Goal: Task Accomplishment & Management: Use online tool/utility

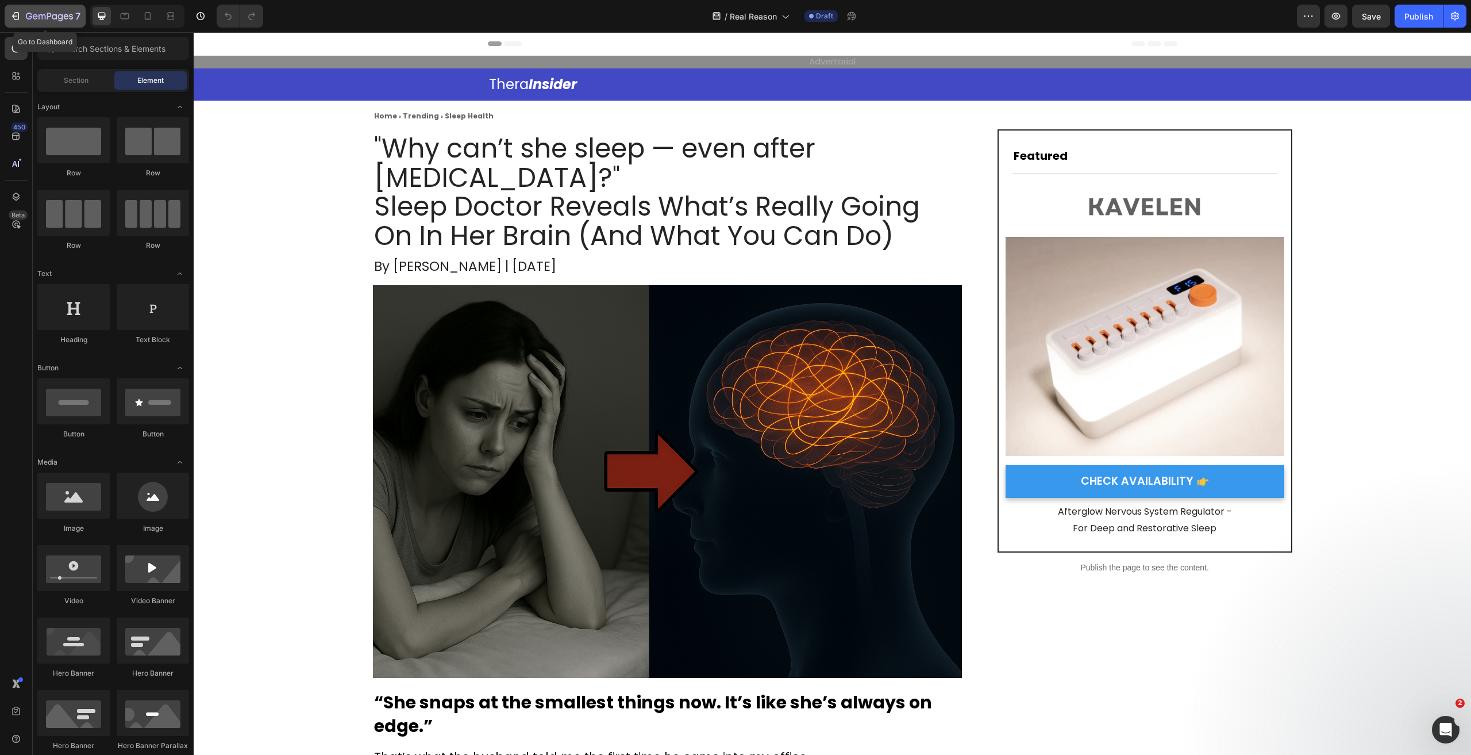
click at [20, 14] on icon "button" at bounding box center [15, 15] width 11 height 11
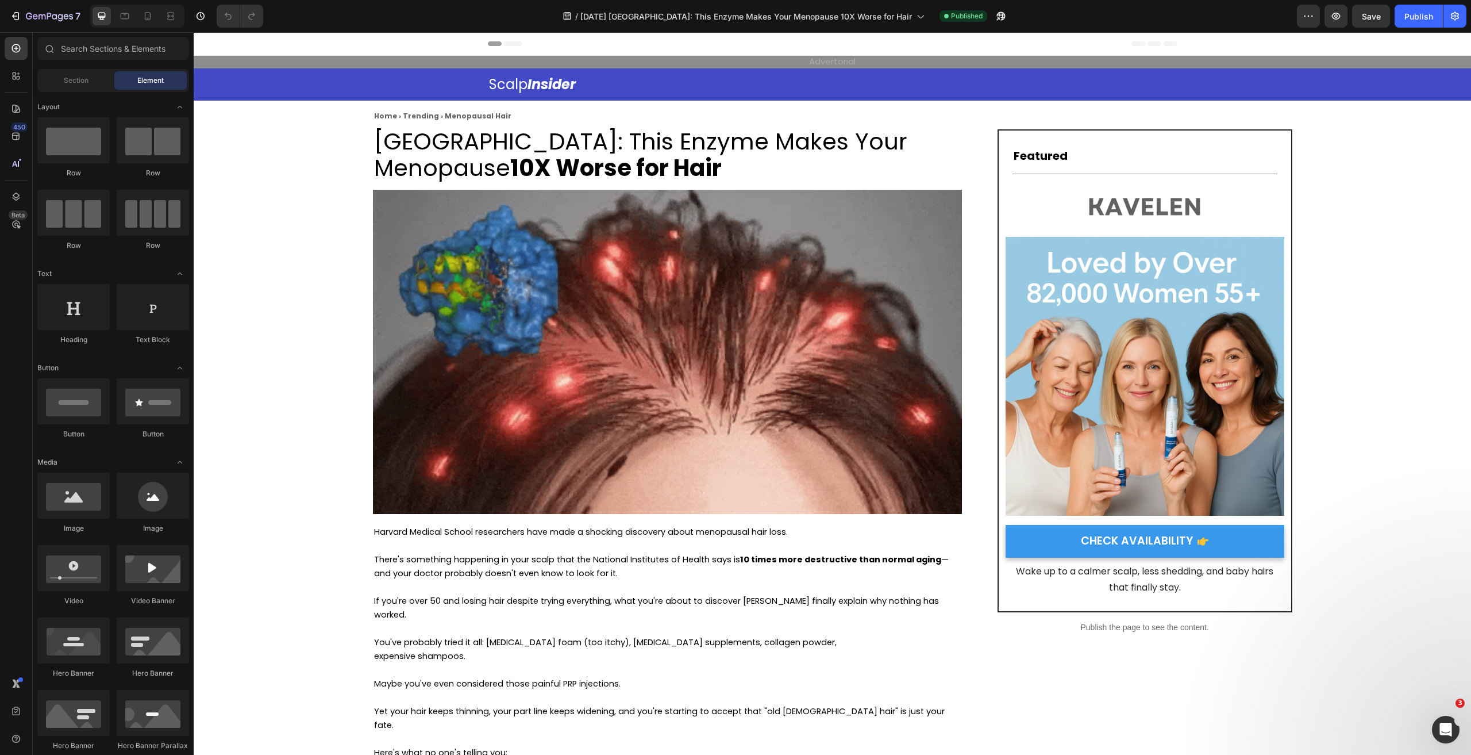
drag, startPoint x: 1464, startPoint y: 208, endPoint x: 1504, endPoint y: 63, distance: 150.8
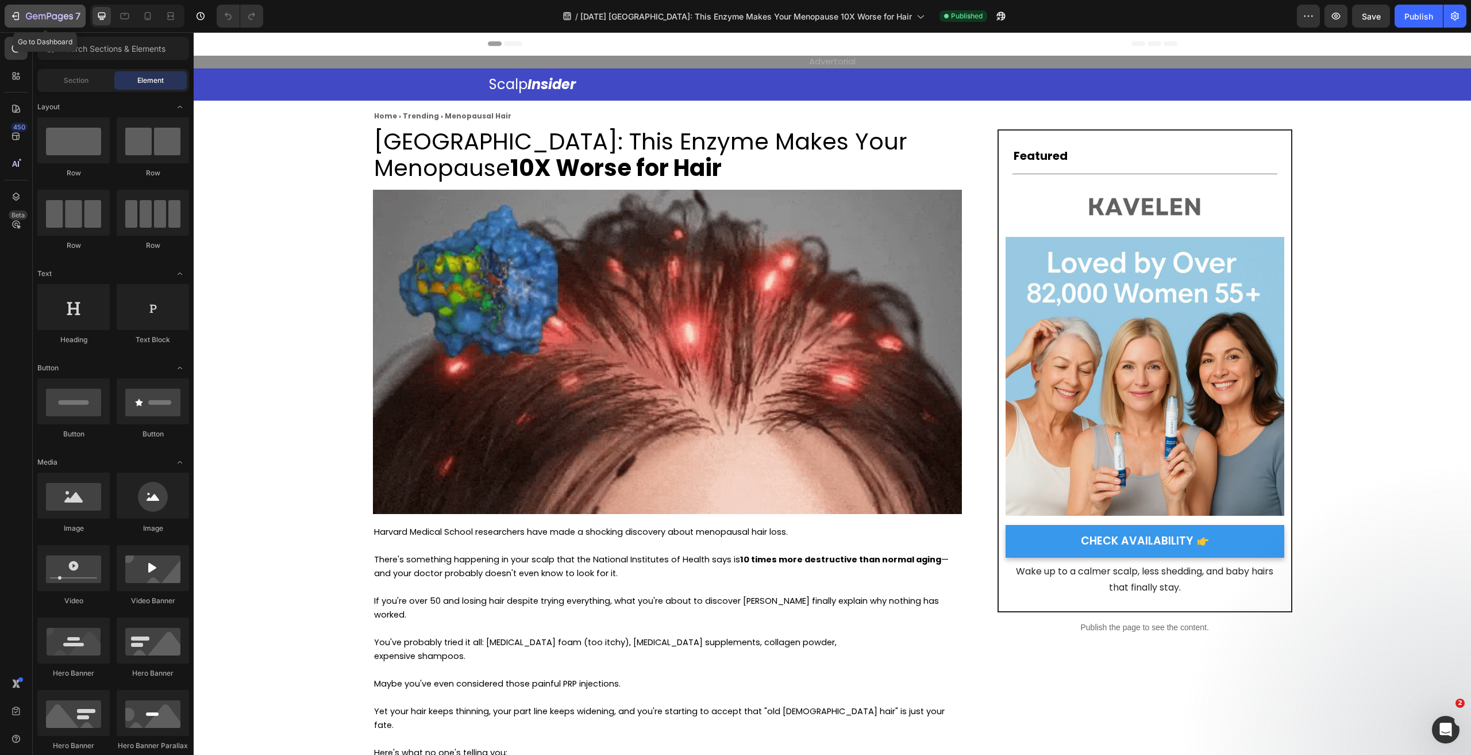
click at [56, 21] on icon "button" at bounding box center [49, 17] width 47 height 10
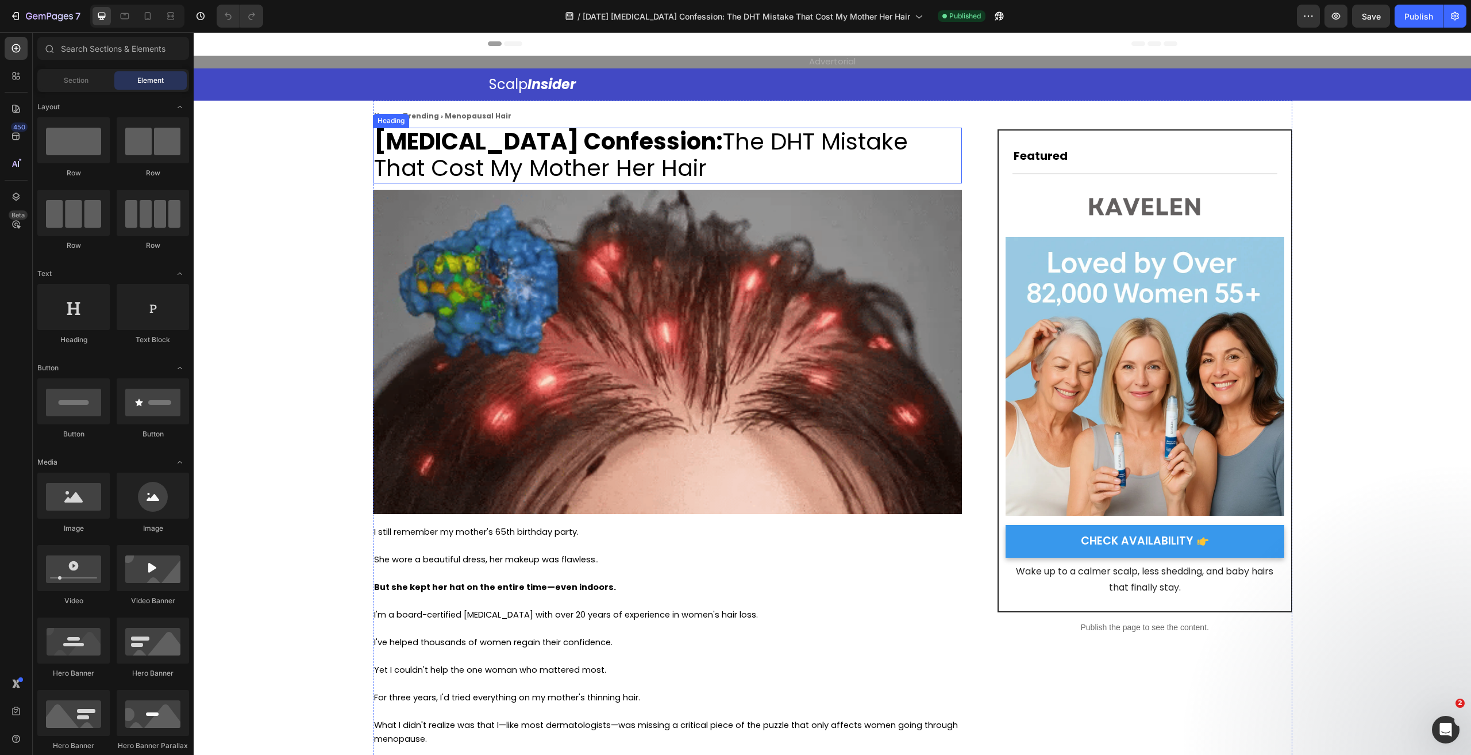
click at [553, 163] on span "Dermatologist Confession: The DHT Mistake That Cost My Mother Her Hair" at bounding box center [641, 154] width 534 height 59
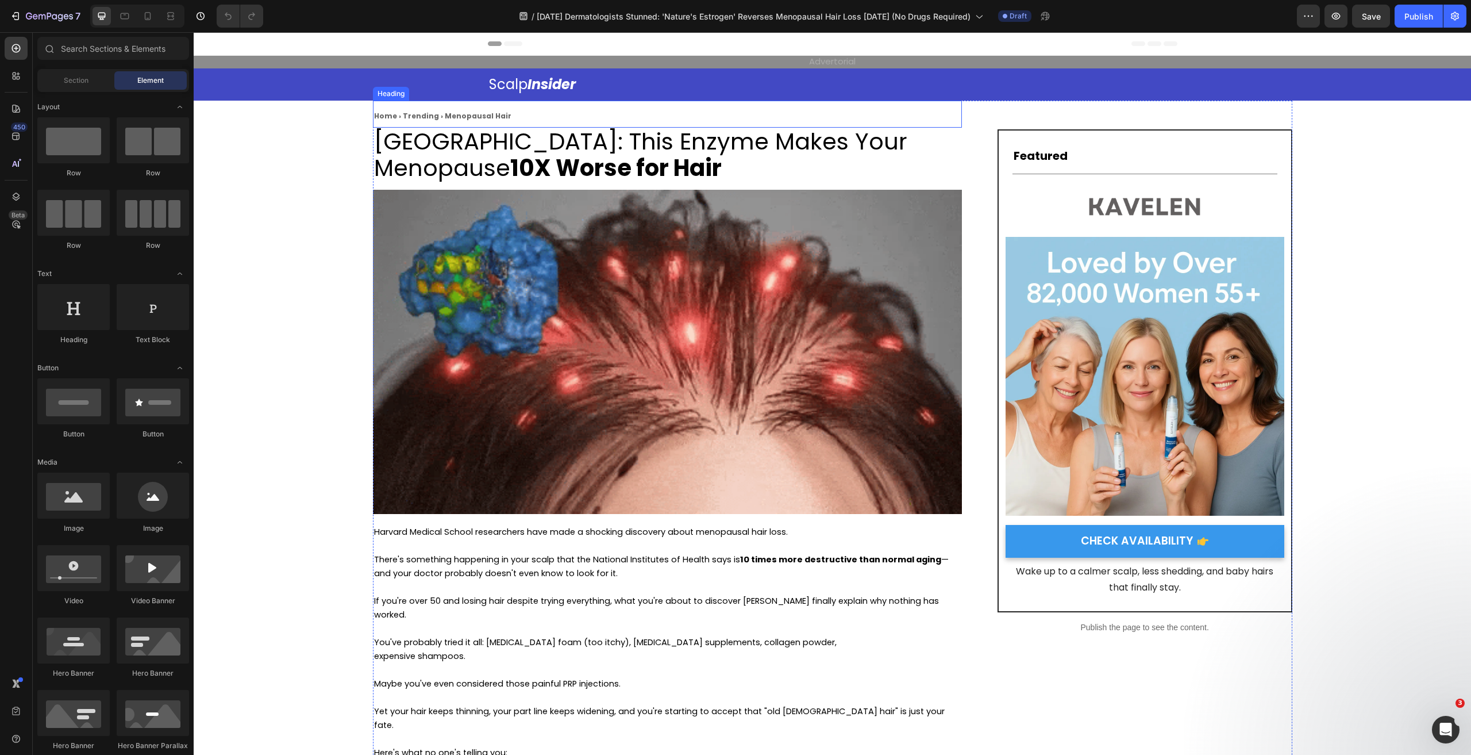
click at [628, 160] on strong "10X Worse for Hair" at bounding box center [615, 168] width 211 height 32
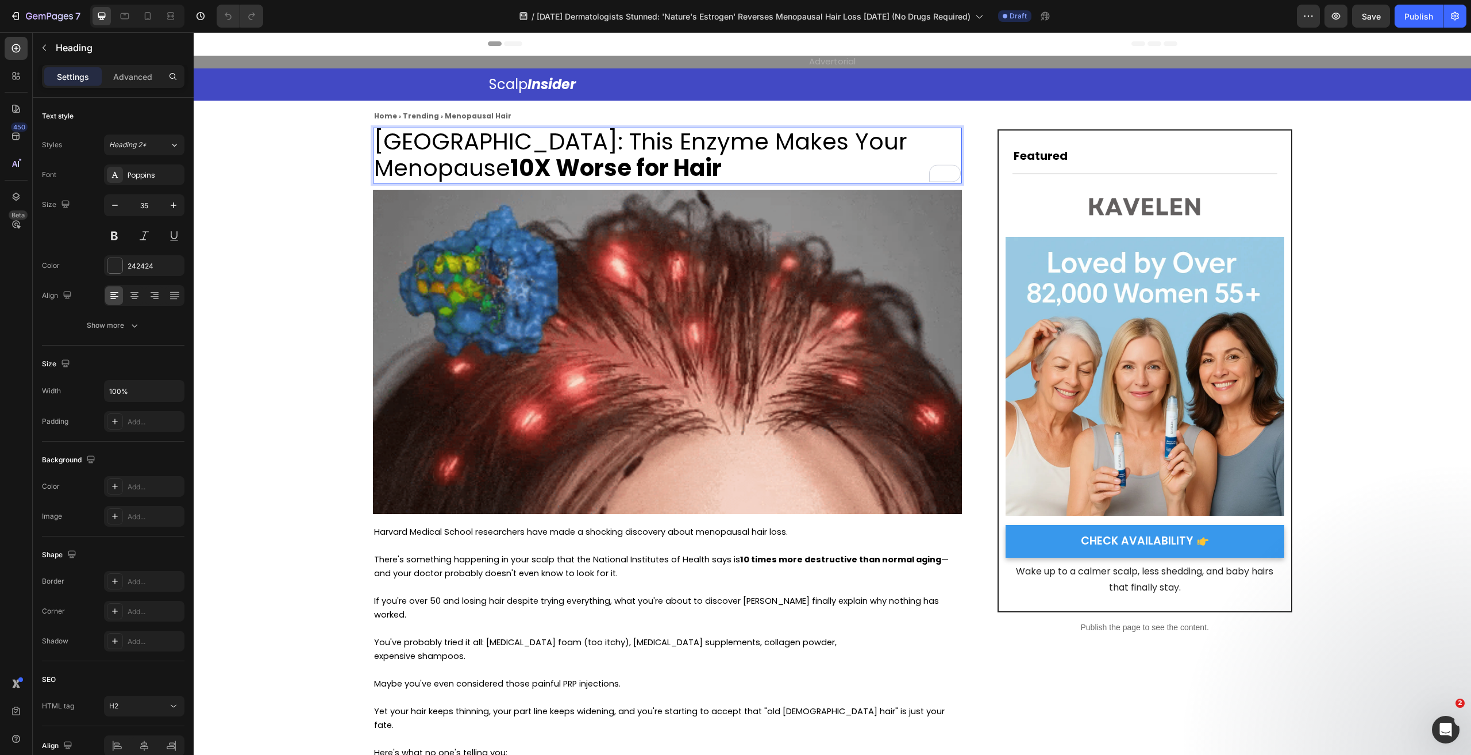
click at [690, 167] on strong "10X Worse for Hair" at bounding box center [615, 168] width 211 height 32
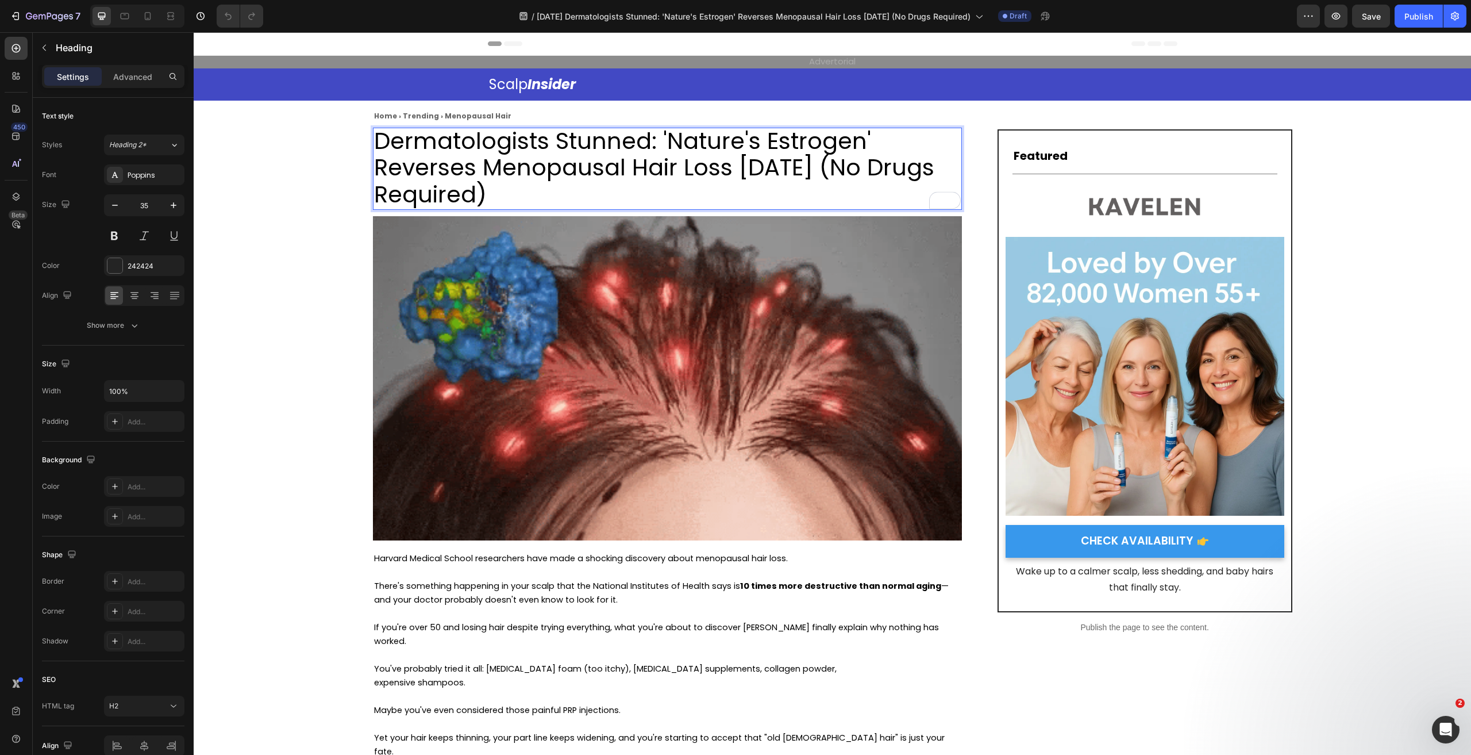
scroll to position [1, 0]
drag, startPoint x: 696, startPoint y: 191, endPoint x: 858, endPoint y: 172, distance: 162.7
click at [874, 164] on p "Dermatologists Stunned: 'Nature's Estrogen' Reverses Menopausal Hair Loss in 6 …" at bounding box center [667, 168] width 587 height 80
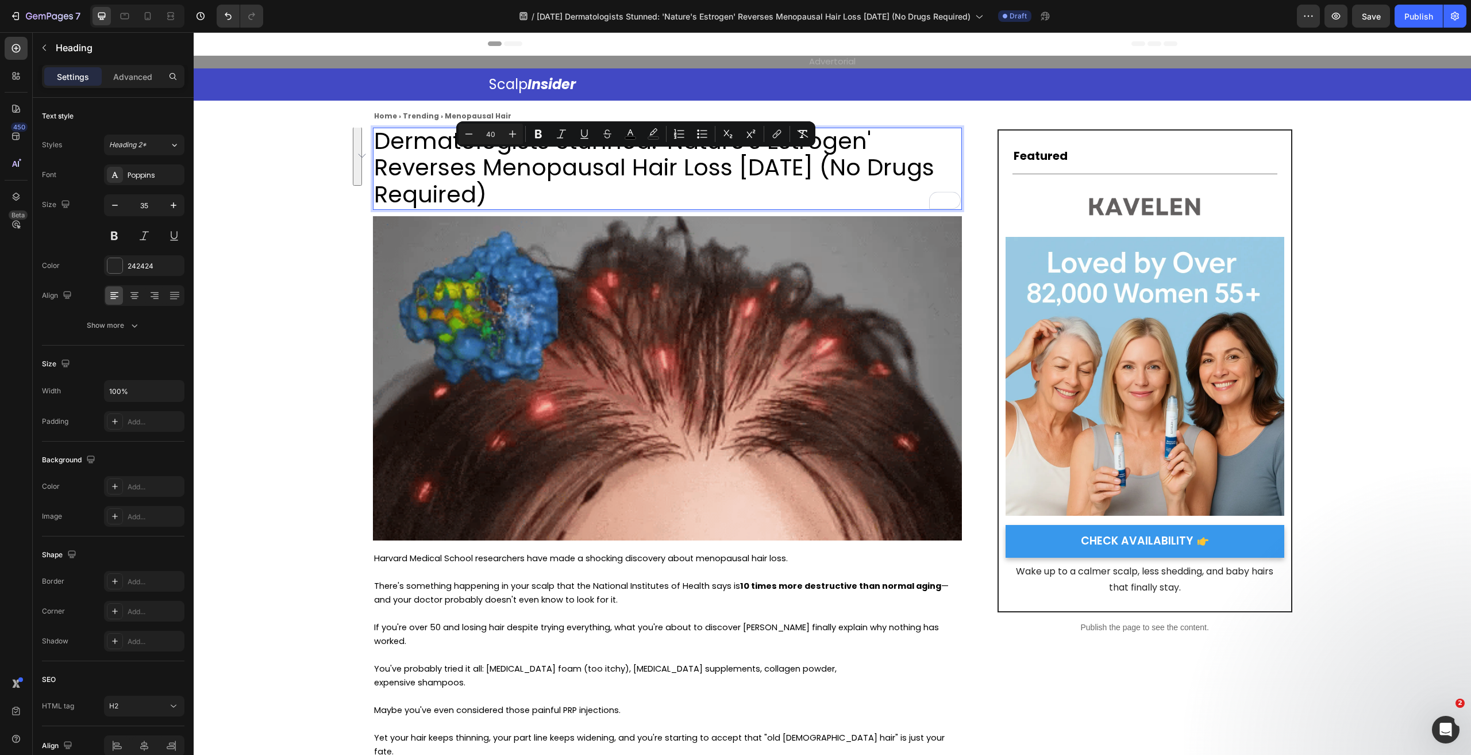
click at [858, 172] on span "Dermatologists Stunned: 'Nature's Estrogen' Reverses Menopausal Hair Loss in 6 …" at bounding box center [654, 168] width 560 height 86
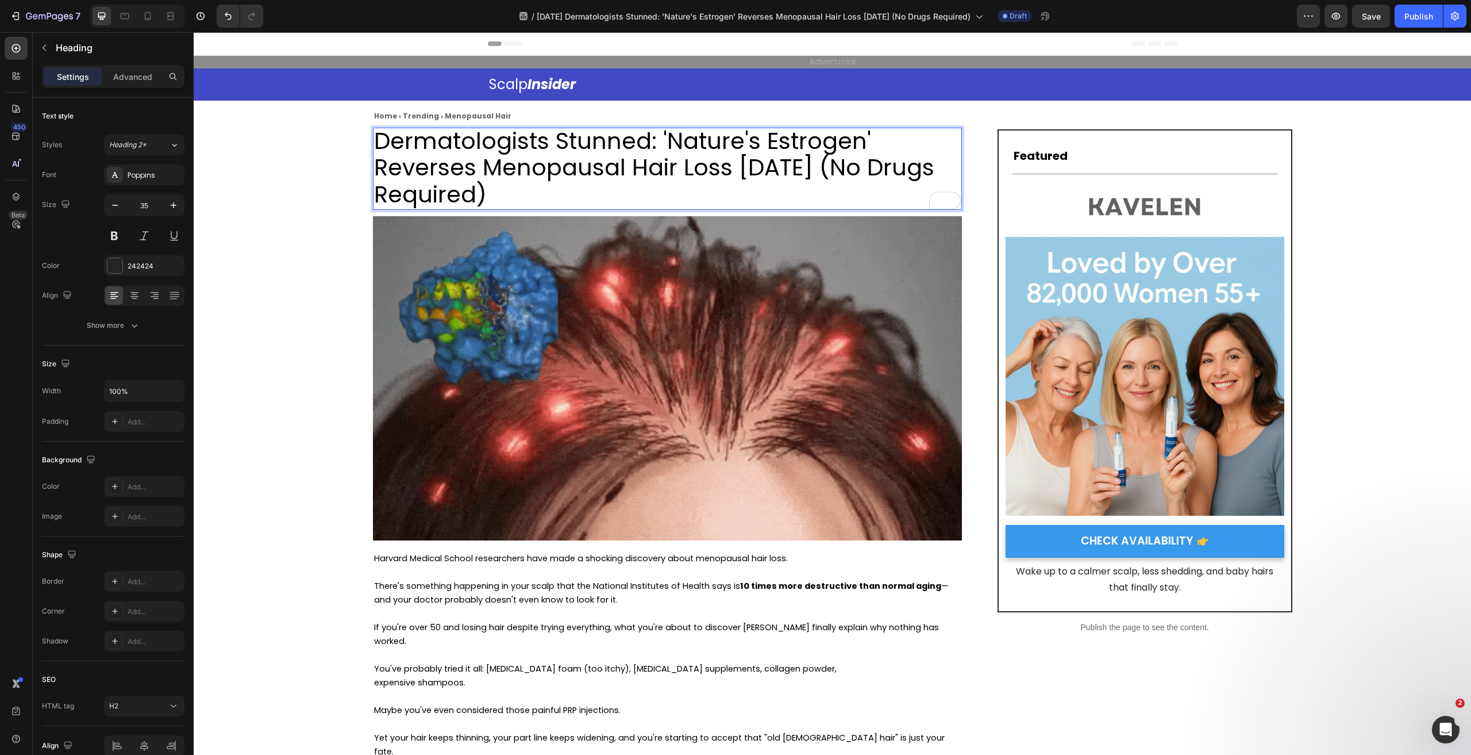
click at [715, 168] on span "Dermatologists Stunned: 'Nature's Estrogen' Reverses Menopausal Hair Loss in 6 …" at bounding box center [654, 168] width 560 height 86
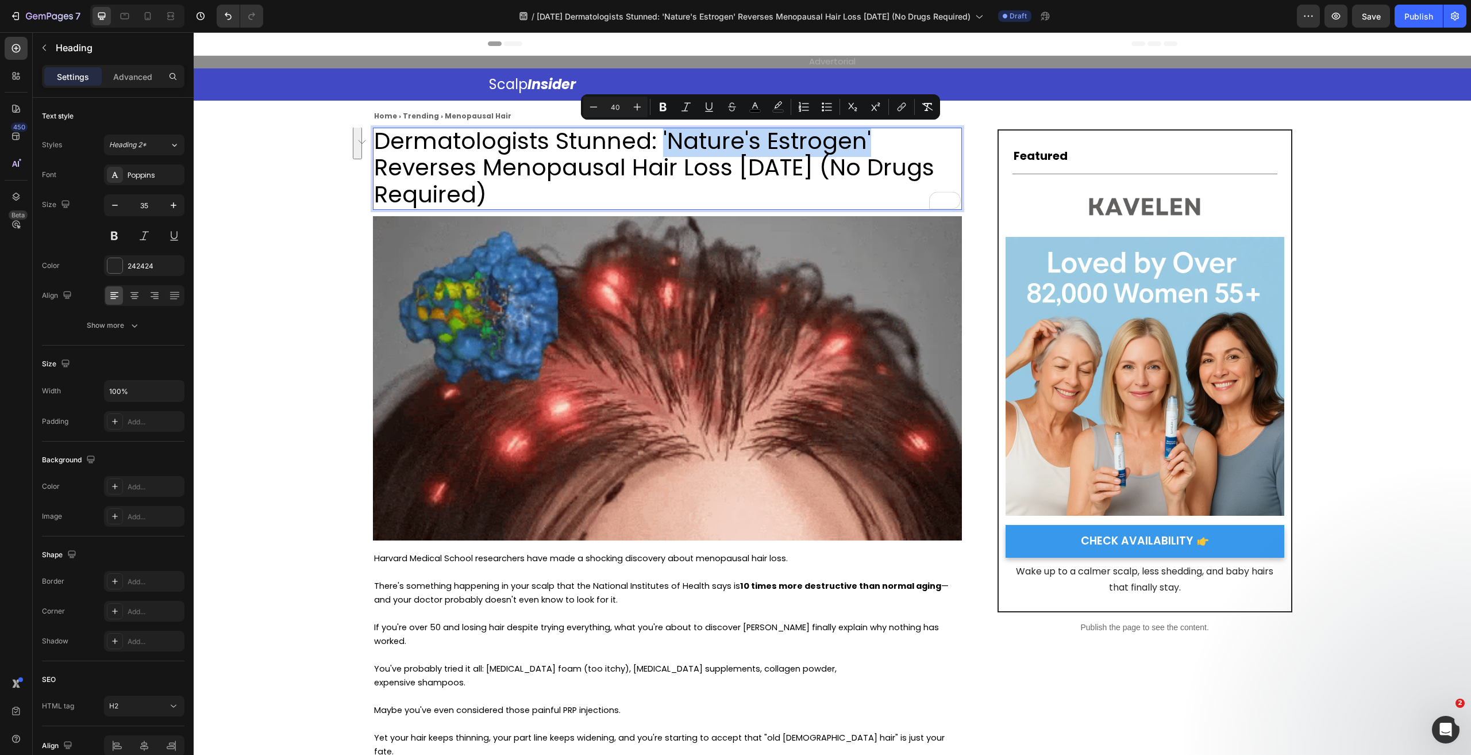
drag, startPoint x: 659, startPoint y: 140, endPoint x: 881, endPoint y: 145, distance: 223.0
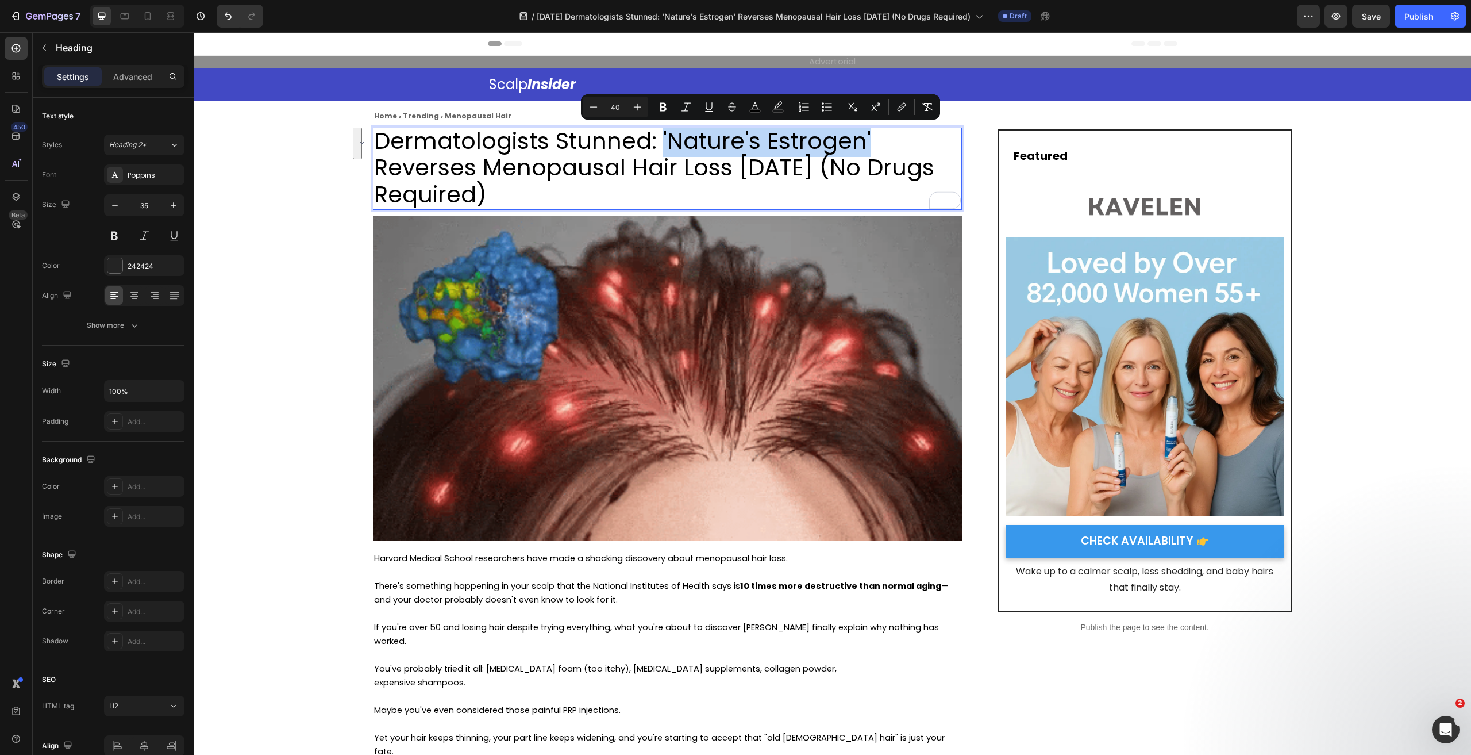
click at [881, 145] on p "Dermatologists Stunned: 'Nature's Estrogen' Reverses Menopausal Hair Loss in 6 …" at bounding box center [667, 168] width 587 height 80
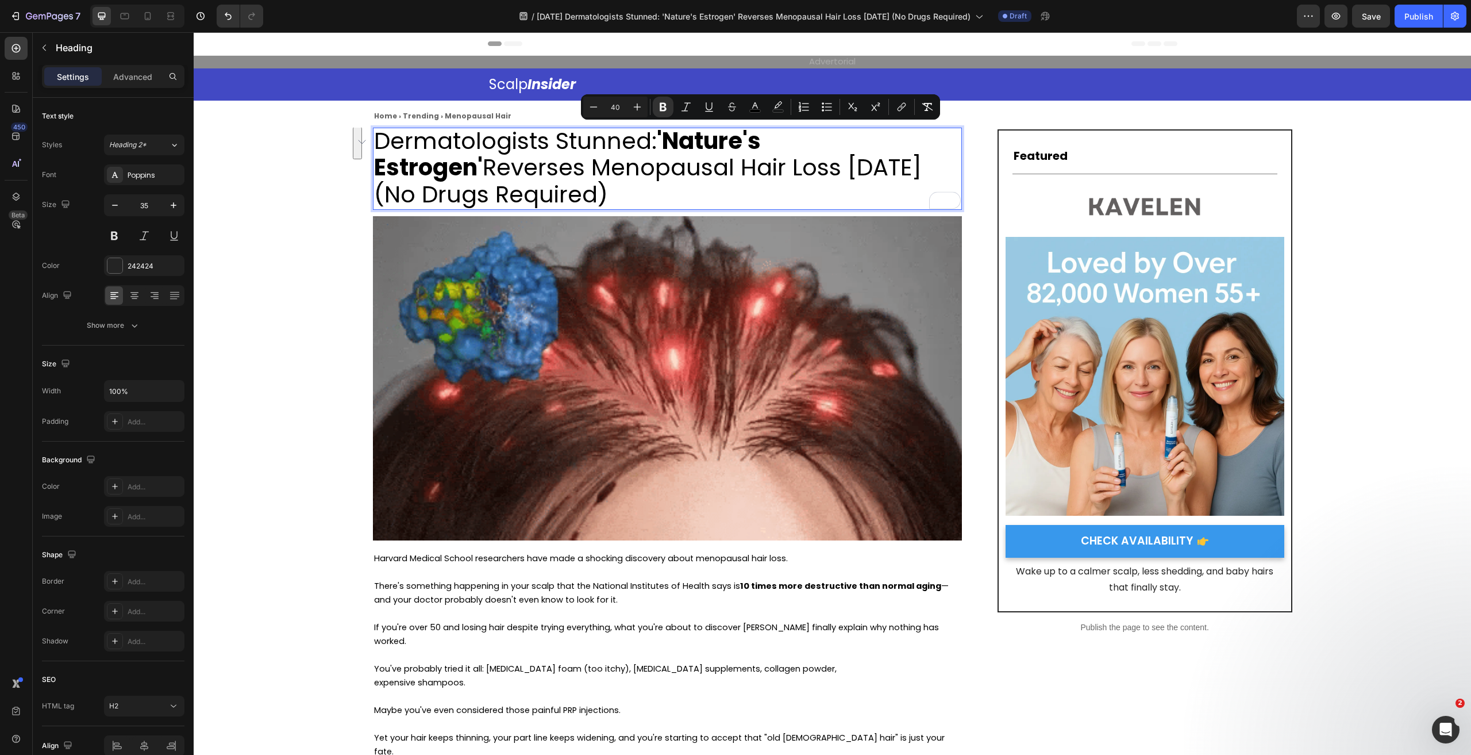
click at [783, 199] on p "Dermatologists Stunned: 'Nature's Estrogen' Reverses Menopausal Hair Loss in 6 …" at bounding box center [667, 168] width 587 height 80
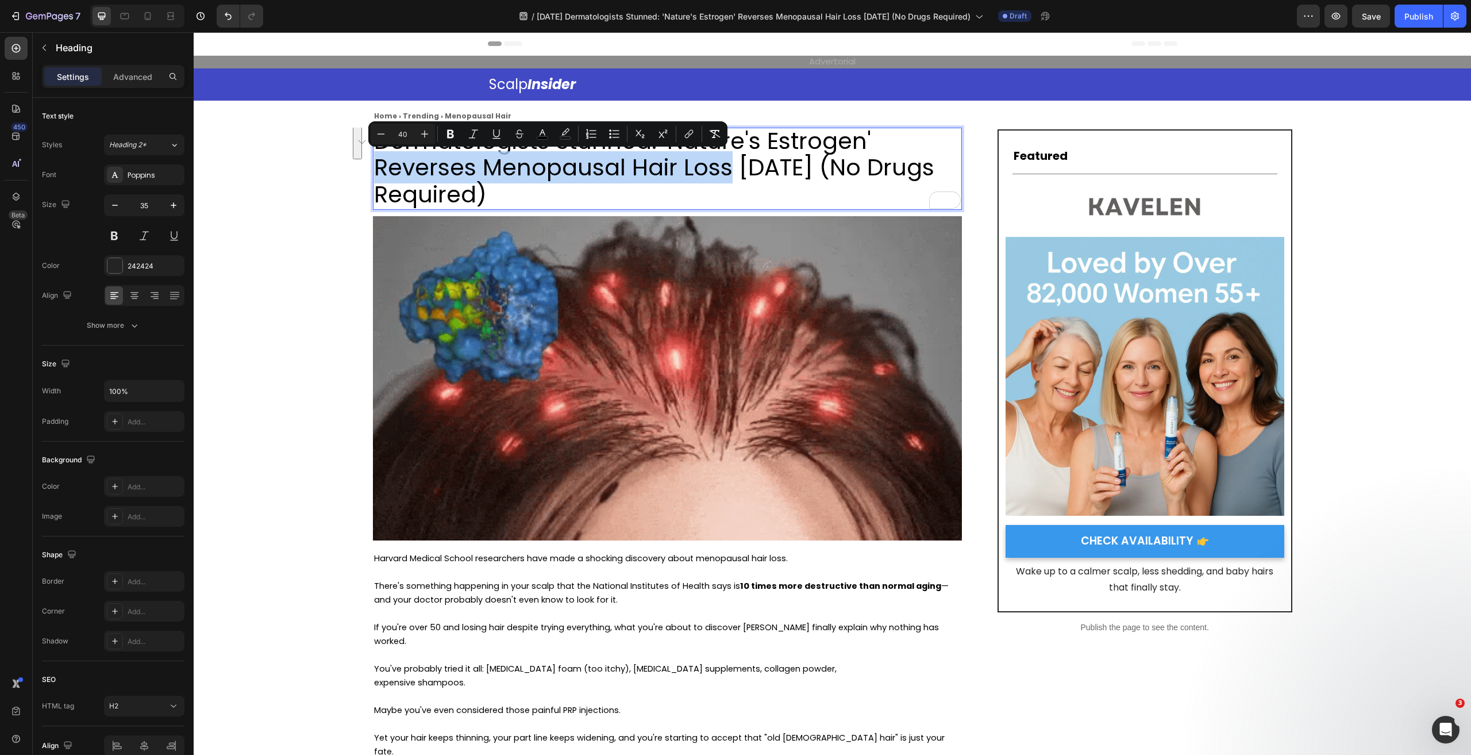
drag, startPoint x: 371, startPoint y: 174, endPoint x: 727, endPoint y: 174, distance: 356.3
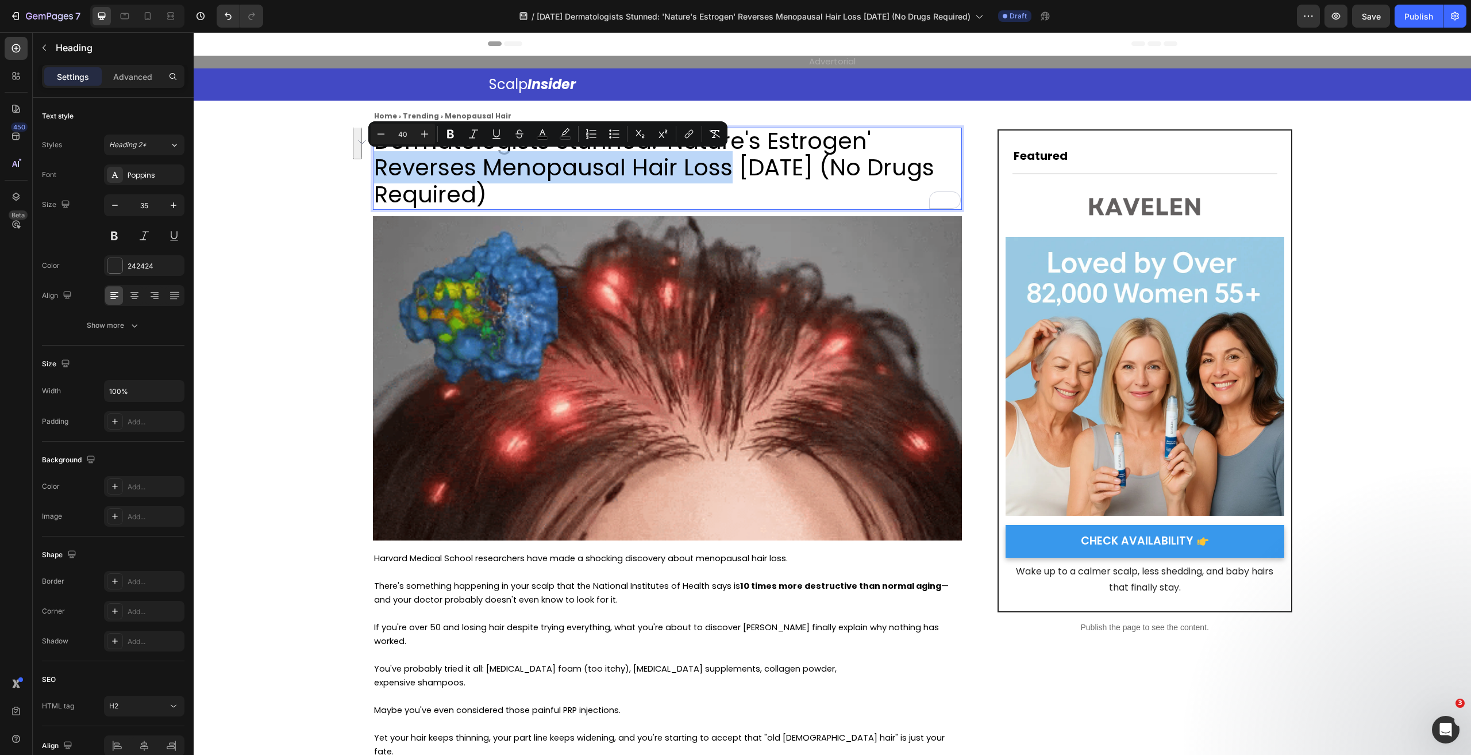
click at [727, 174] on span "Dermatologists Stunned: 'Nature's Estrogen' Reverses Menopausal Hair Loss in 6 …" at bounding box center [654, 168] width 560 height 86
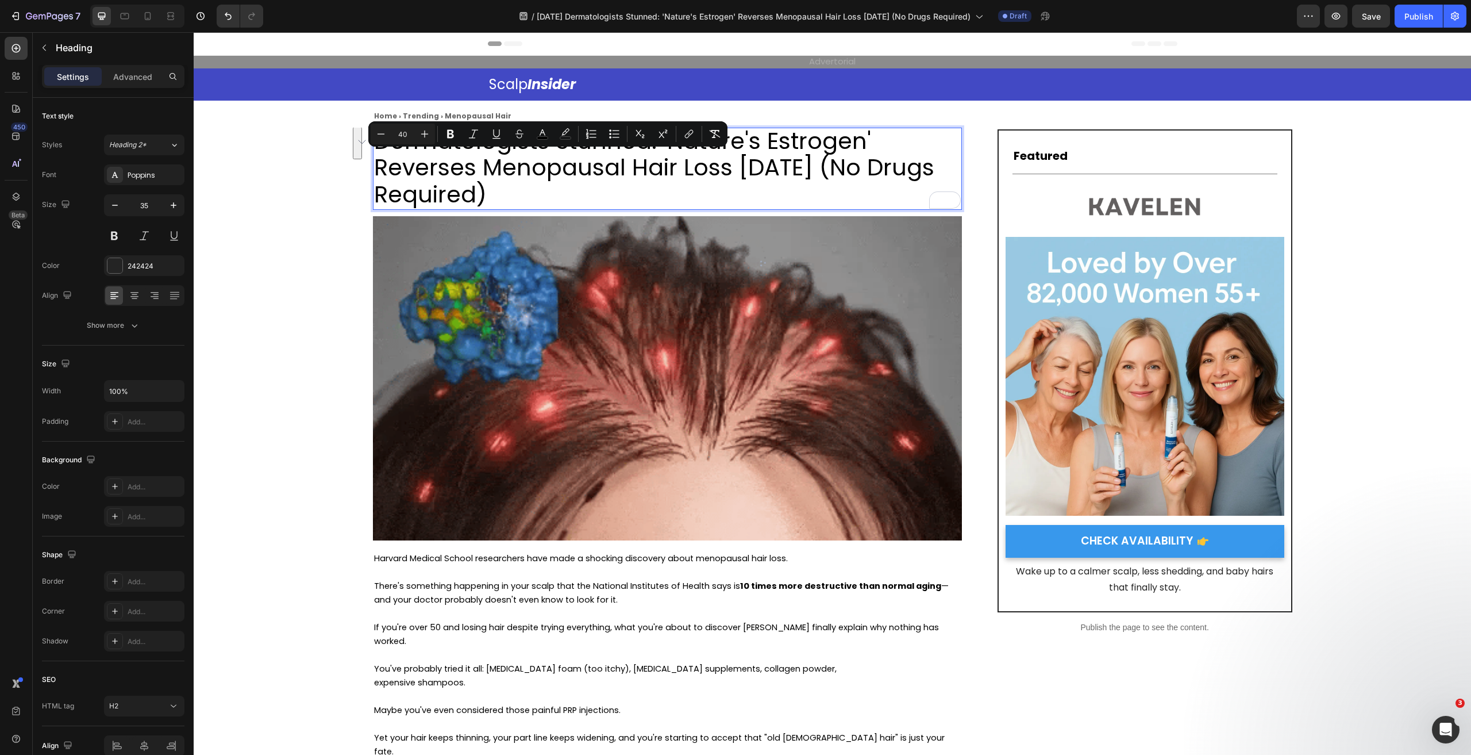
click at [665, 187] on p "Dermatologists Stunned: 'Nature's Estrogen' Reverses Menopausal Hair Loss in 6 …" at bounding box center [667, 168] width 587 height 80
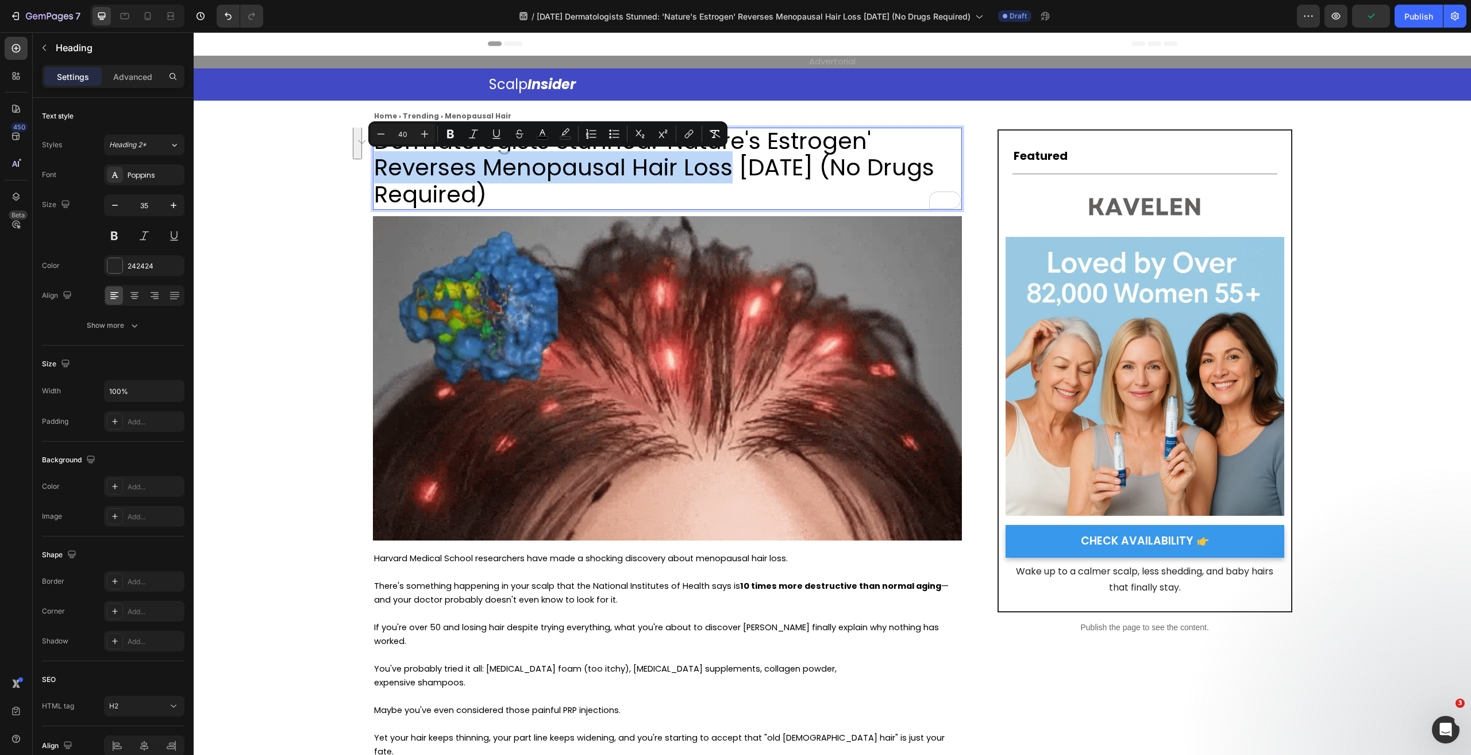
drag, startPoint x: 705, startPoint y: 172, endPoint x: 372, endPoint y: 175, distance: 332.2
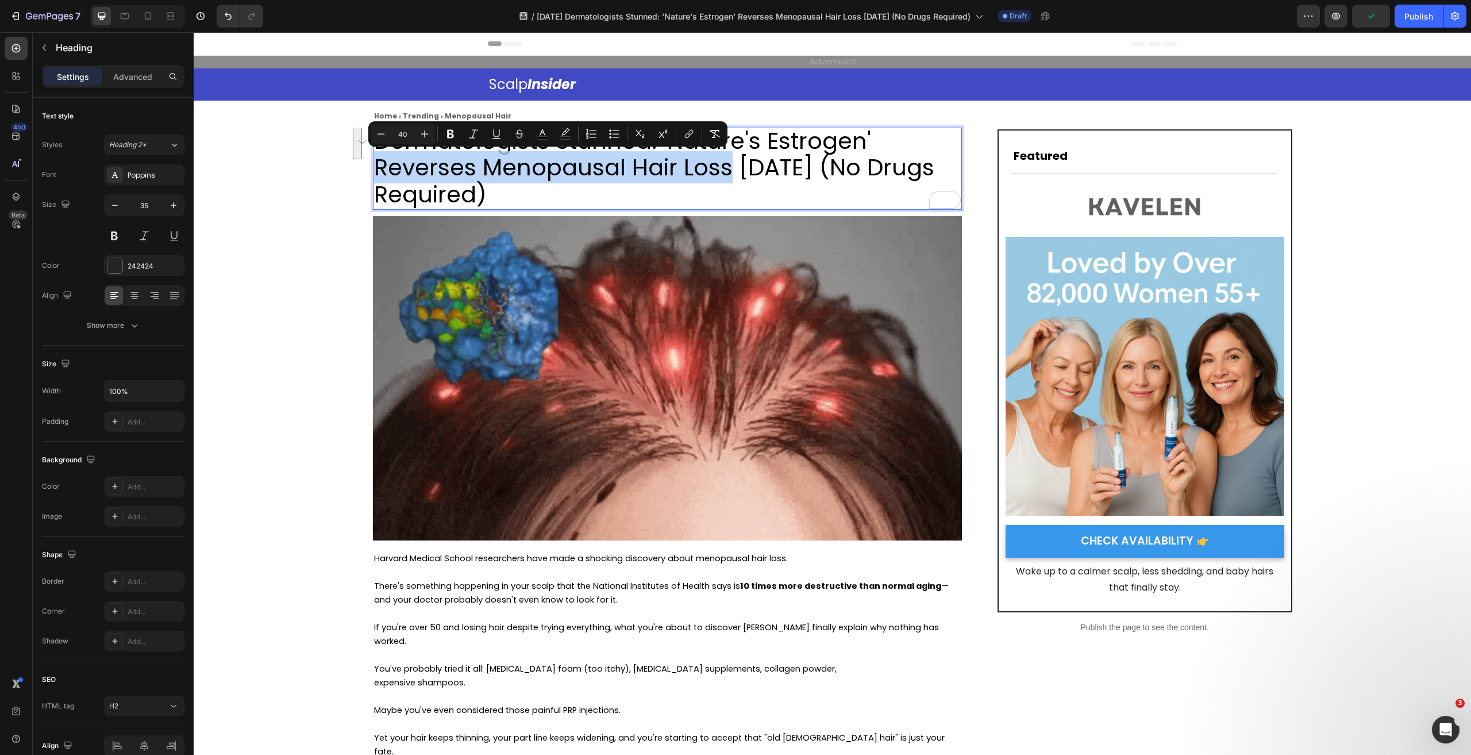
click at [374, 175] on span "Dermatologists Stunned: 'Nature's Estrogen' Reverses Menopausal Hair Loss in 6 …" at bounding box center [654, 168] width 560 height 86
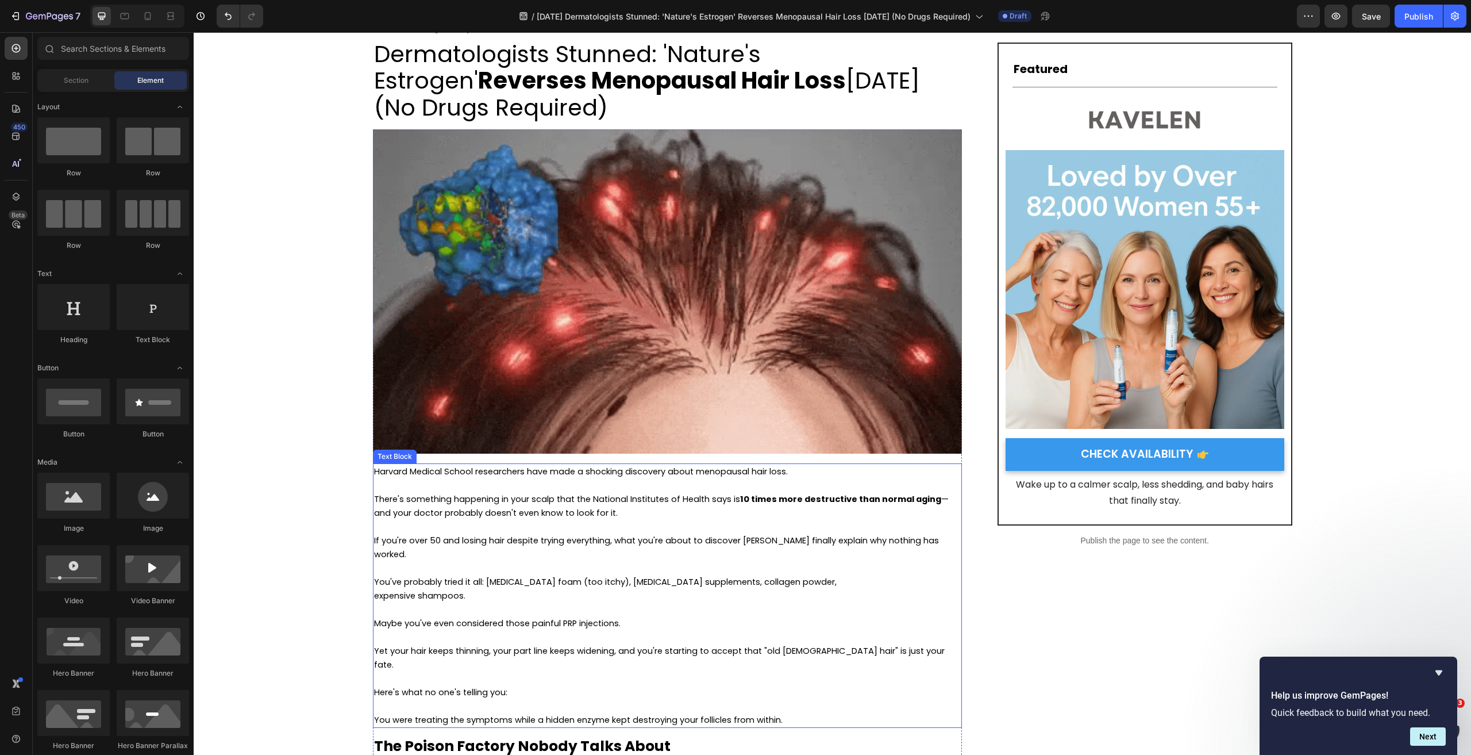
scroll to position [115, 0]
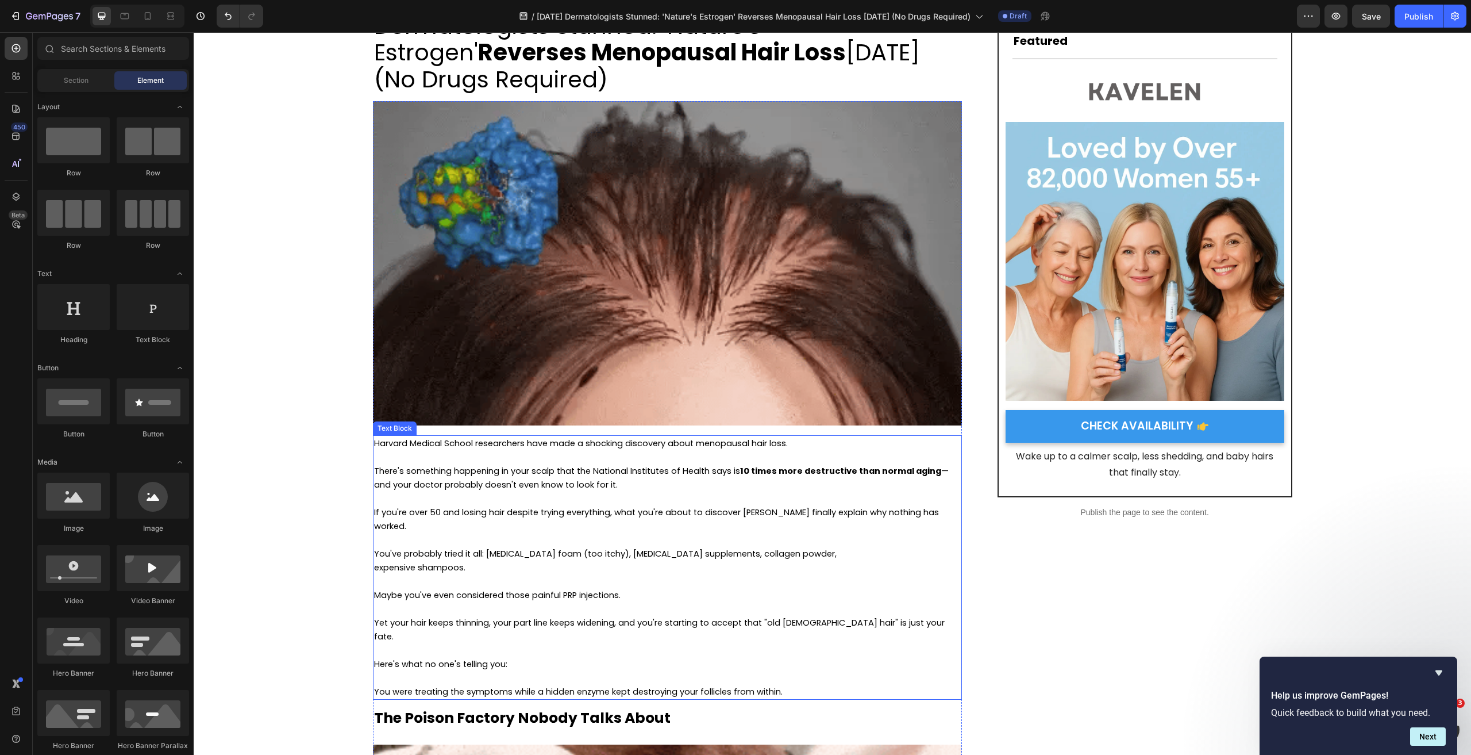
click at [621, 507] on span "If you're over 50 and losing hair despite trying everything, what you're about …" at bounding box center [656, 518] width 565 height 25
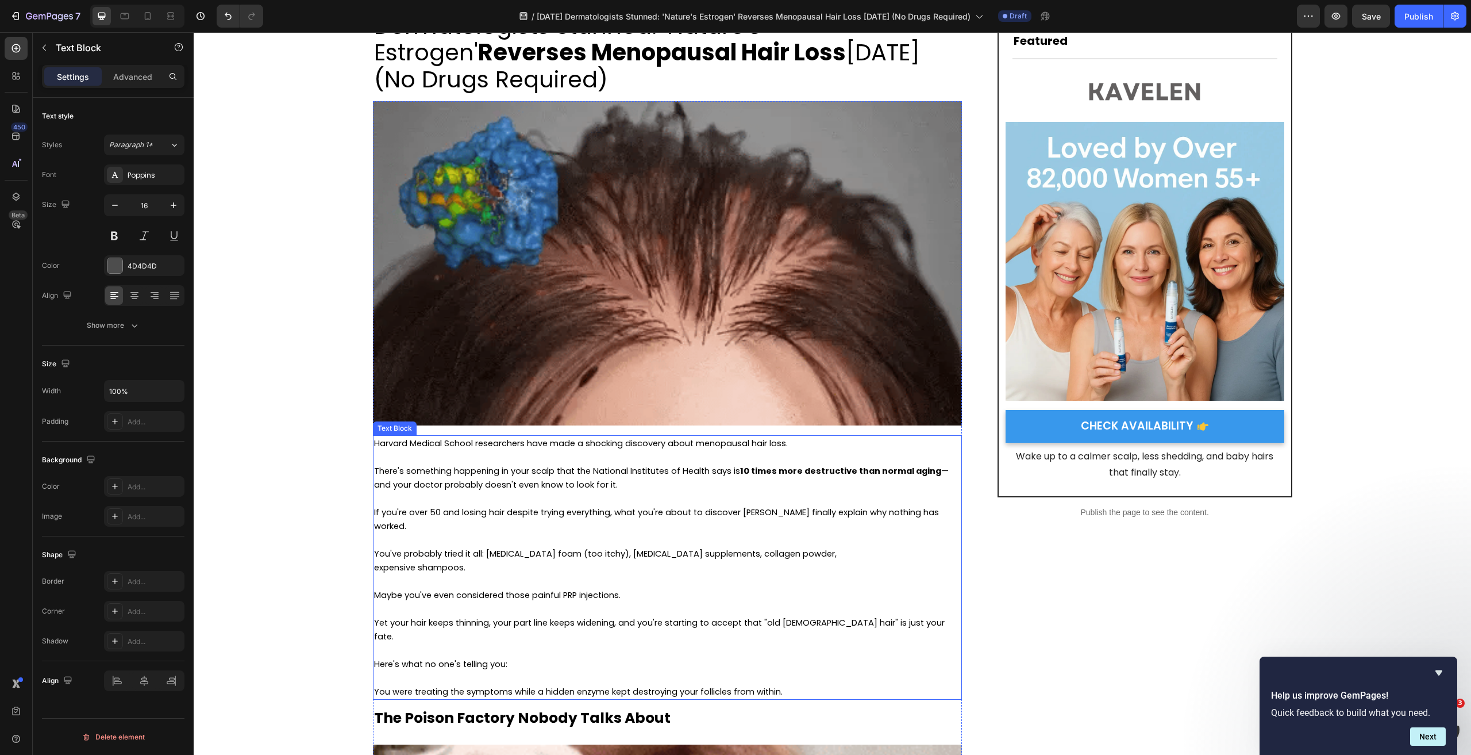
click at [621, 507] on span "If you're over 50 and losing hair despite trying everything, what you're about …" at bounding box center [656, 518] width 565 height 25
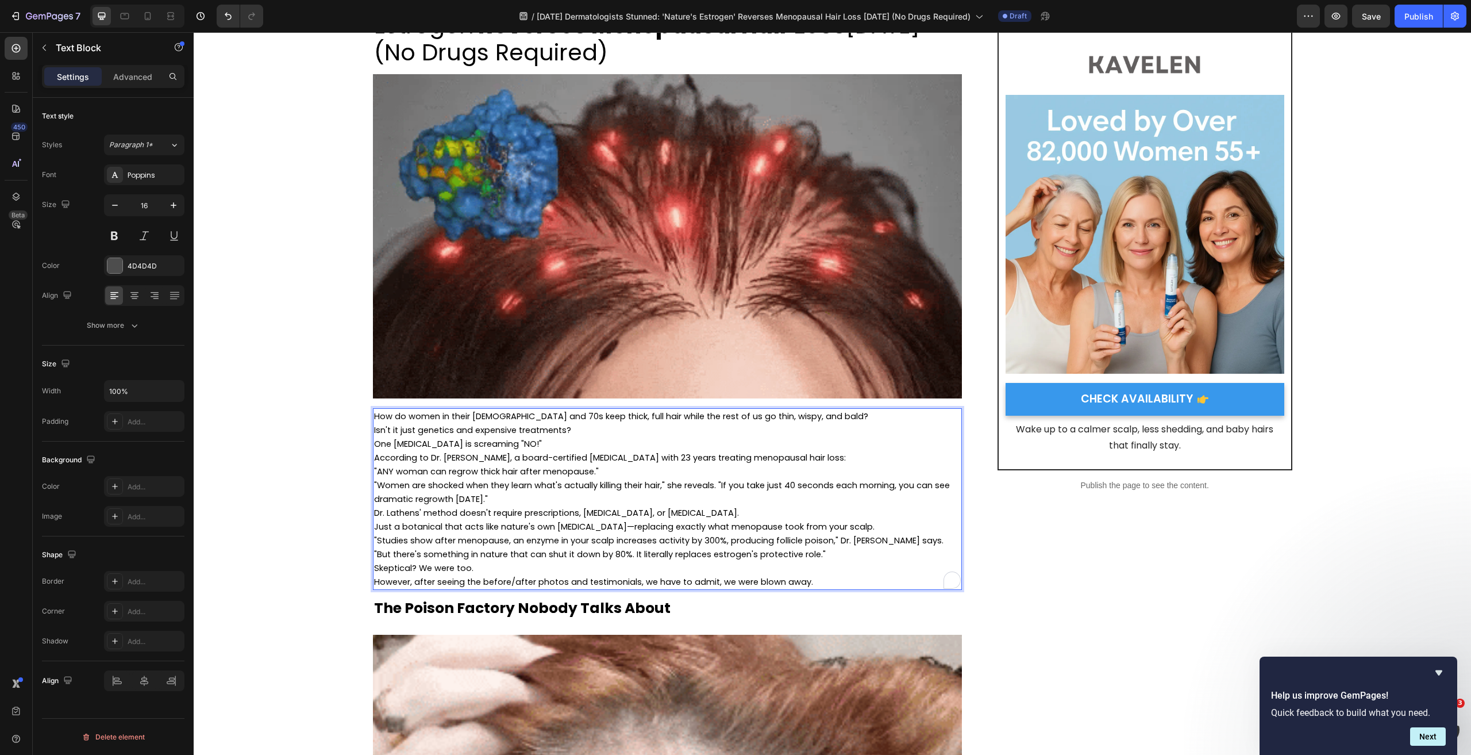
scroll to position [172, 0]
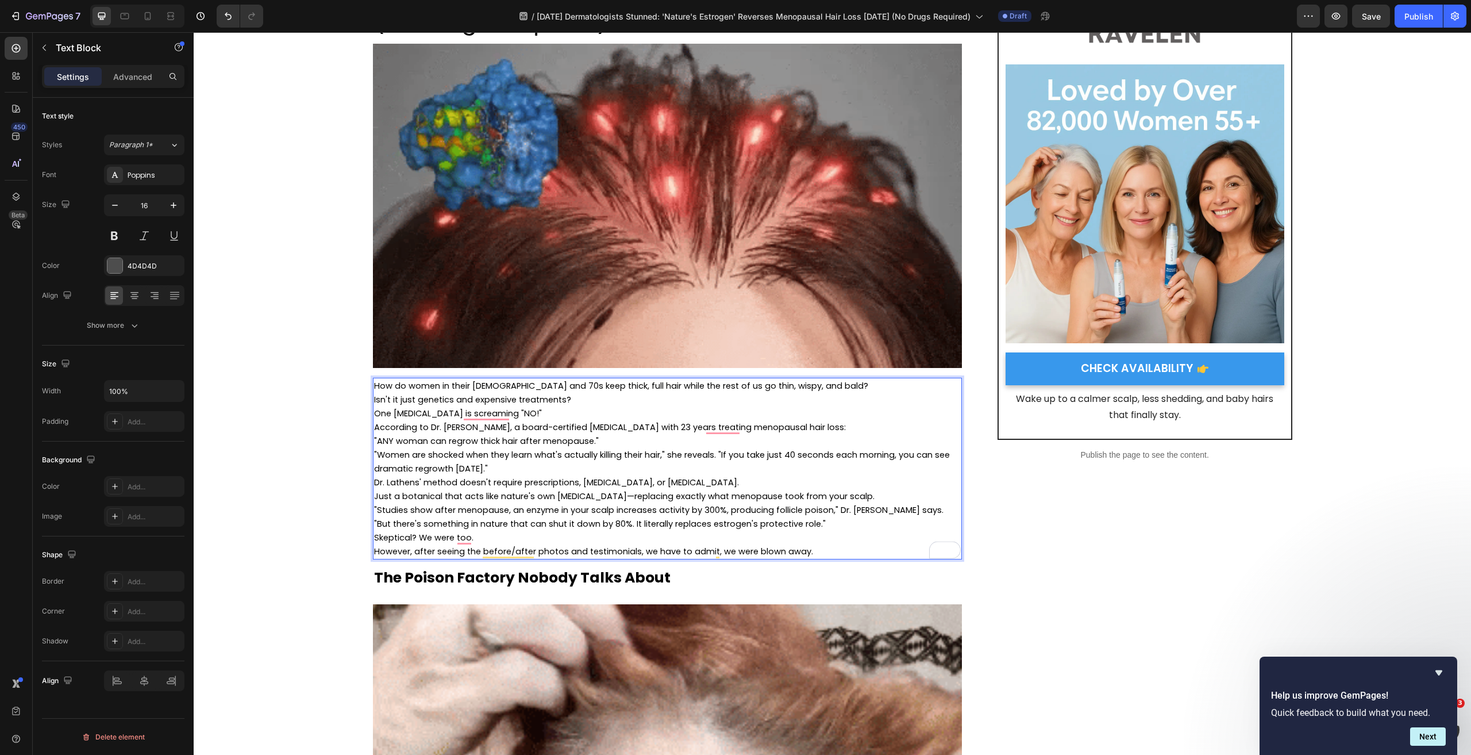
click at [790, 387] on p "How do women in their [DEMOGRAPHIC_DATA] and 70s keep thick, full hair while th…" at bounding box center [667, 386] width 587 height 14
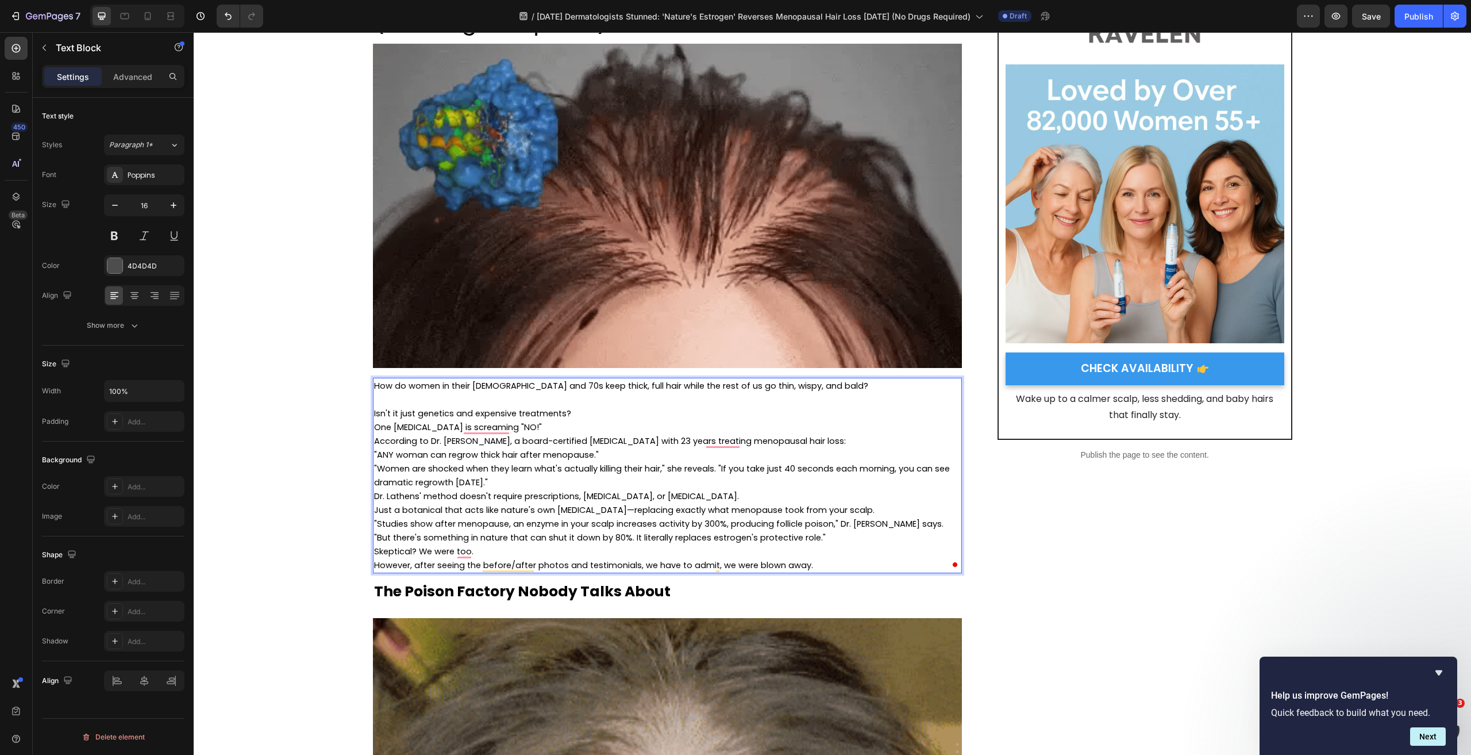
click at [590, 416] on p "Isn't it just genetics and expensive treatments?" at bounding box center [667, 413] width 587 height 14
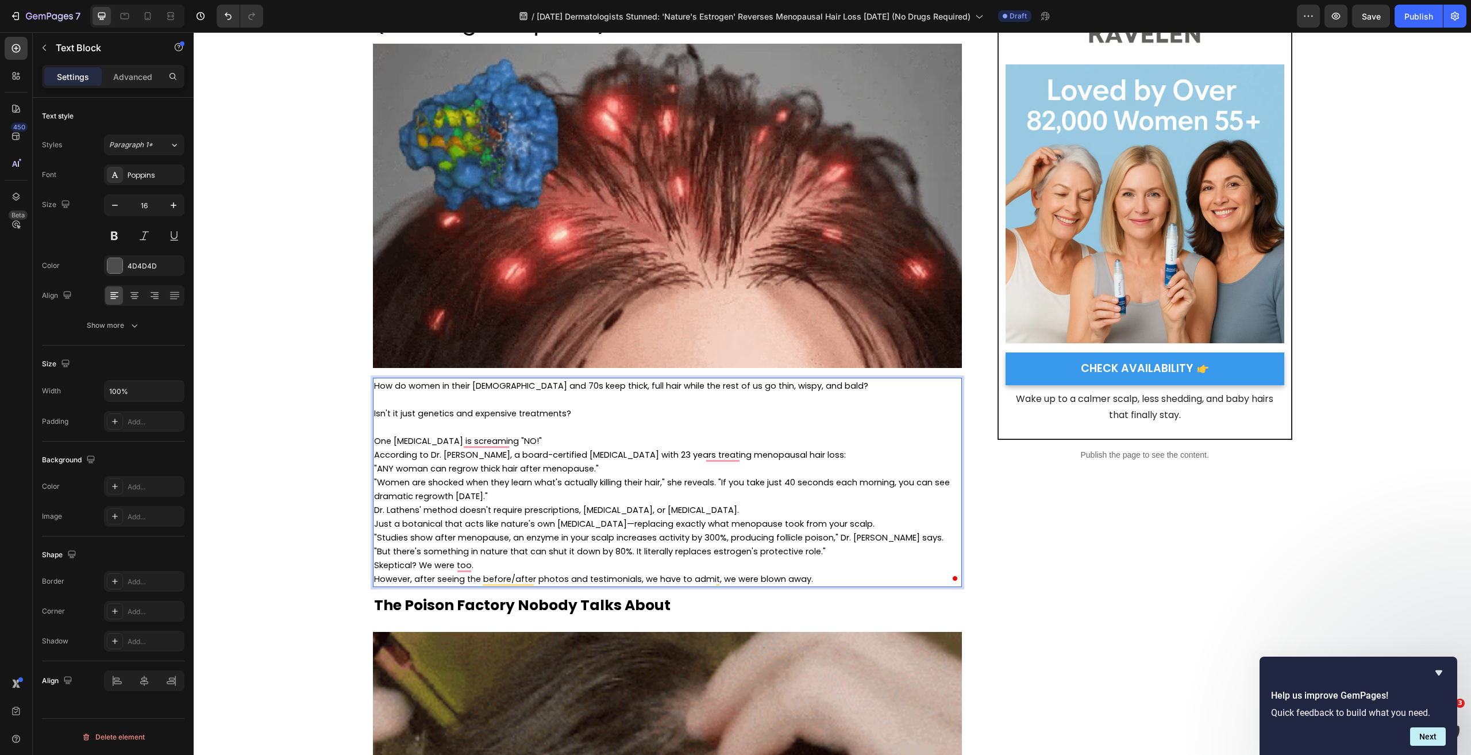
click at [541, 442] on p "One [MEDICAL_DATA] is screaming "NO!"" at bounding box center [667, 441] width 587 height 14
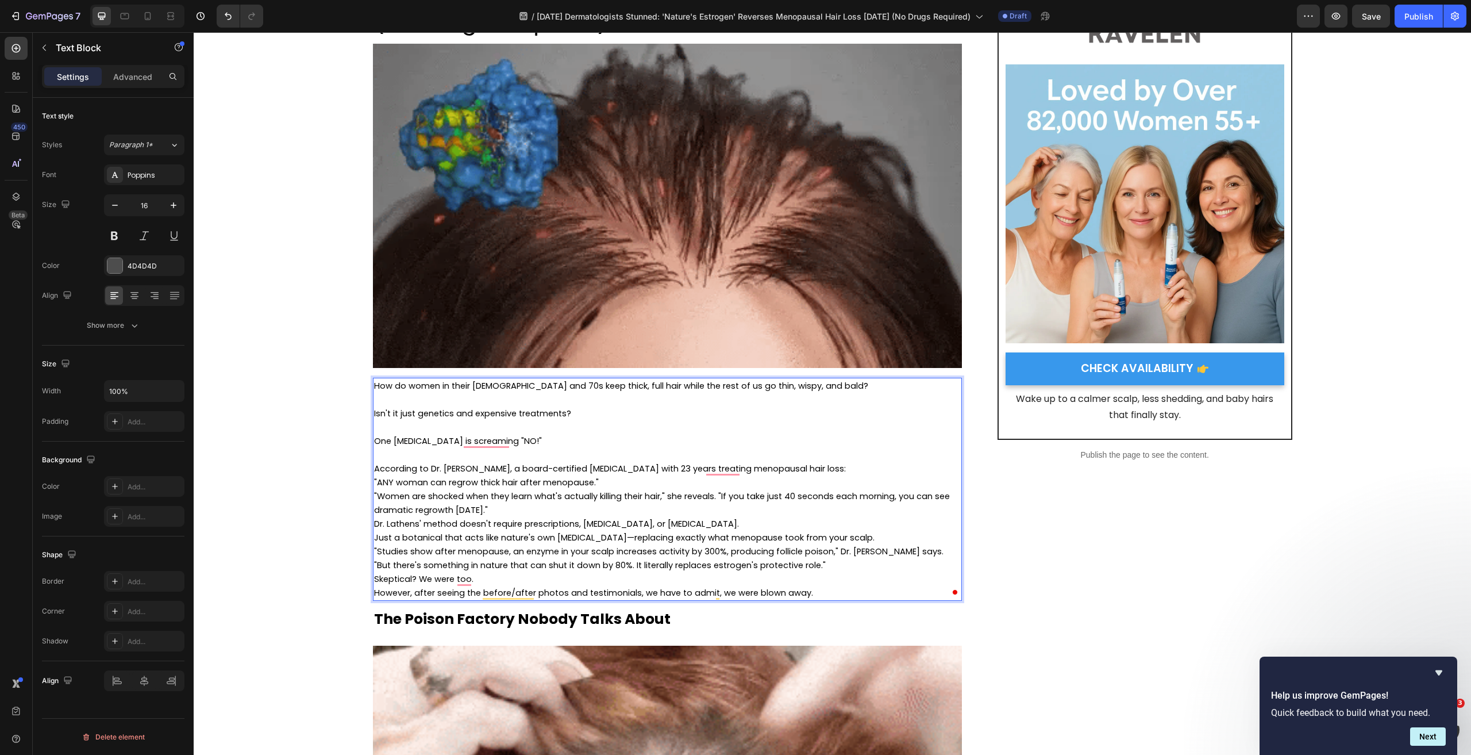
click at [855, 468] on p "According to Dr. [PERSON_NAME], a board-certified [MEDICAL_DATA] with 23 years …" at bounding box center [667, 468] width 587 height 14
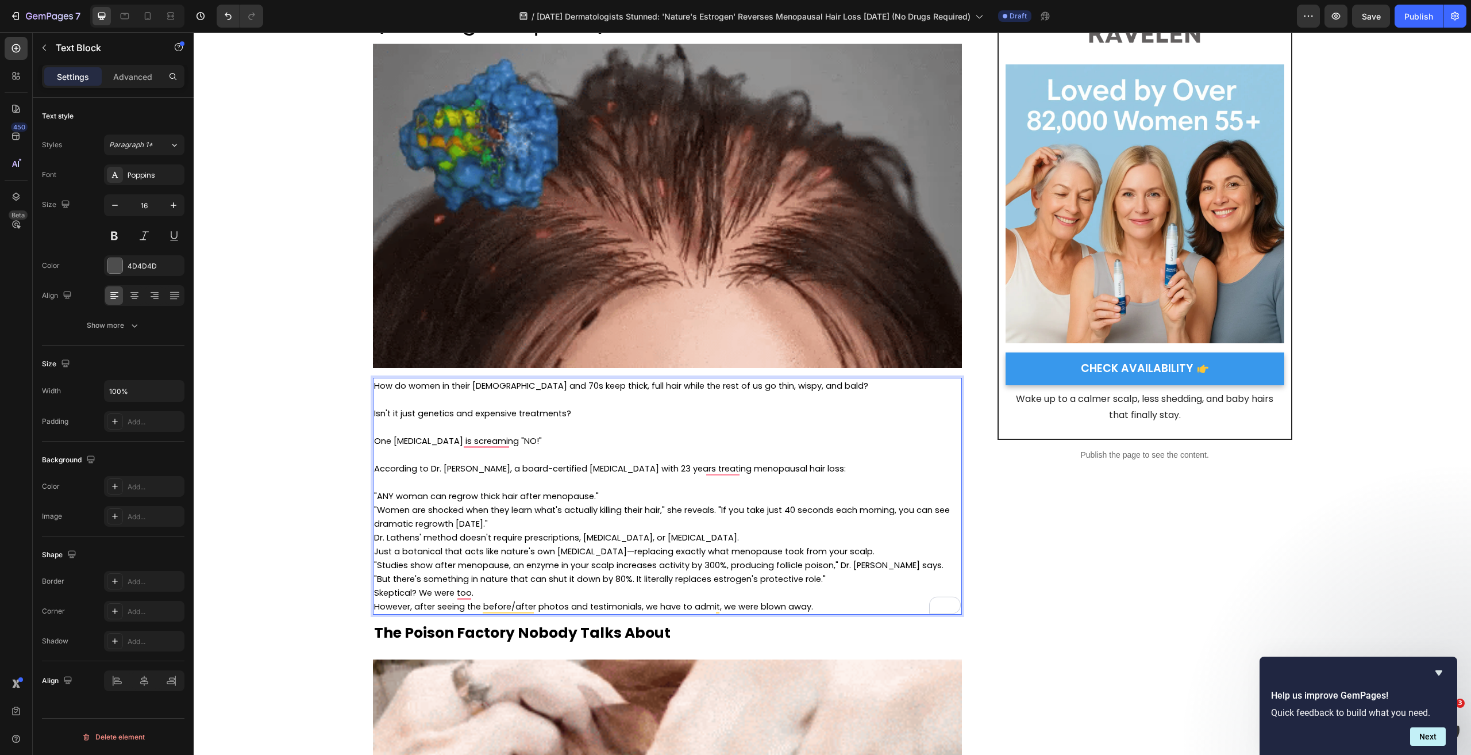
click at [618, 498] on p ""ANY woman can regrow thick hair after menopause."" at bounding box center [667, 496] width 587 height 14
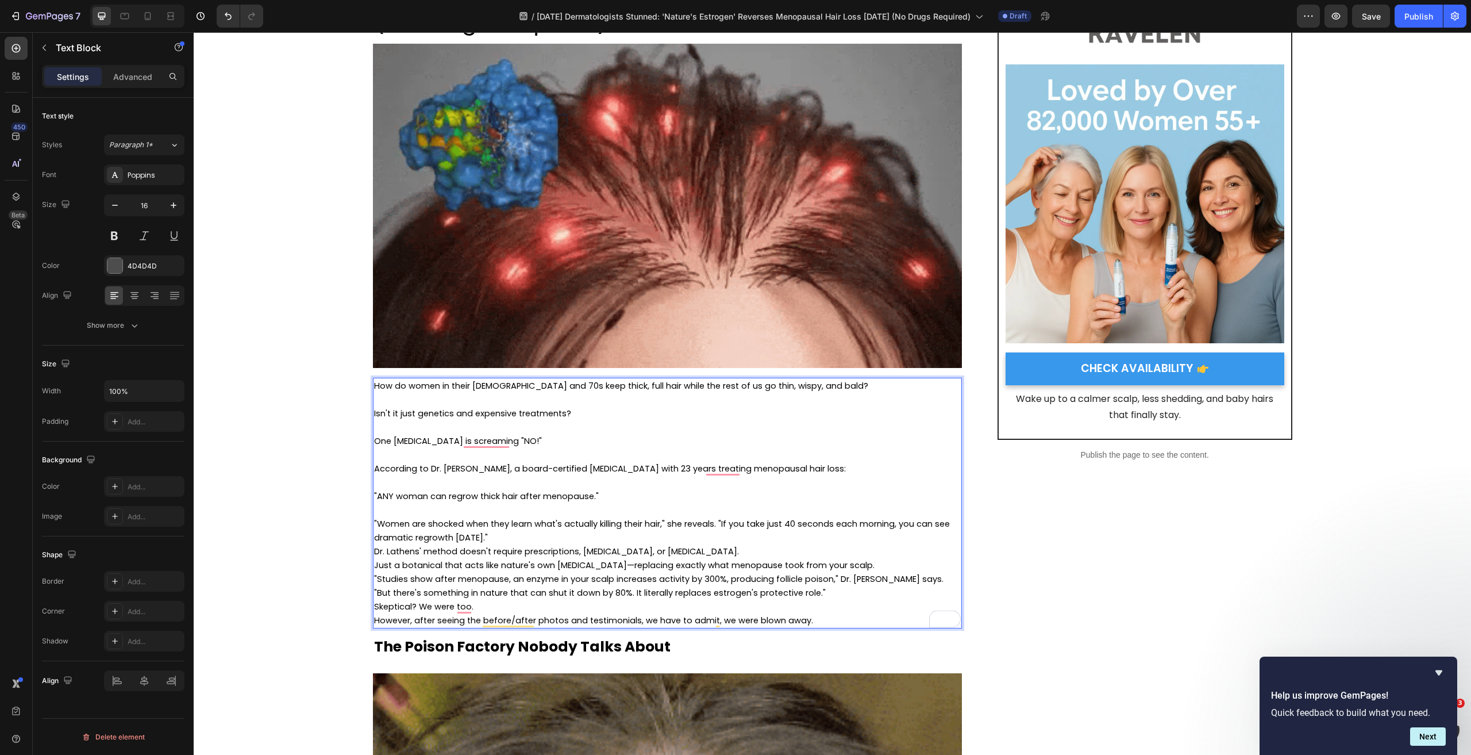
click at [717, 525] on span ""Women are shocked when they learn what's actually killing their hair," she rev…" at bounding box center [662, 530] width 576 height 25
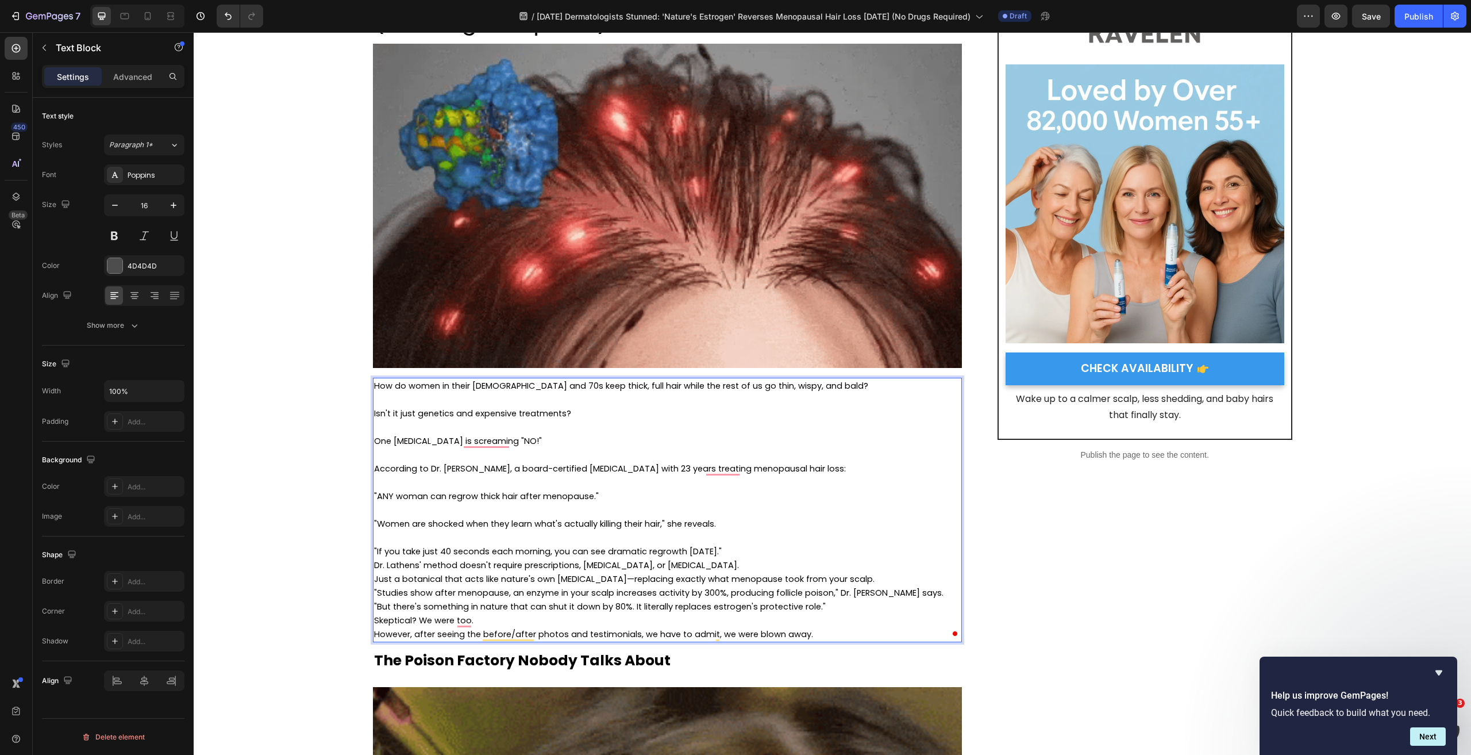
click at [745, 550] on p ""If you take just 40 seconds each morning, you can see dramatic regrowth [DATE]…" at bounding box center [667, 551] width 587 height 14
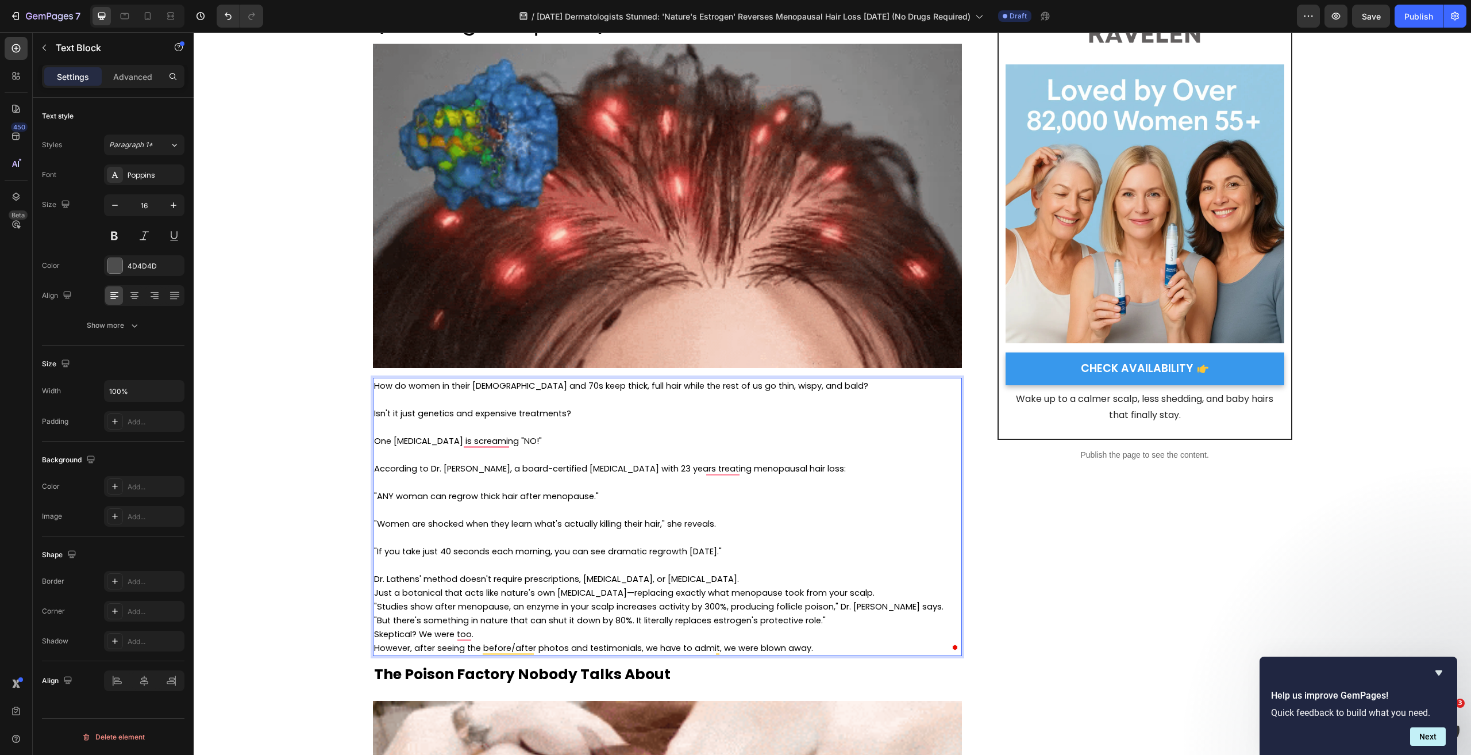
click at [715, 578] on p "Dr. Lathens' method doesn't require prescriptions, [MEDICAL_DATA], or [MEDICAL_…" at bounding box center [667, 579] width 587 height 14
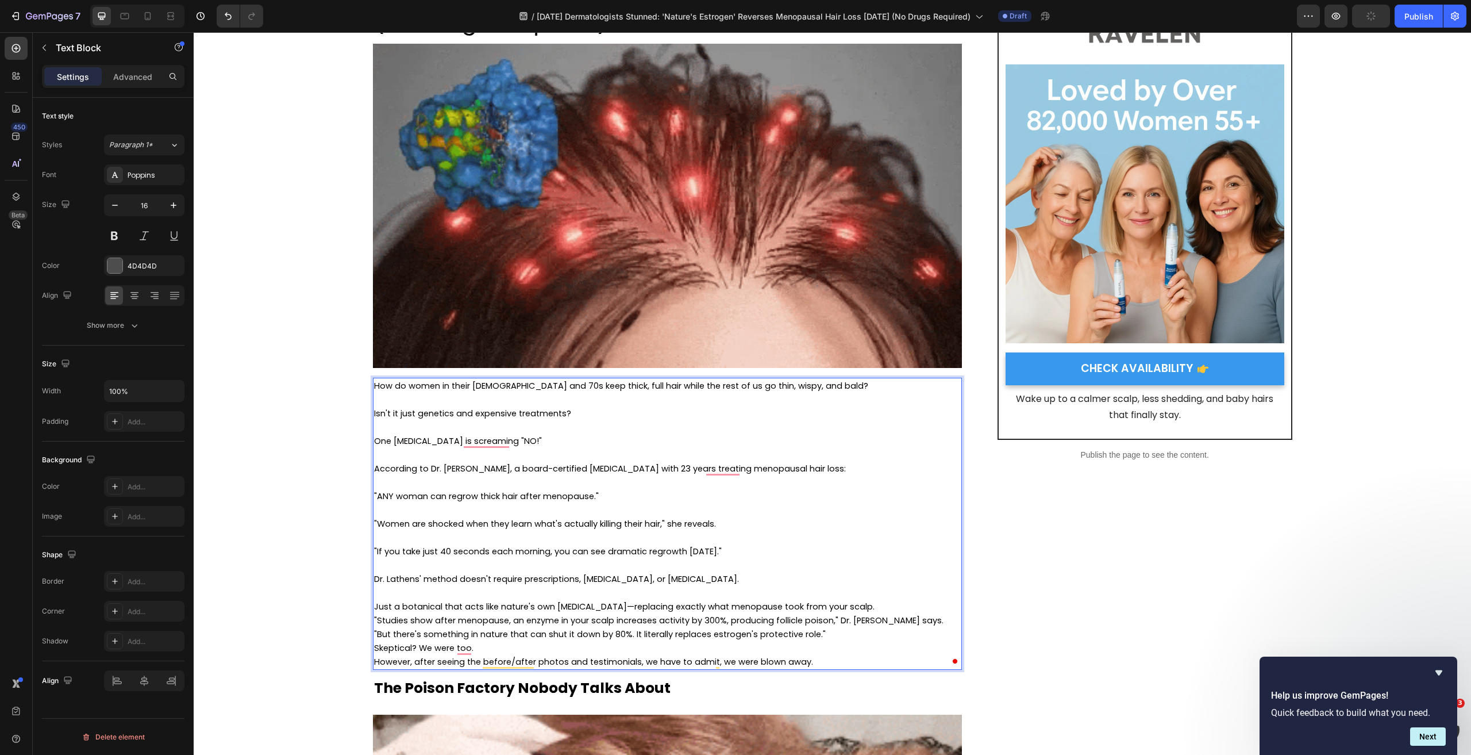
click at [860, 607] on p "Just a botanical that acts like nature's own [MEDICAL_DATA]—replacing exactly w…" at bounding box center [667, 606] width 587 height 14
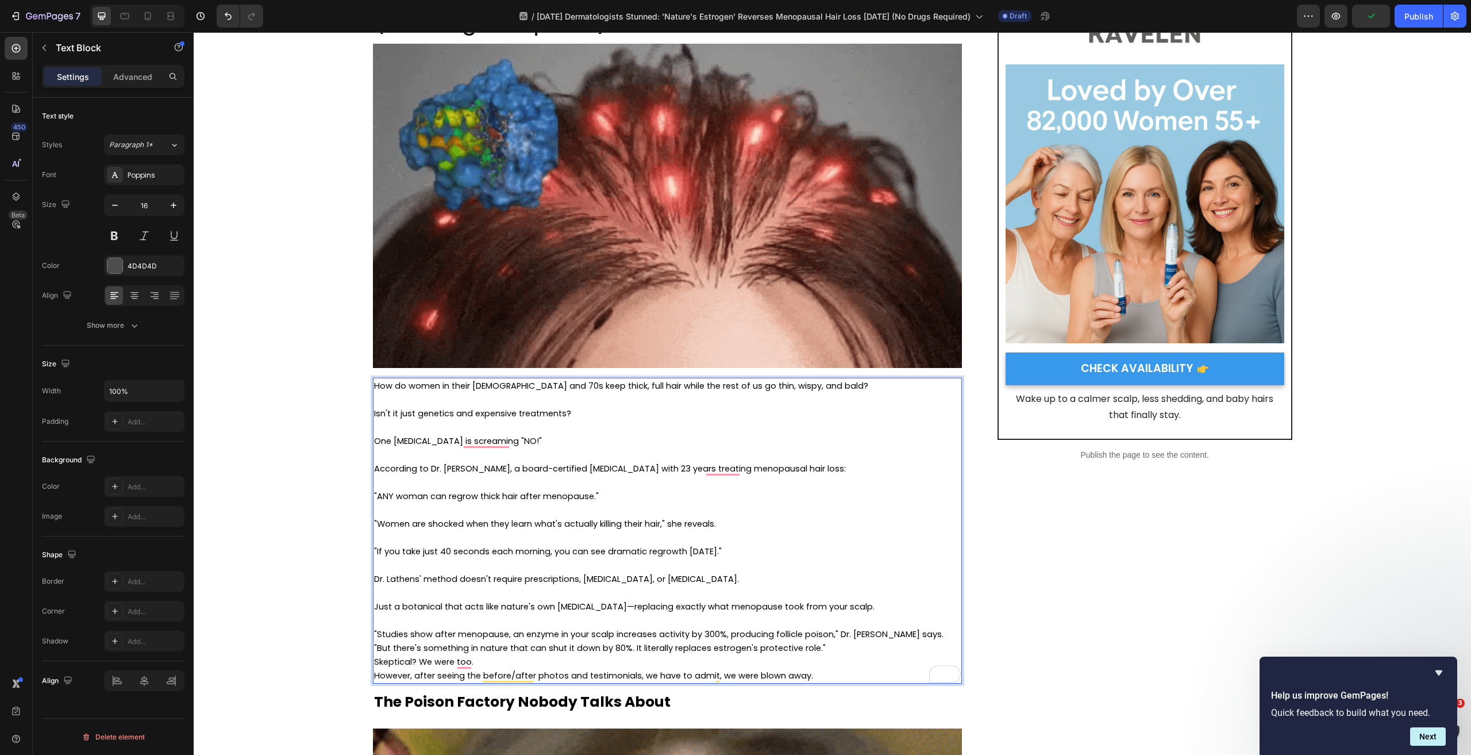
click at [917, 636] on p ""Studies show after menopause, an enzyme in your scalp increases activity by 30…" at bounding box center [667, 634] width 587 height 14
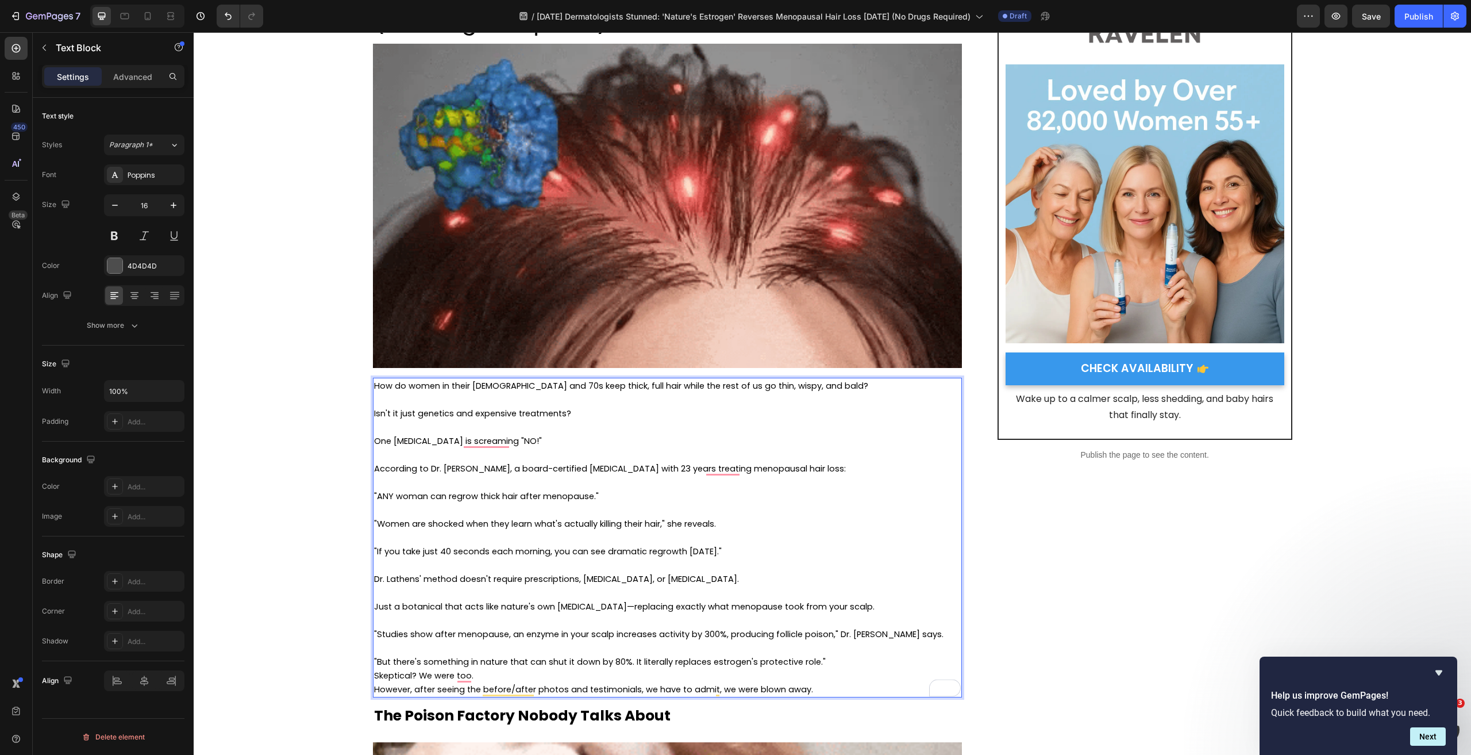
click at [833, 664] on p ""But there's something in nature that can shut it down by 80%. It literally rep…" at bounding box center [667, 662] width 587 height 14
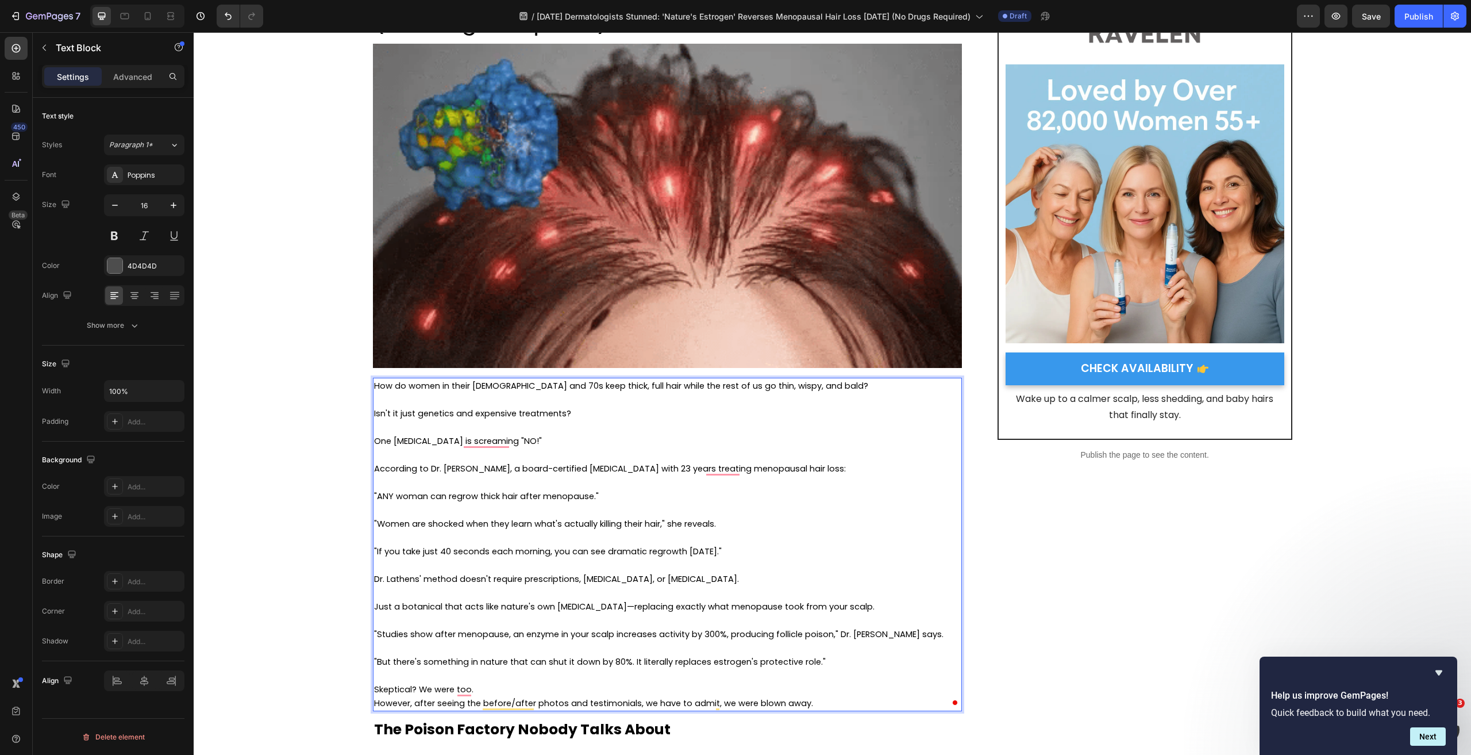
click at [511, 691] on p "Skeptical? We were too." at bounding box center [667, 689] width 587 height 14
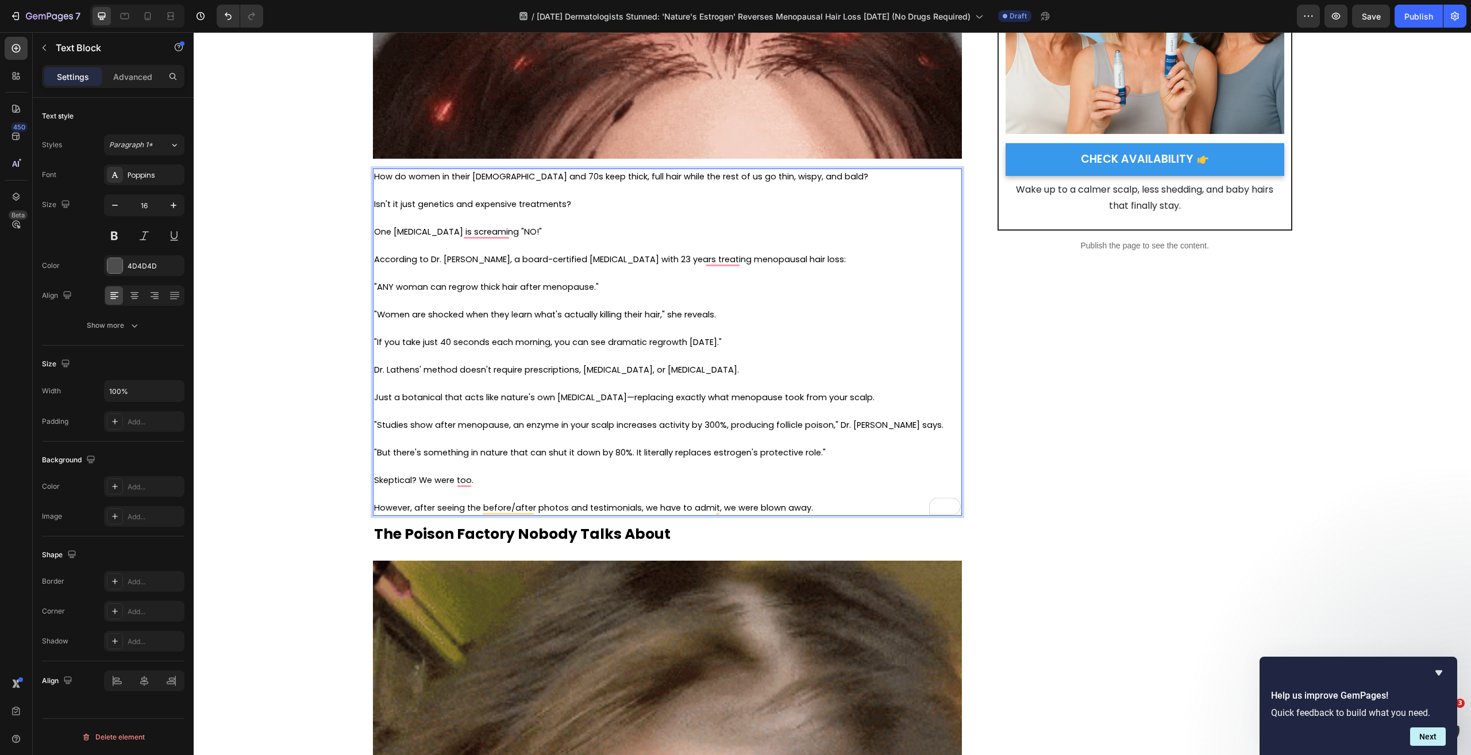
scroll to position [345, 0]
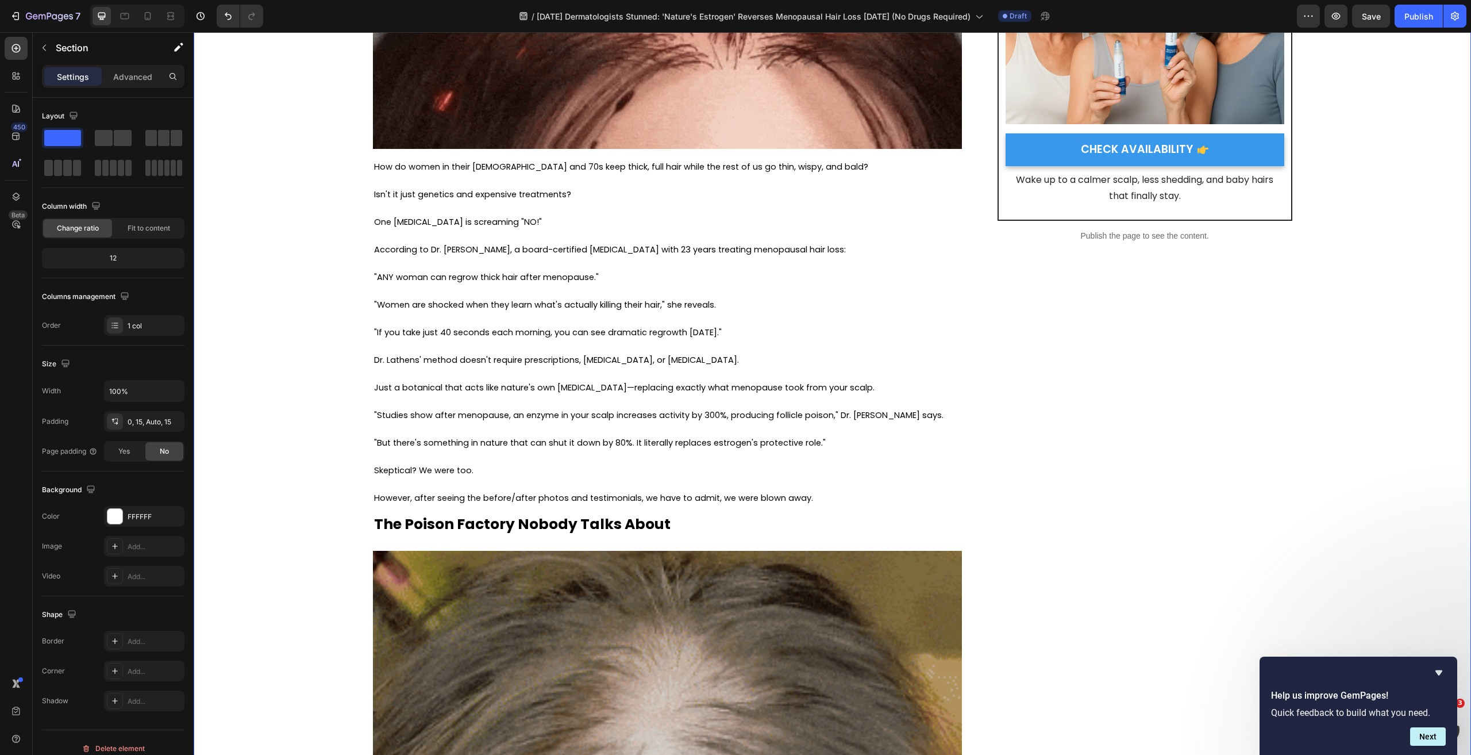
scroll to position [460, 0]
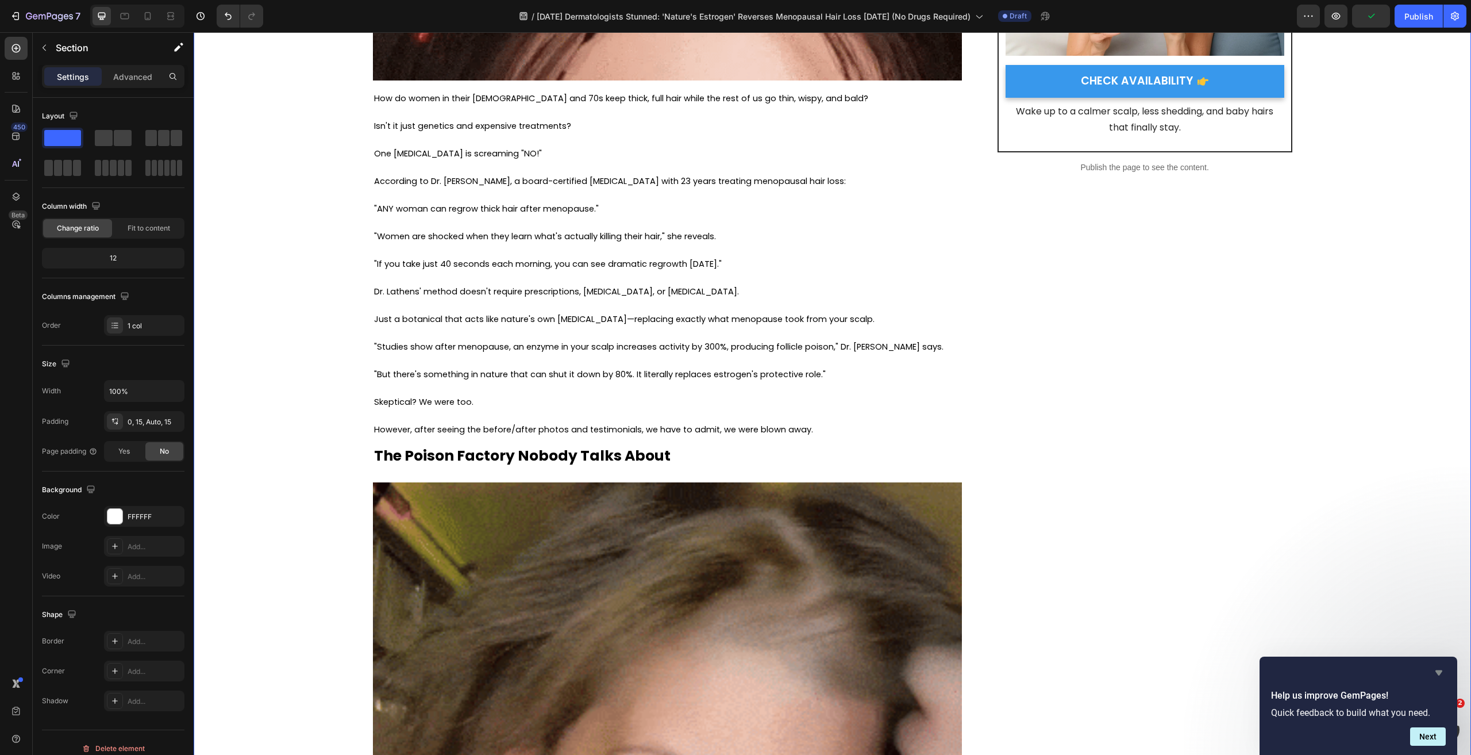
drag, startPoint x: 1441, startPoint y: 672, endPoint x: 1237, endPoint y: 637, distance: 206.4
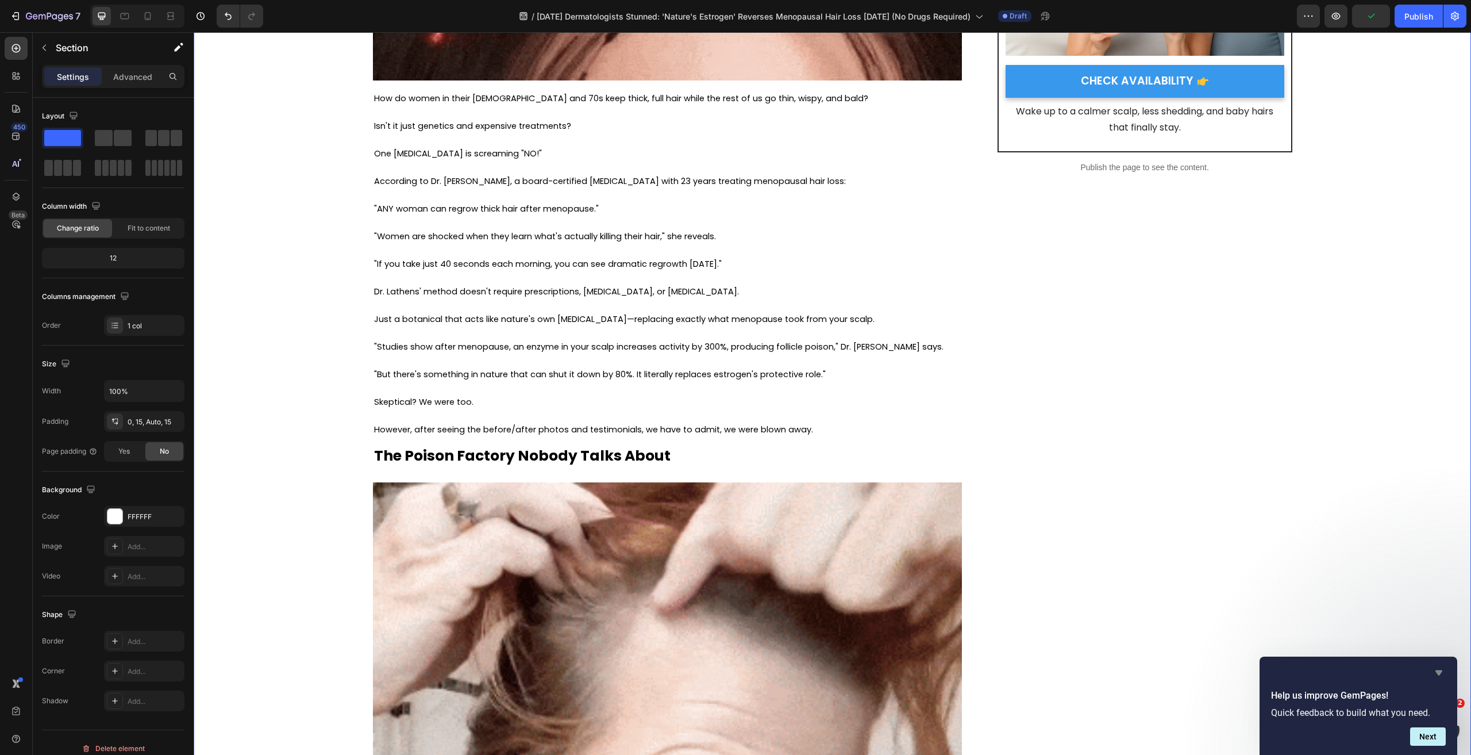
click at [1441, 672] on icon "Hide survey" at bounding box center [1438, 672] width 7 height 5
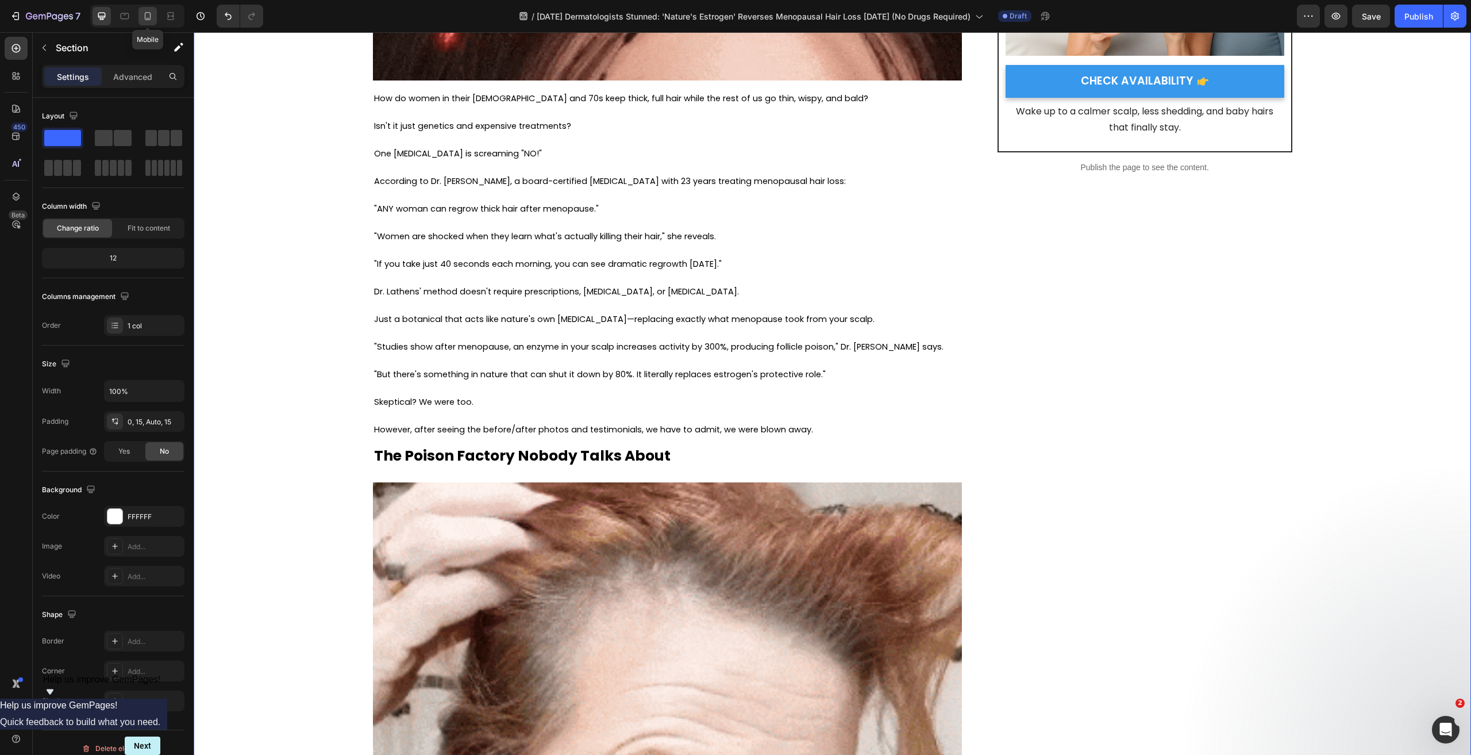
click at [144, 15] on icon at bounding box center [147, 15] width 11 height 11
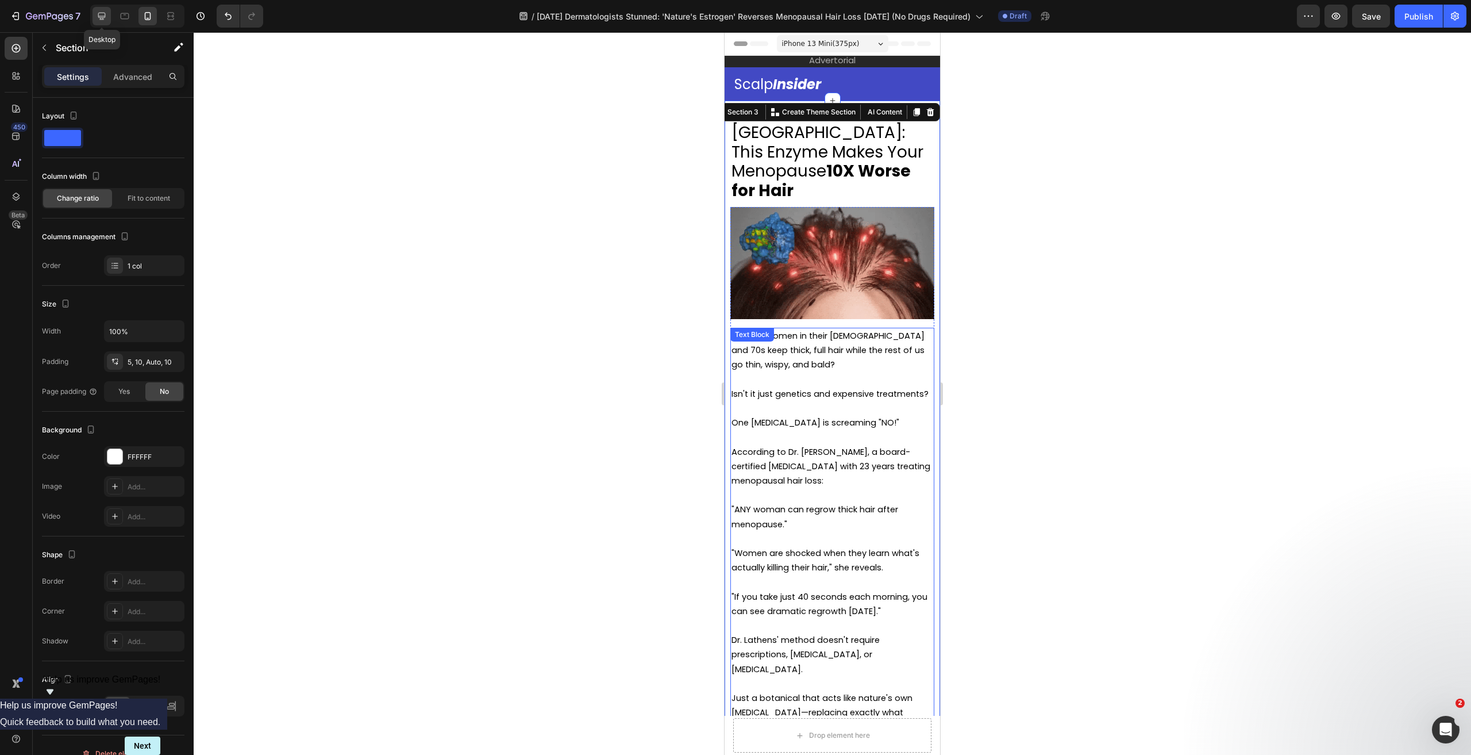
click at [99, 18] on icon at bounding box center [101, 15] width 11 height 11
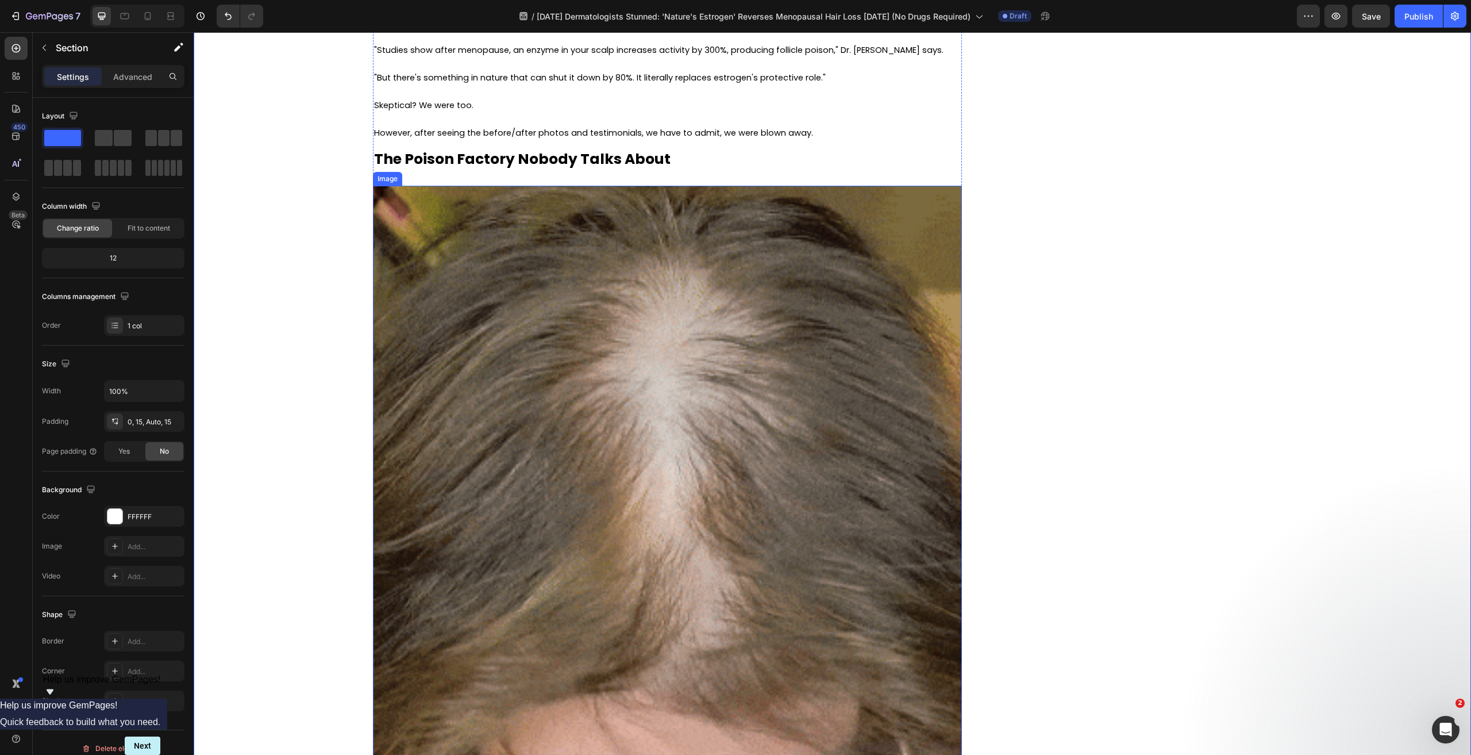
scroll to position [775, 0]
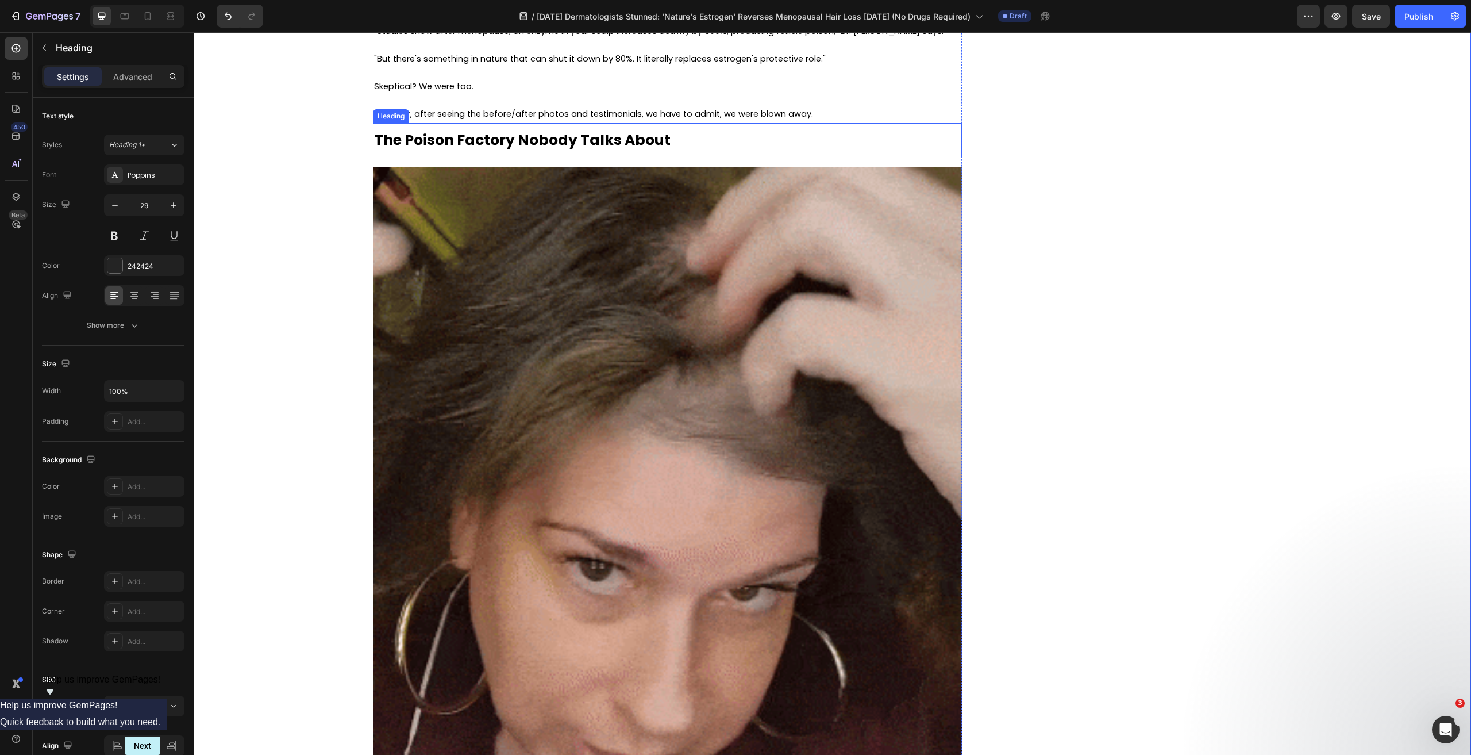
click at [598, 135] on strong "The Poison Factory Nobody Talks About" at bounding box center [522, 140] width 297 height 20
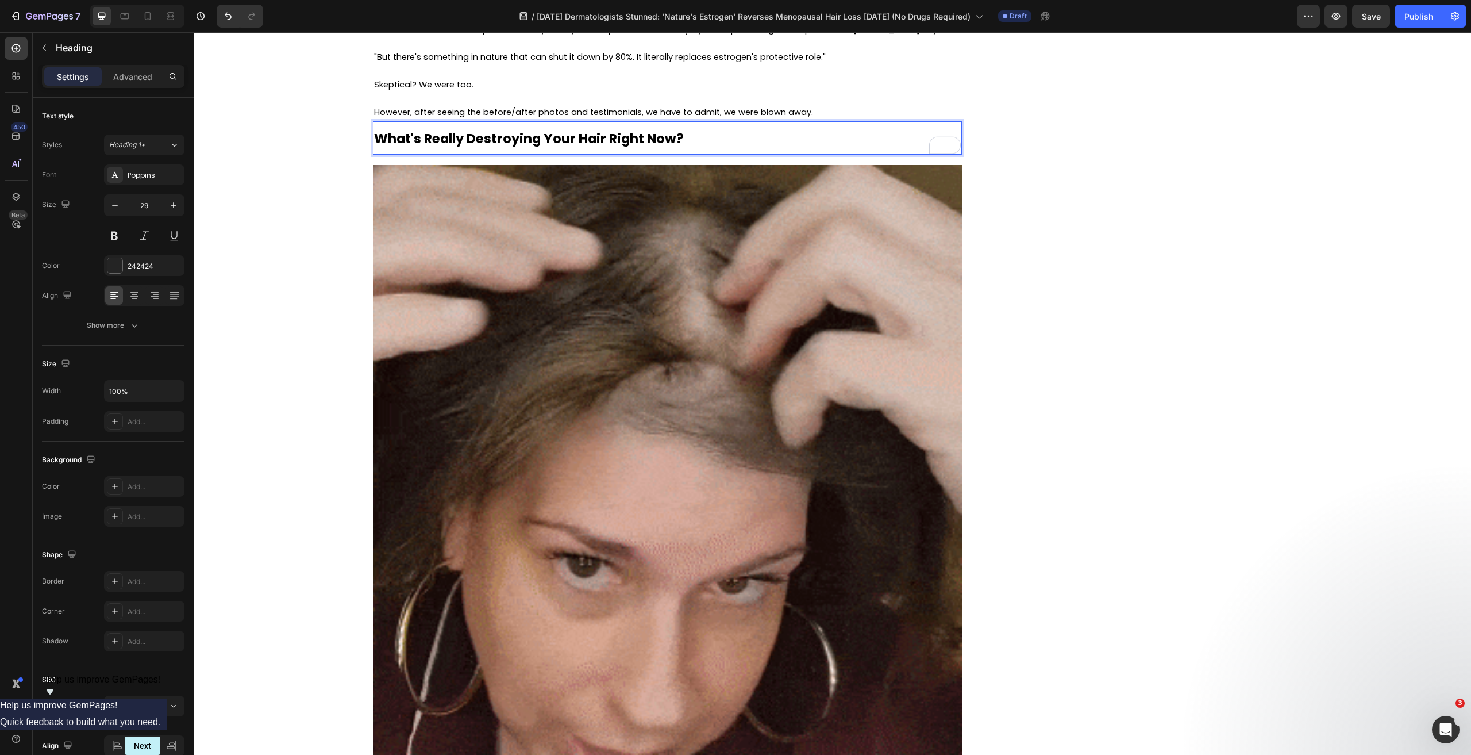
scroll to position [1120, 0]
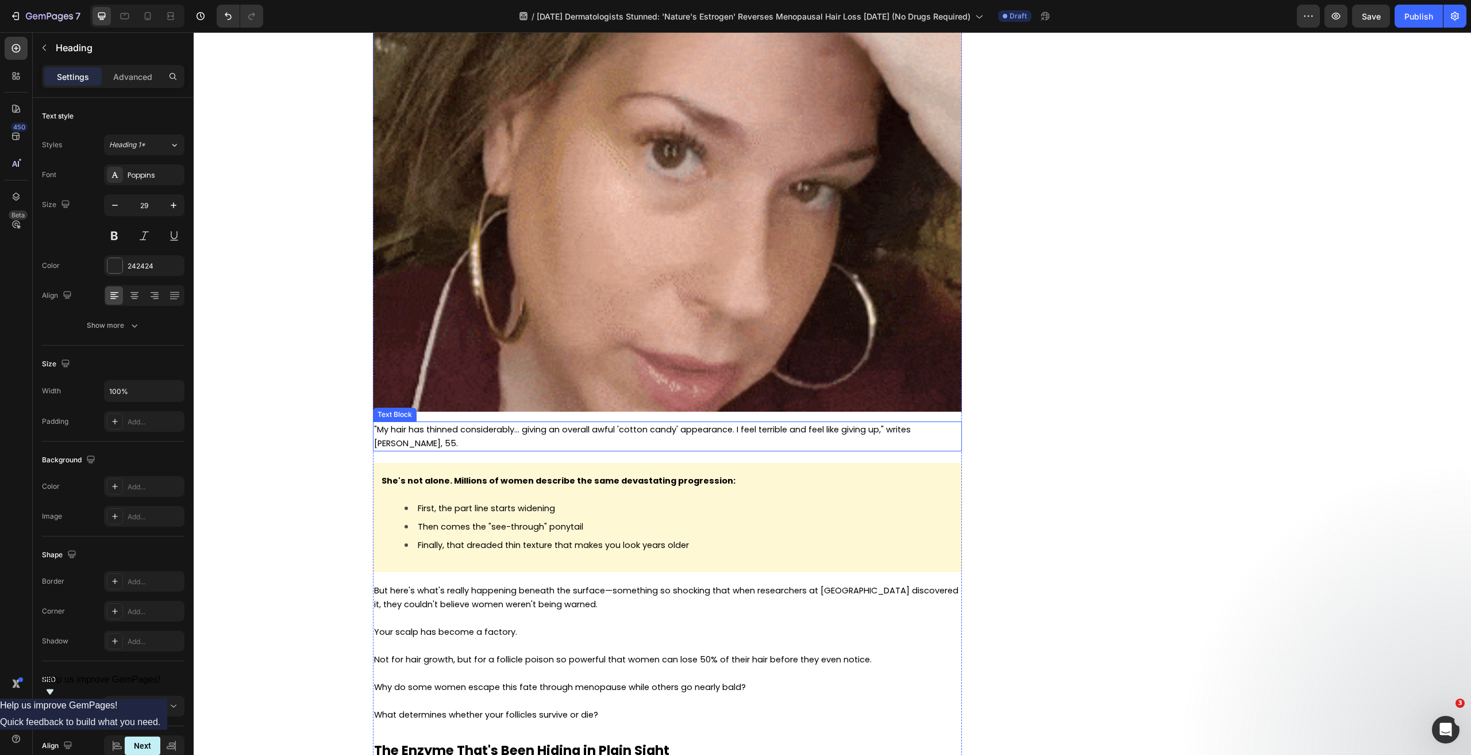
click at [652, 429] on span ""My hair has thinned considerably... giving an overall awful 'cotton candy' app…" at bounding box center [642, 436] width 537 height 25
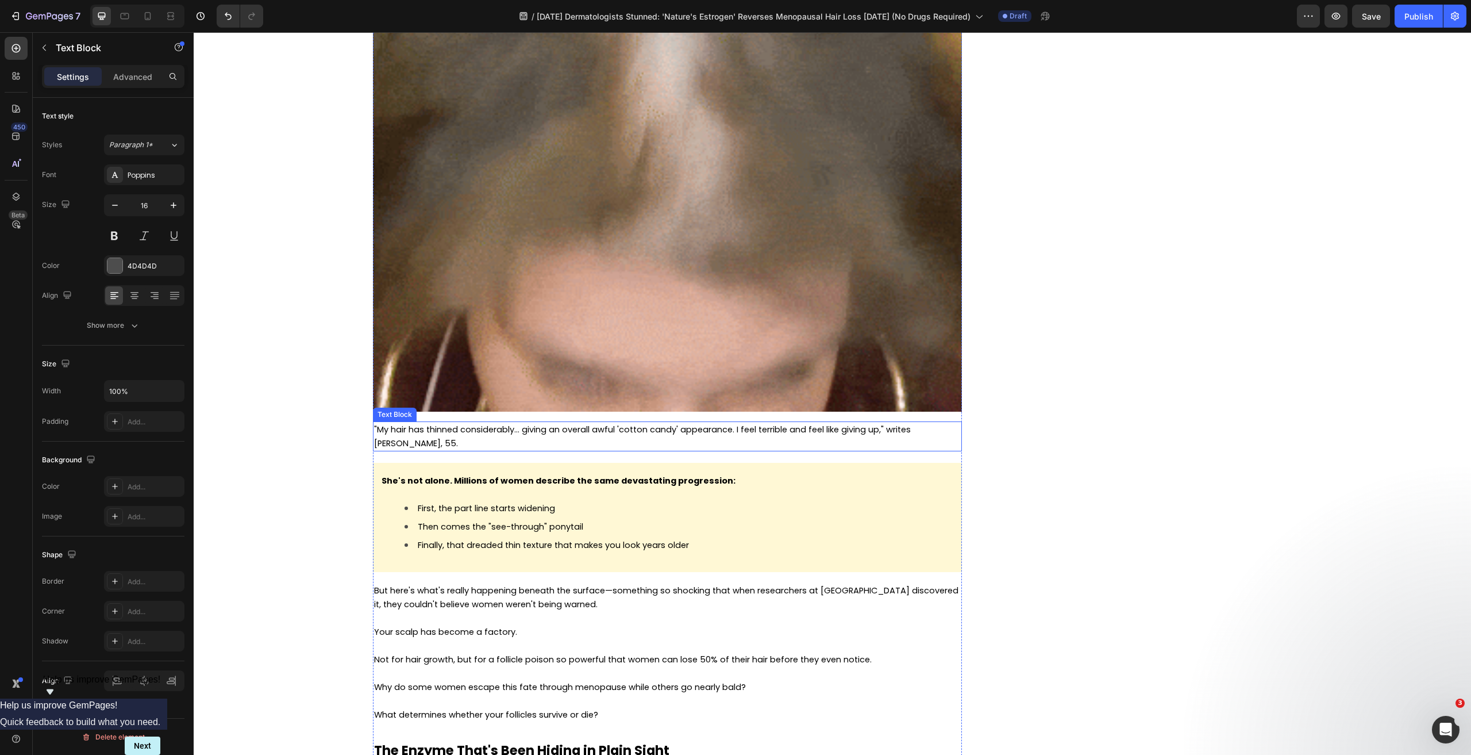
click at [652, 429] on span ""My hair has thinned considerably... giving an overall awful 'cotton candy' app…" at bounding box center [642, 436] width 537 height 25
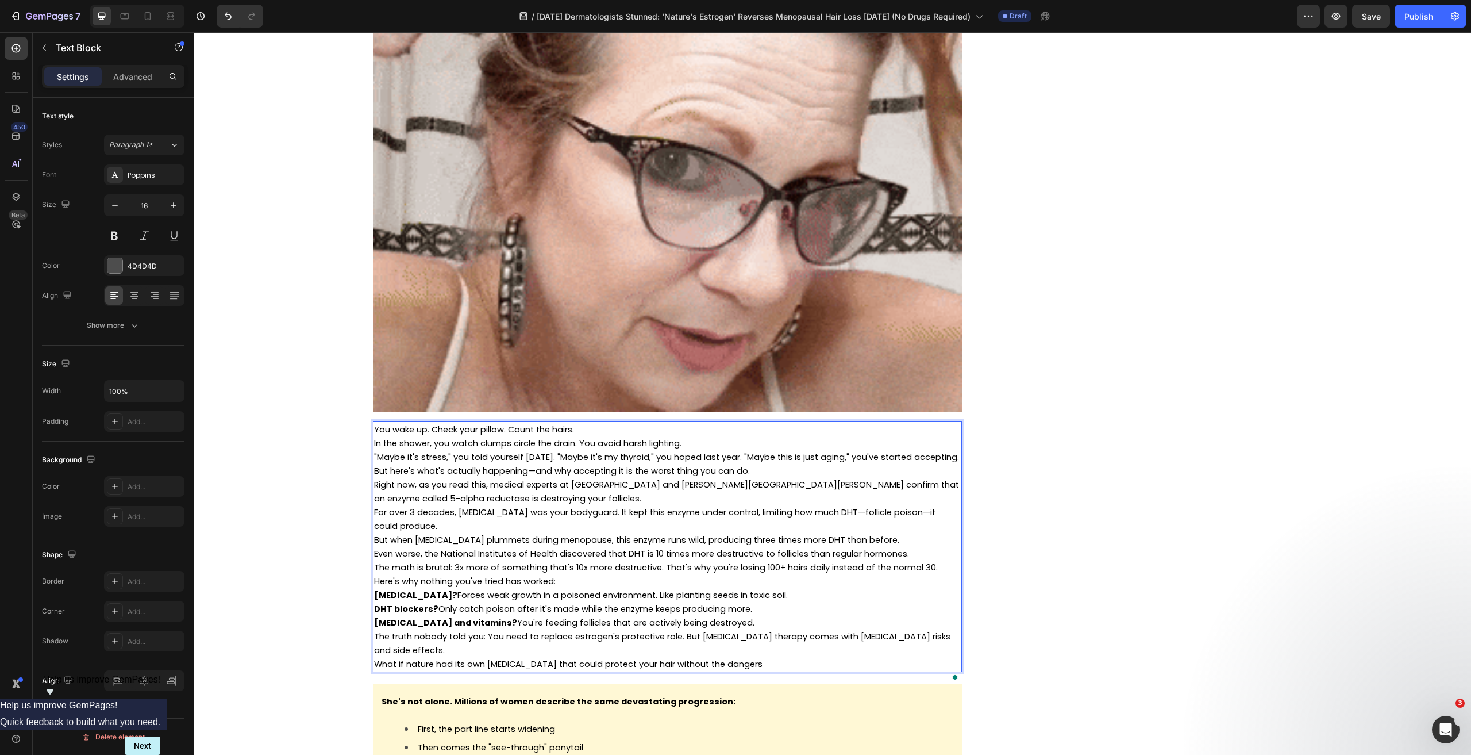
click at [599, 429] on p "You wake up. Check your pillow. Count the hairs." at bounding box center [667, 429] width 587 height 14
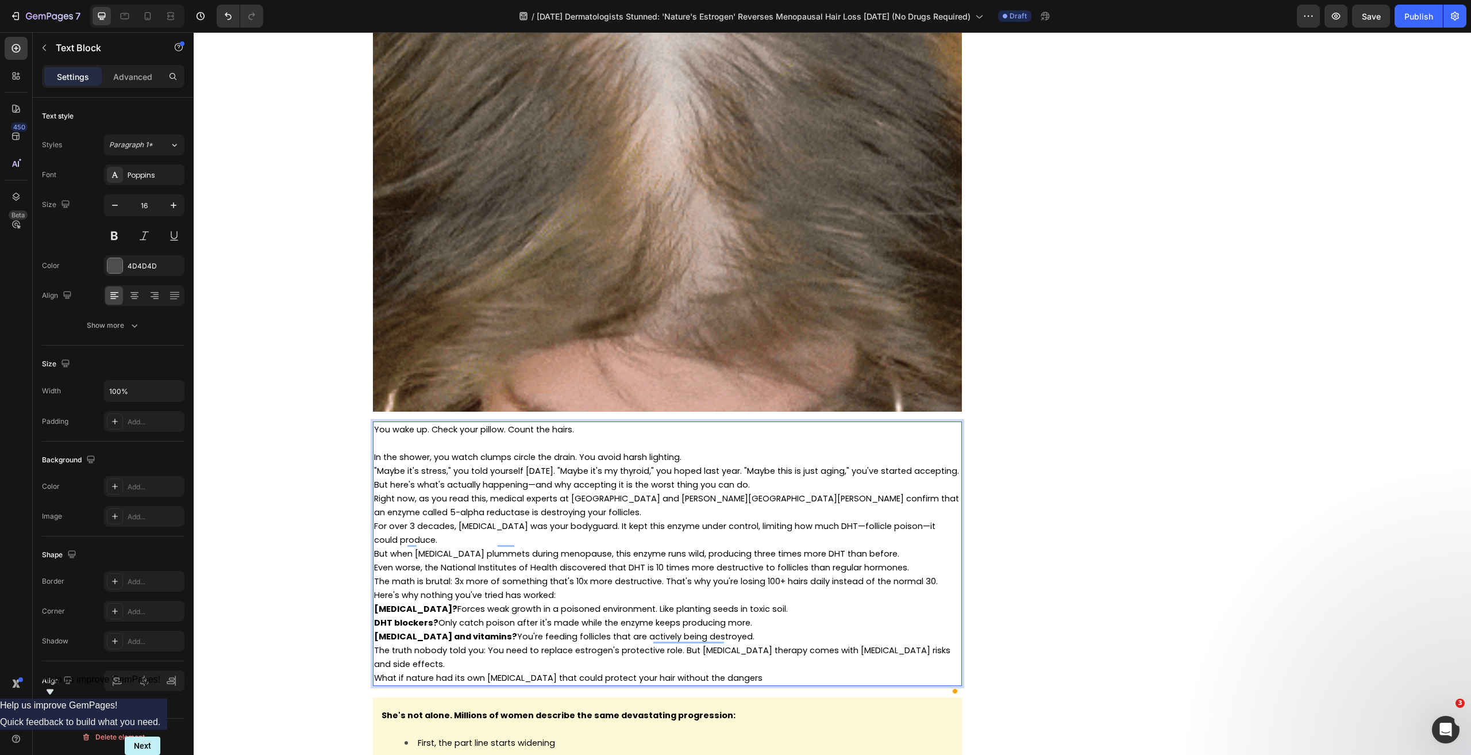
click at [729, 456] on p "In the shower, you watch clumps circle the drain. You avoid harsh lighting." at bounding box center [667, 457] width 587 height 14
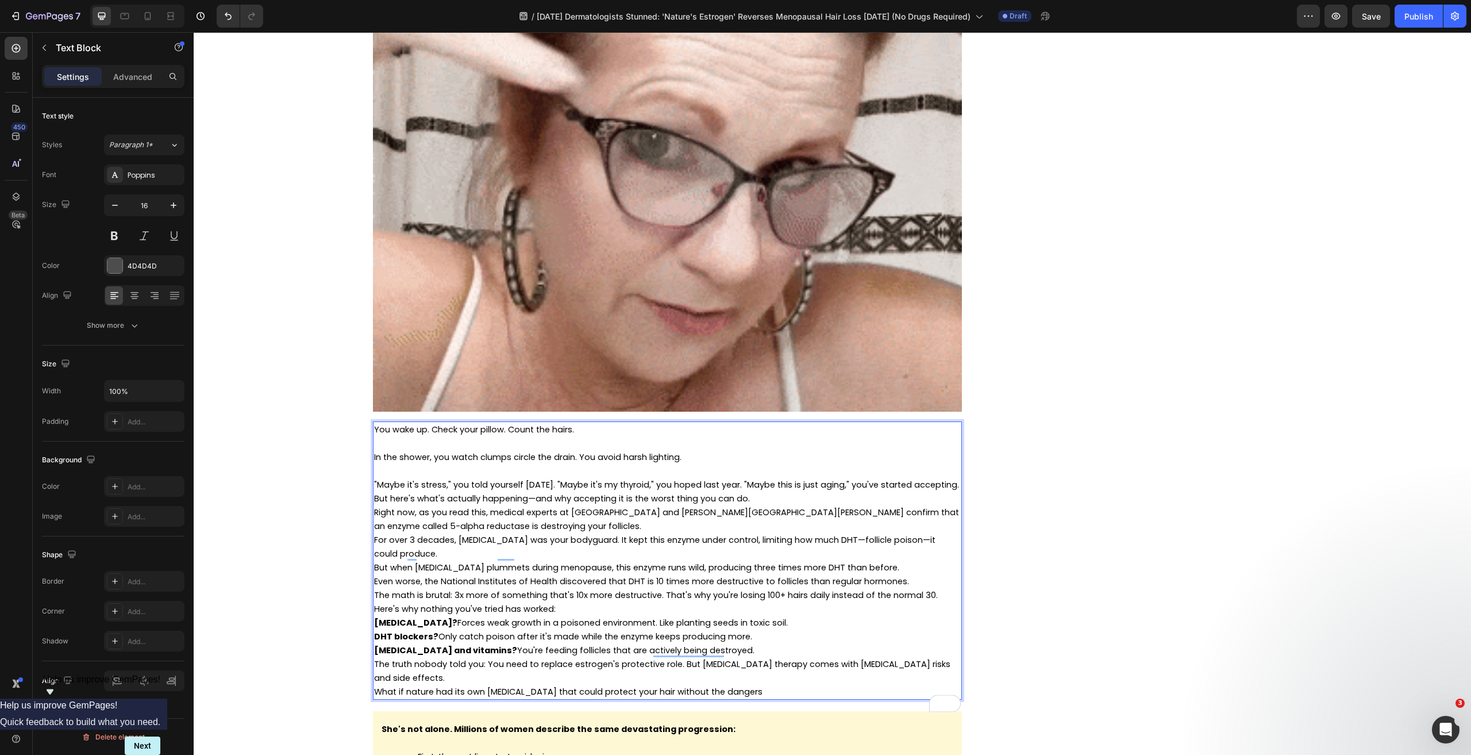
click at [582, 483] on span ""Maybe it's stress," you told yourself two years ago. "Maybe it's my thyroid," …" at bounding box center [666, 484] width 585 height 11
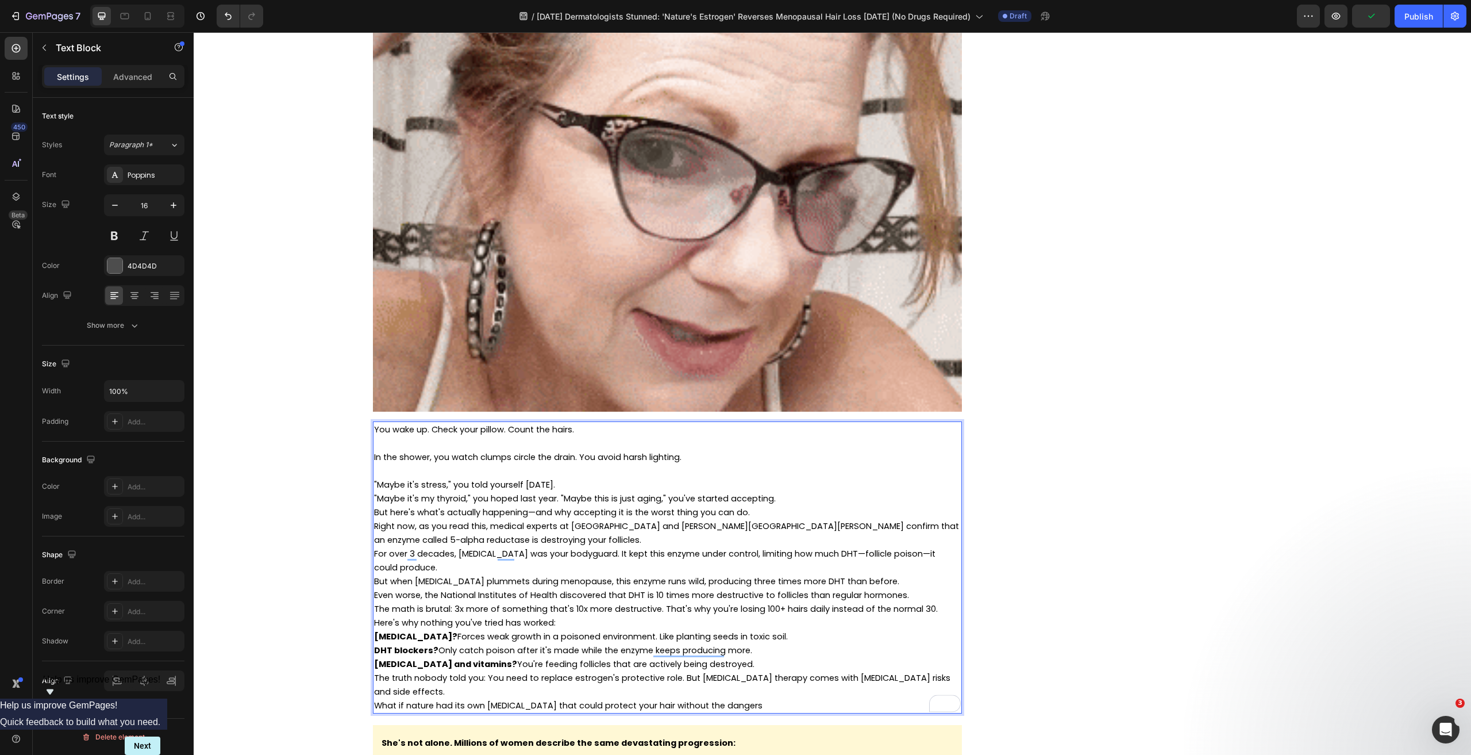
click at [555, 498] on span ""Maybe it's my thyroid," you hoped last year. "Maybe this is just aging," you'v…" at bounding box center [575, 497] width 402 height 11
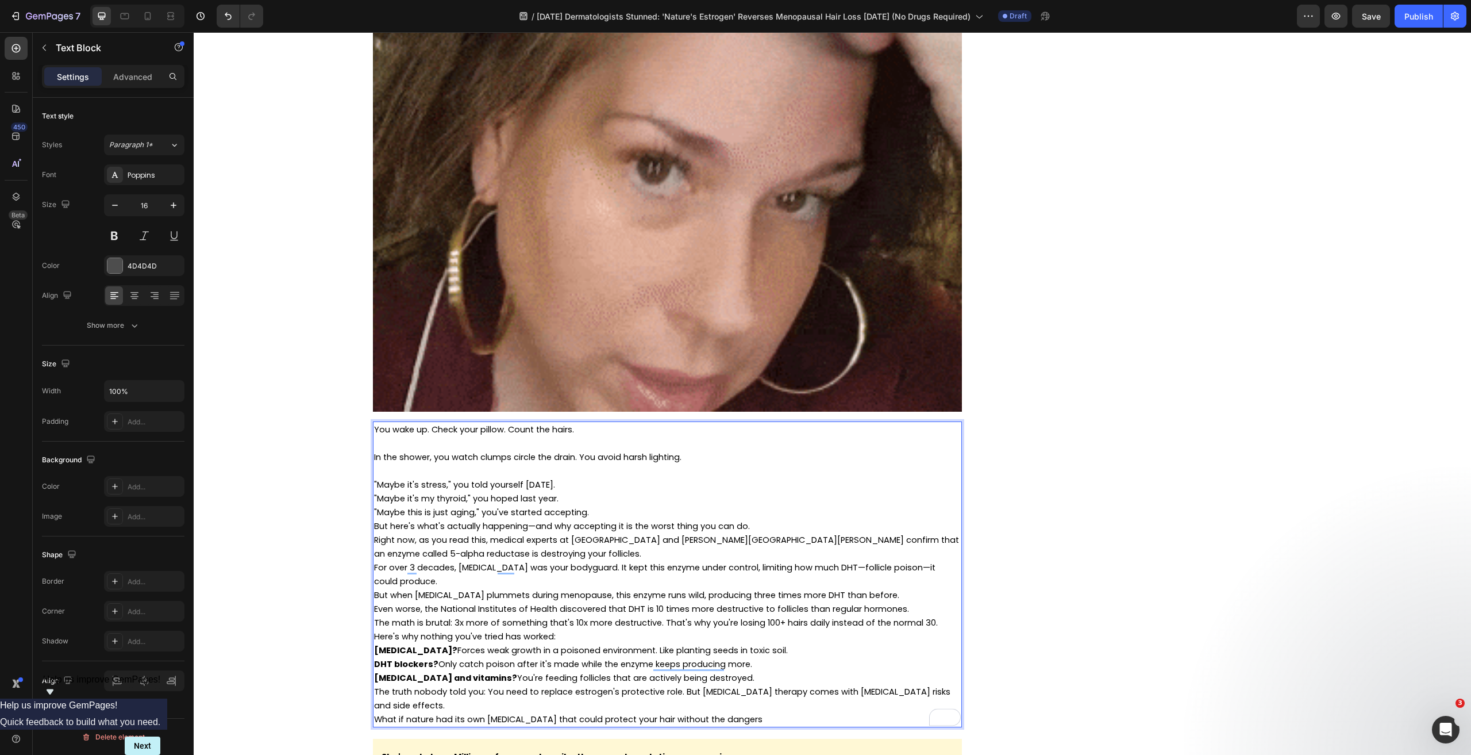
click at [596, 513] on p ""Maybe this is just aging," you've started accepting." at bounding box center [667, 512] width 587 height 14
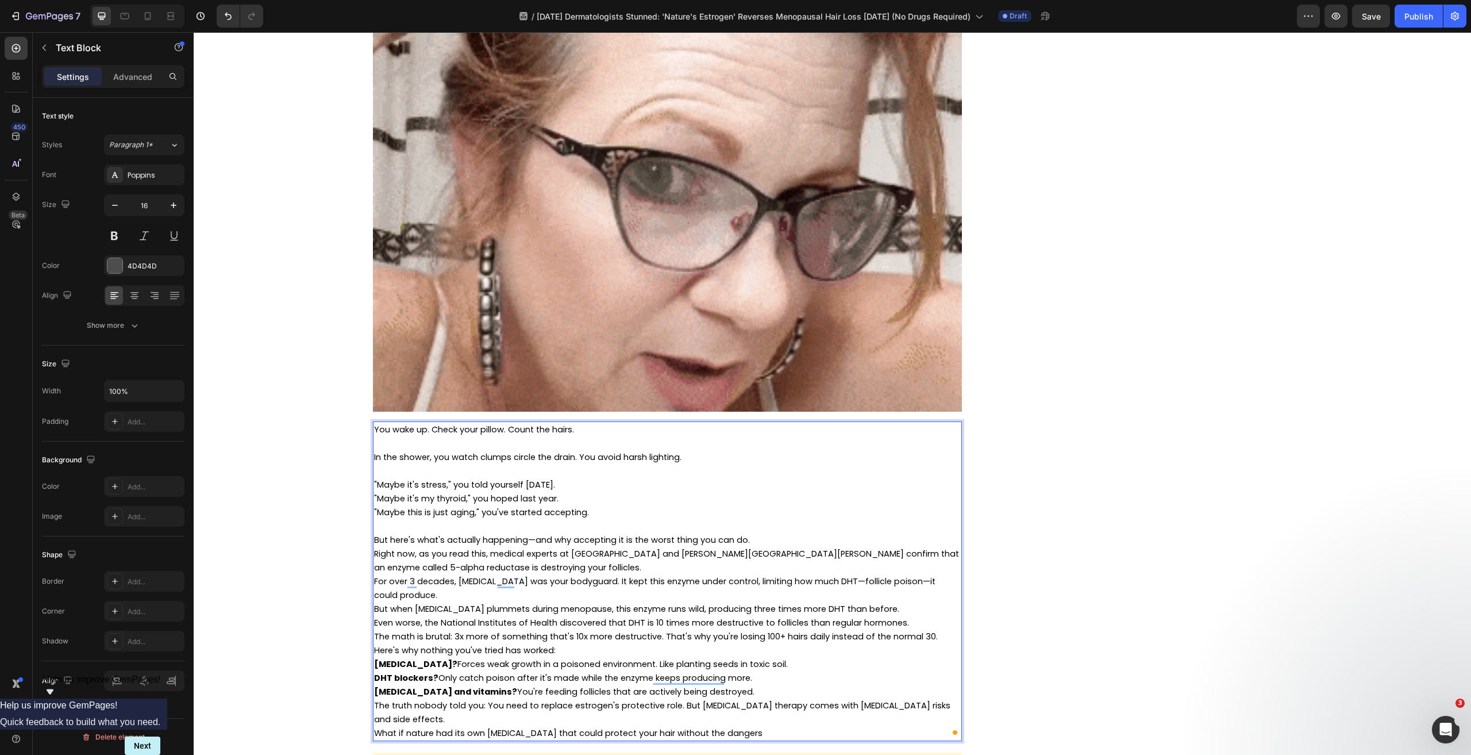
click at [780, 541] on p "But here's what's actually happening—and why accepting it is the worst thing yo…" at bounding box center [667, 540] width 587 height 14
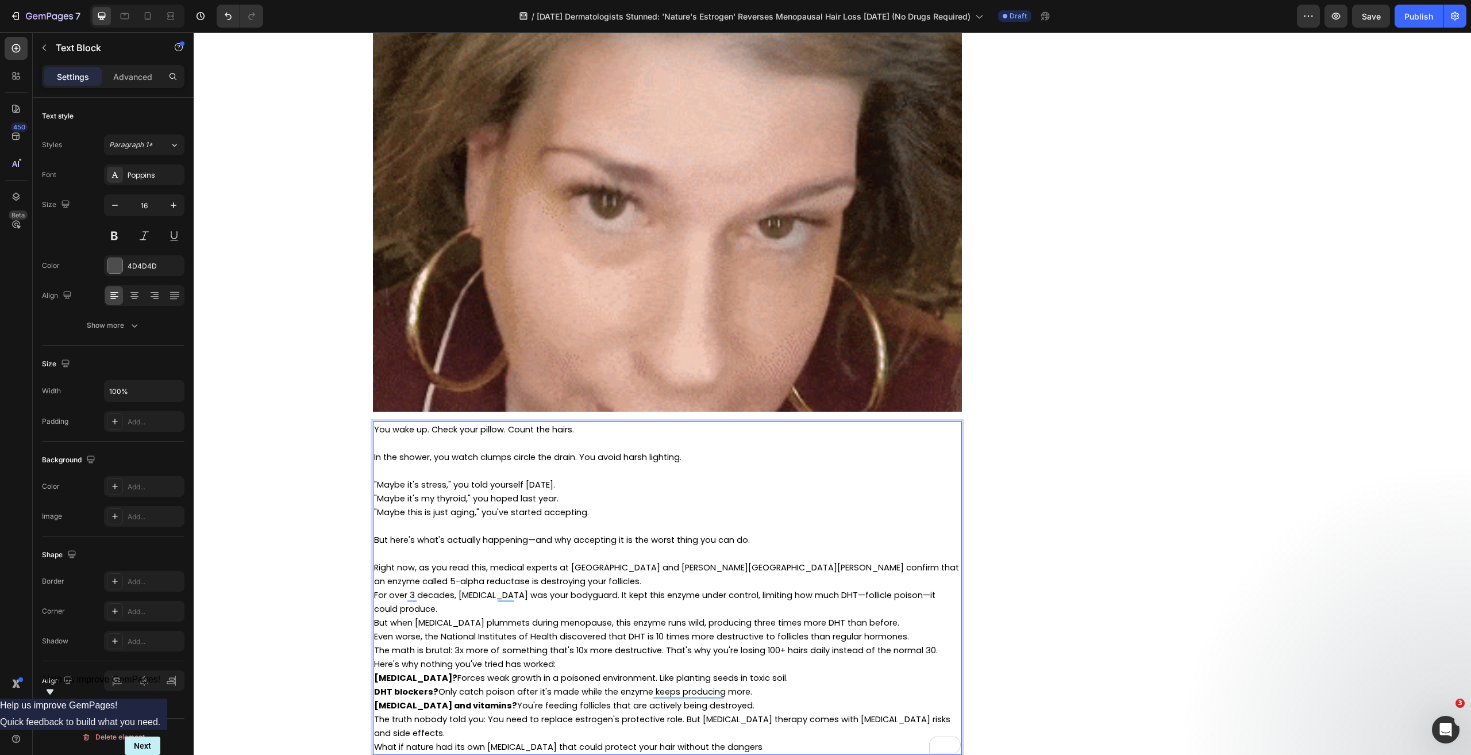
click at [513, 579] on p "Right now, as you read this, medical experts at Harvard and Johns Hopkins confi…" at bounding box center [667, 574] width 587 height 28
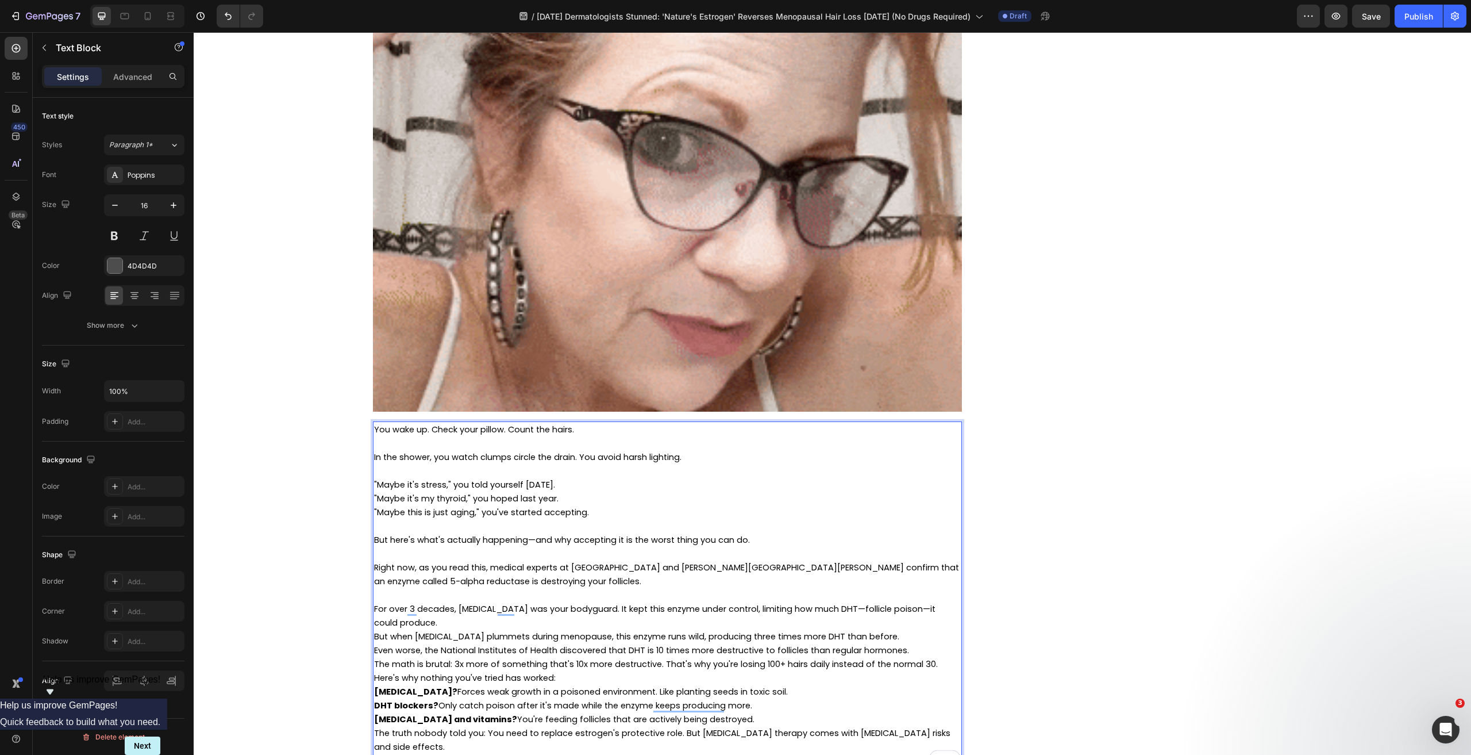
click at [462, 620] on p "For over 3 decades, estrogen was your bodyguard. It kept this enzyme under cont…" at bounding box center [667, 616] width 587 height 28
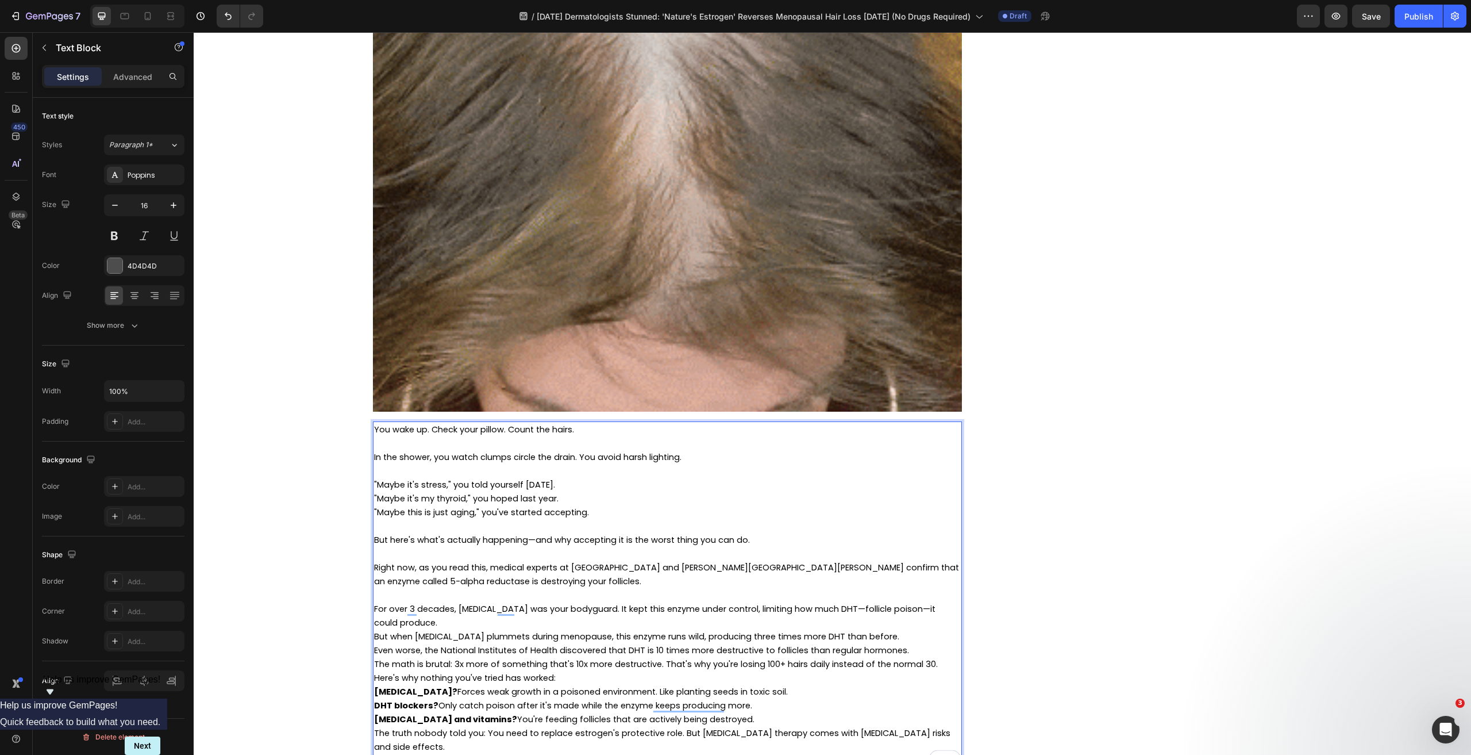
click at [583, 609] on span "For over 3 decades, estrogen was your bodyguard. It kept this enzyme under cont…" at bounding box center [654, 615] width 561 height 25
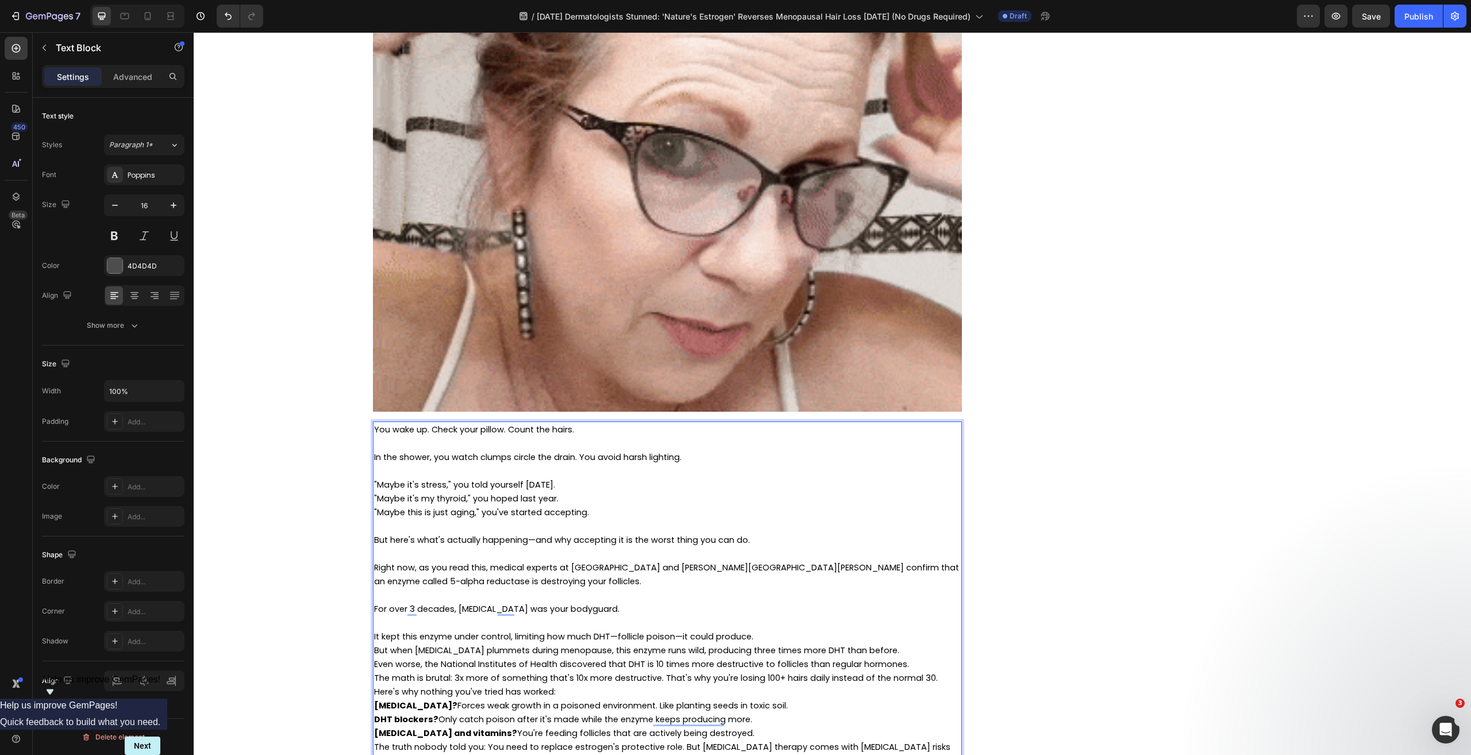
click at [758, 641] on p "It kept this enzyme under control, limiting how much DHT—follicle poison—it cou…" at bounding box center [667, 636] width 587 height 14
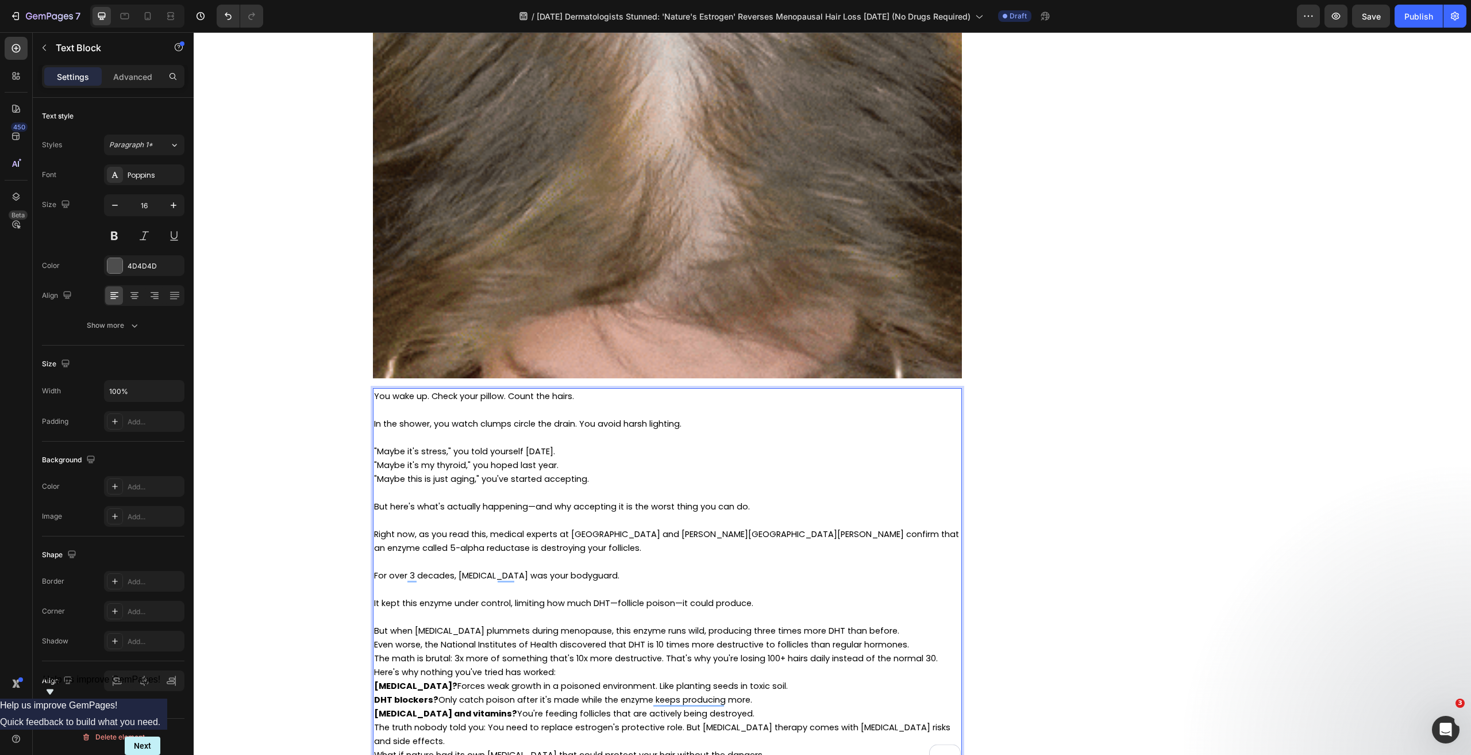
scroll to position [1292, 0]
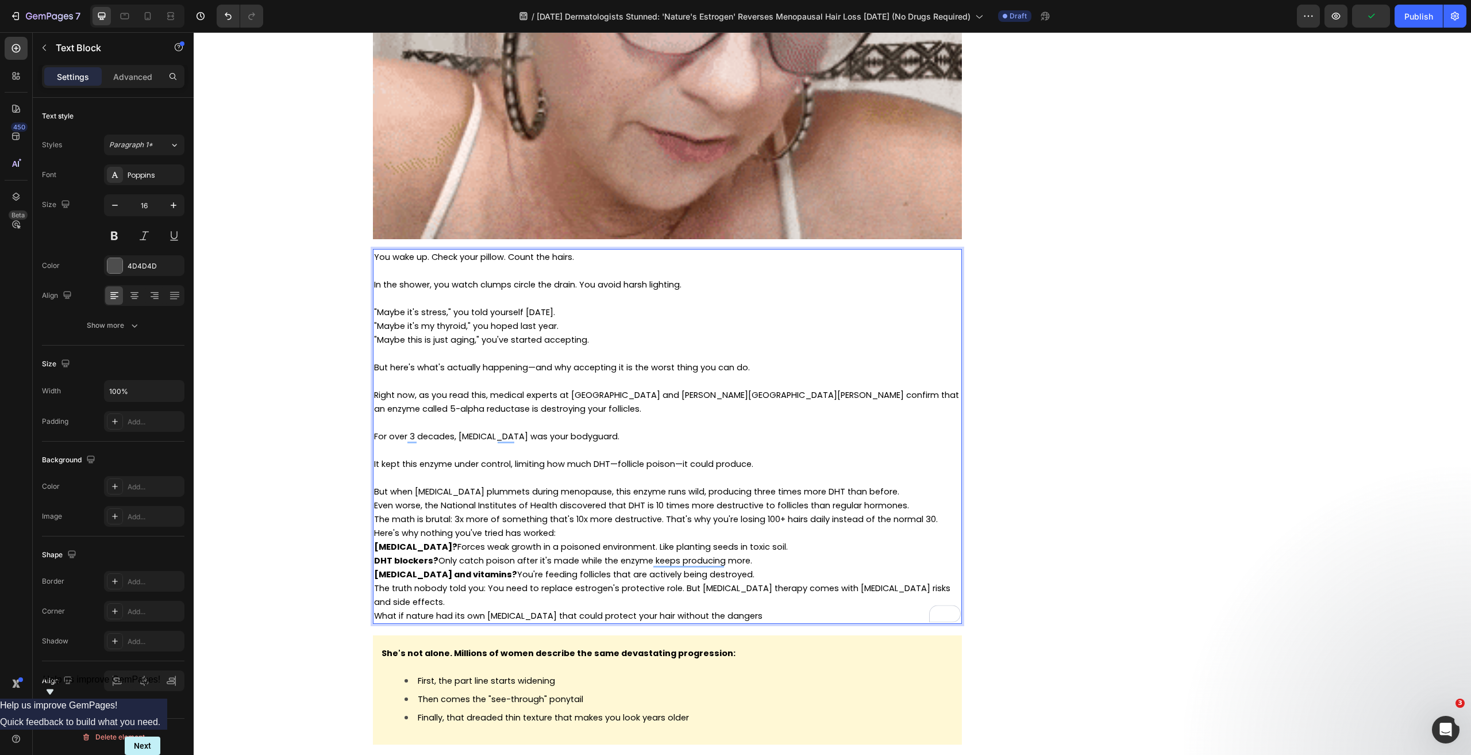
click at [884, 488] on p "But when [MEDICAL_DATA] plummets during menopause, this enzyme runs wild, produ…" at bounding box center [667, 491] width 587 height 14
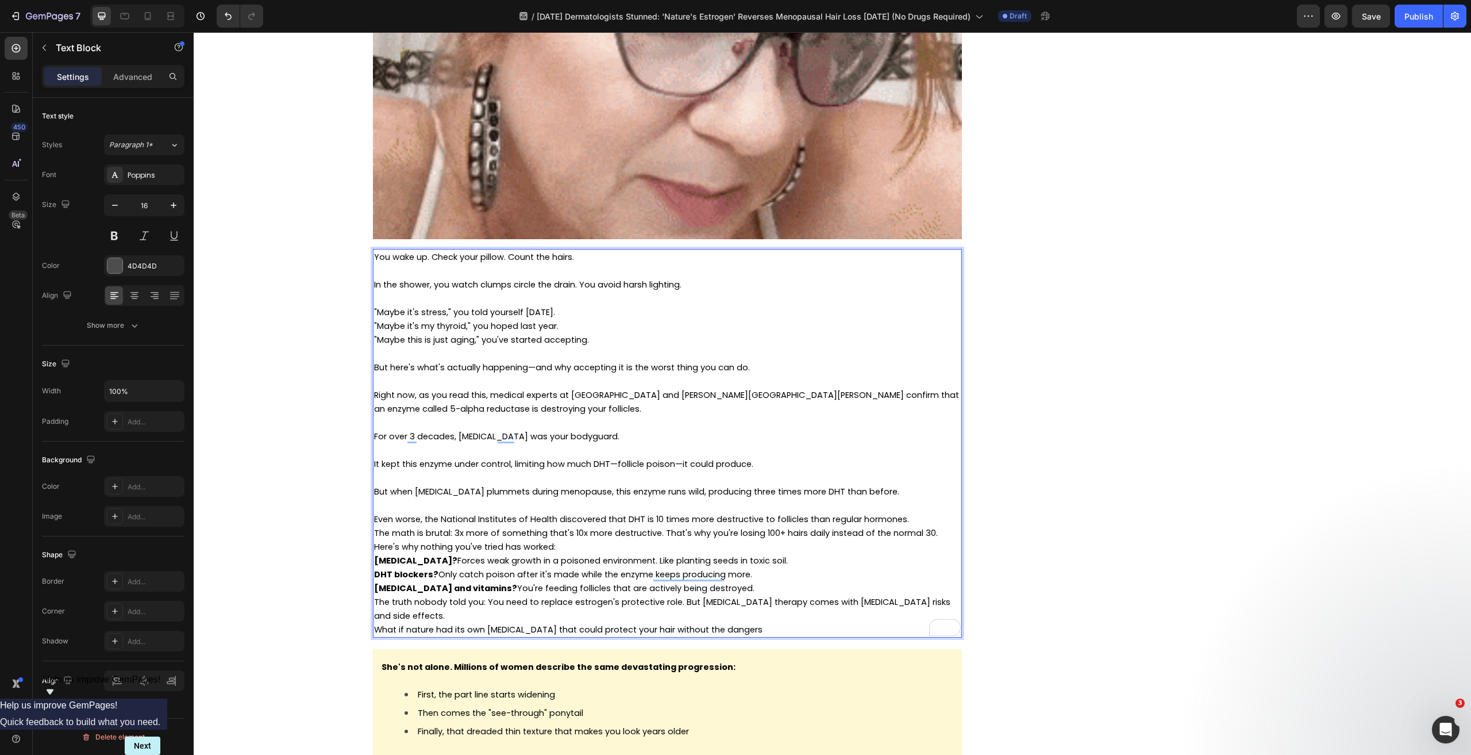
click at [674, 493] on span "But when [MEDICAL_DATA] plummets during menopause, this enzyme runs wild, produ…" at bounding box center [636, 491] width 525 height 11
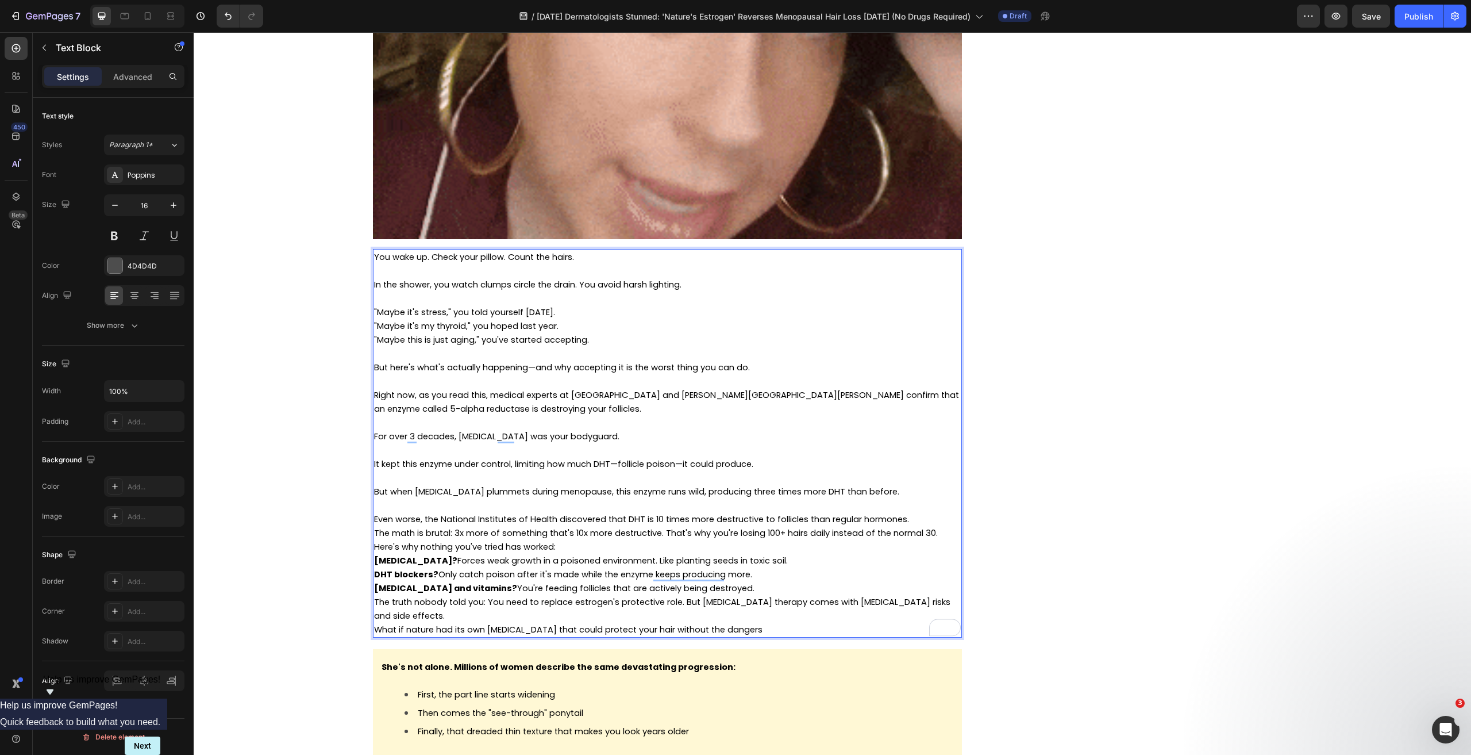
click at [878, 488] on p "But when [MEDICAL_DATA] plummets during menopause, this enzyme runs wild, produ…" at bounding box center [667, 491] width 587 height 14
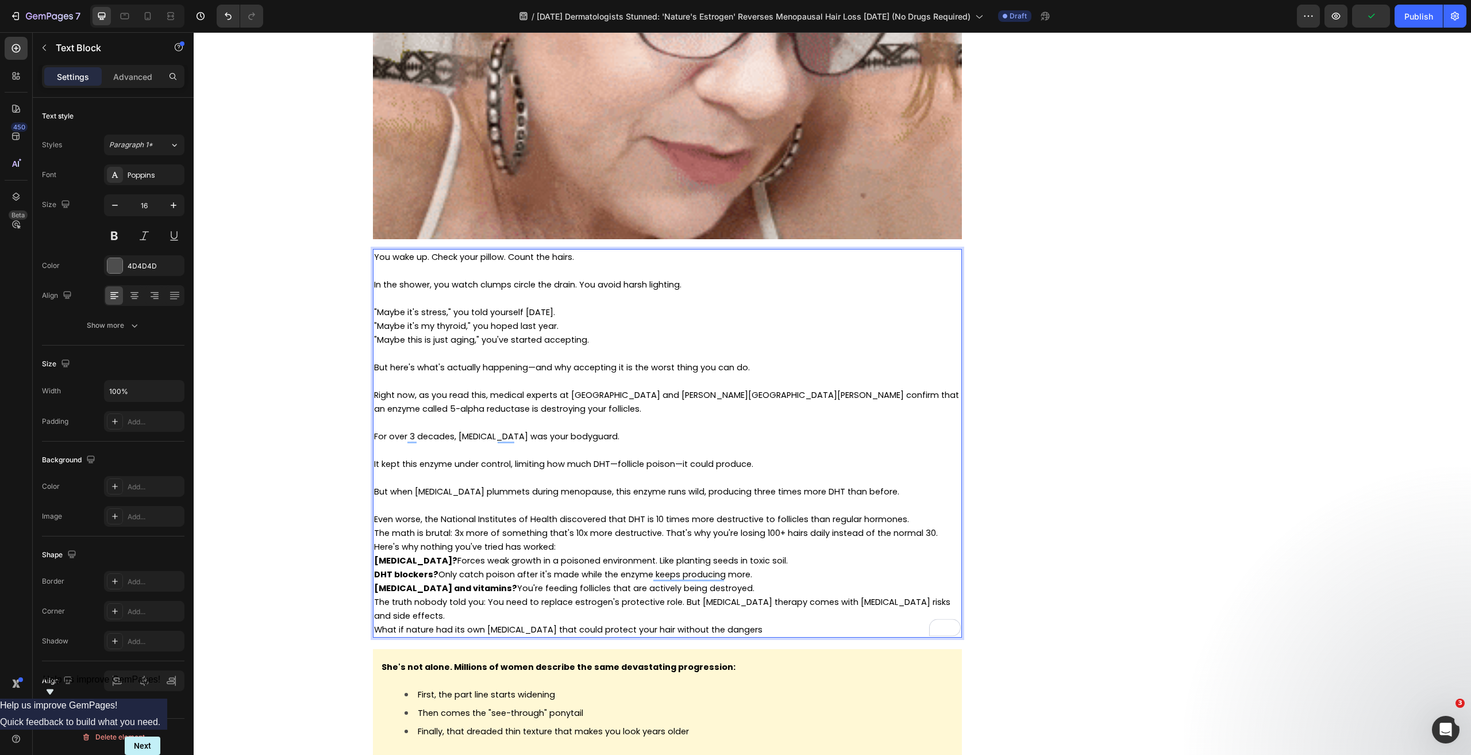
click at [735, 517] on span "Even worse, the National Institutes of Health discovered that DHT is 10 times m…" at bounding box center [641, 518] width 535 height 11
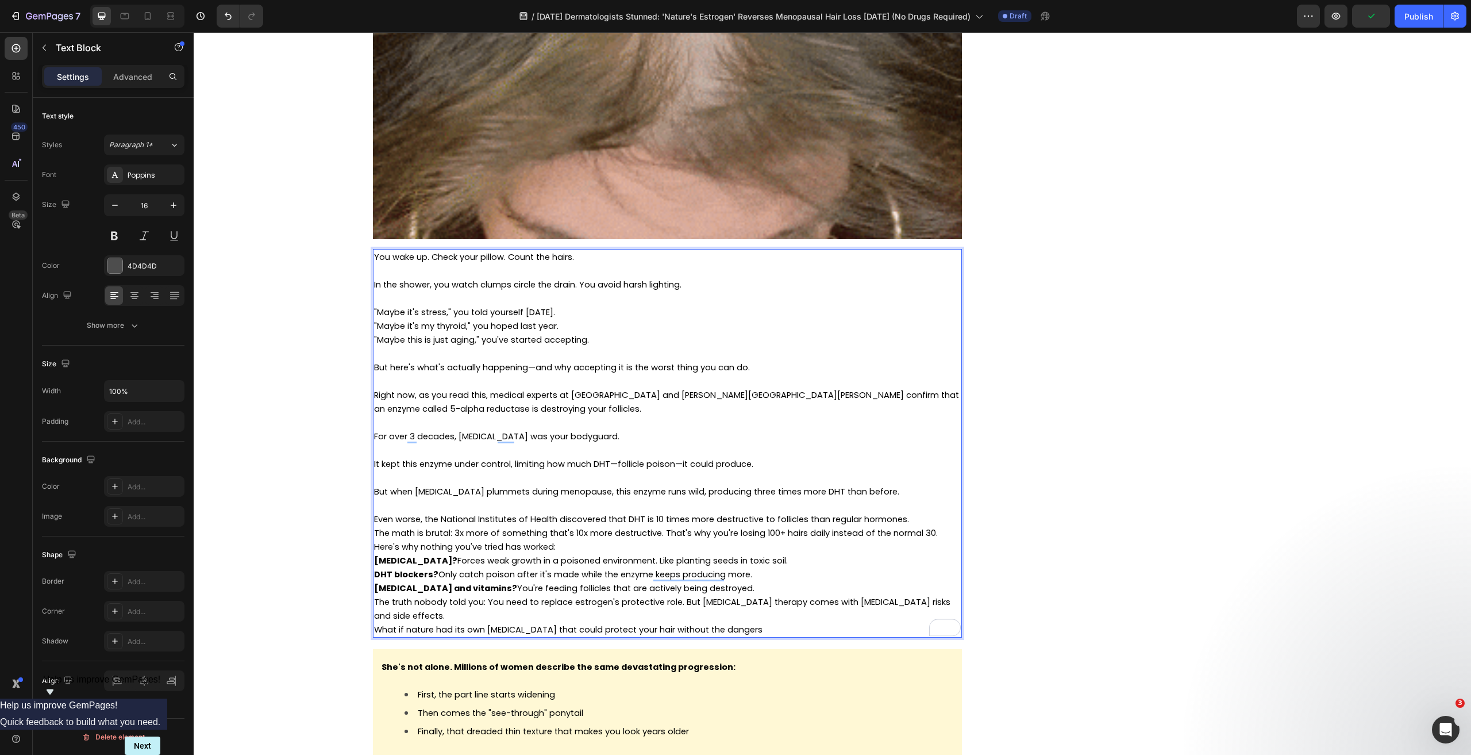
click at [919, 520] on p "Even worse, the National Institutes of Health discovered that DHT is 10 times m…" at bounding box center [667, 519] width 587 height 14
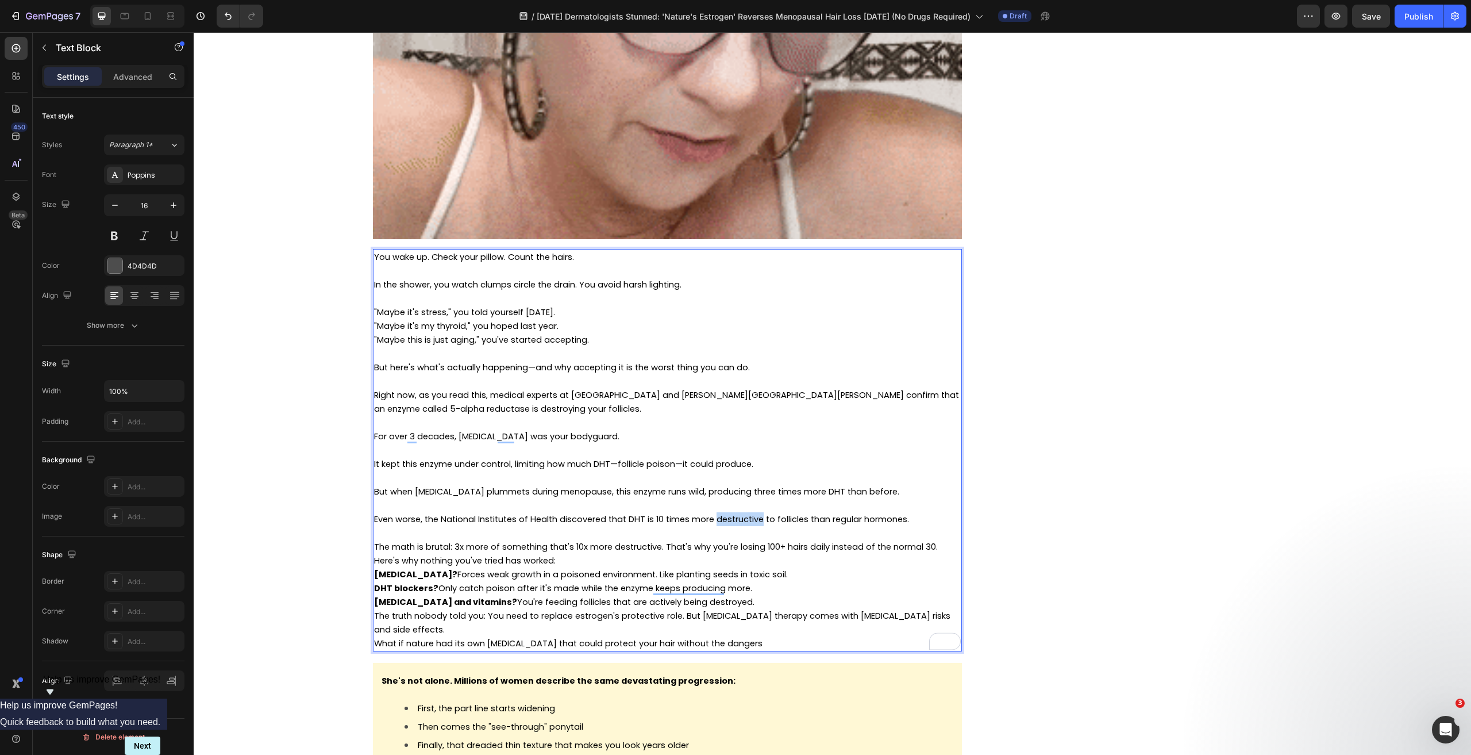
drag, startPoint x: 758, startPoint y: 520, endPoint x: 712, endPoint y: 520, distance: 46.0
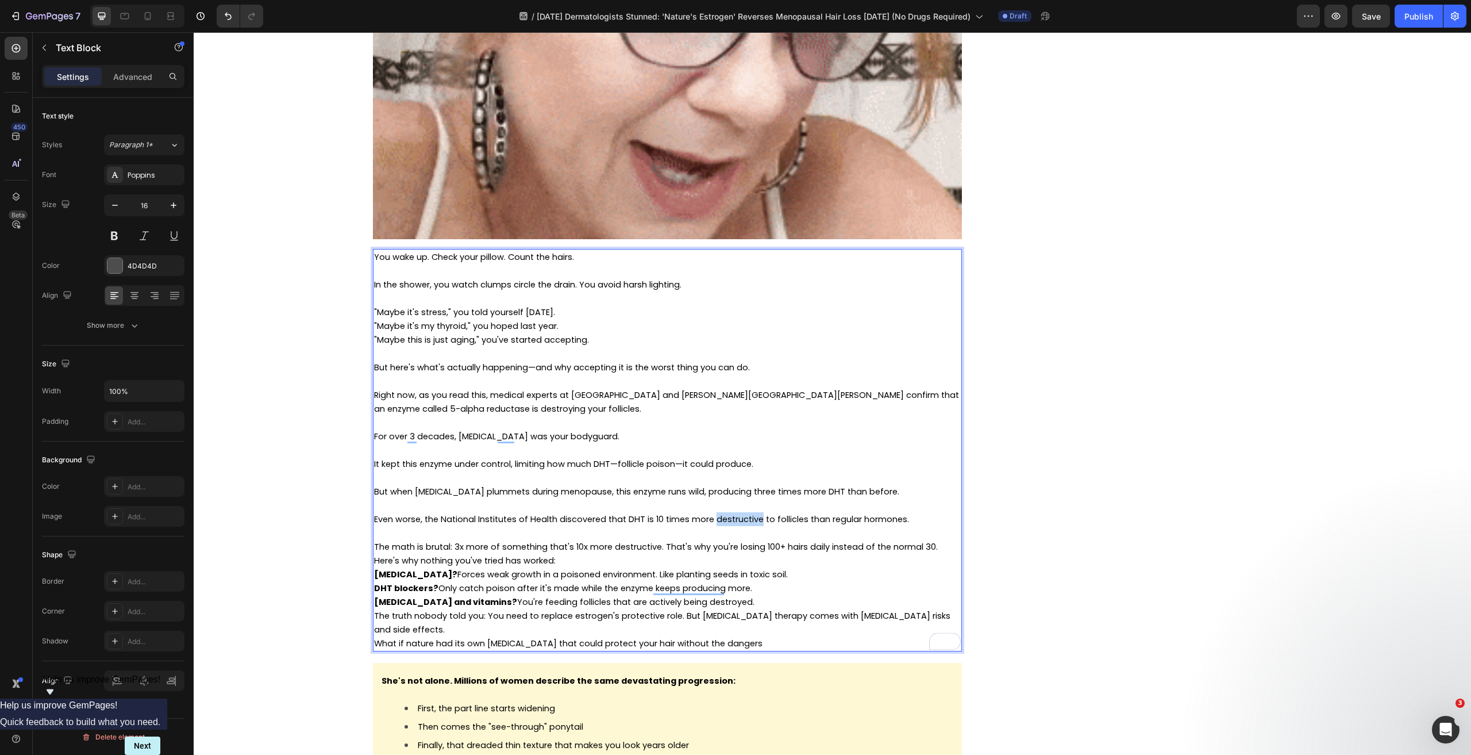
click at [712, 520] on span "Even worse, the National Institutes of Health discovered that DHT is 10 times m…" at bounding box center [641, 518] width 535 height 11
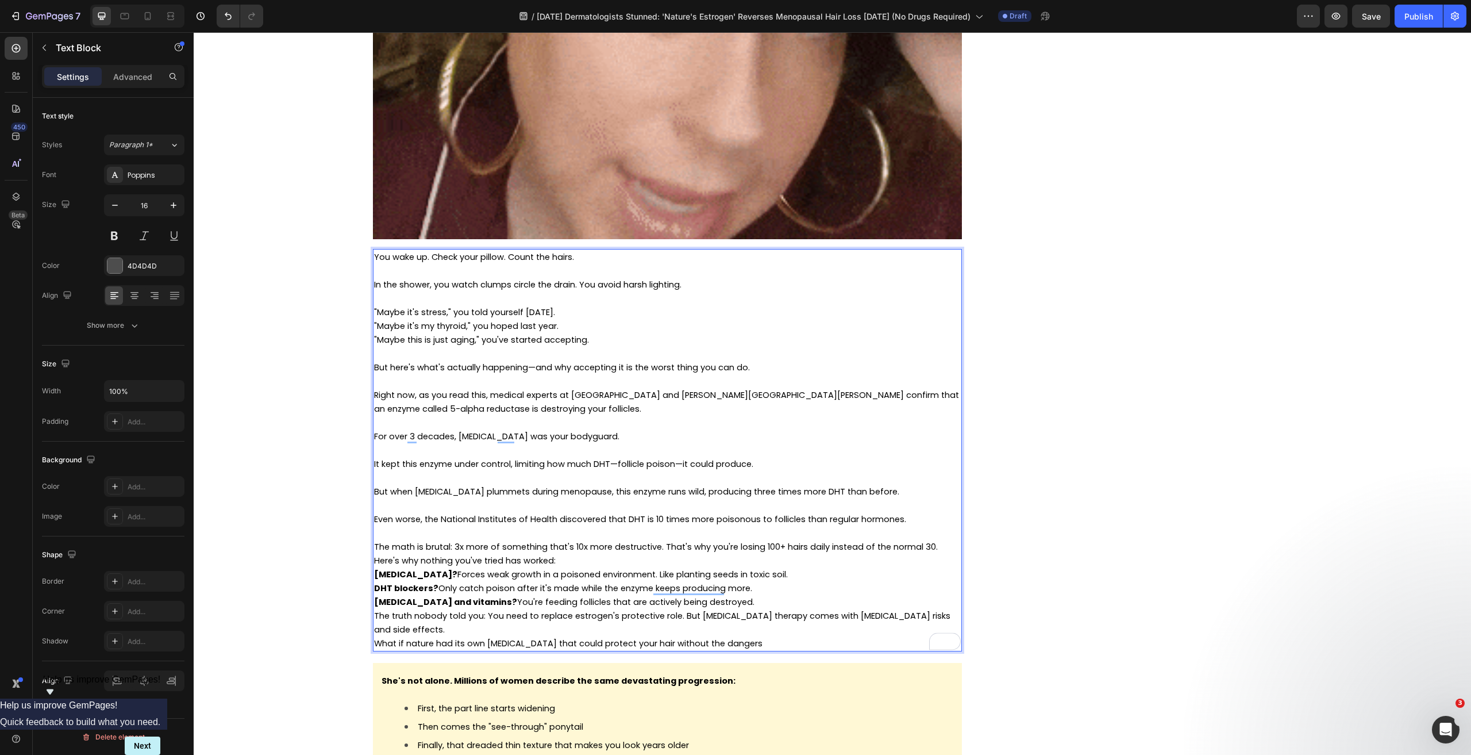
click at [569, 555] on p "Here's why nothing you've tried has worked:" at bounding box center [667, 560] width 587 height 14
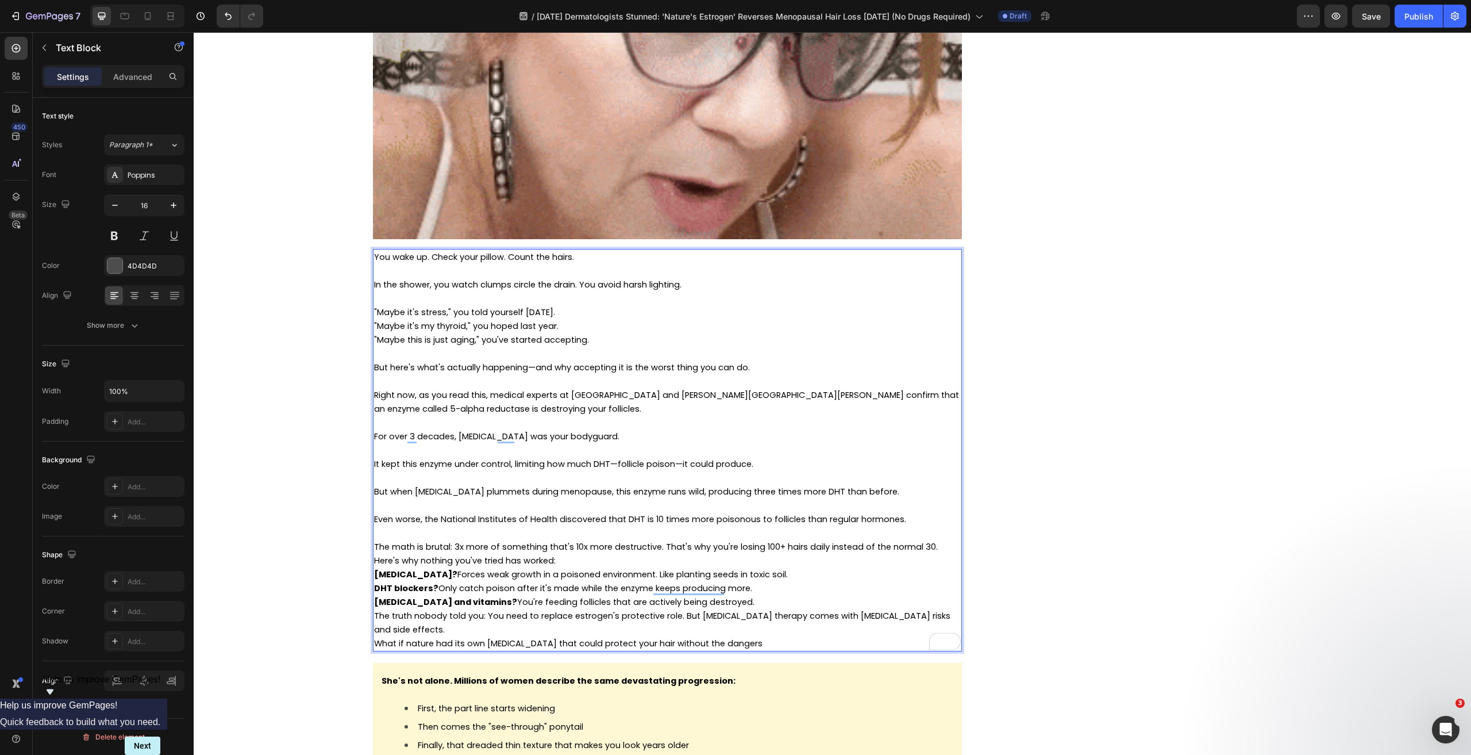
click at [661, 546] on span "The math is brutal: 3x more of something that's 10x more destructive. That's wh…" at bounding box center [656, 546] width 564 height 11
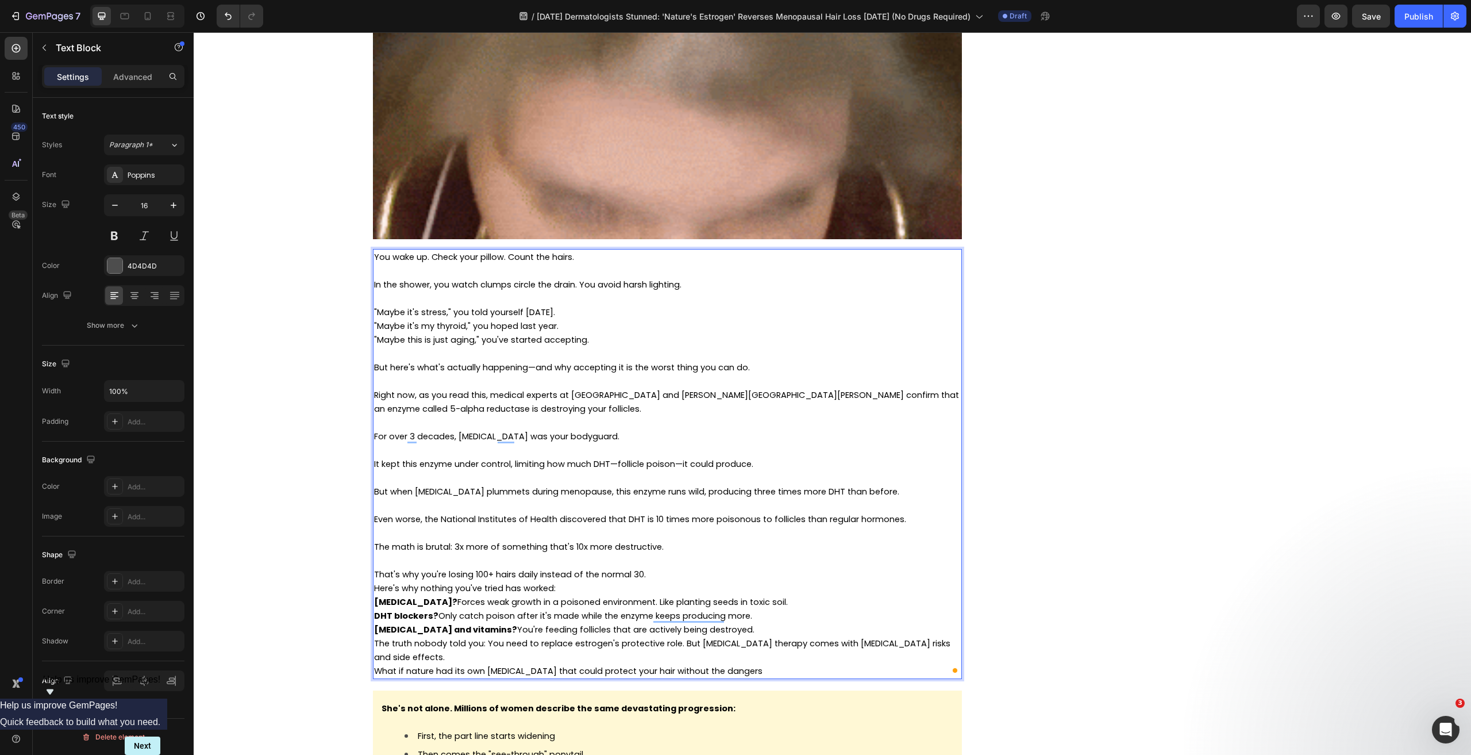
click at [658, 575] on p "That's why you're losing 100+ hairs daily instead of the normal 30." at bounding box center [667, 574] width 587 height 14
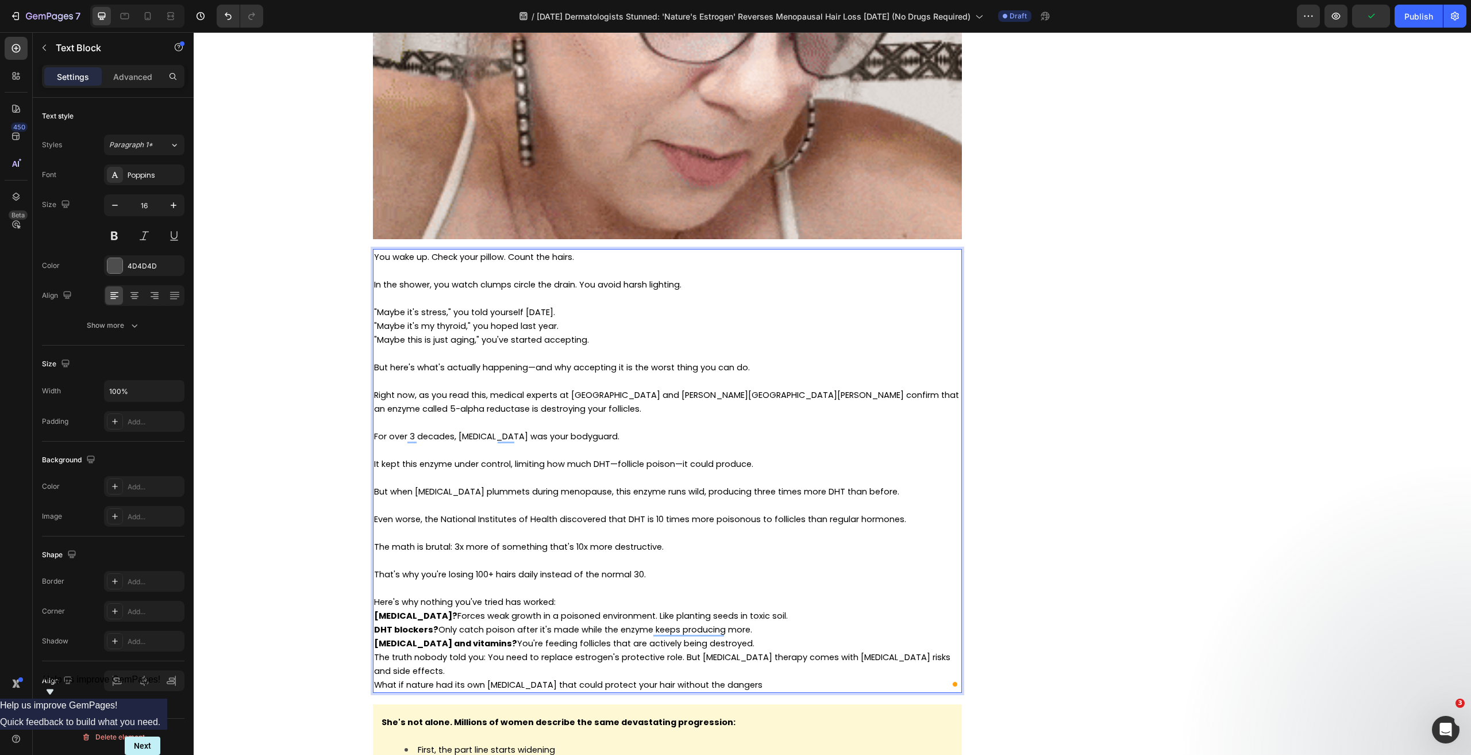
click at [576, 606] on p "Here's why nothing you've tried has worked:" at bounding box center [667, 602] width 587 height 14
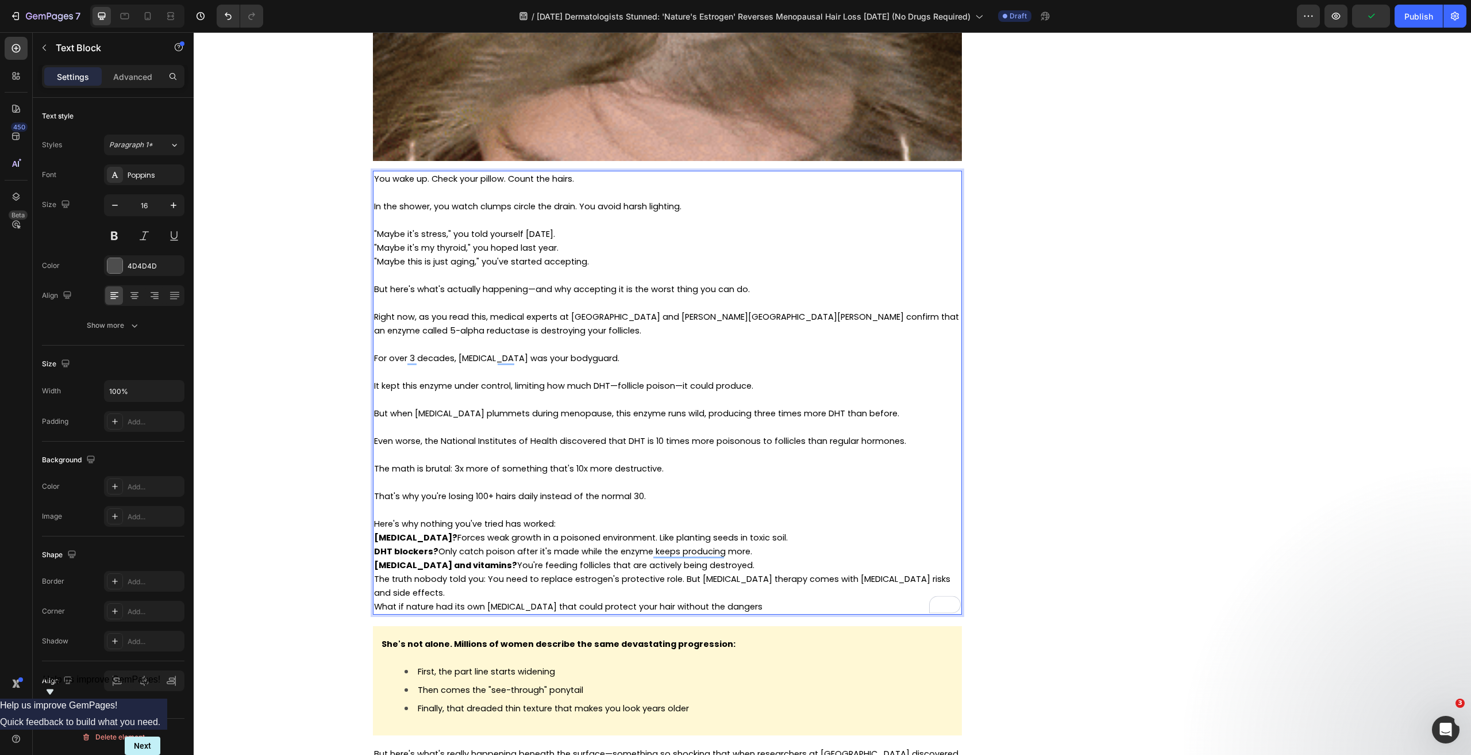
scroll to position [1407, 0]
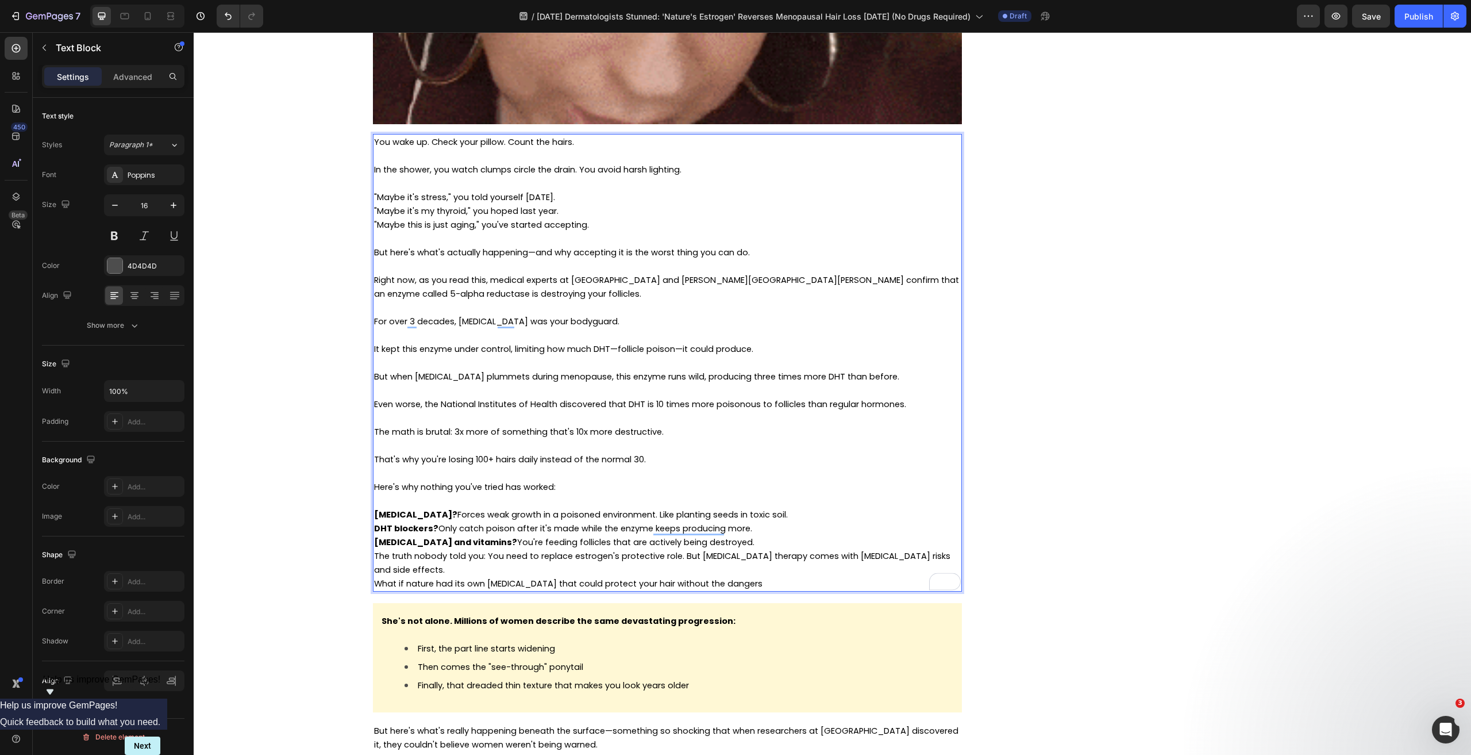
click at [729, 544] on p "Biotin and vitamins? You're feeding follicles that are actively being destroyed." at bounding box center [667, 542] width 587 height 14
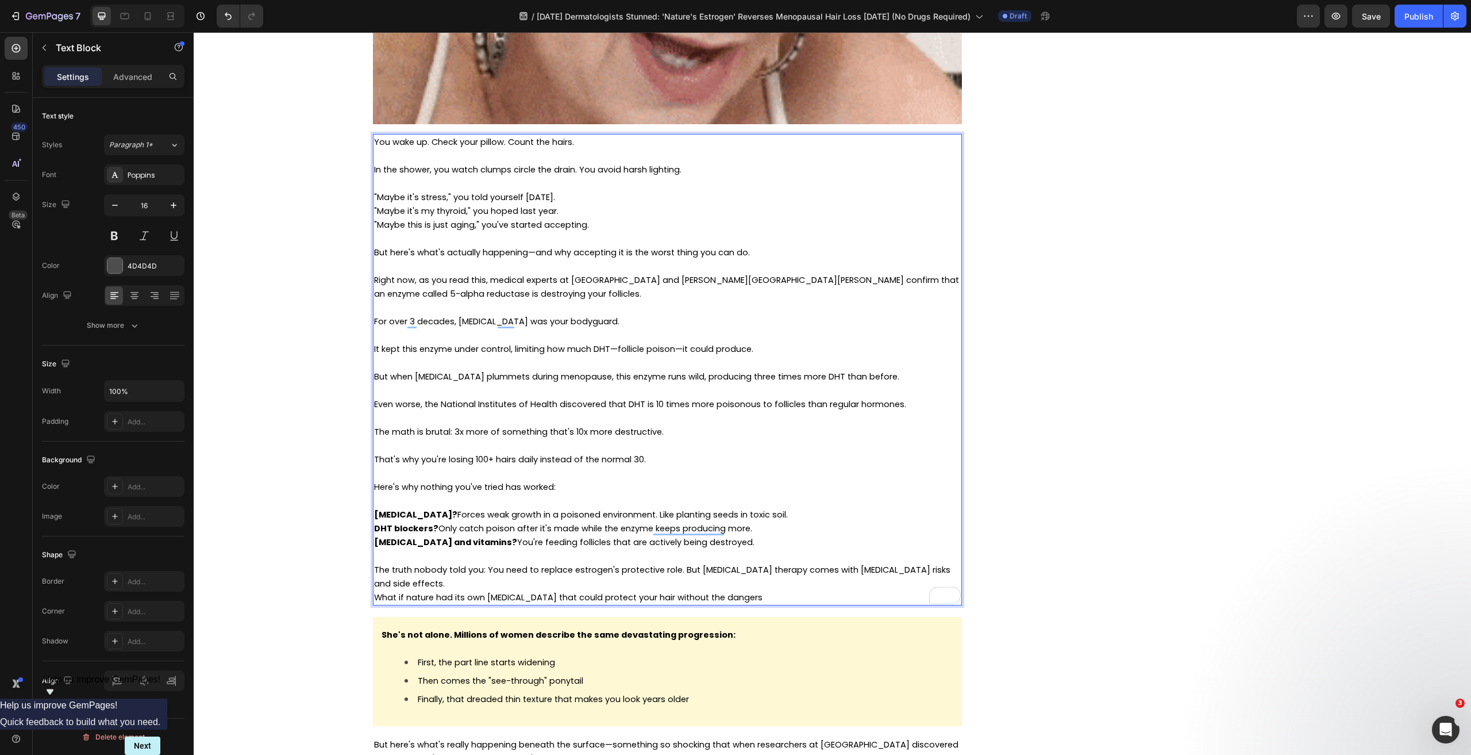
click at [680, 569] on span "The truth nobody told you: You need to replace estrogen's protective role. But …" at bounding box center [662, 576] width 576 height 25
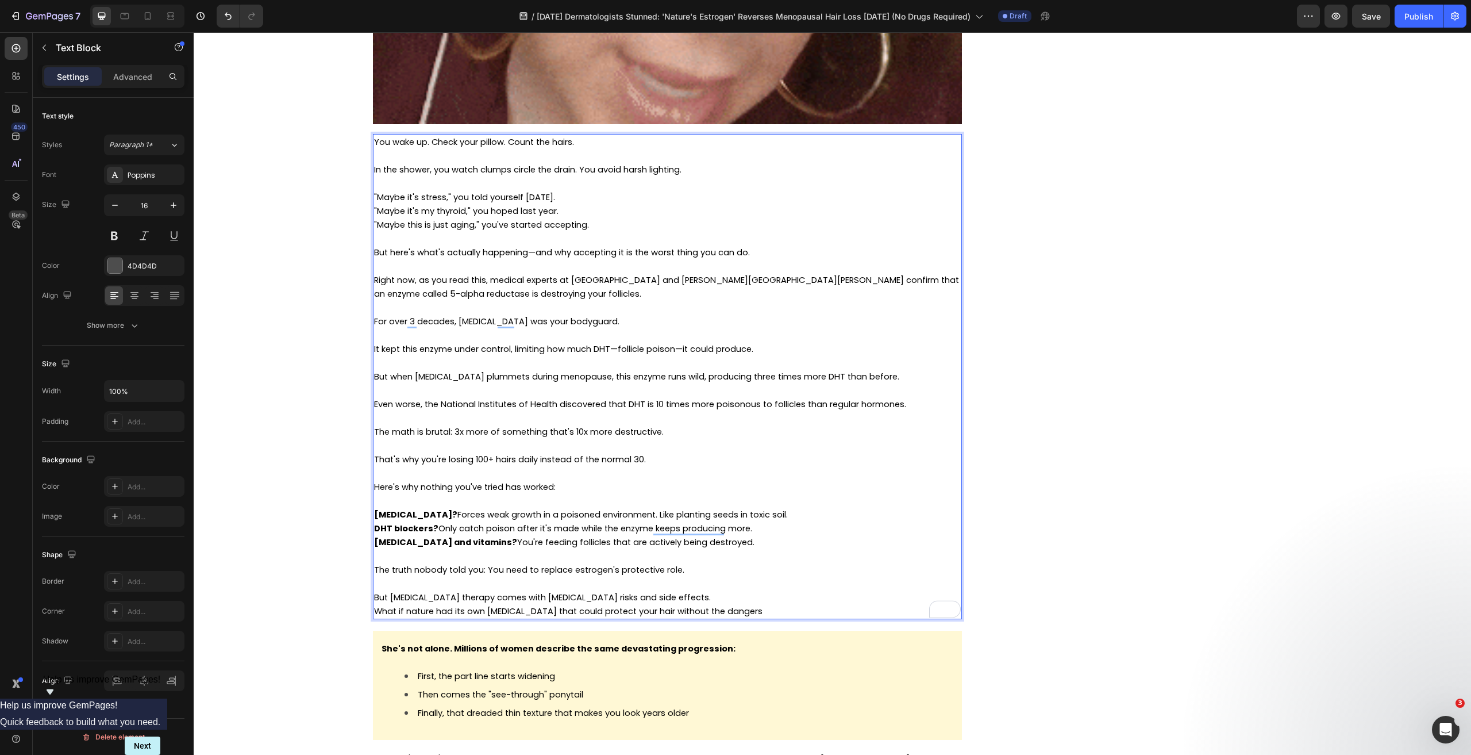
click at [483, 569] on span "The truth nobody told you: You need to replace estrogen's protective role." at bounding box center [529, 569] width 310 height 11
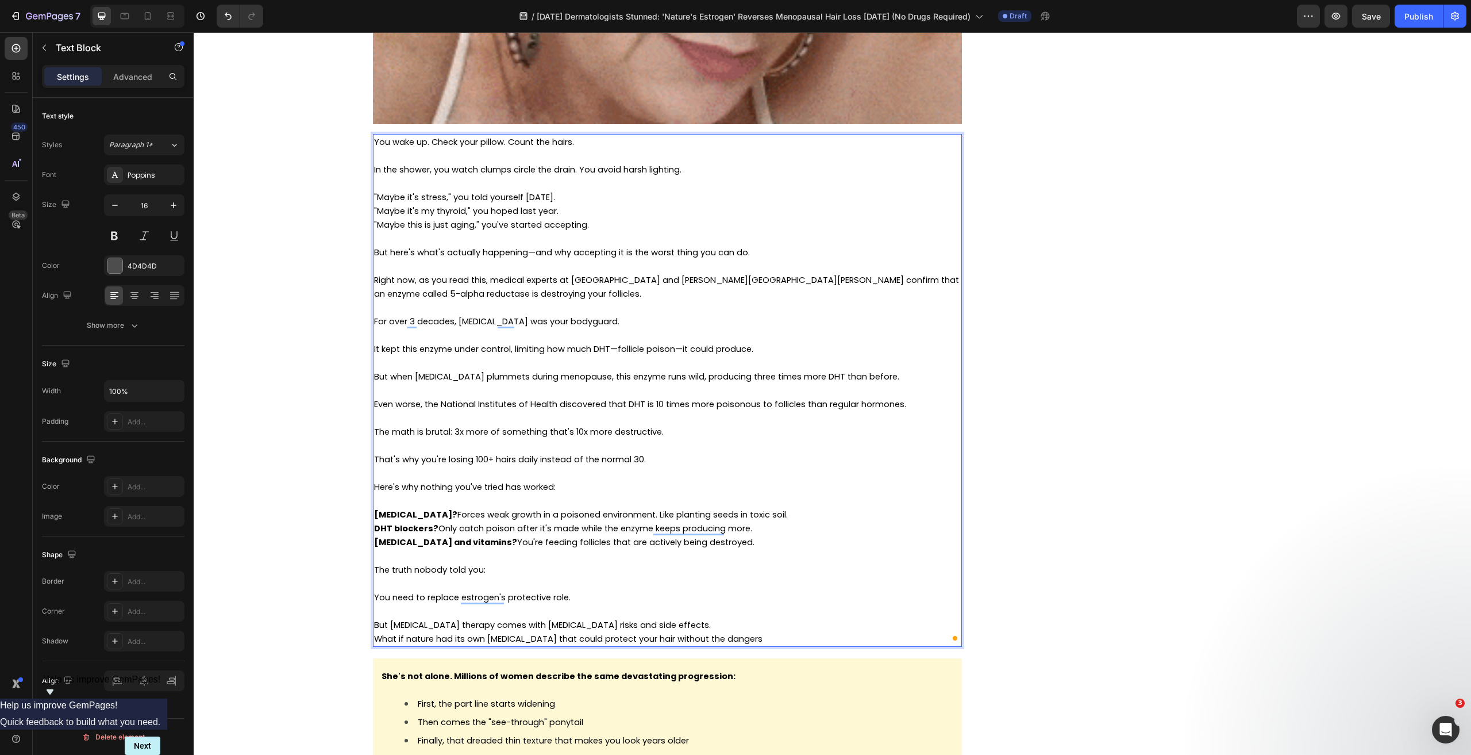
click at [692, 624] on p "But [MEDICAL_DATA] therapy comes with [MEDICAL_DATA] risks and side effects." at bounding box center [667, 625] width 587 height 14
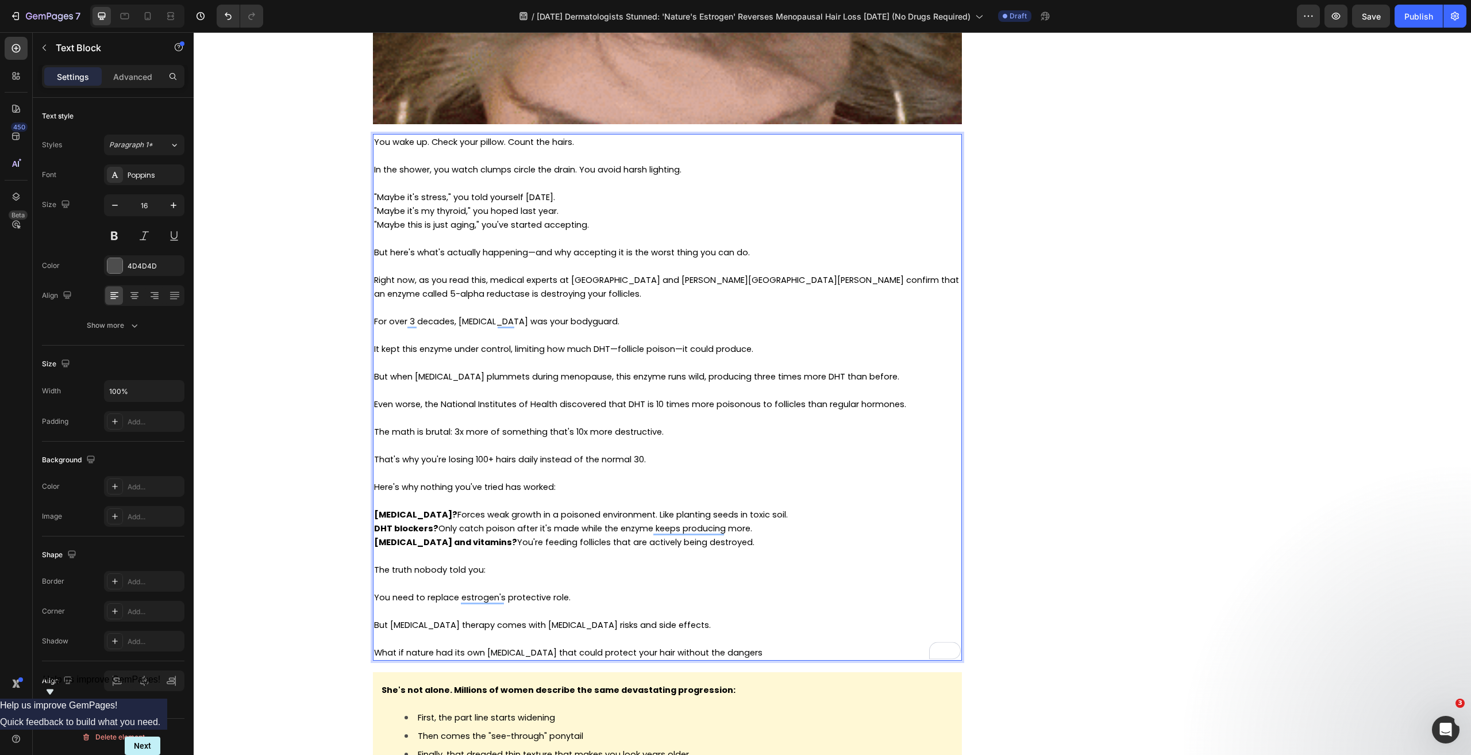
click at [749, 656] on p "What if nature had its own estrogen that could protect your hair without the da…" at bounding box center [667, 652] width 587 height 14
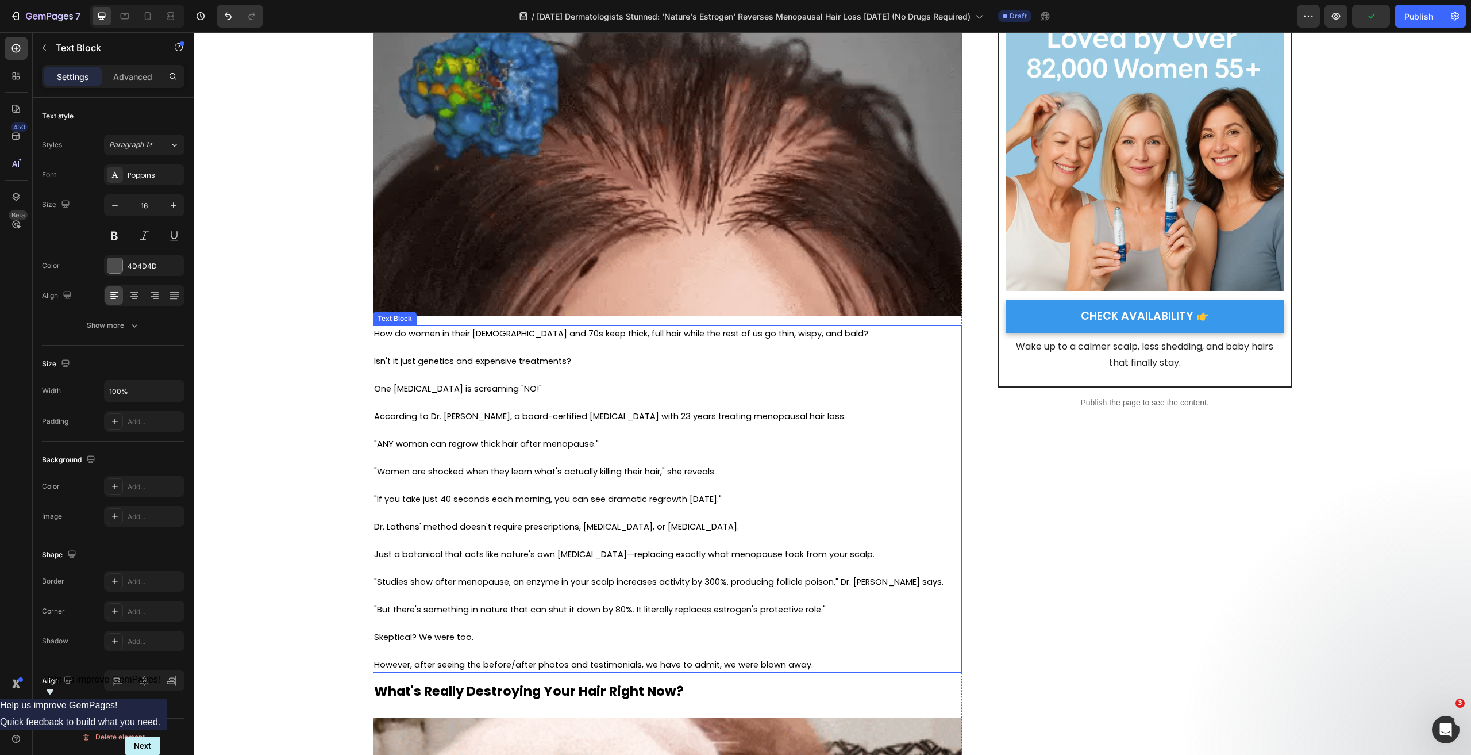
scroll to position [28, 0]
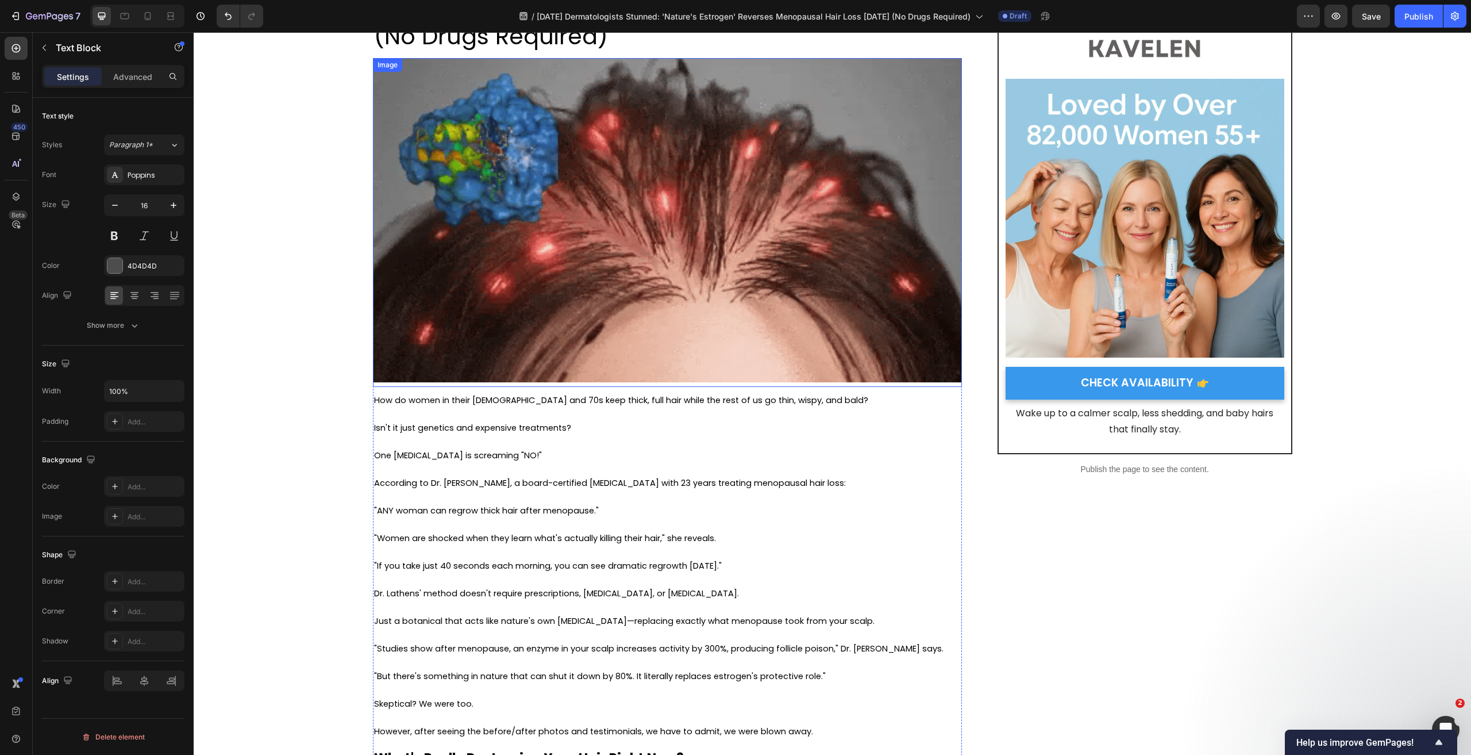
scroll to position [86, 0]
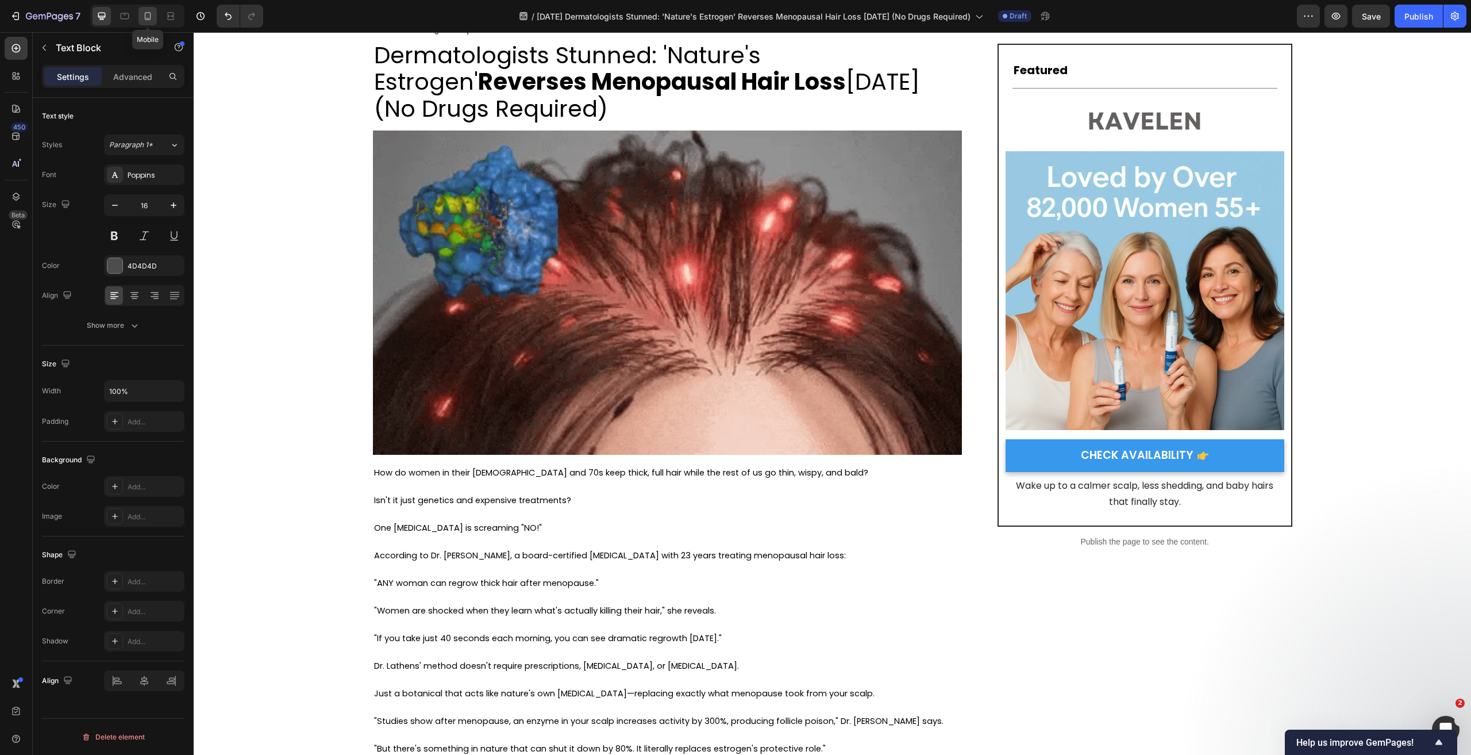
click at [149, 16] on icon at bounding box center [147, 15] width 11 height 11
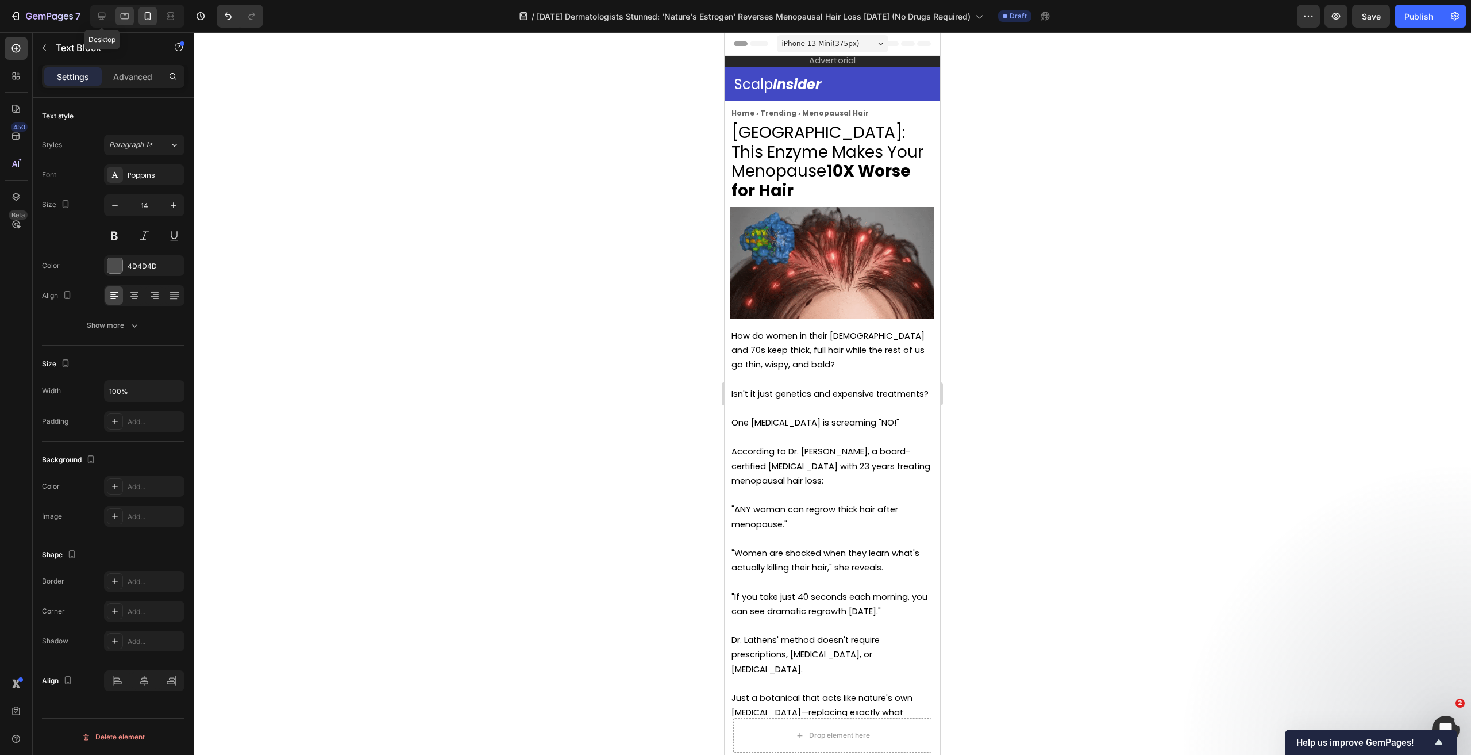
click at [107, 18] on icon at bounding box center [101, 15] width 11 height 11
type input "16"
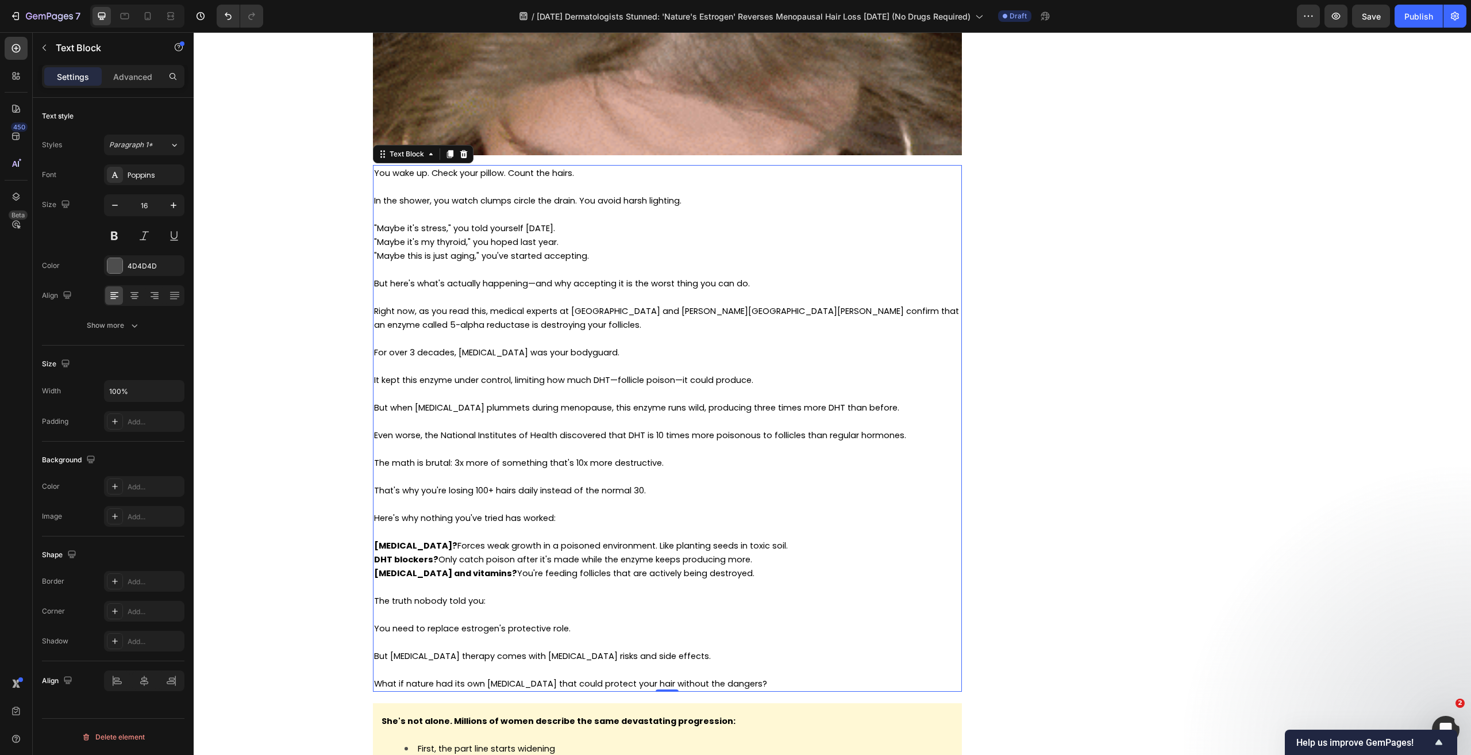
scroll to position [1354, 0]
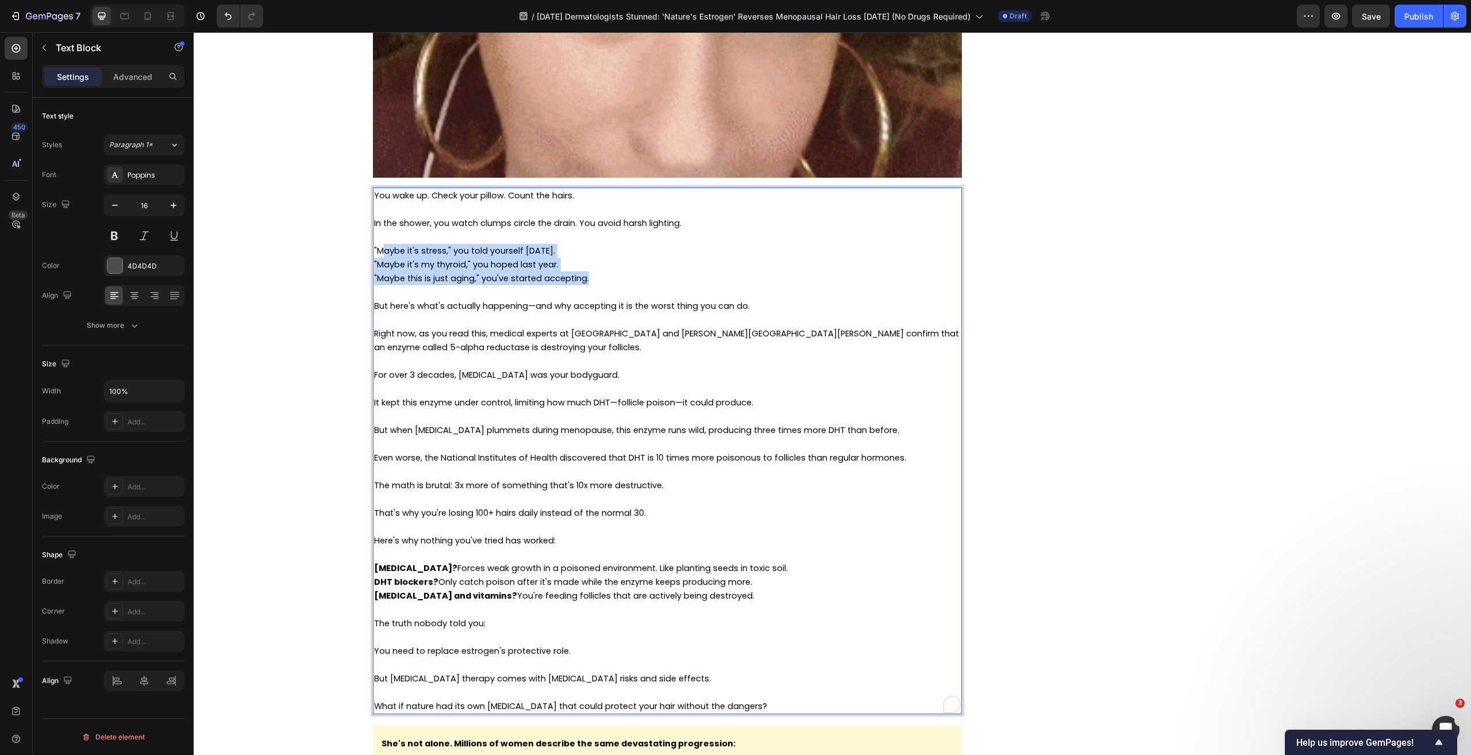
drag, startPoint x: 596, startPoint y: 276, endPoint x: 380, endPoint y: 247, distance: 218.5
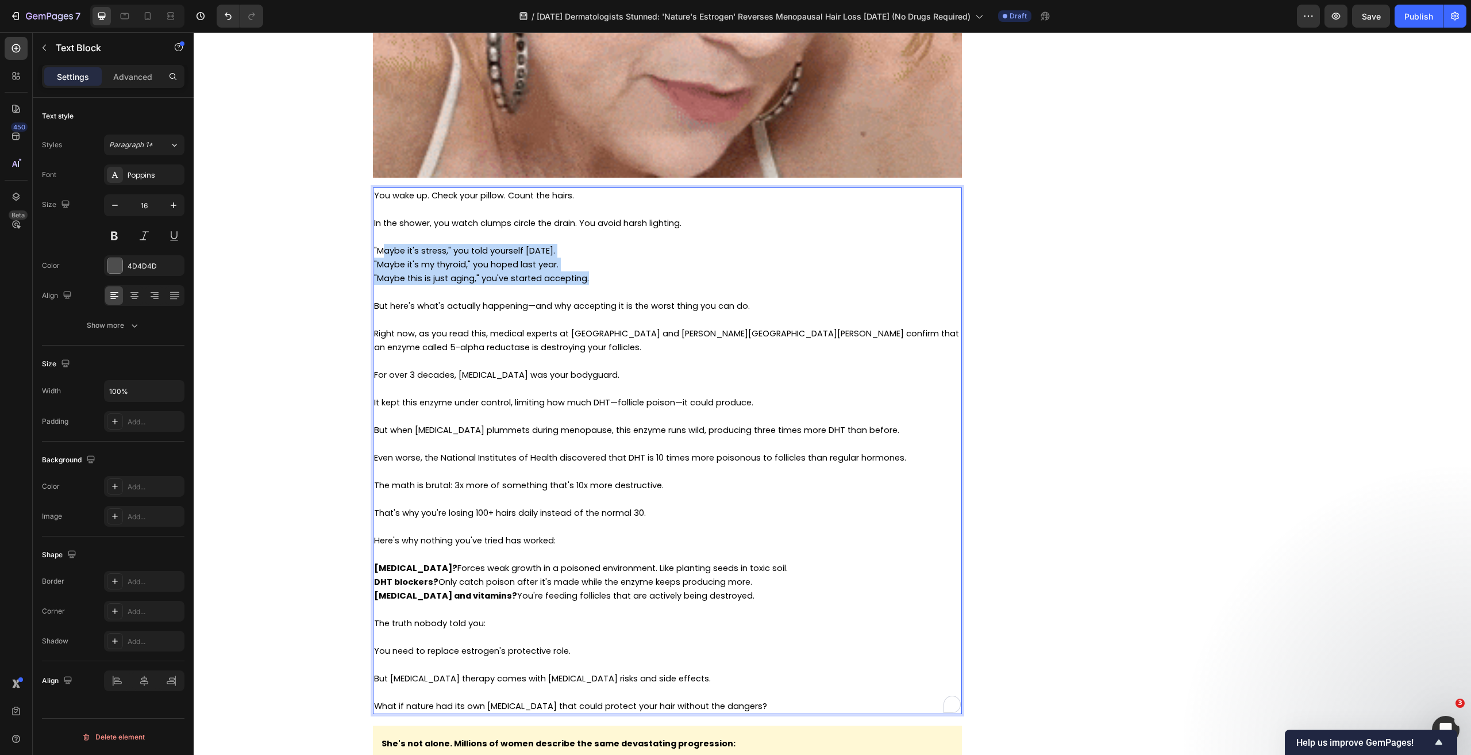
click at [380, 247] on span ""Maybe it's stress," you told yourself [DATE]." at bounding box center [464, 250] width 181 height 11
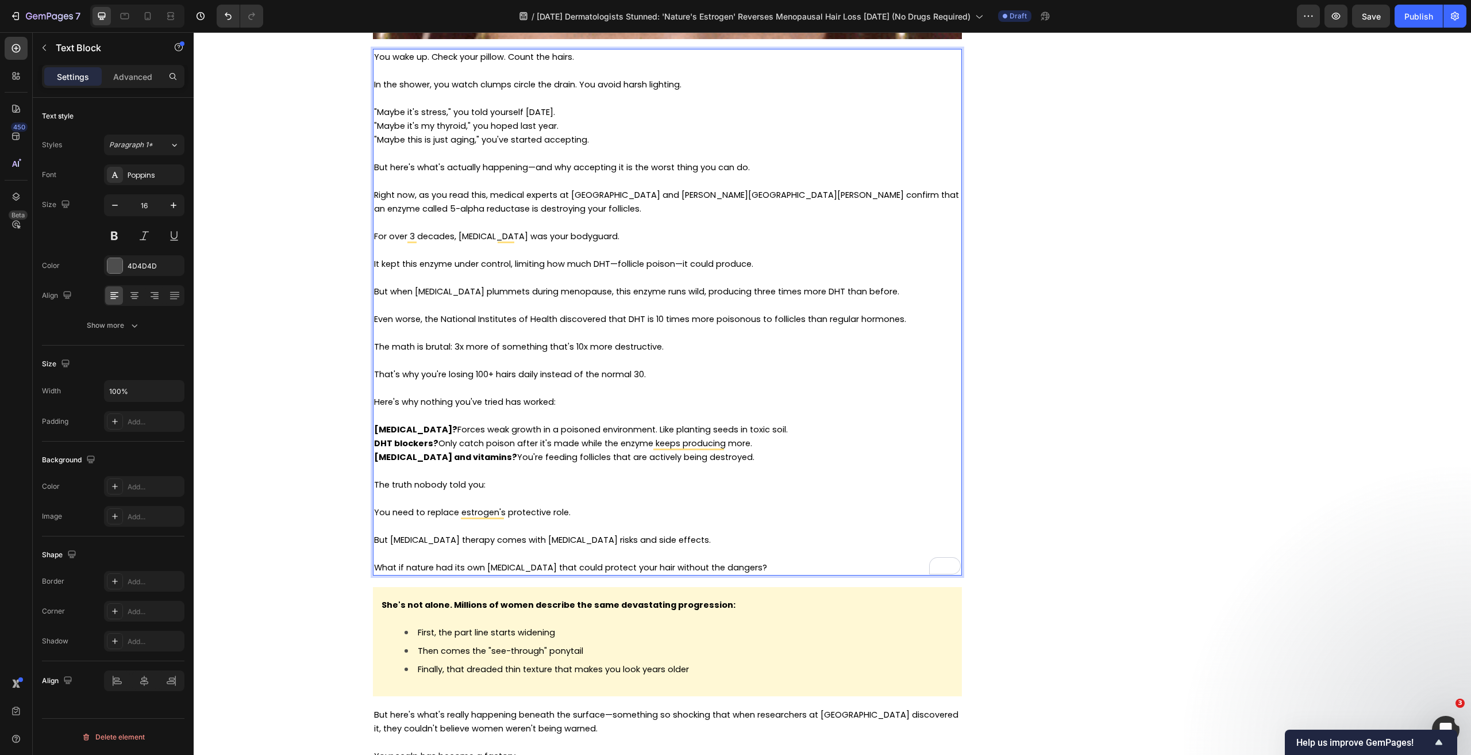
scroll to position [1411, 0]
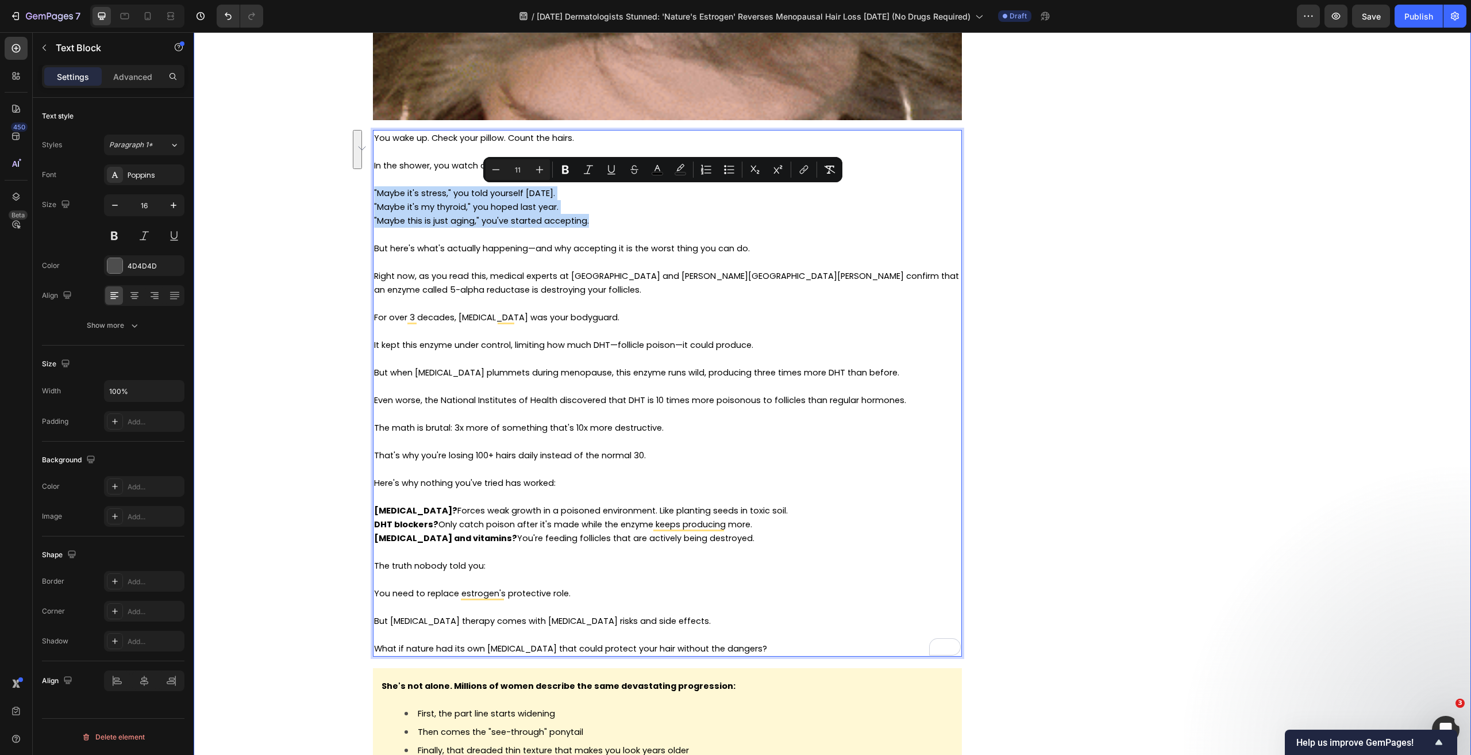
drag, startPoint x: 590, startPoint y: 219, endPoint x: 360, endPoint y: 198, distance: 231.4
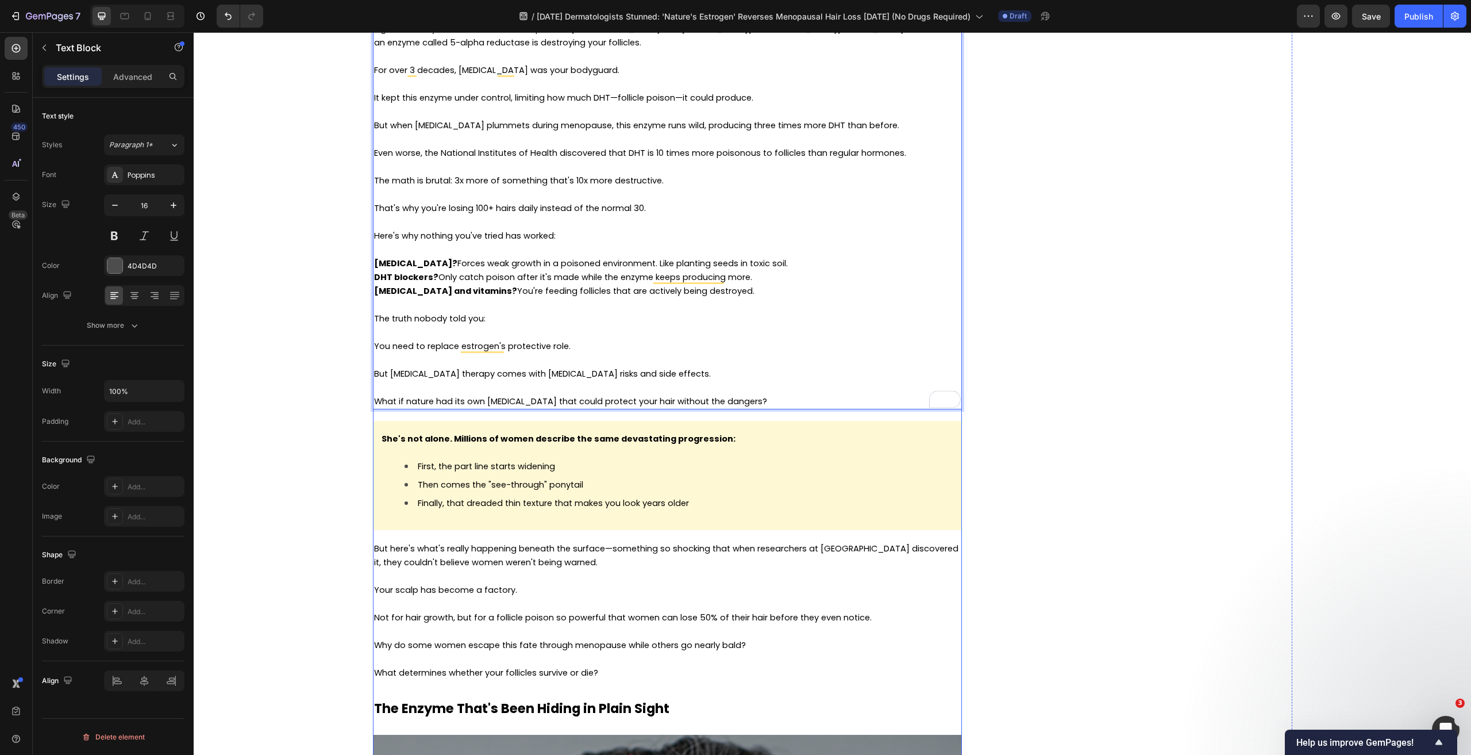
scroll to position [1641, 0]
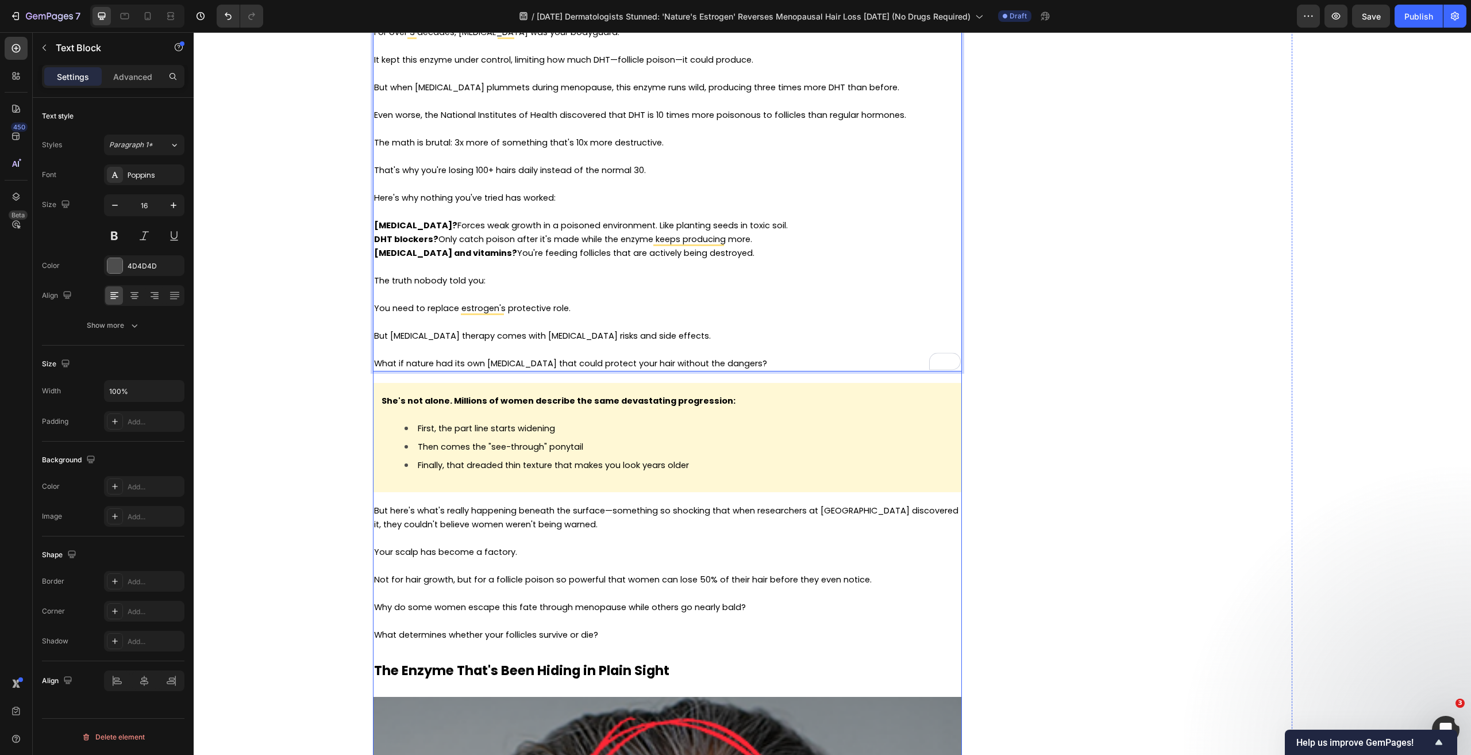
click at [512, 453] on li "Then comes the "see-through" ponytail" at bounding box center [679, 446] width 549 height 18
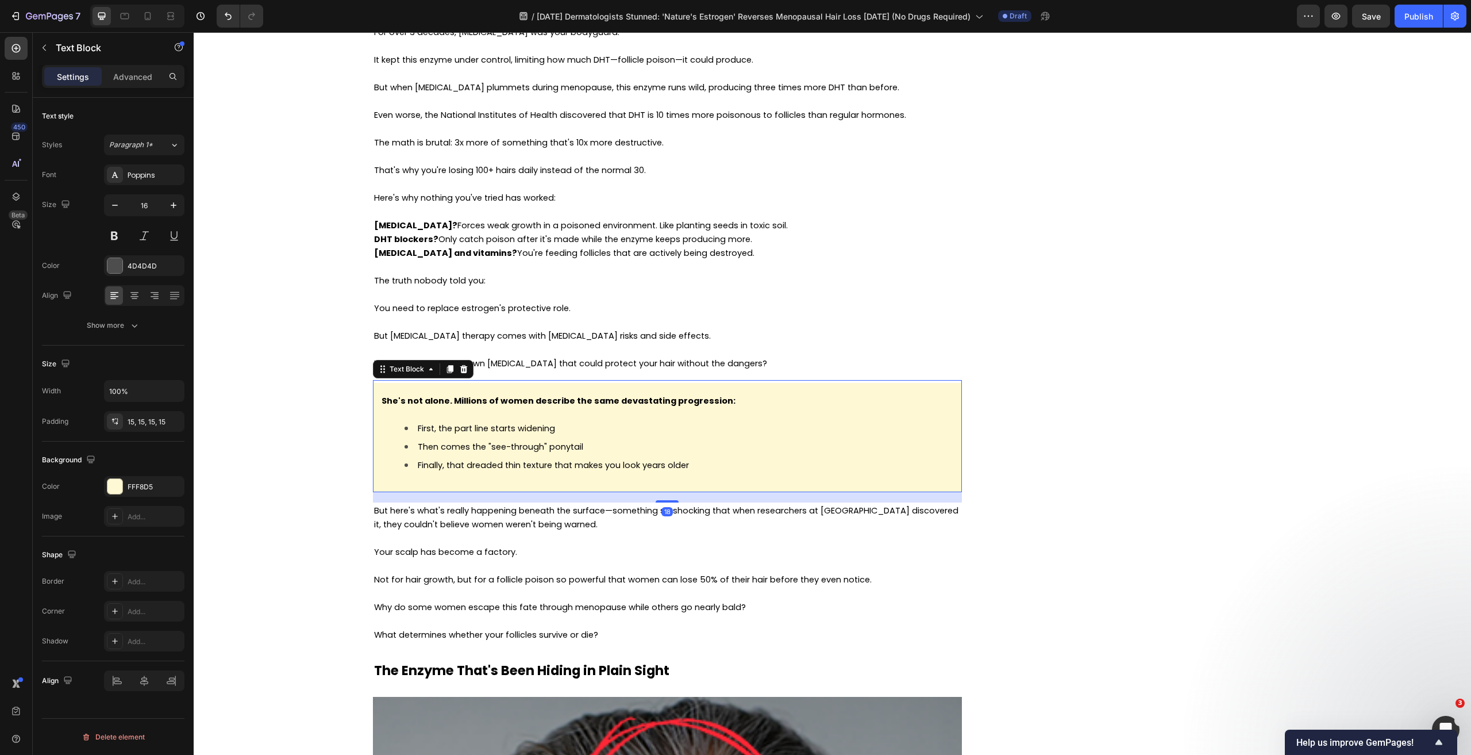
click at [512, 453] on li "Then comes the "see-through" ponytail" at bounding box center [679, 446] width 549 height 18
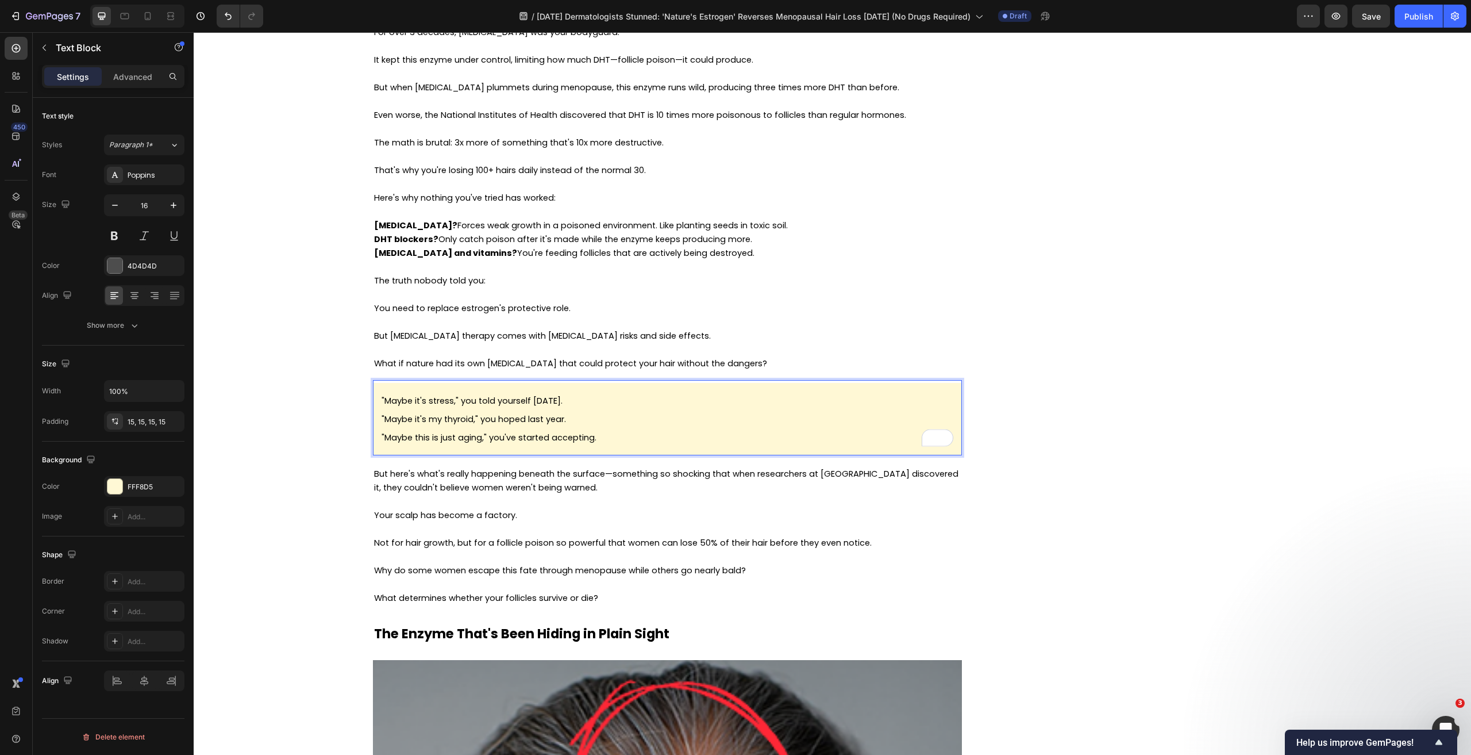
click at [375, 400] on div ""Maybe it's stress," you told yourself two years ago. "Maybe it's my thyroid," …" at bounding box center [667, 419] width 589 height 72
click at [382, 399] on span ""Maybe it's stress," you told yourself [DATE]." at bounding box center [472, 400] width 181 height 11
click at [376, 417] on div "❌"Maybe it's stress," you told yourself two years ago. "Maybe it's my thyroid,"…" at bounding box center [667, 419] width 589 height 72
click at [387, 402] on span "❌"Maybe it's stress," you told yourself two years ago." at bounding box center [477, 400] width 191 height 11
click at [387, 421] on span "❌"Maybe it's my thyroid," you hoped last year." at bounding box center [479, 418] width 195 height 11
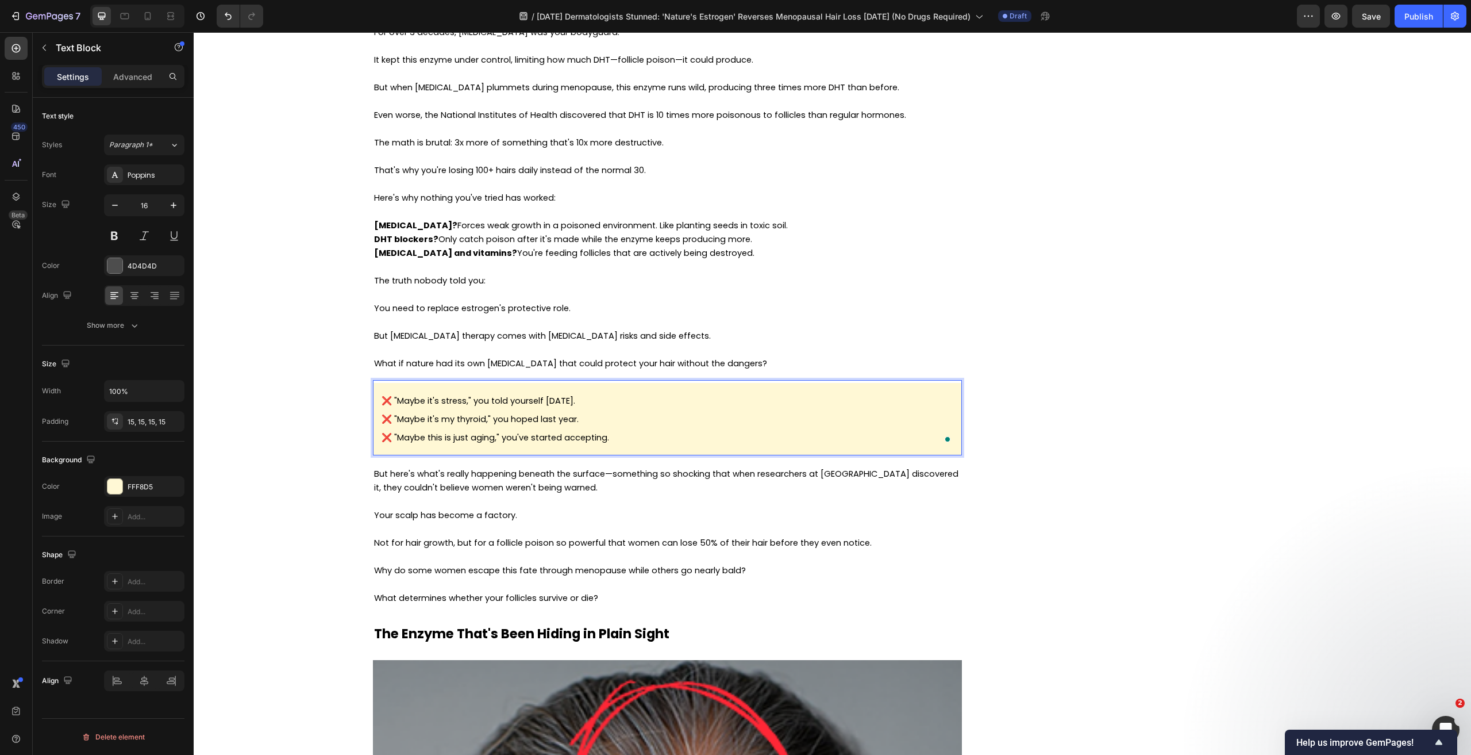
click at [660, 446] on p "❌ "Maybe this is just aging," you've started accepting." at bounding box center [668, 437] width 572 height 18
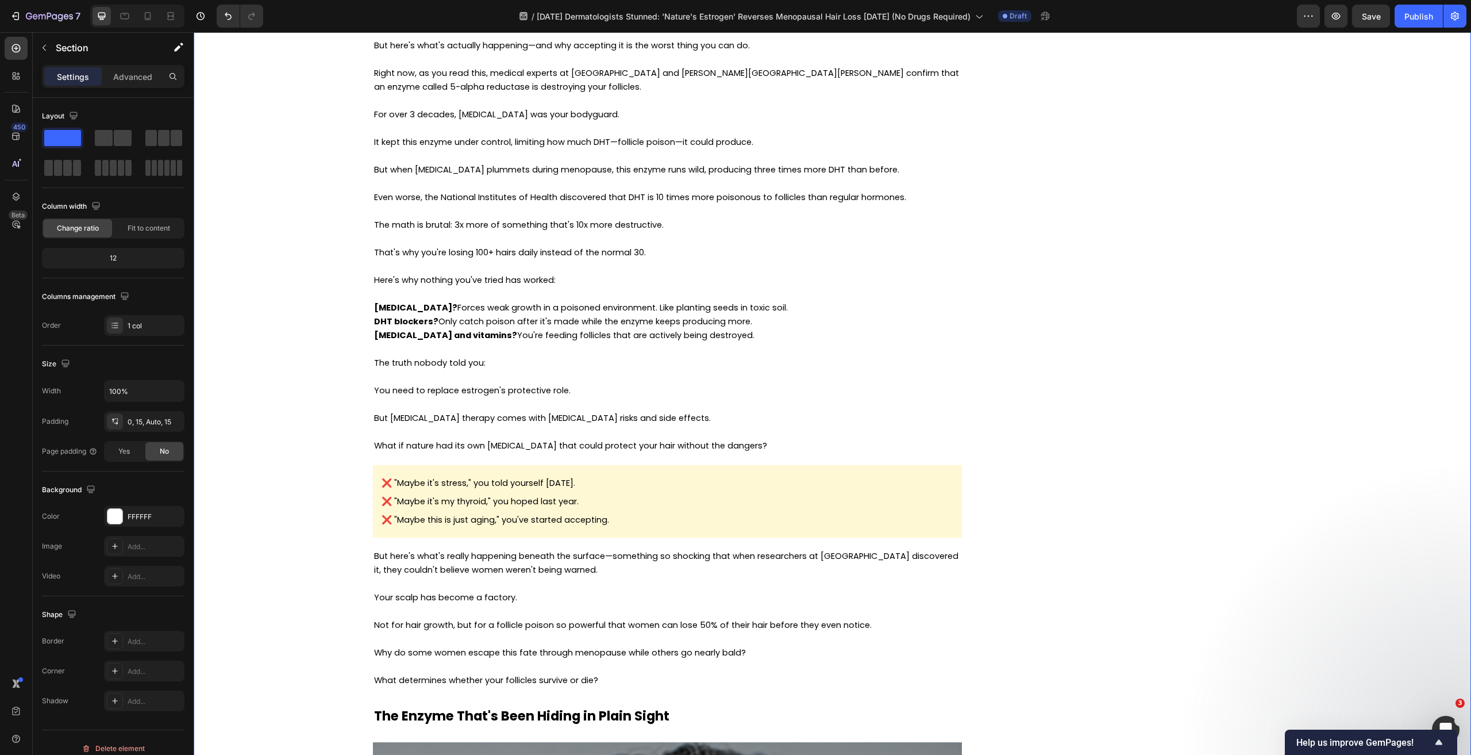
scroll to position [1469, 0]
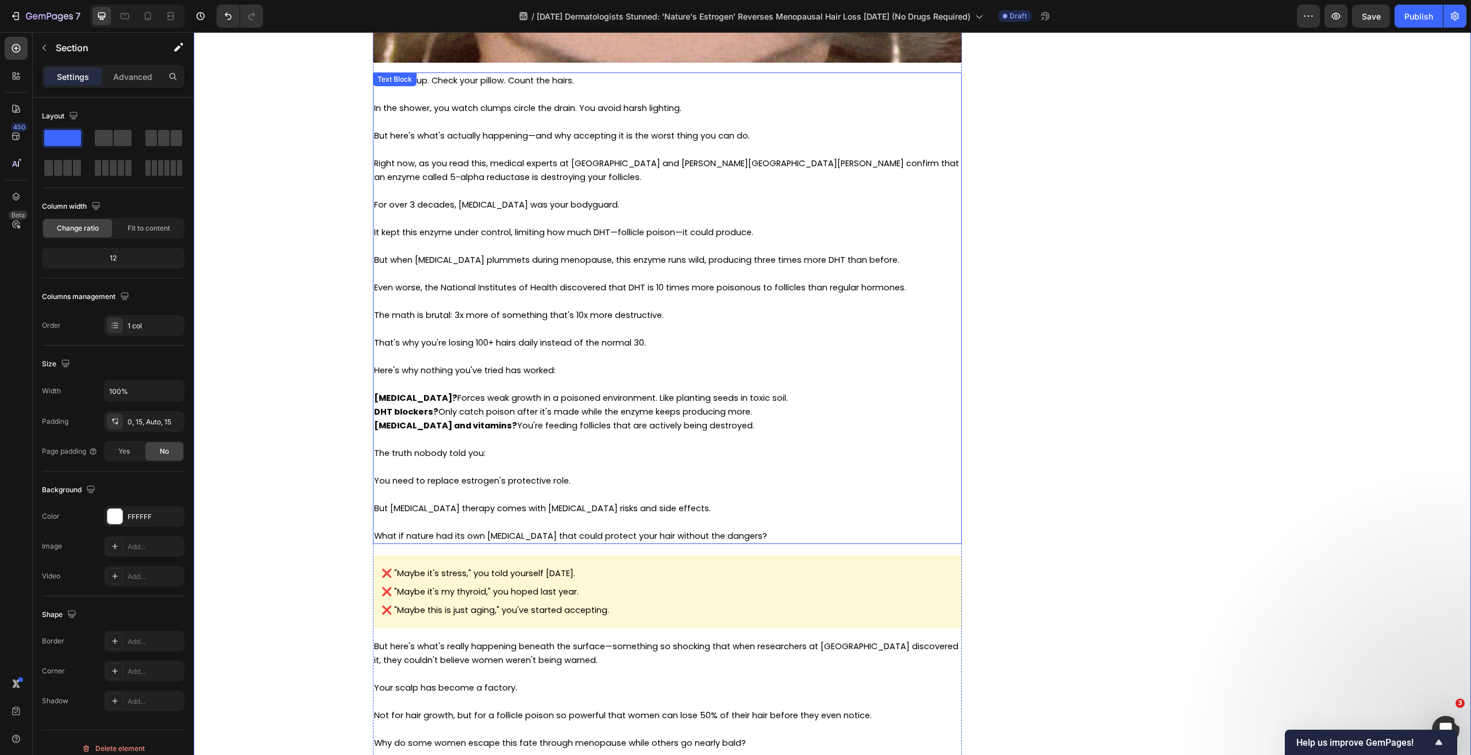
click at [471, 403] on p "Minoxidil? Forces weak growth in a poisoned environment. Like planting seeds in…" at bounding box center [667, 398] width 587 height 14
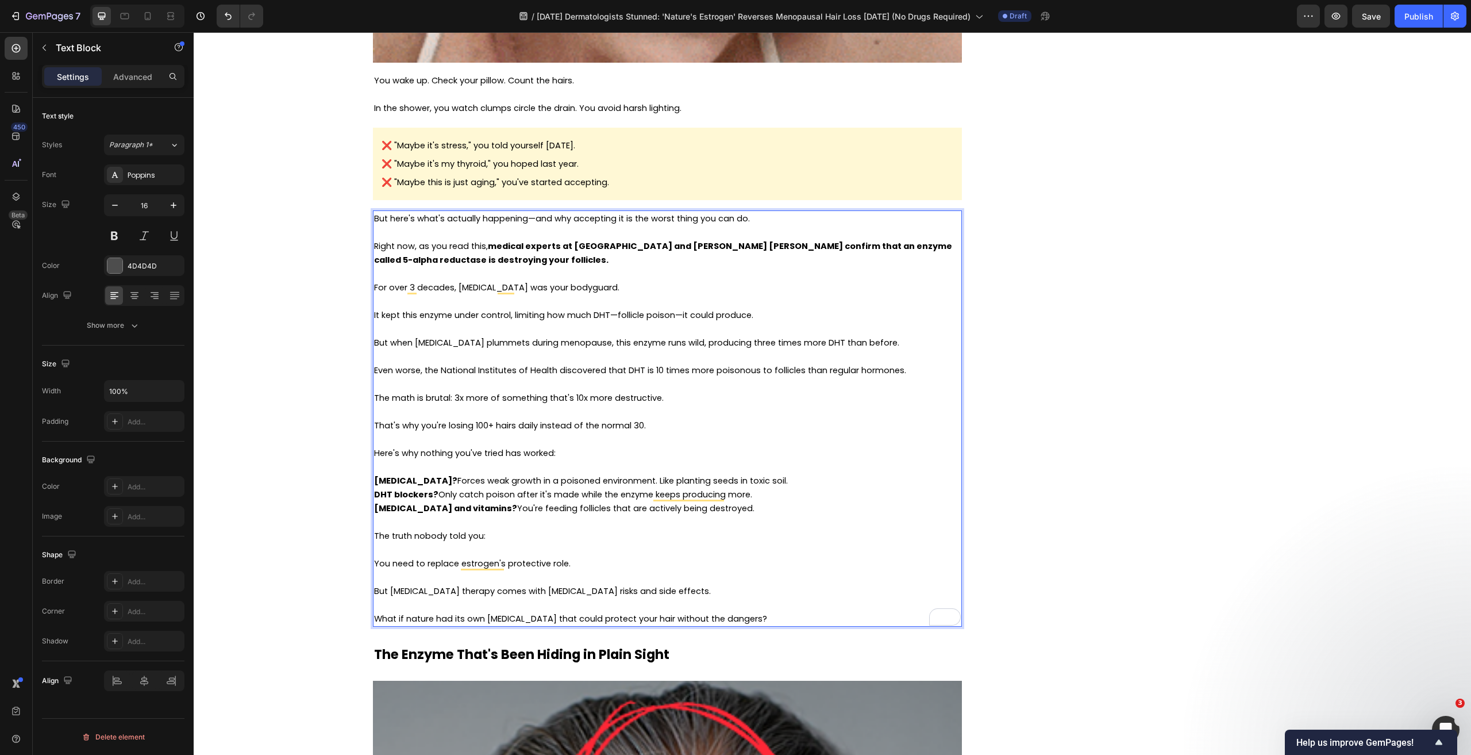
scroll to position [1, 0]
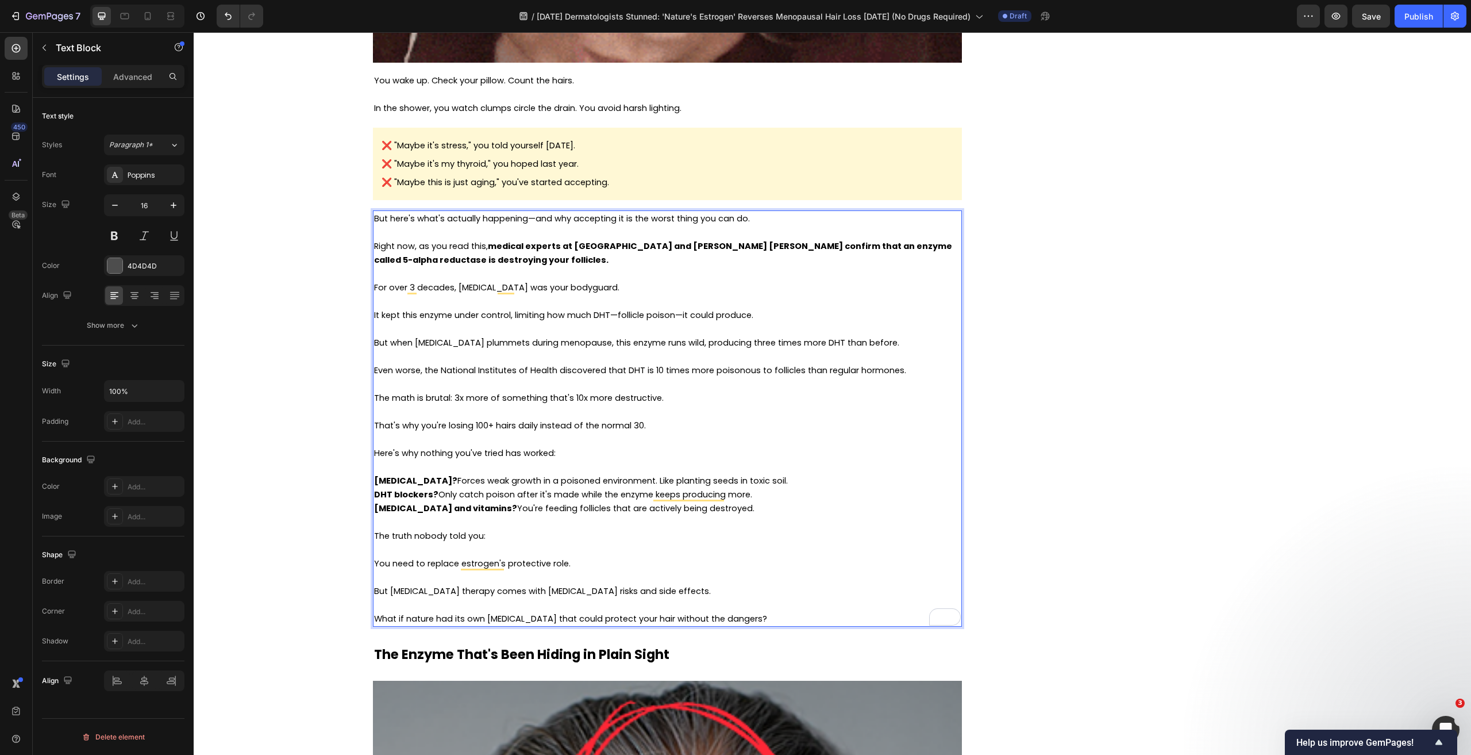
click at [594, 359] on p "To enrich screen reader interactions, please activate Accessibility in Grammarl…" at bounding box center [667, 356] width 587 height 14
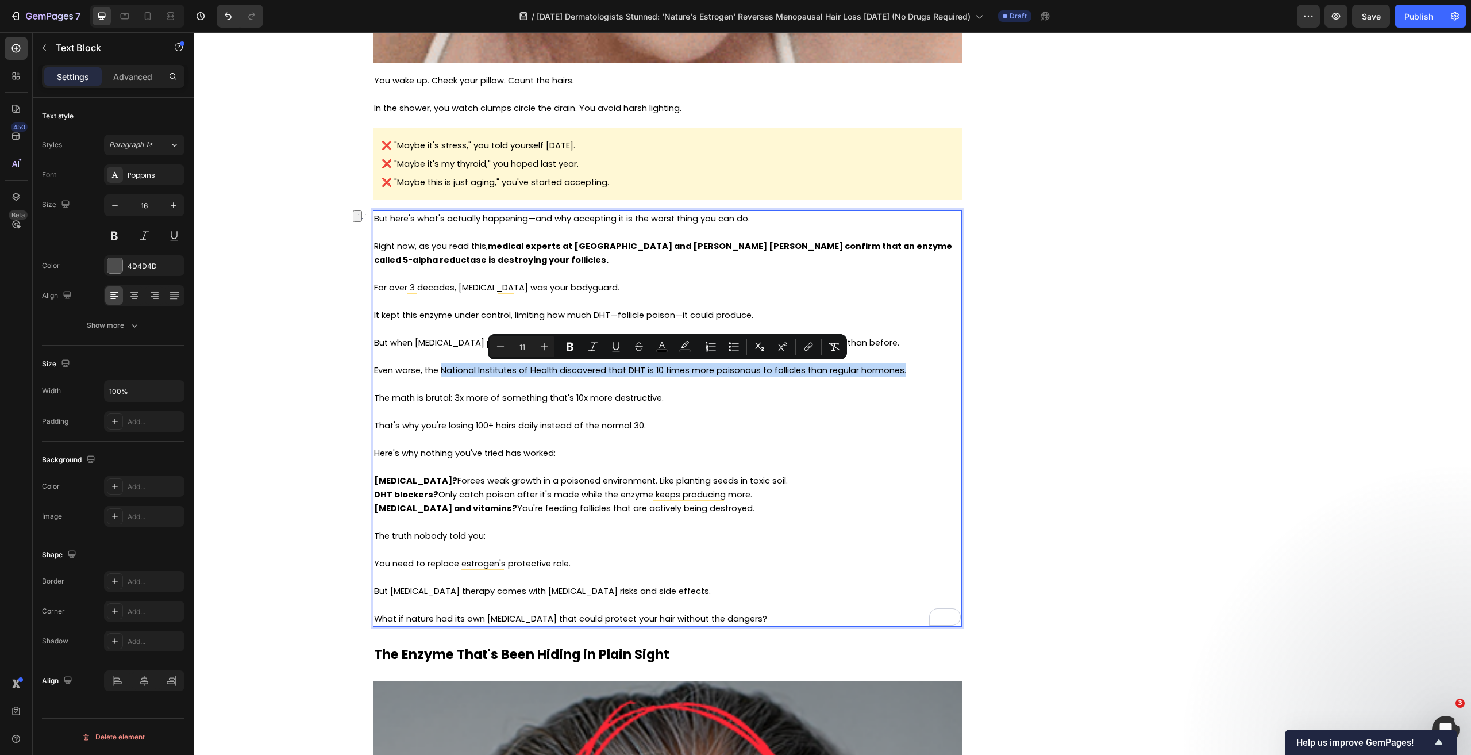
drag, startPoint x: 915, startPoint y: 367, endPoint x: 438, endPoint y: 366, distance: 477.5
click at [438, 366] on p "Even worse, the National Institutes of Health discovered that DHT is 10 times m…" at bounding box center [667, 370] width 587 height 14
click at [440, 371] on span "Even worse, the National Institutes of Health discovered that DHT is 10 times m…" at bounding box center [640, 369] width 532 height 11
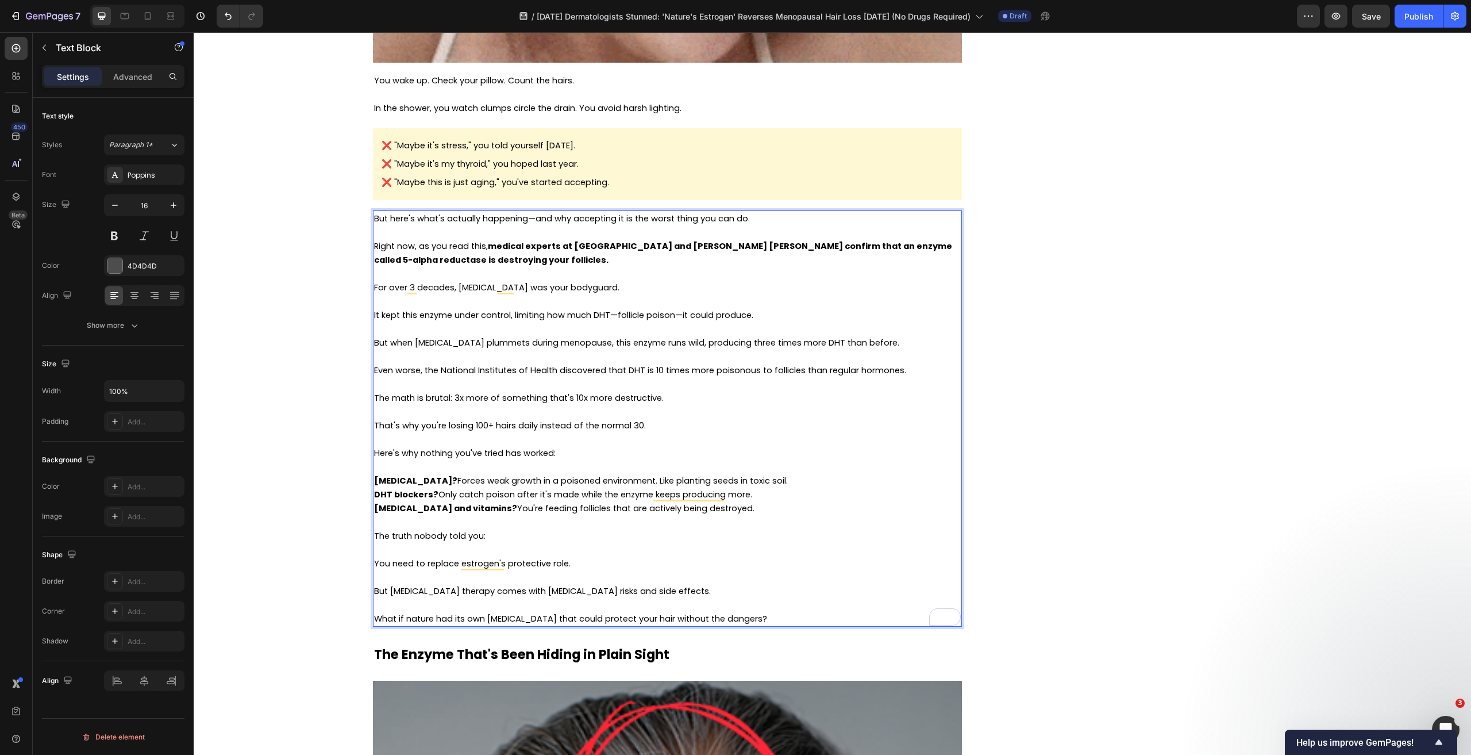
drag, startPoint x: 448, startPoint y: 383, endPoint x: 452, endPoint y: 390, distance: 8.0
click at [449, 384] on p "To enrich screen reader interactions, please activate Accessibility in Grammarl…" at bounding box center [667, 384] width 587 height 14
click at [472, 384] on p "To enrich screen reader interactions, please activate Accessibility in Grammarl…" at bounding box center [667, 384] width 587 height 14
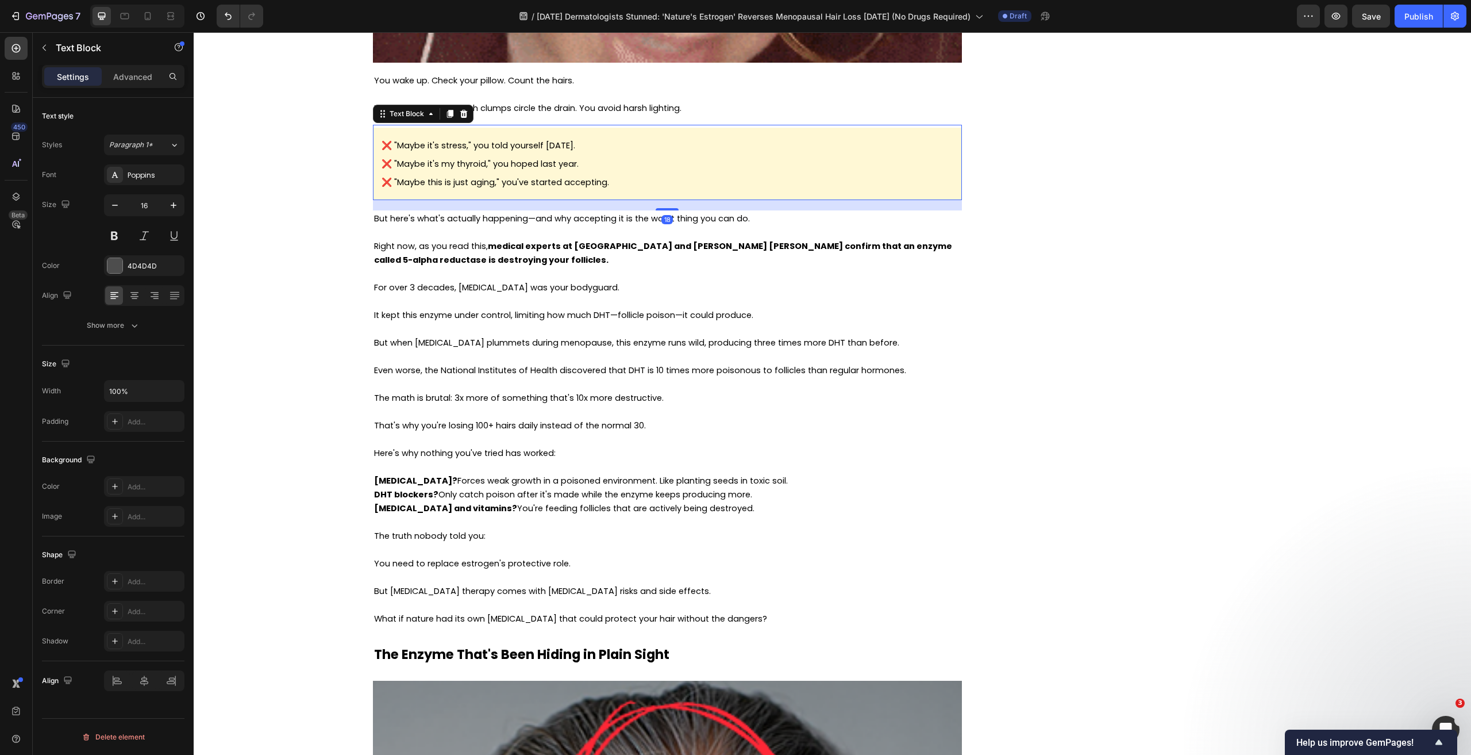
click at [463, 182] on span "❌ "Maybe this is just aging," you've started accepting." at bounding box center [496, 181] width 228 height 11
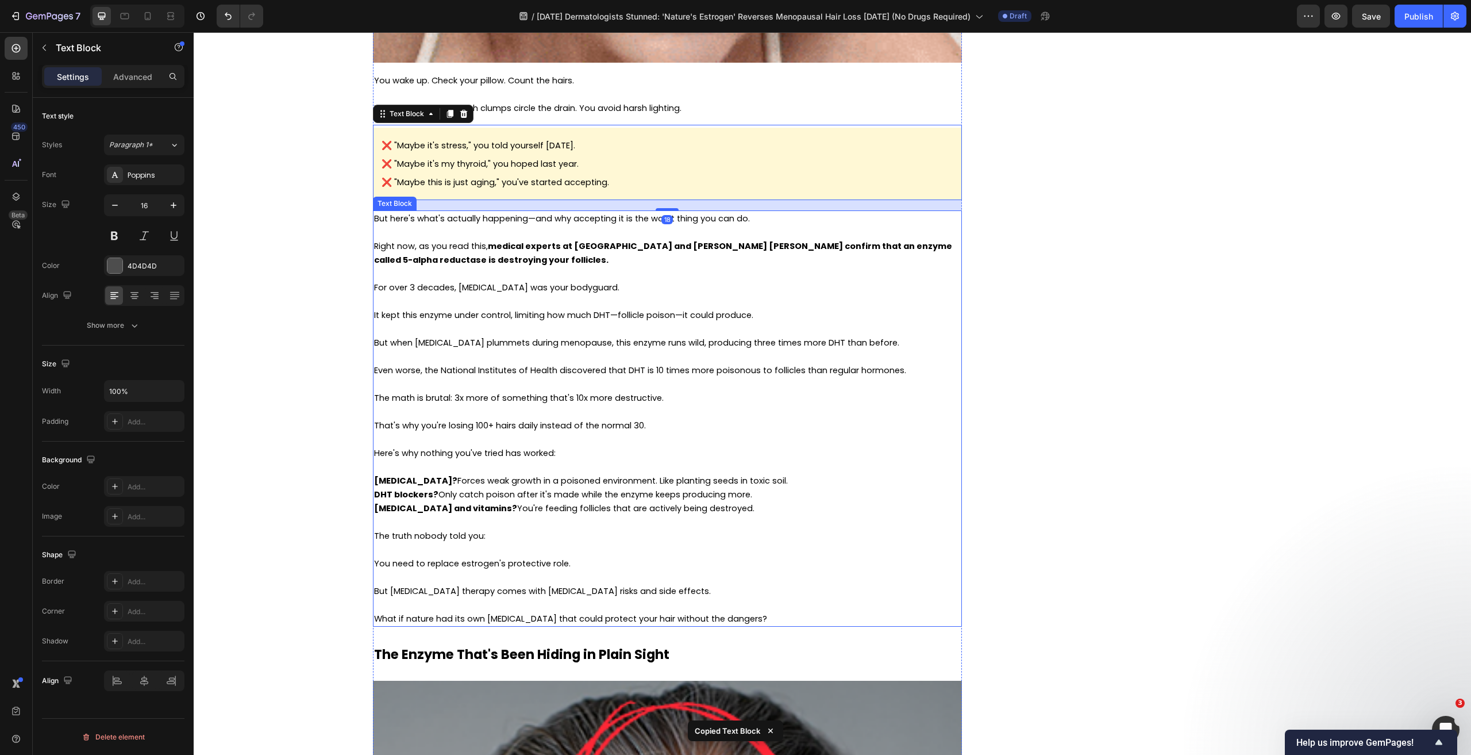
click at [551, 403] on span "The math is brutal: 3x more of something that's 10x more destructive." at bounding box center [519, 397] width 290 height 11
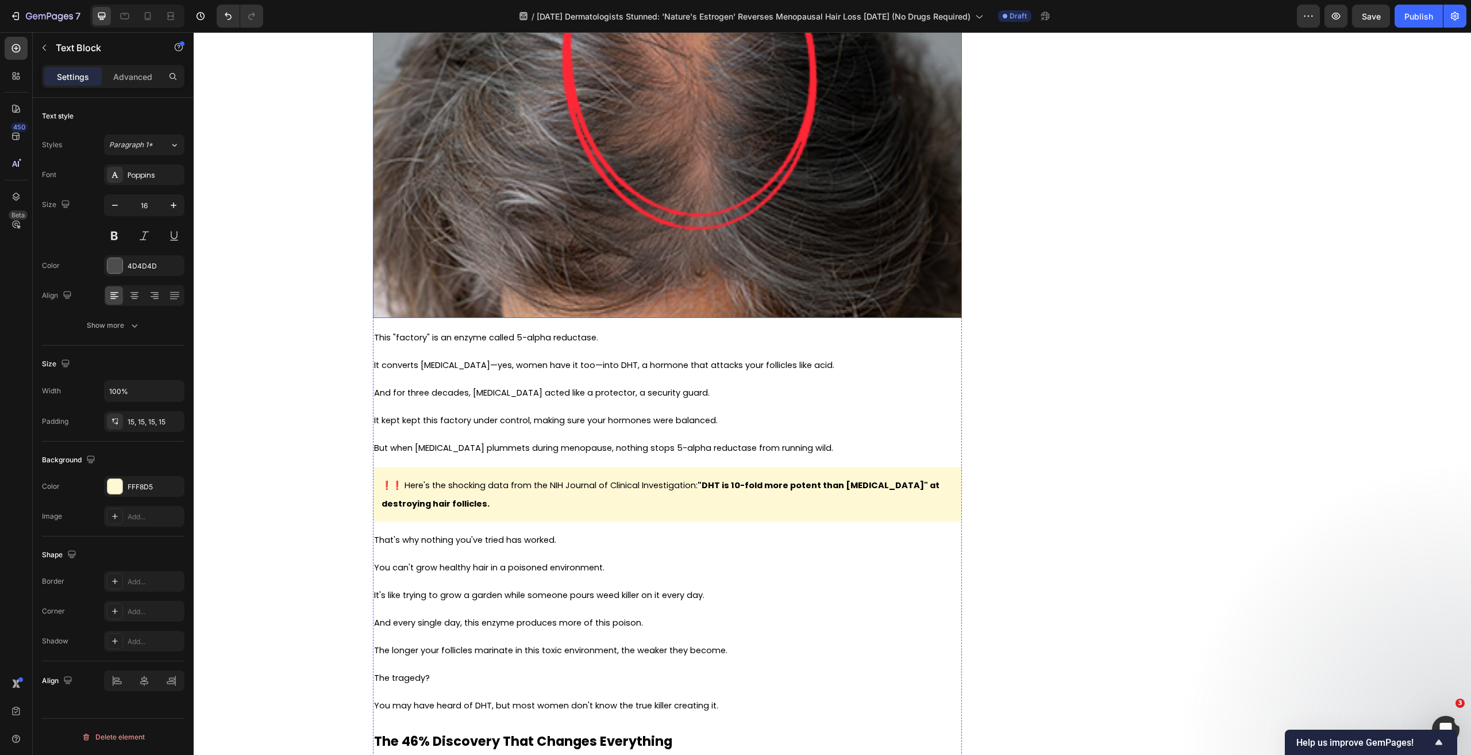
scroll to position [2179, 0]
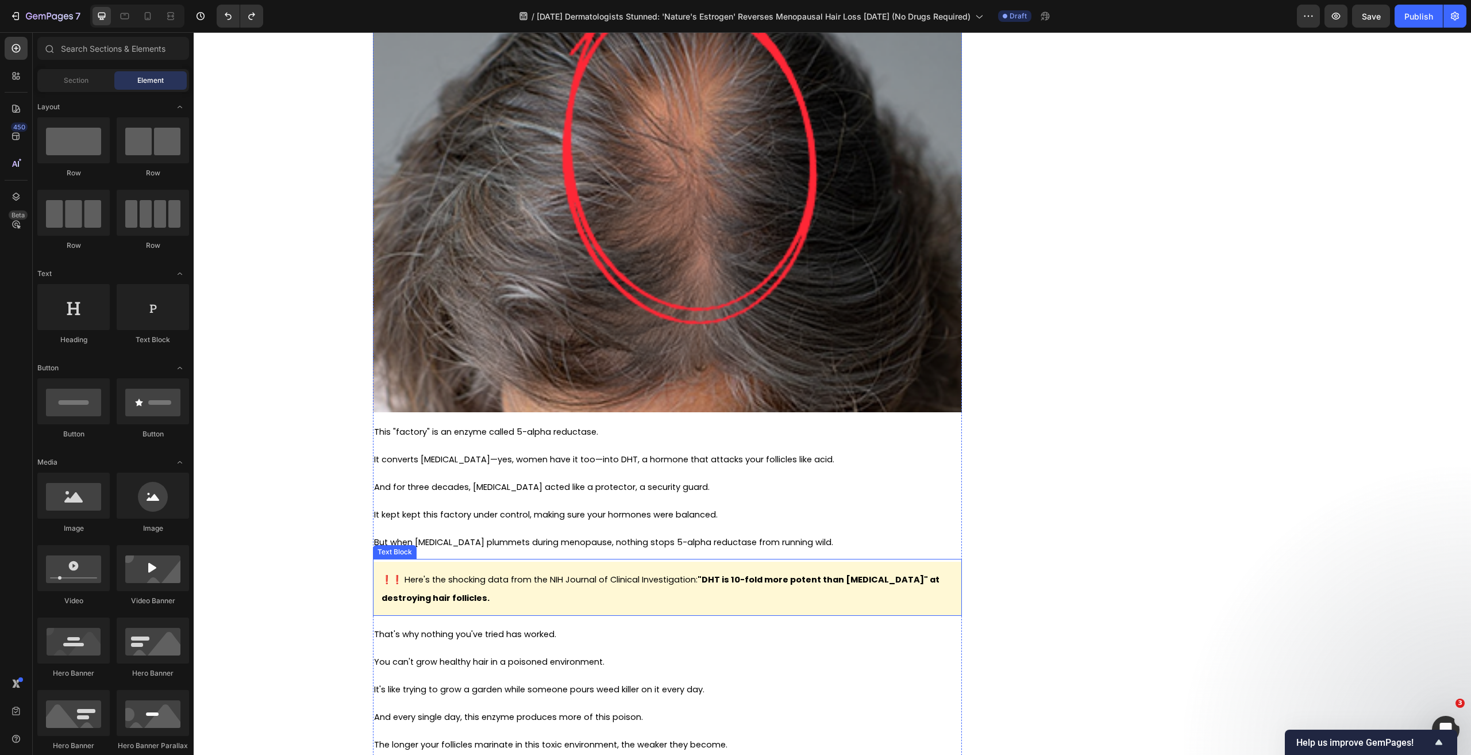
click at [529, 584] on span "❗❗ Here's the shocking data from the NIH Journal of Clinical Investigation: "DH…" at bounding box center [661, 588] width 558 height 30
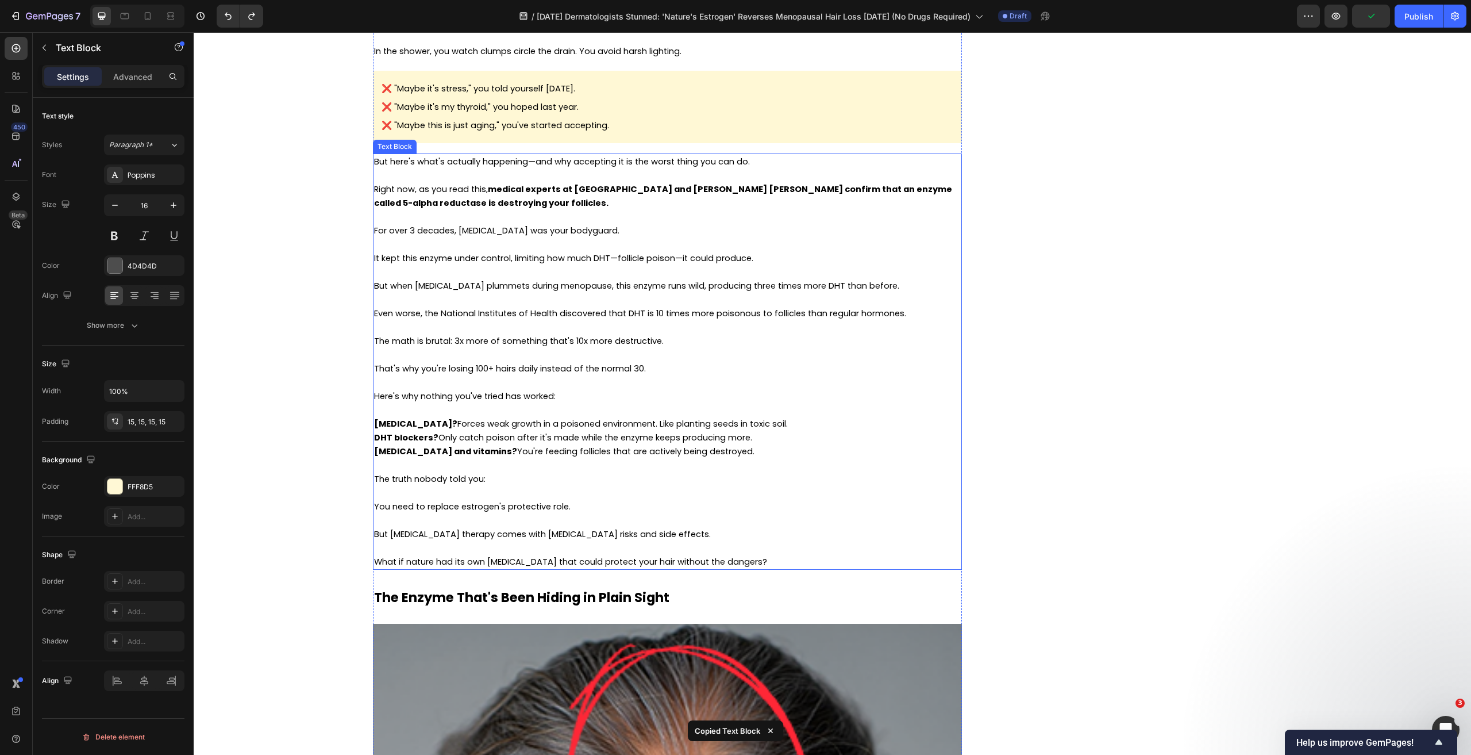
scroll to position [1489, 0]
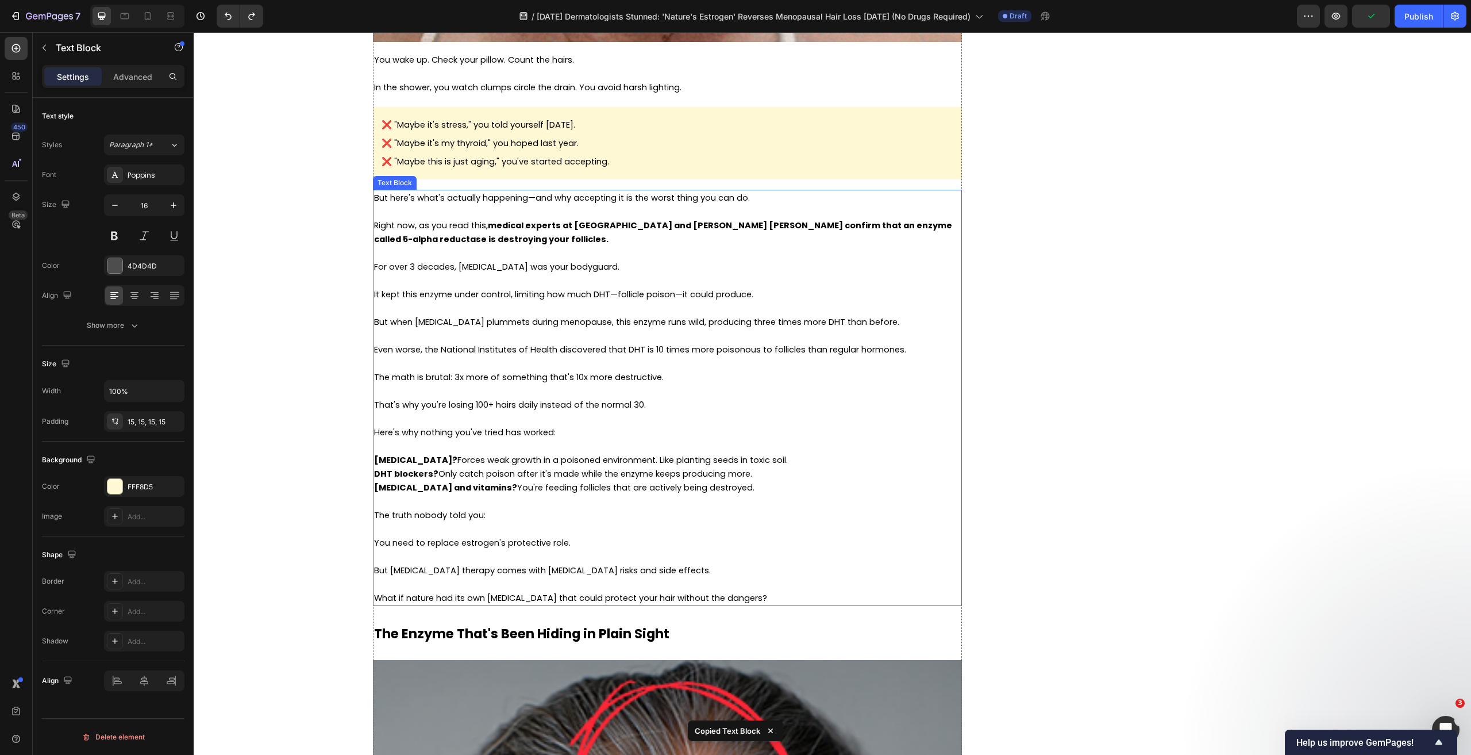
click at [507, 374] on span "The math is brutal: 3x more of something that's 10x more destructive." at bounding box center [519, 376] width 290 height 11
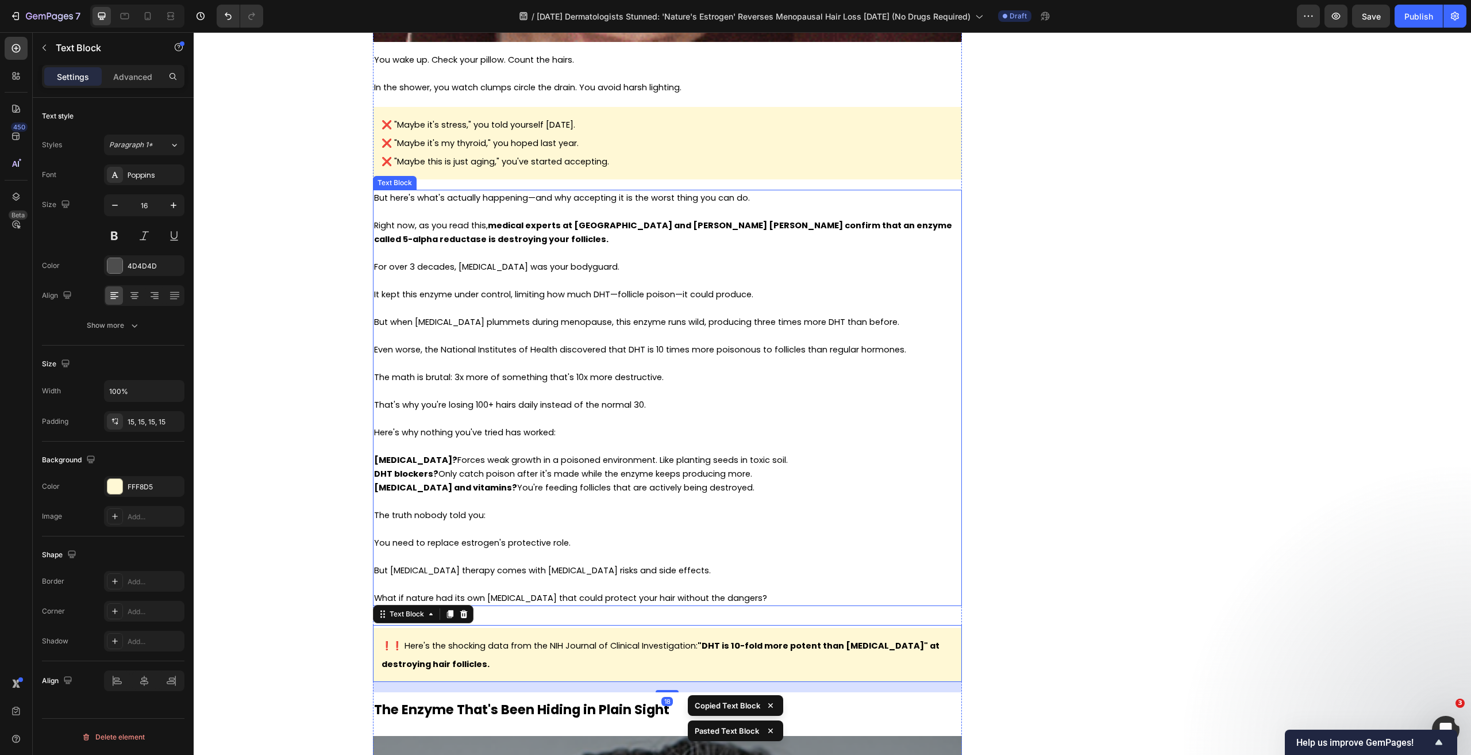
click at [425, 375] on span "The math is brutal: 3x more of something that's 10x more destructive." at bounding box center [519, 376] width 290 height 11
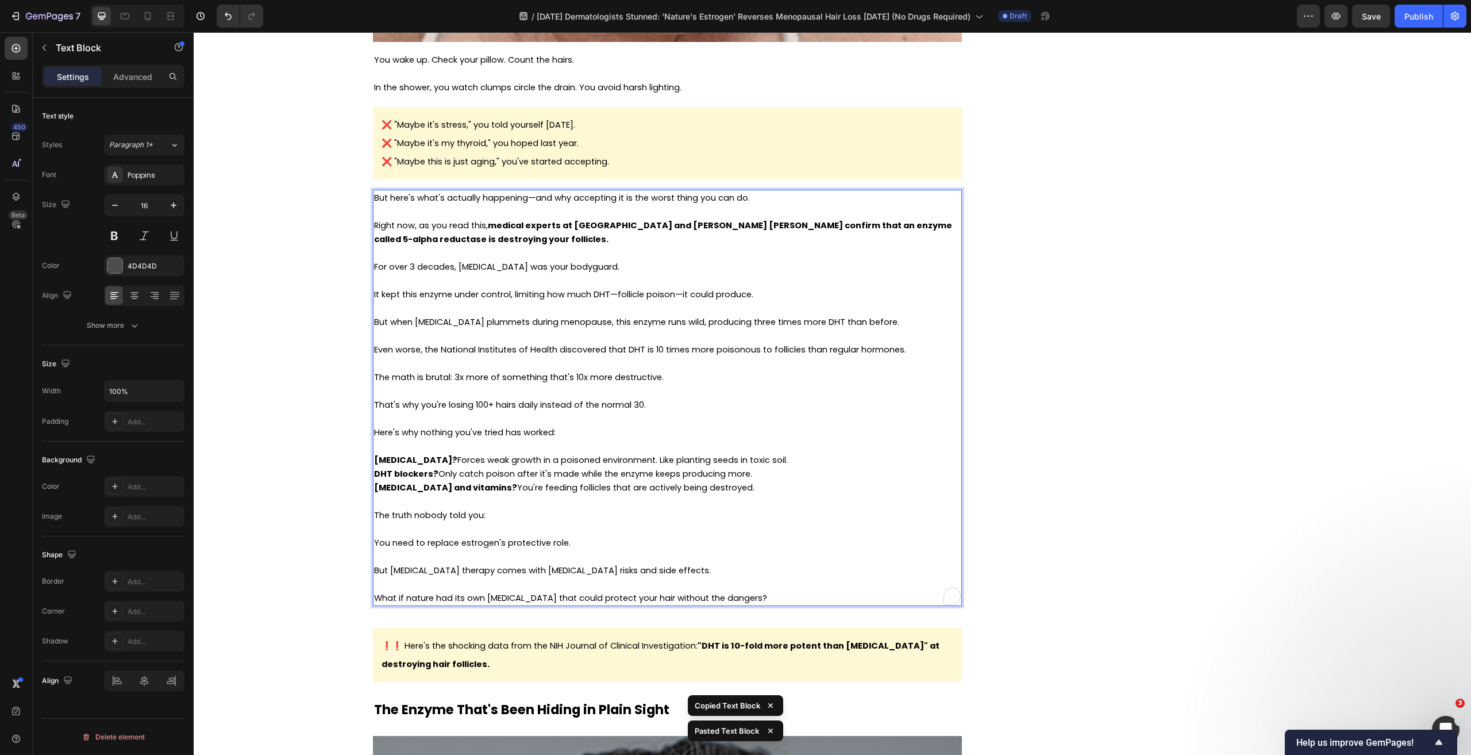
click at [617, 379] on span "The math is brutal: 3x more of something that's 10x more destructive." at bounding box center [519, 376] width 290 height 11
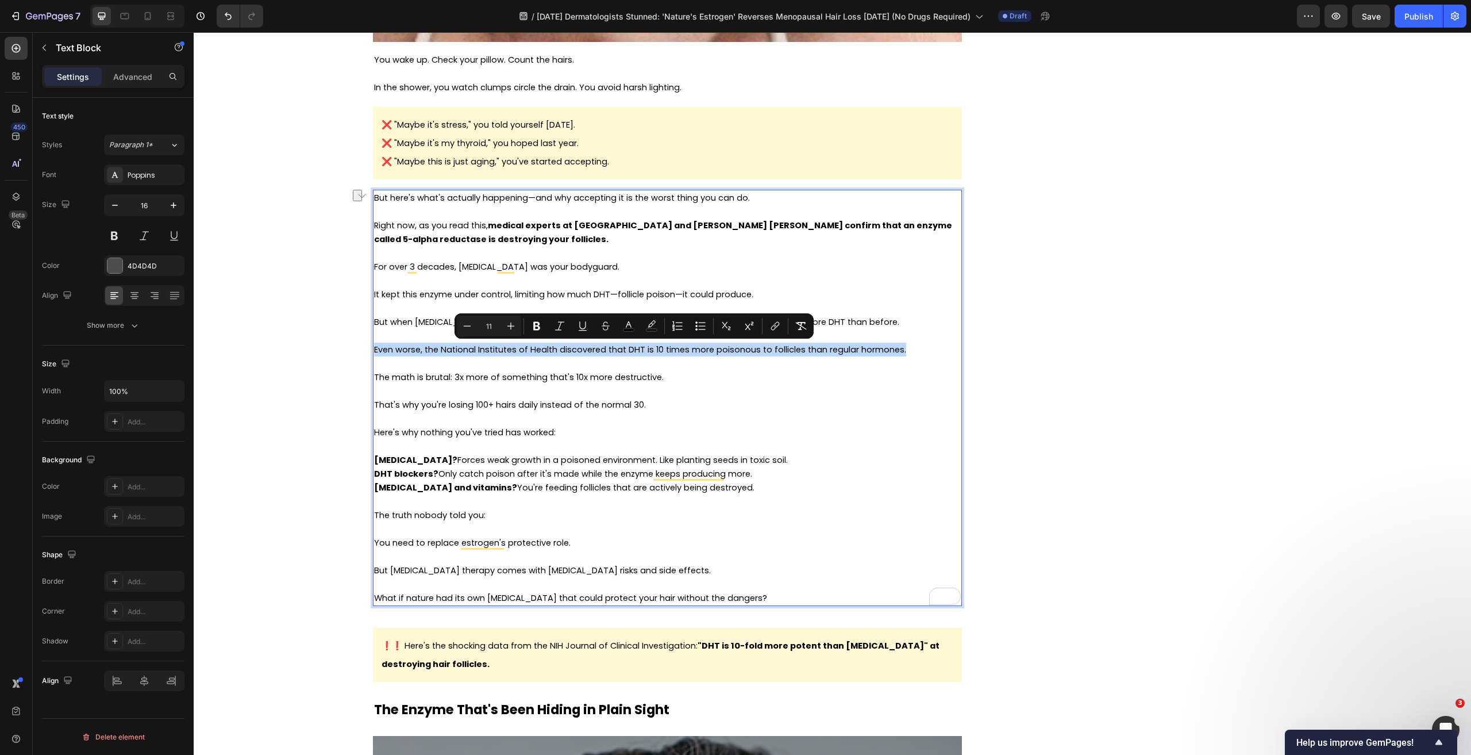
drag, startPoint x: 907, startPoint y: 347, endPoint x: 370, endPoint y: 352, distance: 537.3
click at [374, 352] on p "Even worse, the National Institutes of Health discovered that DHT is 10 times m…" at bounding box center [667, 349] width 587 height 14
click at [519, 659] on p "❗❗ Here's the shocking data from the NIH Journal of Clinical Investigation: "DH…" at bounding box center [668, 654] width 572 height 37
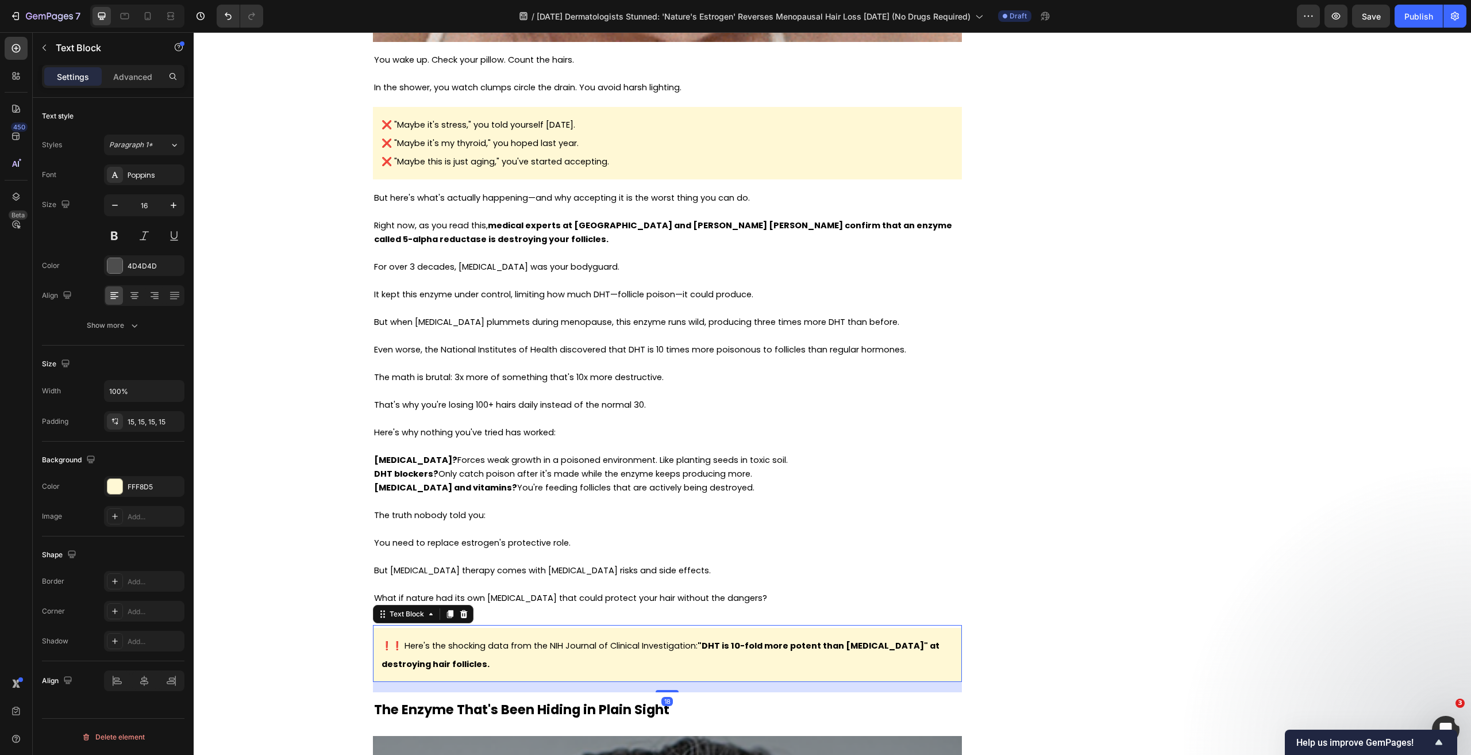
click at [519, 659] on p "❗❗ Here's the shocking data from the NIH Journal of Clinical Investigation: "DH…" at bounding box center [668, 654] width 572 height 37
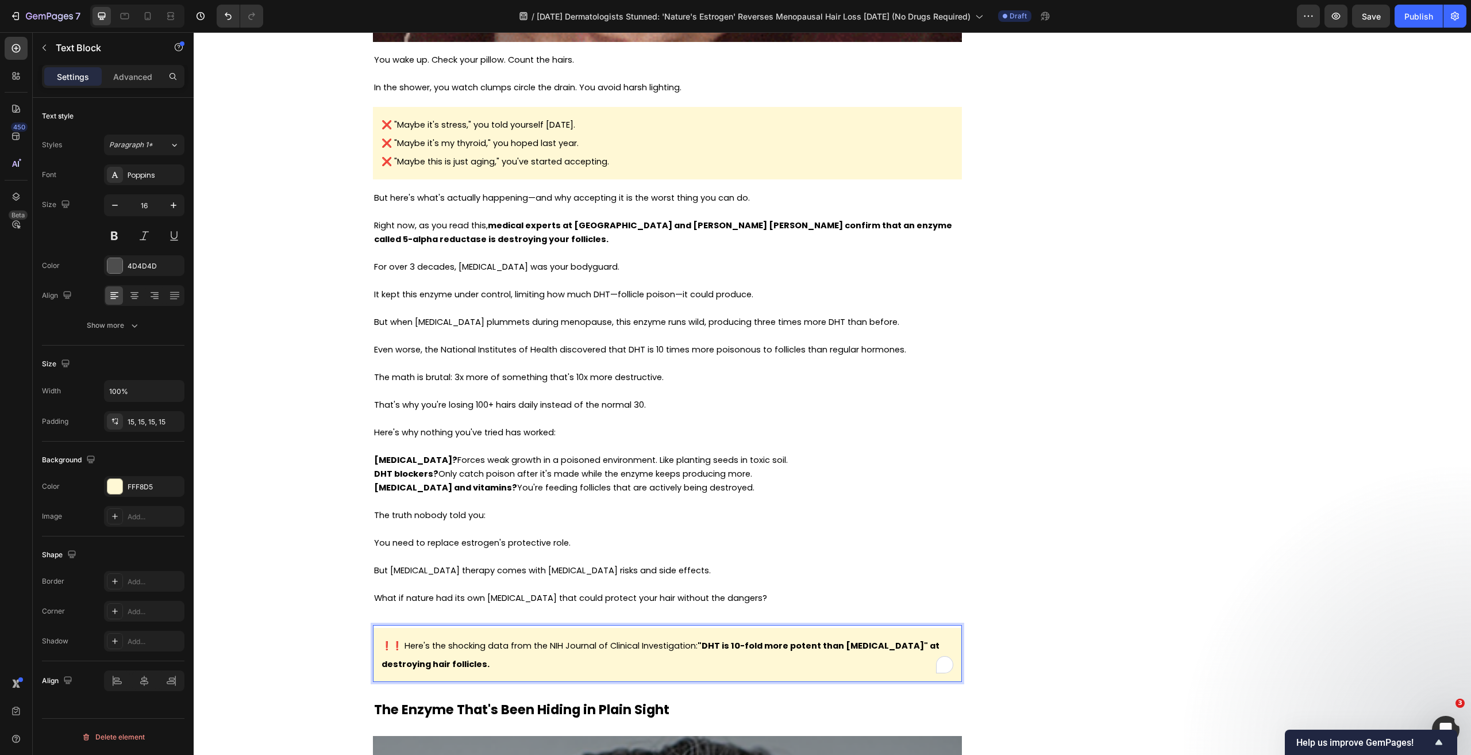
click at [599, 648] on span "❗❗ Here's the shocking data from the NIH Journal of Clinical Investigation: "DH…" at bounding box center [661, 655] width 558 height 30
click at [657, 650] on span "❗❗ Here's the shocking data from the NIH Journal of Clinical Investigation: "DH…" at bounding box center [661, 655] width 558 height 30
click at [438, 360] on p "To enrich screen reader interactions, please activate Accessibility in Grammarl…" at bounding box center [667, 363] width 587 height 14
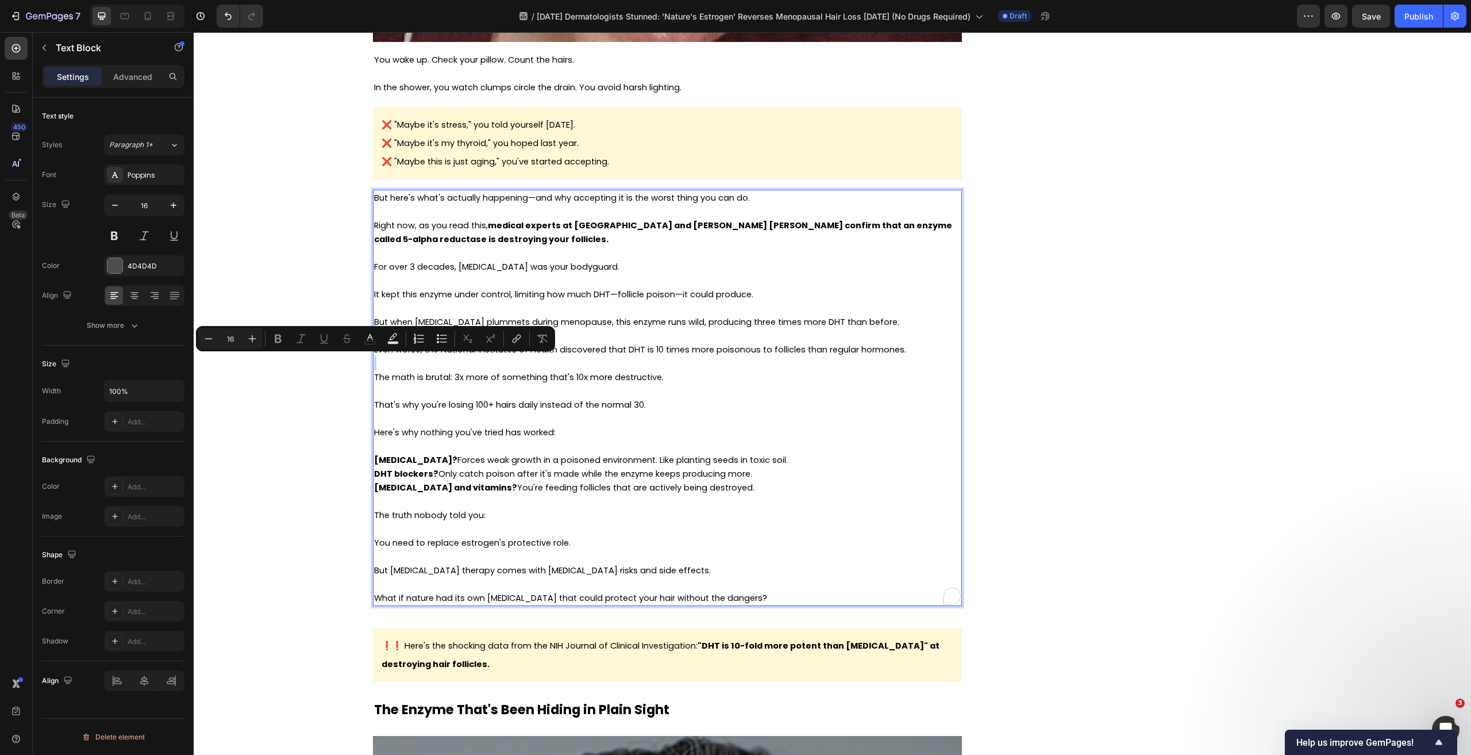
click at [552, 359] on p "To enrich screen reader interactions, please activate Accessibility in Grammarl…" at bounding box center [667, 363] width 587 height 14
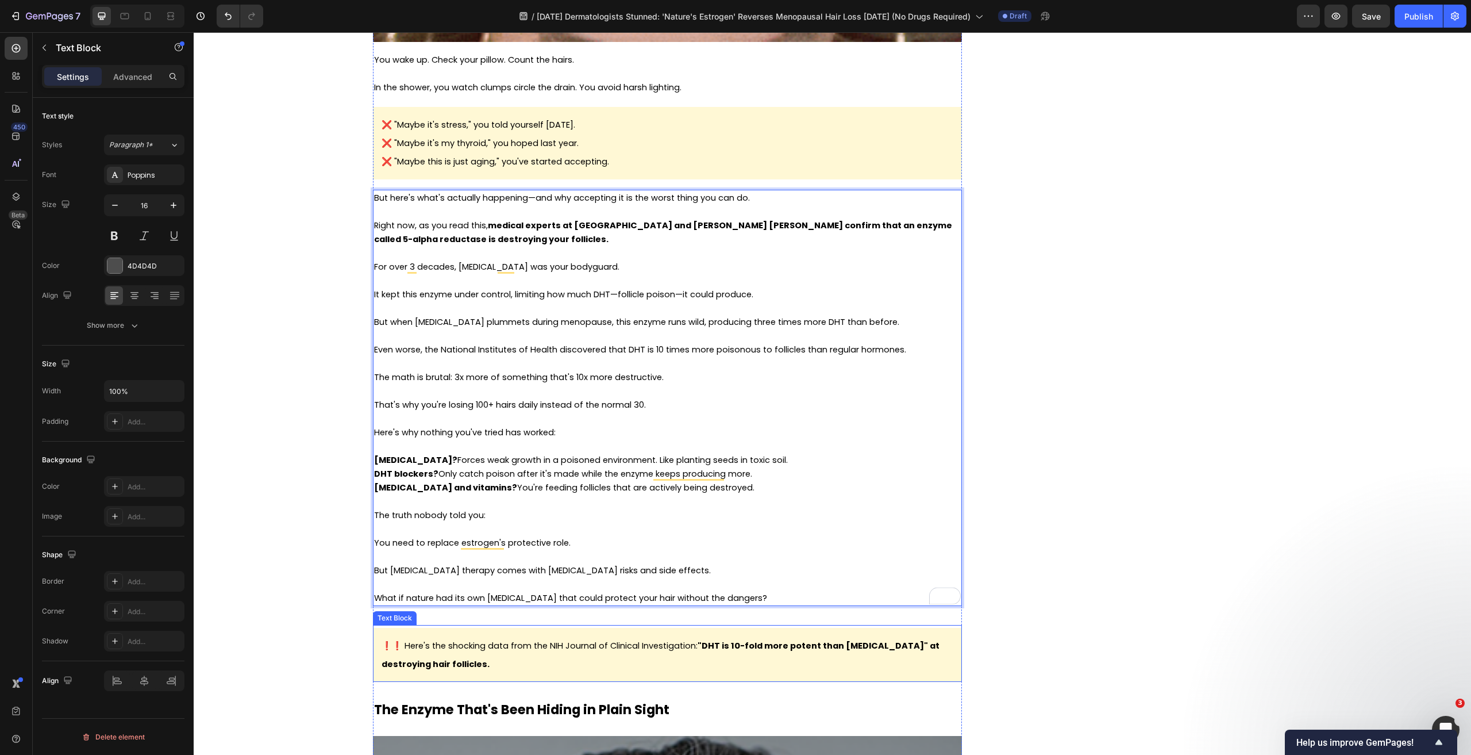
click at [486, 653] on p "❗❗ Here's the shocking data from the NIH Journal of Clinical Investigation: "DH…" at bounding box center [668, 654] width 572 height 37
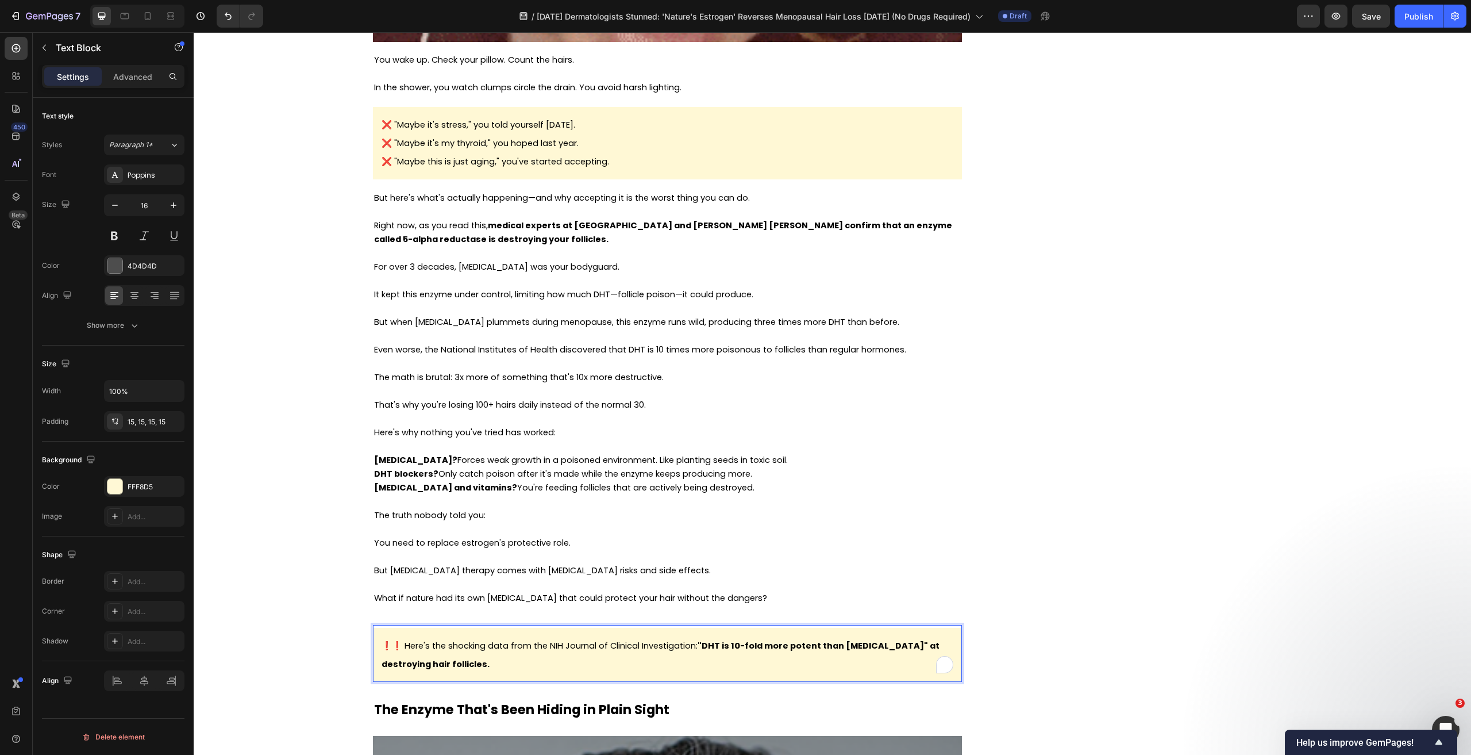
click at [499, 646] on span "❗❗ Here's the shocking data from the NIH Journal of Clinical Investigation: "DH…" at bounding box center [661, 655] width 558 height 30
drag, startPoint x: 492, startPoint y: 643, endPoint x: 479, endPoint y: 646, distance: 13.0
click at [479, 646] on span "❗❗ Here's the shocking data from the NIH Journal of Clinical Investigation: "DH…" at bounding box center [661, 655] width 558 height 30
click at [396, 648] on span "❗❗ Here's the shocking discovery from the NIH Journal of Clinical Investigation…" at bounding box center [665, 655] width 566 height 30
click at [599, 388] on p "To enrich screen reader interactions, please activate Accessibility in Grammarl…" at bounding box center [667, 391] width 587 height 14
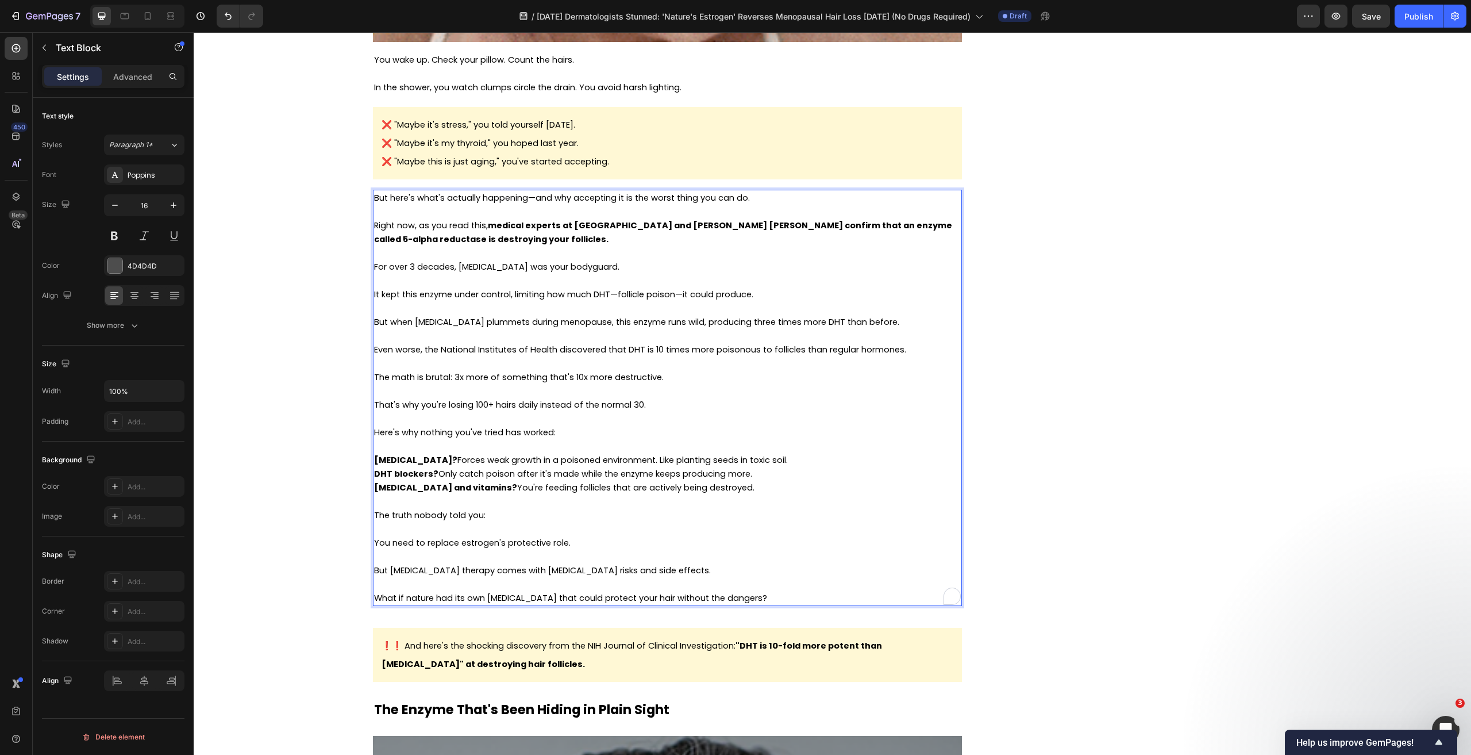
click at [721, 368] on p "To enrich screen reader interactions, please activate Accessibility in Grammarl…" at bounding box center [667, 363] width 587 height 14
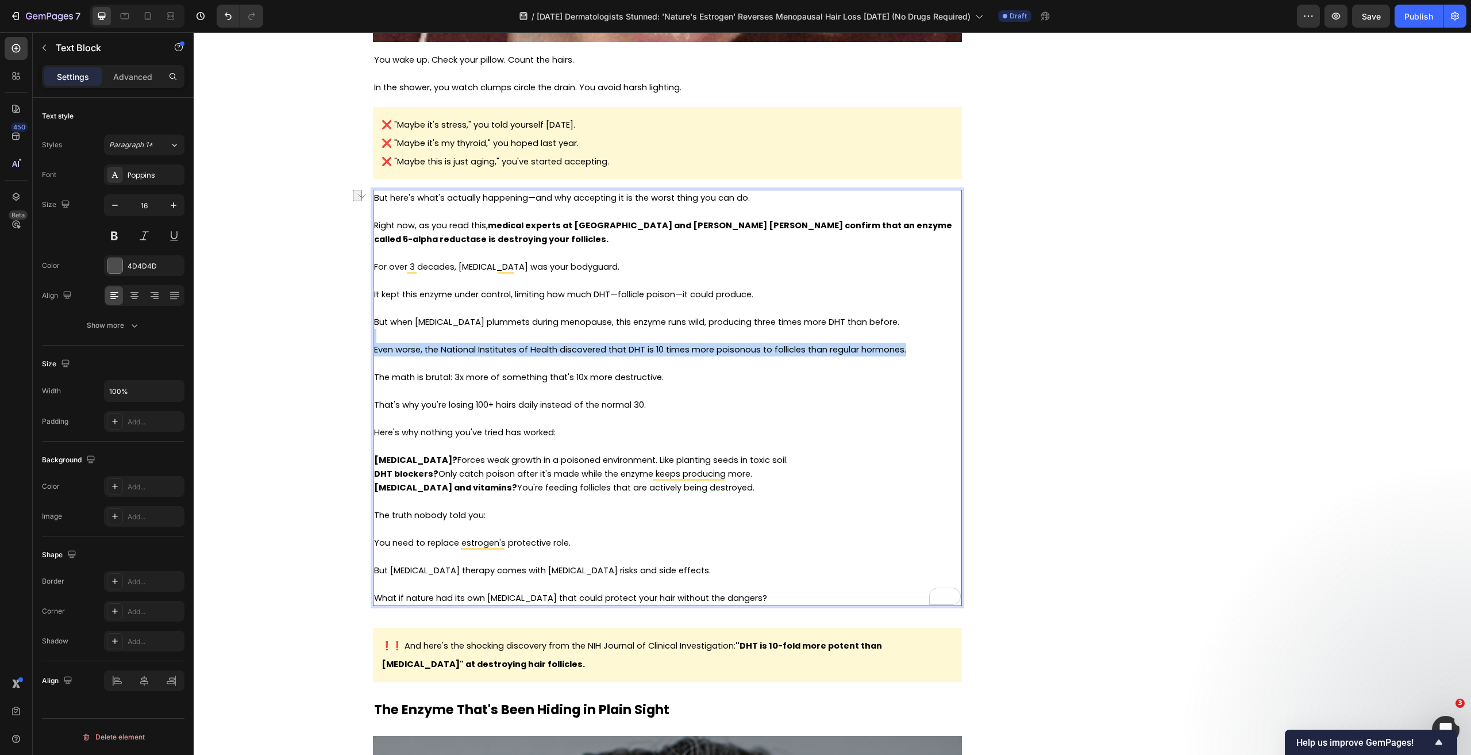
drag, startPoint x: 904, startPoint y: 350, endPoint x: 375, endPoint y: 338, distance: 529.4
click at [375, 338] on div "But here's what's actually happening—and why accepting it is the worst thing yo…" at bounding box center [667, 398] width 589 height 416
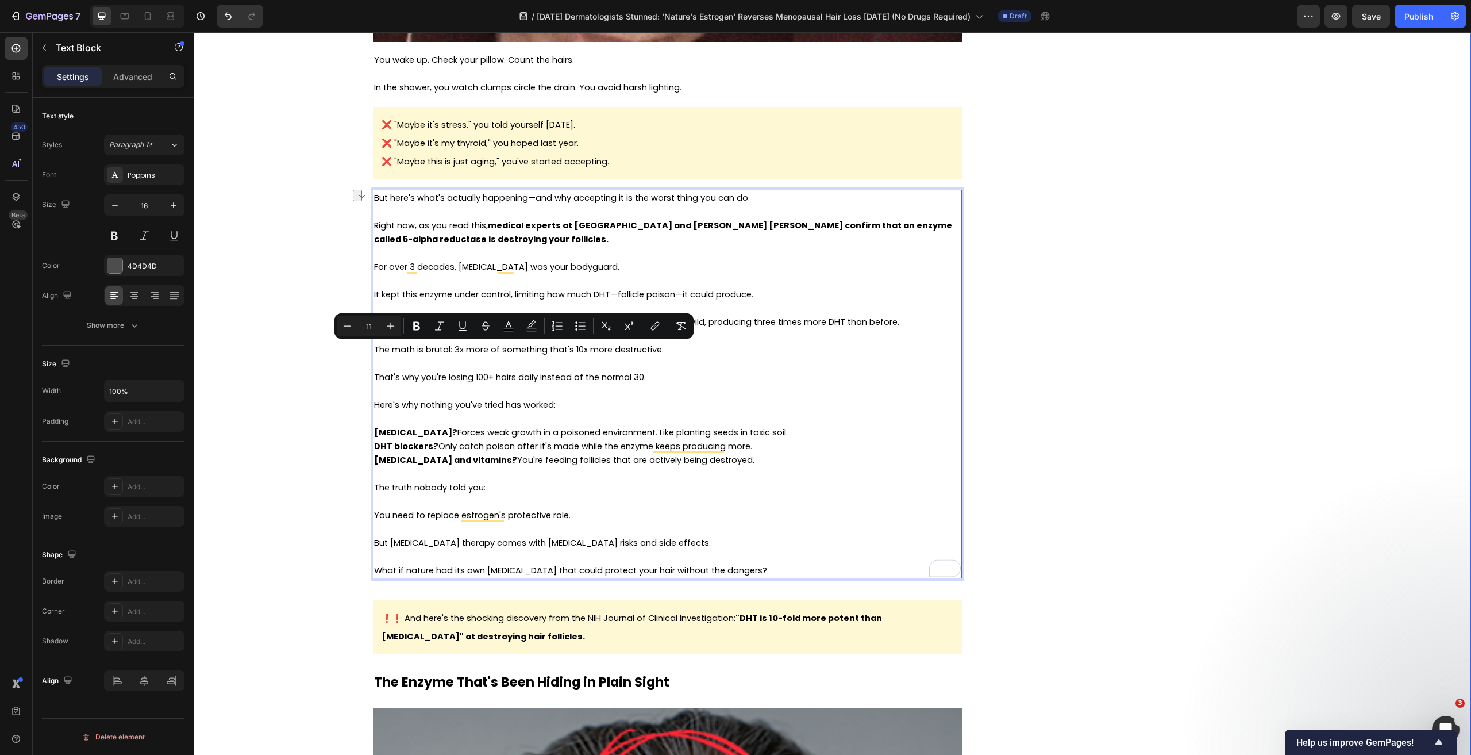
drag, startPoint x: 607, startPoint y: 348, endPoint x: 368, endPoint y: 355, distance: 239.7
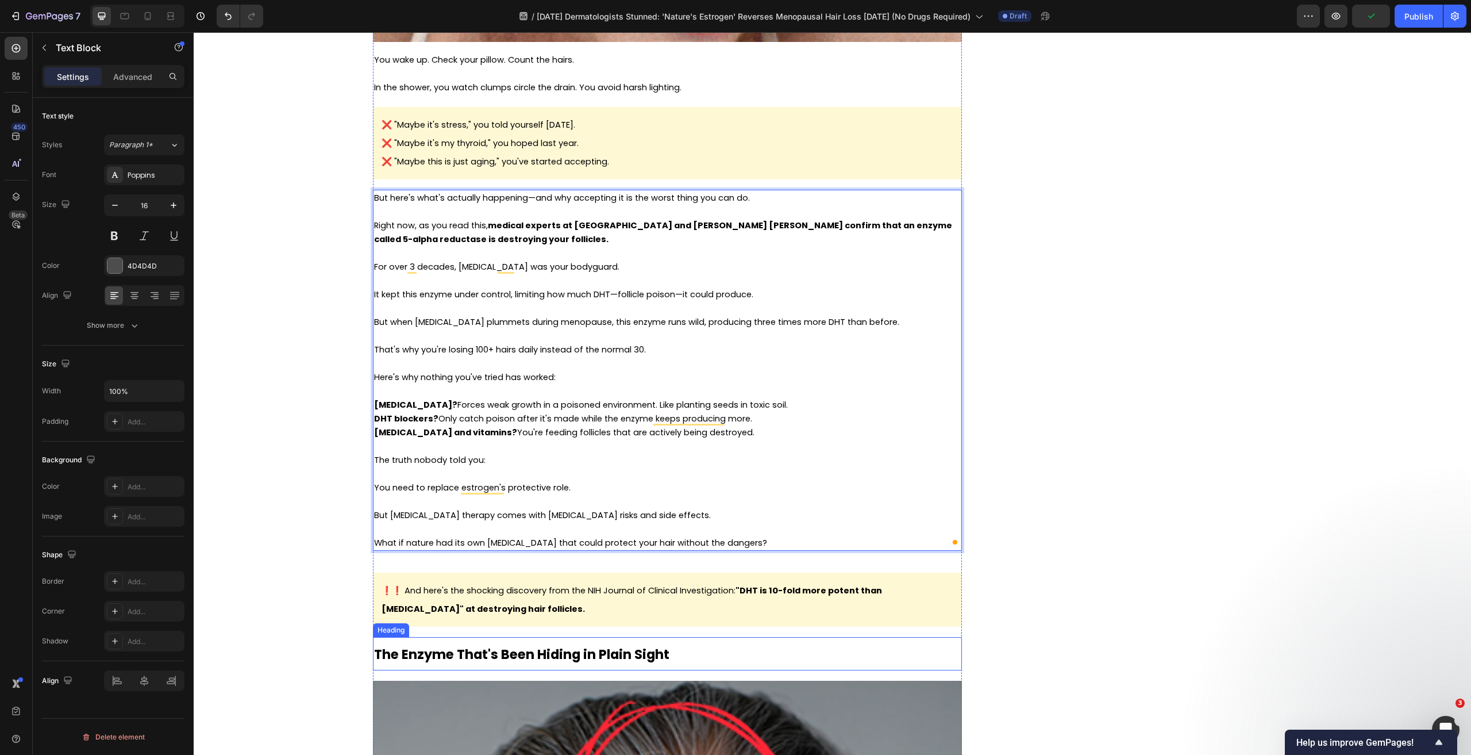
click at [852, 614] on p "❗❗ And here's the shocking discovery from the NIH Journal of Clinical Investiga…" at bounding box center [668, 599] width 572 height 37
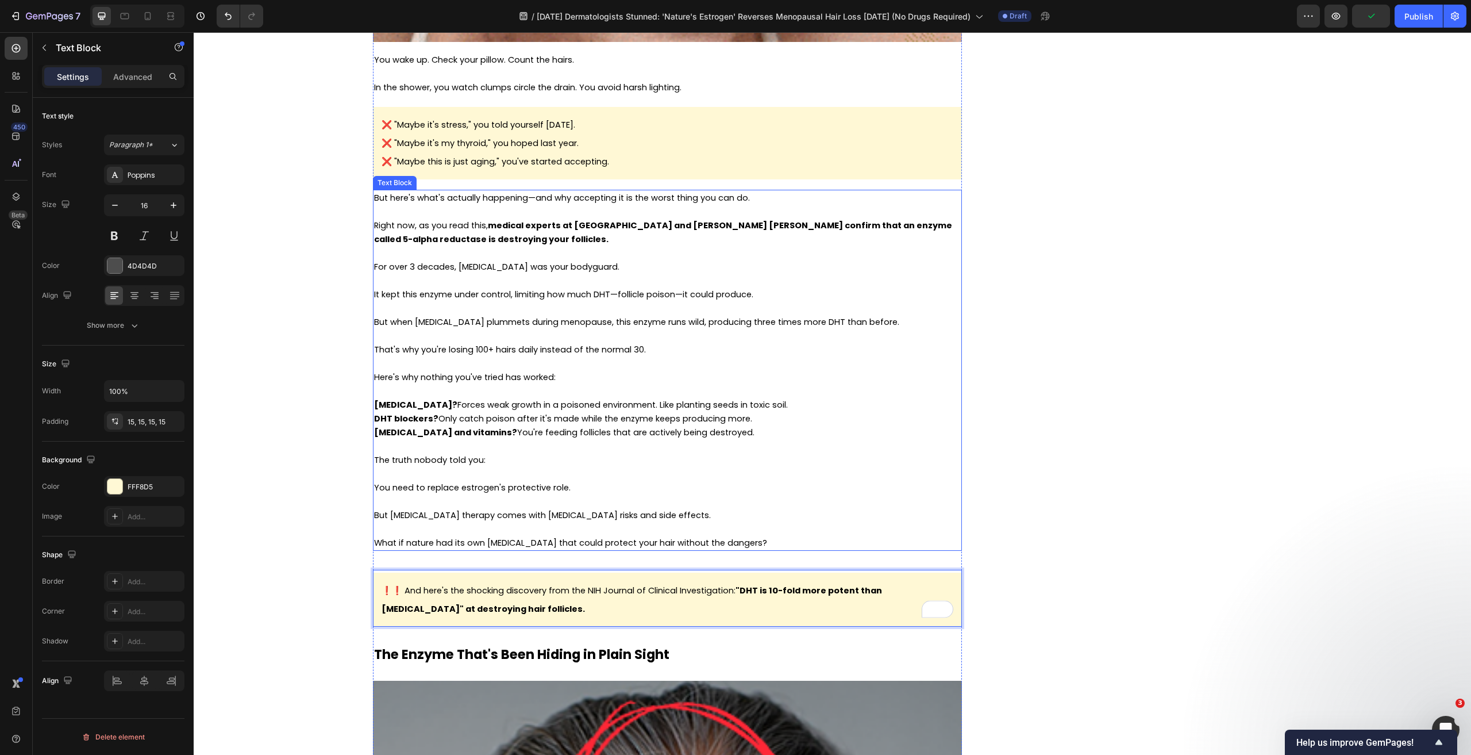
click at [492, 422] on span "DHT blockers? Only catch poison after it's made while the enzyme keeps producin…" at bounding box center [563, 418] width 378 height 11
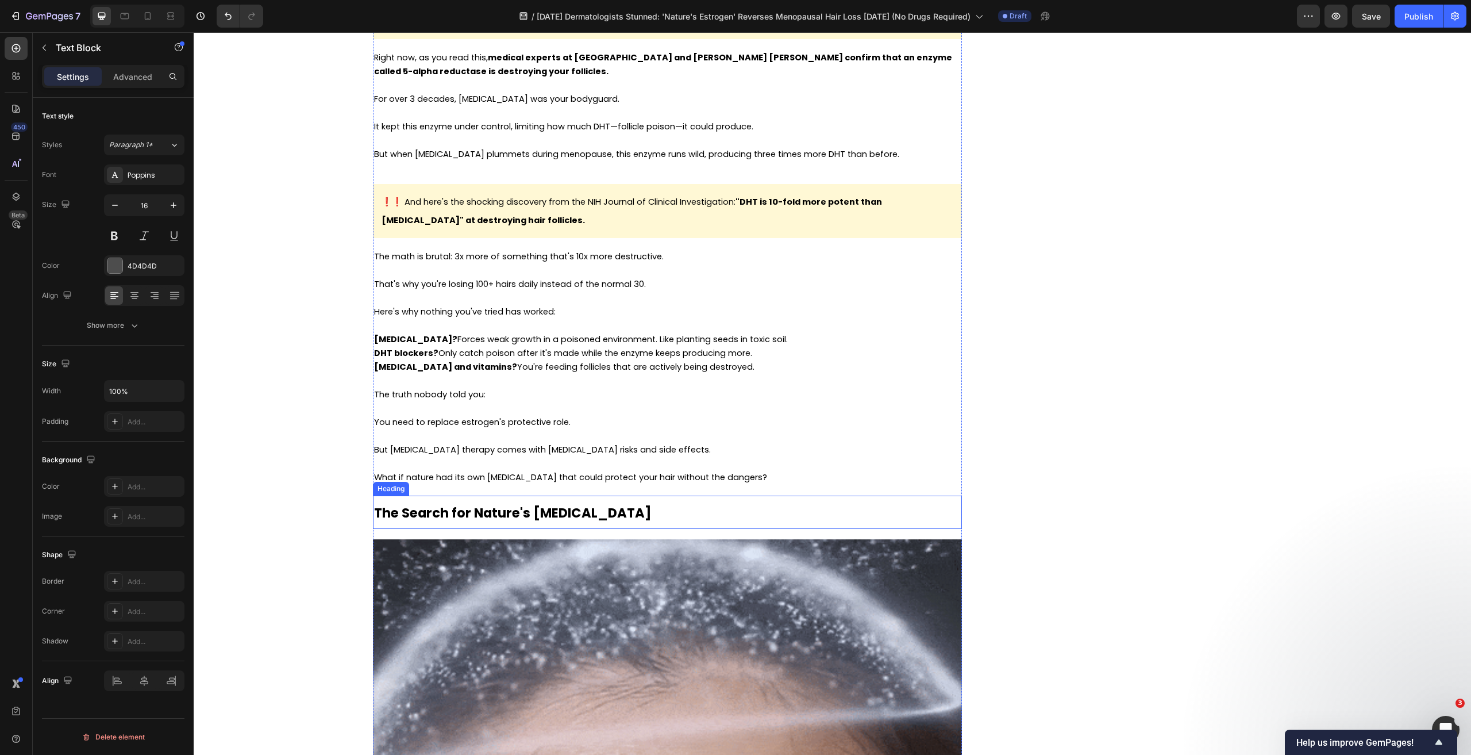
scroll to position [1322, 0]
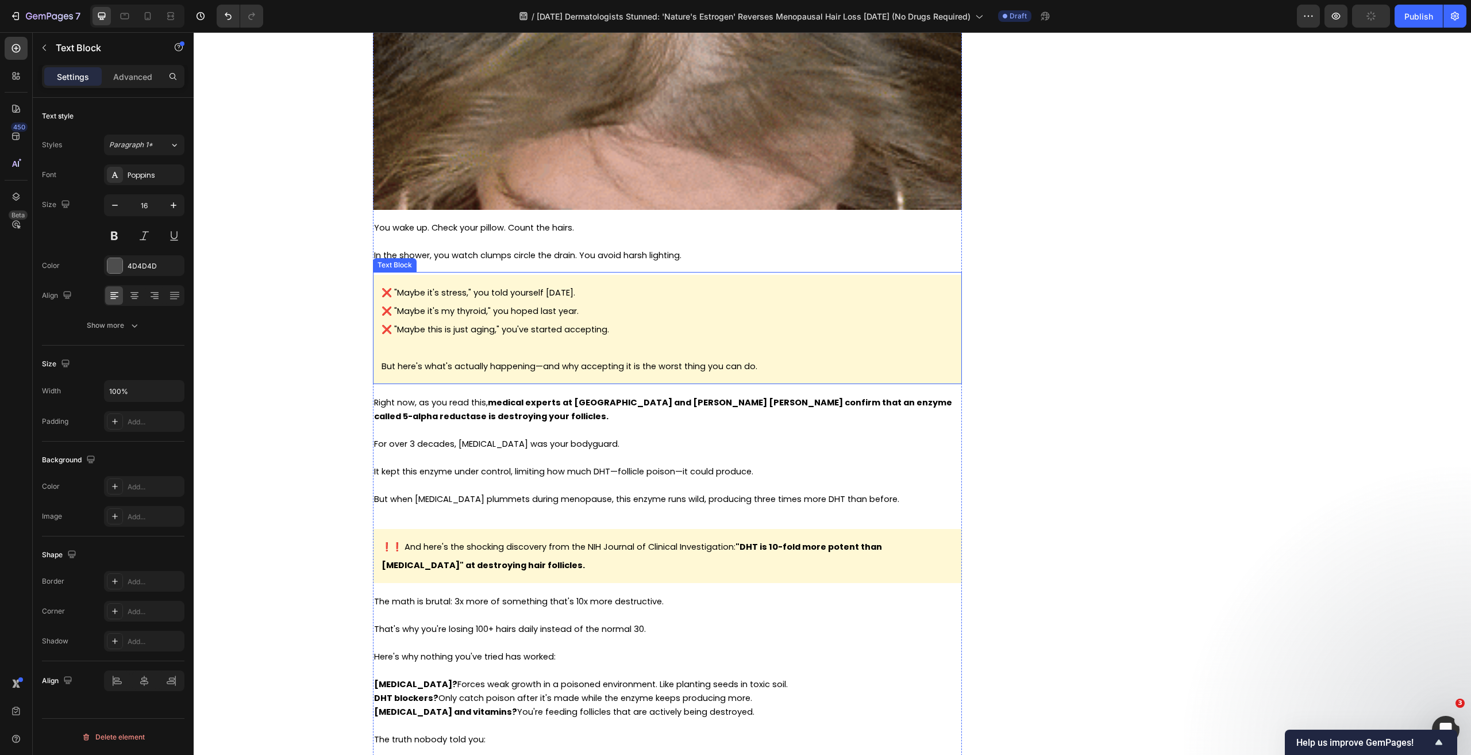
click at [583, 335] on p "❌ "Maybe this is just aging," you've started accepting." at bounding box center [668, 329] width 572 height 18
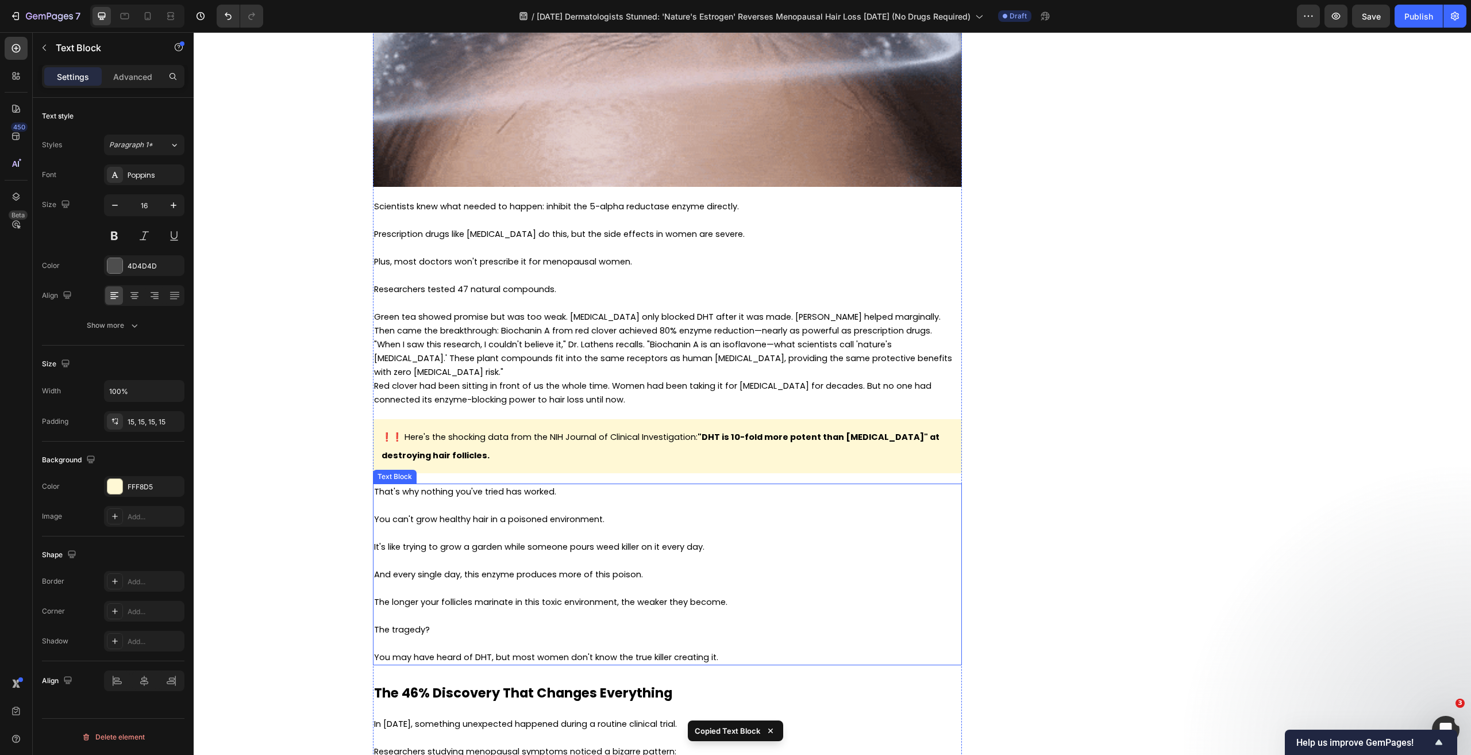
scroll to position [2299, 0]
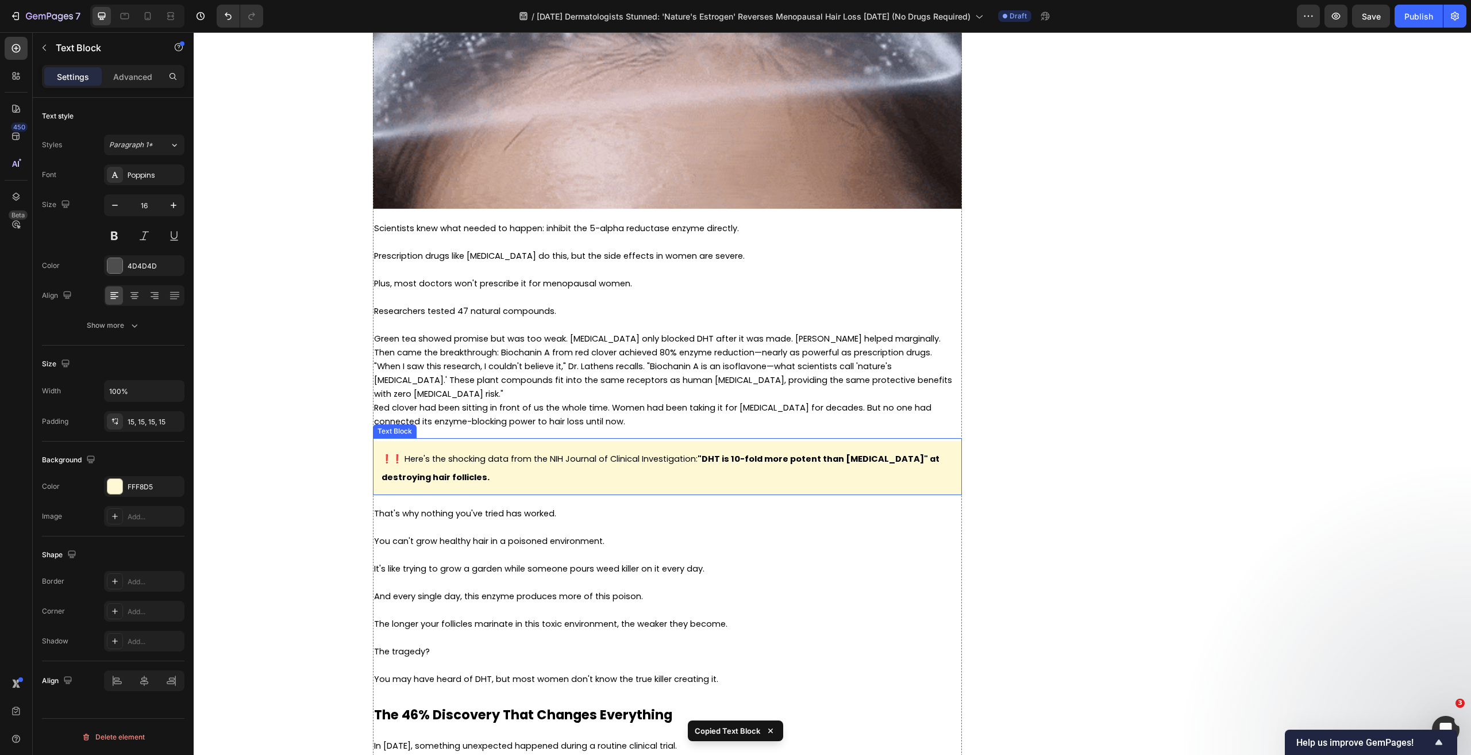
click at [614, 457] on p "❗❗ Here's the shocking data from the NIH Journal of Clinical Investigation: "DH…" at bounding box center [668, 467] width 572 height 37
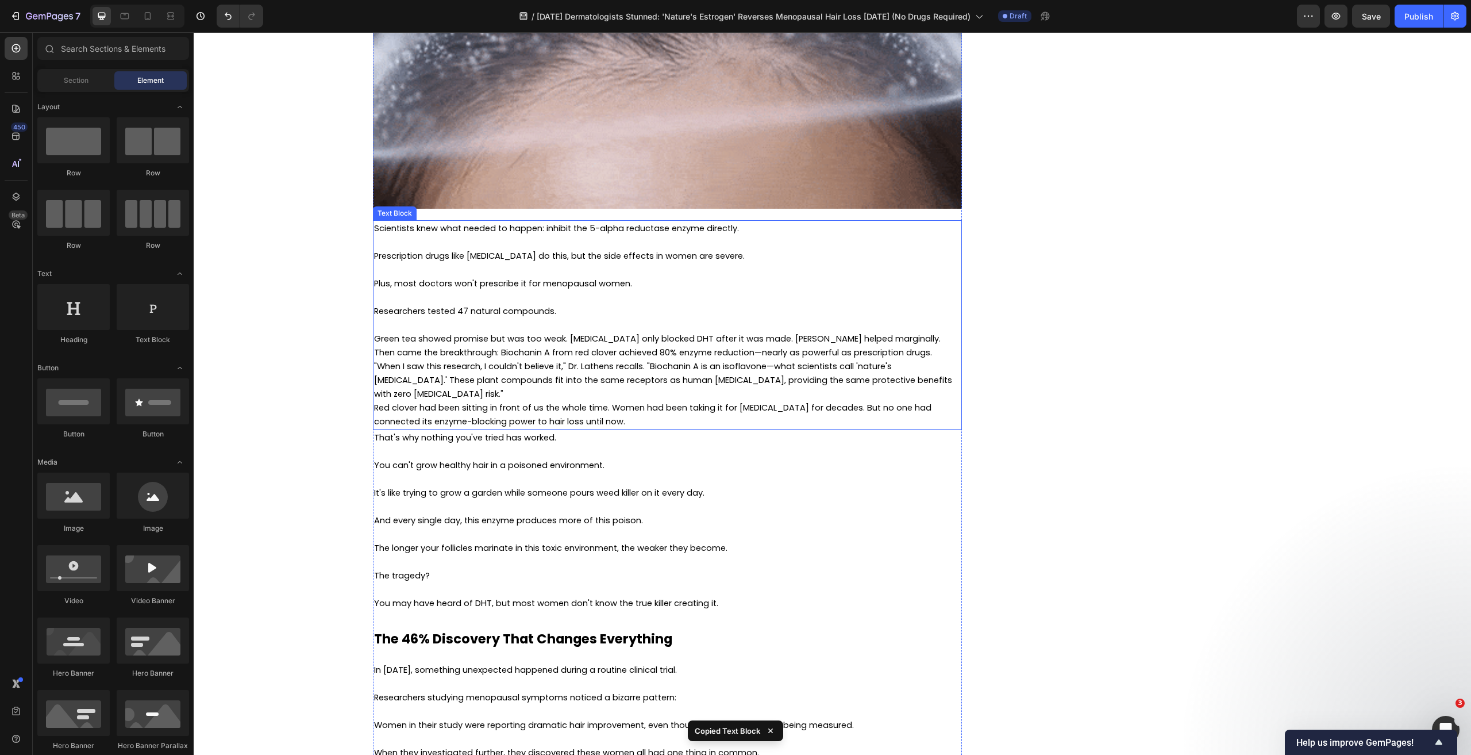
click at [610, 380] on span ""When I saw this research, I couldn't believe it," Dr. Lathens recalls. "Biocha…" at bounding box center [663, 379] width 578 height 39
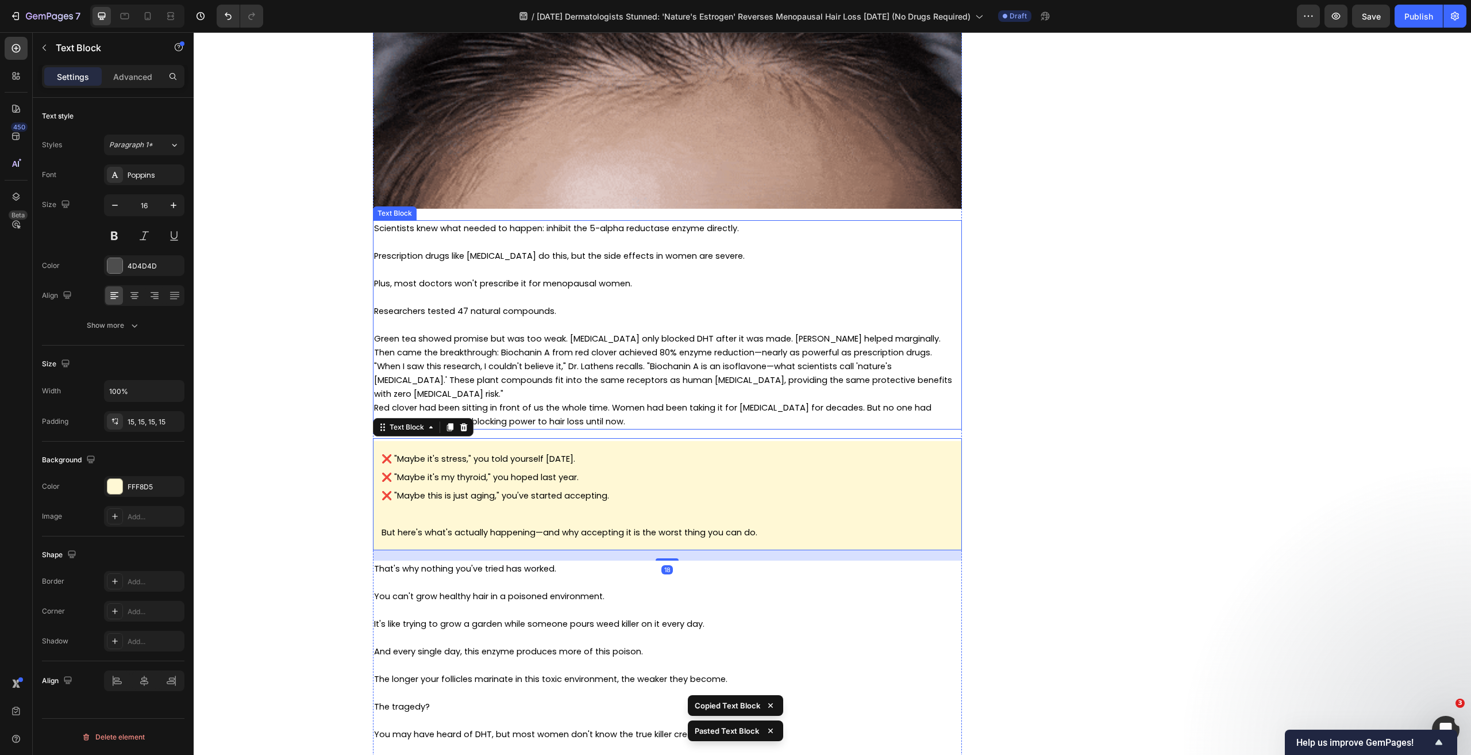
click at [409, 347] on span "Then came the breakthrough: Biochanin A from red clover achieved 80% enzyme red…" at bounding box center [653, 352] width 558 height 11
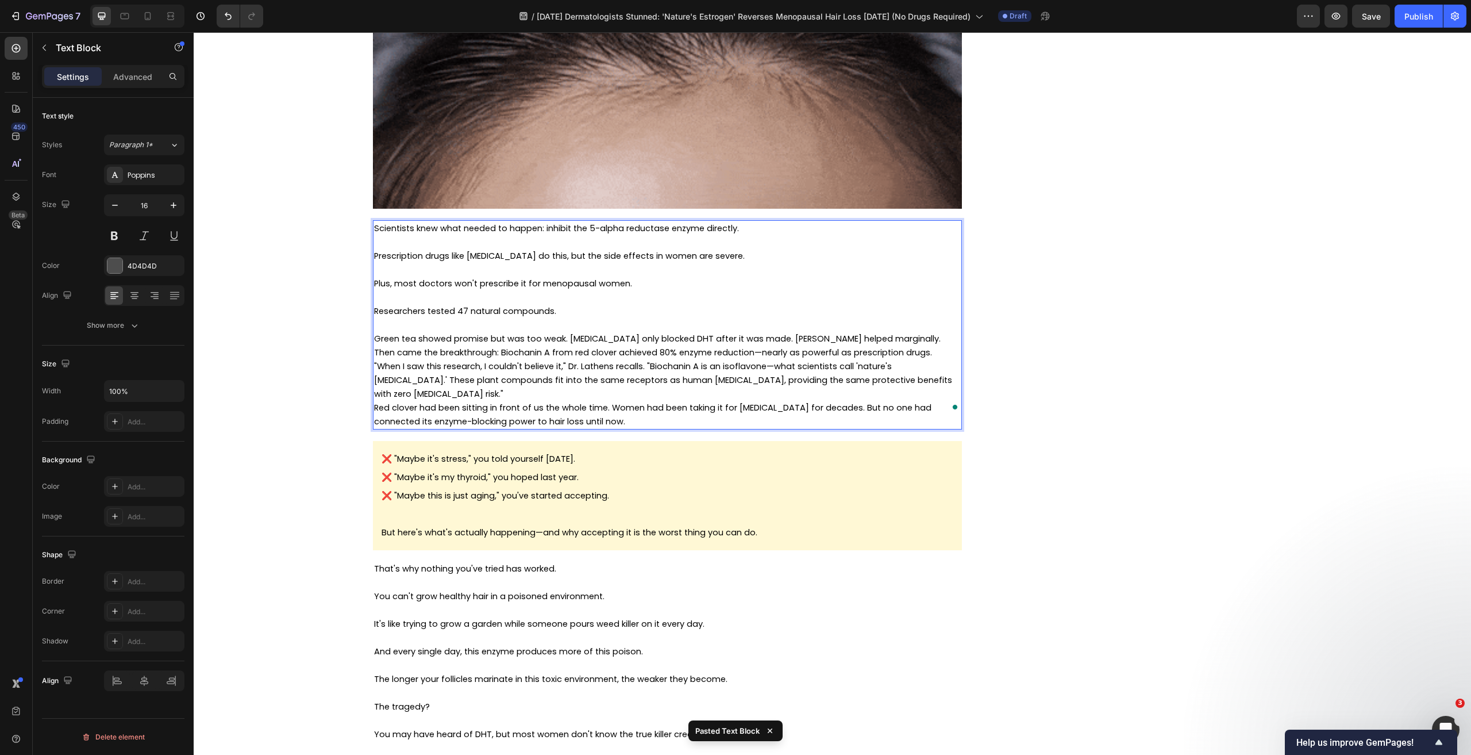
drag, startPoint x: 372, startPoint y: 337, endPoint x: 612, endPoint y: 343, distance: 240.3
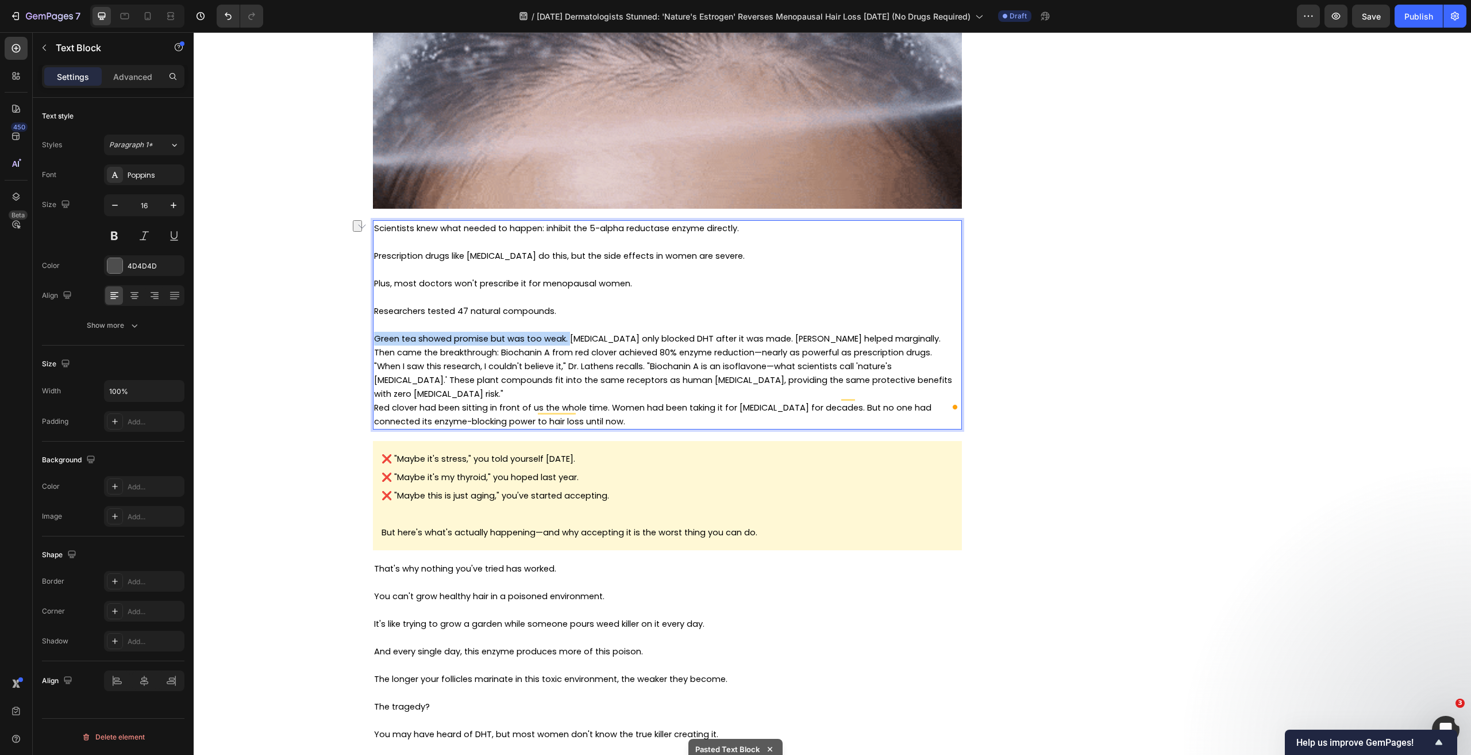
drag, startPoint x: 565, startPoint y: 338, endPoint x: 371, endPoint y: 345, distance: 193.8
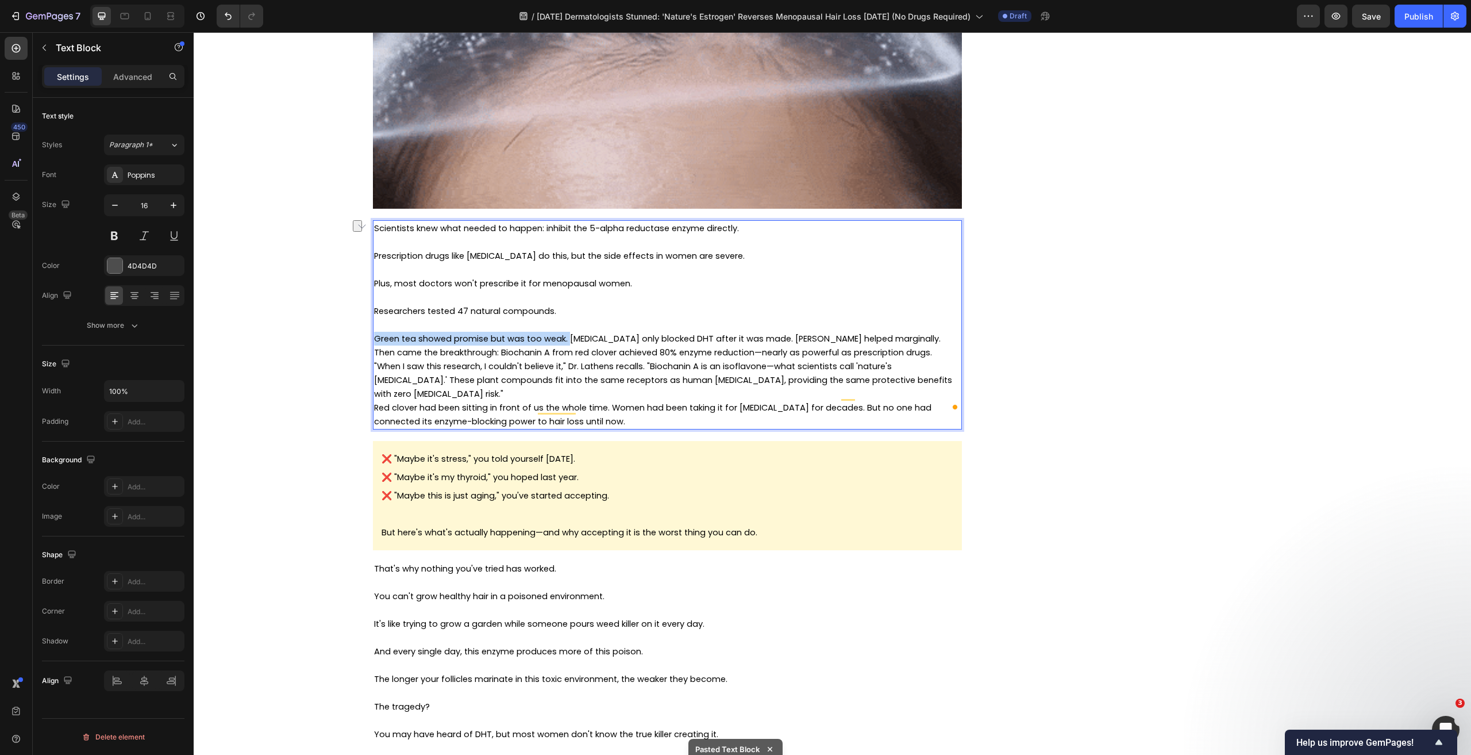
click at [374, 345] on p "Green tea showed promise but was too weak. Saw palmetto only blocked DHT after …" at bounding box center [667, 339] width 587 height 14
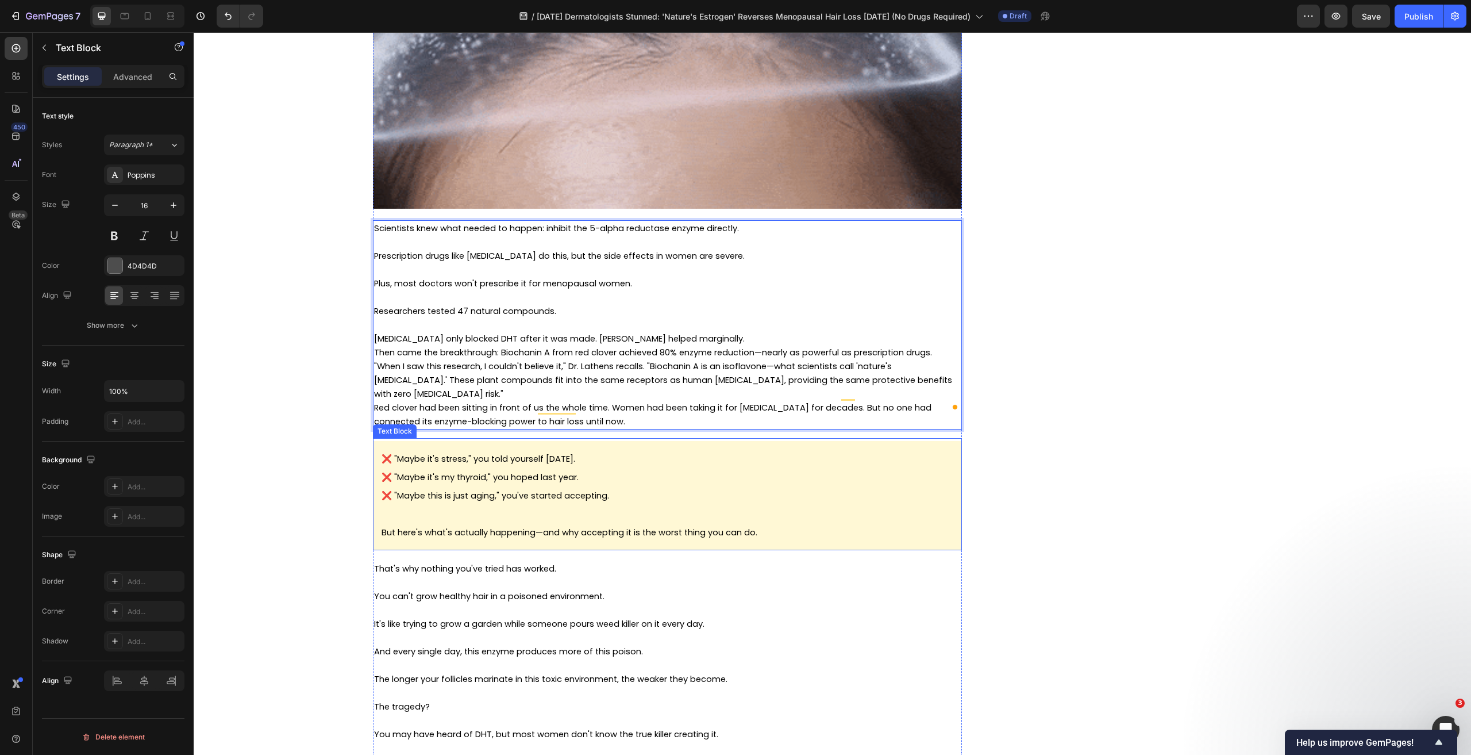
click at [505, 453] on span "❌ "Maybe it's stress," you told yourself [DATE]." at bounding box center [479, 458] width 194 height 11
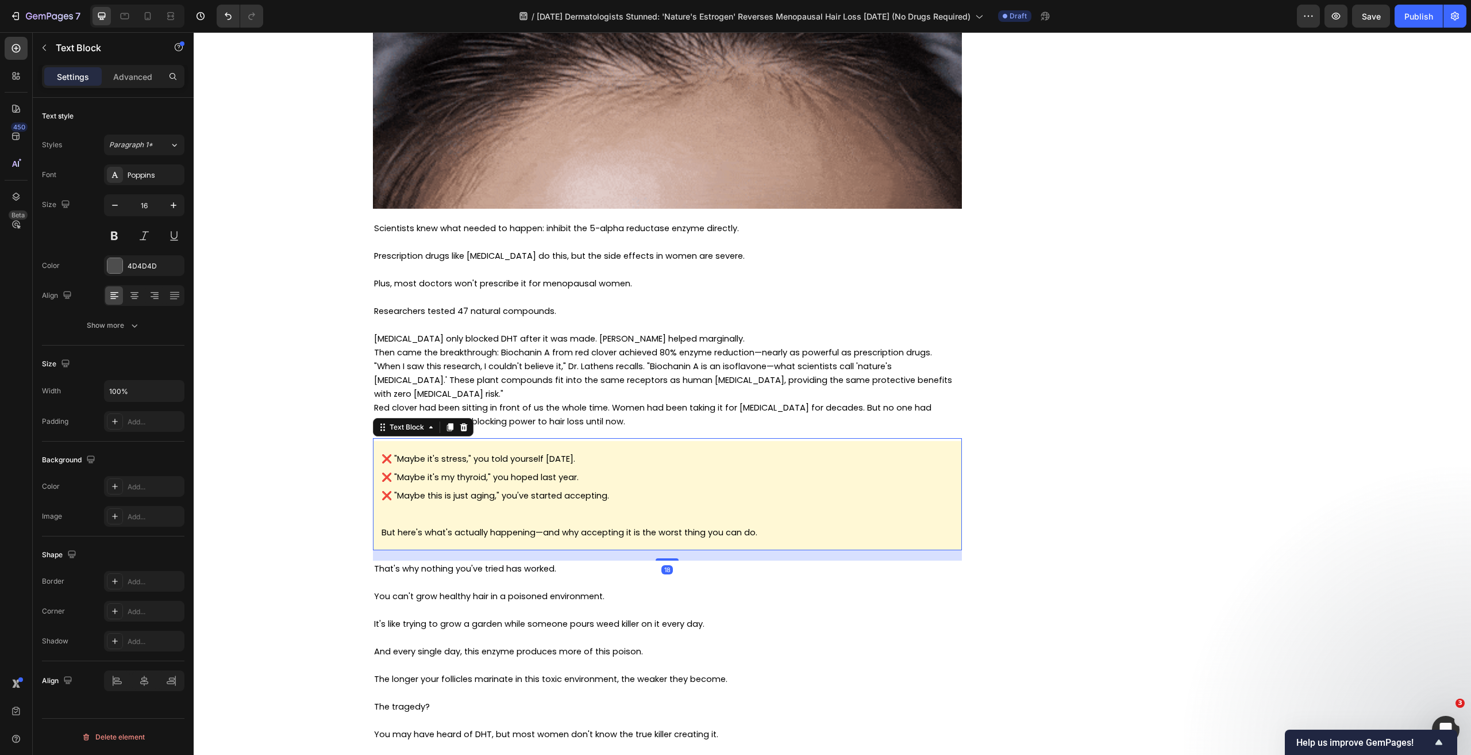
click at [505, 453] on span "❌ "Maybe it's stress," you told yourself [DATE]." at bounding box center [479, 458] width 194 height 11
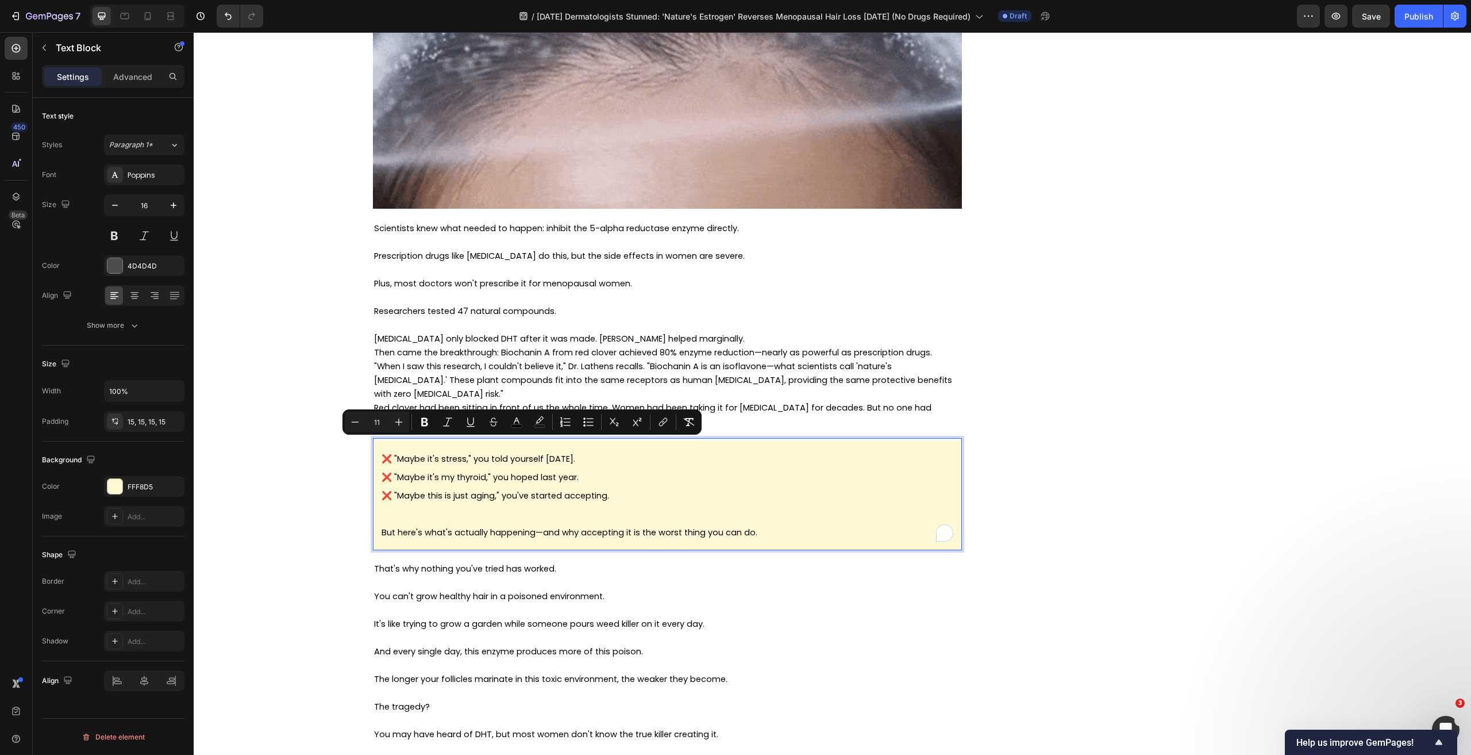
click at [619, 449] on p "❌ "Maybe it's stress," you told yourself [DATE]." at bounding box center [668, 458] width 572 height 18
drag, startPoint x: 625, startPoint y: 445, endPoint x: 391, endPoint y: 448, distance: 233.9
click at [391, 449] on p "❌ "Maybe it's stress," you told yourself [DATE]." at bounding box center [668, 458] width 572 height 18
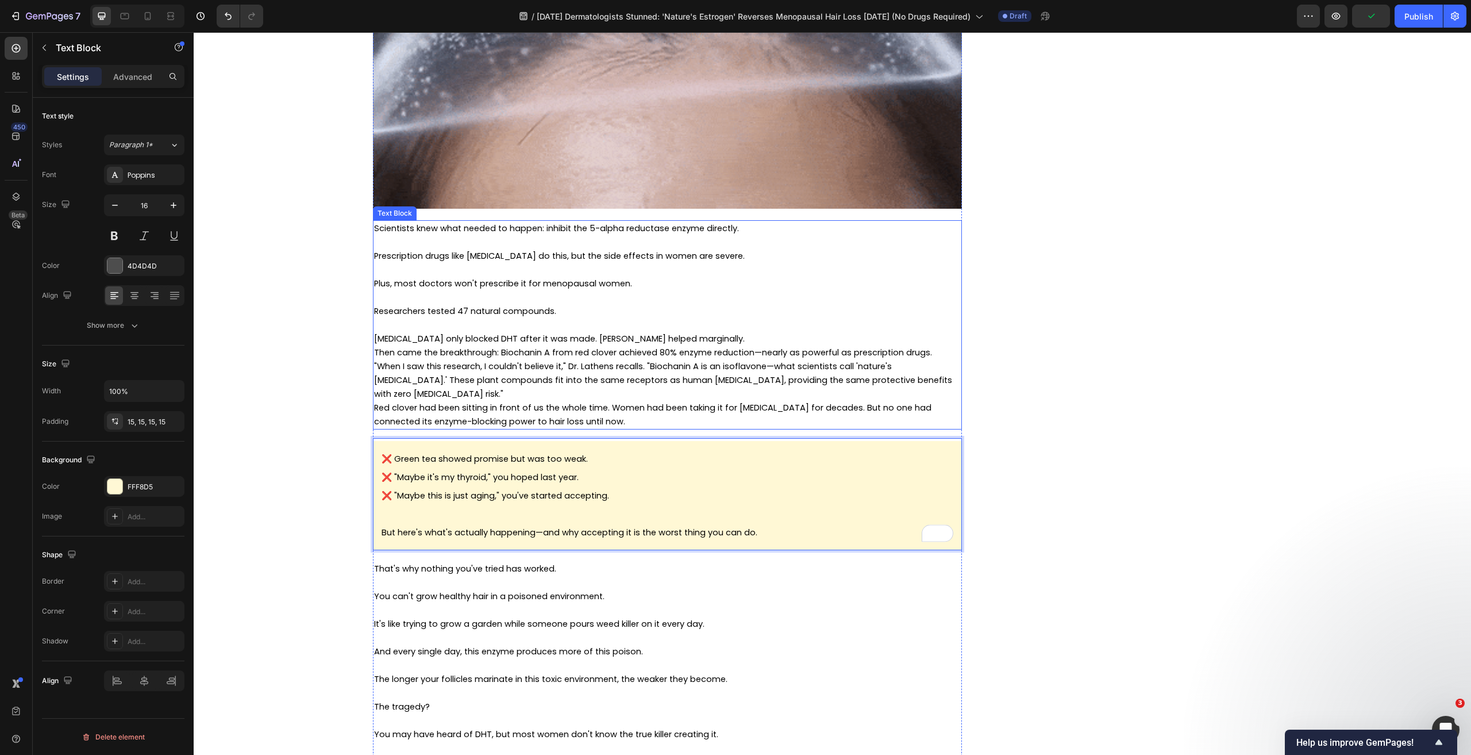
click at [484, 349] on span "Then came the breakthrough: Biochanin A from red clover achieved 80% enzyme red…" at bounding box center [653, 352] width 558 height 11
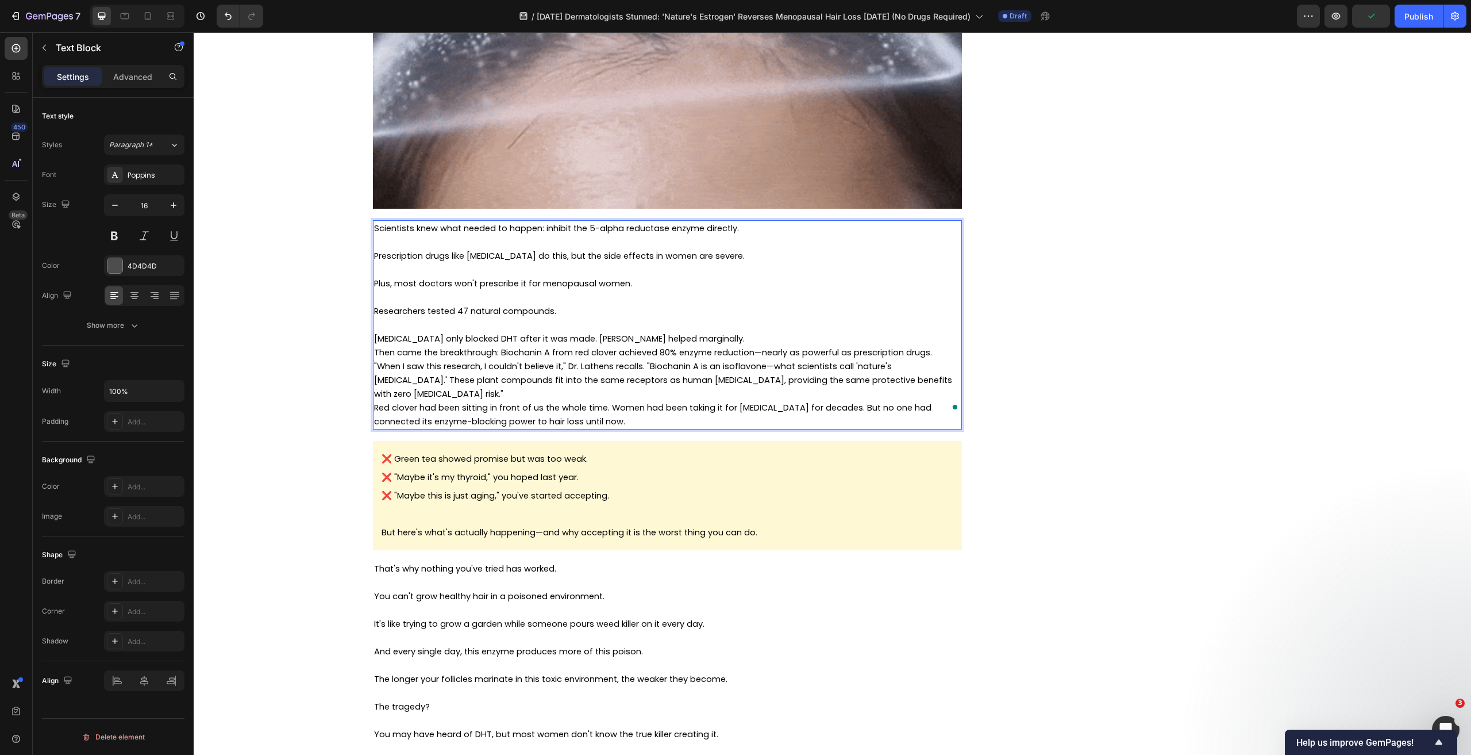
click at [517, 342] on span "Saw palmetto only blocked DHT after it was made. Zinc helped marginally." at bounding box center [559, 338] width 371 height 11
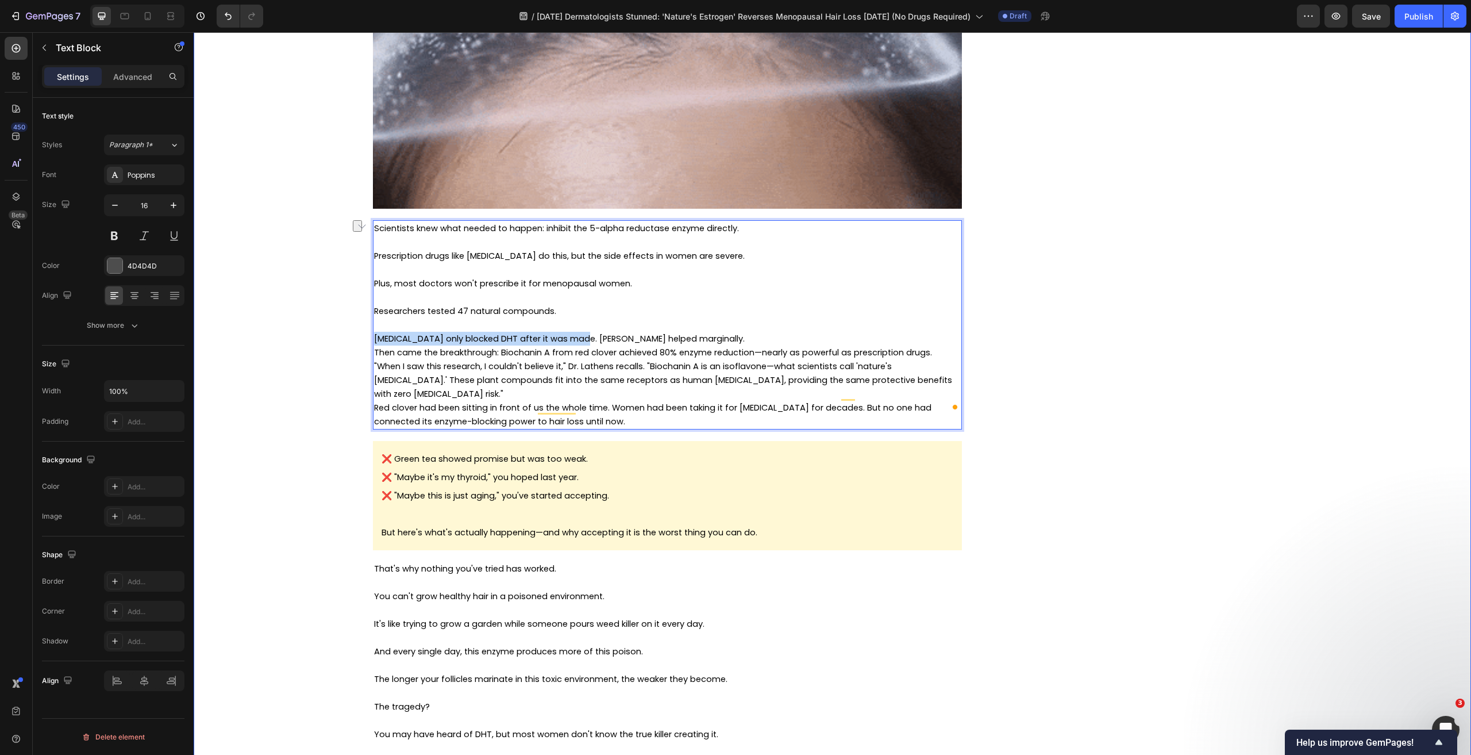
drag, startPoint x: 582, startPoint y: 340, endPoint x: 367, endPoint y: 338, distance: 214.9
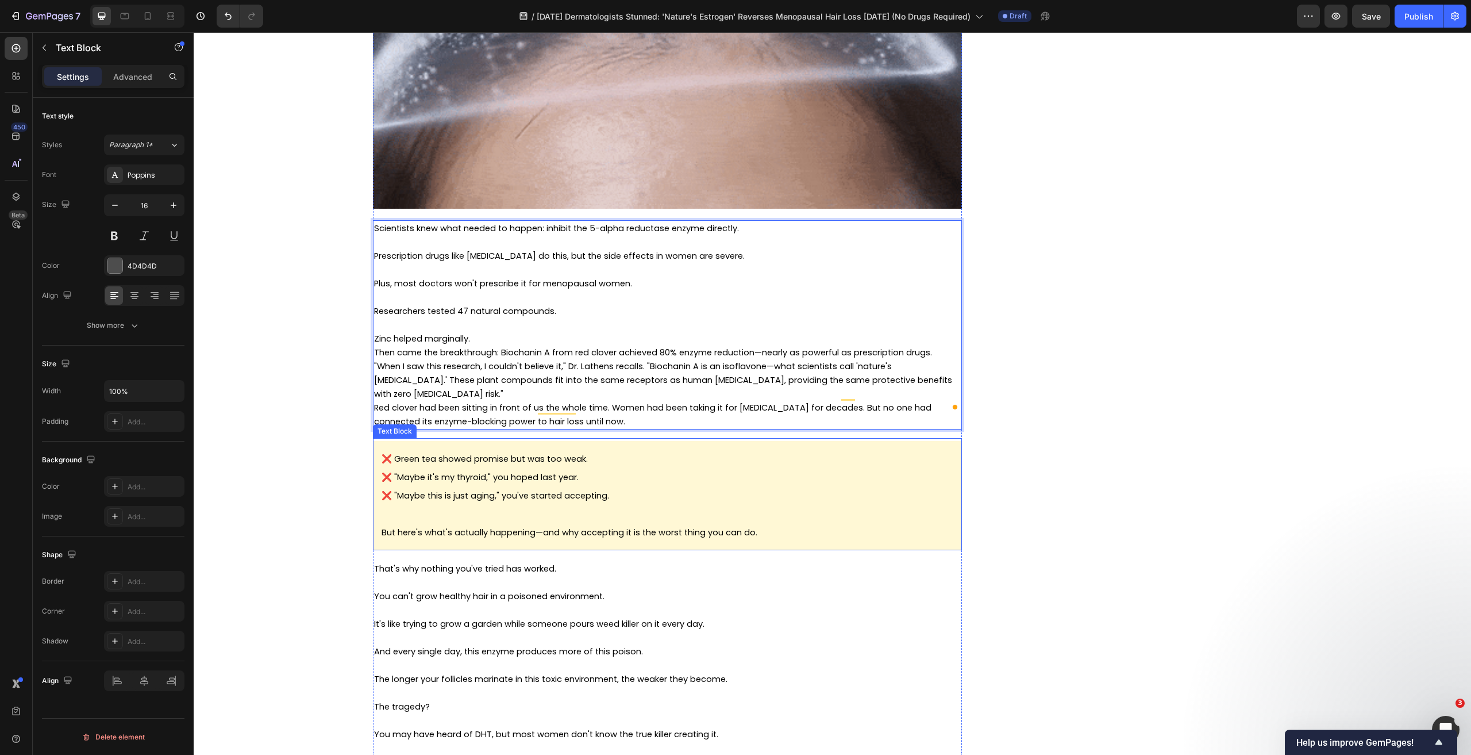
click at [533, 471] on span "❌ "Maybe it's my thyroid," you hoped last year." at bounding box center [480, 476] width 197 height 11
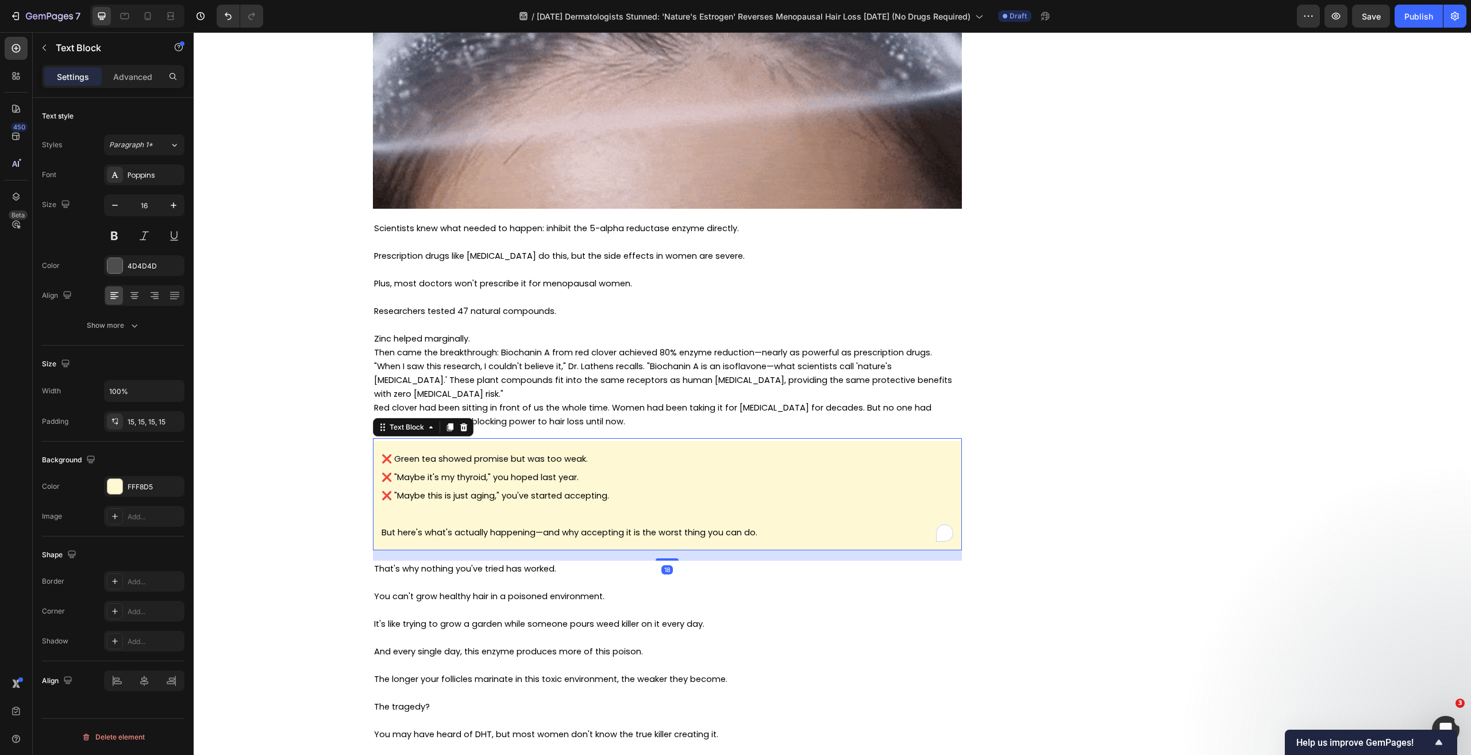
click at [597, 468] on p "❌ "Maybe it's my thyroid," you hoped last year." at bounding box center [668, 477] width 572 height 18
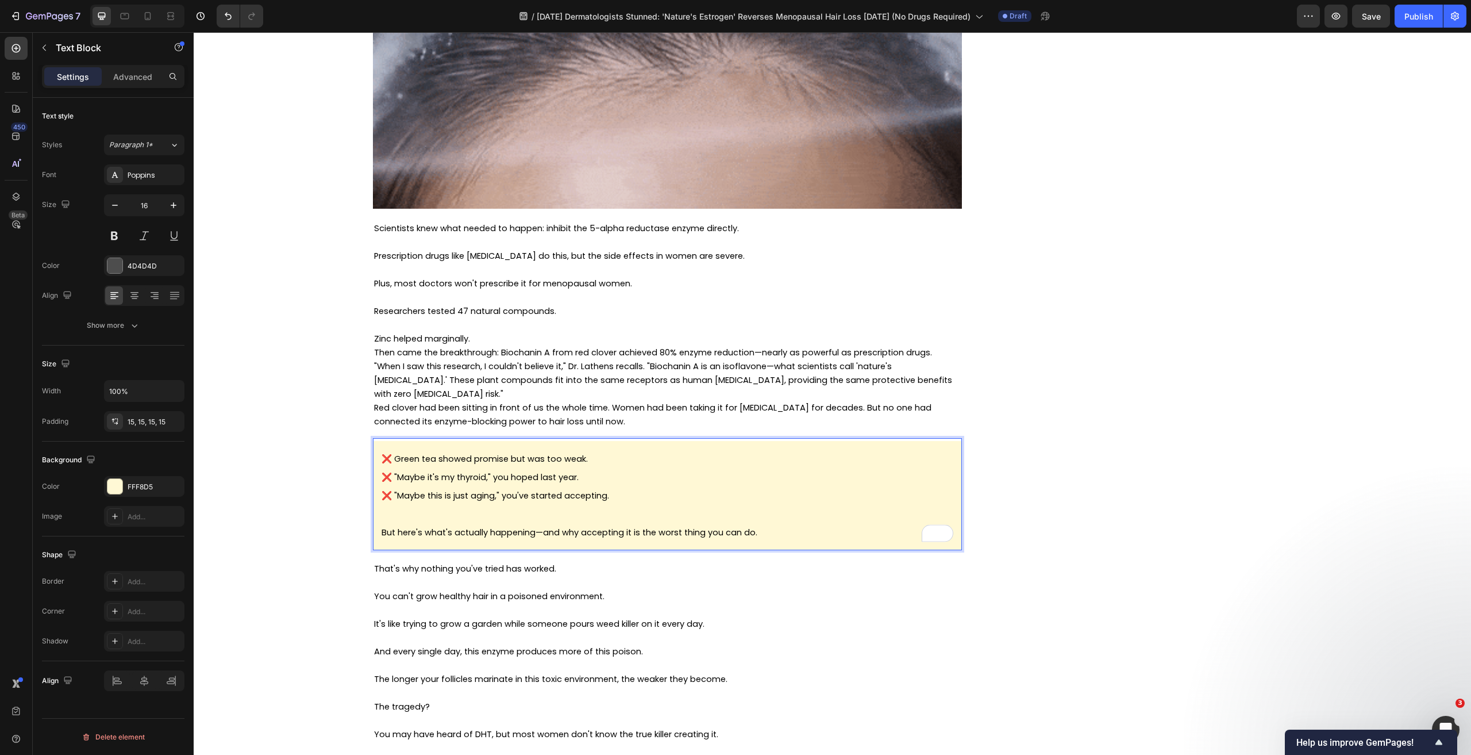
drag, startPoint x: 605, startPoint y: 464, endPoint x: 391, endPoint y: 464, distance: 213.8
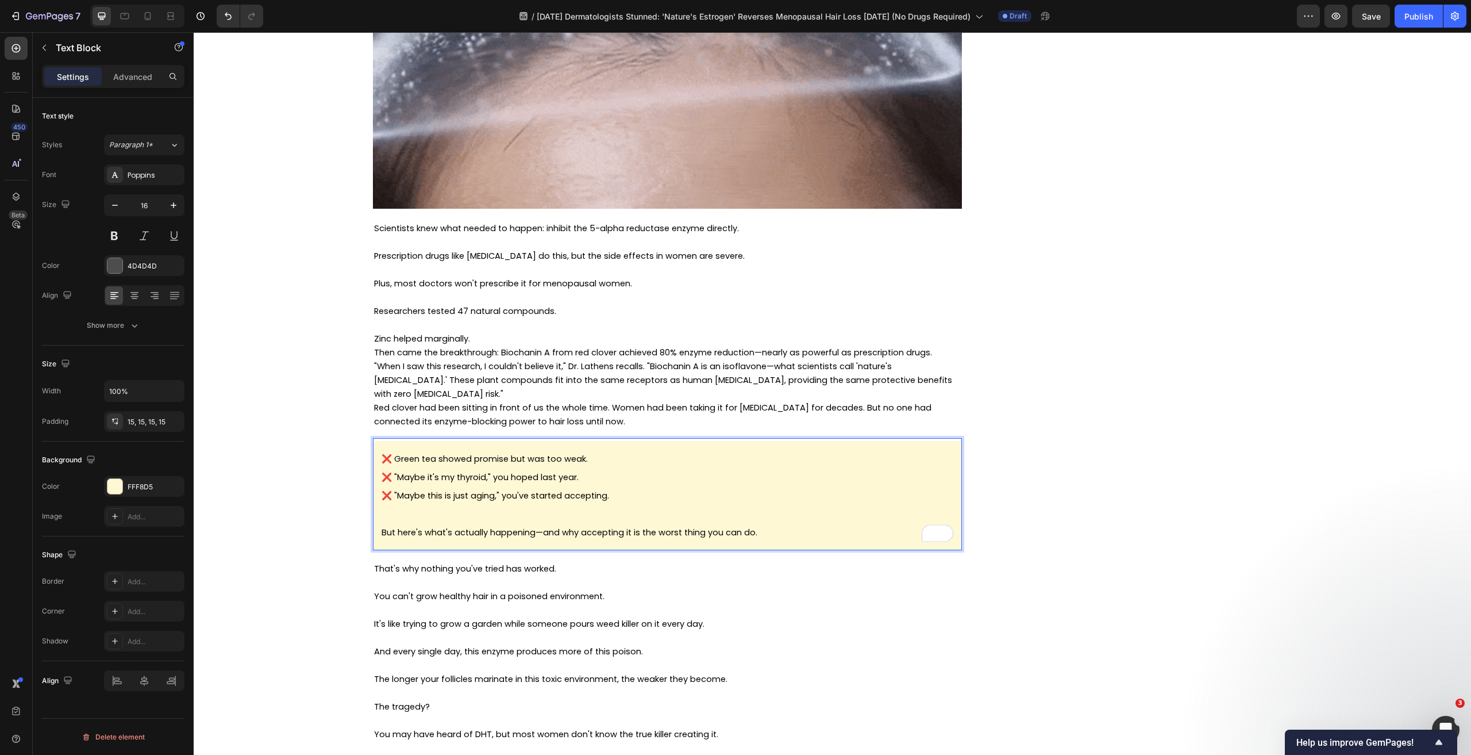
click at [391, 468] on p "❌ "Maybe it's my thyroid," you hoped last year." at bounding box center [668, 477] width 572 height 18
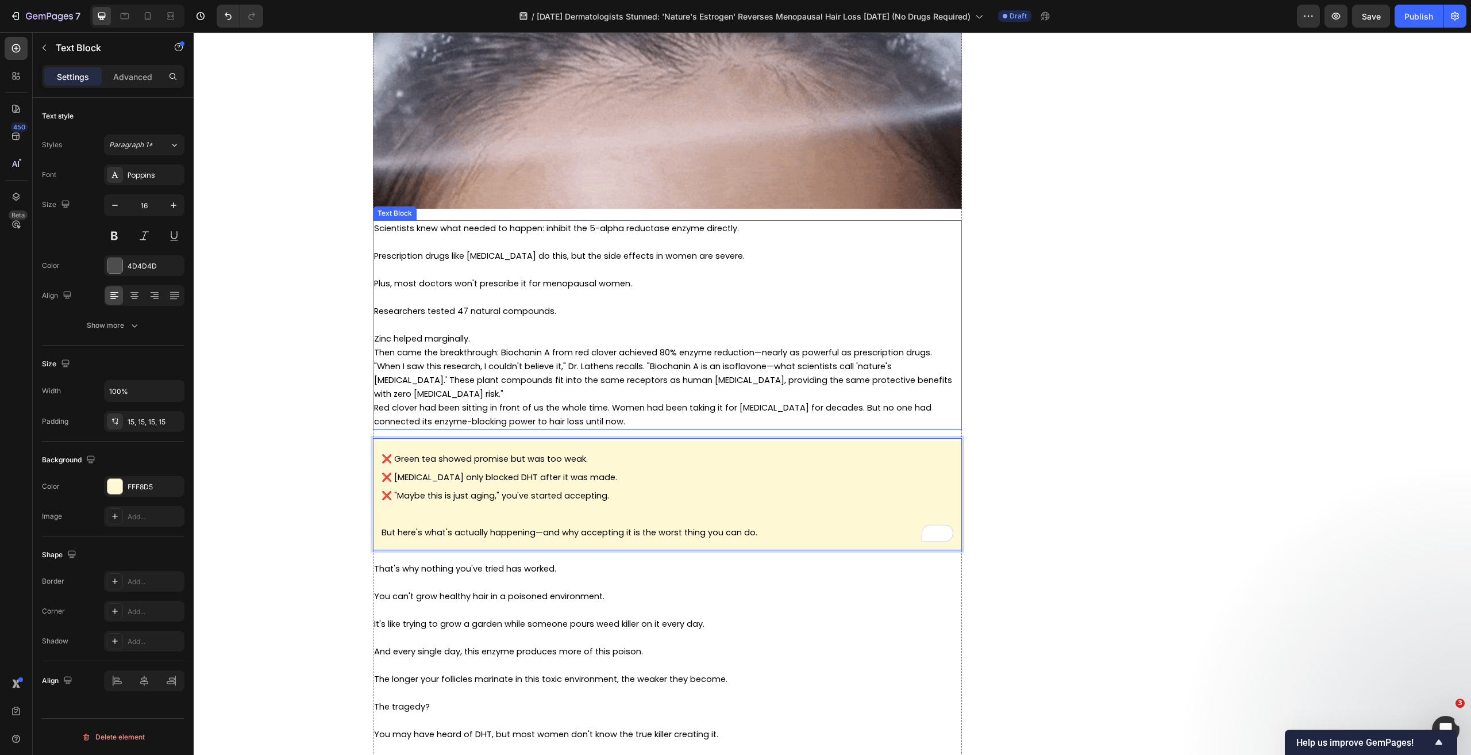
click at [564, 355] on span "Then came the breakthrough: Biochanin A from red clover achieved 80% enzyme red…" at bounding box center [653, 352] width 558 height 11
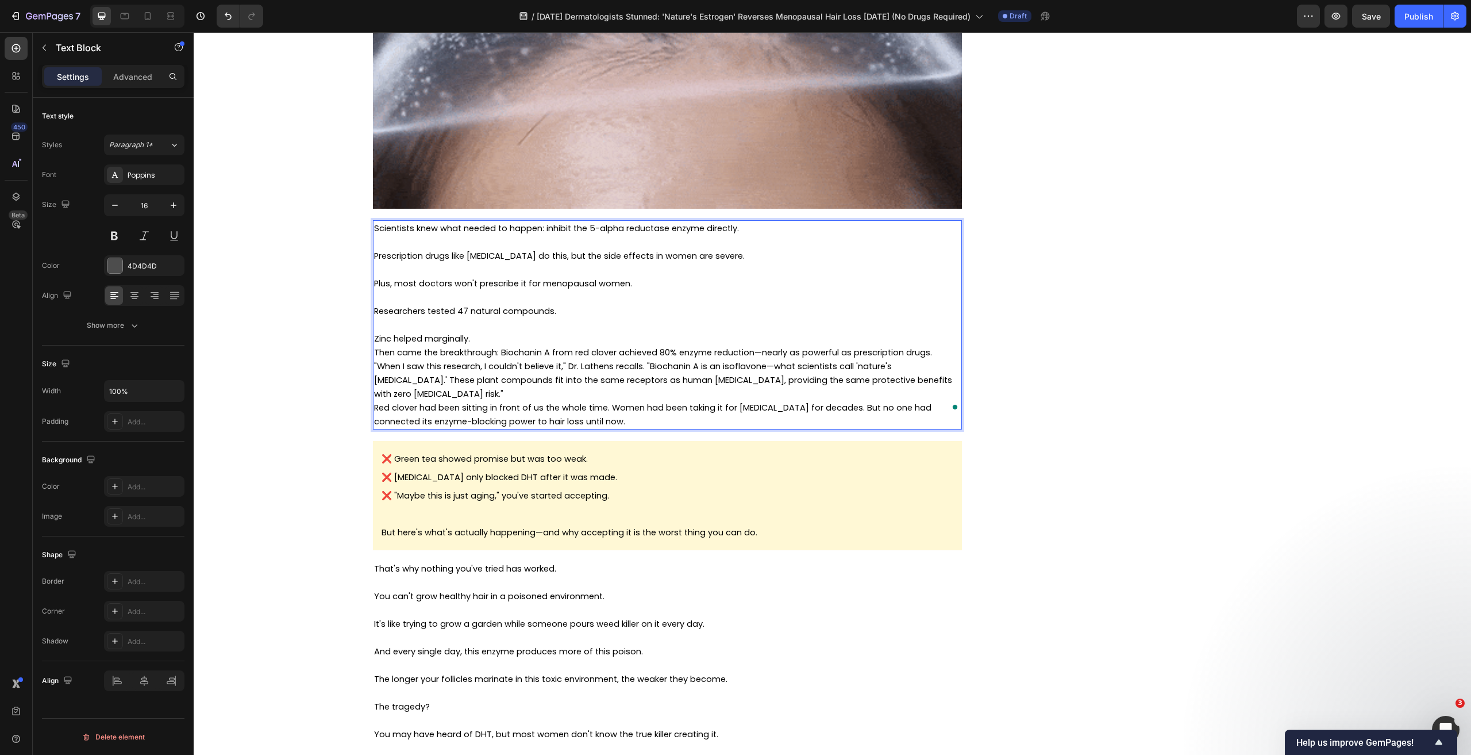
click at [483, 343] on p "Zinc helped marginally." at bounding box center [667, 339] width 587 height 14
drag, startPoint x: 487, startPoint y: 339, endPoint x: 374, endPoint y: 340, distance: 113.2
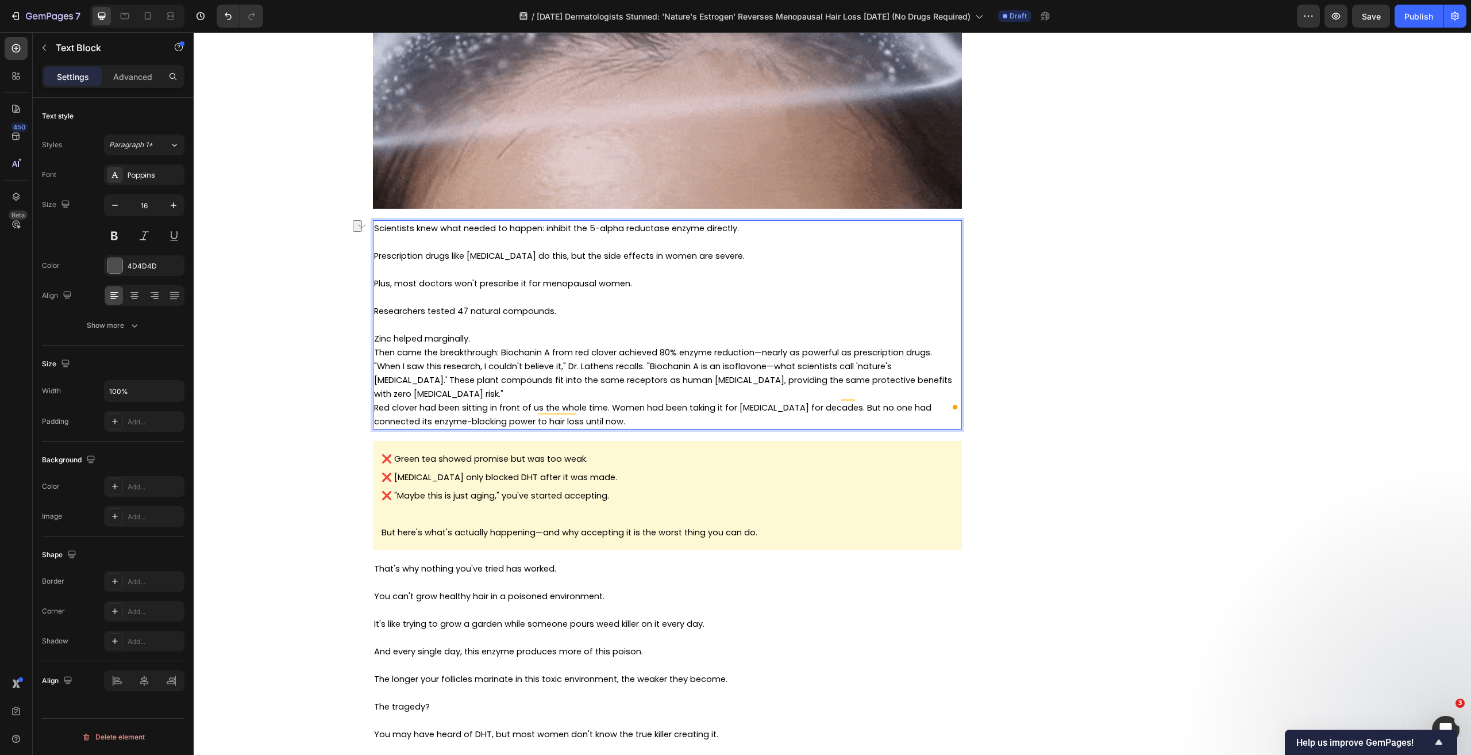
click at [374, 340] on p "Zinc helped marginally." at bounding box center [667, 339] width 587 height 14
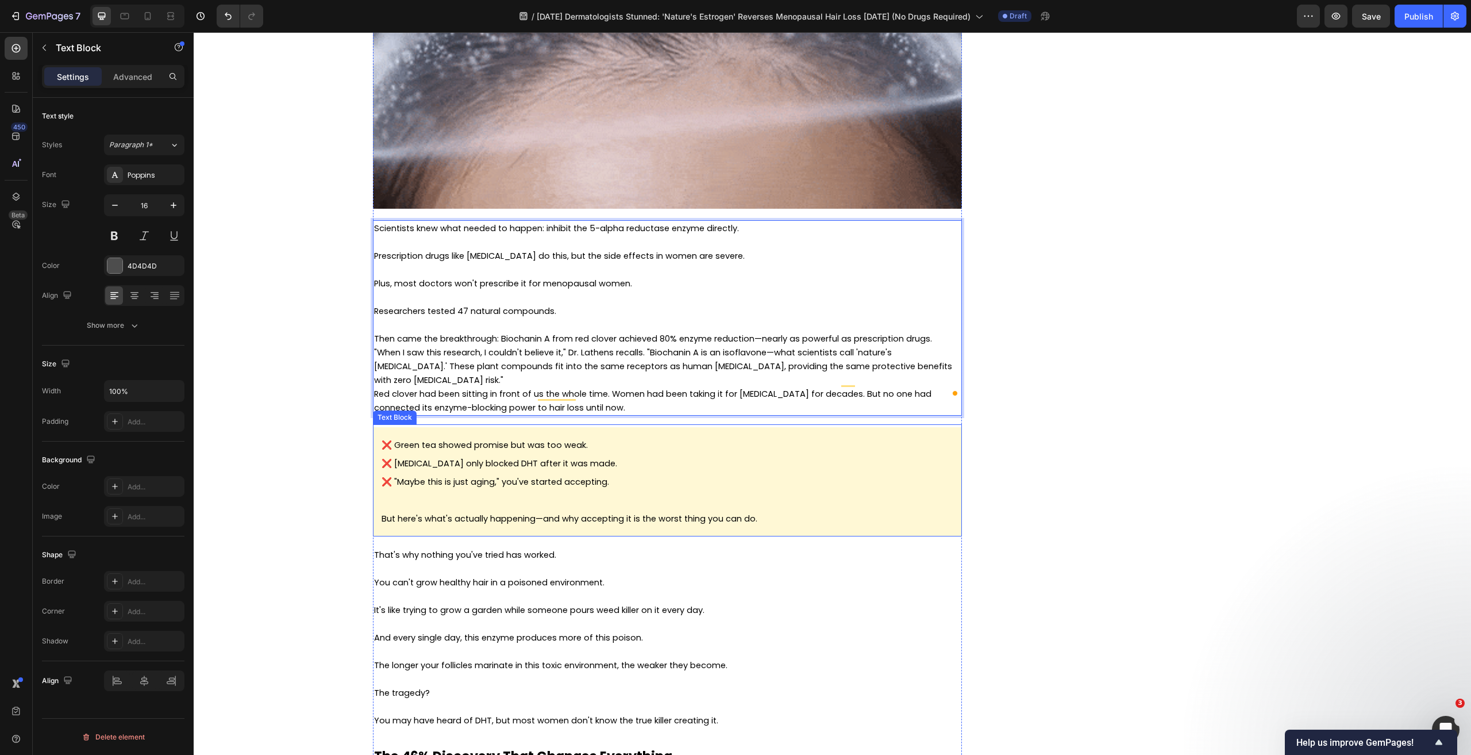
click at [515, 476] on span "❌ "Maybe this is just aging," you've started accepting." at bounding box center [496, 481] width 228 height 11
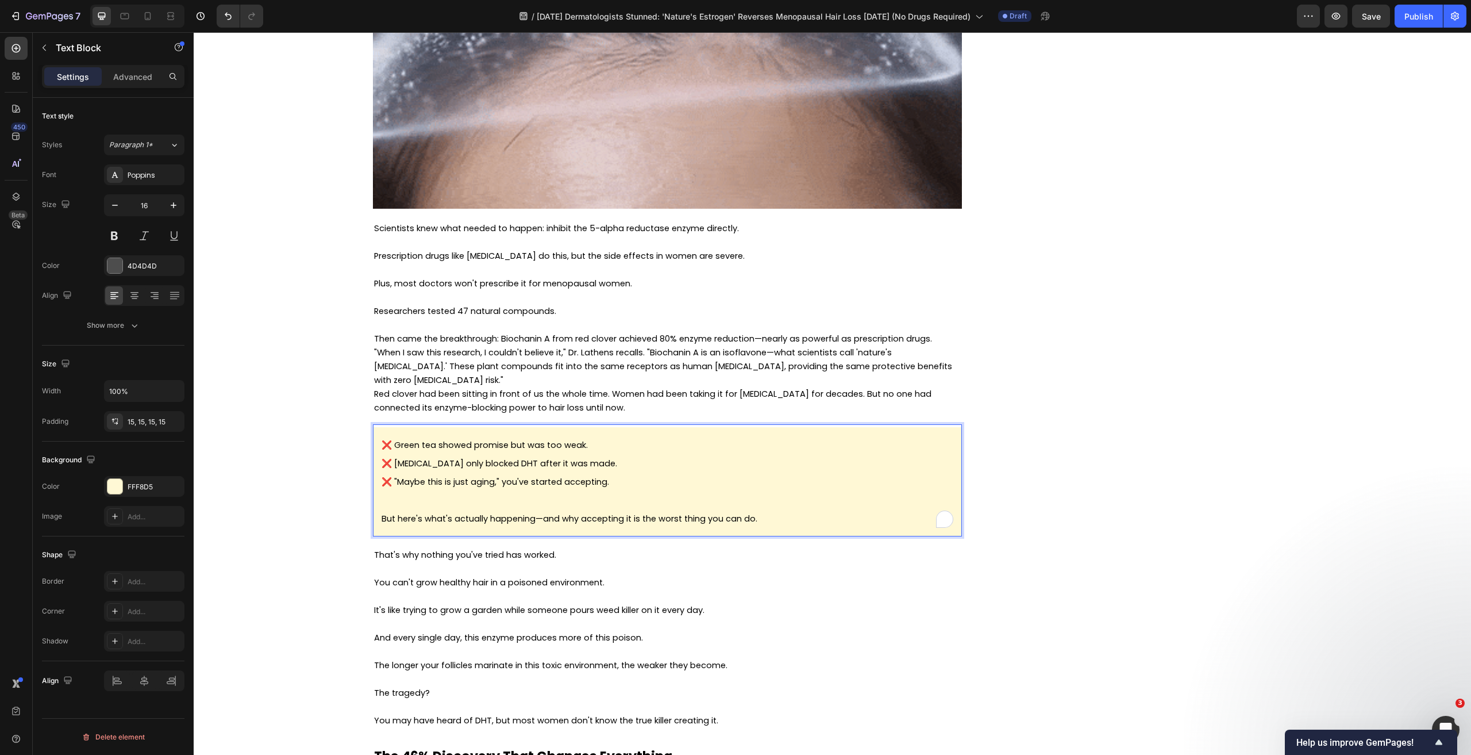
click at [609, 472] on p "❌ "Maybe this is just aging," you've started accepting." at bounding box center [668, 481] width 572 height 18
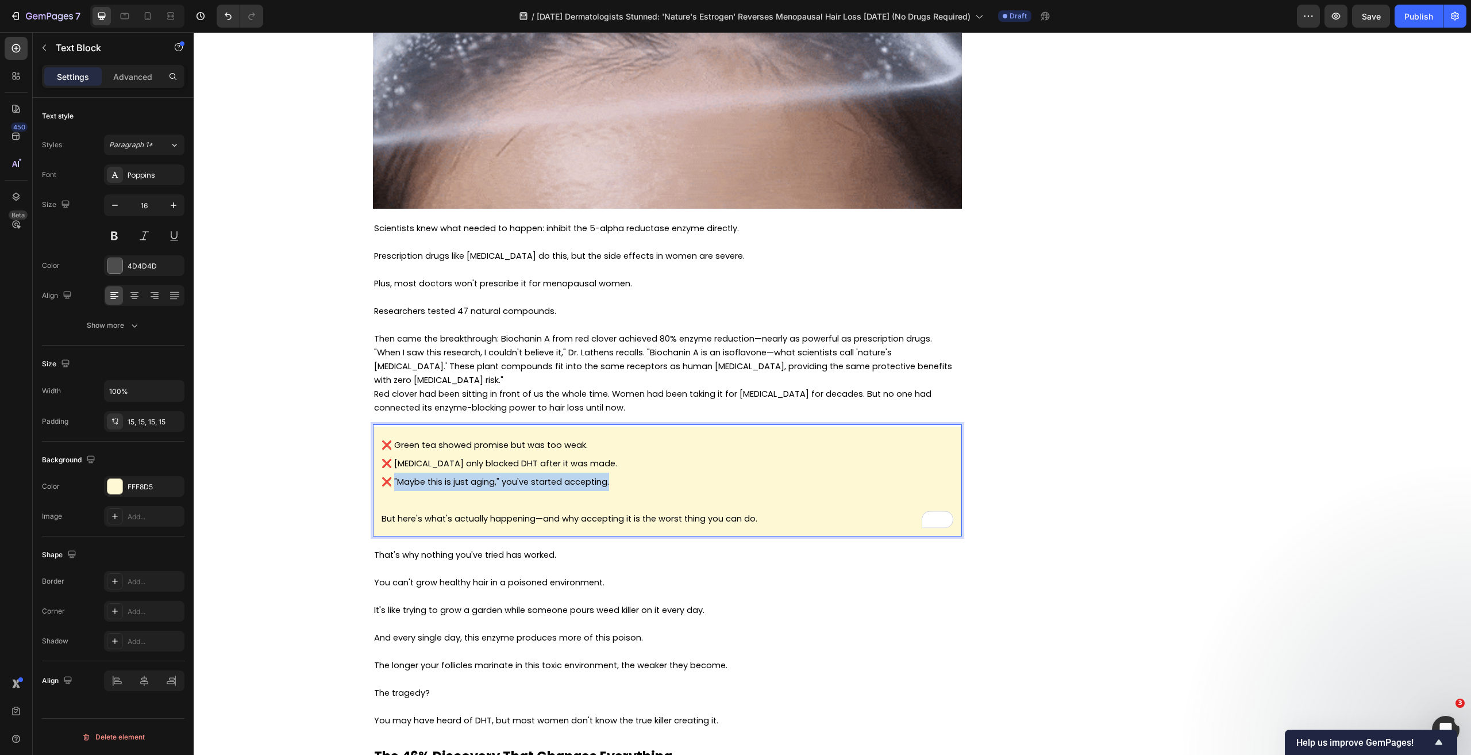
drag, startPoint x: 623, startPoint y: 470, endPoint x: 390, endPoint y: 474, distance: 232.8
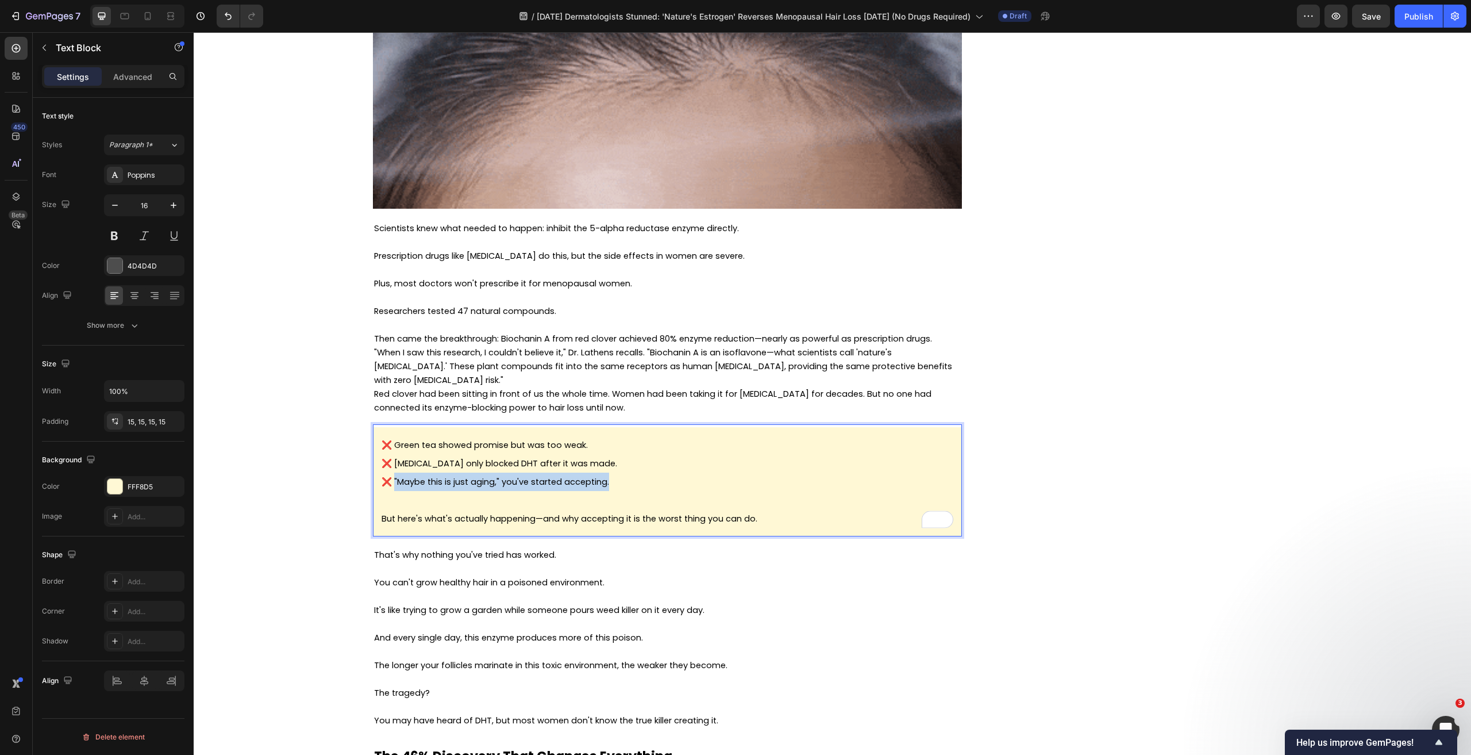
click at [390, 474] on p "❌ "Maybe this is just aging," you've started accepting." at bounding box center [668, 481] width 572 height 18
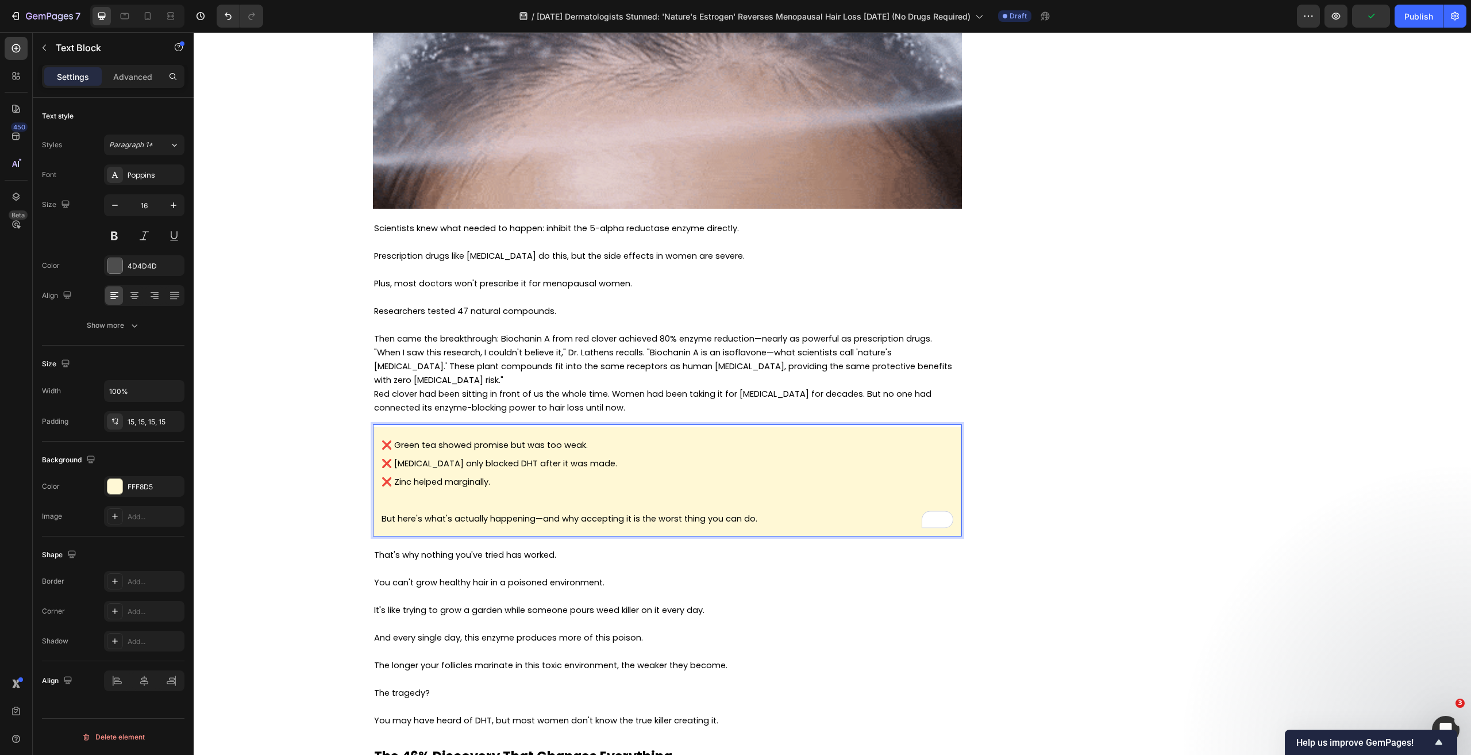
click at [533, 491] on p "To enrich screen reader interactions, please activate Accessibility in Grammarl…" at bounding box center [668, 500] width 572 height 18
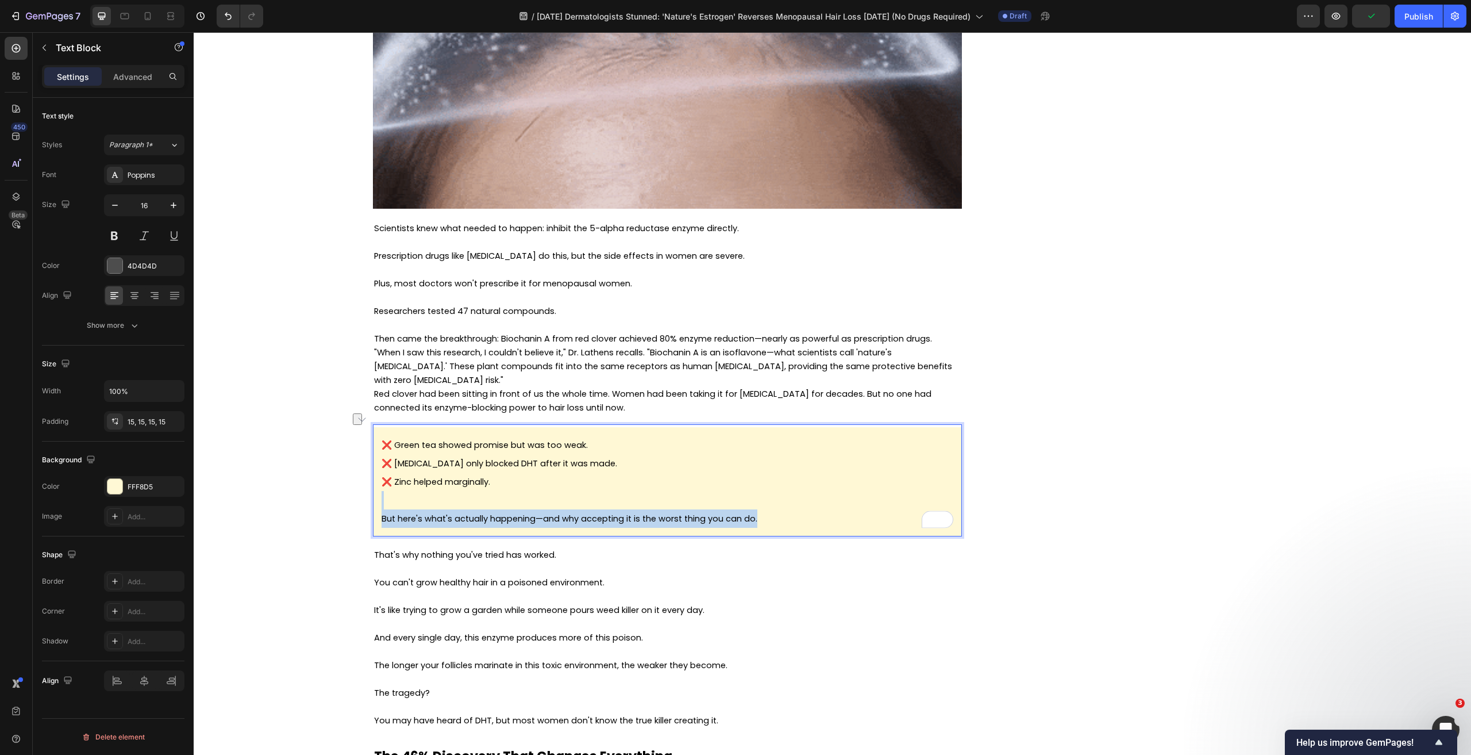
drag, startPoint x: 779, startPoint y: 505, endPoint x: 416, endPoint y: 486, distance: 363.1
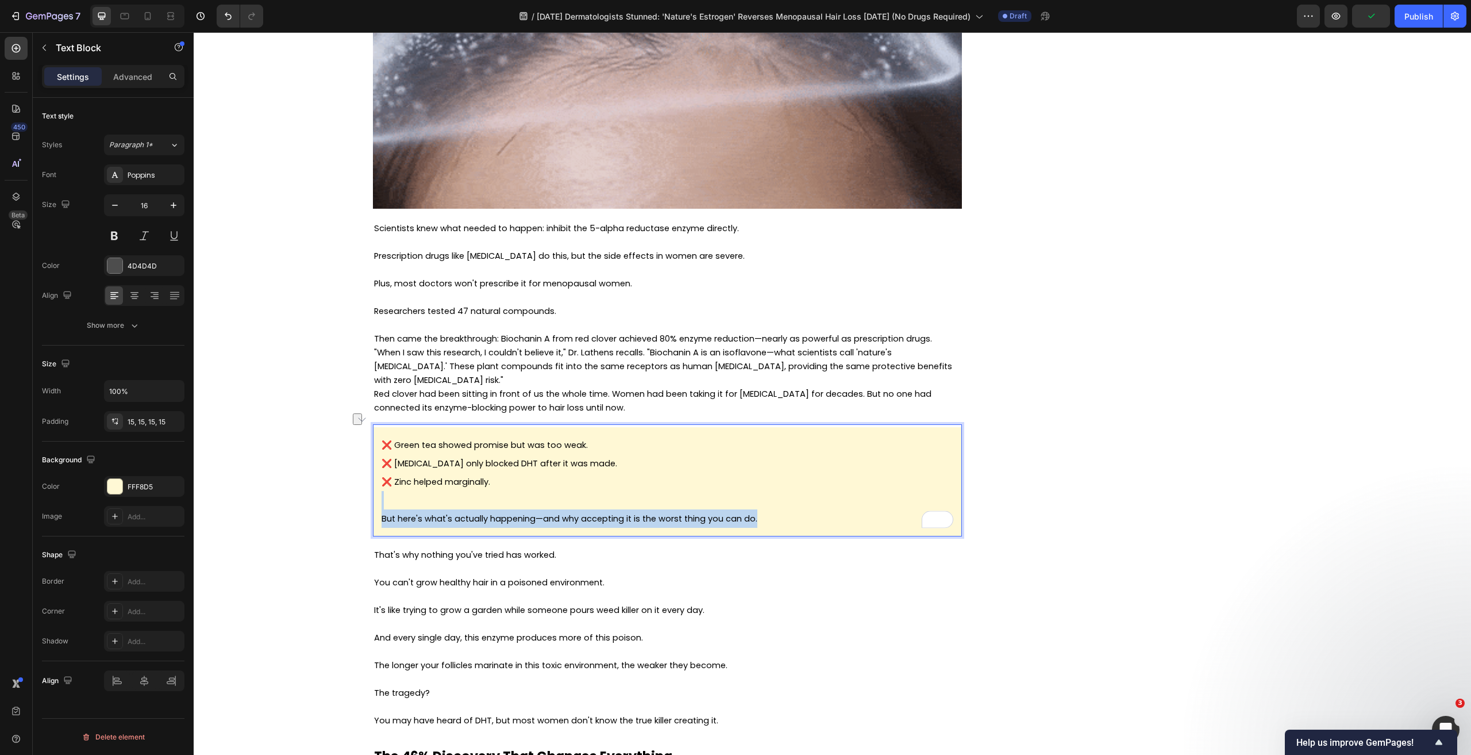
click at [416, 486] on div "❌ Green tea showed promise but was too weak. ❌ Saw palmetto only blocked DHT af…" at bounding box center [667, 481] width 589 height 109
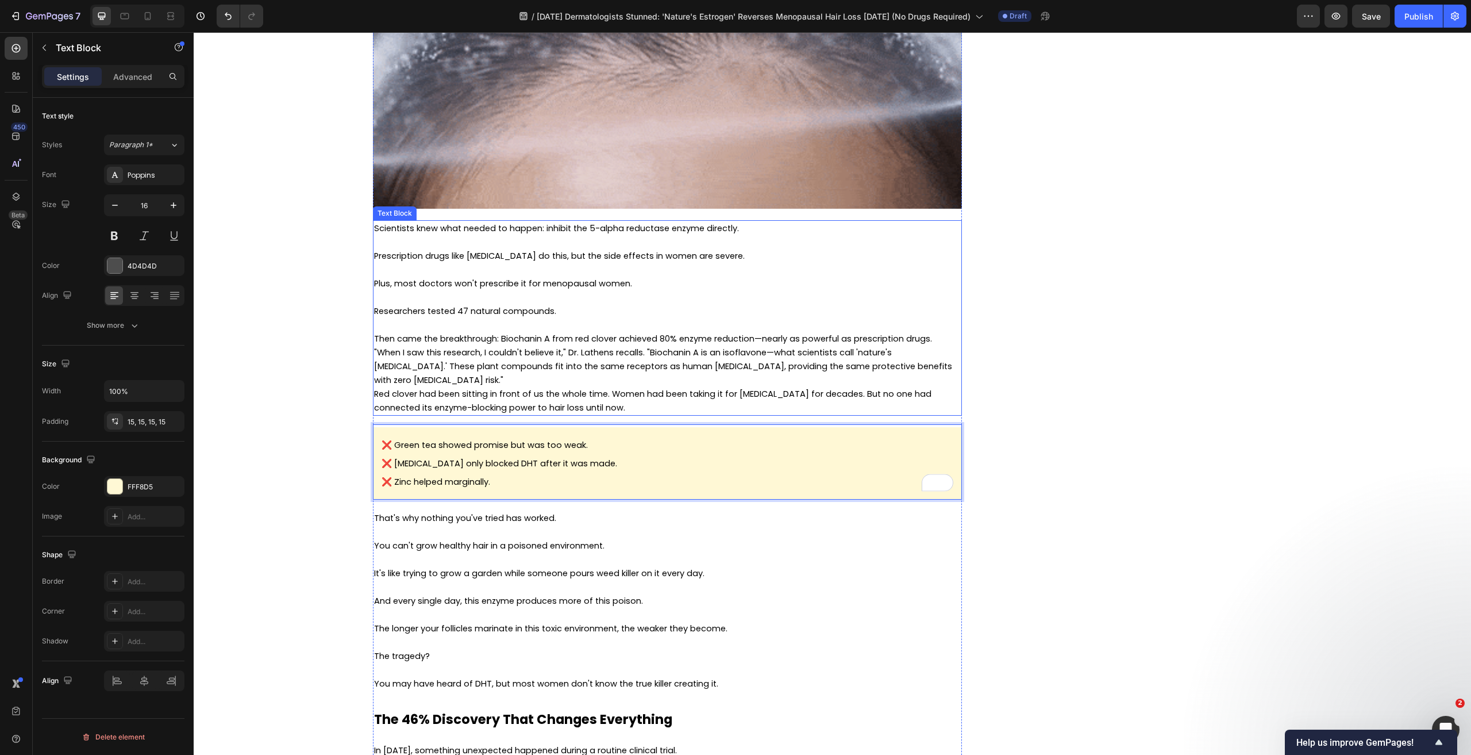
click at [491, 359] on p ""When I saw this research, I couldn't believe it," Dr. Lathens recalls. "Biocha…" at bounding box center [667, 365] width 587 height 41
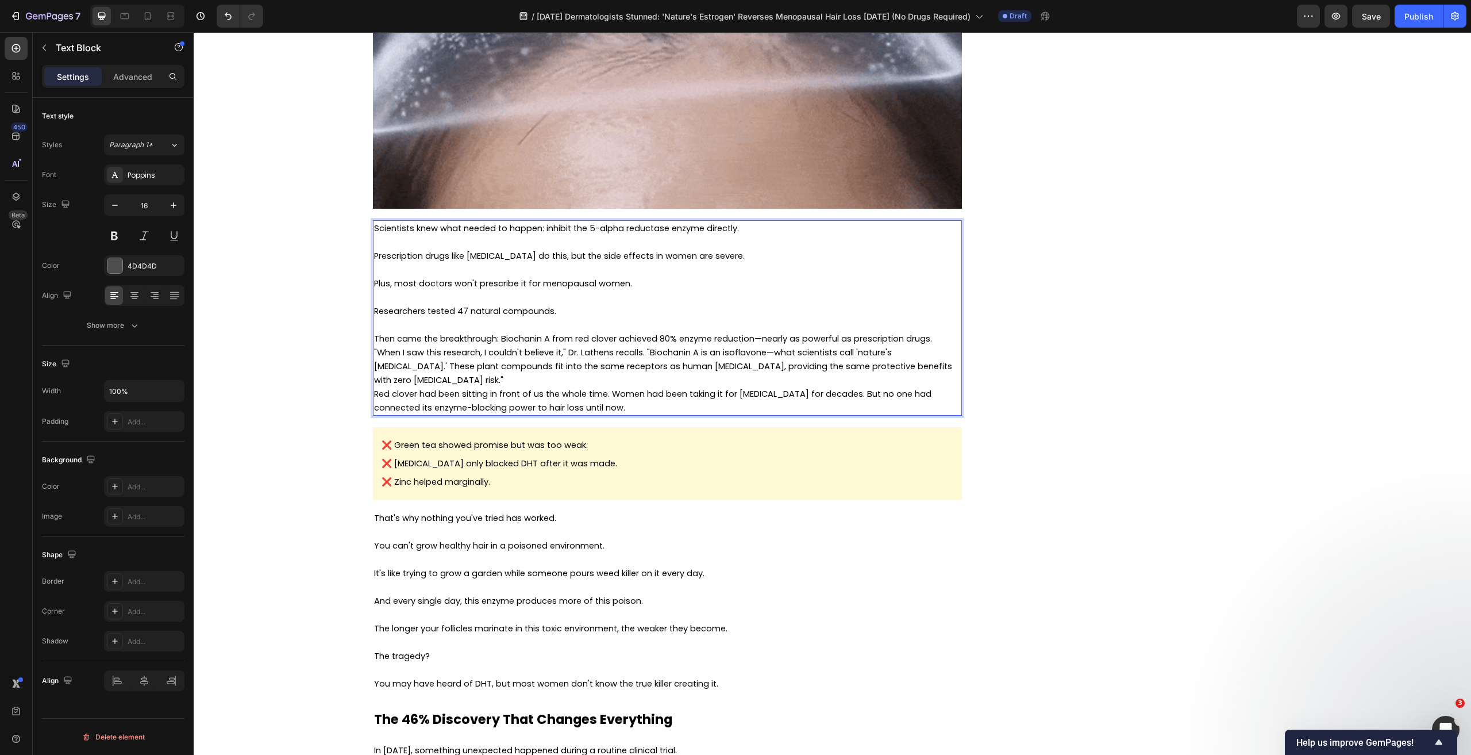
click at [565, 388] on span "Red clover had been sitting in front of us the whole time. Women had been takin…" at bounding box center [652, 400] width 557 height 25
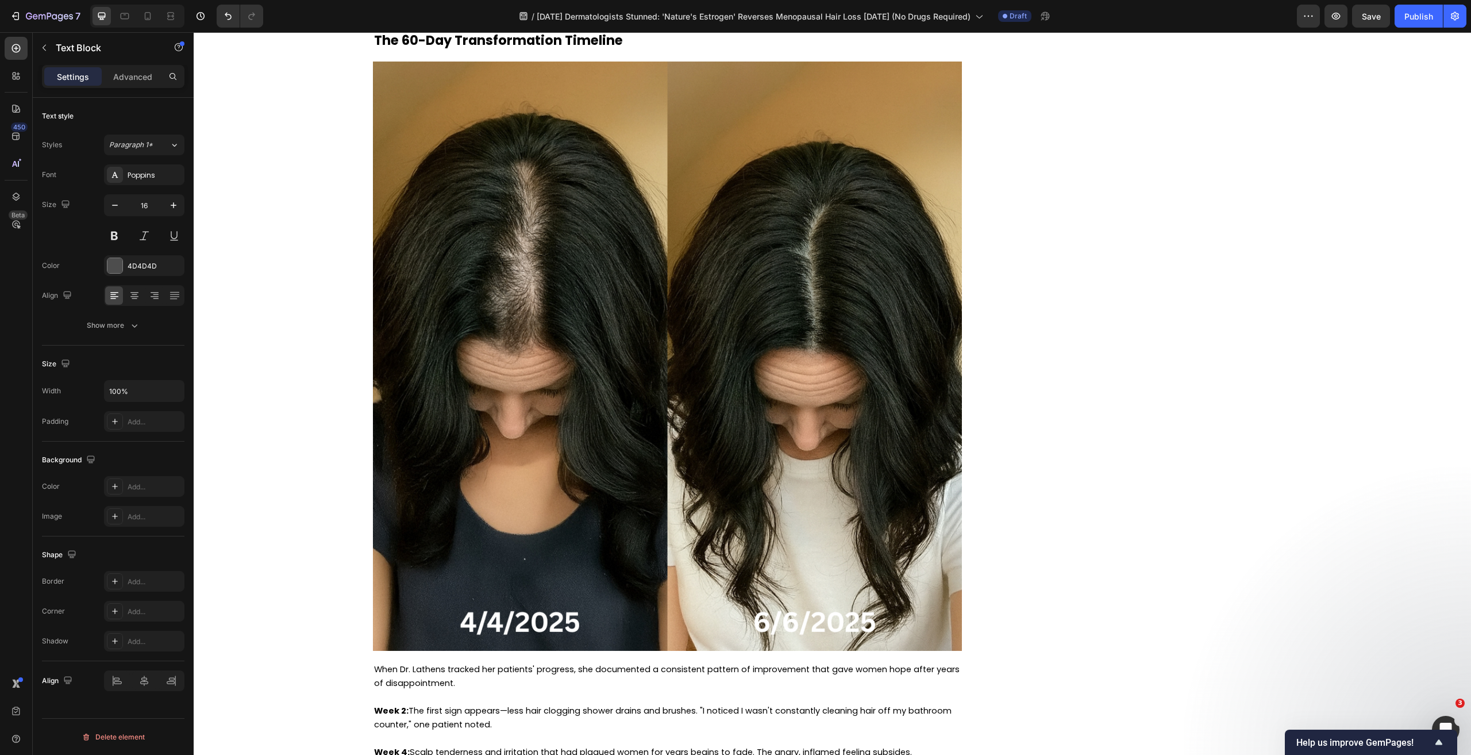
scroll to position [1, 0]
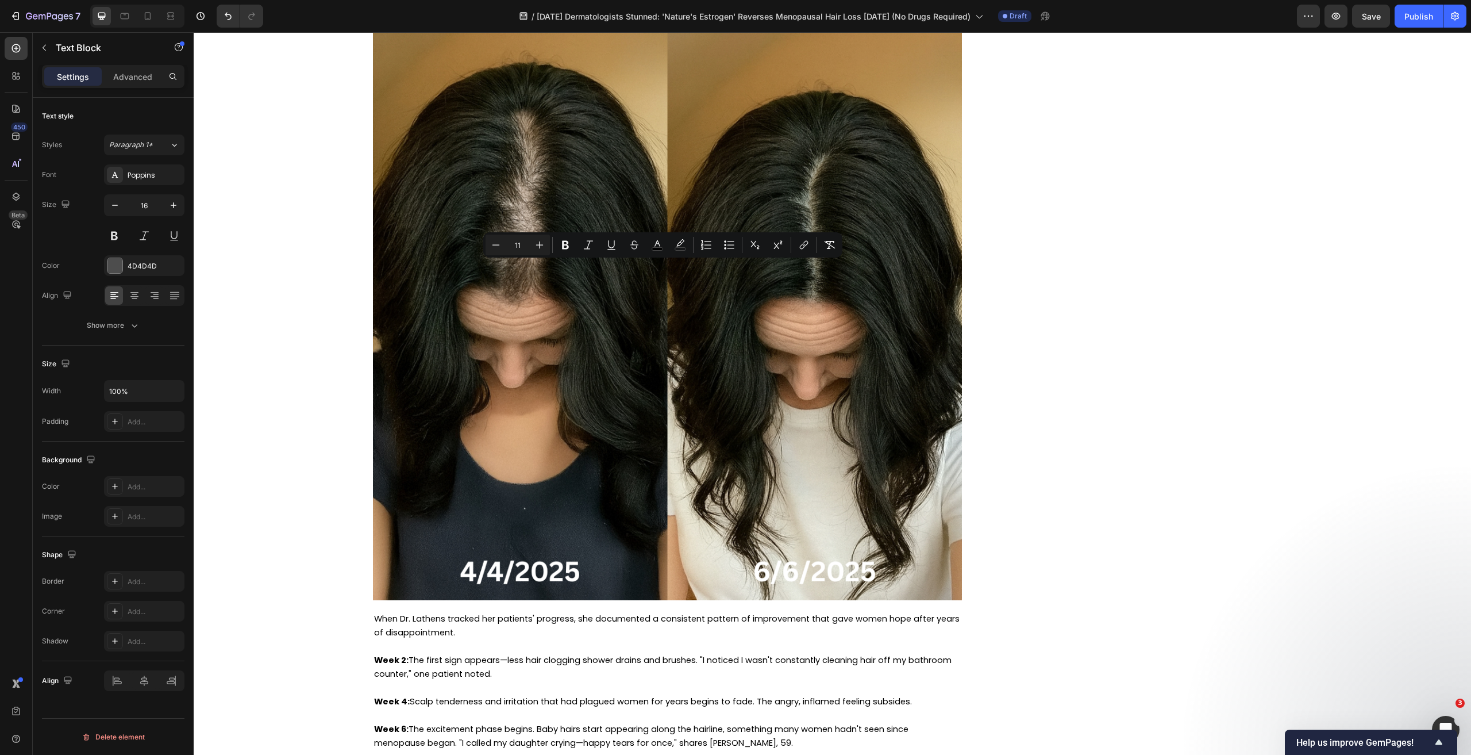
drag, startPoint x: 887, startPoint y: 545, endPoint x: 368, endPoint y: 454, distance: 527.4
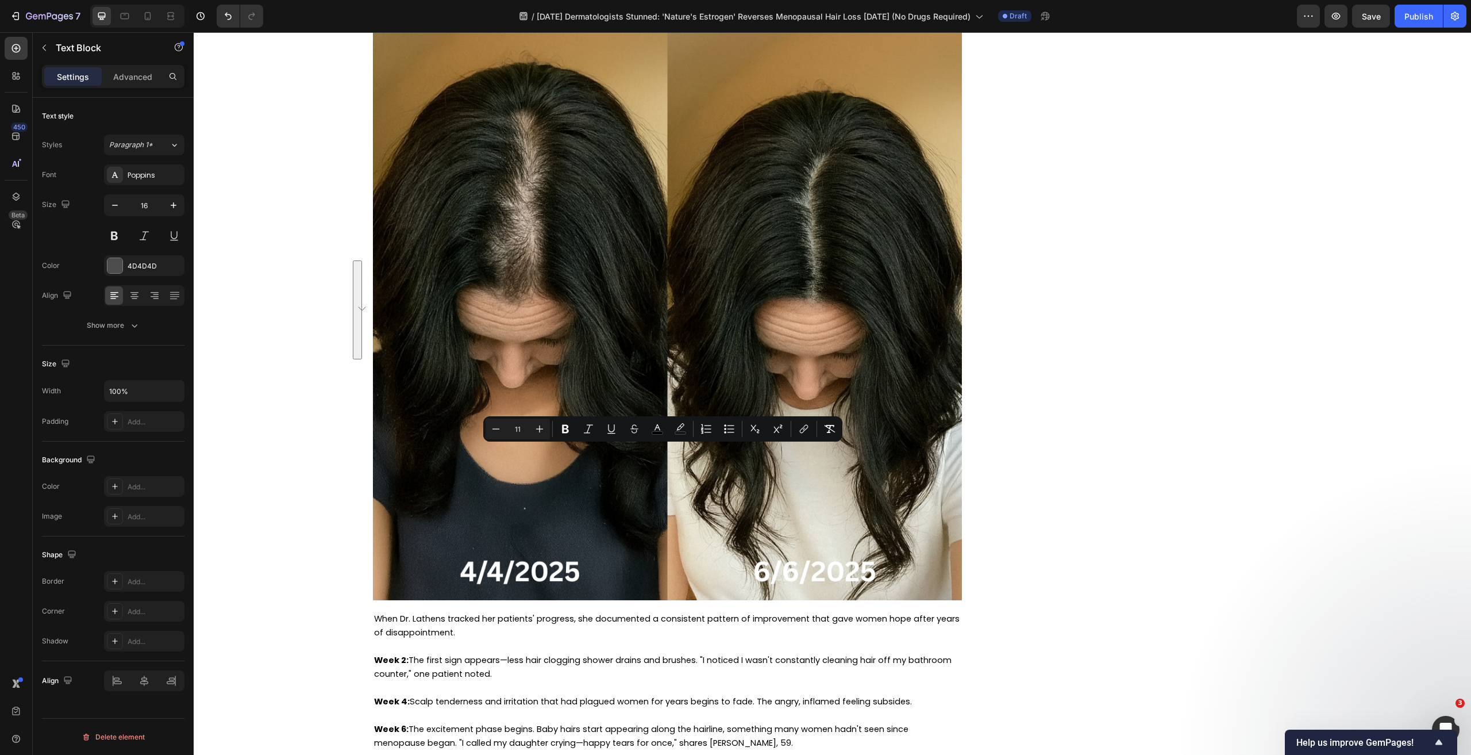
copy div "The numbers were staggering: 46% improvement in hair growth cycles A net gain o…"
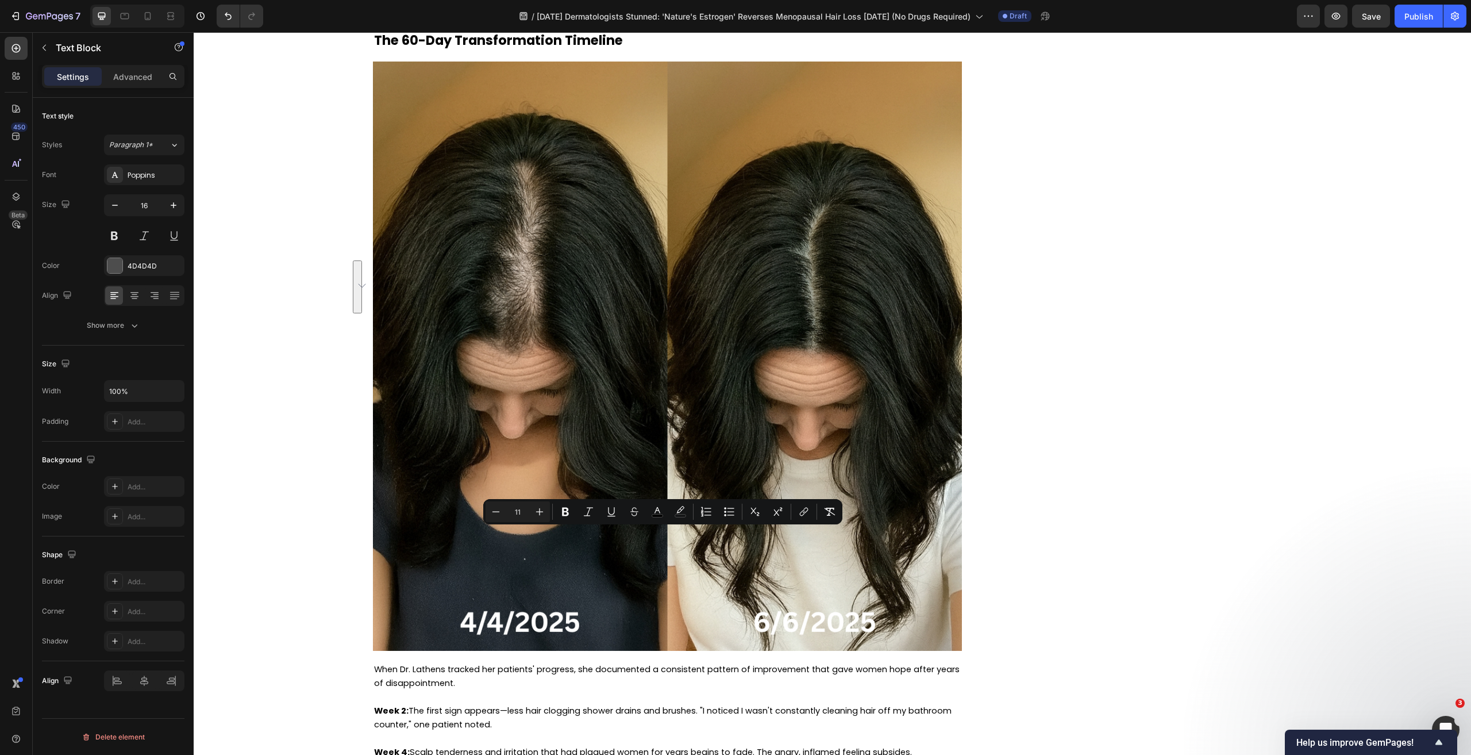
drag, startPoint x: 705, startPoint y: 573, endPoint x: 368, endPoint y: 537, distance: 338.7
click at [782, 7] on p "Rich Text Editor. Editing area: main" at bounding box center [667, 1] width 587 height 14
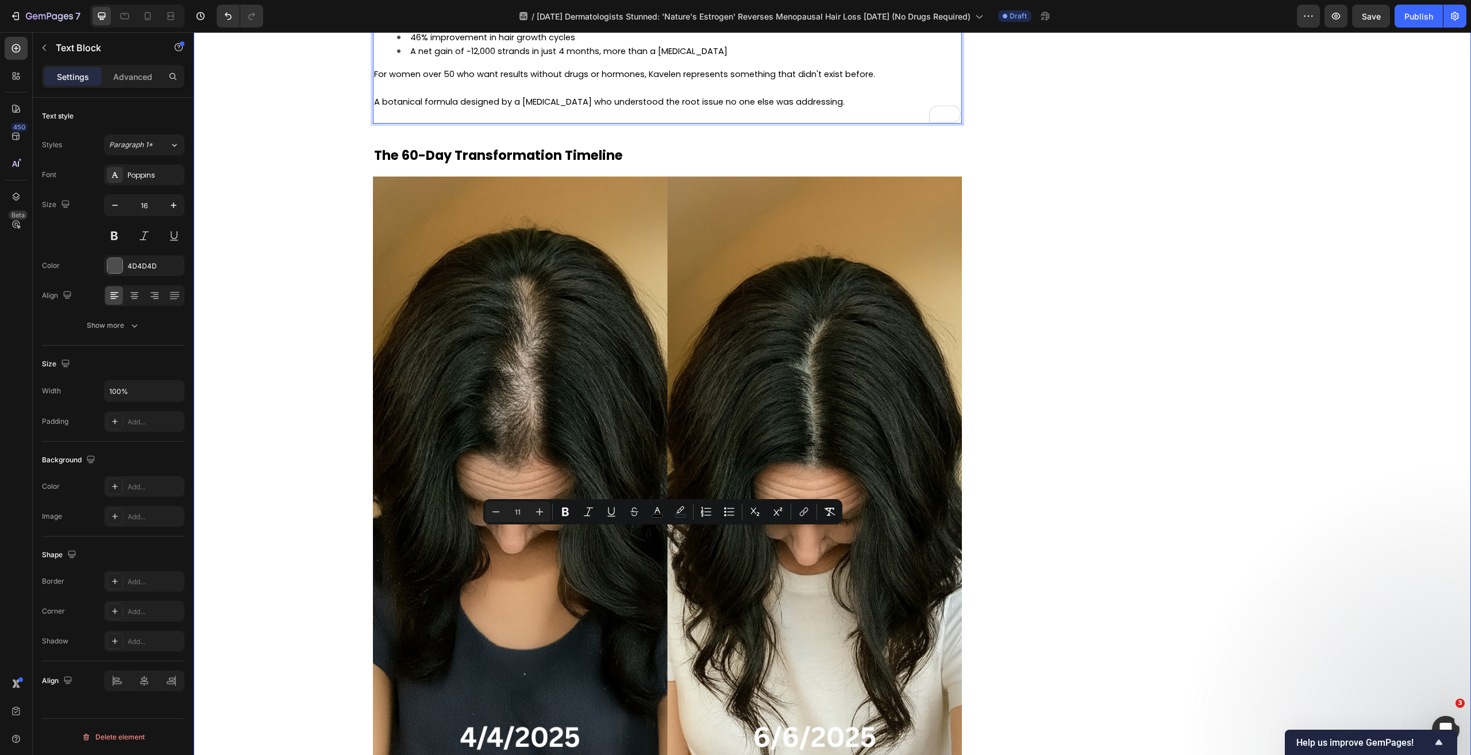
drag, startPoint x: 707, startPoint y: 580, endPoint x: 351, endPoint y: 538, distance: 358.7
click at [351, 538] on div "Home › Trending › Menopausal Hair Heading [GEOGRAPHIC_DATA]: This Enzyme Makes …" at bounding box center [832, 25] width 1260 height 7778
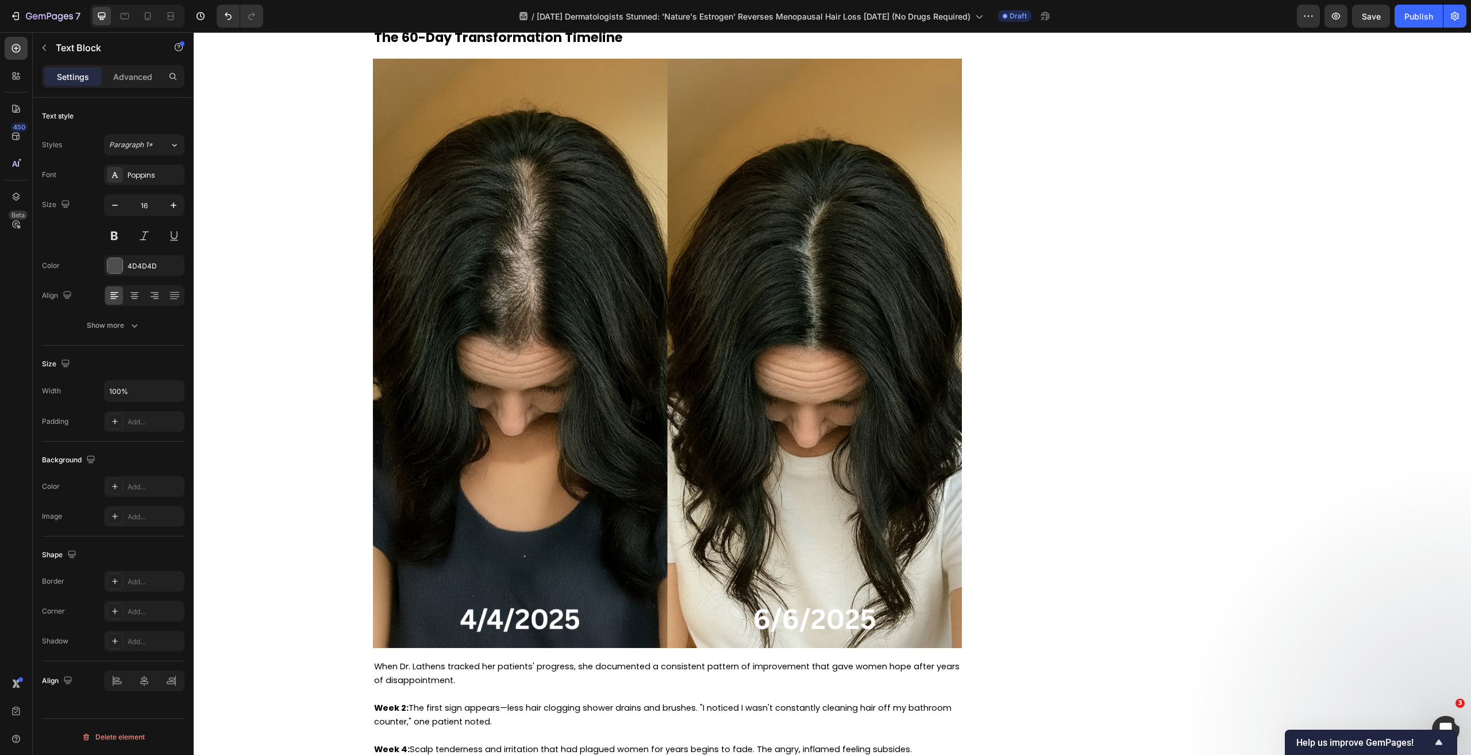
scroll to position [4080, 0]
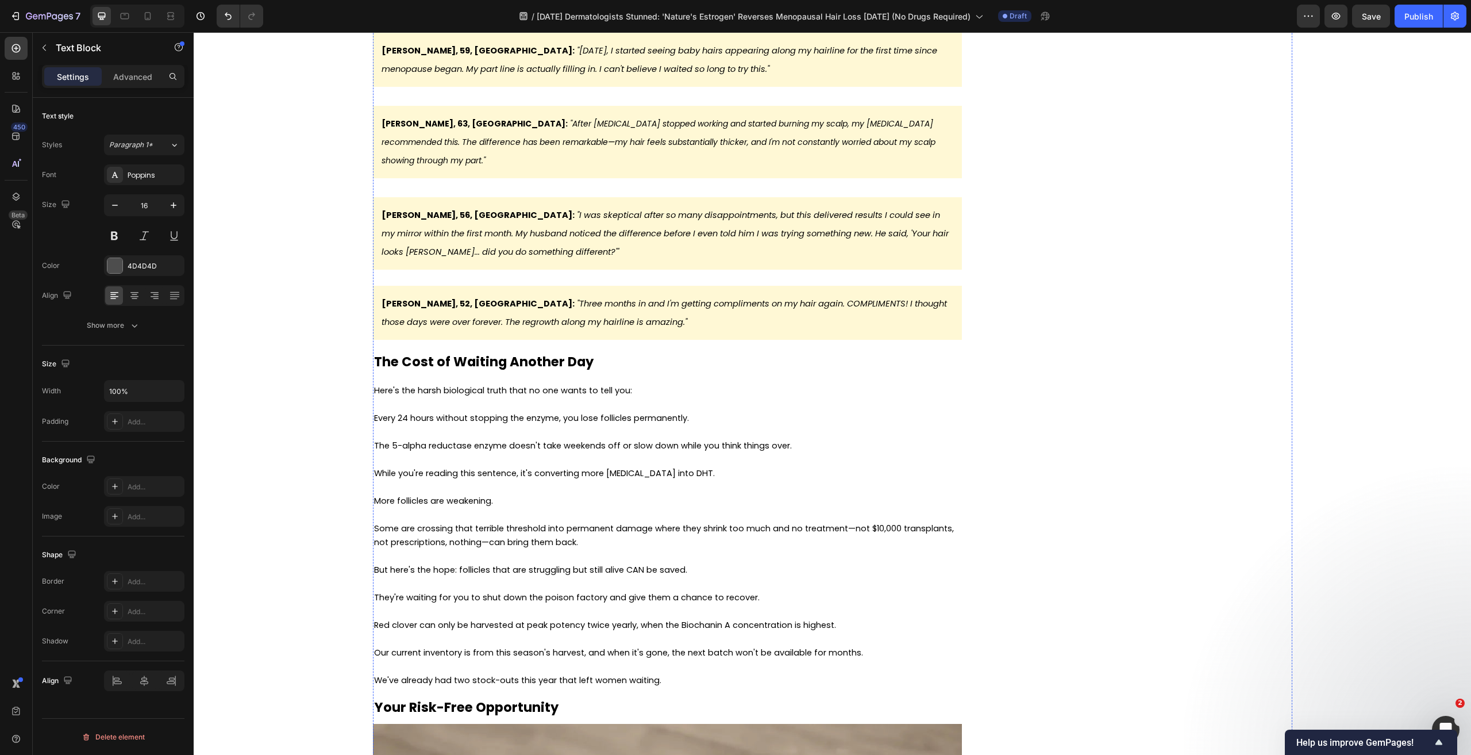
scroll to position [4942, 0]
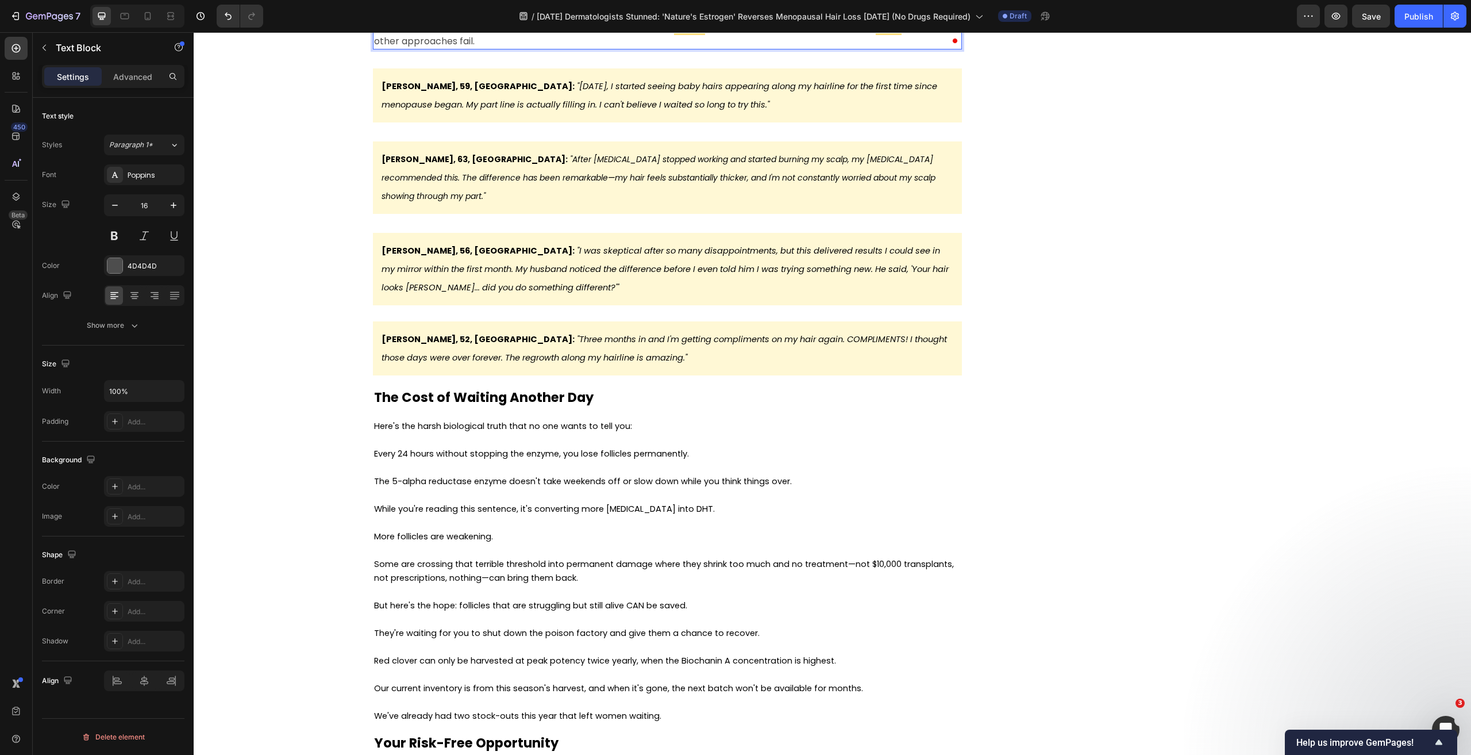
scroll to position [5061, 0]
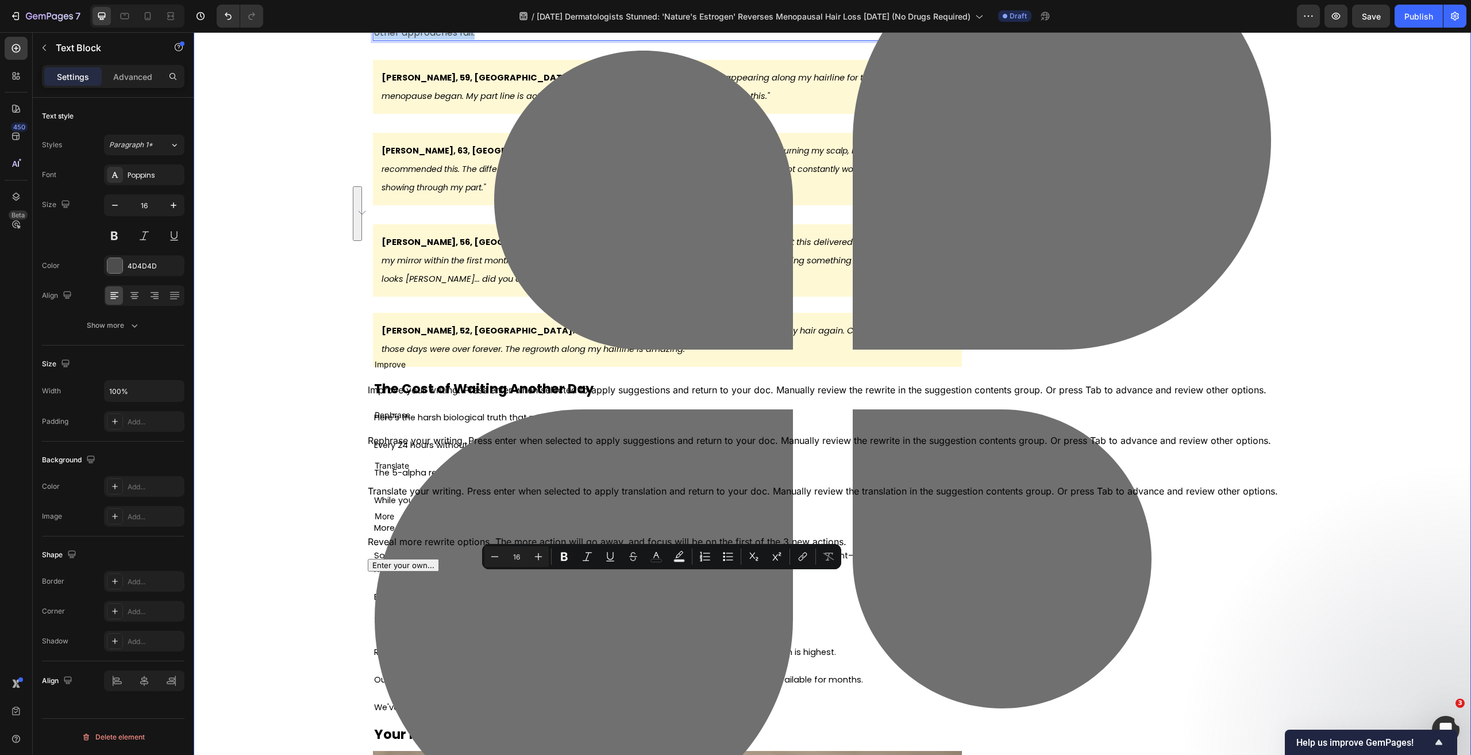
drag, startPoint x: 477, startPoint y: 620, endPoint x: 369, endPoint y: 582, distance: 114.5
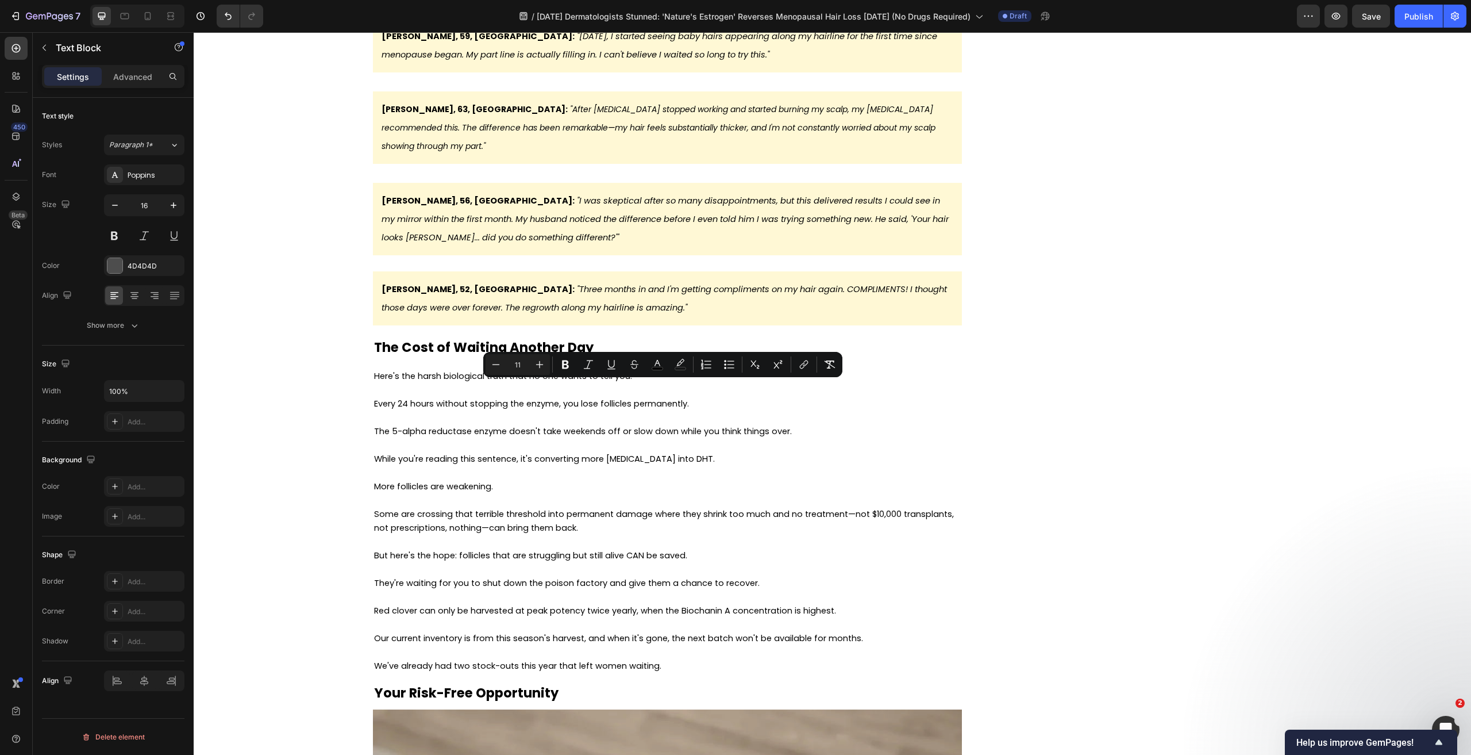
drag, startPoint x: 440, startPoint y: 583, endPoint x: 371, endPoint y: 391, distance: 203.2
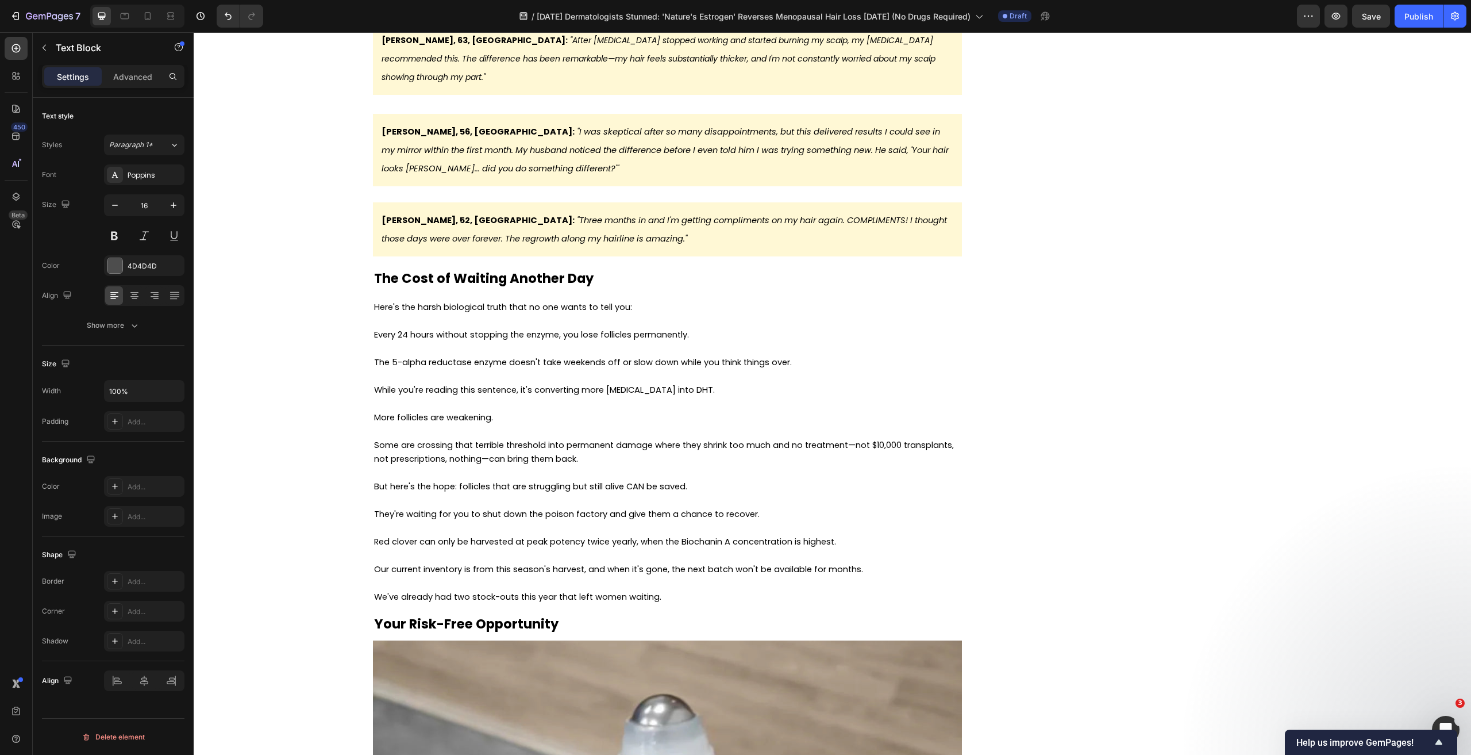
drag, startPoint x: 503, startPoint y: 464, endPoint x: 368, endPoint y: 430, distance: 138.8
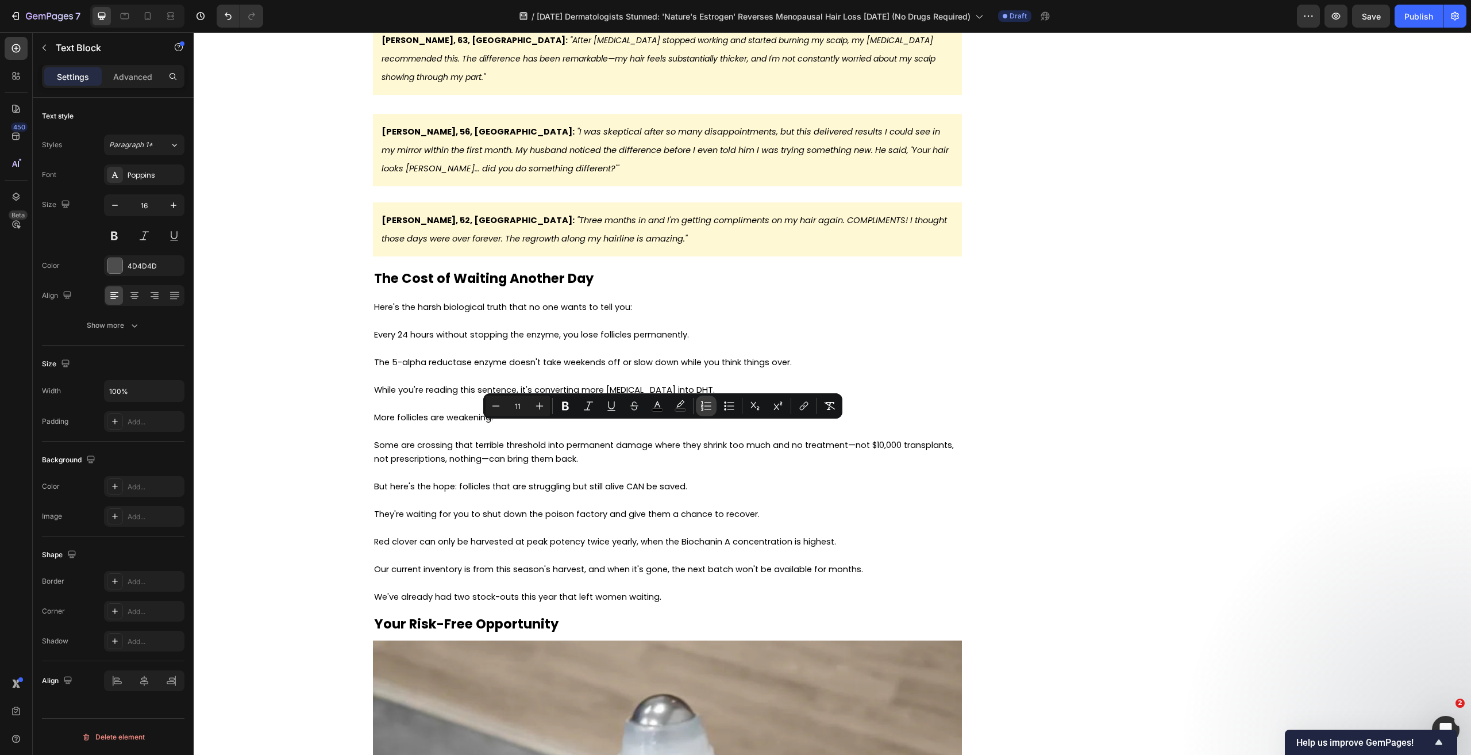
click at [707, 407] on icon "Editor contextual toolbar" at bounding box center [705, 405] width 11 height 11
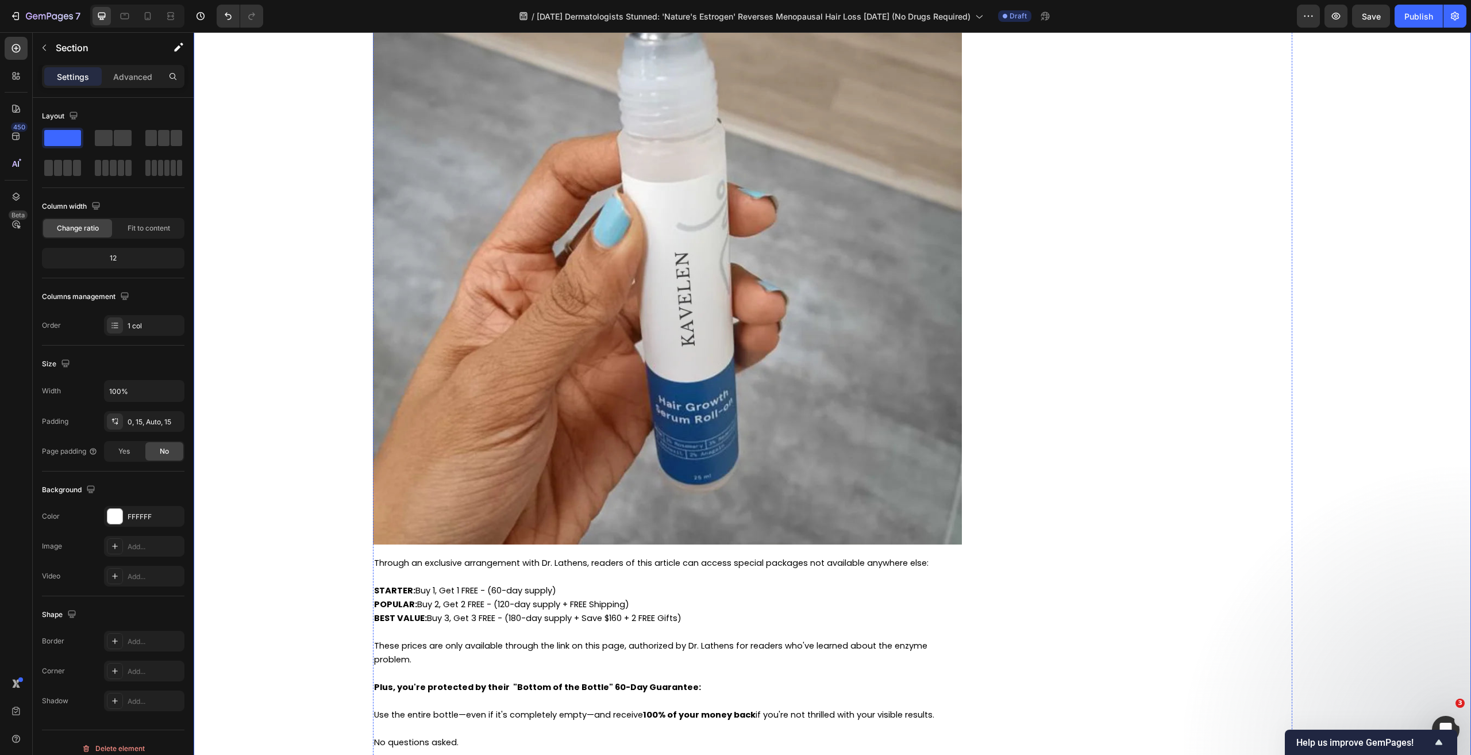
scroll to position [5750, 0]
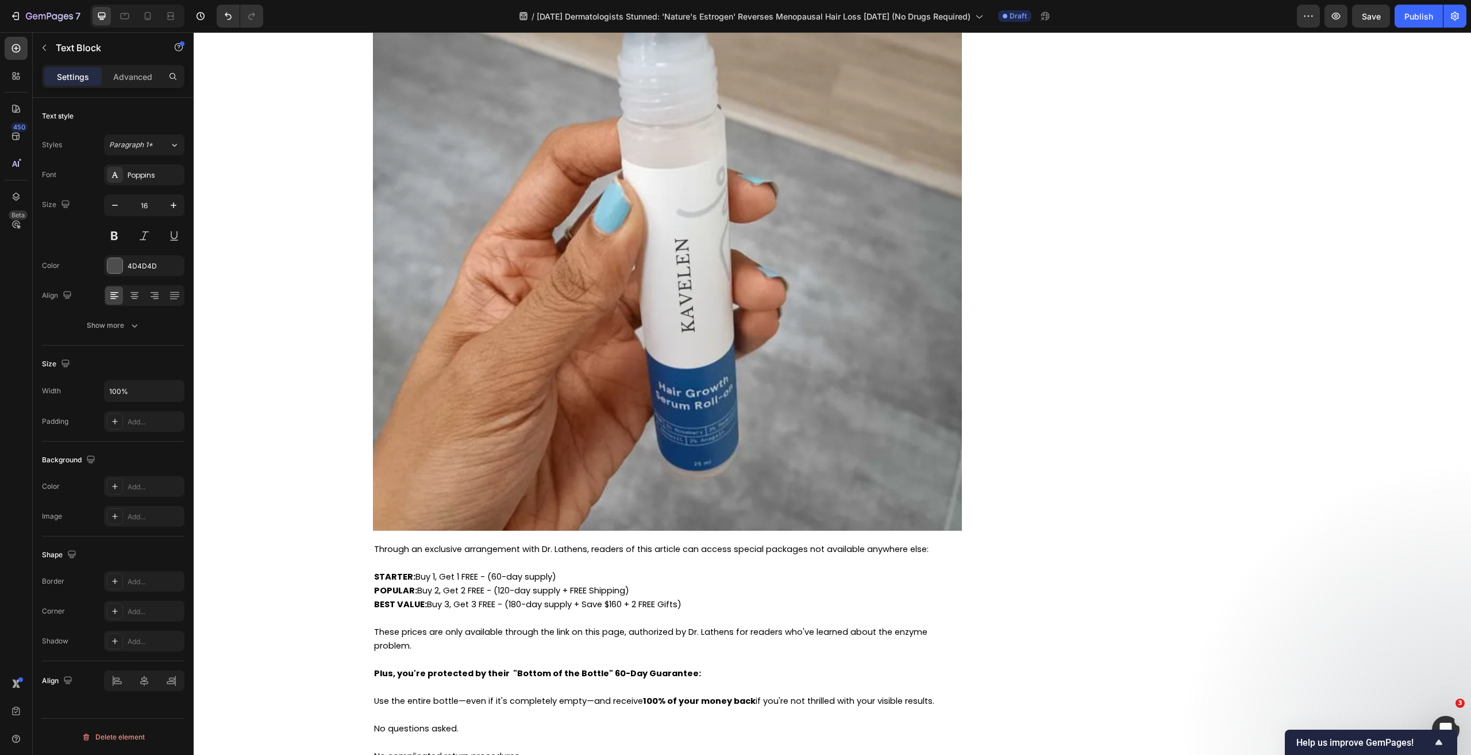
drag, startPoint x: 688, startPoint y: 469, endPoint x: 332, endPoint y: 399, distance: 362.5
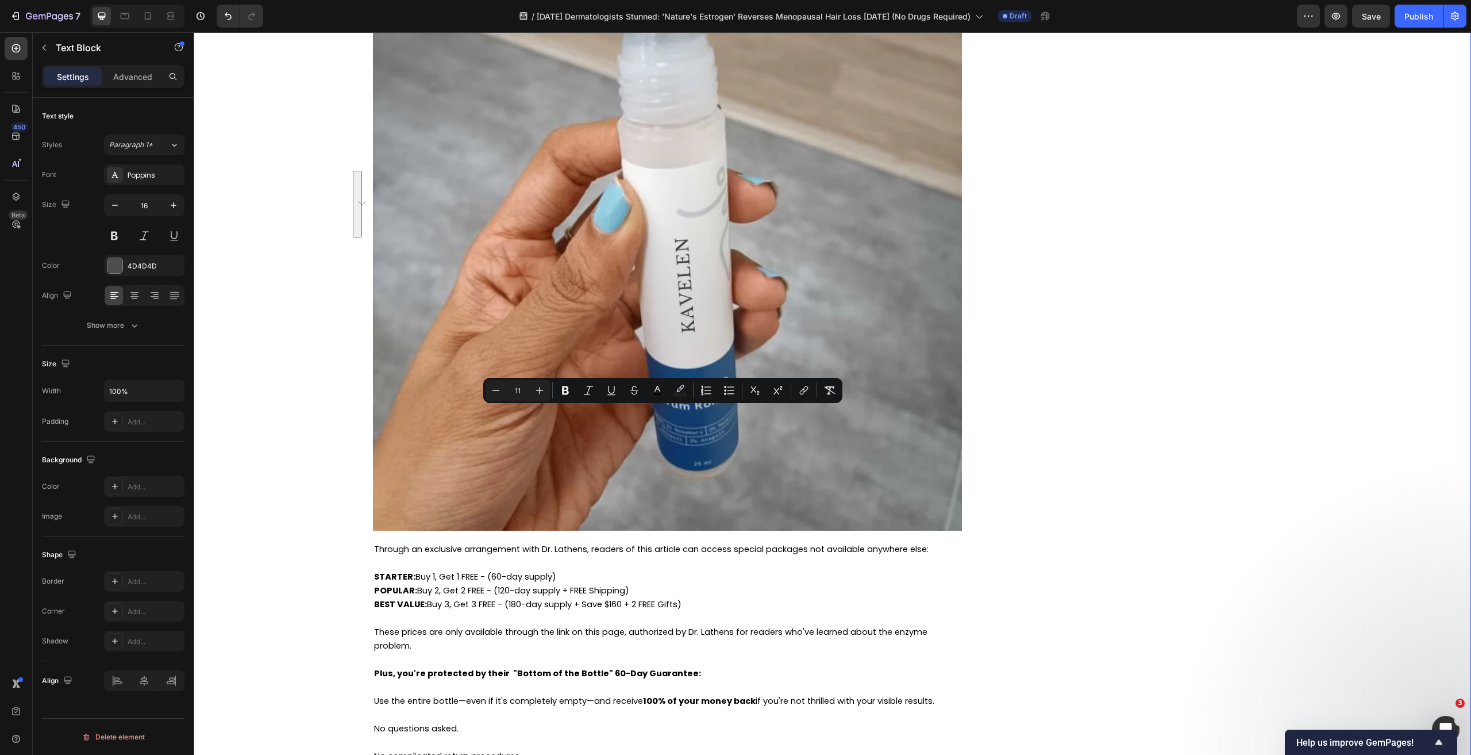
drag, startPoint x: 690, startPoint y: 470, endPoint x: 368, endPoint y: 413, distance: 326.9
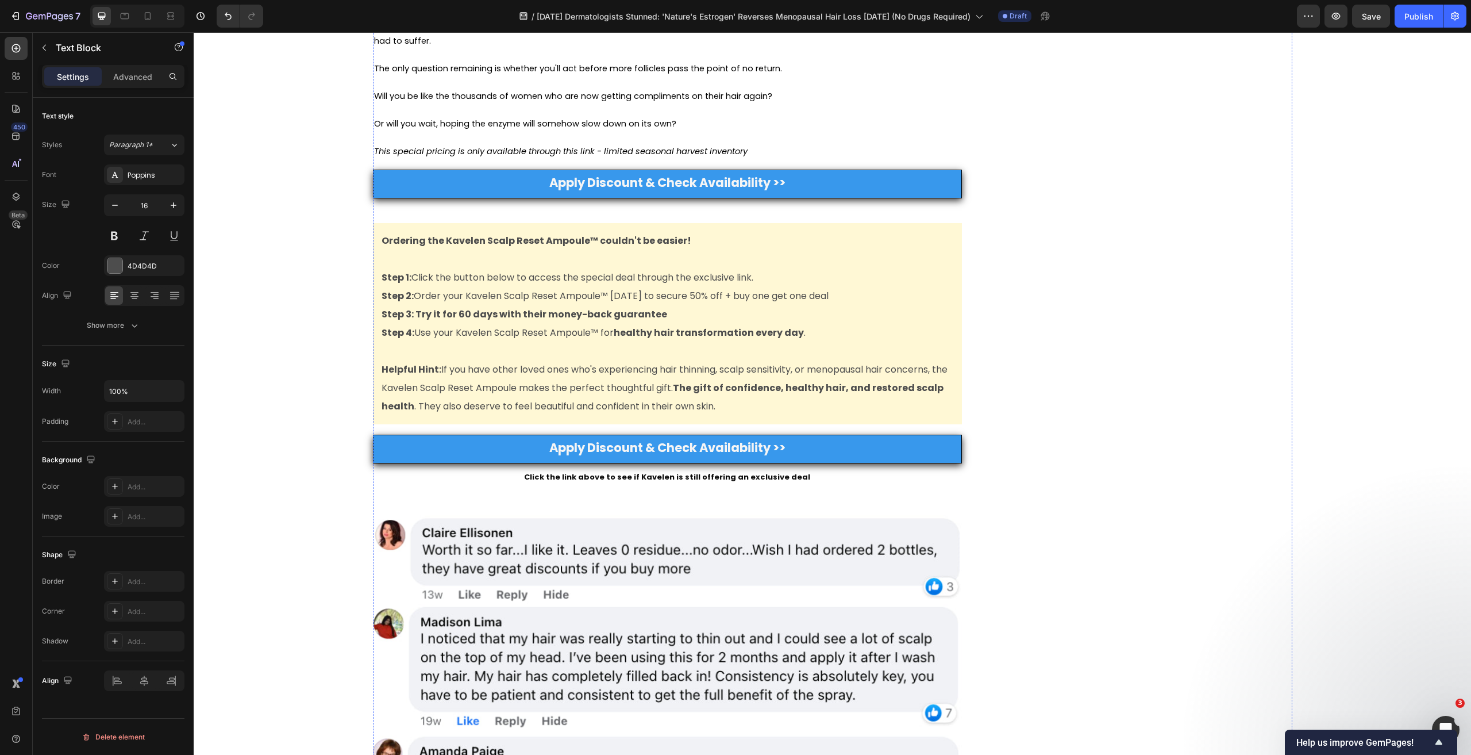
scroll to position [7187, 0]
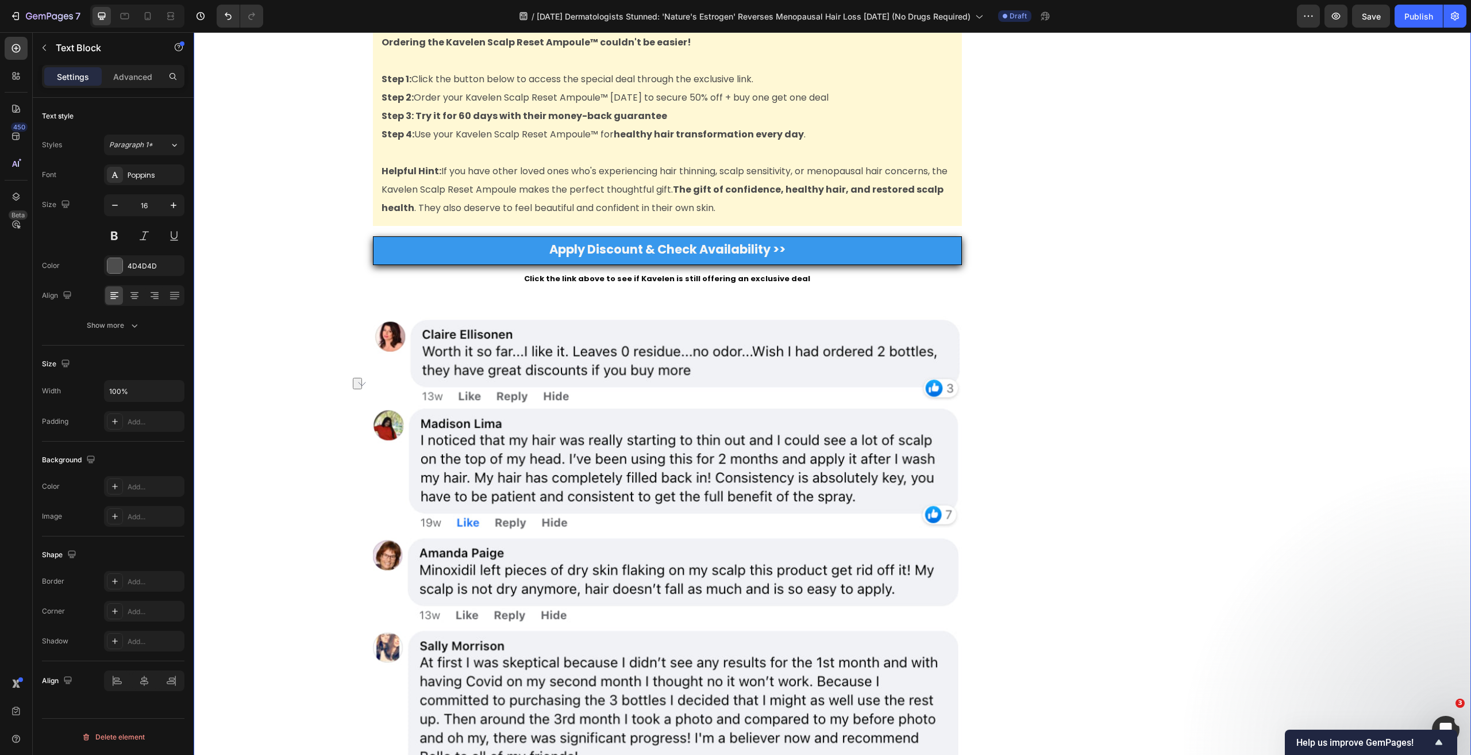
drag, startPoint x: 425, startPoint y: 511, endPoint x: 351, endPoint y: 510, distance: 73.6
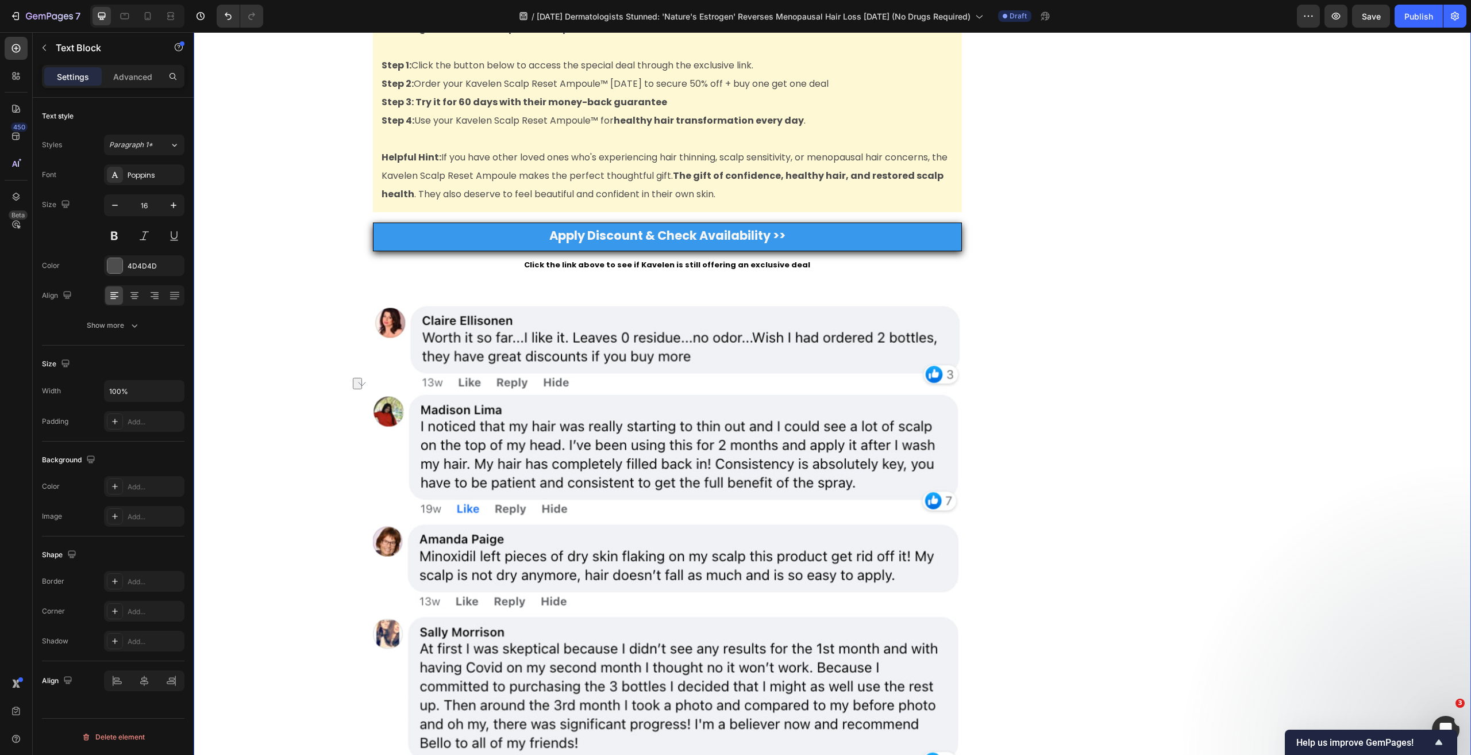
drag, startPoint x: 606, startPoint y: 513, endPoint x: 310, endPoint y: 505, distance: 296.6
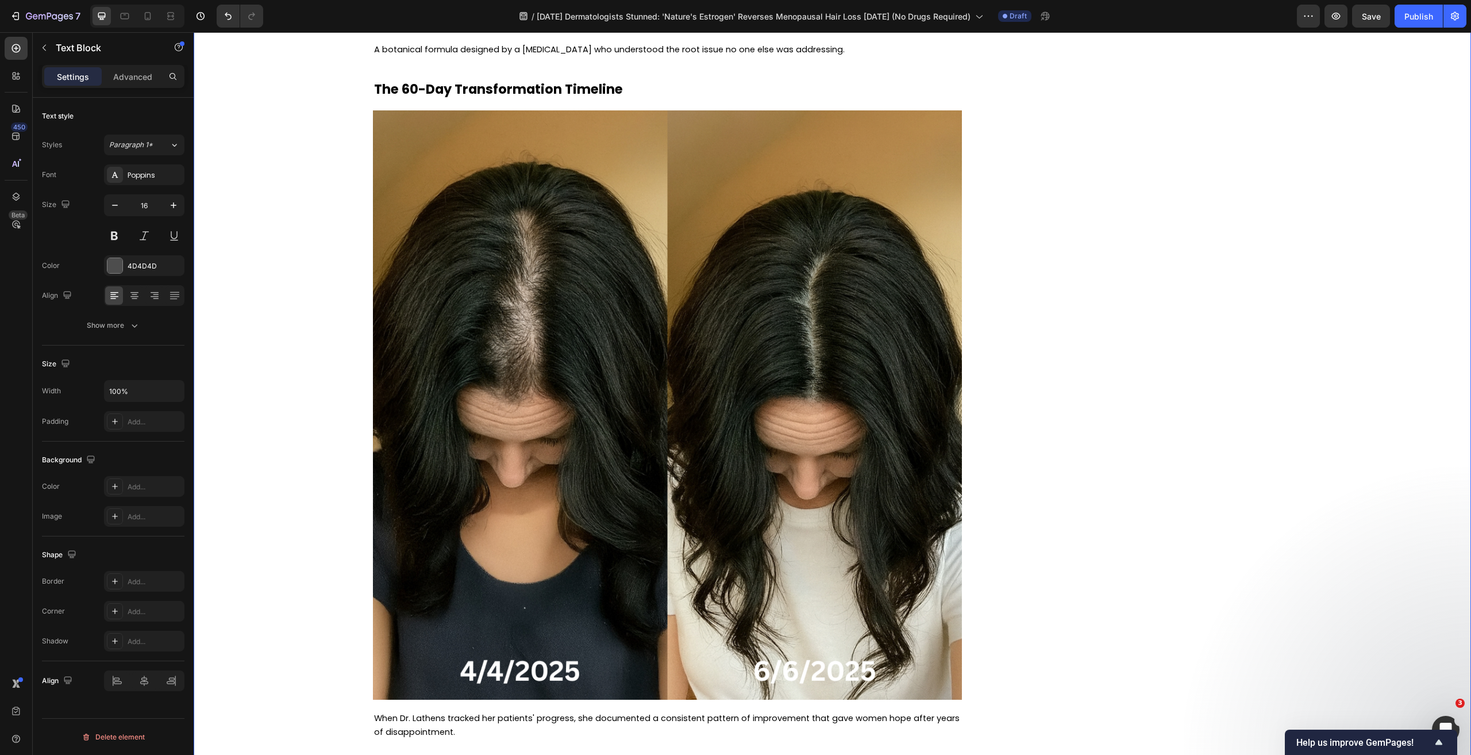
scroll to position [3912, 0]
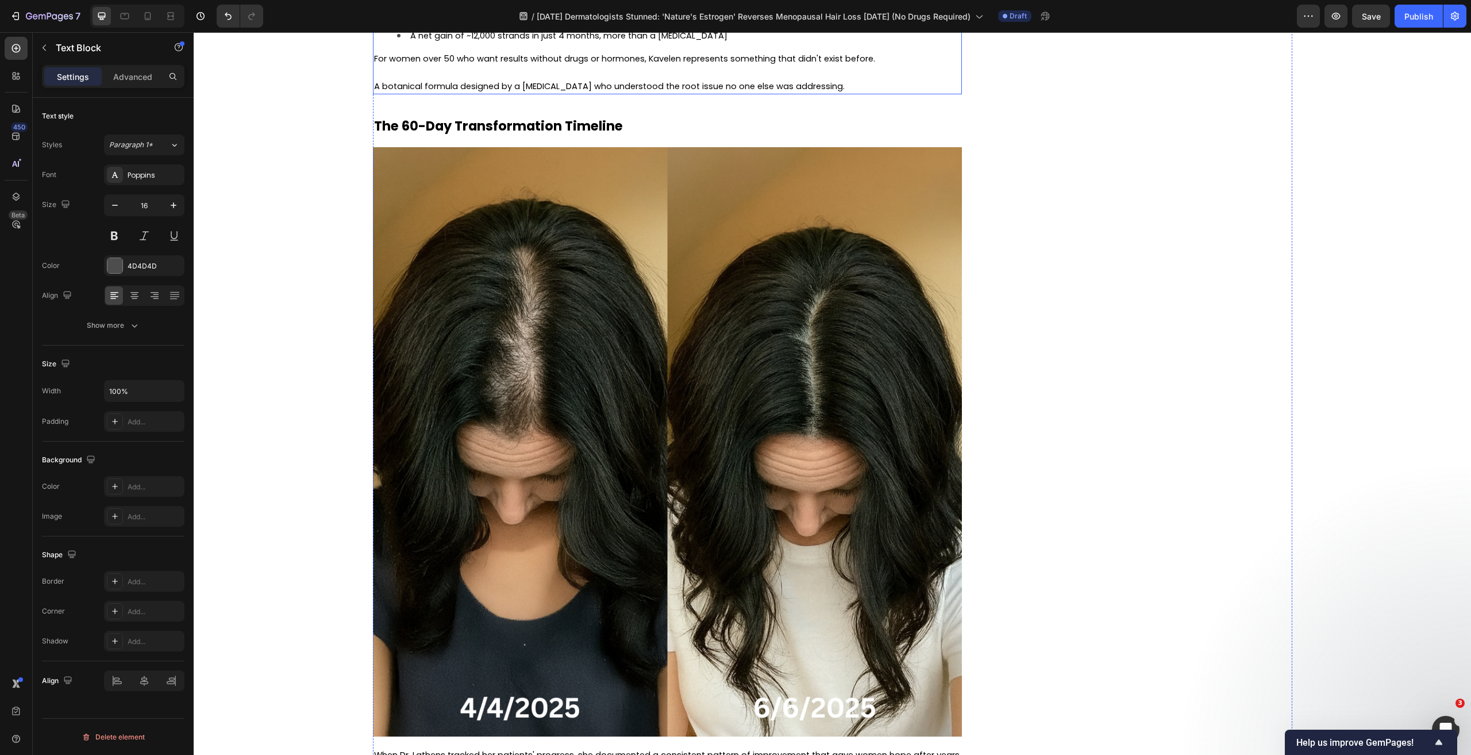
drag, startPoint x: 497, startPoint y: 538, endPoint x: 665, endPoint y: 571, distance: 171.6
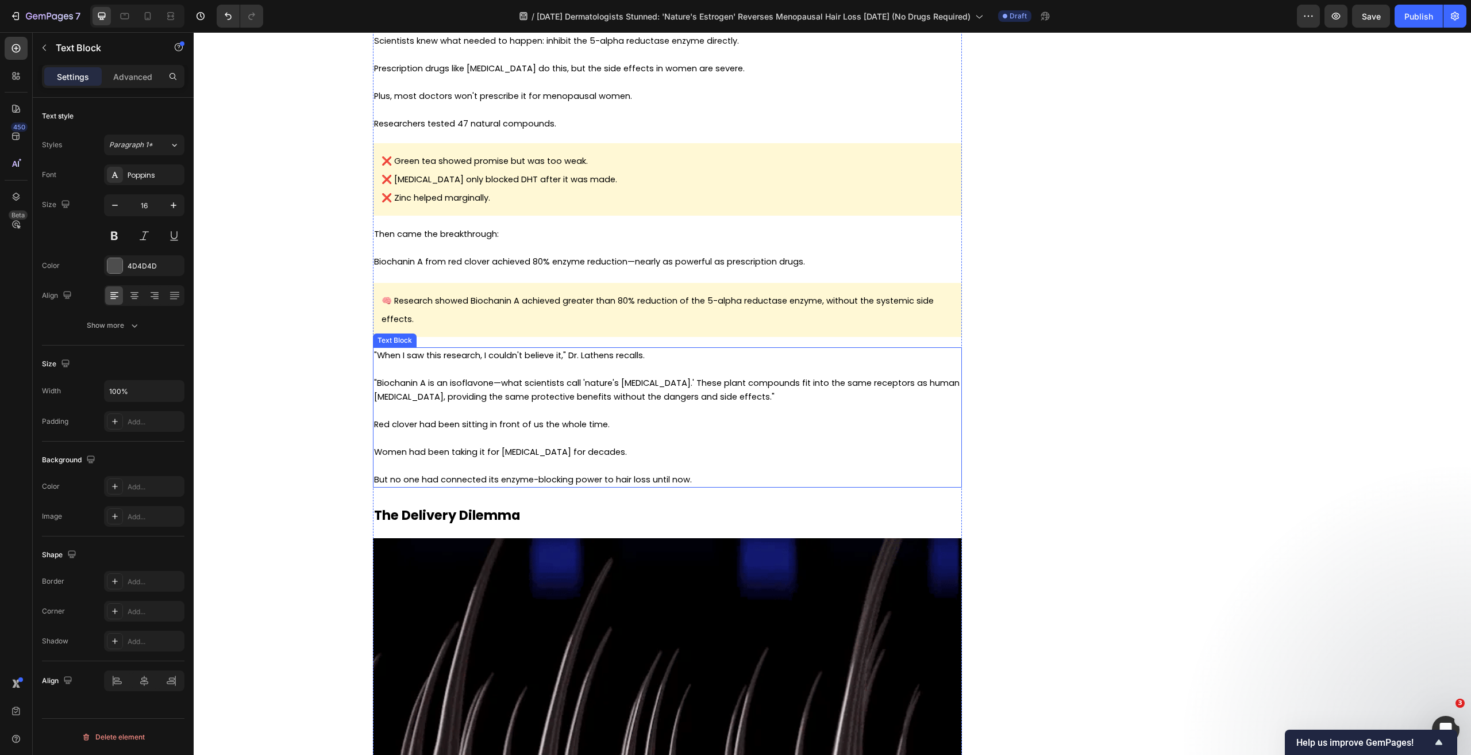
scroll to position [2245, 0]
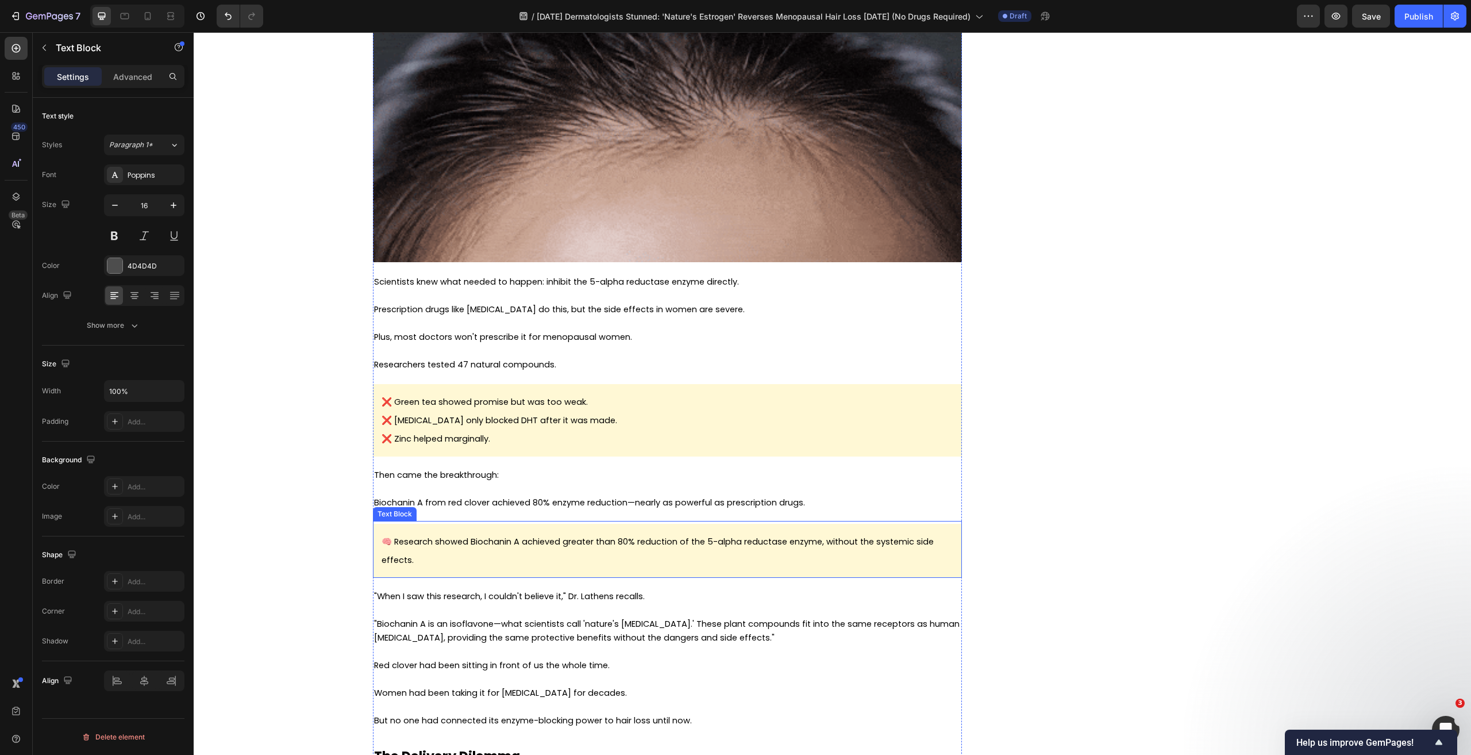
click at [513, 533] on p "🧠 Research showed Biochanin A achieved greater than 80% reduction of the 5-alph…" at bounding box center [668, 550] width 572 height 37
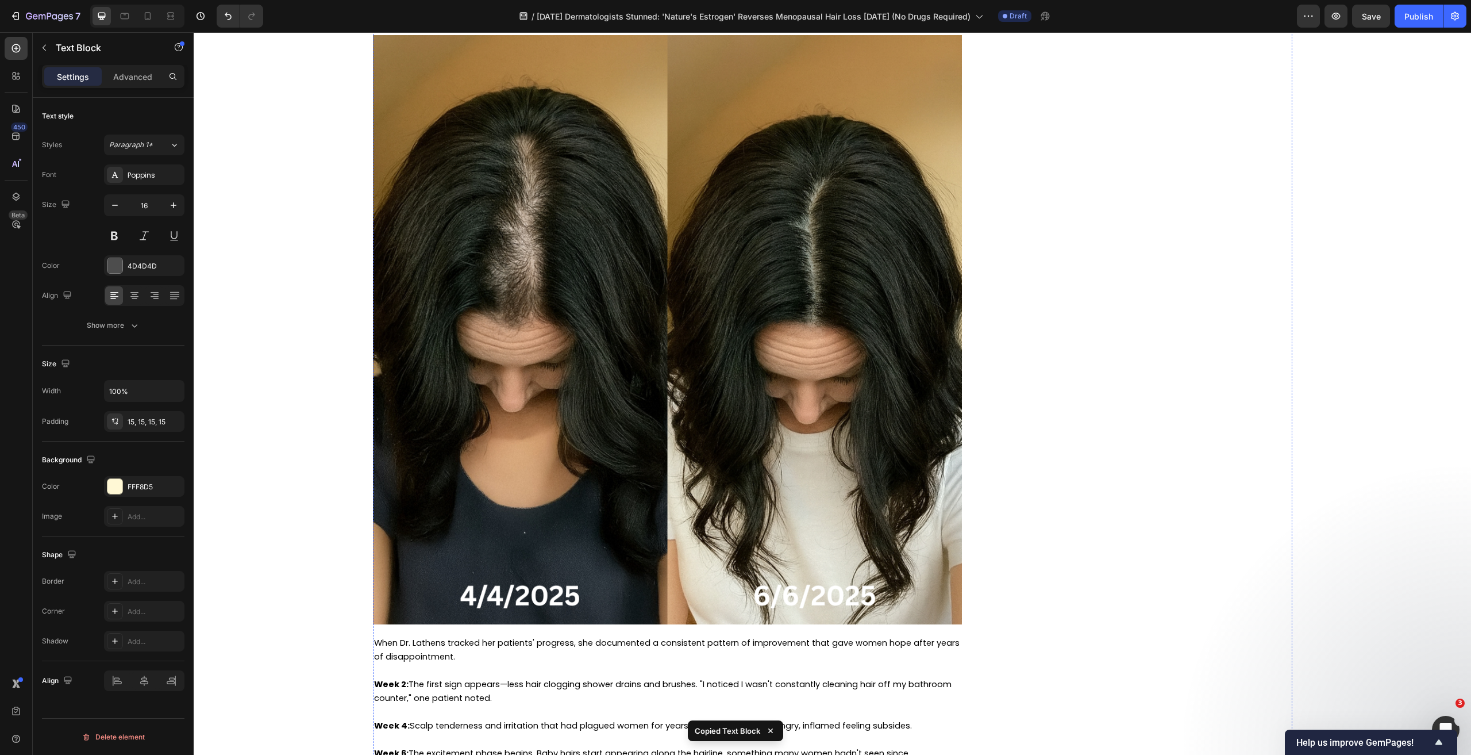
scroll to position [4027, 0]
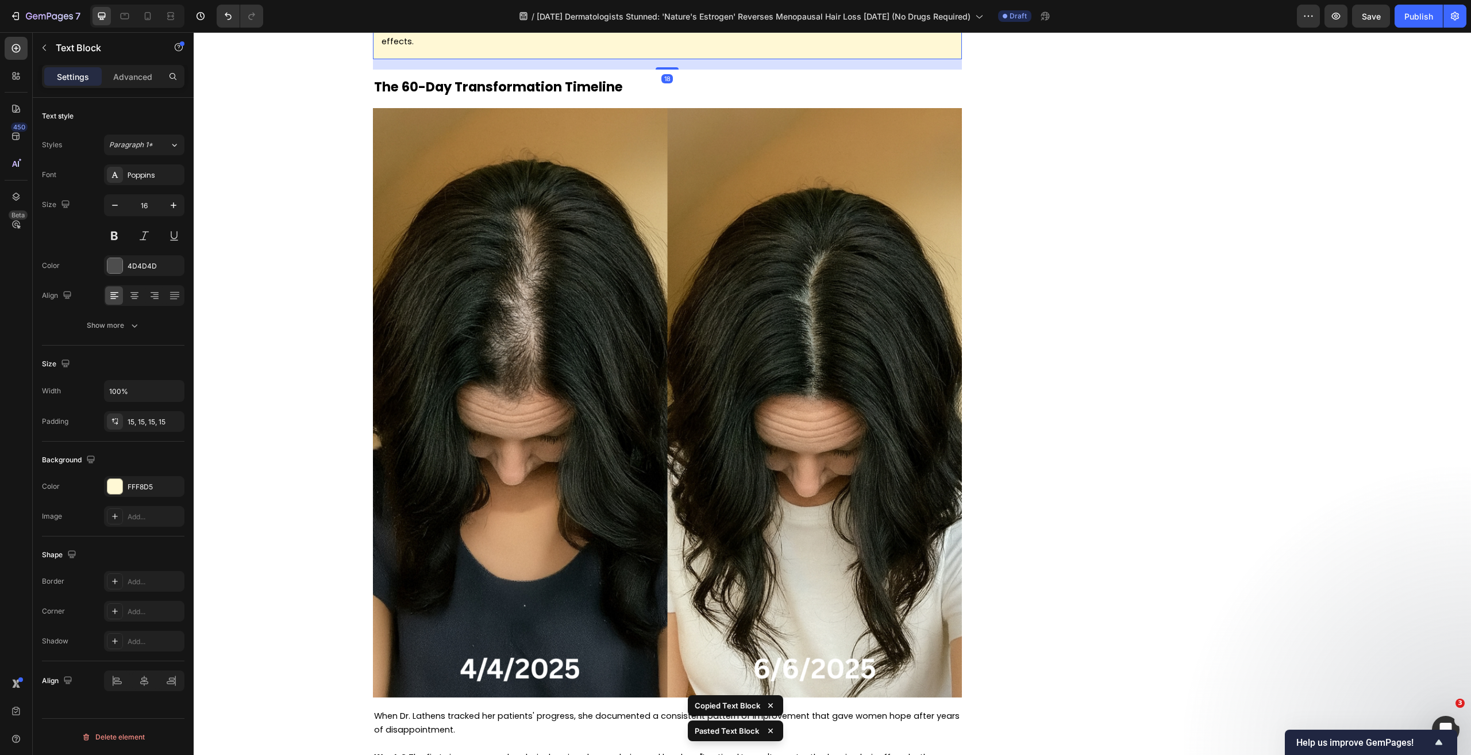
click at [457, 59] on div "🧠 Research showed Biochanin A achieved greater than 80% reduction of the 5-alph…" at bounding box center [667, 32] width 589 height 54
click at [443, 47] on span "🧠 Research showed Biochanin A achieved greater than 80% reduction of the 5-alph…" at bounding box center [658, 32] width 552 height 30
drag, startPoint x: 410, startPoint y: 625, endPoint x: 380, endPoint y: 610, distance: 32.6
click at [382, 51] on p "🧠 Research showed Biochanin A achieved greater than 80% reduction of the 5-alph…" at bounding box center [668, 32] width 572 height 37
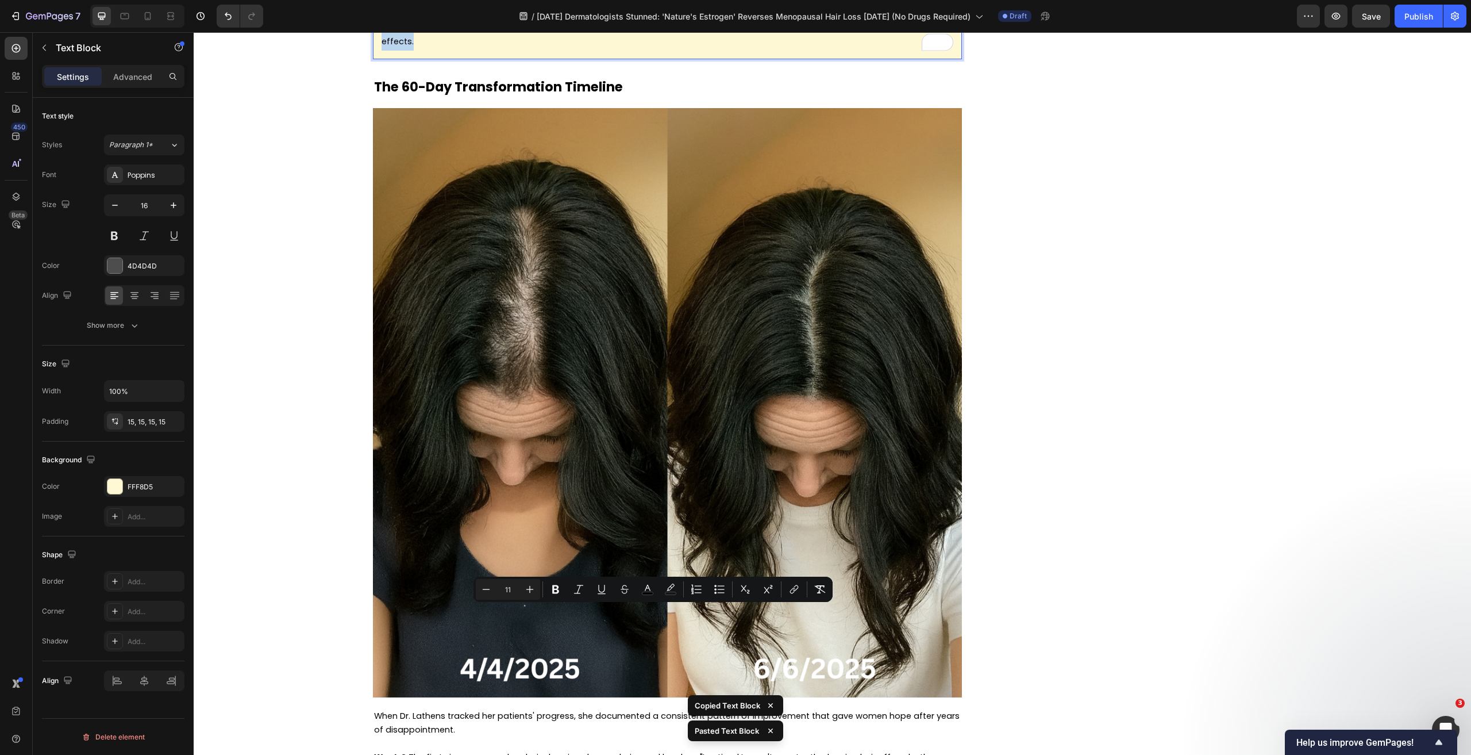
click at [382, 47] on span "🧠 Research showed Biochanin A achieved greater than 80% reduction of the 5-alph…" at bounding box center [658, 32] width 552 height 30
click at [141, 87] on div "Settings Advanced" at bounding box center [113, 76] width 143 height 23
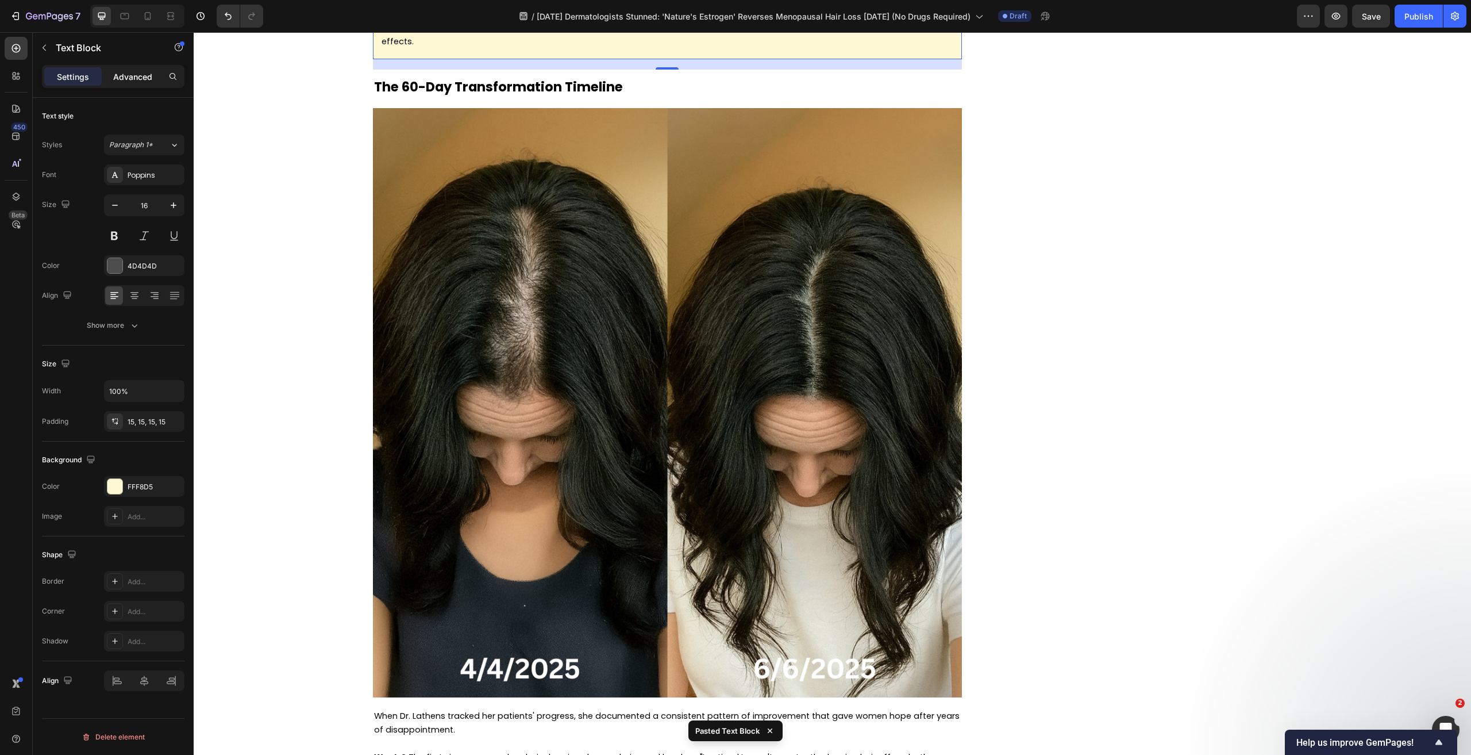
click at [137, 78] on p "Advanced" at bounding box center [132, 77] width 39 height 12
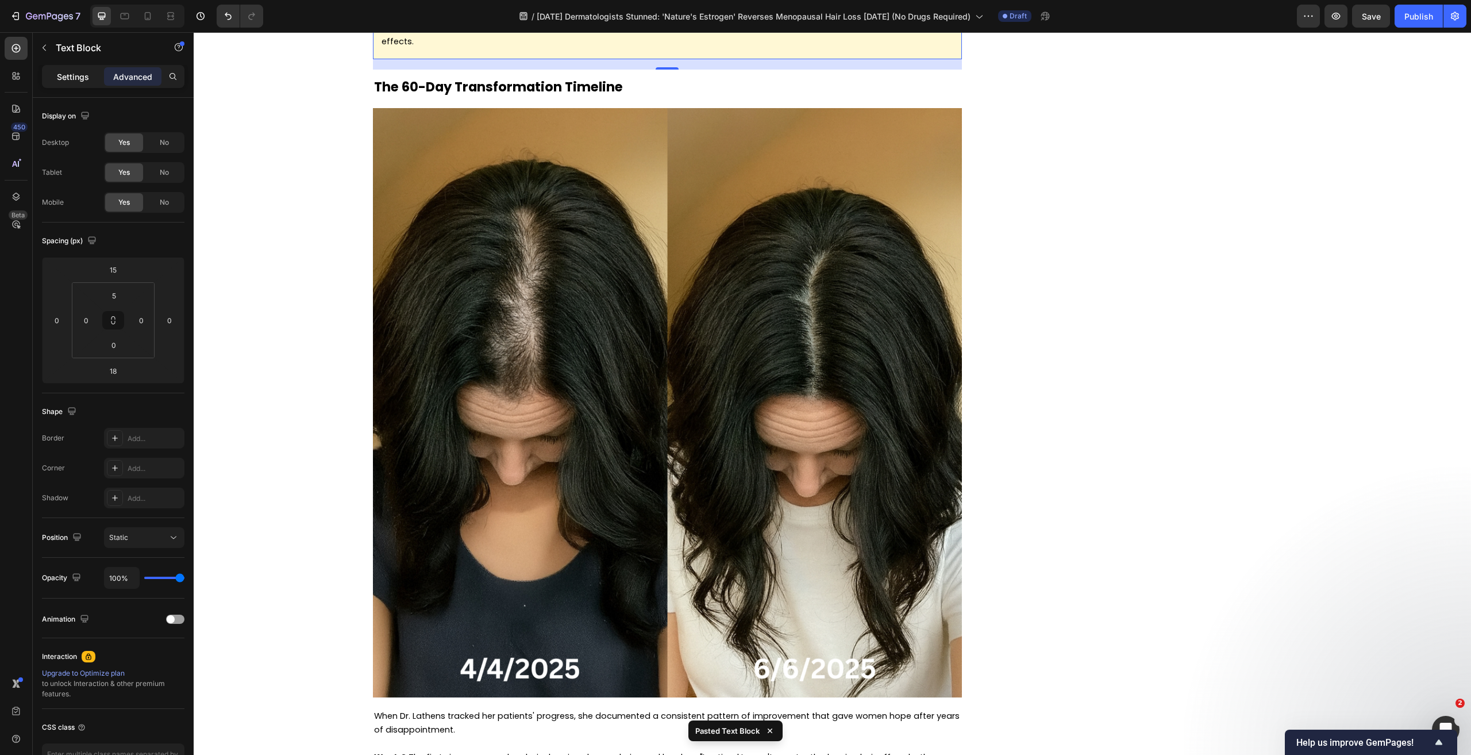
click at [76, 76] on p "Settings" at bounding box center [73, 77] width 32 height 12
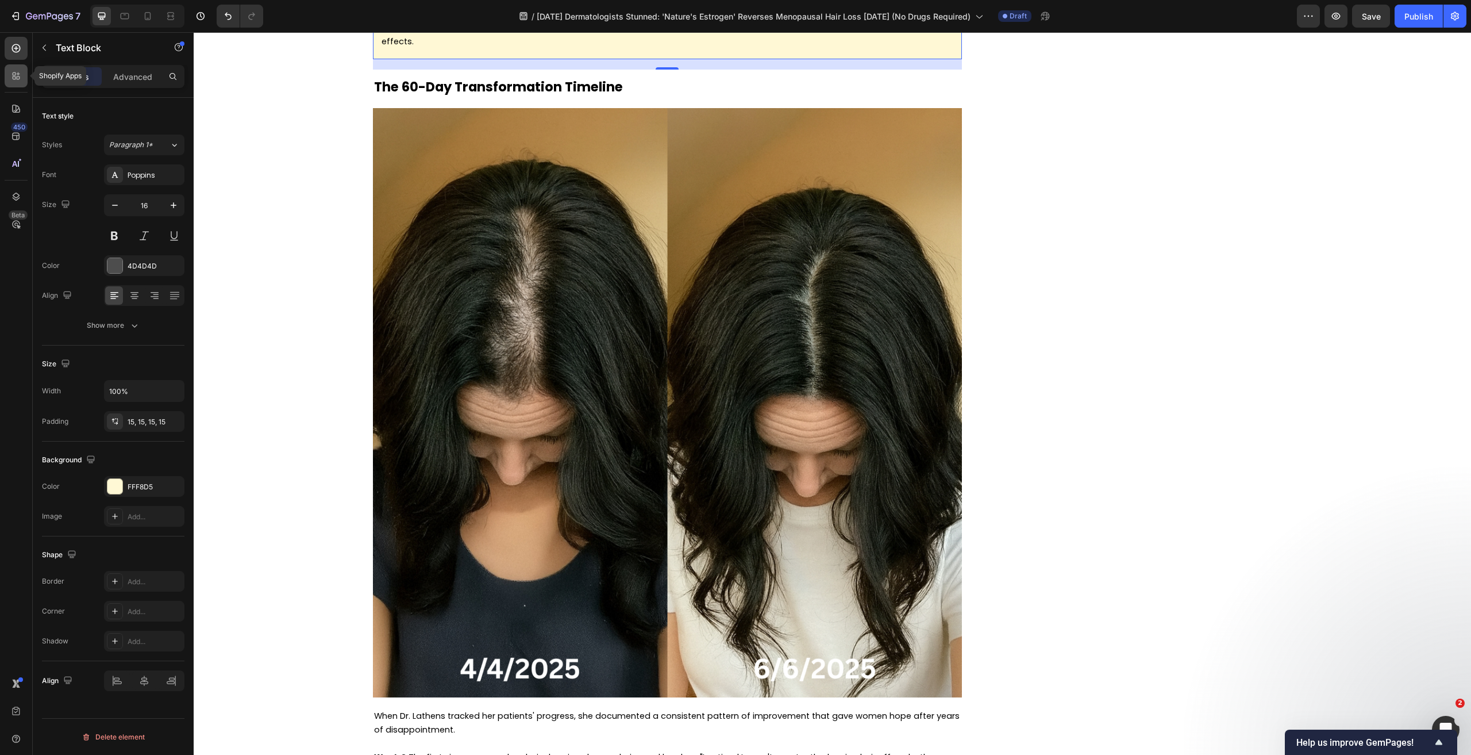
click at [21, 75] on icon at bounding box center [15, 75] width 11 height 11
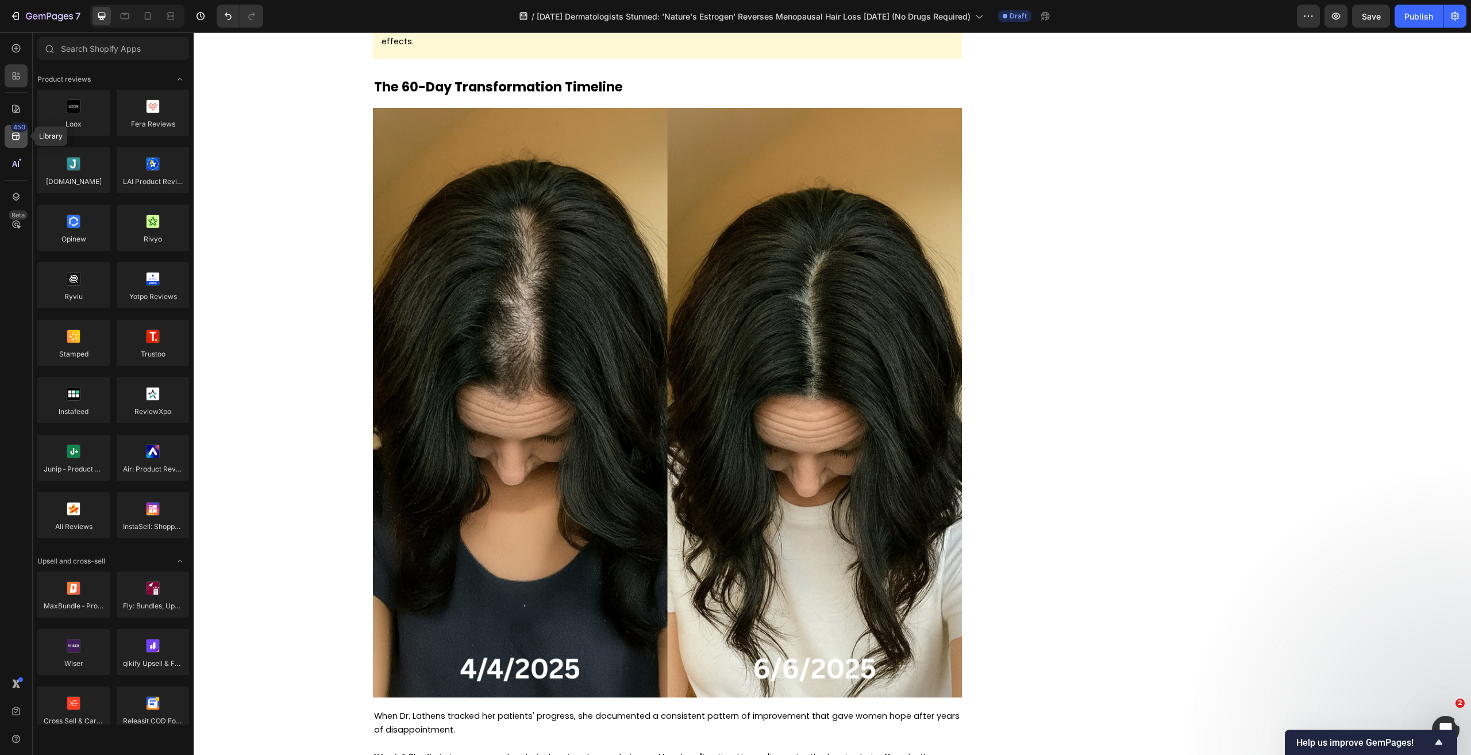
click at [19, 132] on icon at bounding box center [15, 135] width 11 height 11
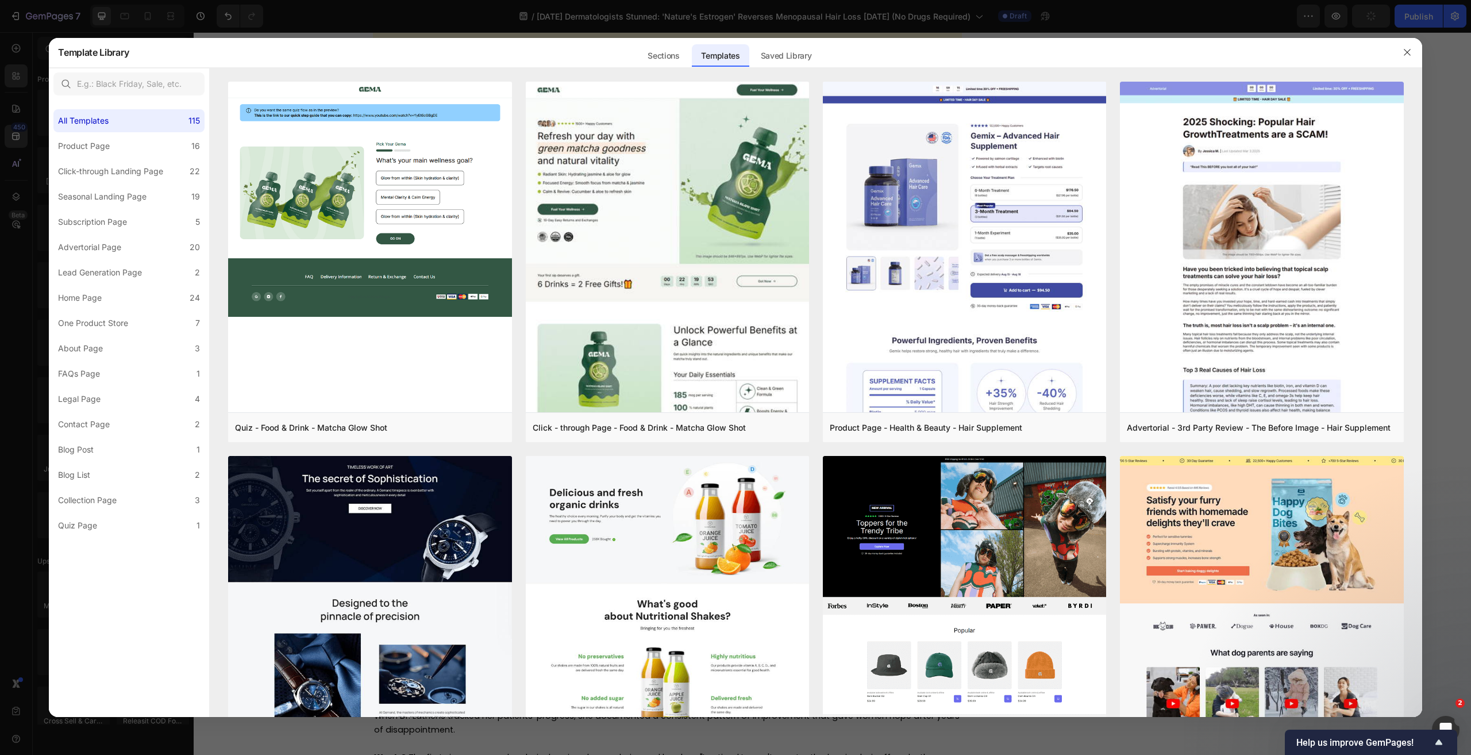
click at [11, 169] on div at bounding box center [735, 377] width 1471 height 755
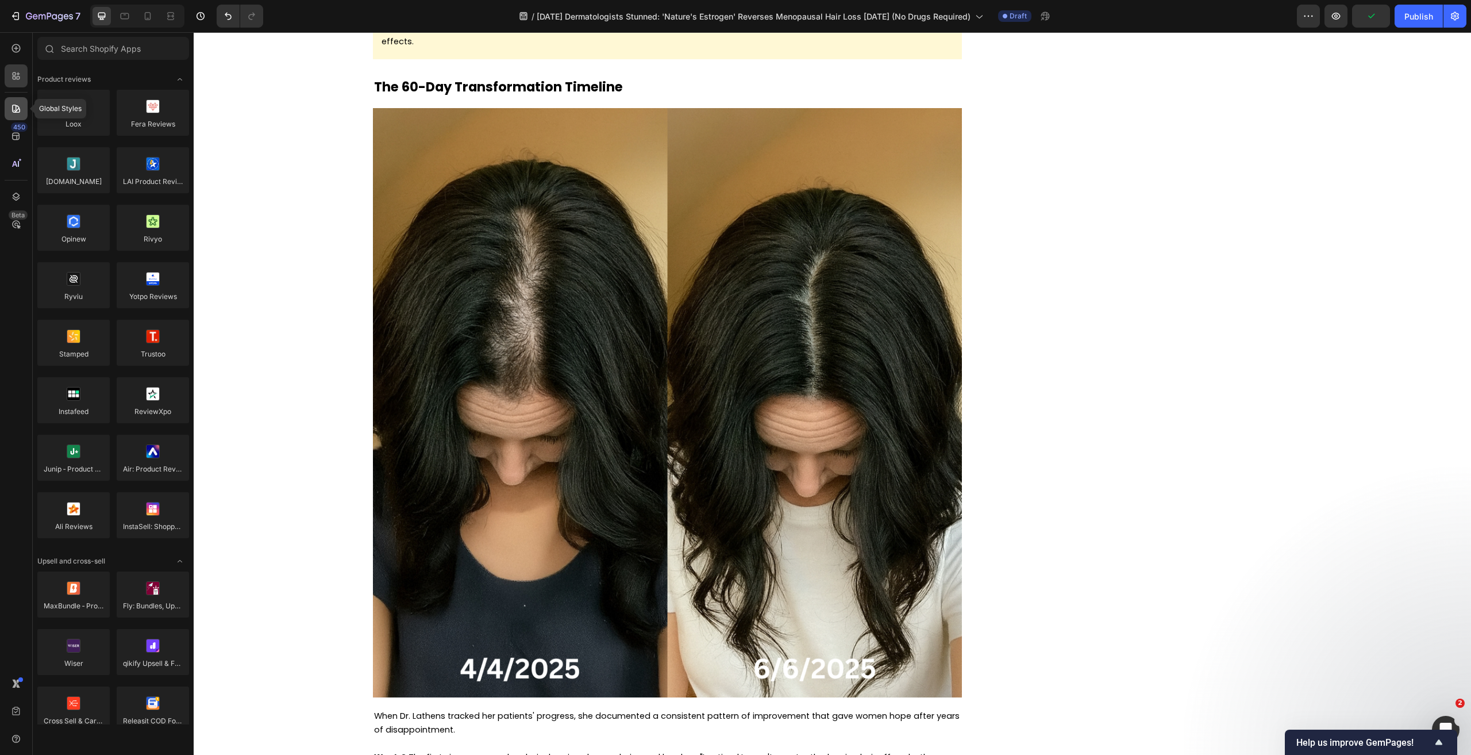
click at [19, 109] on icon at bounding box center [16, 109] width 8 height 8
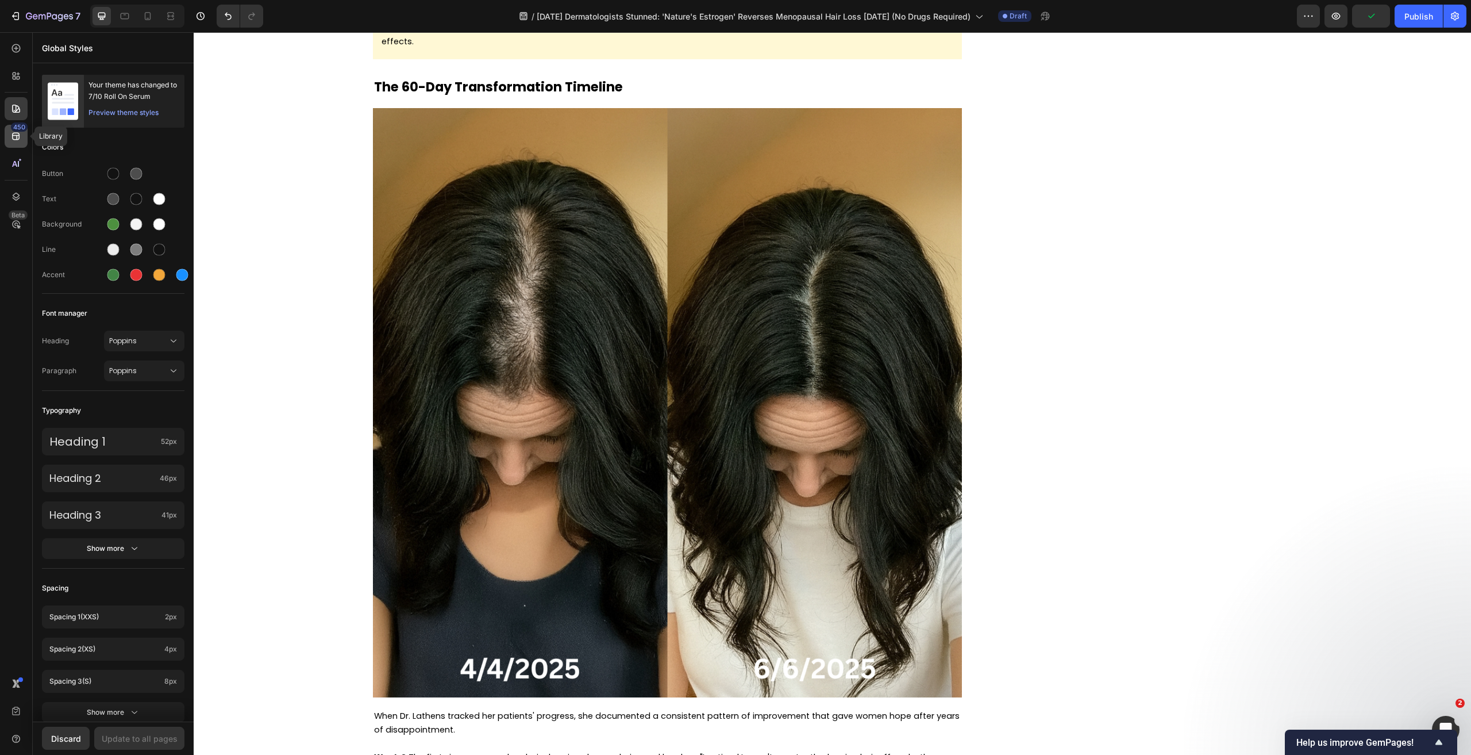
click at [9, 128] on div "450" at bounding box center [16, 136] width 23 height 23
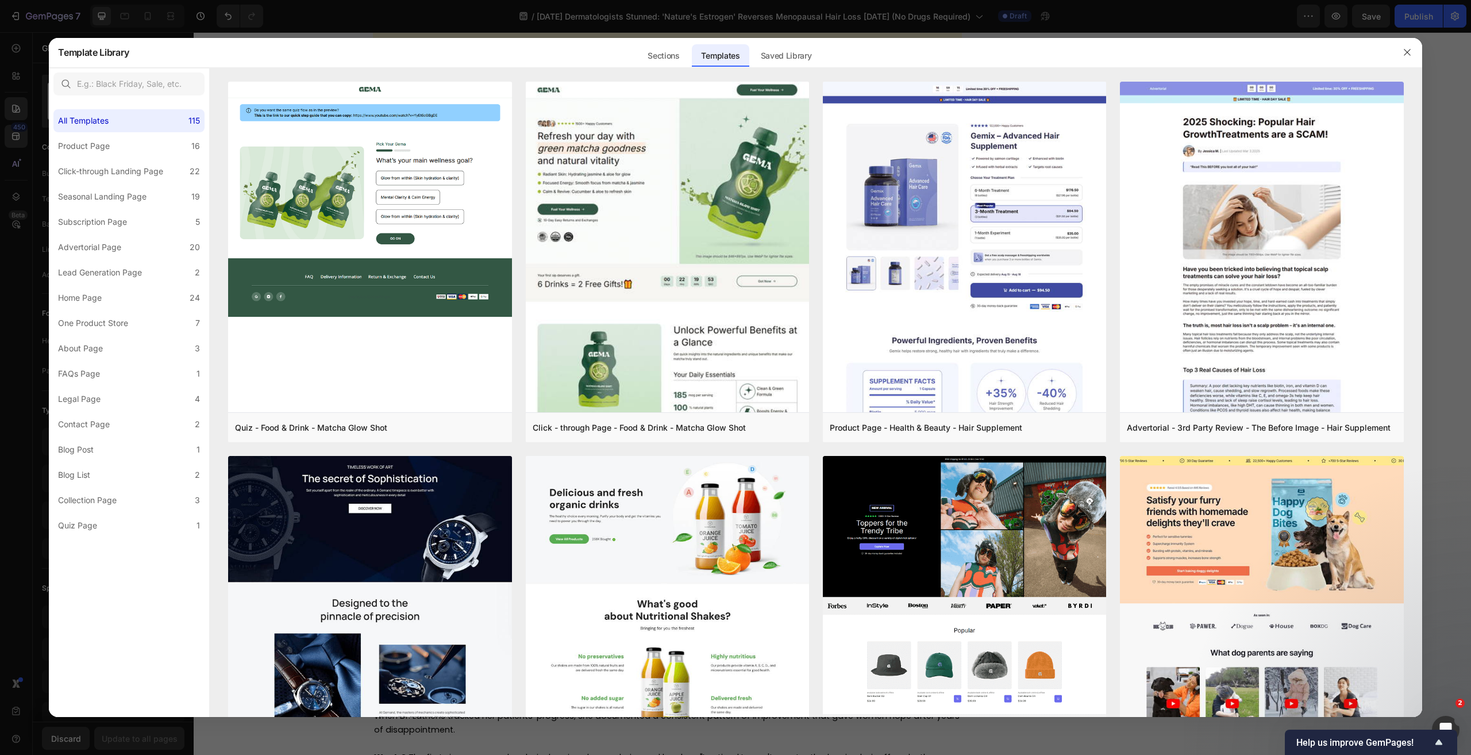
click at [16, 60] on div at bounding box center [735, 377] width 1471 height 755
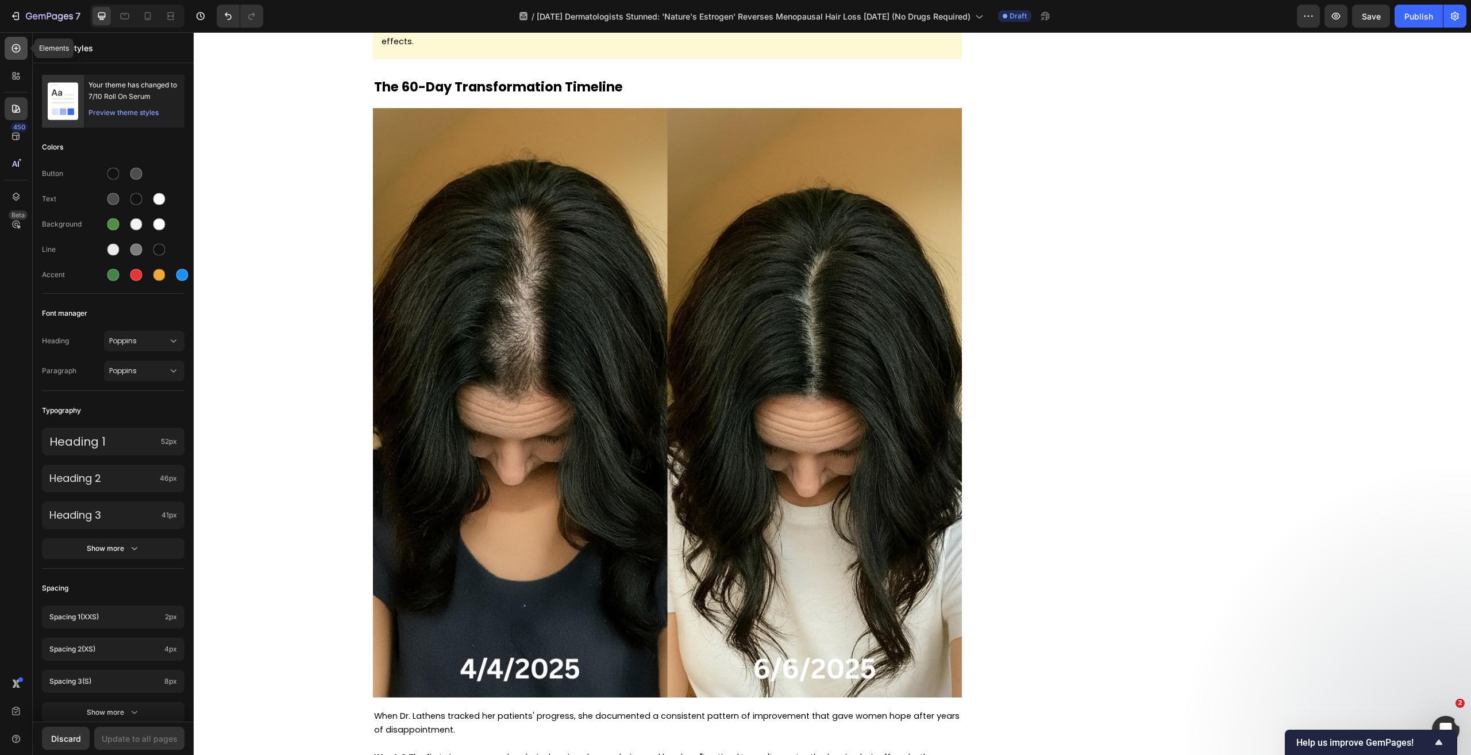
click at [9, 51] on div at bounding box center [16, 48] width 23 height 23
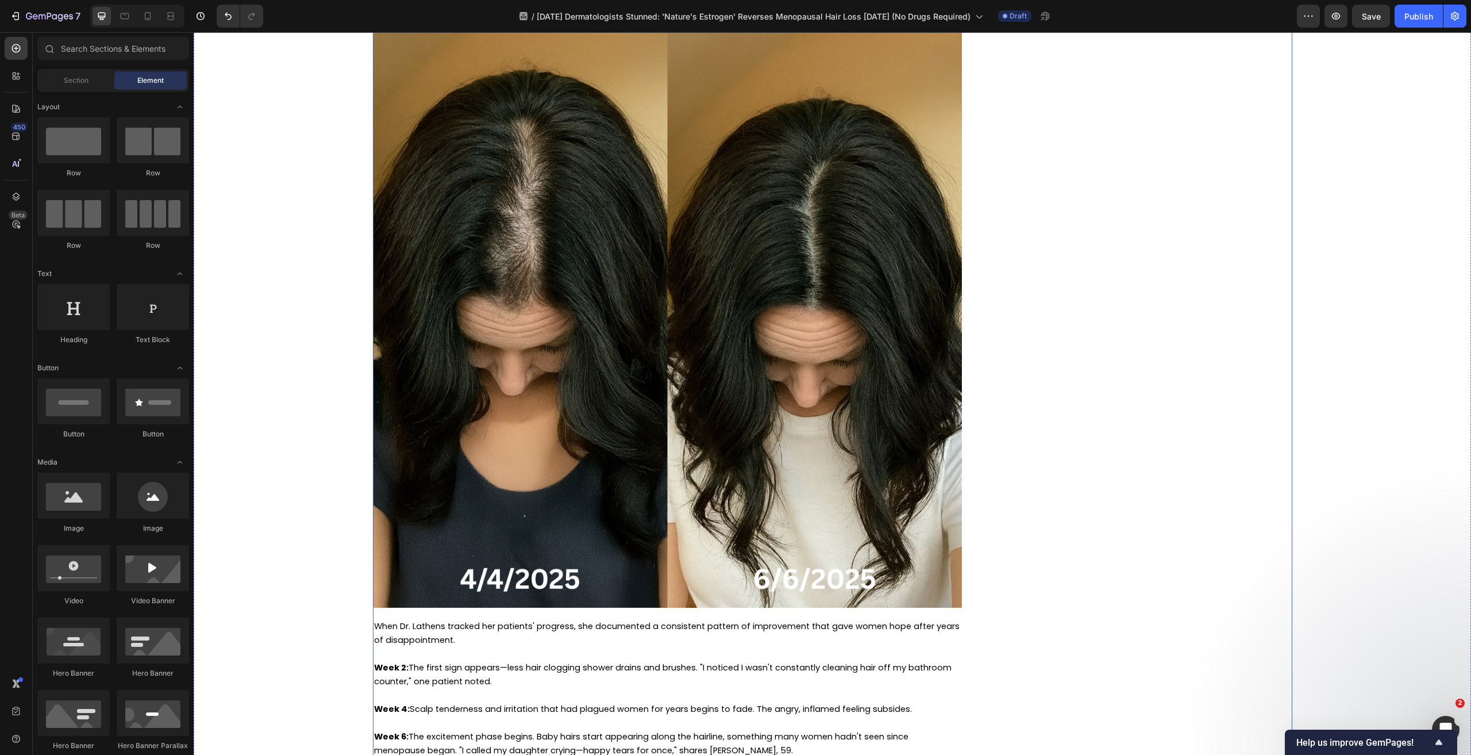
scroll to position [4141, 0]
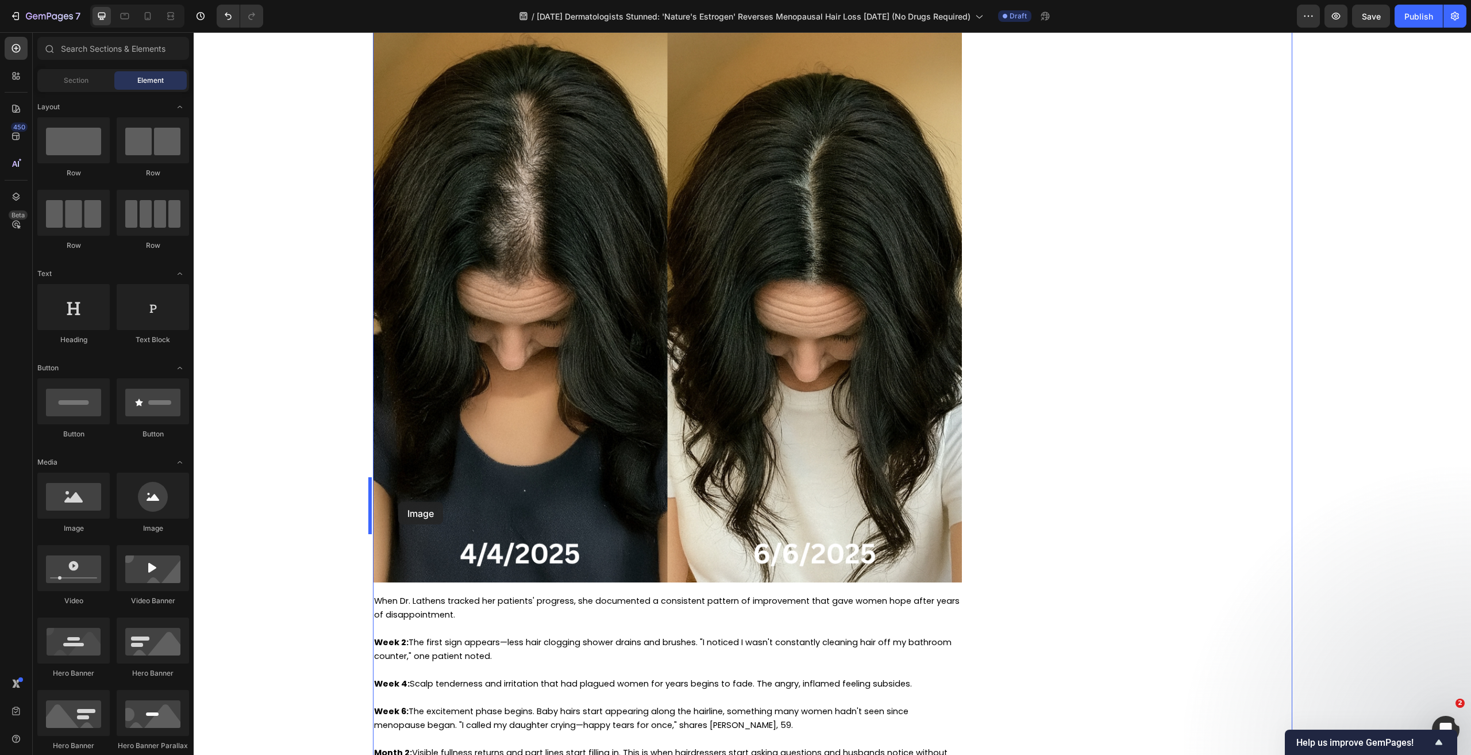
drag, startPoint x: 383, startPoint y: 549, endPoint x: 398, endPoint y: 502, distance: 50.0
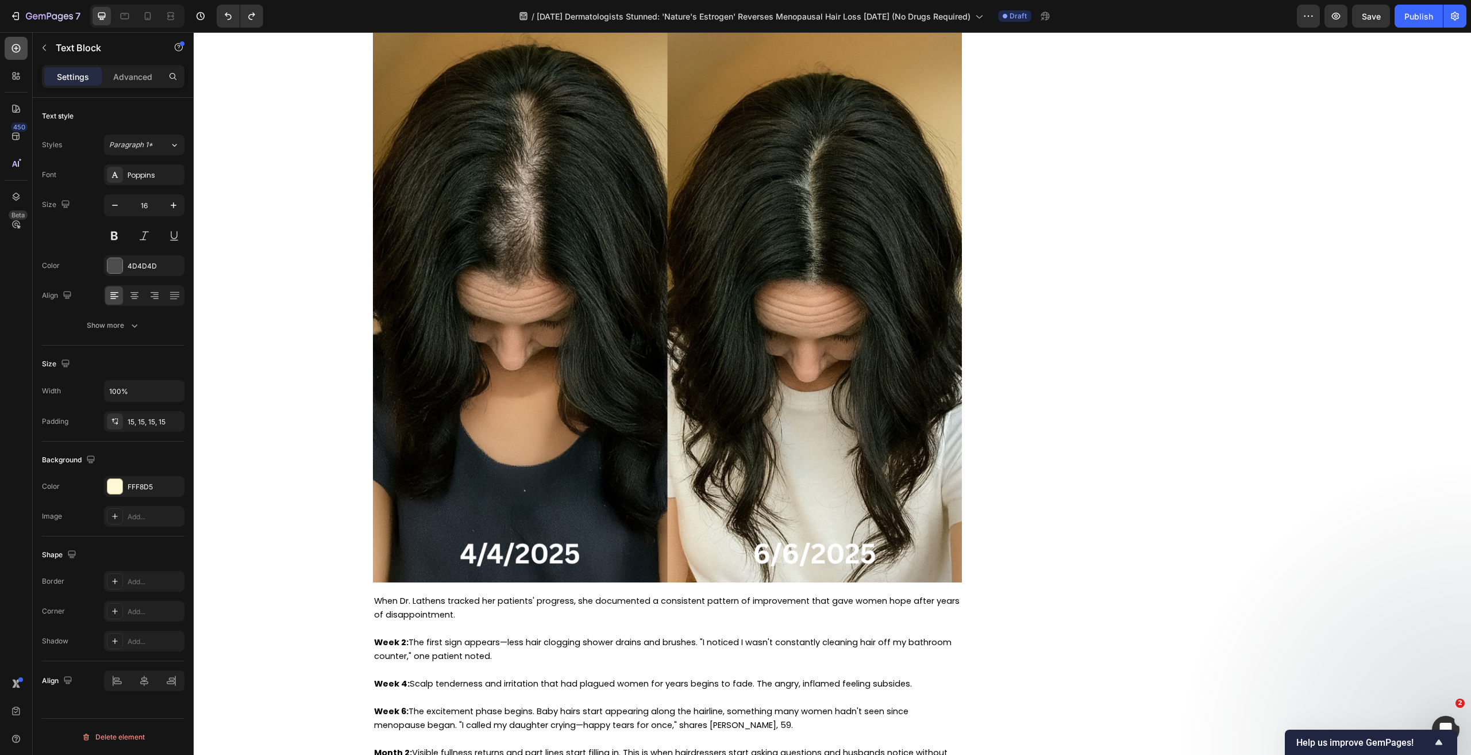
click at [18, 52] on icon at bounding box center [16, 48] width 9 height 9
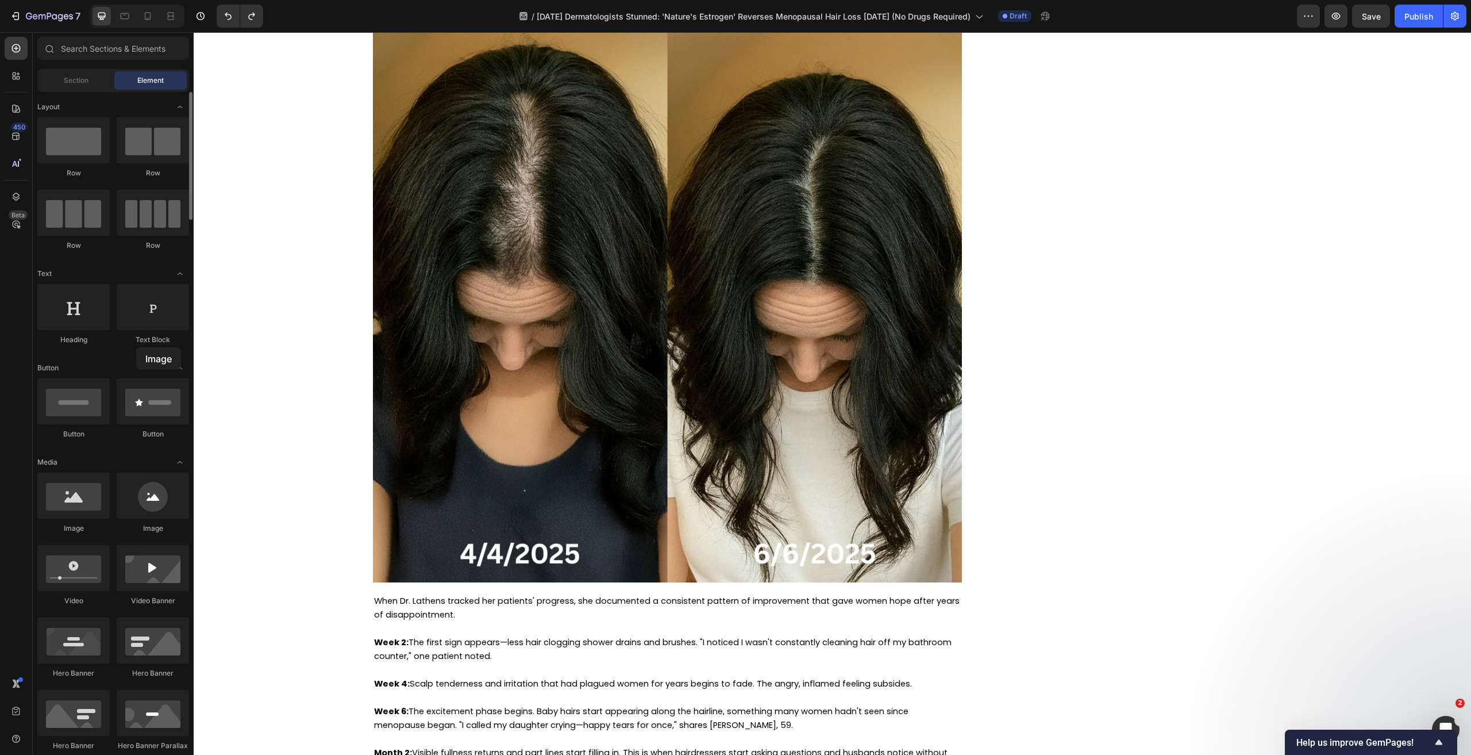
drag, startPoint x: 191, startPoint y: 502, endPoint x: 136, endPoint y: 344, distance: 167.4
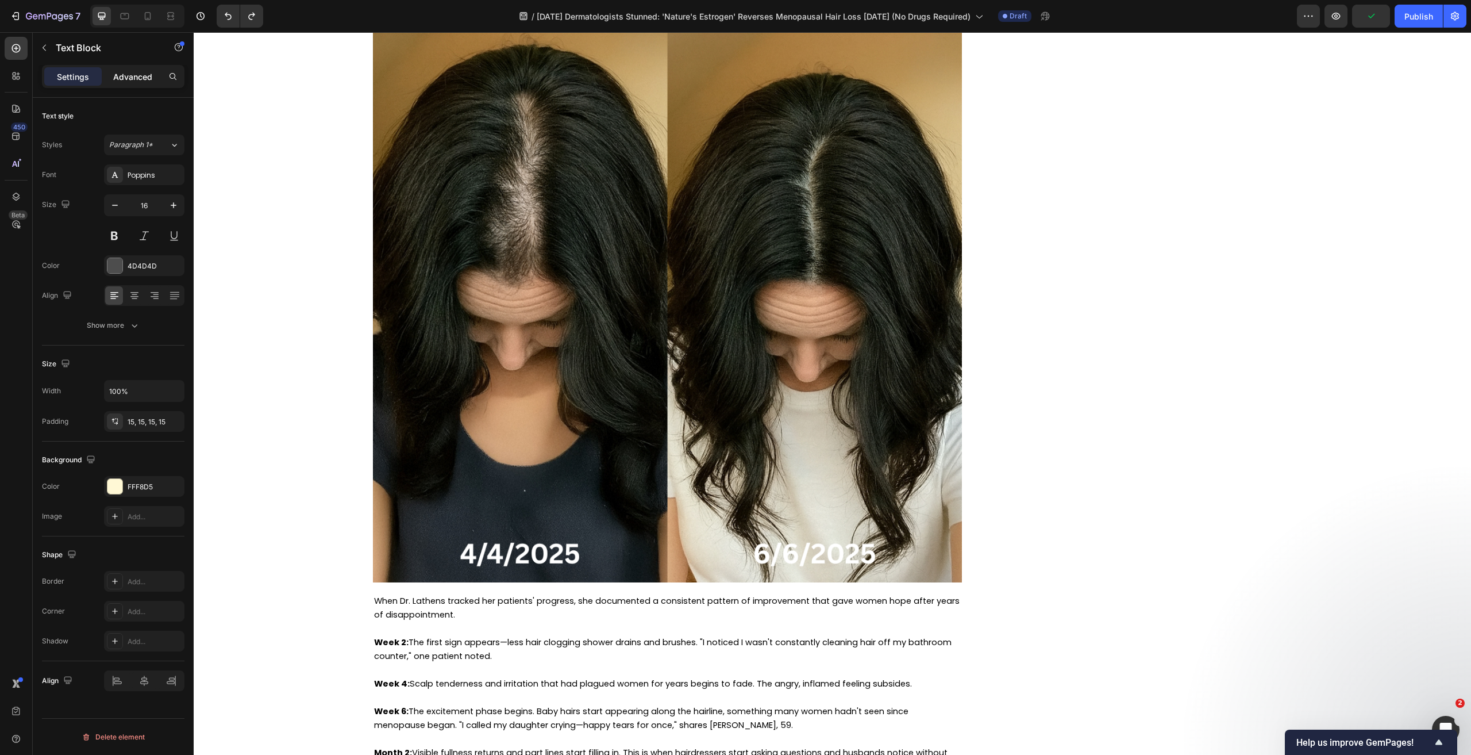
click at [123, 76] on p "Advanced" at bounding box center [132, 77] width 39 height 12
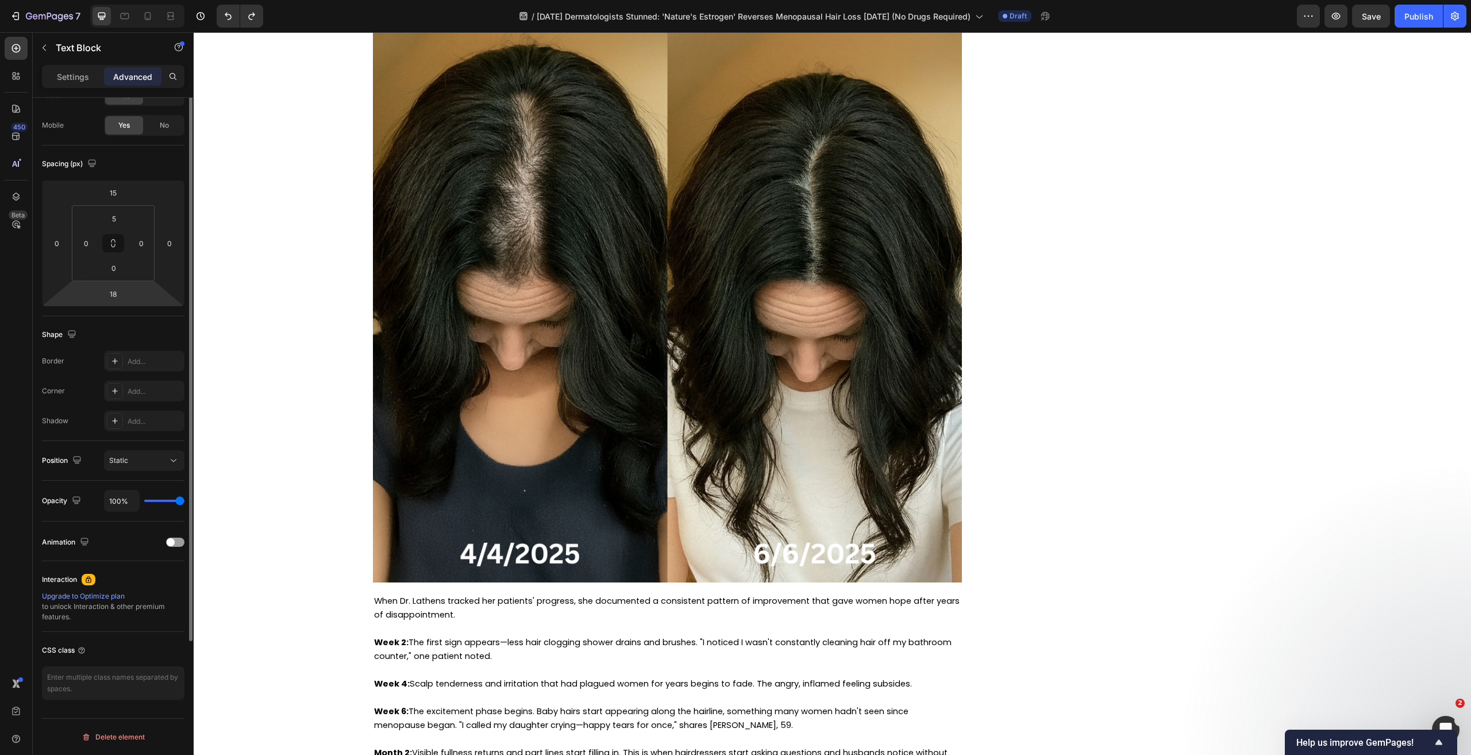
scroll to position [0, 0]
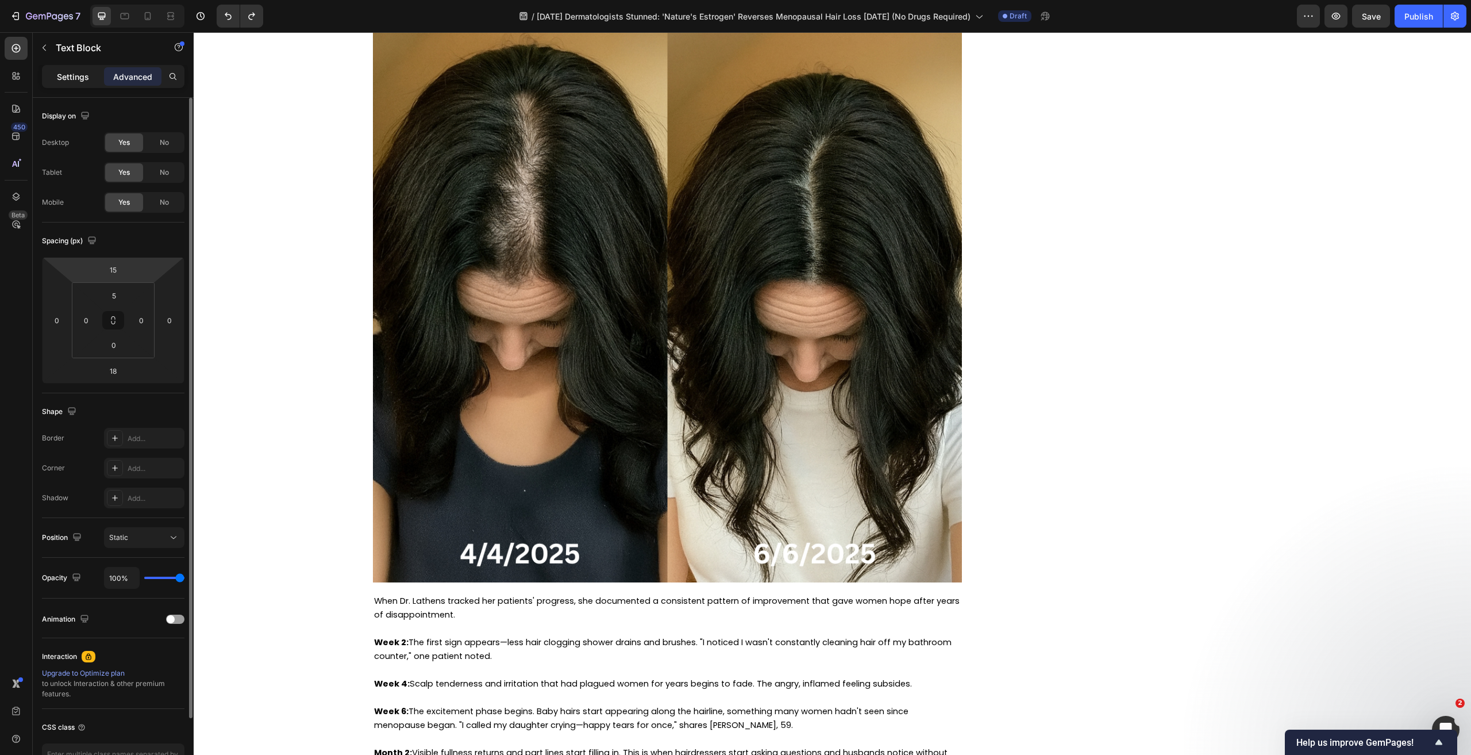
click at [78, 76] on p "Settings" at bounding box center [73, 77] width 32 height 12
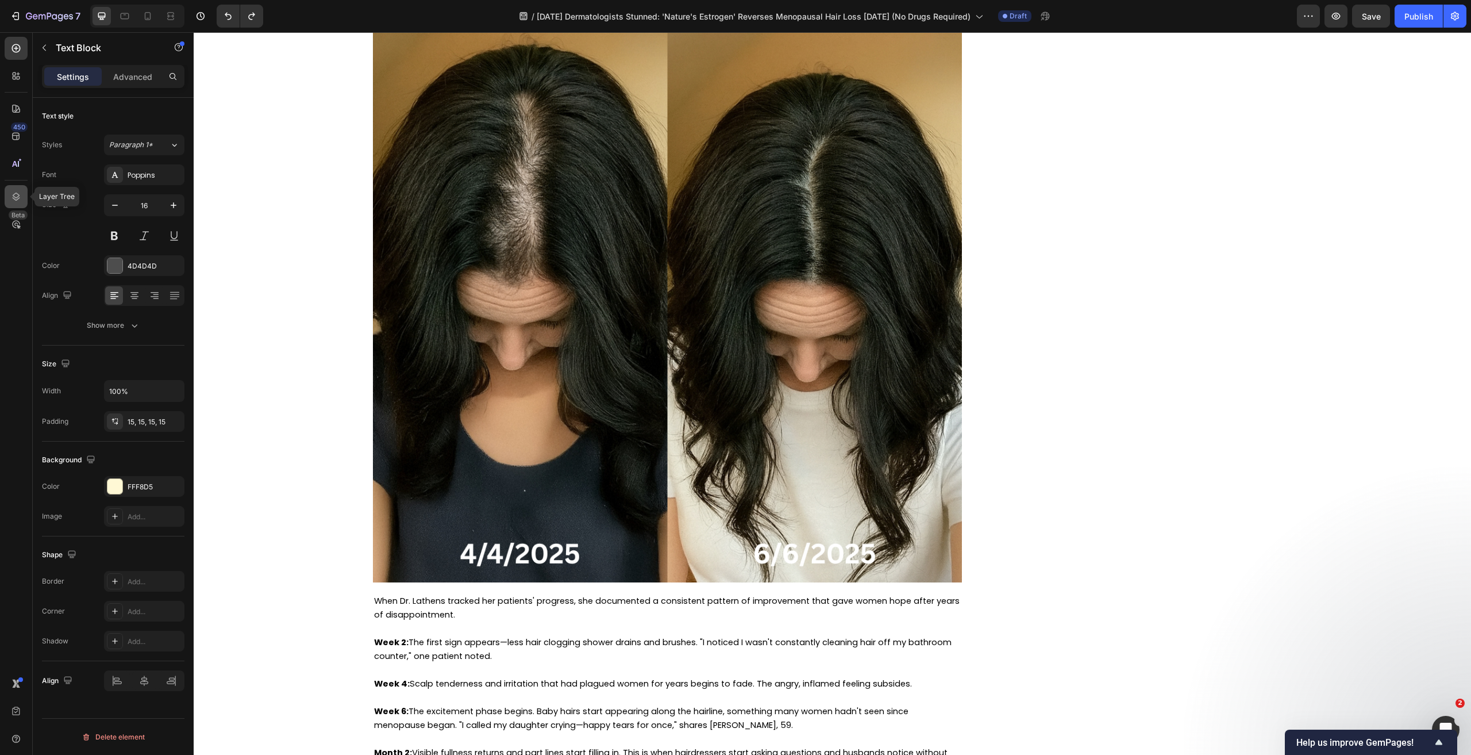
click at [14, 206] on div at bounding box center [16, 196] width 23 height 23
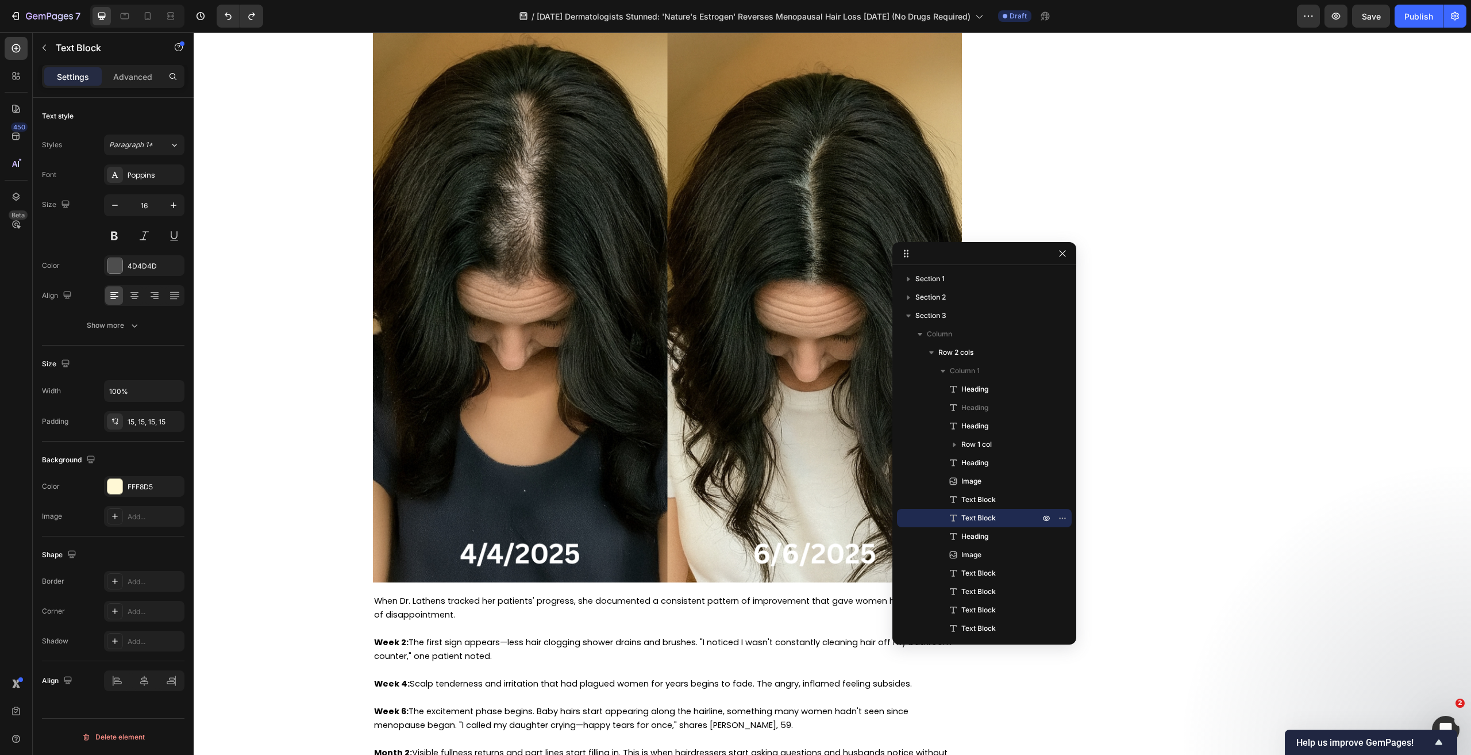
drag, startPoint x: 1449, startPoint y: 295, endPoint x: 1093, endPoint y: 291, distance: 356.3
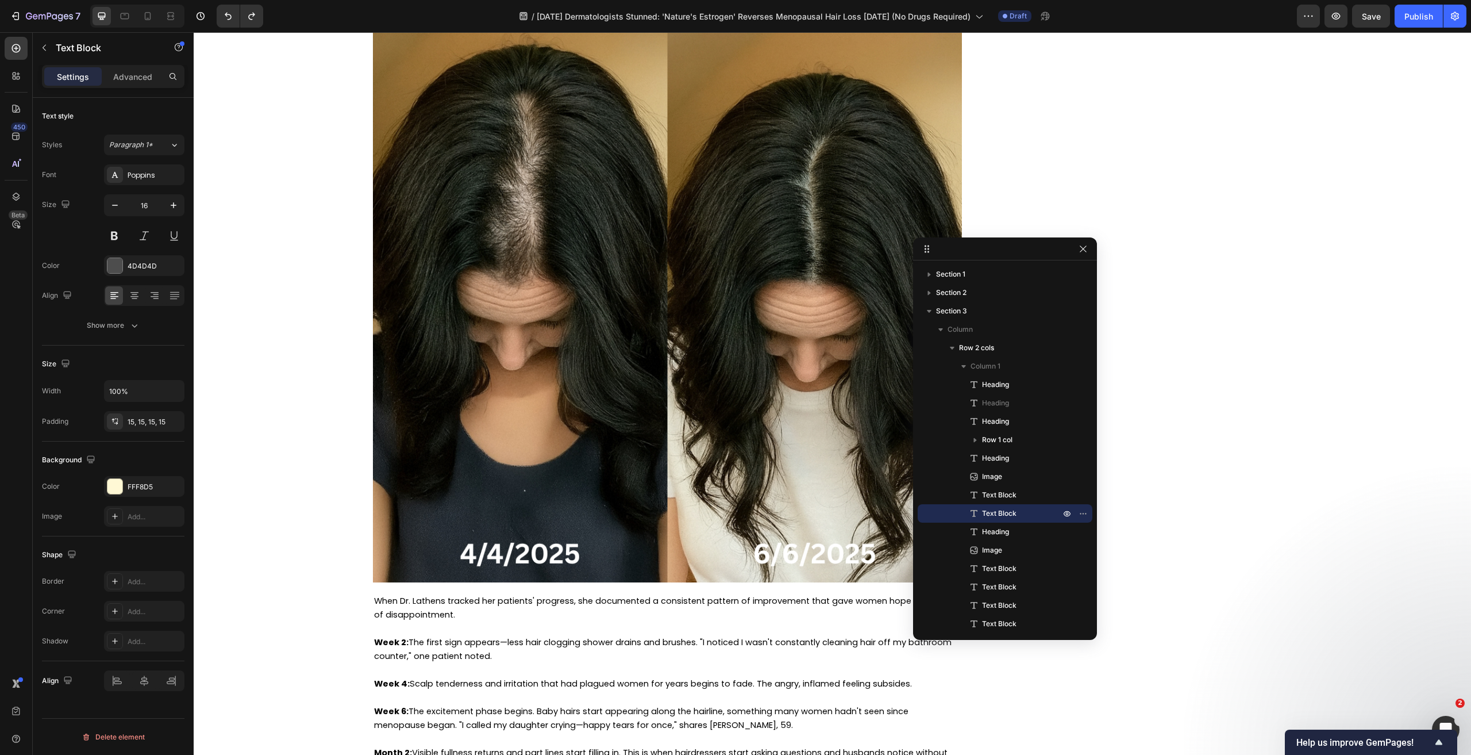
scroll to position [57, 0]
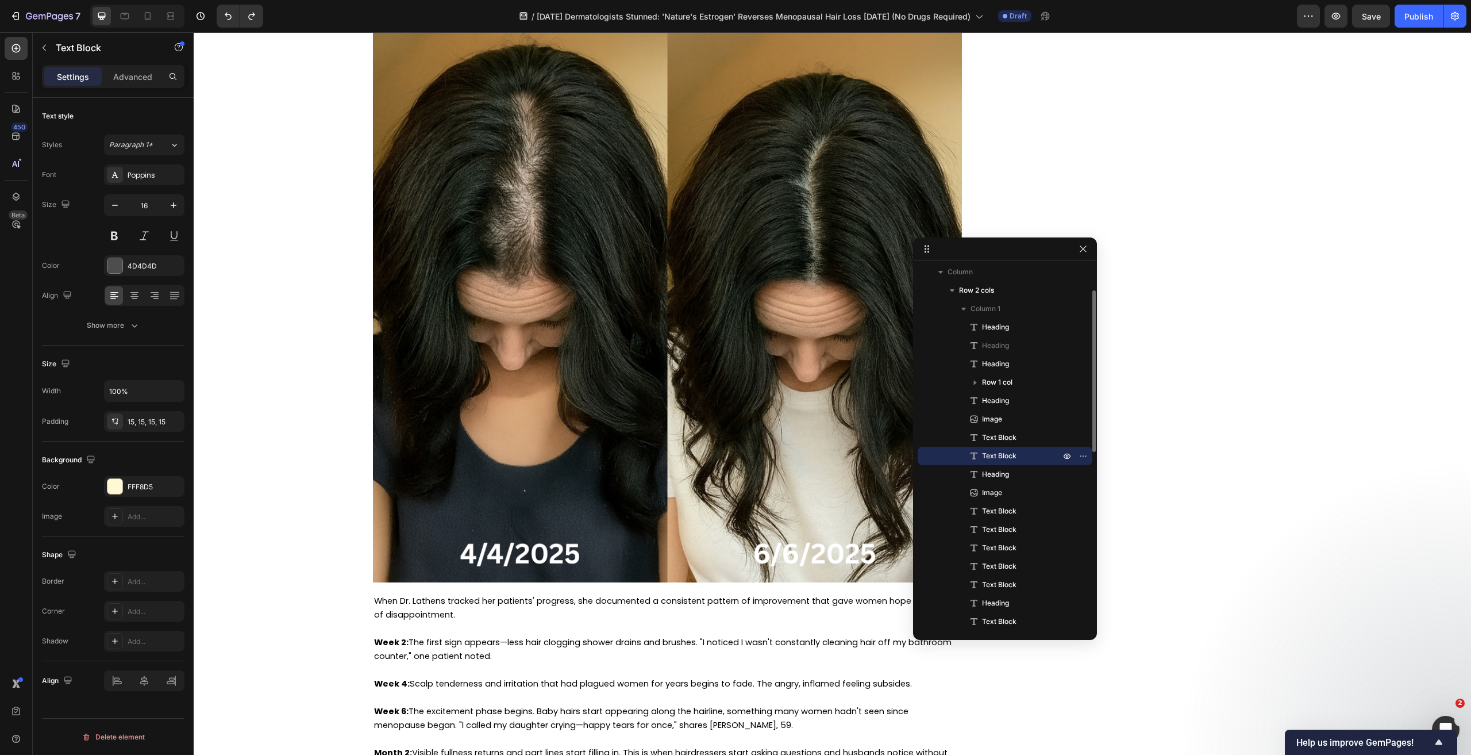
click at [1008, 453] on span "Text Block" at bounding box center [999, 455] width 34 height 11
click at [1087, 453] on icon "button" at bounding box center [1083, 455] width 9 height 9
click at [18, 44] on icon at bounding box center [15, 48] width 11 height 11
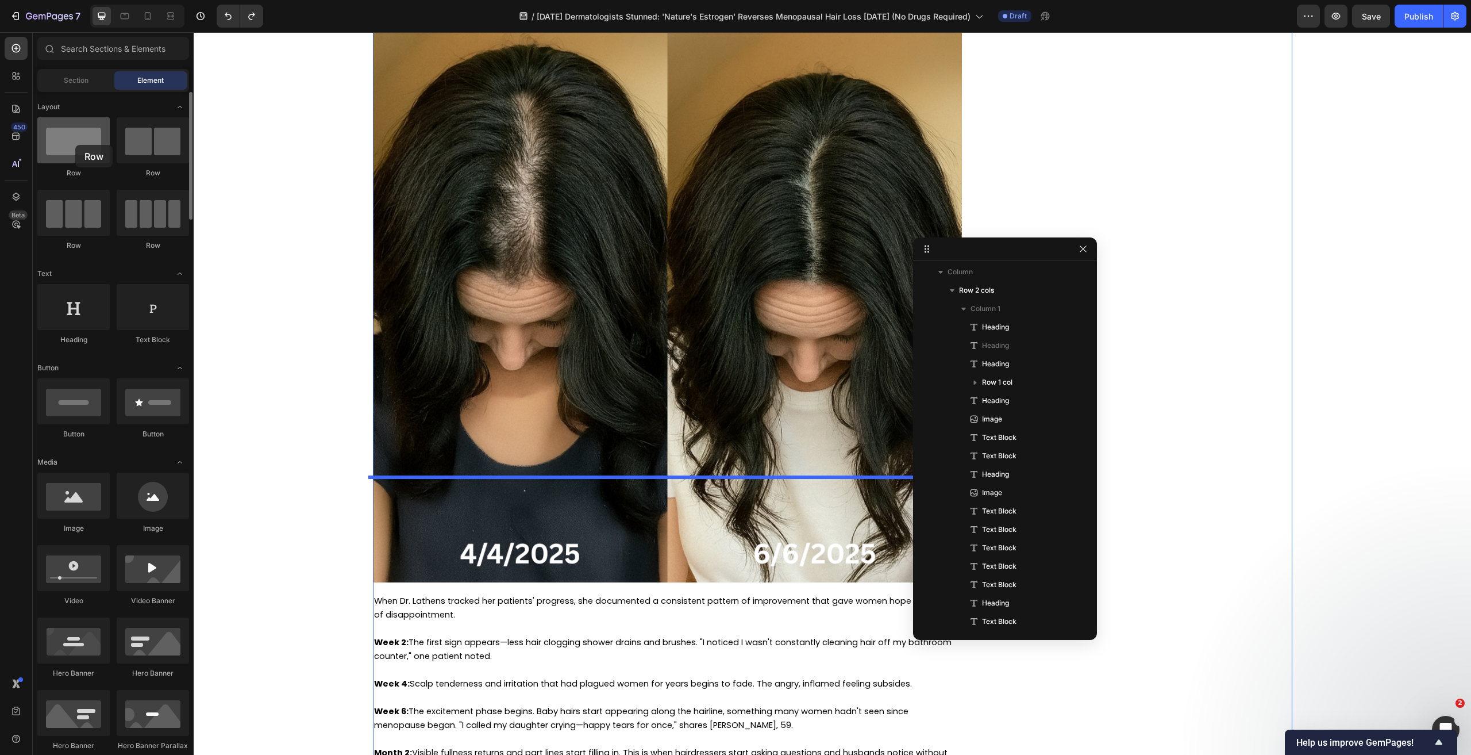
drag, startPoint x: 88, startPoint y: 143, endPoint x: 75, endPoint y: 145, distance: 12.8
click at [75, 145] on div at bounding box center [73, 140] width 72 height 46
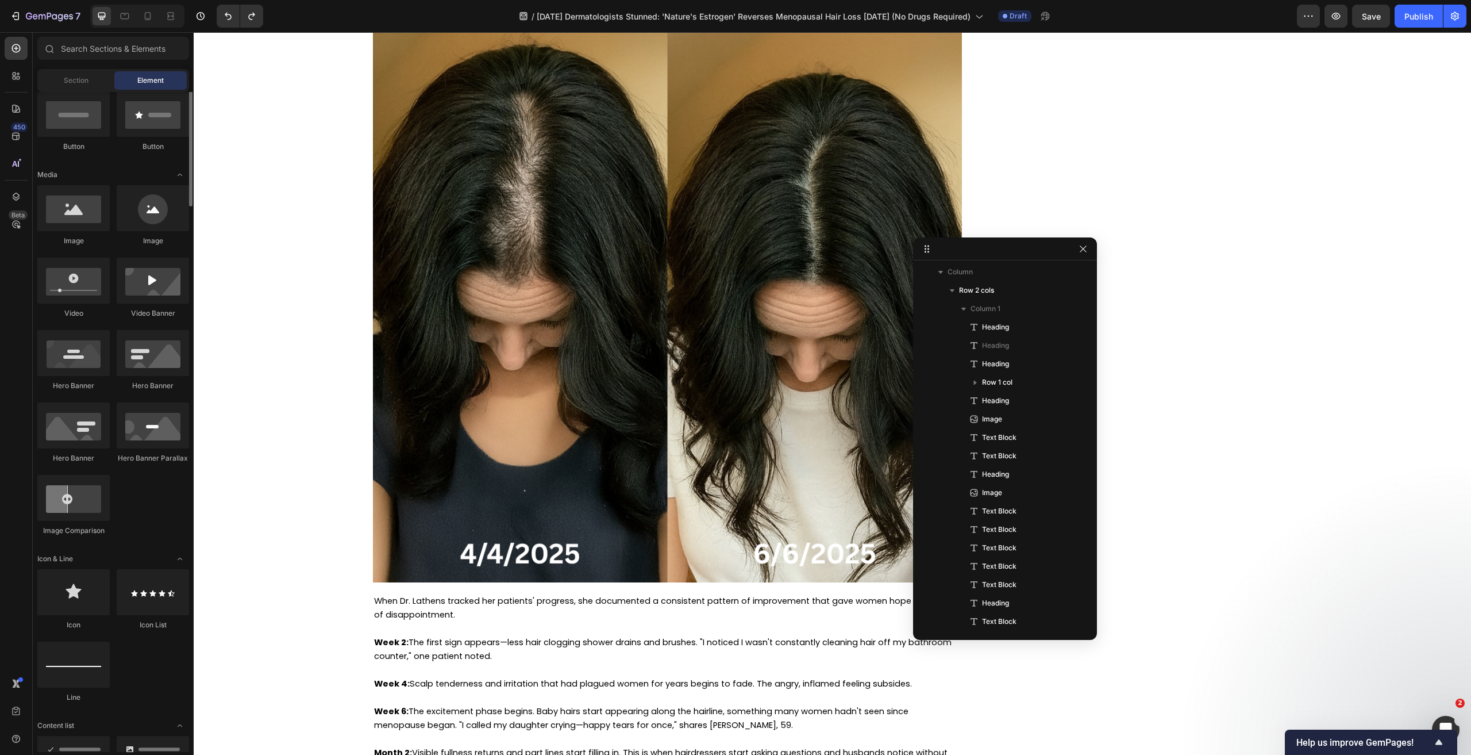
scroll to position [230, 0]
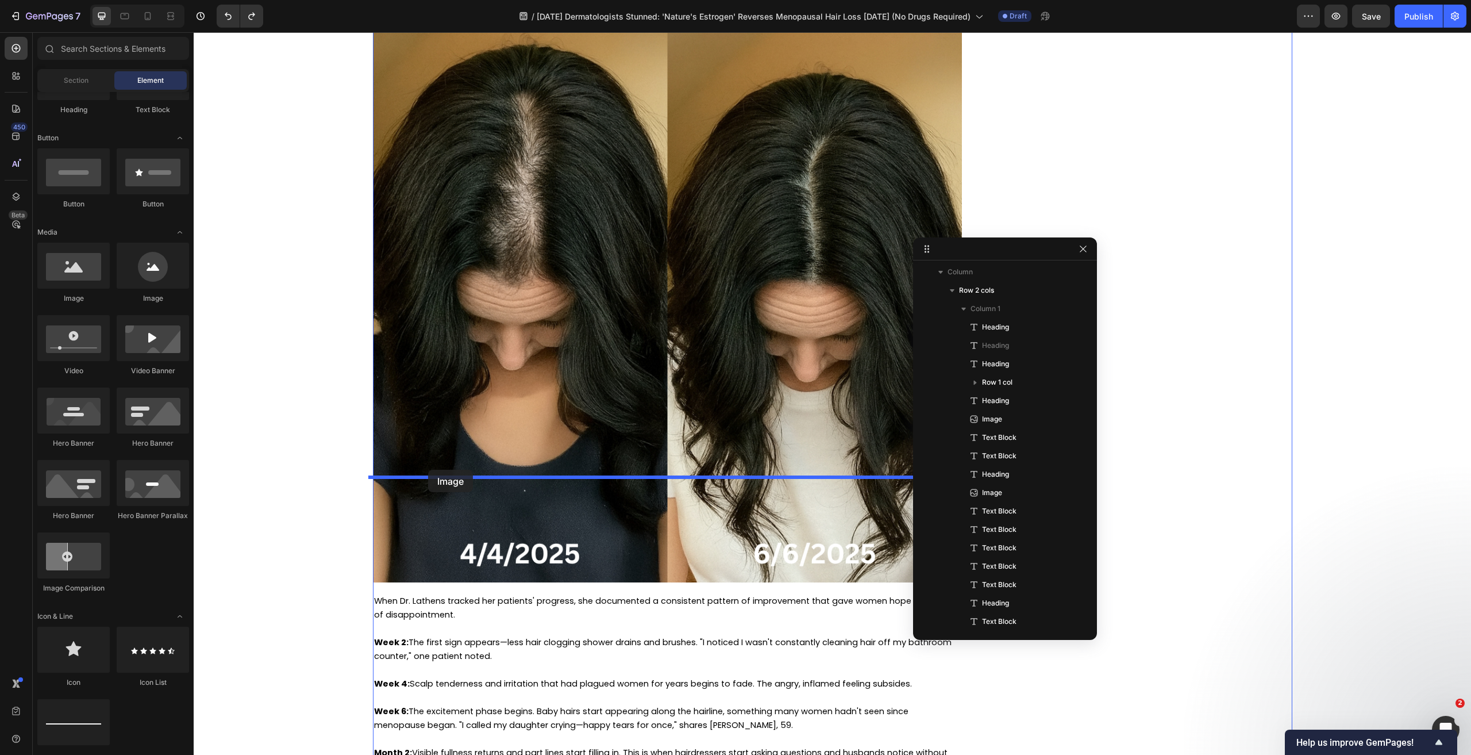
drag, startPoint x: 357, startPoint y: 308, endPoint x: 428, endPoint y: 469, distance: 176.3
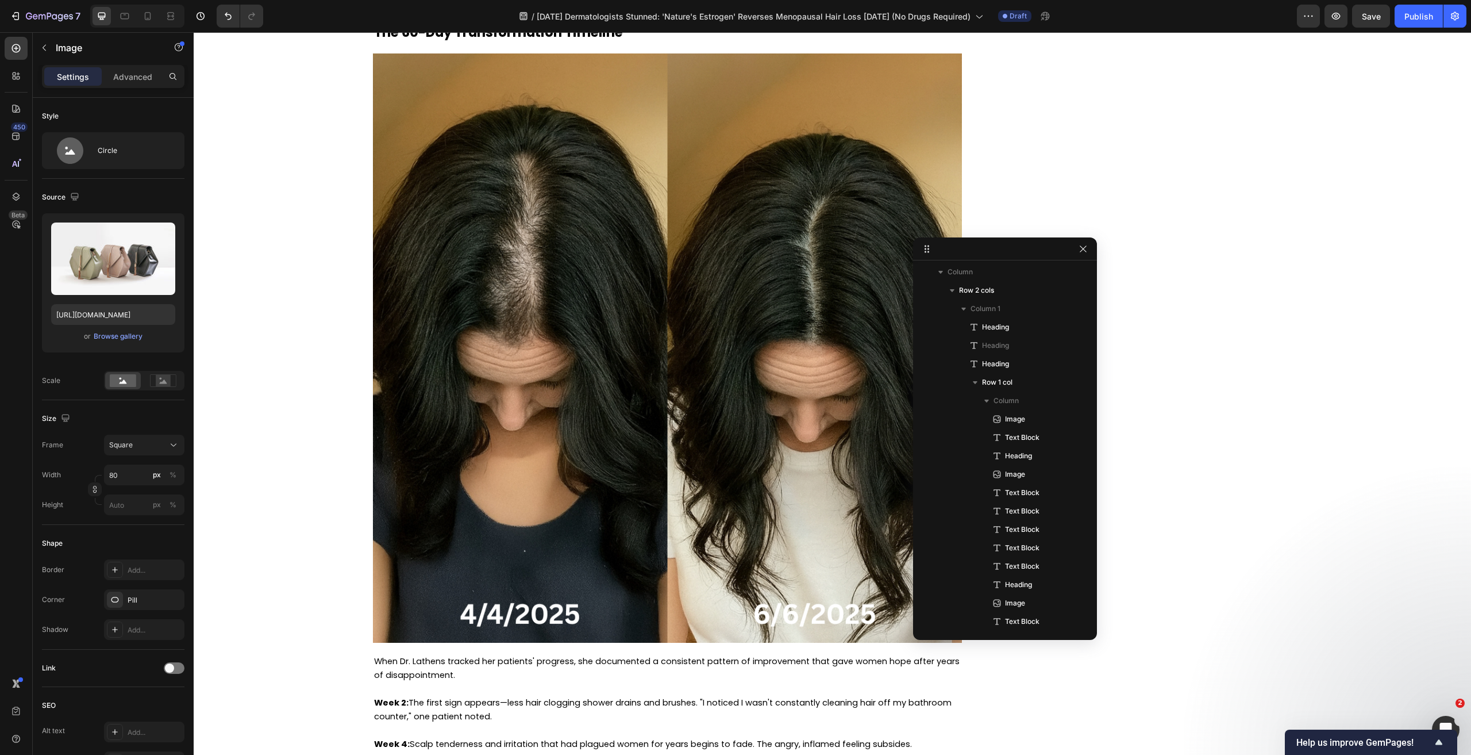
scroll to position [473, 0]
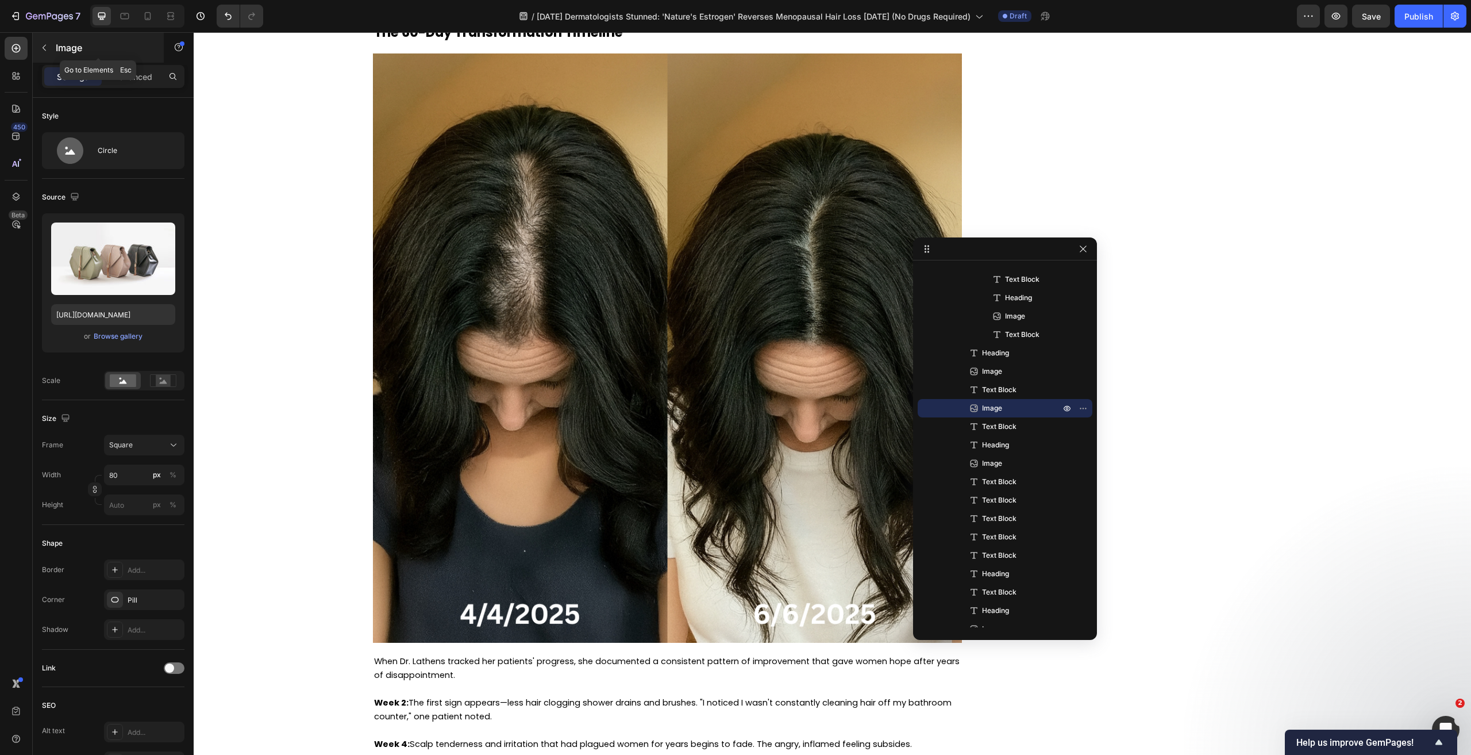
click at [49, 50] on button "button" at bounding box center [44, 48] width 18 height 18
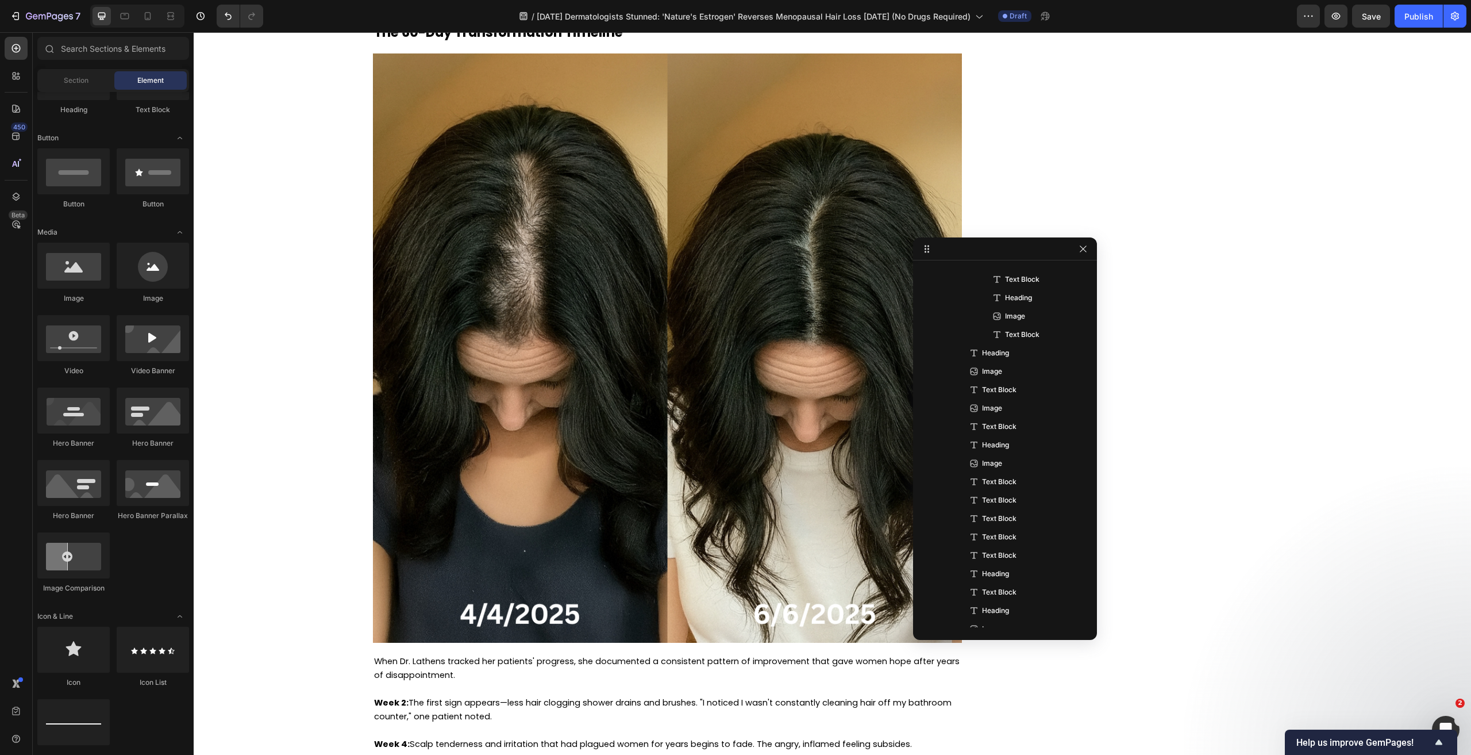
scroll to position [0, 0]
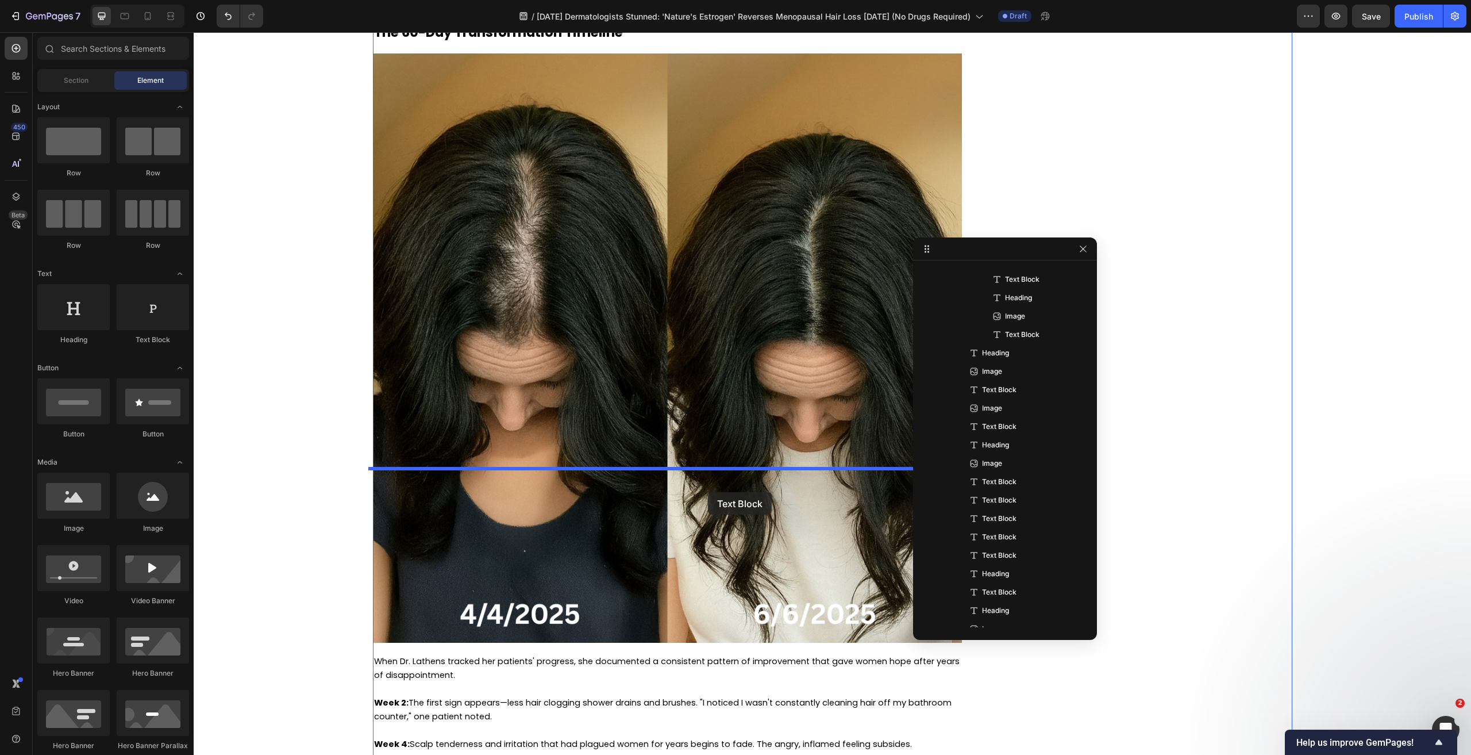
drag, startPoint x: 343, startPoint y: 339, endPoint x: 708, endPoint y: 492, distance: 395.6
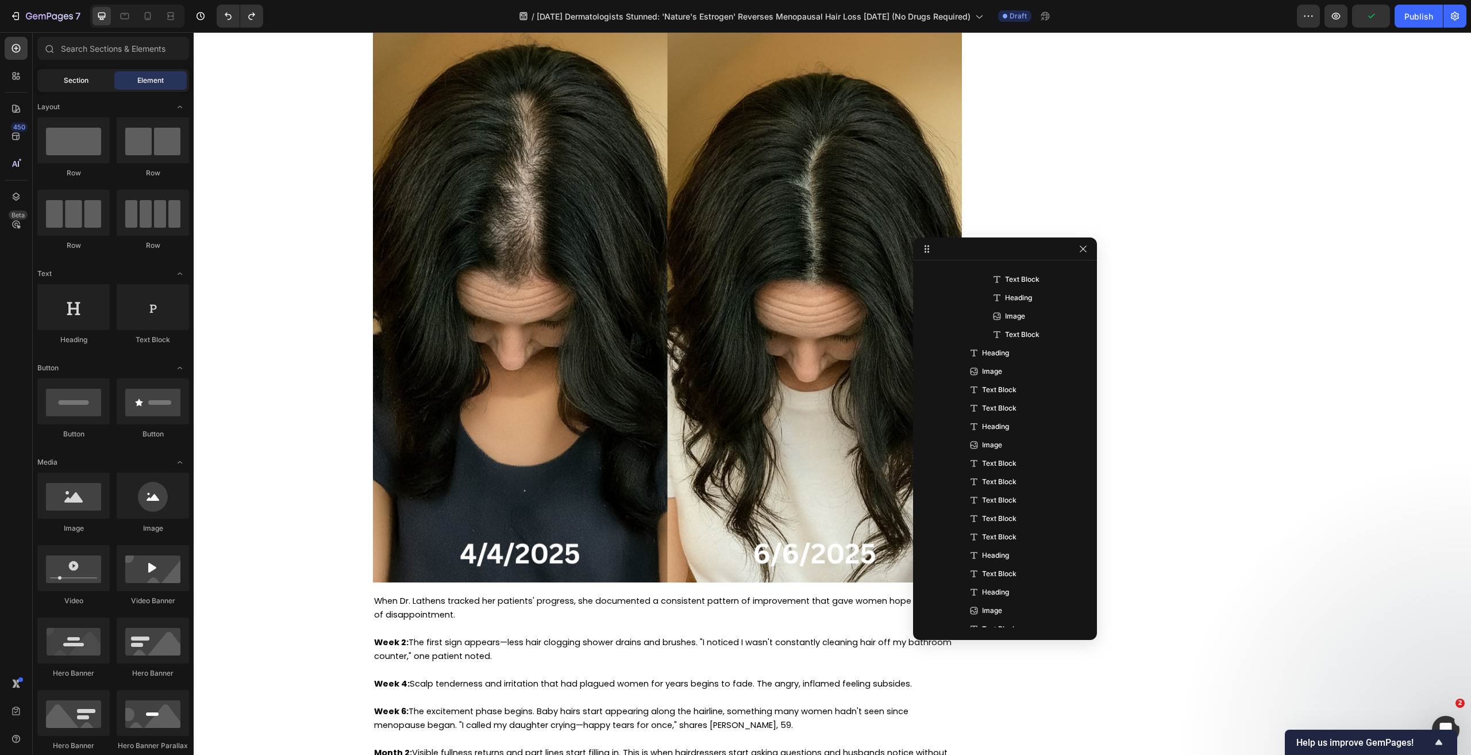
click at [86, 87] on div "Section" at bounding box center [76, 80] width 72 height 18
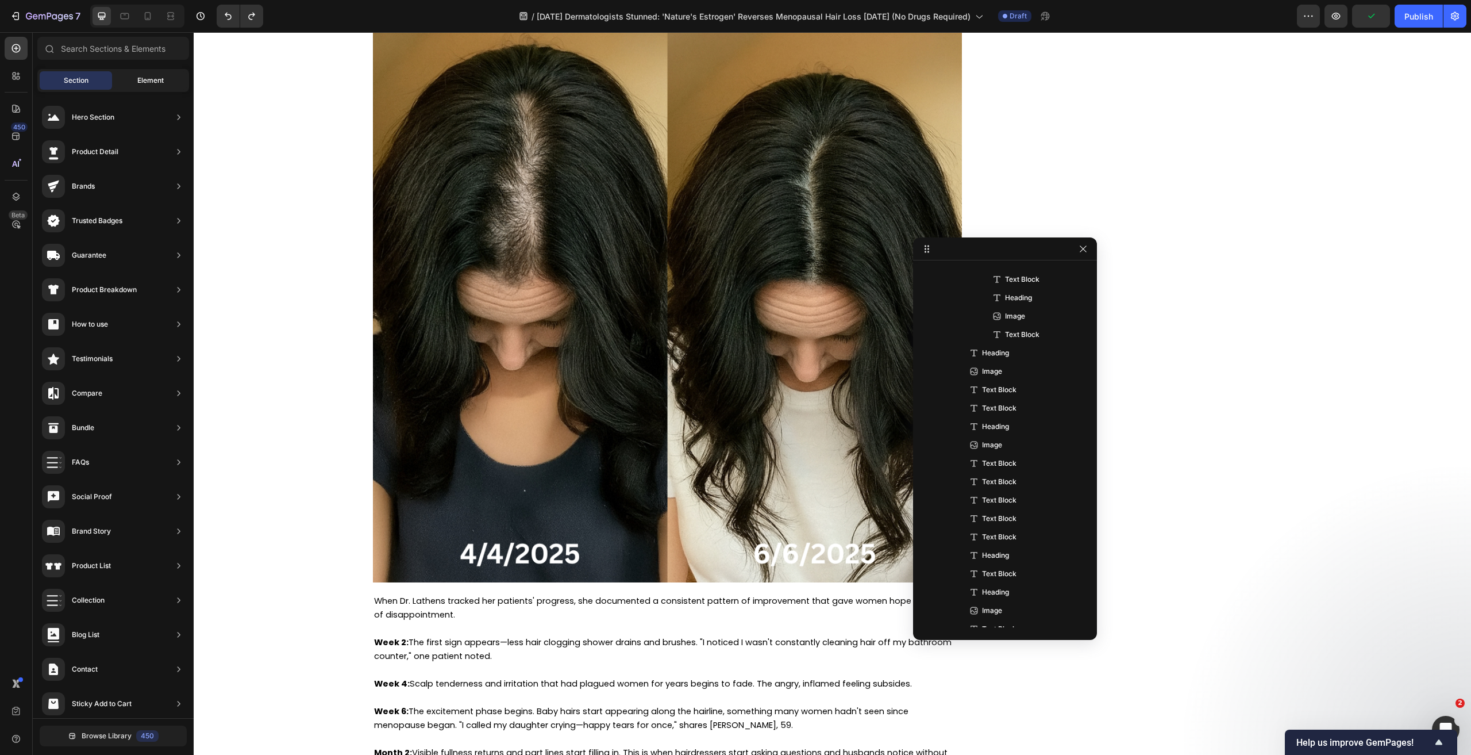
click at [132, 83] on div "Element" at bounding box center [150, 80] width 72 height 18
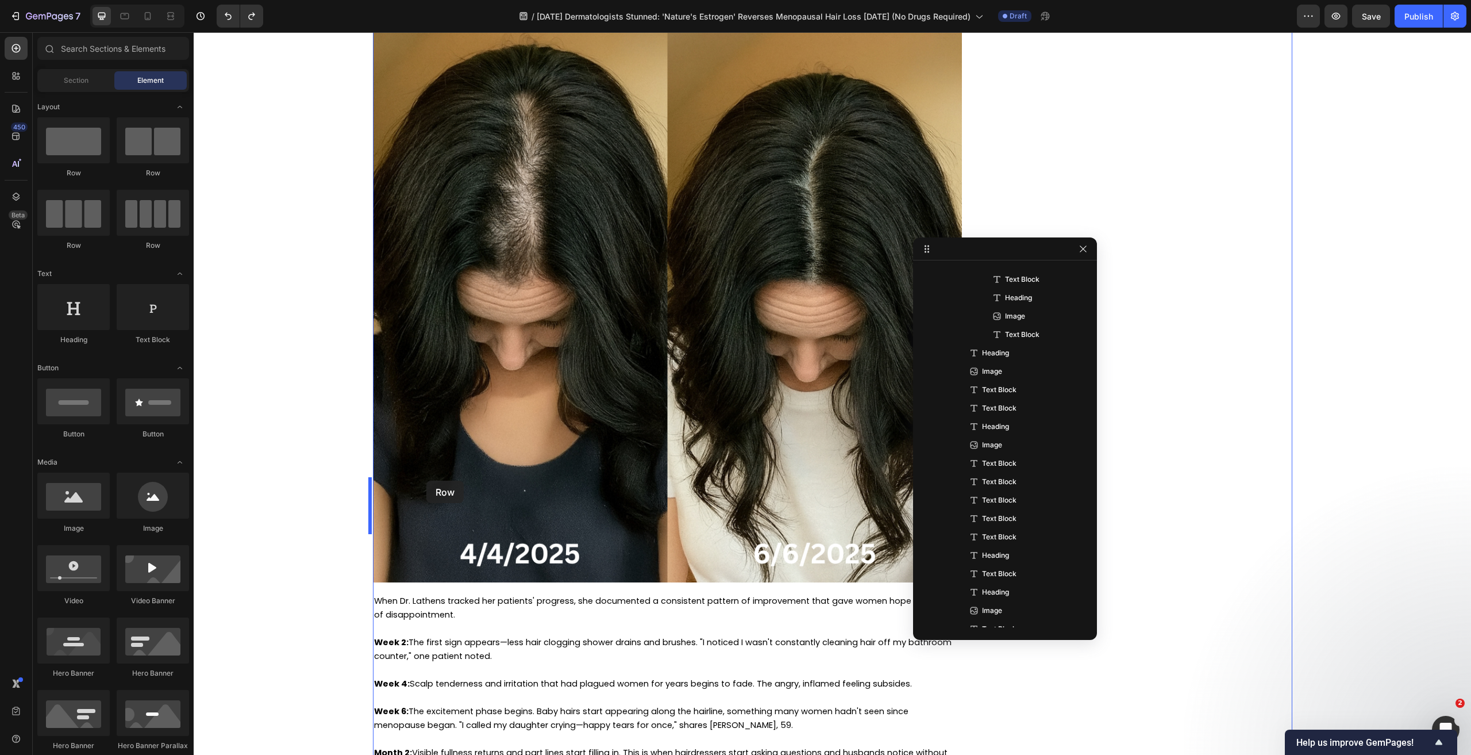
drag, startPoint x: 356, startPoint y: 182, endPoint x: 426, endPoint y: 480, distance: 307.1
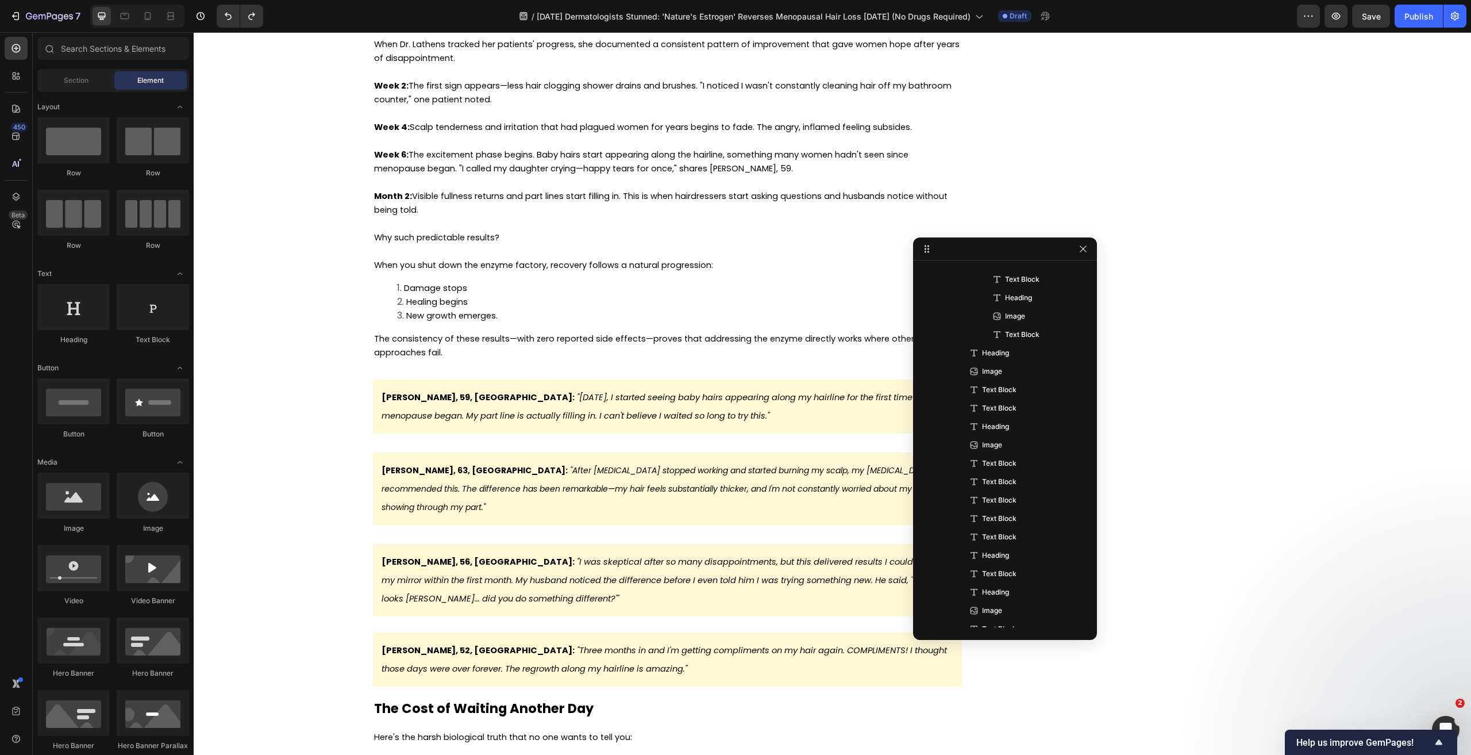
scroll to position [1, 0]
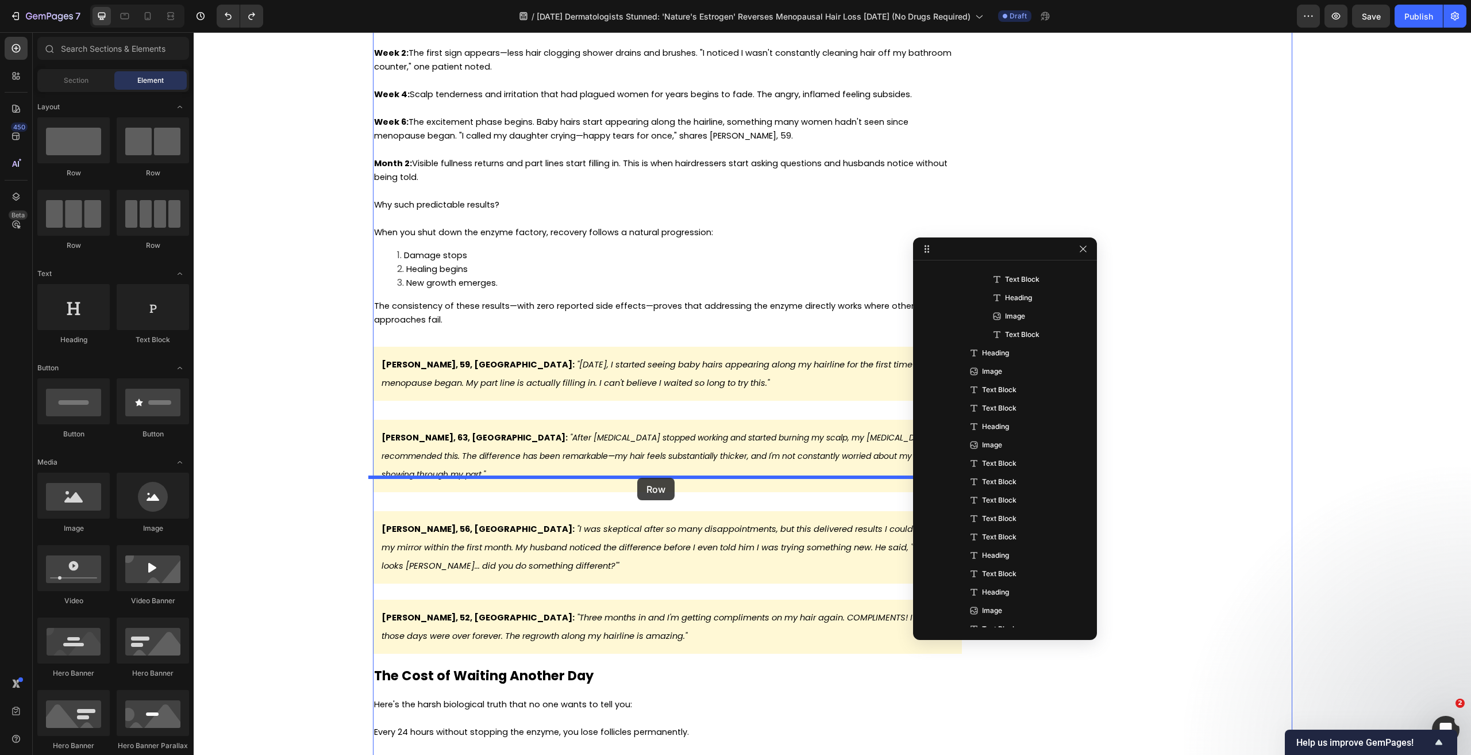
drag, startPoint x: 381, startPoint y: 198, endPoint x: 637, endPoint y: 478, distance: 379.1
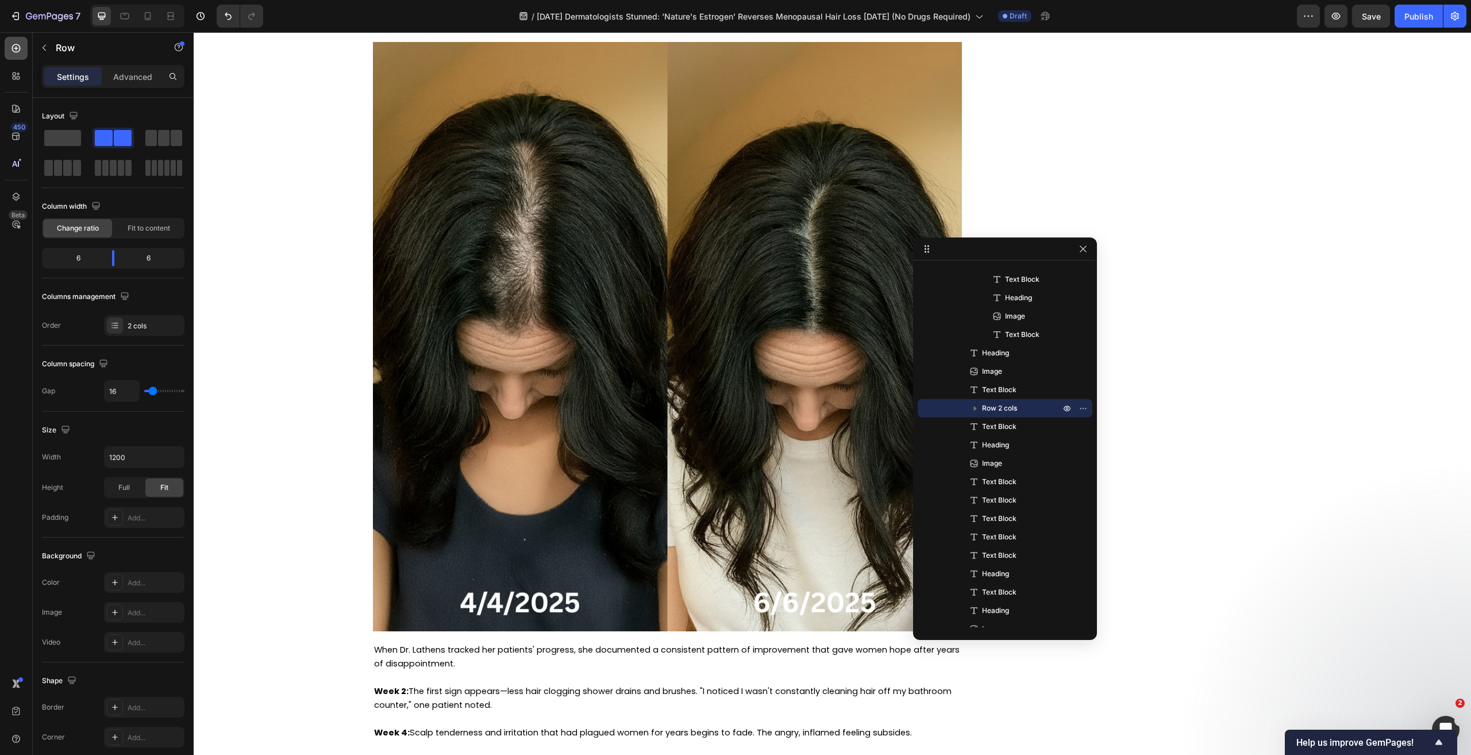
click at [10, 48] on icon at bounding box center [15, 48] width 11 height 11
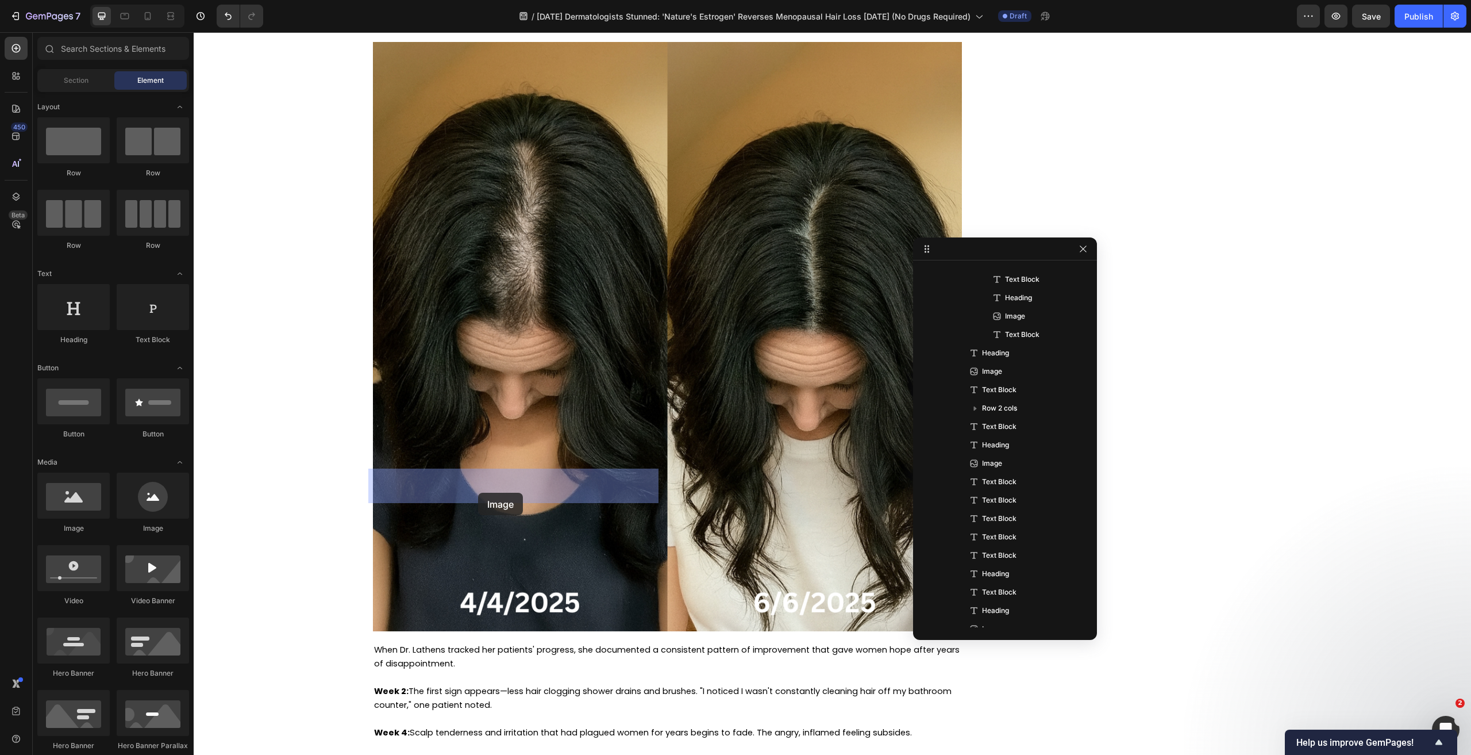
drag, startPoint x: 356, startPoint y: 533, endPoint x: 478, endPoint y: 492, distance: 128.3
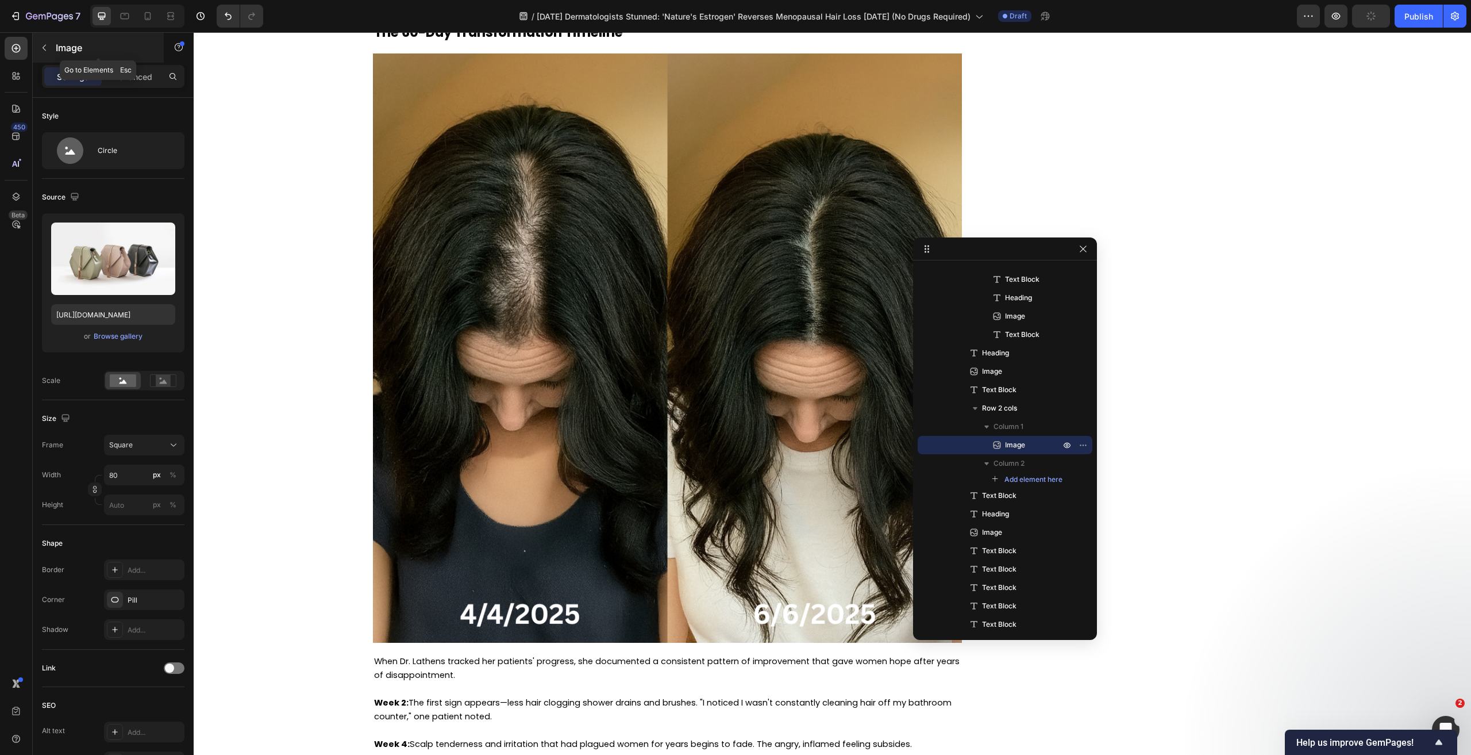
click at [44, 51] on icon "button" at bounding box center [44, 47] width 9 height 9
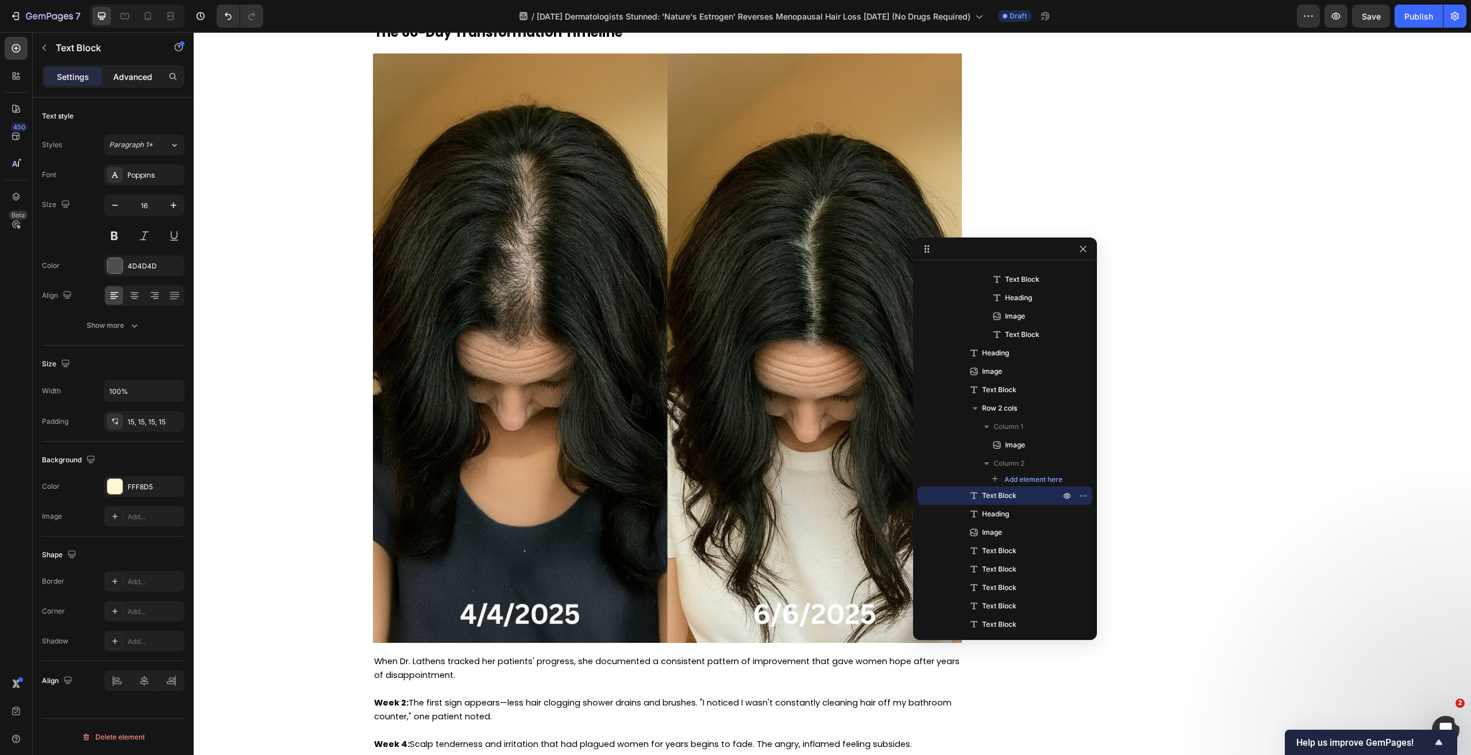
click at [143, 79] on p "Advanced" at bounding box center [132, 77] width 39 height 12
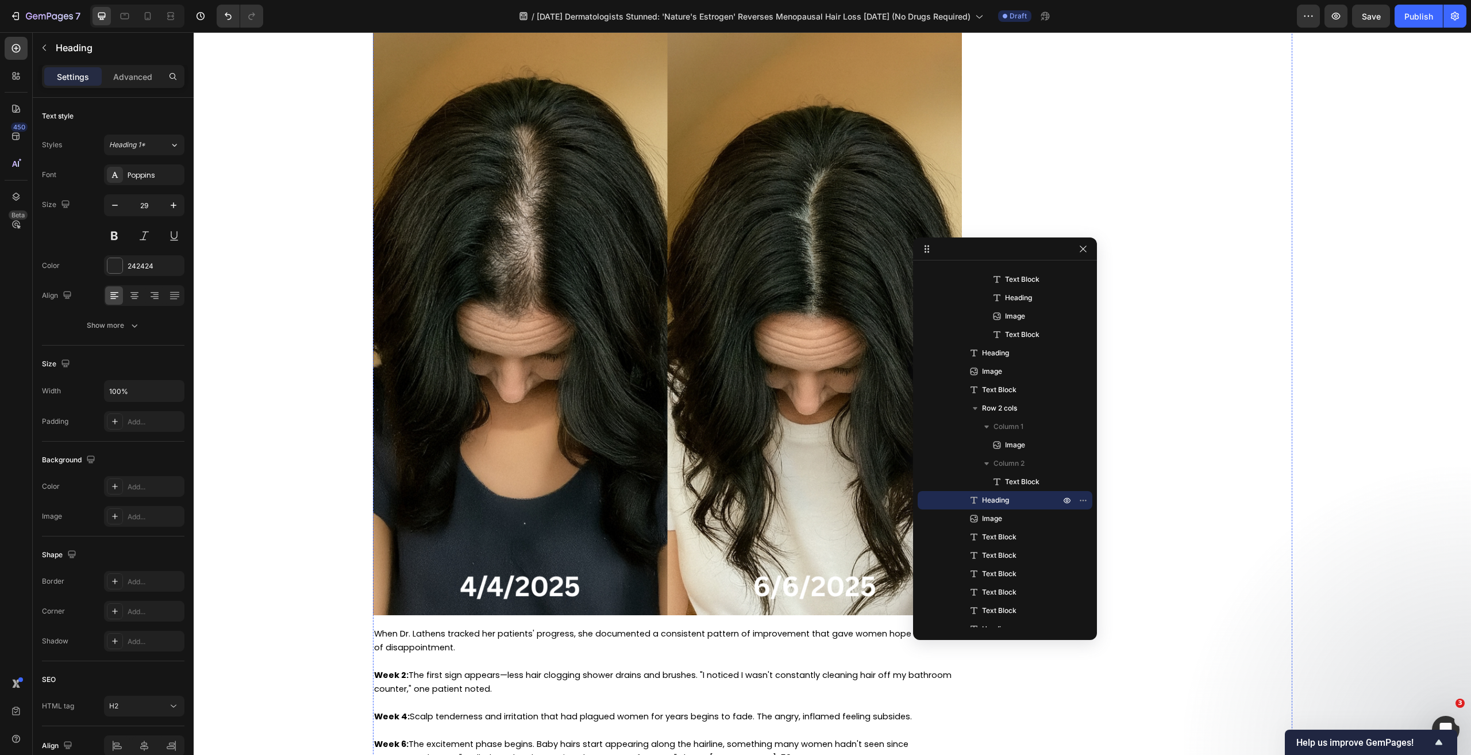
click at [691, 21] on h2 "The 60-Day Transformation Timeline" at bounding box center [667, 3] width 589 height 33
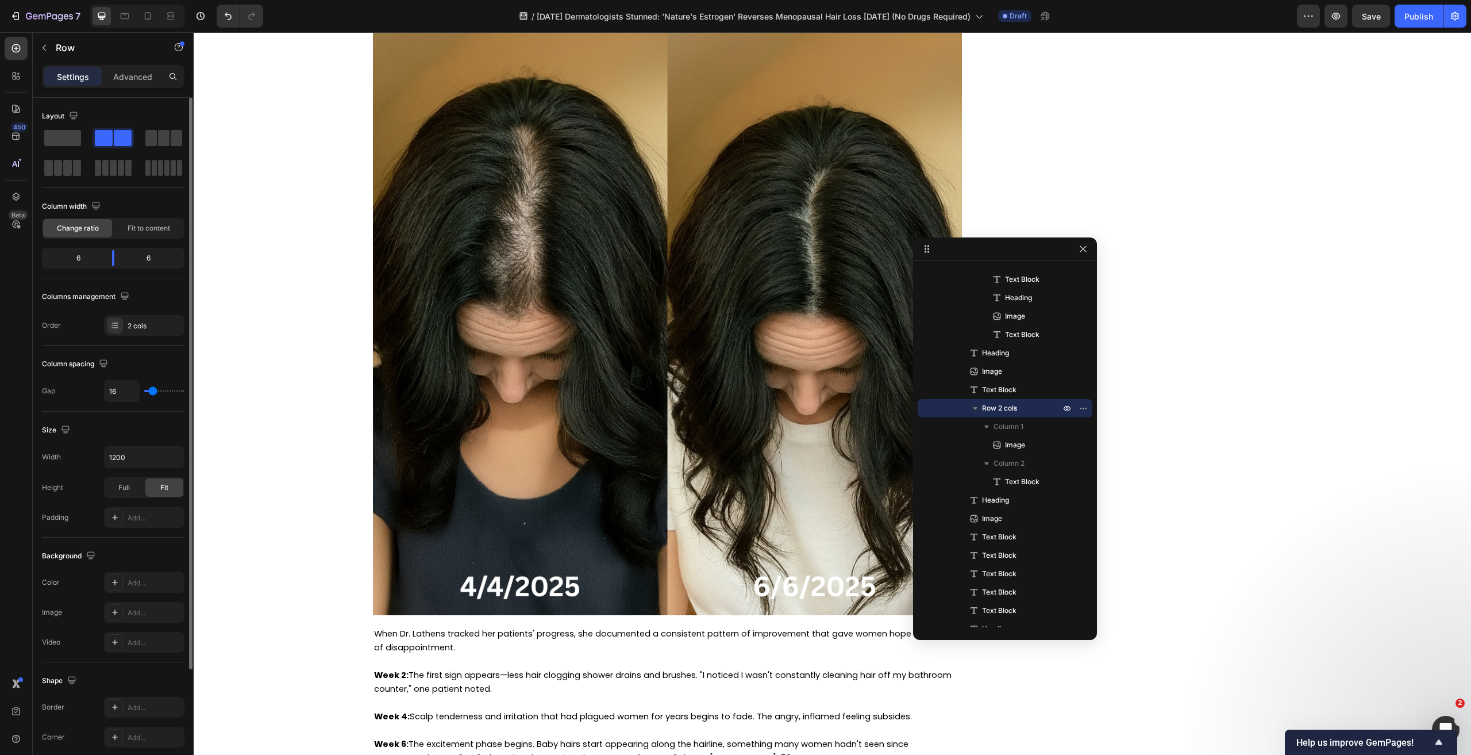
drag, startPoint x: 116, startPoint y: 266, endPoint x: 88, endPoint y: 264, distance: 28.3
click at [83, 264] on div "6 6" at bounding box center [113, 258] width 143 height 21
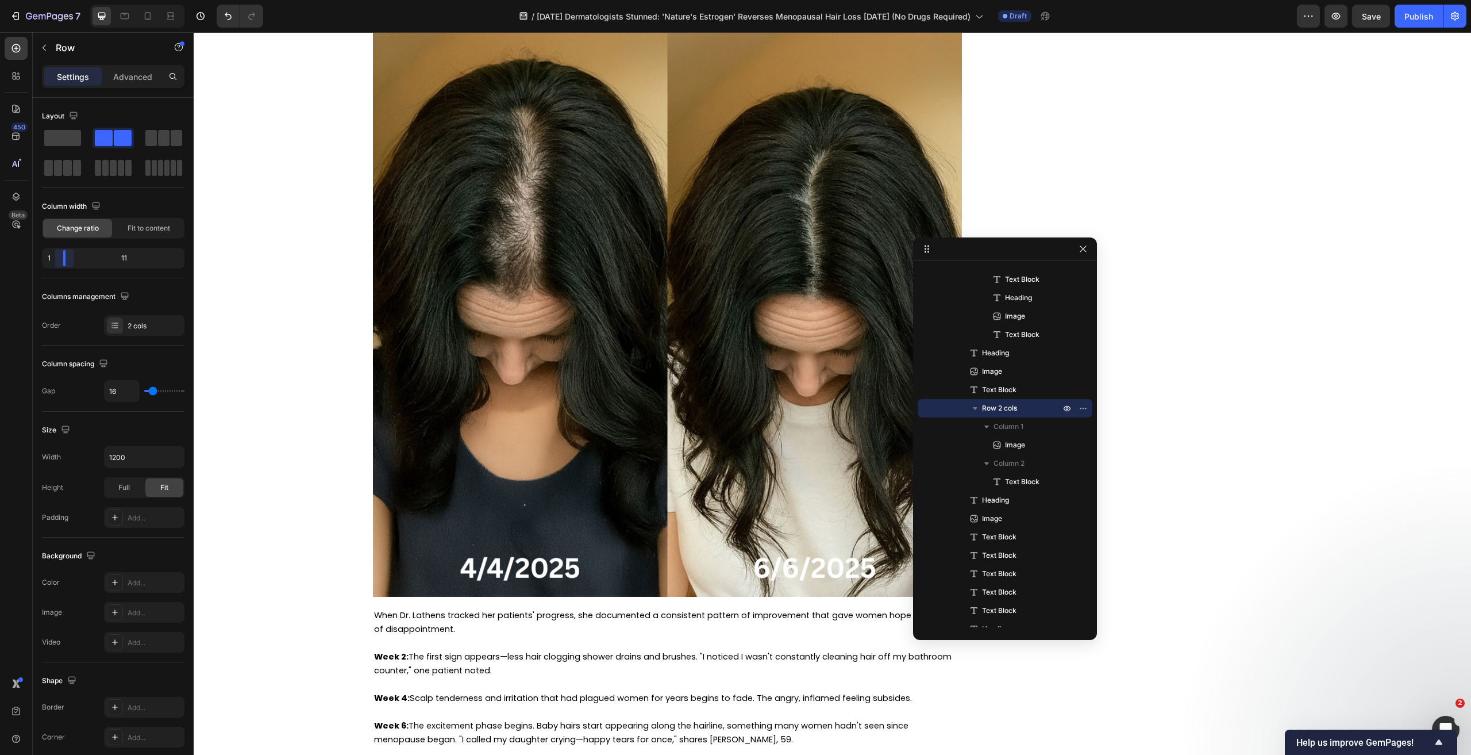
drag, startPoint x: 111, startPoint y: 261, endPoint x: 22, endPoint y: 258, distance: 89.7
click at [22, 0] on body "7 Version history / 9-26-25 Dermatologists Stunned: 'Nature's Estrogen' Reverse…" at bounding box center [735, 0] width 1471 height 0
drag, startPoint x: 1011, startPoint y: 251, endPoint x: 1206, endPoint y: 252, distance: 195.4
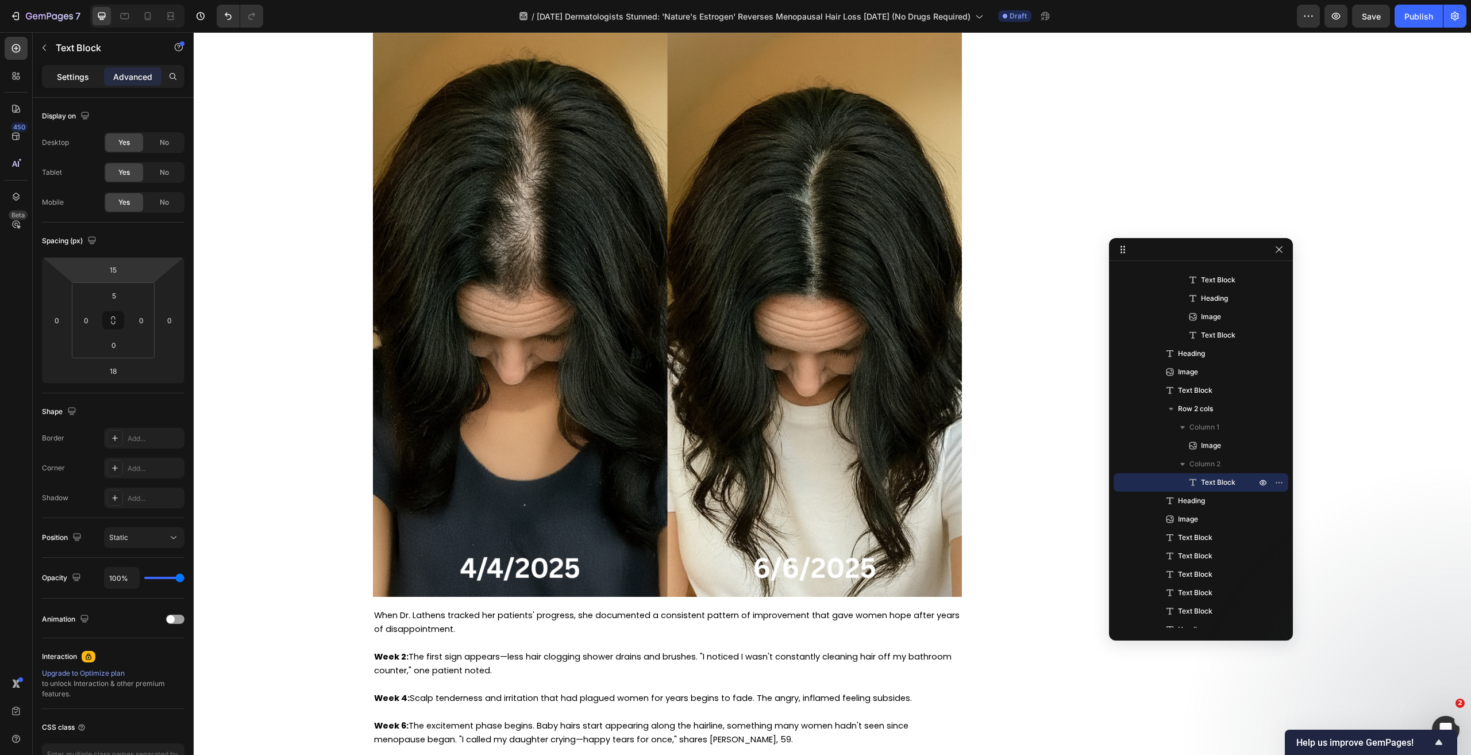
click at [77, 70] on div "Settings" at bounding box center [72, 76] width 57 height 18
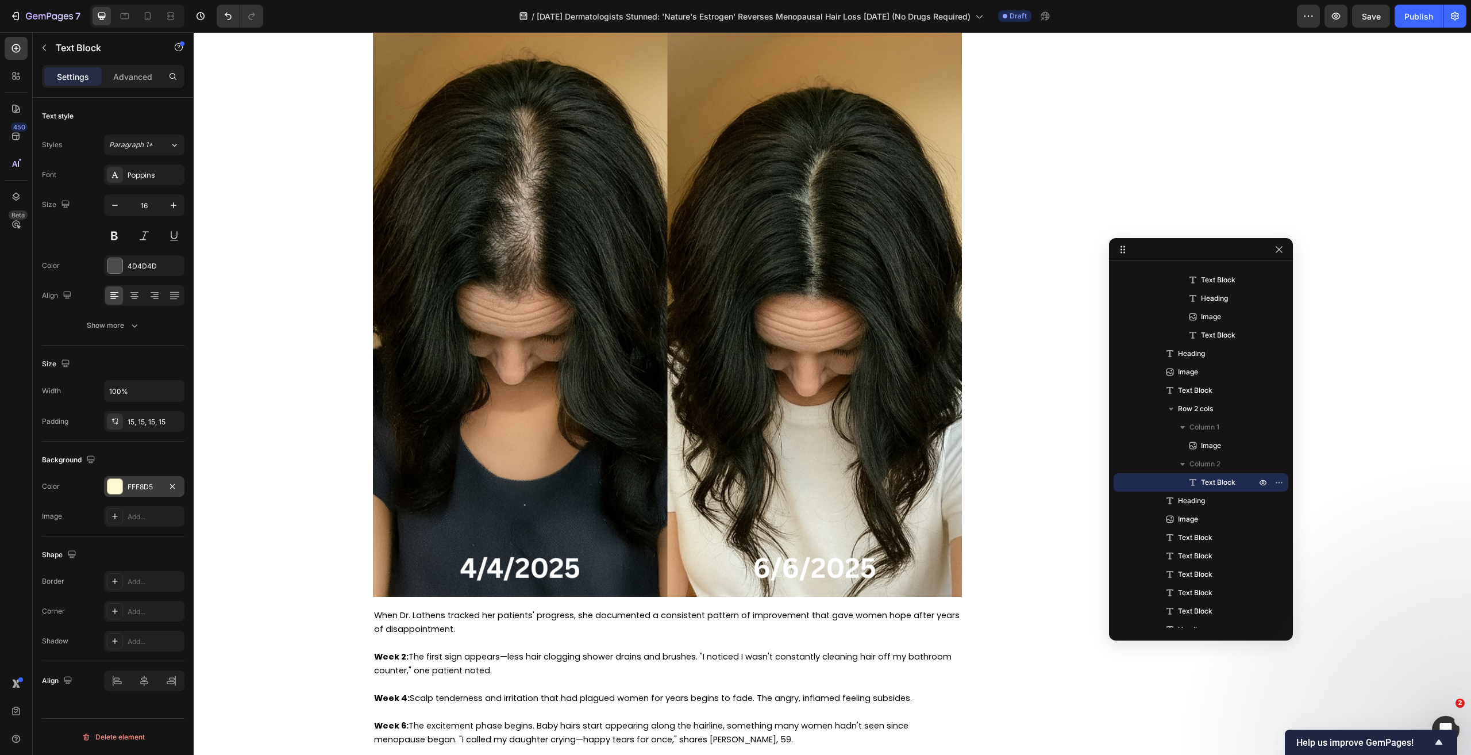
click at [113, 483] on div at bounding box center [114, 486] width 15 height 15
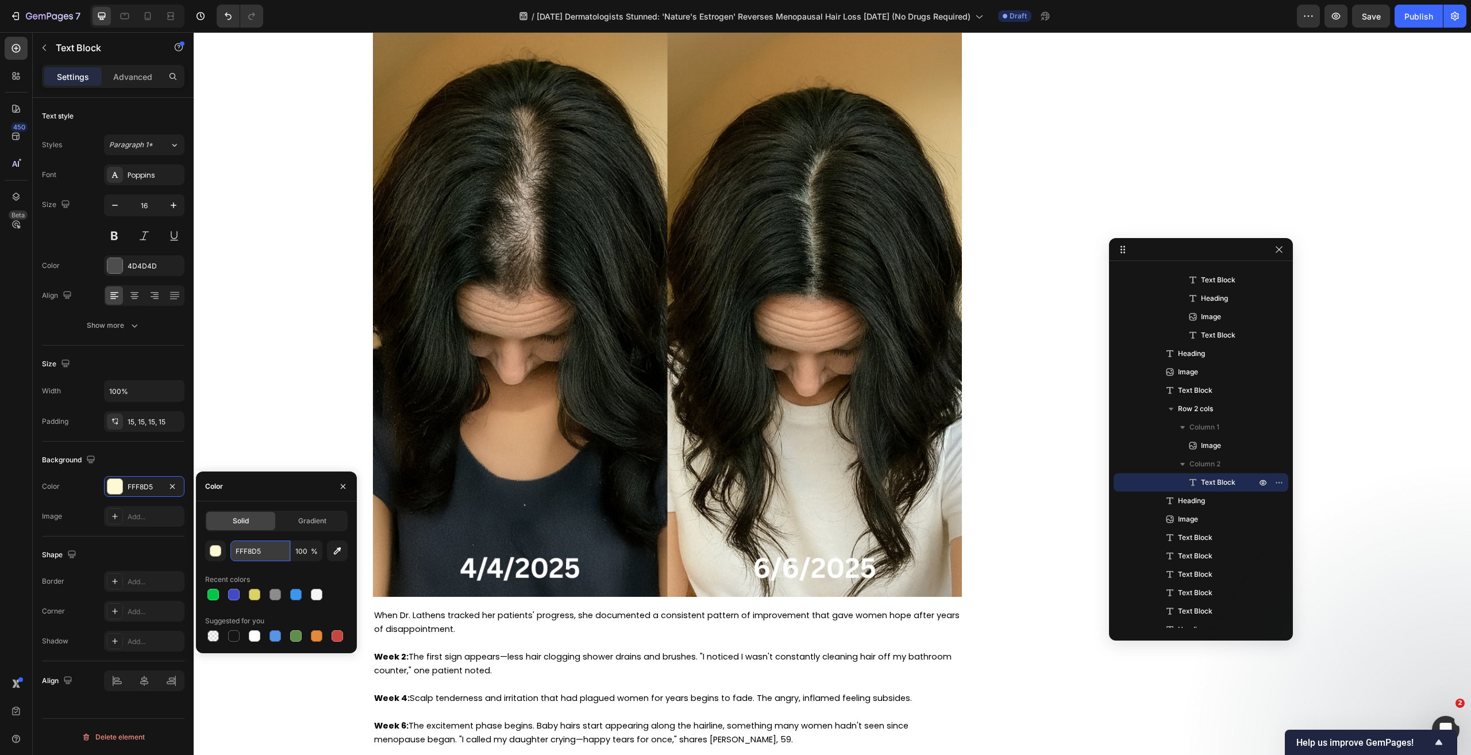
click at [274, 545] on input "FFF8D5" at bounding box center [260, 550] width 60 height 21
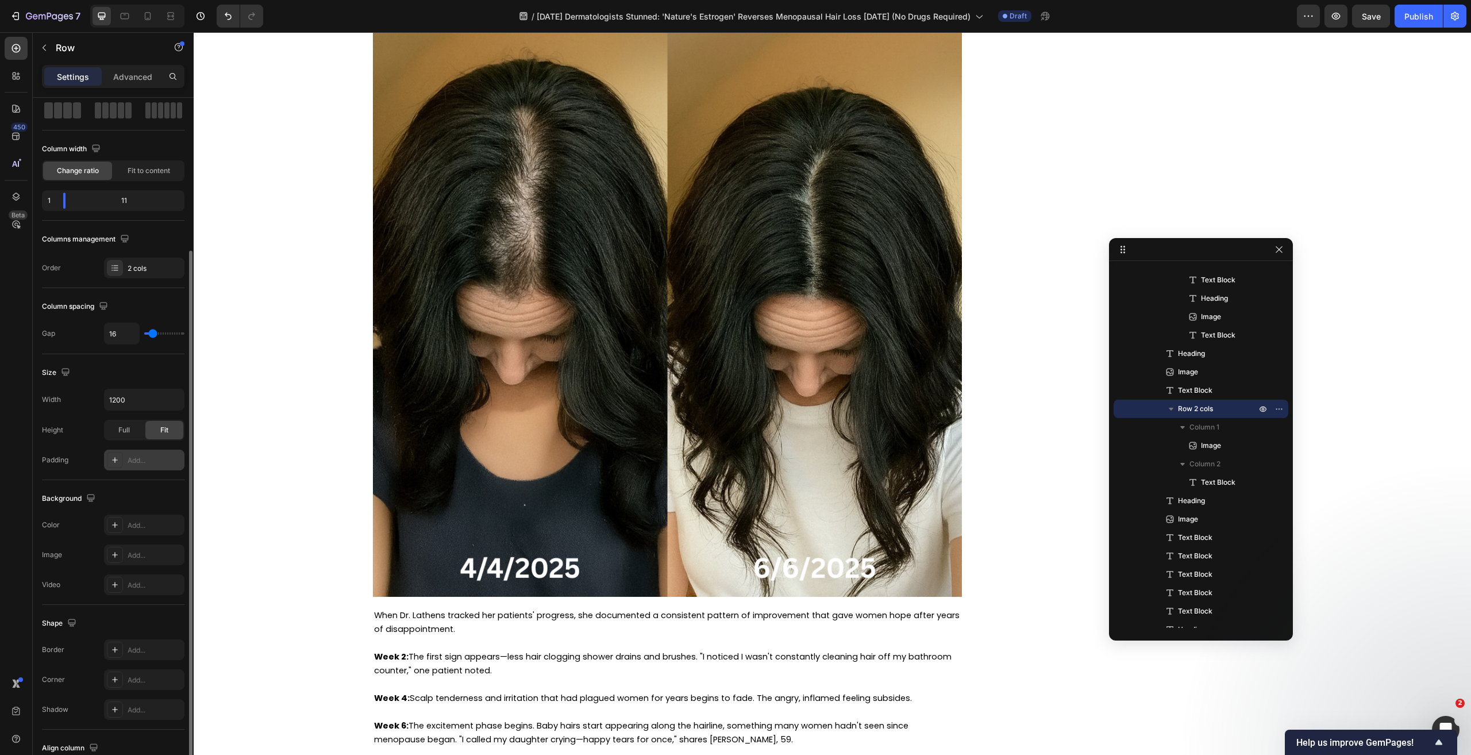
scroll to position [143, 0]
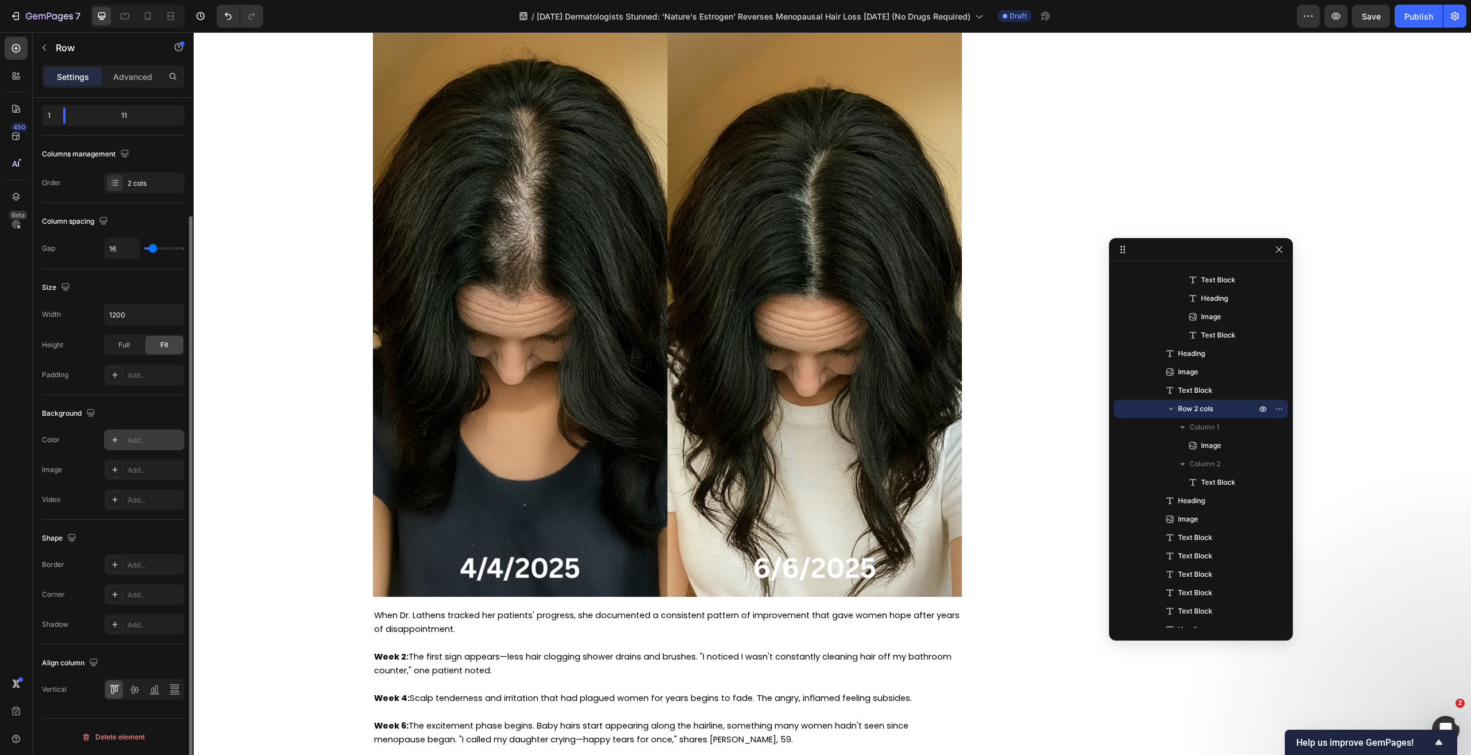
click at [116, 444] on div at bounding box center [115, 440] width 16 height 16
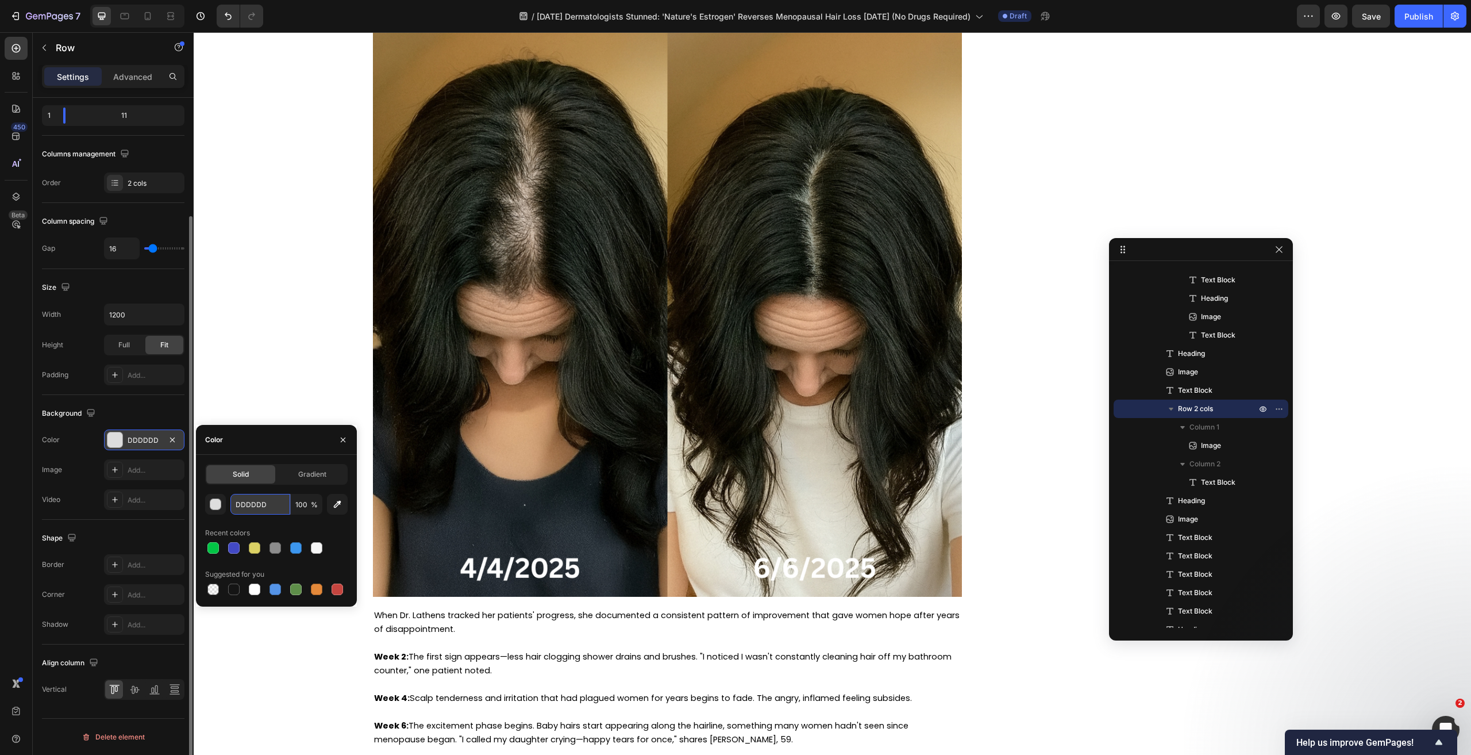
click at [256, 506] on input "DDDDDD" at bounding box center [260, 504] width 60 height 21
paste input "FFF8D5"
type input "FFF8D5"
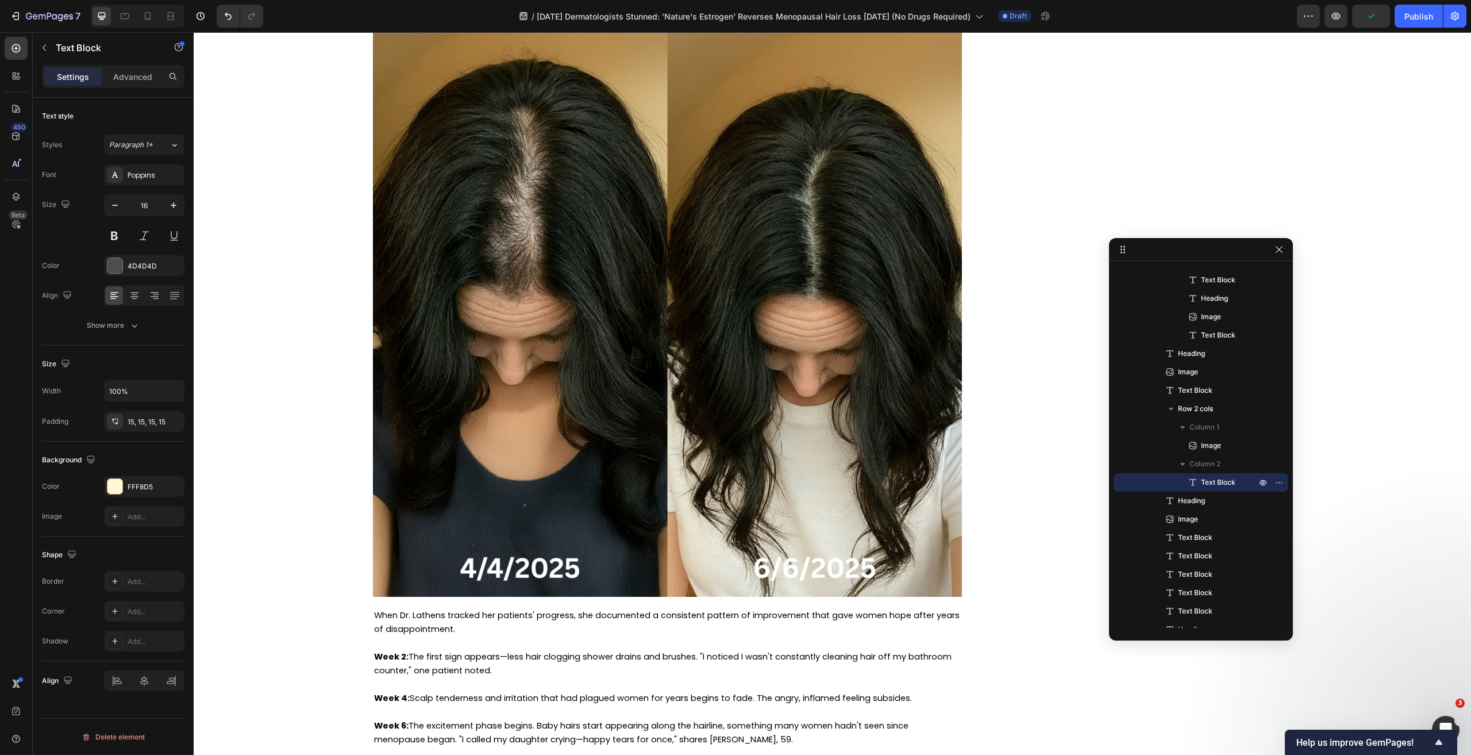
scroll to position [0, 0]
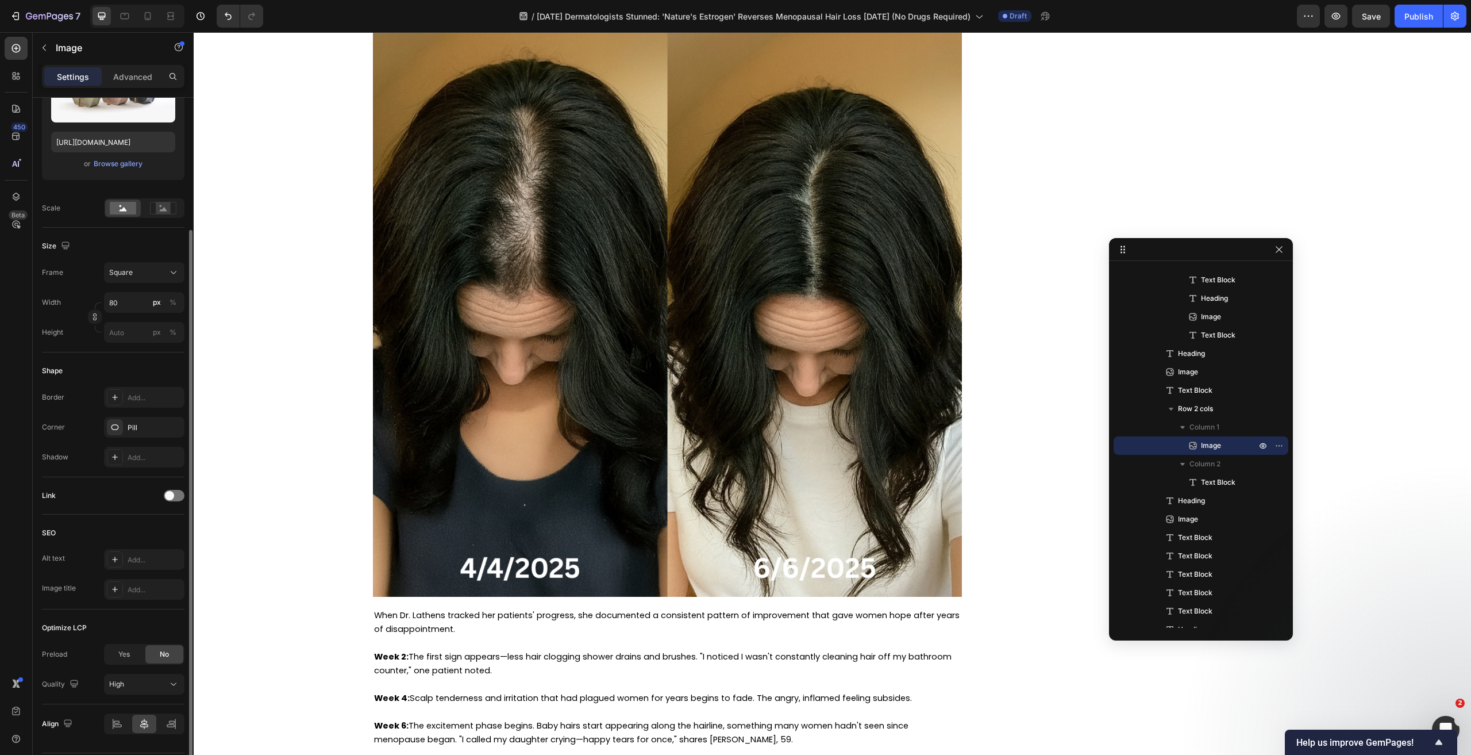
scroll to position [207, 0]
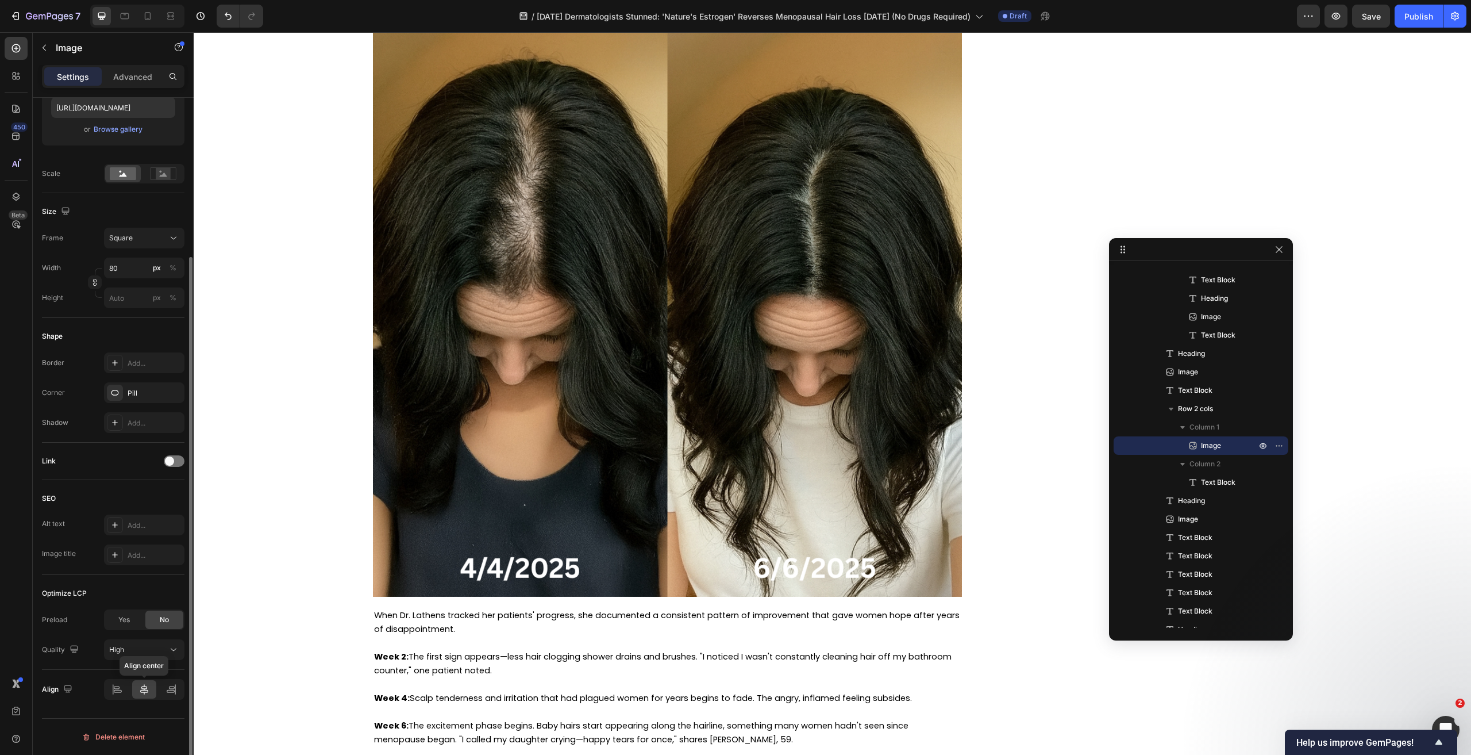
click at [139, 687] on icon at bounding box center [143, 688] width 11 height 11
click at [148, 17] on icon at bounding box center [147, 15] width 11 height 11
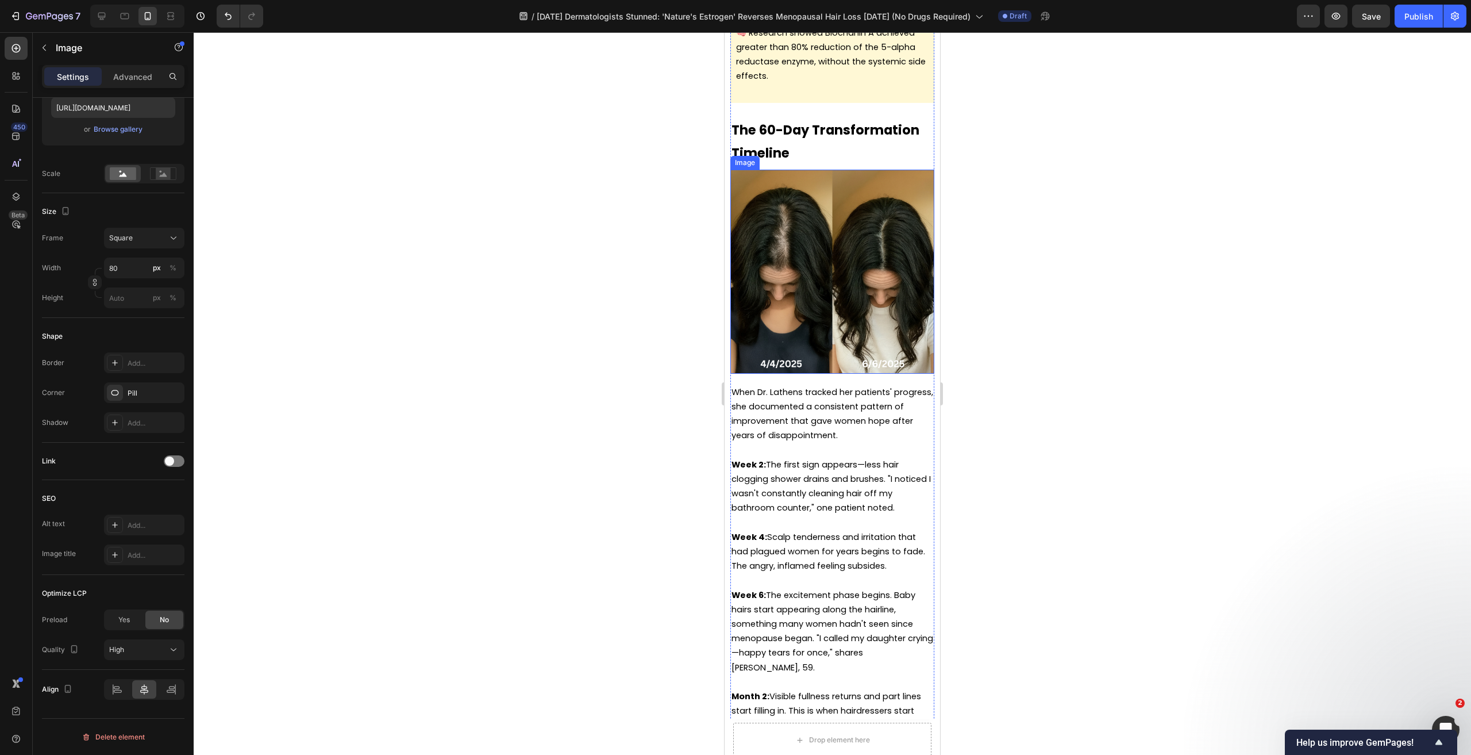
scroll to position [4320, 0]
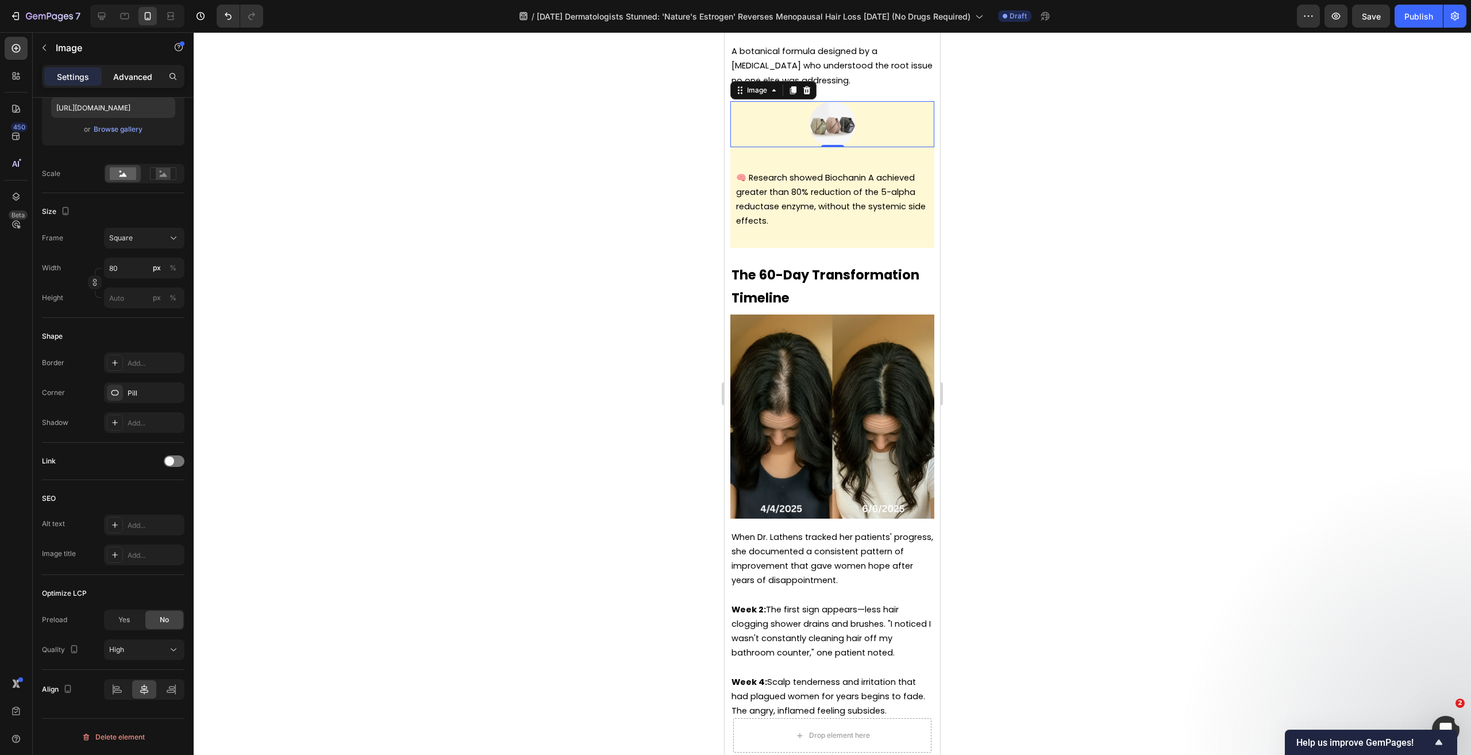
click at [132, 73] on p "Advanced" at bounding box center [132, 77] width 39 height 12
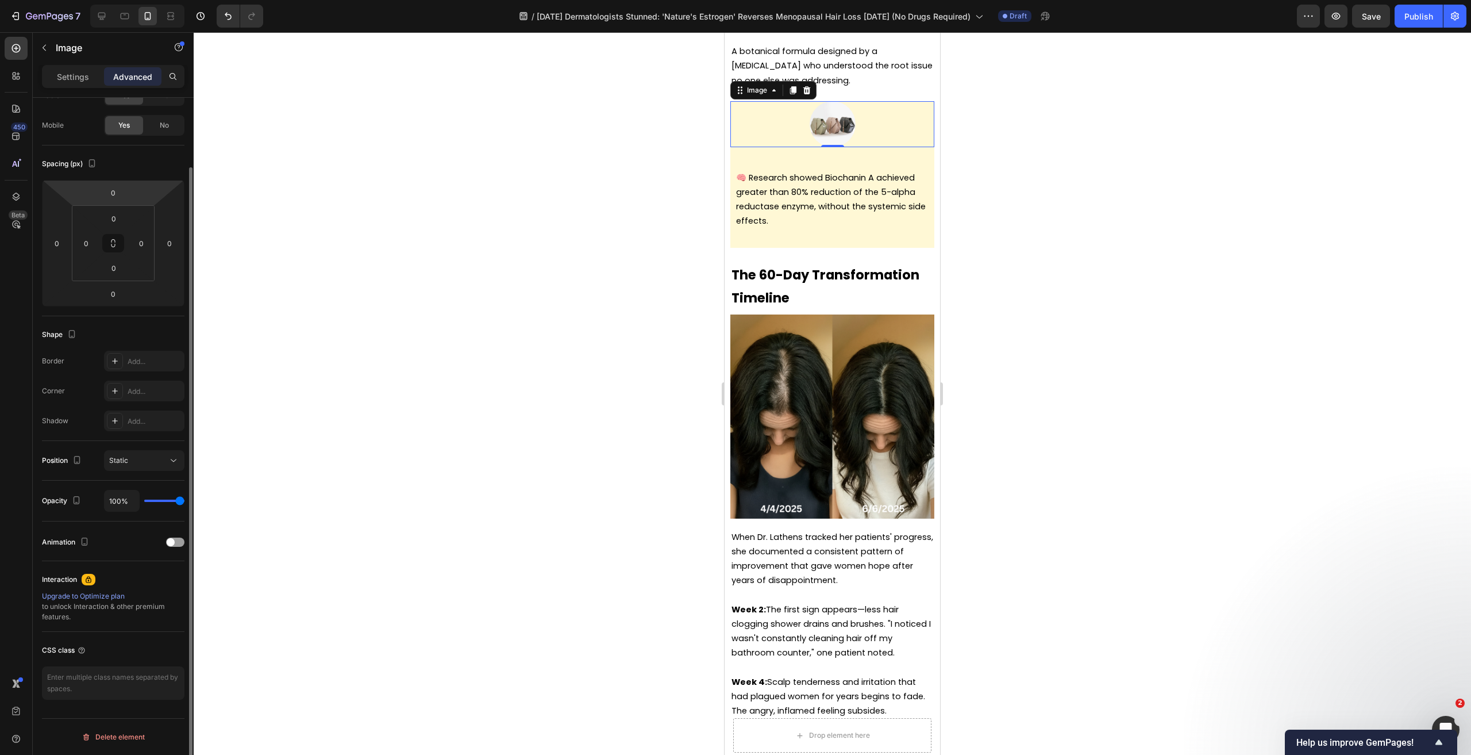
scroll to position [0, 0]
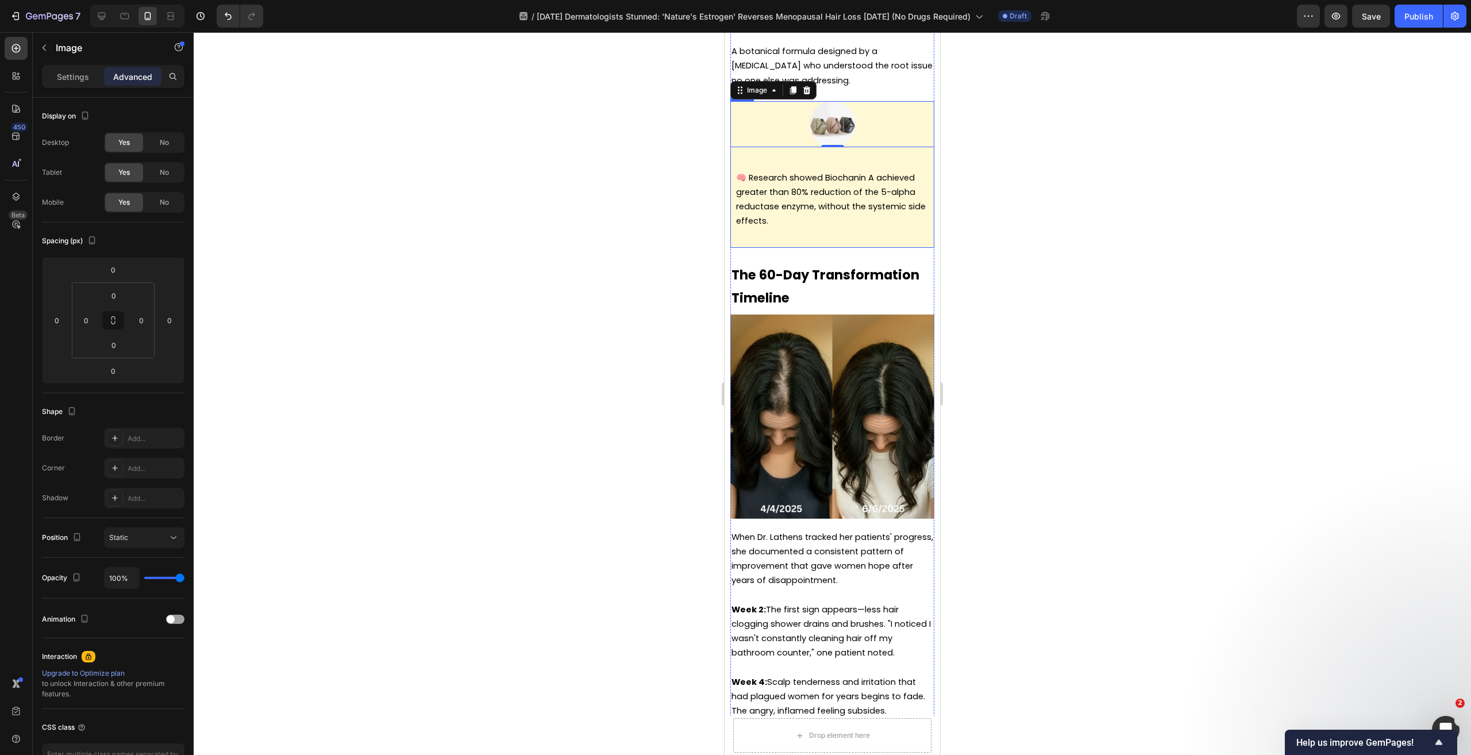
click at [817, 248] on div "🧠 Research showed Biochanin A achieved greater than 80% reduction of the 5-alph…" at bounding box center [832, 201] width 204 height 91
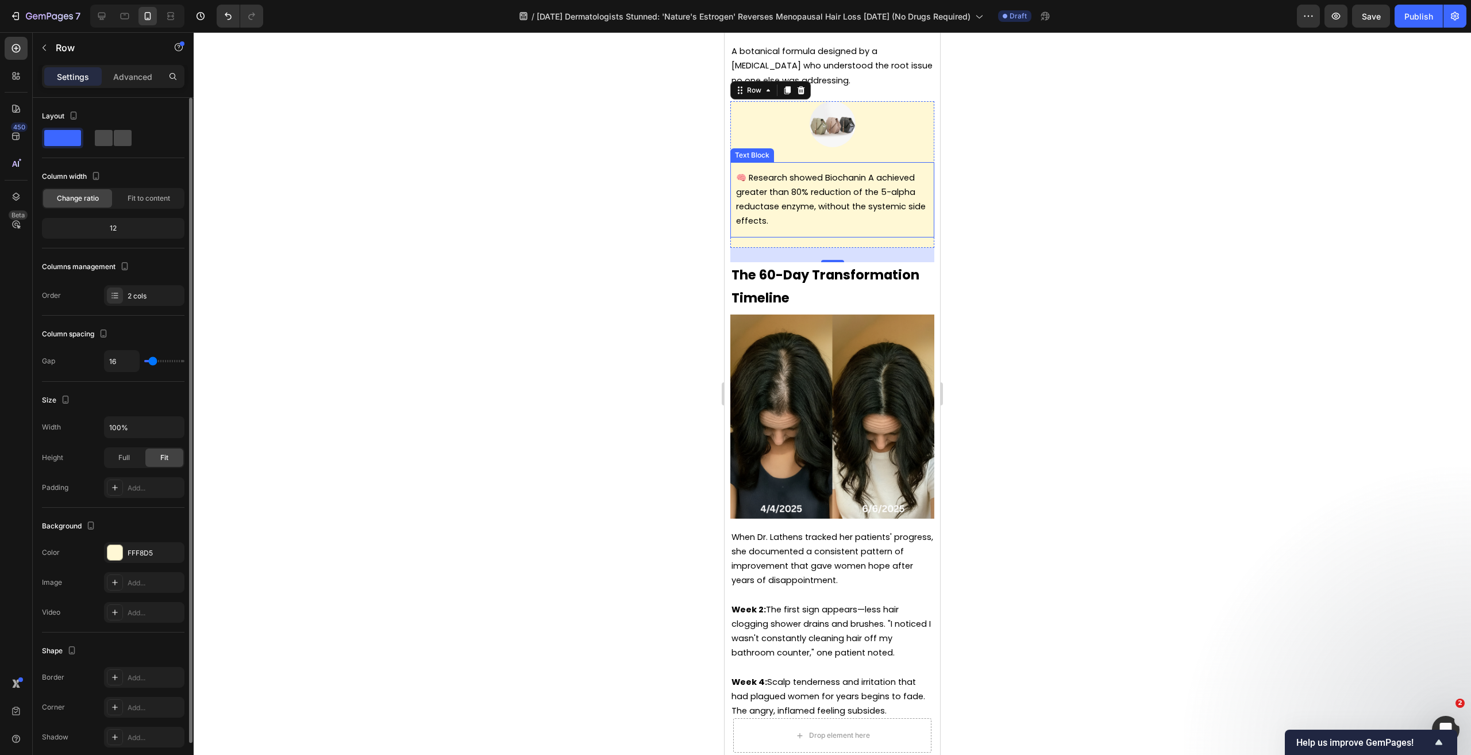
click at [111, 133] on span at bounding box center [104, 138] width 18 height 16
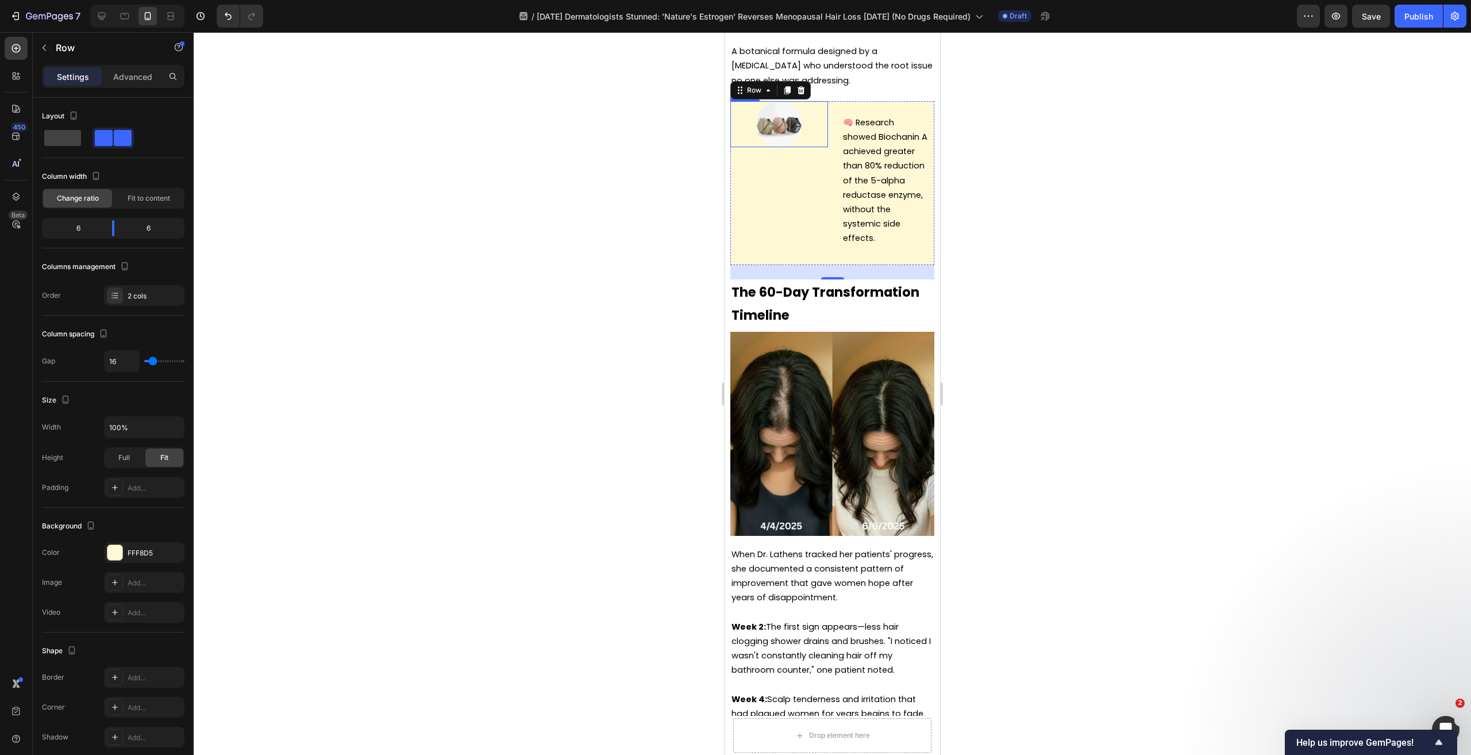
click at [771, 147] on img at bounding box center [779, 124] width 46 height 46
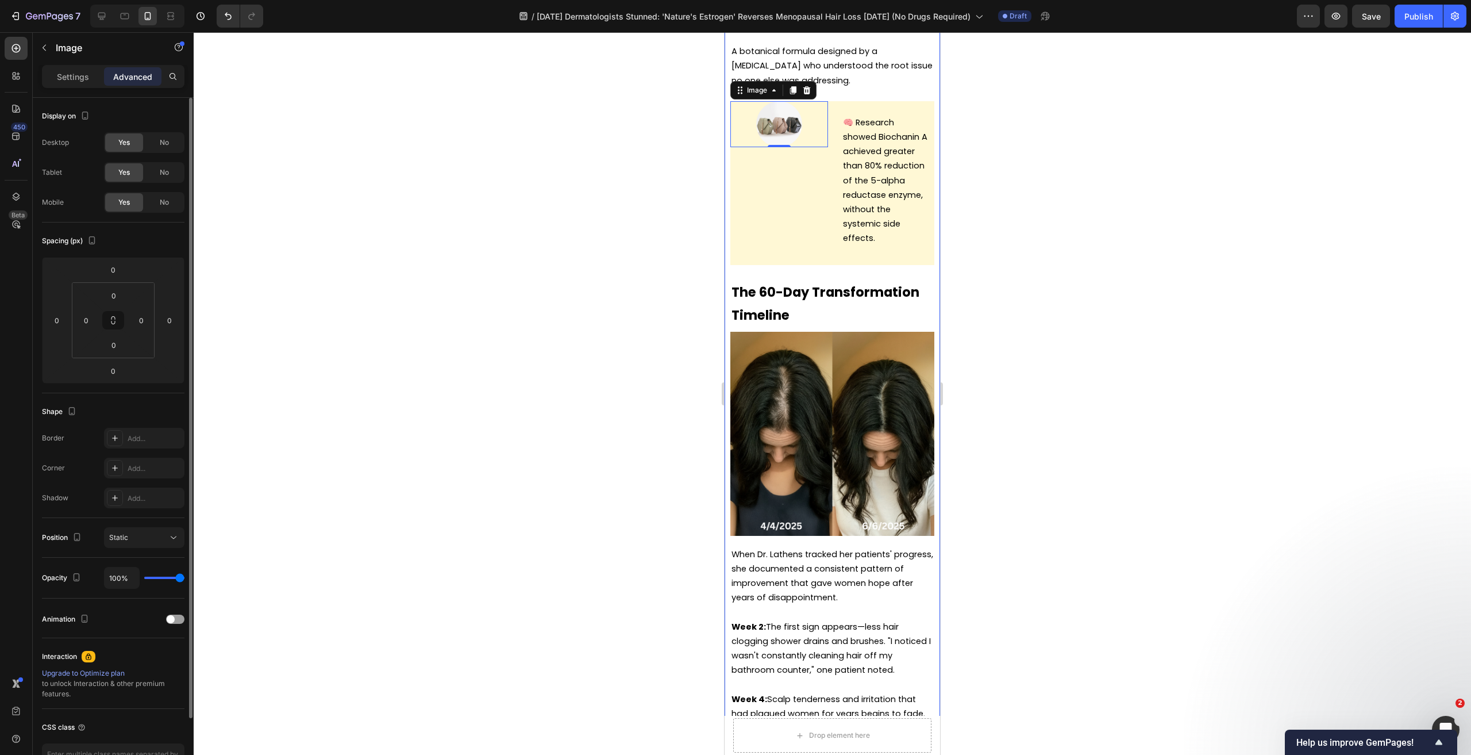
click at [73, 86] on div "Settings Advanced" at bounding box center [113, 76] width 143 height 23
click at [73, 85] on div "Settings" at bounding box center [72, 76] width 57 height 18
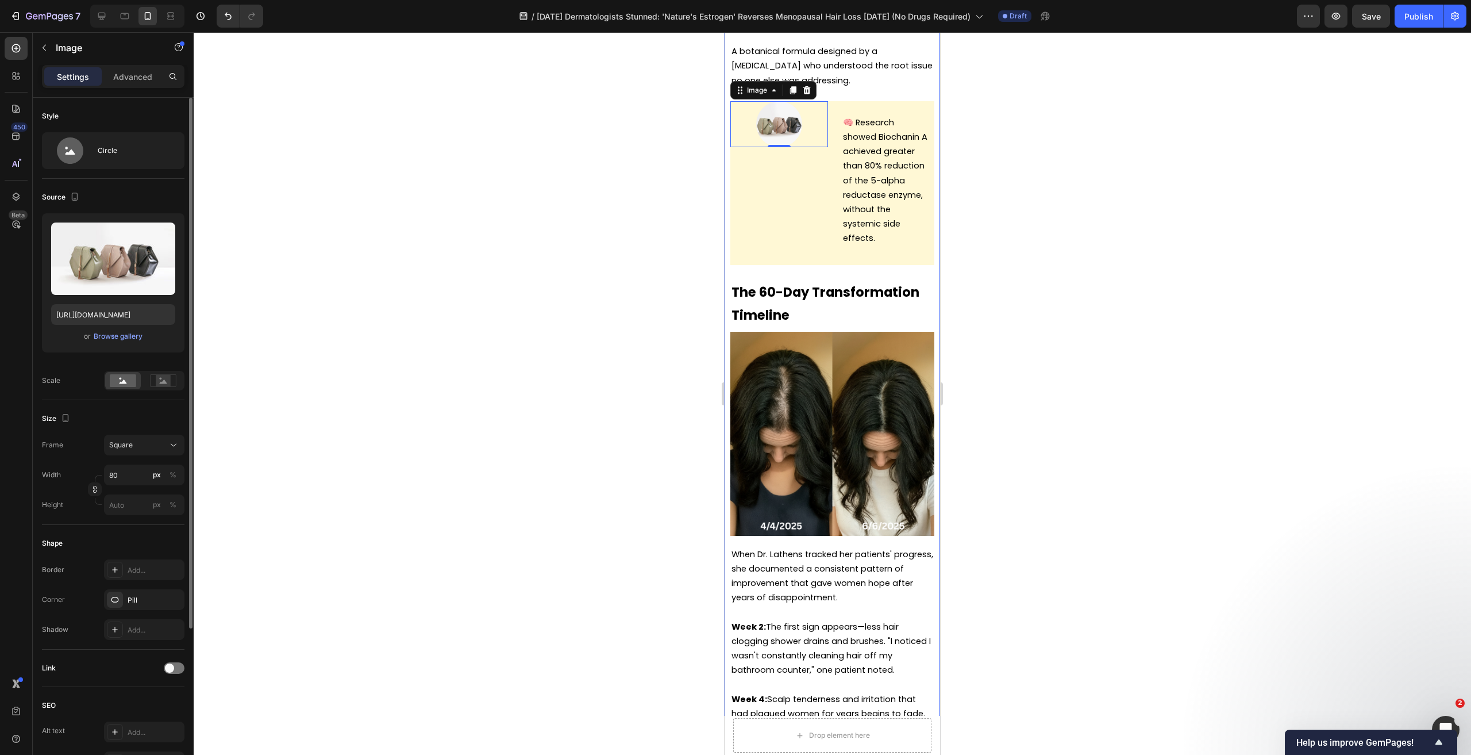
scroll to position [57, 0]
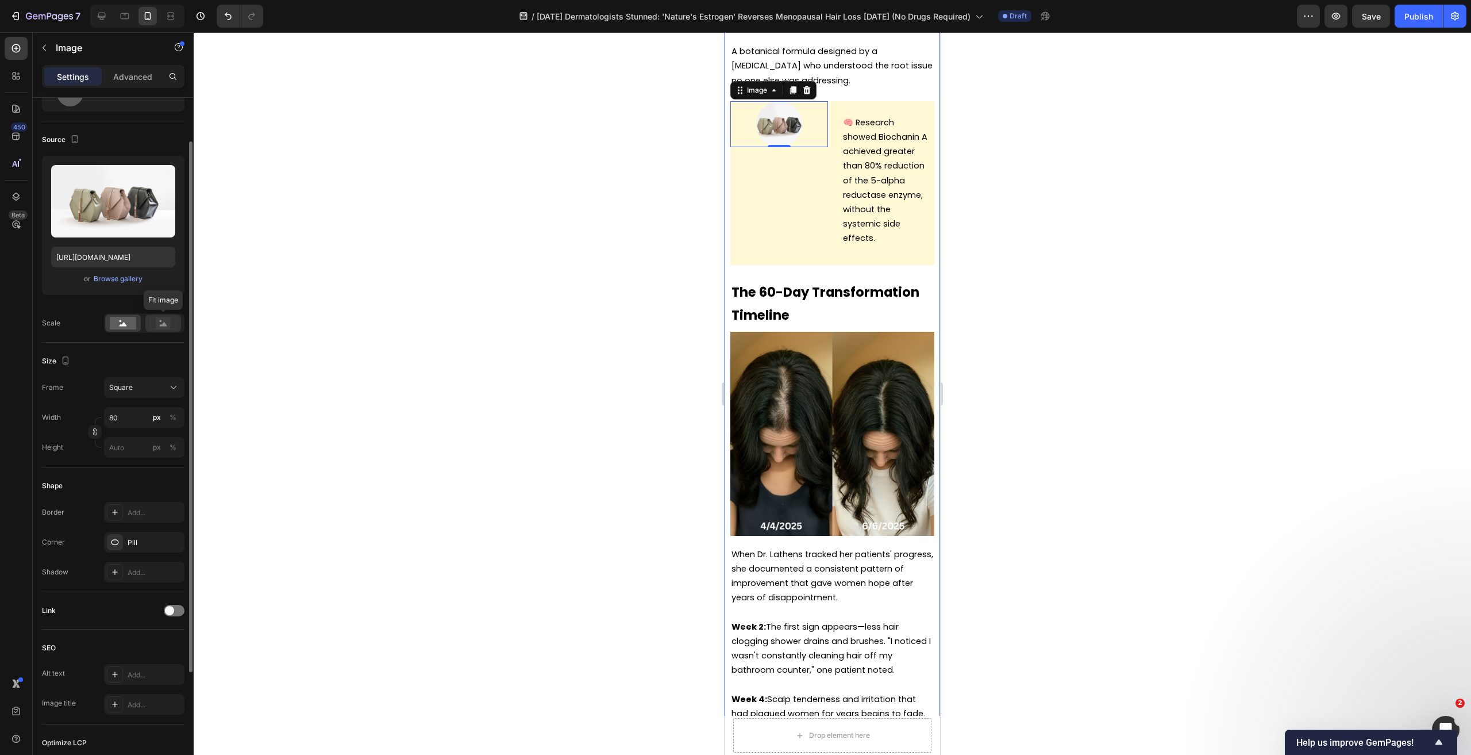
click at [158, 327] on rect at bounding box center [163, 322] width 15 height 11
click at [122, 321] on rect at bounding box center [123, 323] width 26 height 13
click at [128, 389] on span "Square" at bounding box center [121, 387] width 24 height 10
click at [134, 388] on div "Square" at bounding box center [137, 387] width 56 height 10
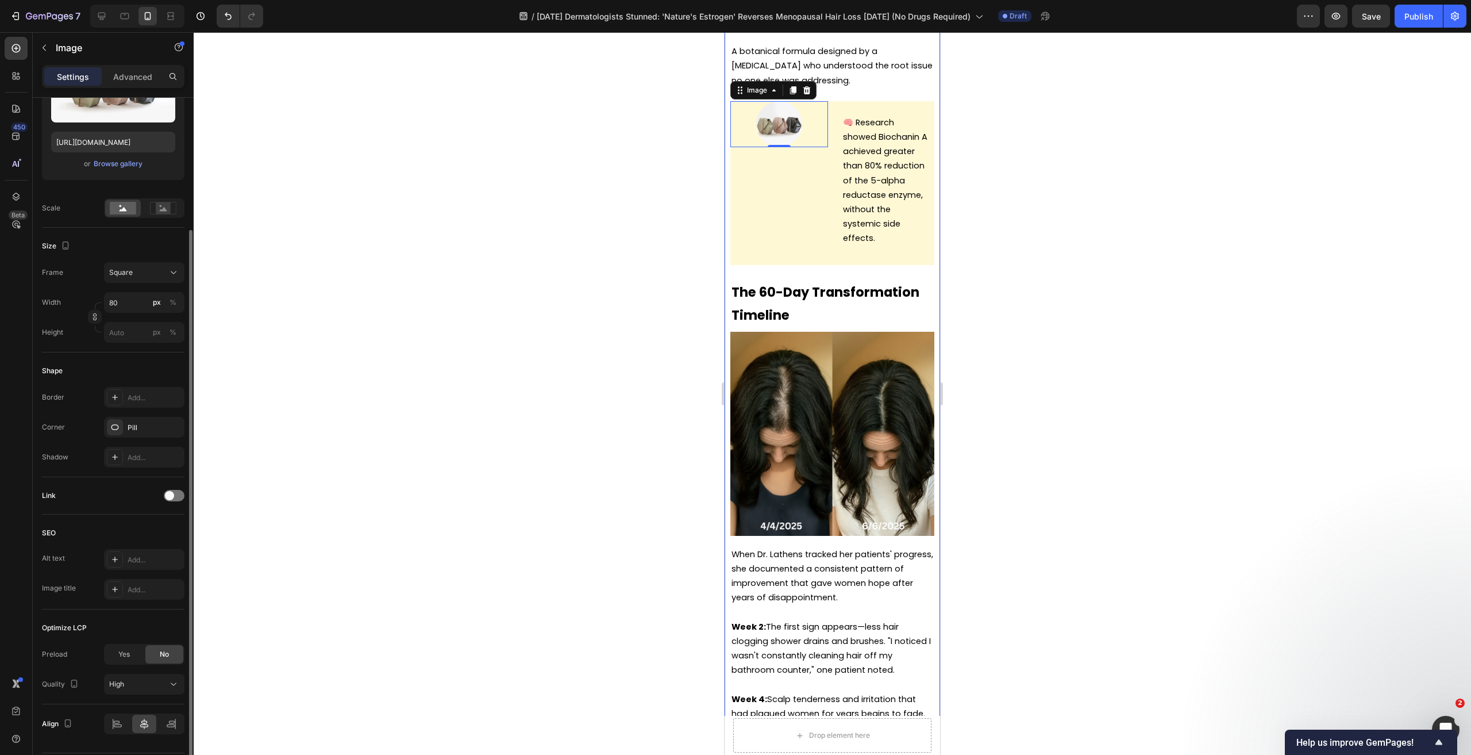
scroll to position [207, 0]
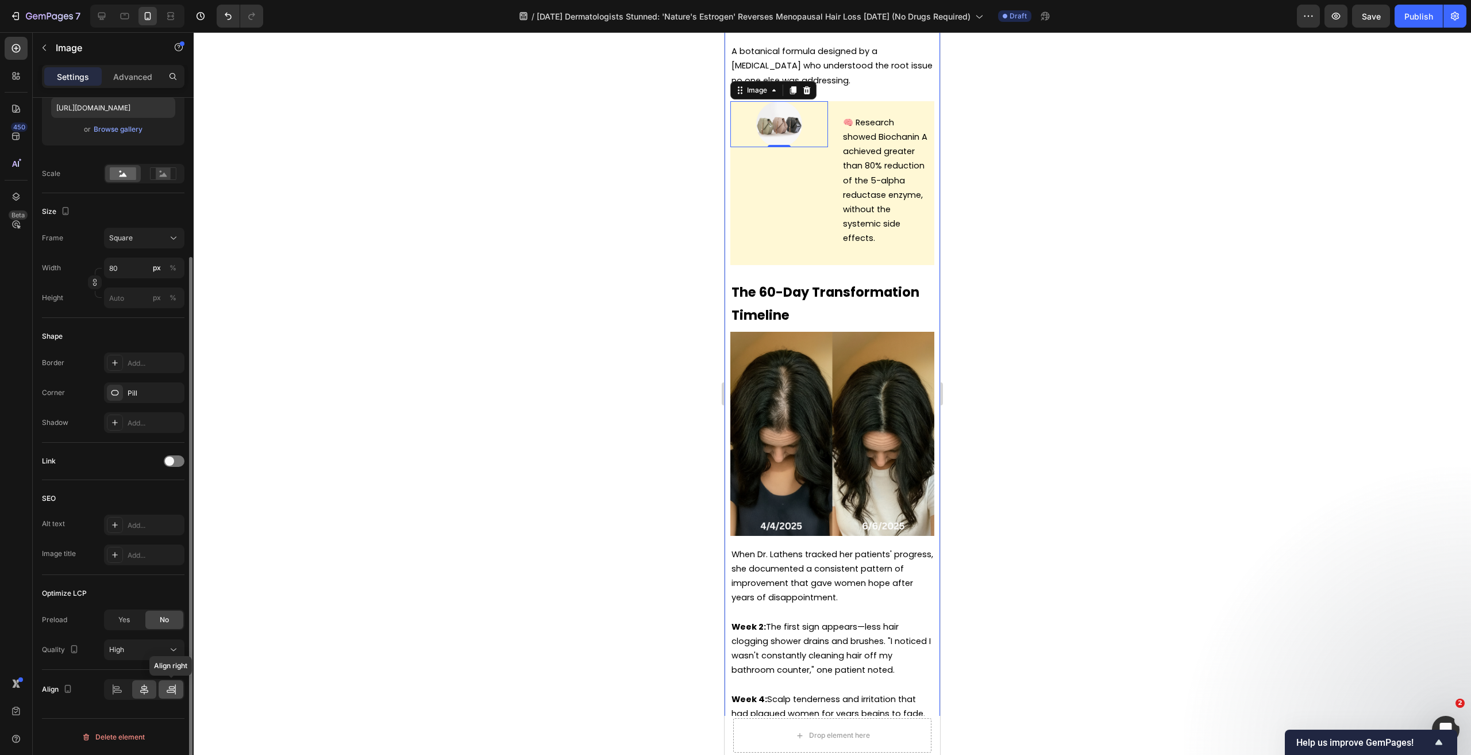
click at [165, 692] on icon at bounding box center [170, 688] width 11 height 11
click at [143, 688] on icon at bounding box center [144, 689] width 8 height 10
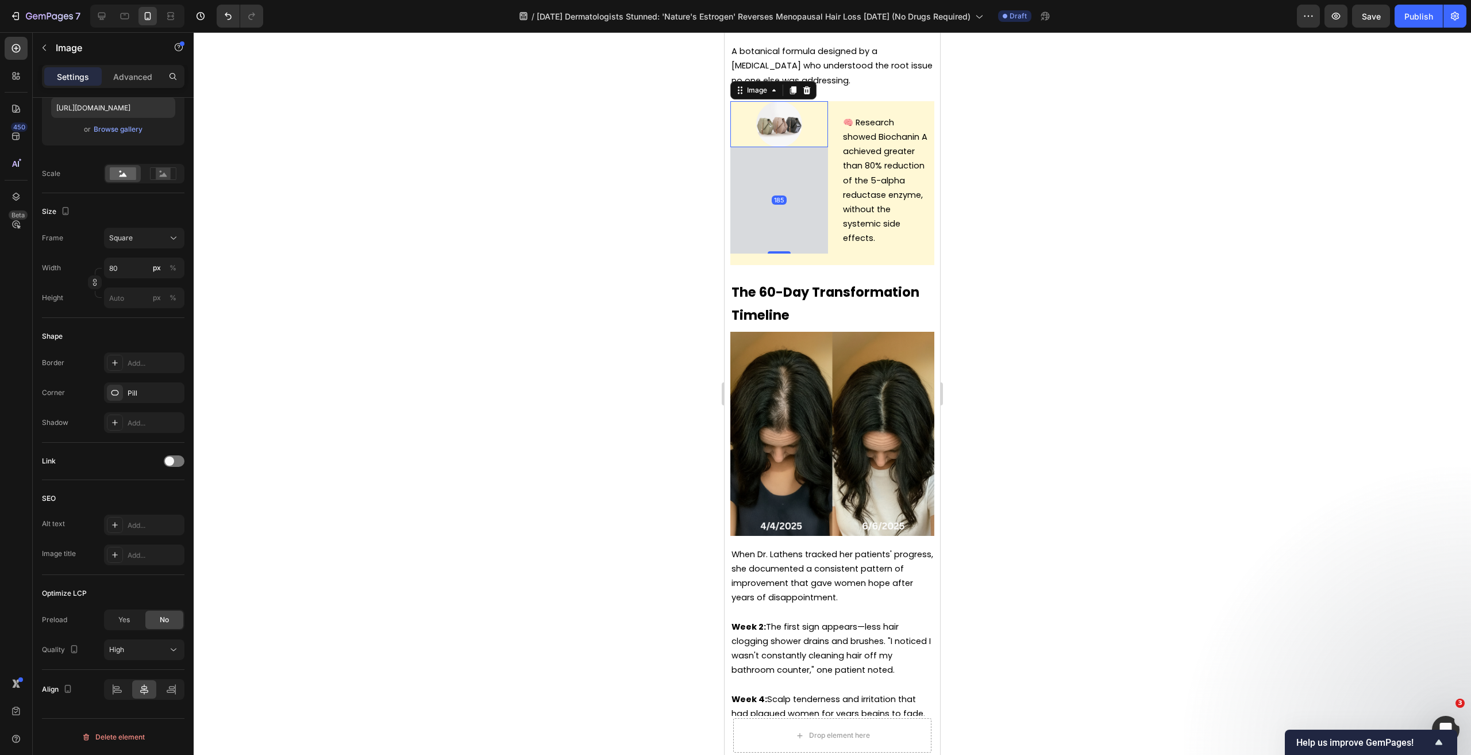
drag, startPoint x: 779, startPoint y: 288, endPoint x: 794, endPoint y: 386, distance: 98.8
click at [794, 147] on div "185" at bounding box center [779, 147] width 98 height 0
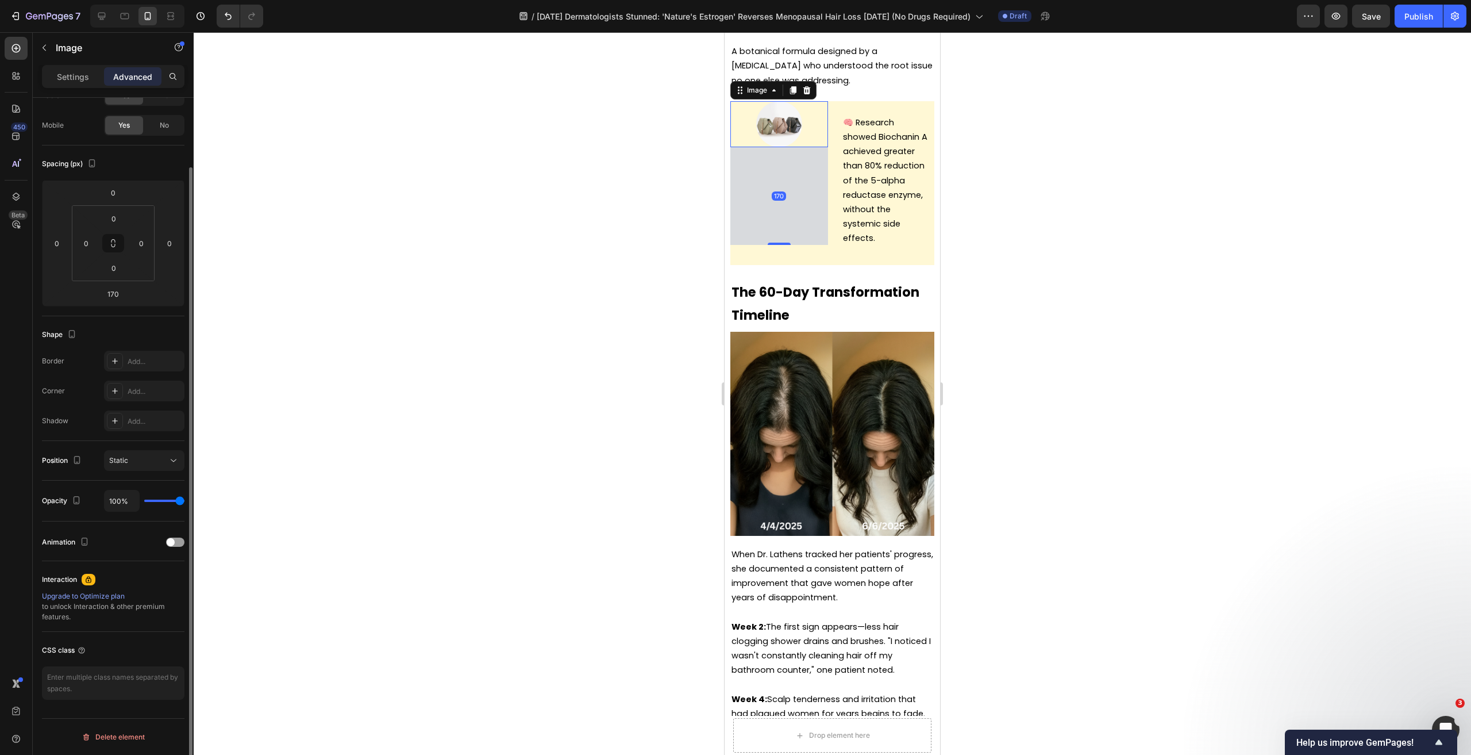
scroll to position [77, 0]
click at [1064, 379] on div at bounding box center [832, 393] width 1277 height 722
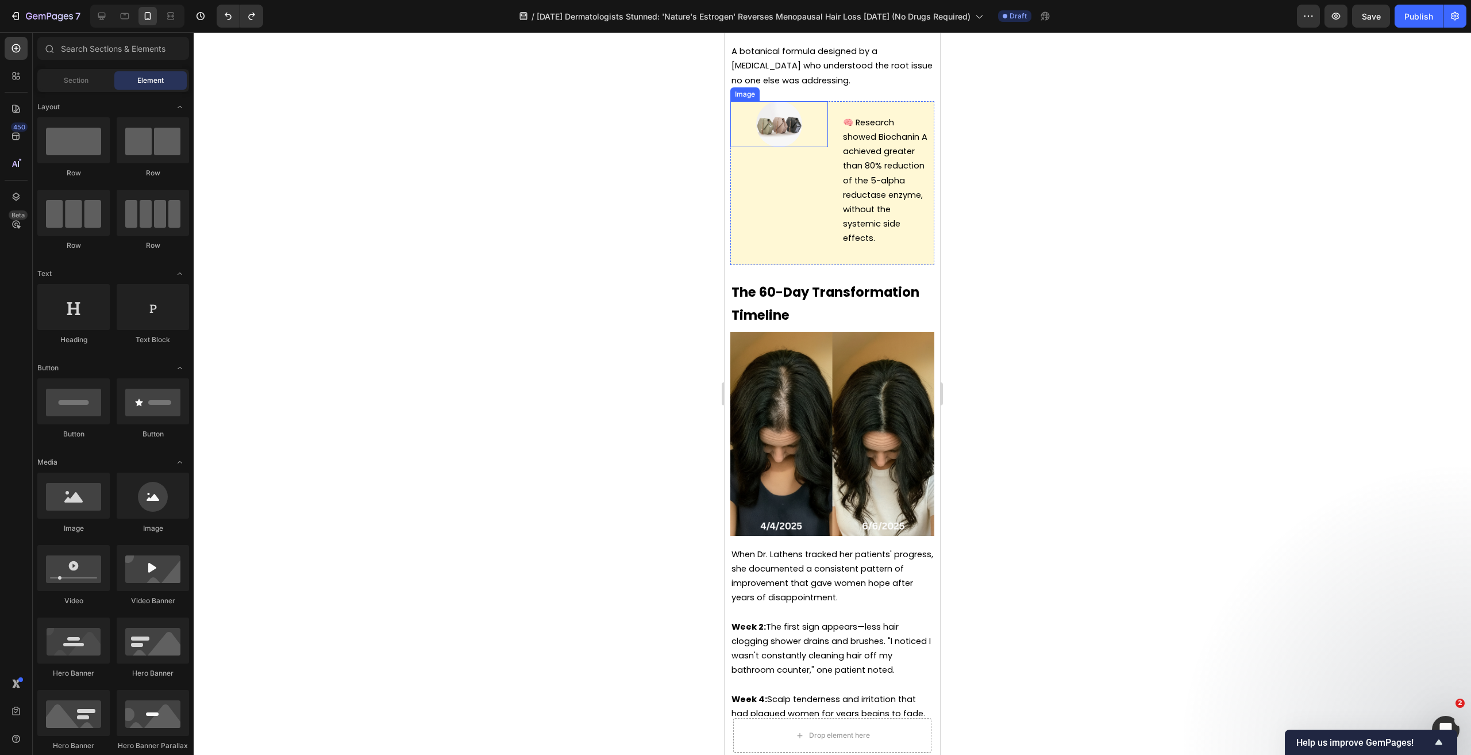
click at [768, 147] on img at bounding box center [779, 124] width 46 height 46
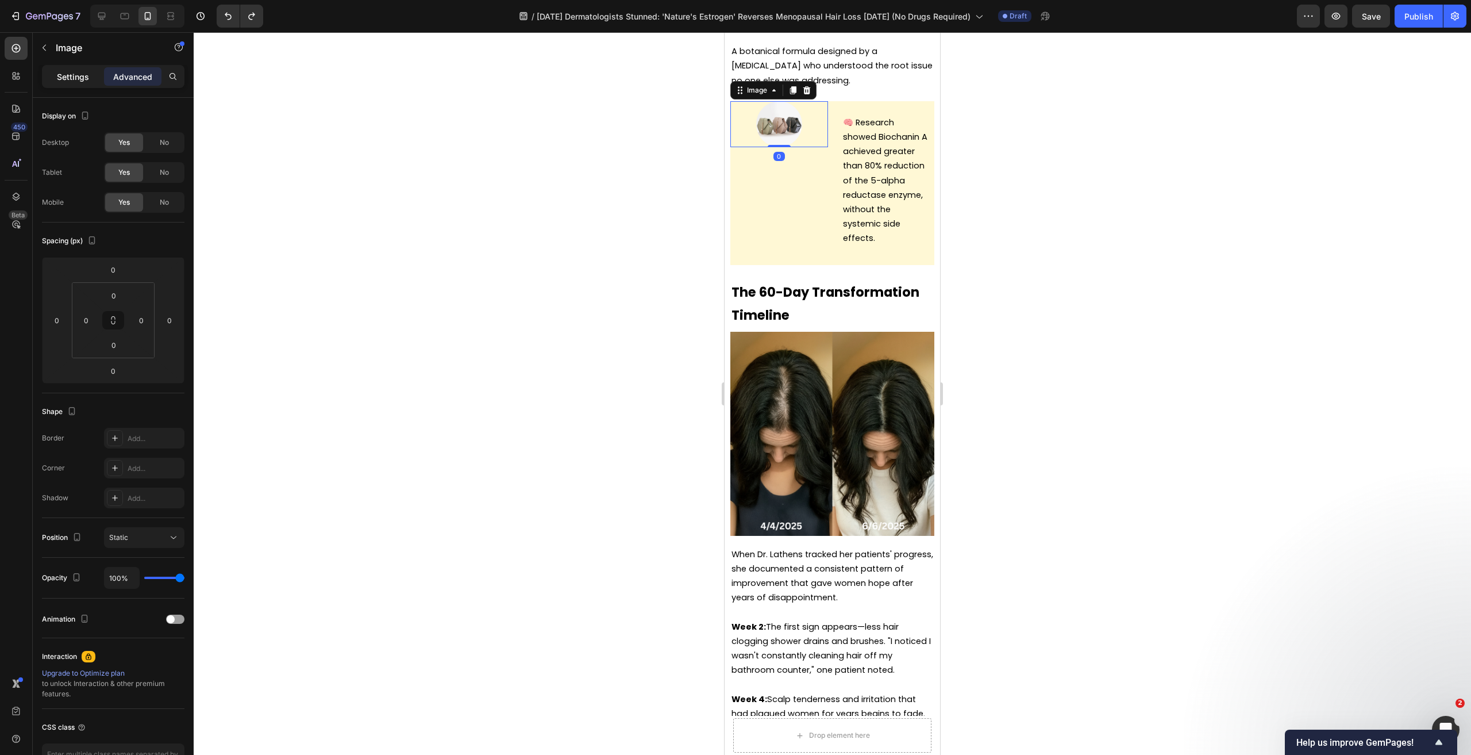
click at [72, 78] on p "Settings" at bounding box center [73, 77] width 32 height 12
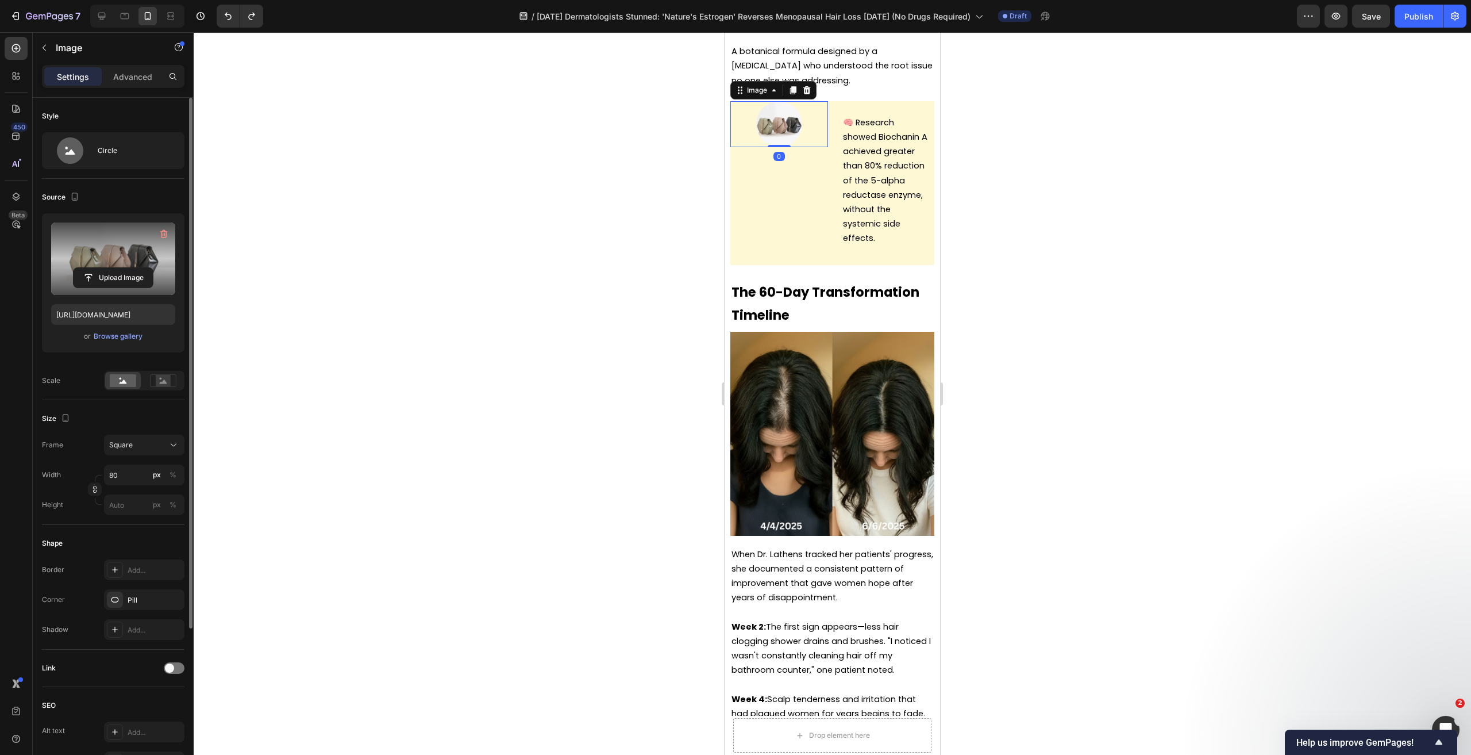
click at [125, 253] on label at bounding box center [113, 258] width 124 height 72
click at [125, 268] on input "file" at bounding box center [113, 278] width 79 height 20
type input "https://cdn.shopify.com/s/files/1/0900/0304/6695/files/gempages_544581581541475…"
click at [1024, 318] on div at bounding box center [832, 393] width 1277 height 722
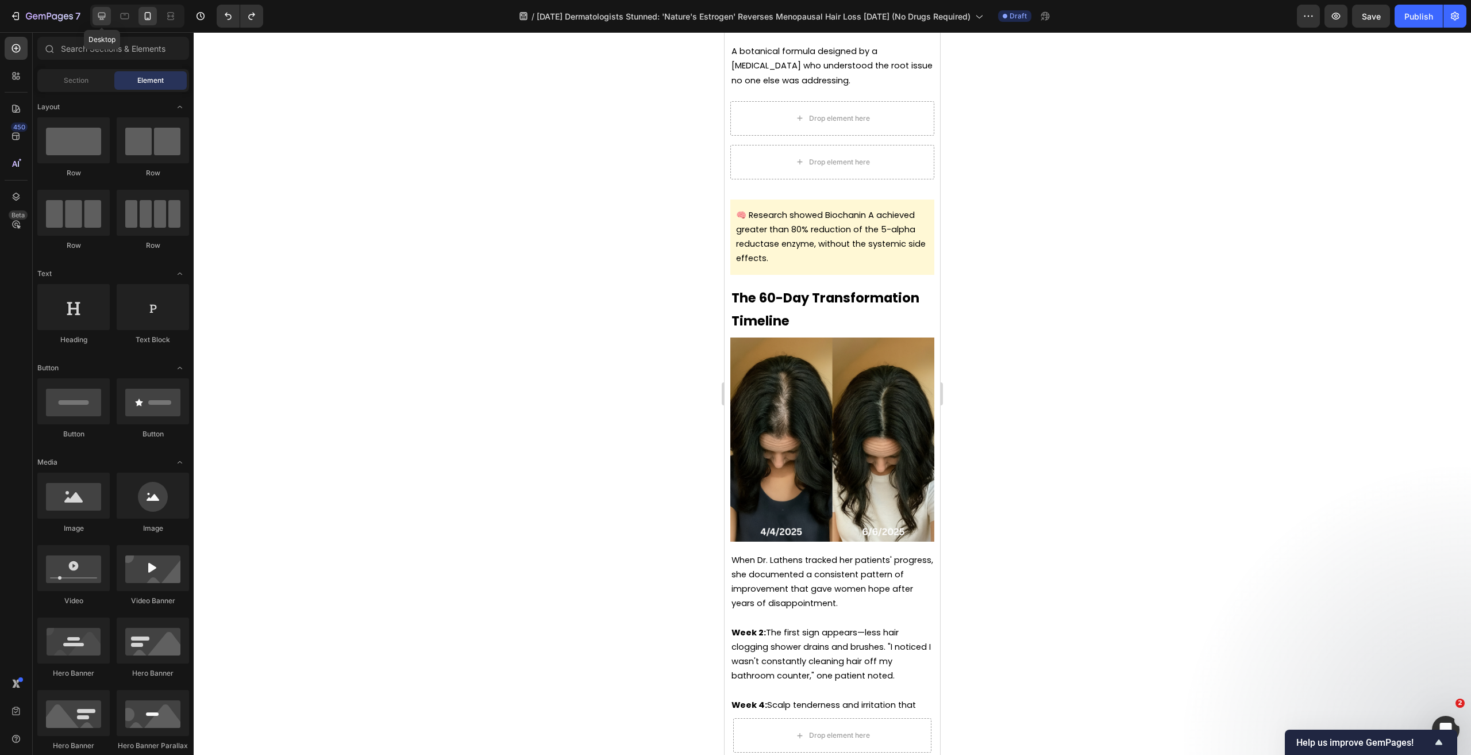
click at [103, 16] on icon at bounding box center [101, 16] width 7 height 7
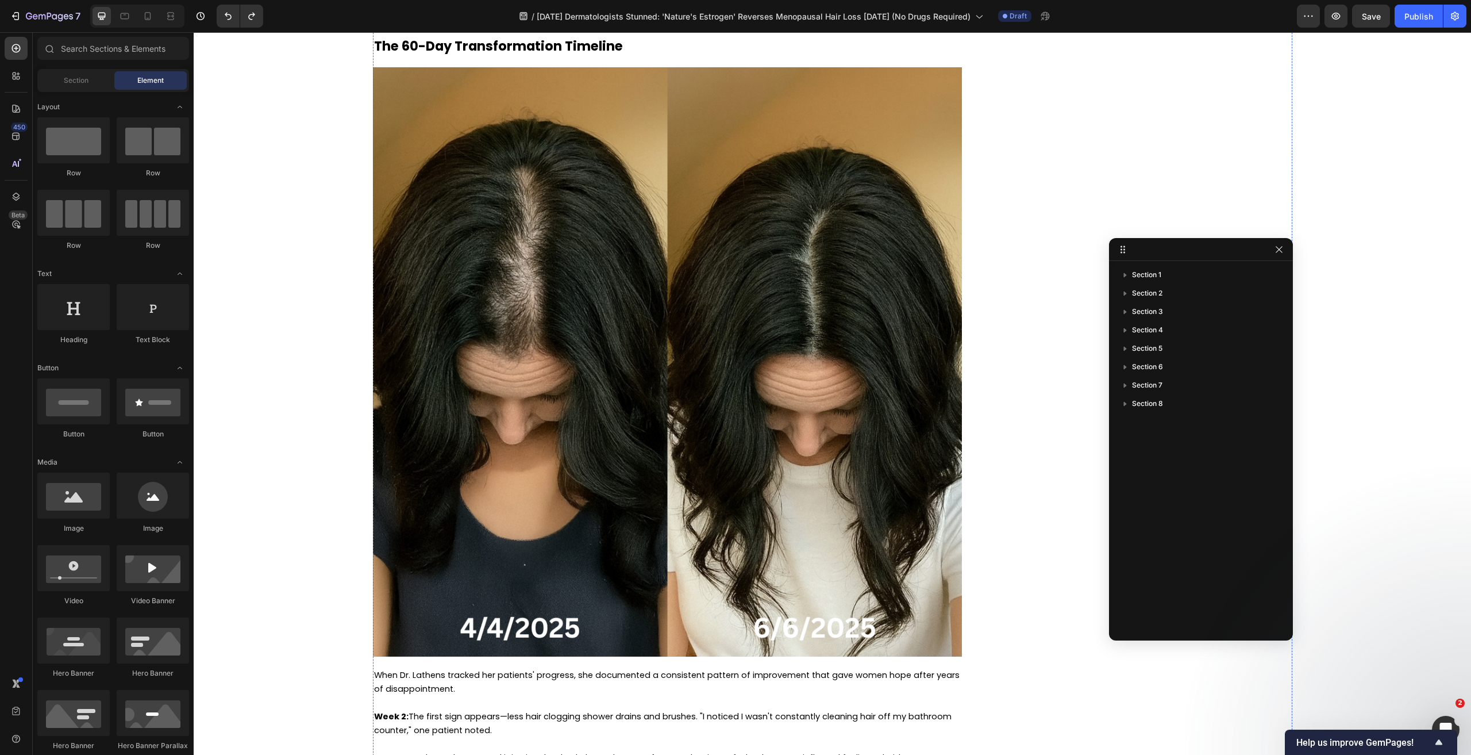
scroll to position [4065, 0]
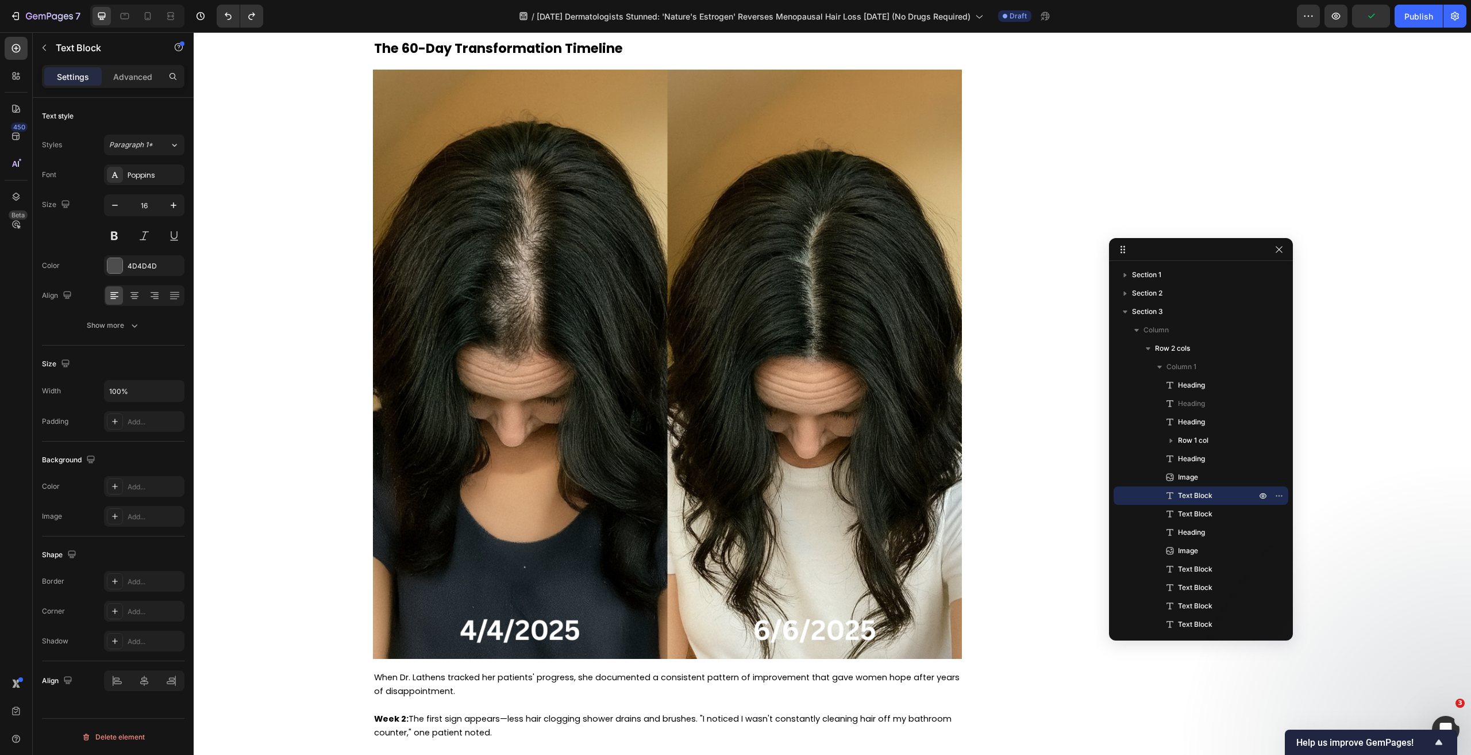
drag, startPoint x: 674, startPoint y: 414, endPoint x: 386, endPoint y: 370, distance: 291.8
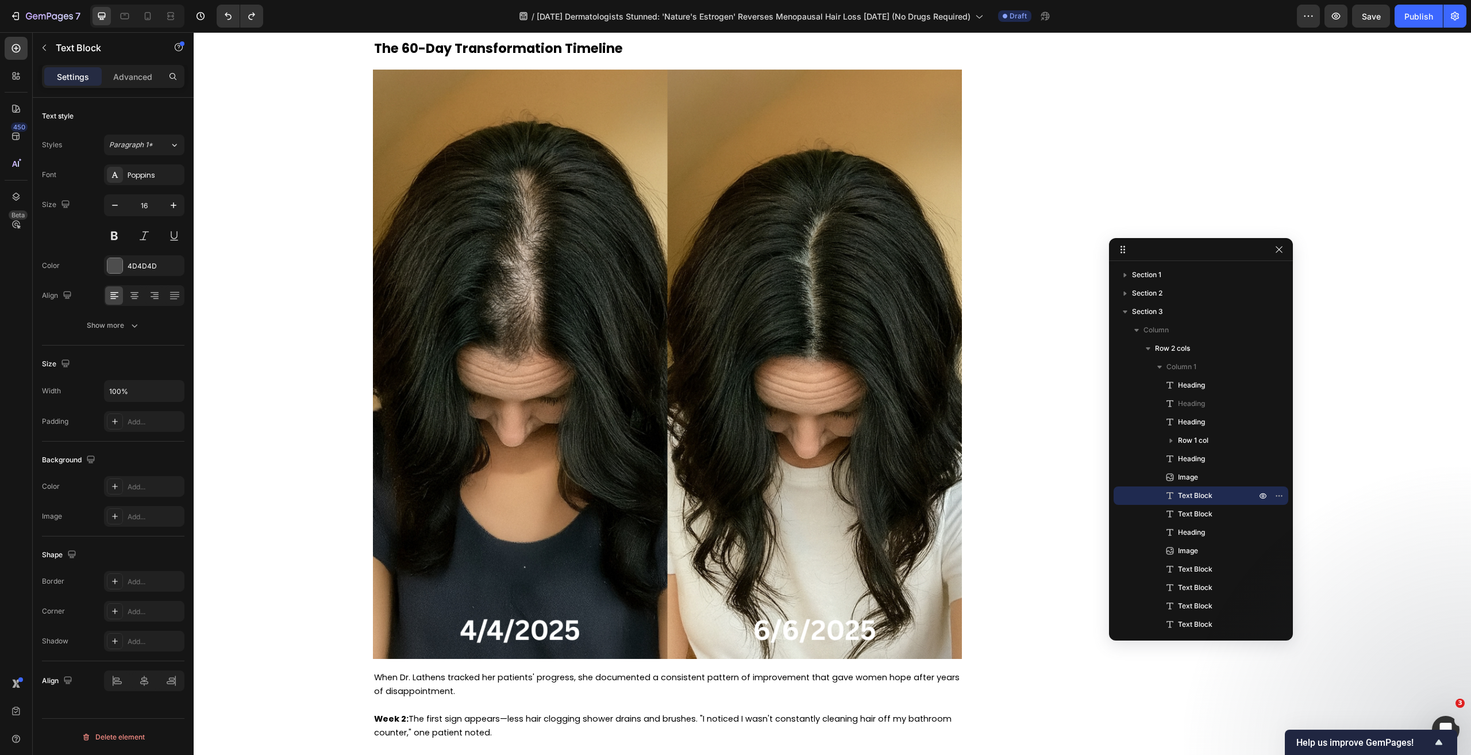
drag, startPoint x: 698, startPoint y: 417, endPoint x: 361, endPoint y: 346, distance: 343.5
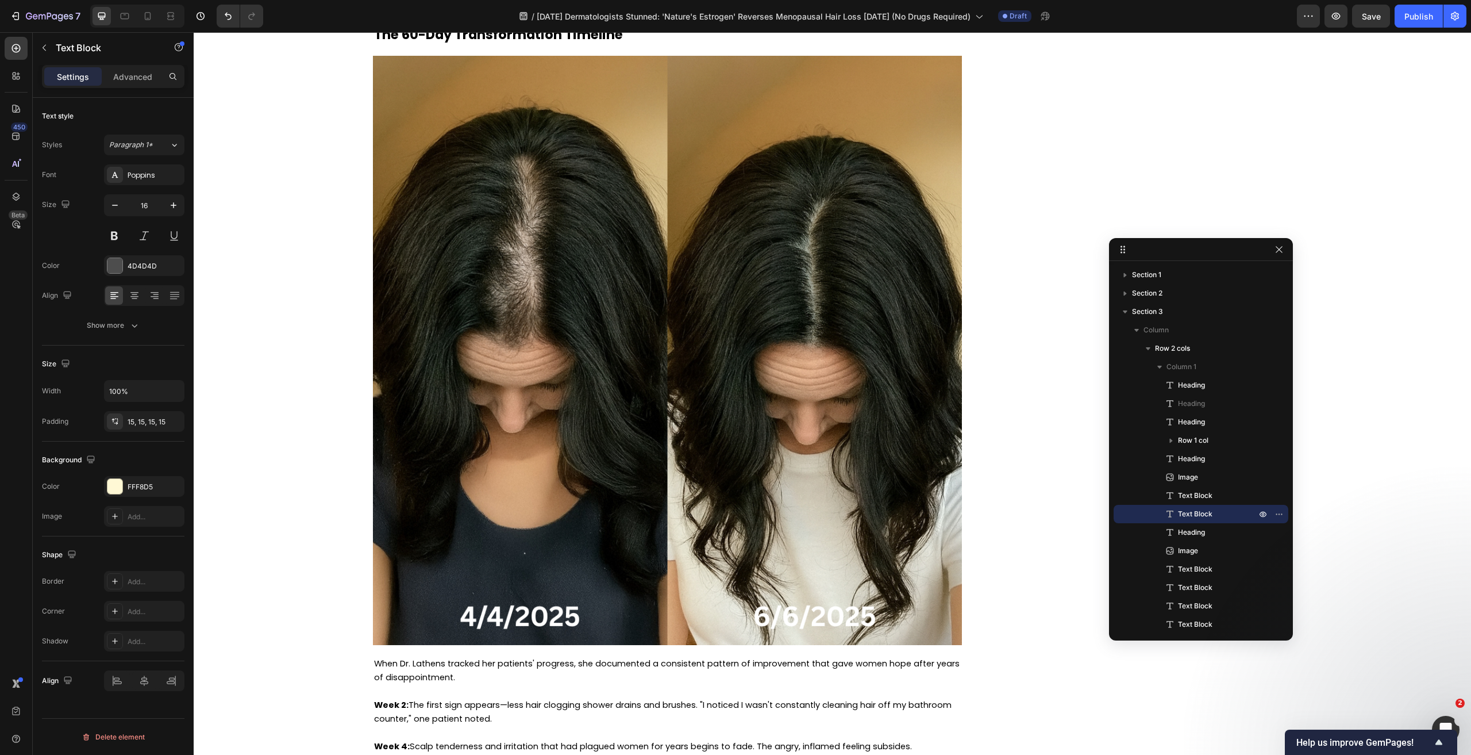
drag, startPoint x: 671, startPoint y: 583, endPoint x: 364, endPoint y: 514, distance: 315.1
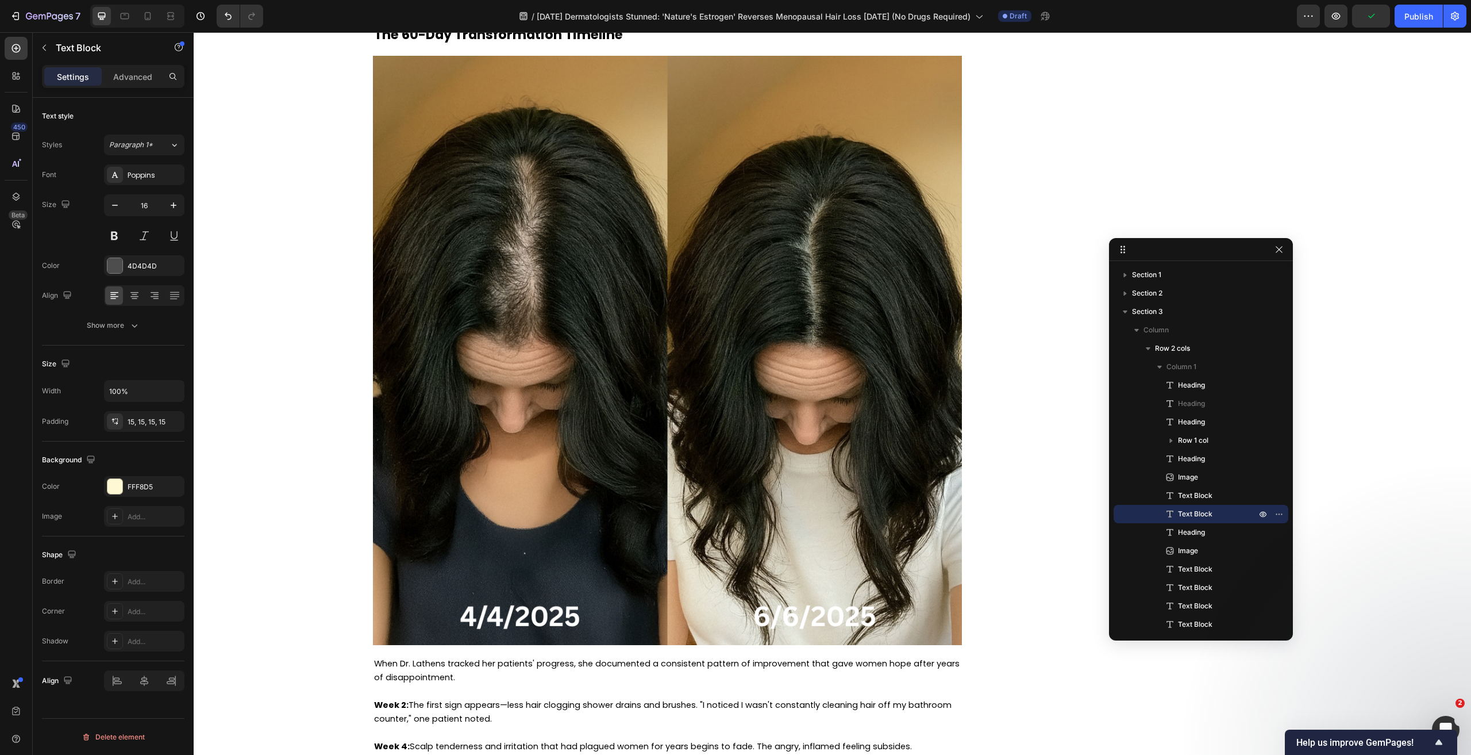
click at [148, 20] on icon at bounding box center [148, 16] width 6 height 8
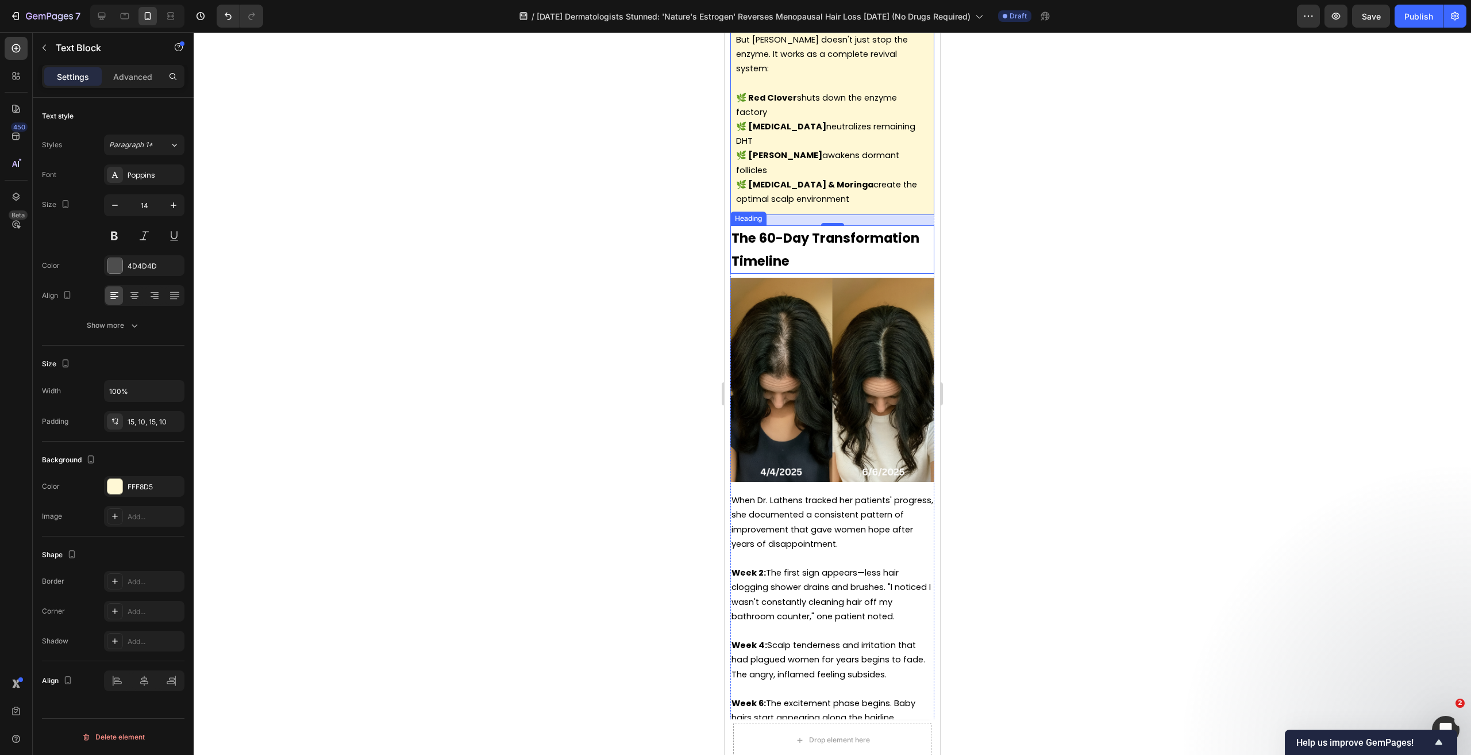
scroll to position [4236, 0]
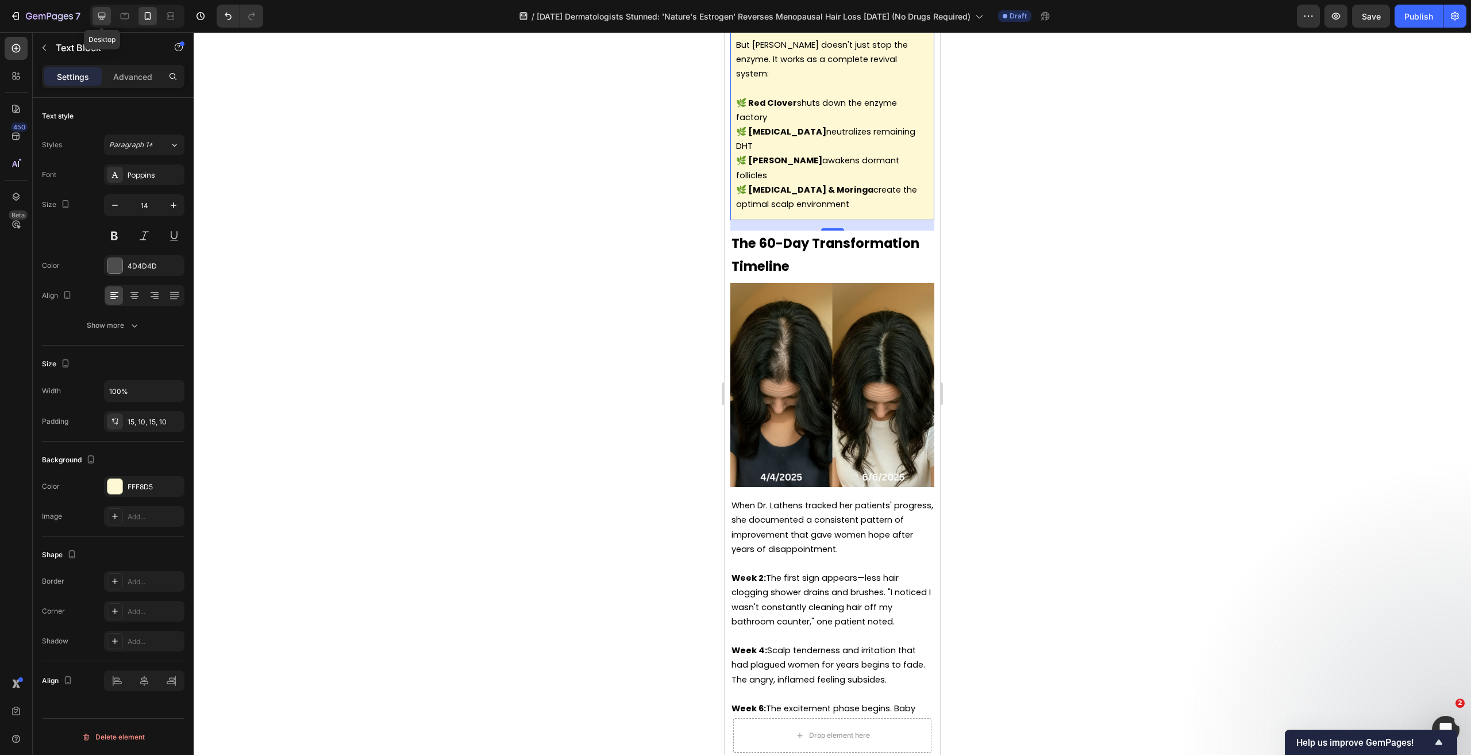
click at [97, 17] on icon at bounding box center [101, 15] width 11 height 11
type input "16"
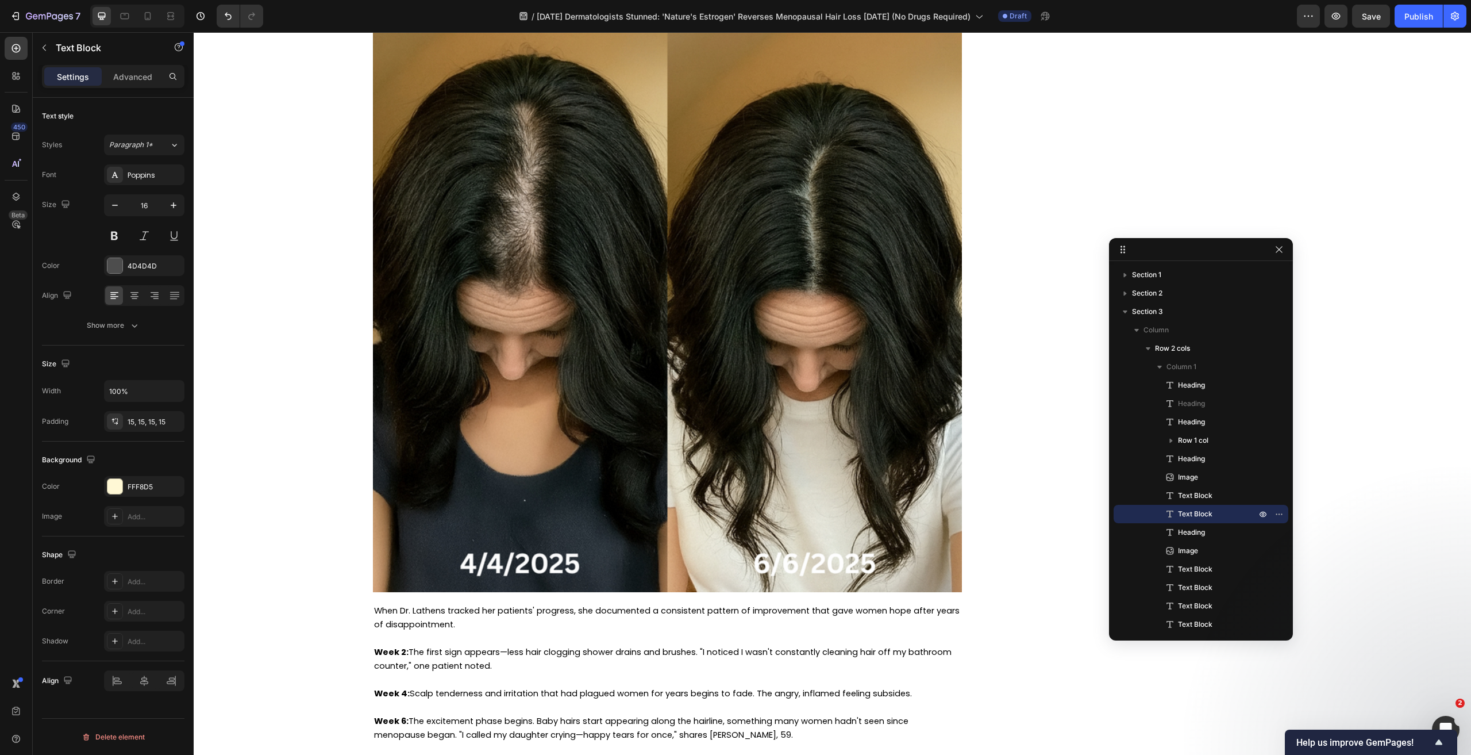
scroll to position [4114, 0]
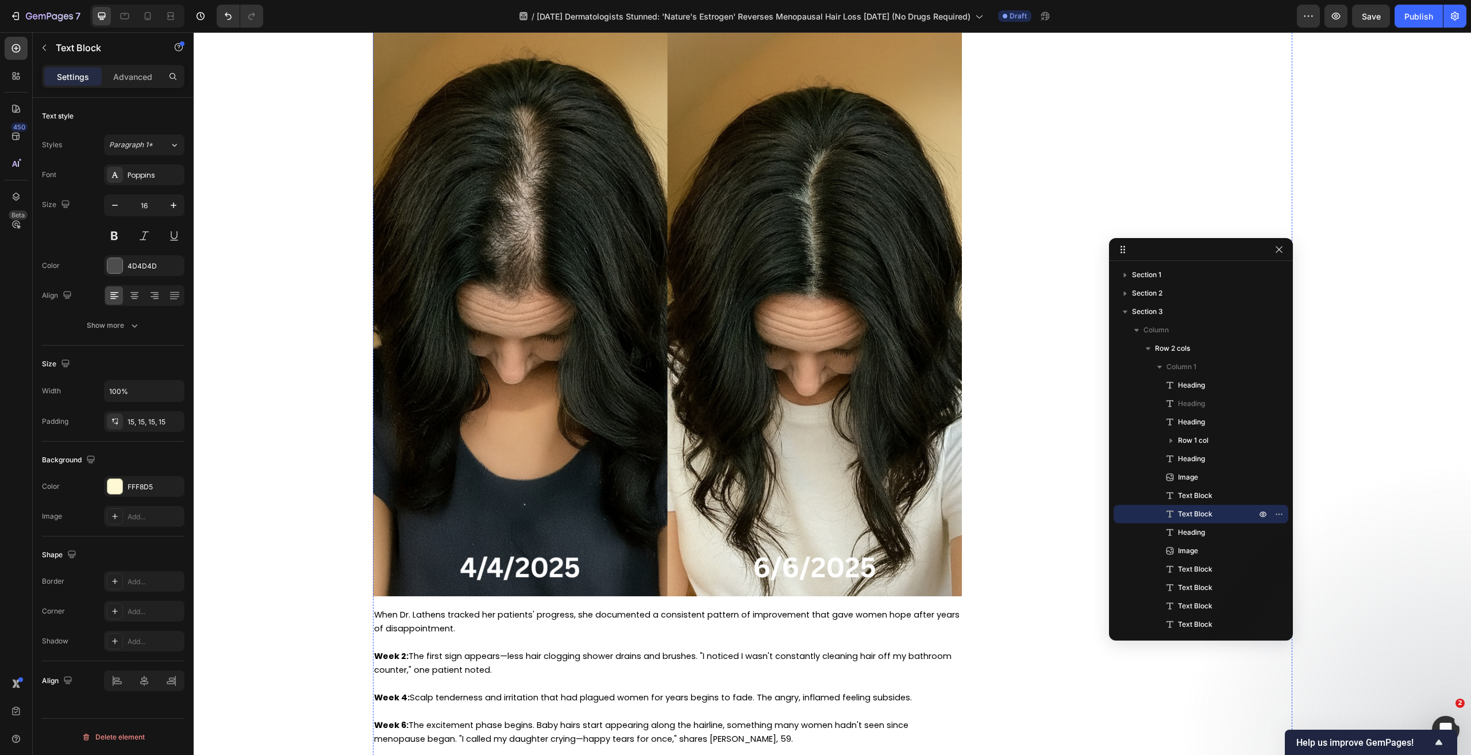
drag, startPoint x: 661, startPoint y: 408, endPoint x: 652, endPoint y: 340, distance: 68.4
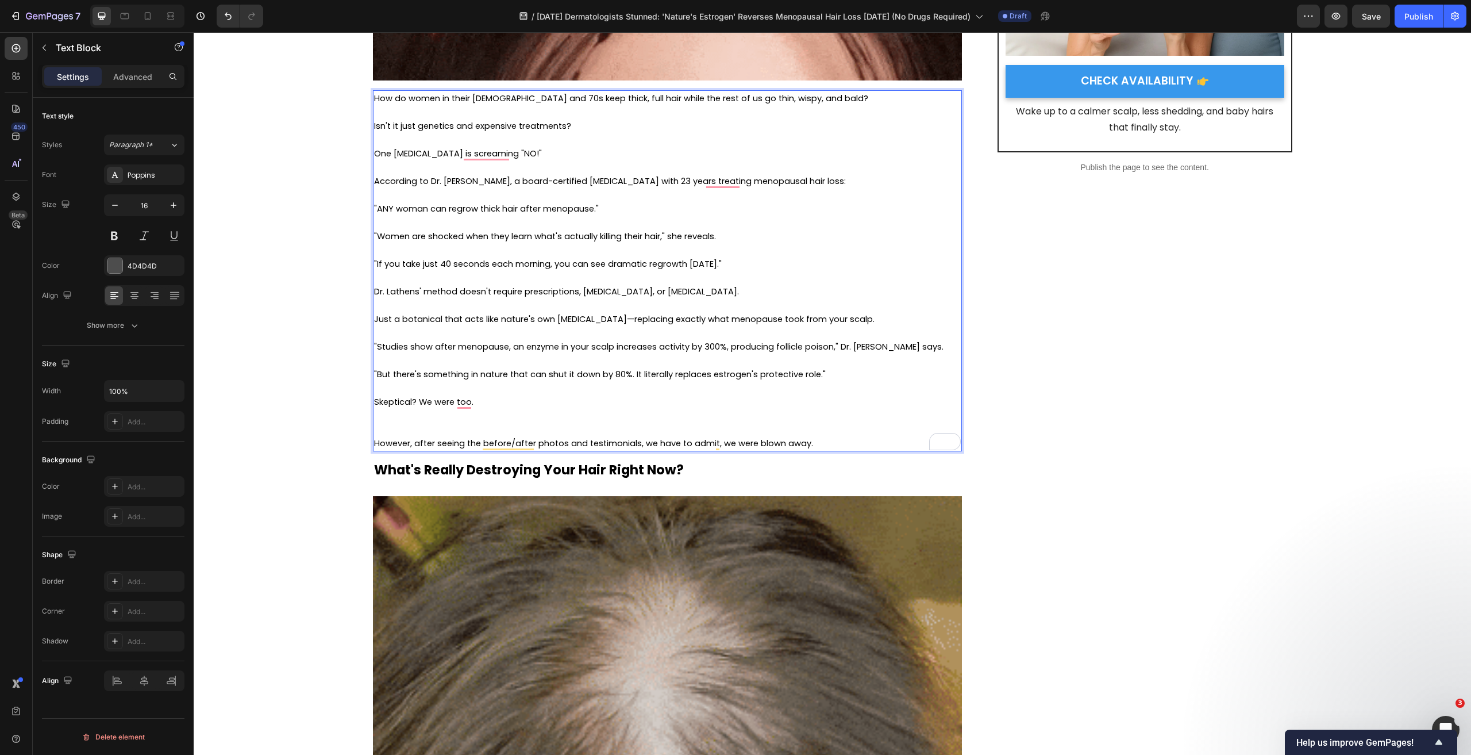
scroll to position [1, 0]
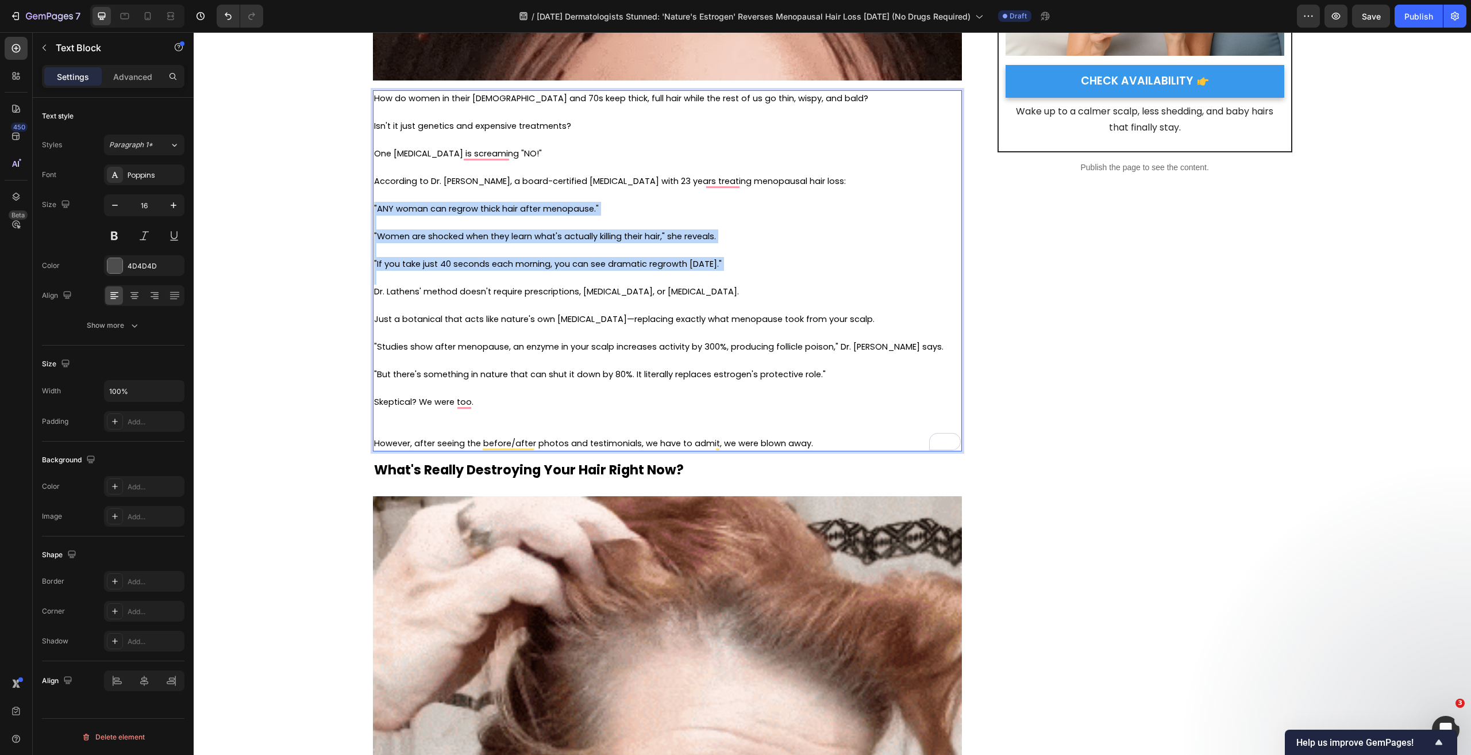
click at [780, 279] on div "How do women in their [DEMOGRAPHIC_DATA] and 70s keep thick, full hair while th…" at bounding box center [667, 270] width 589 height 361
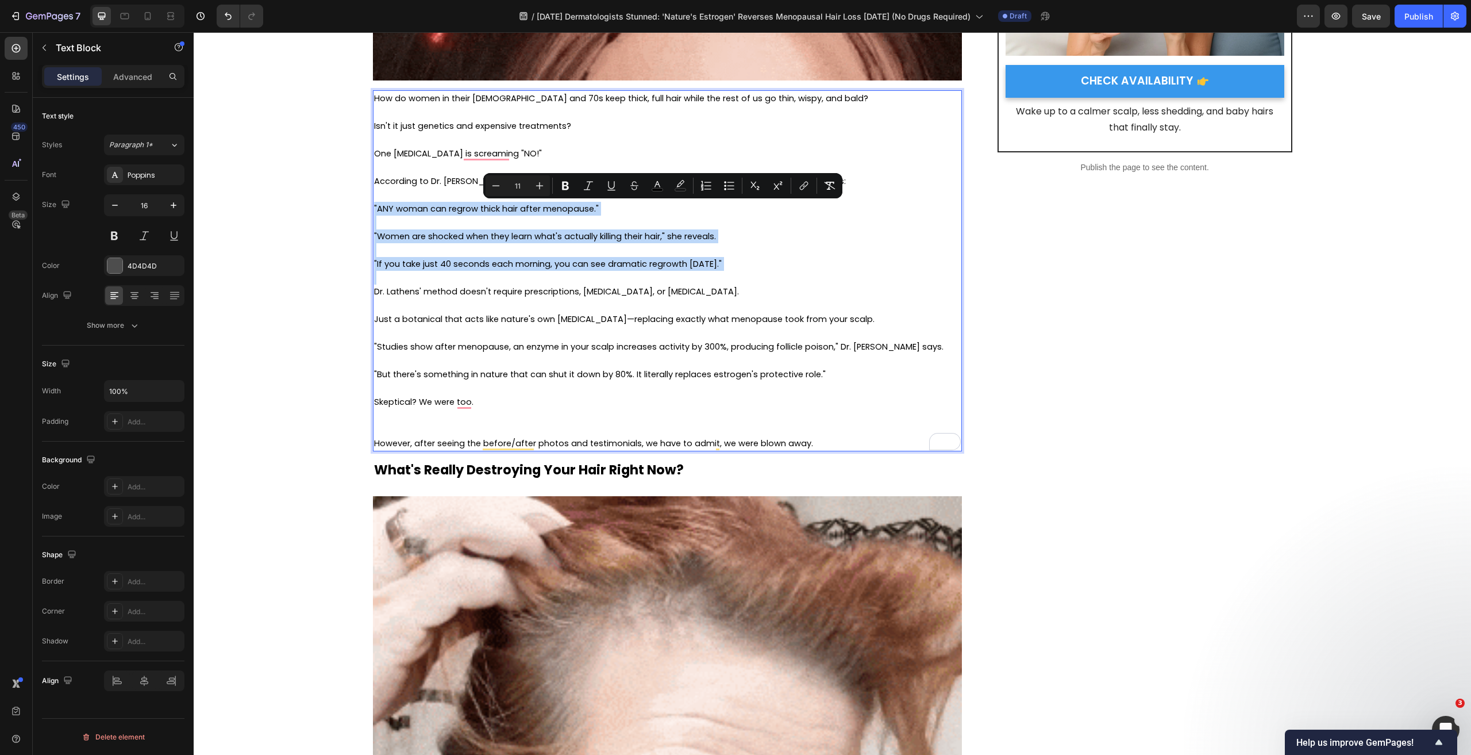
click at [780, 279] on p "To enrich screen reader interactions, please activate Accessibility in Grammarl…" at bounding box center [667, 278] width 587 height 14
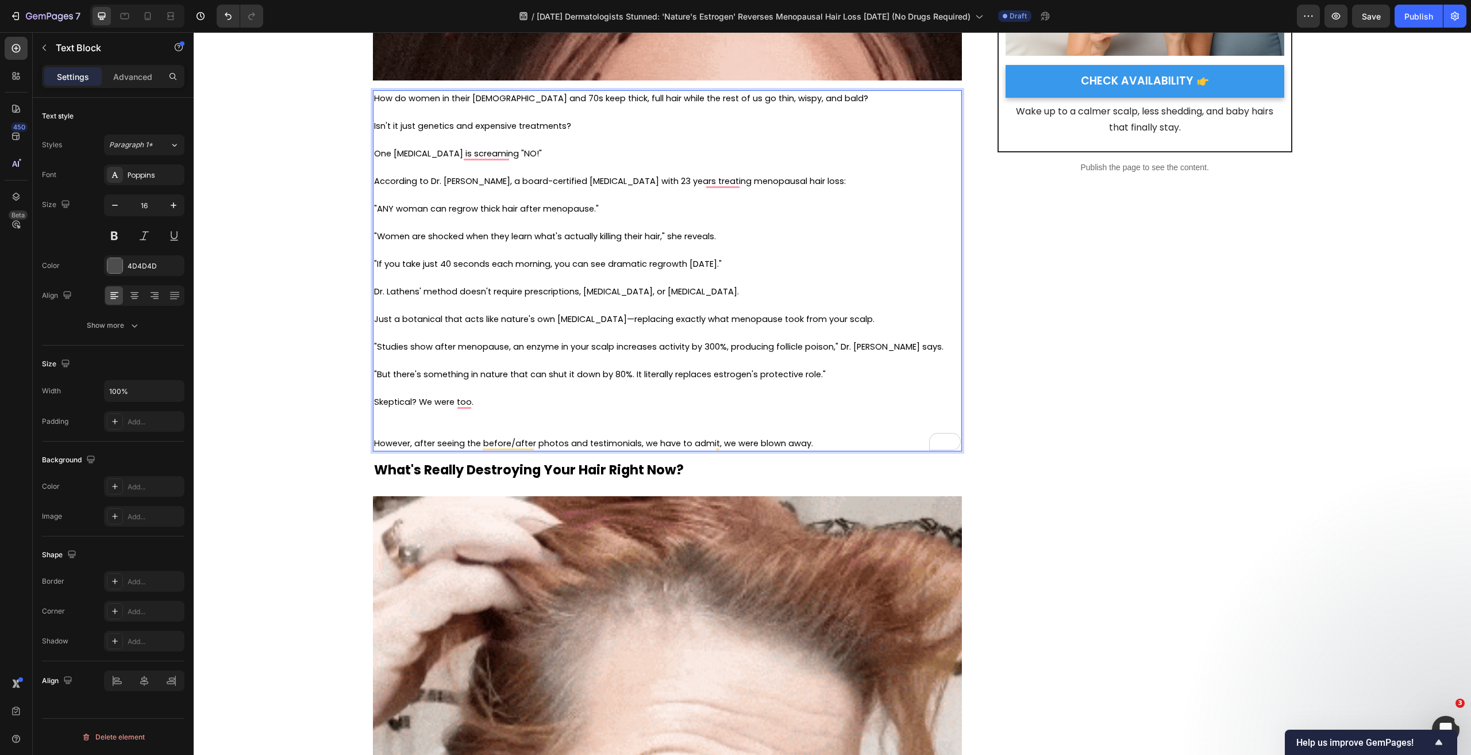
click at [563, 426] on p "To enrich screen reader interactions, please activate Accessibility in Grammarl…" at bounding box center [667, 423] width 587 height 28
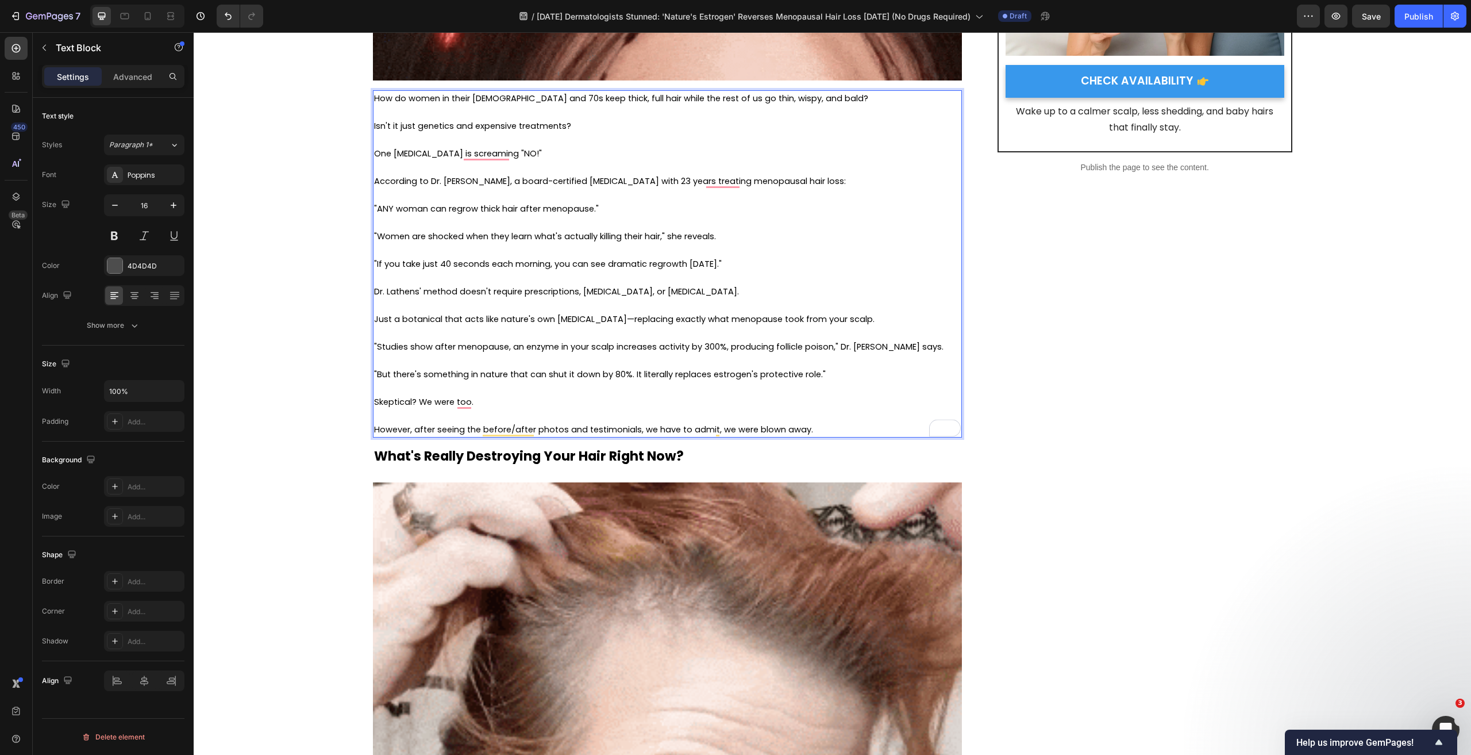
click at [558, 426] on span "However, after seeing the before/after photos and testimonials, we have to admi…" at bounding box center [593, 429] width 439 height 11
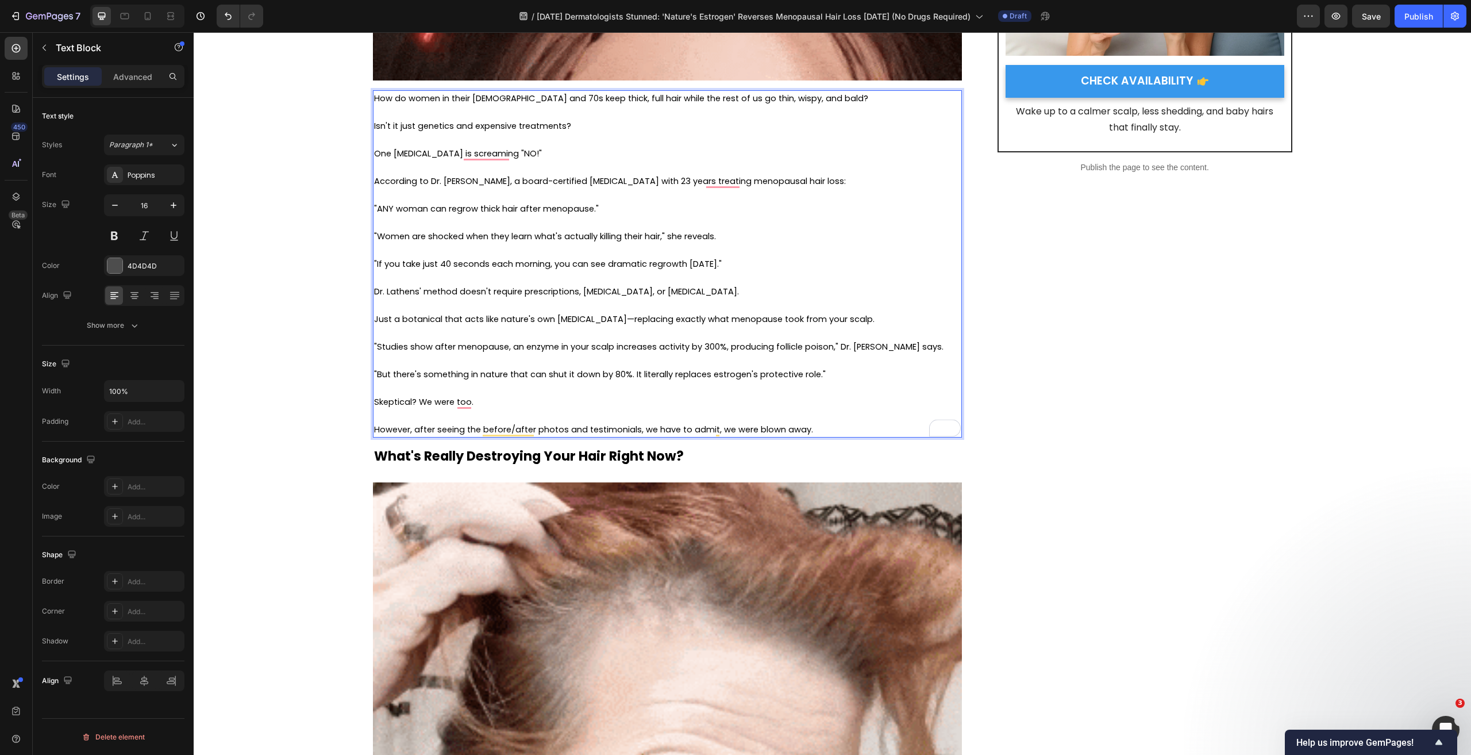
click at [848, 430] on p "However, after seeing the before/after photos and testimonials, we have to admi…" at bounding box center [667, 429] width 587 height 14
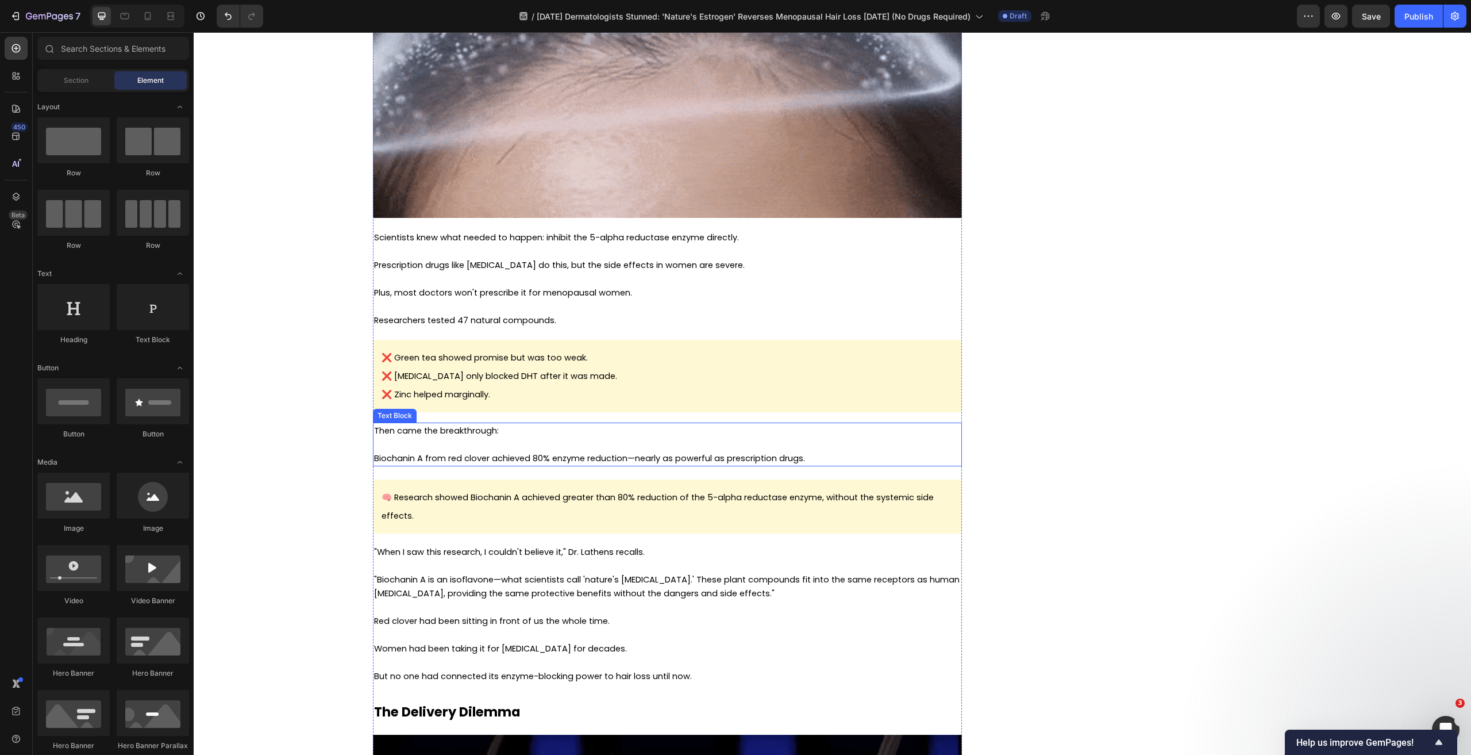
scroll to position [2319, 0]
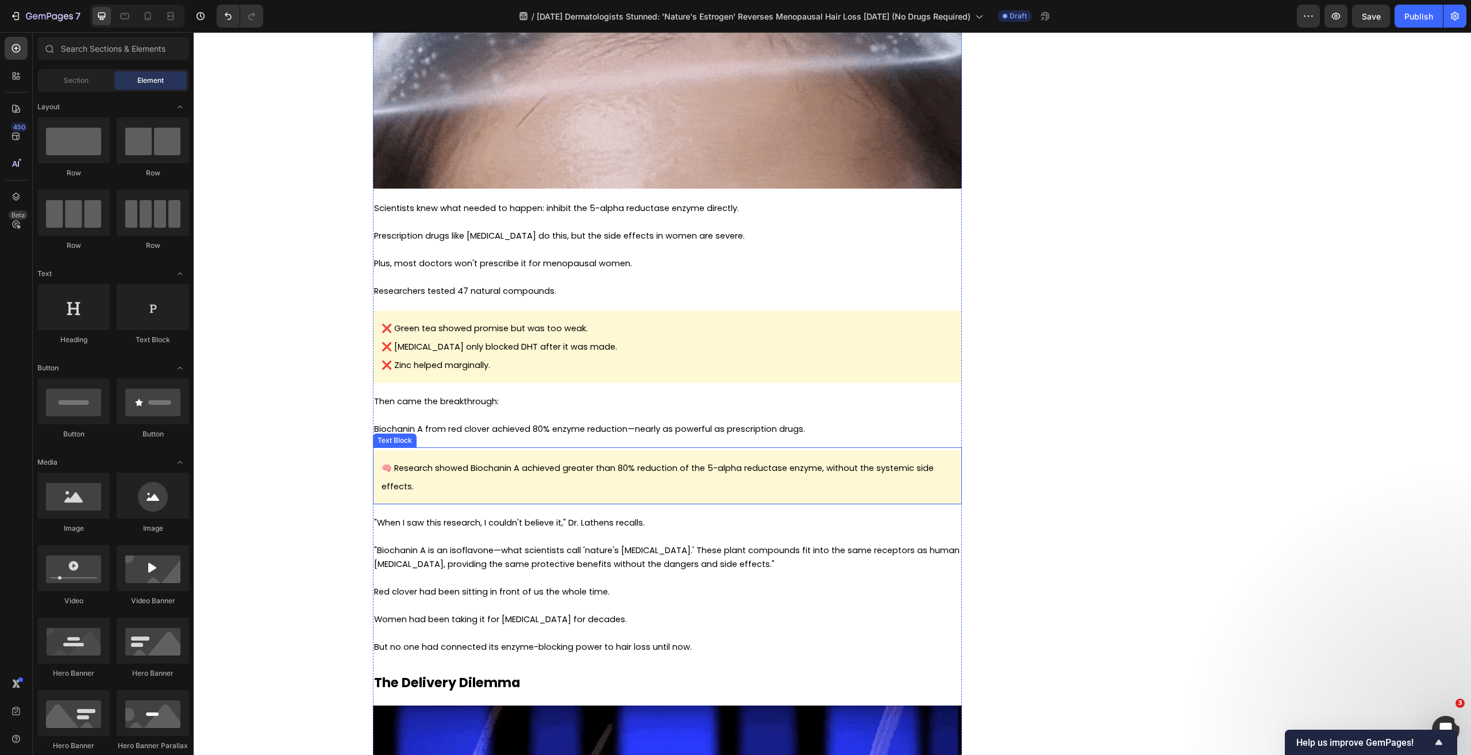
click at [630, 479] on p "🧠 Research showed Biochanin A achieved greater than 80% reduction of the 5-alph…" at bounding box center [668, 477] width 572 height 37
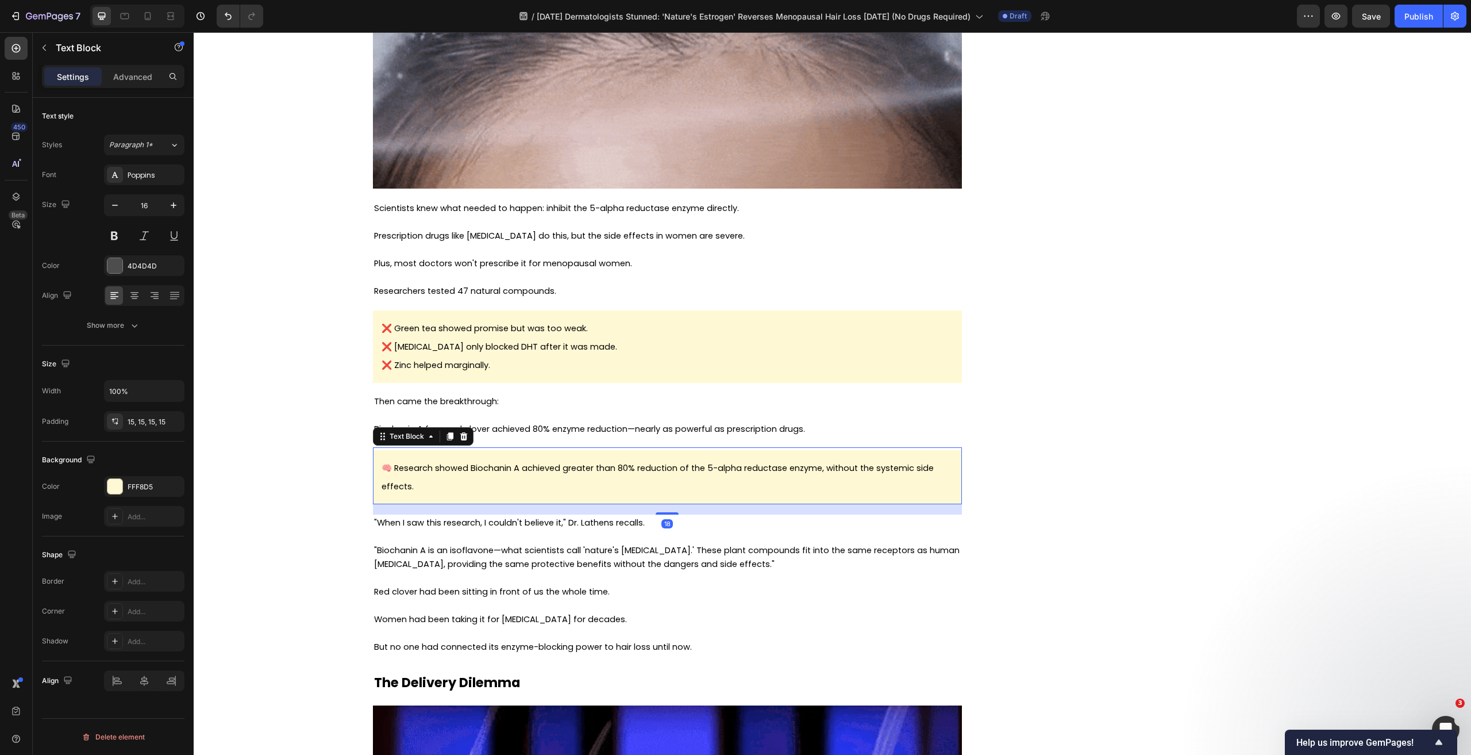
click at [630, 479] on p "🧠 Research showed Biochanin A achieved greater than 80% reduction of the 5-alph…" at bounding box center [668, 477] width 572 height 37
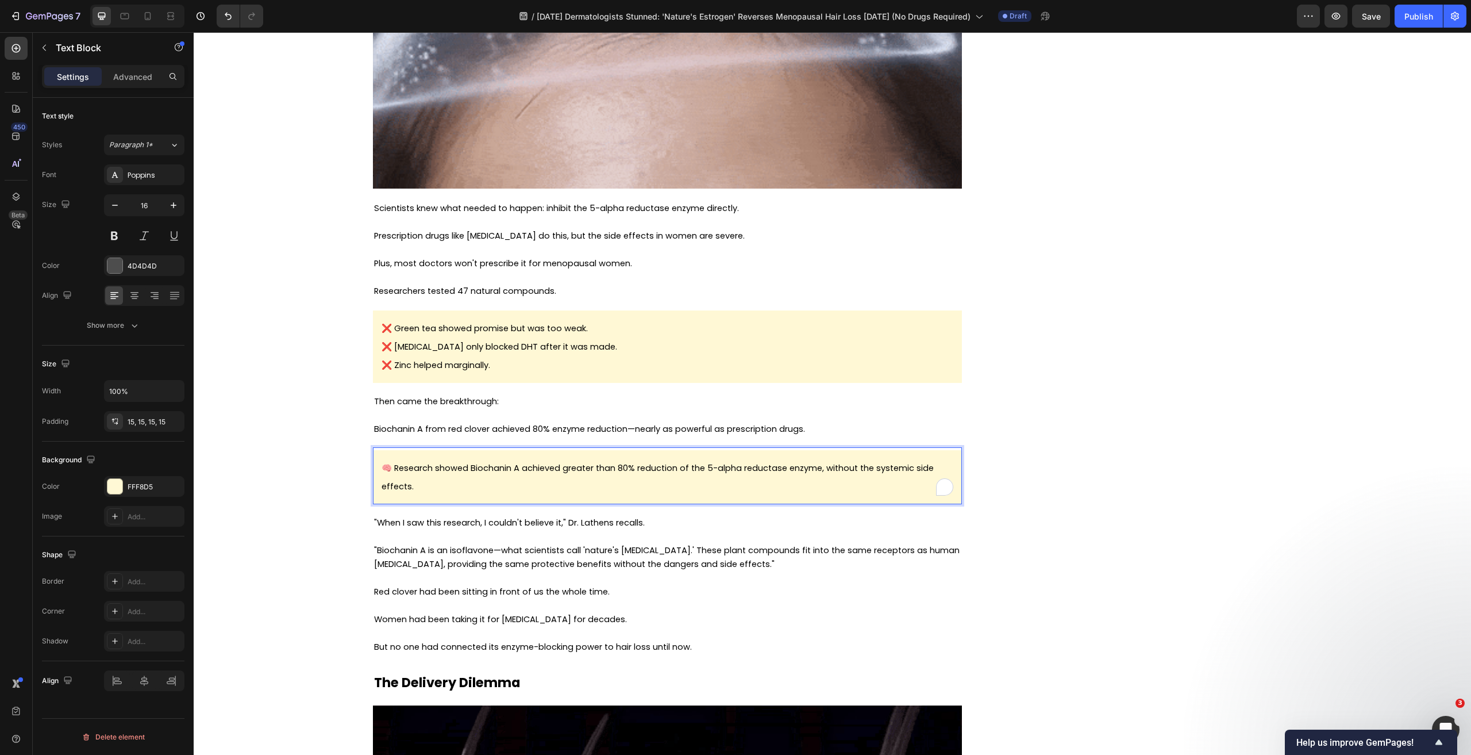
click at [628, 489] on p "🧠 Research showed Biochanin A achieved greater than 80% reduction of the 5-alph…" at bounding box center [668, 477] width 572 height 37
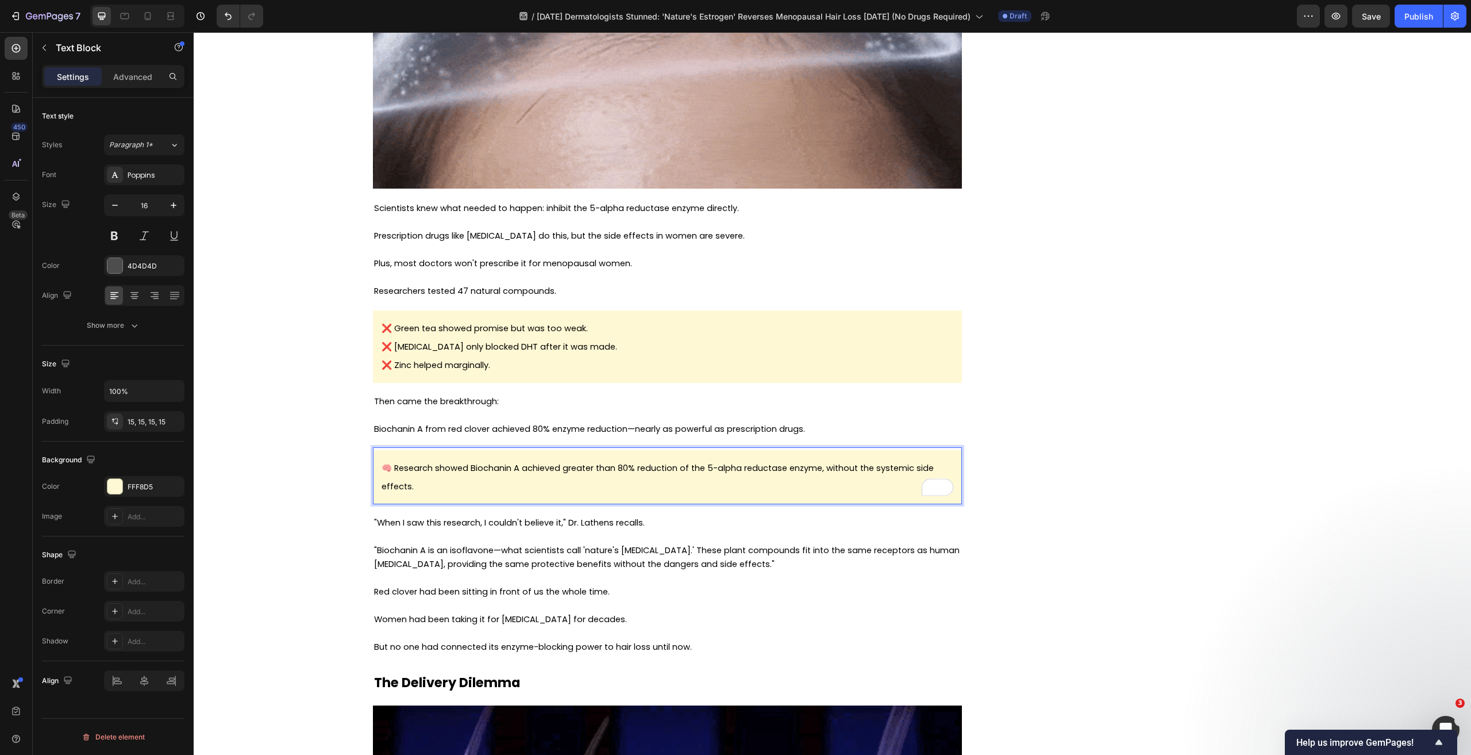
click at [579, 467] on span "🧠 Research showed Biochanin A achieved greater than 80% reduction of the 5-alph…" at bounding box center [658, 477] width 552 height 30
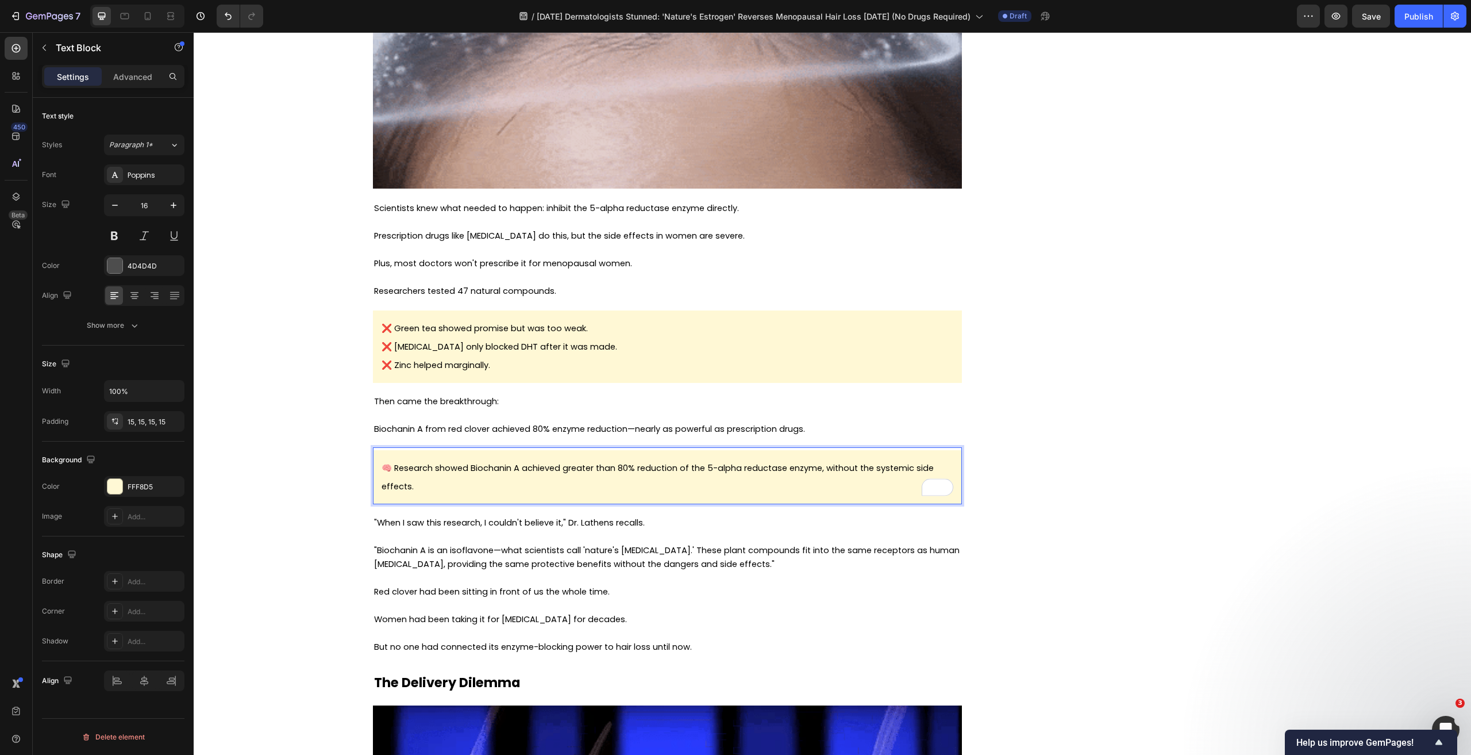
click at [590, 487] on p "🧠 Research showed Biochanin A achieved greater than 80% reduction of the 5-alph…" at bounding box center [668, 477] width 572 height 37
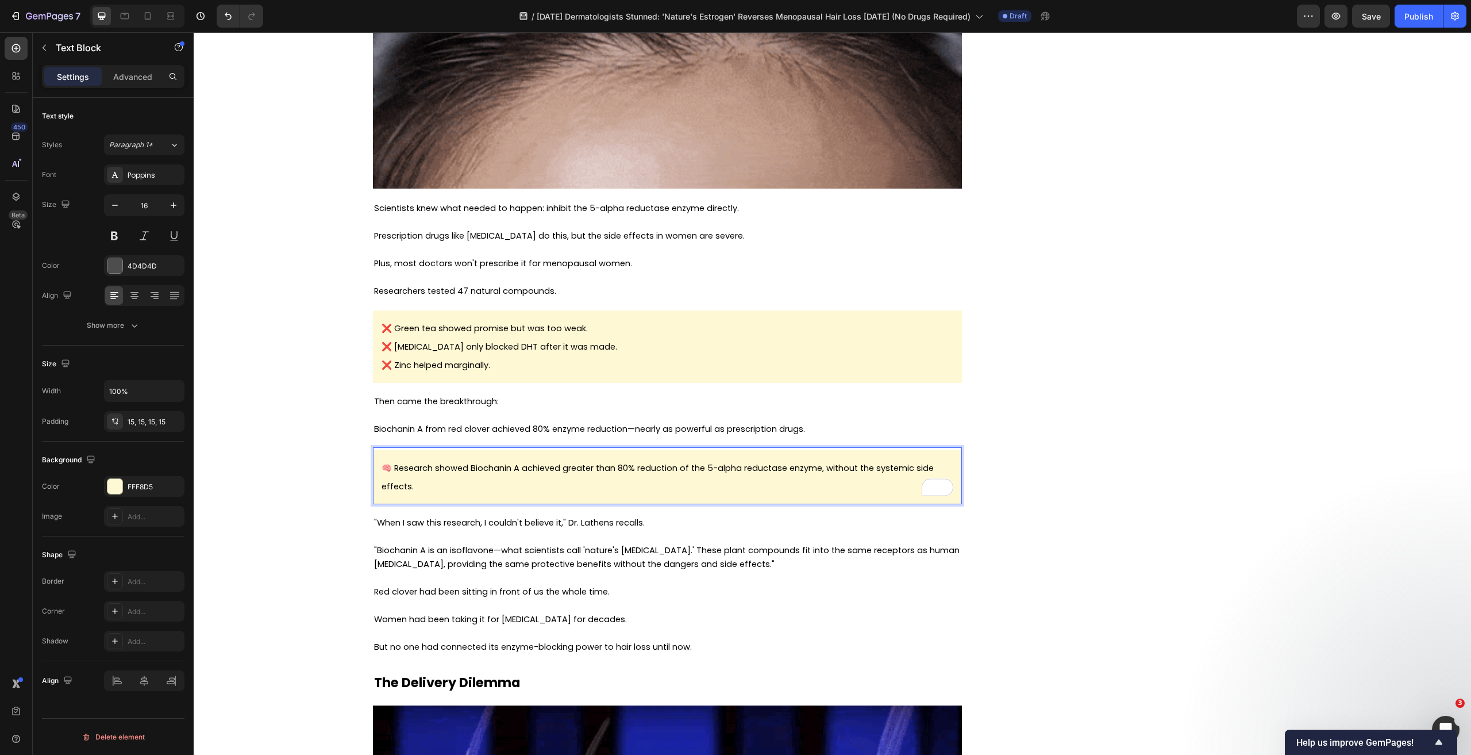
click at [602, 538] on p "Rich Text Editor. Editing area: main" at bounding box center [667, 536] width 587 height 14
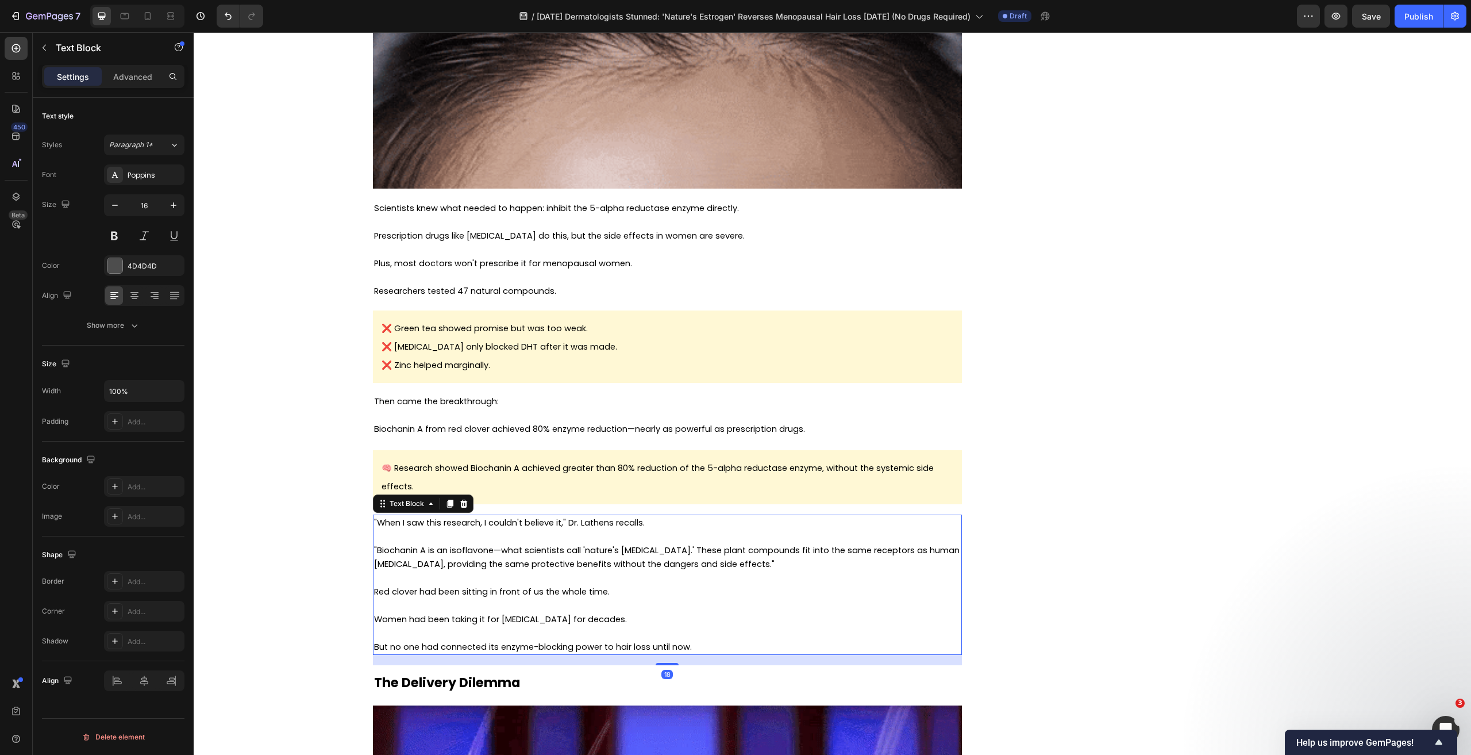
click at [619, 489] on p "🧠 Research showed Biochanin A achieved greater than 80% reduction of the 5-alph…" at bounding box center [668, 477] width 572 height 37
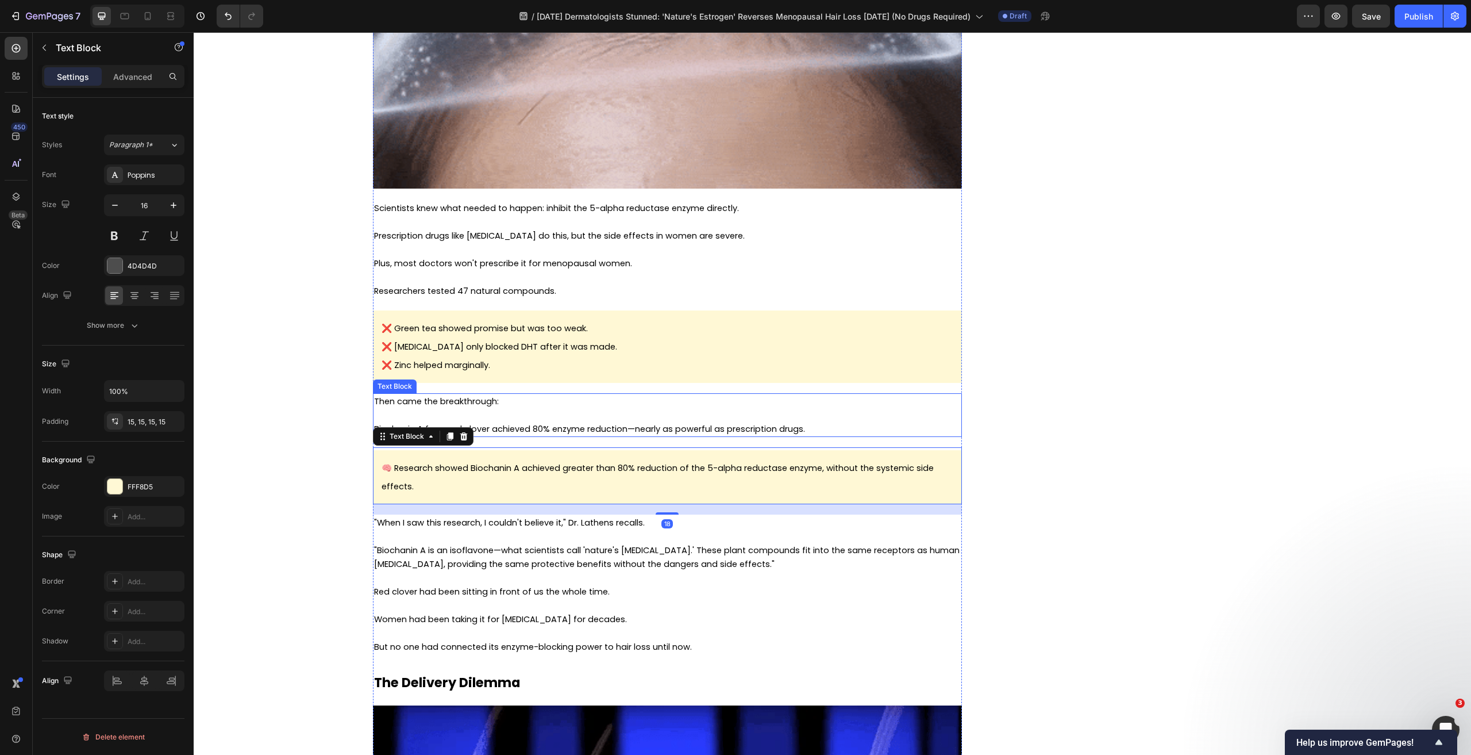
click at [586, 428] on span "Biochanin A from red clover achieved 80% enzyme reduction—nearly as powerful as…" at bounding box center [589, 428] width 431 height 11
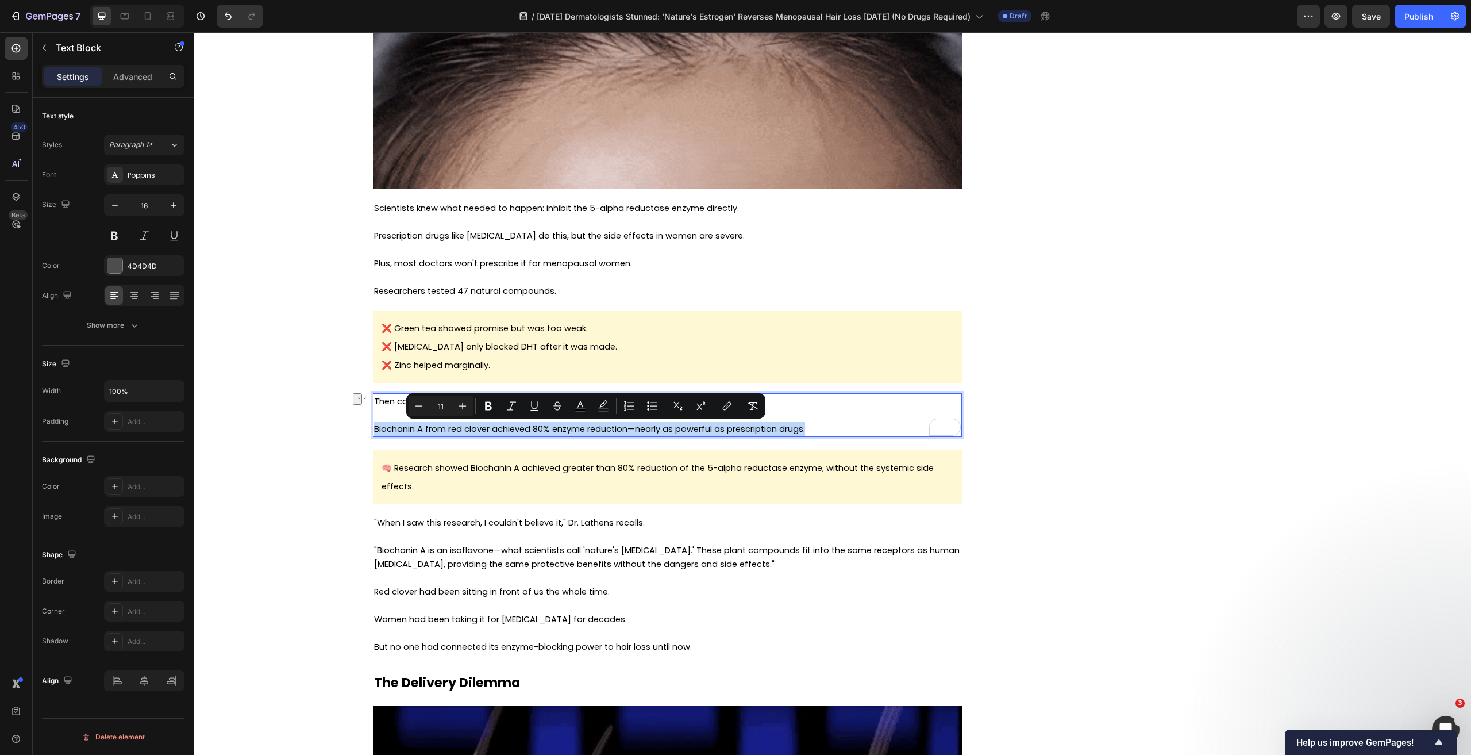
drag, startPoint x: 369, startPoint y: 429, endPoint x: 864, endPoint y: 431, distance: 495.3
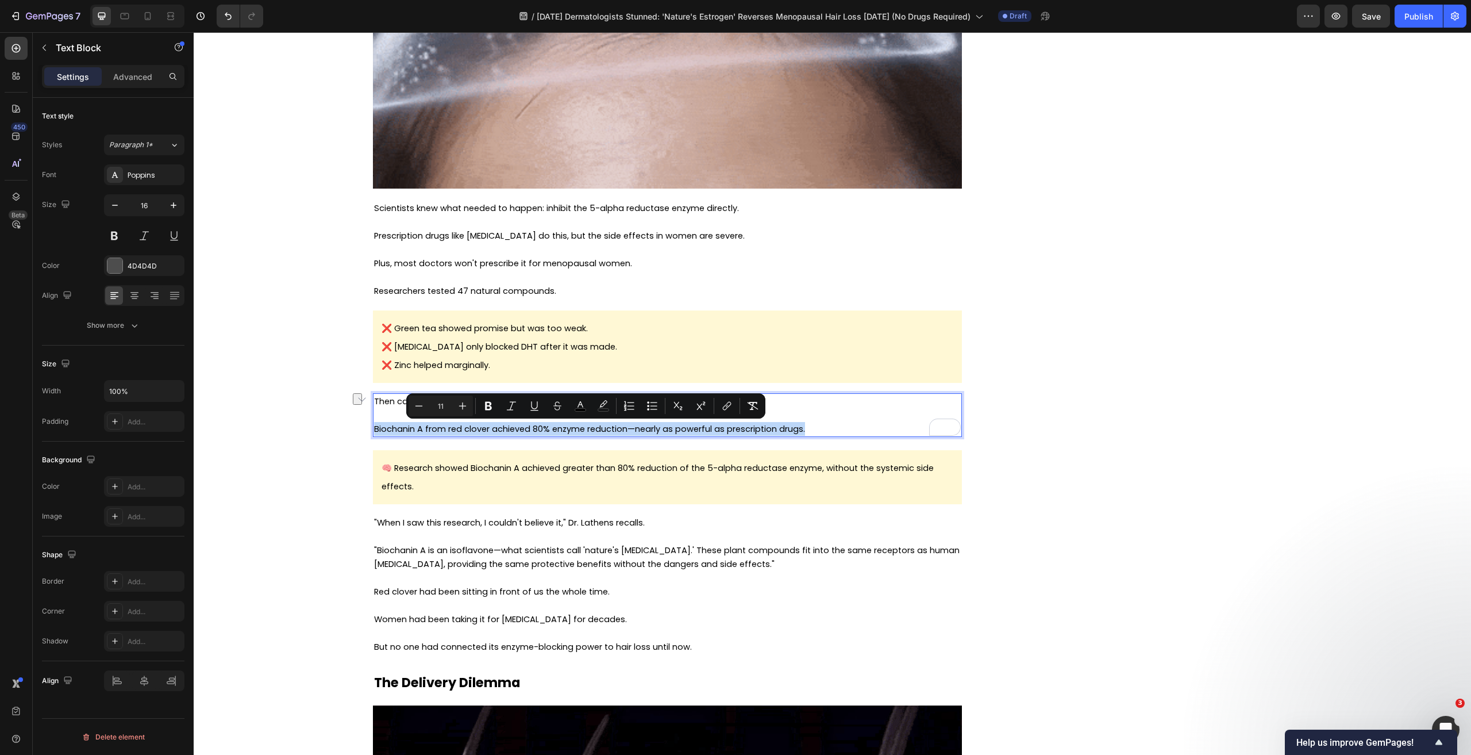
click at [864, 431] on div "Then came the breakthrough: Biochanin A from red clover achieved 80% enzyme red…" at bounding box center [667, 415] width 589 height 44
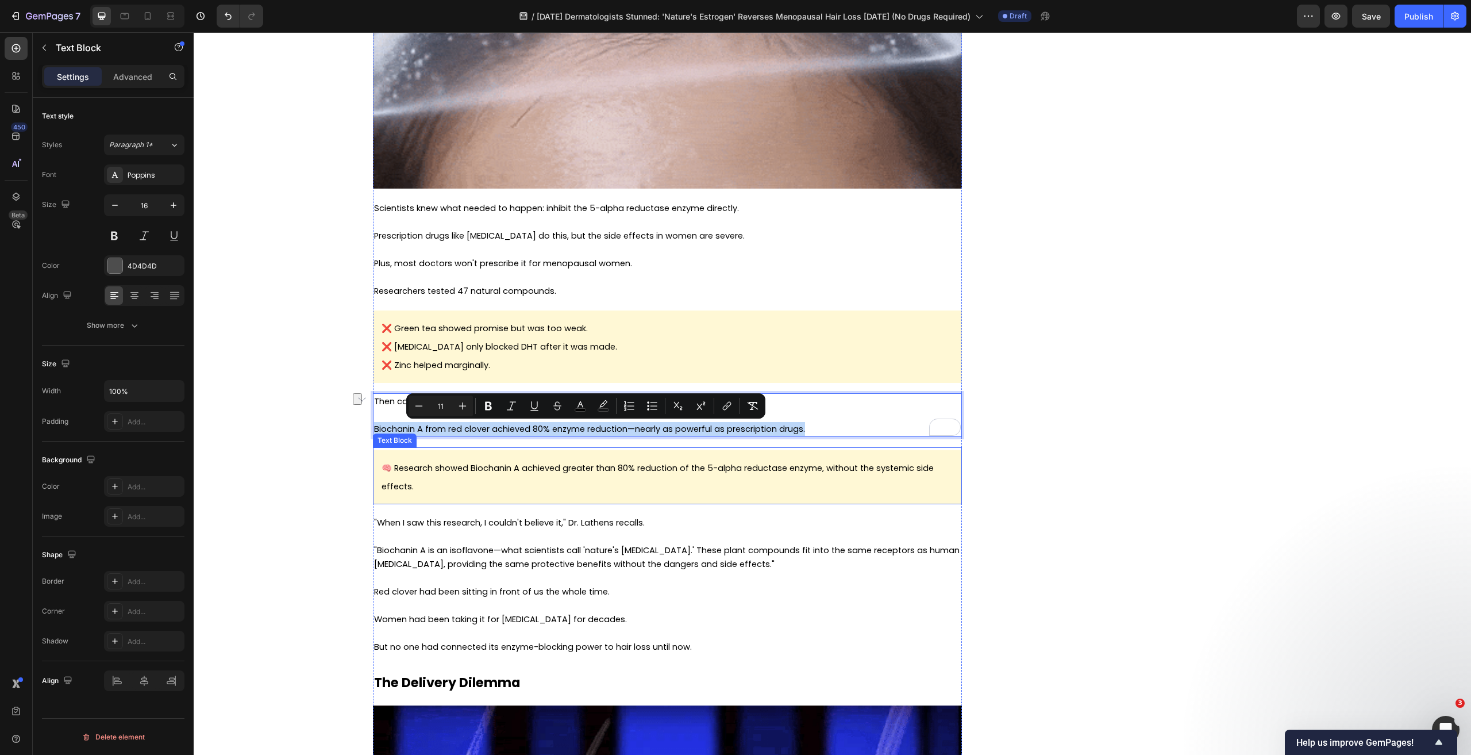
click at [670, 480] on p "🧠 Research showed Biochanin A achieved greater than 80% reduction of the 5-alph…" at bounding box center [668, 477] width 572 height 37
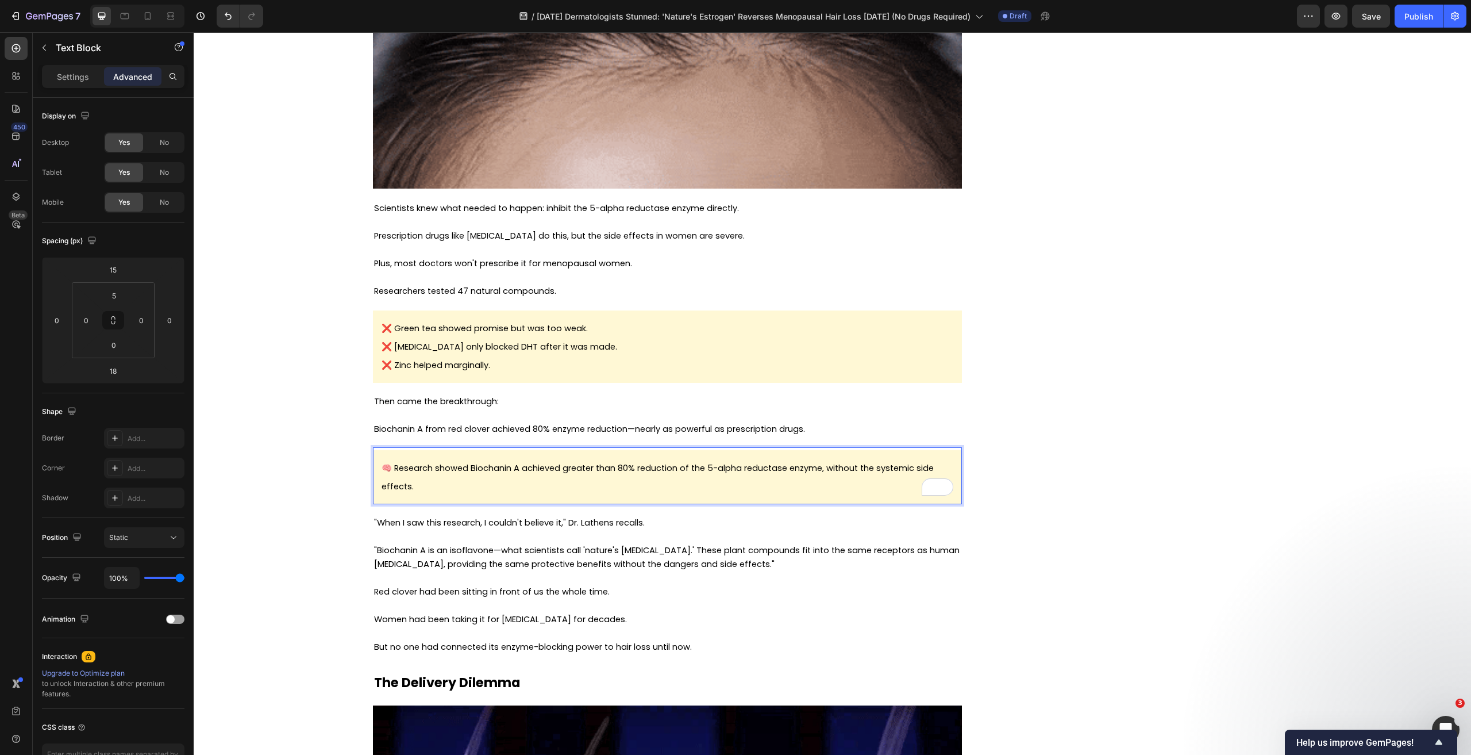
click at [632, 483] on p "🧠 Research showed Biochanin A achieved greater than 80% reduction of the 5-alph…" at bounding box center [668, 477] width 572 height 37
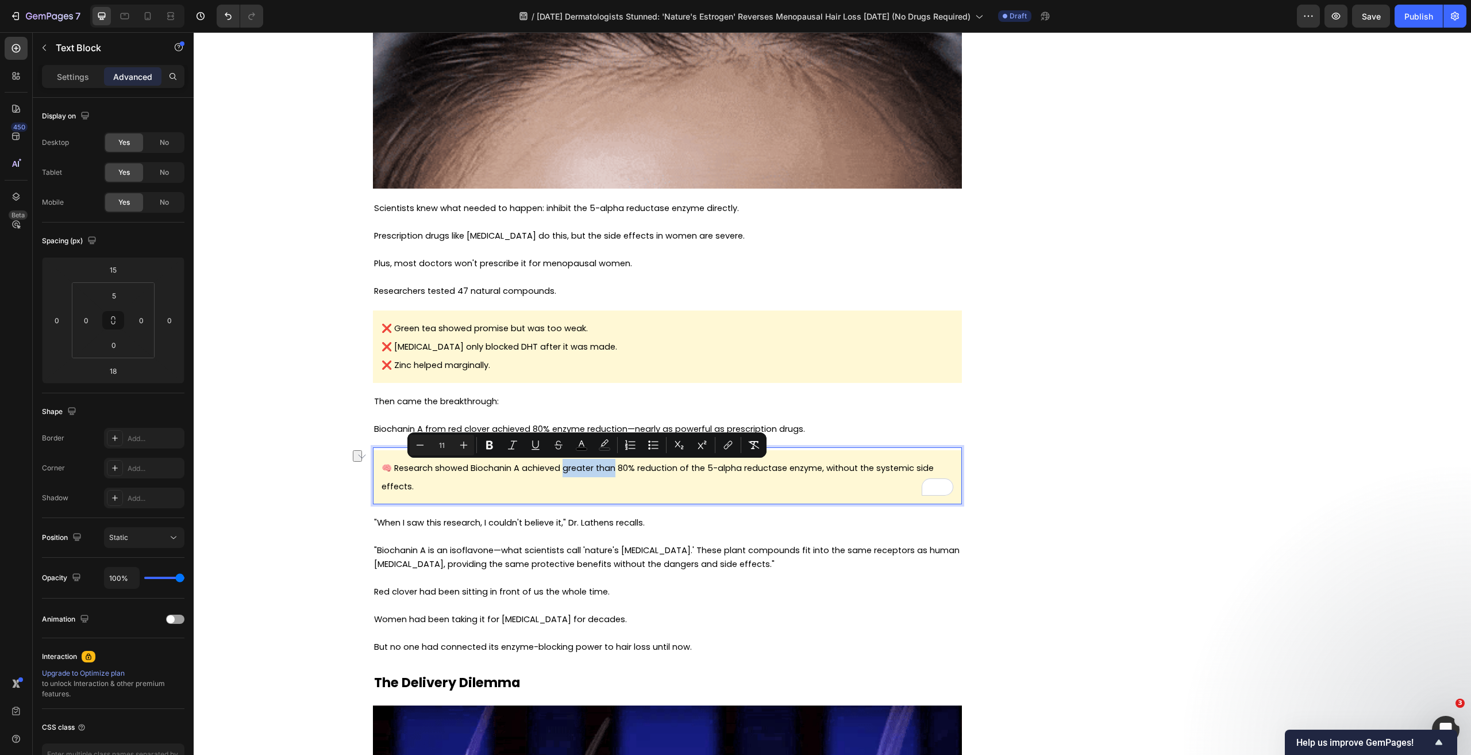
drag, startPoint x: 560, startPoint y: 472, endPoint x: 613, endPoint y: 471, distance: 52.3
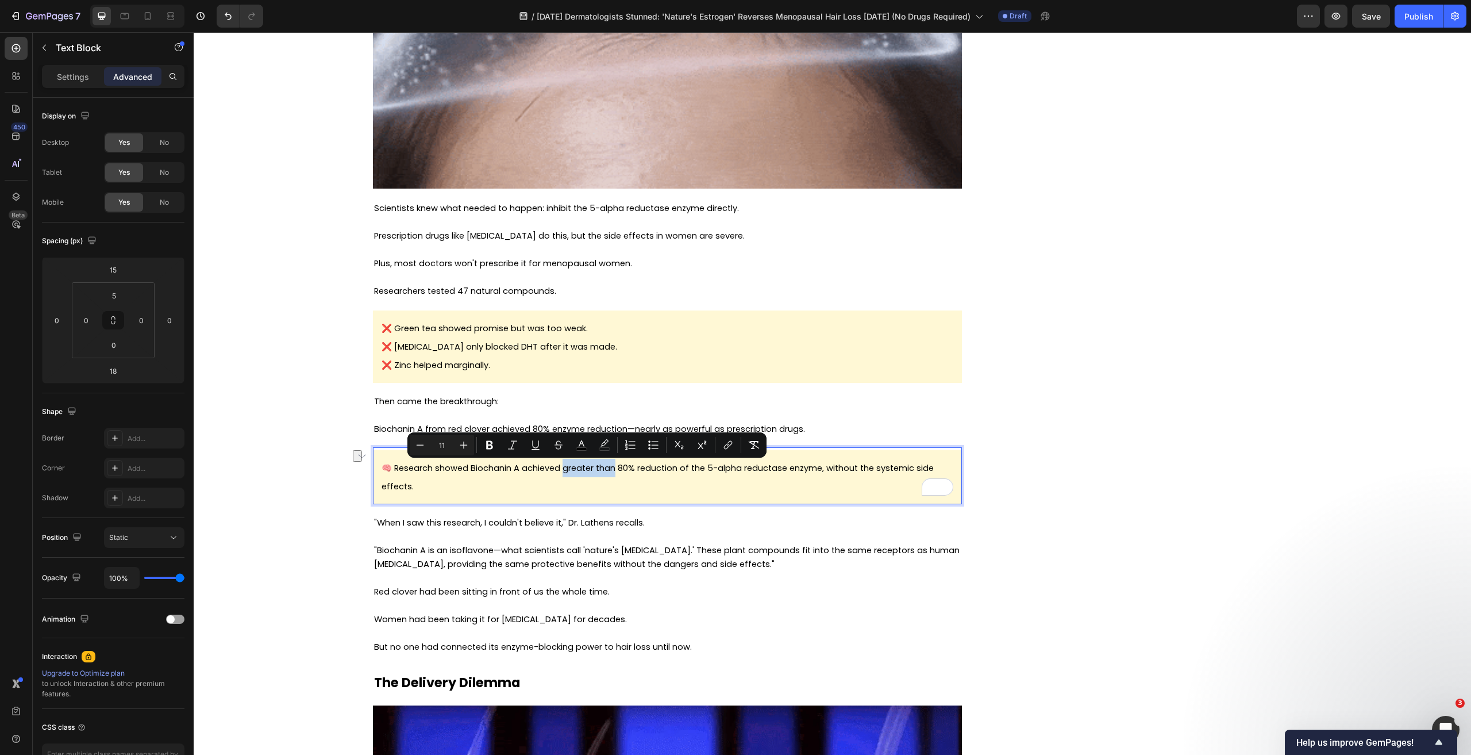
click at [613, 471] on span "🧠 Research showed Biochanin A achieved greater than 80% reduction of the 5-alph…" at bounding box center [658, 477] width 552 height 30
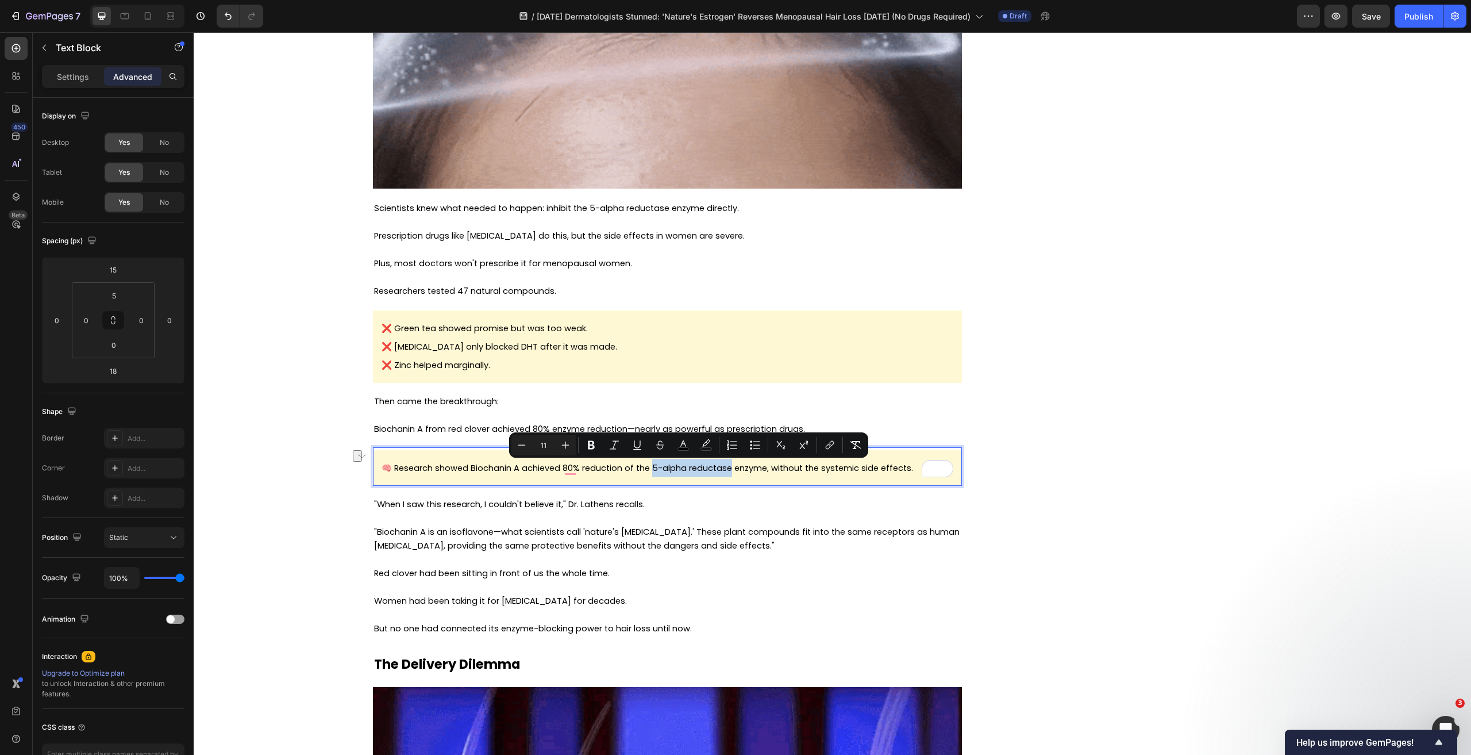
drag, startPoint x: 649, startPoint y: 469, endPoint x: 727, endPoint y: 470, distance: 78.2
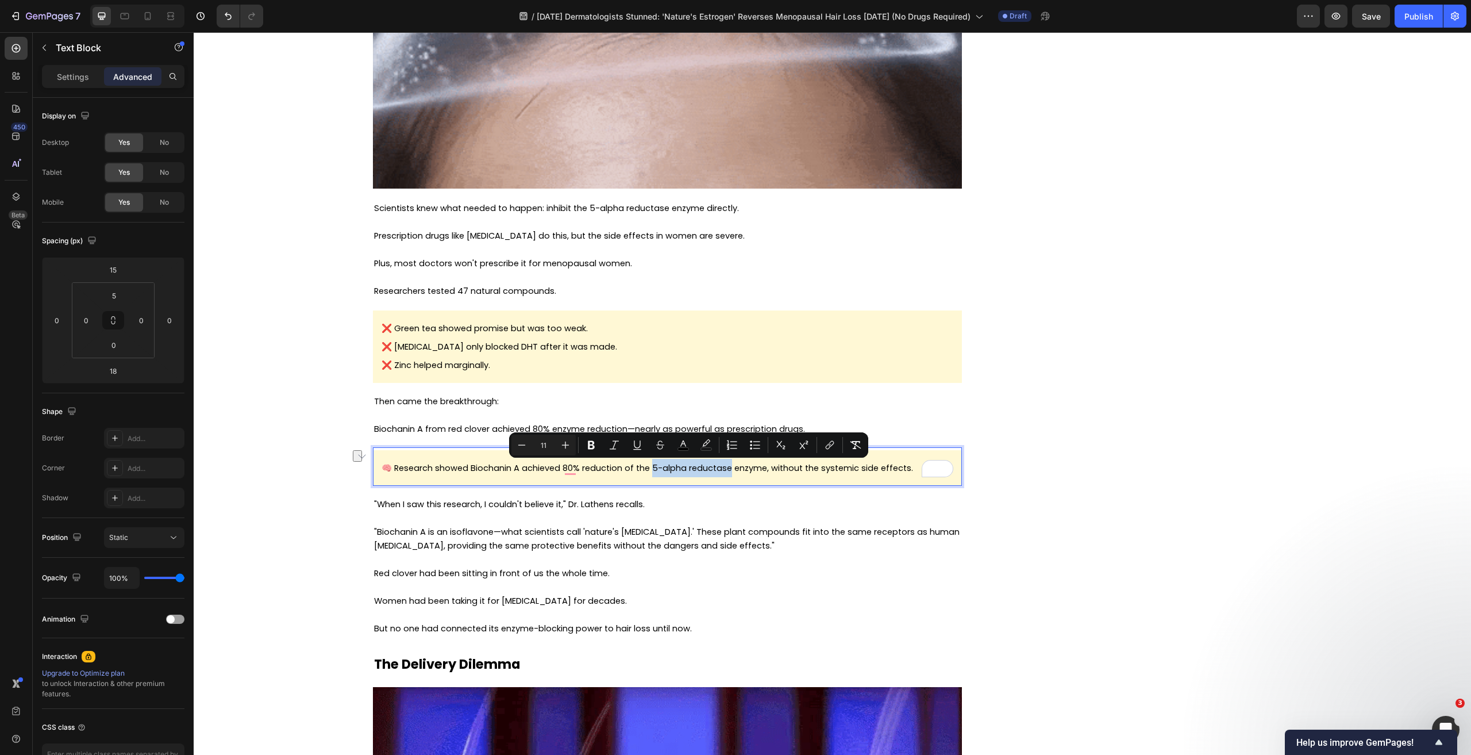
click at [727, 470] on span "🧠 Research showed Biochanin A achieved 80% reduction of the 5-alpha reductase e…" at bounding box center [648, 467] width 532 height 11
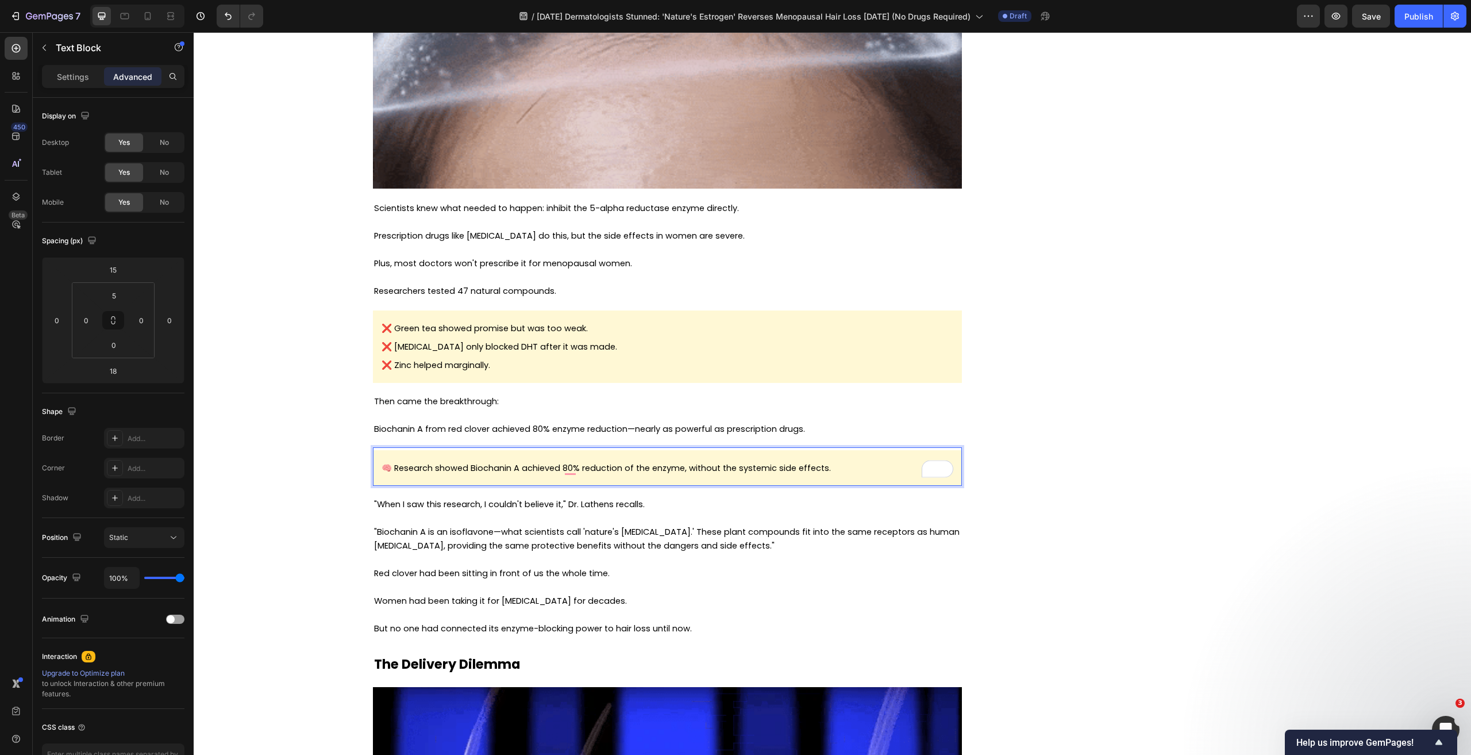
click at [865, 476] on p "🧠 Research showed Biochanin A achieved 80% reduction of the enzyme, without the…" at bounding box center [668, 468] width 572 height 18
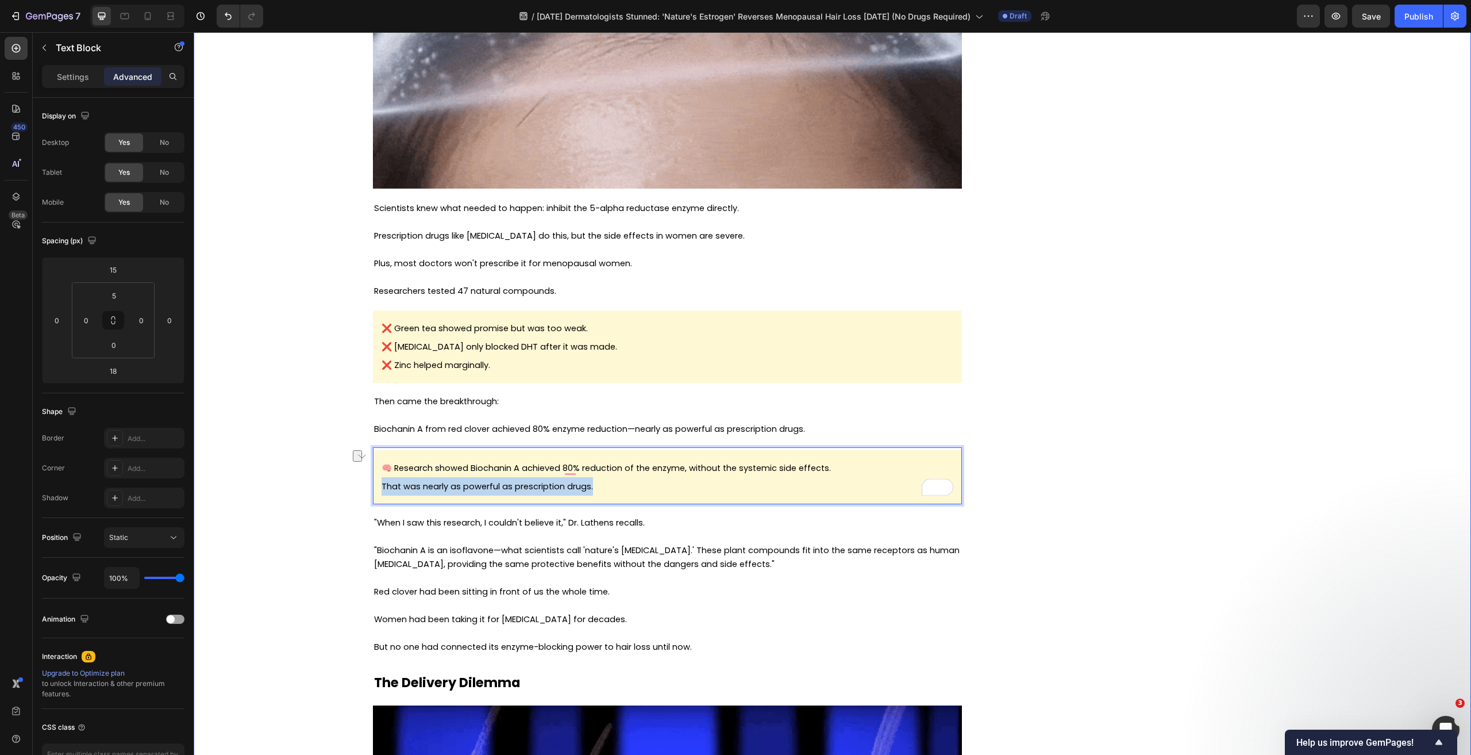
drag, startPoint x: 726, startPoint y: 486, endPoint x: 333, endPoint y: 496, distance: 392.6
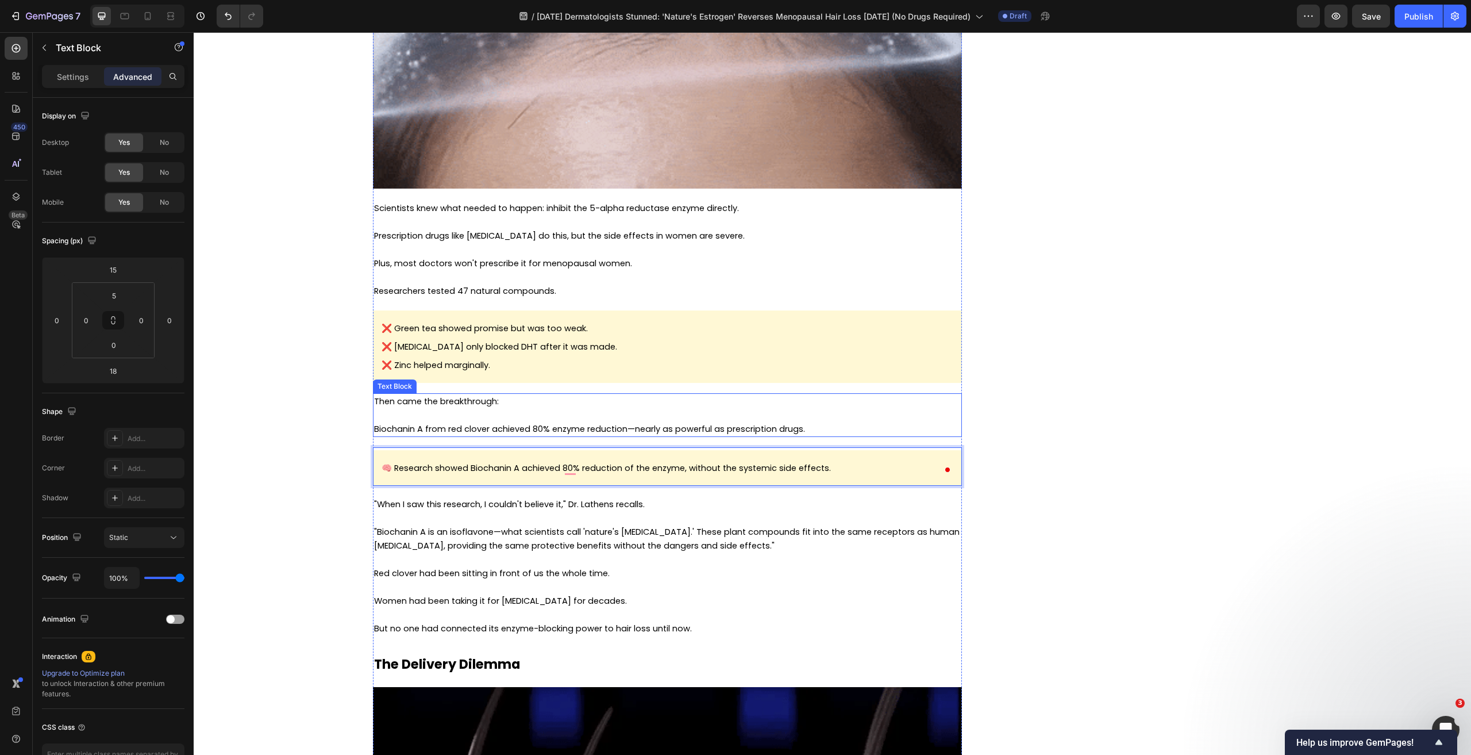
click at [543, 429] on span "Biochanin A from red clover achieved 80% enzyme reduction—nearly as powerful as…" at bounding box center [589, 428] width 431 height 11
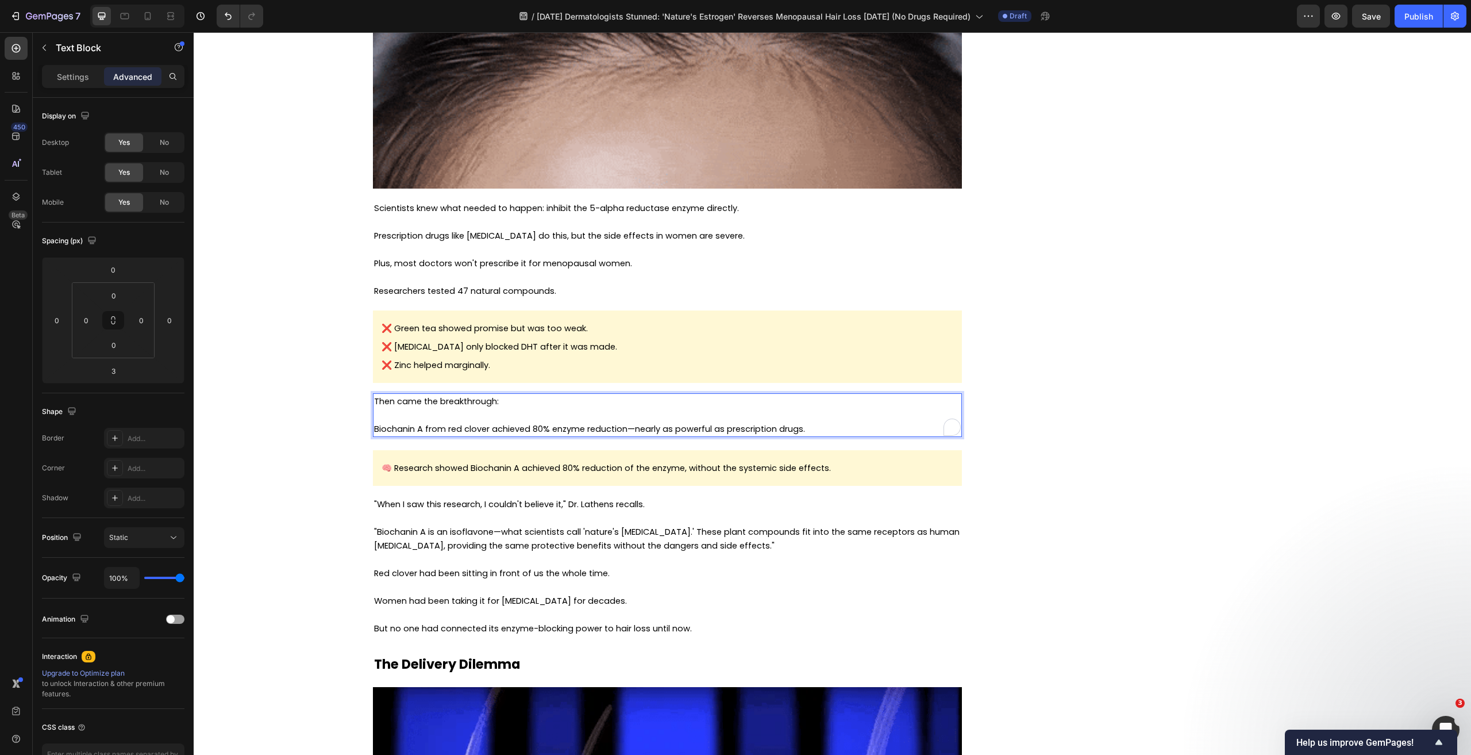
click at [787, 434] on span "Biochanin A from red clover achieved 80% enzyme reduction—nearly as powerful as…" at bounding box center [589, 428] width 431 height 11
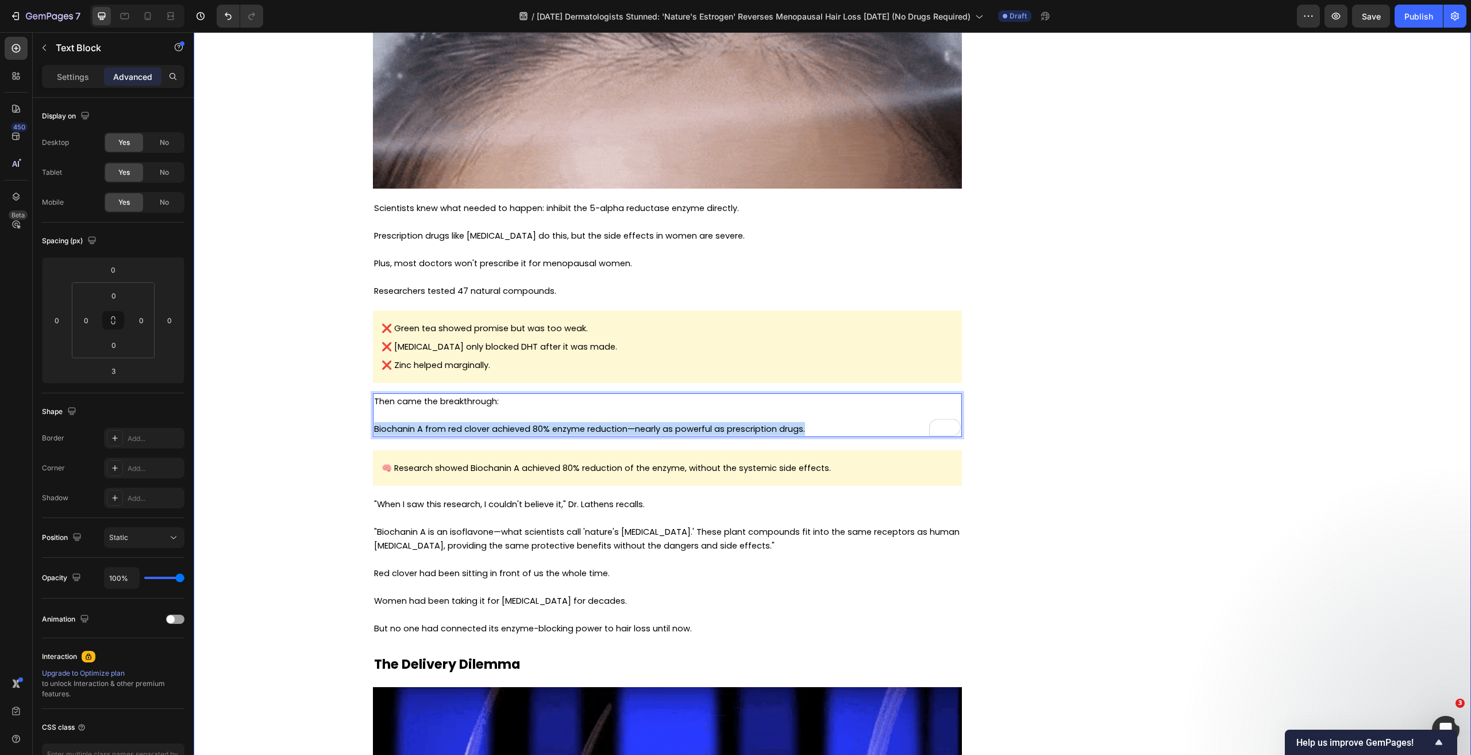
drag, startPoint x: 863, startPoint y: 428, endPoint x: 313, endPoint y: 429, distance: 549.4
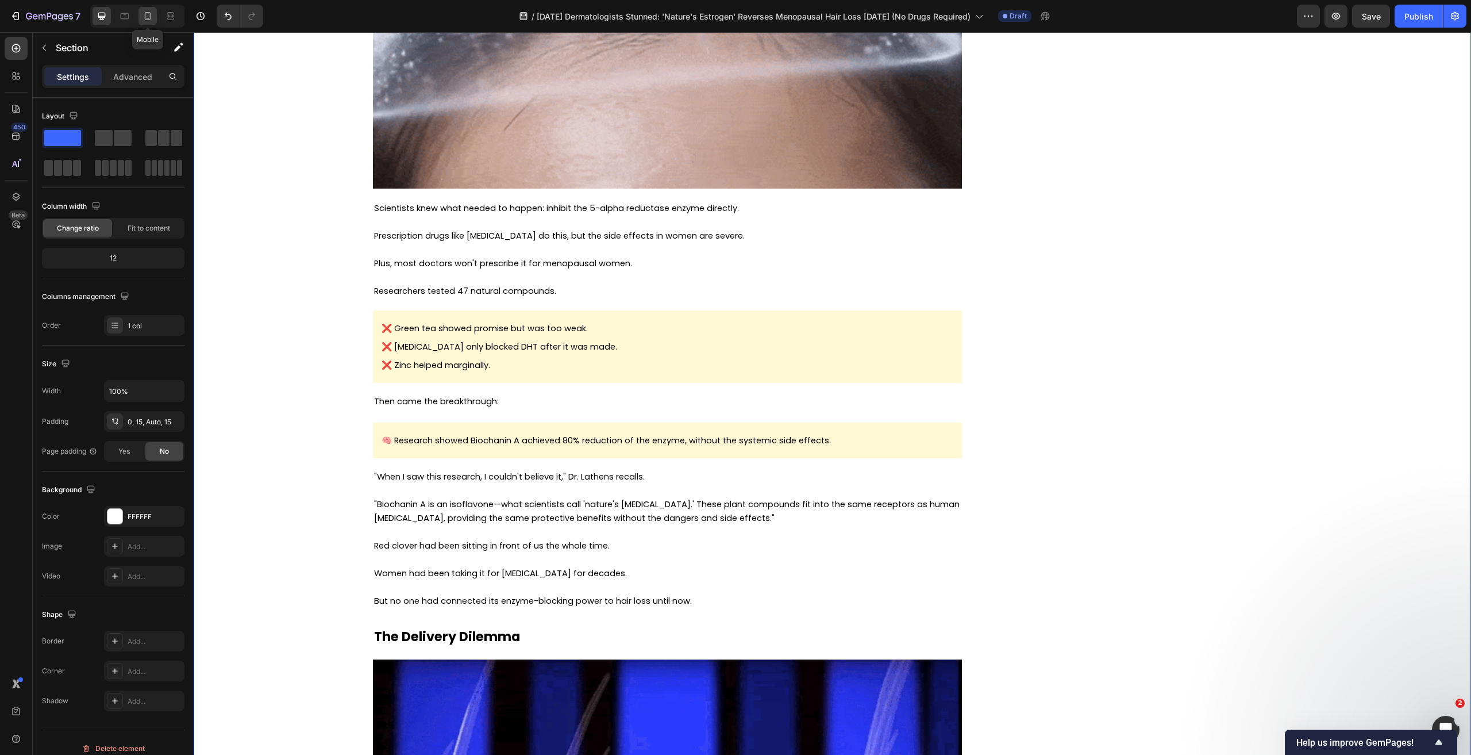
click at [150, 17] on icon at bounding box center [148, 16] width 6 height 8
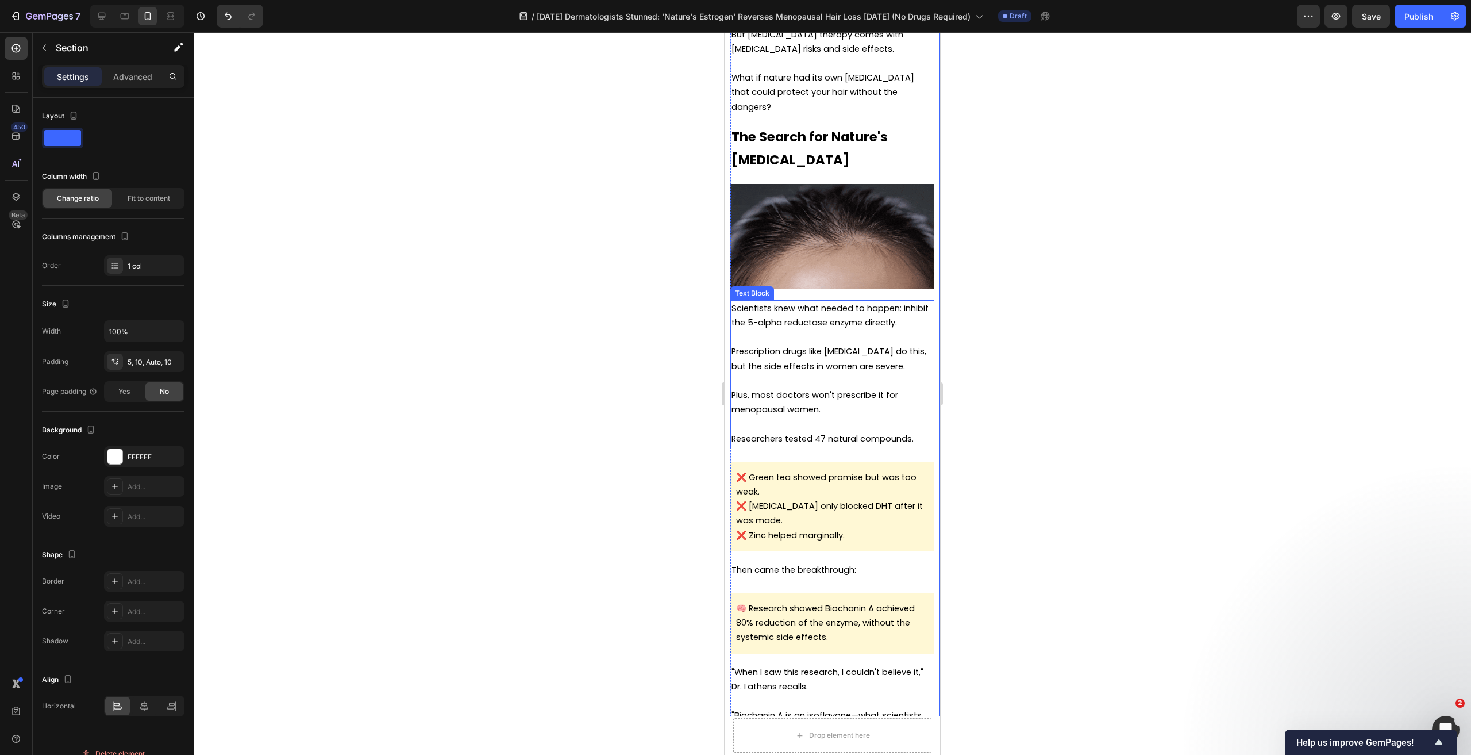
scroll to position [2117, 0]
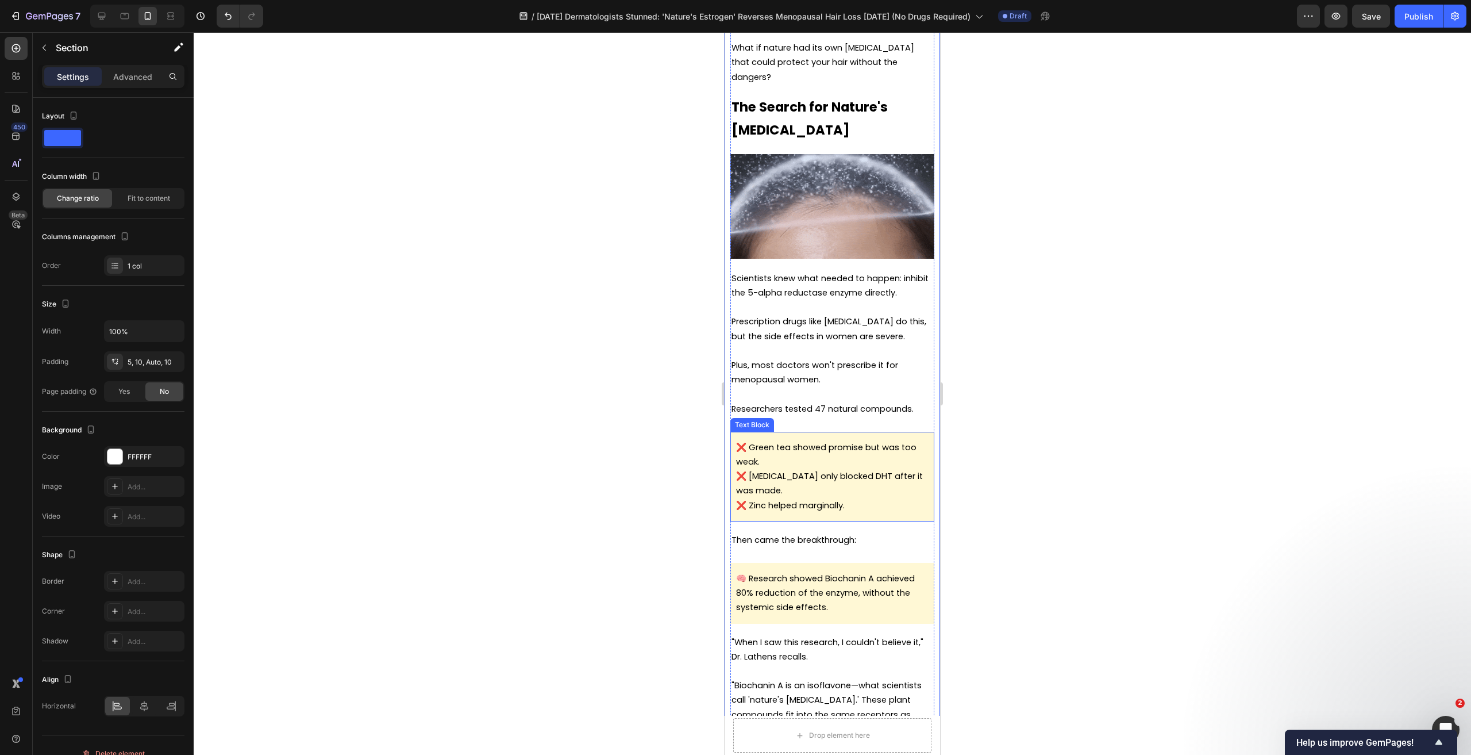
click at [804, 441] on span "❌ Green tea showed promise but was too weak." at bounding box center [826, 454] width 180 height 26
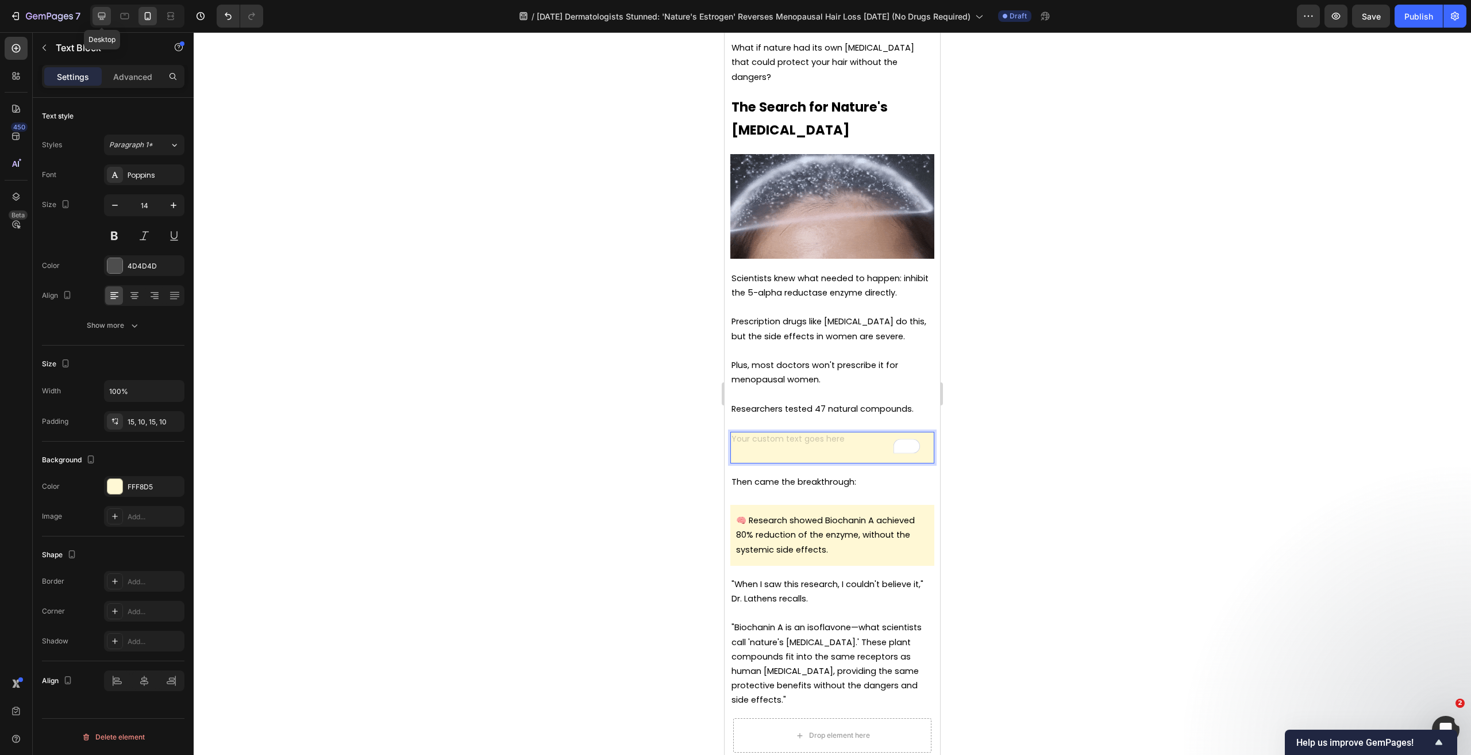
drag, startPoint x: 100, startPoint y: 14, endPoint x: 29, endPoint y: 64, distance: 86.6
click at [100, 14] on icon at bounding box center [101, 15] width 11 height 11
type input "16"
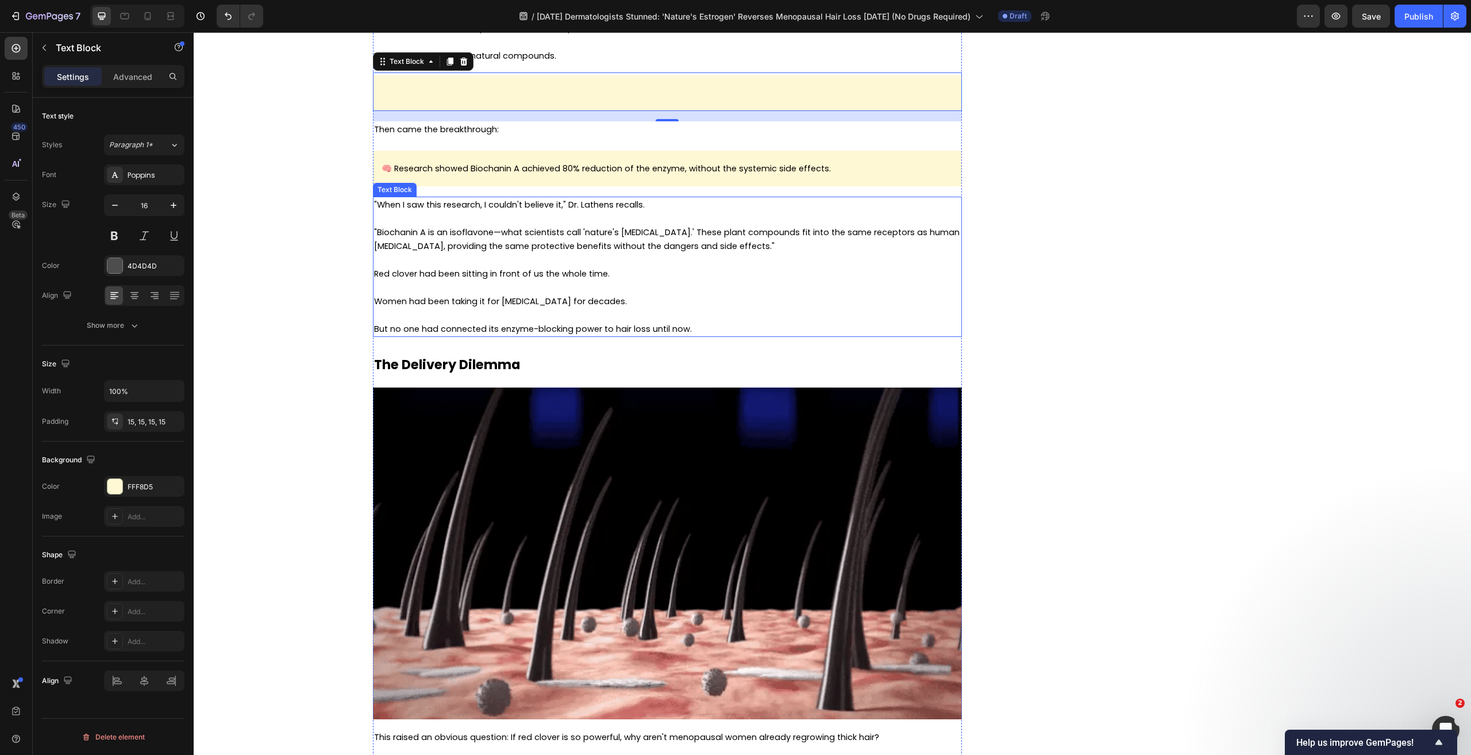
scroll to position [2324, 0]
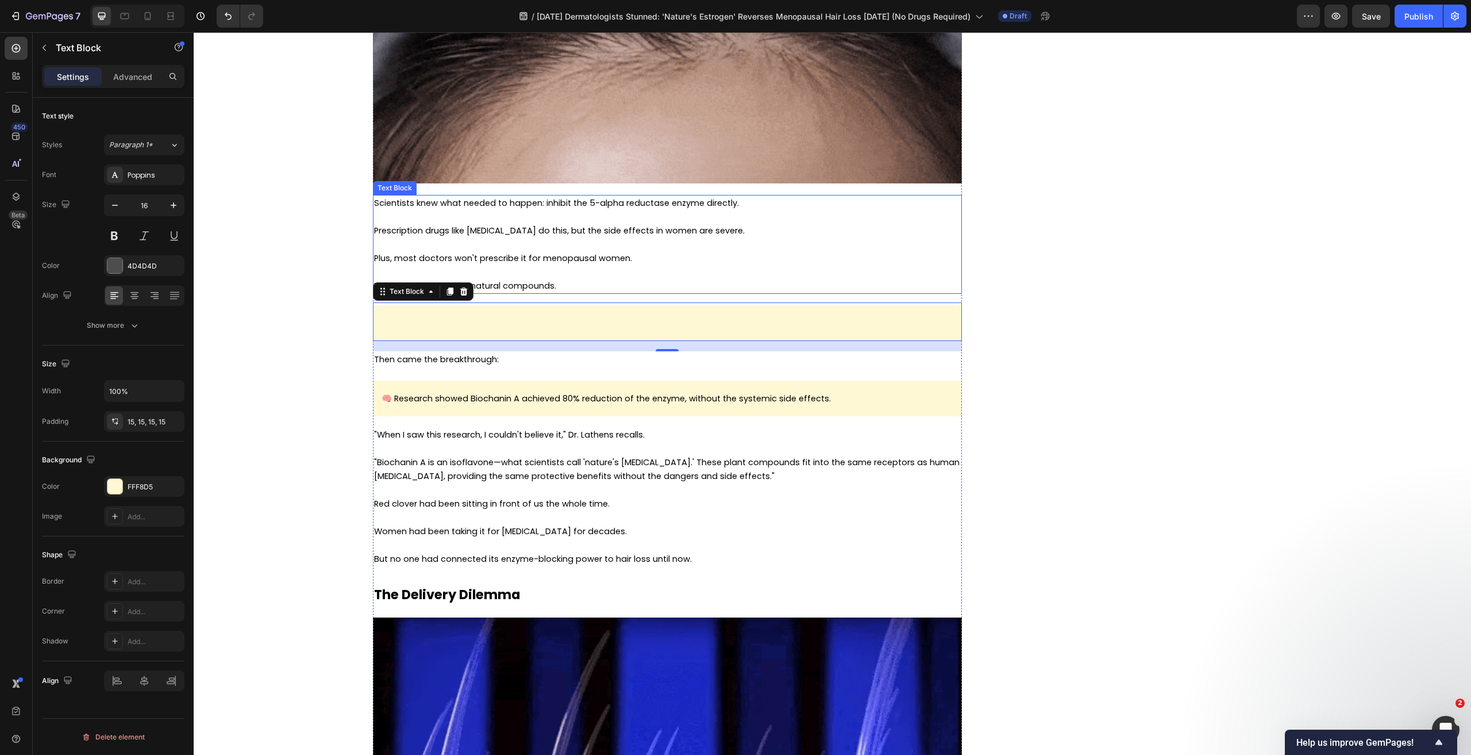
click at [557, 288] on p "Researchers tested 47 natural compounds." at bounding box center [667, 286] width 587 height 14
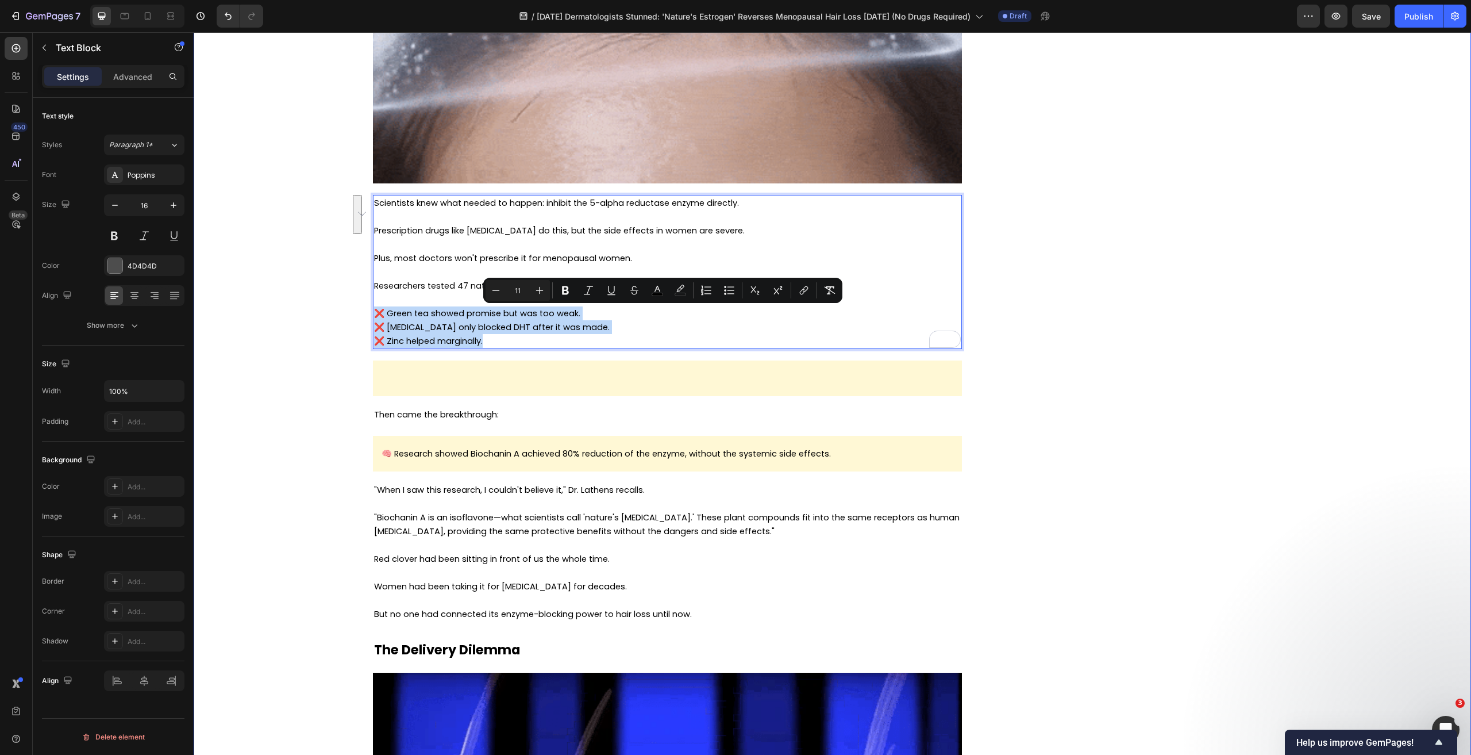
drag, startPoint x: 534, startPoint y: 336, endPoint x: 367, endPoint y: 314, distance: 168.6
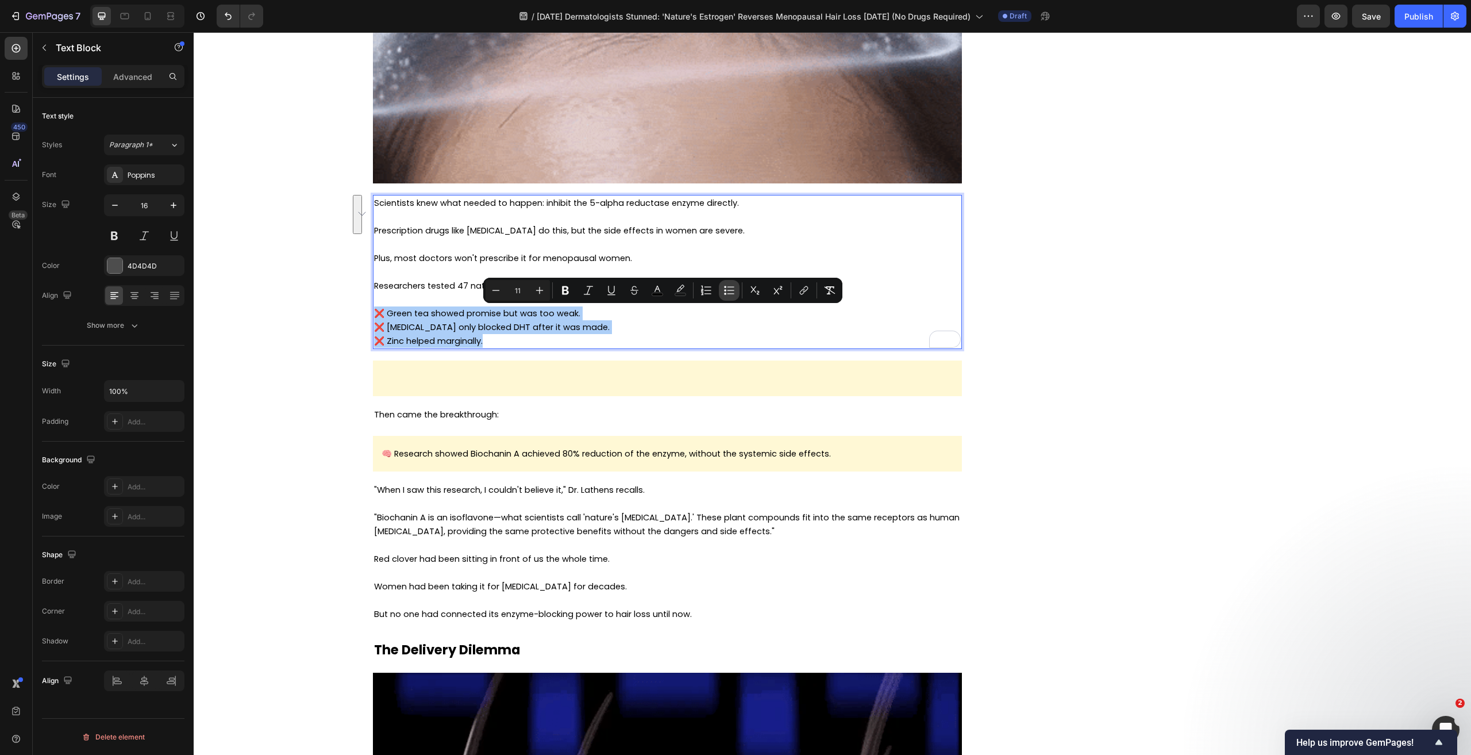
click at [732, 293] on icon "Editor contextual toolbar" at bounding box center [728, 289] width 11 height 11
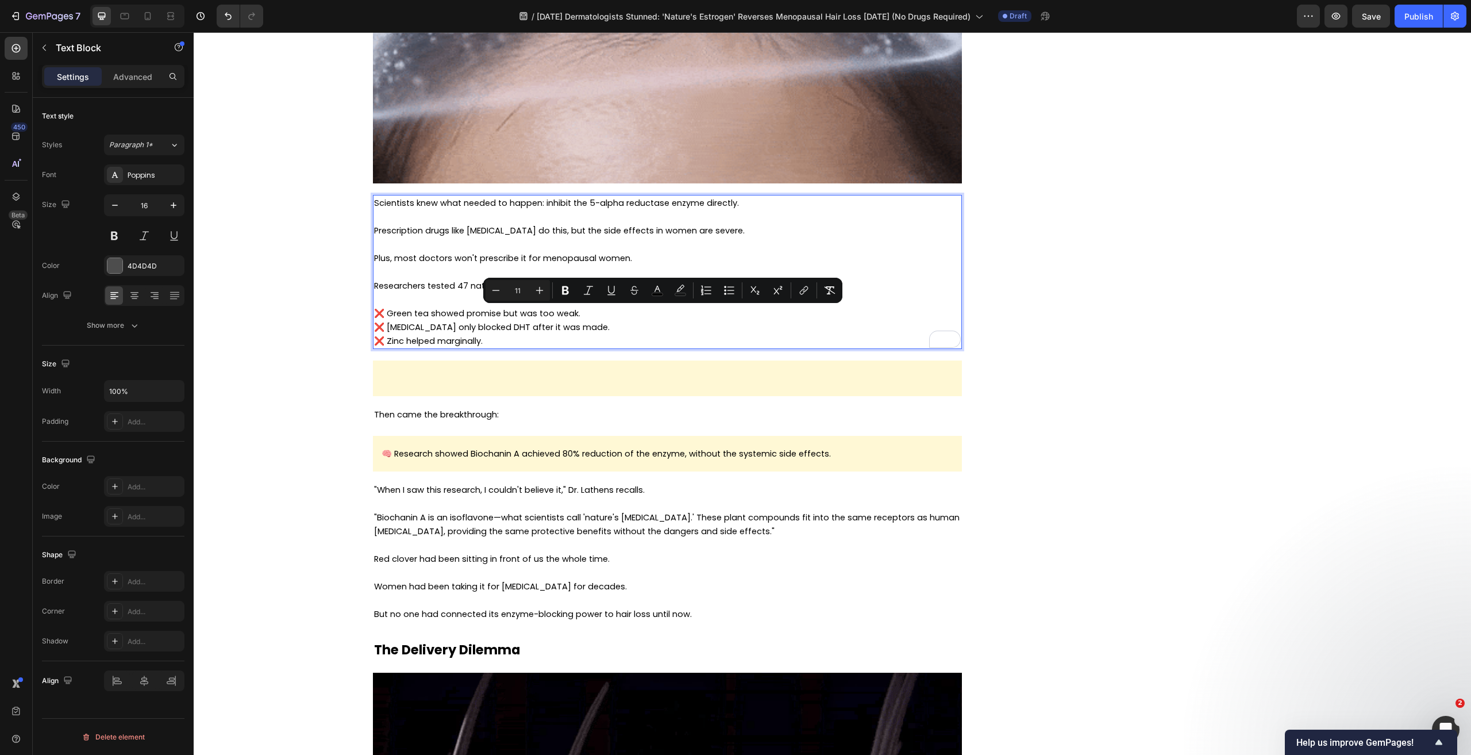
click at [590, 347] on p "❌ Zinc helped marginally." at bounding box center [667, 341] width 587 height 14
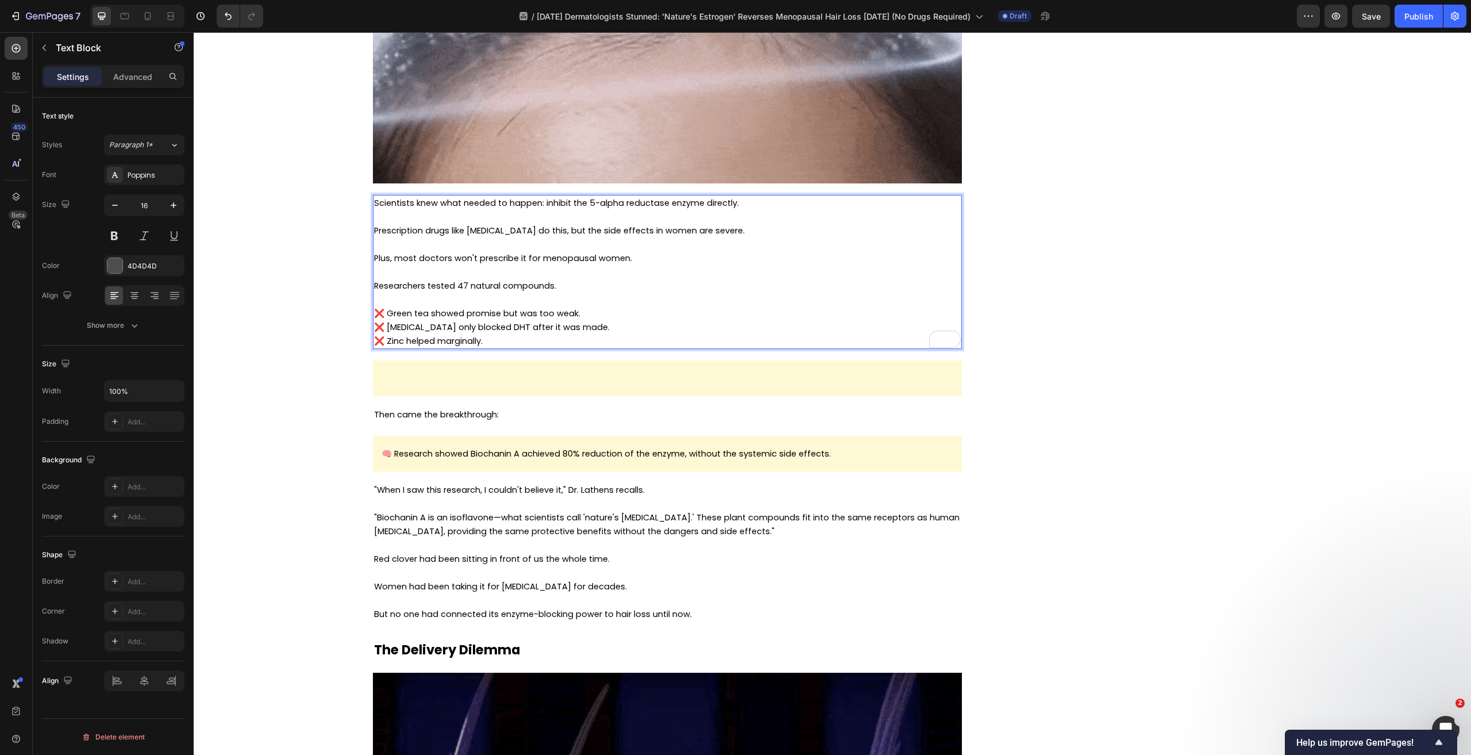
click at [478, 298] on p "To enrich screen reader interactions, please activate Accessibility in Grammarl…" at bounding box center [667, 299] width 587 height 14
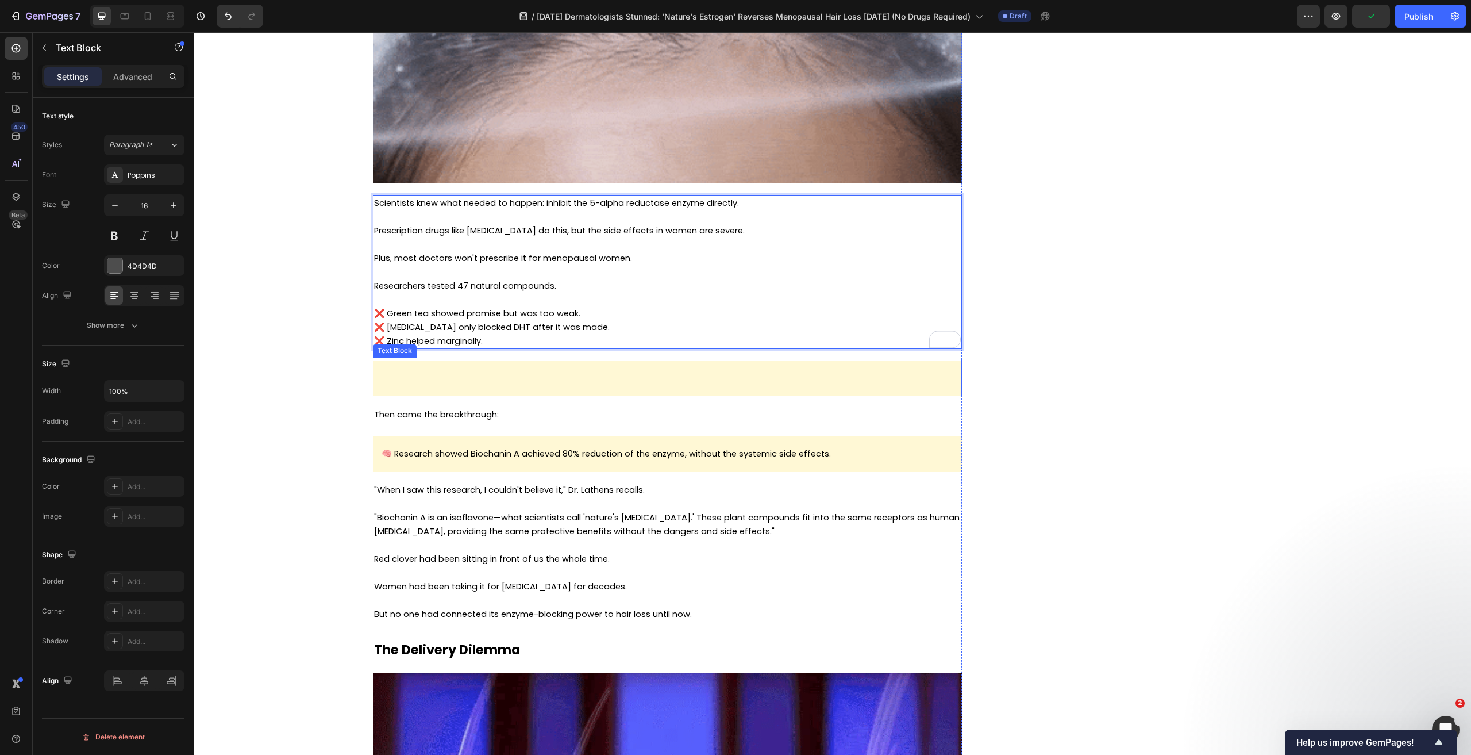
click at [518, 376] on p "To enrich screen reader interactions, please activate Accessibility in Grammarl…" at bounding box center [668, 378] width 572 height 18
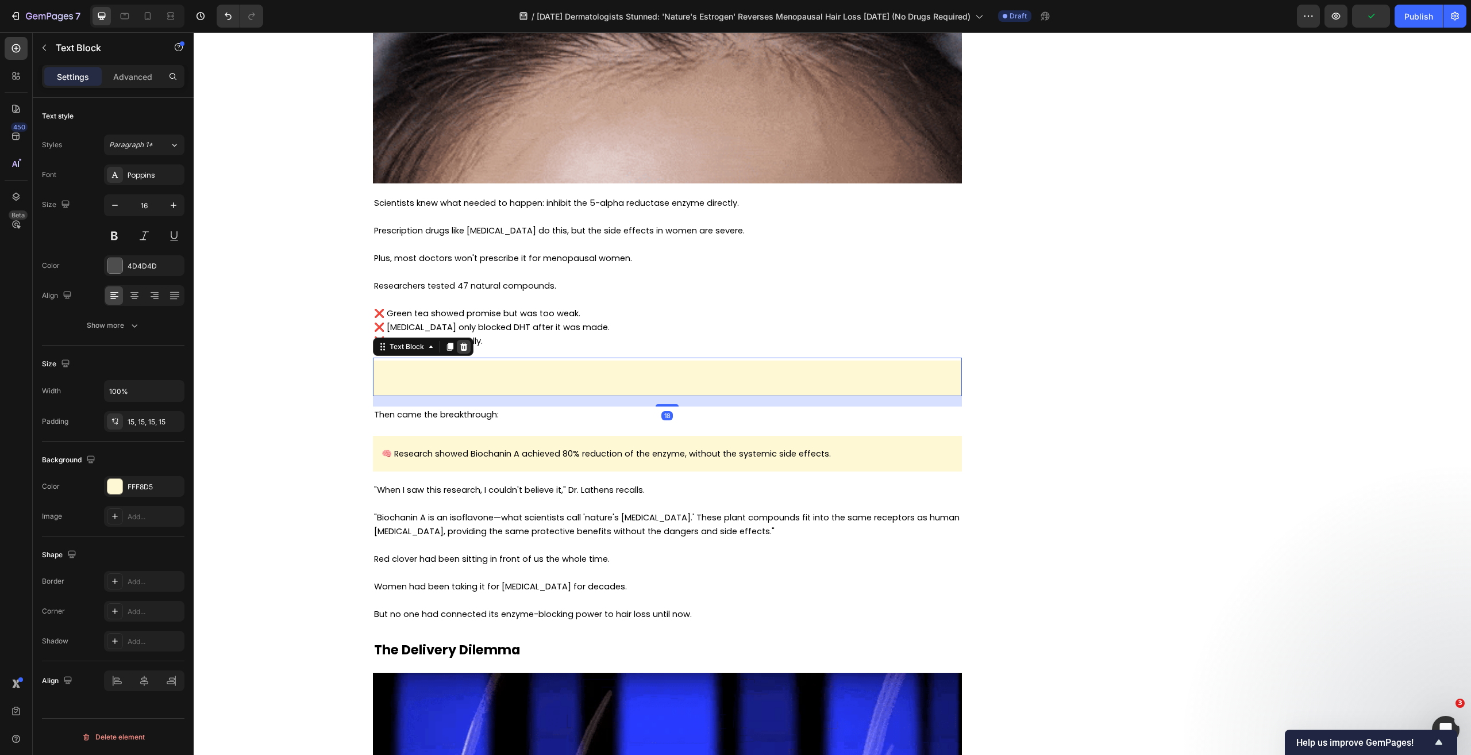
click at [462, 348] on icon at bounding box center [463, 346] width 9 height 9
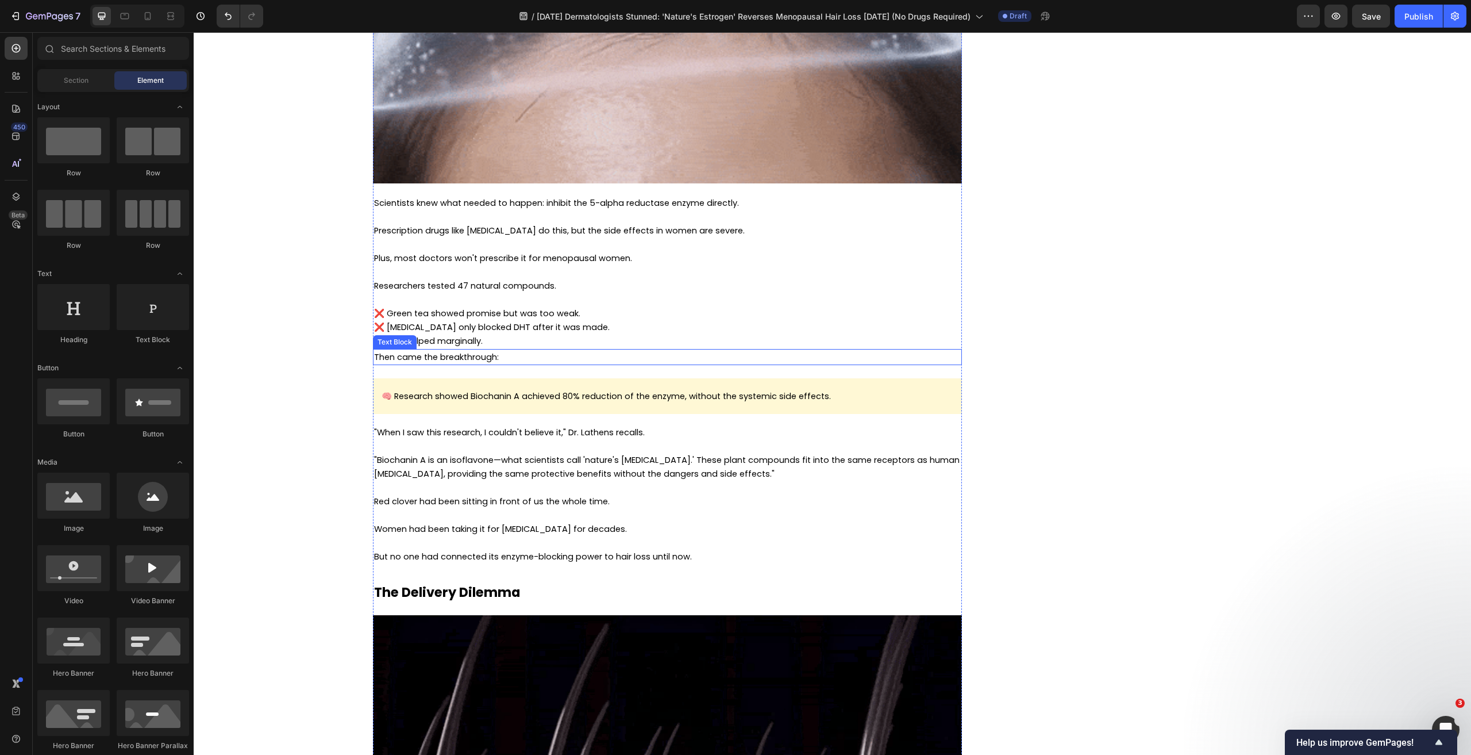
click at [507, 353] on p "Then came the breakthrough:" at bounding box center [667, 357] width 587 height 14
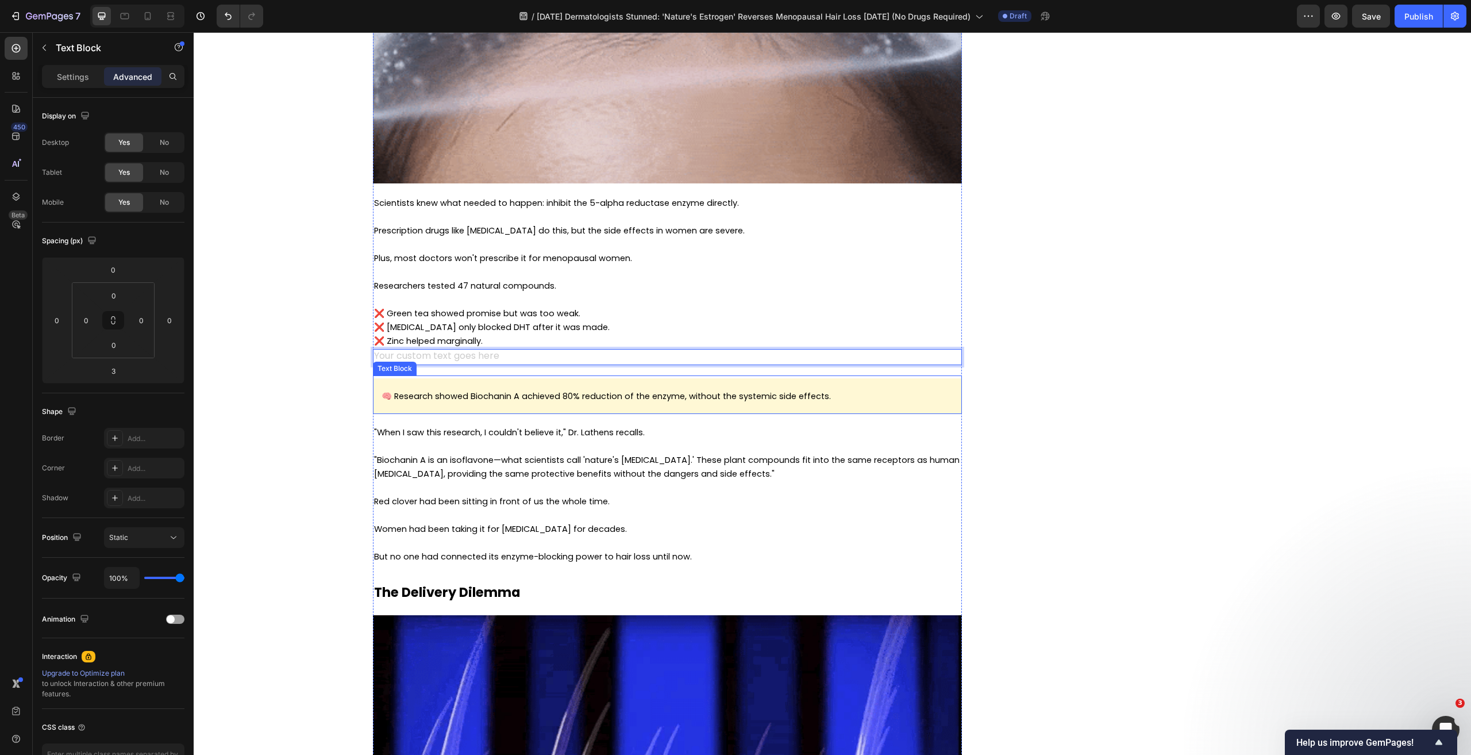
click at [469, 387] on p "🧠 Research showed Biochanin A achieved 80% reduction of the enzyme, without the…" at bounding box center [668, 396] width 572 height 18
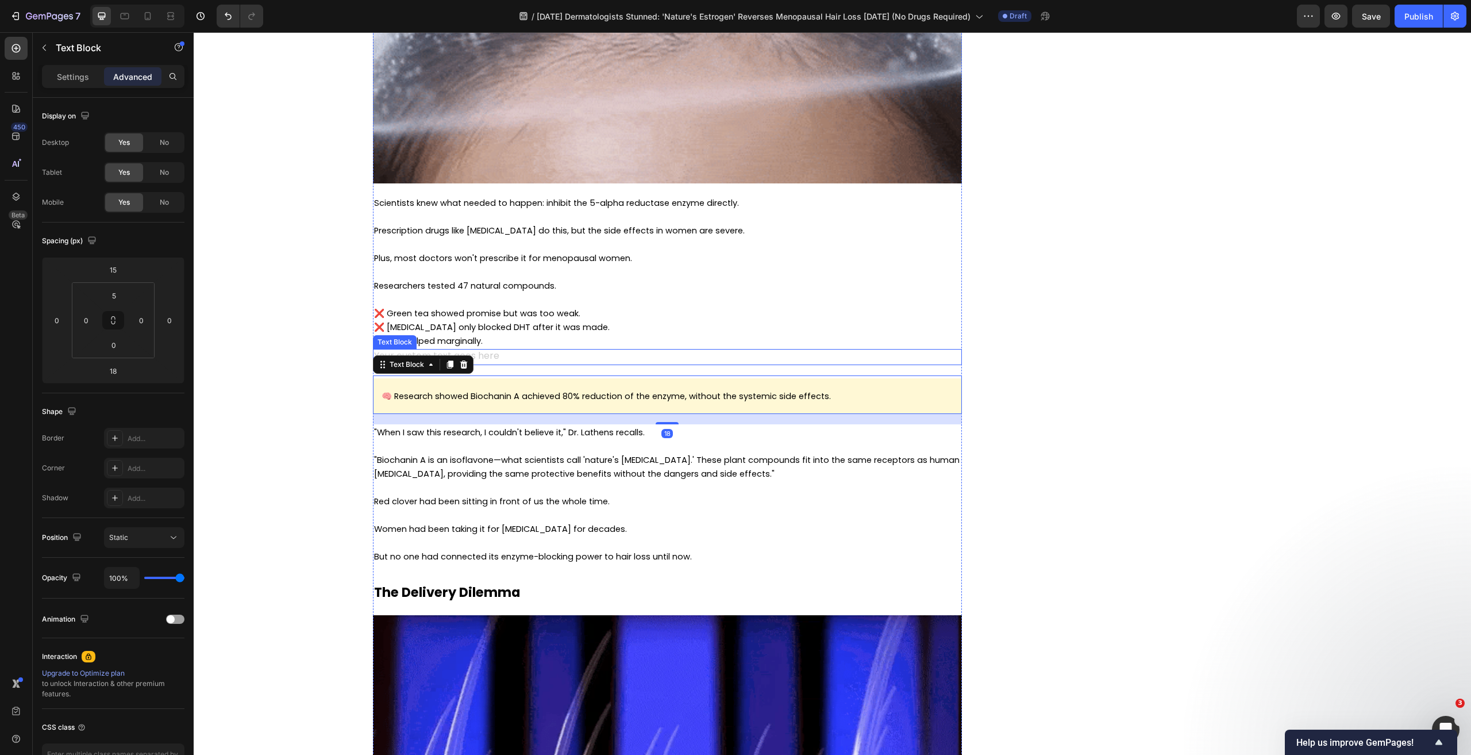
click at [486, 352] on div "To enrich screen reader interactions, please activate Accessibility in Grammarl…" at bounding box center [667, 357] width 589 height 16
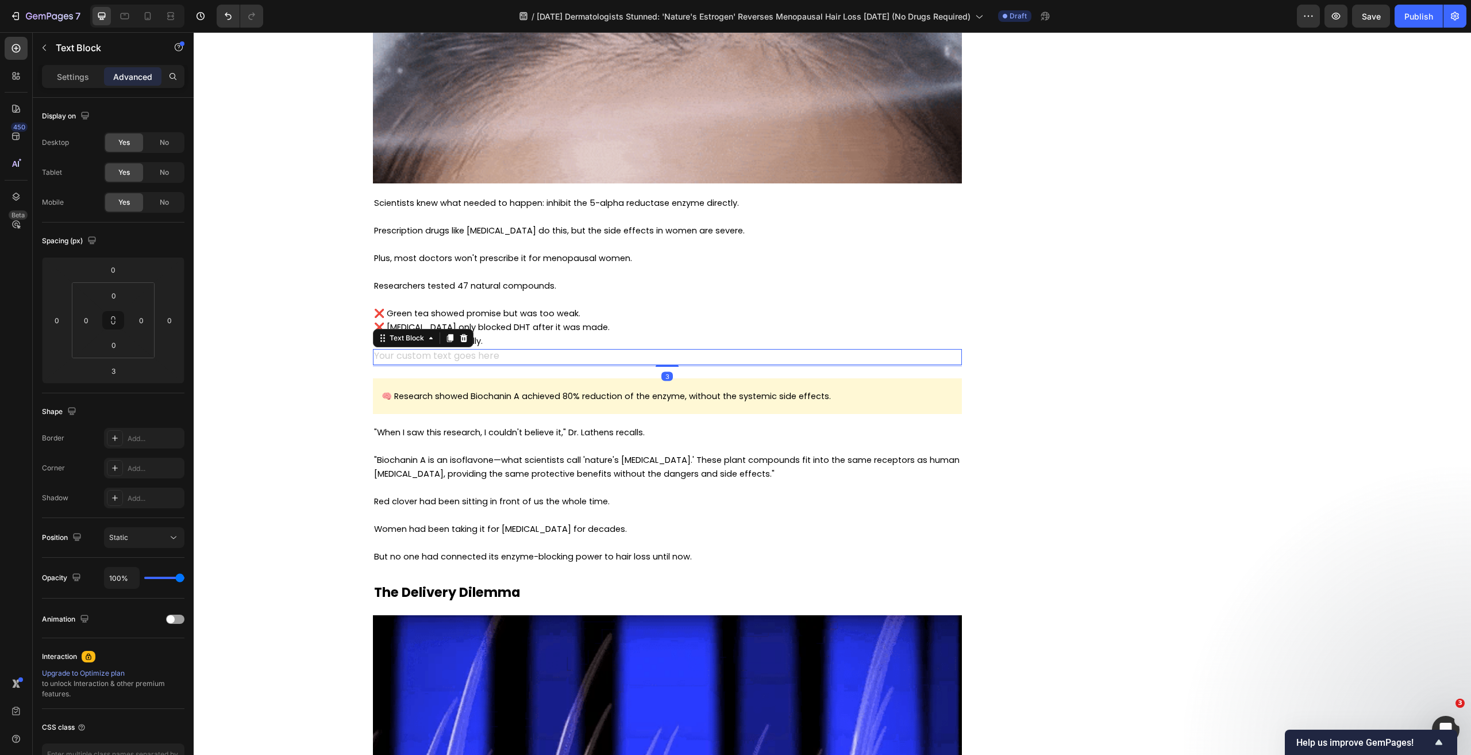
drag, startPoint x: 467, startPoint y: 341, endPoint x: 473, endPoint y: 341, distance: 6.3
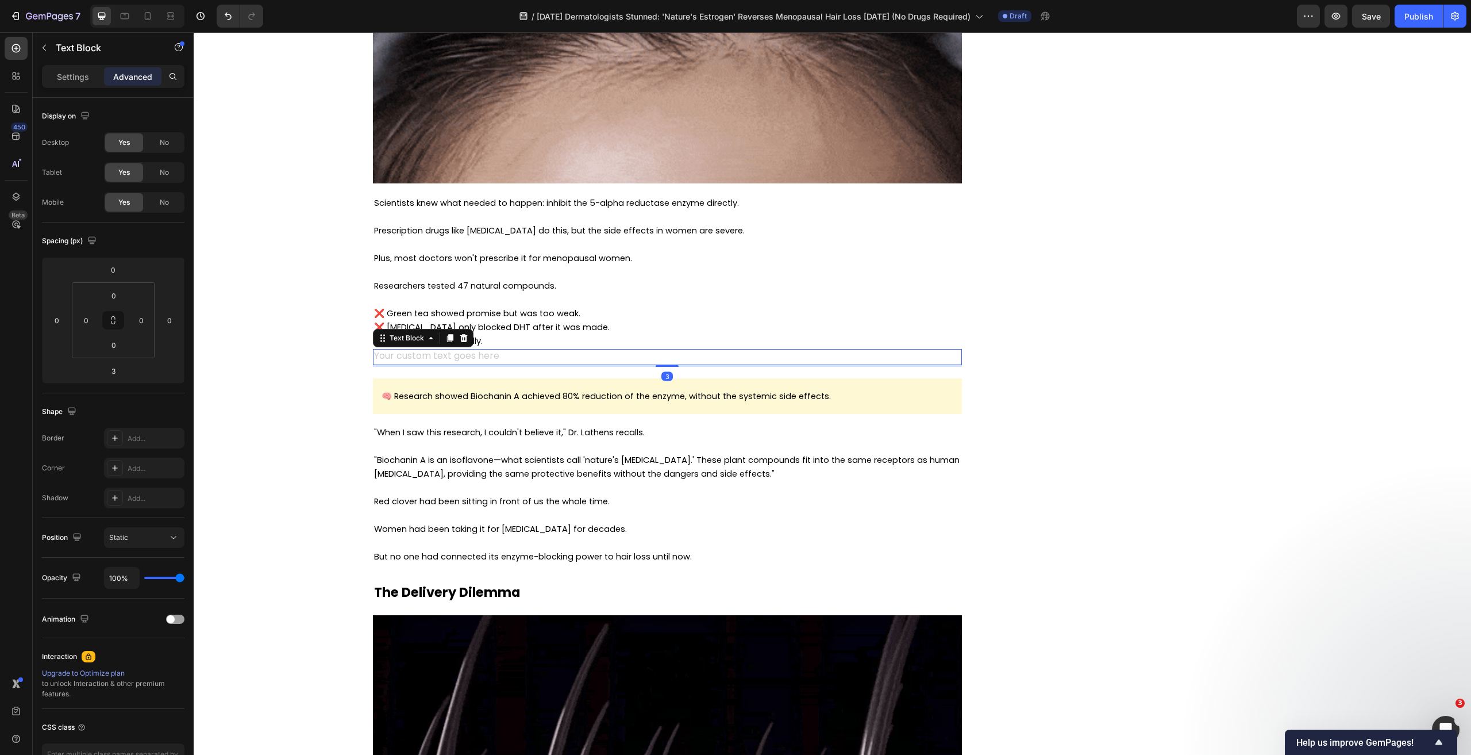
click at [466, 341] on div "Text Block" at bounding box center [423, 338] width 101 height 18
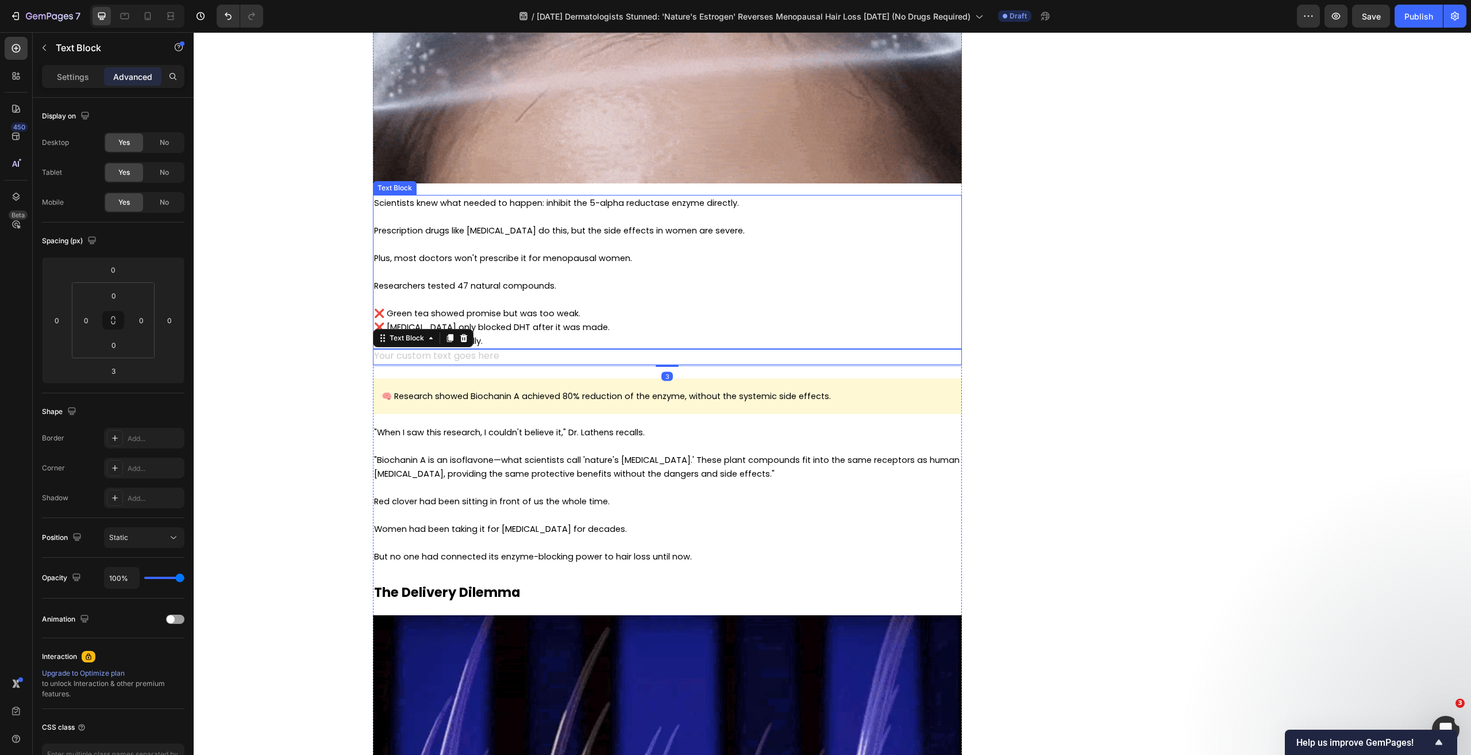
click at [493, 338] on p "❌ Zinc helped marginally." at bounding box center [667, 341] width 587 height 14
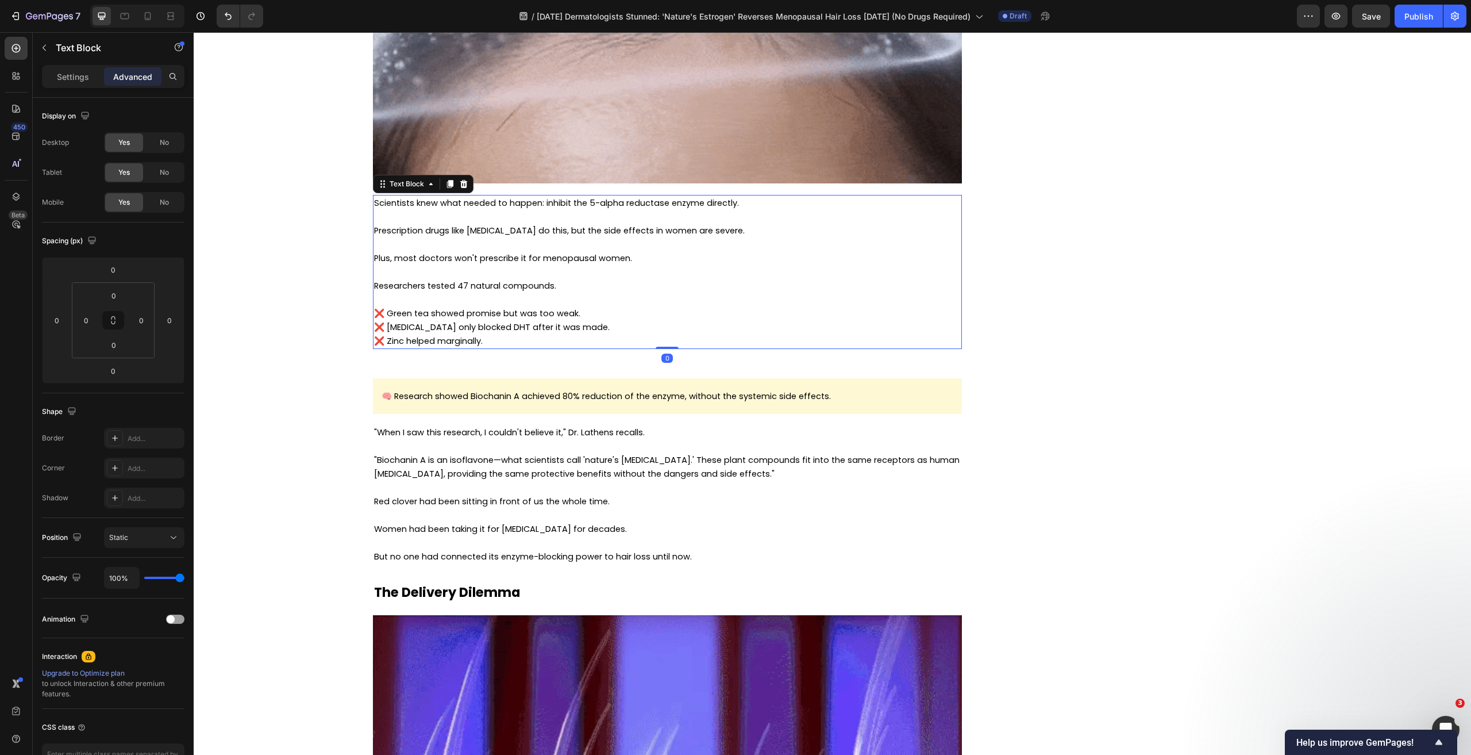
click at [478, 354] on p "To enrich screen reader interactions, please activate Accessibility in Grammarl…" at bounding box center [667, 357] width 587 height 14
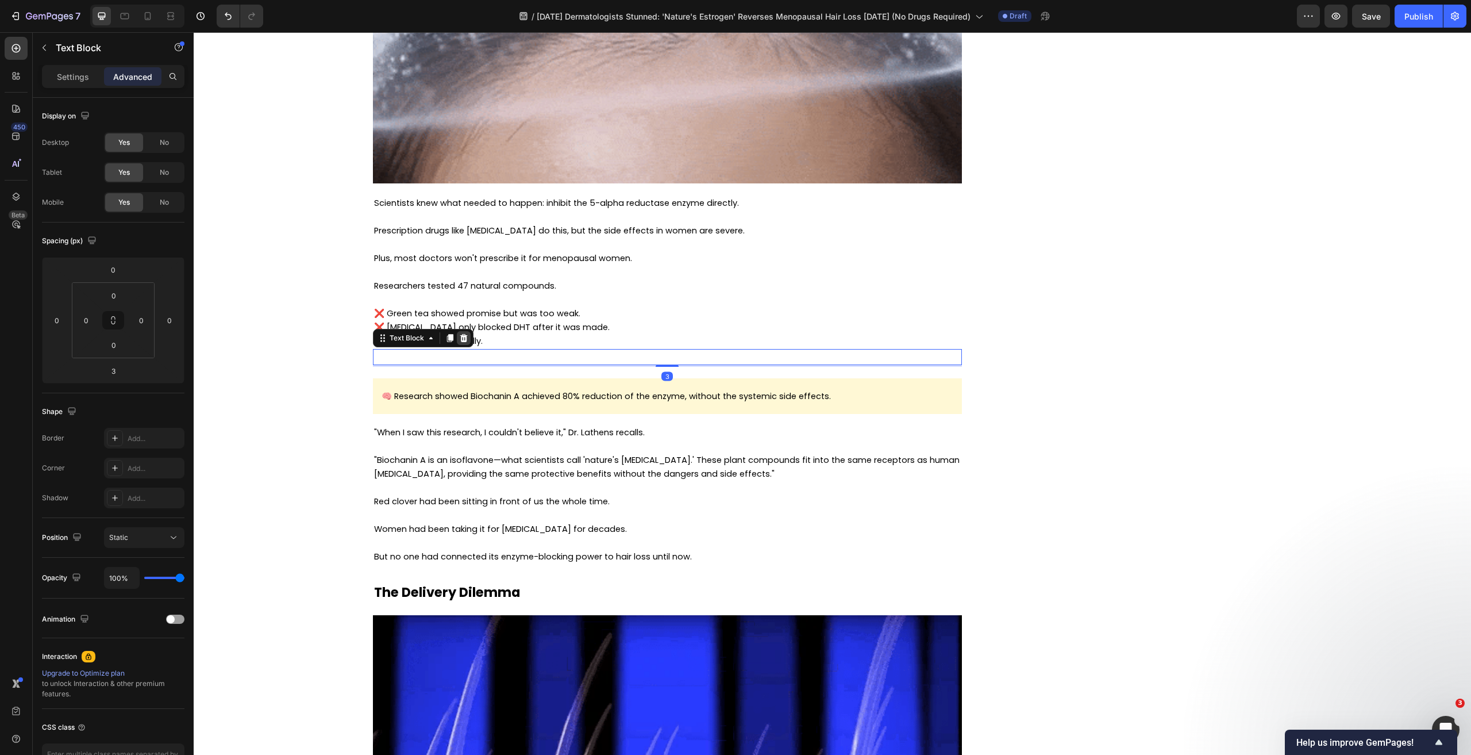
click at [461, 338] on icon at bounding box center [463, 338] width 7 height 8
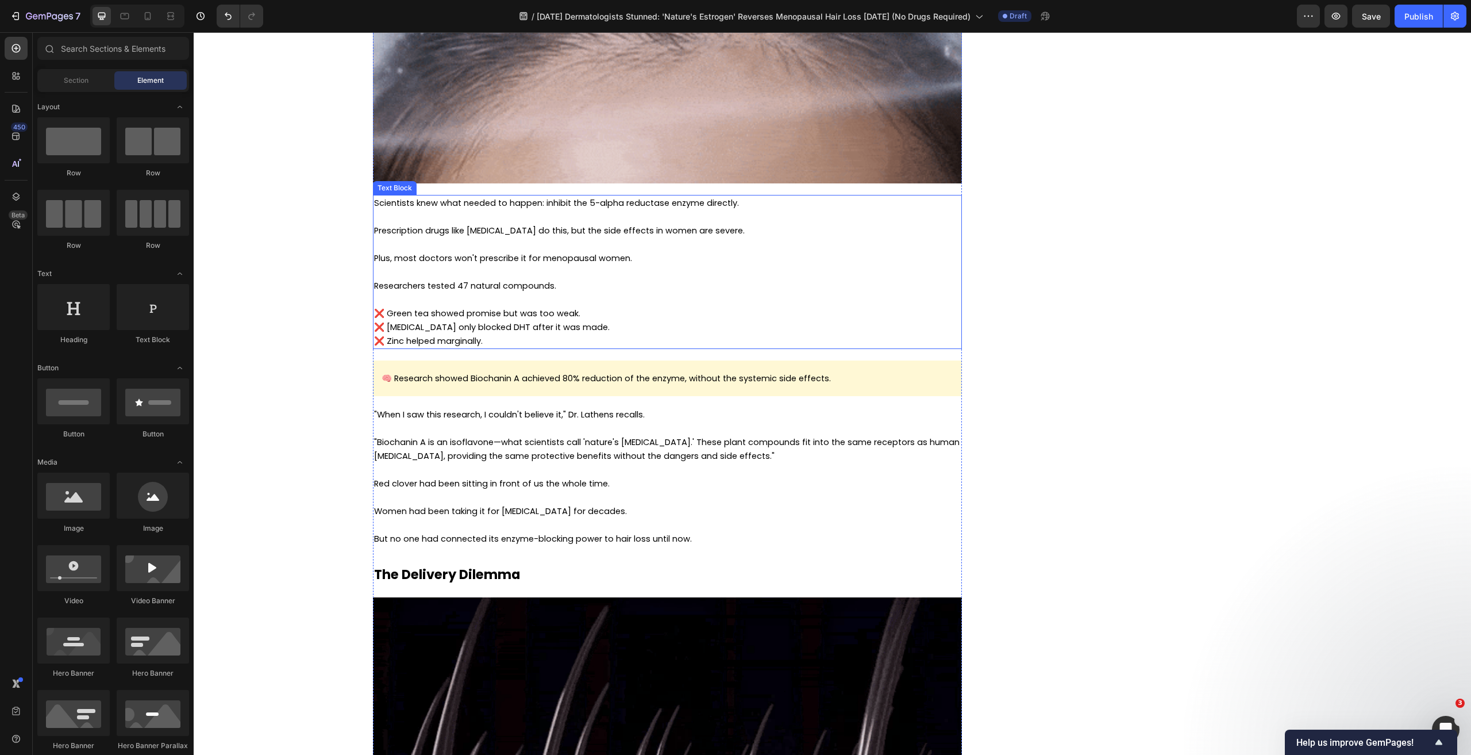
click at [495, 336] on p "❌ Zinc helped marginally." at bounding box center [667, 341] width 587 height 14
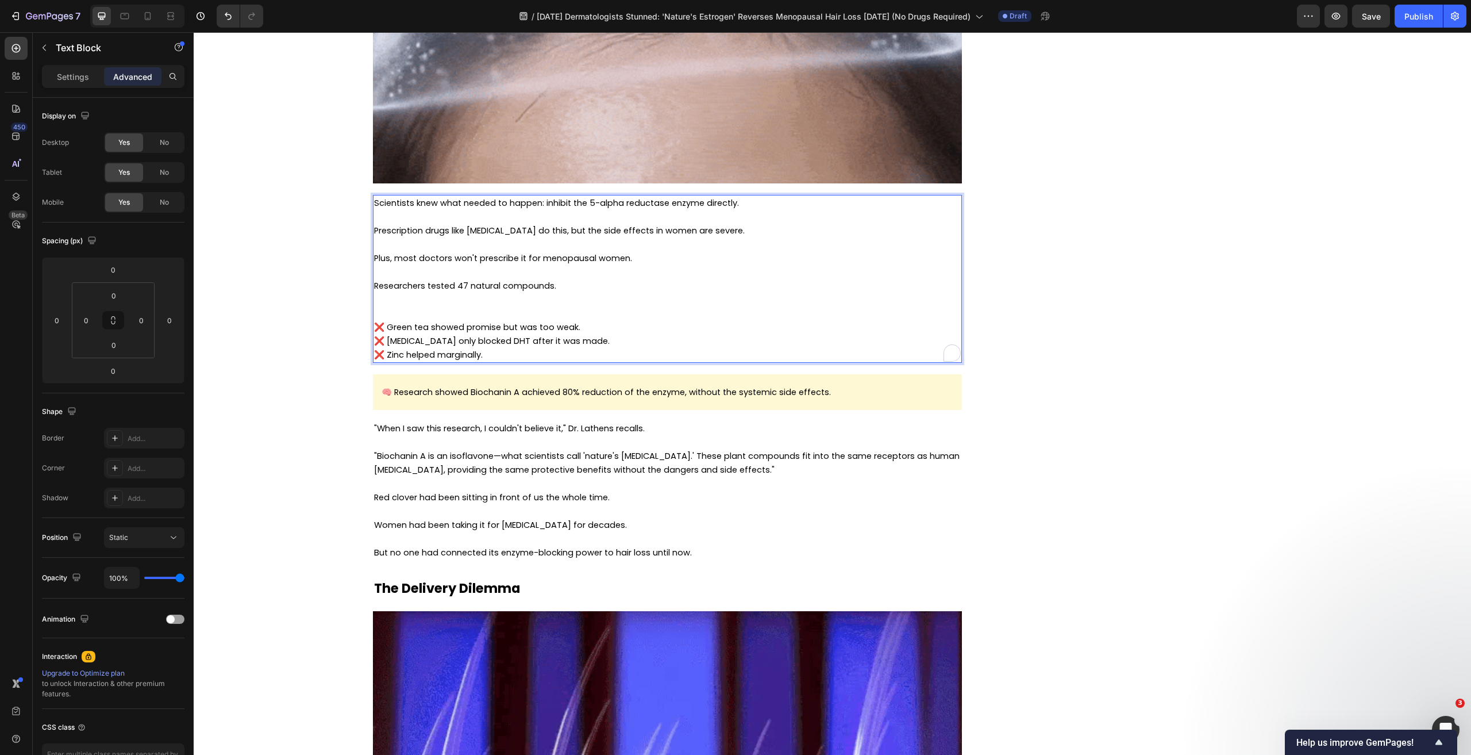
click at [501, 358] on p "❌ Zinc helped marginally." at bounding box center [667, 355] width 587 height 14
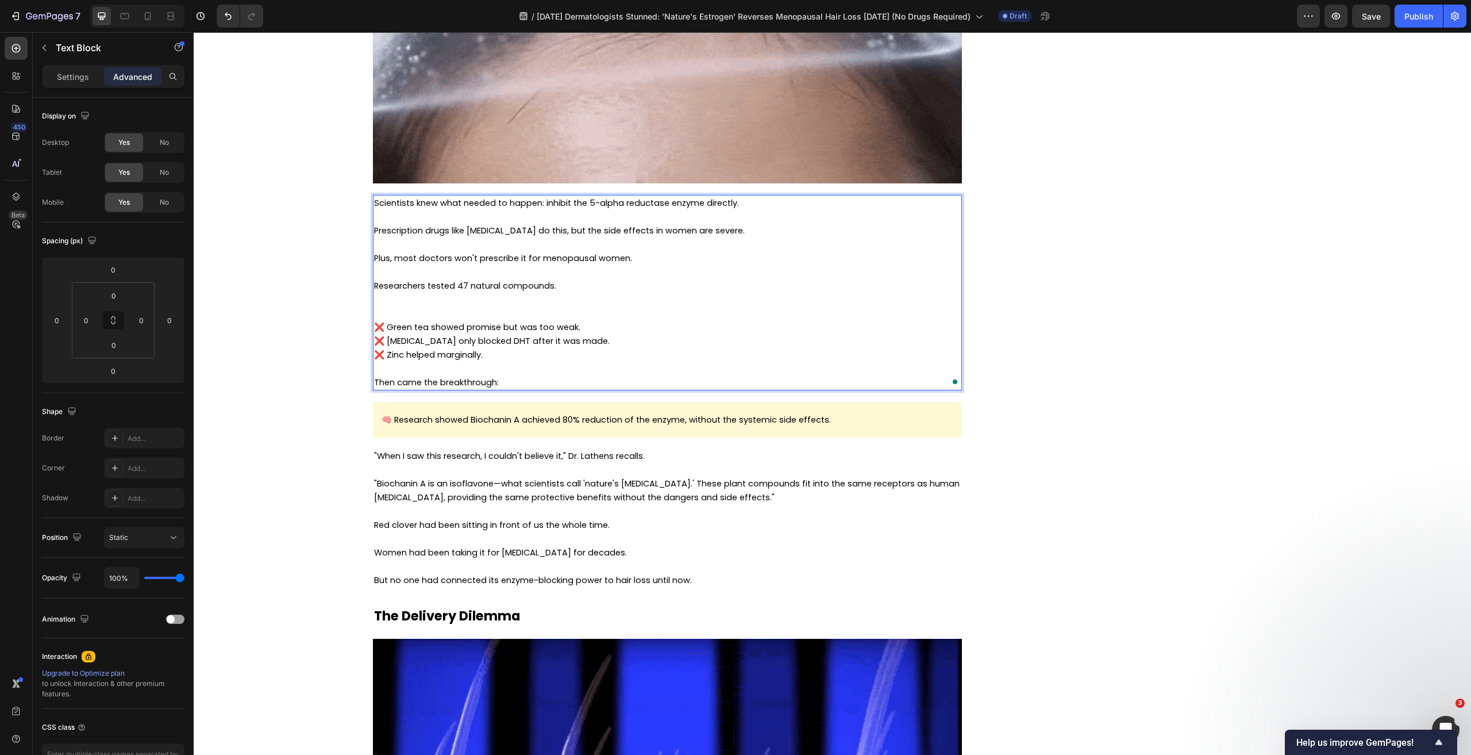
click at [531, 311] on p "To enrich screen reader interactions, please activate Accessibility in Grammarl…" at bounding box center [667, 306] width 587 height 28
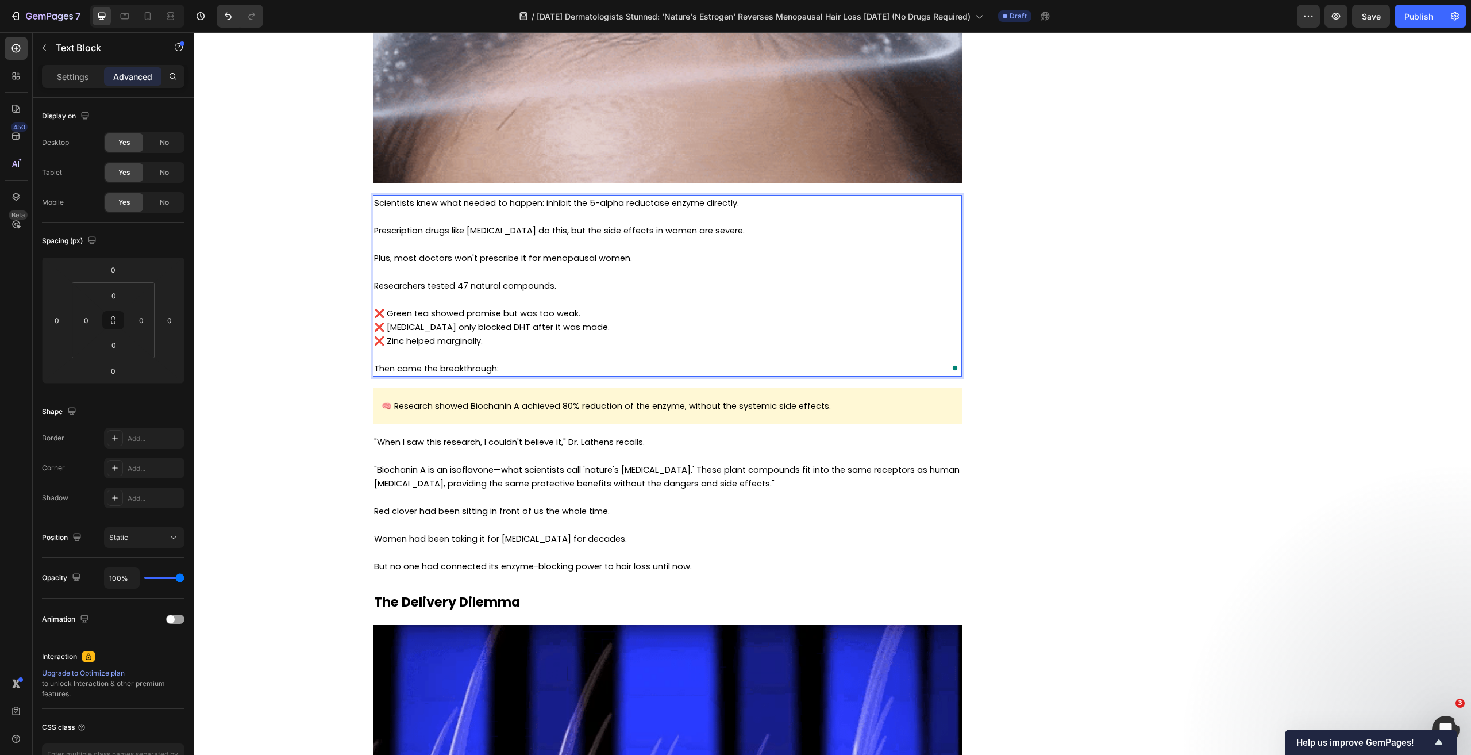
drag, startPoint x: 530, startPoint y: 358, endPoint x: 515, endPoint y: 375, distance: 22.4
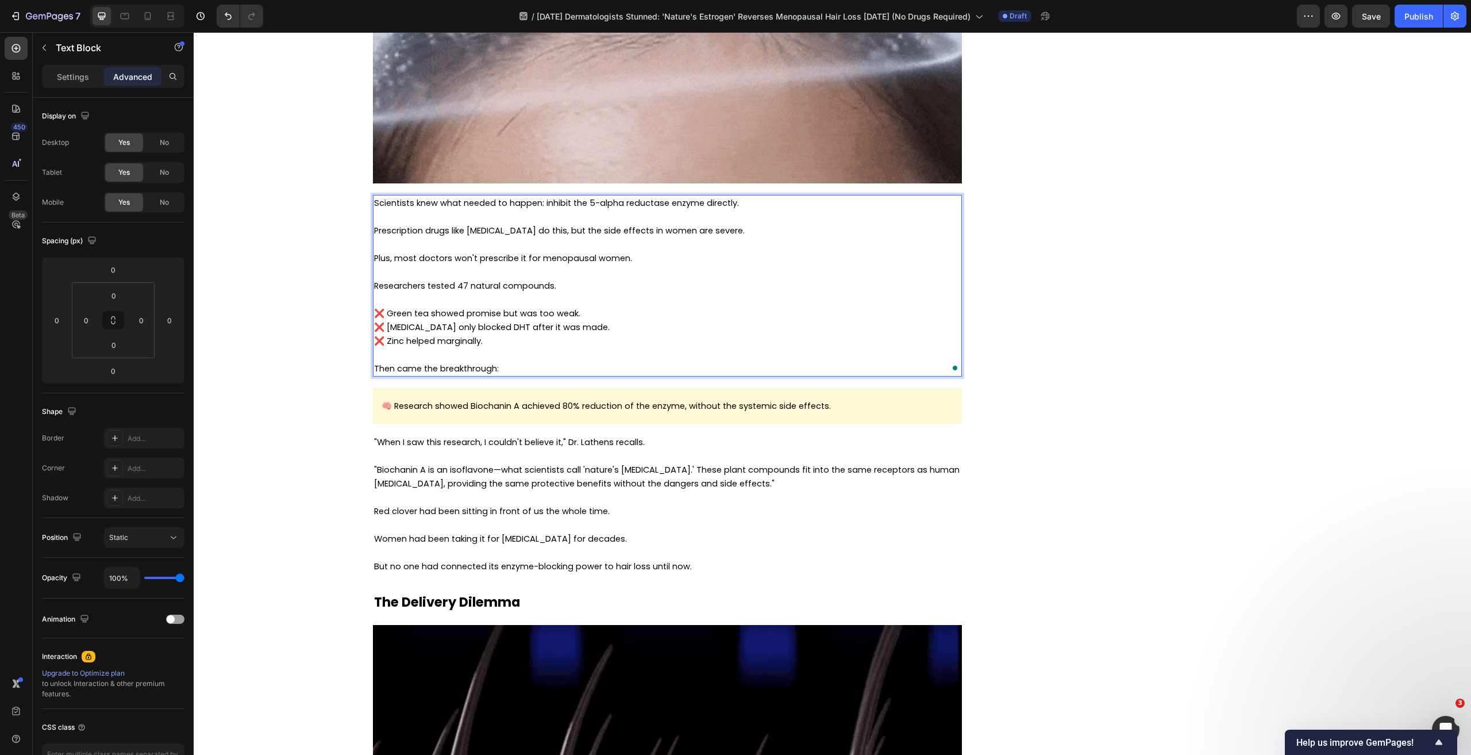
click at [530, 359] on p "To enrich screen reader interactions, please activate Accessibility in Grammarl…" at bounding box center [667, 355] width 587 height 14
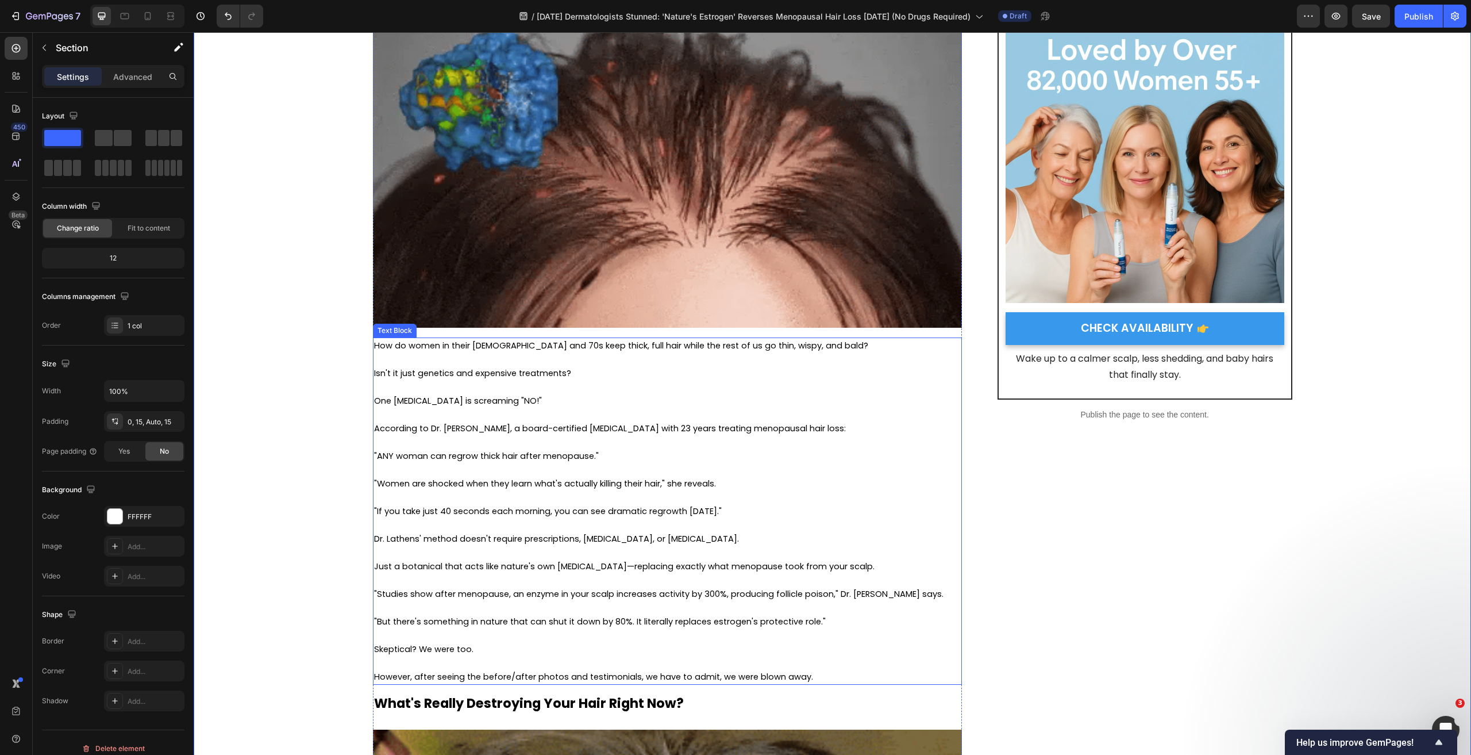
scroll to position [198, 0]
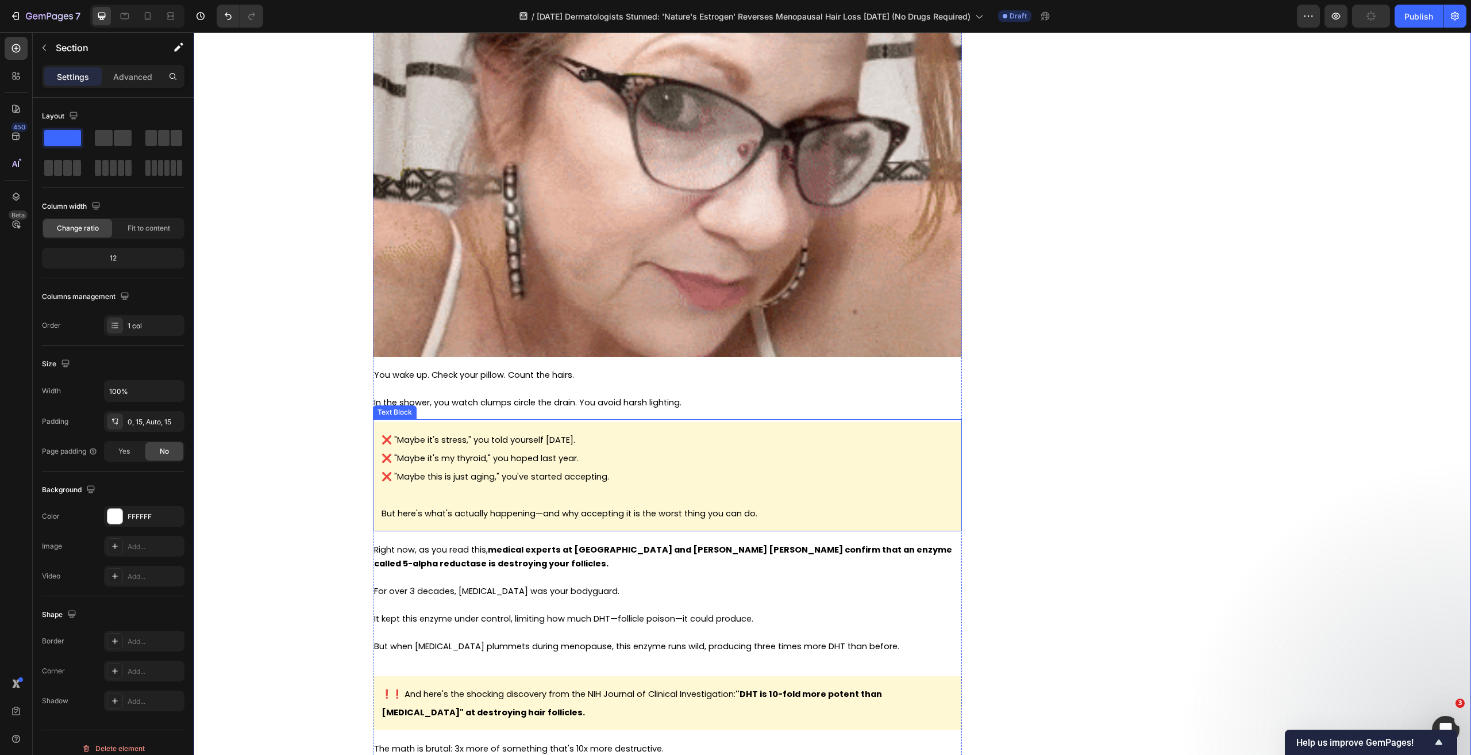
click at [502, 482] on span "❌ "Maybe this is just aging," you've started accepting." at bounding box center [496, 476] width 228 height 11
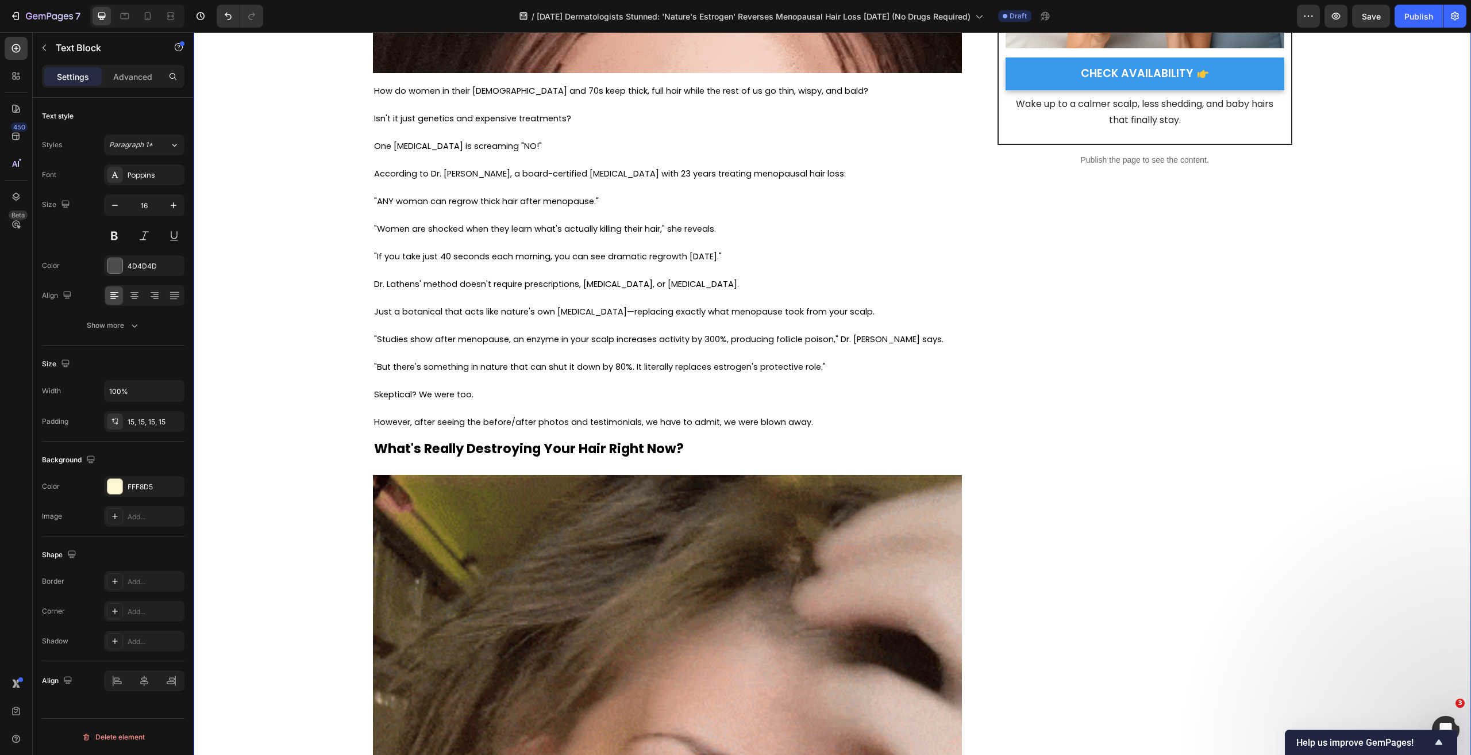
scroll to position [428, 0]
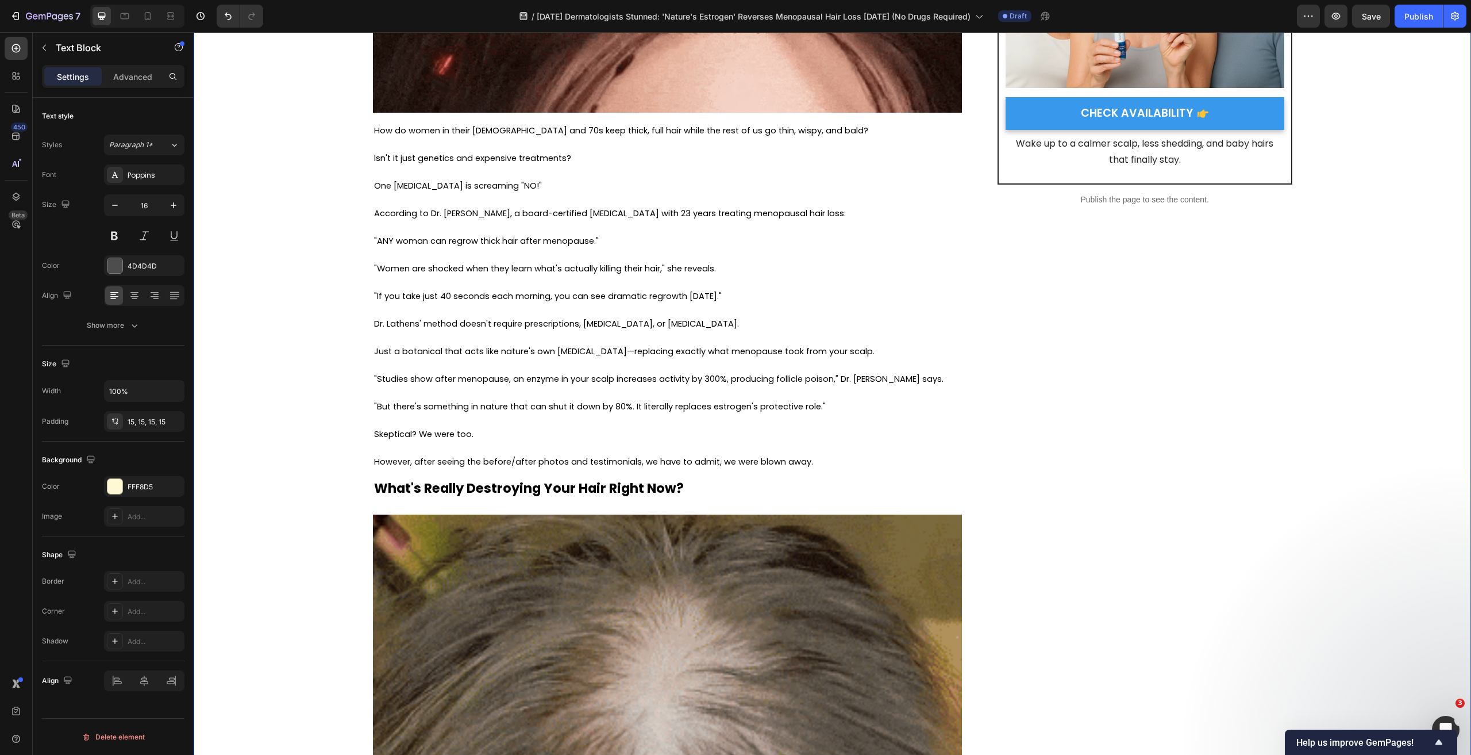
click at [402, 281] on p "To enrich screen reader interactions, please activate Accessibility in Grammarl…" at bounding box center [667, 282] width 587 height 14
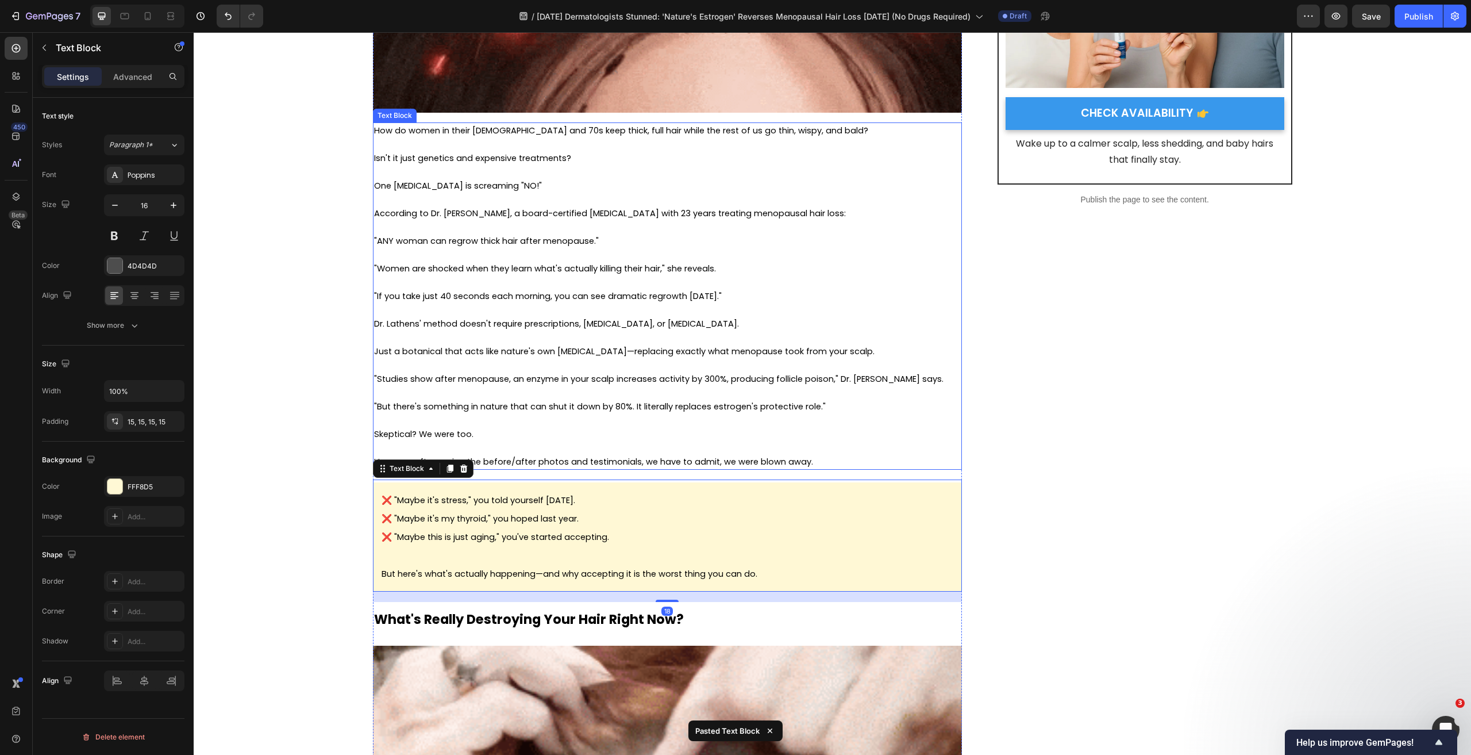
click at [453, 217] on span "According to Dr. [PERSON_NAME], a board-certified [MEDICAL_DATA] with 23 years …" at bounding box center [610, 212] width 472 height 11
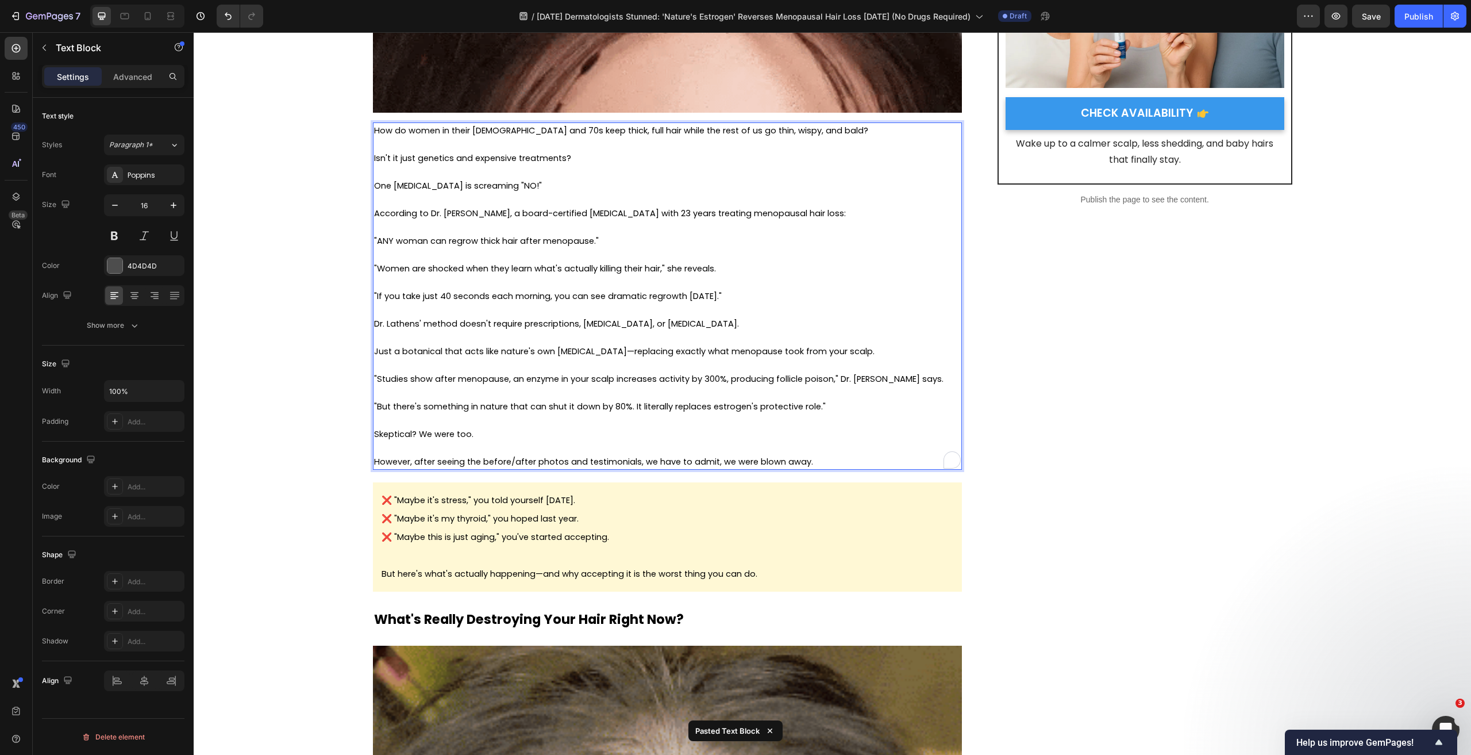
click at [497, 242] on span ""ANY woman can regrow thick hair after menopause."" at bounding box center [486, 240] width 225 height 11
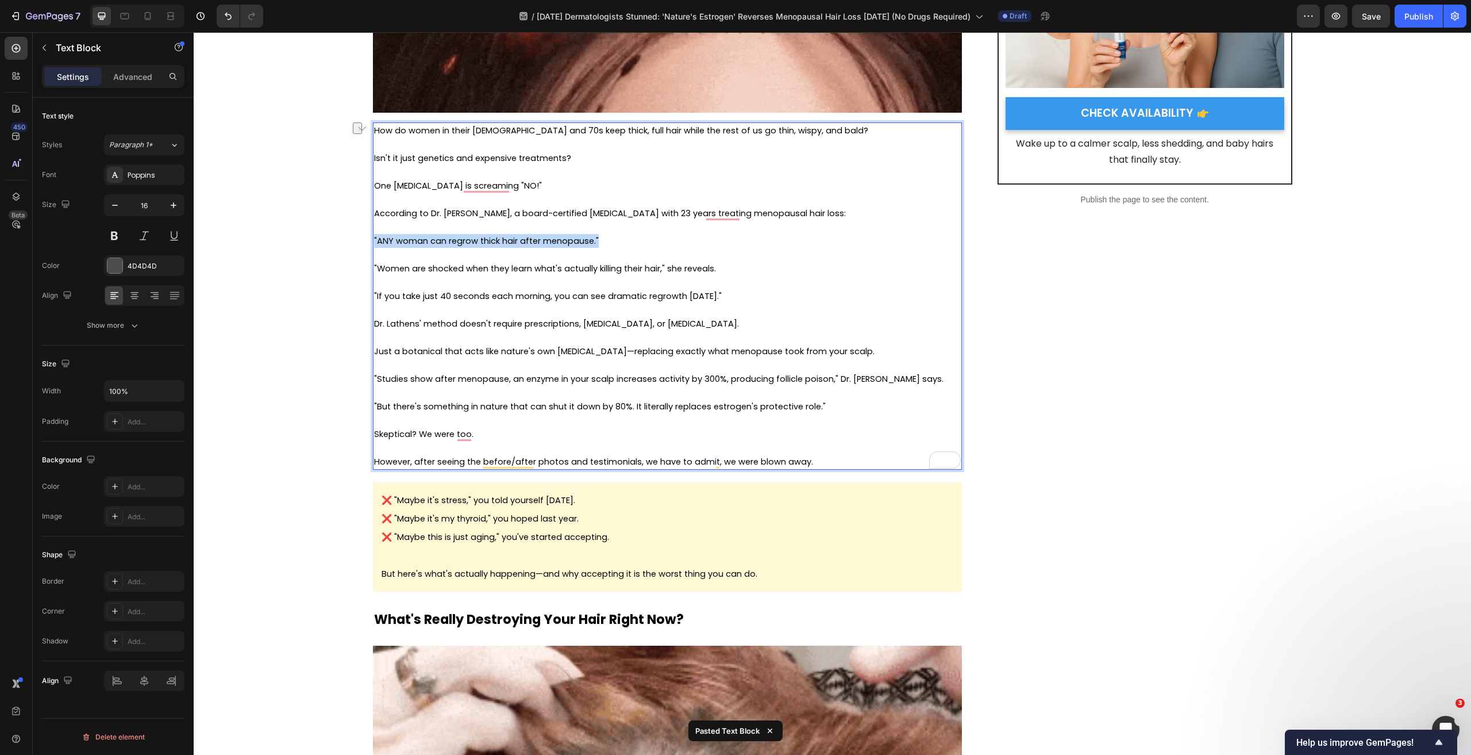
drag, startPoint x: 607, startPoint y: 246, endPoint x: 368, endPoint y: 246, distance: 238.5
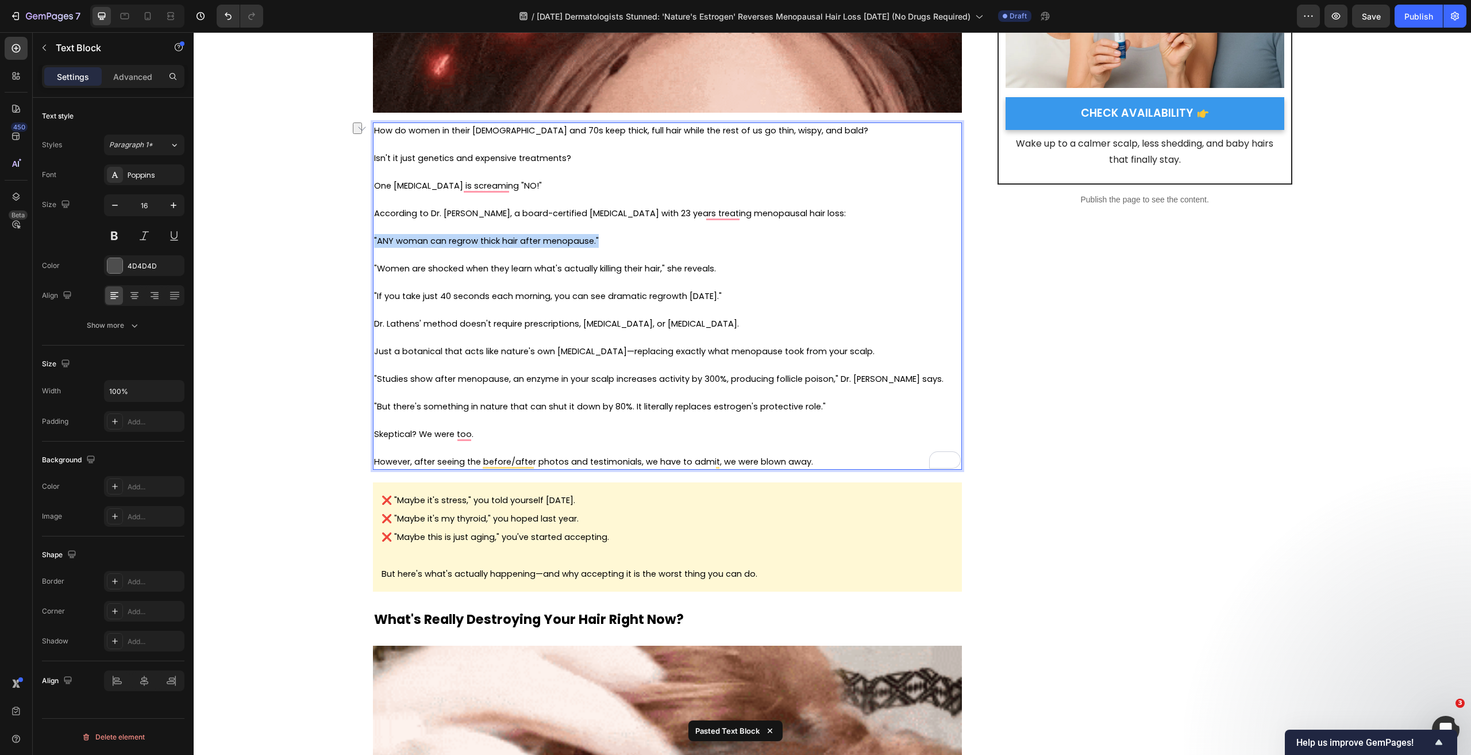
click at [373, 246] on div "How do women in their 60s and 70s keep thick, full hair while the rest of us go…" at bounding box center [667, 295] width 589 height 347
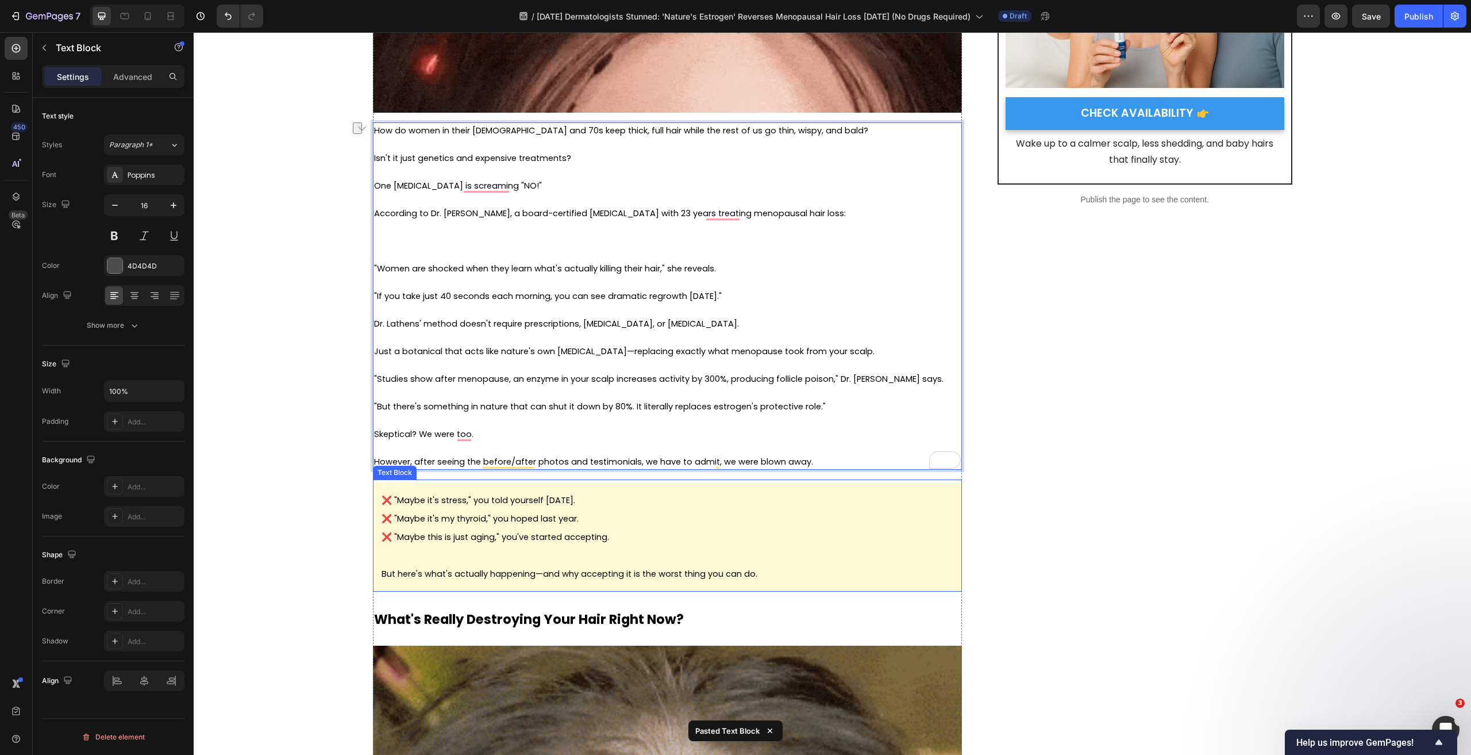
click at [470, 526] on p "❌ "Maybe it's my thyroid," you hoped last year." at bounding box center [668, 518] width 572 height 18
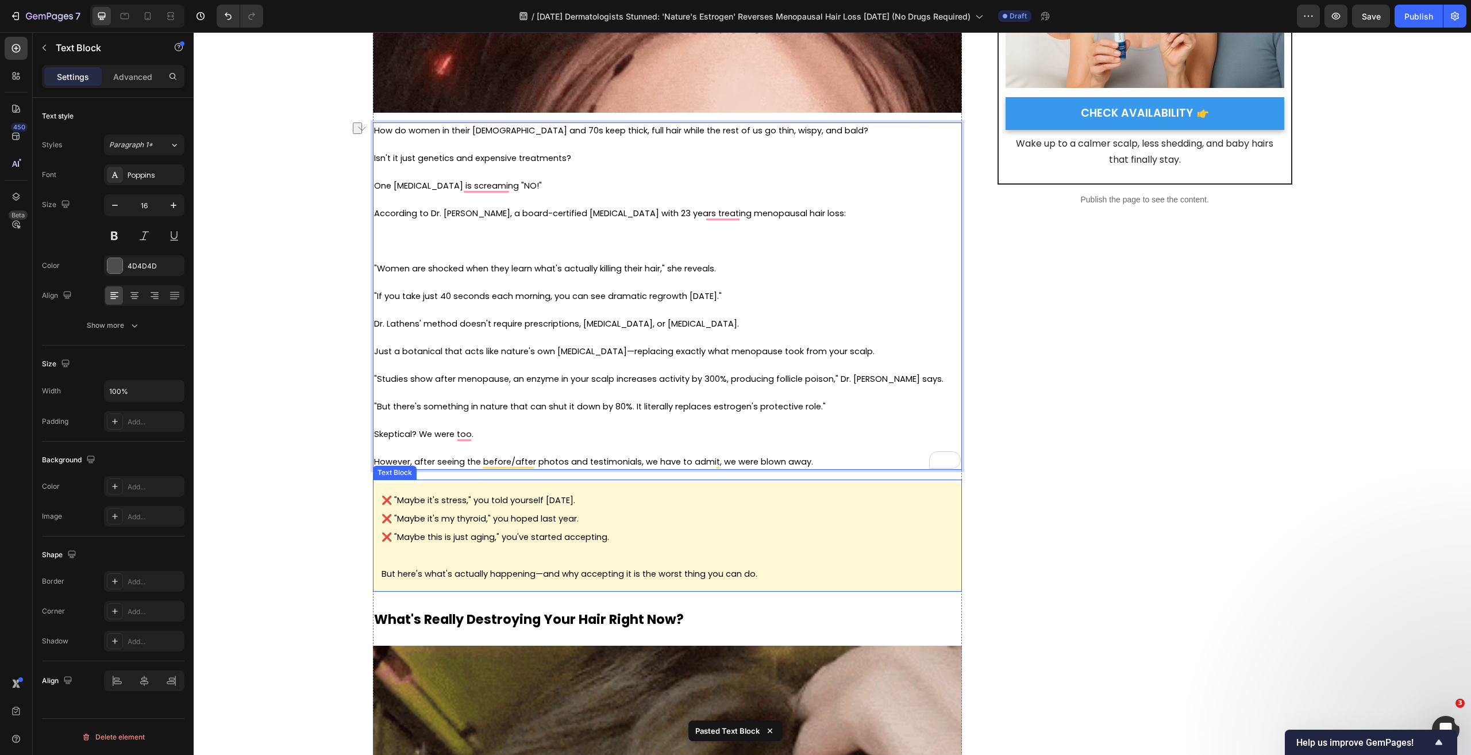
click at [470, 526] on p "❌ "Maybe it's my thyroid," you hoped last year." at bounding box center [668, 518] width 572 height 18
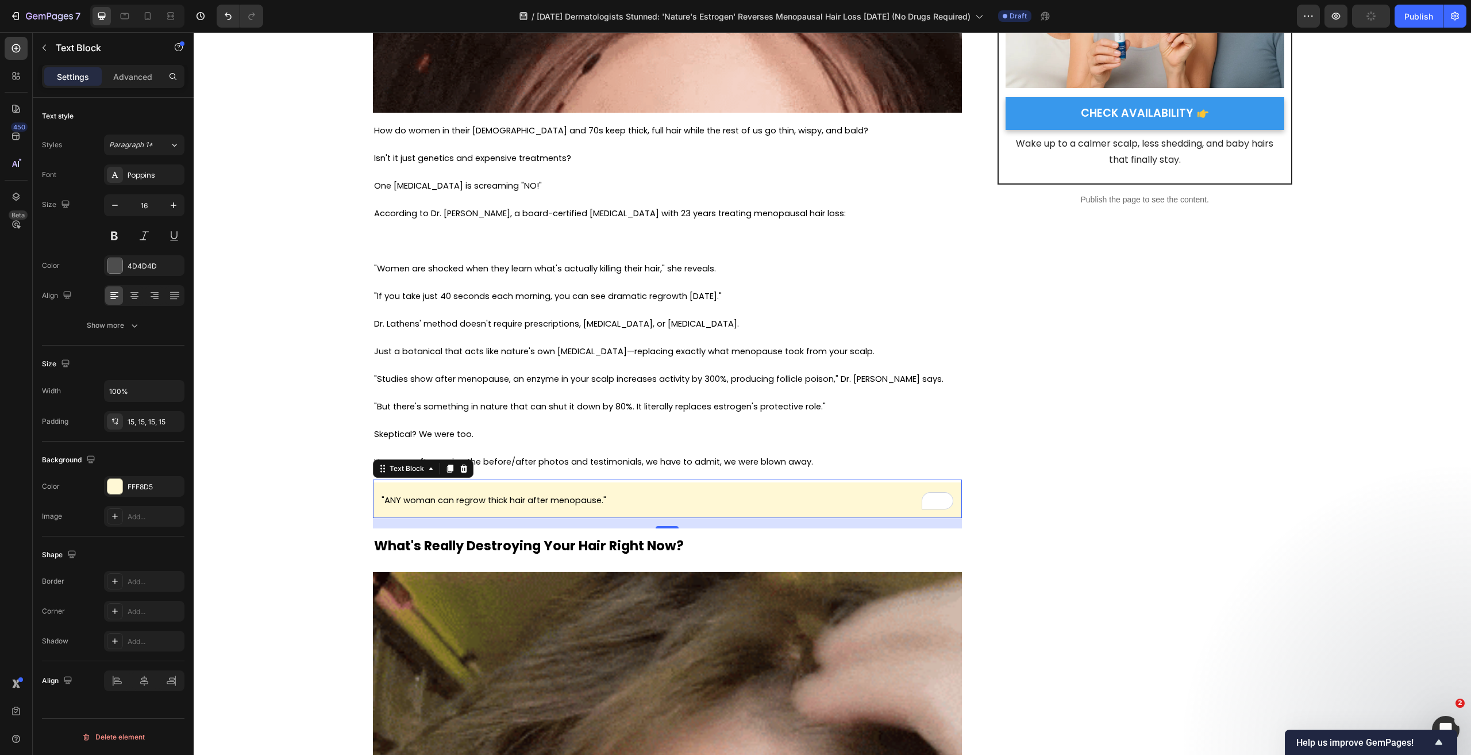
scroll to position [1, 0]
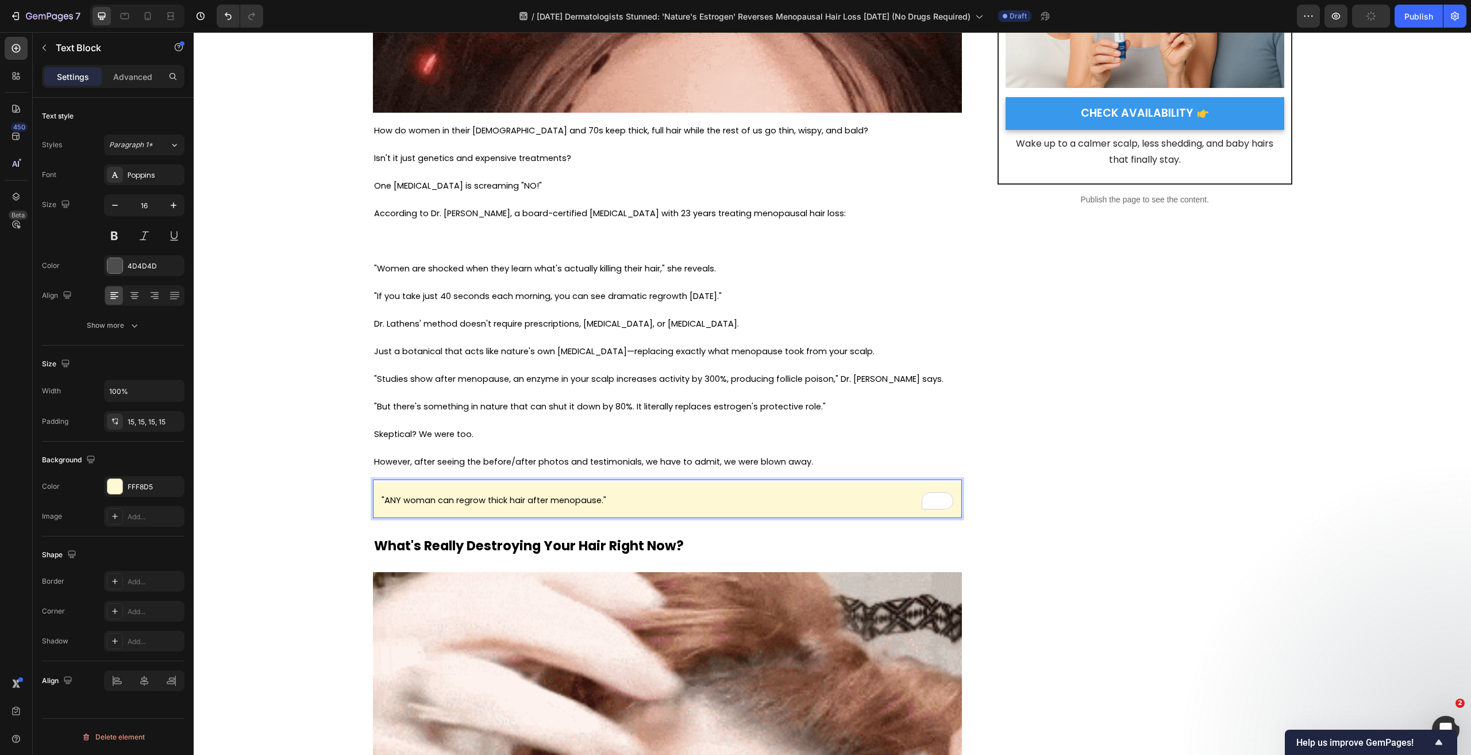
click at [375, 498] on div ""ANY woman can regrow thick hair after menopause."" at bounding box center [667, 500] width 589 height 36
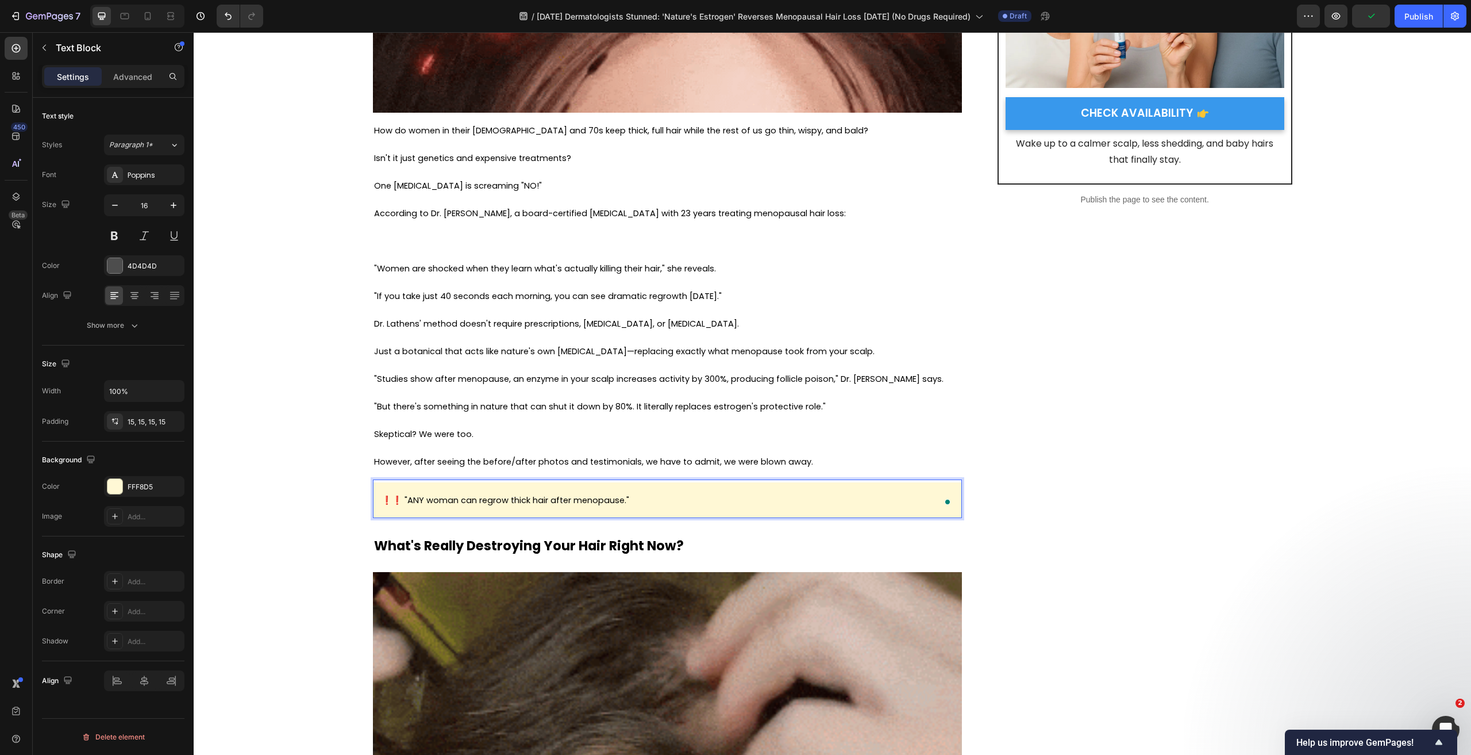
click at [656, 505] on p "❗❗ "ANY woman can regrow thick hair after menopause."" at bounding box center [668, 500] width 572 height 18
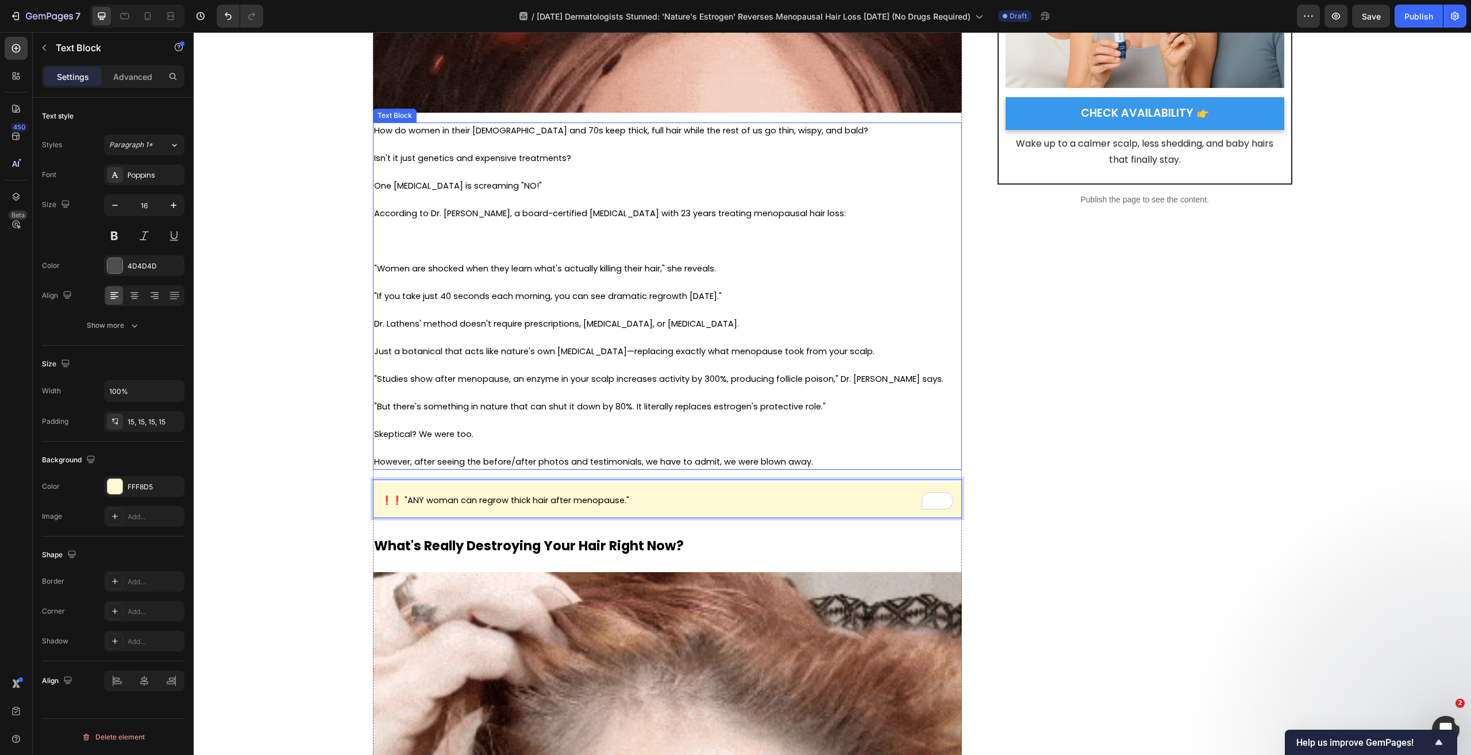
click at [444, 270] on span ""Women are shocked when they learn what's actually killing their hair," she rev…" at bounding box center [545, 268] width 342 height 11
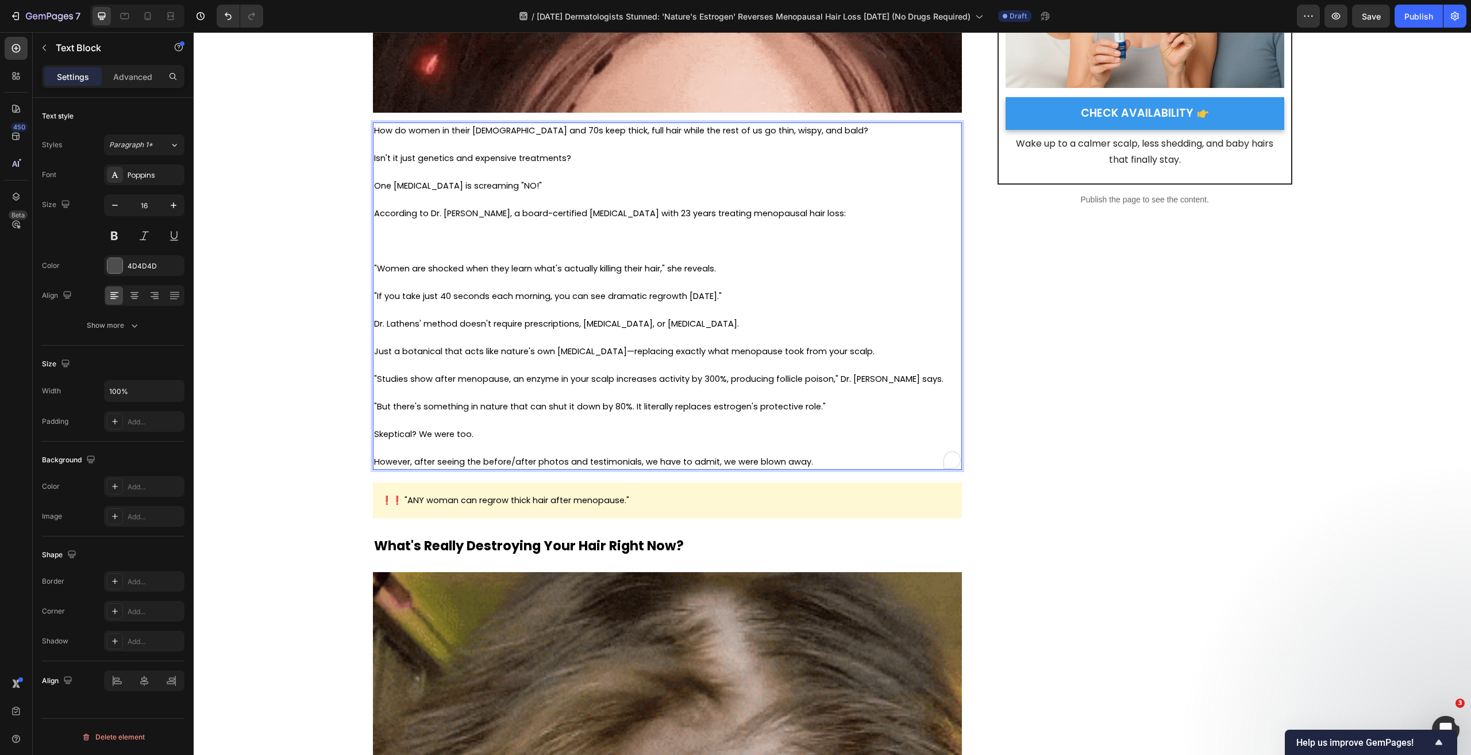
click at [496, 274] on span ""Women are shocked when they learn what's actually killing their hair," she rev…" at bounding box center [545, 268] width 342 height 11
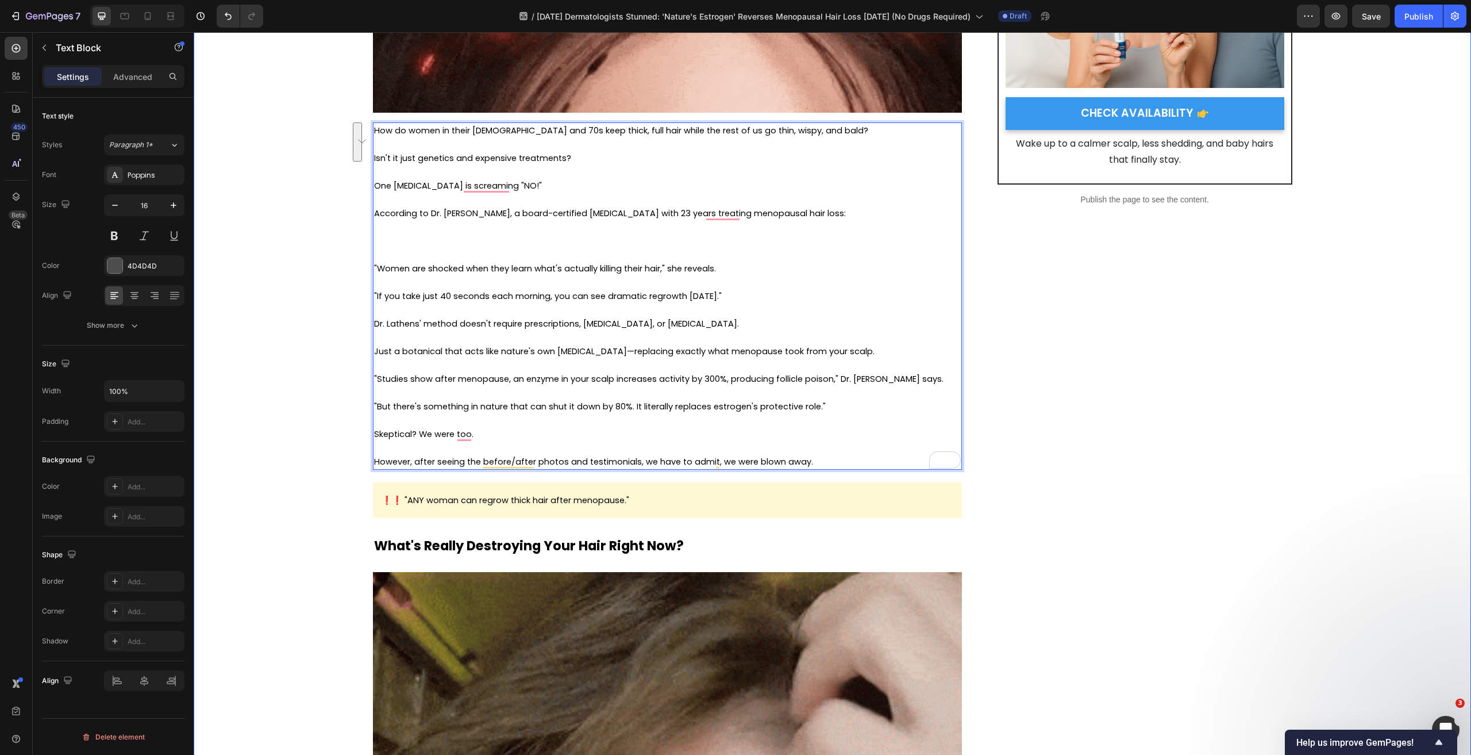
drag, startPoint x: 736, startPoint y: 300, endPoint x: 367, endPoint y: 268, distance: 370.8
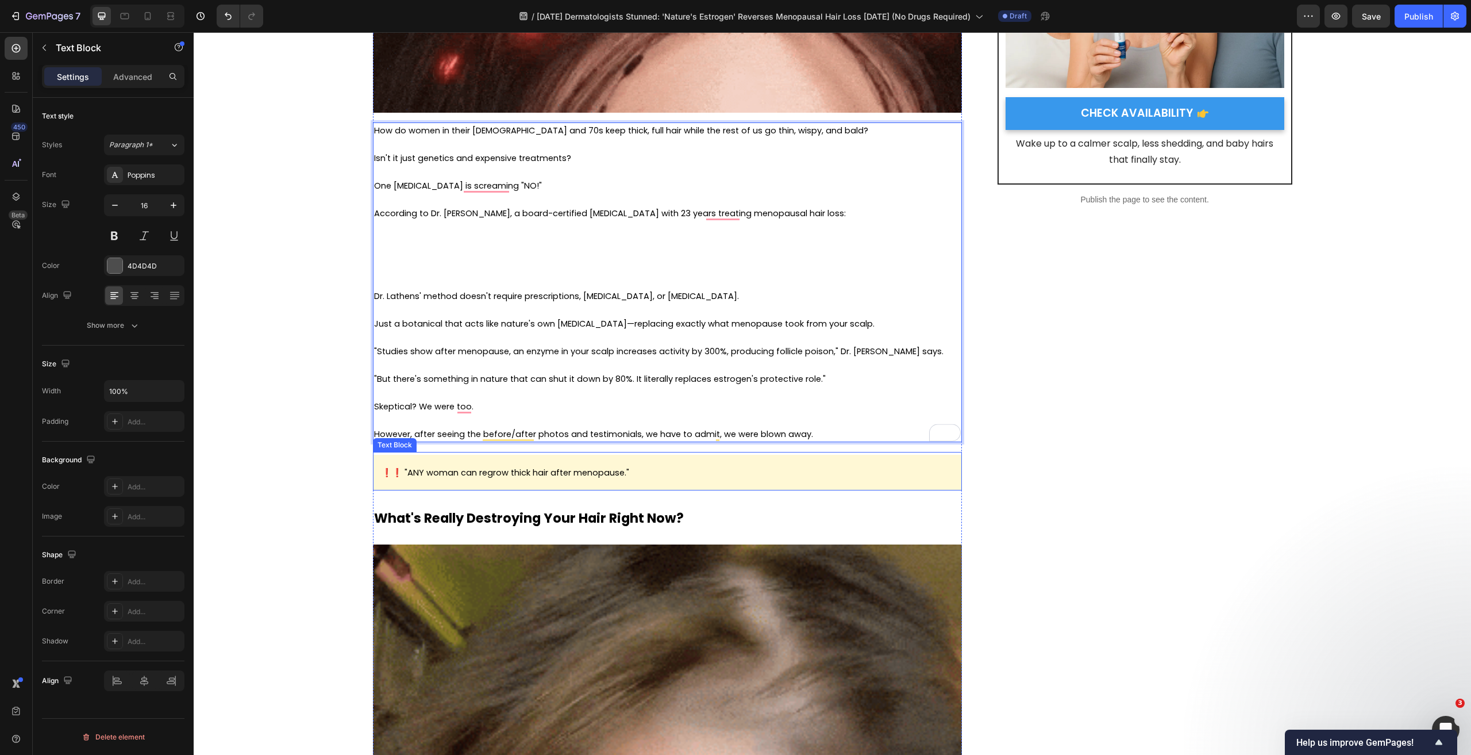
click at [632, 478] on p "❗❗ "ANY woman can regrow thick hair after menopause."" at bounding box center [668, 472] width 572 height 18
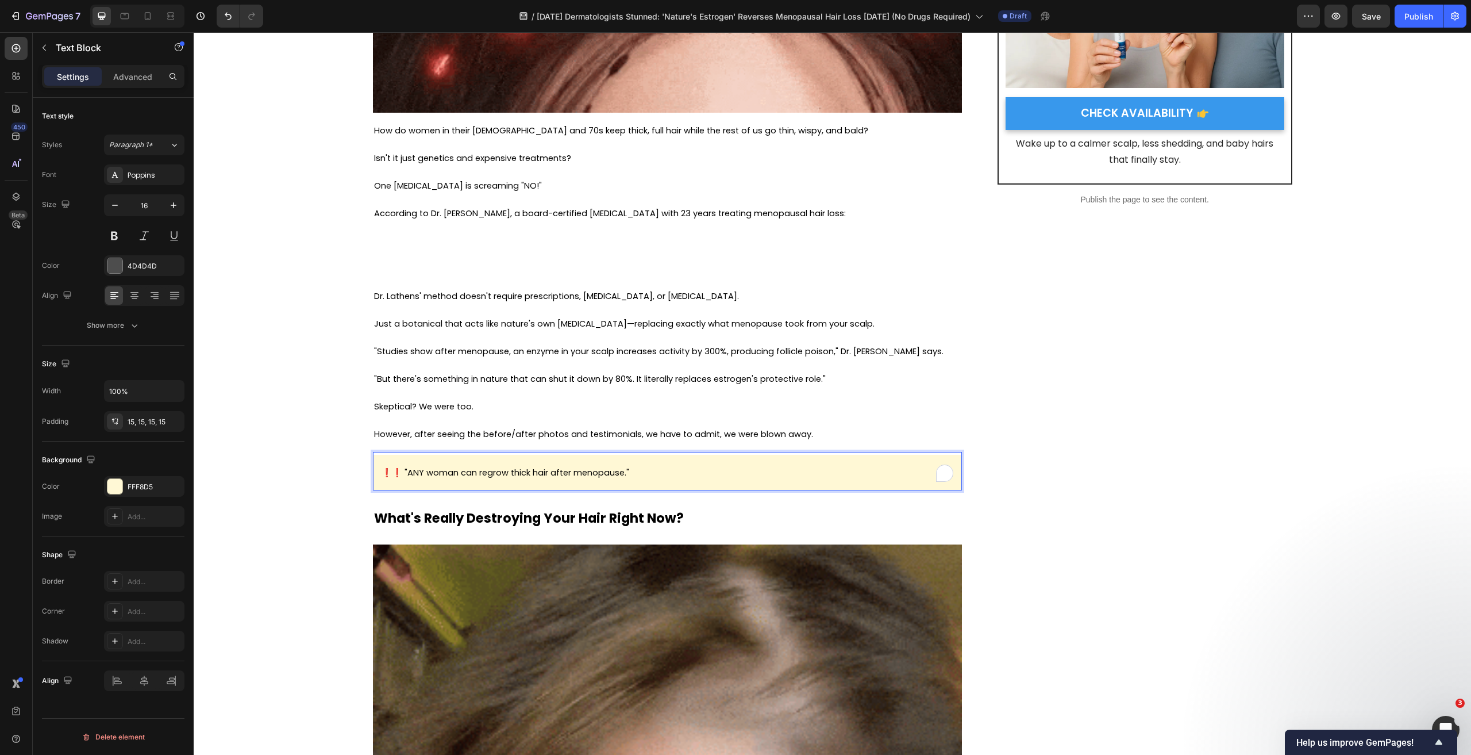
click at [654, 476] on p "❗❗ "ANY woman can regrow thick hair after menopause."" at bounding box center [668, 472] width 572 height 18
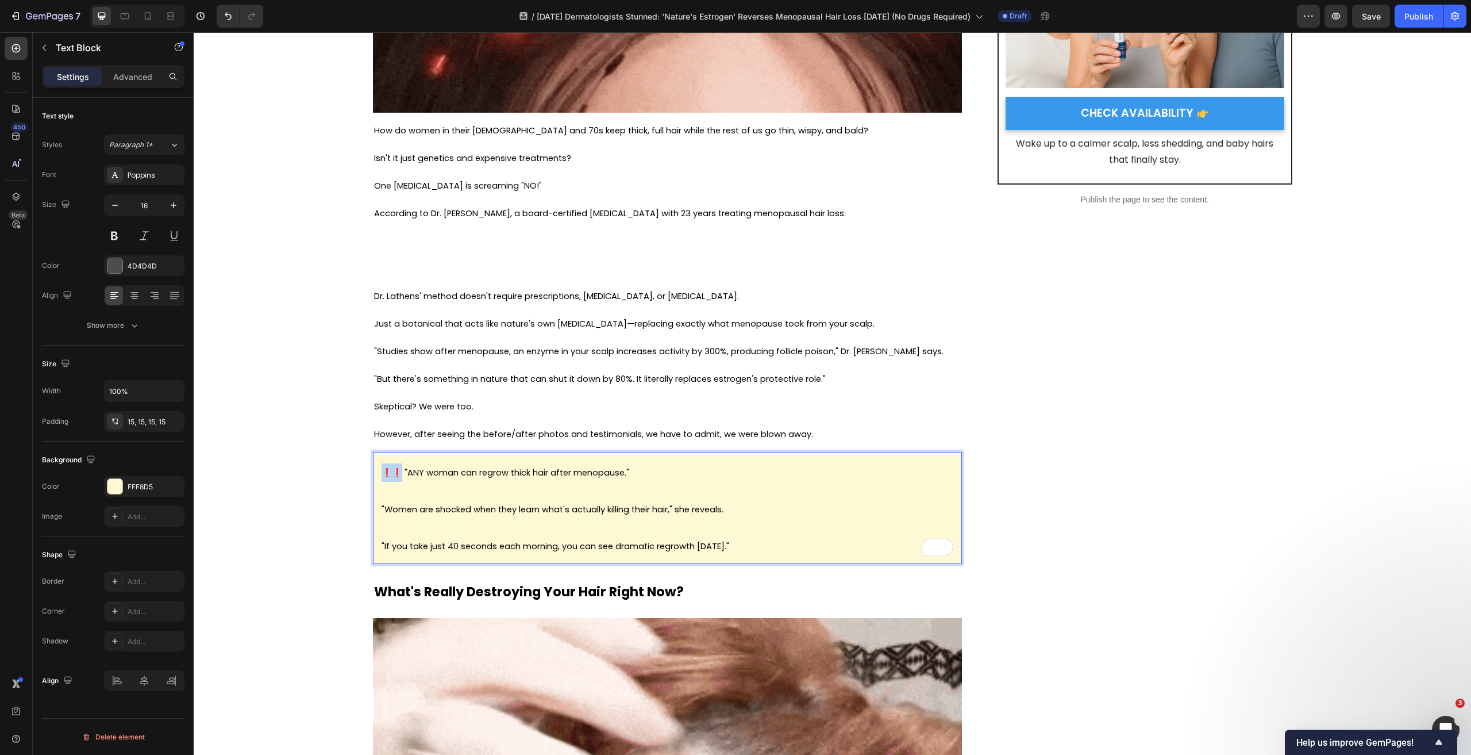
drag, startPoint x: 387, startPoint y: 474, endPoint x: 379, endPoint y: 475, distance: 7.6
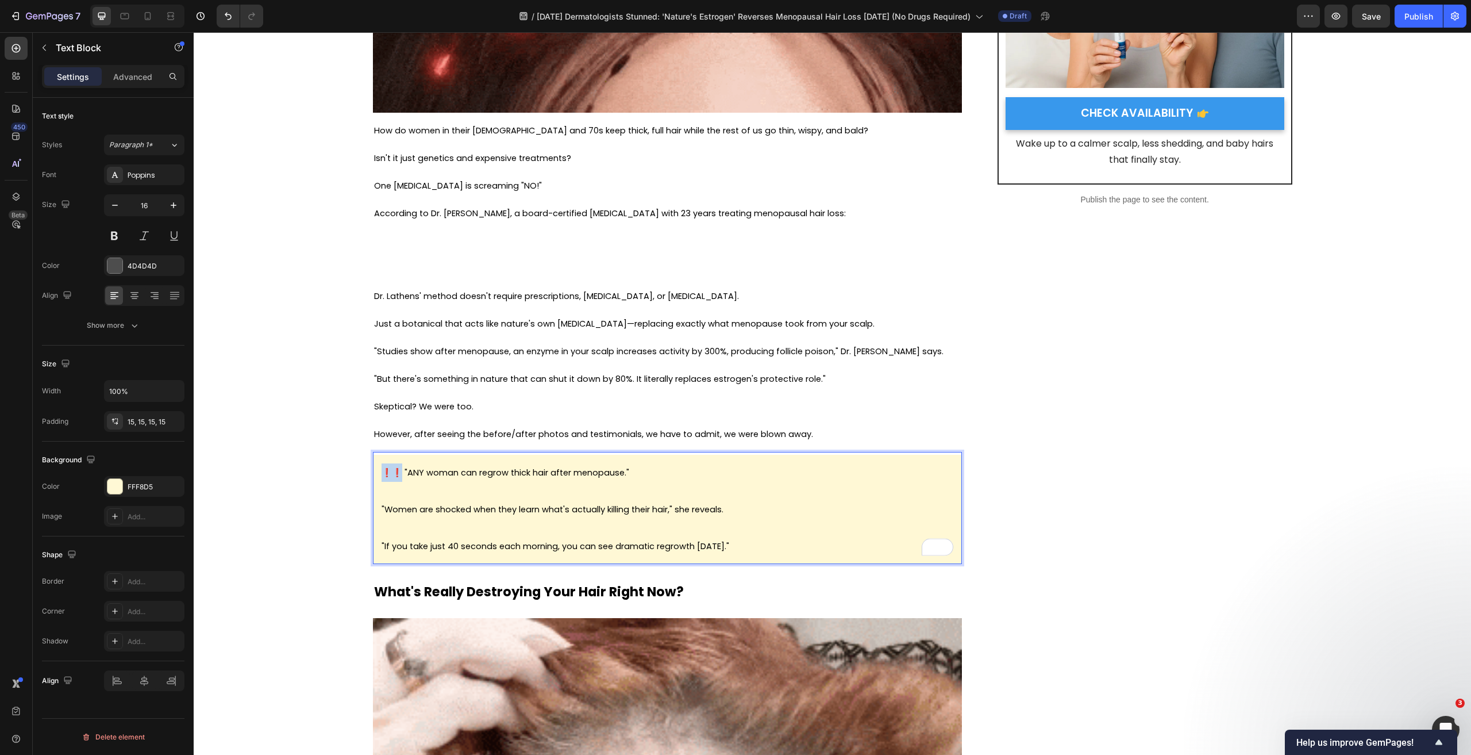
click at [382, 475] on span "❗❗ "ANY woman can regrow thick hair after menopause."" at bounding box center [506, 472] width 248 height 11
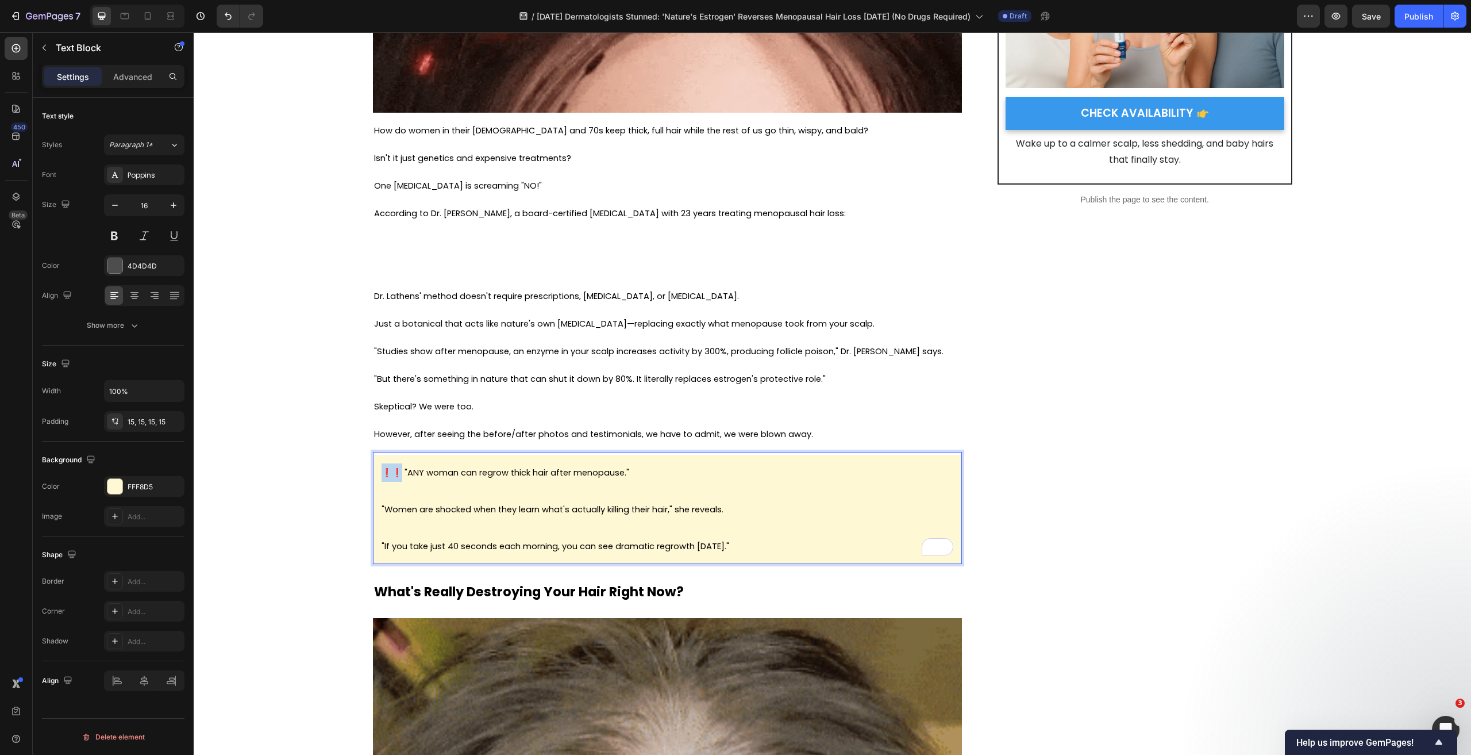
copy span "❗❗"
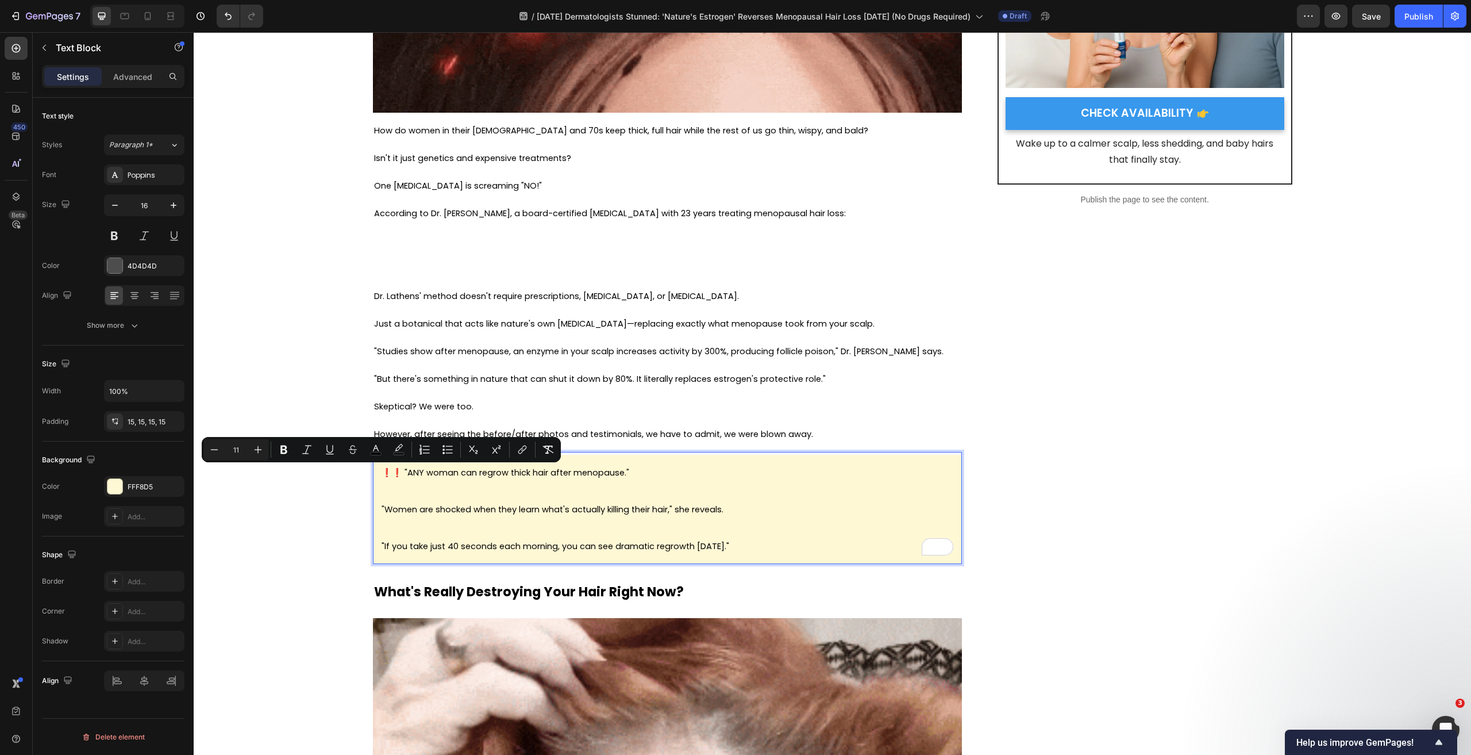
click at [375, 511] on div "❗❗ "ANY woman can regrow thick hair after menopause." "Women are shocked when t…" at bounding box center [667, 509] width 589 height 109
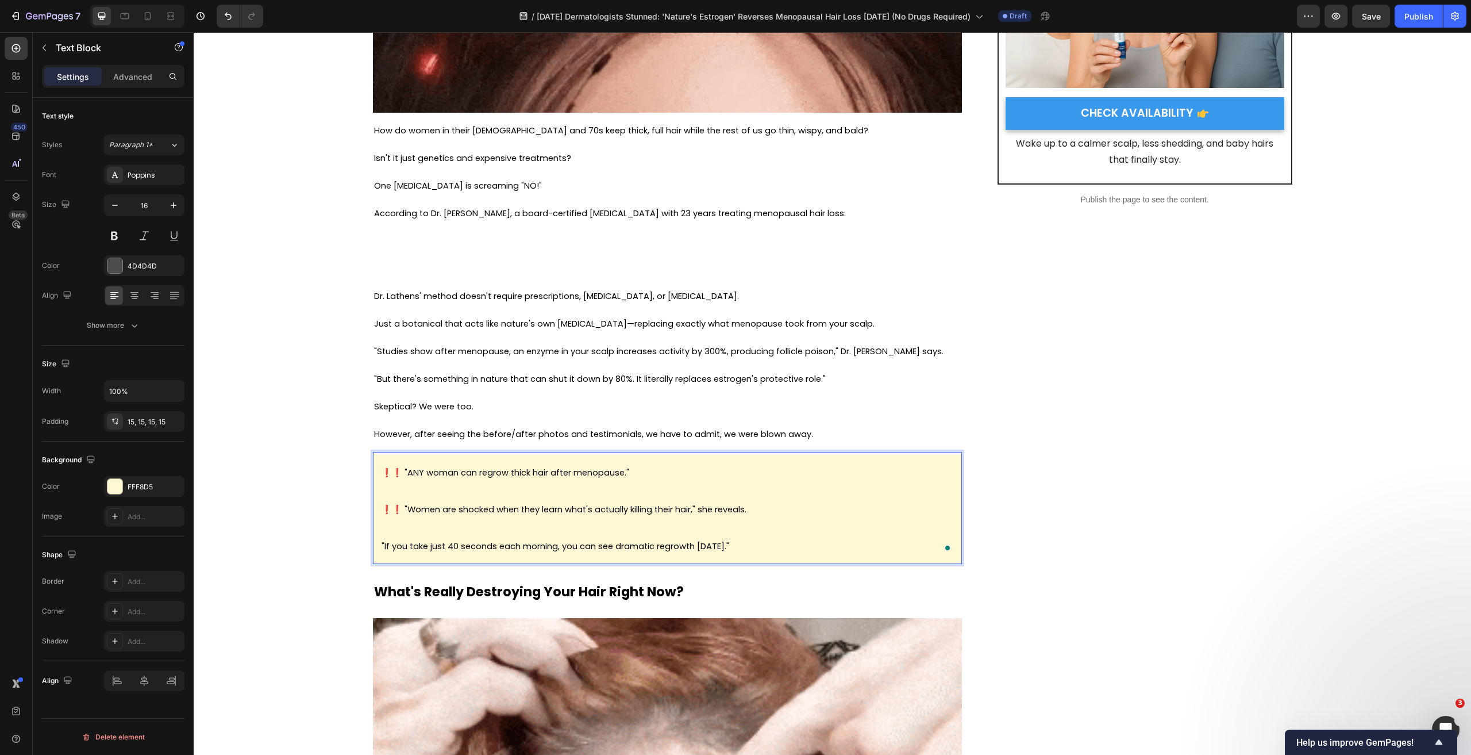
click at [376, 546] on div "❗❗ "ANY woman can regrow thick hair after menopause." ❗❗ "Women are shocked whe…" at bounding box center [667, 509] width 589 height 109
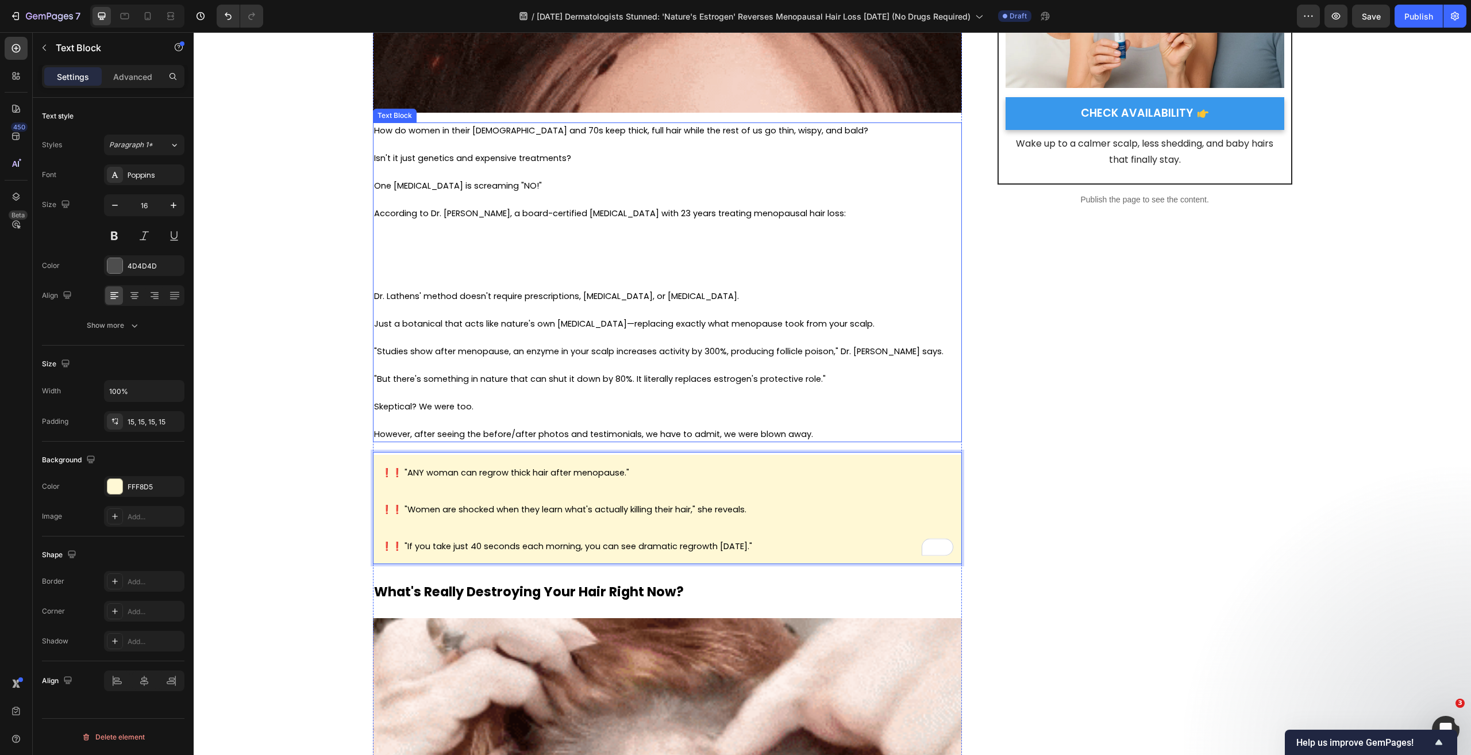
click at [595, 361] on p "To enrich screen reader interactions, please activate Accessibility in Grammarl…" at bounding box center [667, 365] width 587 height 14
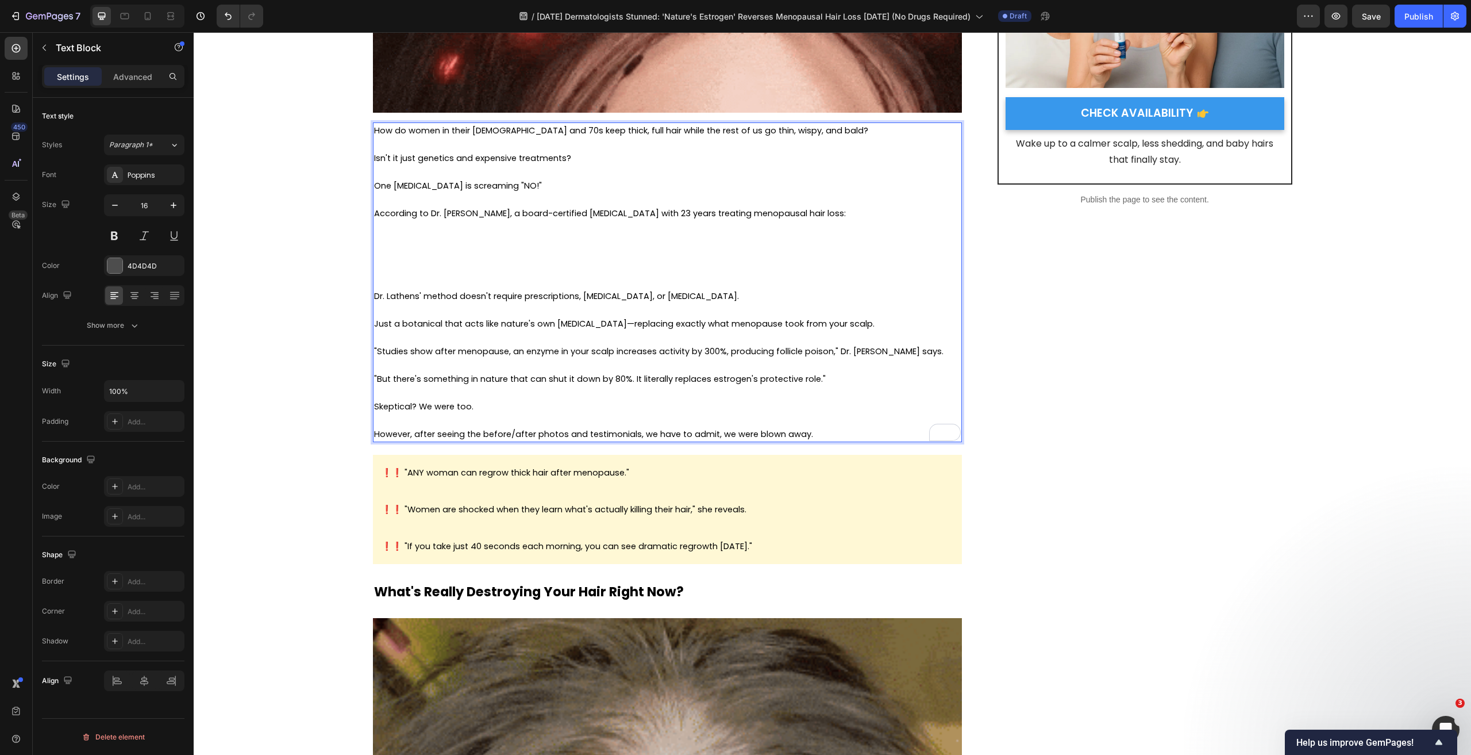
click at [373, 295] on div "How do women in their 60s and 70s keep thick, full hair while the rest of us go…" at bounding box center [667, 282] width 589 height 320
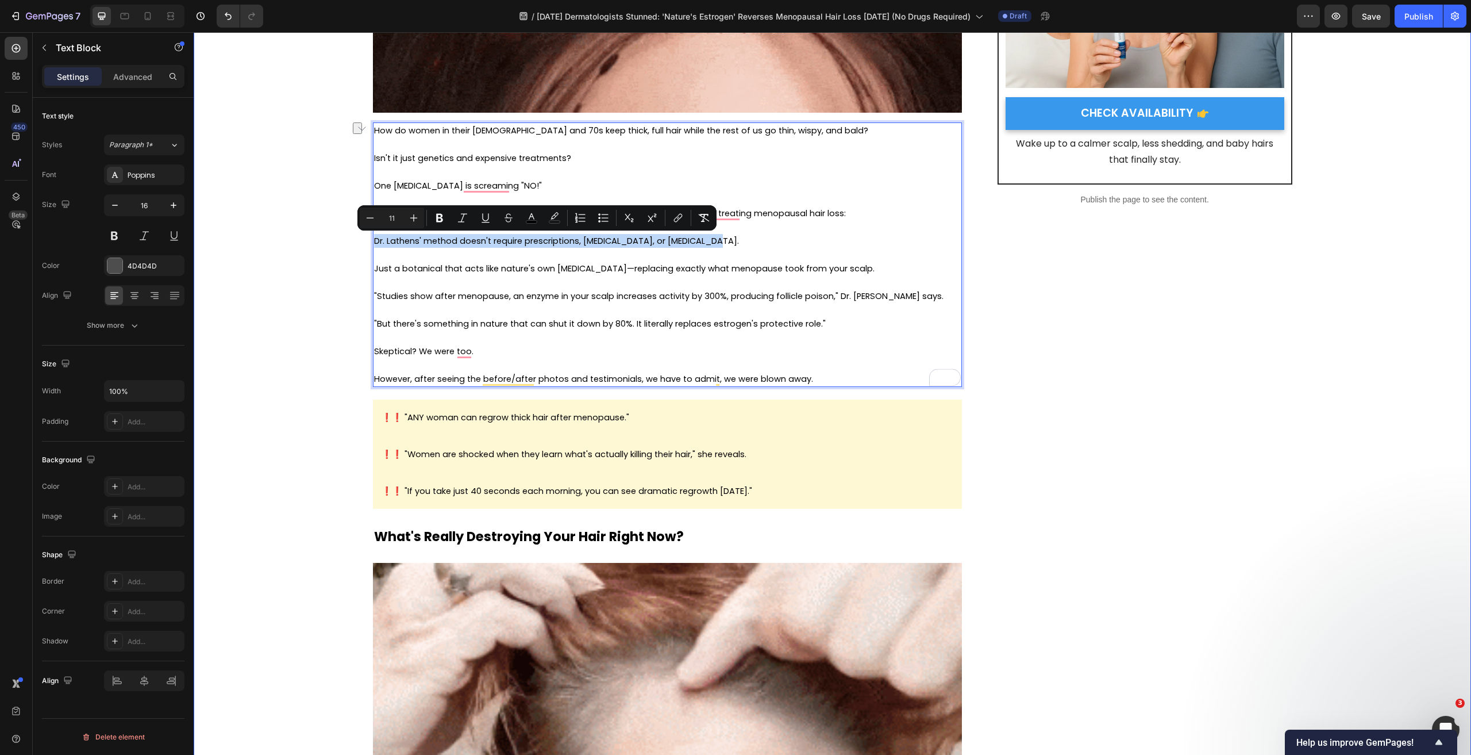
drag, startPoint x: 684, startPoint y: 241, endPoint x: 359, endPoint y: 240, distance: 325.3
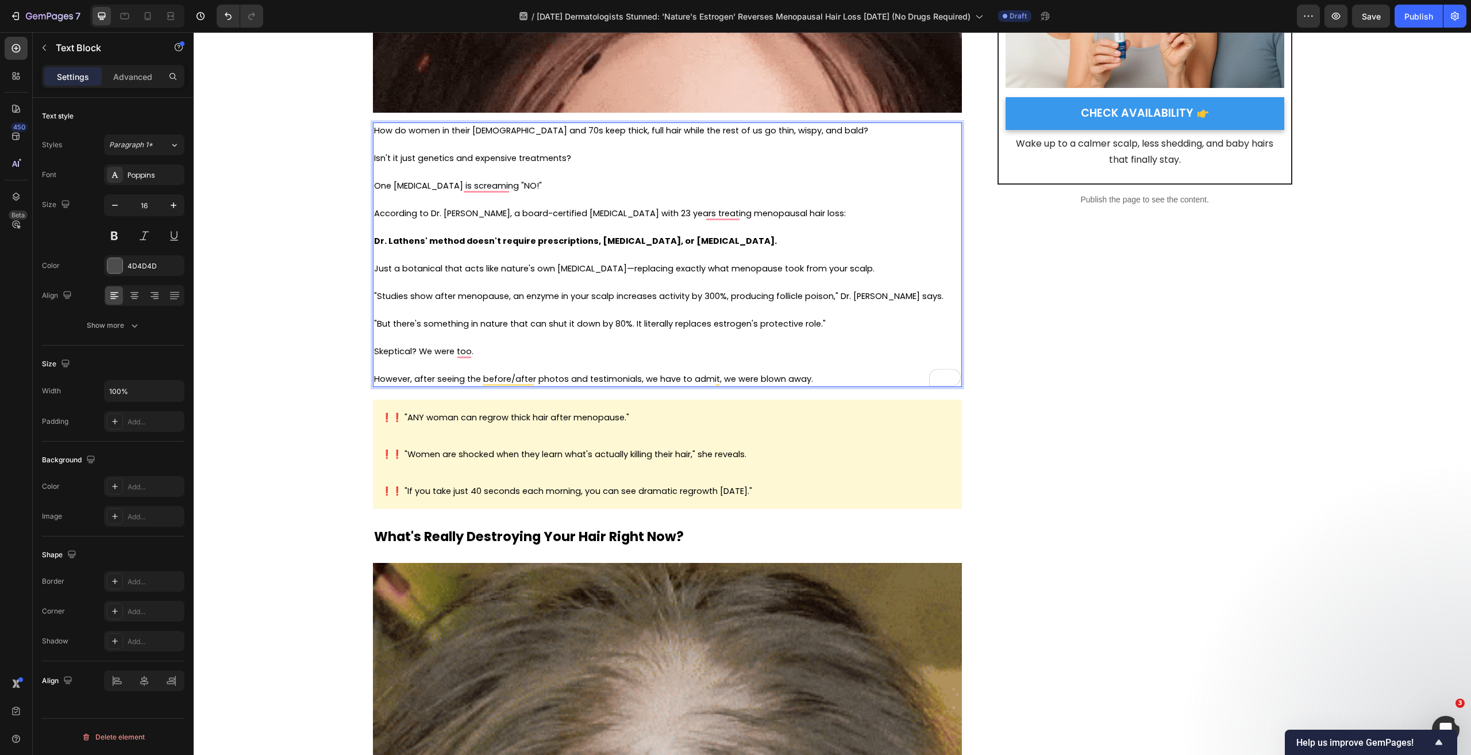
click at [542, 273] on span "Just a botanical that acts like nature's own [MEDICAL_DATA]—replacing exactly w…" at bounding box center [624, 268] width 501 height 11
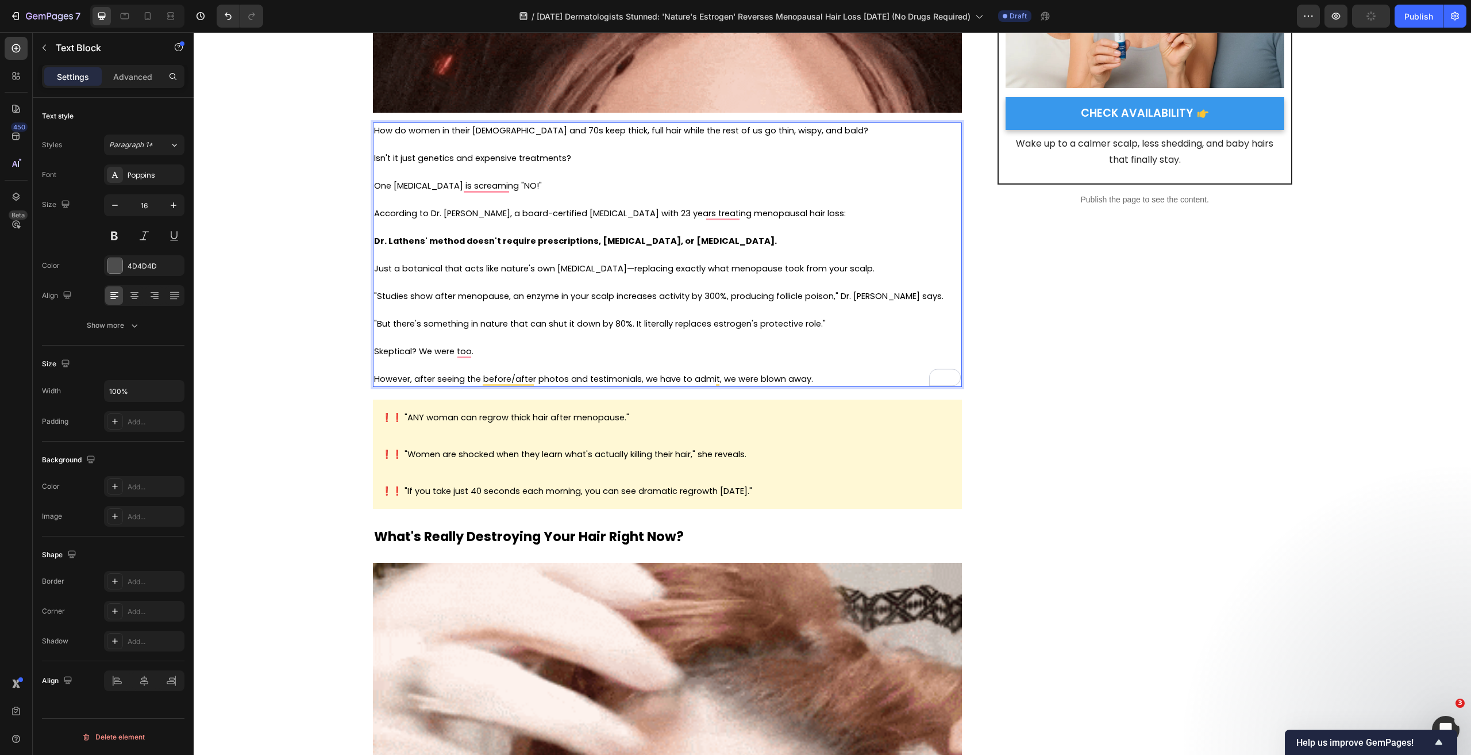
click at [849, 213] on p "According to Dr. [PERSON_NAME], a board-certified [MEDICAL_DATA] with 23 years …" at bounding box center [667, 213] width 587 height 14
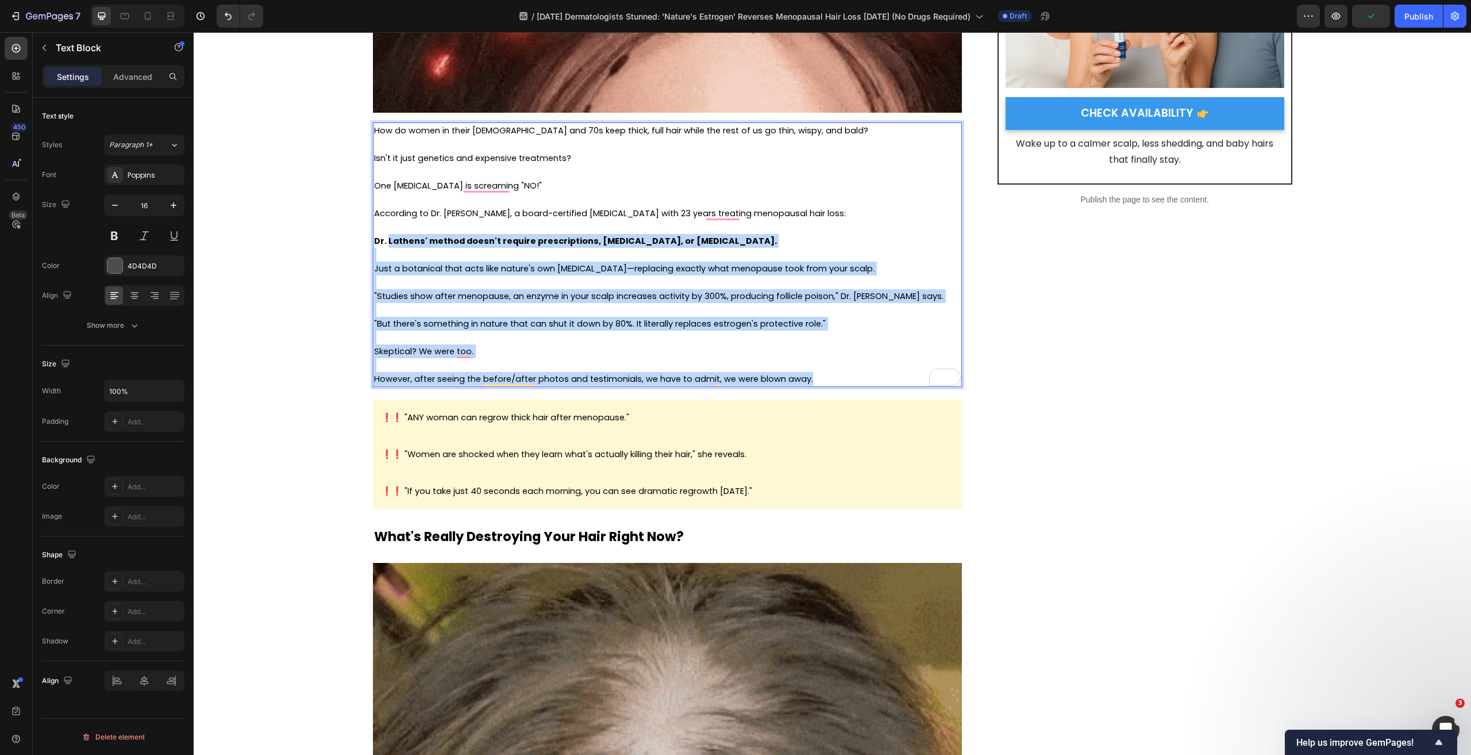
drag, startPoint x: 720, startPoint y: 357, endPoint x: 382, endPoint y: 234, distance: 359.6
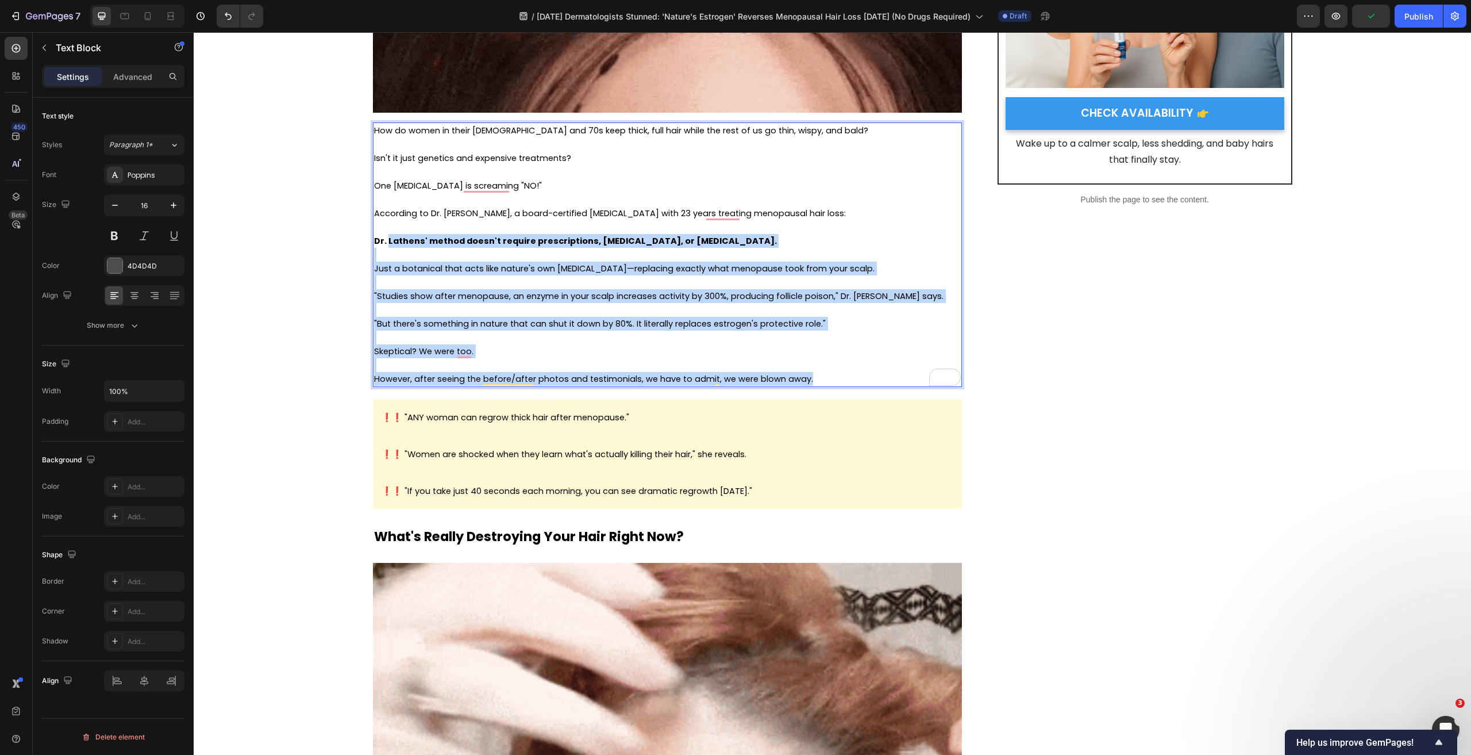
click at [383, 241] on div "How do women in their 60s and 70s keep thick, full hair while the rest of us go…" at bounding box center [667, 254] width 589 height 264
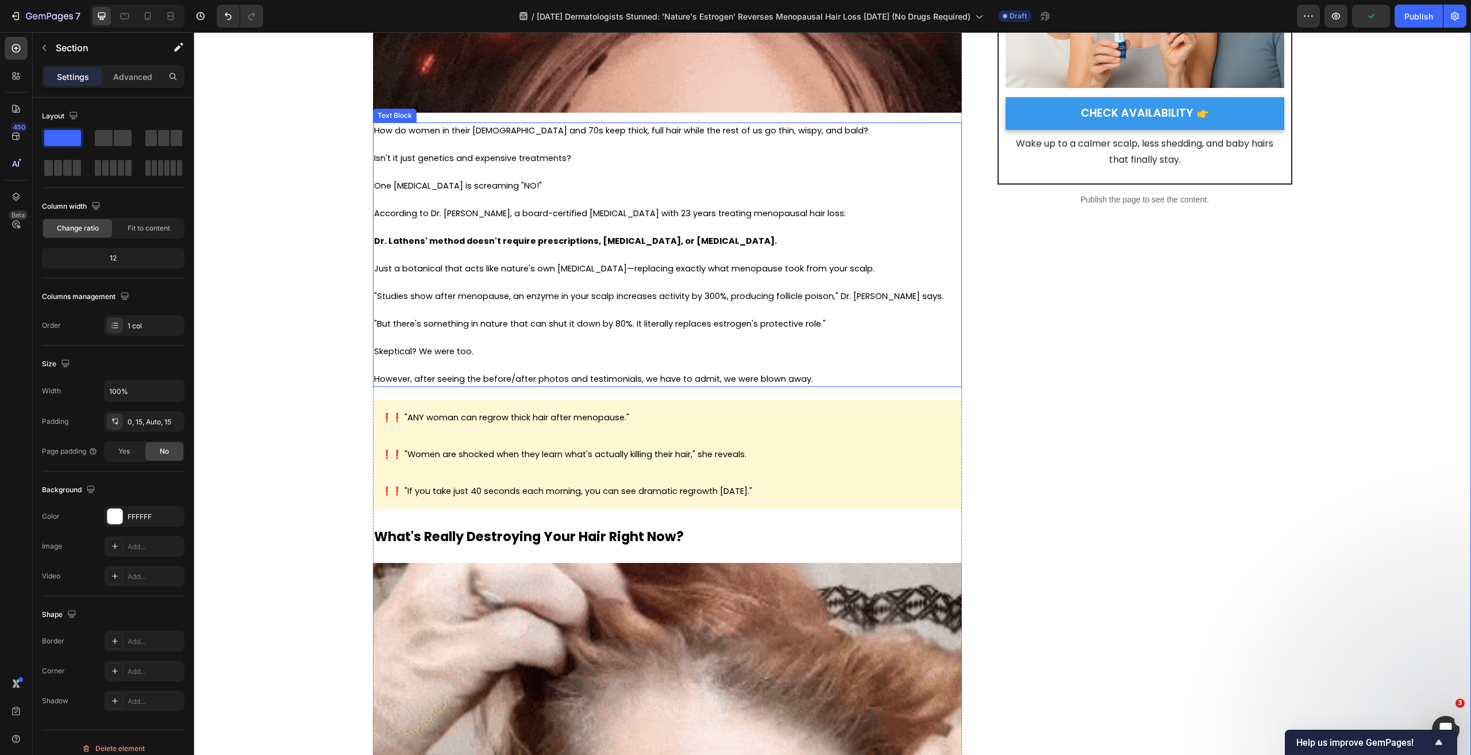
click at [506, 239] on strong "Dr. Lathens' method doesn't require prescriptions, hormone therapy, or Minoxidi…" at bounding box center [575, 240] width 403 height 11
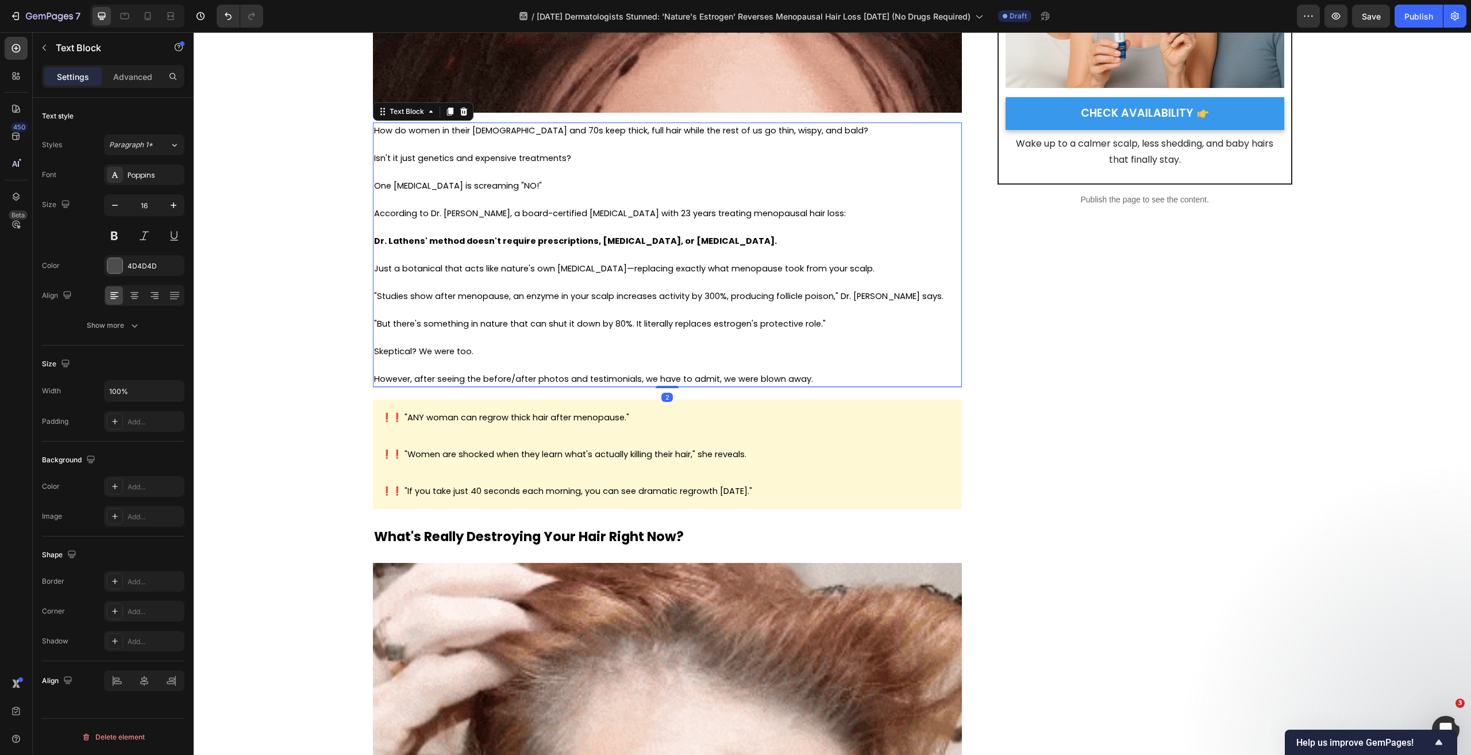
copy div "Lathens' method doesn't require prescriptions, hormone therapy, or Minoxidil. J…"
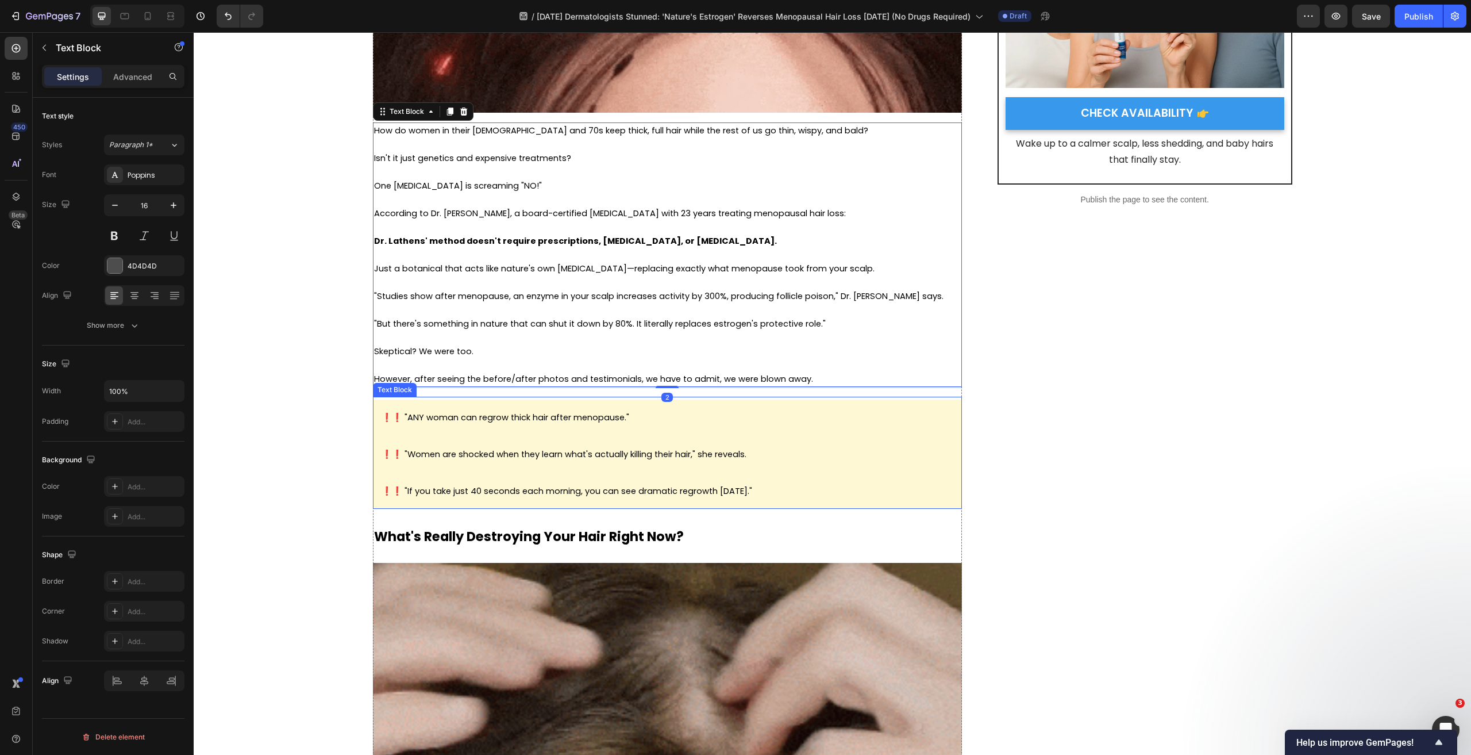
click at [515, 454] on span "❗❗ "Women are shocked when they learn what's actually killing their hair," she …" at bounding box center [564, 453] width 365 height 11
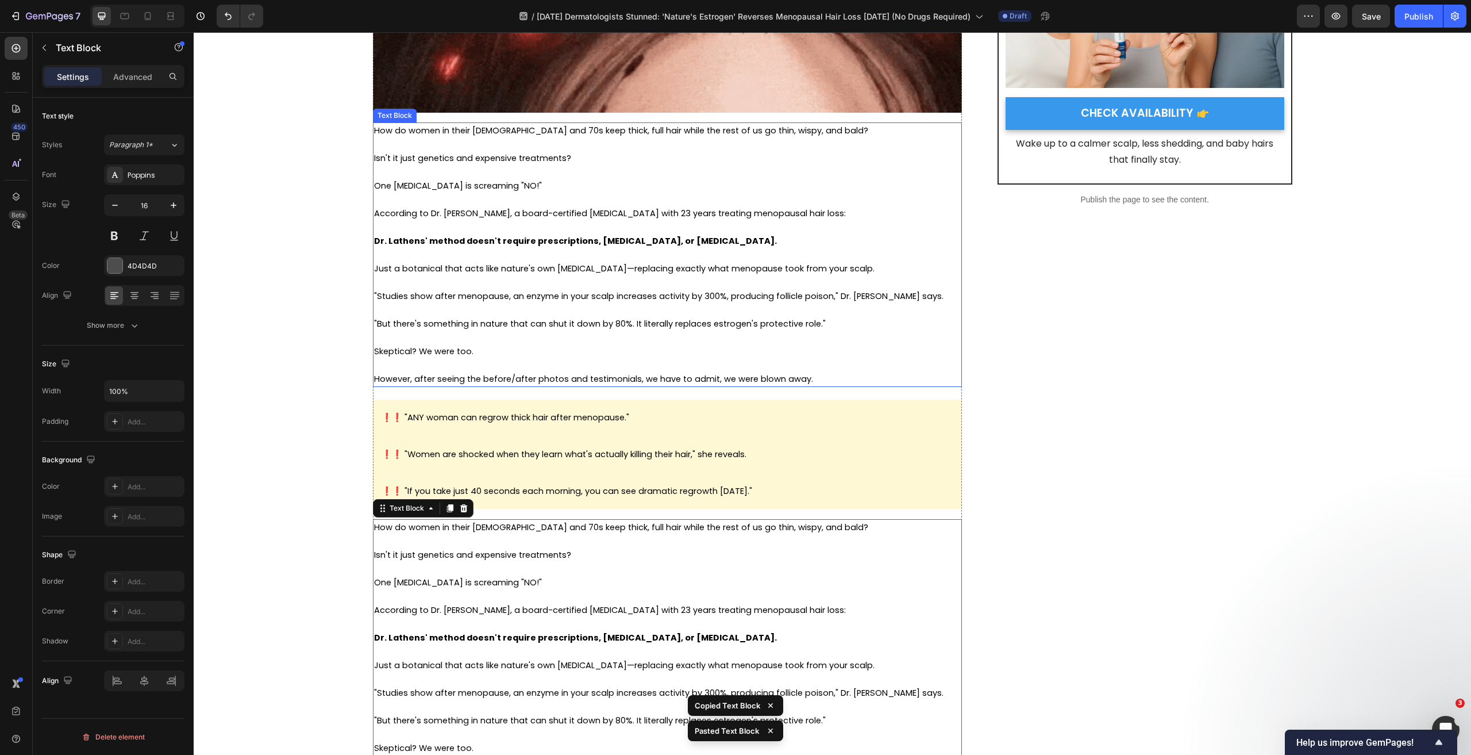
click at [470, 258] on p "To enrich screen reader interactions, please activate Accessibility in Grammarl…" at bounding box center [667, 255] width 587 height 14
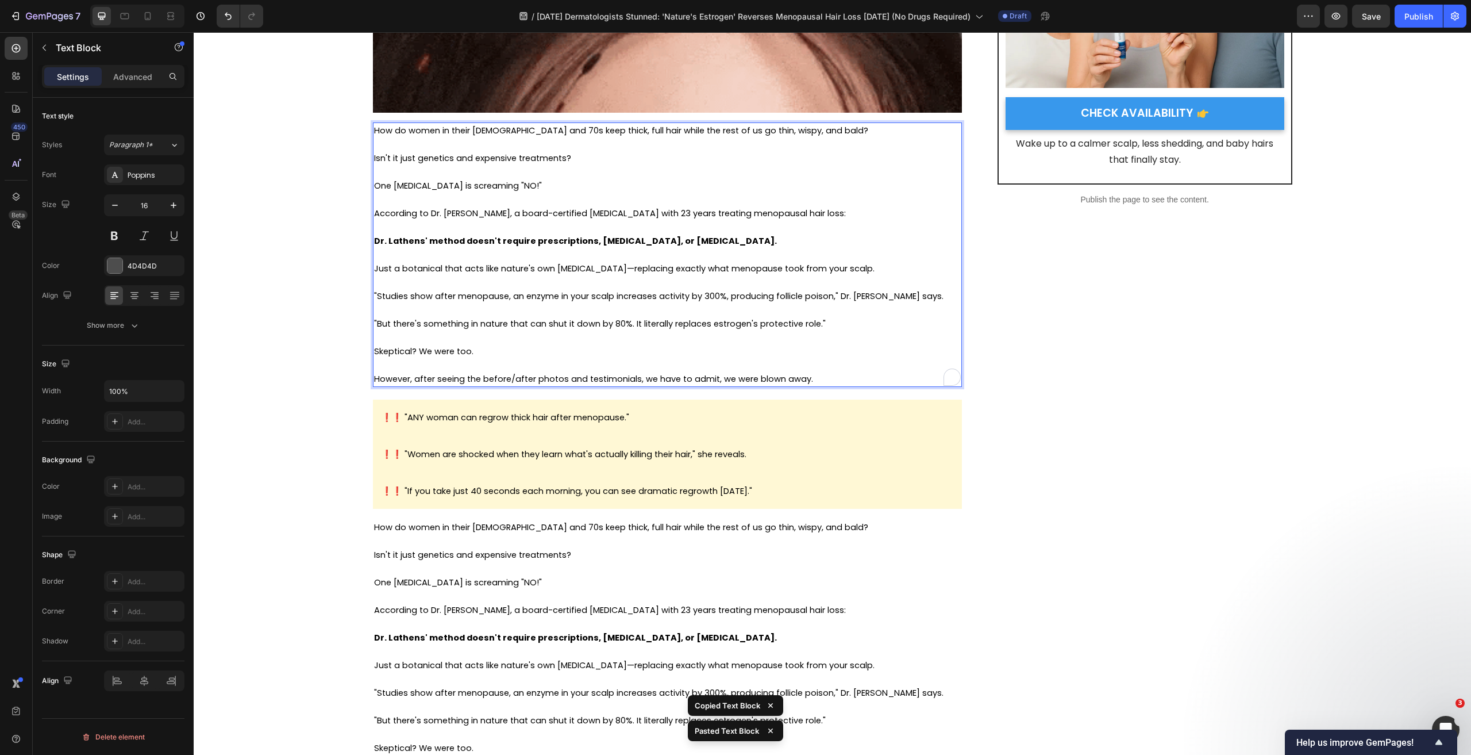
click at [511, 239] on strong "Dr. Lathens' method doesn't require prescriptions, hormone therapy, or Minoxidi…" at bounding box center [575, 240] width 403 height 11
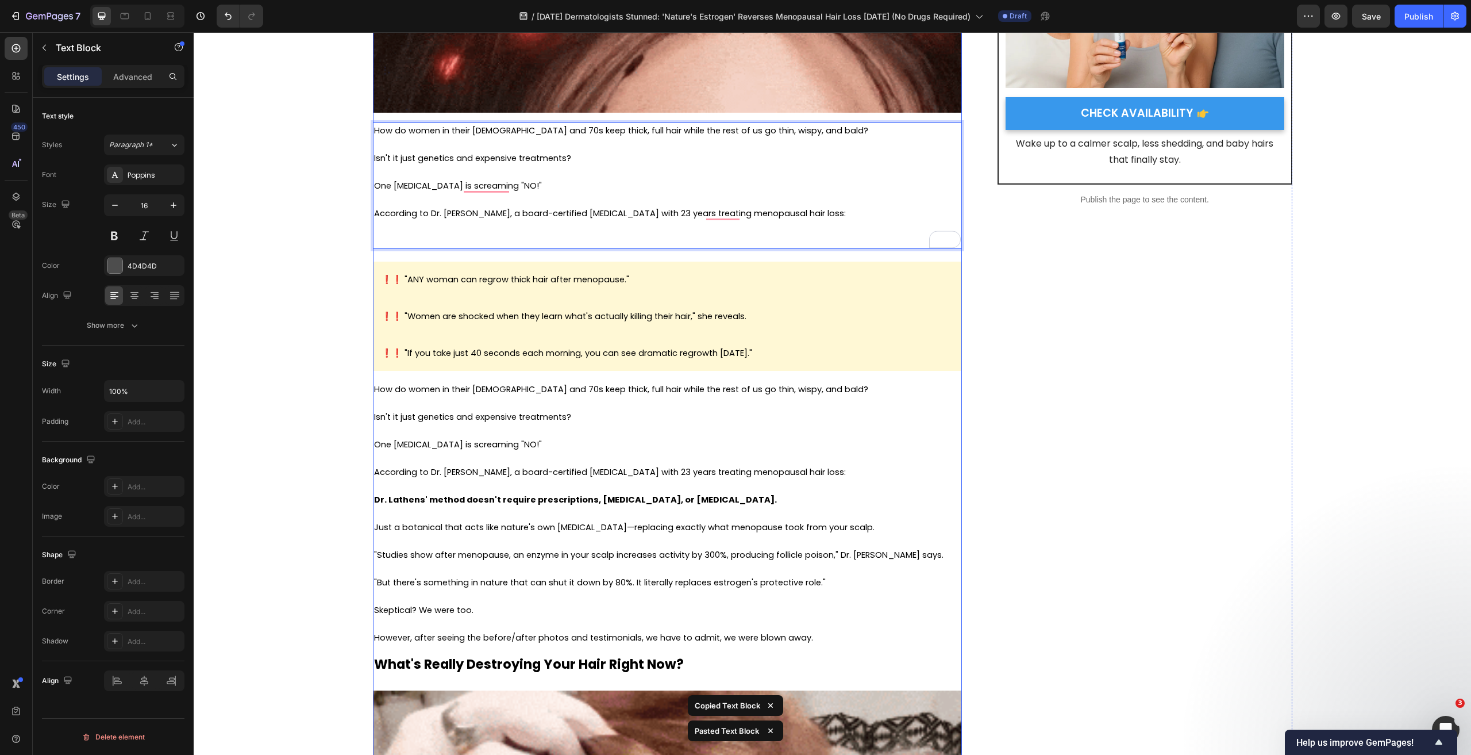
click at [501, 436] on p at bounding box center [667, 431] width 587 height 14
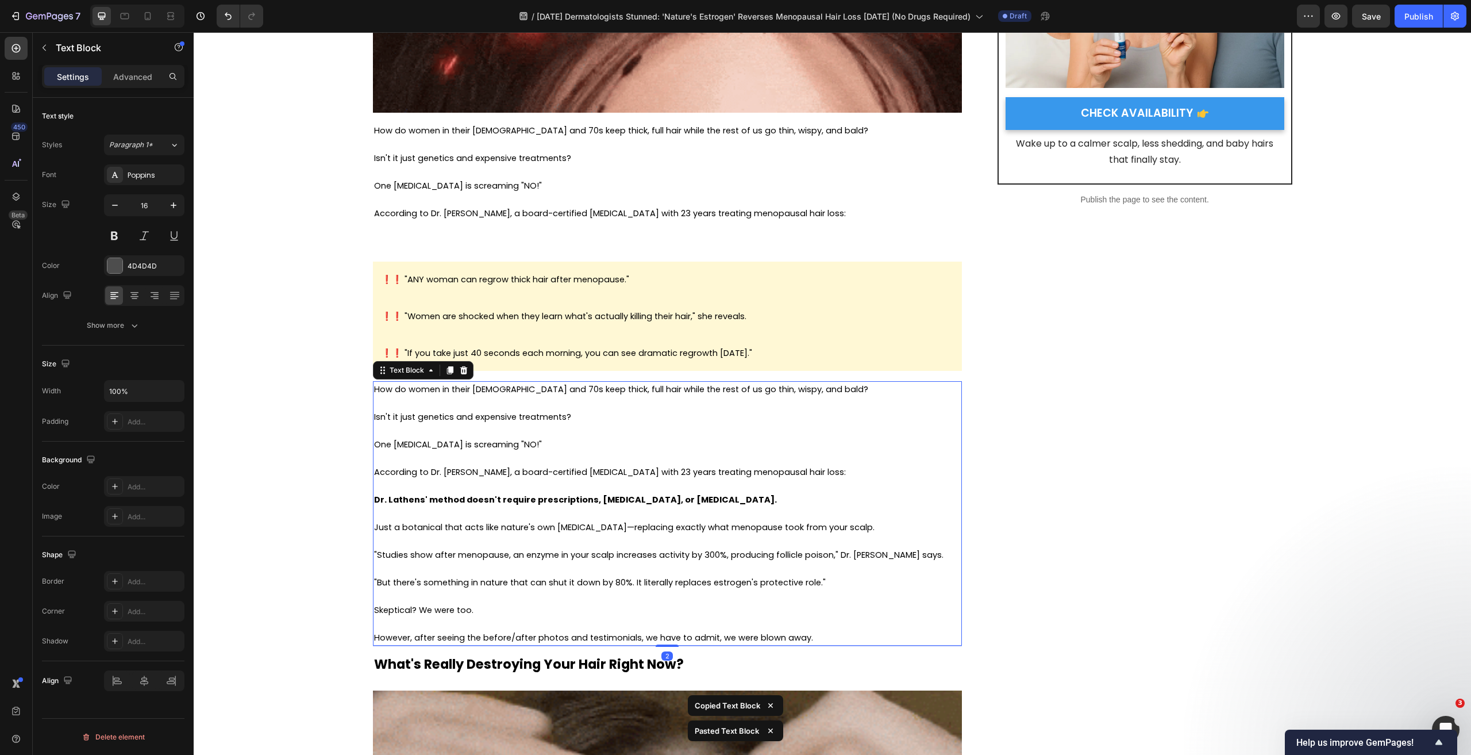
click at [501, 436] on p at bounding box center [667, 431] width 587 height 14
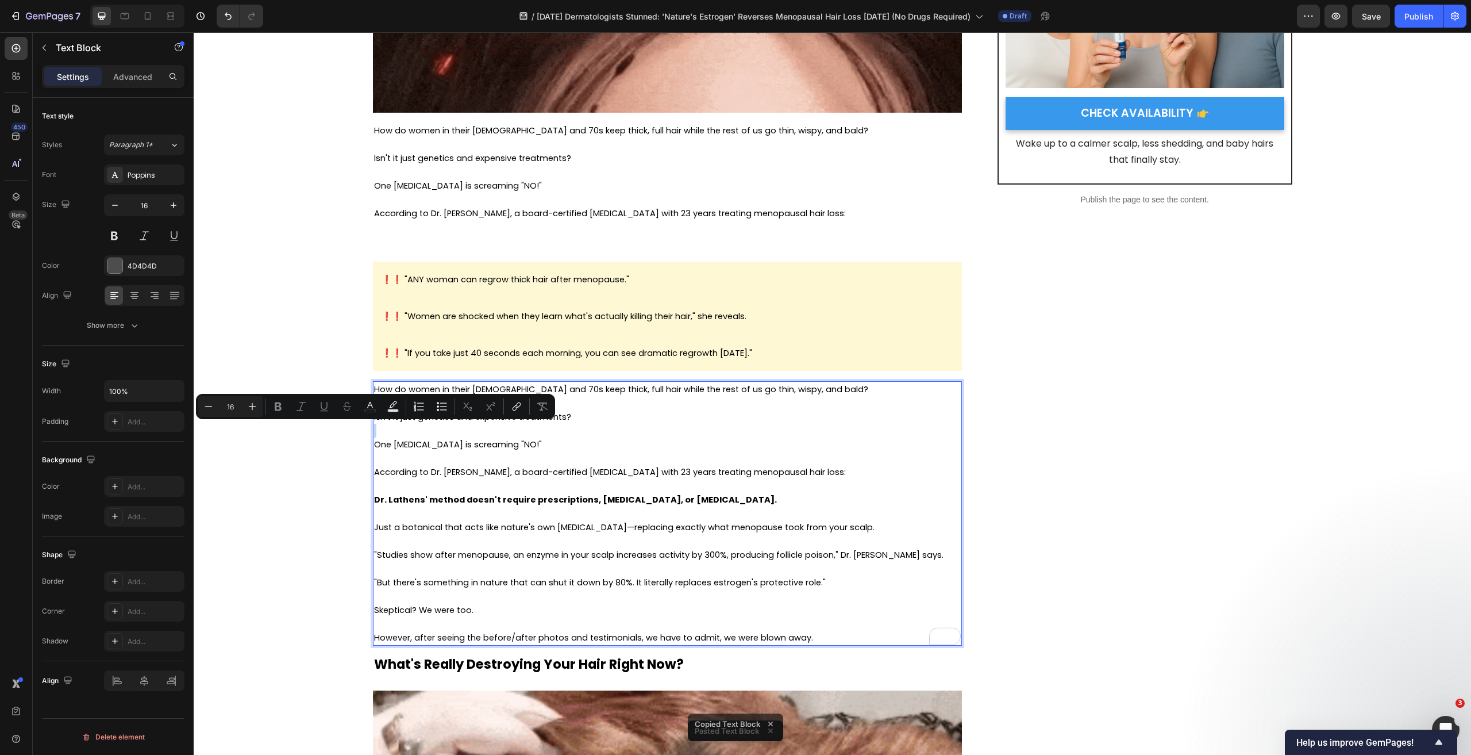
click at [390, 501] on strong "Dr. Lathens' method doesn't require prescriptions, hormone therapy, or Minoxidi…" at bounding box center [575, 499] width 403 height 11
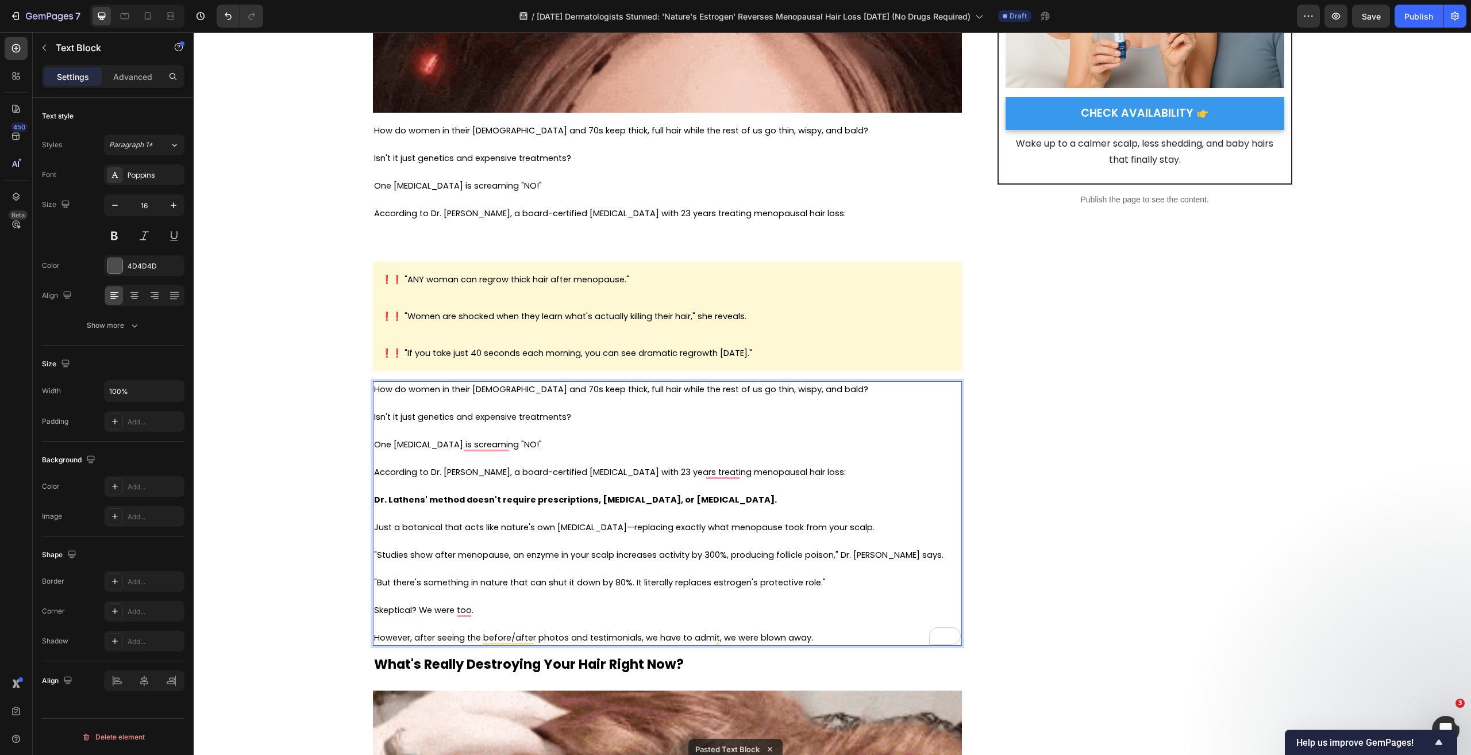
click at [374, 499] on strong "Dr. Lathens' method doesn't require prescriptions, hormone therapy, or Minoxidi…" at bounding box center [575, 499] width 403 height 11
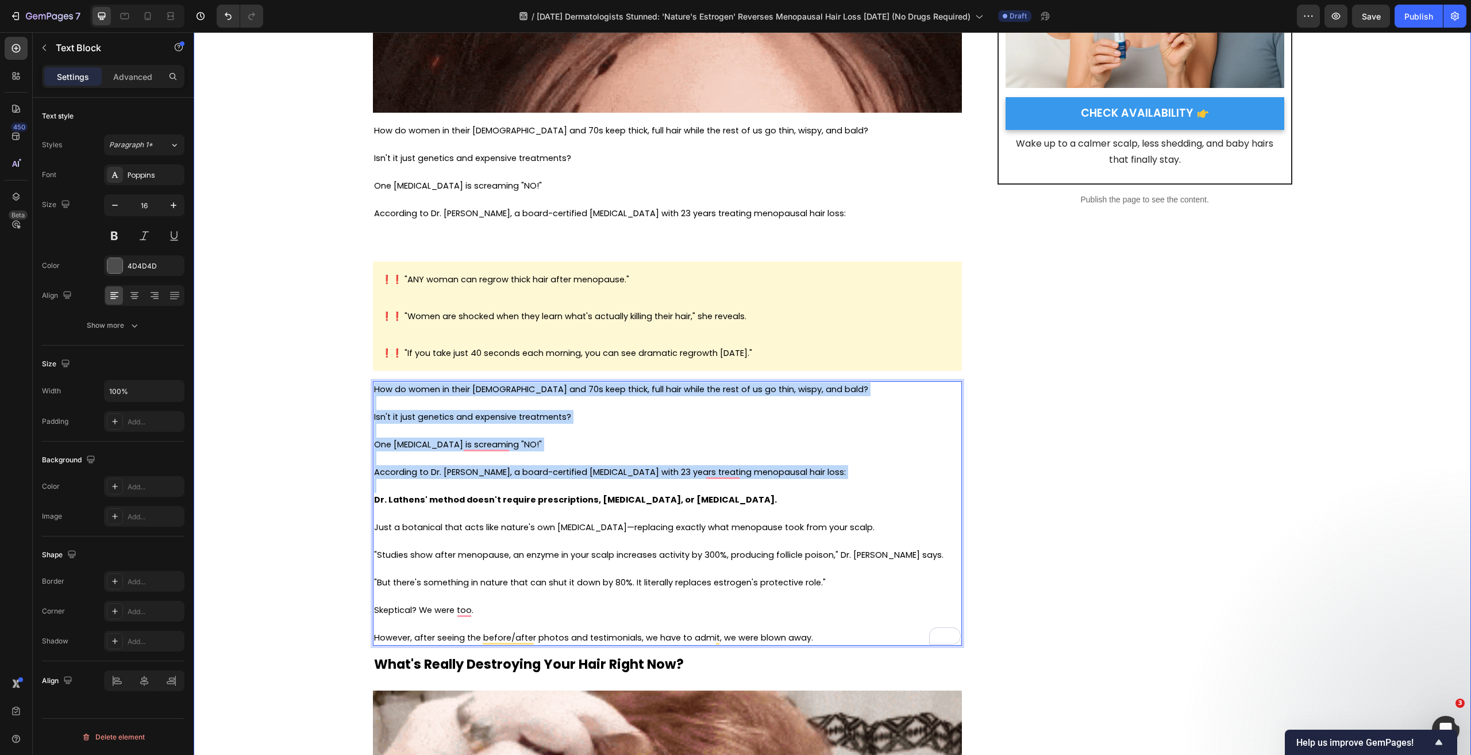
drag, startPoint x: 369, startPoint y: 499, endPoint x: 367, endPoint y: 378, distance: 120.7
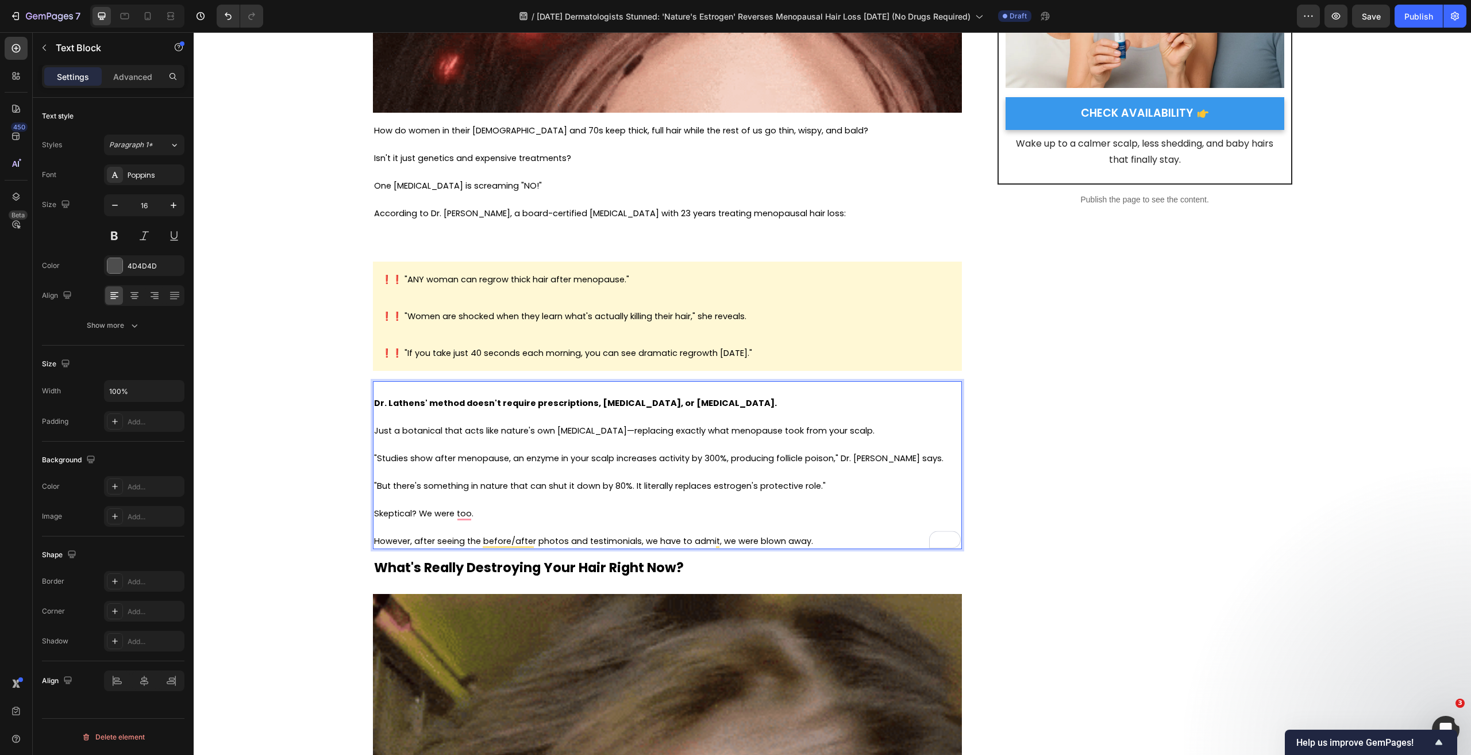
click at [373, 403] on div "Dr. Lathens' method doesn't require prescriptions, hormone therapy, or Minoxidi…" at bounding box center [667, 465] width 589 height 168
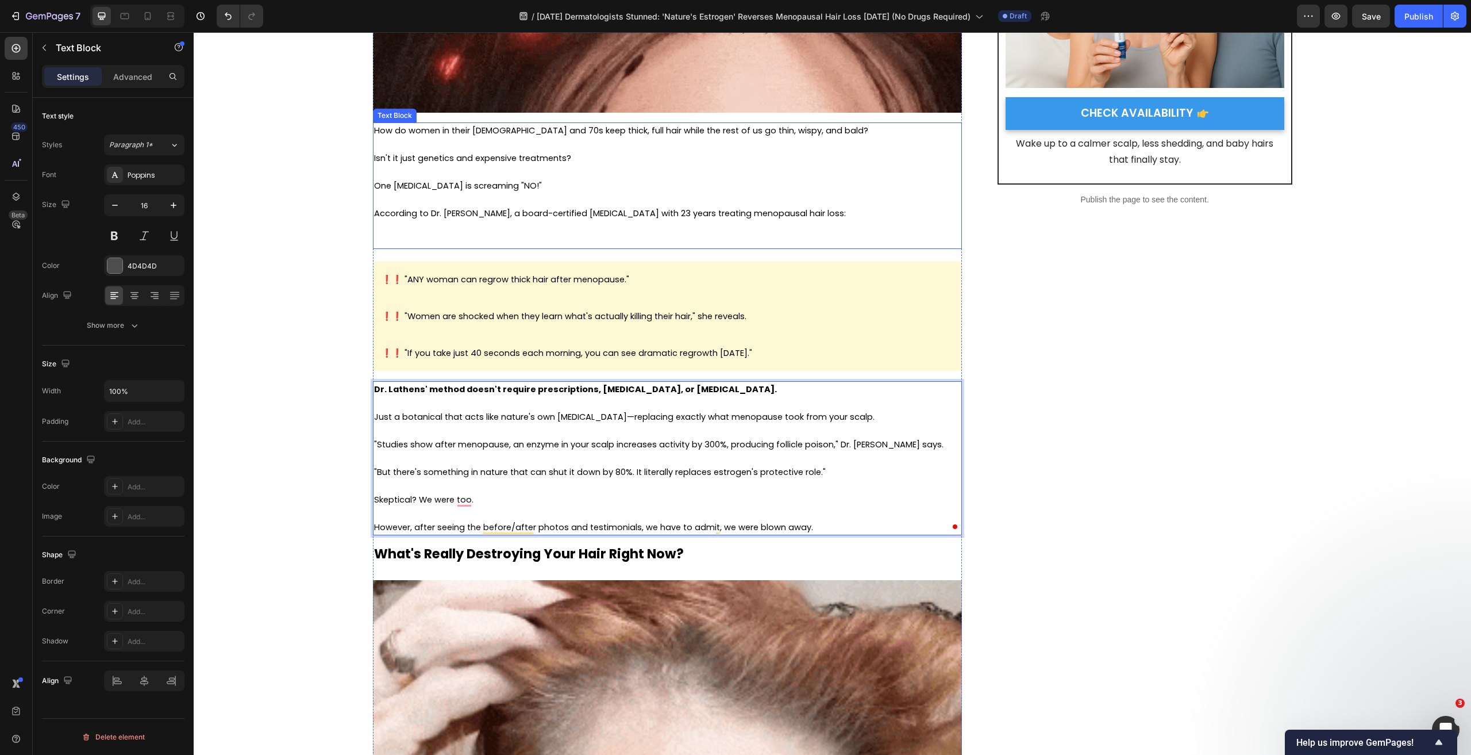
click at [437, 221] on p "To enrich screen reader interactions, please activate Accessibility in Grammarl…" at bounding box center [667, 227] width 587 height 14
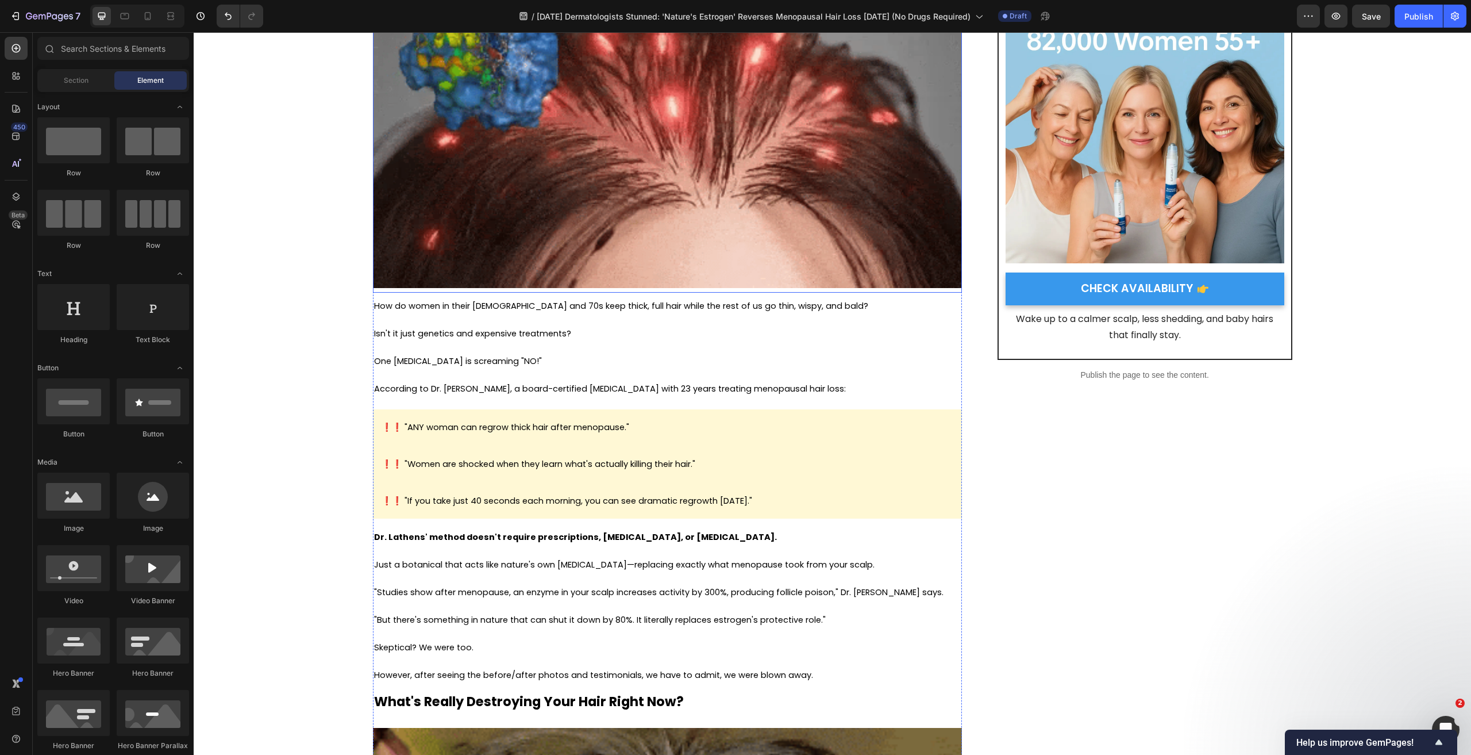
scroll to position [287, 0]
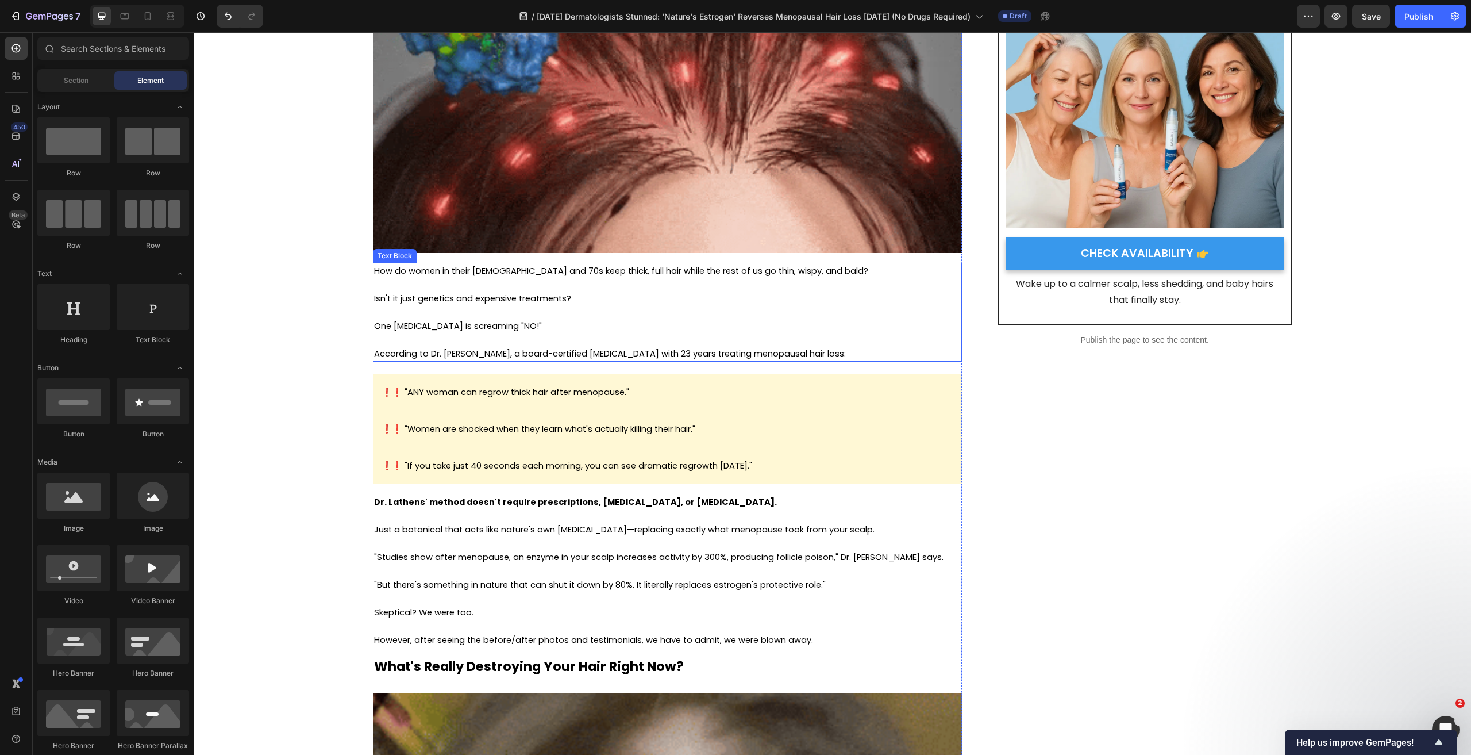
click at [576, 329] on p "One [MEDICAL_DATA] is screaming "NO!"" at bounding box center [667, 326] width 587 height 14
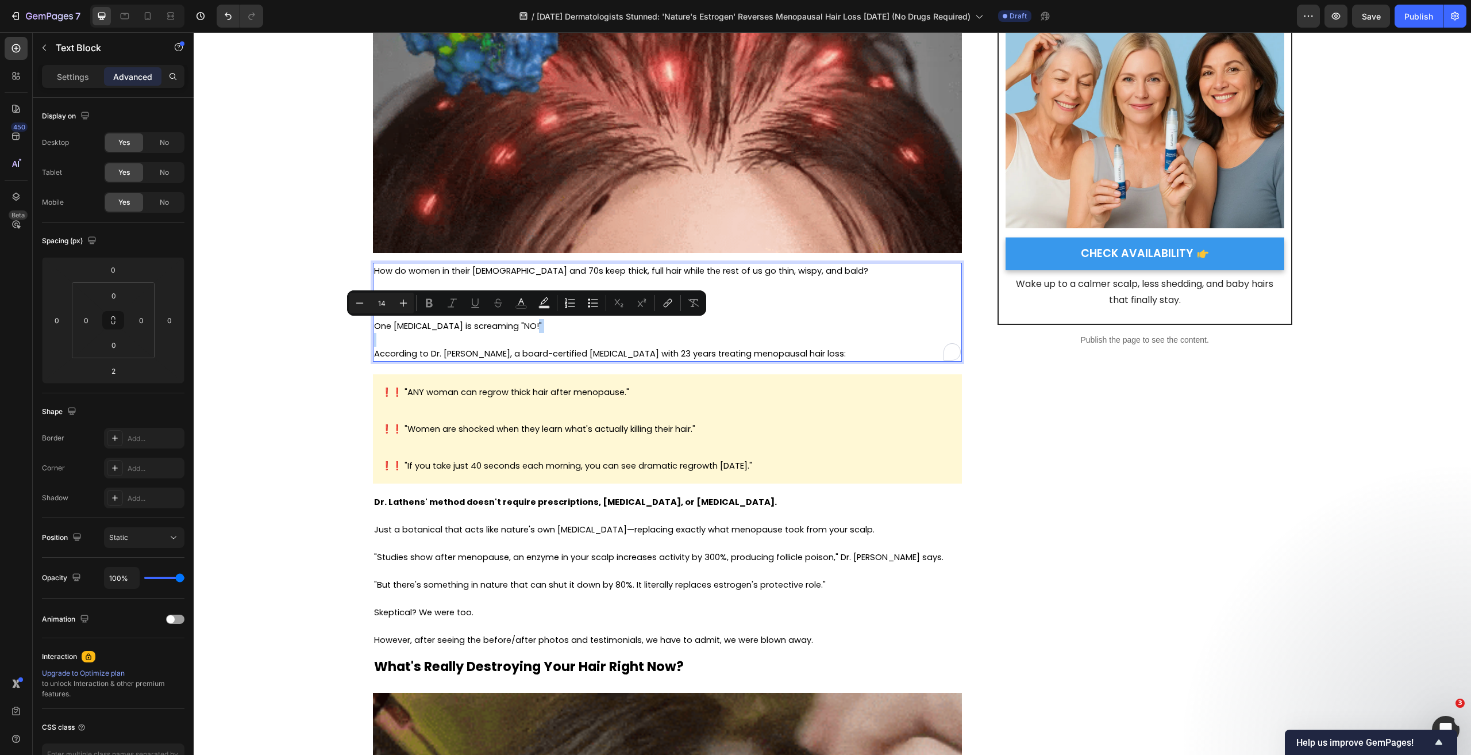
click at [553, 328] on p "One [MEDICAL_DATA] is screaming "NO!"" at bounding box center [667, 326] width 587 height 14
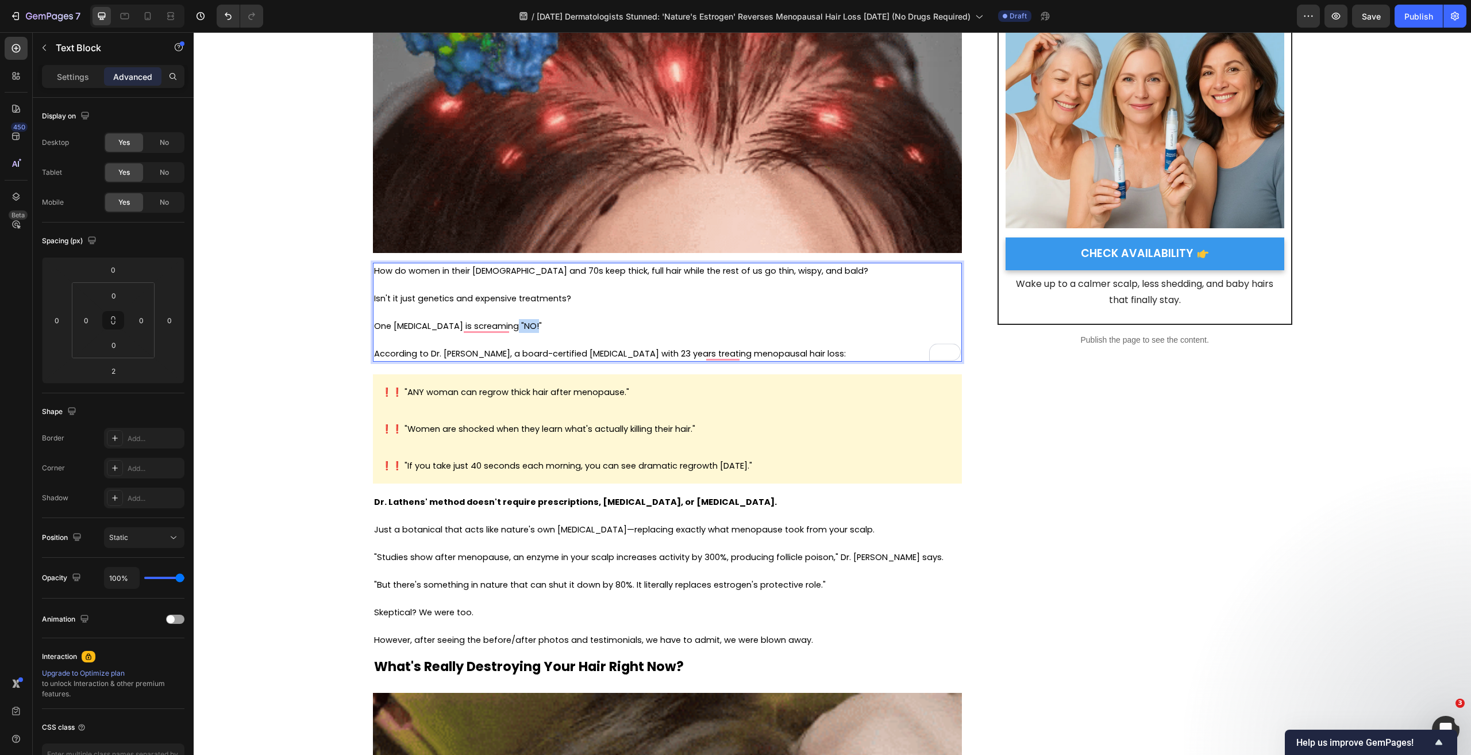
drag, startPoint x: 544, startPoint y: 326, endPoint x: 506, endPoint y: 331, distance: 38.2
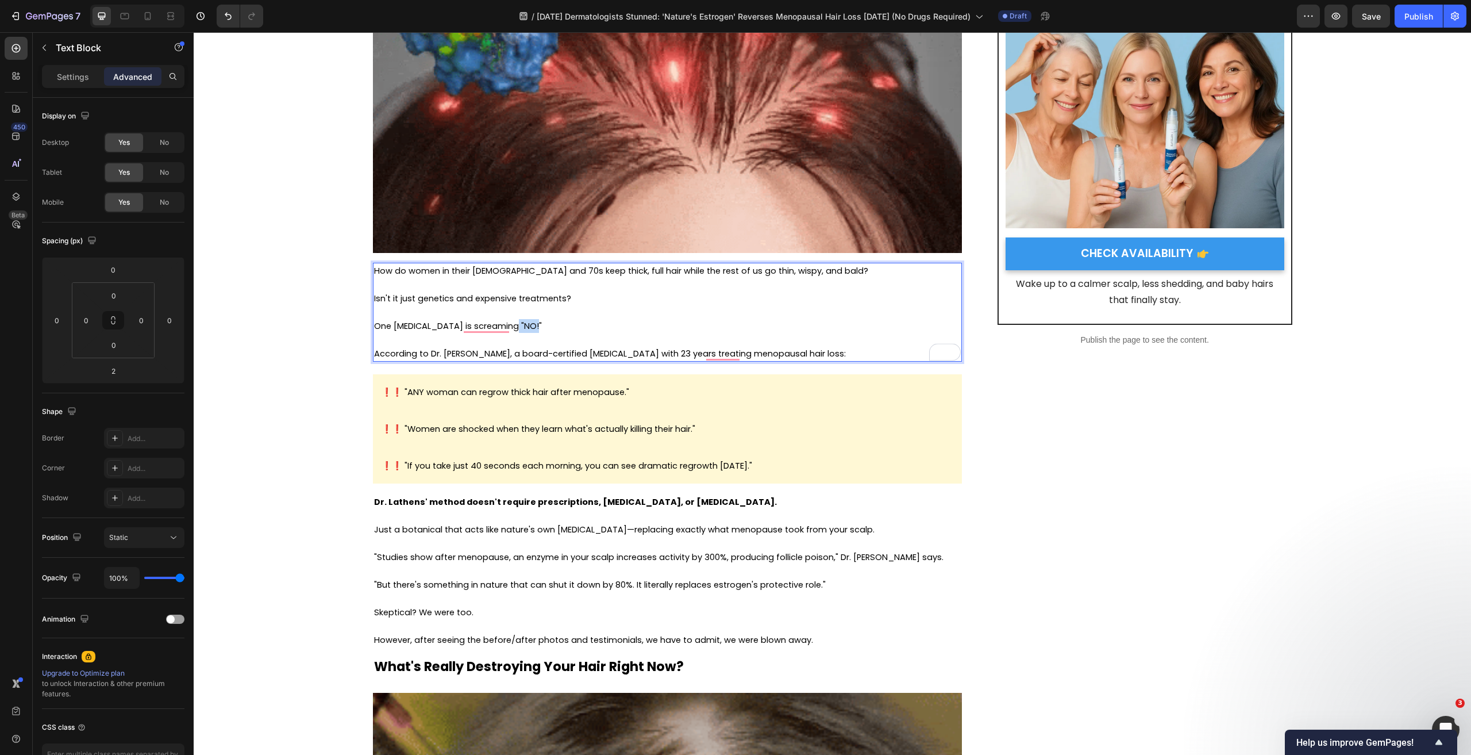
click at [506, 331] on p "One [MEDICAL_DATA] is screaming "NO!"" at bounding box center [667, 326] width 587 height 14
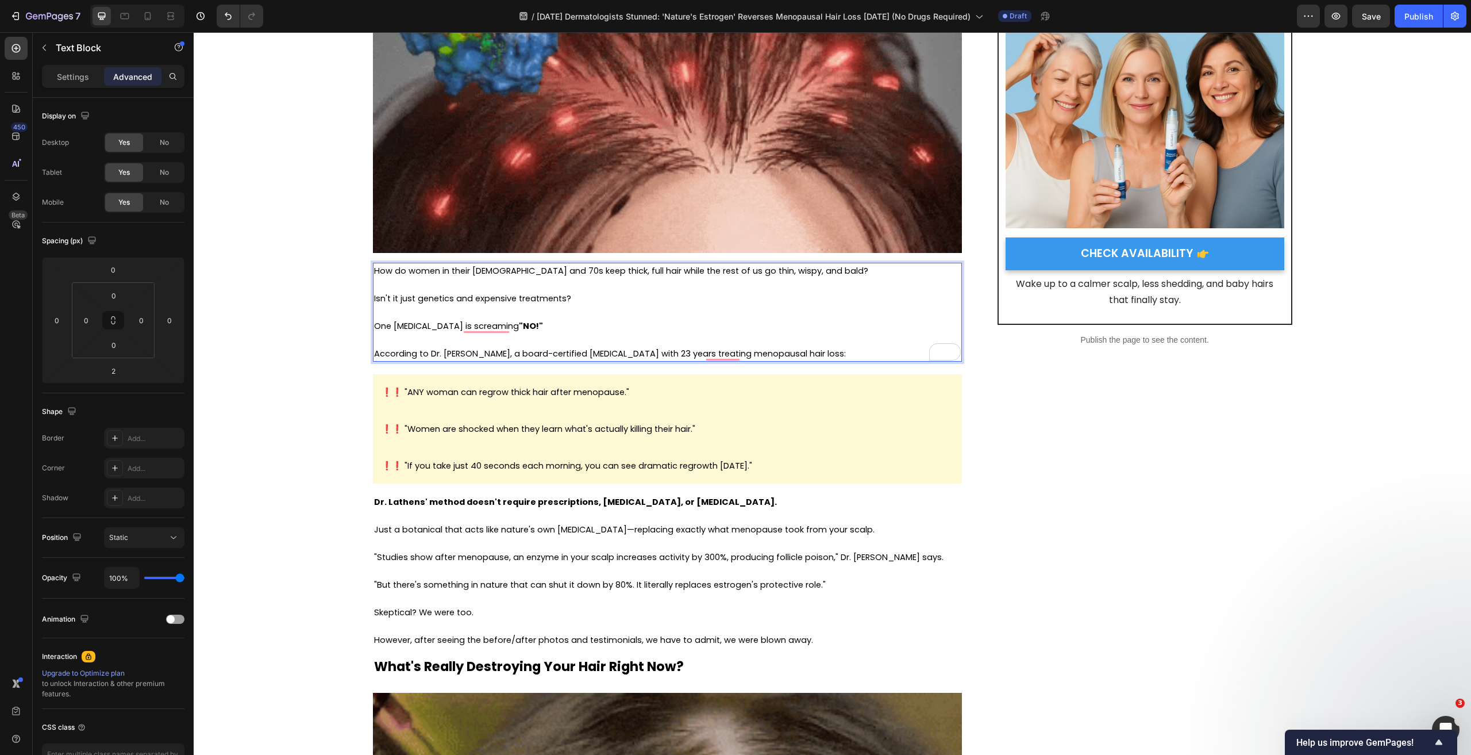
click at [569, 360] on p "According to Dr. [PERSON_NAME], a board-certified [MEDICAL_DATA] with 23 years …" at bounding box center [667, 354] width 587 height 14
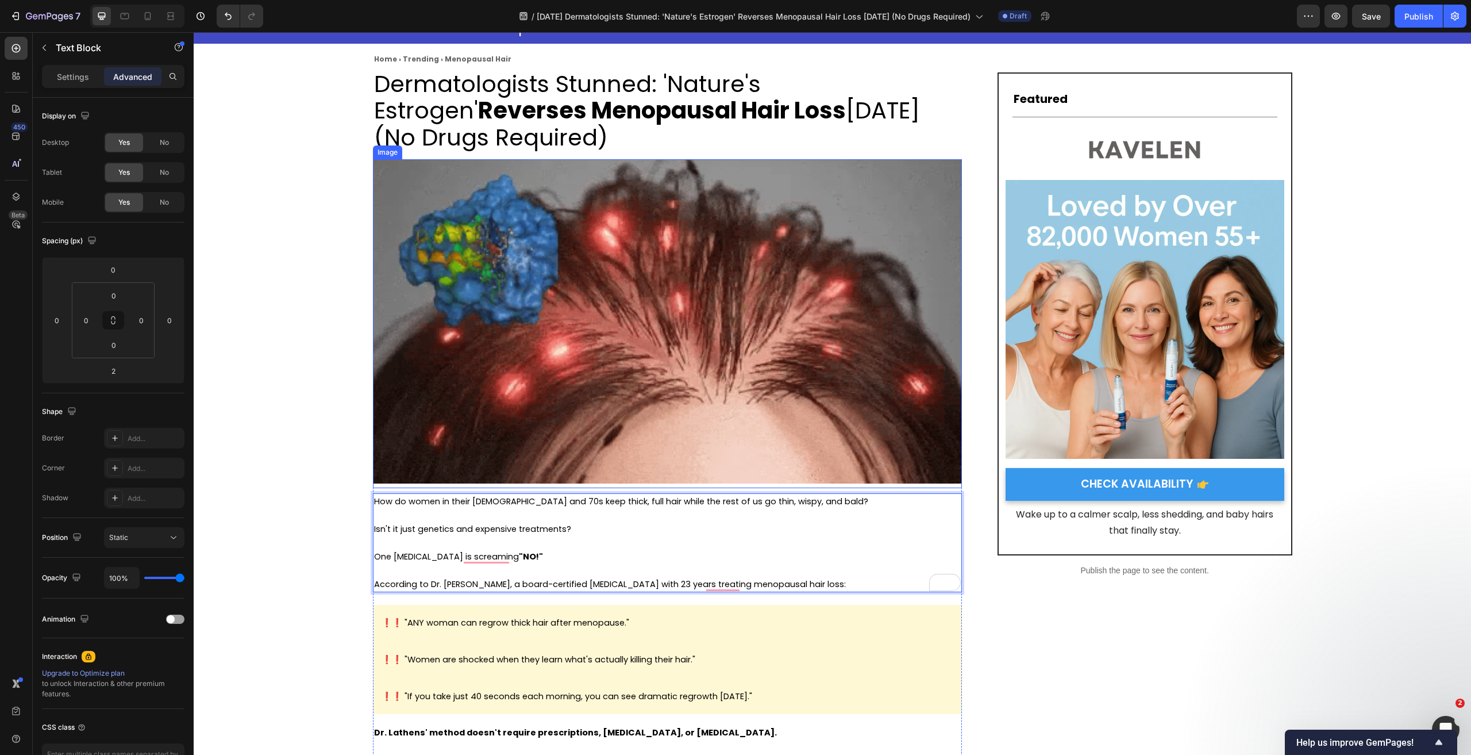
scroll to position [57, 0]
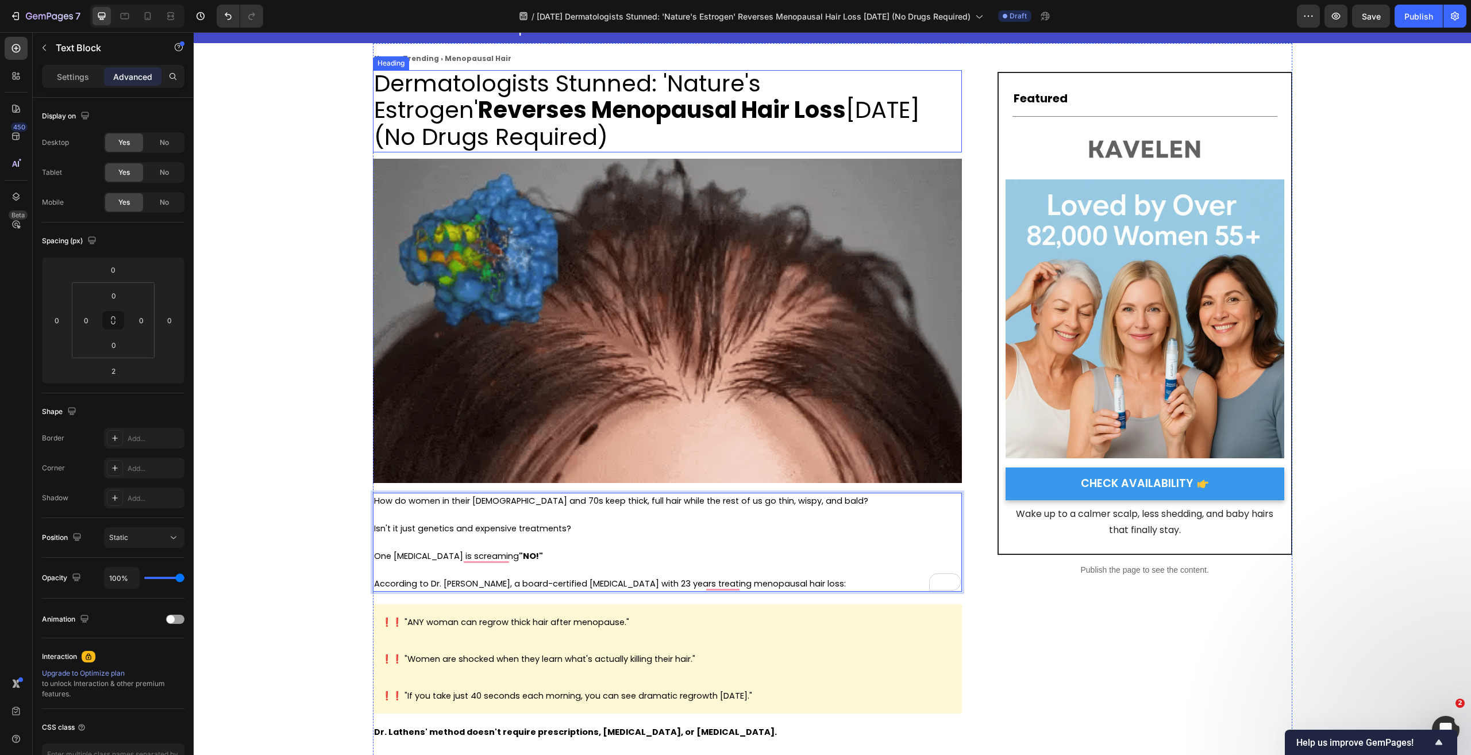
click at [611, 119] on strong "Reverses Menopausal Hair Loss" at bounding box center [662, 110] width 368 height 32
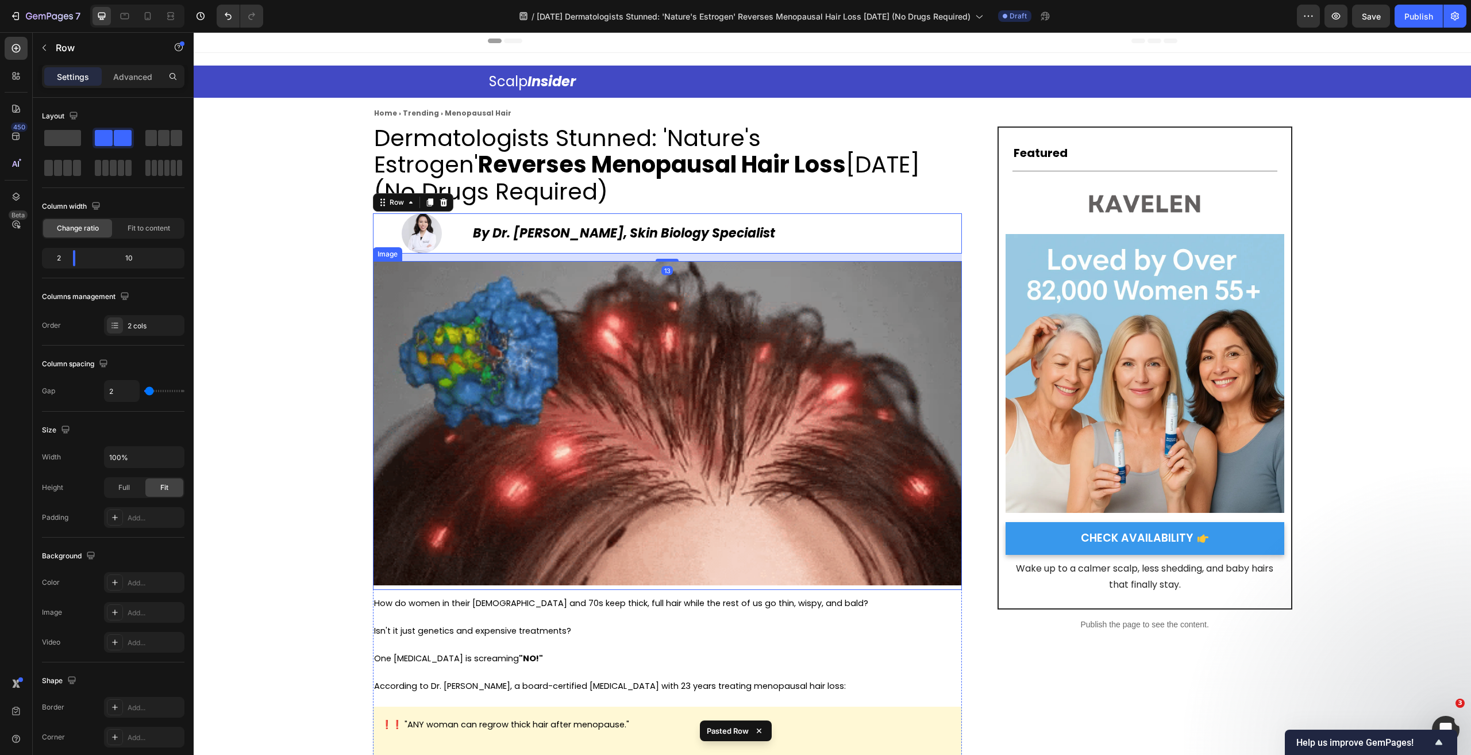
scroll to position [0, 0]
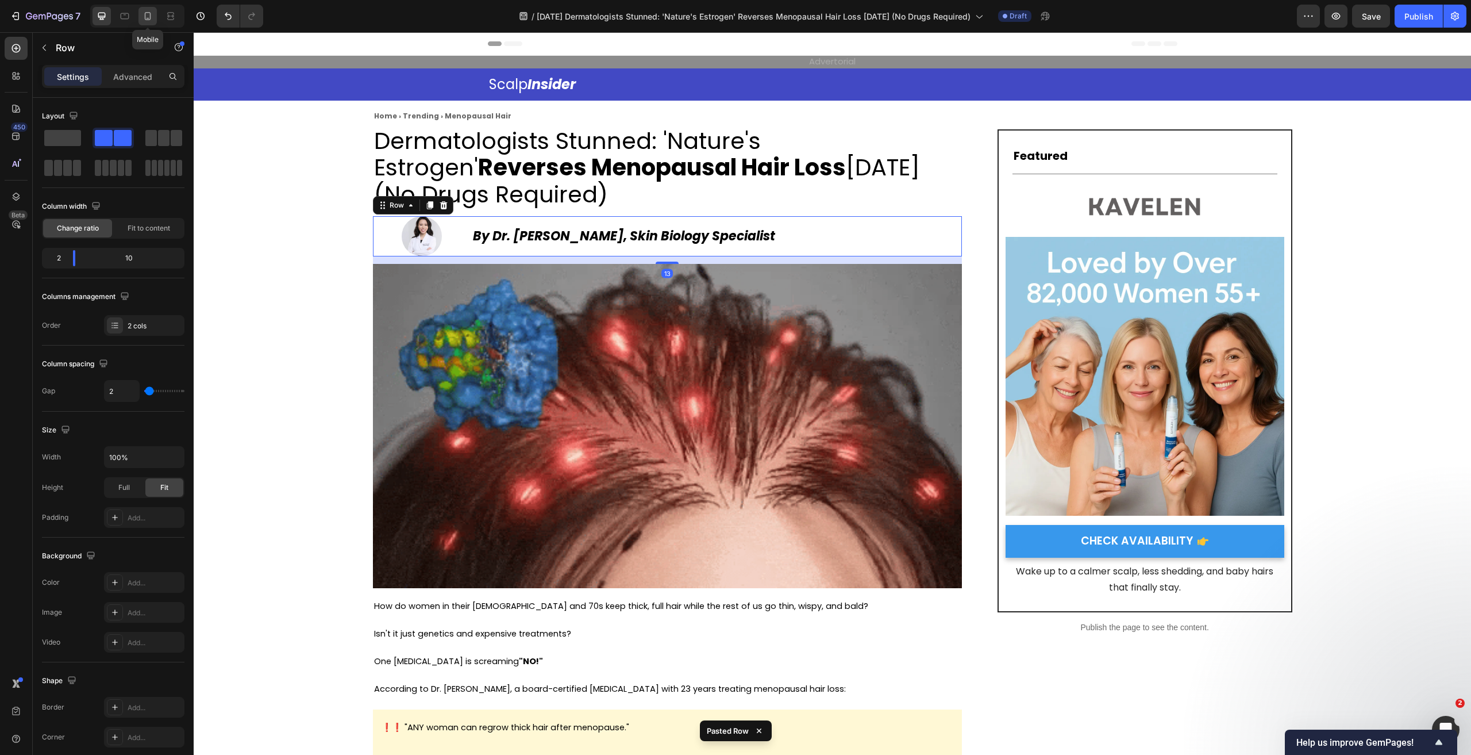
click at [148, 13] on icon at bounding box center [147, 15] width 11 height 11
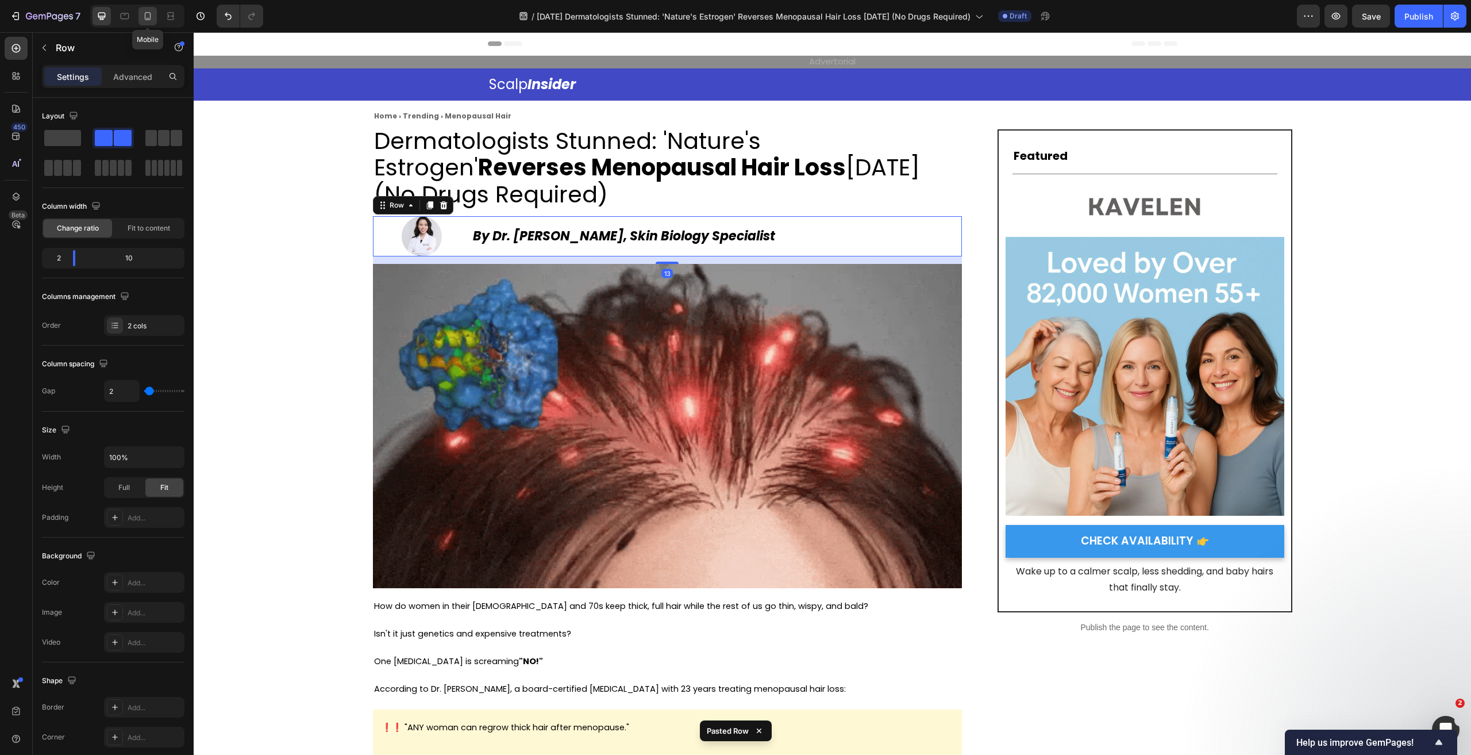
type input "0"
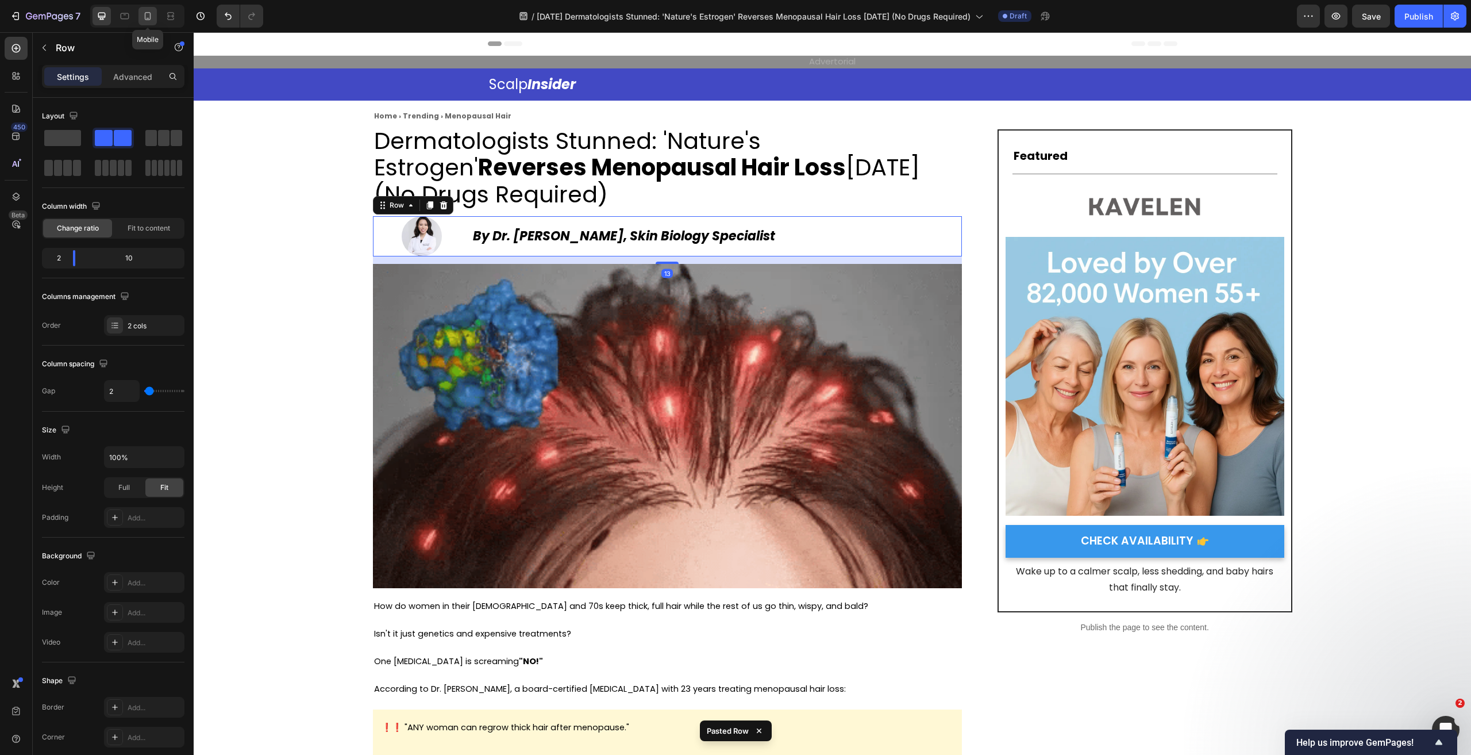
type input "0"
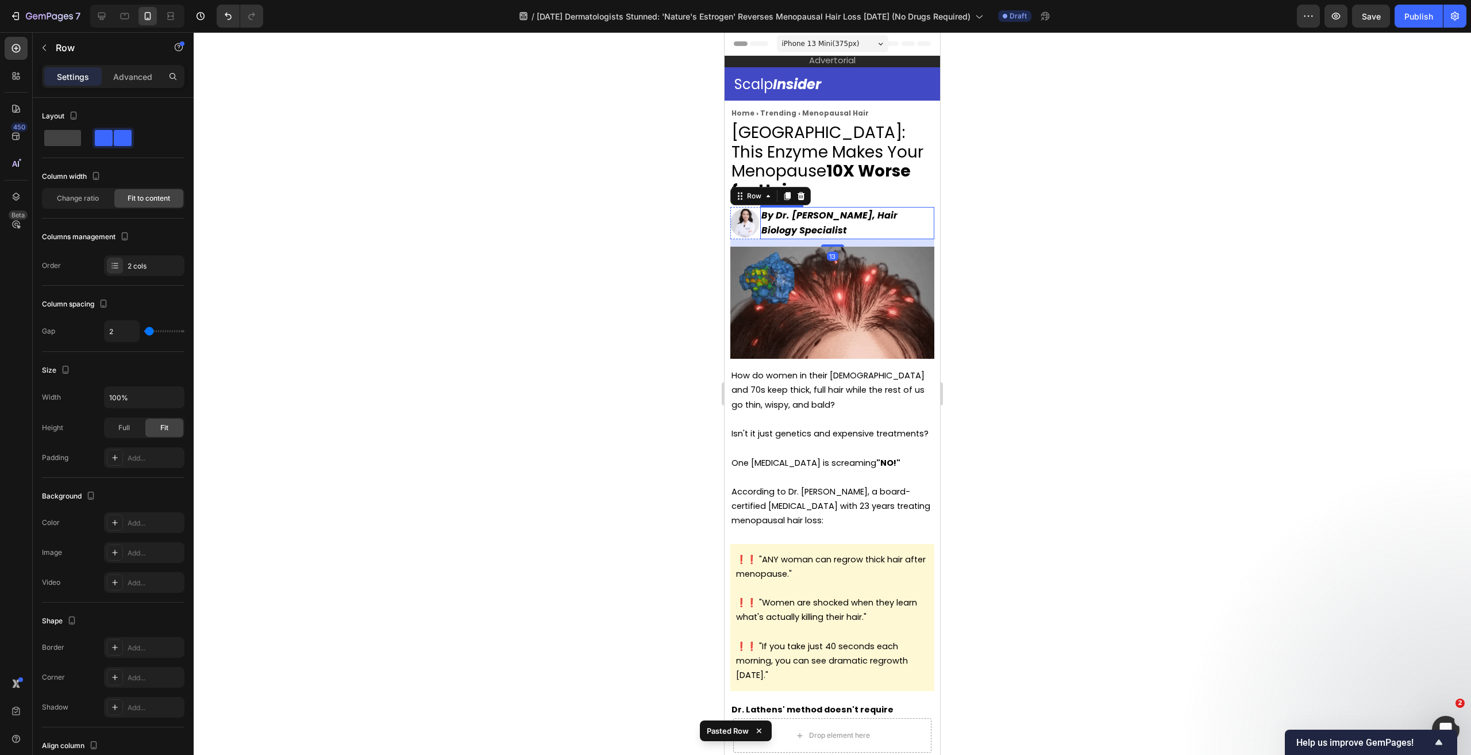
click at [824, 224] on strong "By Dr. [PERSON_NAME], Hair Biology Specialist" at bounding box center [829, 223] width 136 height 28
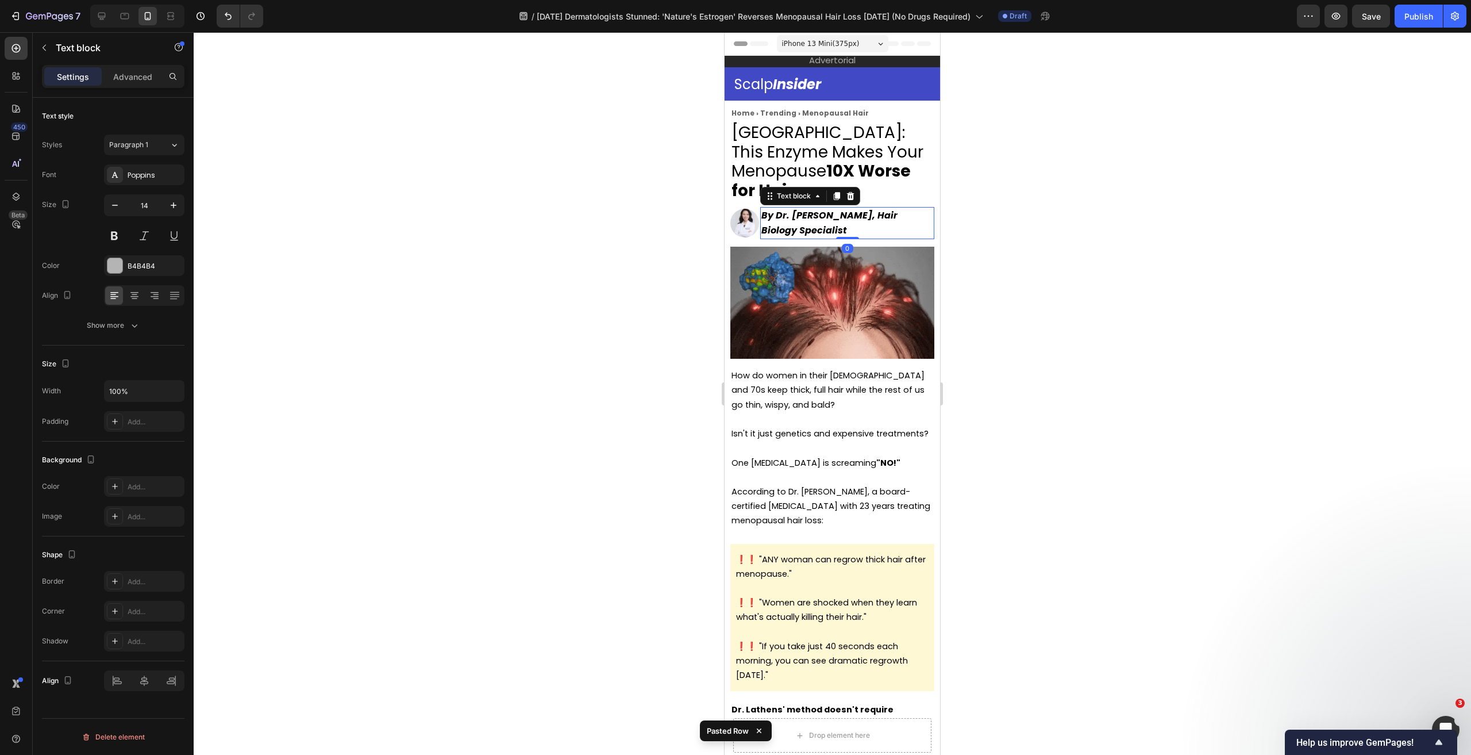
click at [796, 220] on strong "By Dr. [PERSON_NAME], Hair Biology Specialist" at bounding box center [829, 223] width 136 height 28
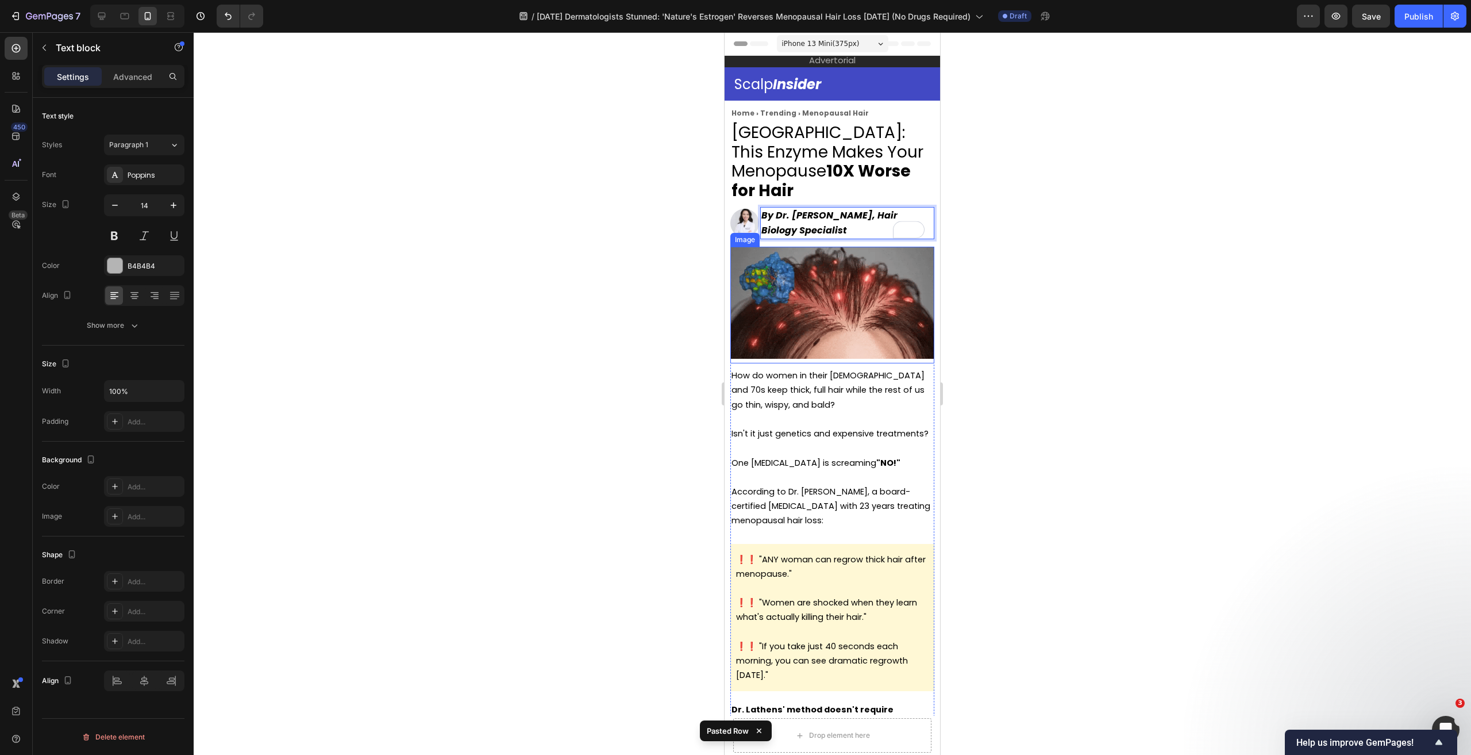
click at [909, 290] on img at bounding box center [832, 303] width 204 height 112
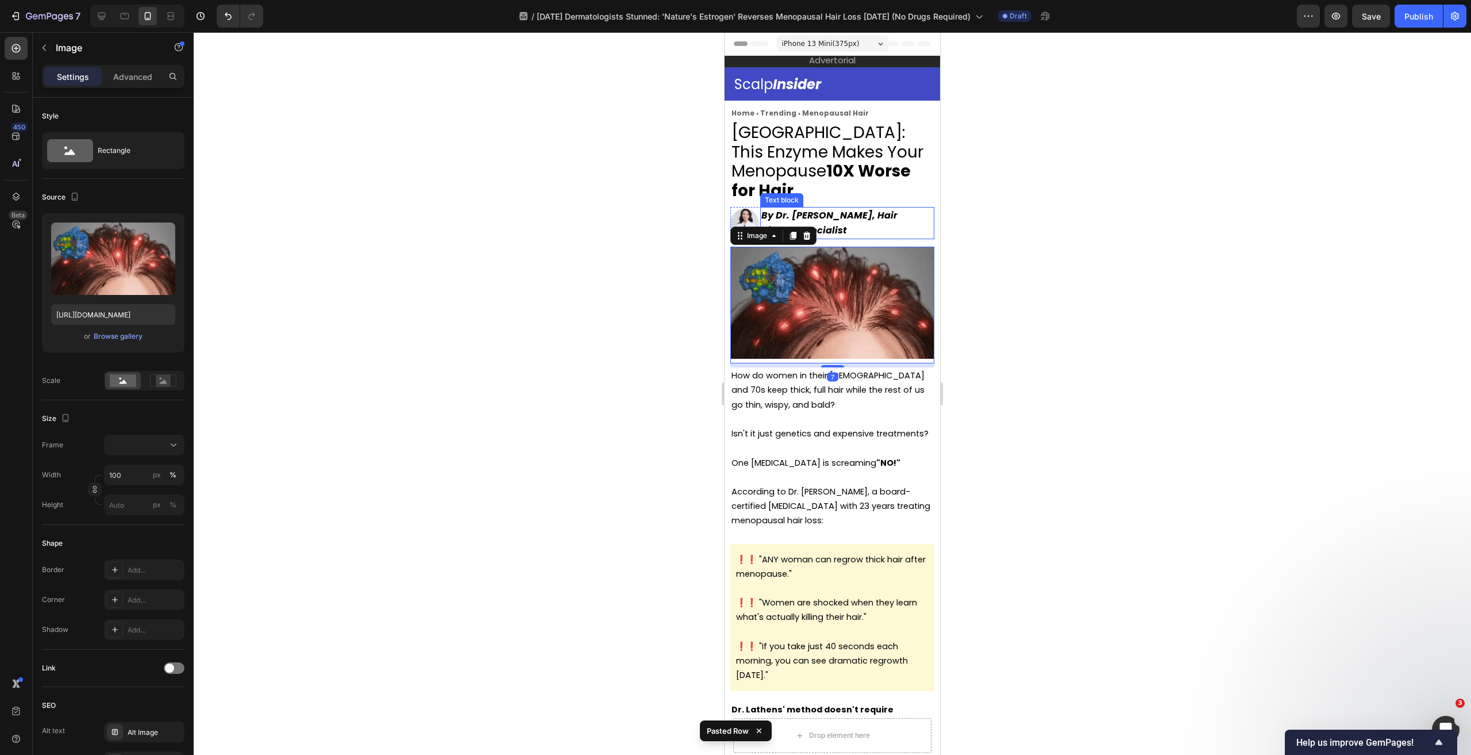
click at [833, 221] on strong "By Dr. [PERSON_NAME], Hair Biology Specialist" at bounding box center [829, 223] width 136 height 28
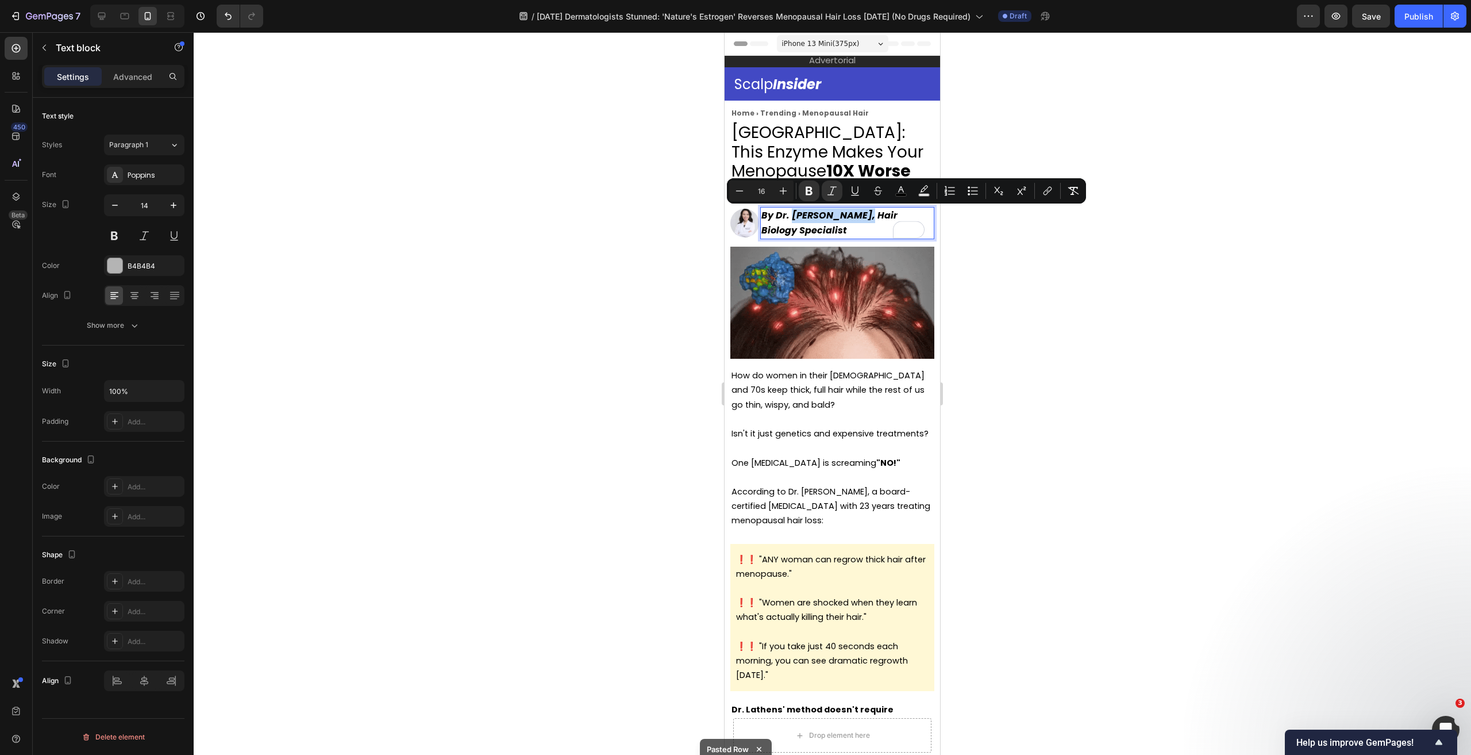
drag, startPoint x: 865, startPoint y: 217, endPoint x: 791, endPoint y: 217, distance: 73.6
click at [791, 217] on strong "By Dr. [PERSON_NAME], Hair Biology Specialist" at bounding box center [829, 223] width 136 height 28
click at [867, 234] on p "By Dr. [PERSON_NAME], Hair Biology Specialist" at bounding box center [847, 223] width 172 height 30
drag, startPoint x: 864, startPoint y: 217, endPoint x: 792, endPoint y: 217, distance: 72.4
click at [792, 217] on strong "By Dr. [PERSON_NAME], Hair Biology Specialist" at bounding box center [829, 223] width 136 height 28
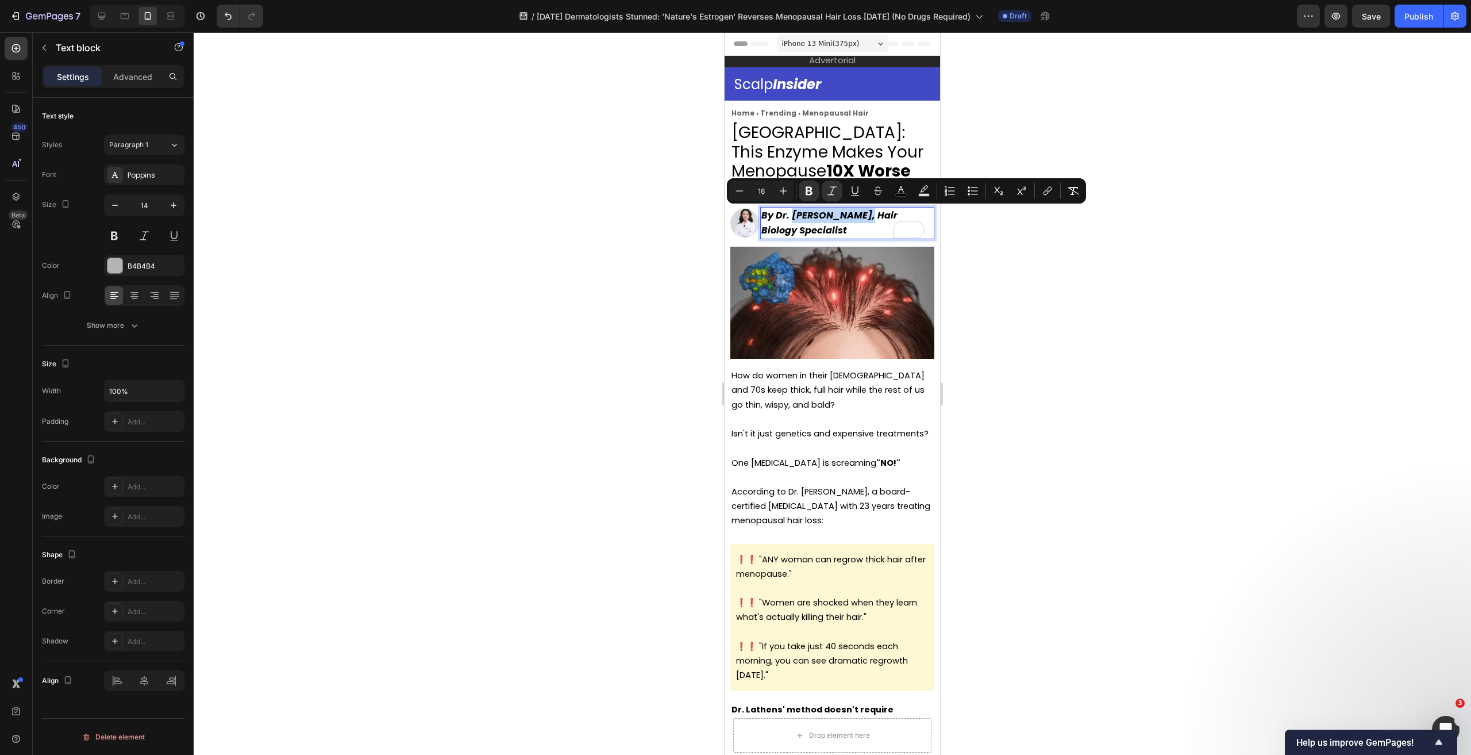
click at [791, 218] on strong "By Dr. [PERSON_NAME], Hair Biology Specialist" at bounding box center [829, 223] width 136 height 28
drag, startPoint x: 797, startPoint y: 217, endPoint x: 853, endPoint y: 217, distance: 55.7
click at [853, 217] on strong "By Dr. [PERSON_NAME], Hair Biology Specialist" at bounding box center [829, 223] width 136 height 28
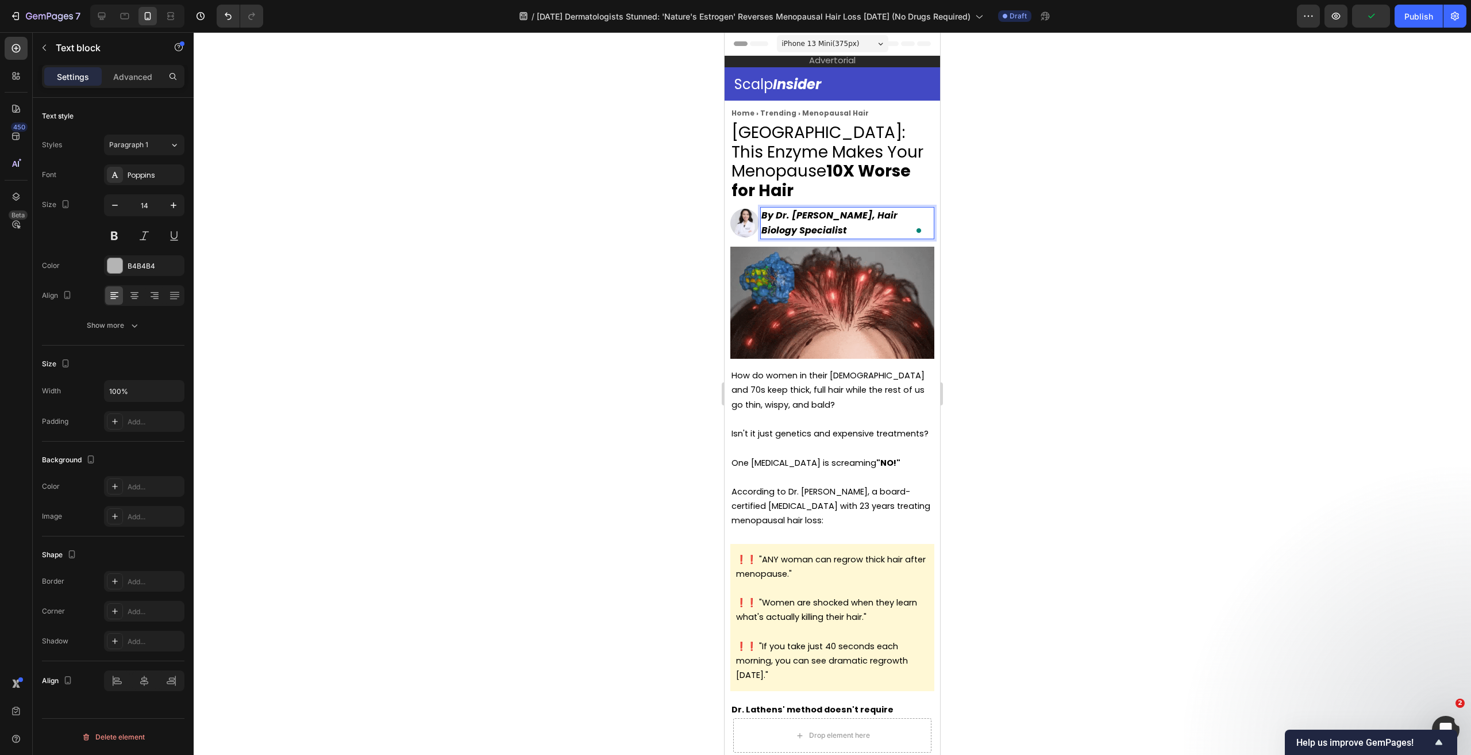
click at [1038, 264] on div at bounding box center [832, 393] width 1277 height 722
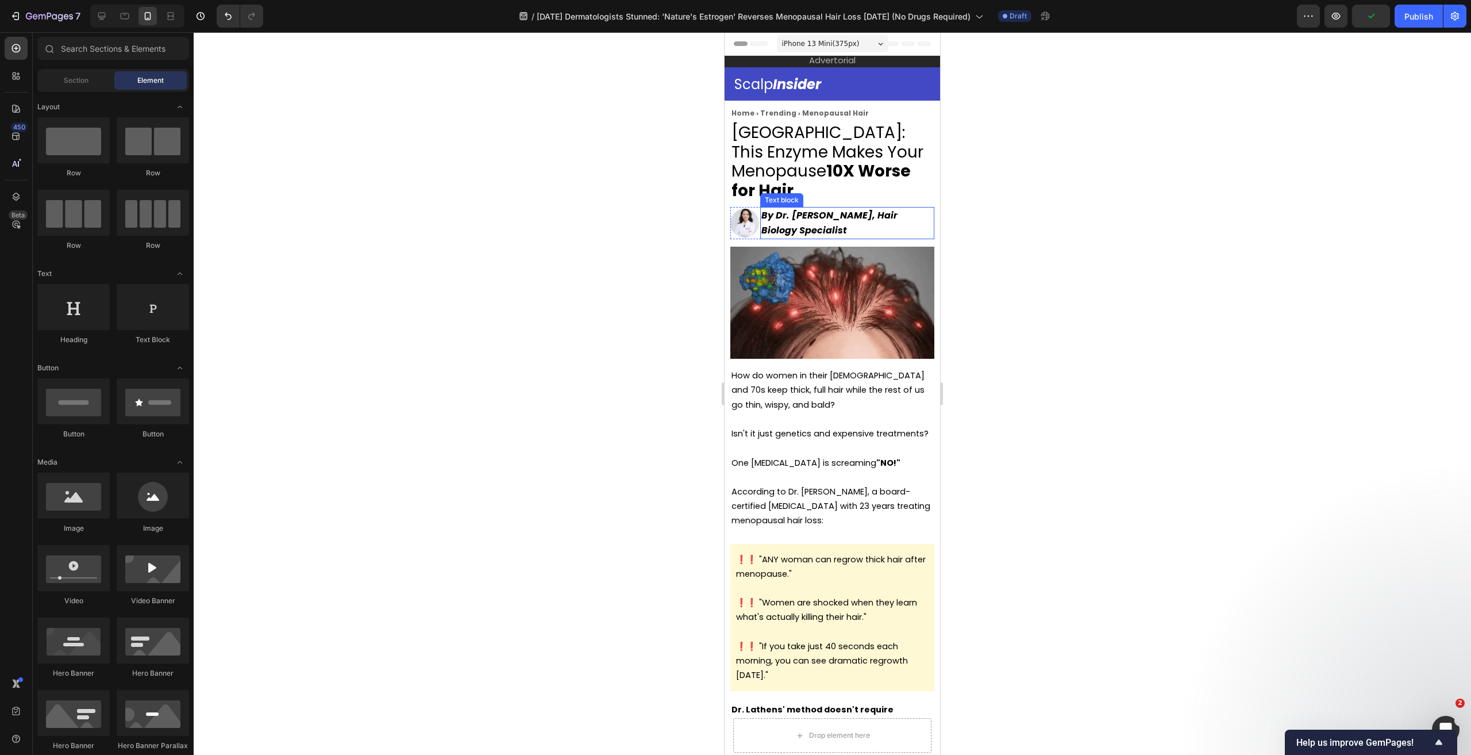
click at [823, 226] on p "By Dr. [PERSON_NAME], Hair Biology Specialist" at bounding box center [847, 223] width 172 height 30
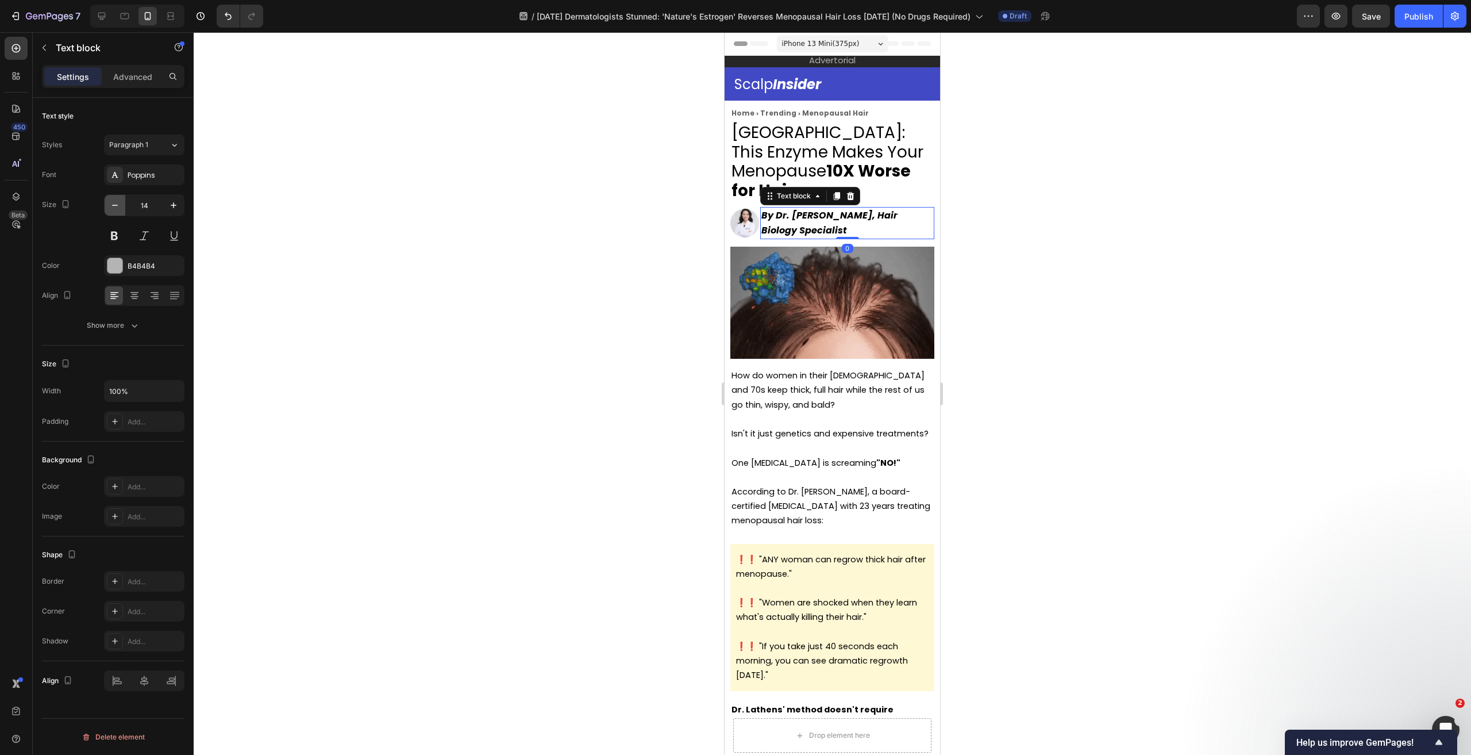
click at [112, 210] on icon "button" at bounding box center [114, 204] width 11 height 11
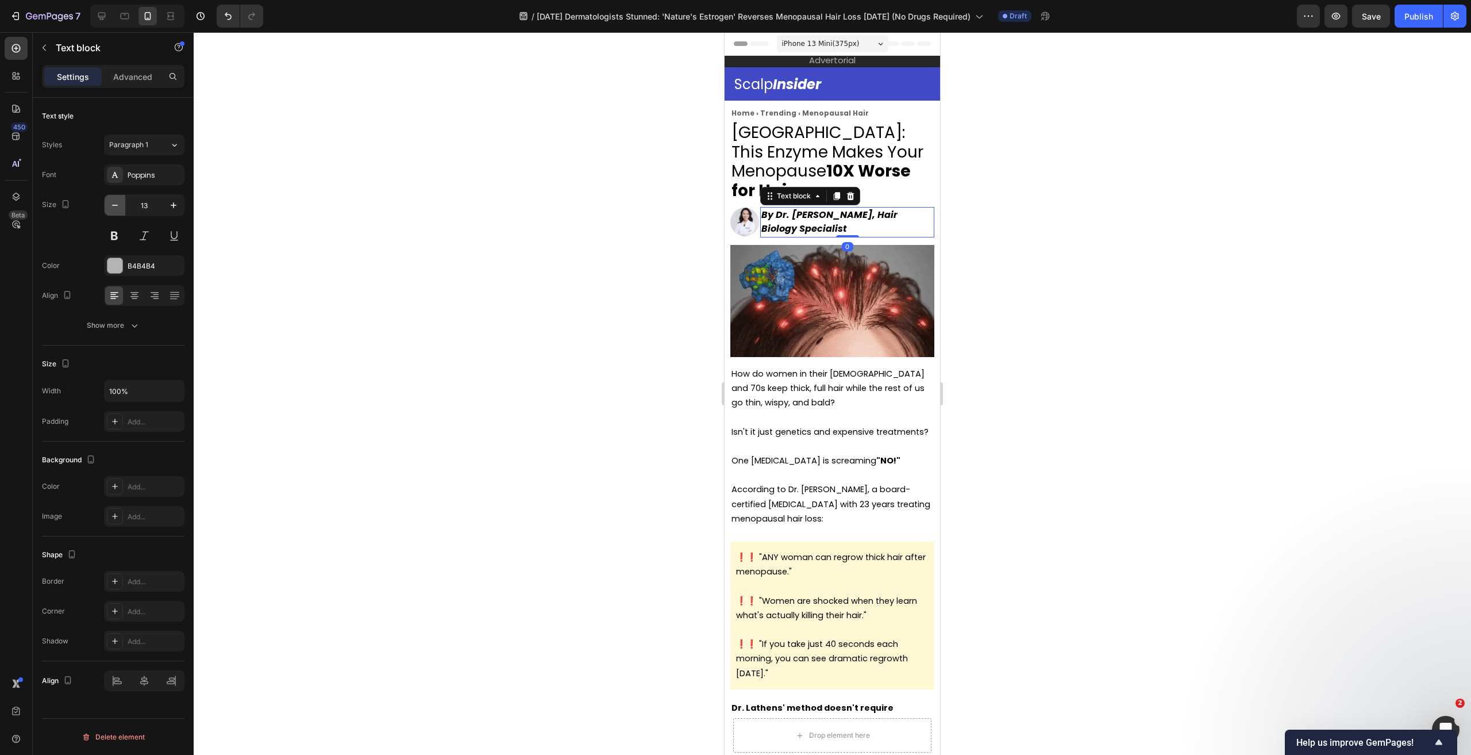
click at [112, 210] on icon "button" at bounding box center [114, 204] width 11 height 11
type input "12"
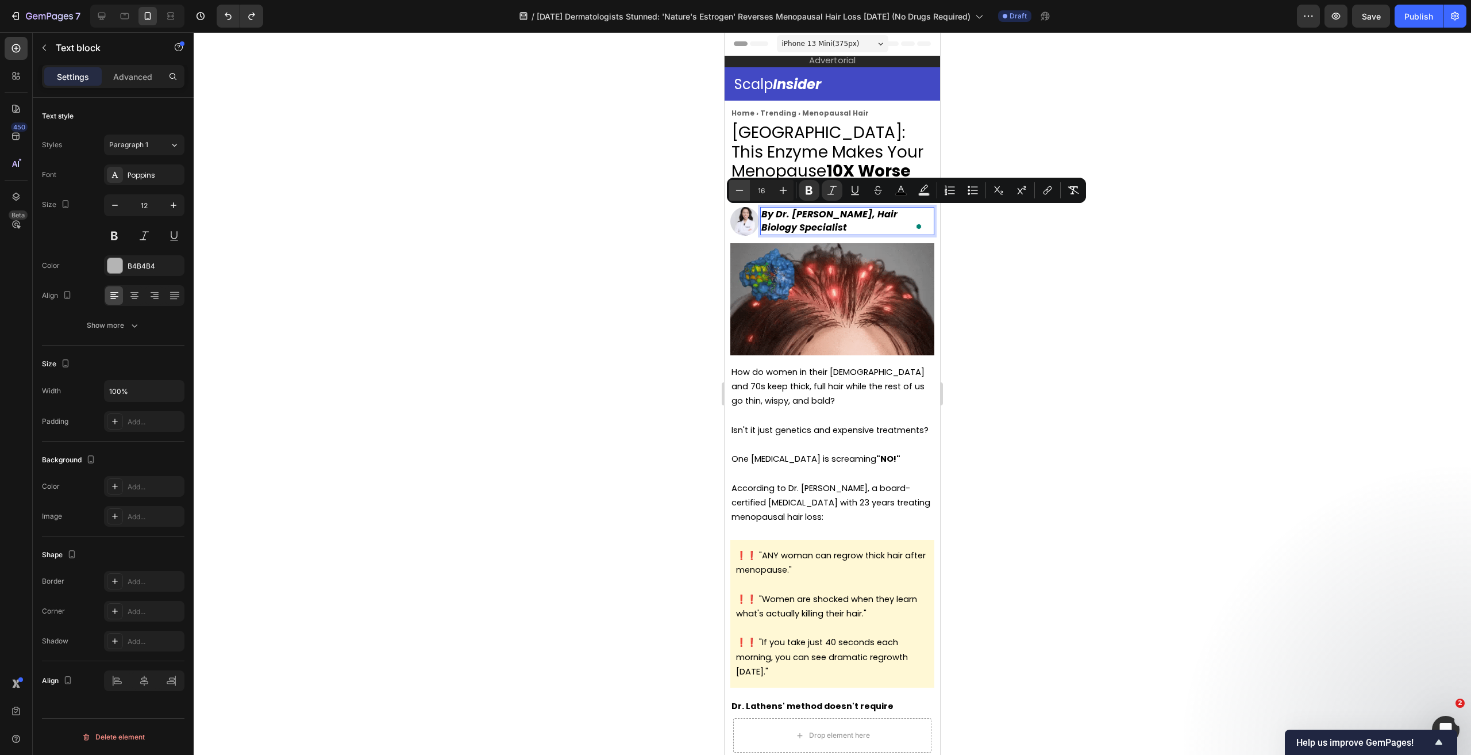
click at [742, 191] on icon "Editor contextual toolbar" at bounding box center [739, 189] width 11 height 11
type input "13"
click at [642, 211] on div at bounding box center [832, 393] width 1277 height 722
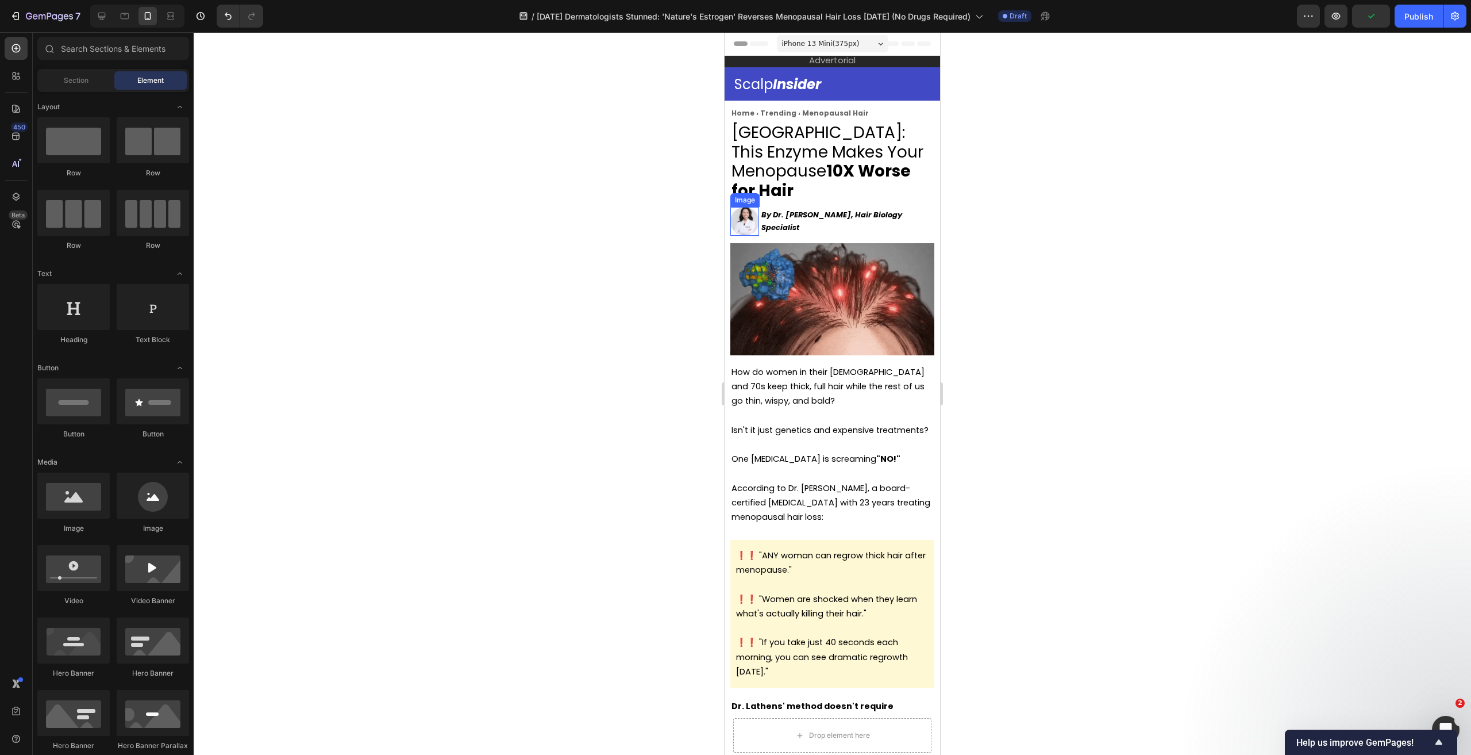
click at [752, 221] on img at bounding box center [744, 221] width 29 height 29
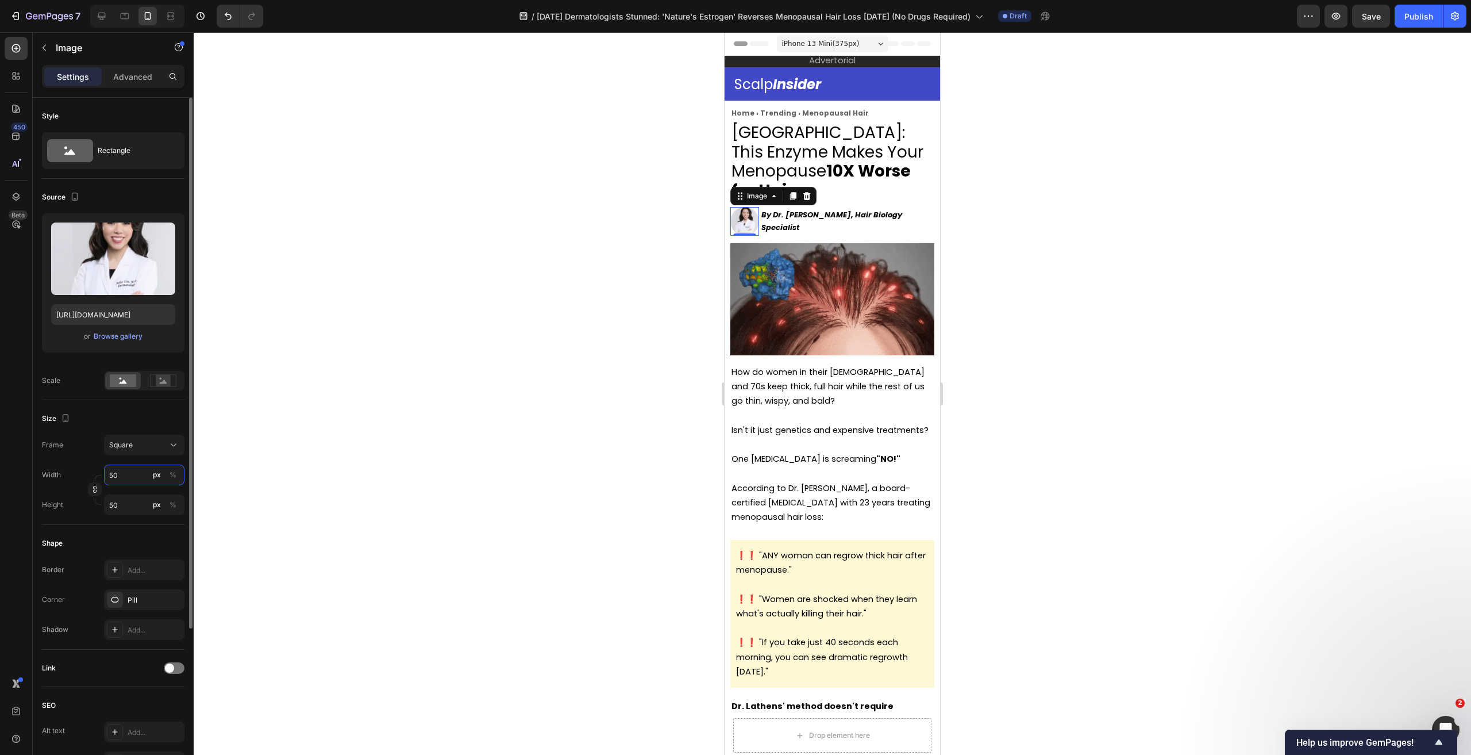
click at [130, 470] on input "50" at bounding box center [144, 474] width 80 height 21
type input "4"
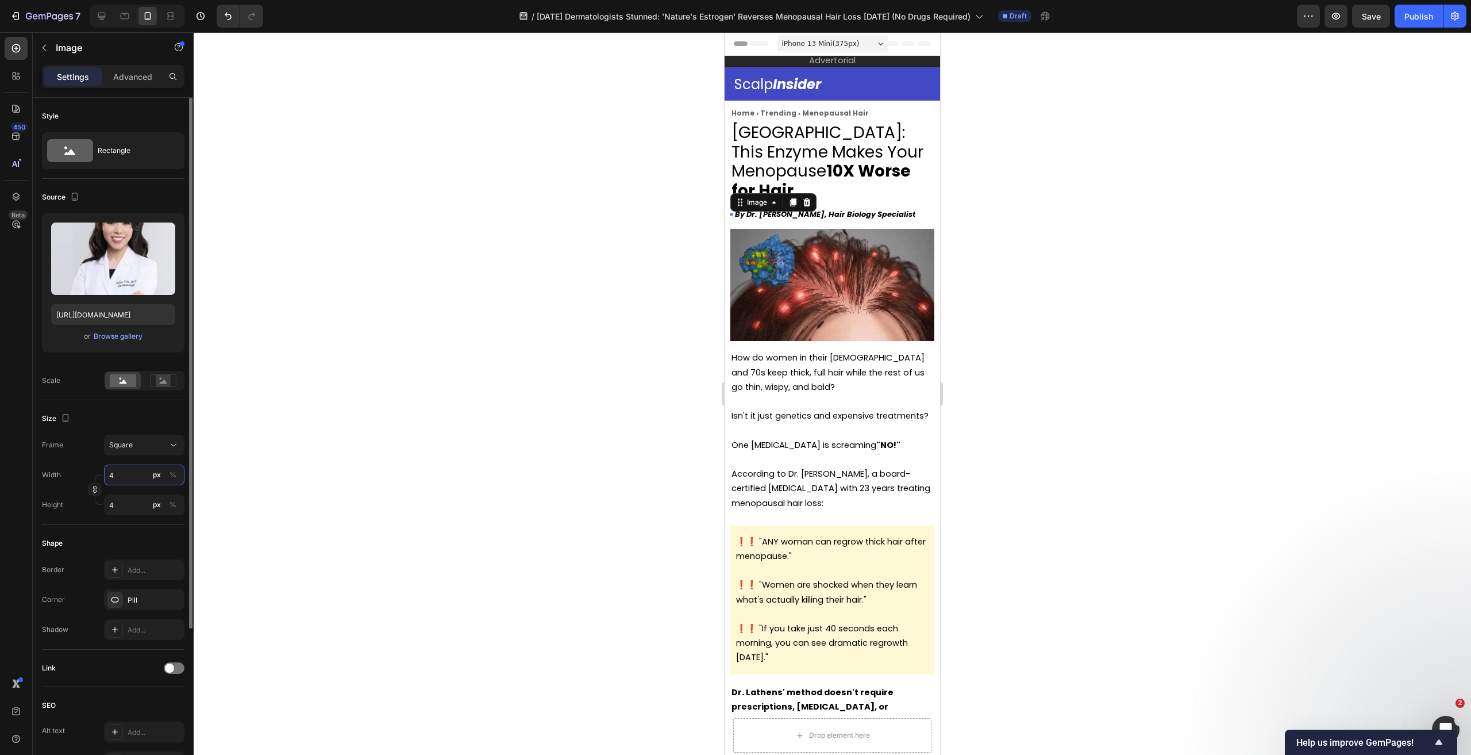
type input "40"
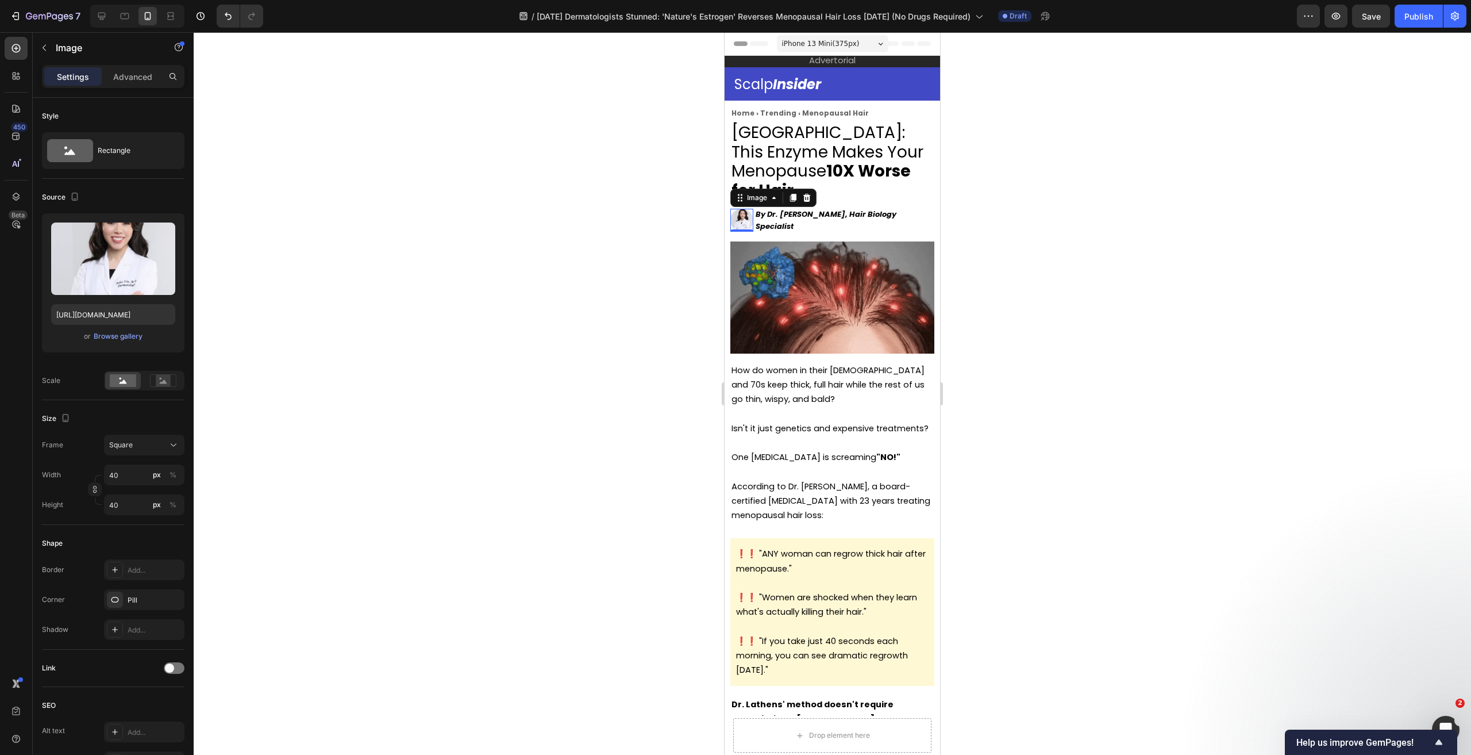
click at [428, 490] on div at bounding box center [832, 393] width 1277 height 722
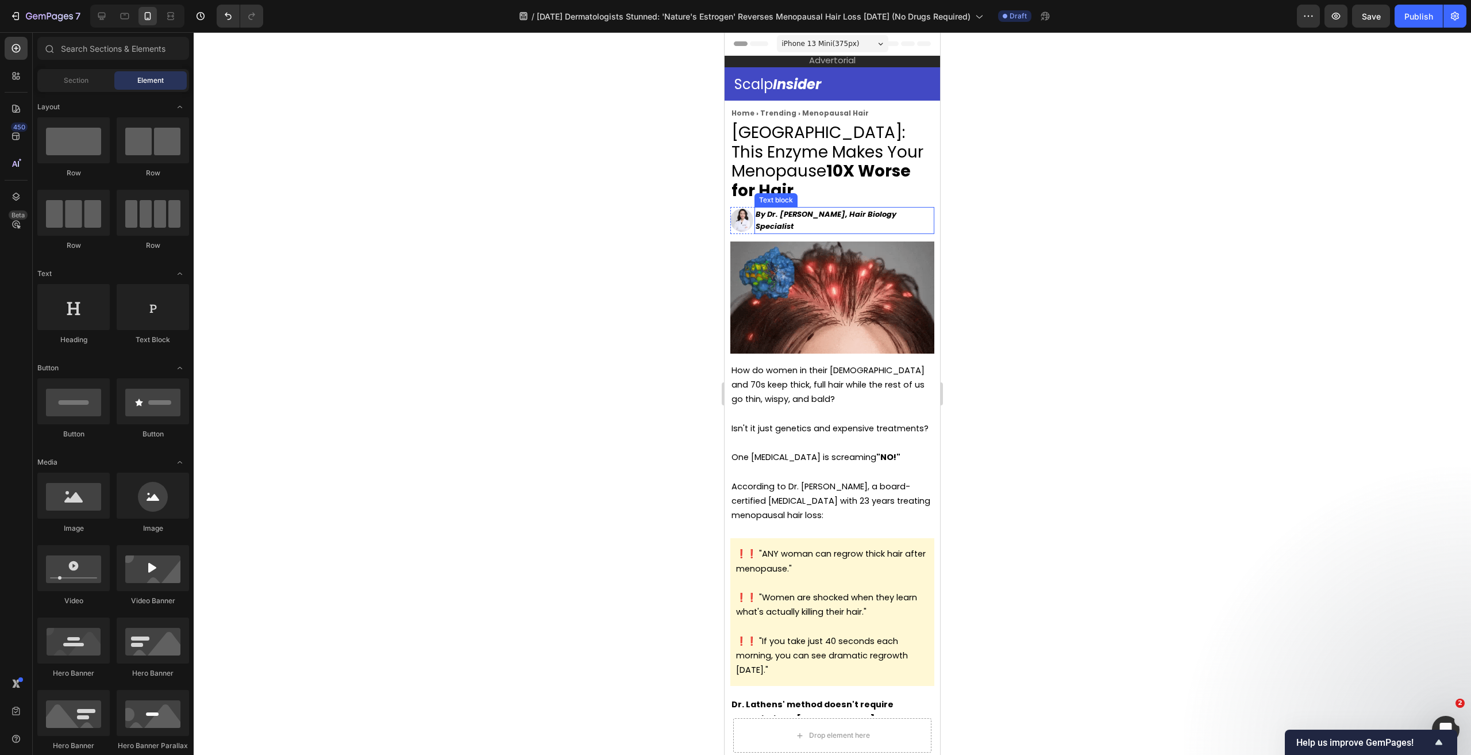
click at [767, 220] on strong "By Dr. [PERSON_NAME], Hair Biology Specialist" at bounding box center [826, 221] width 141 height 24
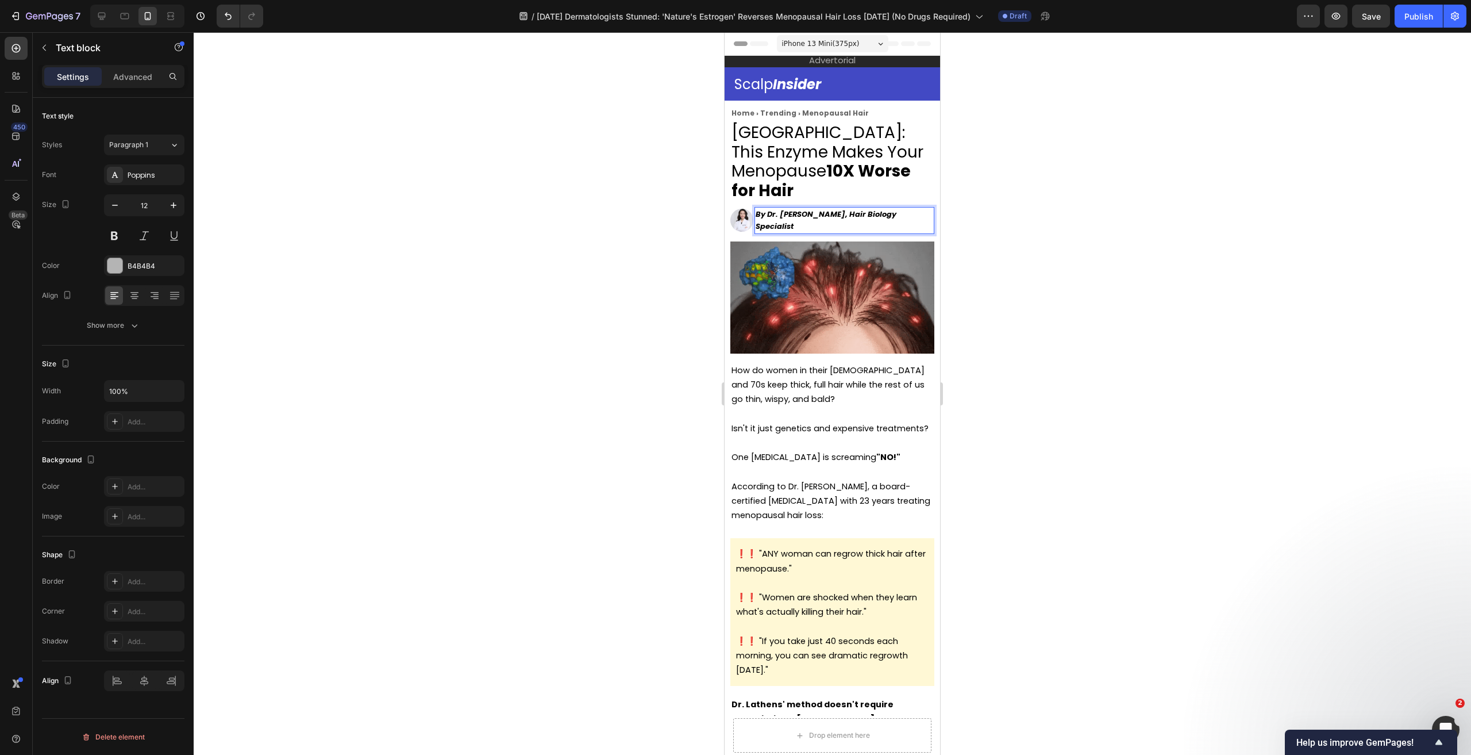
click at [1014, 256] on div at bounding box center [832, 393] width 1277 height 722
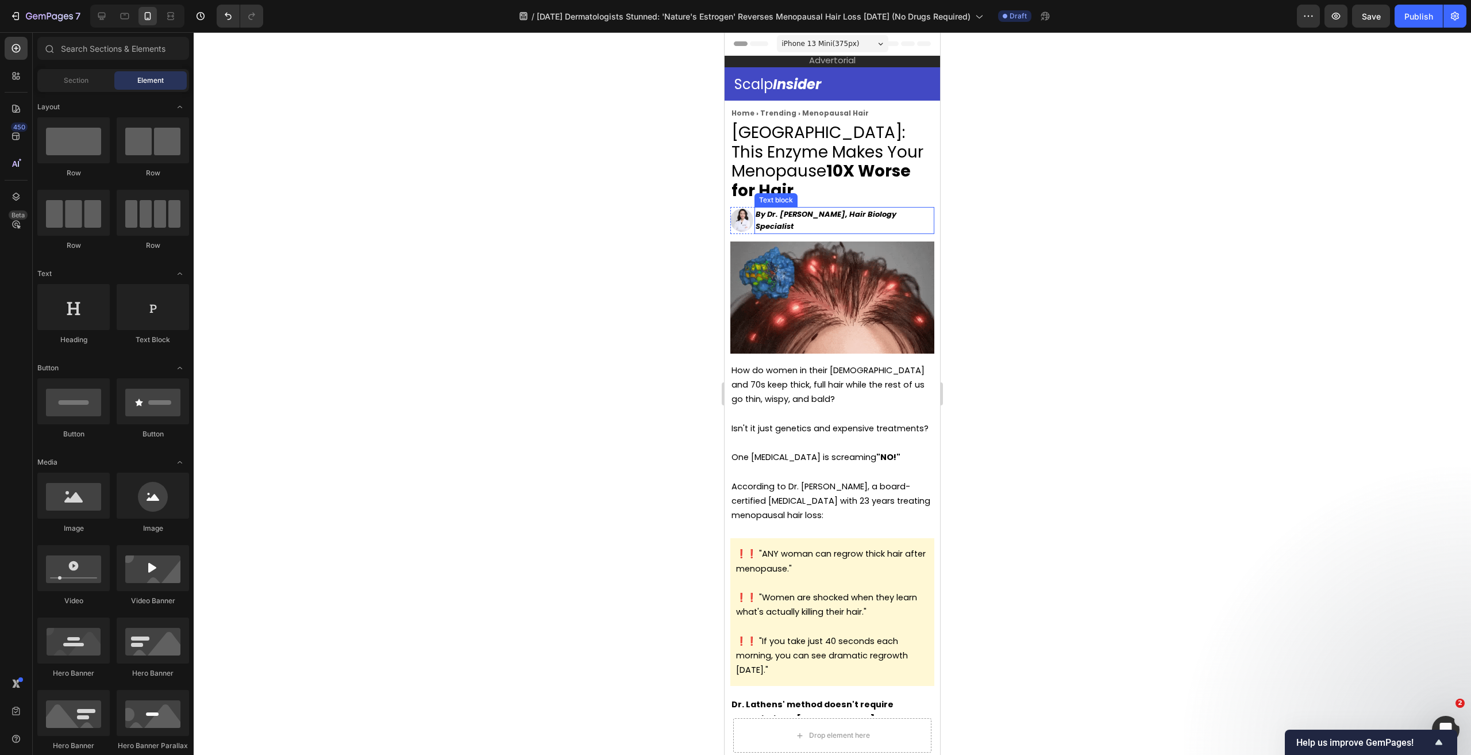
click at [891, 214] on strong "By Dr. [PERSON_NAME], Hair Biology Specialist" at bounding box center [826, 221] width 141 height 24
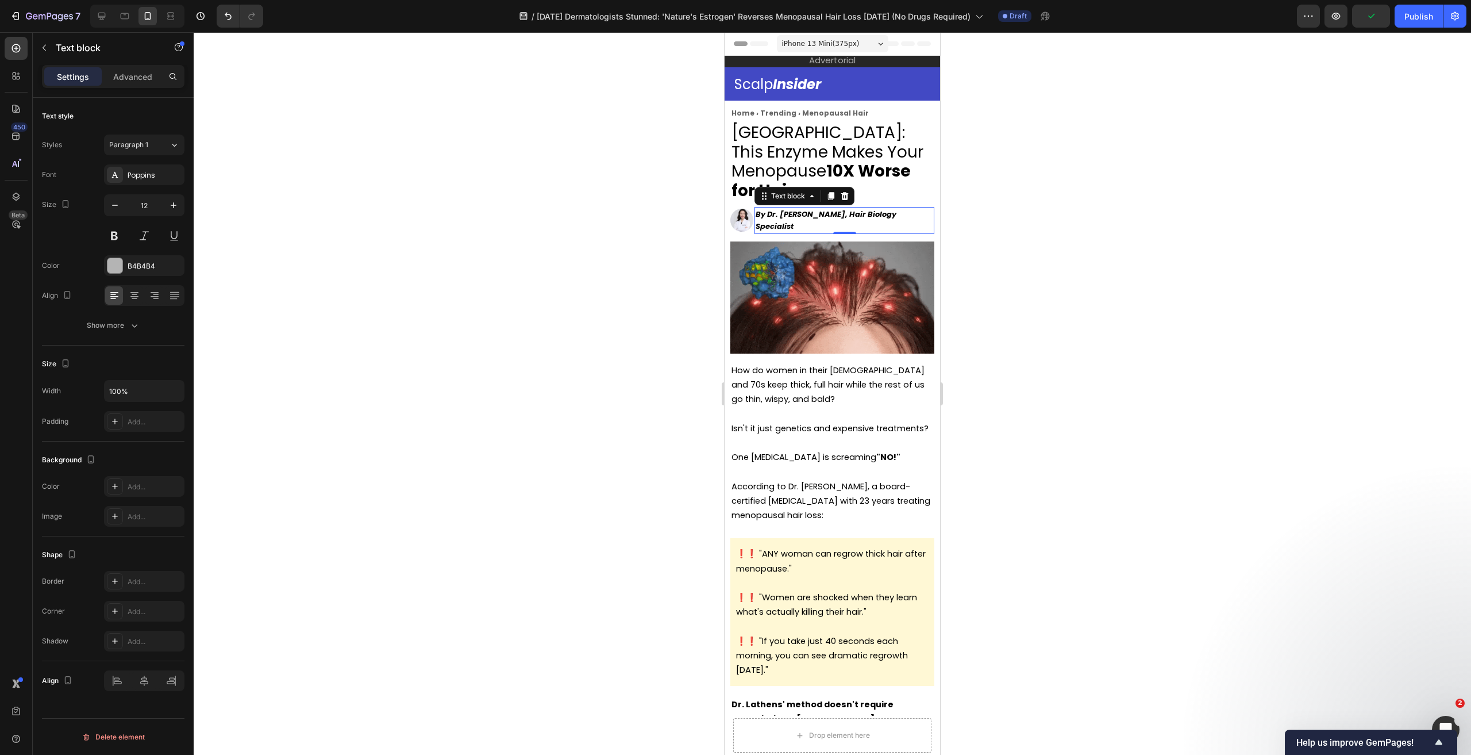
click at [1063, 244] on div at bounding box center [832, 393] width 1277 height 722
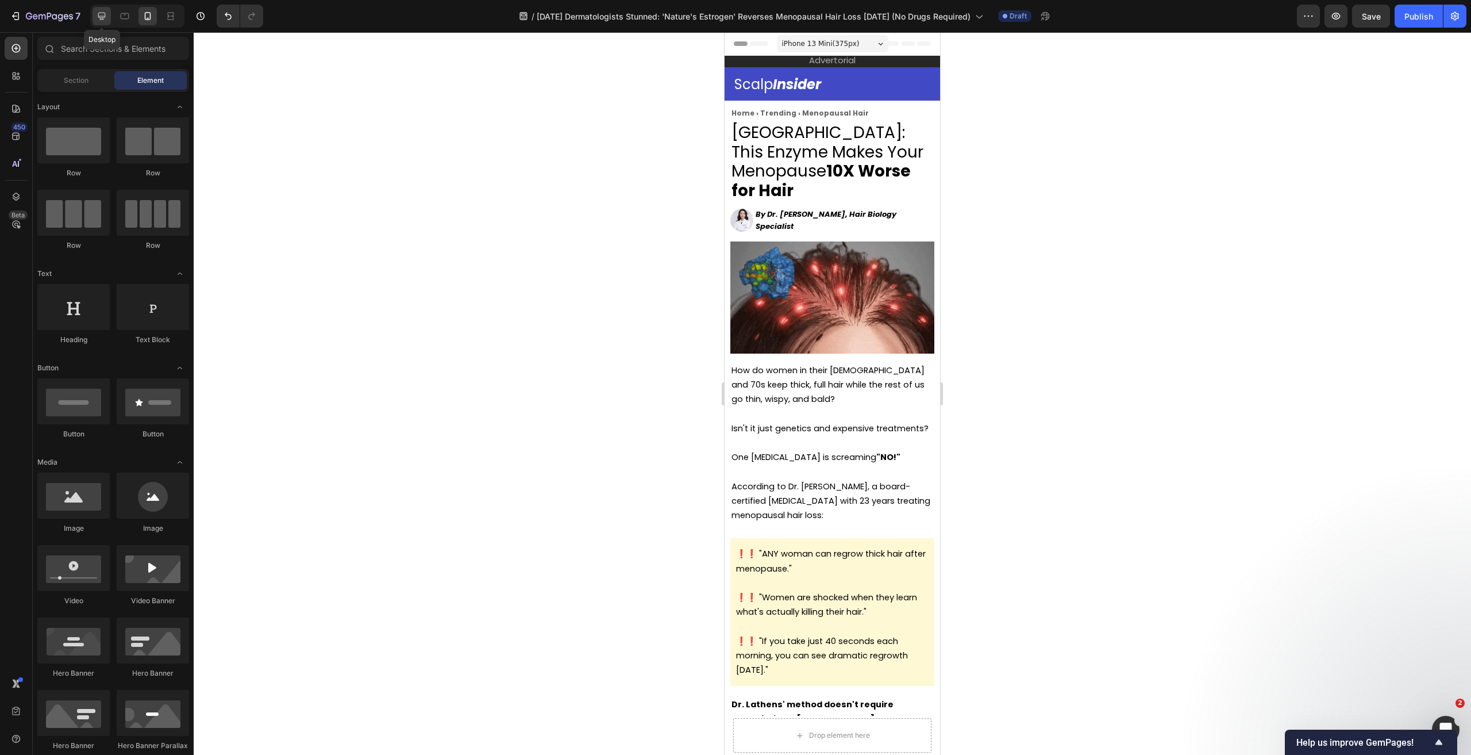
click at [99, 20] on icon at bounding box center [101, 15] width 11 height 11
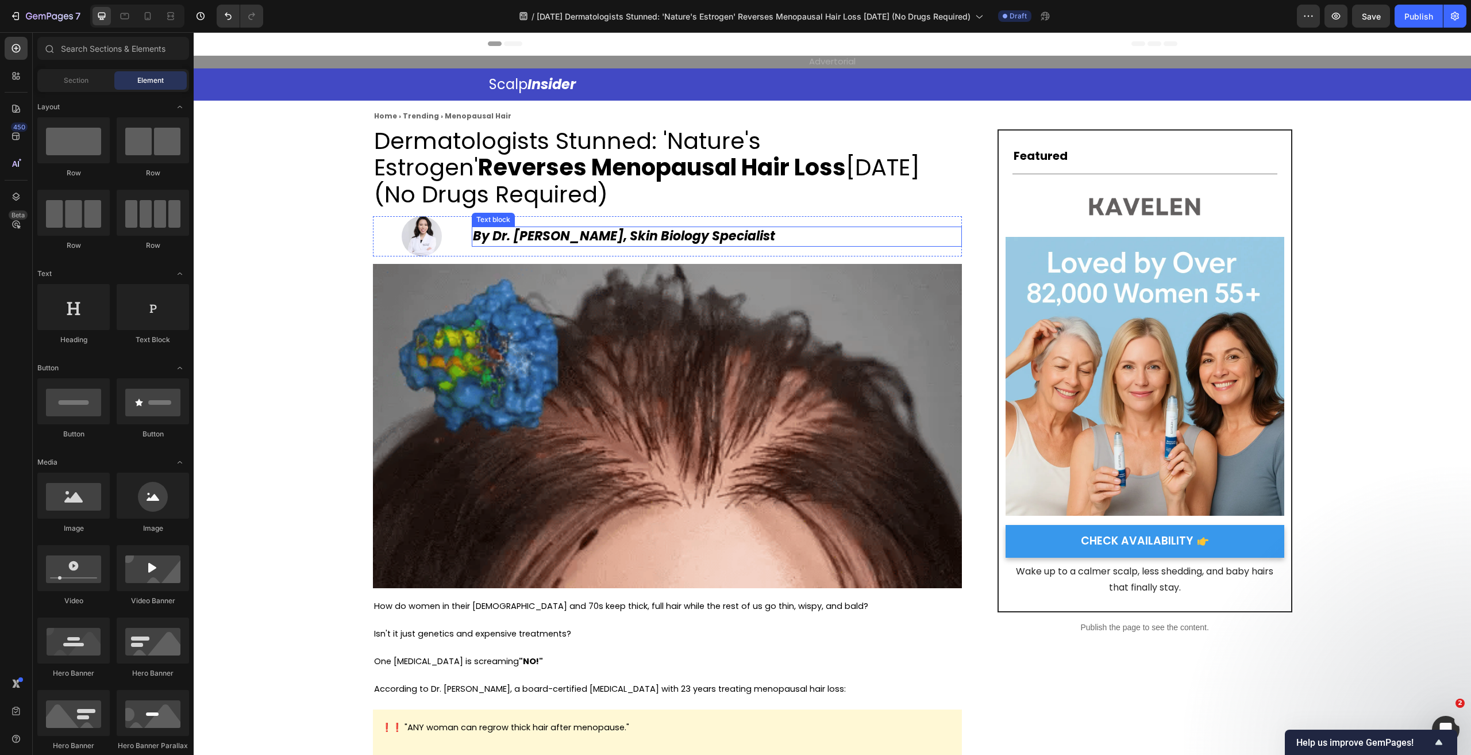
click at [496, 237] on strong "By Dr. [PERSON_NAME], Skin Biology Specialist" at bounding box center [624, 236] width 302 height 18
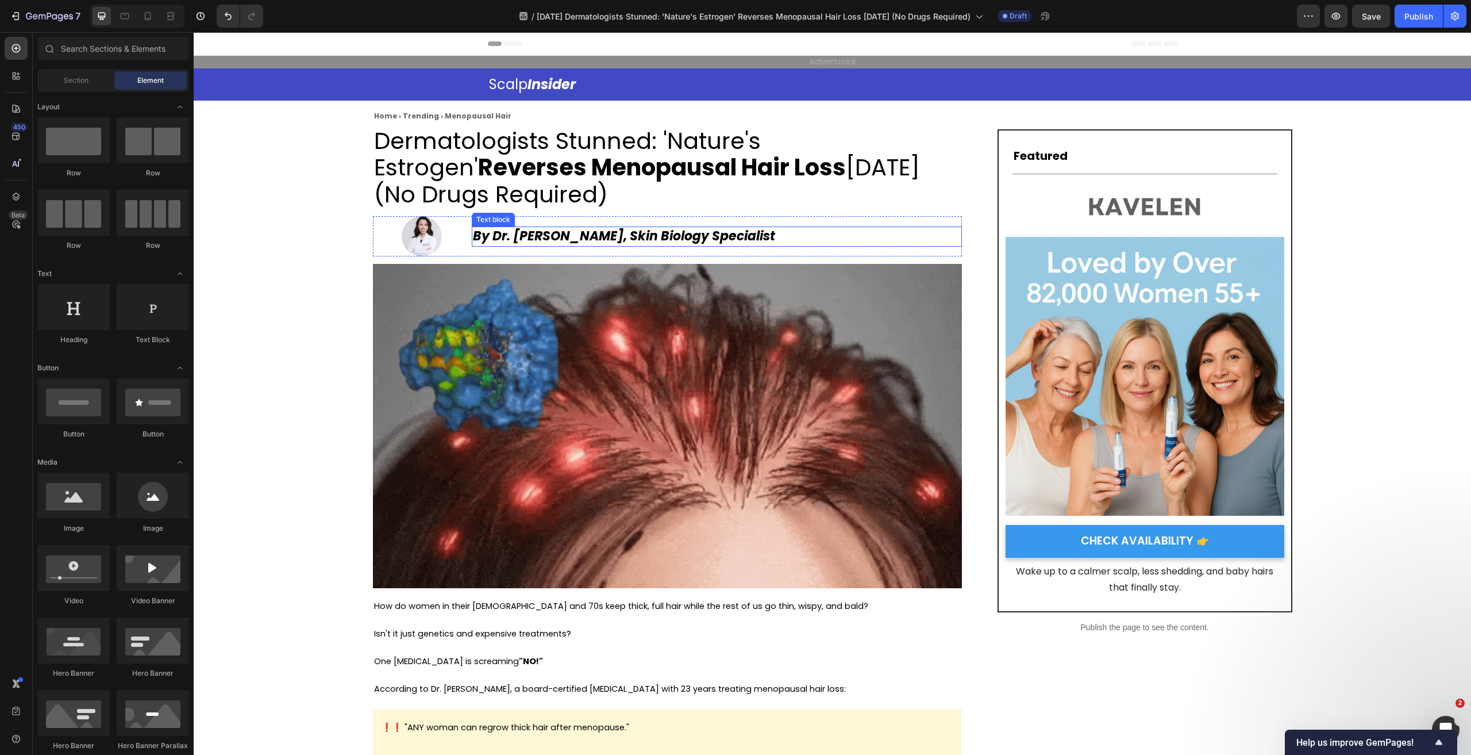
click at [497, 237] on strong "By Dr. [PERSON_NAME], Skin Biology Specialist" at bounding box center [624, 236] width 302 height 18
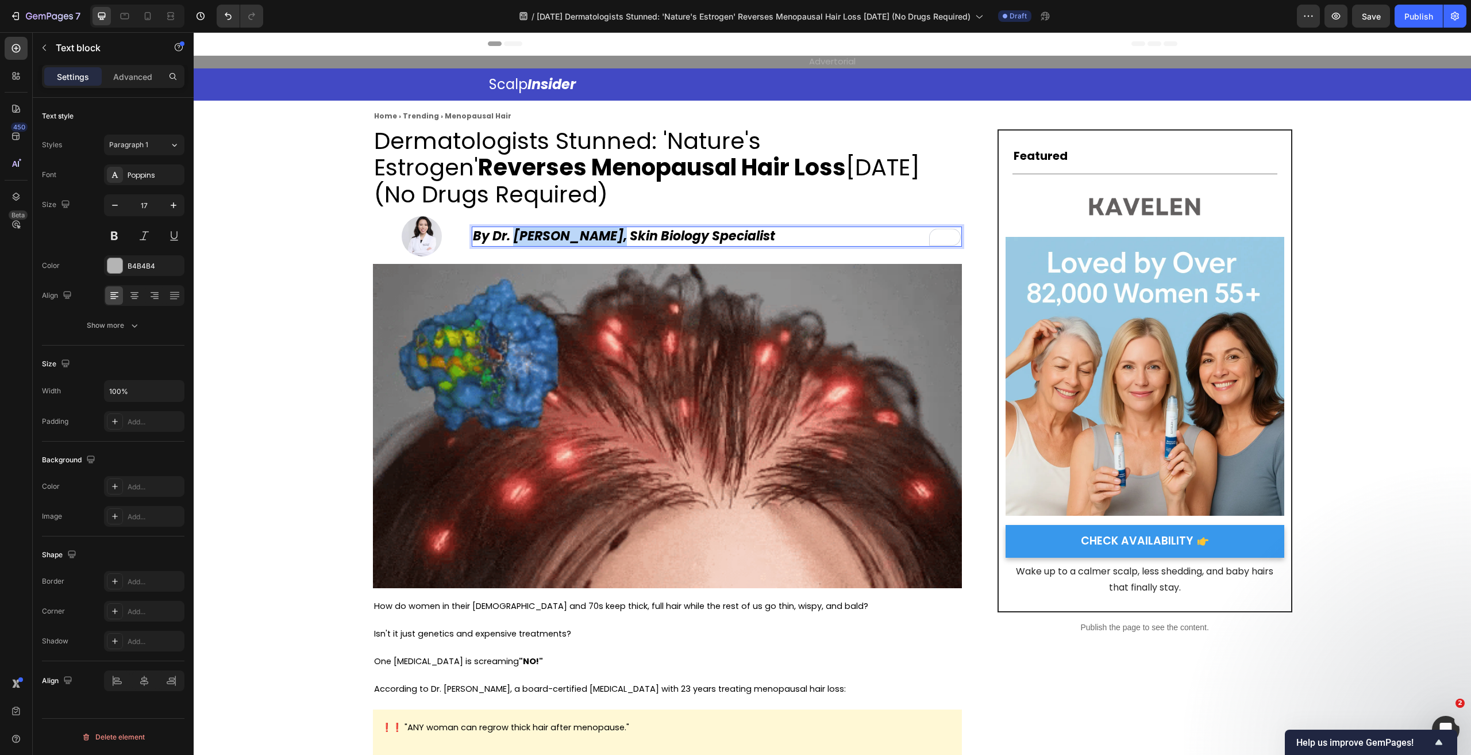
drag, startPoint x: 510, startPoint y: 240, endPoint x: 609, endPoint y: 241, distance: 98.3
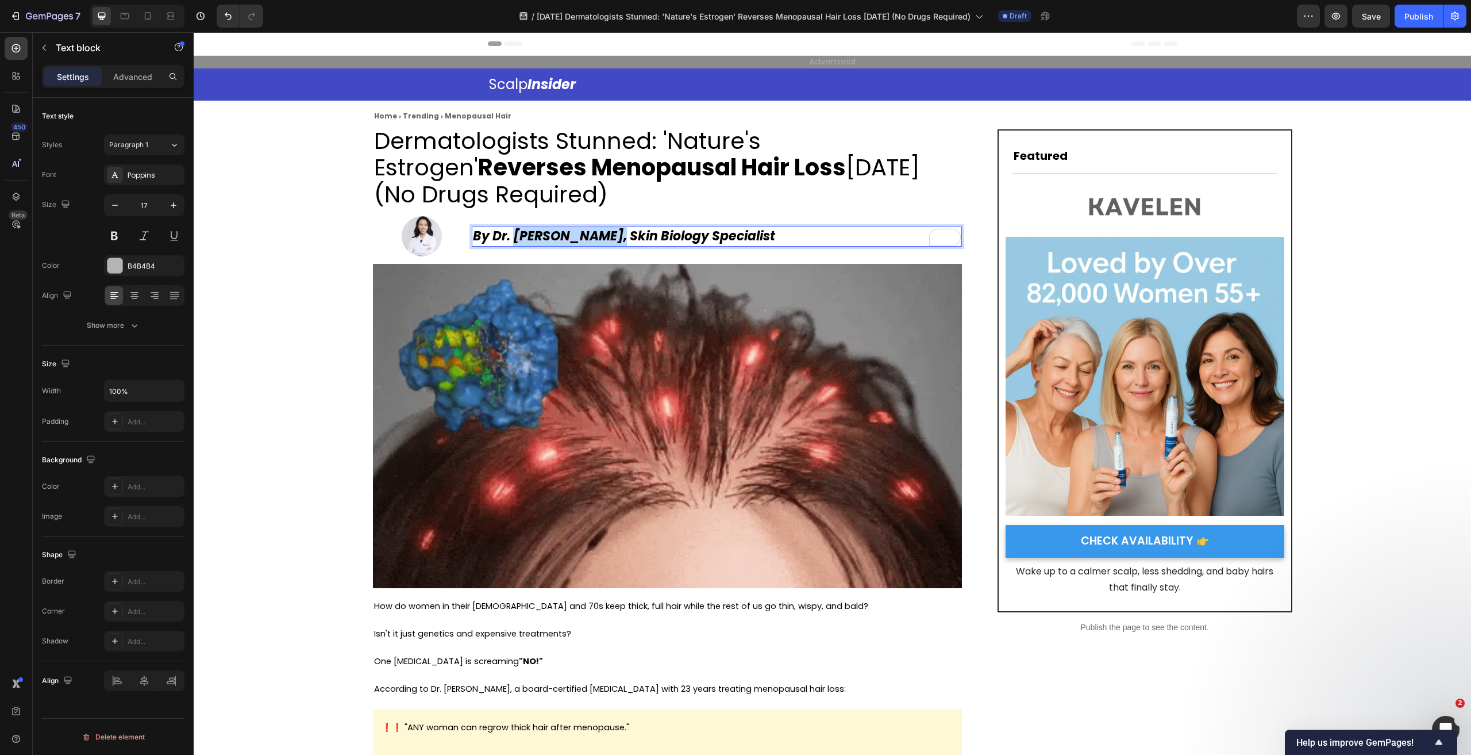
click at [609, 241] on strong "By Dr. [PERSON_NAME], Skin Biology Specialist" at bounding box center [624, 236] width 302 height 18
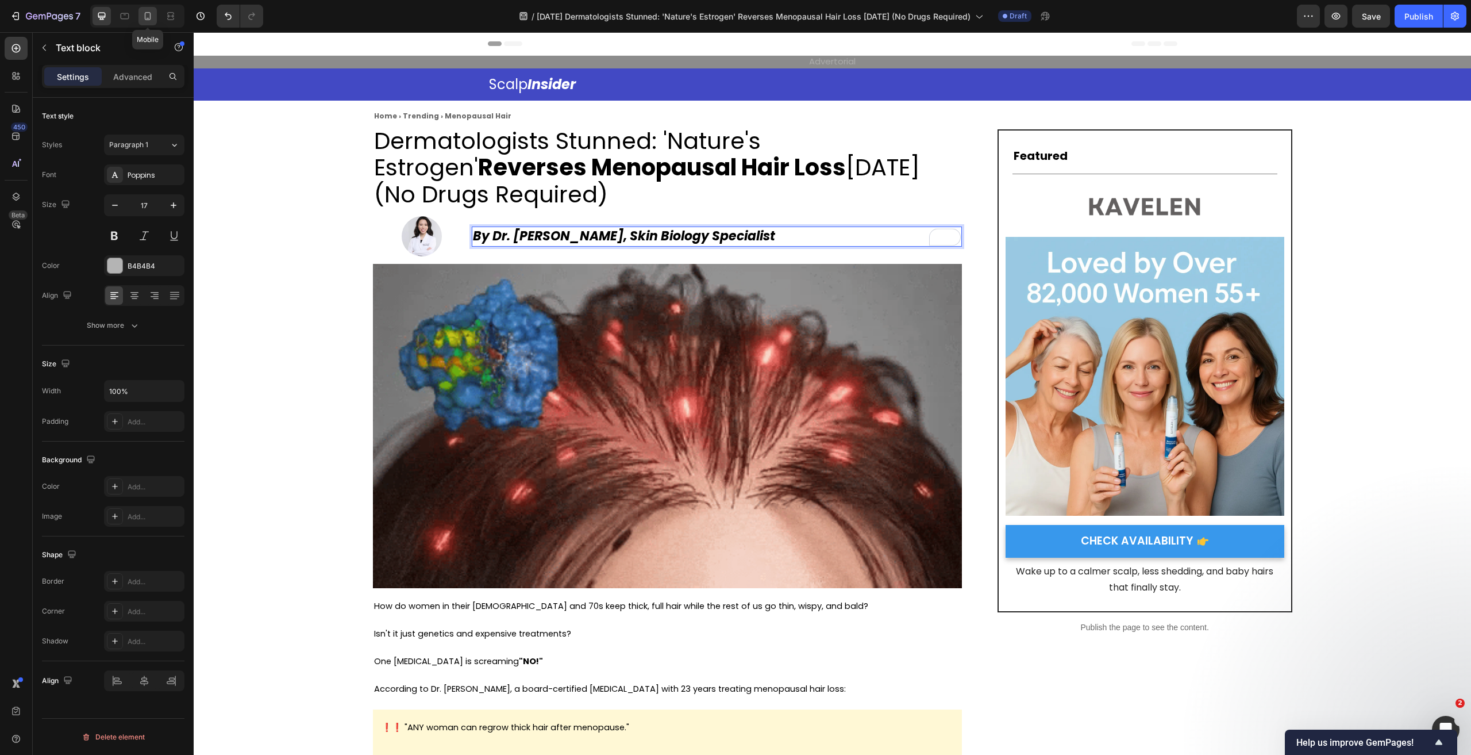
click at [147, 17] on icon at bounding box center [147, 15] width 11 height 11
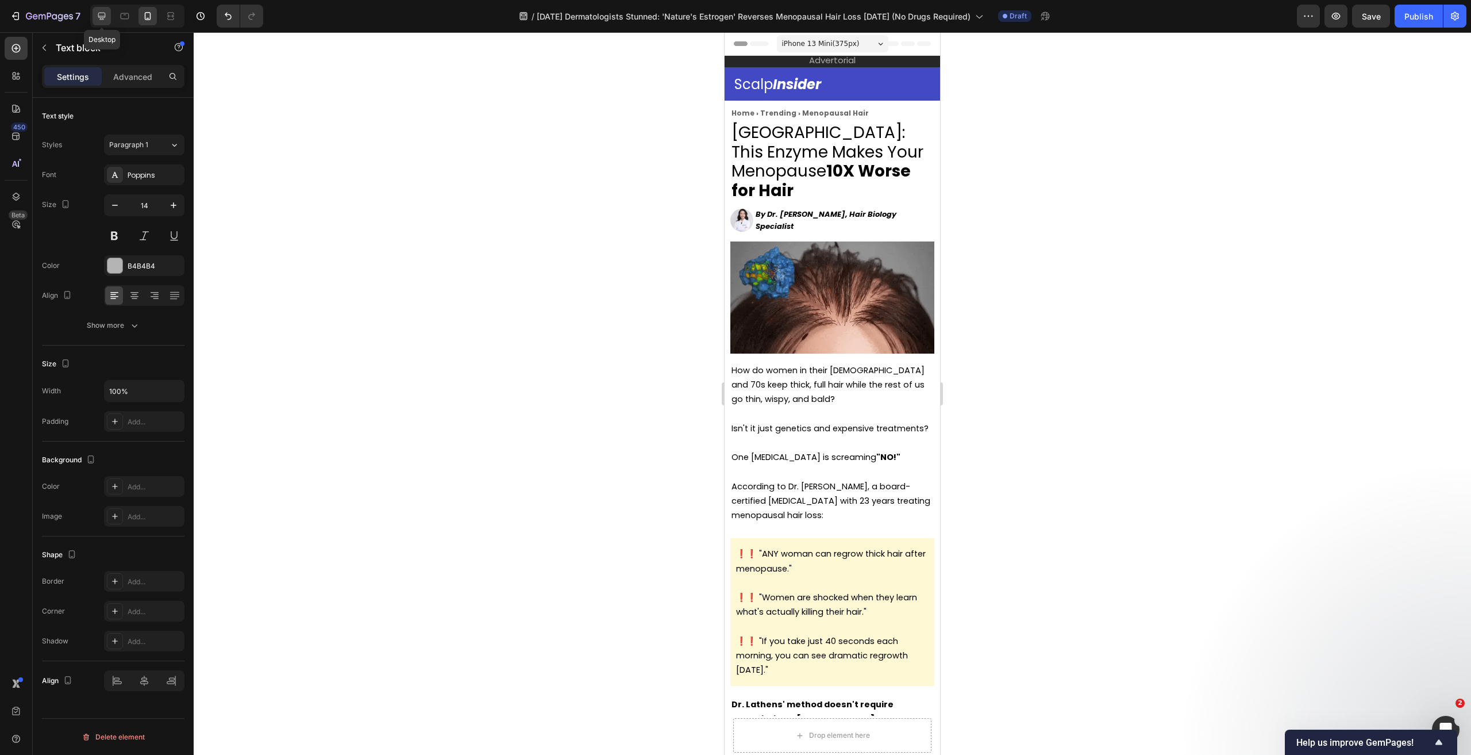
click at [103, 22] on div at bounding box center [102, 16] width 18 height 18
type input "17"
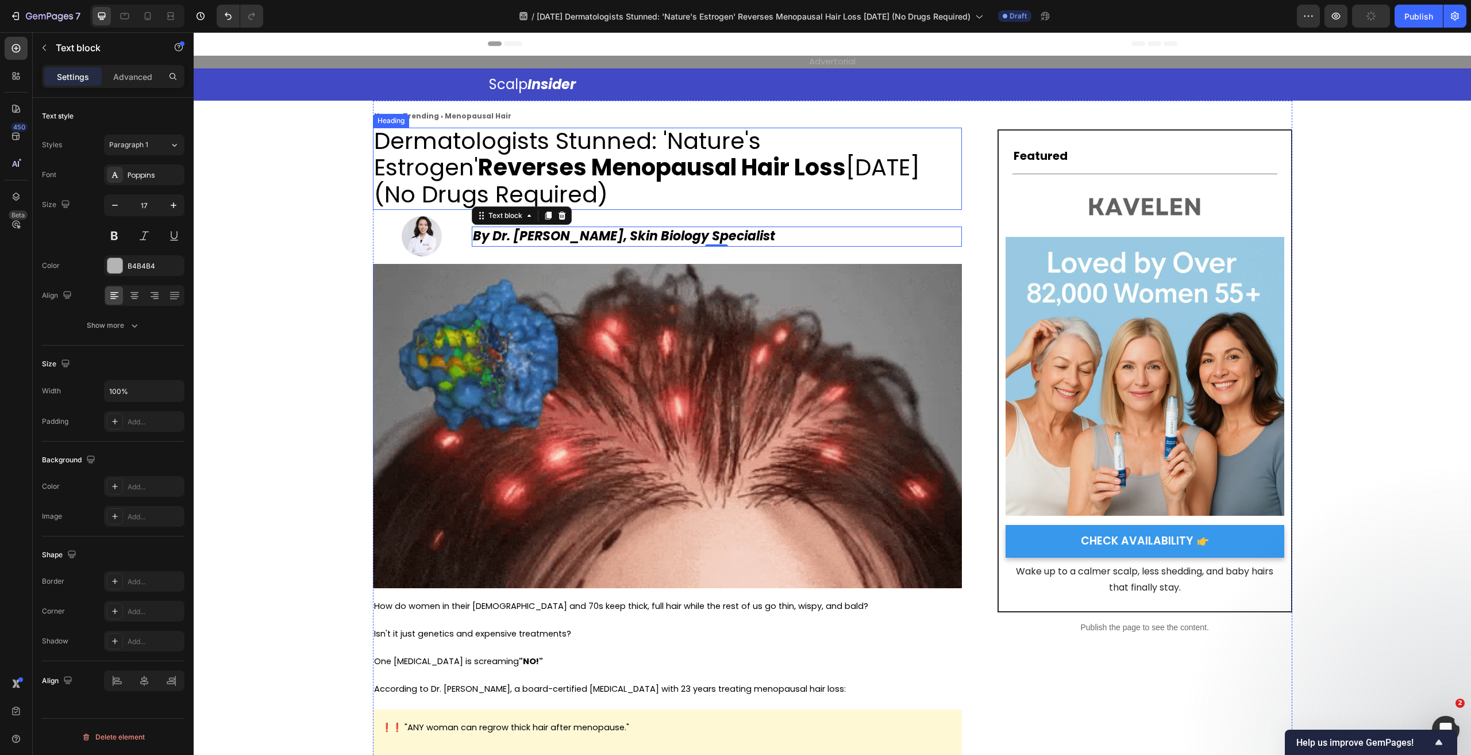
click at [619, 147] on span "Dermatologists Stunned: 'Nature's Estrogen' Reverses Menopausal Hair Loss [DATE…" at bounding box center [647, 168] width 546 height 86
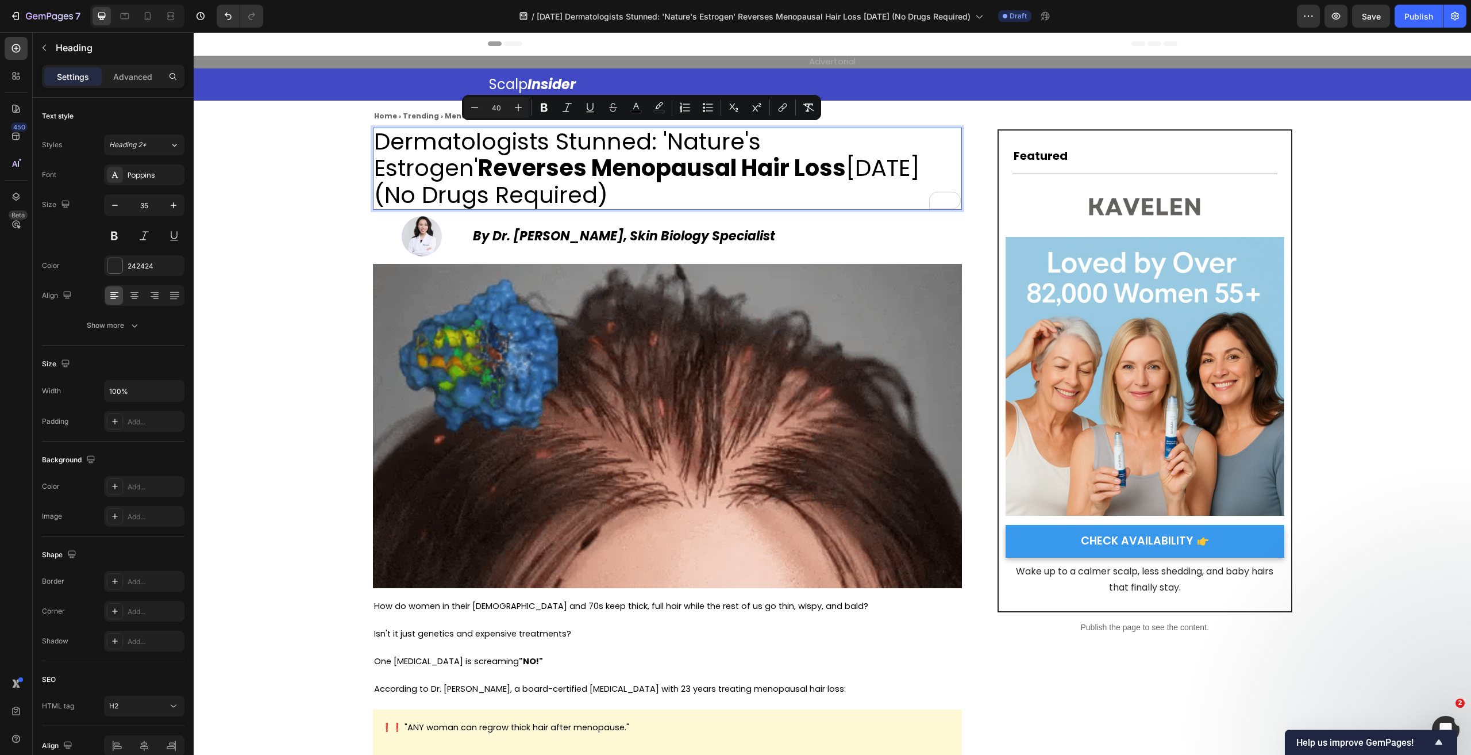
click at [160, 14] on div at bounding box center [137, 16] width 94 height 23
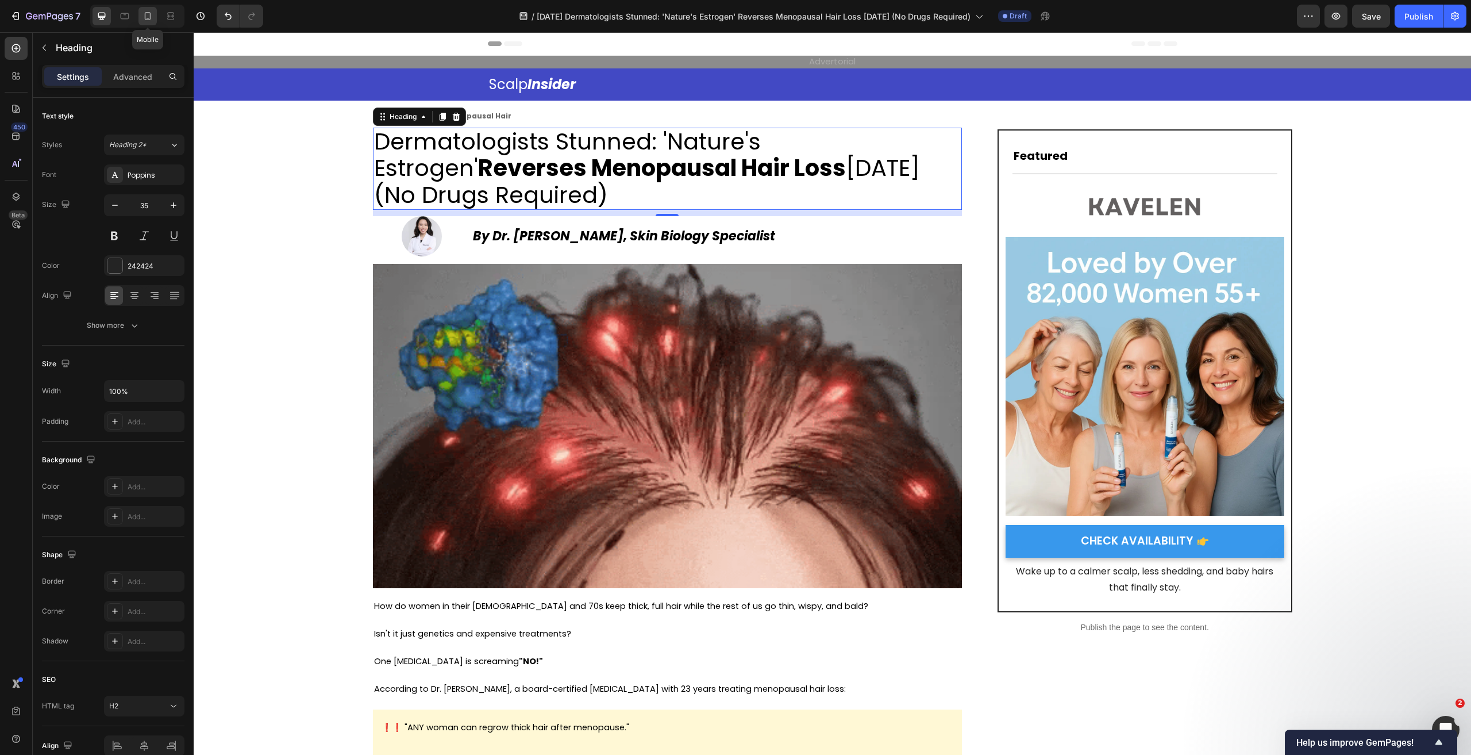
click at [149, 19] on icon at bounding box center [147, 15] width 11 height 11
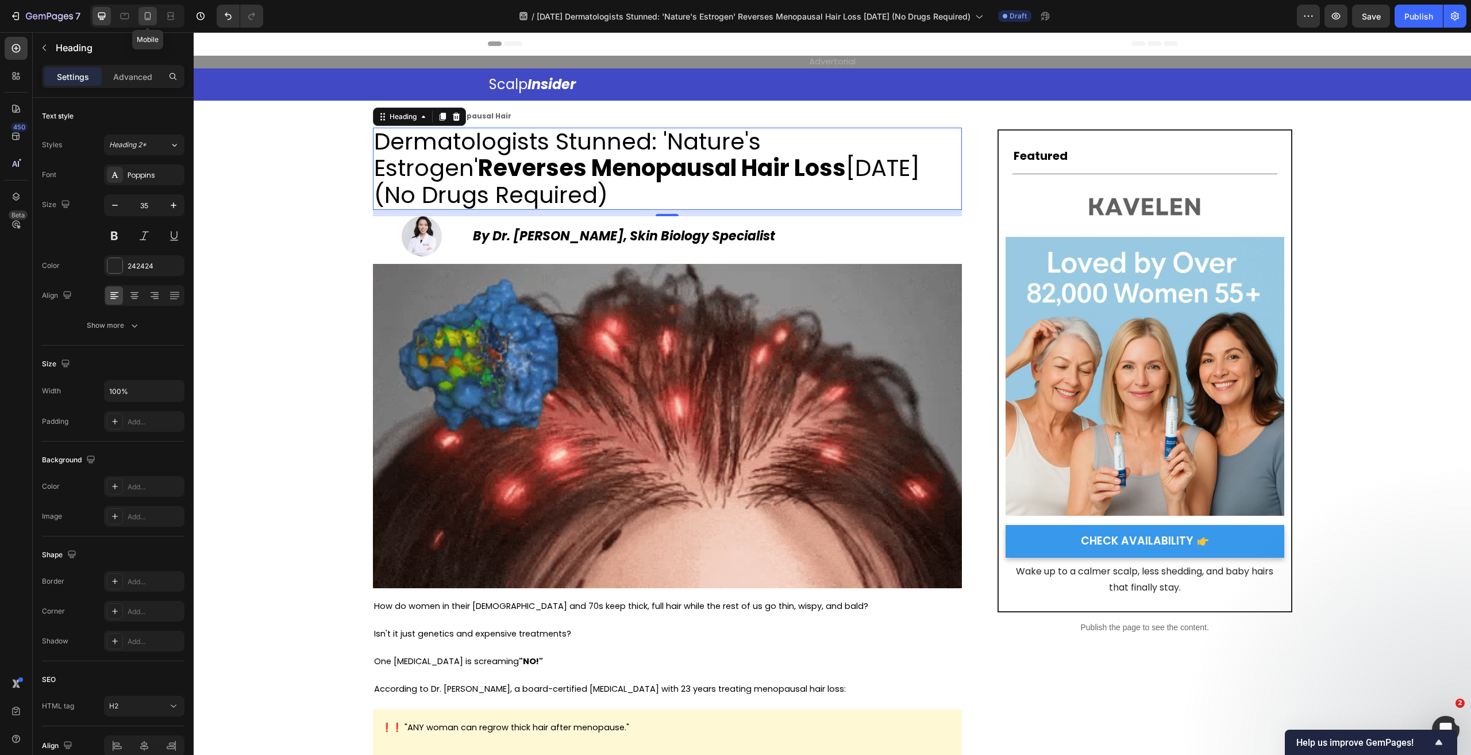
type input "41"
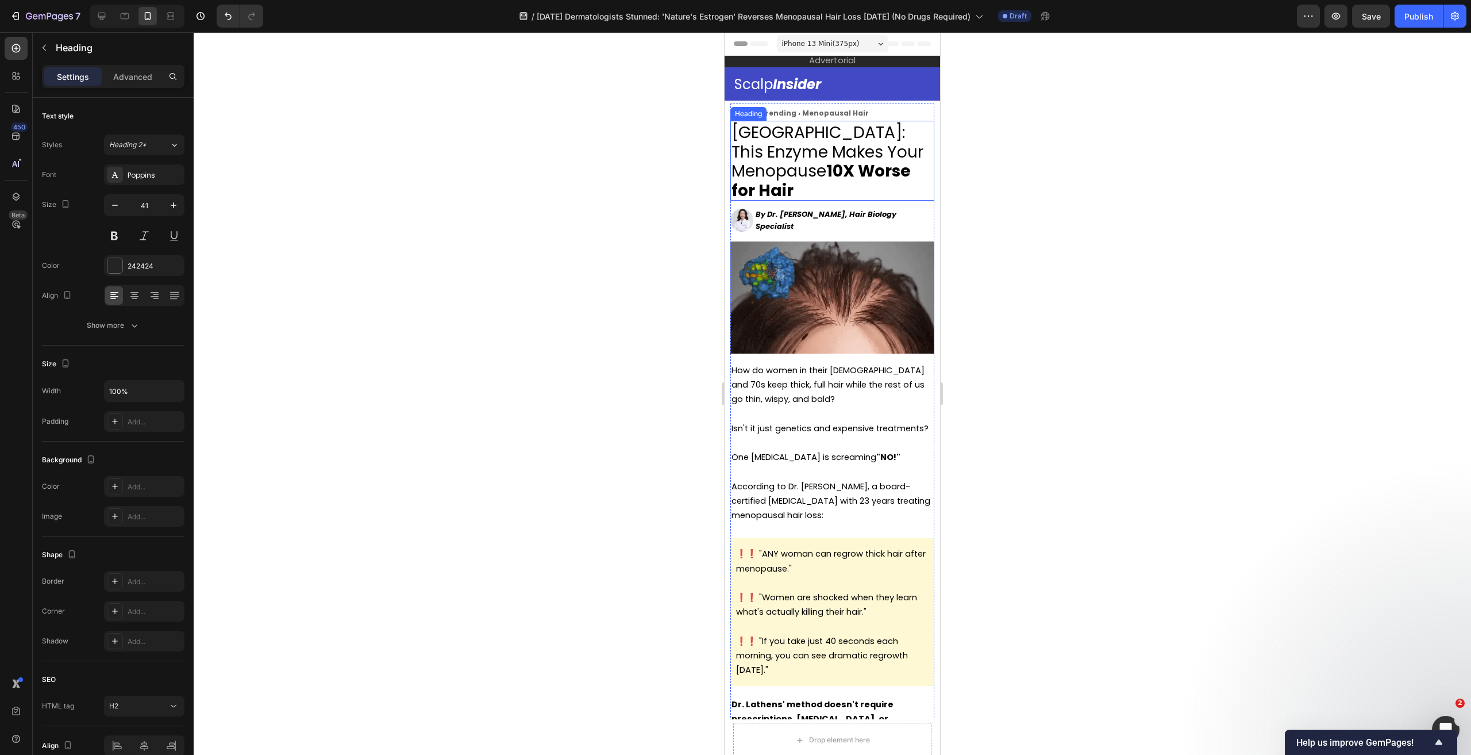
click at [861, 159] on span "[GEOGRAPHIC_DATA]: This Enzyme Makes Your Menopause 10X Worse for Hair" at bounding box center [828, 161] width 192 height 80
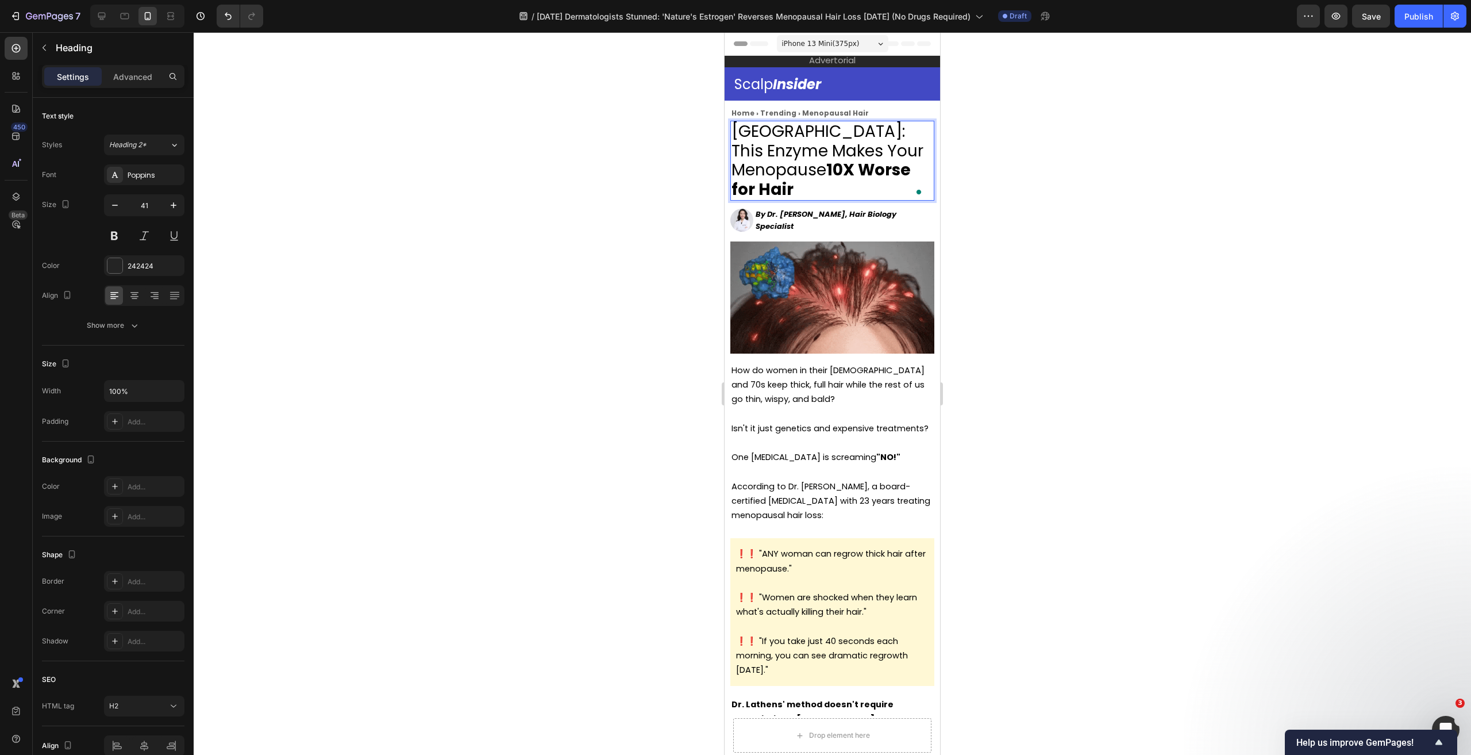
scroll to position [1, 0]
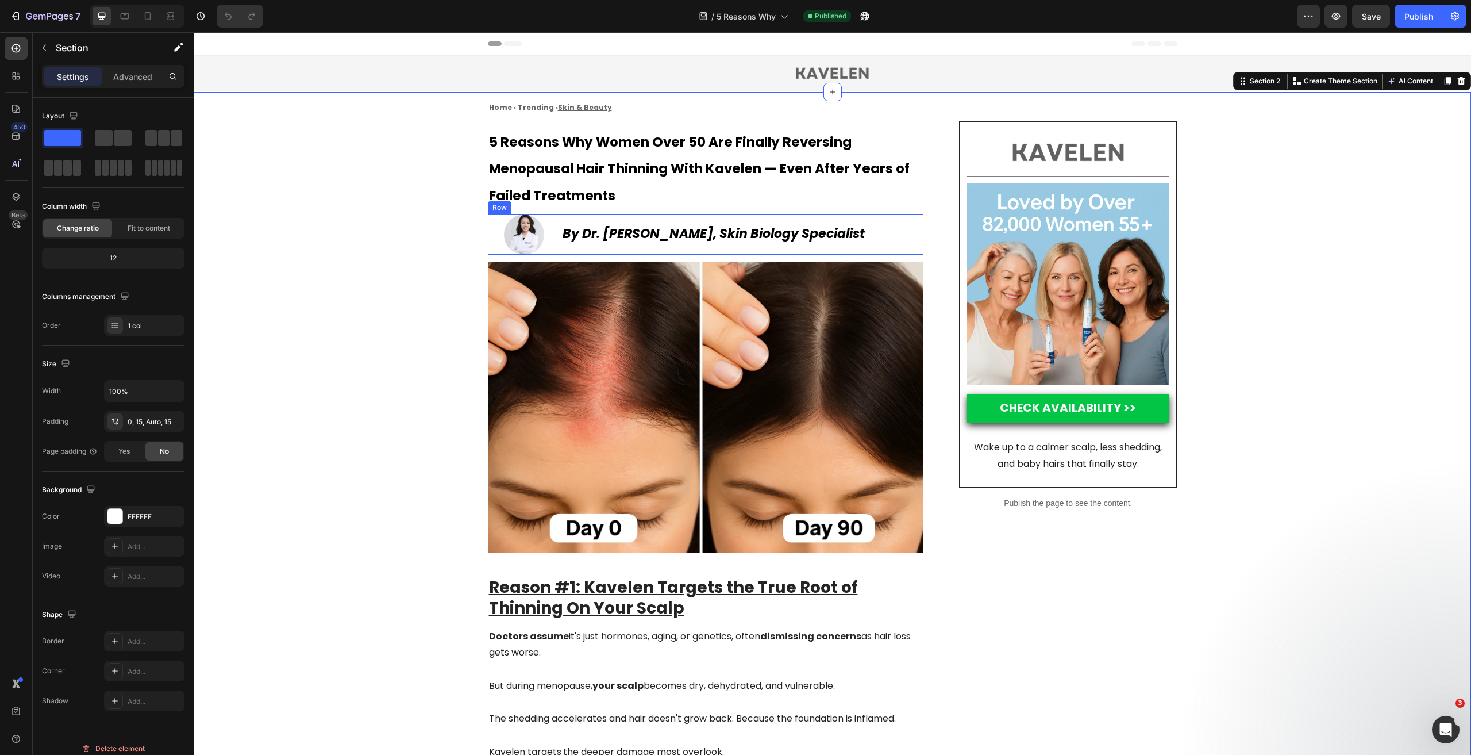
click at [911, 220] on div "By Dr. Martha Lathens, Skin Biology Specialist Text block" at bounding box center [742, 234] width 363 height 40
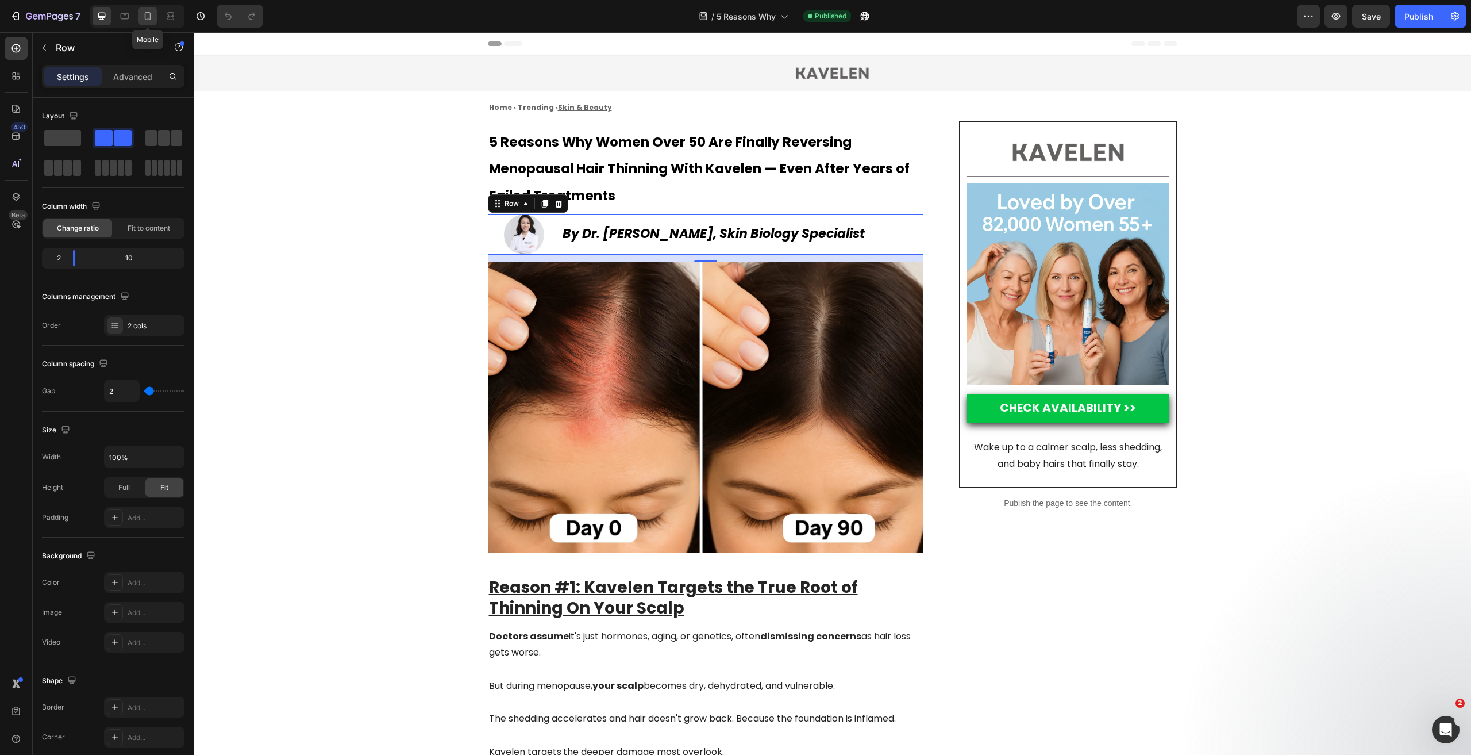
click at [147, 17] on icon at bounding box center [147, 15] width 11 height 11
type input "0"
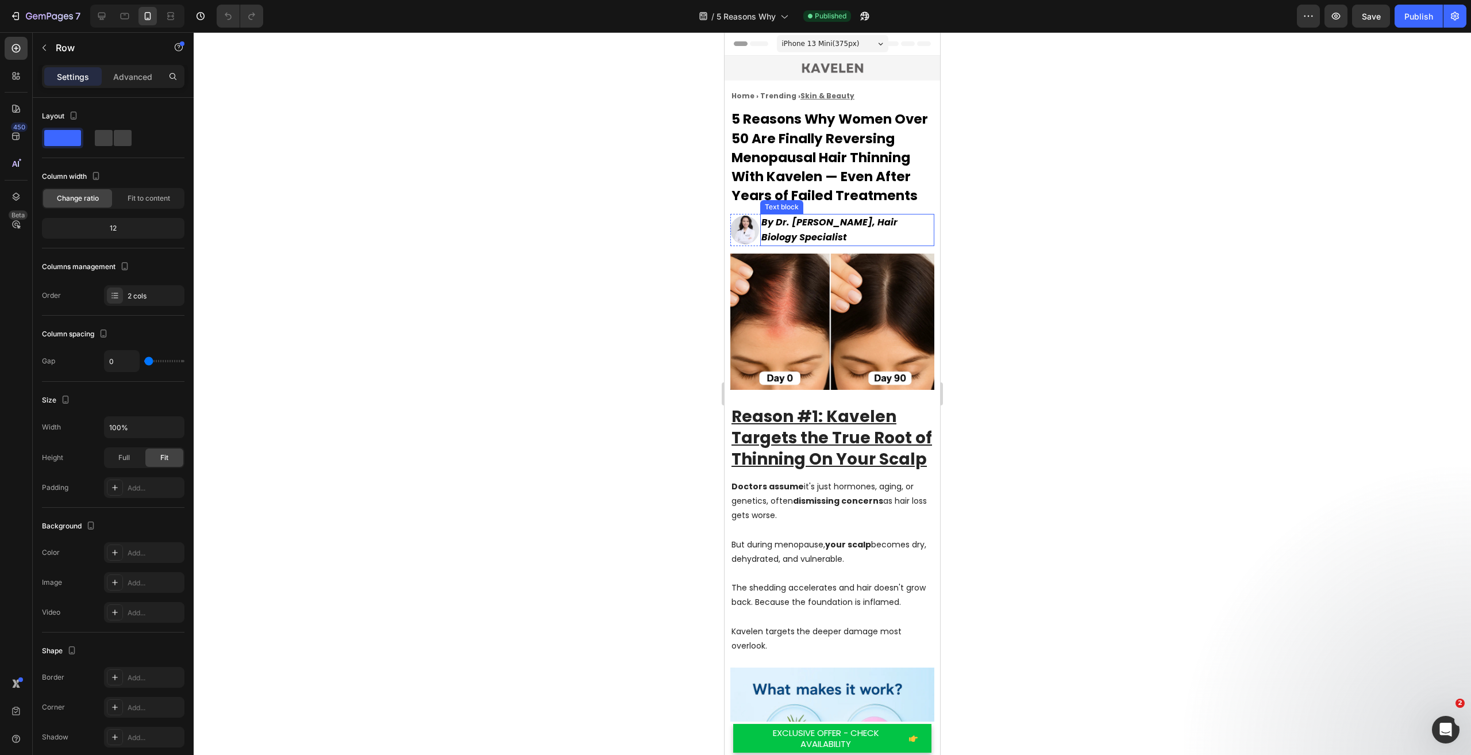
click at [923, 241] on p "By Dr. Martha Lathens, Hair Biology Specialist" at bounding box center [847, 230] width 172 height 30
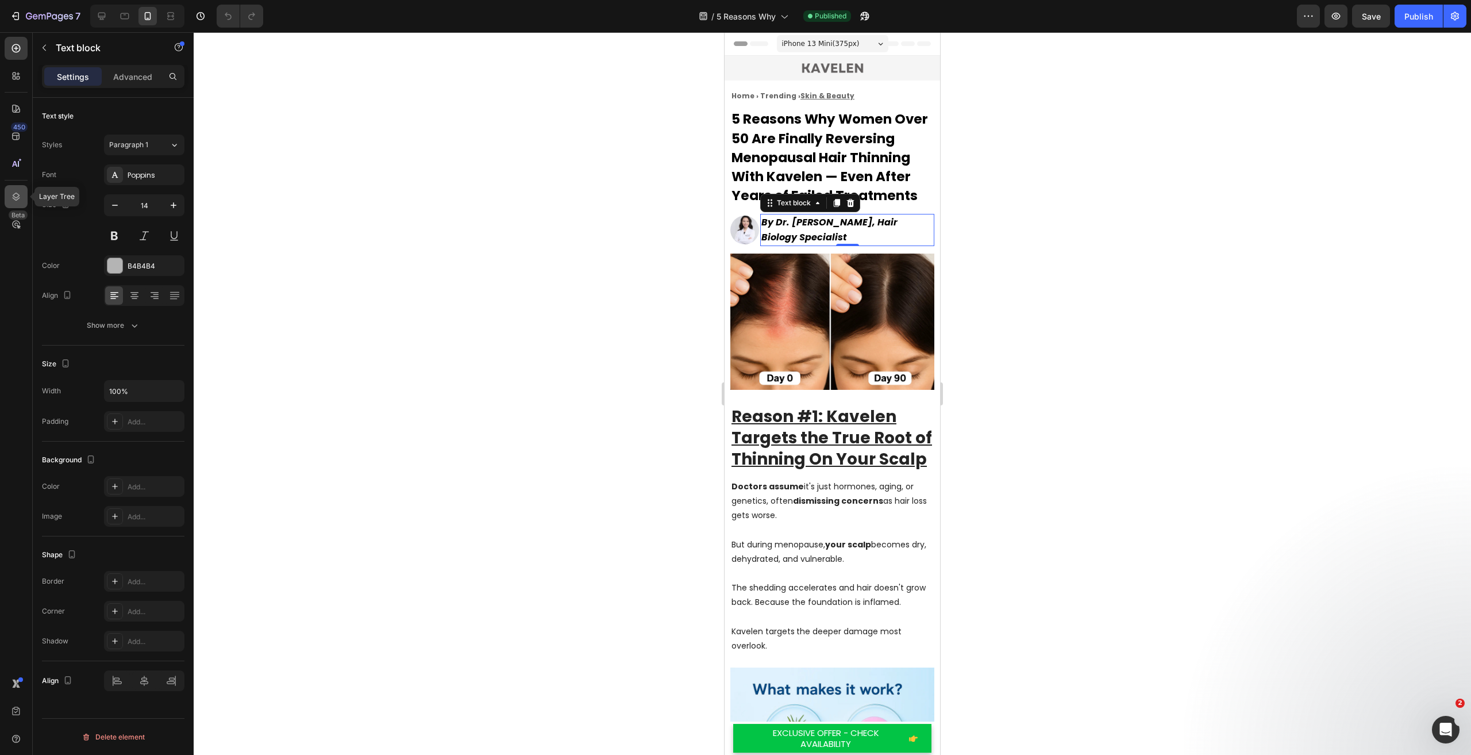
click at [20, 192] on icon at bounding box center [15, 196] width 11 height 11
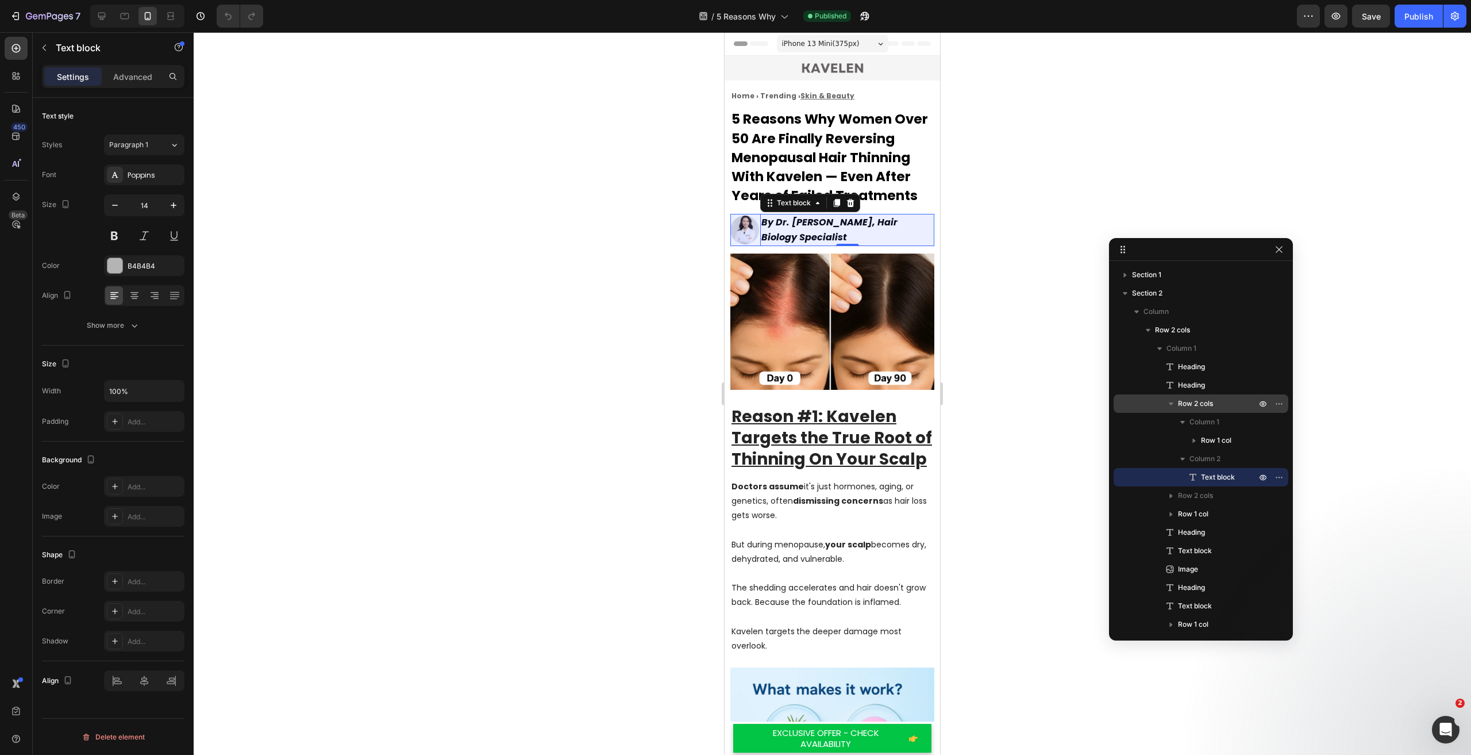
click at [1221, 405] on p "Row 2 cols" at bounding box center [1218, 403] width 80 height 11
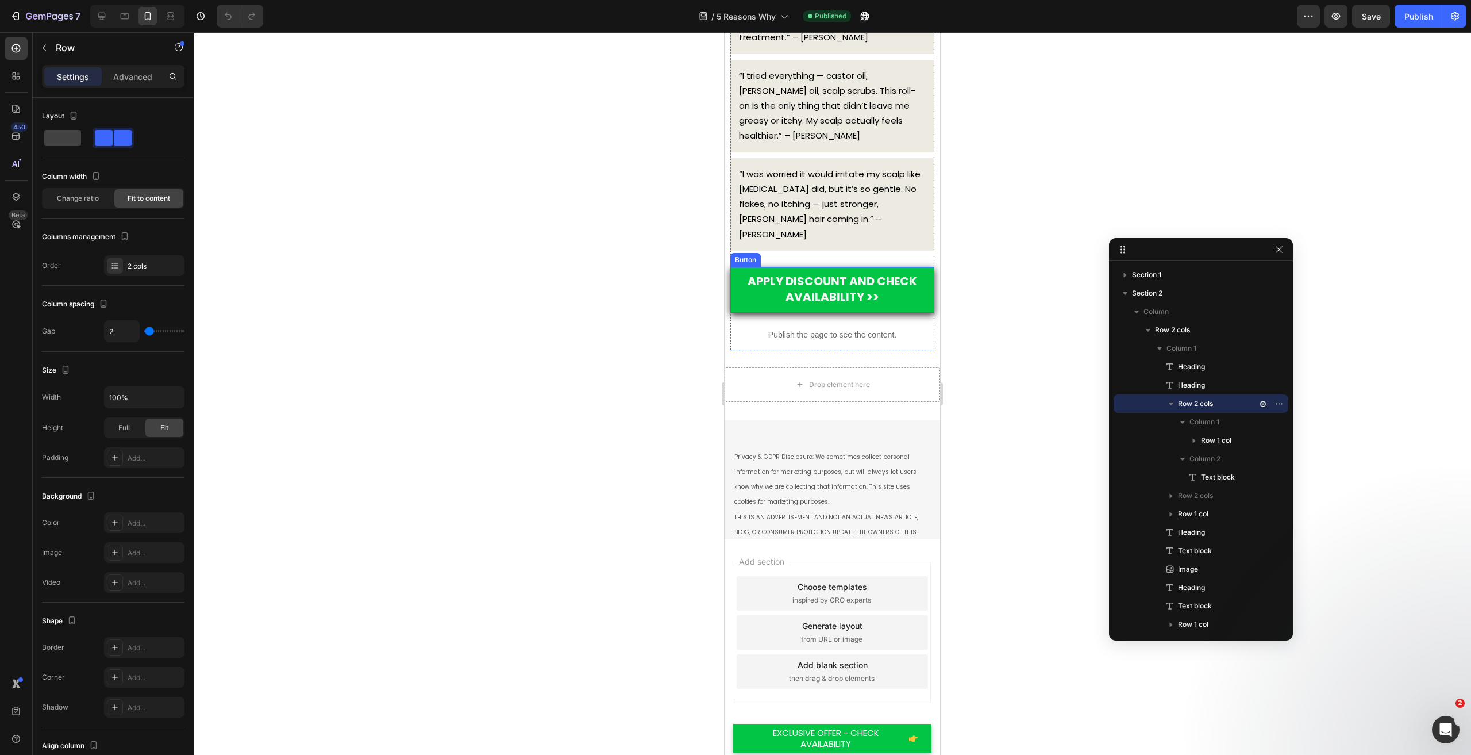
scroll to position [3911, 0]
click at [45, 19] on icon "button" at bounding box center [42, 16] width 7 height 5
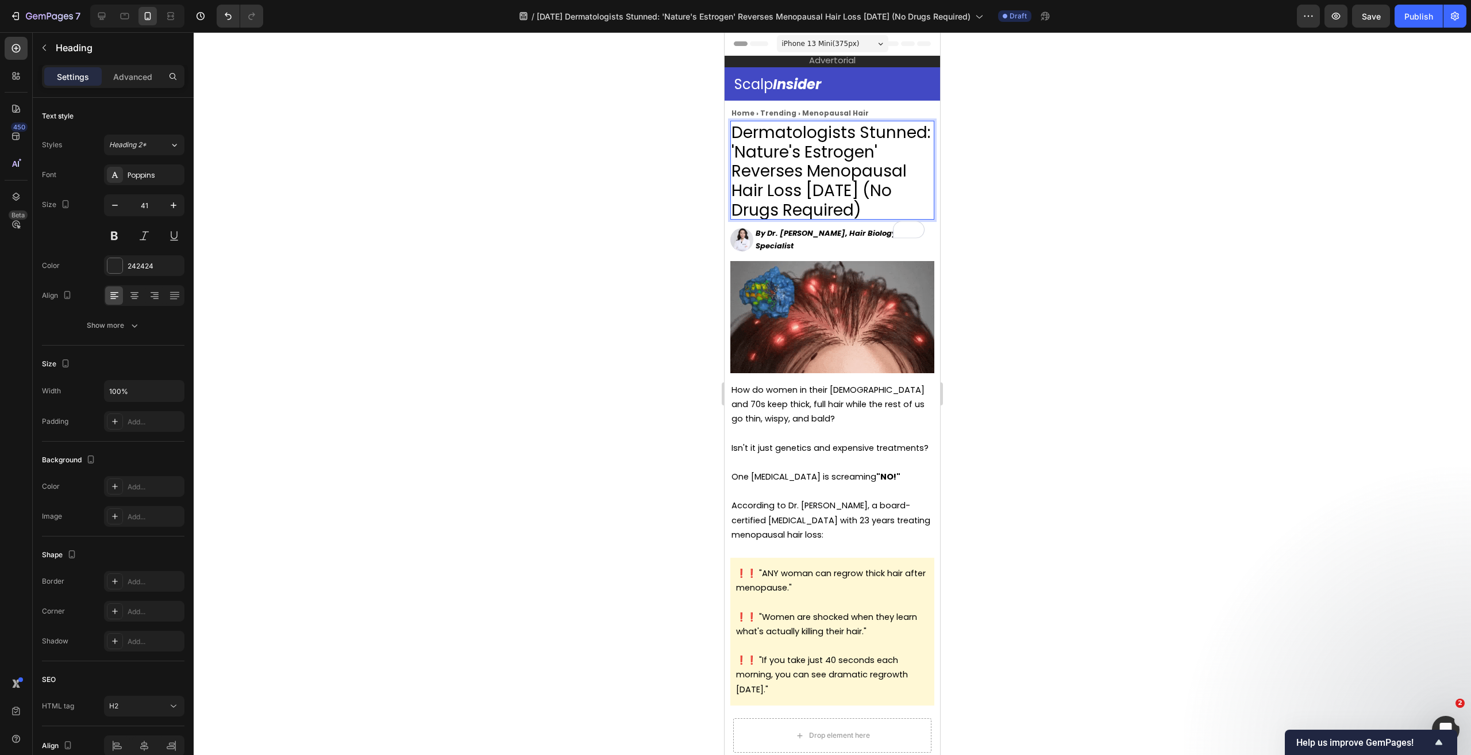
scroll to position [2, 0]
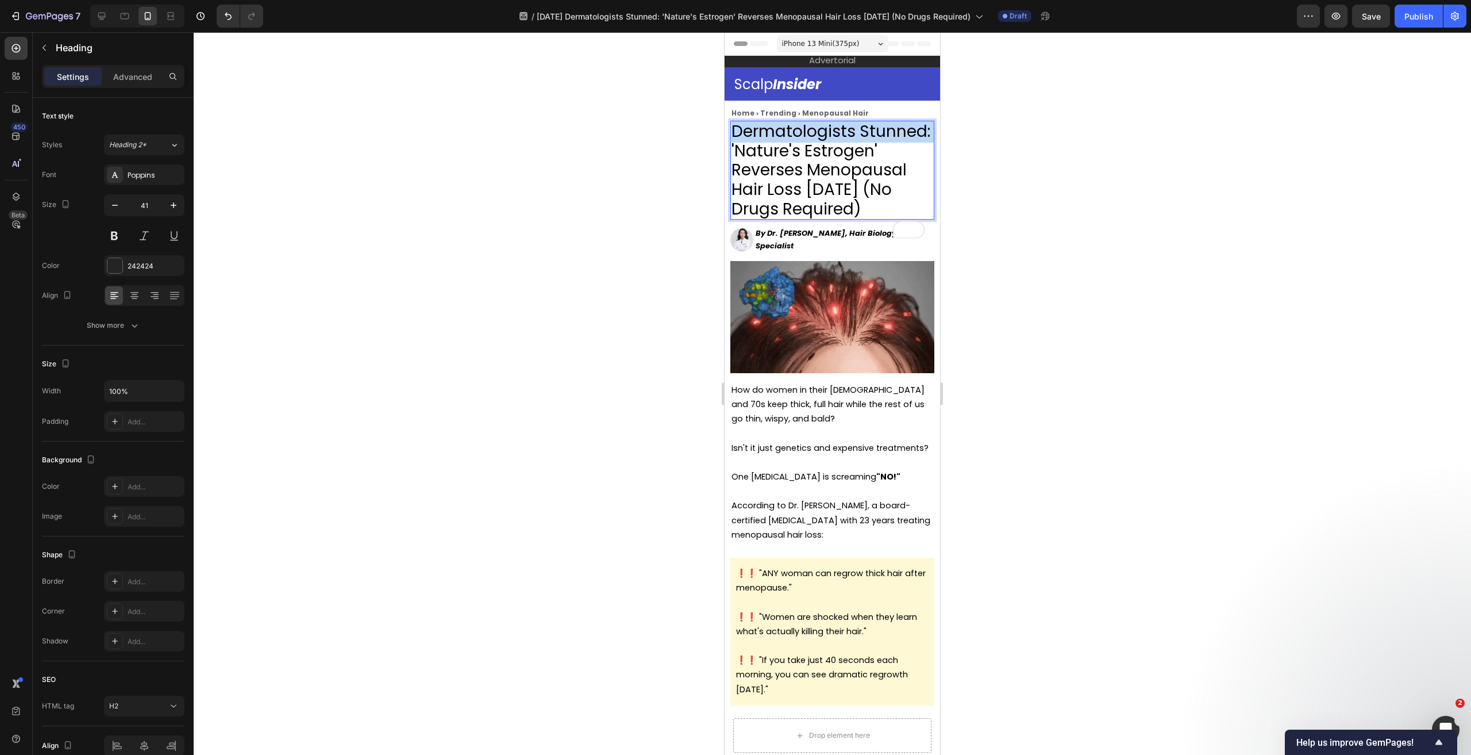
drag, startPoint x: 804, startPoint y: 153, endPoint x: 741, endPoint y: 136, distance: 65.4
click at [734, 130] on span "Dermatologists Stunned: 'Nature's Estrogen' Reverses Menopausal Hair Loss [DATE…" at bounding box center [831, 170] width 199 height 100
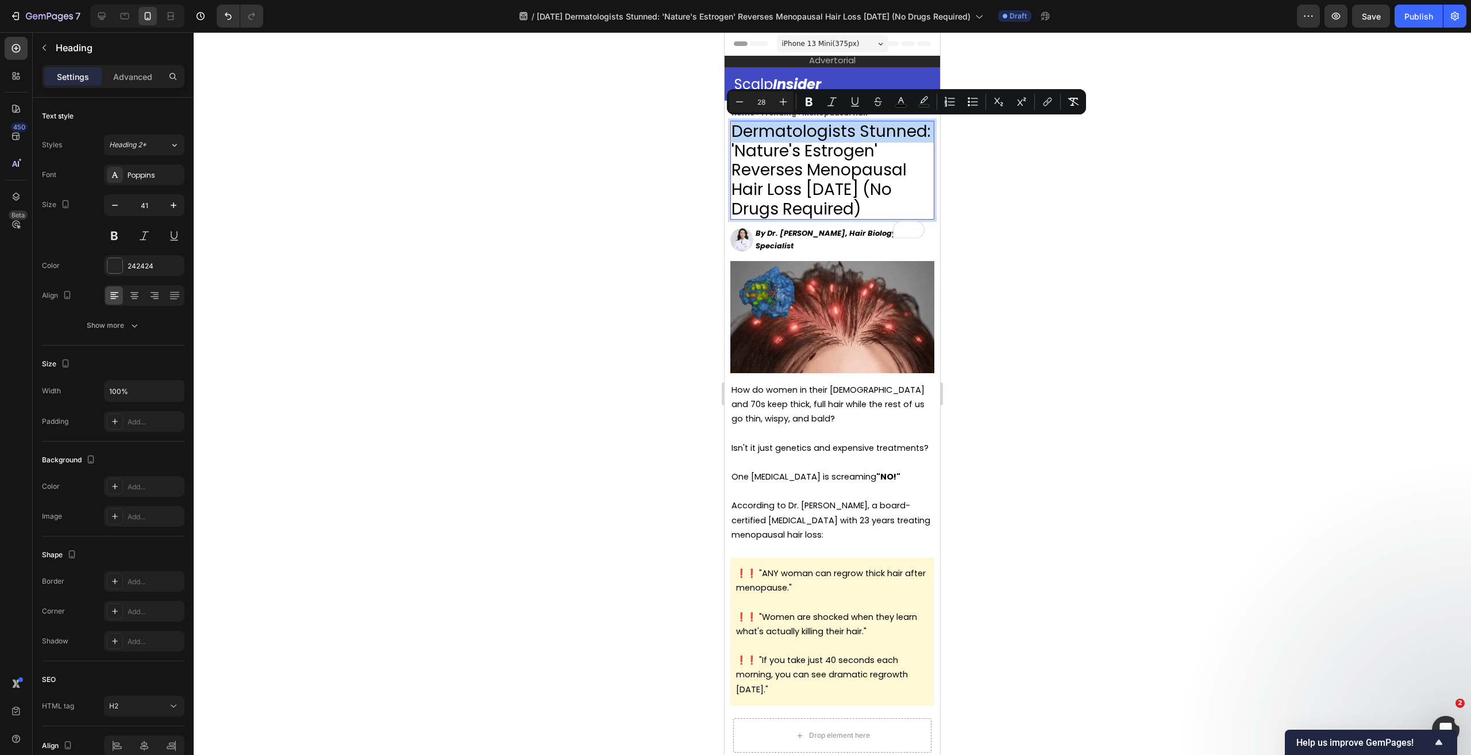
click at [769, 160] on span "Dermatologists Stunned: 'Nature's Estrogen' Reverses Menopausal Hair Loss [DATE…" at bounding box center [831, 170] width 199 height 100
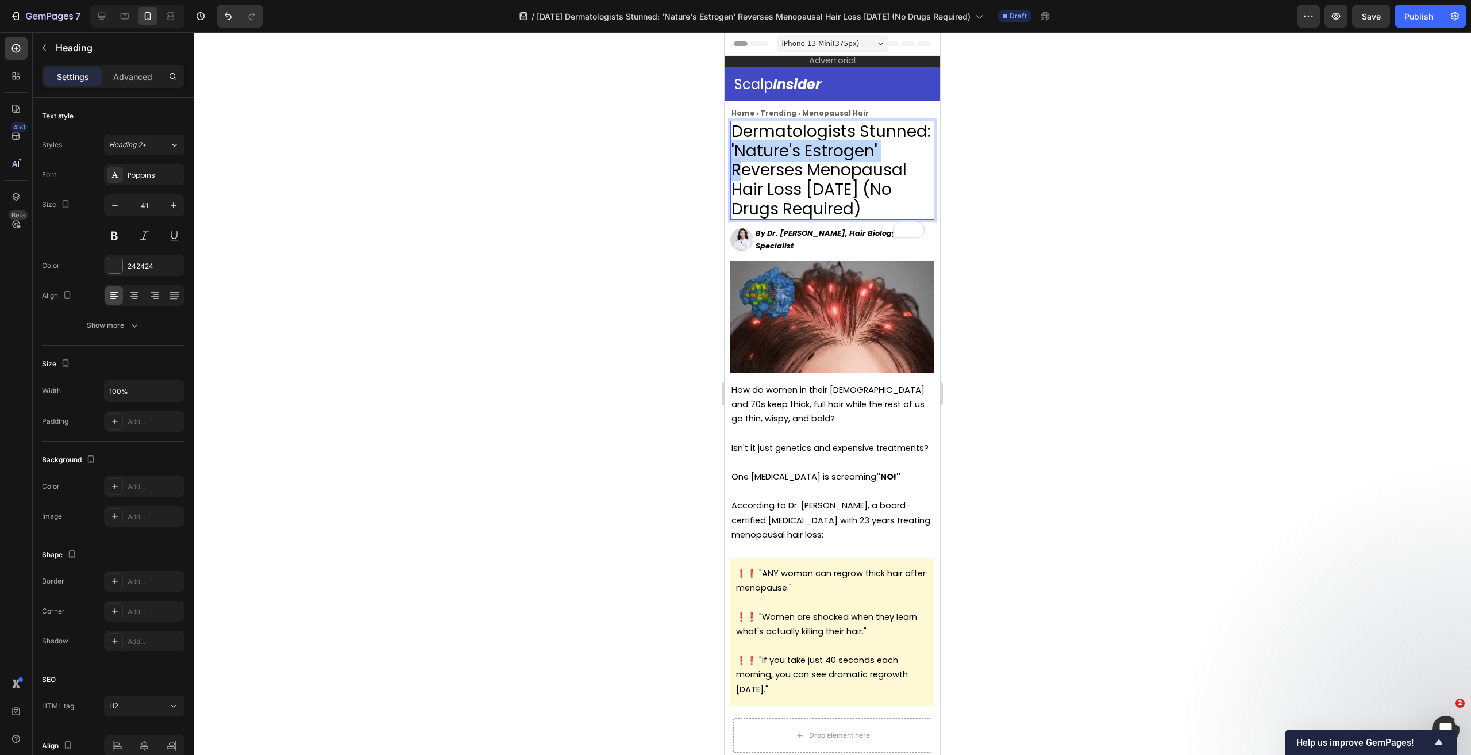
drag, startPoint x: 804, startPoint y: 152, endPoint x: 810, endPoint y: 178, distance: 26.5
click at [814, 174] on span "Dermatologists Stunned: 'Nature's Estrogen' Reverses Menopausal Hair Loss [DATE…" at bounding box center [831, 170] width 199 height 100
click at [810, 178] on span "Dermatologists Stunned: 'Nature's Estrogen' Reverses Menopausal Hair Loss [DATE…" at bounding box center [831, 170] width 199 height 100
drag, startPoint x: 811, startPoint y: 169, endPoint x: 794, endPoint y: 206, distance: 40.9
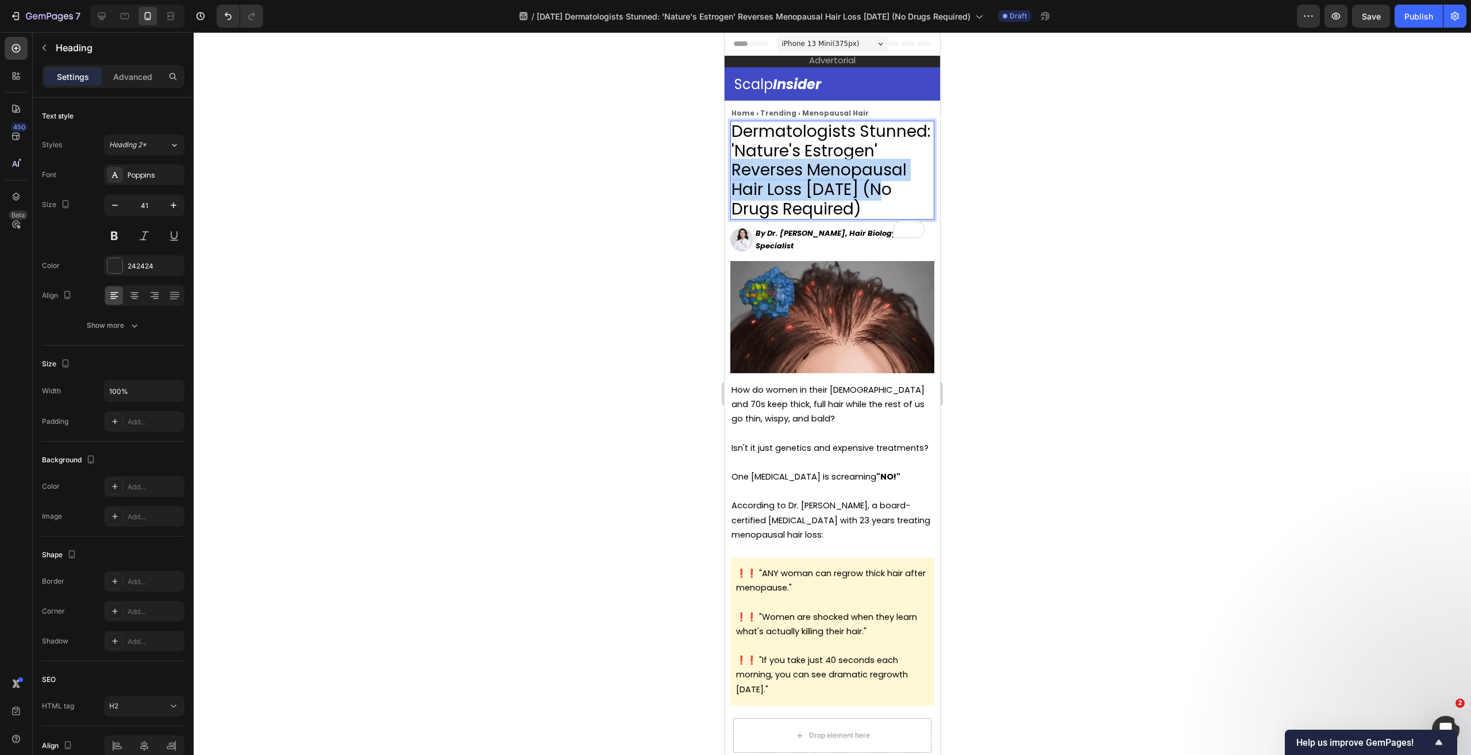
click at [794, 205] on span "Dermatologists Stunned: 'Nature's Estrogen' Reverses Menopausal Hair Loss [DATE…" at bounding box center [831, 170] width 199 height 100
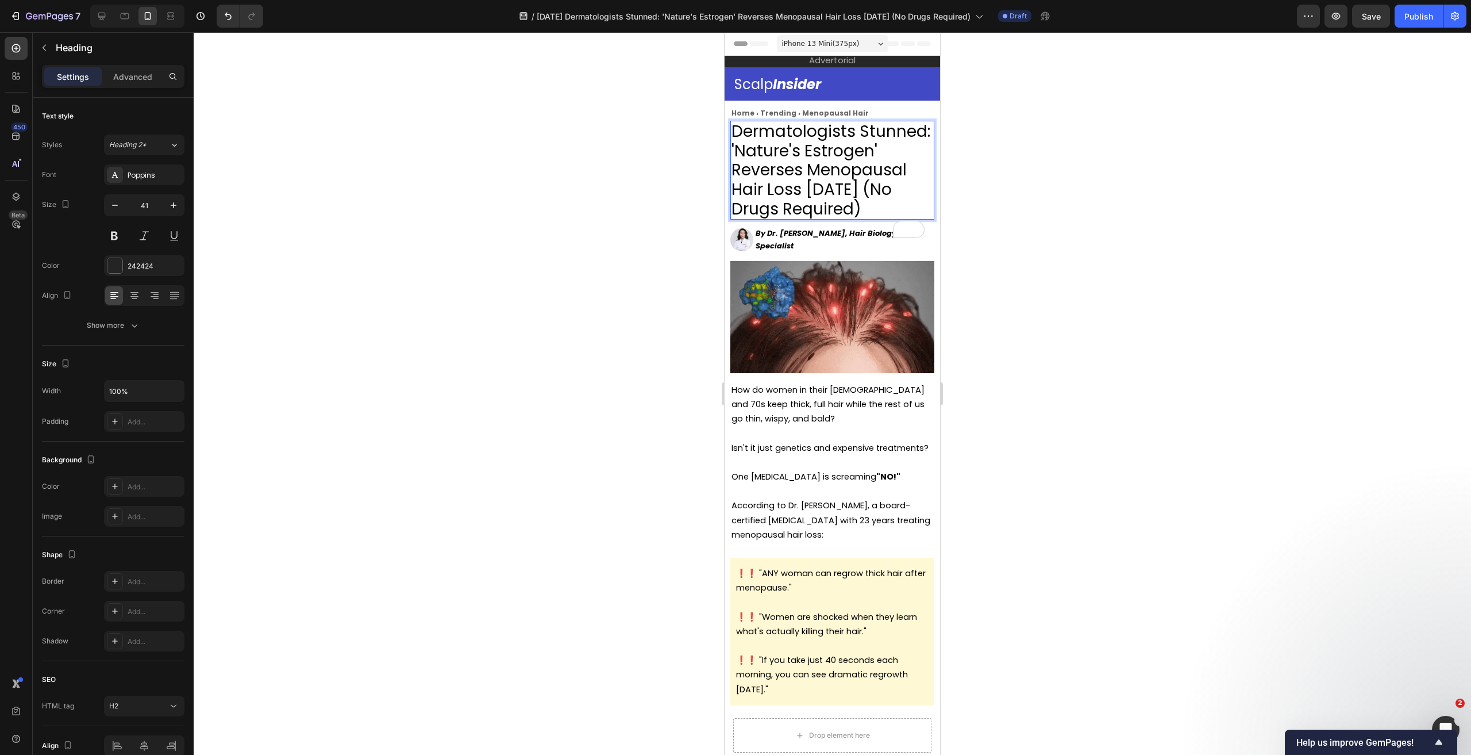
click at [795, 207] on span "Dermatologists Stunned: 'Nature's Estrogen' Reverses Menopausal Hair Loss [DATE…" at bounding box center [831, 170] width 199 height 100
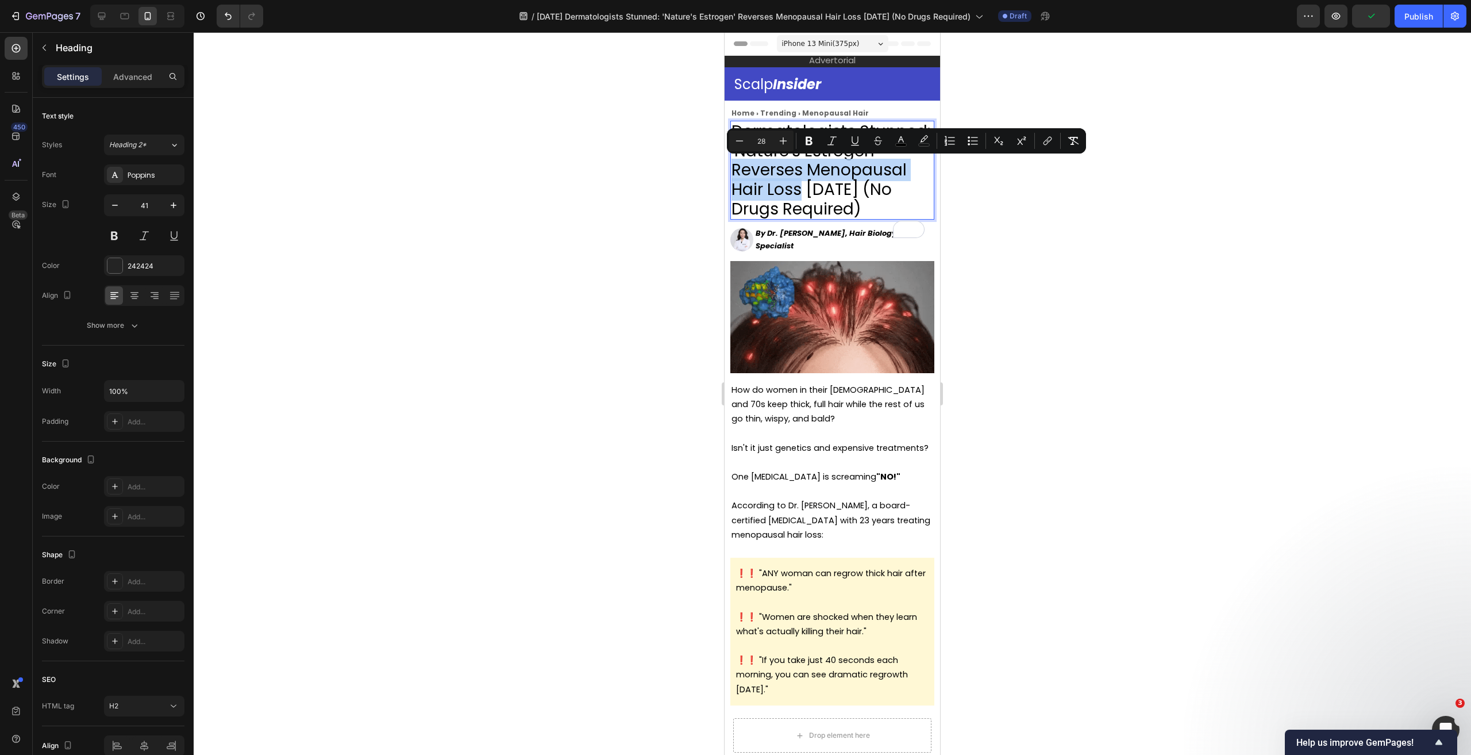
drag, startPoint x: 811, startPoint y: 170, endPoint x: 904, endPoint y: 191, distance: 95.4
click at [904, 191] on span "Dermatologists Stunned: 'Nature's Estrogen' Reverses Menopausal Hair Loss [DATE…" at bounding box center [831, 170] width 199 height 100
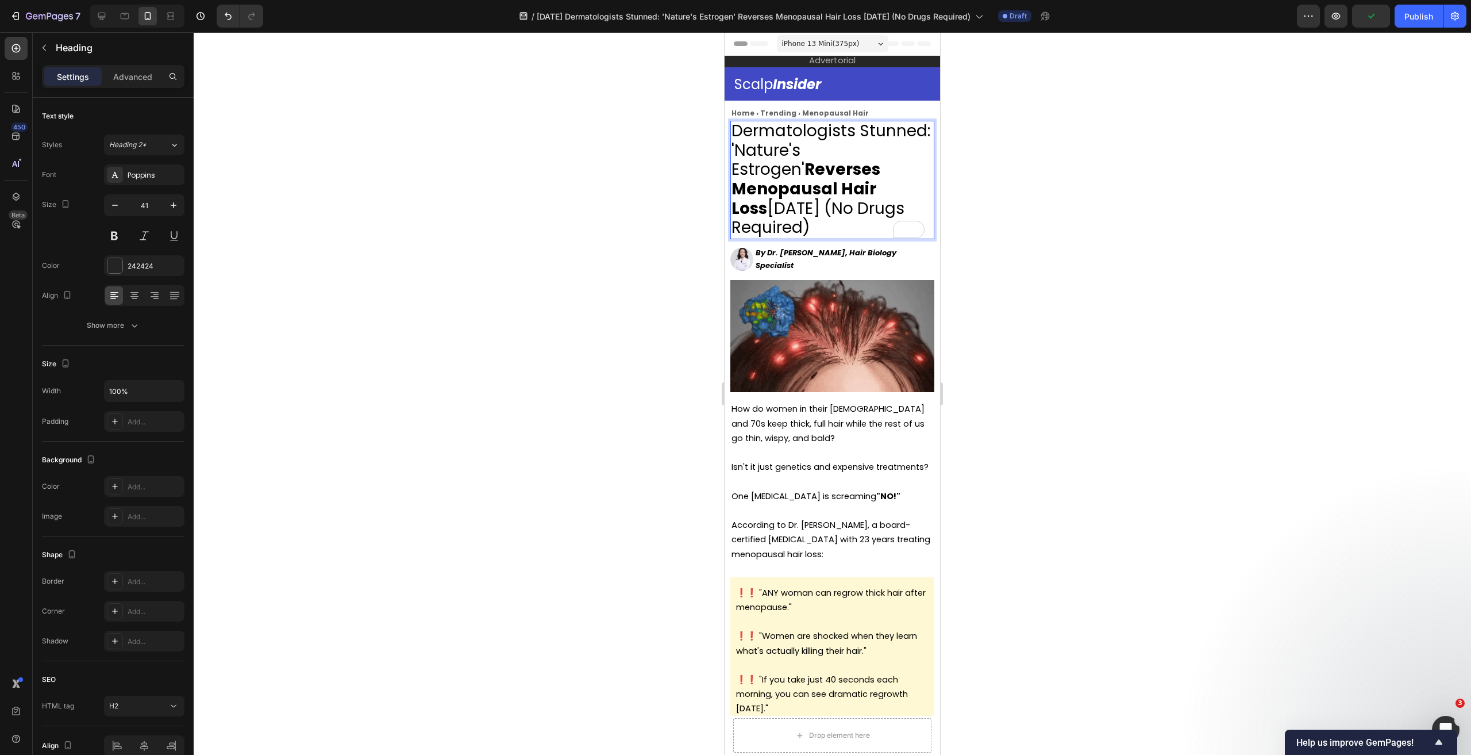
click at [883, 224] on p "Dermatologists Stunned: 'Nature's Estrogen' Reverses Menopausal Hair Loss [DATE…" at bounding box center [833, 178] width 202 height 116
click at [99, 19] on icon at bounding box center [101, 15] width 11 height 11
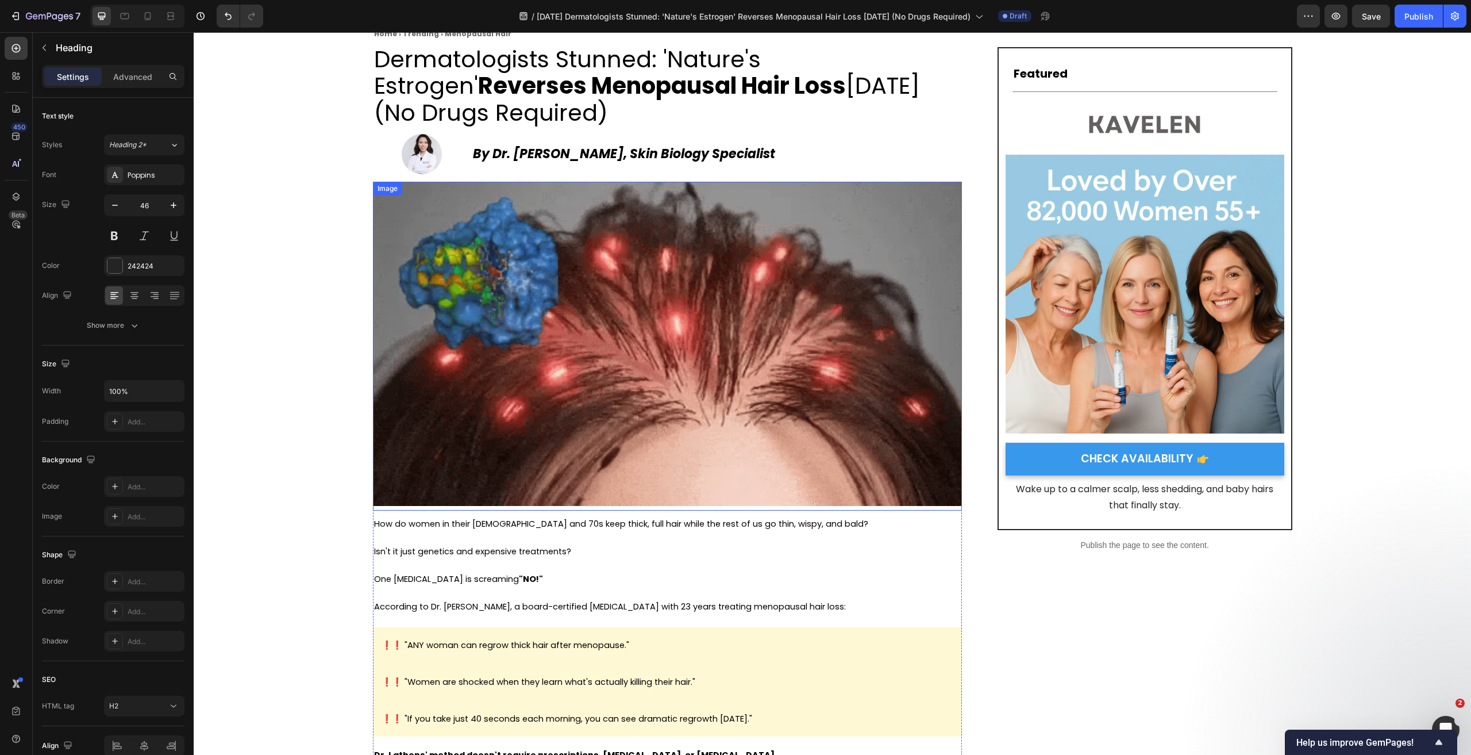
scroll to position [57, 0]
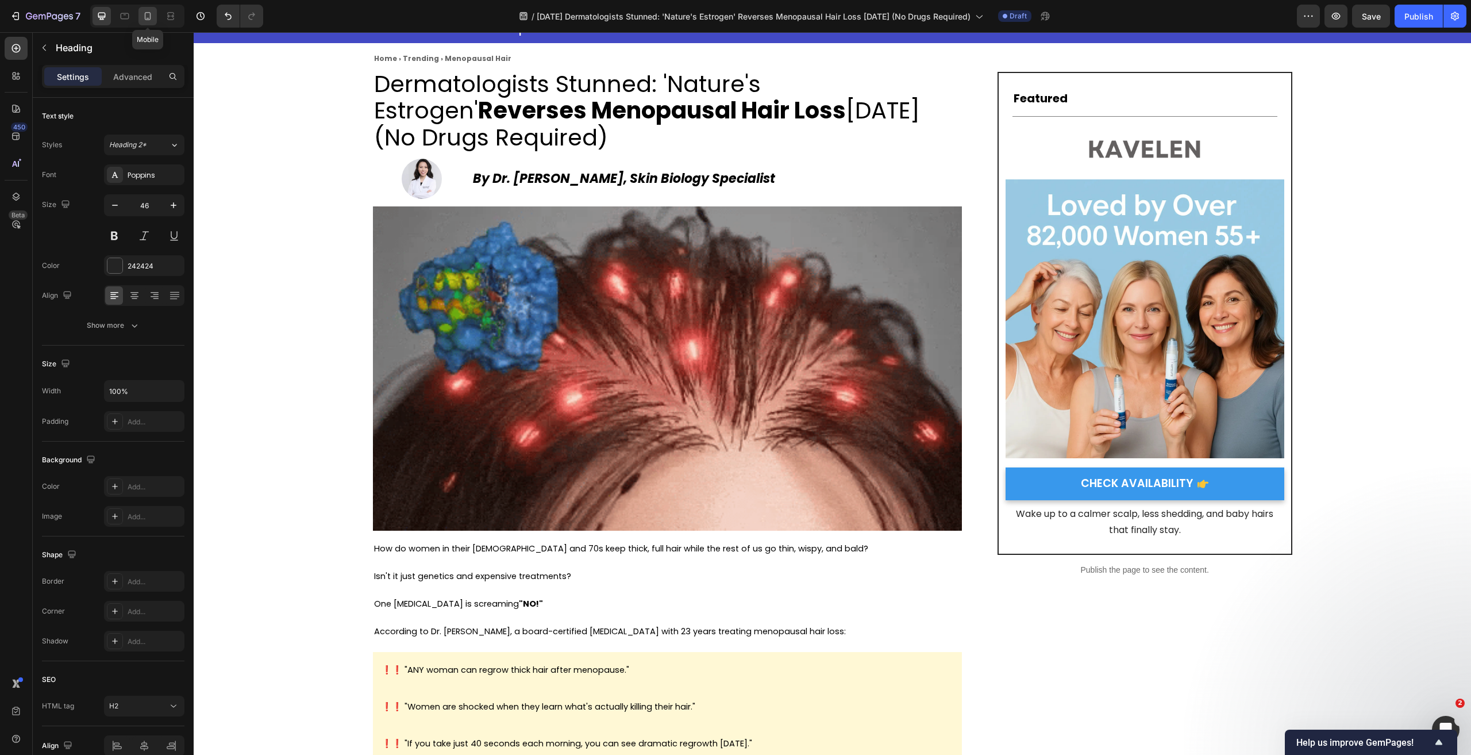
click at [149, 17] on icon at bounding box center [147, 15] width 11 height 11
type input "41"
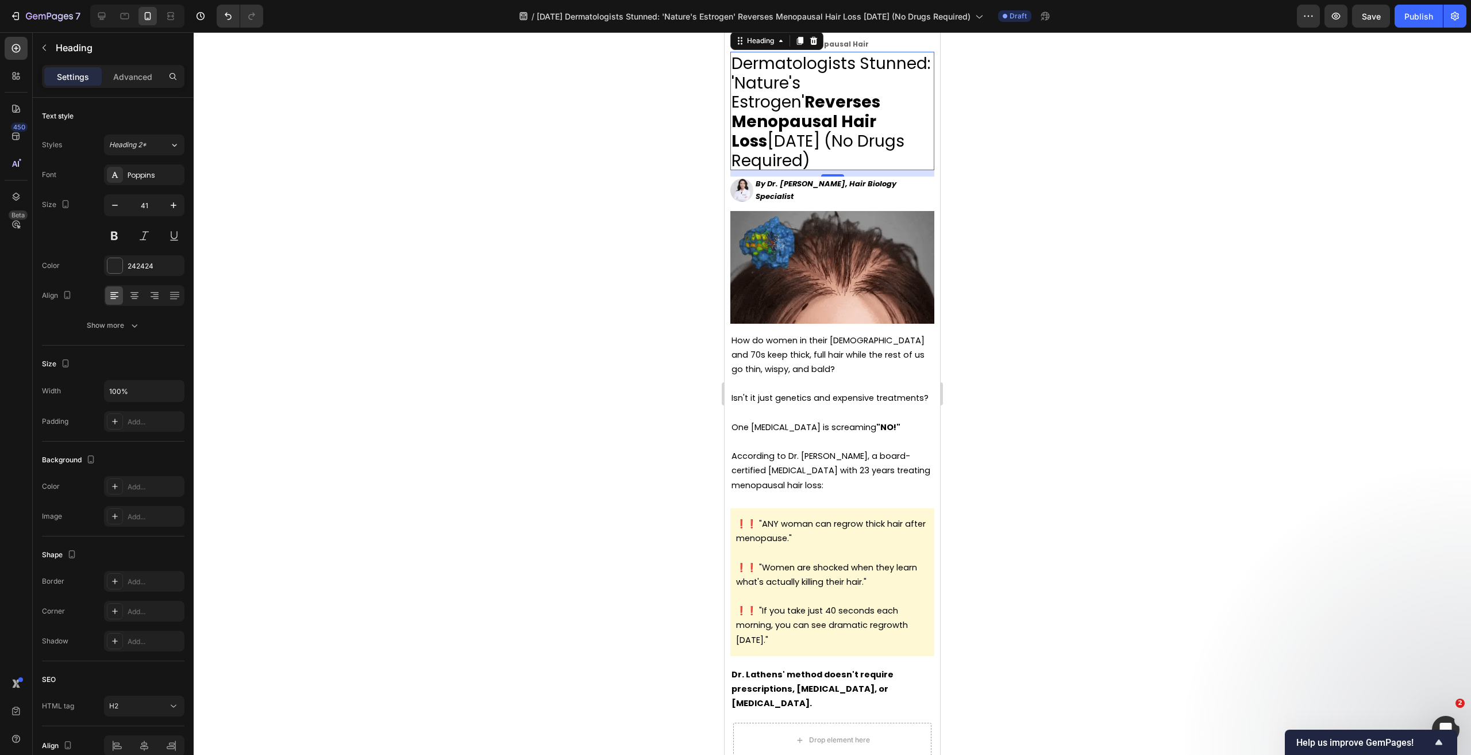
scroll to position [37, 0]
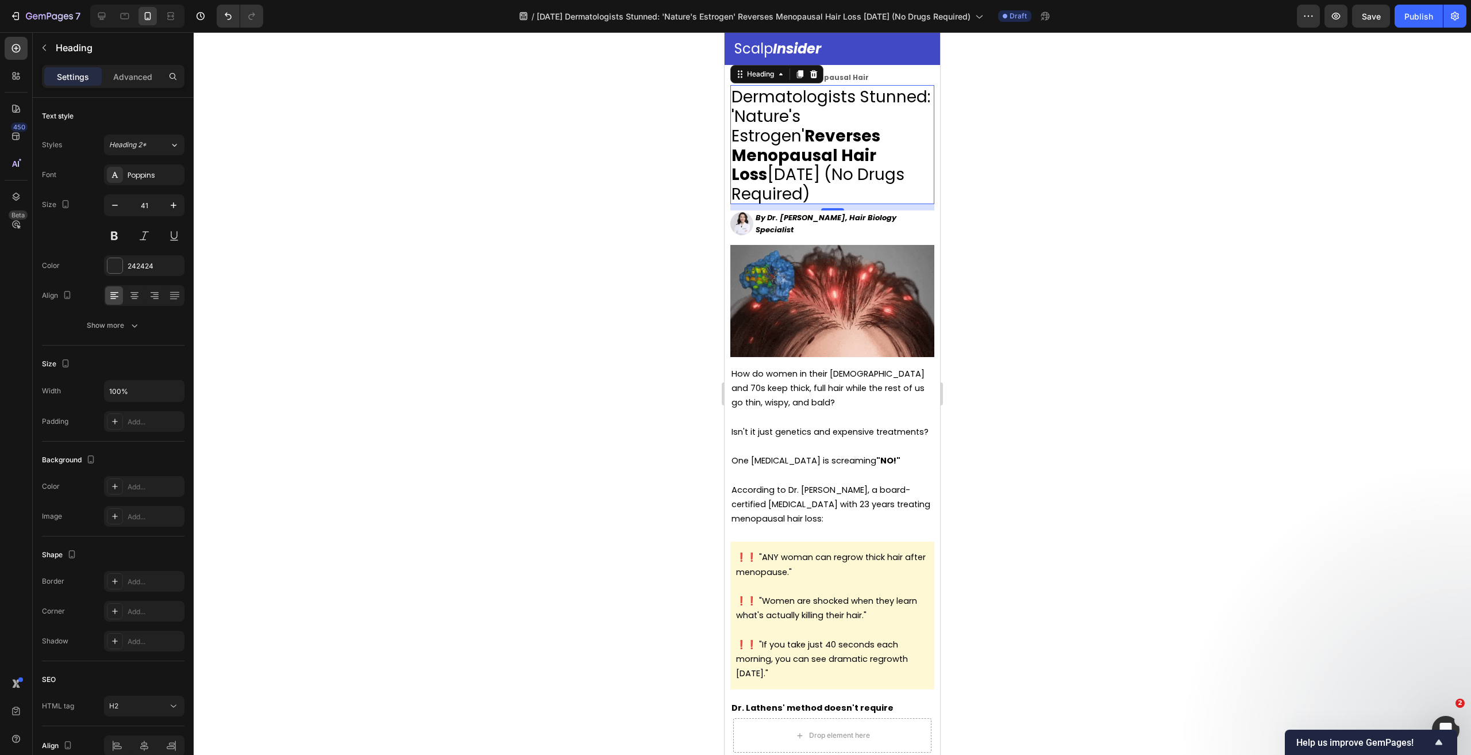
click at [839, 218] on strong "By Dr. Sarah Chen, Hair Biology Specialist" at bounding box center [826, 224] width 141 height 24
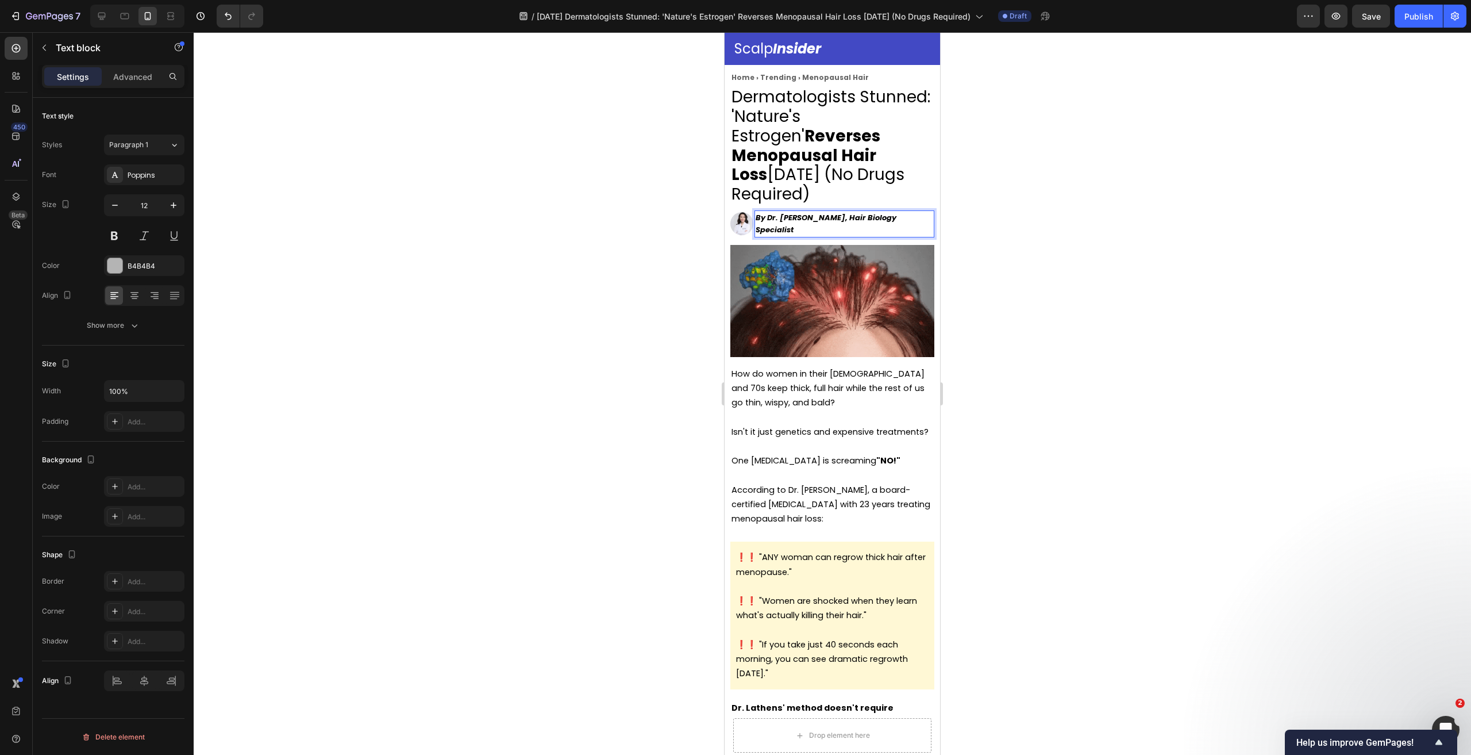
click at [896, 222] on strong "By Dr. Sarah Chen, Hair Biology Specialist" at bounding box center [826, 224] width 141 height 24
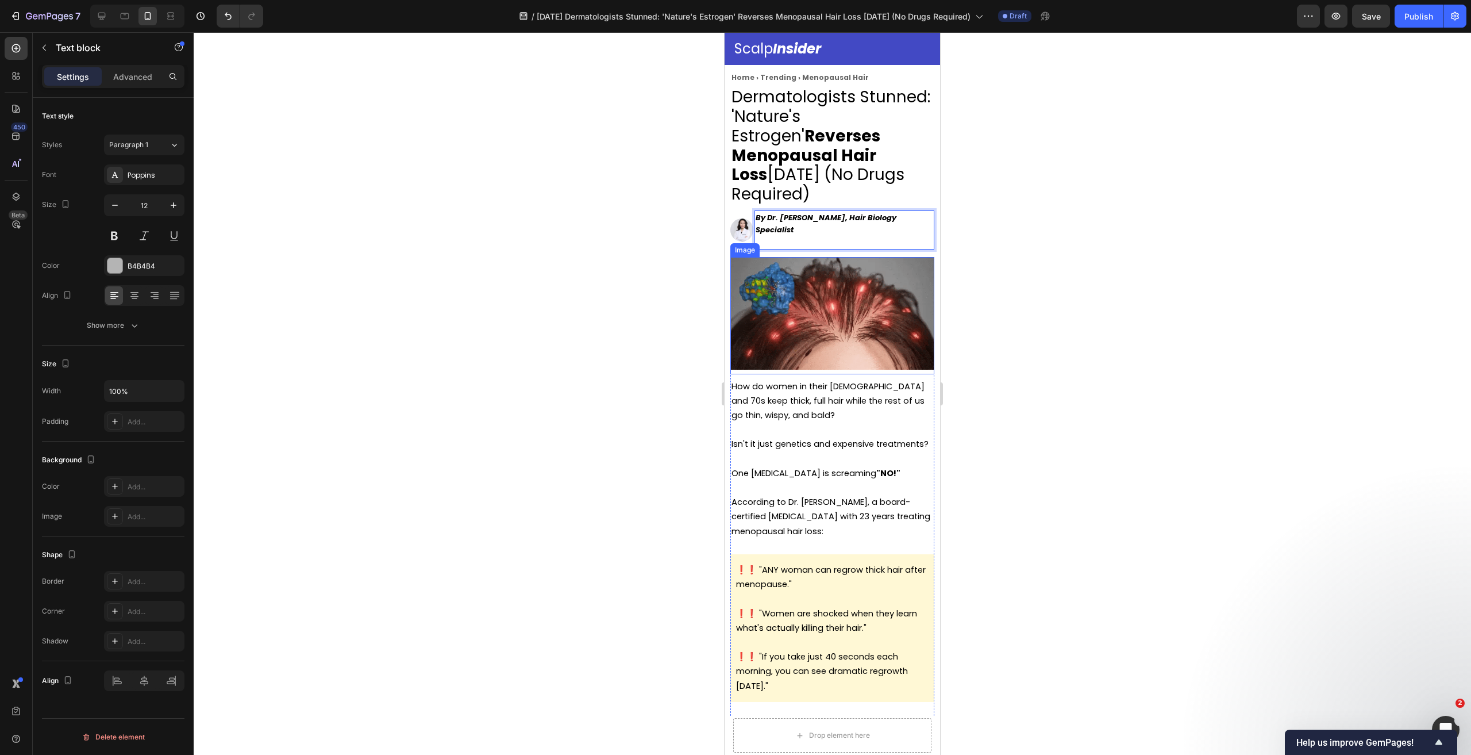
scroll to position [33, 0]
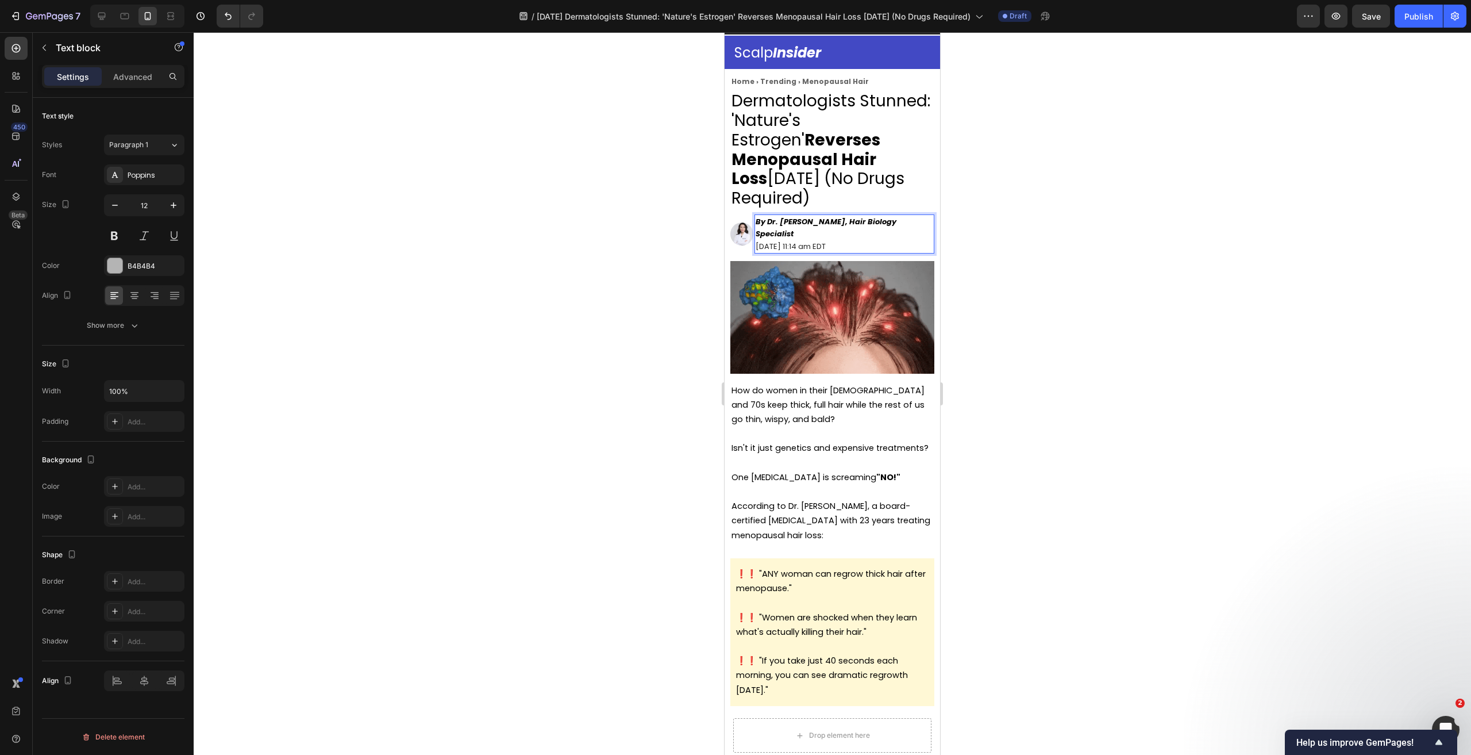
click at [1037, 260] on div at bounding box center [832, 393] width 1277 height 722
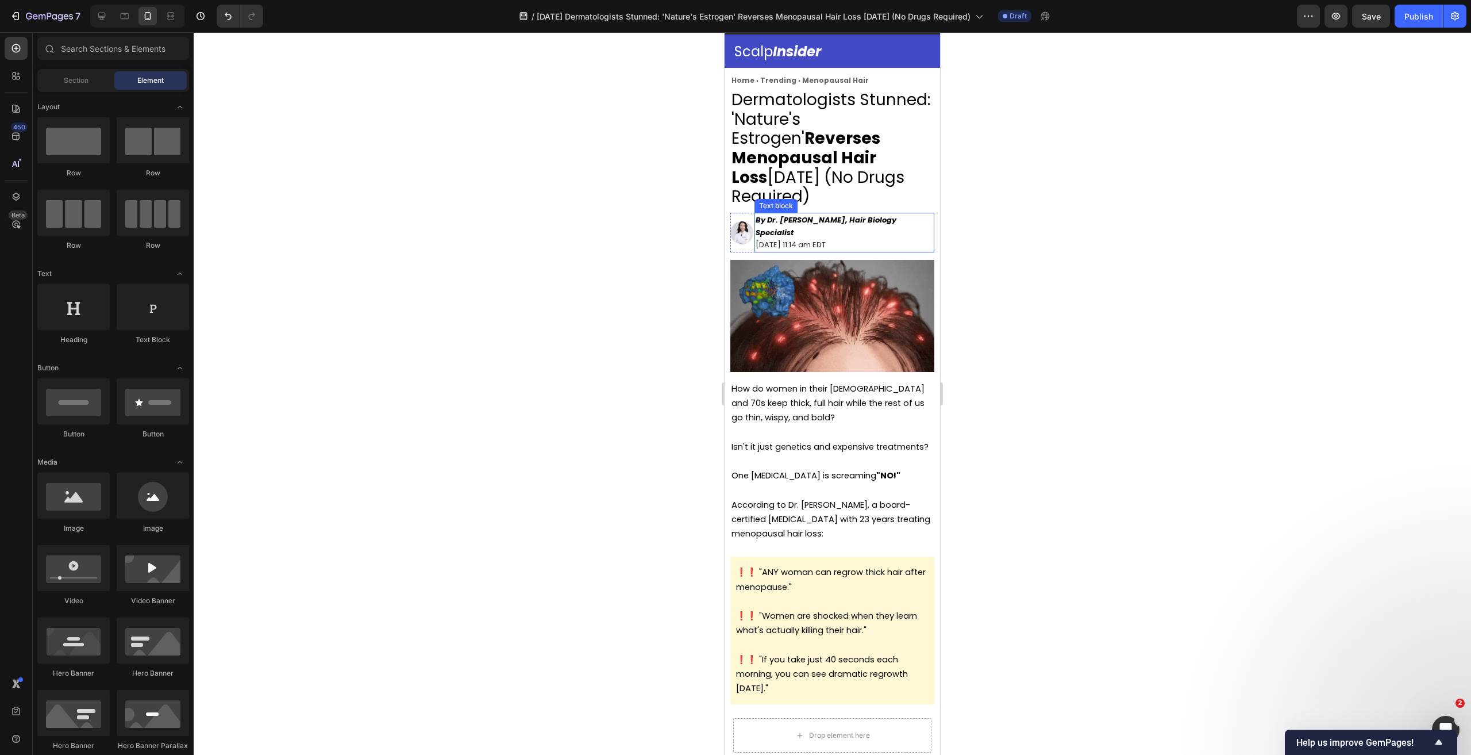
click at [857, 238] on p "[DATE] 11:14 am EDT" at bounding box center [845, 244] width 178 height 13
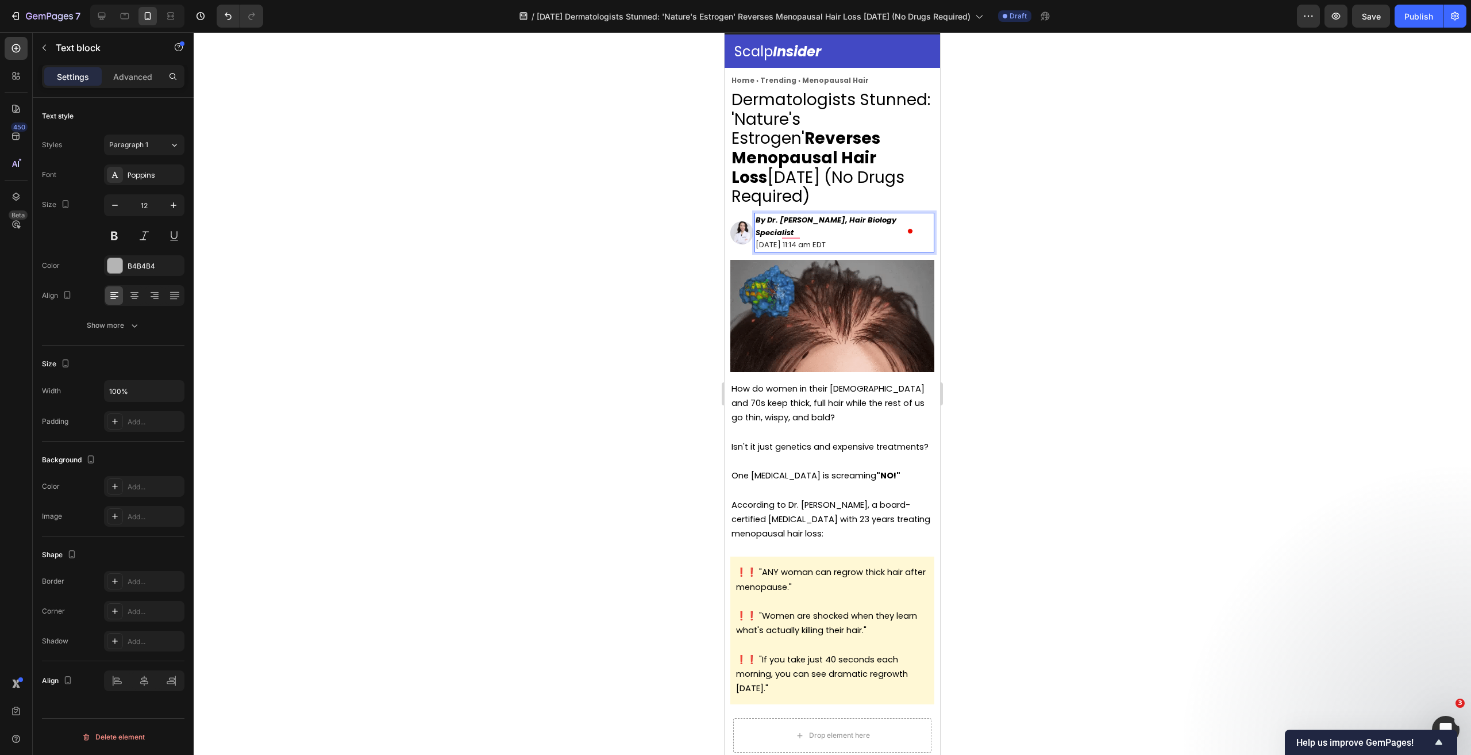
click at [826, 239] on span "[DATE] 11:14 am EDT" at bounding box center [791, 244] width 70 height 11
drag, startPoint x: 838, startPoint y: 234, endPoint x: 829, endPoint y: 236, distance: 9.3
click at [826, 239] on span "[DATE] 11:14 am EDT" at bounding box center [791, 244] width 70 height 11
click at [817, 239] on span "April 2, 2025 at 11:14 pm EDT" at bounding box center [791, 244] width 70 height 11
click at [1042, 306] on div at bounding box center [832, 393] width 1277 height 722
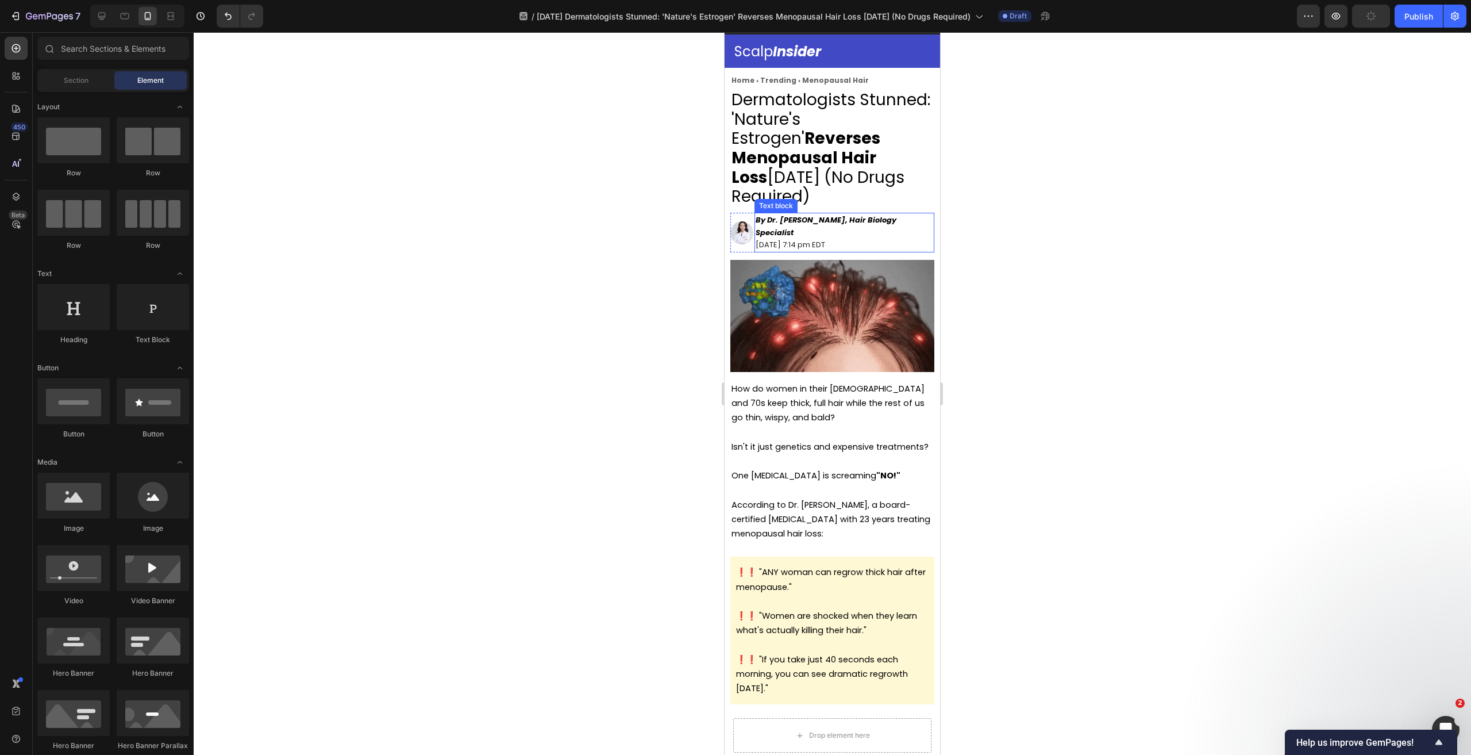
click at [785, 239] on span "April 2, 2025 at 7:14 pm EDT" at bounding box center [791, 244] width 70 height 11
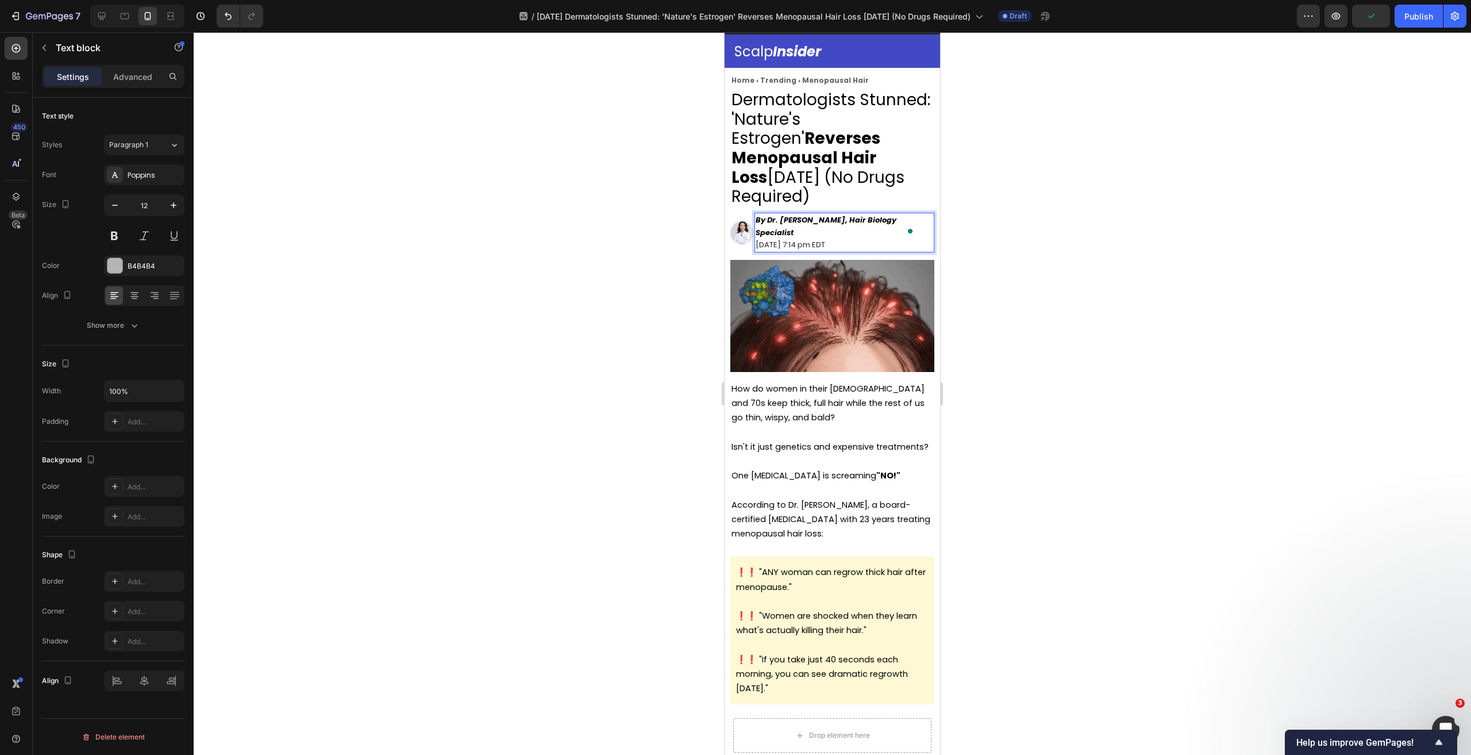
click at [779, 239] on span "April 2, 2025 at 7:14 pm EDT" at bounding box center [791, 244] width 70 height 11
click at [758, 239] on span "2, 2025 at 7:14 pm EDT" at bounding box center [796, 244] width 80 height 11
click at [1072, 302] on div at bounding box center [832, 393] width 1277 height 722
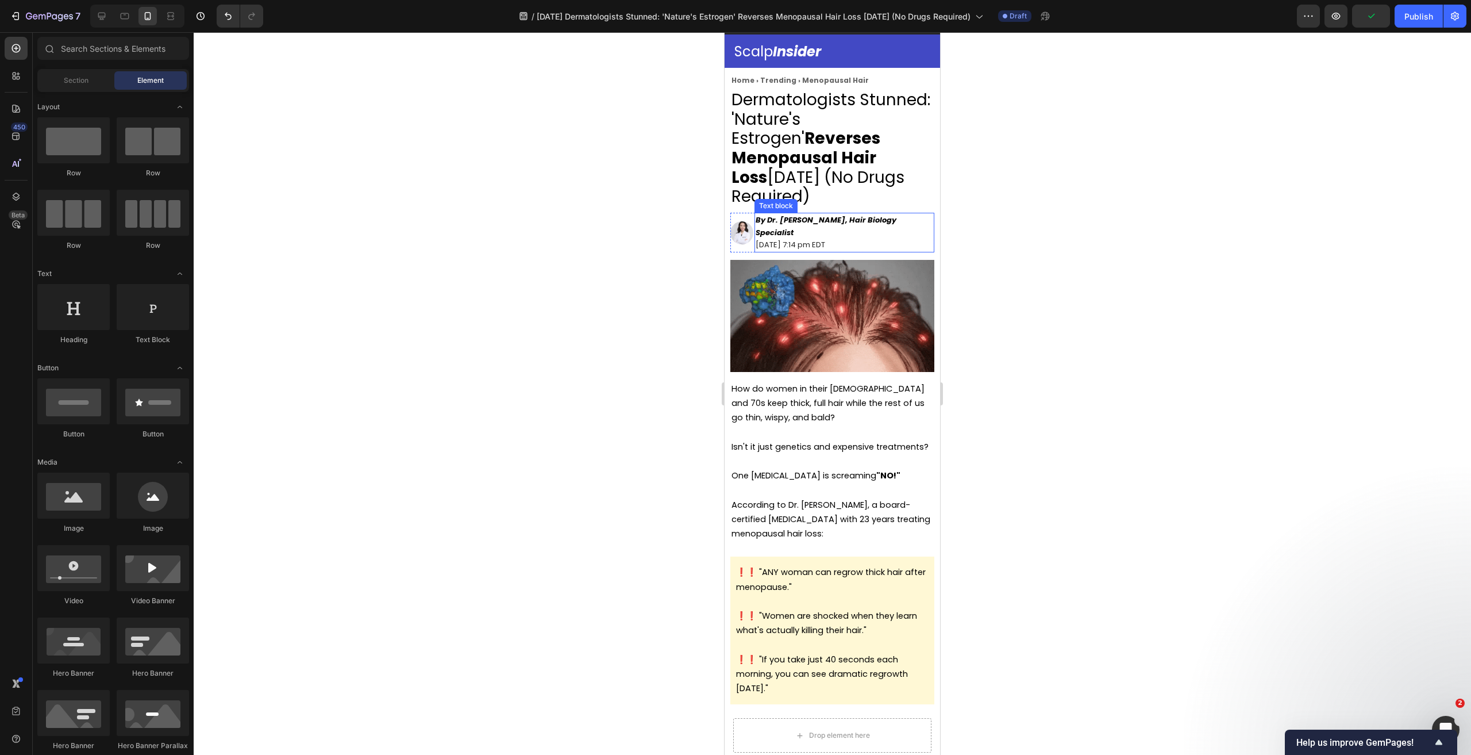
click at [825, 239] on span "[DATE] 7:14 pm EDT" at bounding box center [791, 244] width 70 height 11
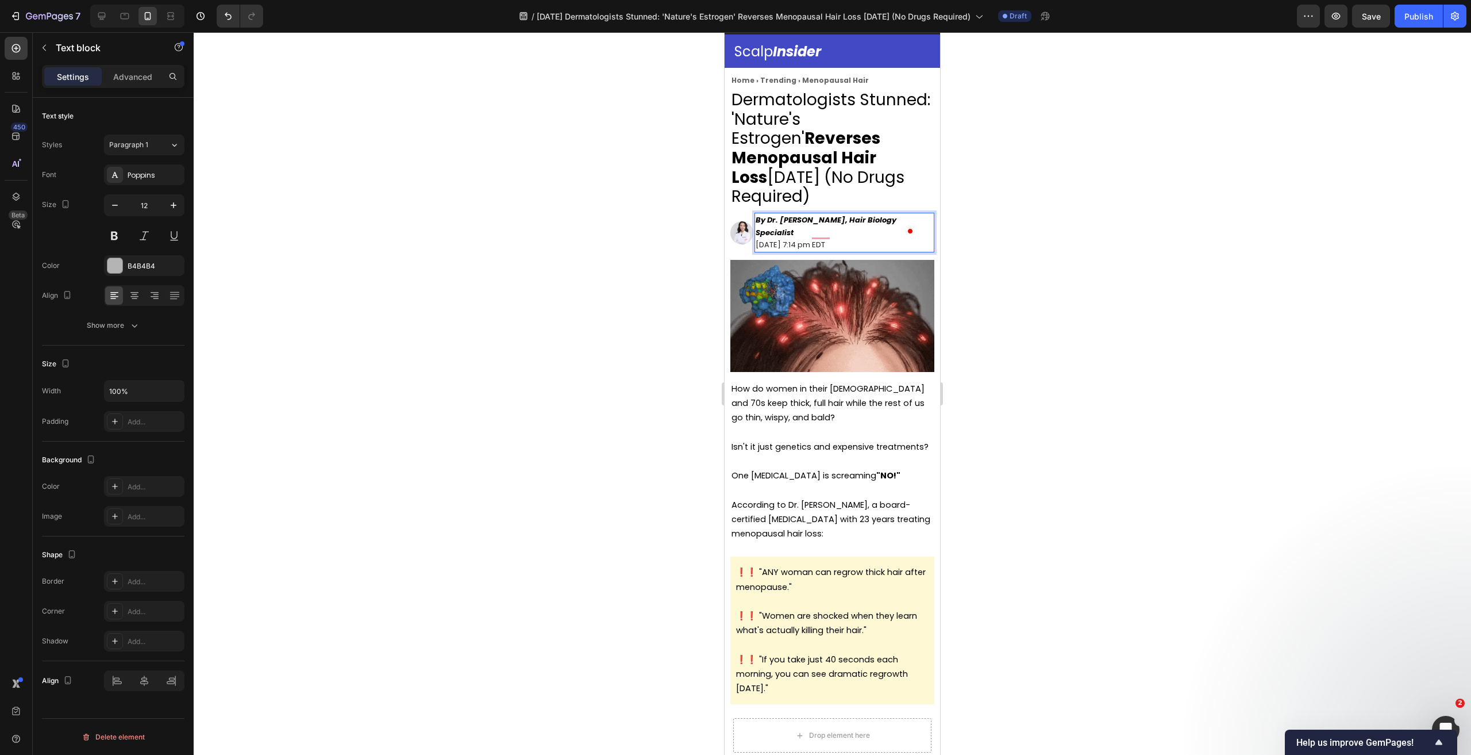
drag, startPoint x: 898, startPoint y: 234, endPoint x: 755, endPoint y: 232, distance: 143.7
click at [755, 232] on div "By Dr. Sarah Chen, Hair Biology Specialist September 16, 2025 at 7:14 pm EDT" at bounding box center [845, 233] width 180 height 40
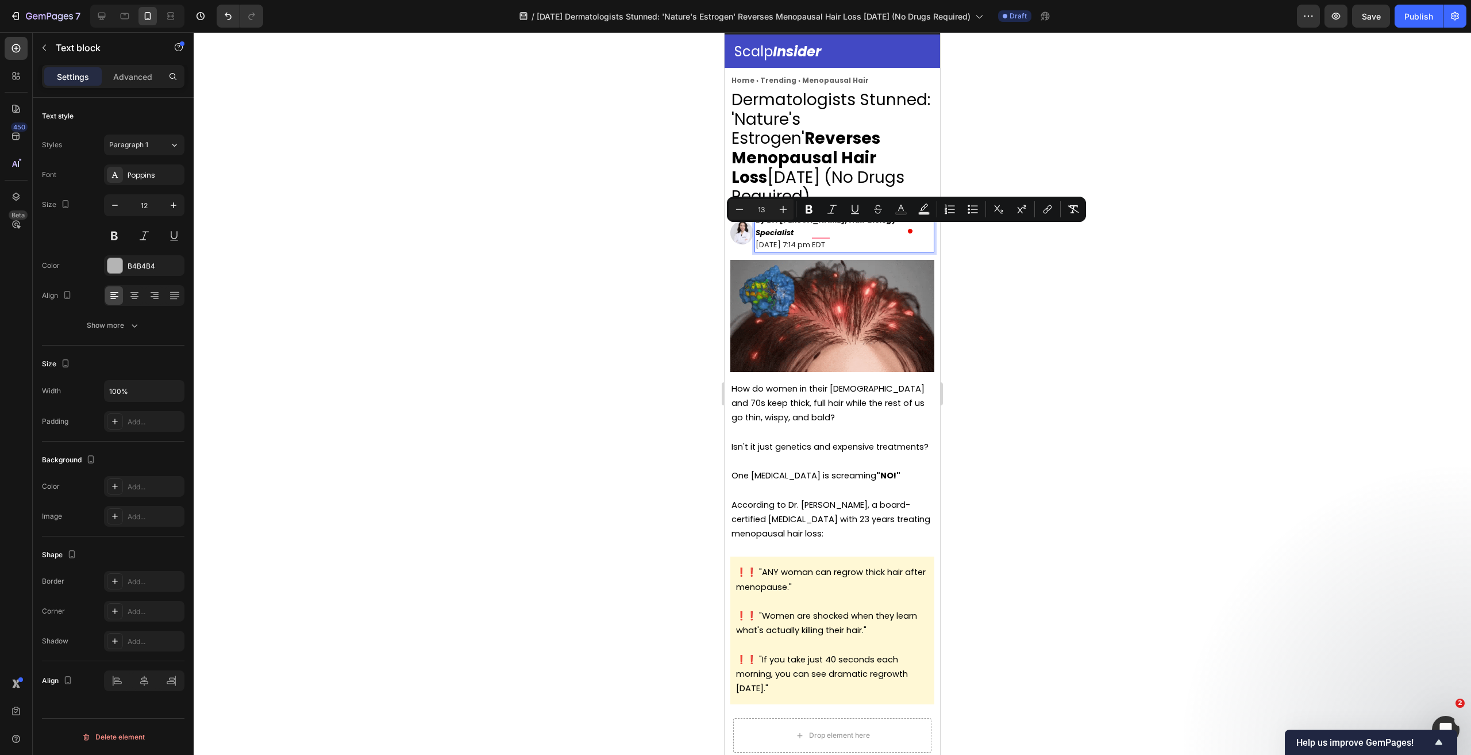
copy span "[DATE] 7:14 pm EDT"
click at [98, 17] on icon at bounding box center [101, 15] width 11 height 11
type input "8"
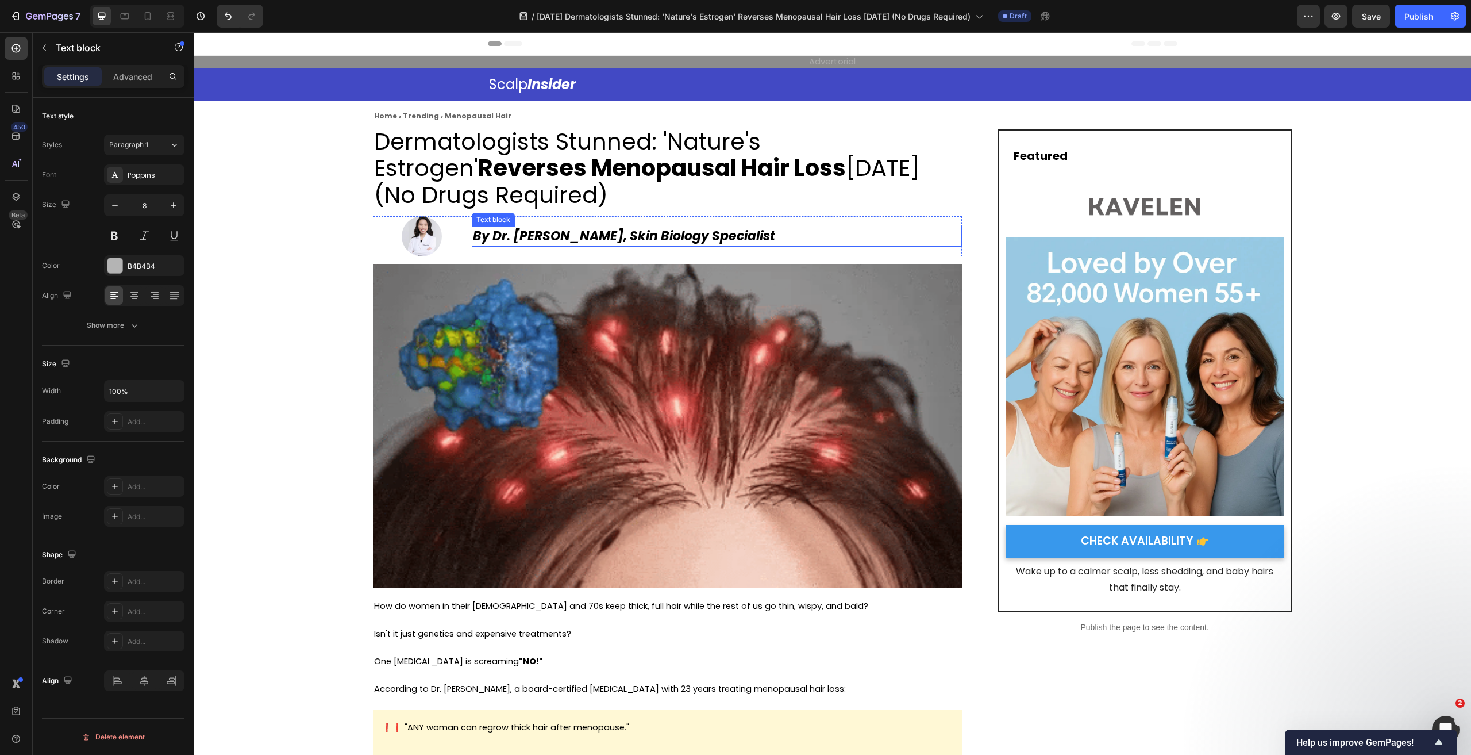
click at [788, 242] on p "By Dr. [PERSON_NAME], Skin Biology Specialist" at bounding box center [717, 237] width 488 height 18
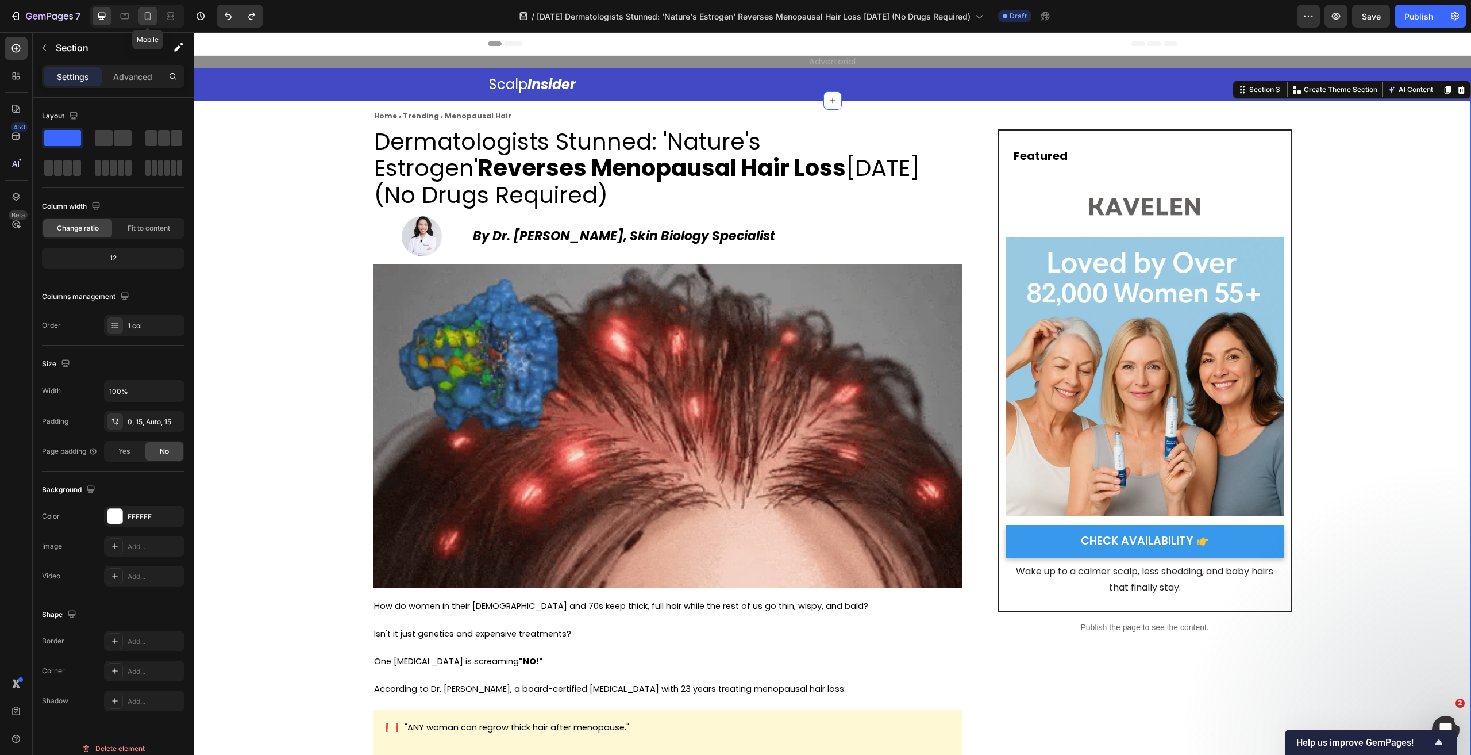
click at [151, 18] on icon at bounding box center [147, 15] width 11 height 11
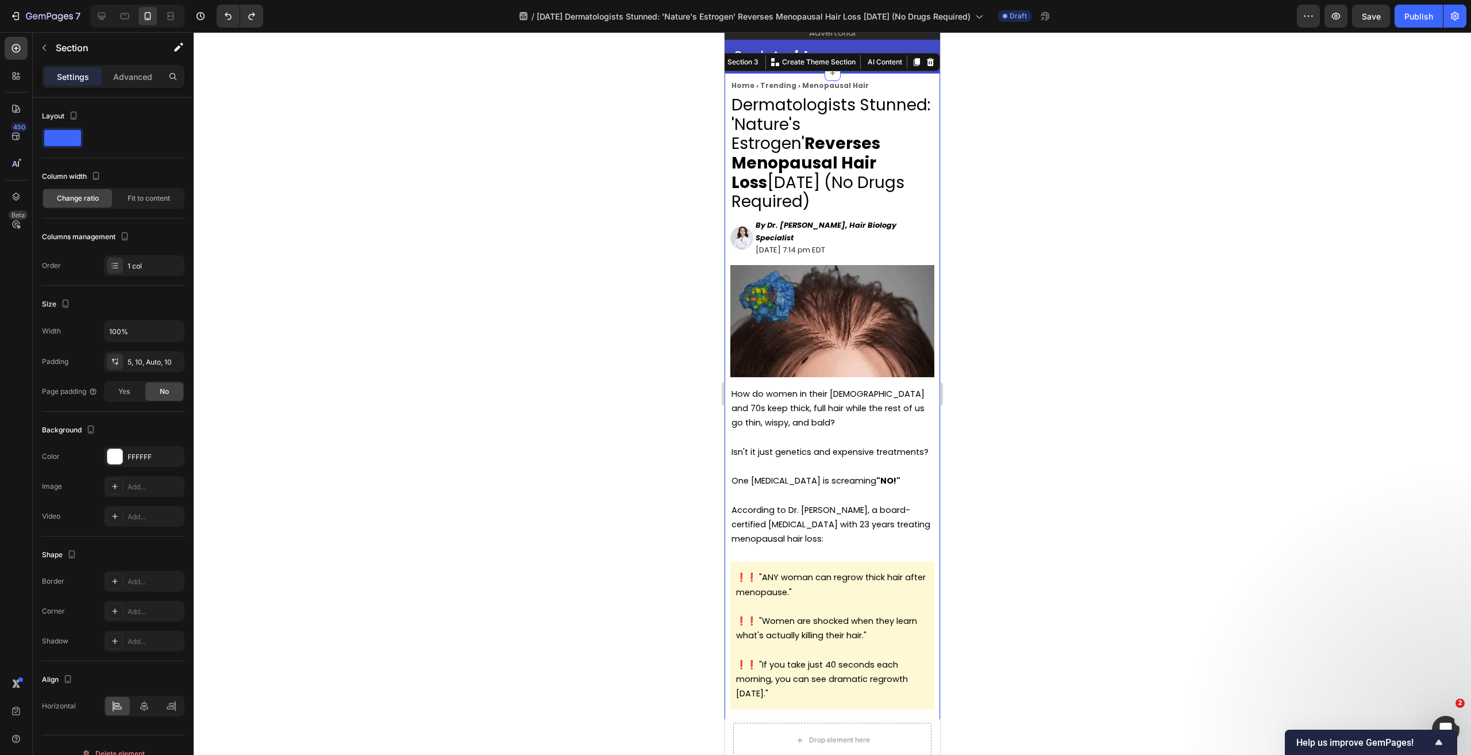
scroll to position [28, 0]
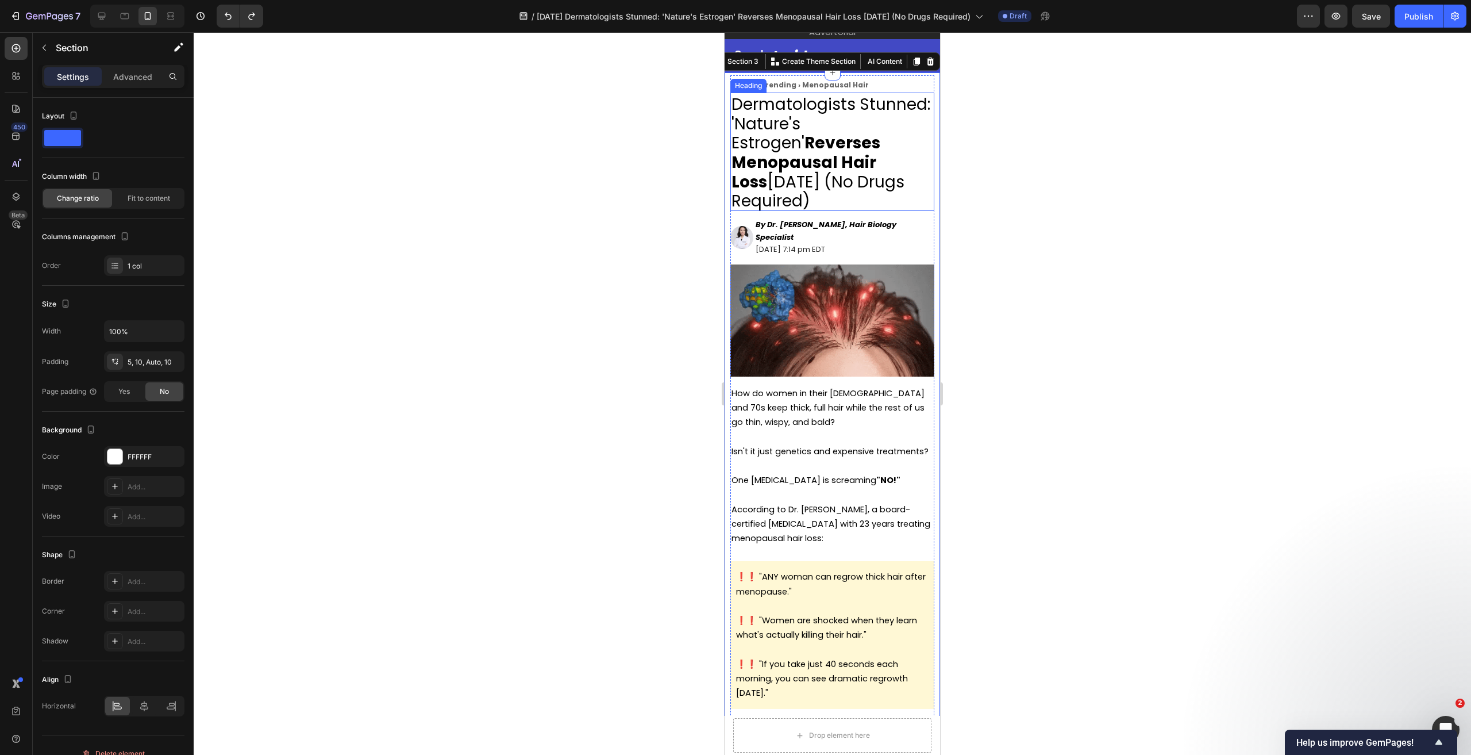
click at [861, 197] on p "⁠⁠⁠⁠⁠⁠⁠ Dermatologists Stunned: 'Nature's Estrogen' Reverses Menopausal Hair Lo…" at bounding box center [833, 152] width 202 height 116
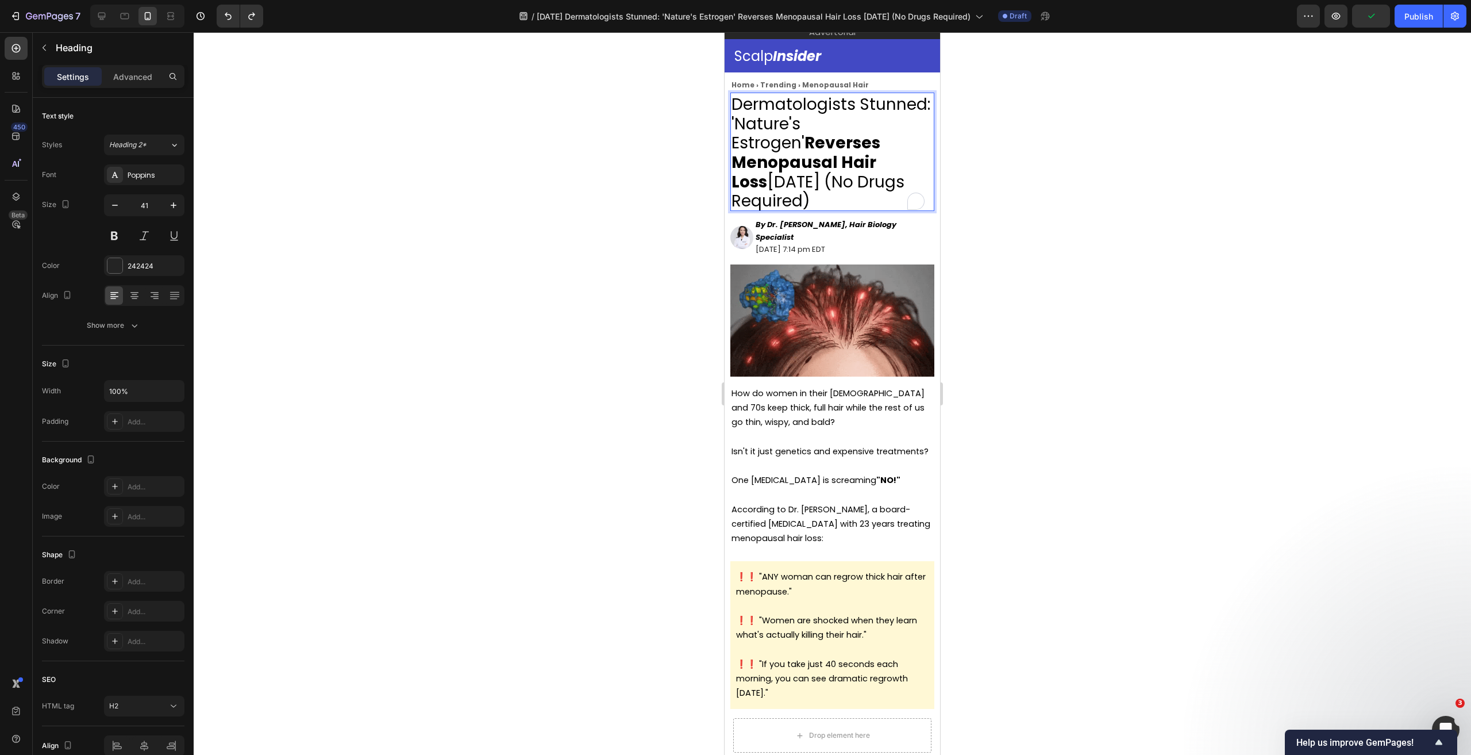
click at [824, 184] on span "Dermatologists Stunned: 'Nature's Estrogen' Reverses Menopausal Hair Loss in 6 …" at bounding box center [831, 153] width 199 height 120
click at [1087, 227] on div at bounding box center [832, 393] width 1277 height 722
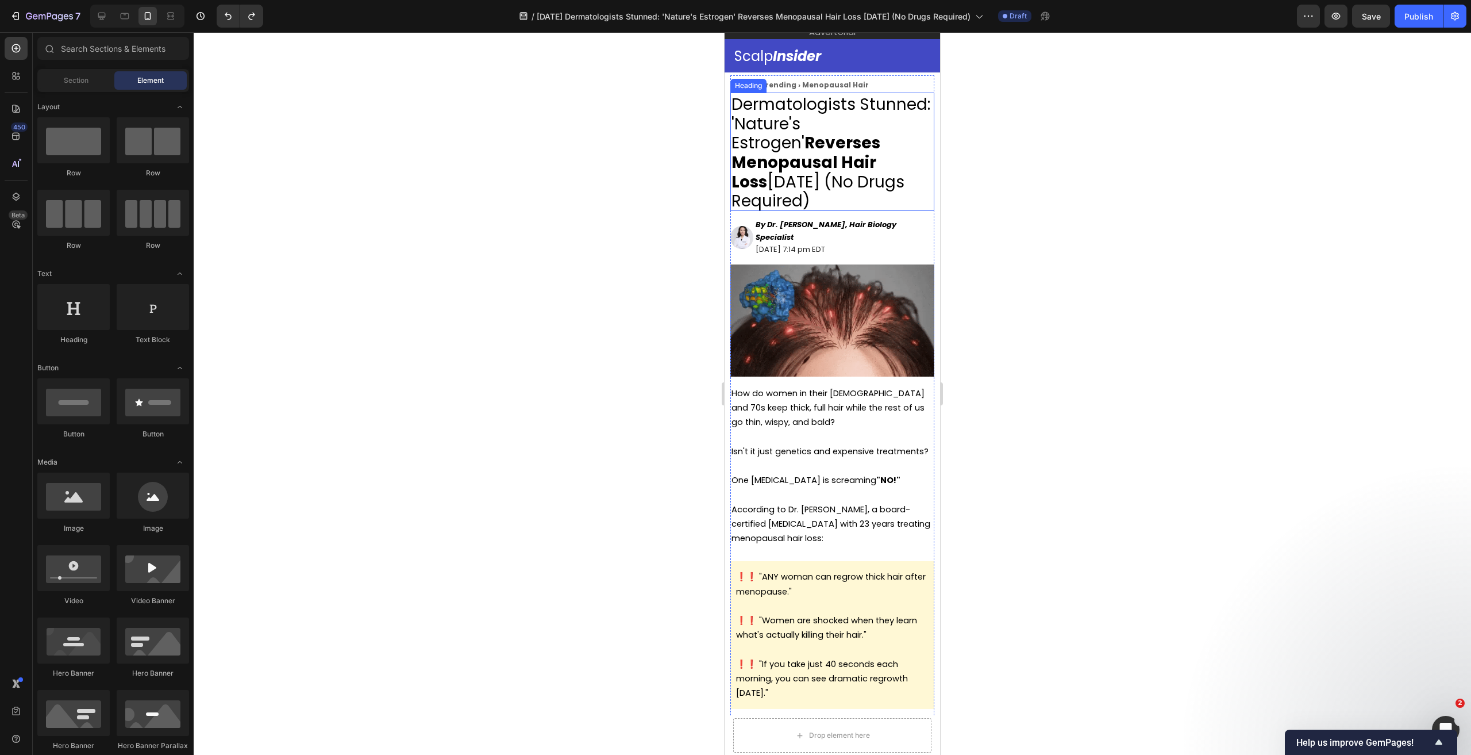
click at [866, 199] on h2 "Dermatologists Stunned: 'Nature's Estrogen' Reverses Menopausal Hair Loss in 6 …" at bounding box center [832, 152] width 204 height 118
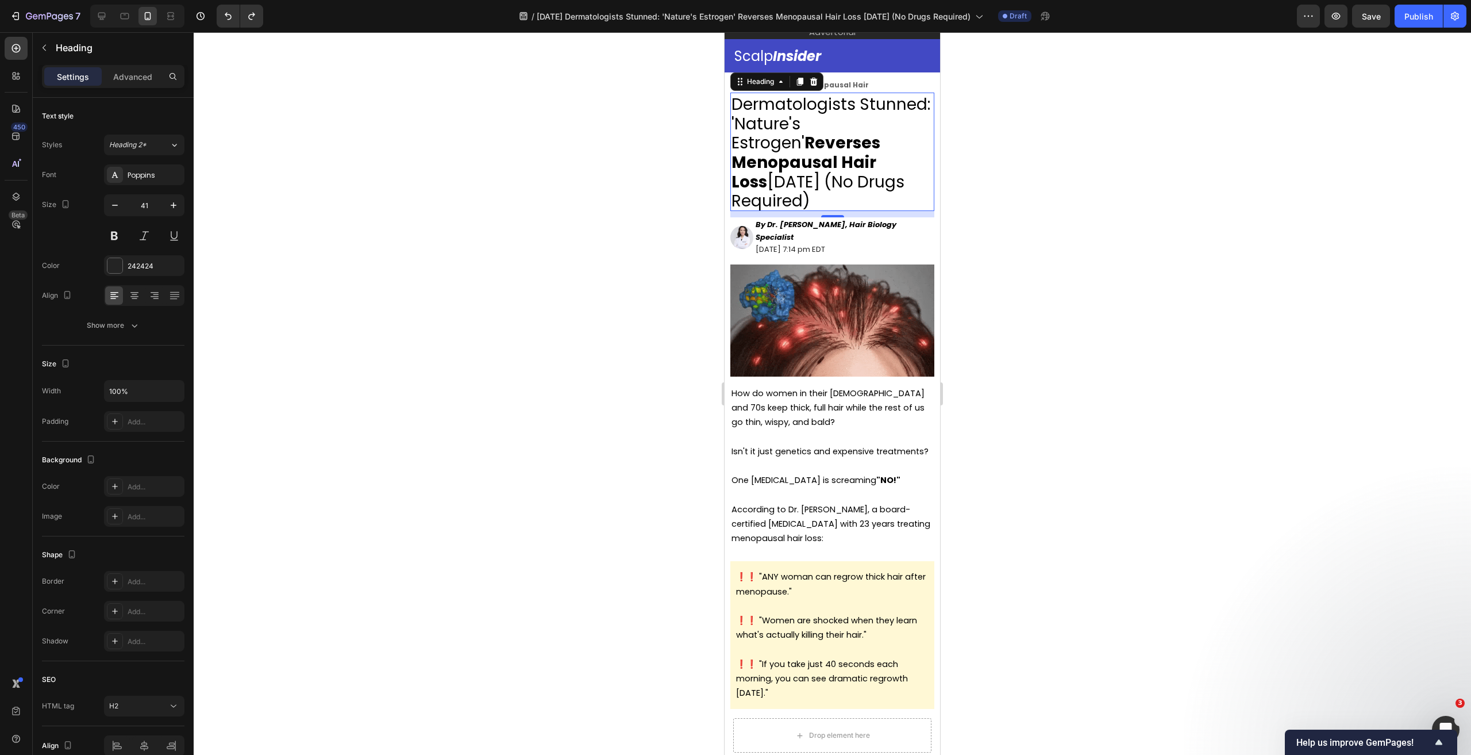
click at [866, 199] on h2 "Dermatologists Stunned: 'Nature's Estrogen' Reverses Menopausal Hair Loss in 6 …" at bounding box center [832, 152] width 204 height 118
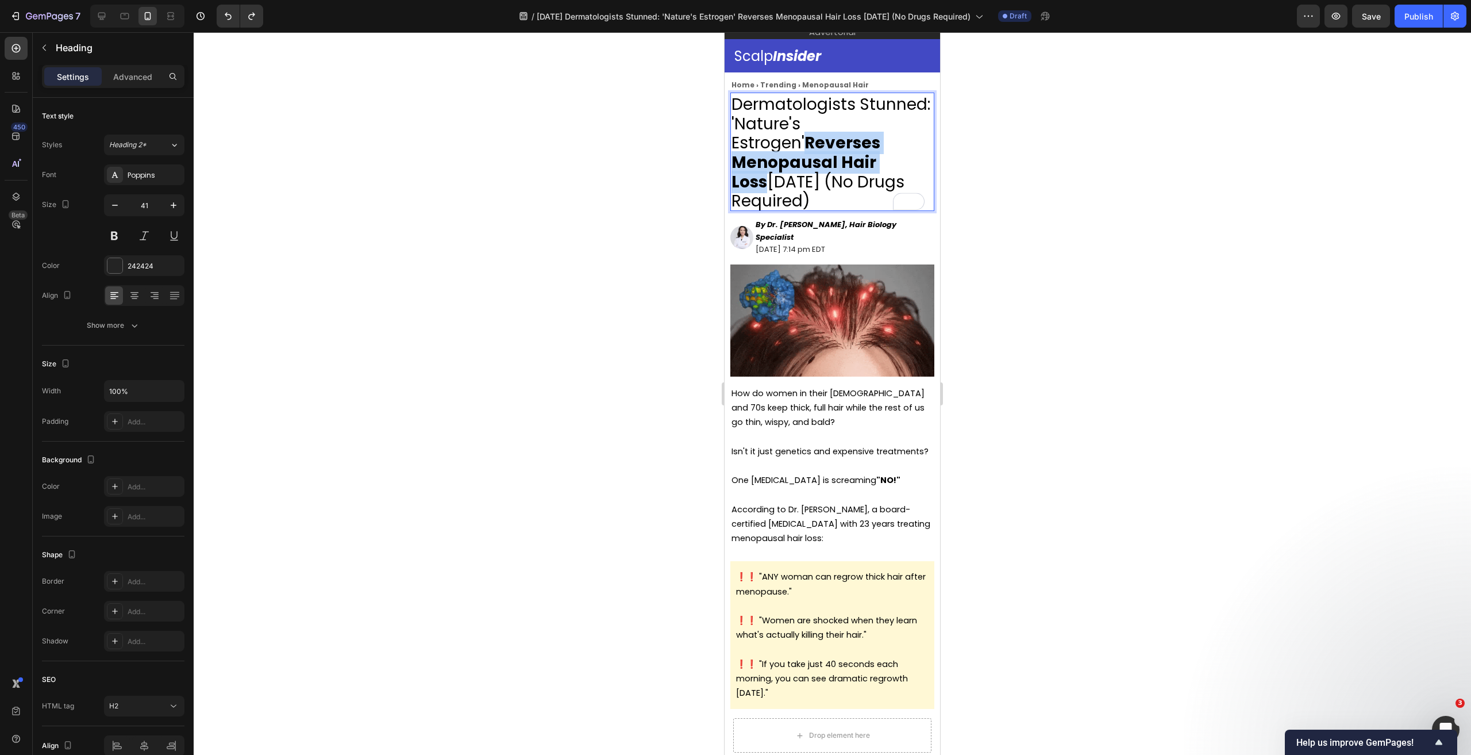
drag, startPoint x: 810, startPoint y: 145, endPoint x: 913, endPoint y: 165, distance: 104.2
click at [913, 165] on p "Dermatologists Stunned: 'Nature's Estrogen' Reverses Menopausal Hair Loss in 6 …" at bounding box center [833, 152] width 202 height 116
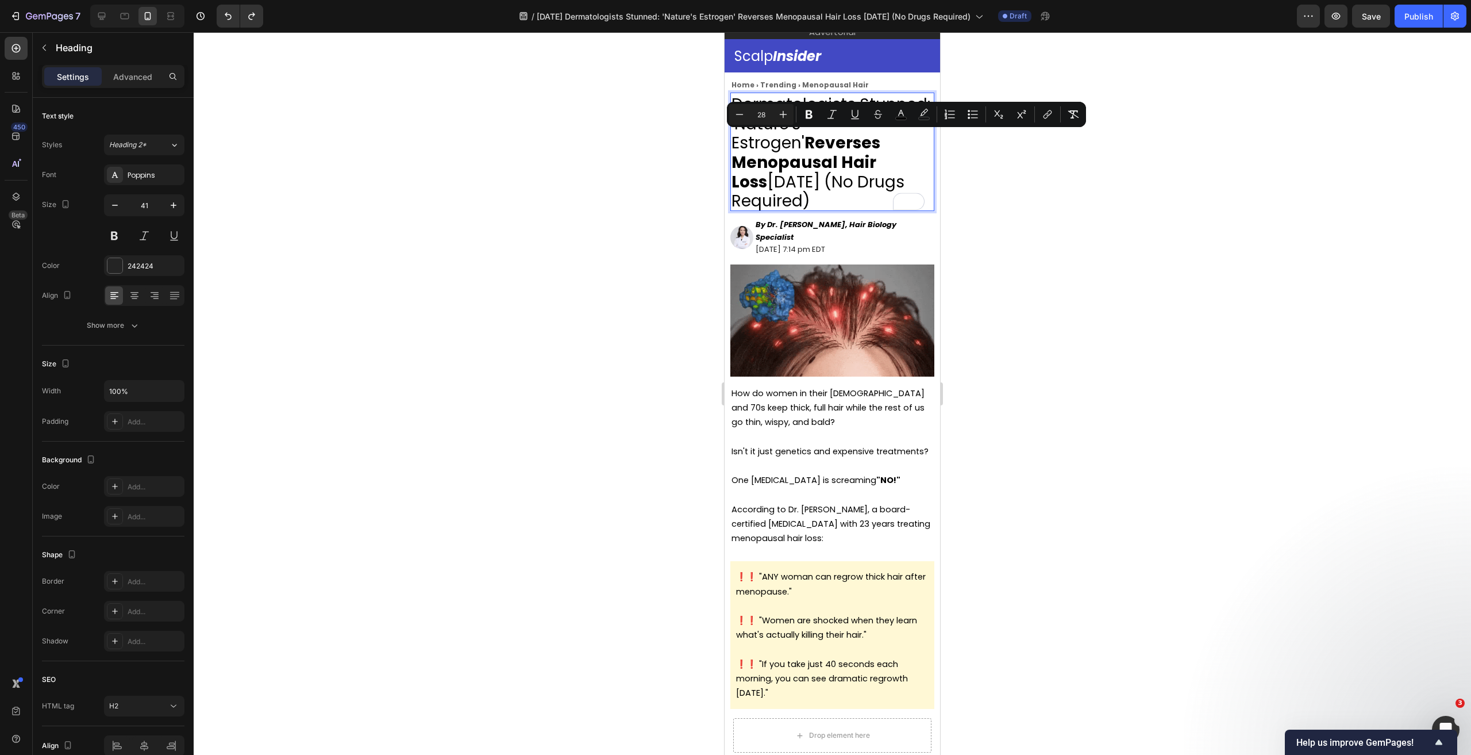
click at [846, 175] on span "Dermatologists Stunned: 'Nature's Estrogen' Reverses Menopausal Hair Loss in 6 …" at bounding box center [831, 153] width 199 height 120
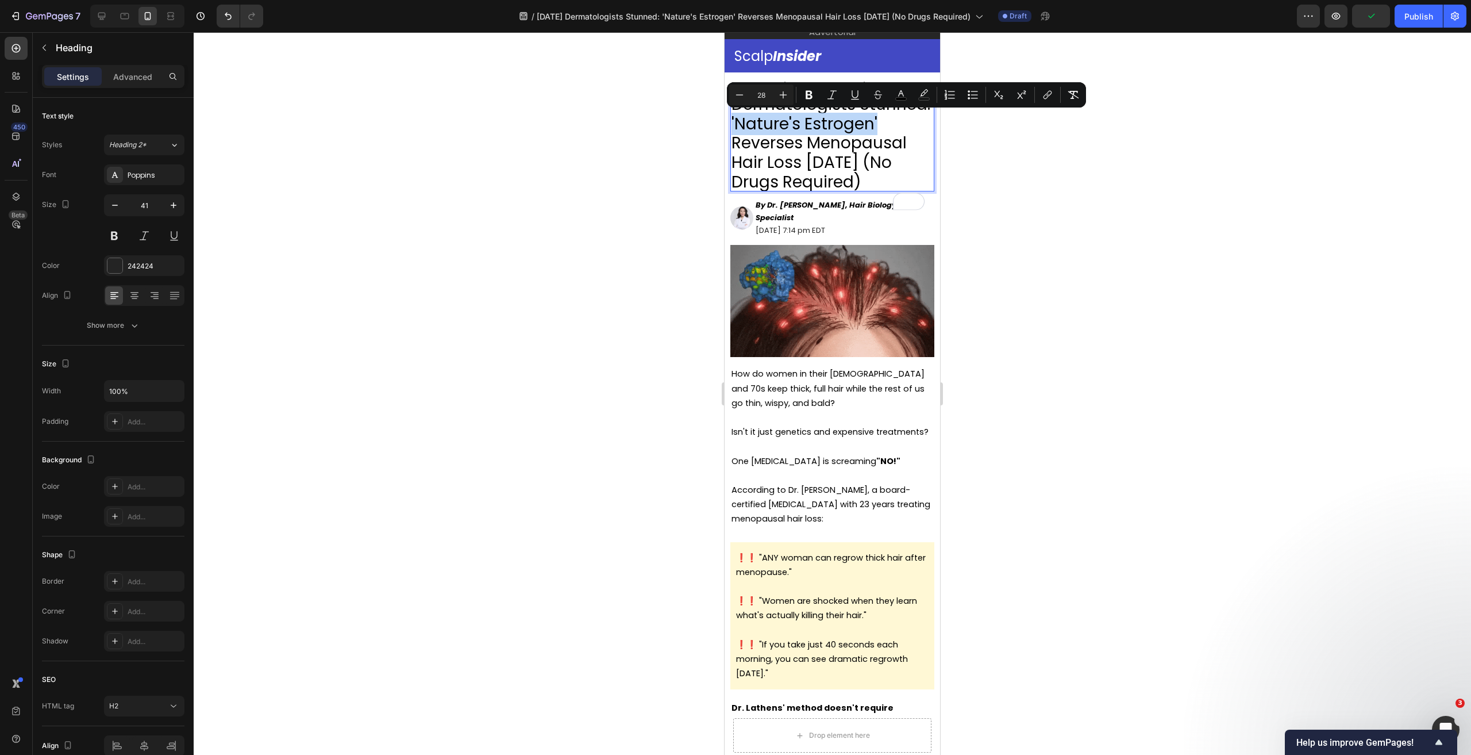
drag, startPoint x: 806, startPoint y: 121, endPoint x: 804, endPoint y: 146, distance: 25.3
click at [804, 146] on span "Dermatologists Stunned: 'Nature's Estrogen' Reverses Menopausal Hair Loss [DATE…" at bounding box center [831, 143] width 199 height 100
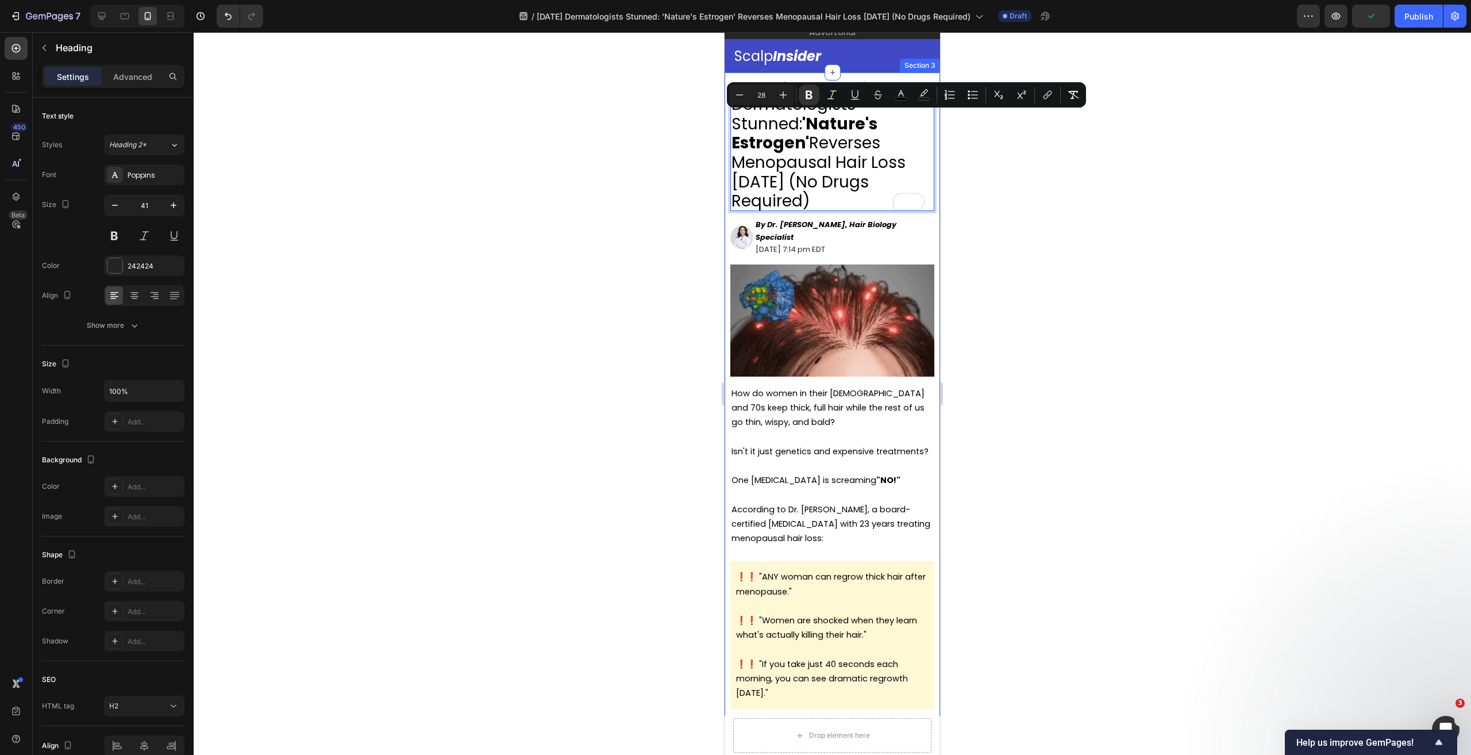
click at [1039, 191] on div at bounding box center [832, 393] width 1277 height 722
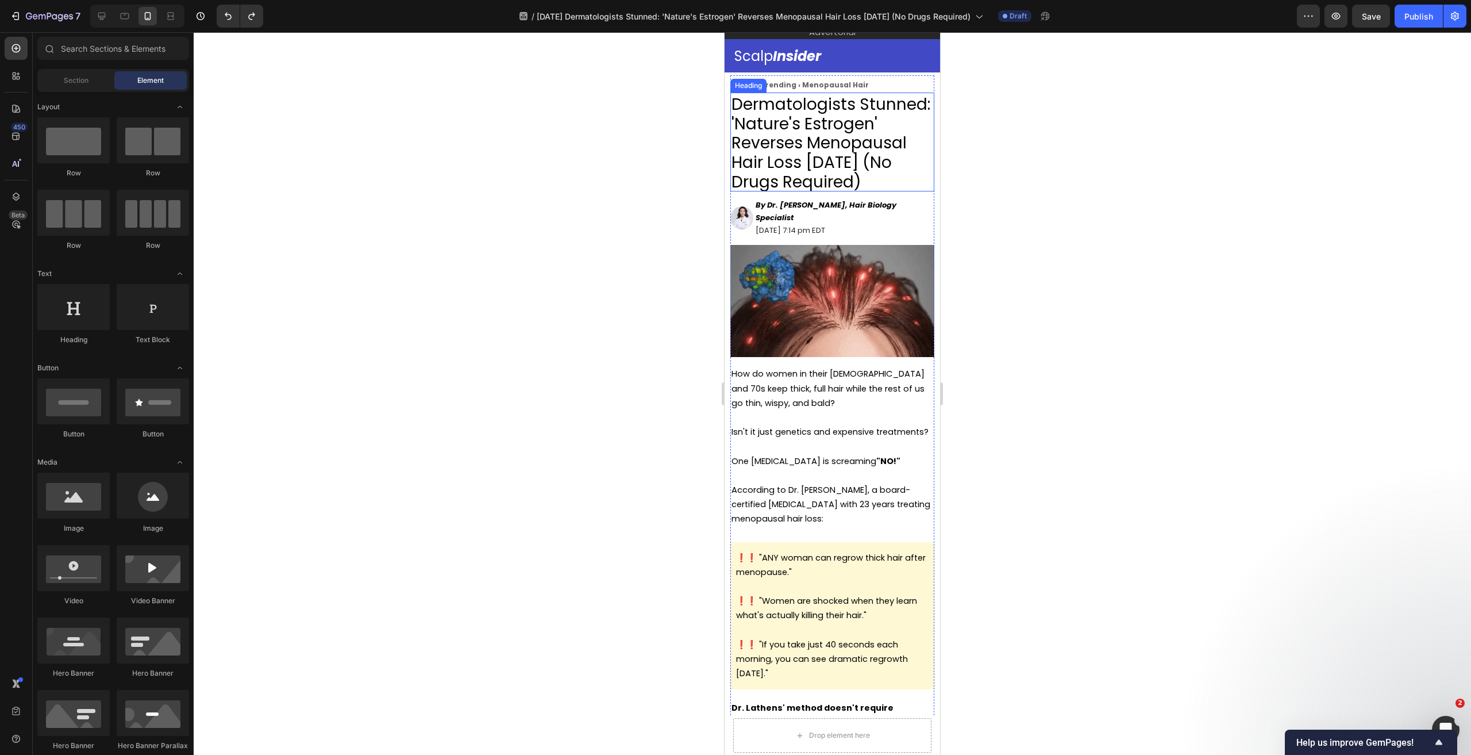
click at [818, 153] on span "Dermatologists Stunned: 'Nature's Estrogen' Reverses Menopausal Hair Loss [DATE…" at bounding box center [831, 143] width 199 height 100
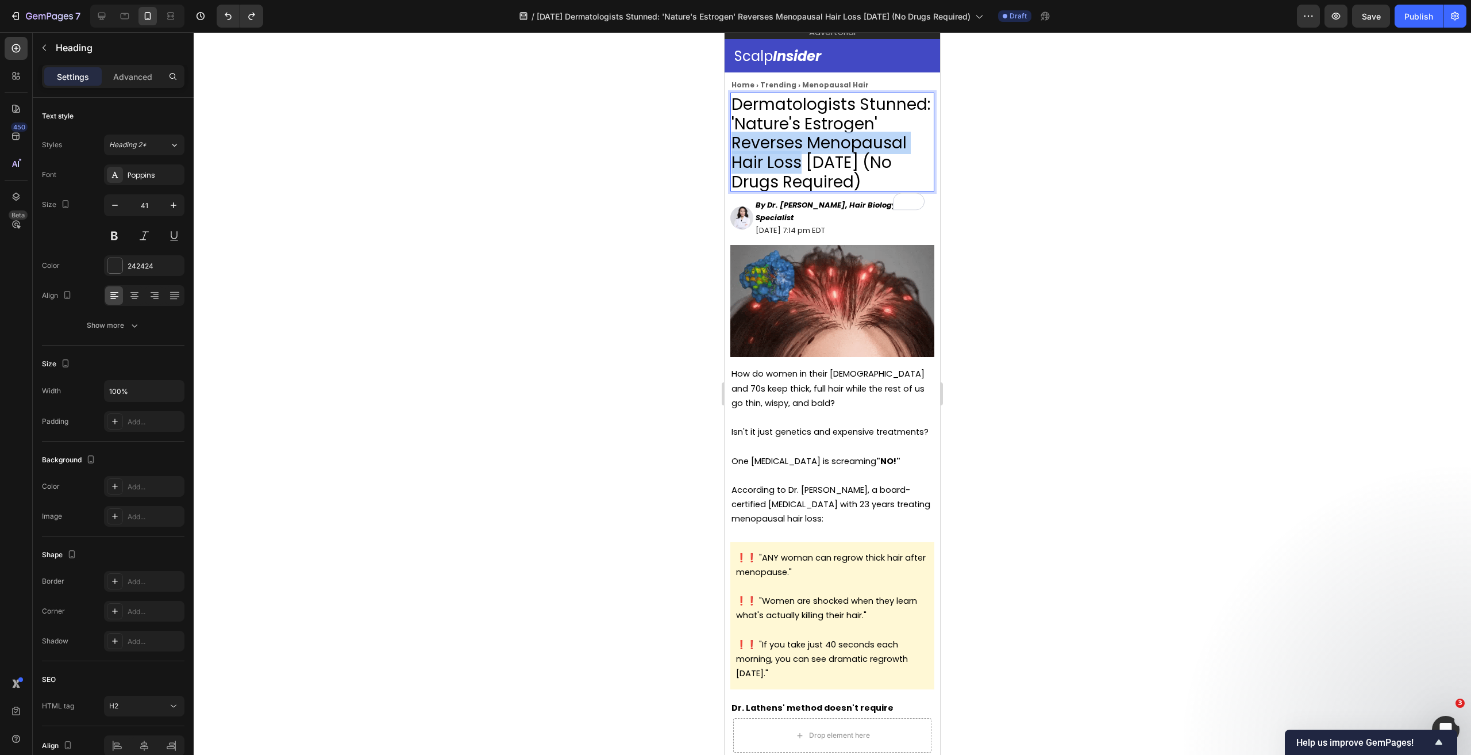
drag, startPoint x: 810, startPoint y: 147, endPoint x: 907, endPoint y: 167, distance: 99.2
click at [907, 167] on span "Dermatologists Stunned: 'Nature's Estrogen' Reverses Menopausal Hair Loss [DATE…" at bounding box center [831, 143] width 199 height 100
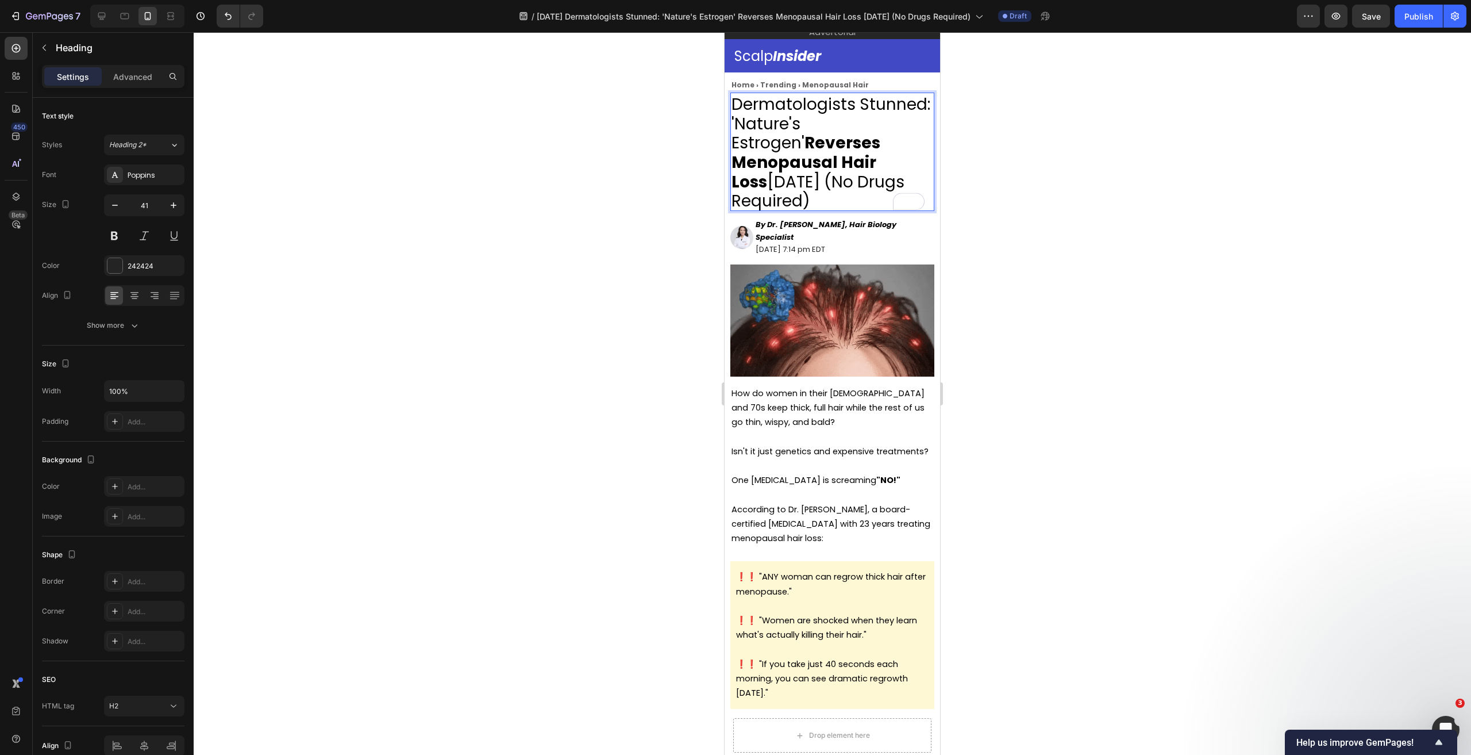
click at [867, 179] on span "Dermatologists Stunned: 'Nature's Estrogen' Reverses Menopausal Hair Loss in 6 …" at bounding box center [831, 153] width 199 height 120
drag, startPoint x: 804, startPoint y: 128, endPoint x: 735, endPoint y: 105, distance: 73.2
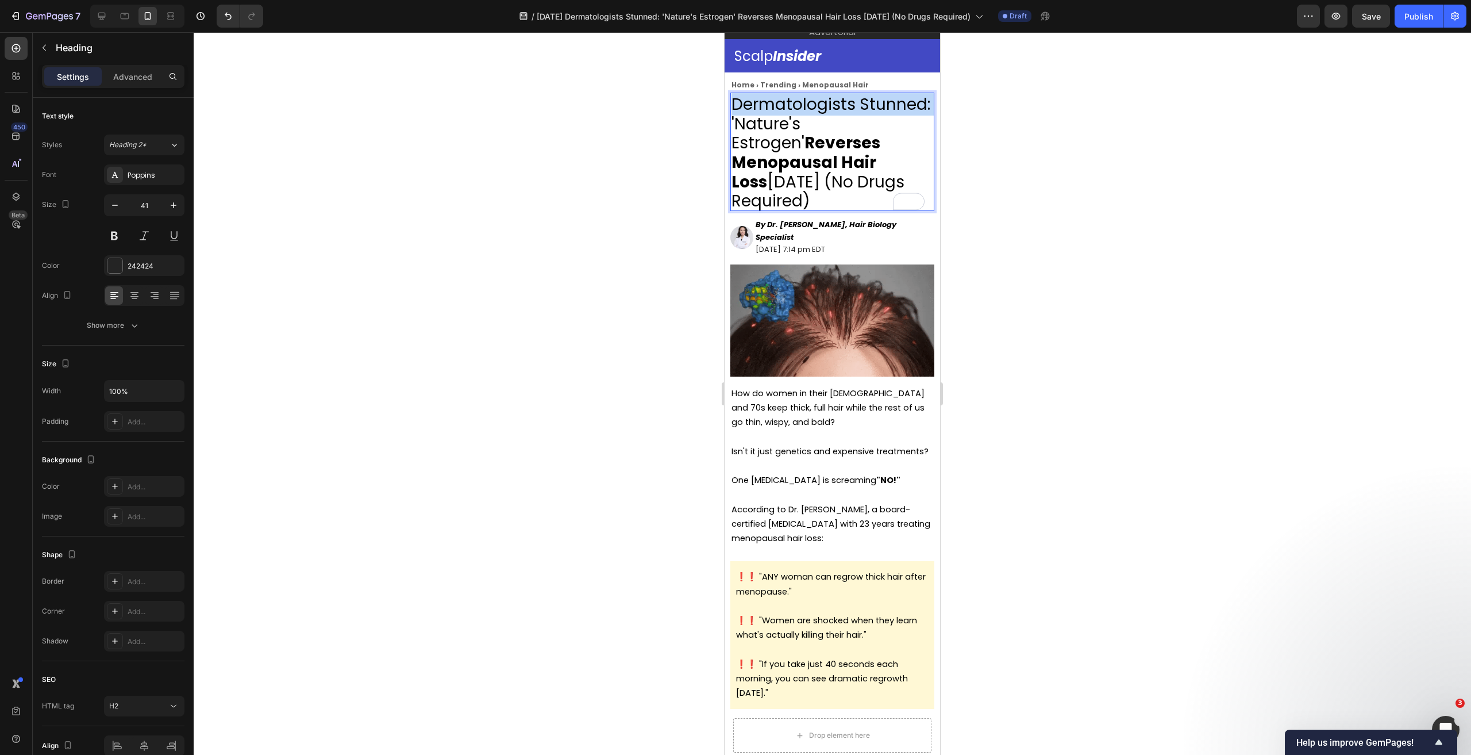
click at [735, 105] on span "Dermatologists Stunned: 'Nature's Estrogen' Reverses Menopausal Hair Loss in 6 …" at bounding box center [831, 153] width 199 height 120
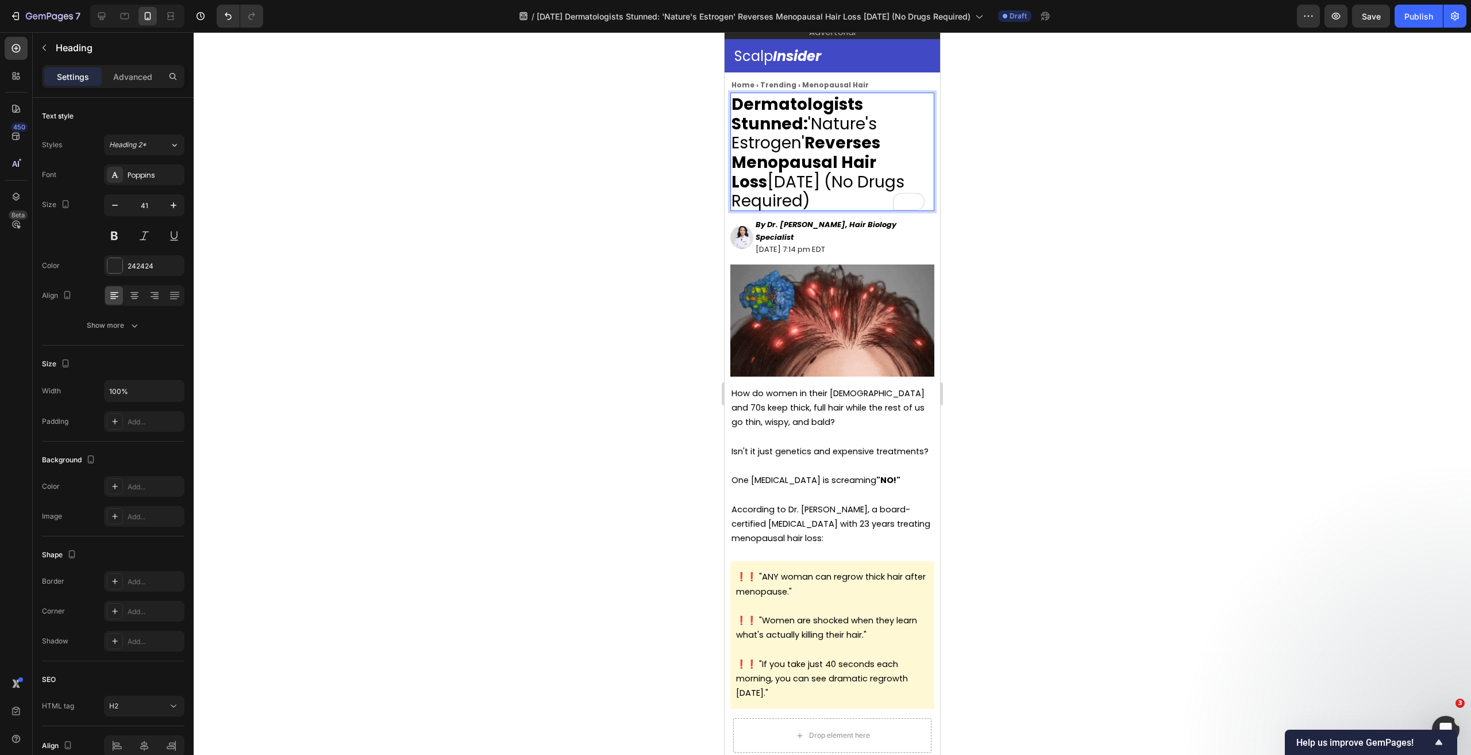
drag, startPoint x: 826, startPoint y: 168, endPoint x: 836, endPoint y: 172, distance: 10.3
click at [827, 168] on strong "Reverses Menopausal Hair Loss" at bounding box center [806, 162] width 149 height 61
click at [1133, 244] on div at bounding box center [832, 393] width 1277 height 722
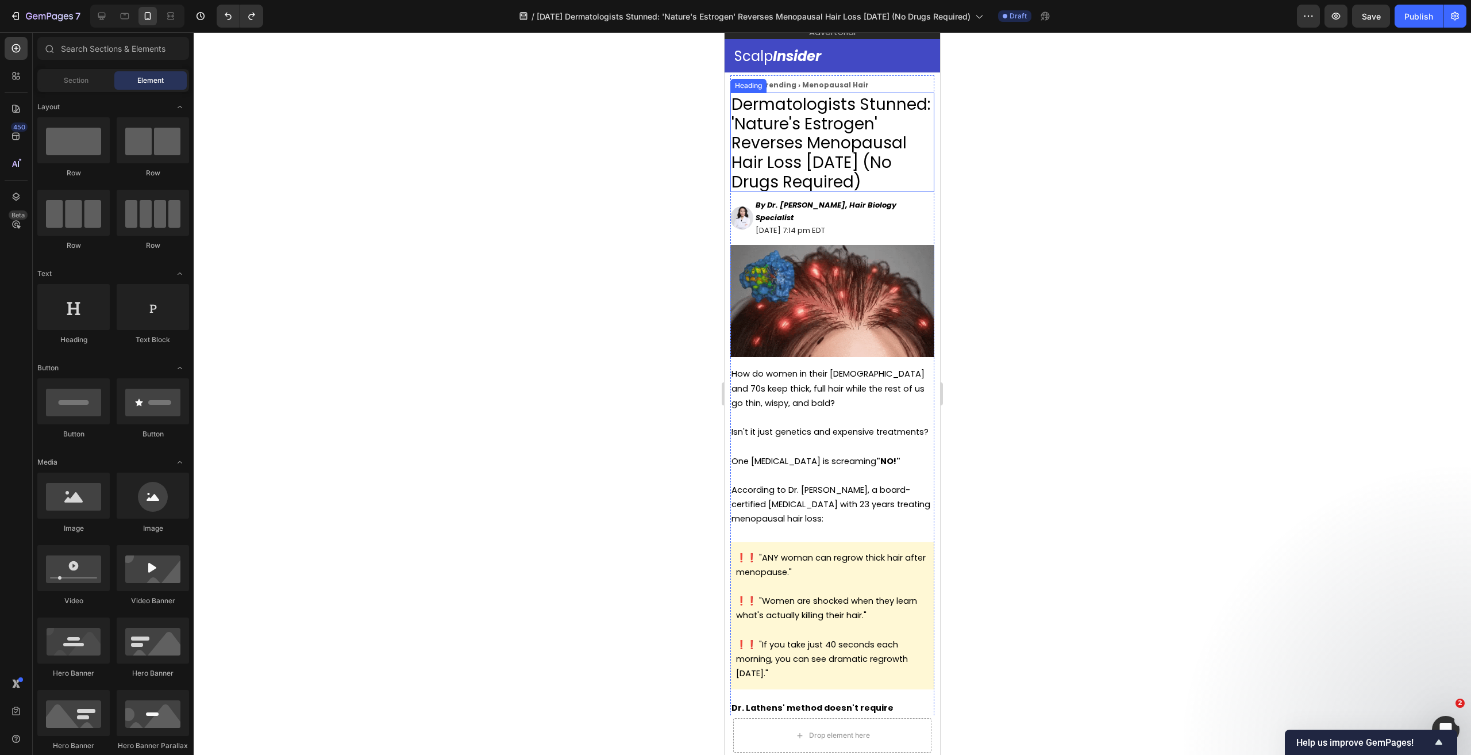
click at [811, 133] on span "Dermatologists Stunned: 'Nature's Estrogen' Reverses Menopausal Hair Loss [DATE…" at bounding box center [831, 143] width 199 height 100
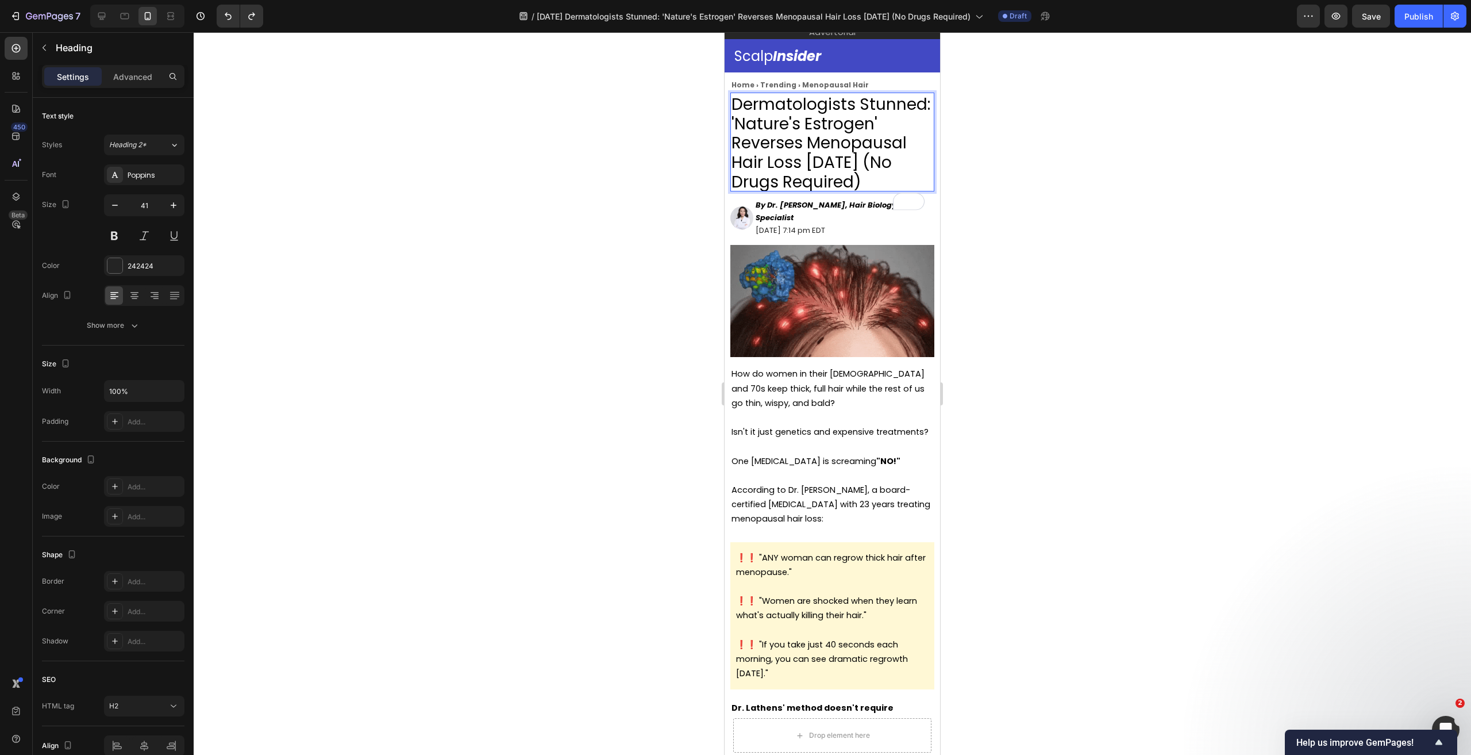
drag, startPoint x: 834, startPoint y: 197, endPoint x: 702, endPoint y: 103, distance: 162.3
copy span "Dermatologists Stunned: 'Nature's Estrogen' Reverses Menopausal Hair Loss [DATE…"
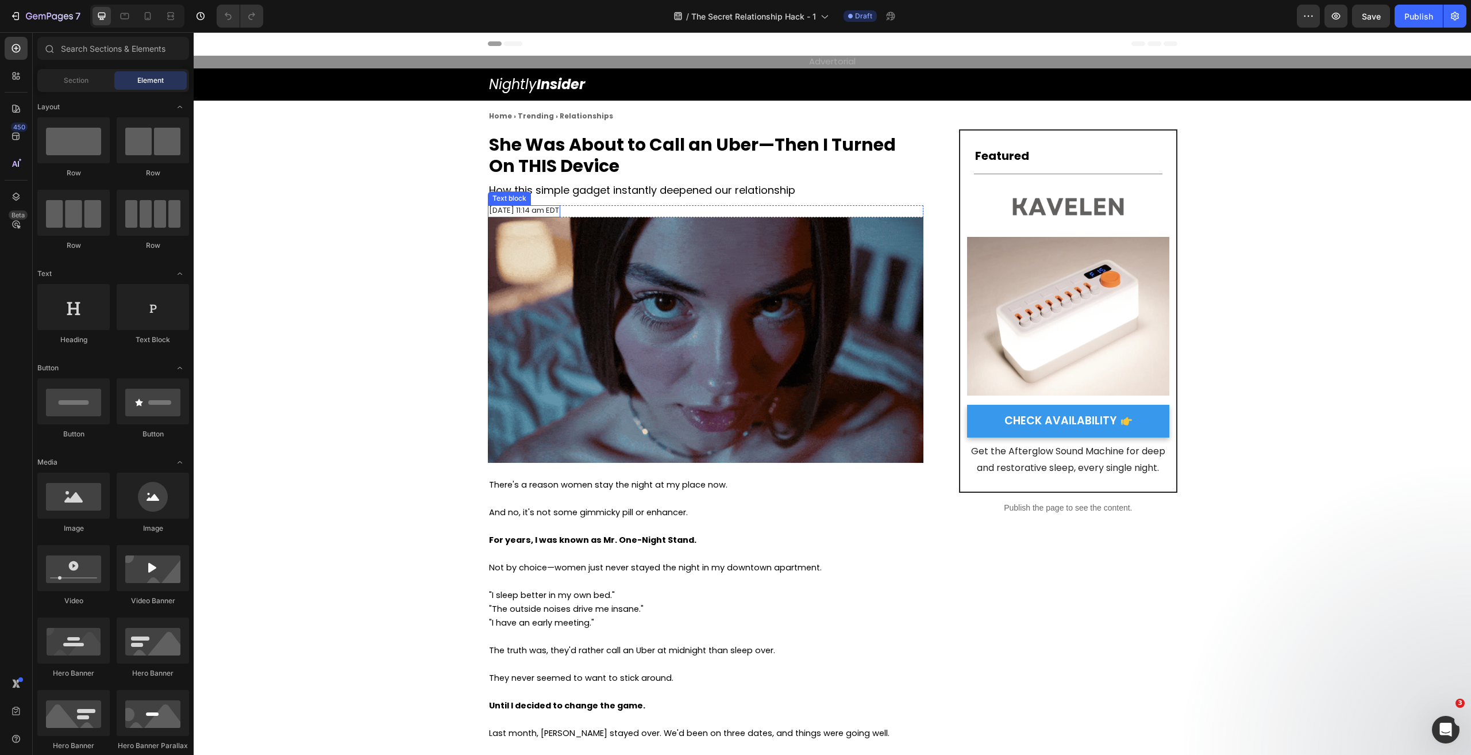
click at [559, 210] on span "[DATE] 11:14 am EDT" at bounding box center [524, 210] width 70 height 11
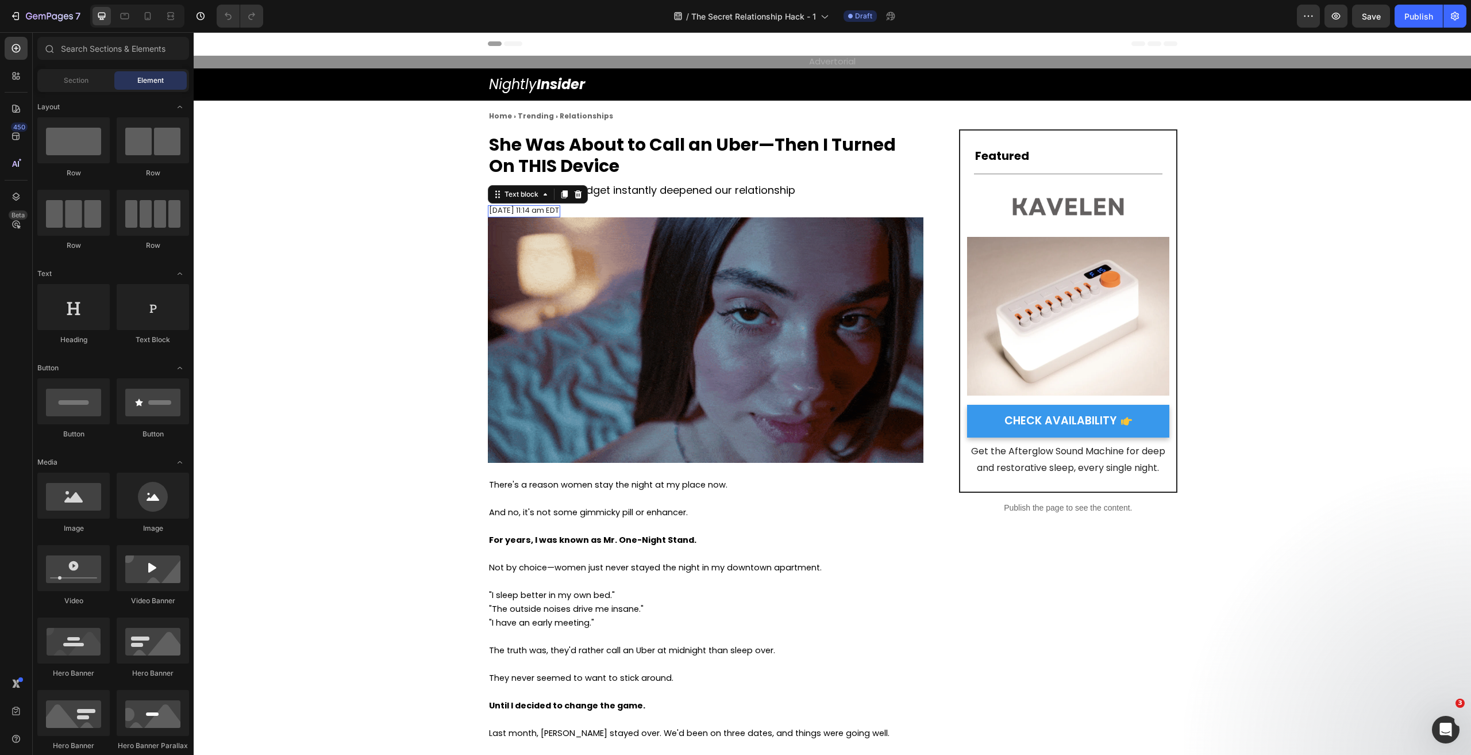
click at [559, 210] on span "[DATE] 11:14 am EDT" at bounding box center [524, 210] width 70 height 11
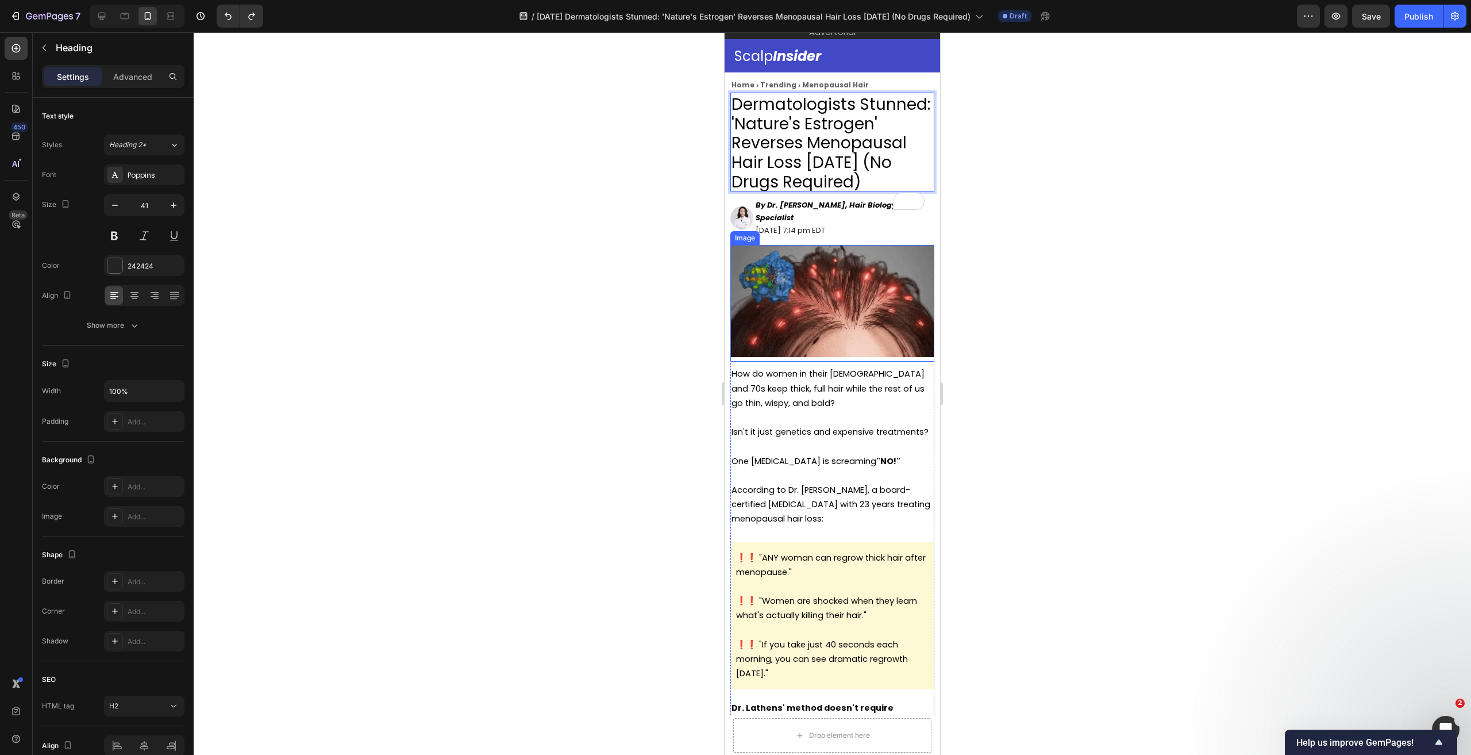
click at [893, 305] on img at bounding box center [832, 301] width 204 height 112
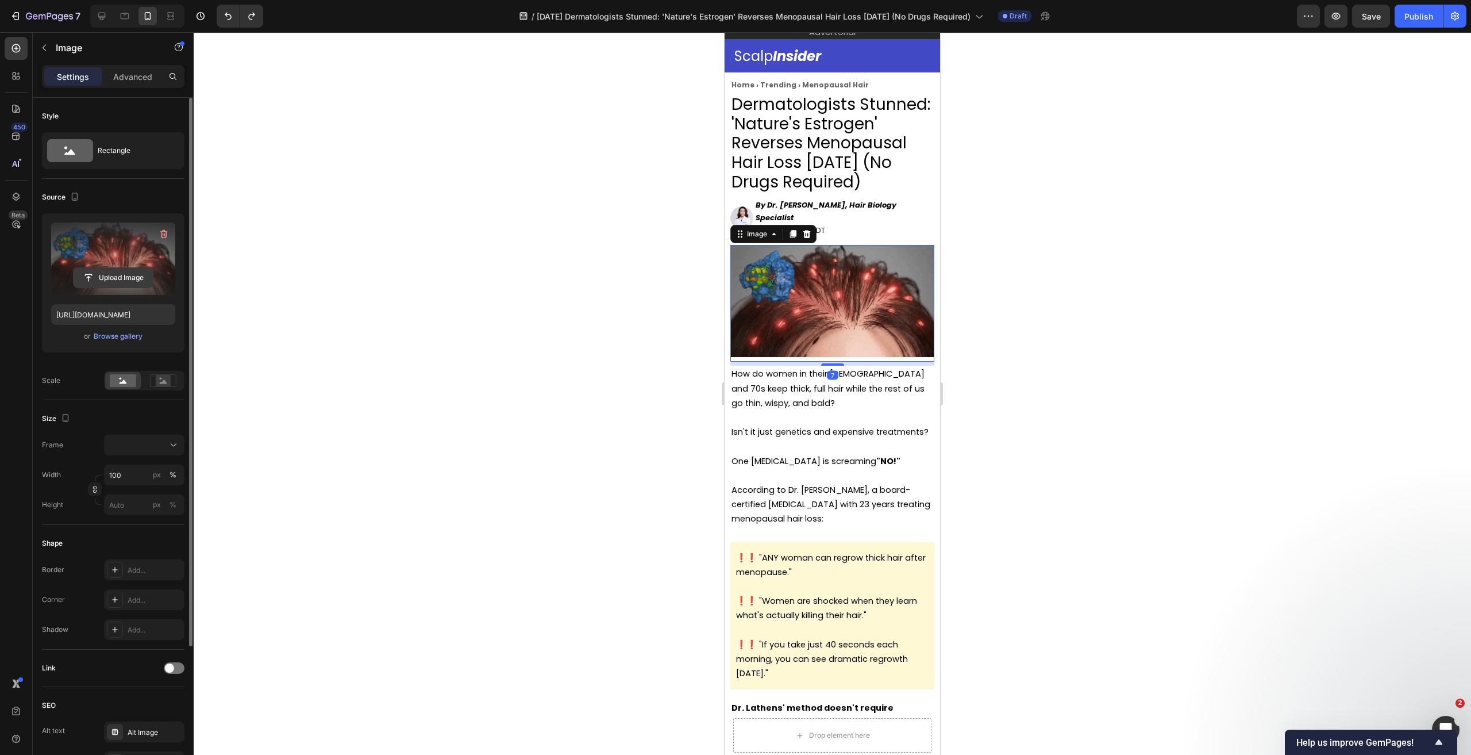
click at [93, 277] on input "file" at bounding box center [113, 278] width 79 height 20
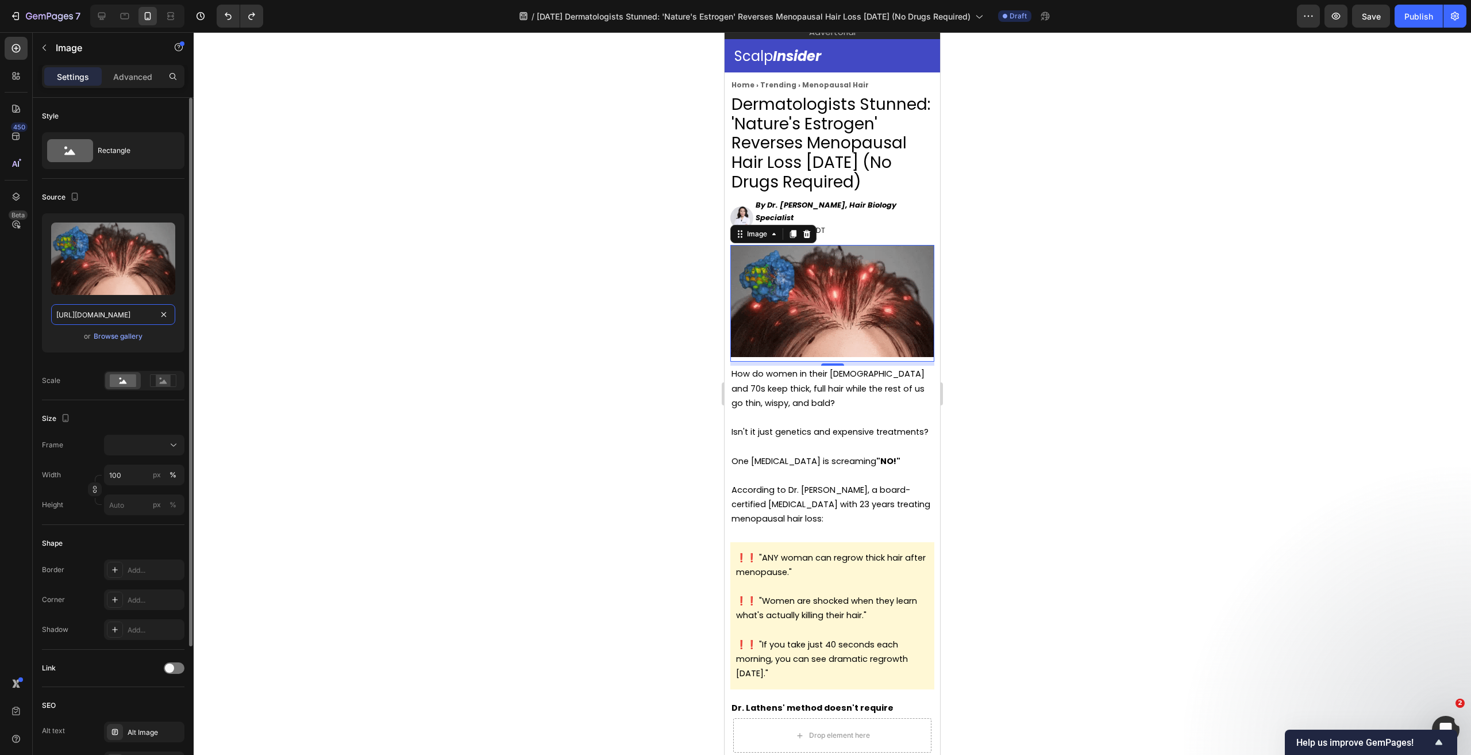
click at [124, 313] on input "https://cdn.shopify.com/s/files/1/0900/0304/6695/files/gempages_544581581541475…" at bounding box center [113, 314] width 124 height 21
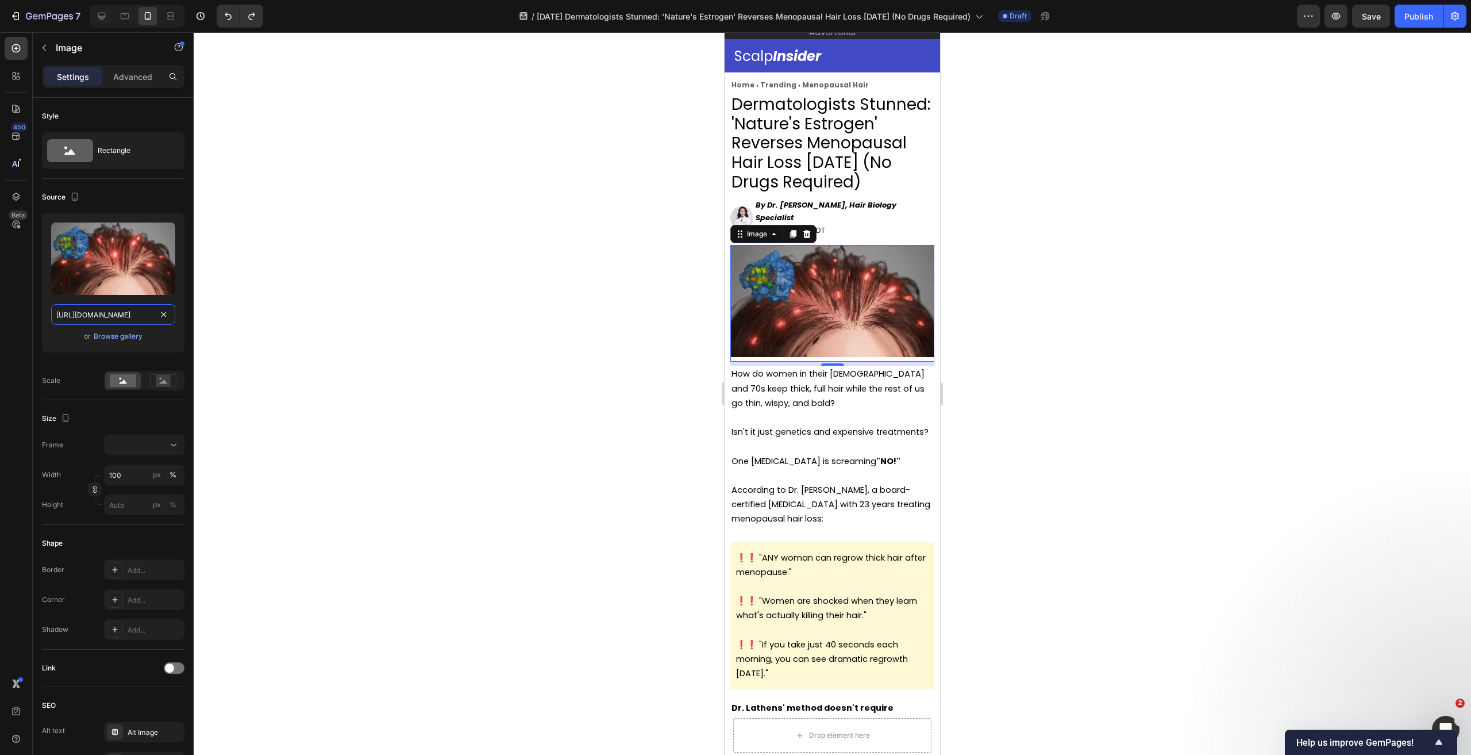
paste input "2b24dbff-ea25-4c51-9908-85df2cfddf9b"
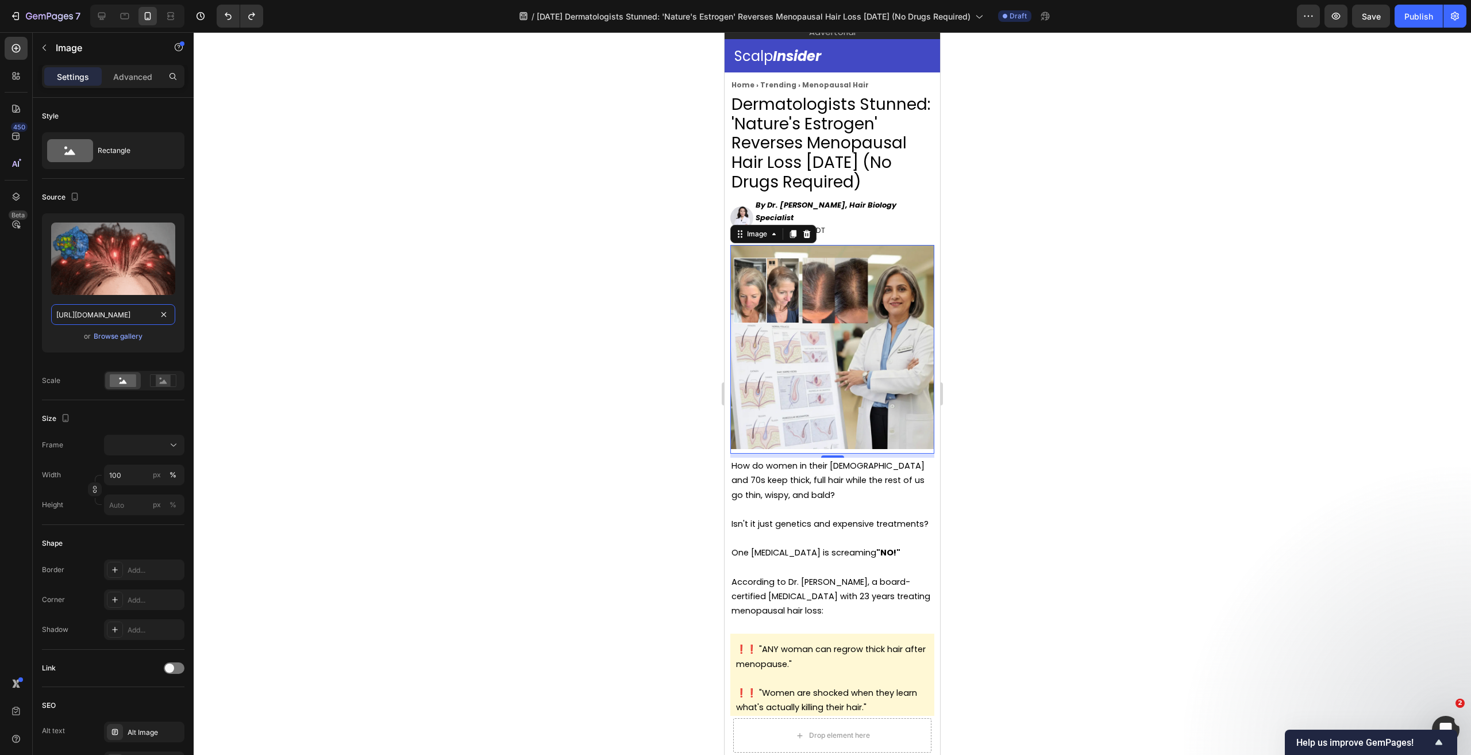
scroll to position [0, 355]
type input "https://cdn.shopify.com/s/files/1/0900/0304/6695/files/gempages_544581581541475…"
click at [1088, 365] on div at bounding box center [832, 393] width 1277 height 722
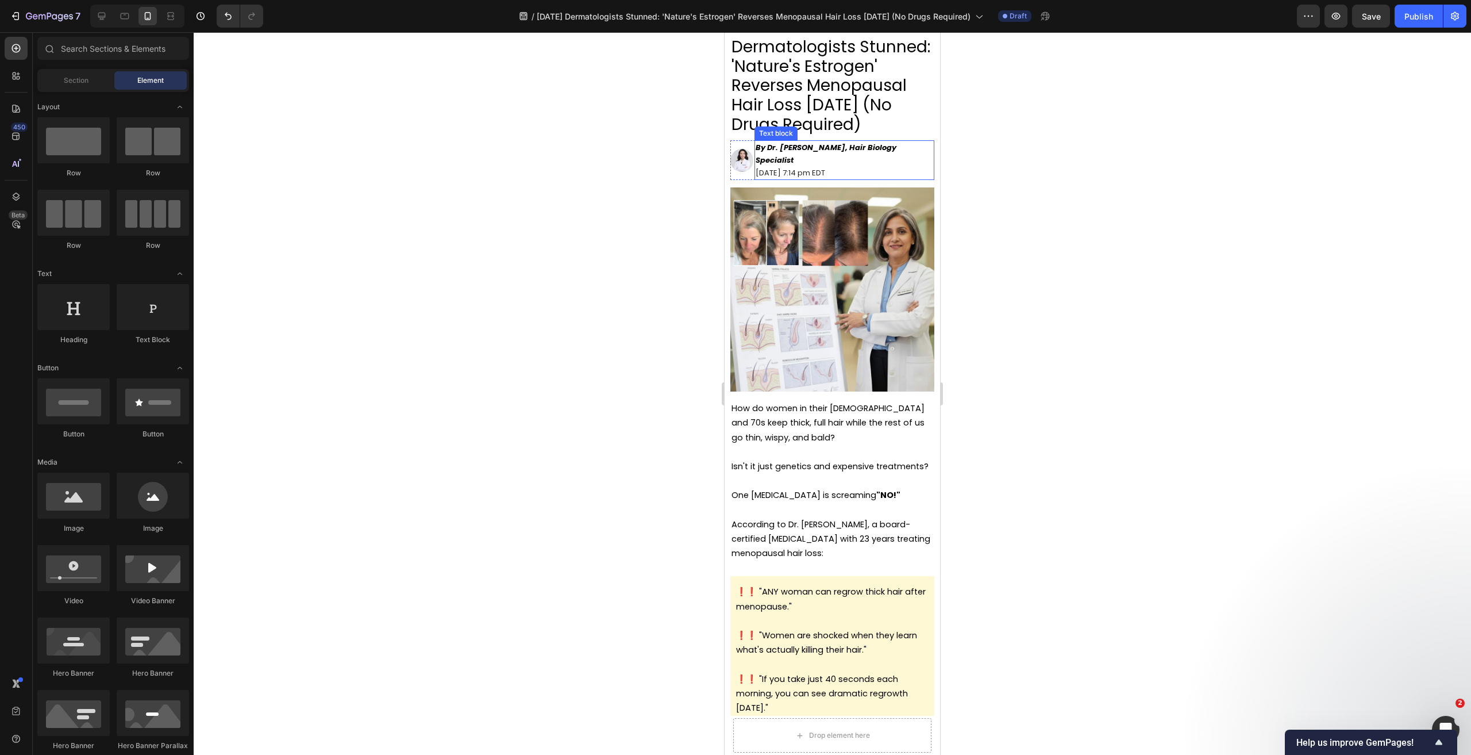
scroll to position [28, 0]
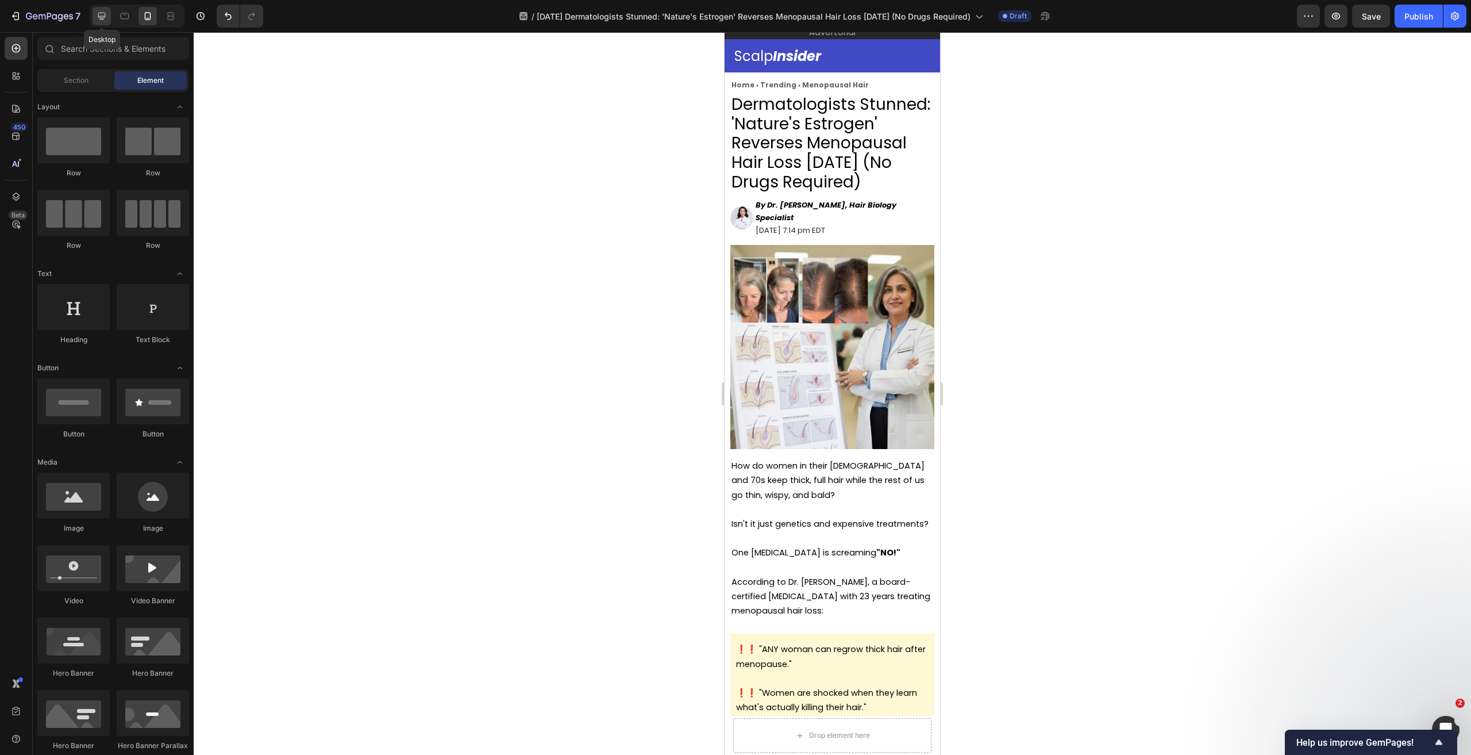
click at [94, 16] on div at bounding box center [102, 16] width 18 height 18
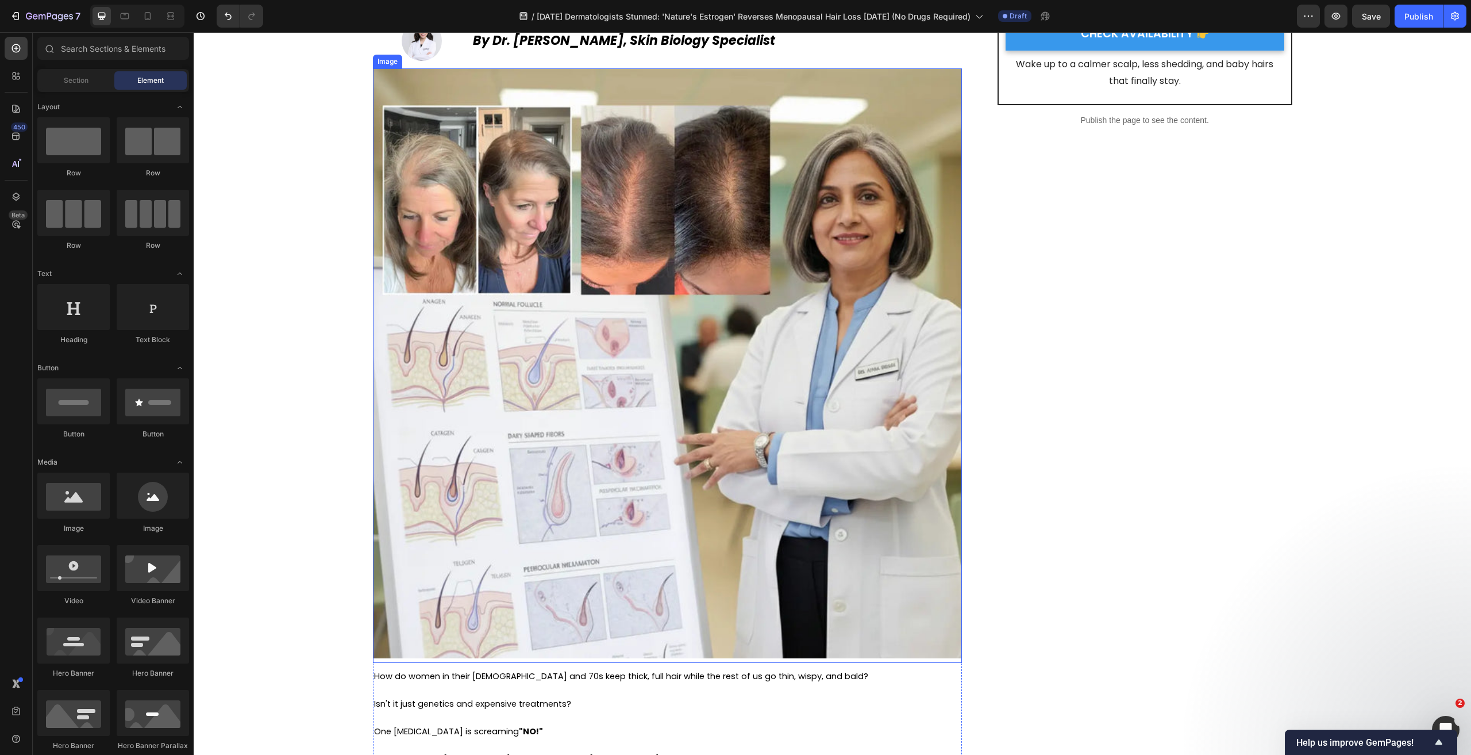
scroll to position [201, 0]
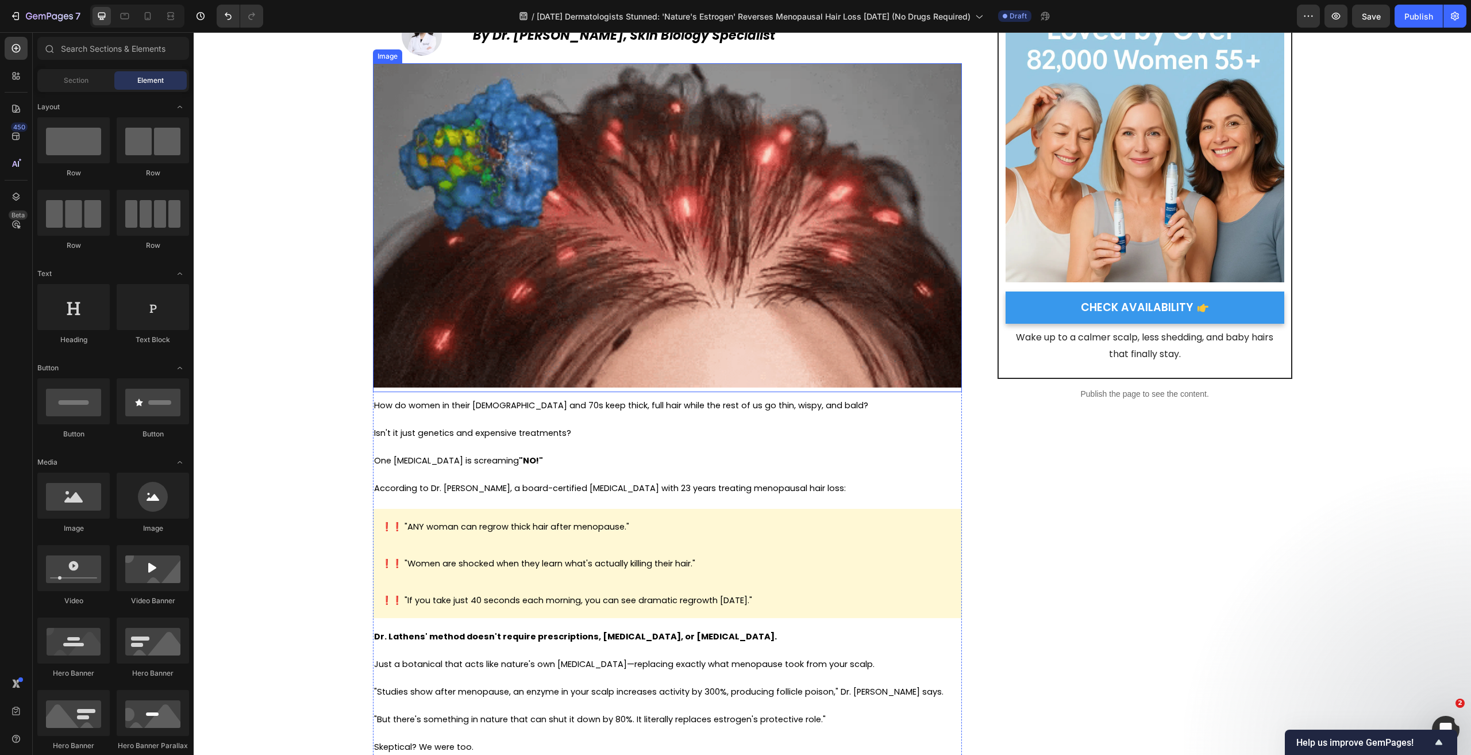
click at [685, 287] on img at bounding box center [667, 225] width 589 height 324
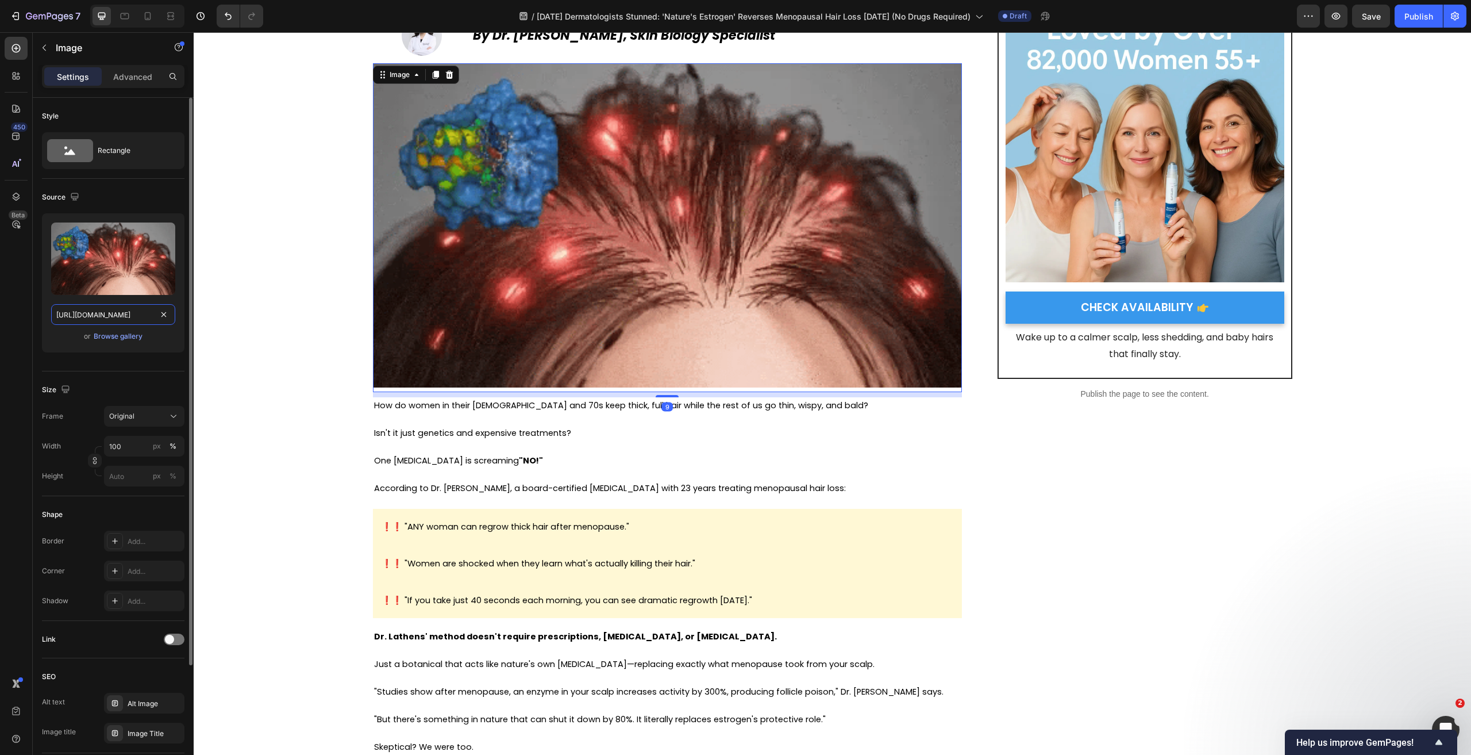
click at [142, 315] on input "https://cdn.shopify.com/s/files/1/0900/0304/6695/files/gempages_544581581541475…" at bounding box center [113, 314] width 124 height 21
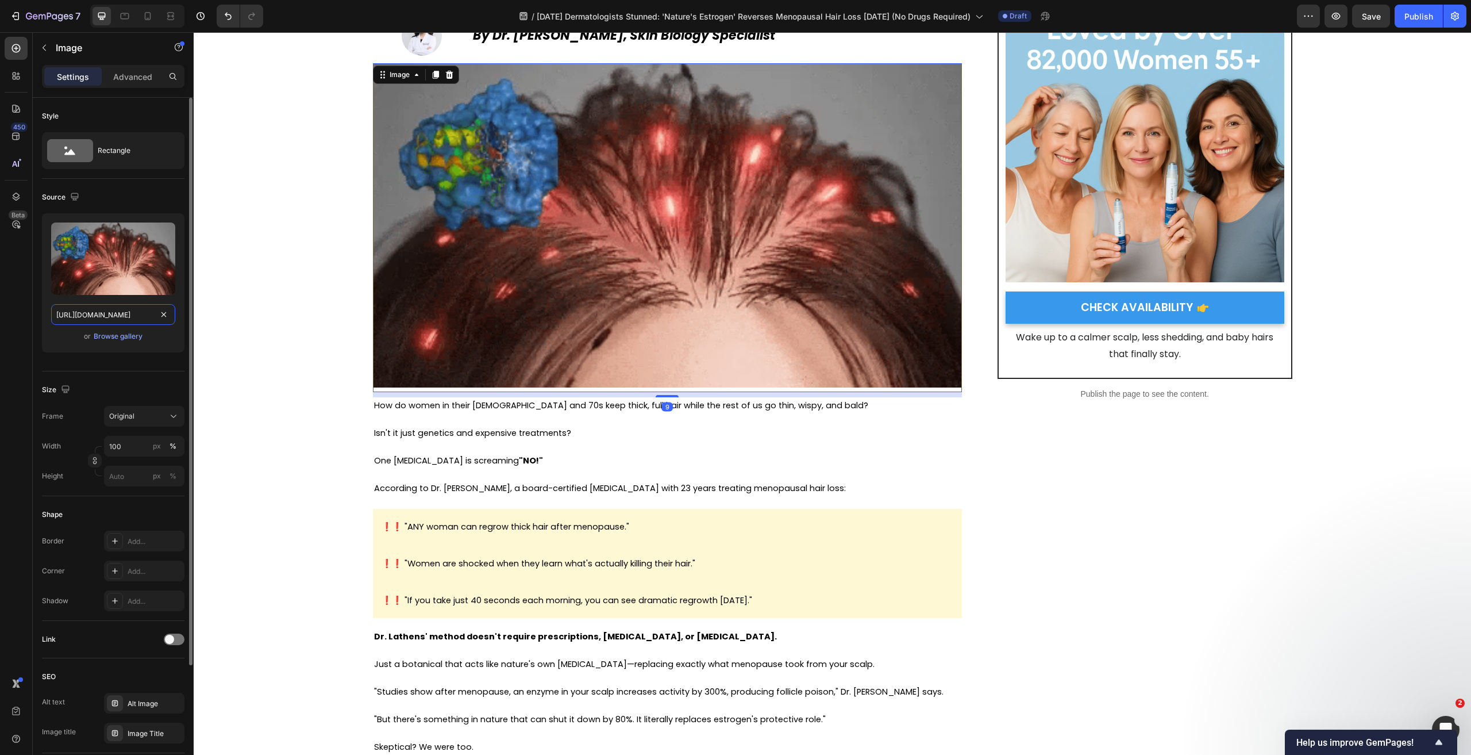
paste input "2b24dbff-ea25-4c51-9908-85df2cfddf9b"
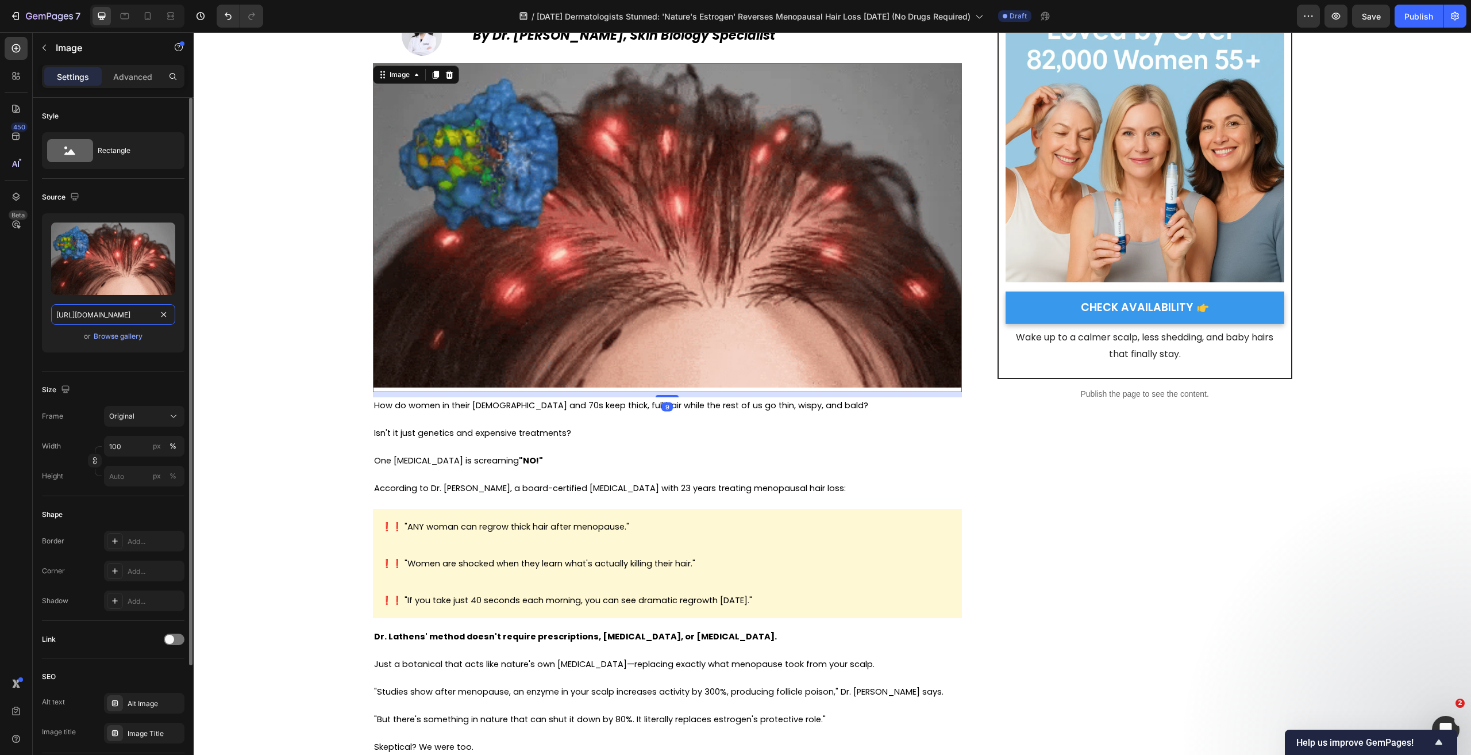
type input "https://cdn.shopify.com/s/files/1/0900/0304/6695/files/gempages_544581581541475…"
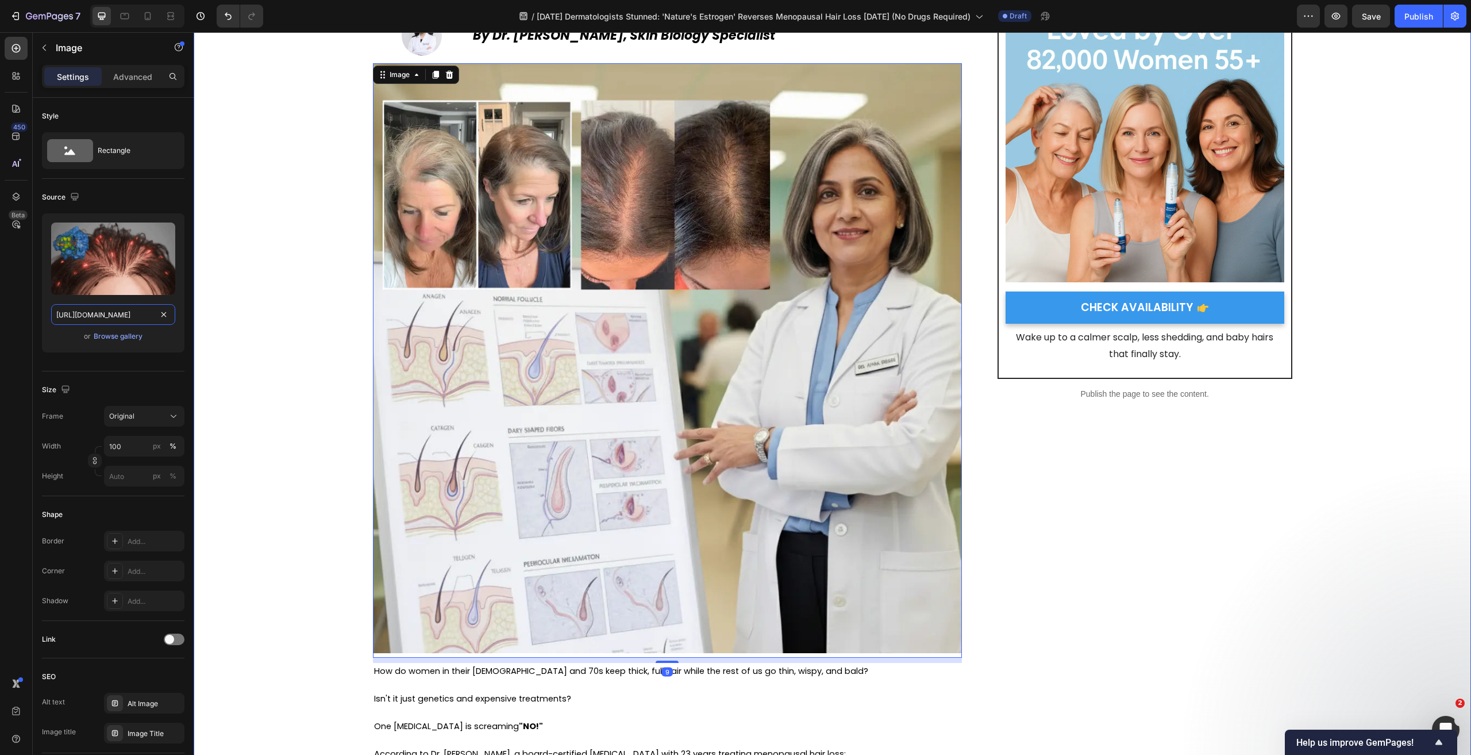
scroll to position [0, 355]
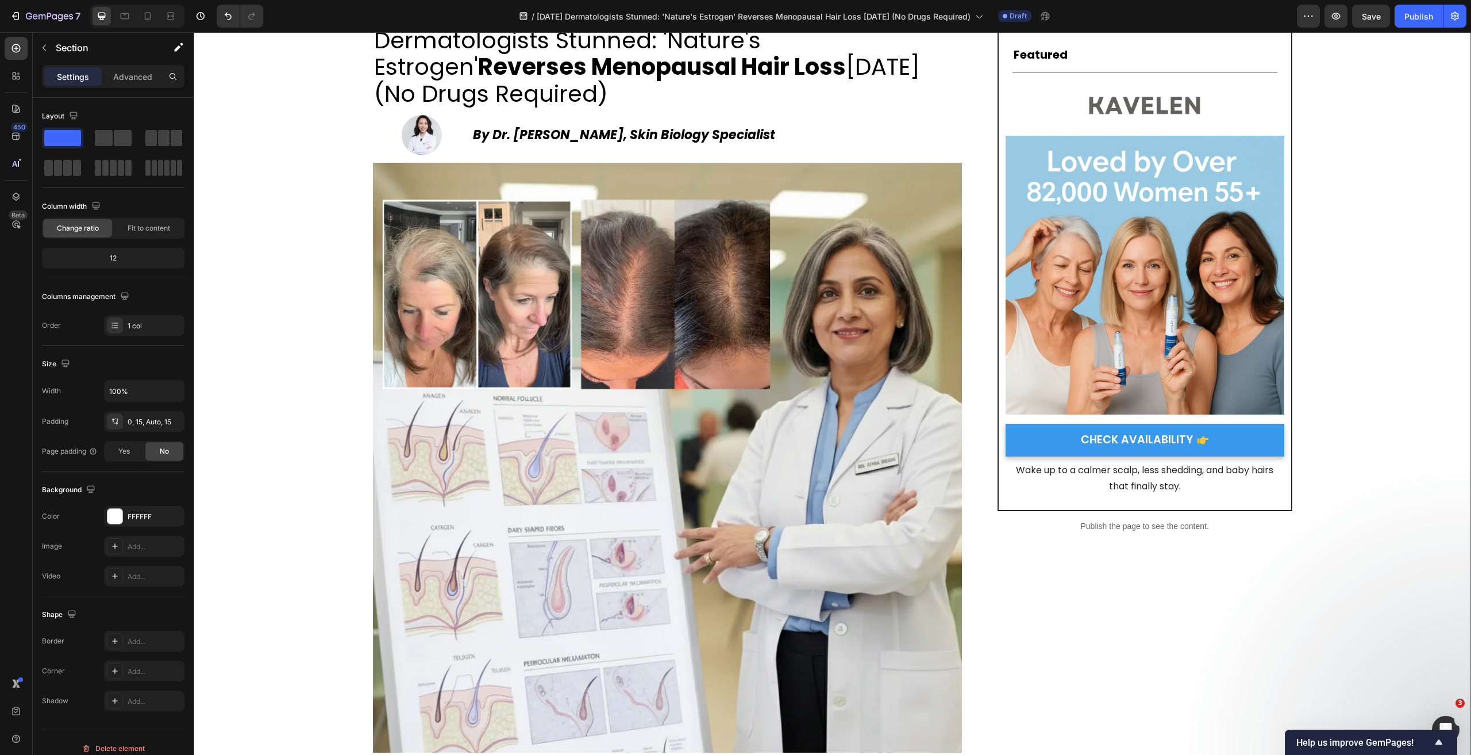
scroll to position [28, 0]
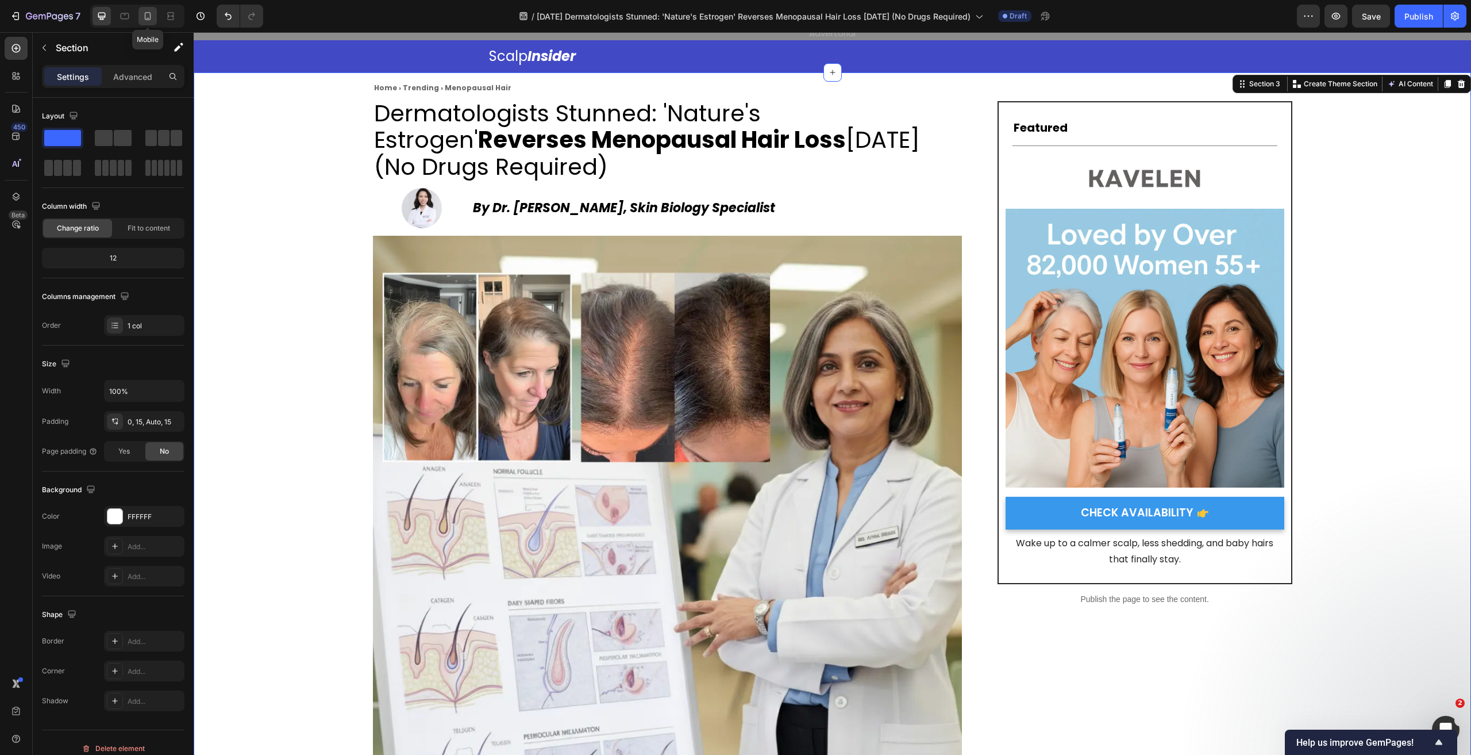
click at [149, 17] on icon at bounding box center [147, 15] width 11 height 11
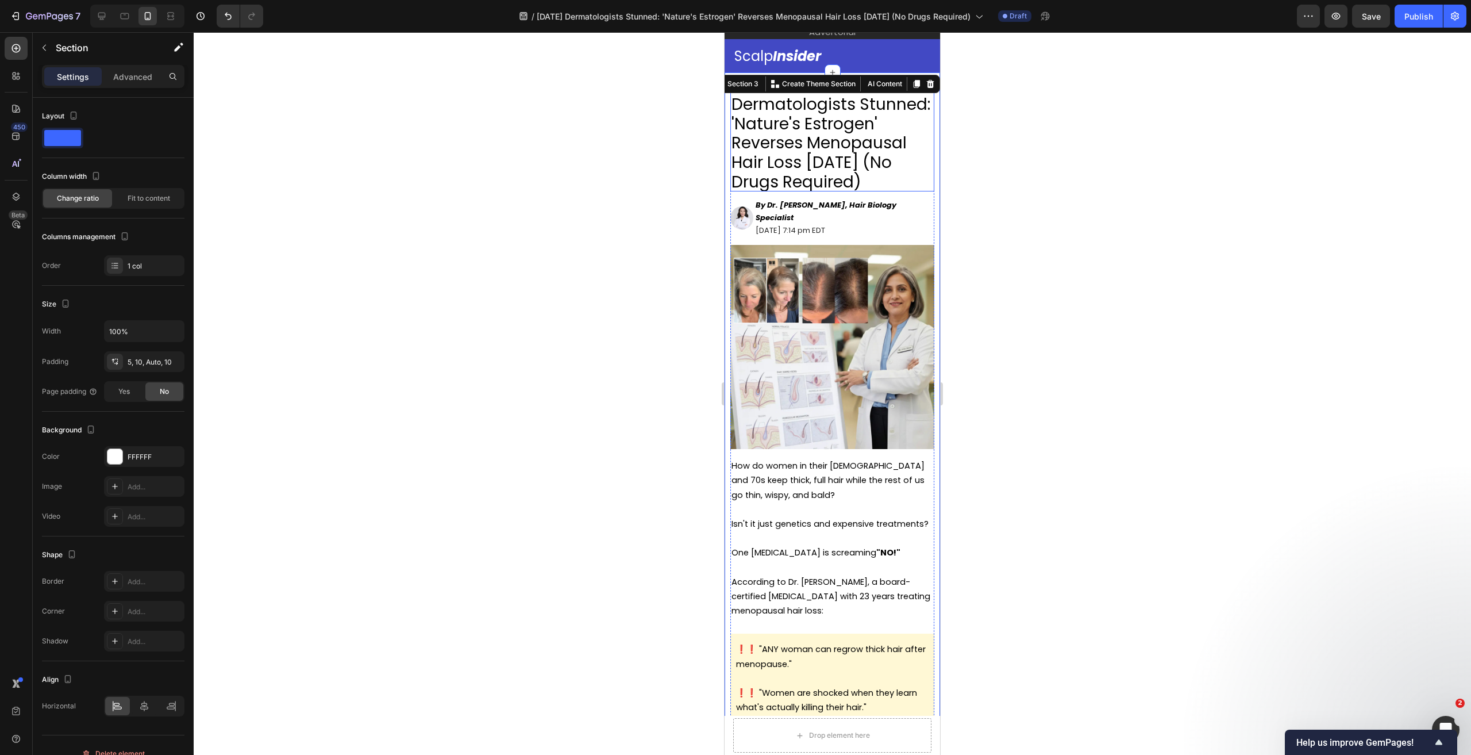
click at [814, 93] on span "Dermatologists Stunned: 'Nature's Estrogen' Reverses Menopausal Hair Loss in 6 …" at bounding box center [831, 143] width 199 height 100
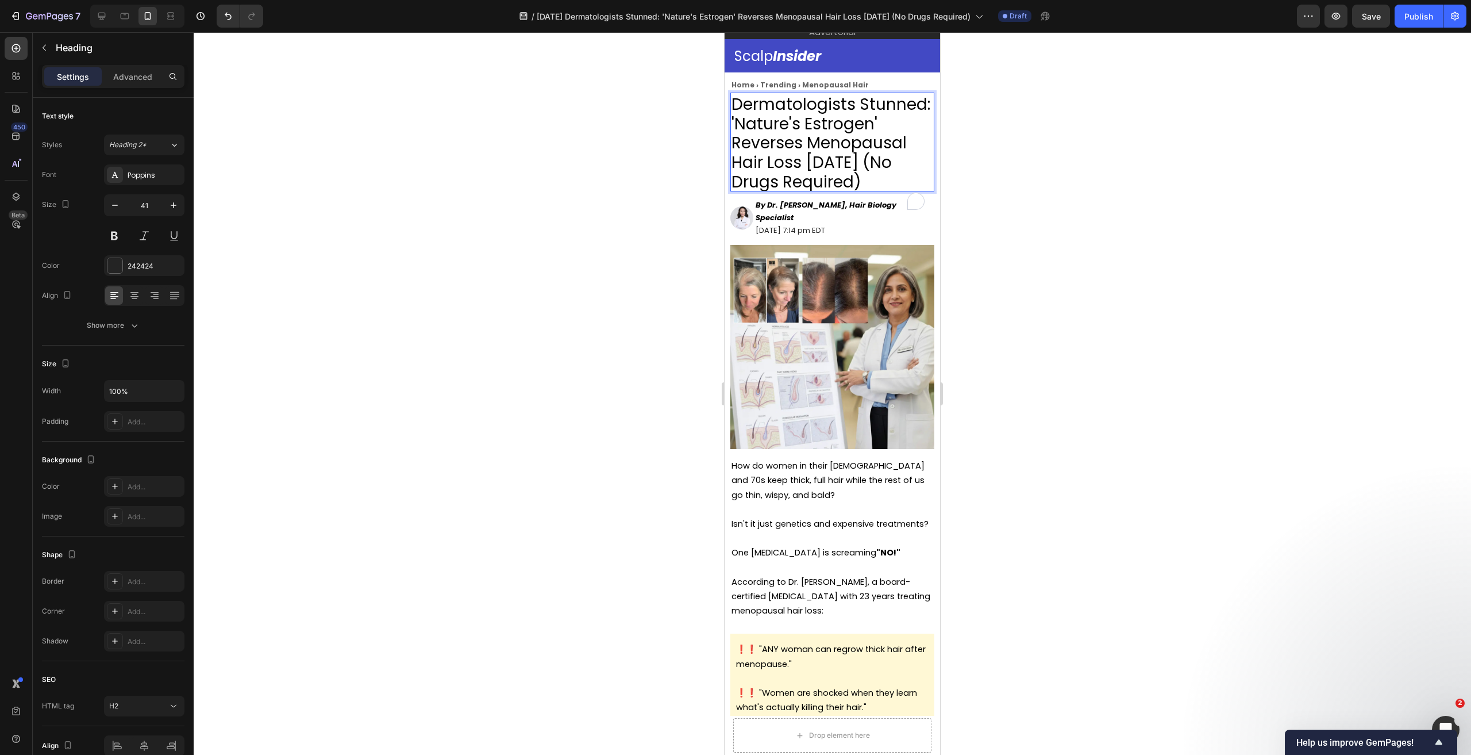
click at [806, 124] on span "Dermatologists Stunned: 'Nature's Estrogen' Reverses Menopausal Hair Loss in 6 …" at bounding box center [831, 143] width 199 height 100
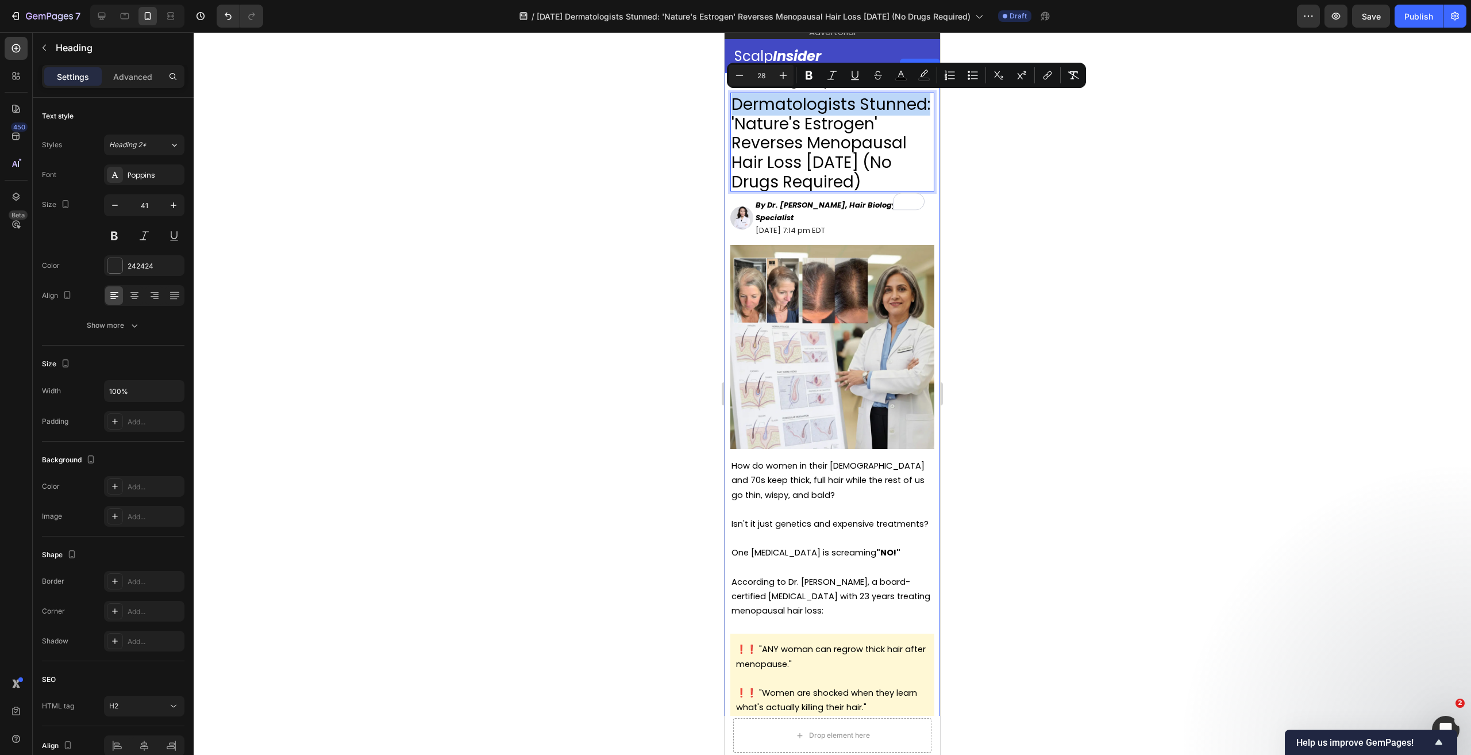
drag, startPoint x: 803, startPoint y: 125, endPoint x: 729, endPoint y: 104, distance: 77.1
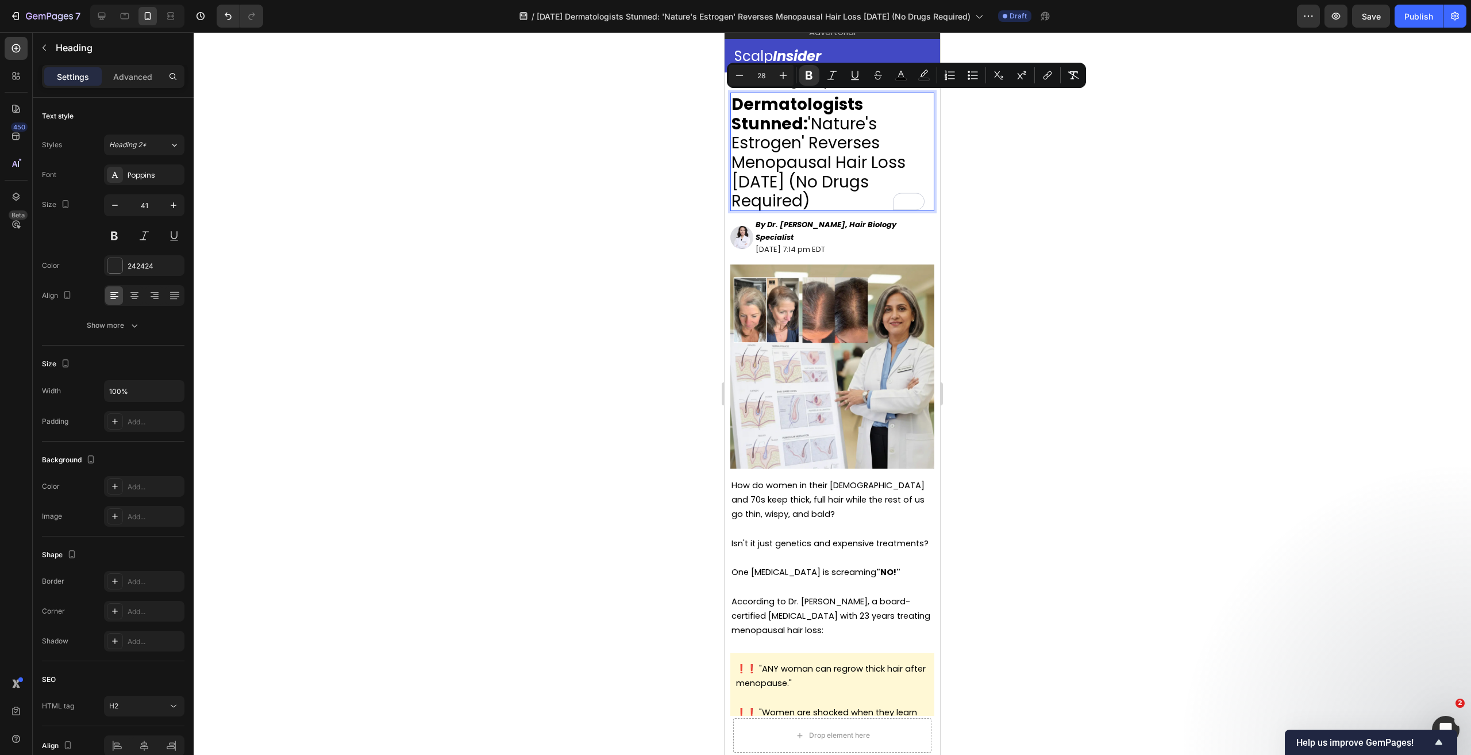
click at [820, 165] on span "Dermatologists Stunned: 'Nature's Estrogen' Reverses Menopausal Hair Loss in 6 …" at bounding box center [819, 153] width 174 height 120
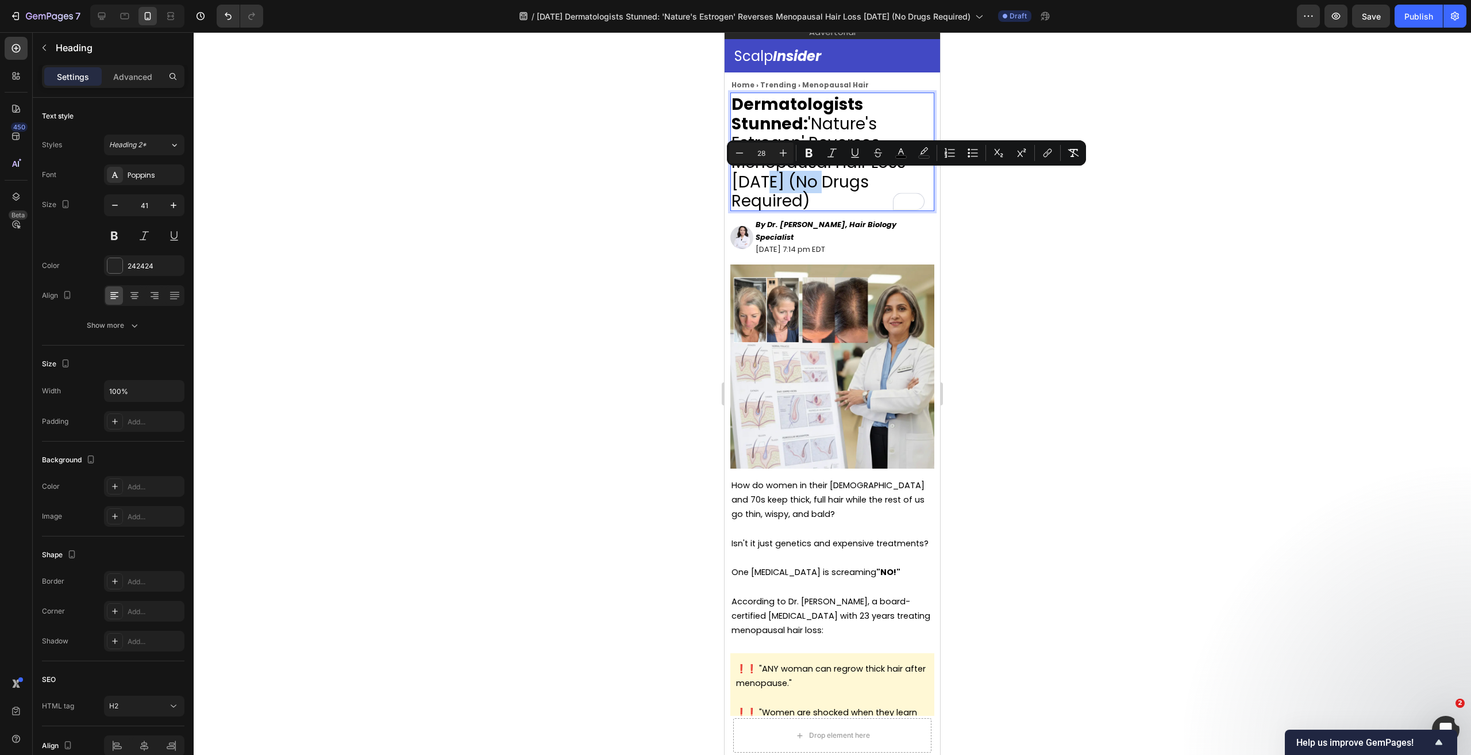
drag, startPoint x: 796, startPoint y: 182, endPoint x: 733, endPoint y: 183, distance: 62.6
click at [733, 183] on span "Dermatologists Stunned: 'Nature's Estrogen' Reverses Menopausal Hair Loss in 6 …" at bounding box center [819, 153] width 174 height 120
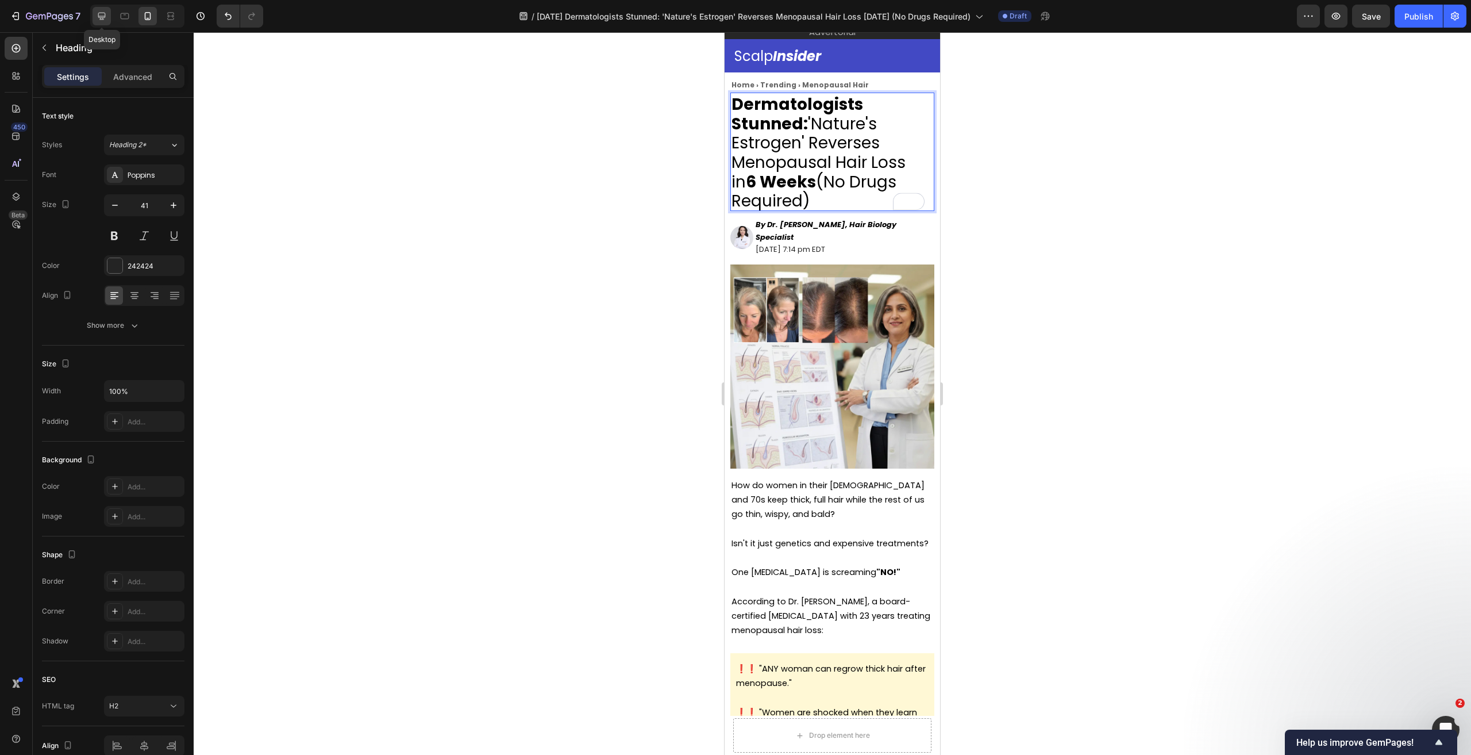
click at [107, 17] on icon at bounding box center [101, 15] width 11 height 11
type input "46"
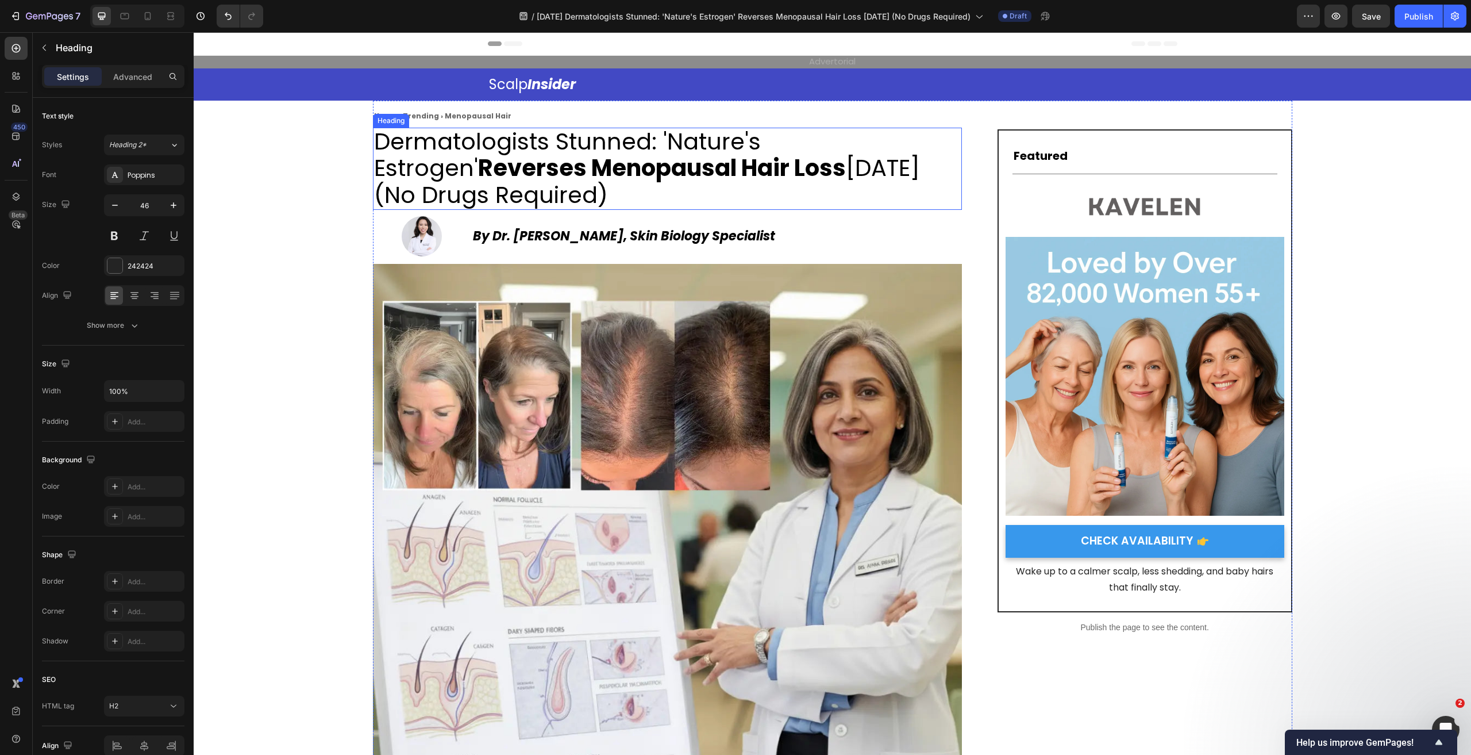
click at [588, 171] on strong "Reverses Menopausal Hair Loss" at bounding box center [662, 168] width 368 height 32
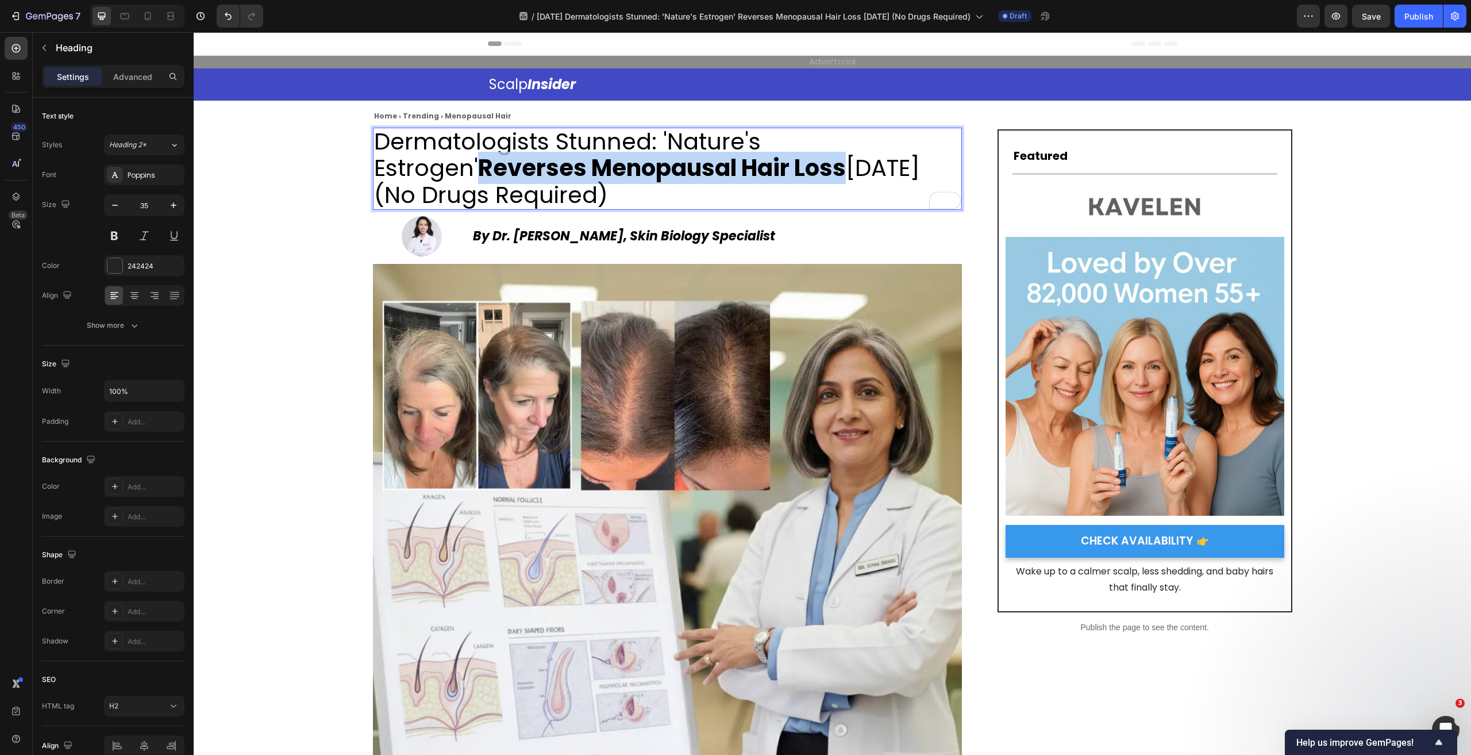
drag, startPoint x: 720, startPoint y: 176, endPoint x: 376, endPoint y: 170, distance: 343.7
click at [478, 170] on strong "Reverses Menopausal Hair Loss" at bounding box center [662, 168] width 368 height 32
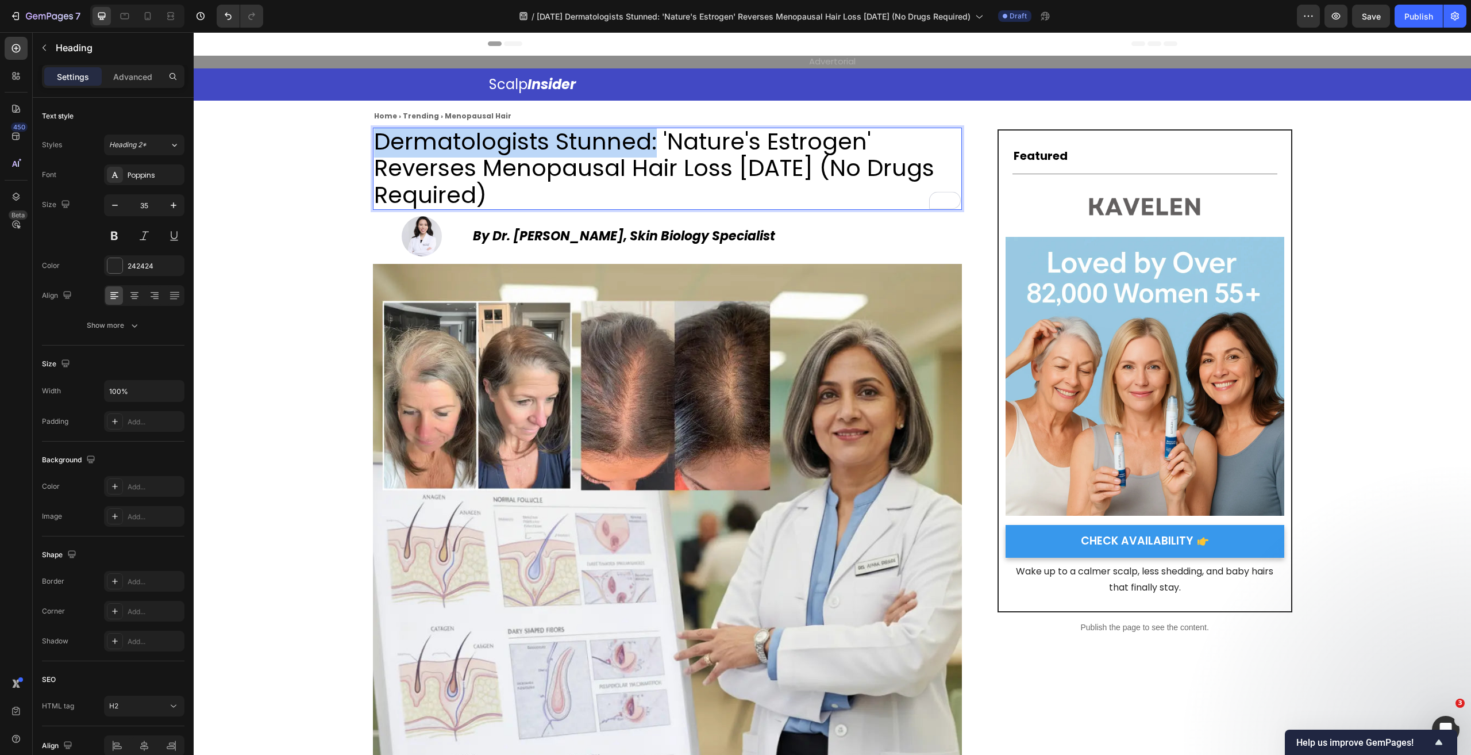
drag, startPoint x: 371, startPoint y: 145, endPoint x: 654, endPoint y: 151, distance: 283.3
click at [654, 151] on span "Dermatologists Stunned: 'Nature's Estrogen' Reverses Menopausal Hair Loss in 6 …" at bounding box center [654, 168] width 560 height 86
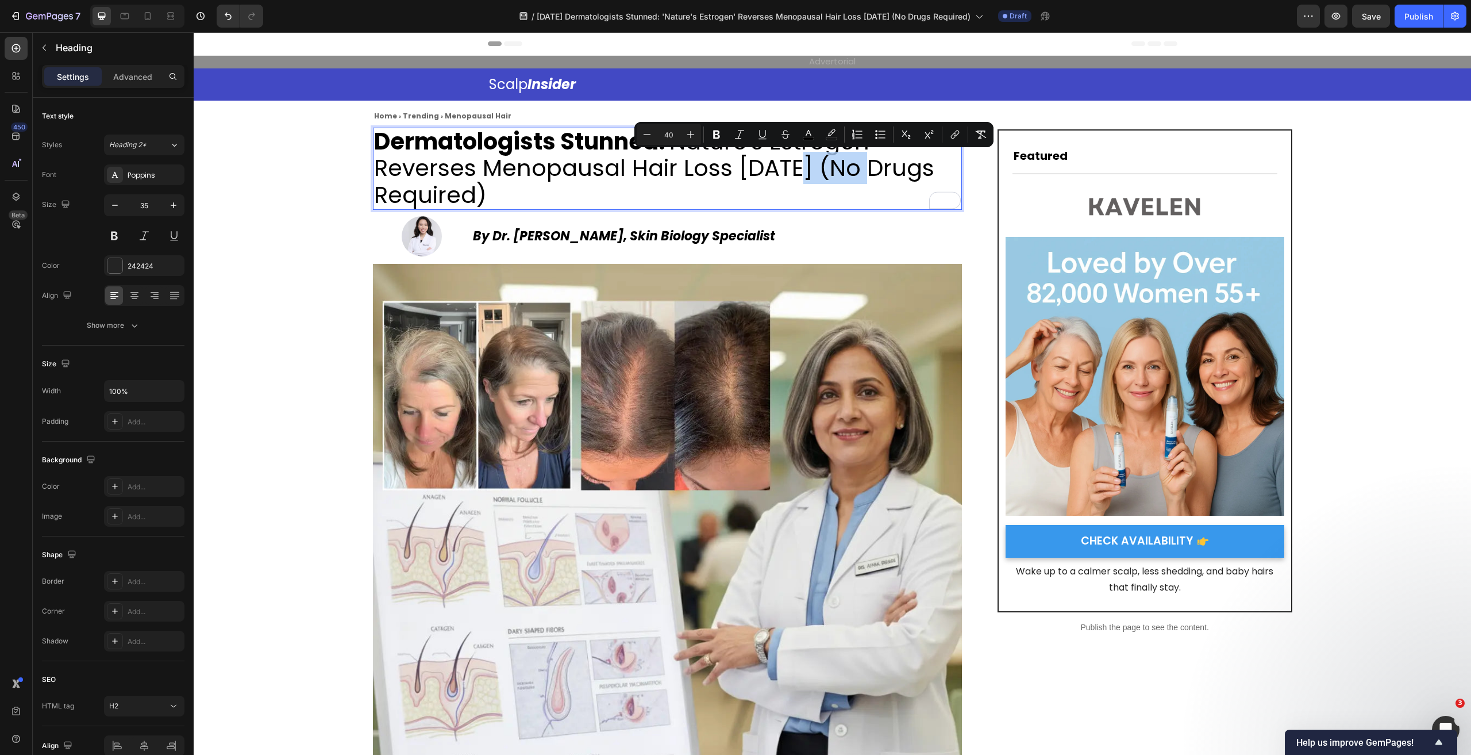
drag, startPoint x: 767, startPoint y: 172, endPoint x: 852, endPoint y: 172, distance: 85.0
click at [852, 172] on span "Dermatologists Stunned: 'Nature's Estrogen' Reverses Menopausal Hair Loss in 6 …" at bounding box center [654, 168] width 560 height 86
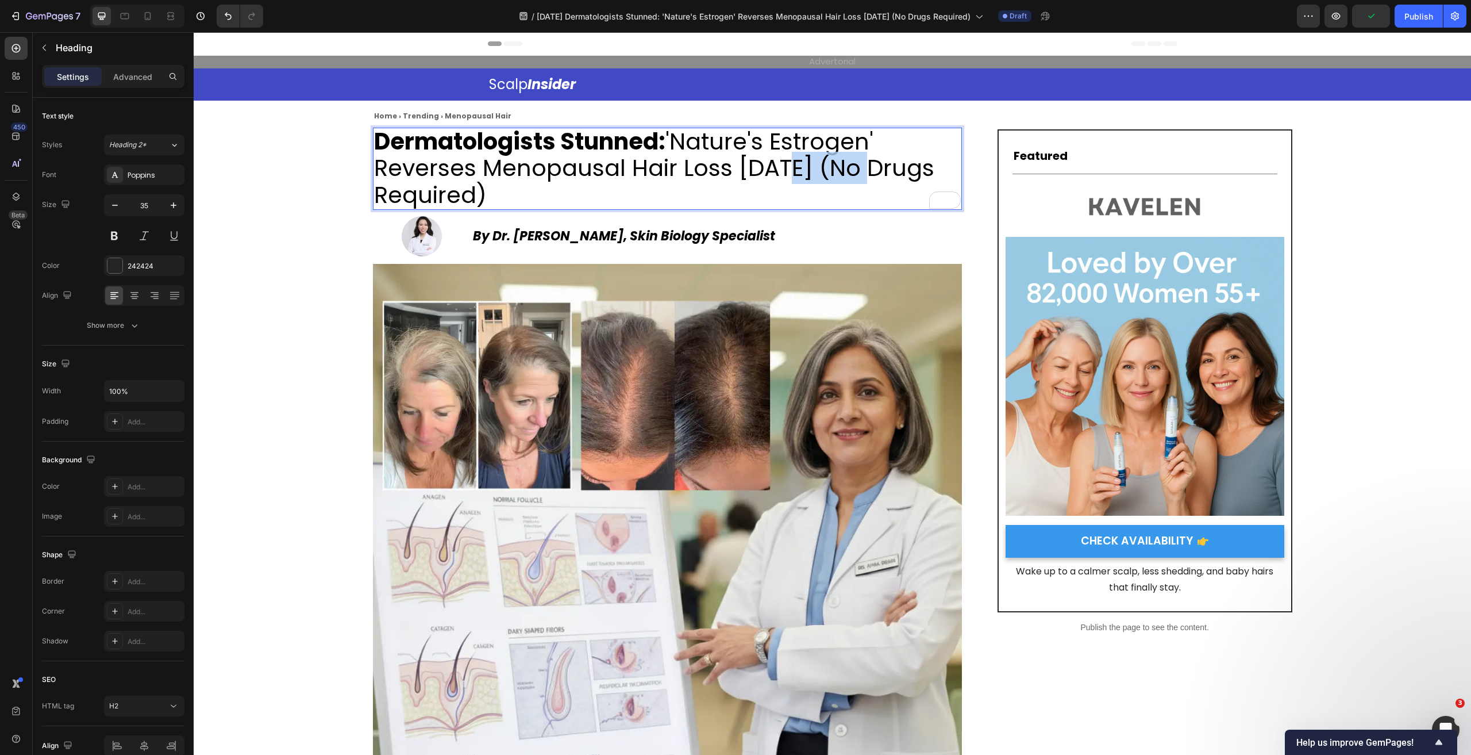
drag, startPoint x: 818, startPoint y: 173, endPoint x: 759, endPoint y: 174, distance: 58.6
click at [759, 174] on span "Dermatologists Stunned: 'Nature's Estrogen' Reverses Menopausal Hair Loss in 6 …" at bounding box center [654, 168] width 560 height 86
click at [744, 203] on p "Dermatologists Stunned: 'Nature's Estrogen' Reverses Menopausal Hair Loss in 6 …" at bounding box center [667, 169] width 587 height 80
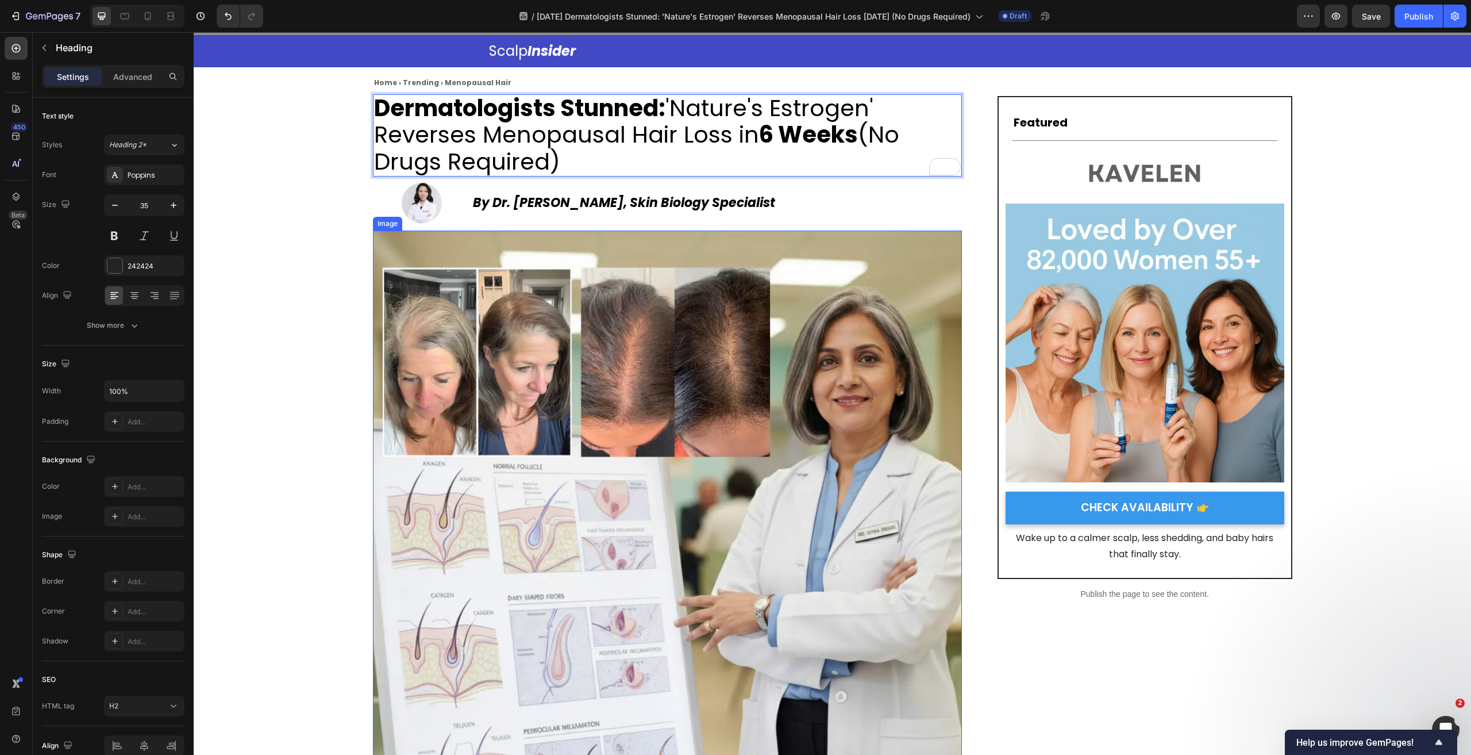
scroll to position [460, 0]
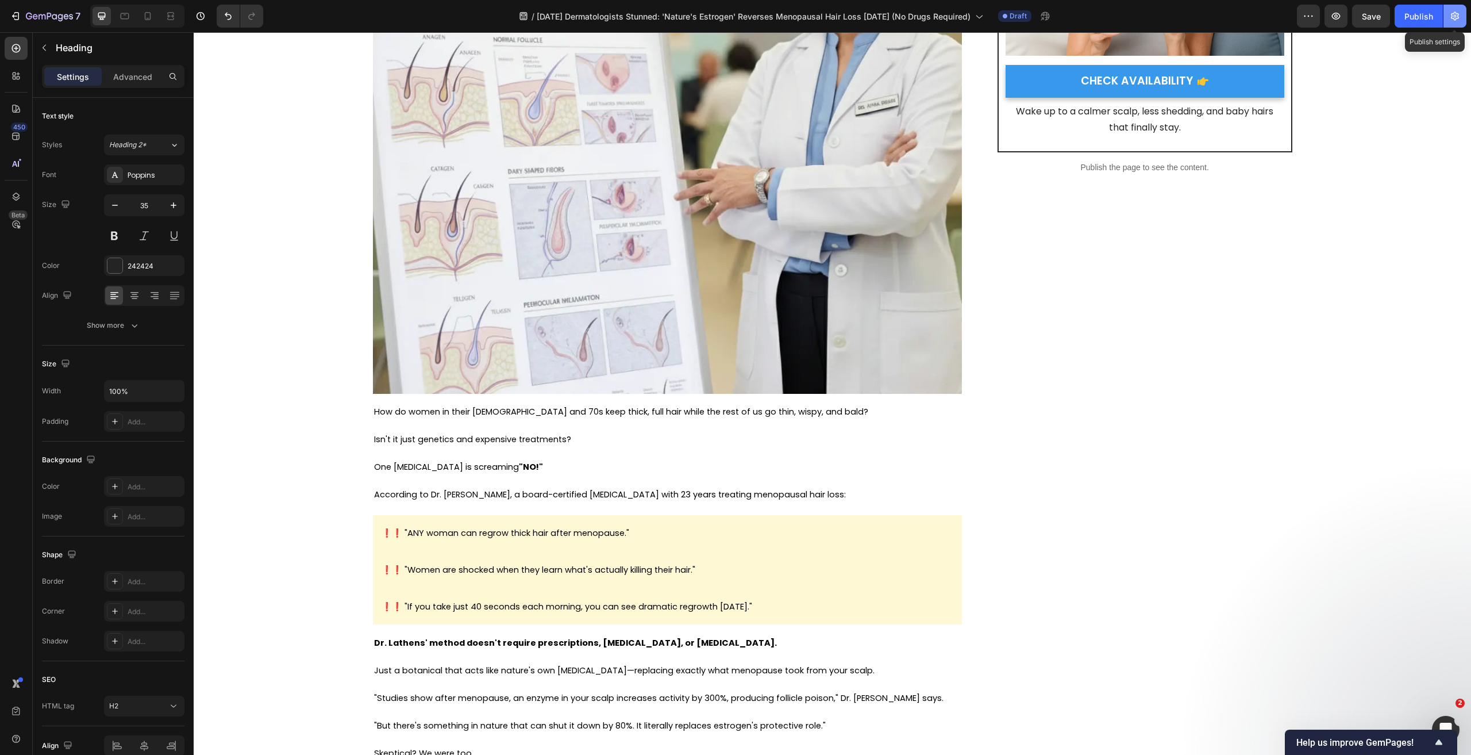
click at [1460, 17] on icon "button" at bounding box center [1454, 15] width 11 height 11
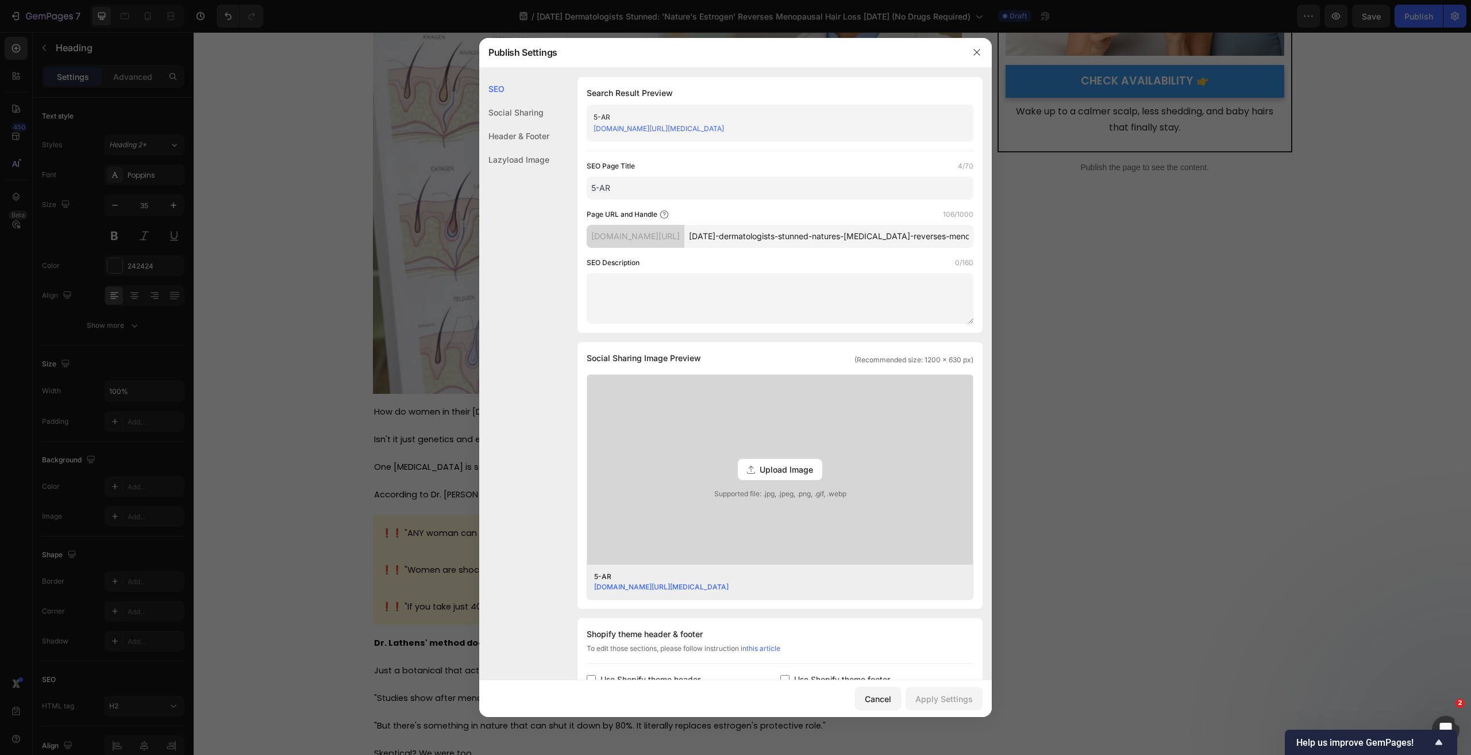
scroll to position [0, 211]
drag, startPoint x: 734, startPoint y: 247, endPoint x: 1005, endPoint y: 253, distance: 271.3
click at [1005, 253] on div "Publish Settings SEO Social Sharing Header & Footer Lazyload Image SEO Search R…" at bounding box center [735, 377] width 1471 height 755
type input "natures-[MEDICAL_DATA]"
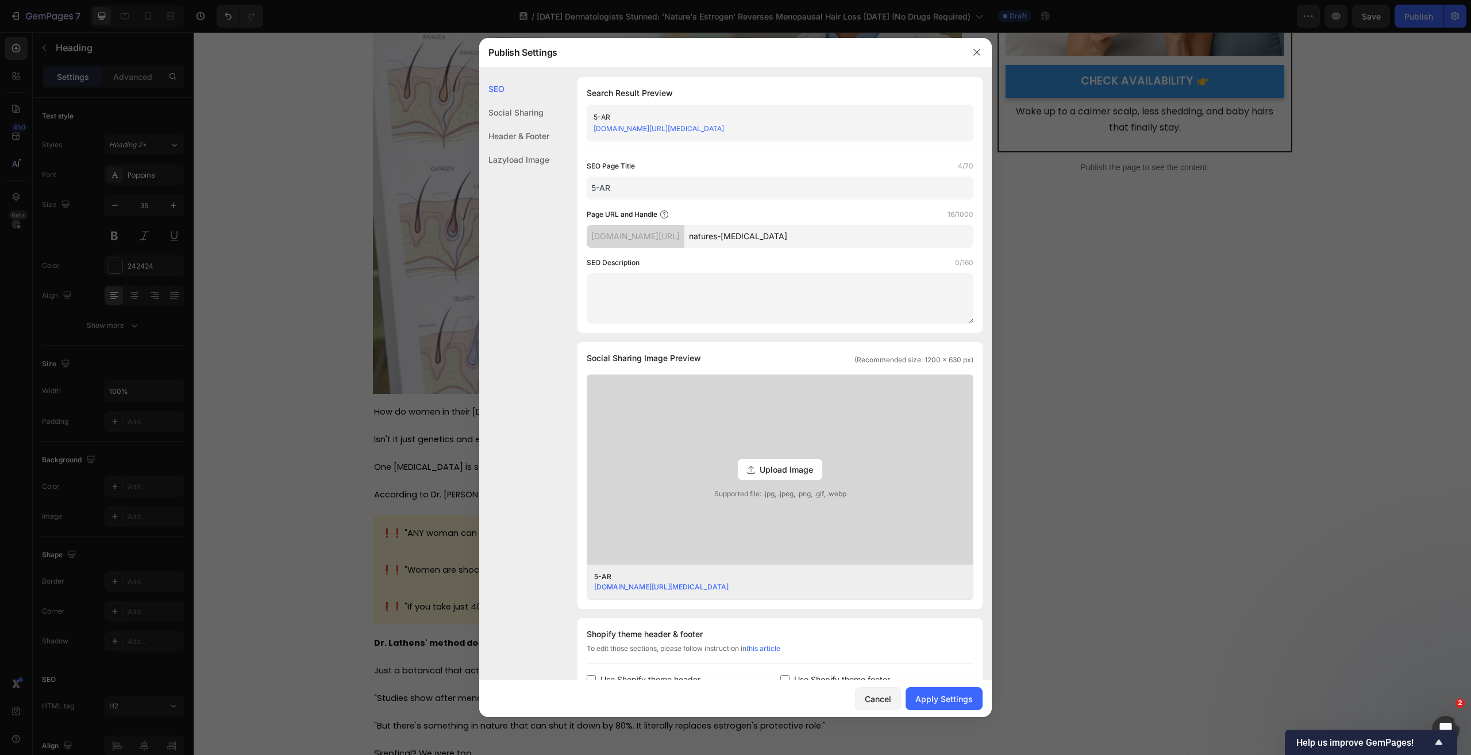
click at [702, 180] on input "5-AR" at bounding box center [780, 187] width 387 height 23
type input "Nature's [MEDICAL_DATA]"
click at [771, 263] on div "SEO Description 0/160" at bounding box center [780, 262] width 387 height 11
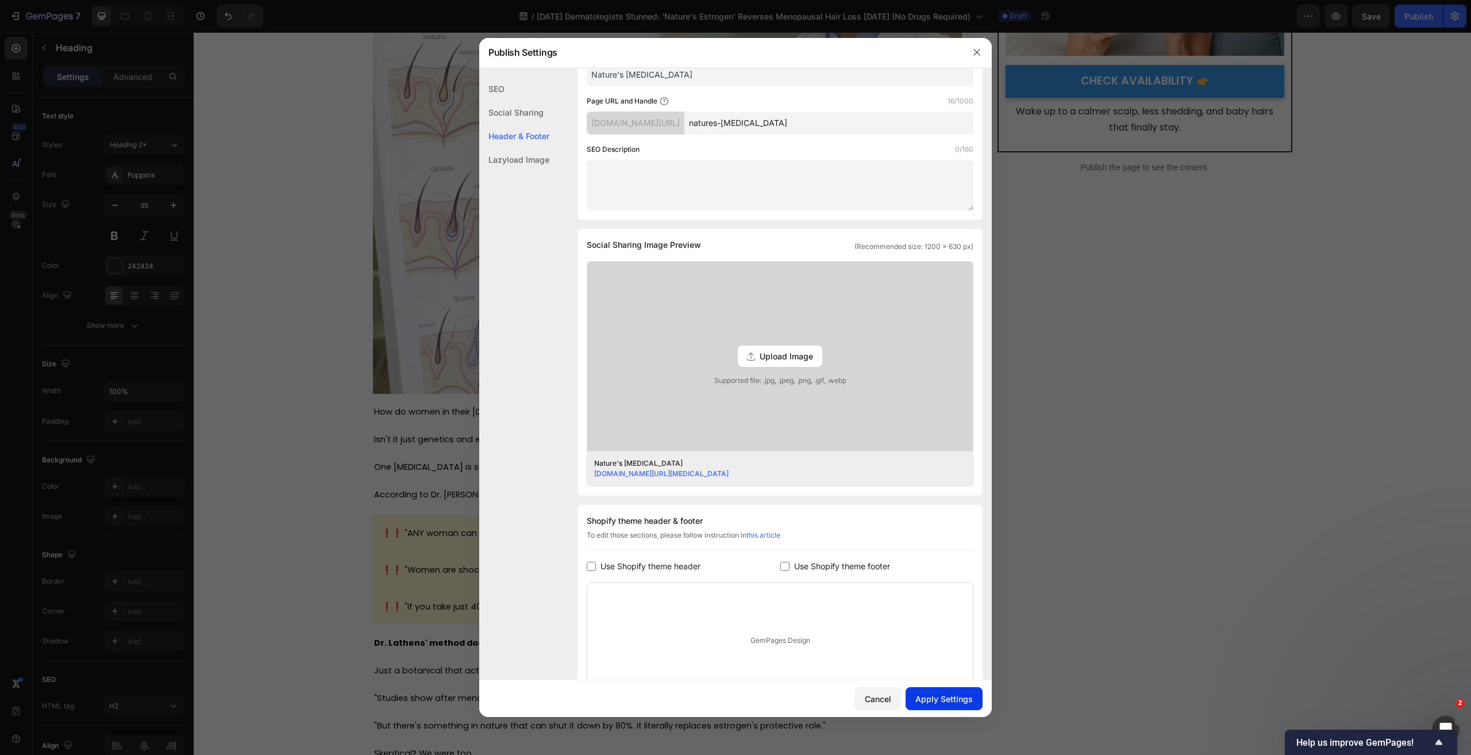
scroll to position [115, 0]
click at [959, 700] on div "Apply Settings" at bounding box center [943, 698] width 57 height 12
drag, startPoint x: 303, startPoint y: 229, endPoint x: 41, endPoint y: 104, distance: 290.2
click at [303, 229] on div at bounding box center [735, 377] width 1471 height 755
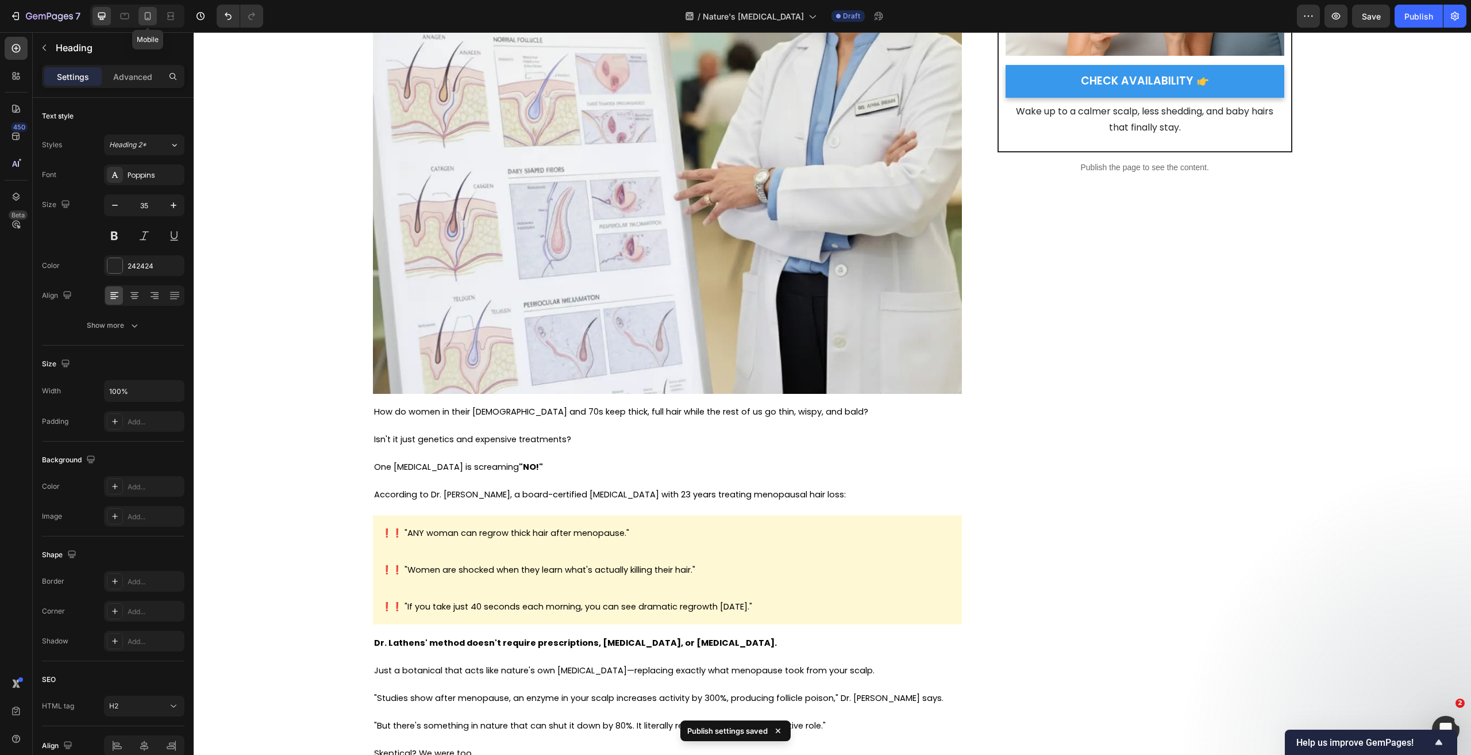
click at [153, 14] on icon at bounding box center [147, 15] width 11 height 11
type input "41"
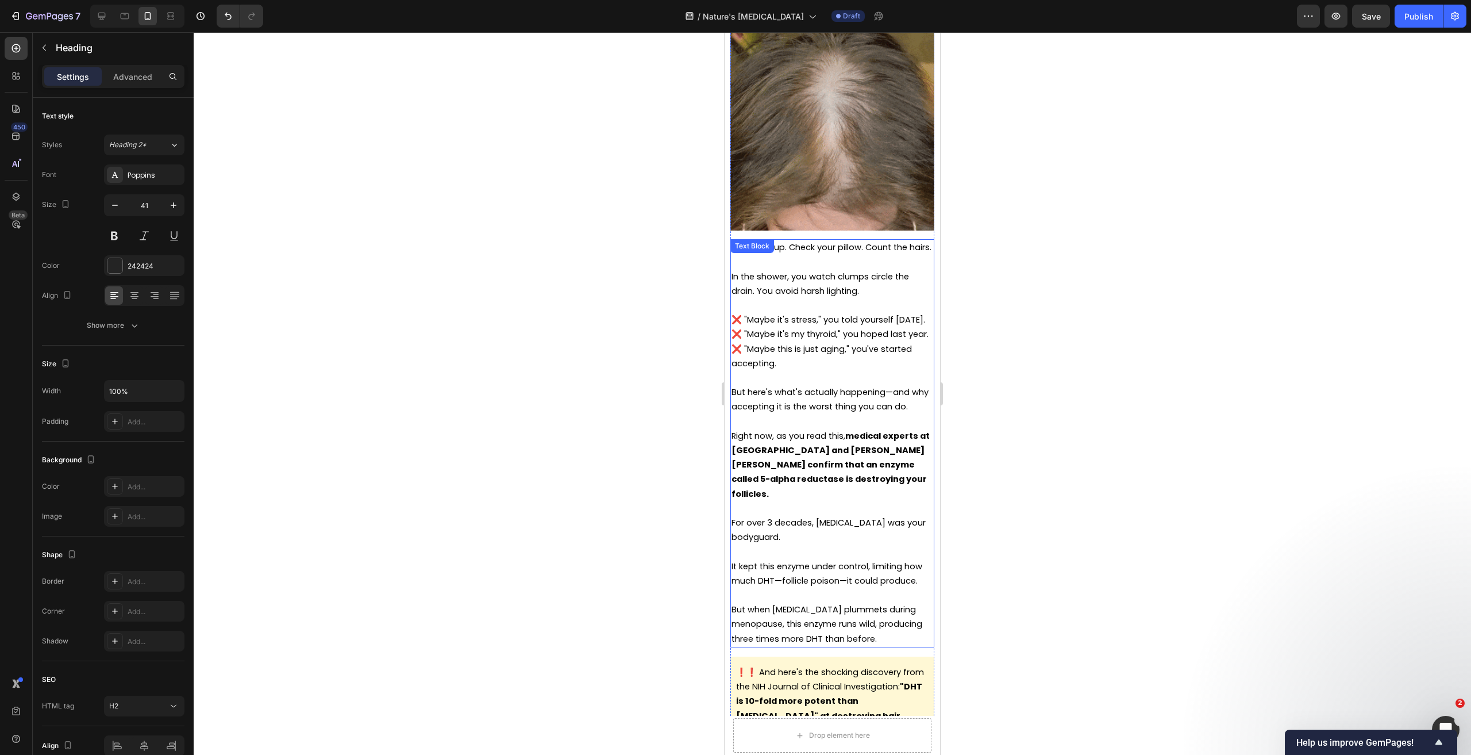
scroll to position [1163, 0]
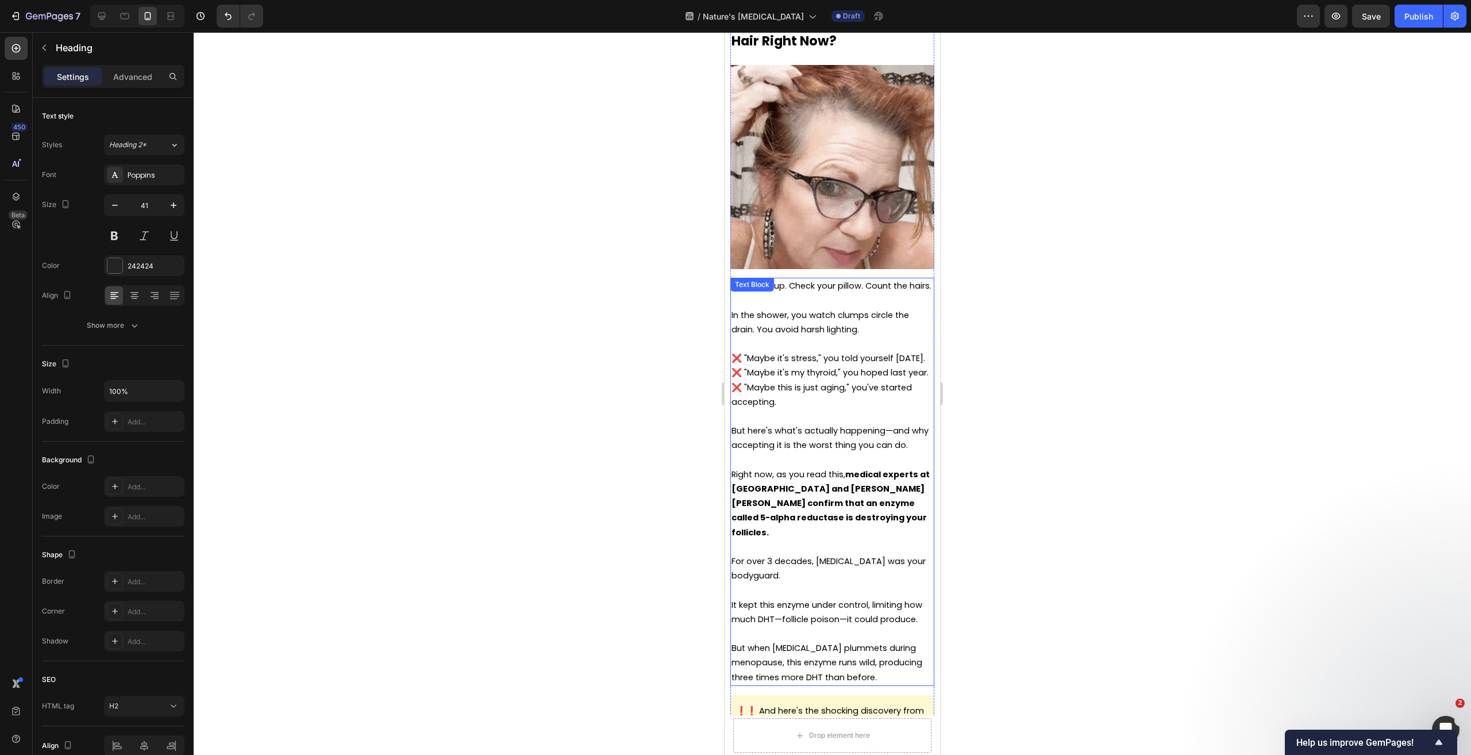
click at [746, 352] on span "❌ "Maybe it's stress," you told yourself [DATE]." at bounding box center [829, 357] width 194 height 11
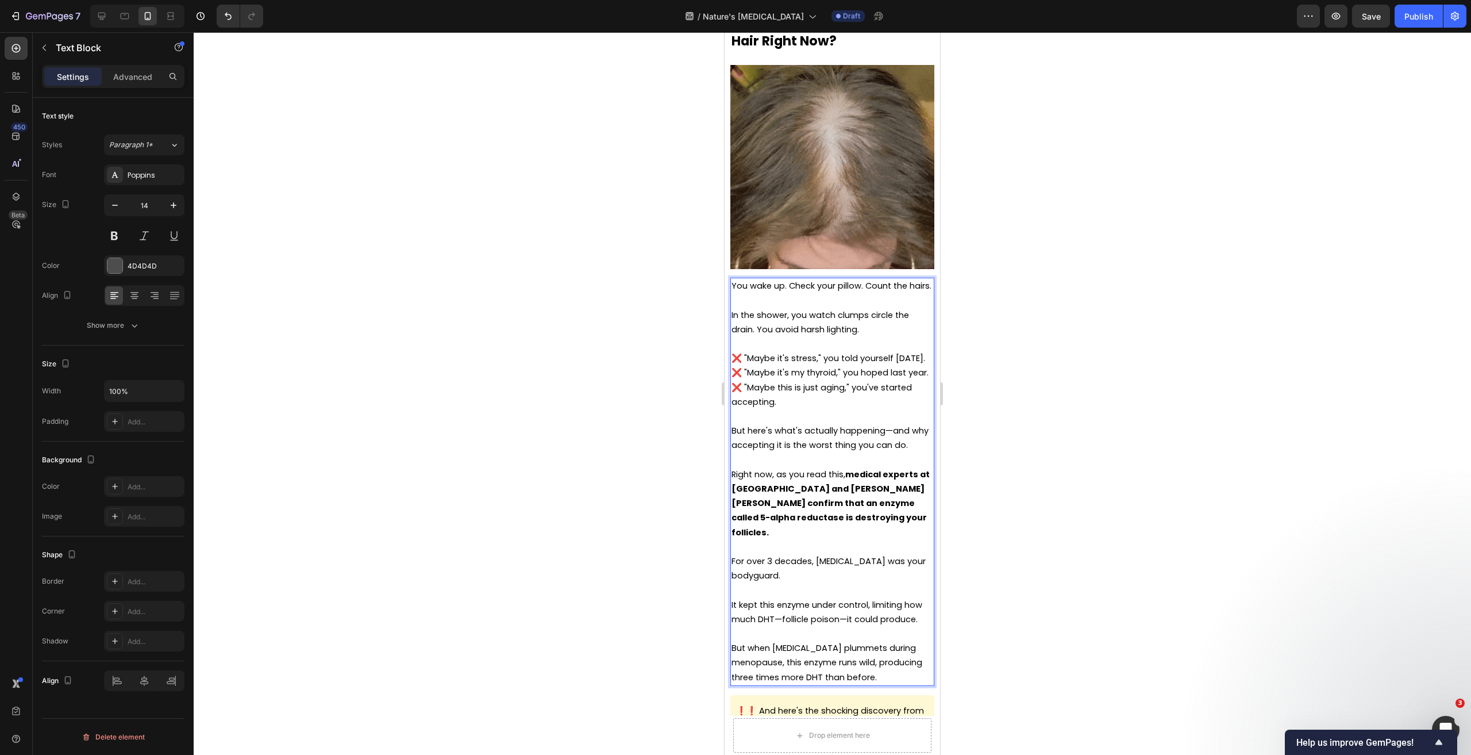
click at [741, 352] on span "❌ "Maybe it's stress," you told yourself [DATE]." at bounding box center [829, 357] width 194 height 11
click at [737, 352] on span "❌ "Maybe it's stress," you told yourself [DATE]." at bounding box center [829, 357] width 194 height 11
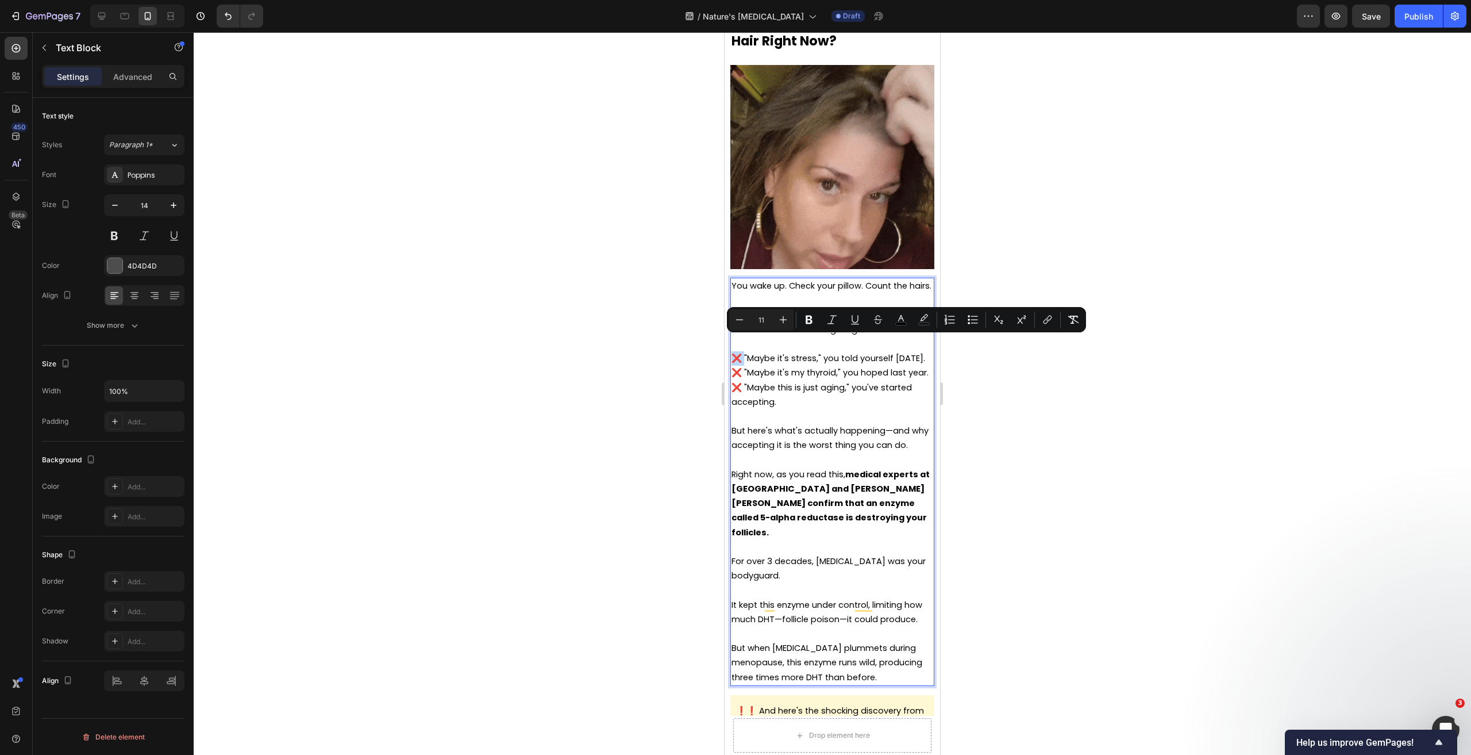
copy span "❌"
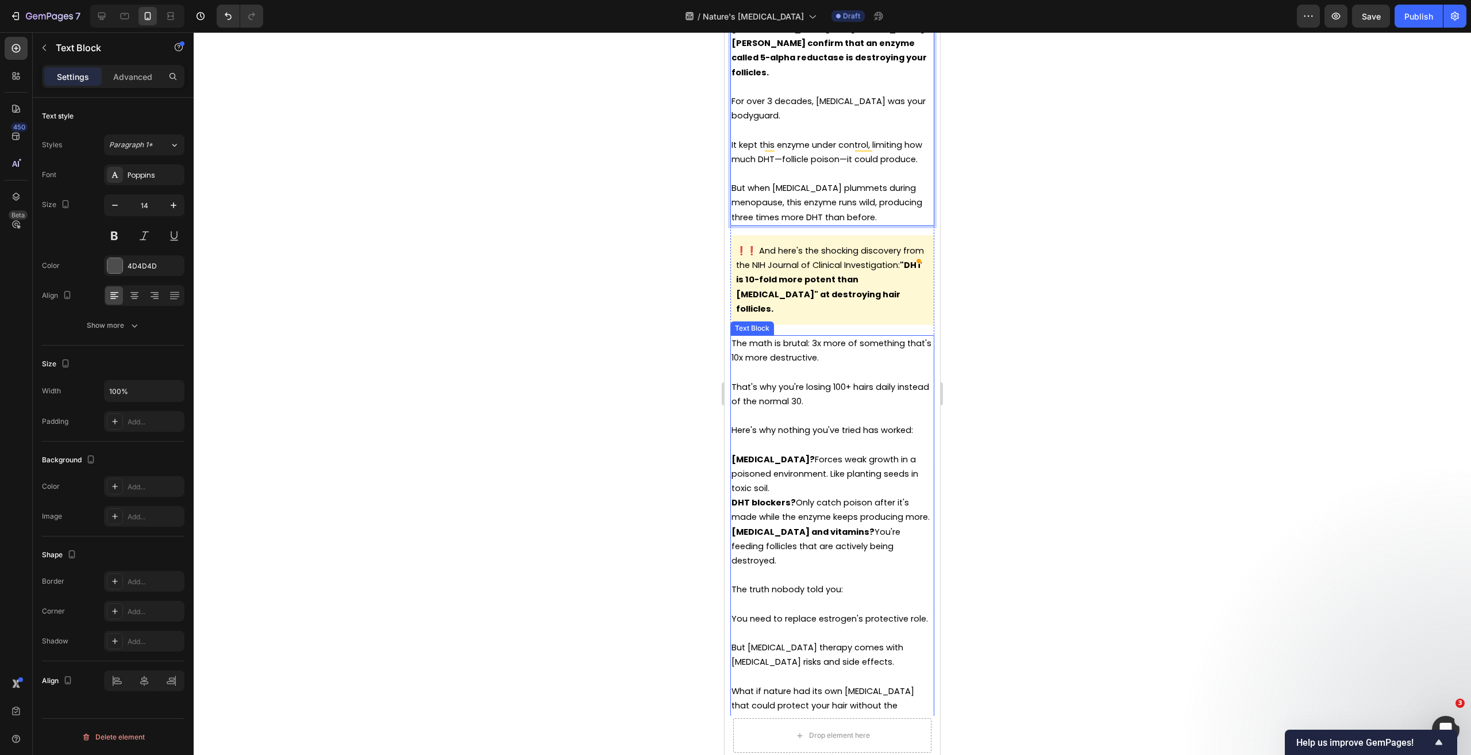
scroll to position [1680, 0]
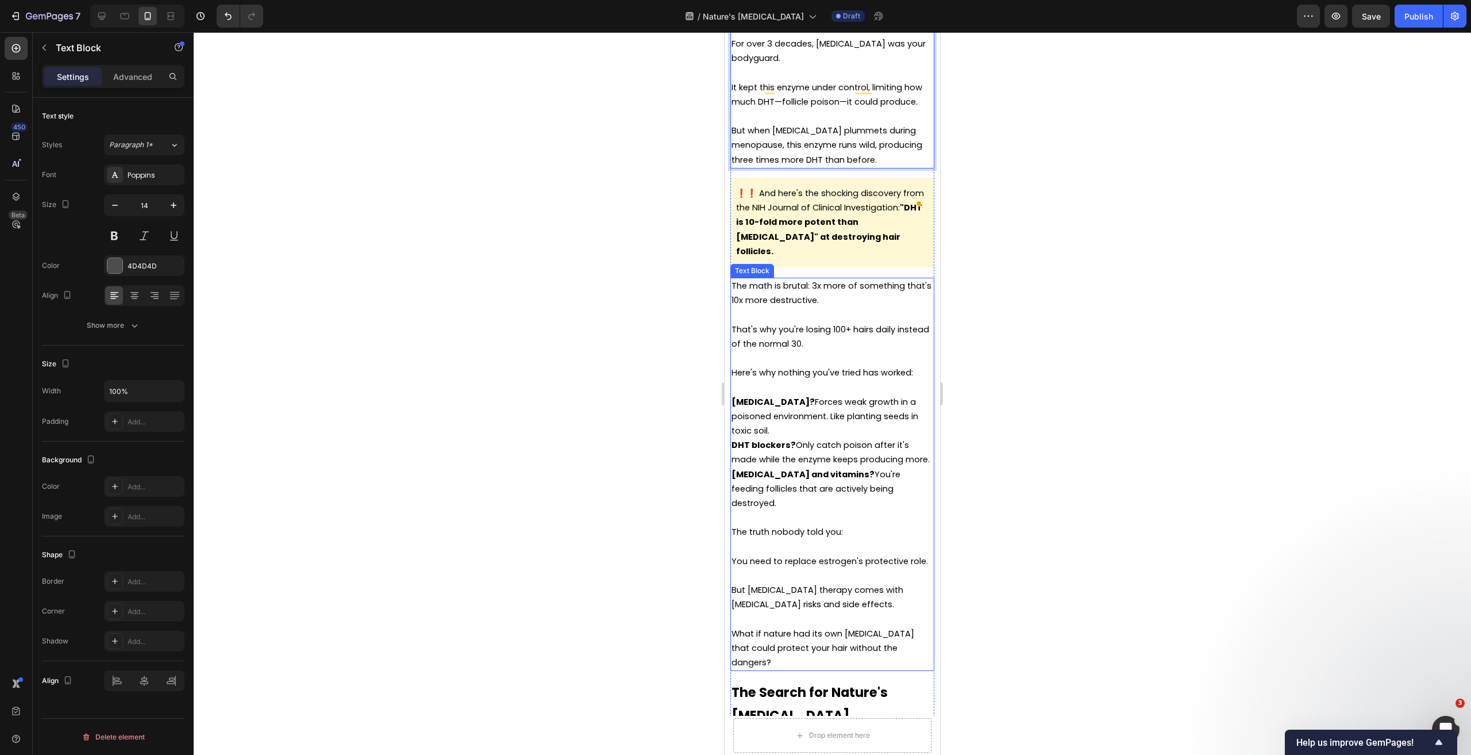
click at [734, 400] on strong "[MEDICAL_DATA]?" at bounding box center [773, 401] width 83 height 11
click at [730, 401] on div "The math is brutal: 3x more of something that's 10x more destructive. That's wh…" at bounding box center [832, 474] width 204 height 393
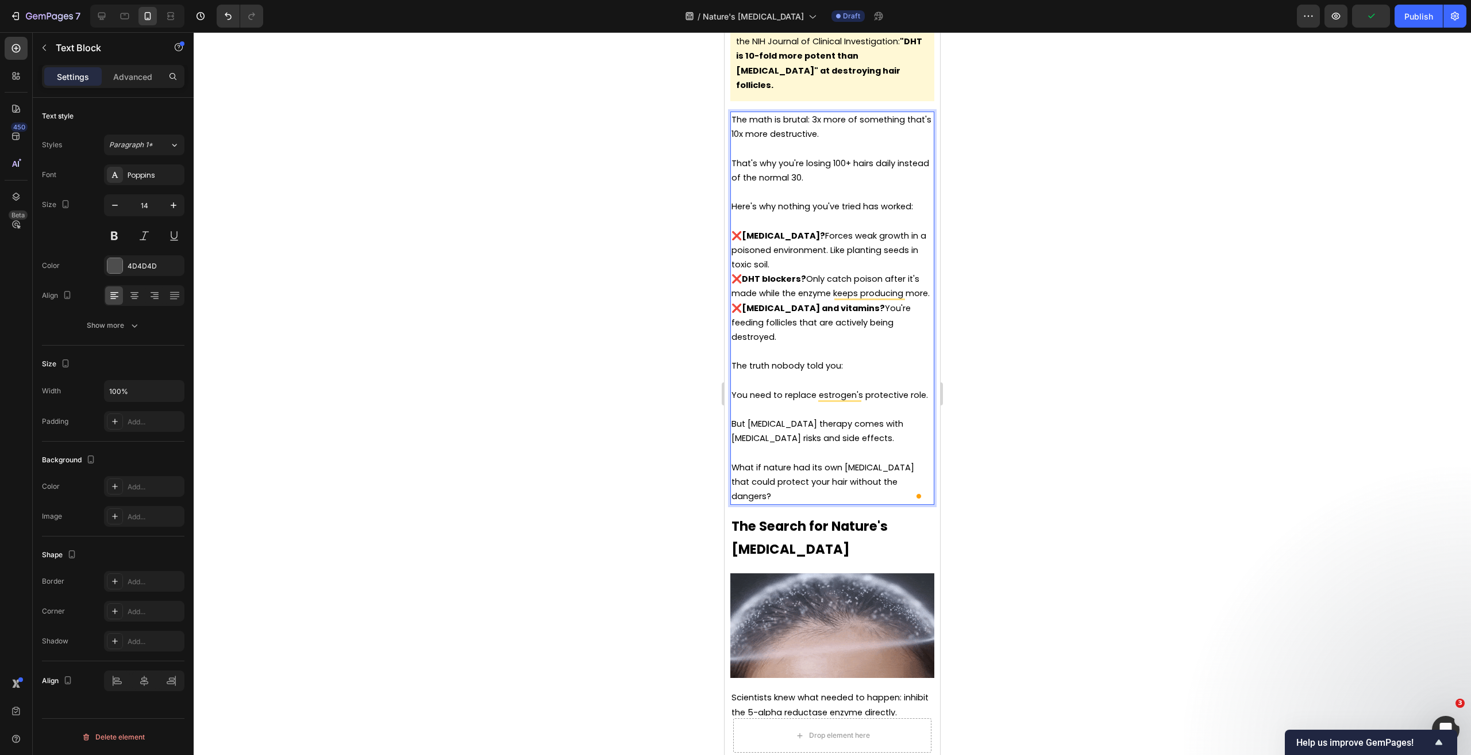
scroll to position [1853, 0]
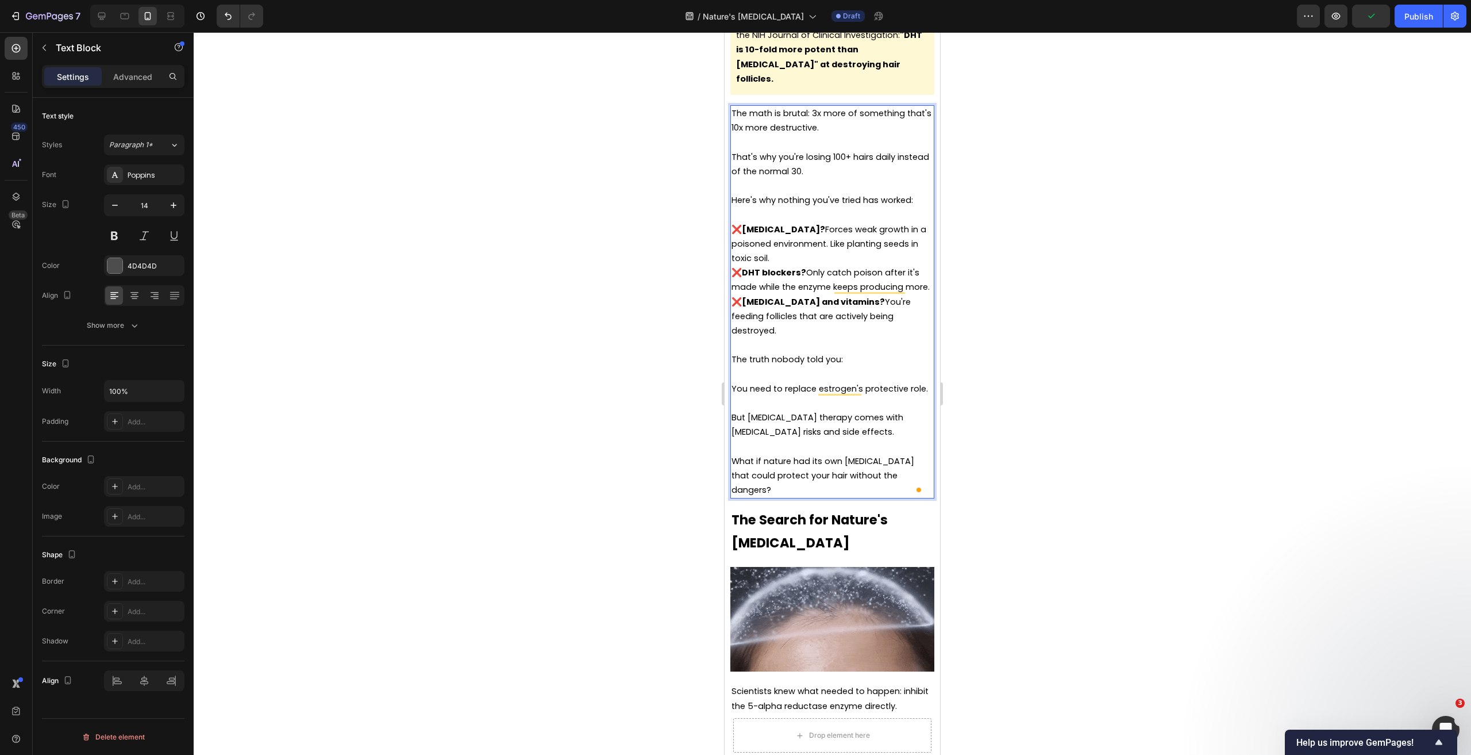
click at [838, 410] on p "To enrich screen reader interactions, please activate Accessibility in Grammarl…" at bounding box center [833, 403] width 202 height 14
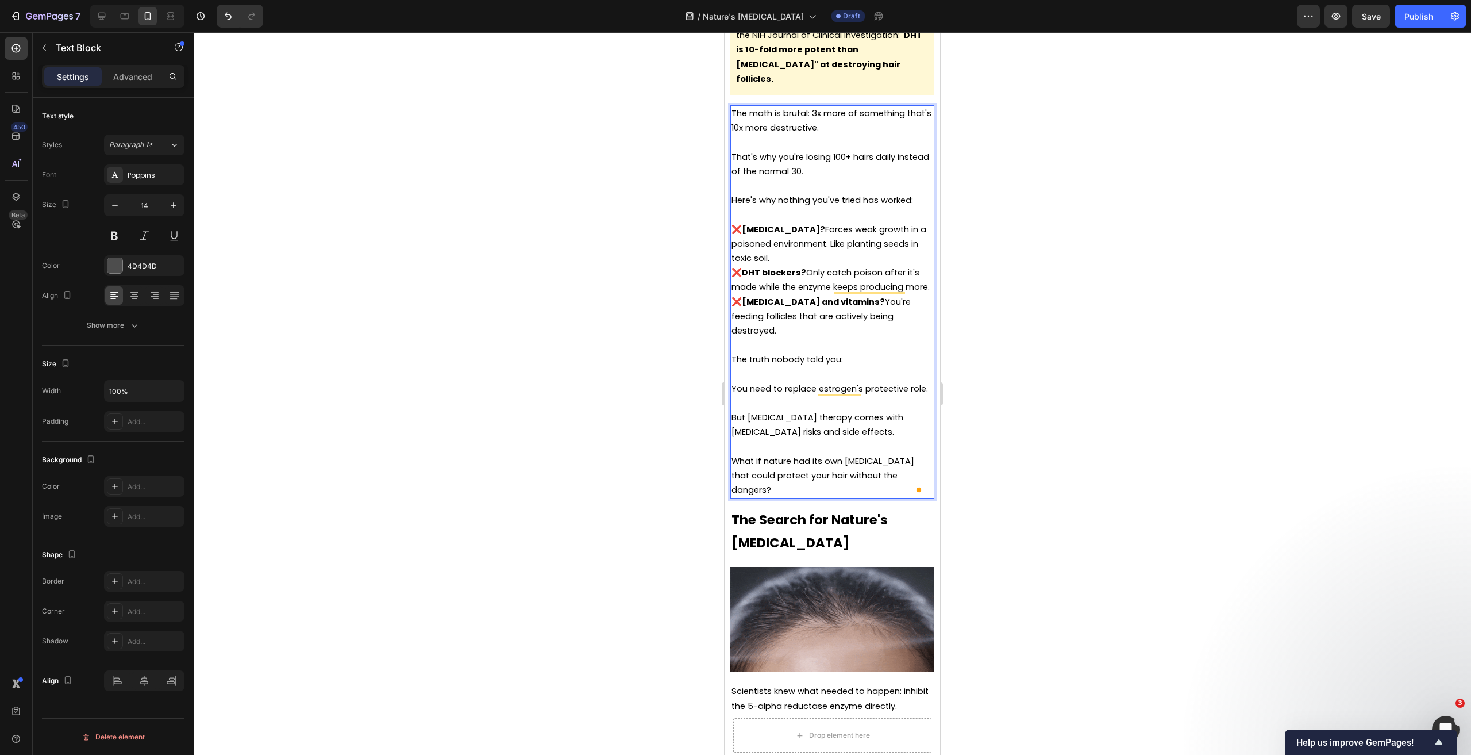
drag, startPoint x: 799, startPoint y: 403, endPoint x: 732, endPoint y: 390, distance: 68.6
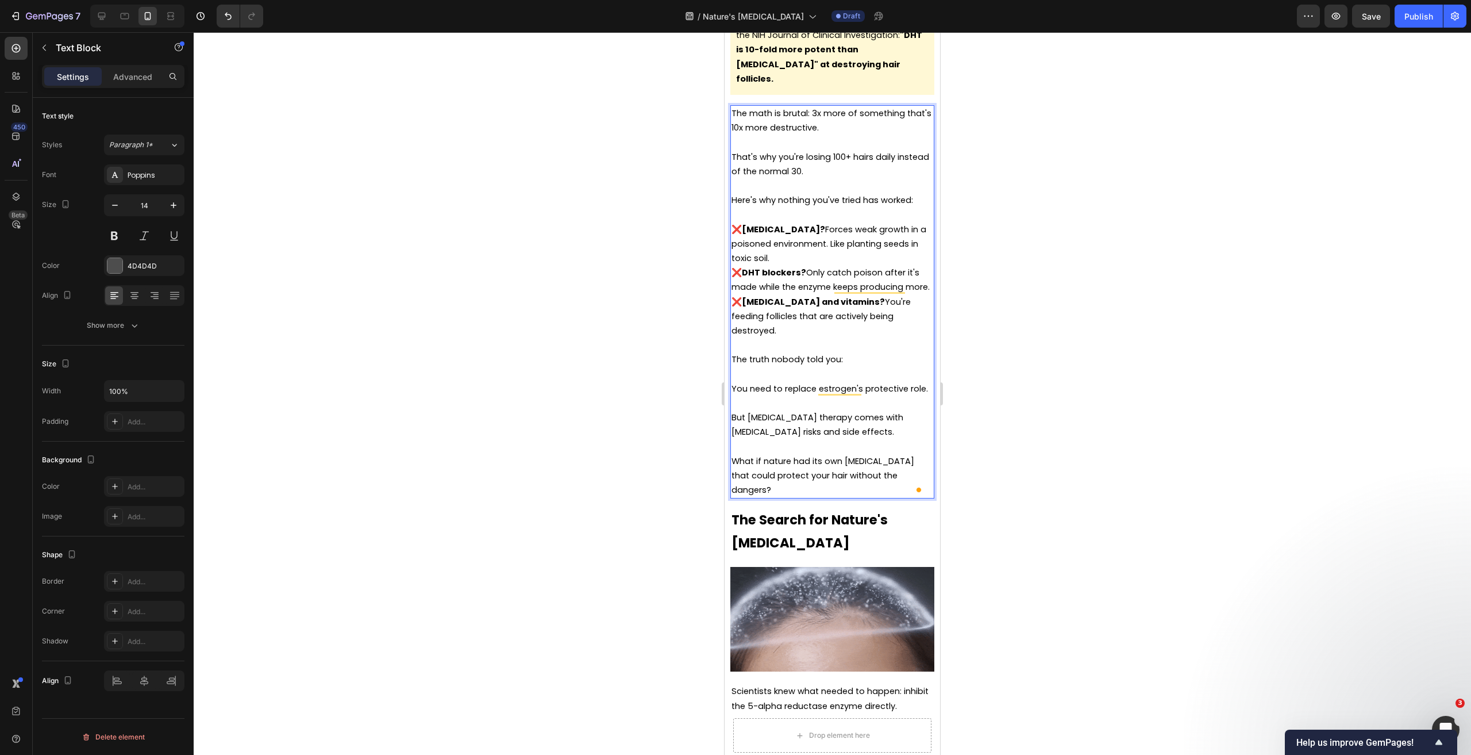
click at [732, 390] on p "You need to replace estrogen's protective role." at bounding box center [833, 389] width 202 height 14
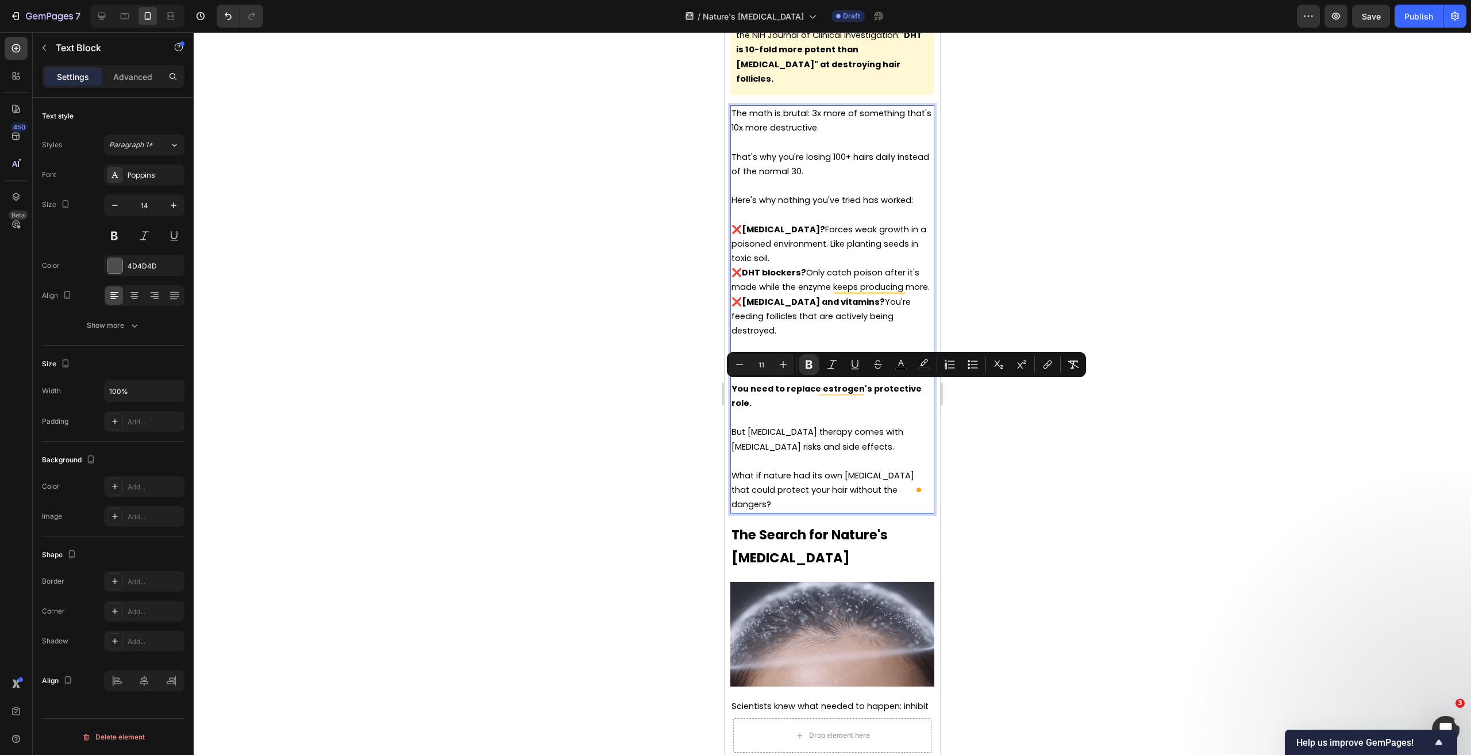
click at [780, 403] on p "You need to replace estrogen's protective role." at bounding box center [833, 396] width 202 height 29
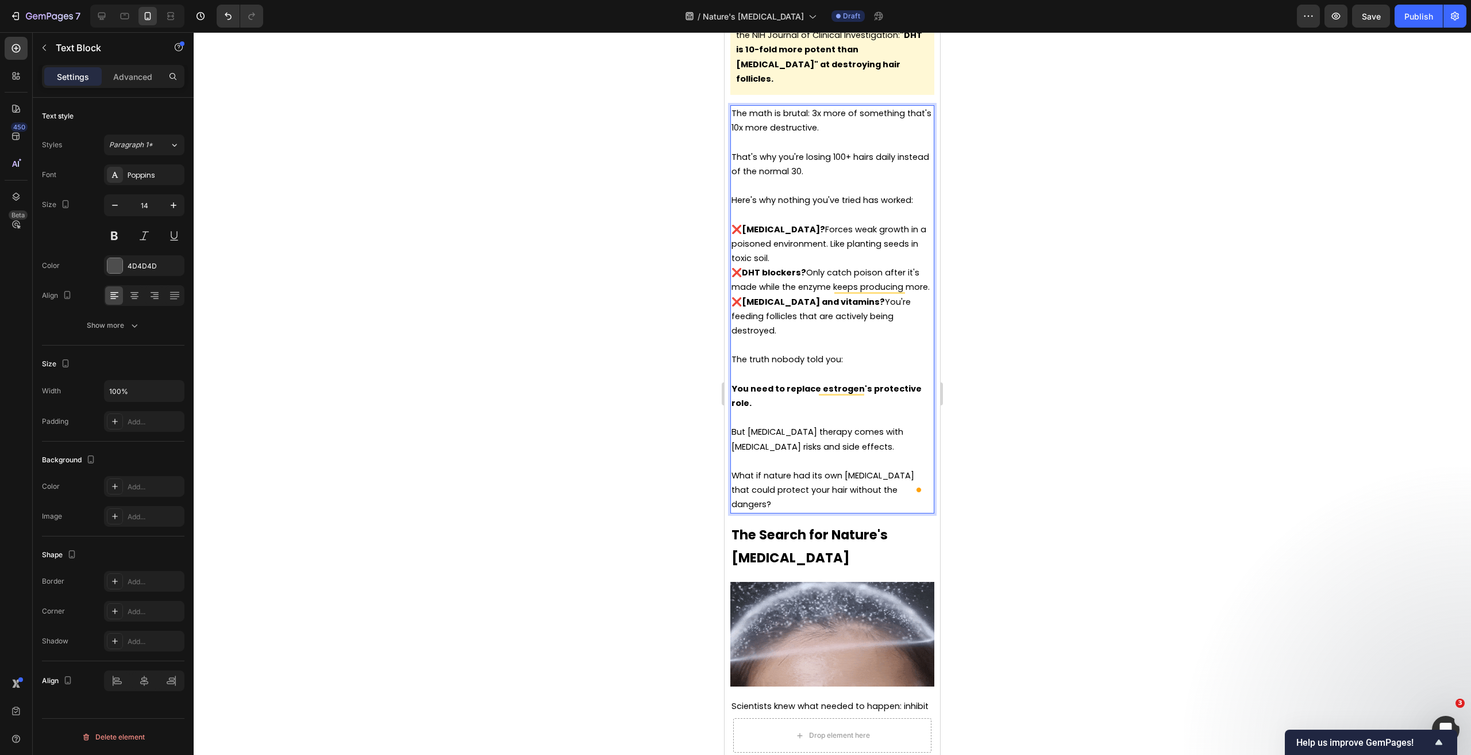
click at [852, 439] on p "But [MEDICAL_DATA] therapy comes with [MEDICAL_DATA] risks and side effects." at bounding box center [833, 439] width 202 height 29
click at [882, 448] on p "But [MEDICAL_DATA] therapy comes with [MEDICAL_DATA] risks and side effects." at bounding box center [833, 439] width 202 height 29
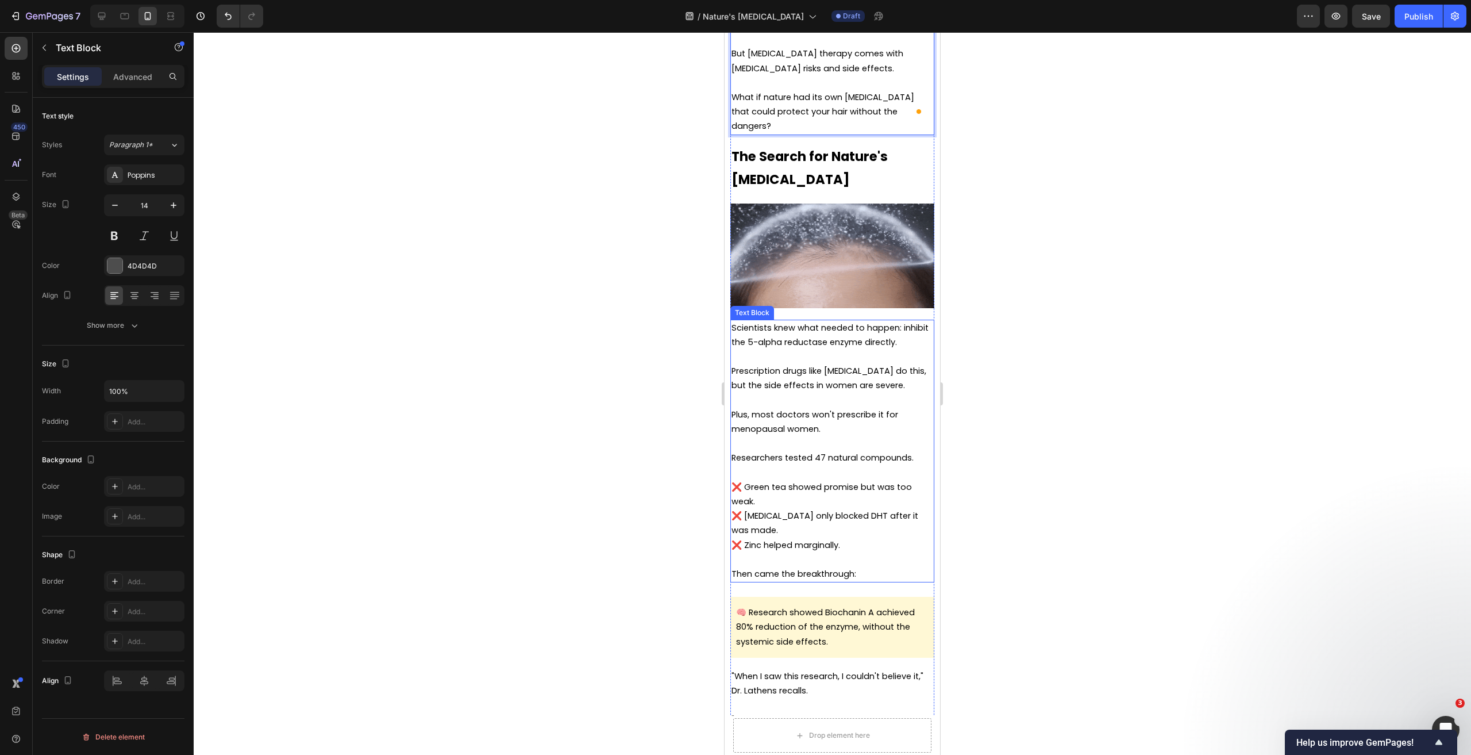
scroll to position [2255, 0]
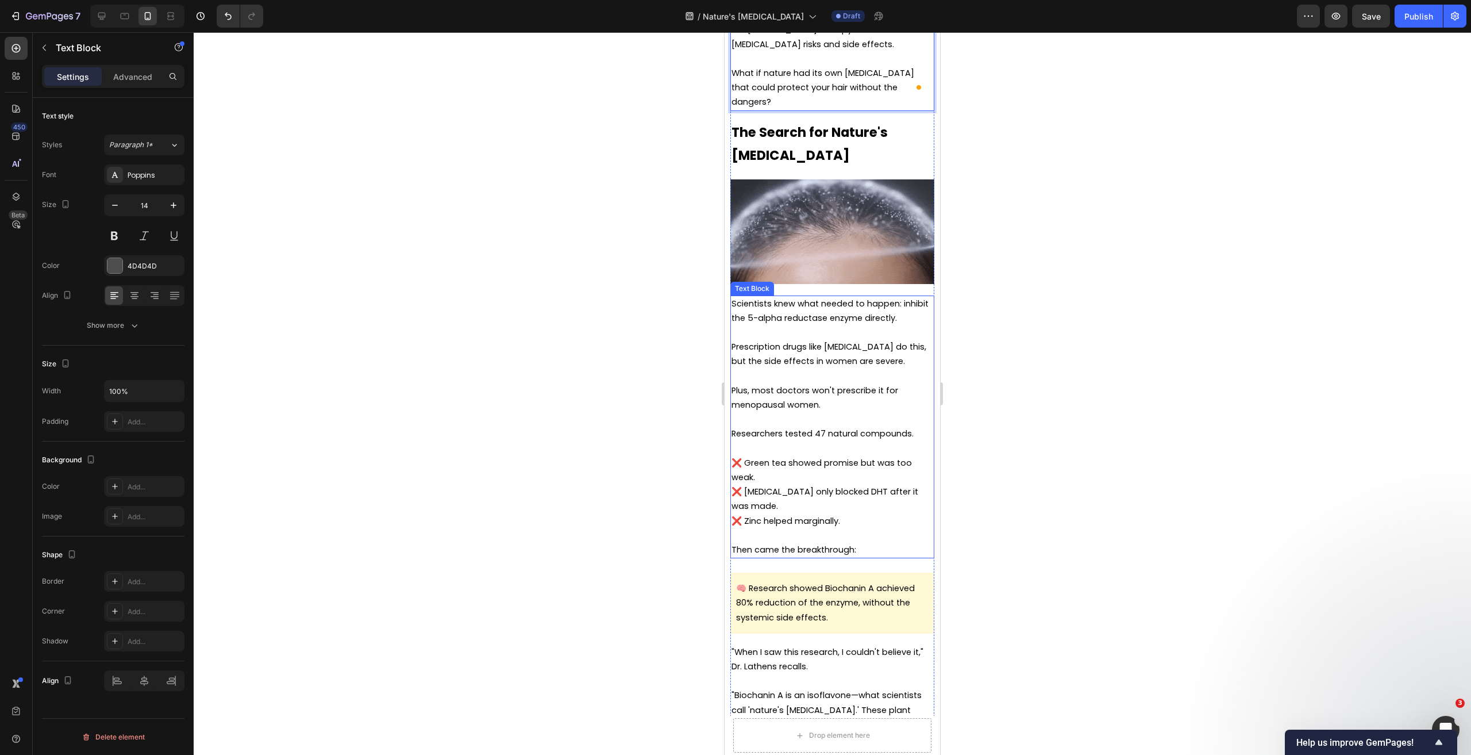
click at [869, 441] on p "To enrich screen reader interactions, please activate Accessibility in Grammarl…" at bounding box center [833, 448] width 202 height 14
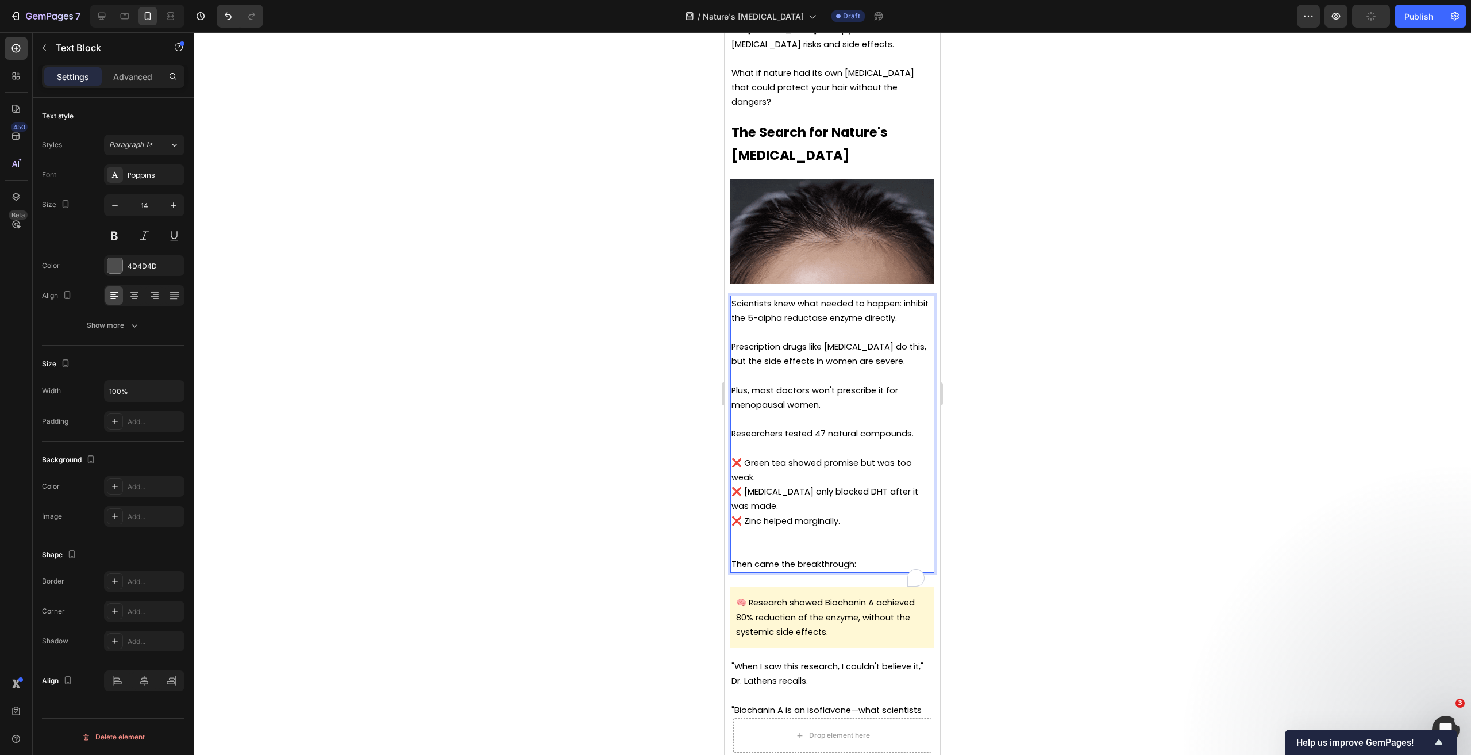
click at [846, 546] on p "To enrich screen reader interactions, please activate Accessibility in Grammarl…" at bounding box center [833, 542] width 202 height 29
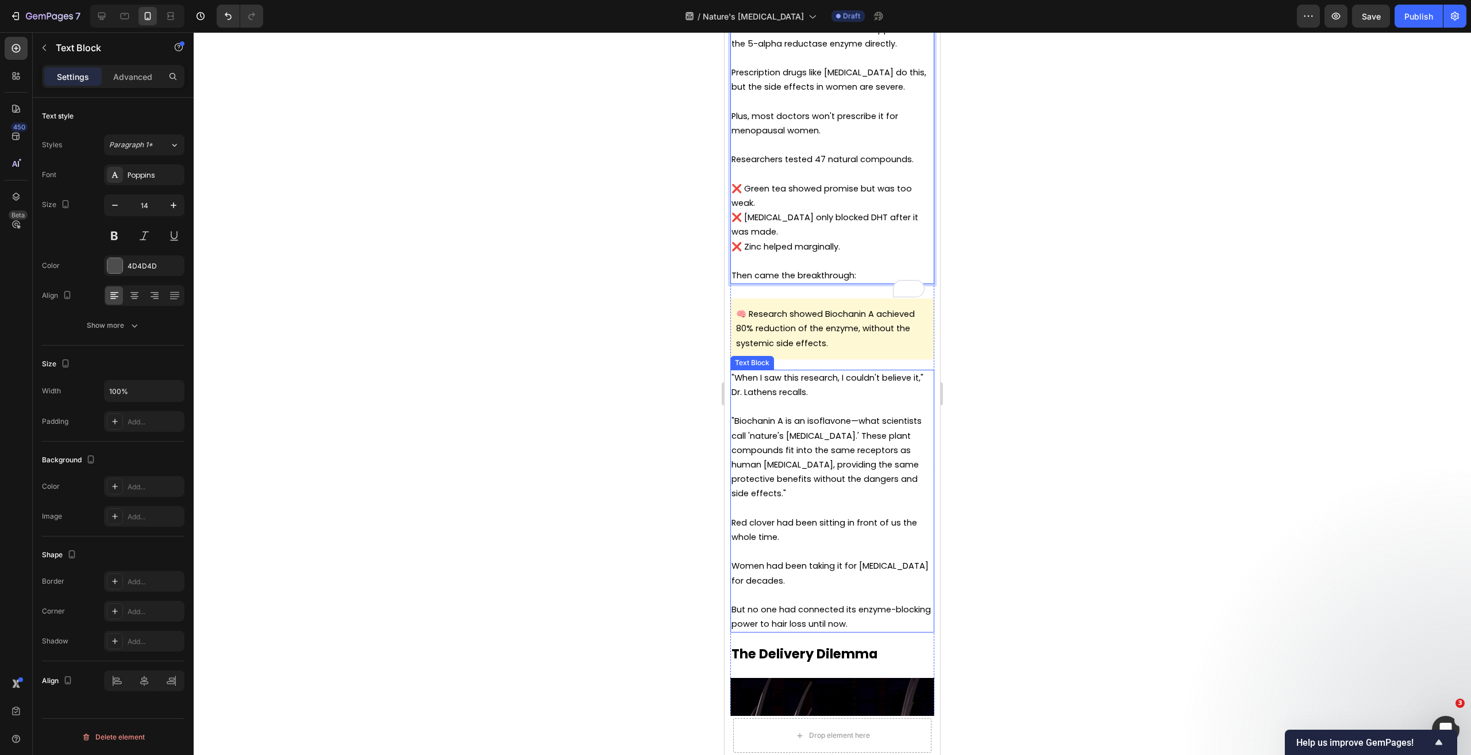
scroll to position [2542, 0]
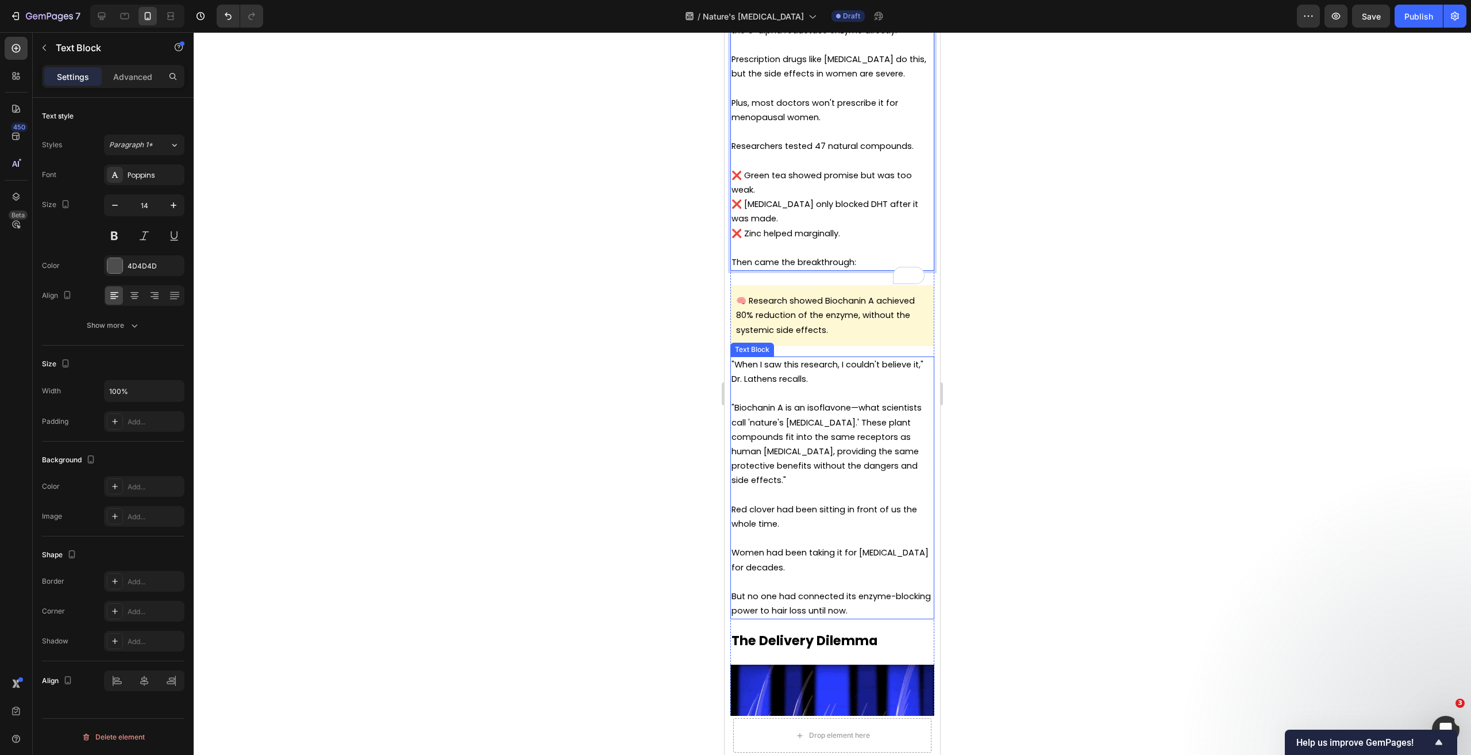
click at [824, 376] on p ""When I saw this research, I couldn't believe it," Dr. Lathens recalls." at bounding box center [833, 371] width 202 height 29
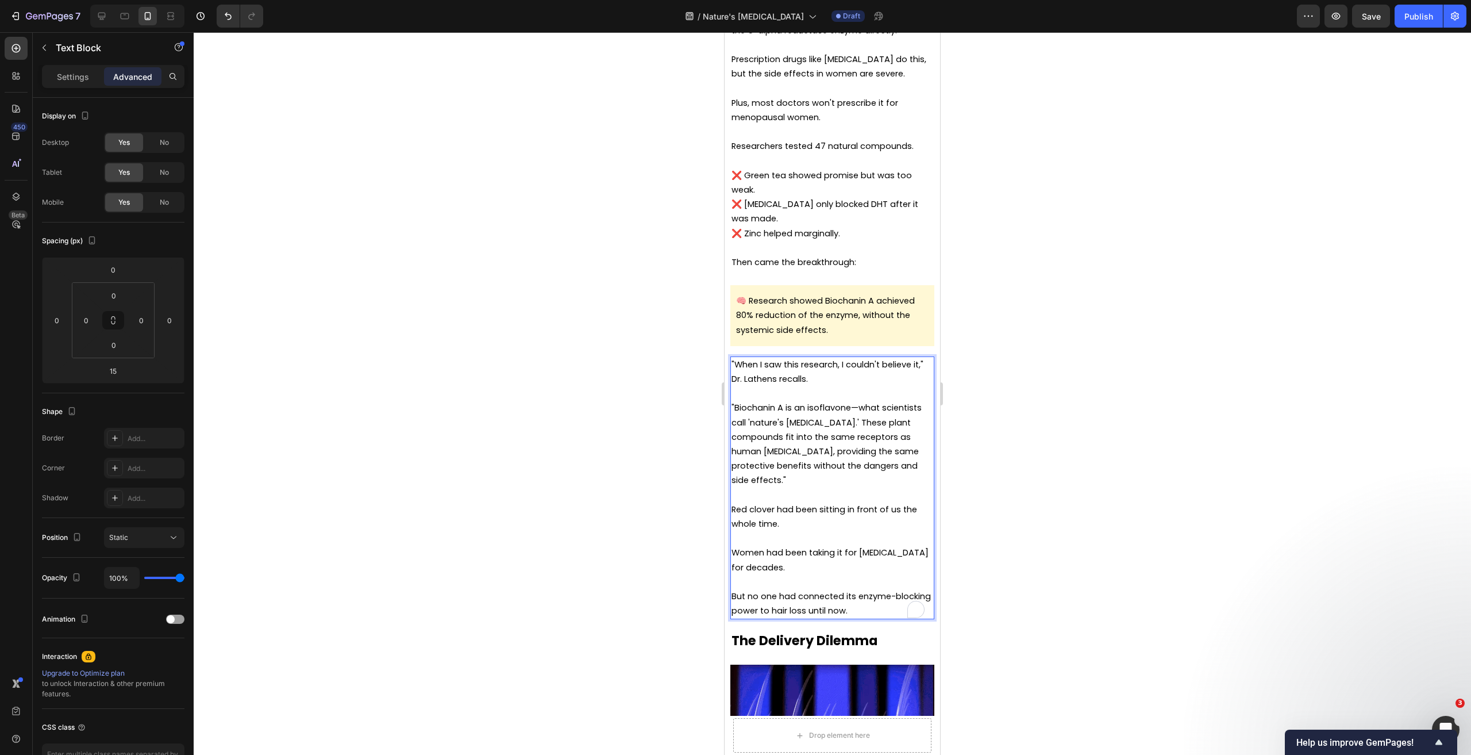
click at [869, 422] on span ""Biochanin A is an isoflavone—what scientists call 'nature's estrogen.' These p…" at bounding box center [827, 444] width 190 height 84
click at [896, 417] on p ""Biochanin A is an isoflavone—what scientists call 'nature's estrogen.' These p…" at bounding box center [833, 444] width 202 height 87
click at [830, 420] on span ""Biochanin A is an isoflavone—what scientists call 'nature's estrogen.' These p…" at bounding box center [827, 444] width 190 height 84
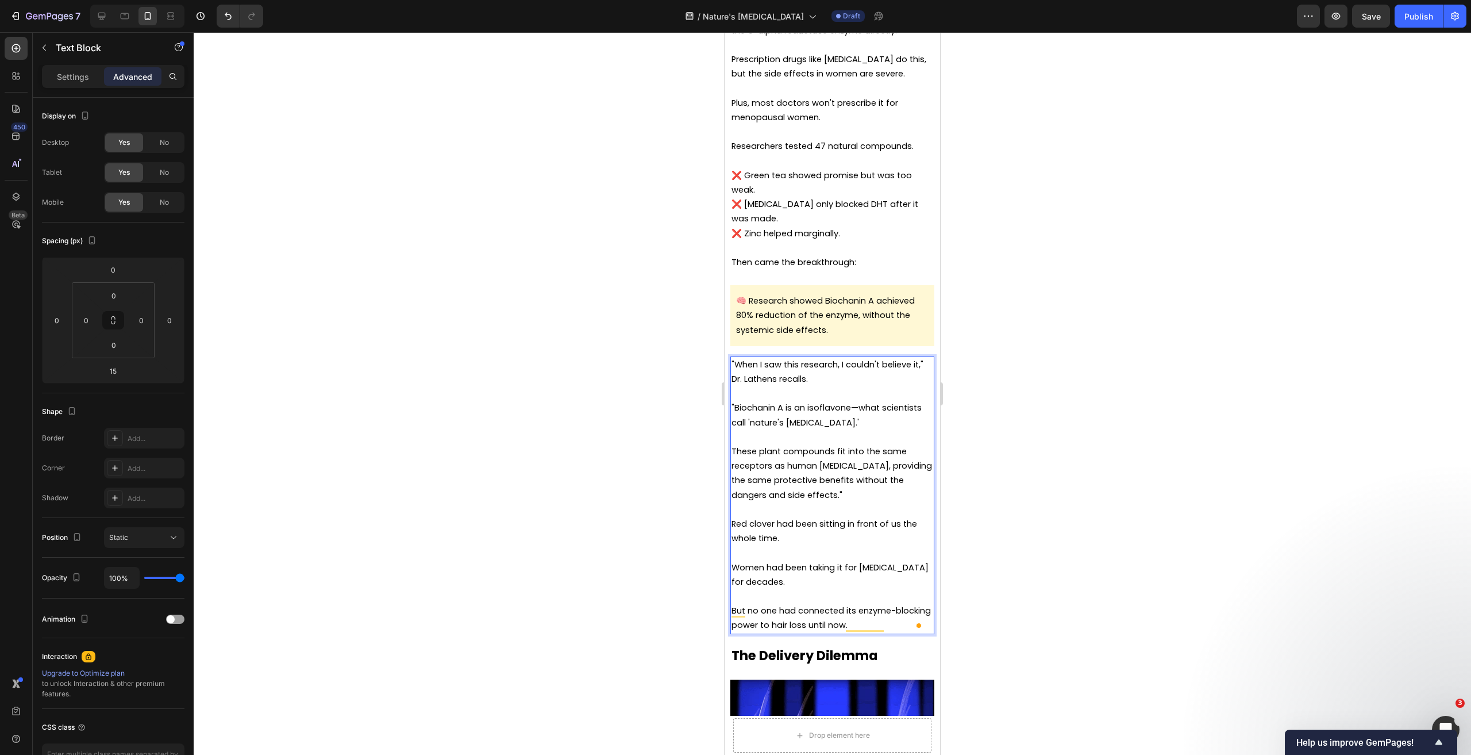
click at [841, 485] on p "These plant compounds fit into the same receptors as human estrogen, providing …" at bounding box center [833, 473] width 202 height 58
click at [833, 430] on p "To enrich screen reader interactions, please activate Accessibility in Grammarl…" at bounding box center [833, 437] width 202 height 14
click at [823, 460] on span "These plant compounds fit into the same receptors as human estrogen, providing …" at bounding box center [832, 472] width 201 height 55
click at [840, 445] on span "These plant compounds fit into the same receptors as human estrogen, providing …" at bounding box center [832, 472] width 201 height 55
click at [828, 464] on span "These plant compounds fit into the same receptors as human estrogen, providing …" at bounding box center [832, 472] width 201 height 55
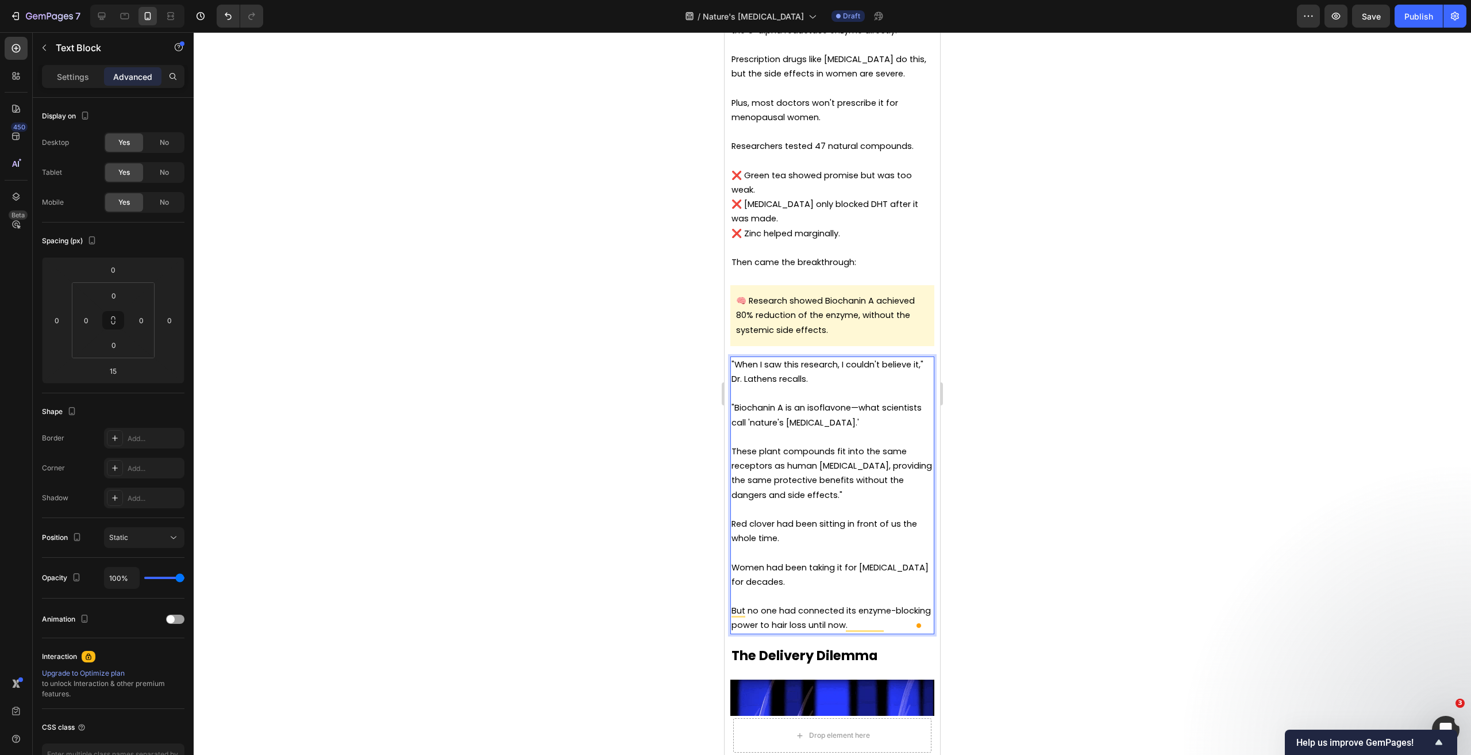
click at [842, 480] on span "These plant compounds fit into the same receptors as human estrogen, providing …" at bounding box center [832, 472] width 201 height 55
click at [832, 476] on span "These plant compounds fit into the same receptors as human estrogen, providing …" at bounding box center [832, 472] width 201 height 55
click at [795, 476] on span "These plant compounds fit into the same receptors as human estrogen, providing …" at bounding box center [832, 472] width 201 height 55
drag, startPoint x: 804, startPoint y: 478, endPoint x: 760, endPoint y: 481, distance: 45.0
click at [760, 481] on p "These plant compounds fit into the same receptors as human estrogen, providing …" at bounding box center [833, 473] width 202 height 58
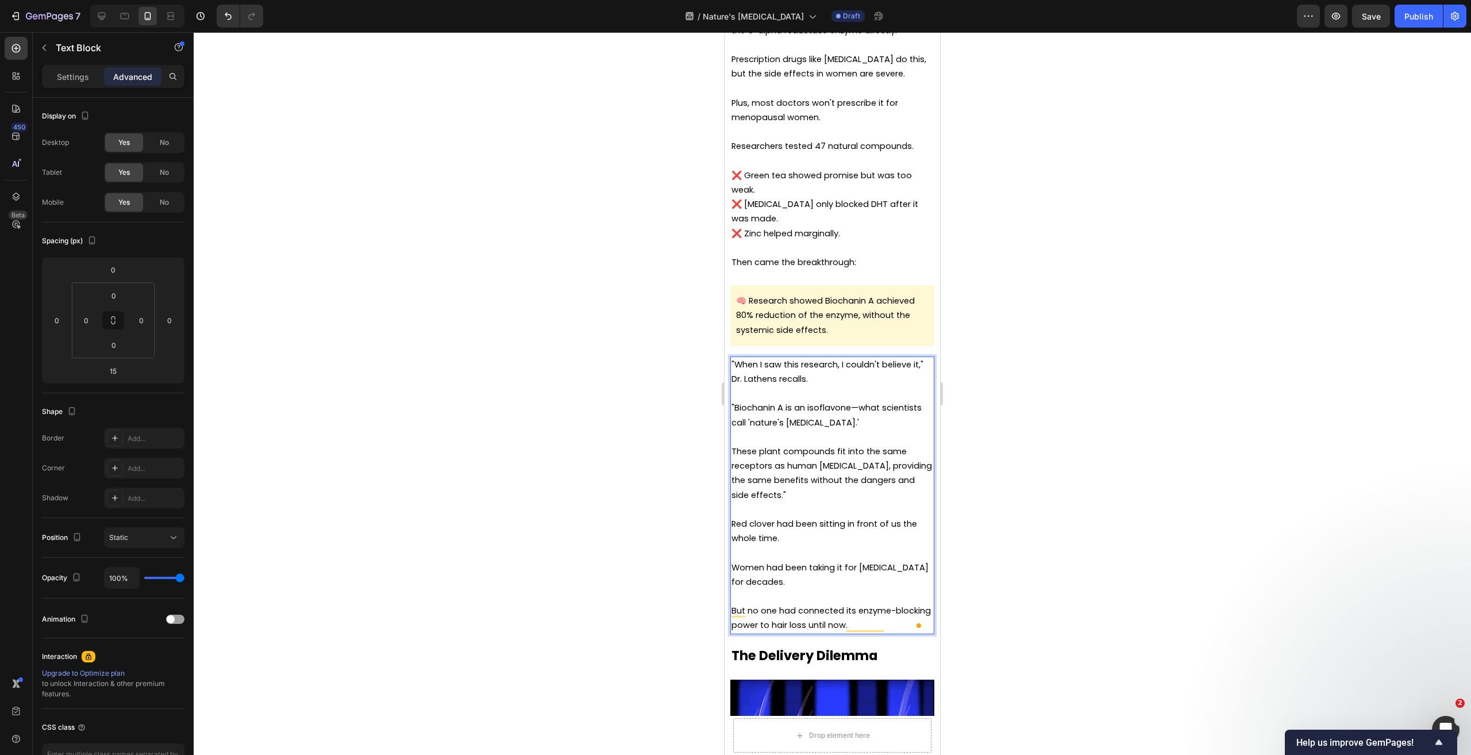
click at [808, 486] on p "These plant compounds fit into the same receptors as human [MEDICAL_DATA], prov…" at bounding box center [833, 473] width 202 height 58
click at [794, 476] on span "These plant compounds fit into the same receptors as human [MEDICAL_DATA], prov…" at bounding box center [832, 472] width 201 height 55
drag, startPoint x: 857, startPoint y: 460, endPoint x: 774, endPoint y: 464, distance: 82.8
click at [774, 464] on span "These plant compounds fit into the same receptors as human [MEDICAL_DATA], prov…" at bounding box center [832, 472] width 201 height 55
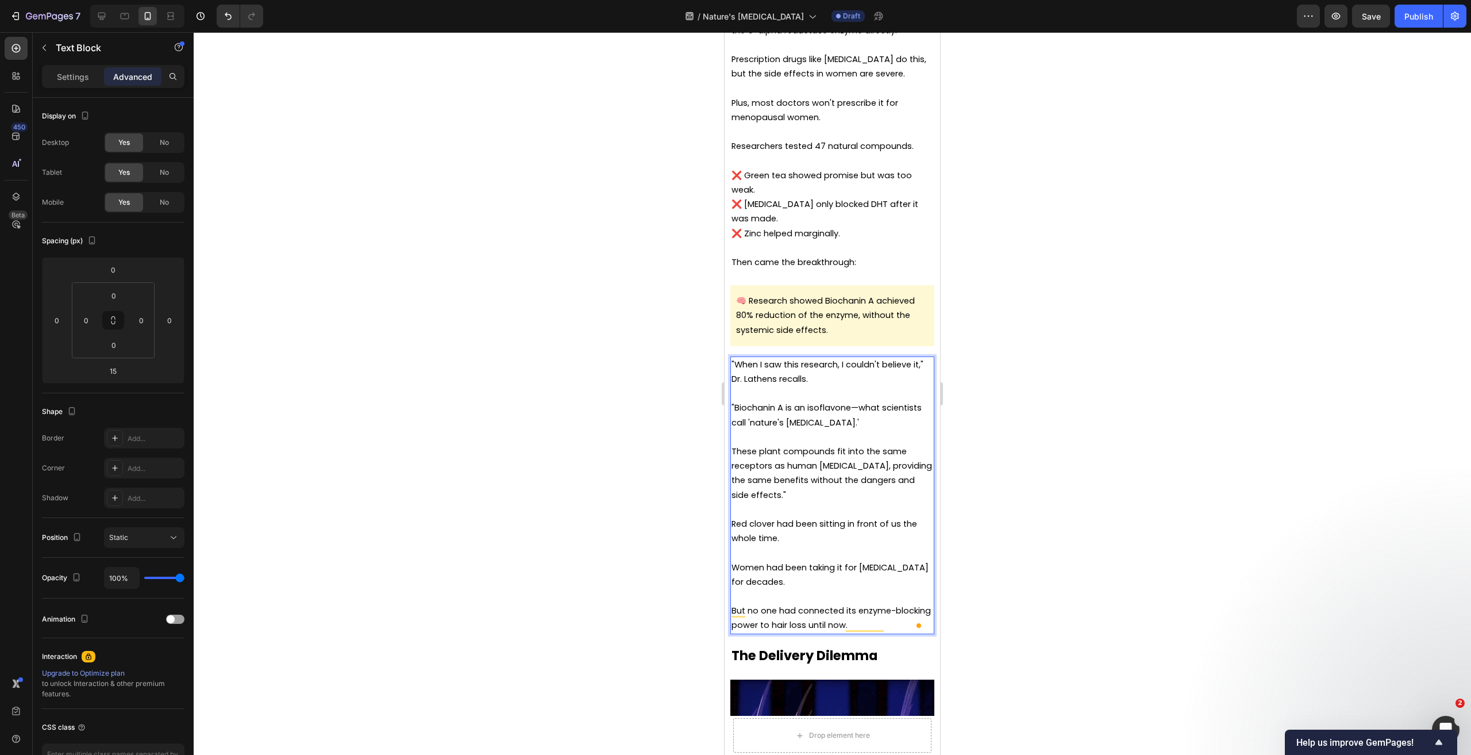
click at [801, 490] on p "These plant compounds fit into the same receptors as human [MEDICAL_DATA], prov…" at bounding box center [833, 473] width 202 height 58
drag, startPoint x: 831, startPoint y: 421, endPoint x: 724, endPoint y: 403, distance: 108.4
click at [854, 432] on p "To enrich screen reader interactions, please activate Accessibility in Grammarl…" at bounding box center [833, 437] width 202 height 14
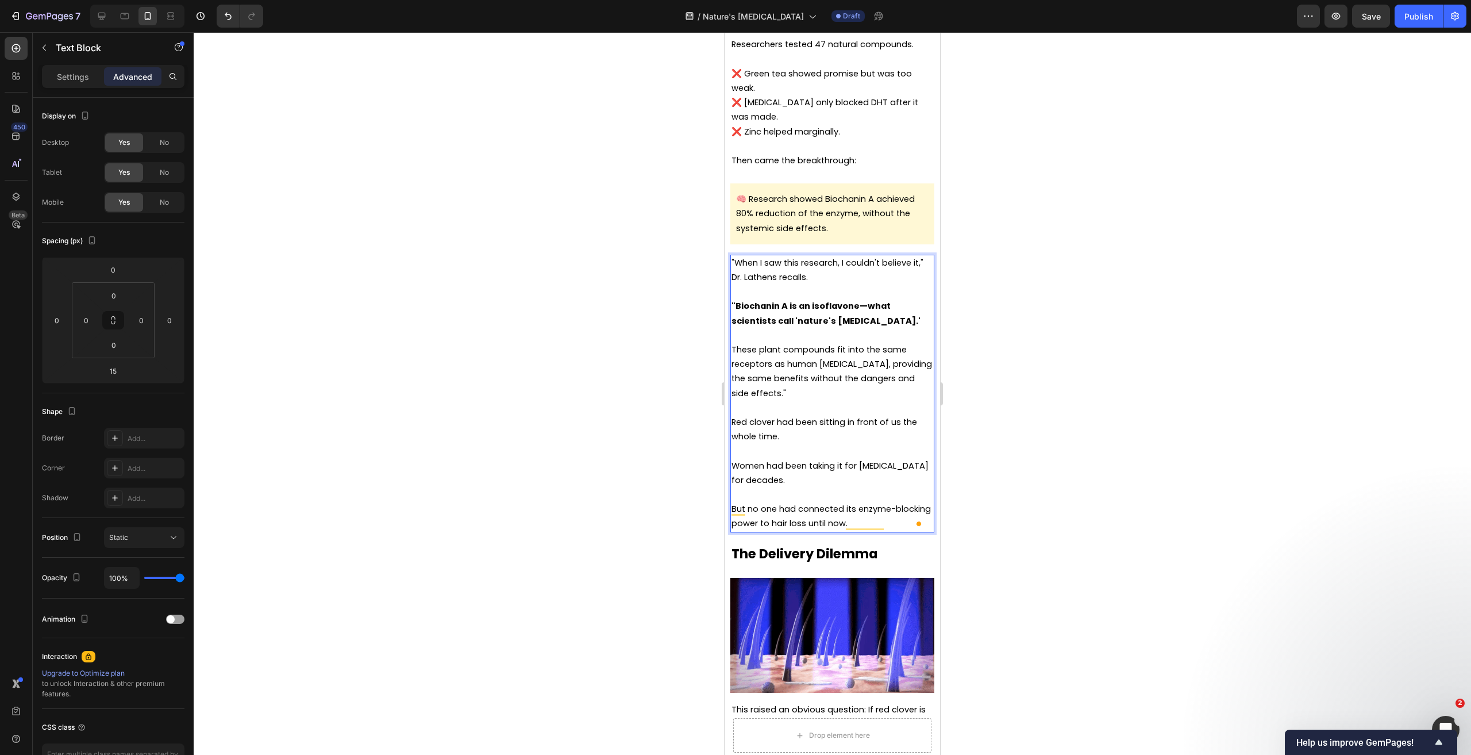
scroll to position [2830, 0]
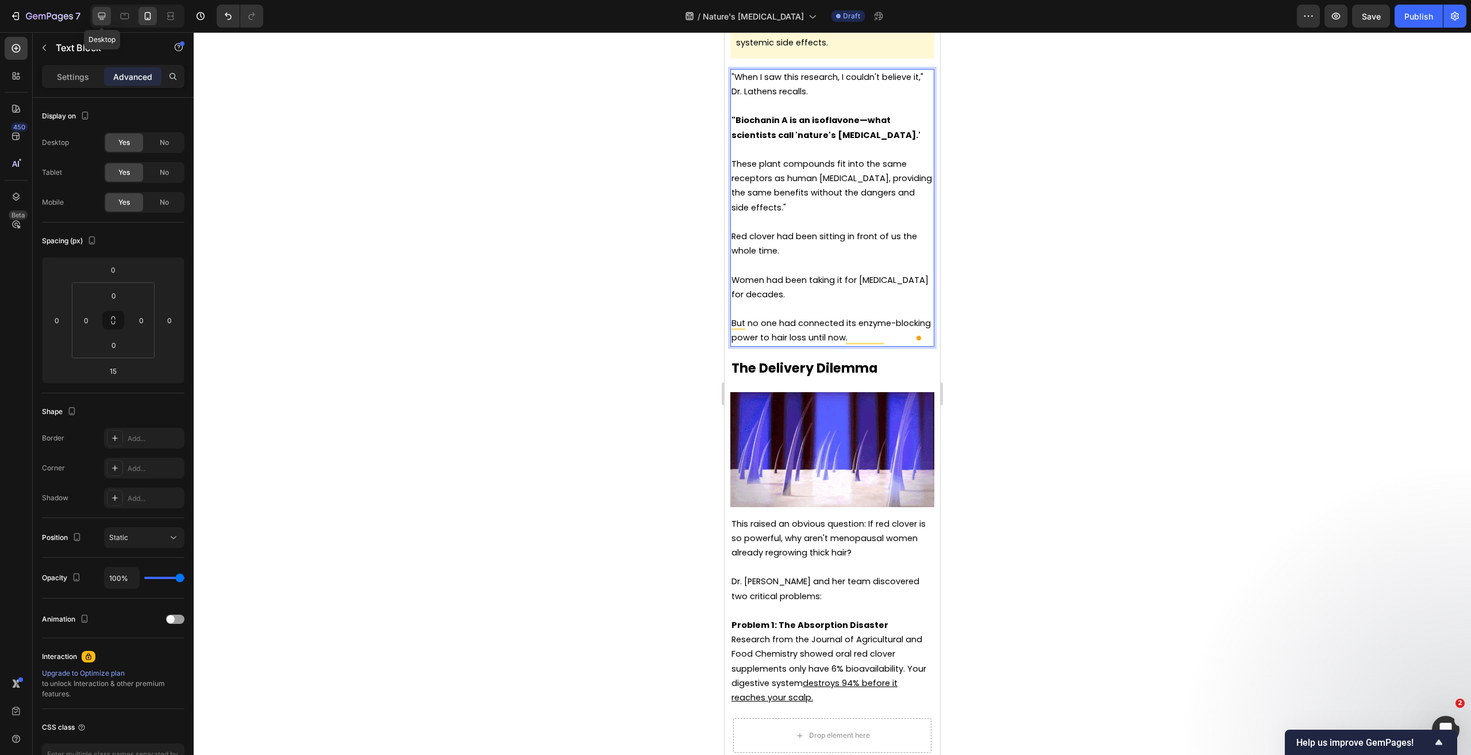
click at [103, 21] on icon at bounding box center [101, 15] width 11 height 11
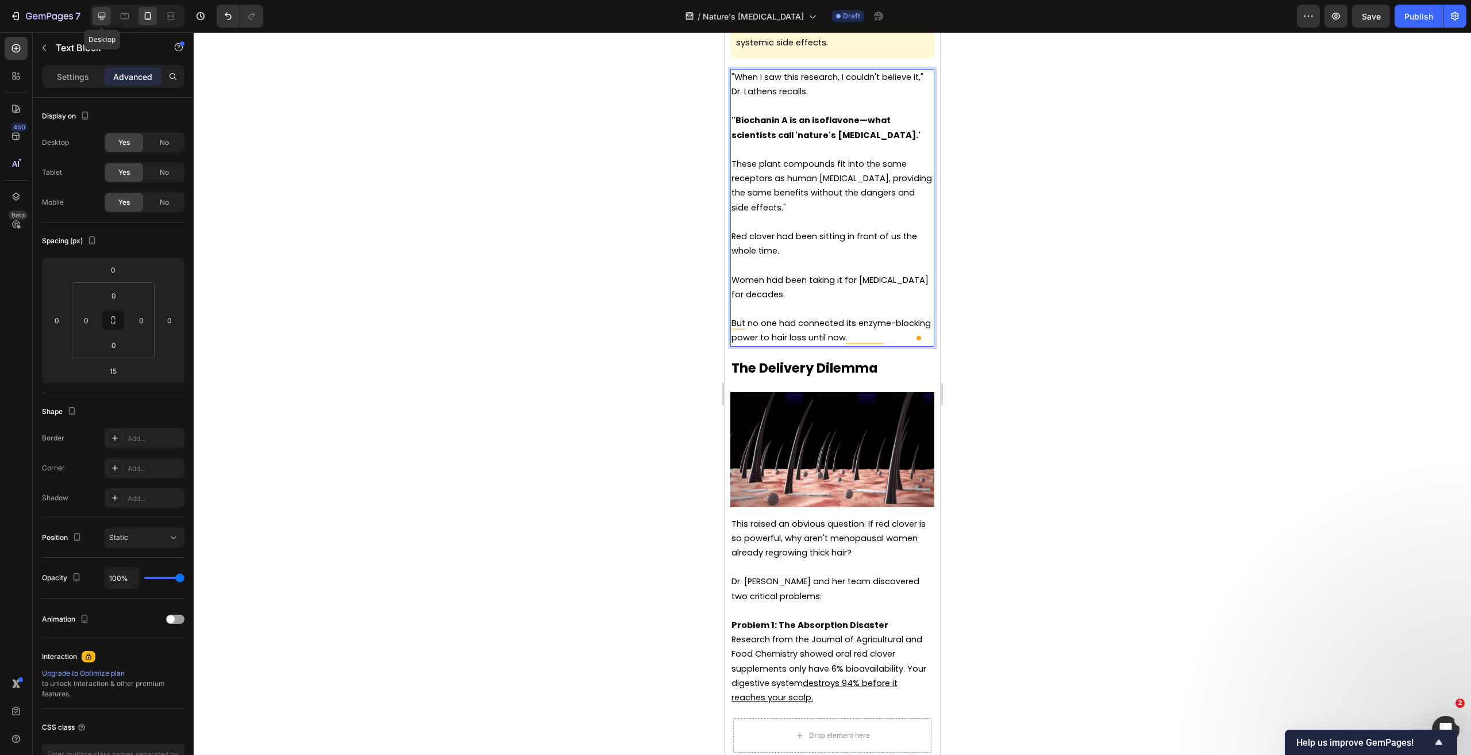
type input "18"
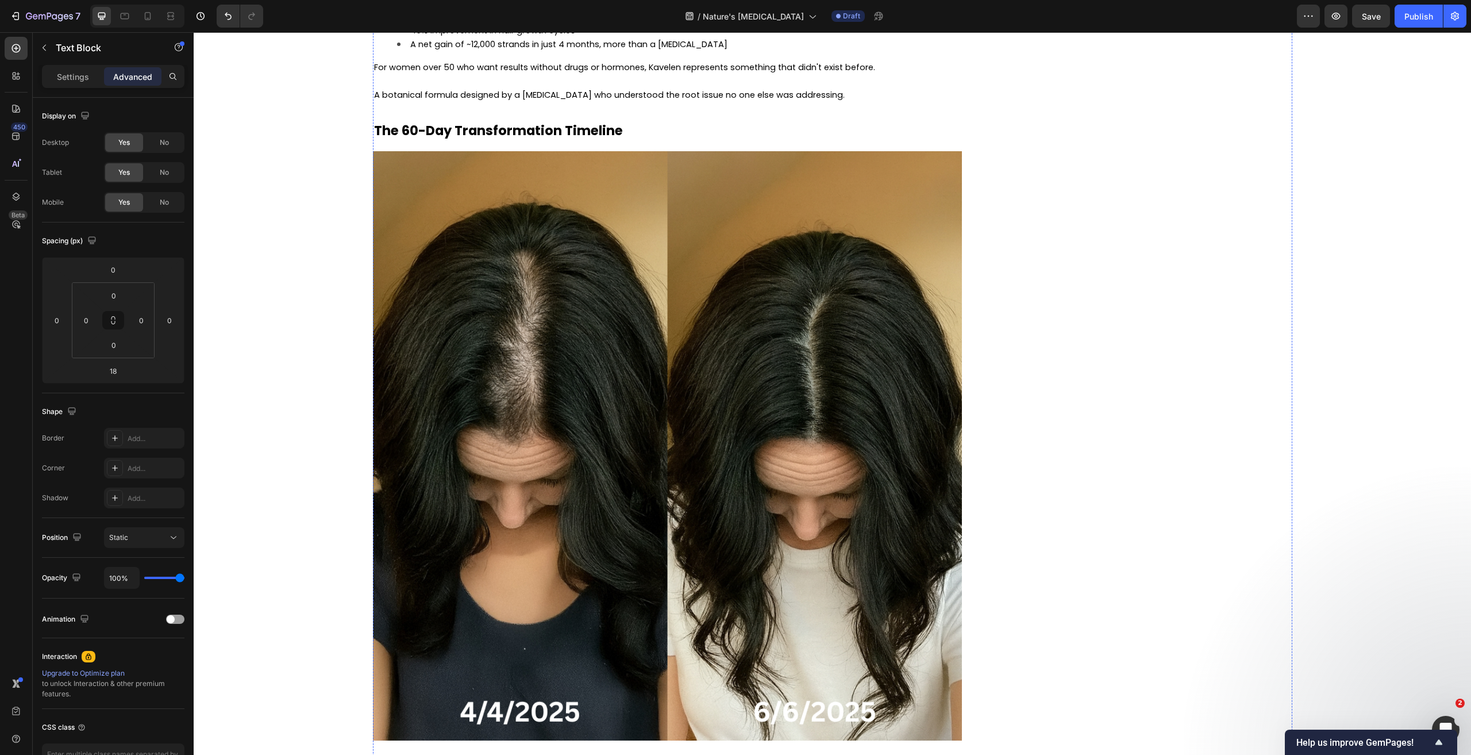
scroll to position [4311, 0]
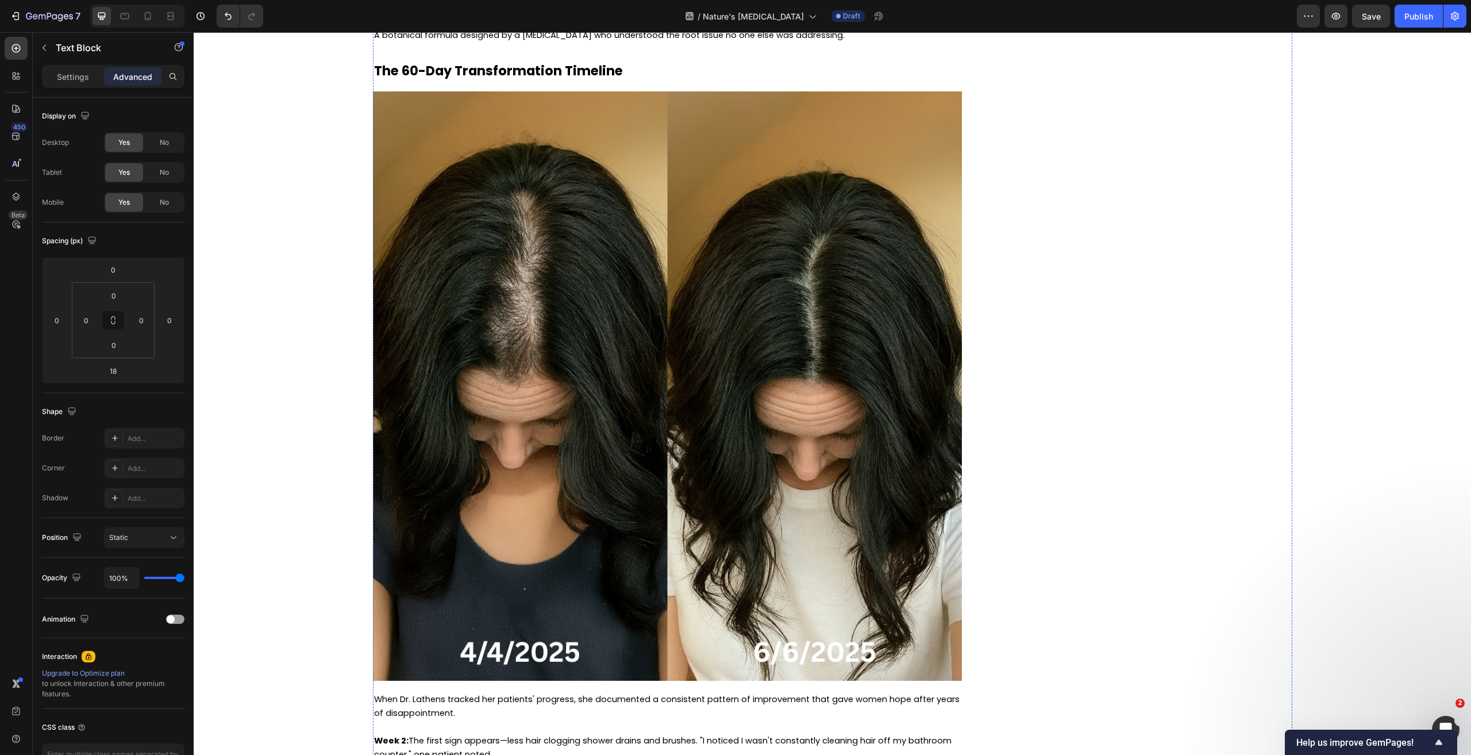
drag, startPoint x: 634, startPoint y: 286, endPoint x: 646, endPoint y: 277, distance: 14.8
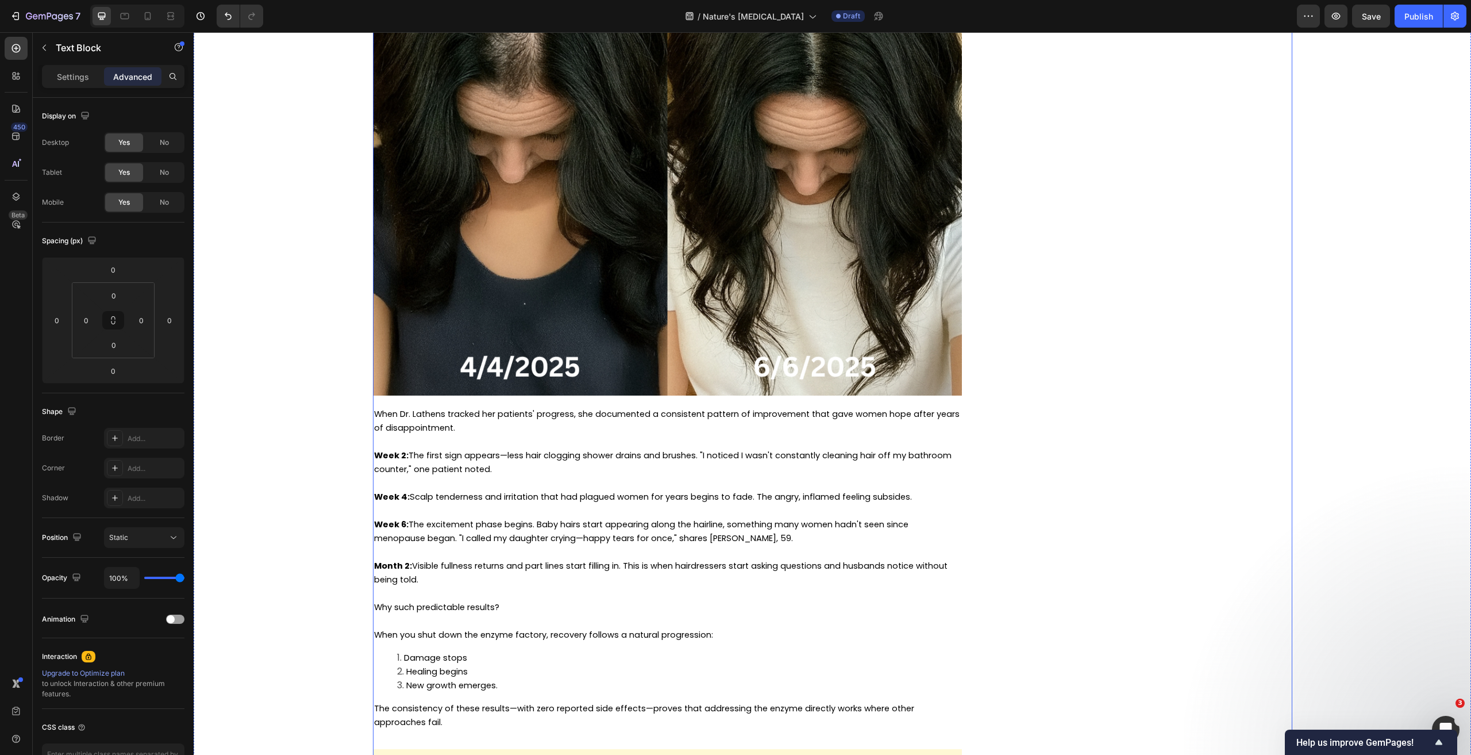
scroll to position [4598, 0]
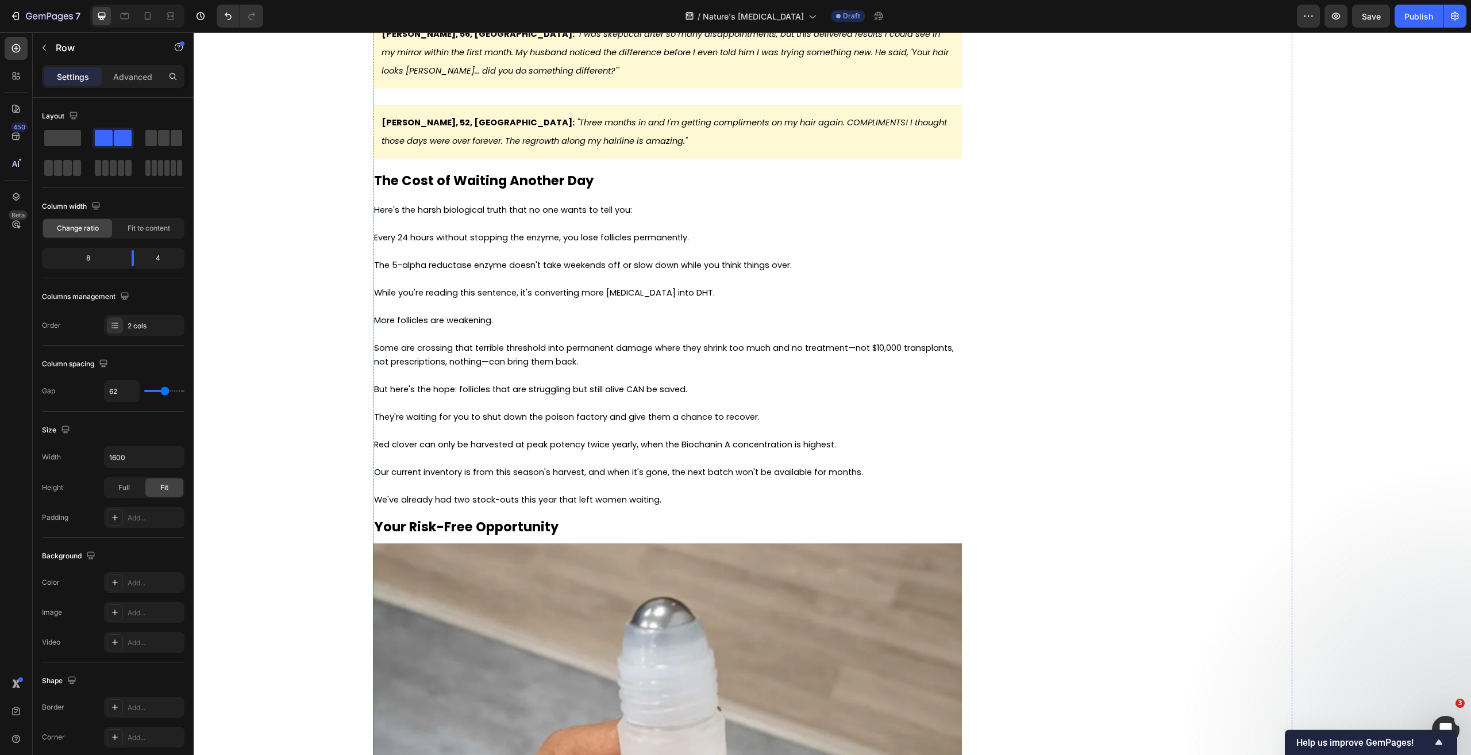
scroll to position [5518, 0]
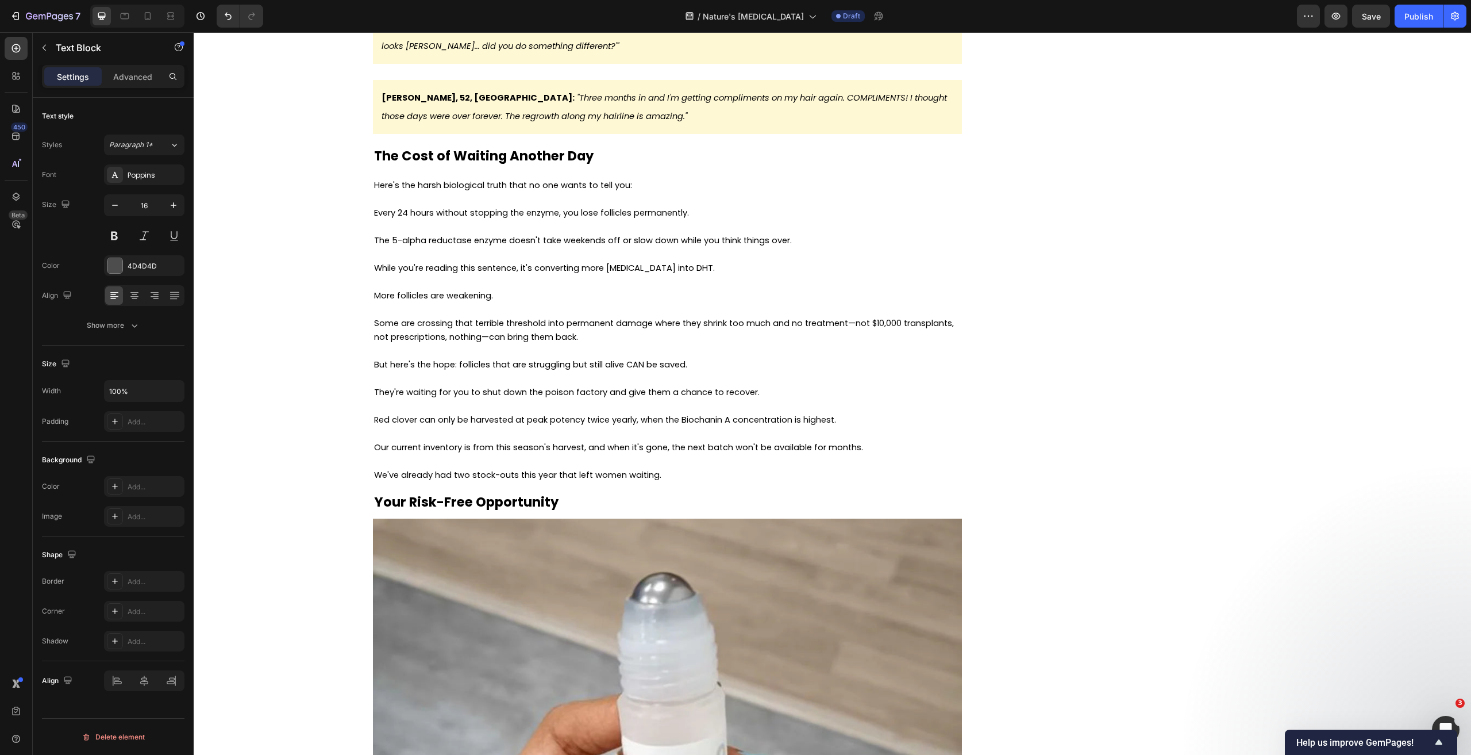
drag, startPoint x: 529, startPoint y: 340, endPoint x: 386, endPoint y: 312, distance: 145.3
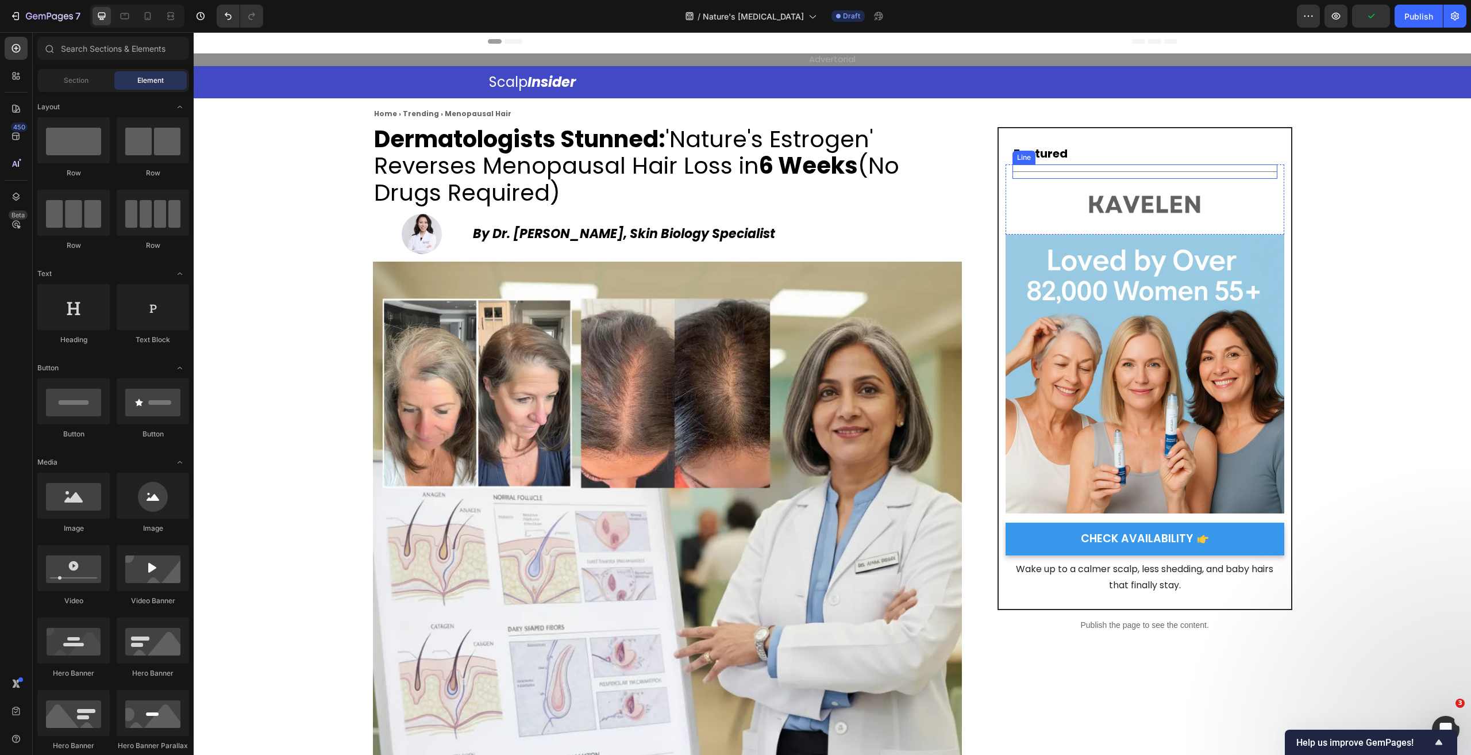
scroll to position [0, 0]
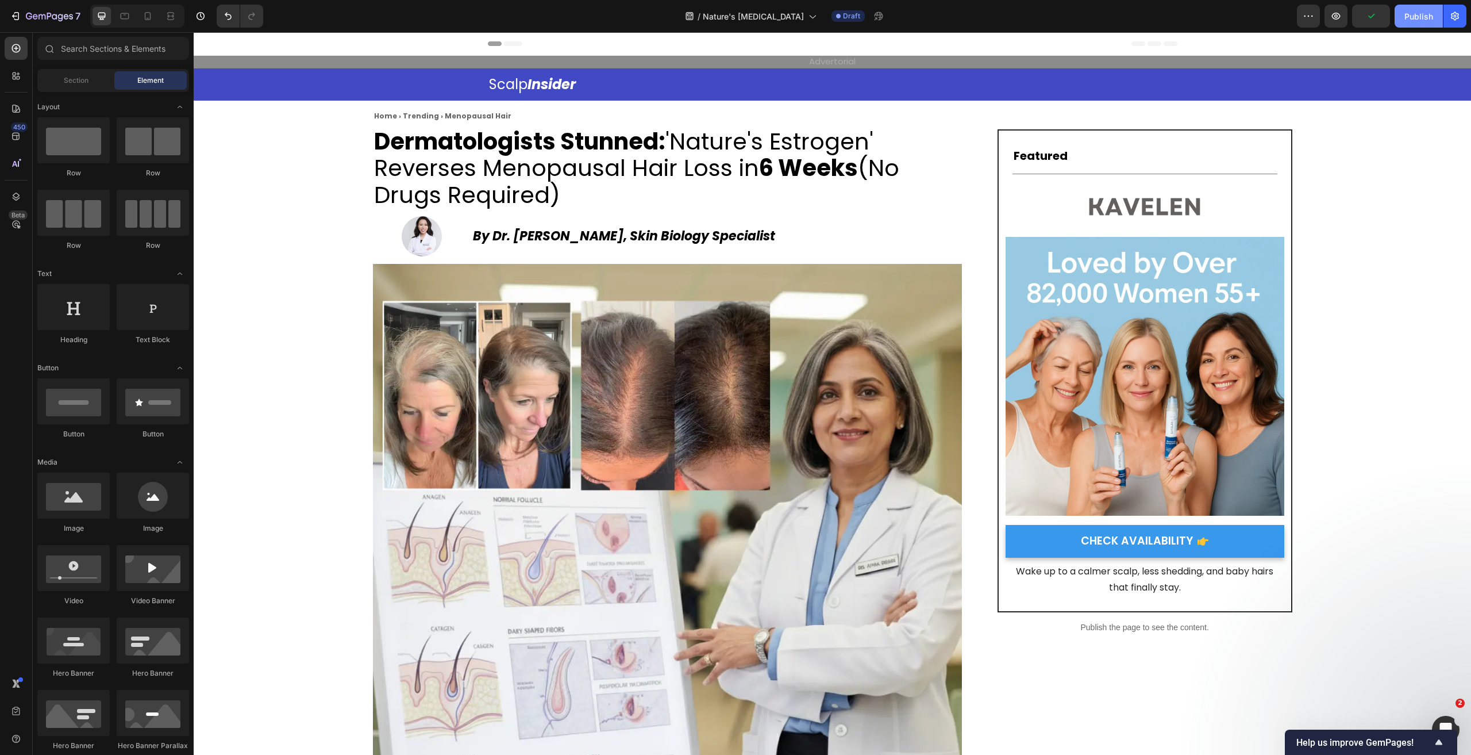
click at [1416, 21] on div "Publish" at bounding box center [1418, 16] width 29 height 12
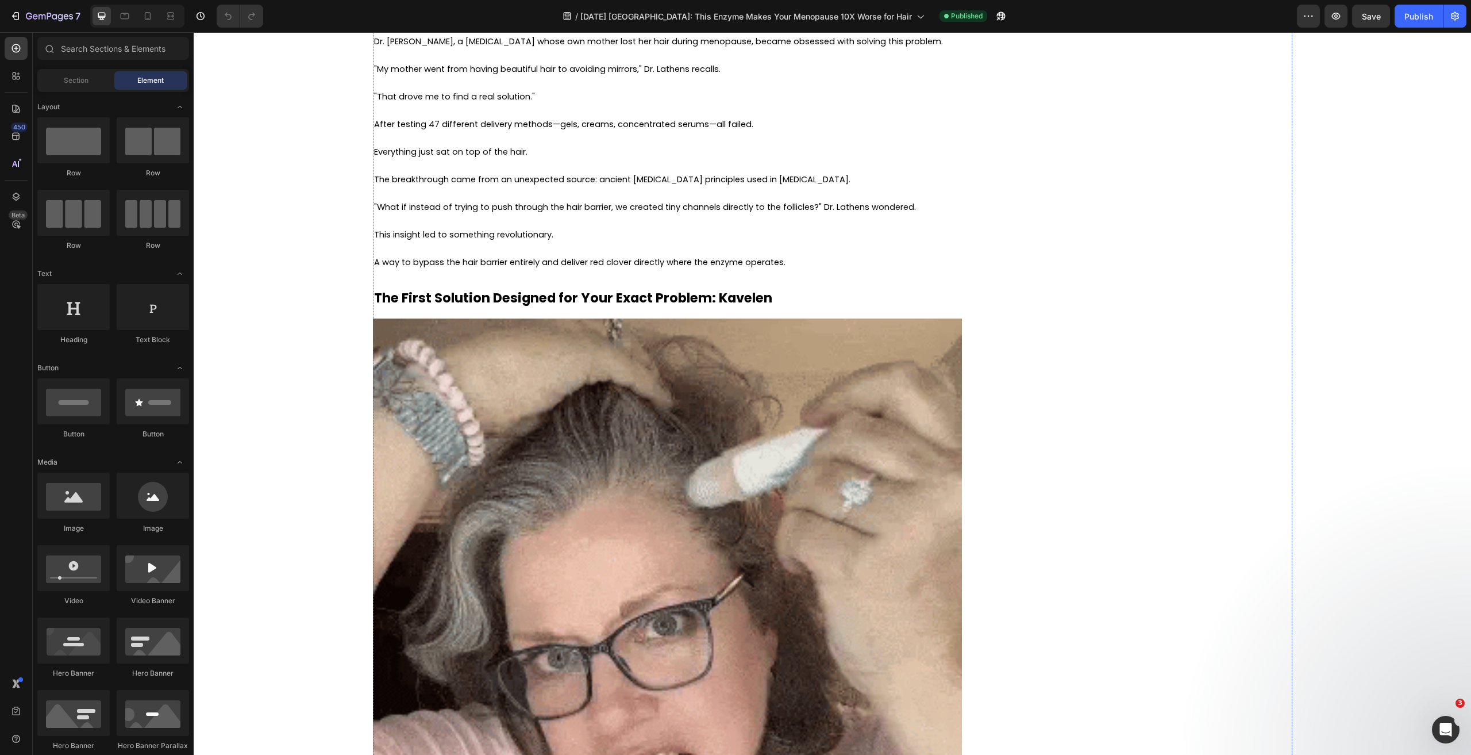
scroll to position [4540, 0]
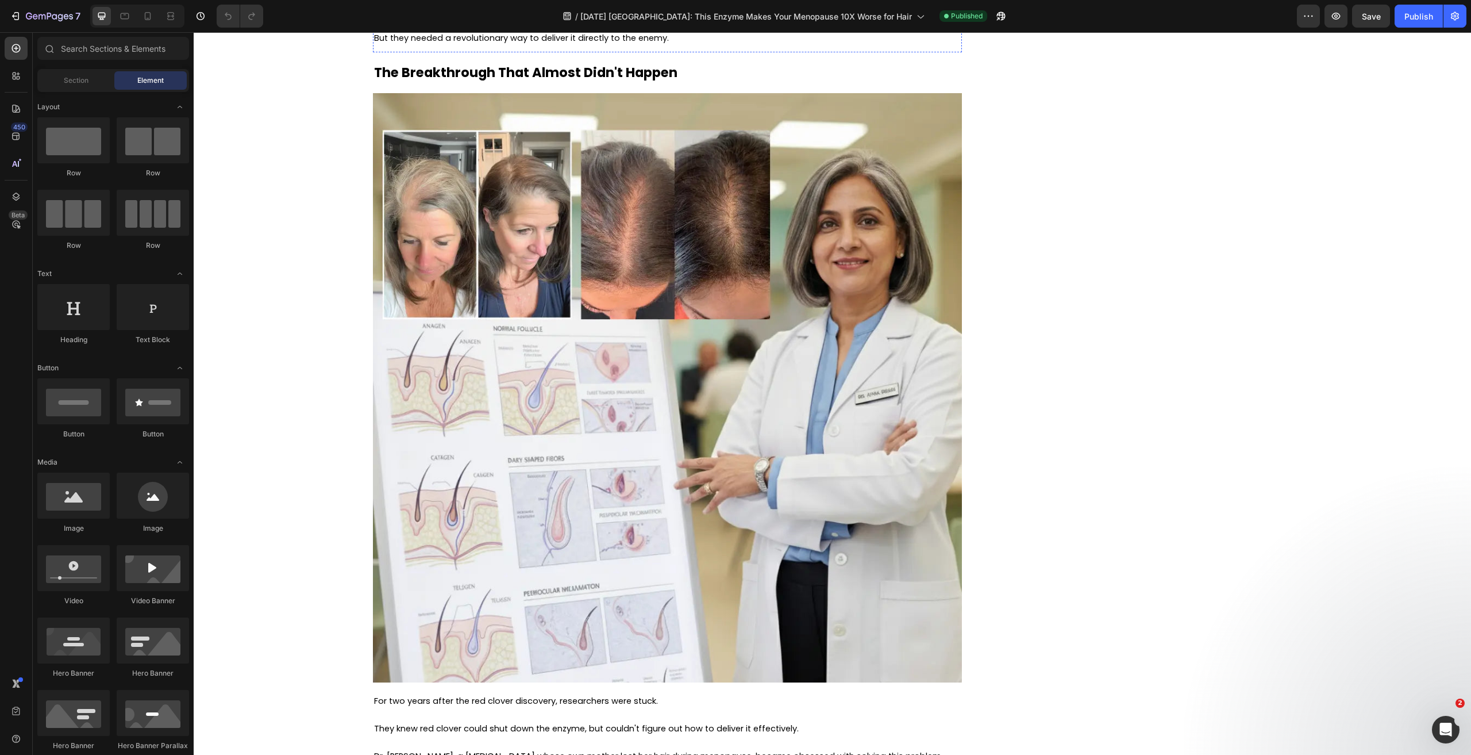
scroll to position [4445, 0]
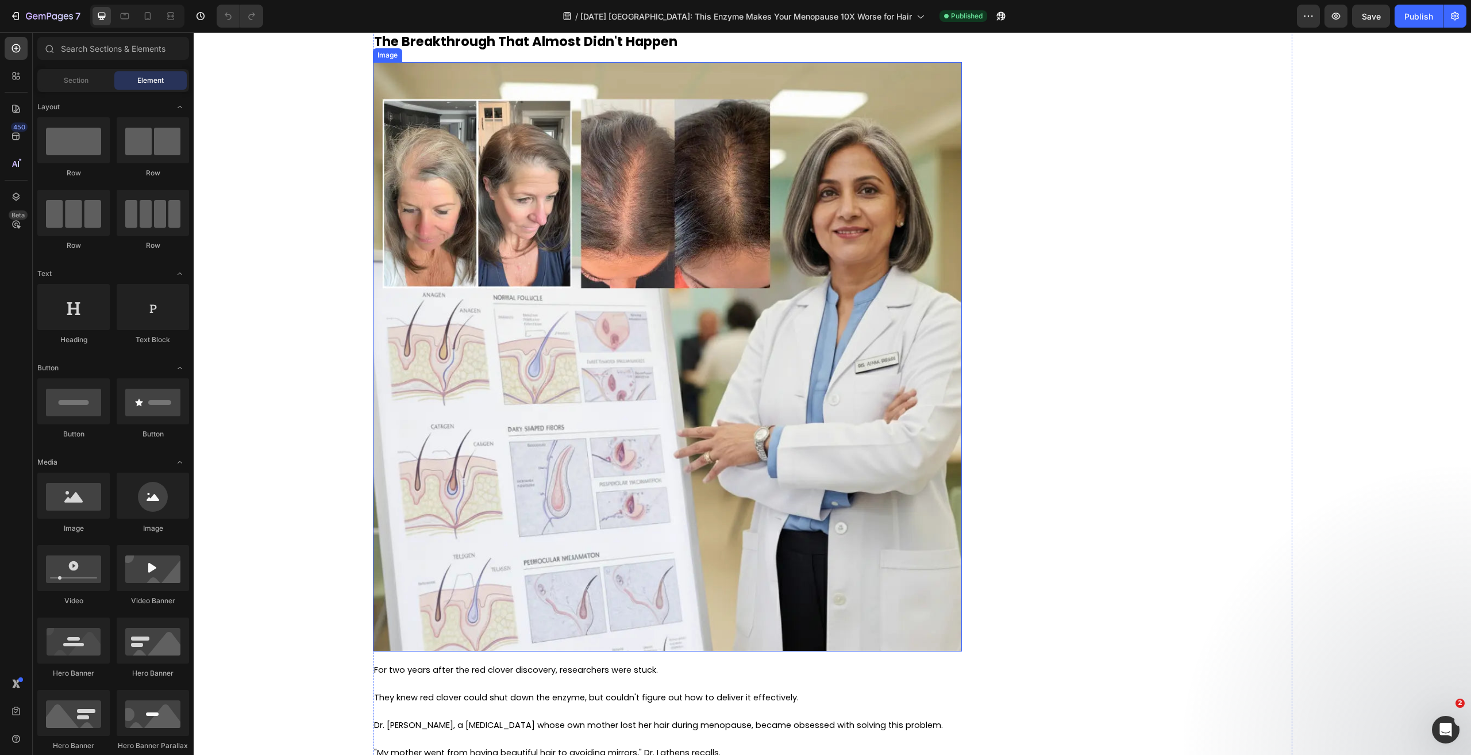
click at [581, 332] on img at bounding box center [667, 356] width 589 height 589
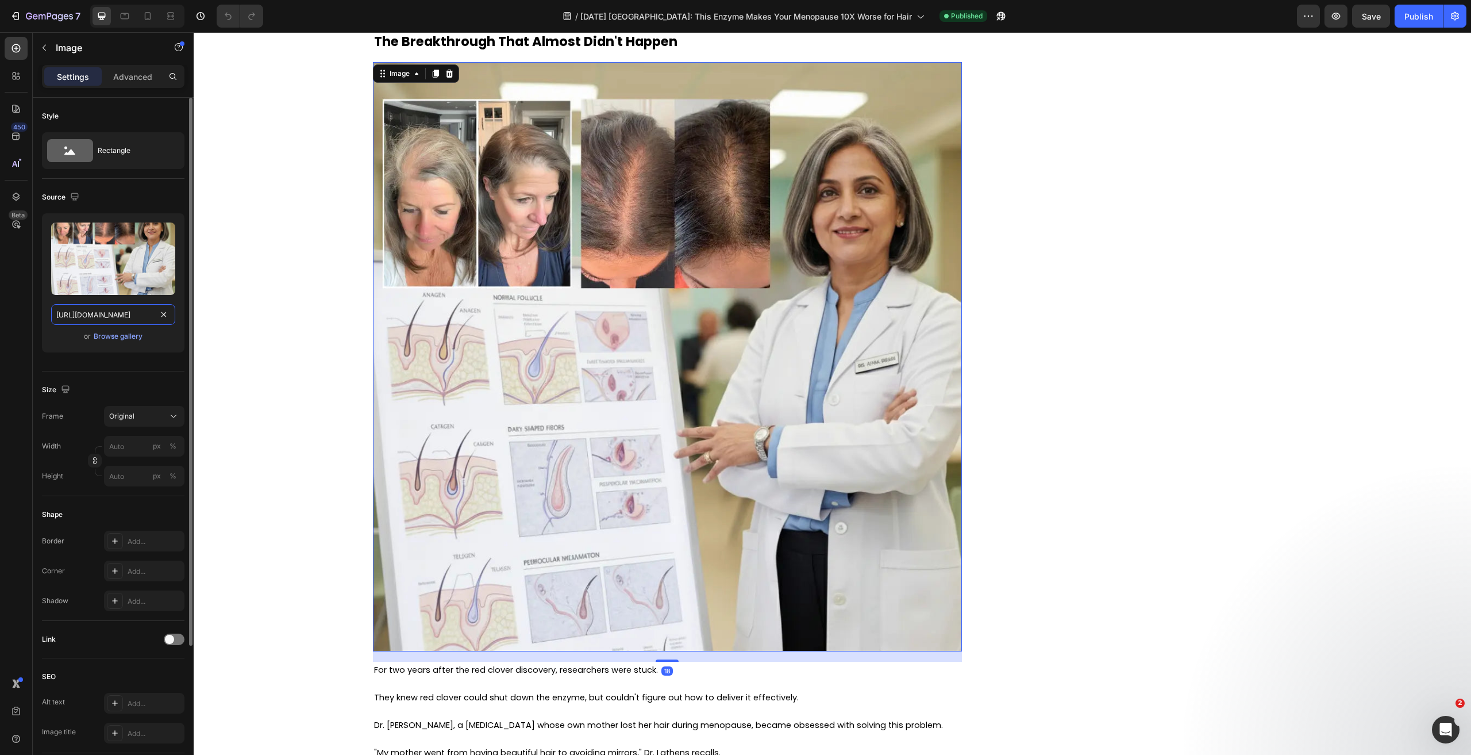
drag, startPoint x: 126, startPoint y: 320, endPoint x: 43, endPoint y: 288, distance: 88.6
click at [126, 320] on input "https://cdn.shopify.com/s/files/1/0900/0304/6695/files/gempages_544581581541475…" at bounding box center [113, 314] width 124 height 21
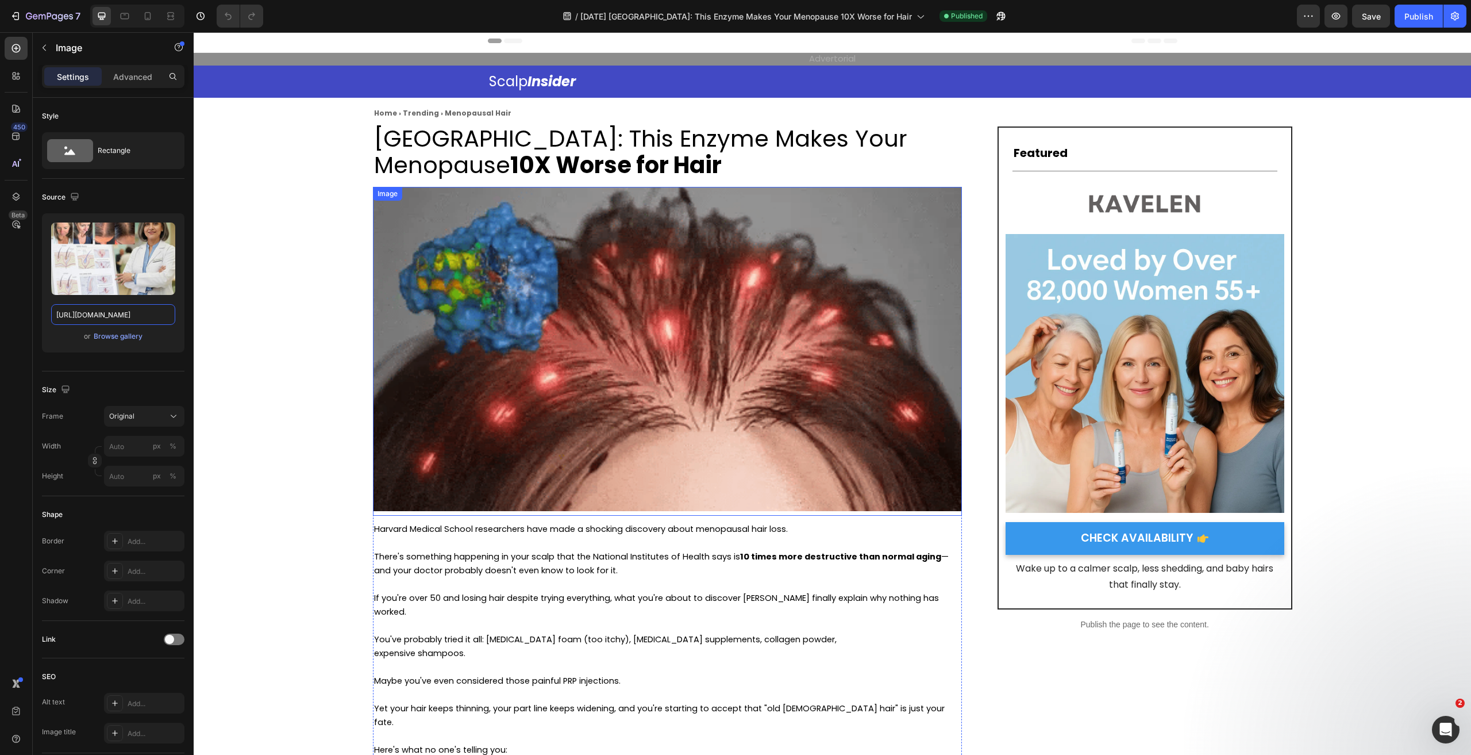
scroll to position [0, 0]
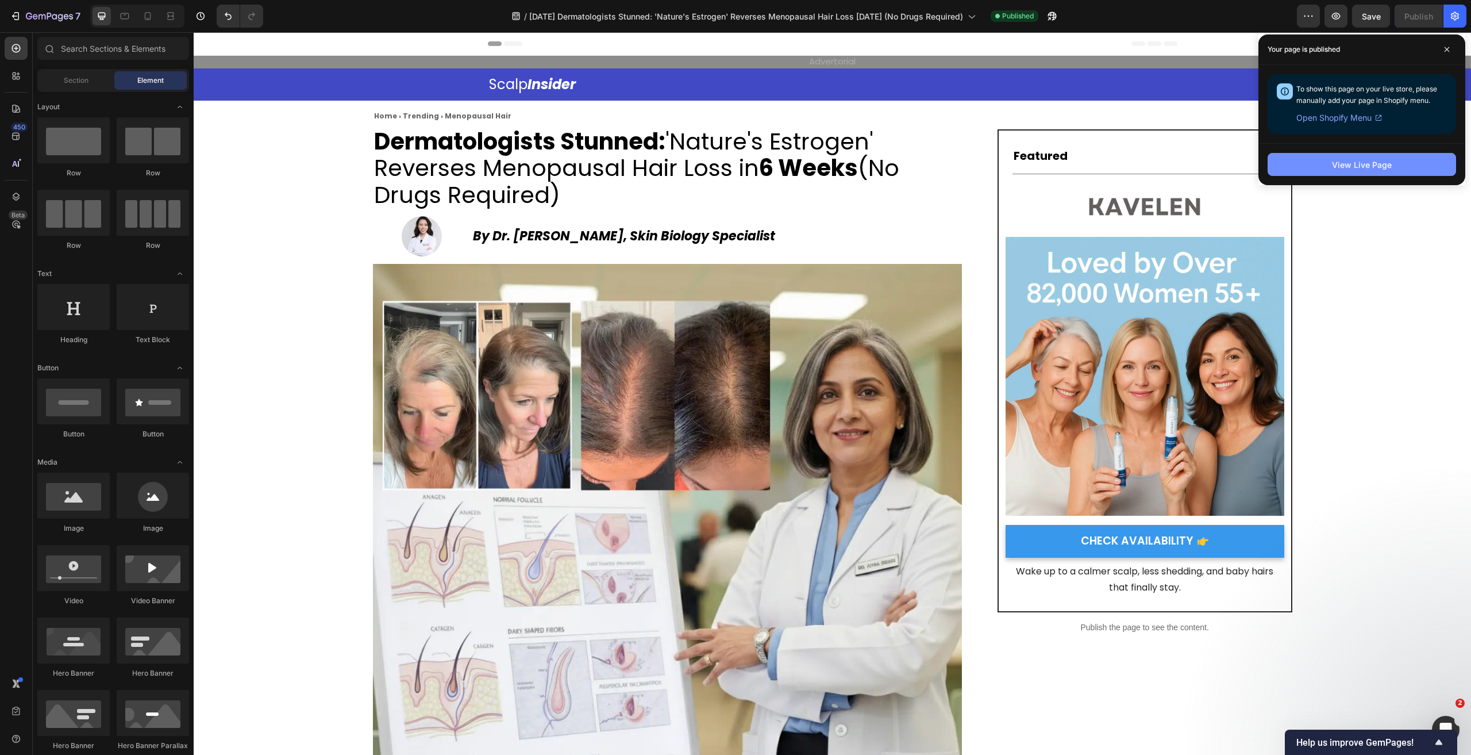
click at [1341, 160] on div "View Live Page" at bounding box center [1362, 165] width 60 height 12
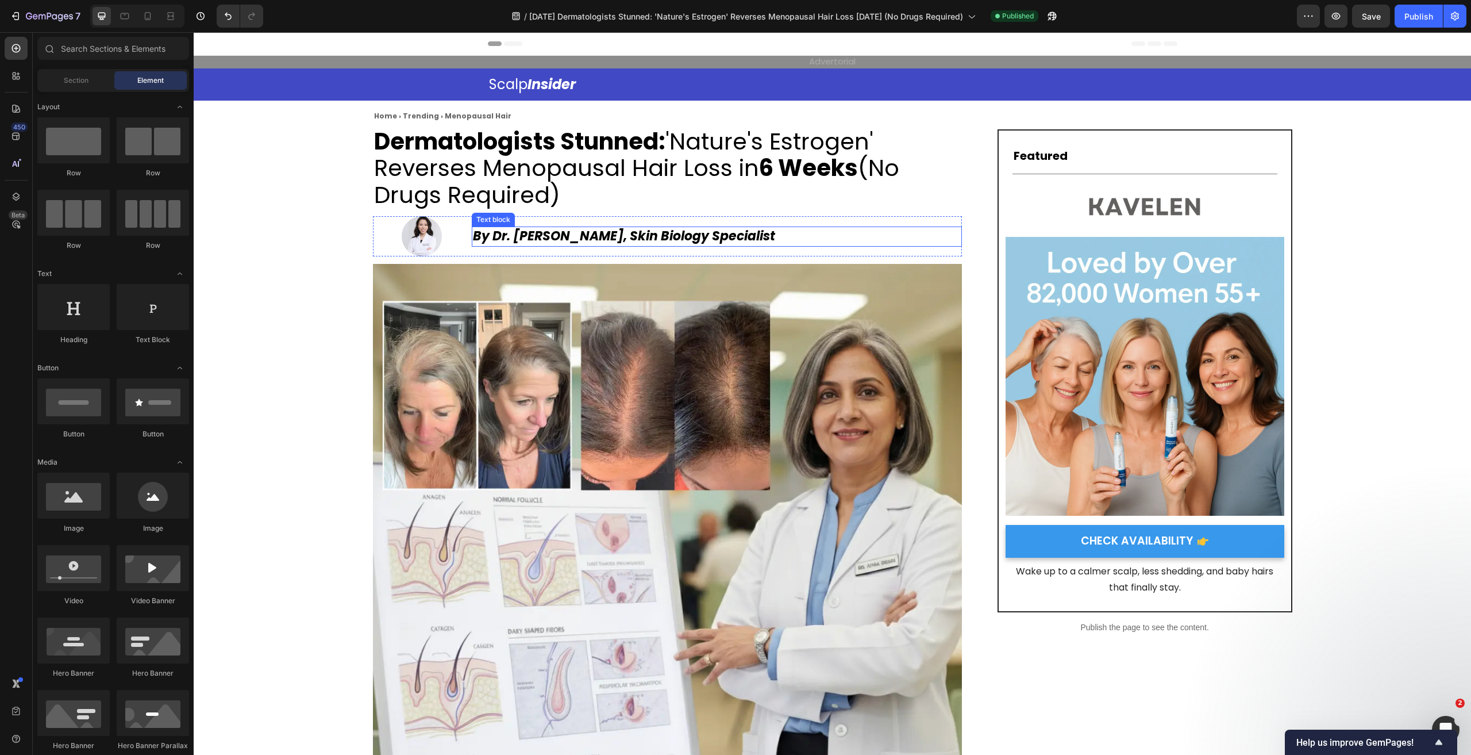
click at [741, 235] on p "By Dr. [PERSON_NAME], Skin Biology Specialist" at bounding box center [717, 237] width 488 height 18
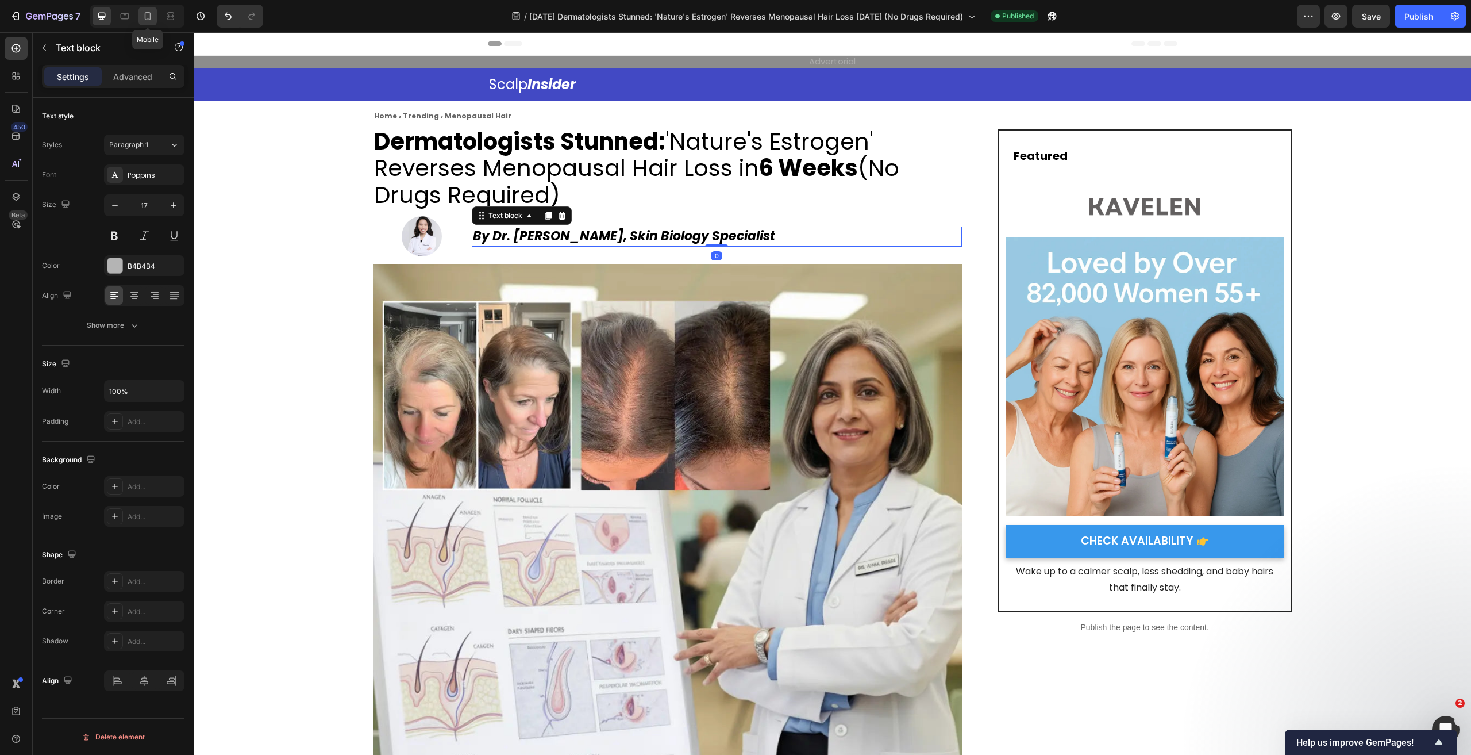
click at [146, 13] on icon at bounding box center [147, 15] width 11 height 11
type input "14"
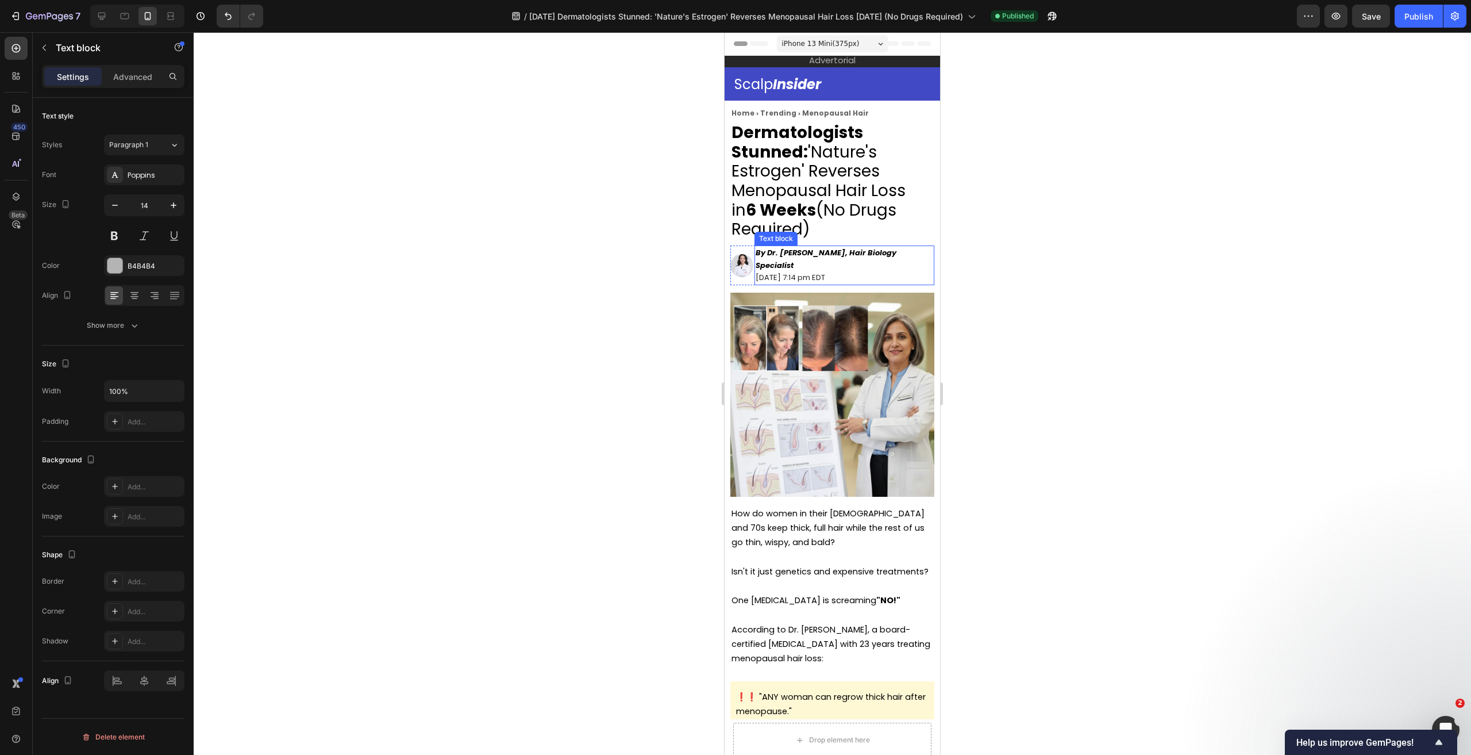
click at [893, 271] on p "[DATE] 7:14 pm EDT" at bounding box center [845, 277] width 178 height 13
click at [830, 271] on p "[DATE] 7:14 pm EDT" at bounding box center [845, 277] width 178 height 13
drag, startPoint x: 831, startPoint y: 264, endPoint x: 896, endPoint y: 267, distance: 65.6
click at [896, 271] on p "[DATE] 7:14 pm EDT" at bounding box center [845, 277] width 178 height 13
click at [1091, 286] on div at bounding box center [832, 393] width 1277 height 722
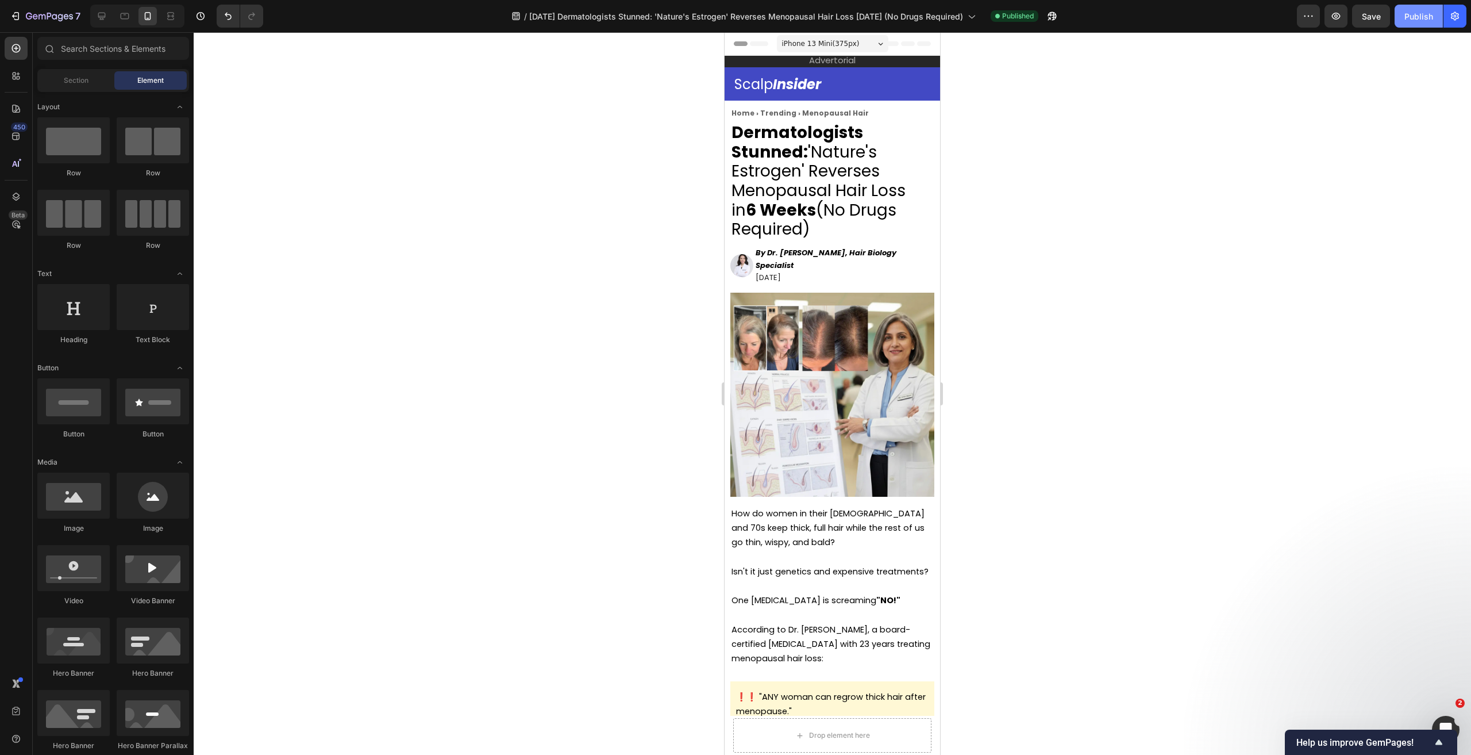
click at [1415, 17] on div "Publish" at bounding box center [1418, 16] width 29 height 12
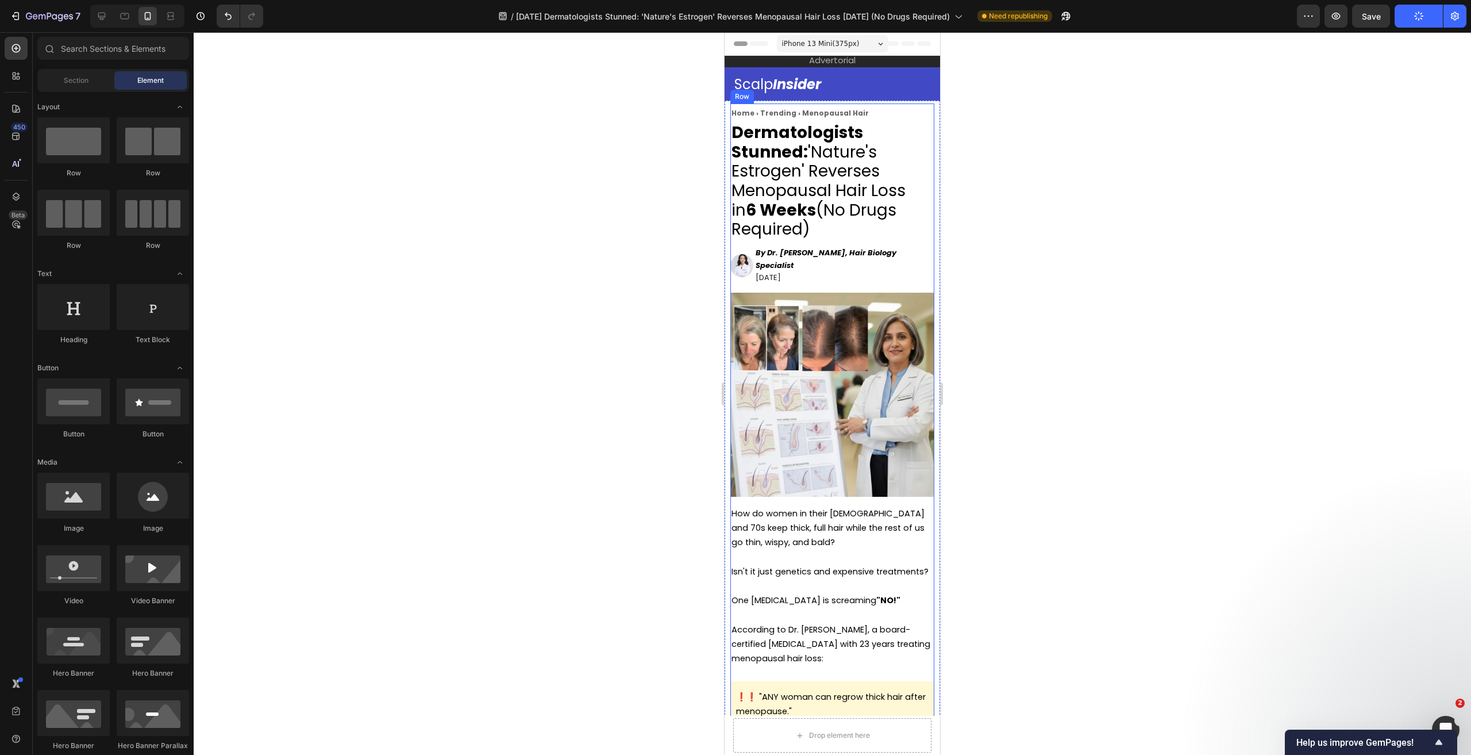
click at [810, 256] on strong "By Dr. [PERSON_NAME], Hair Biology Specialist" at bounding box center [826, 259] width 141 height 24
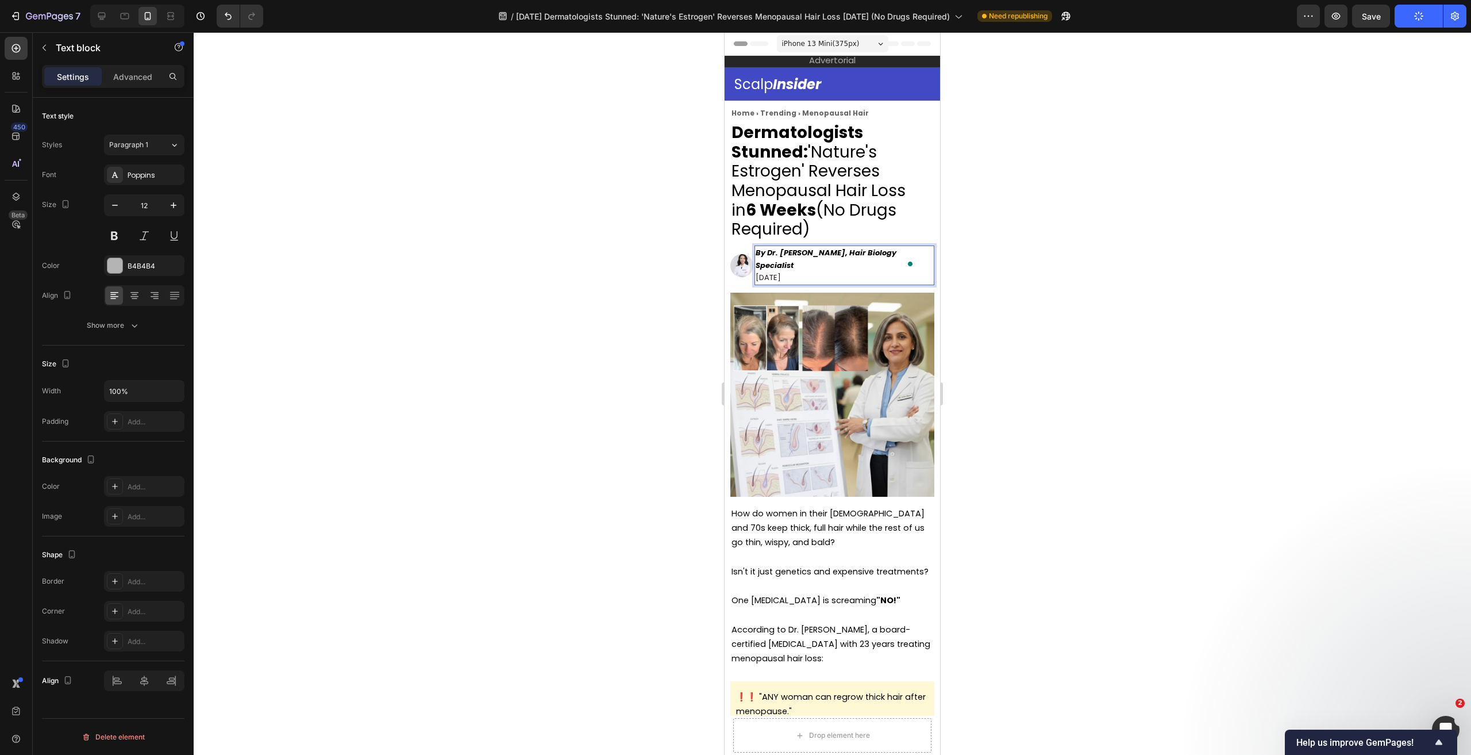
click at [784, 255] on strong "By Dr. [PERSON_NAME], Hair Biology Specialist" at bounding box center [826, 259] width 141 height 24
click at [783, 255] on strong "By Dr. [PERSON_NAME], Hair Biology Specialist" at bounding box center [826, 259] width 141 height 24
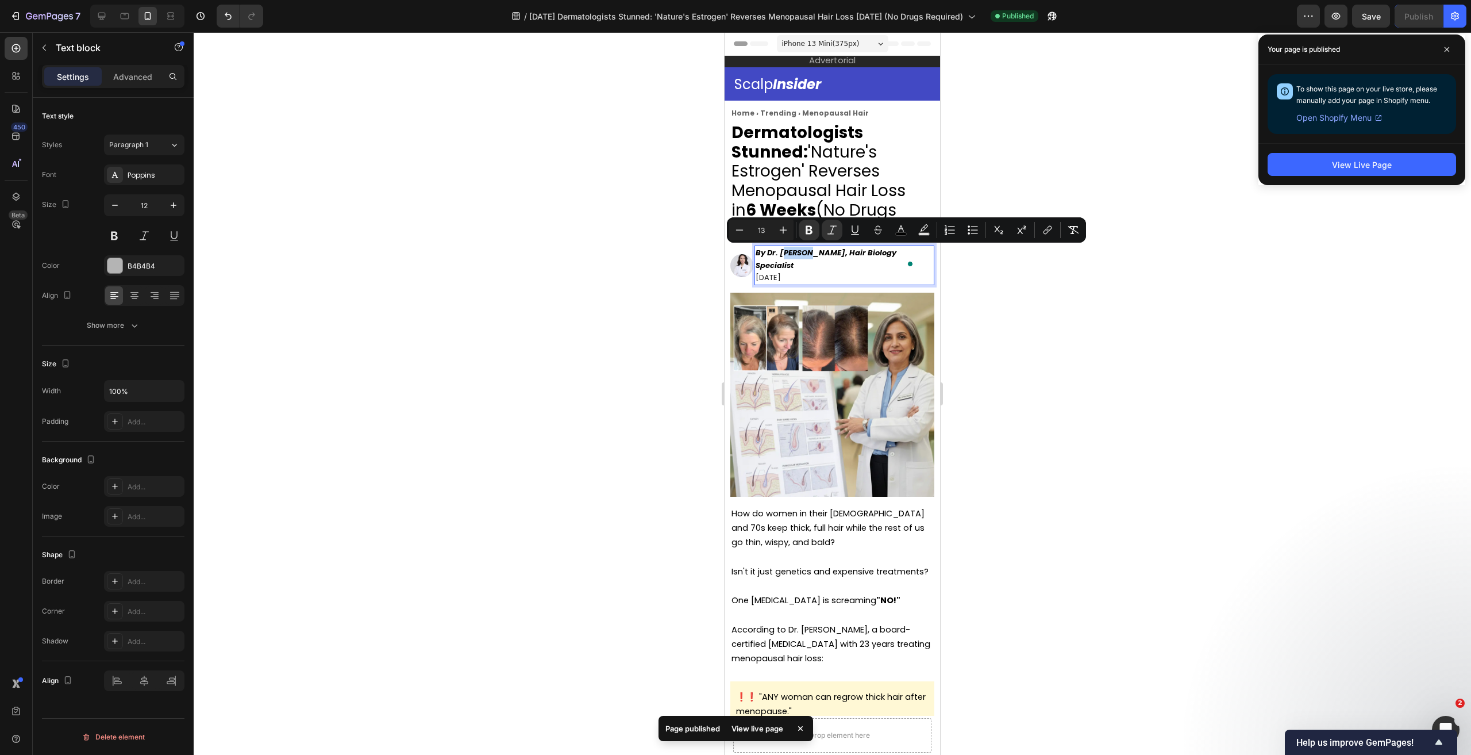
click at [782, 256] on strong "By Dr. [PERSON_NAME], Hair Biology Specialist" at bounding box center [826, 259] width 141 height 24
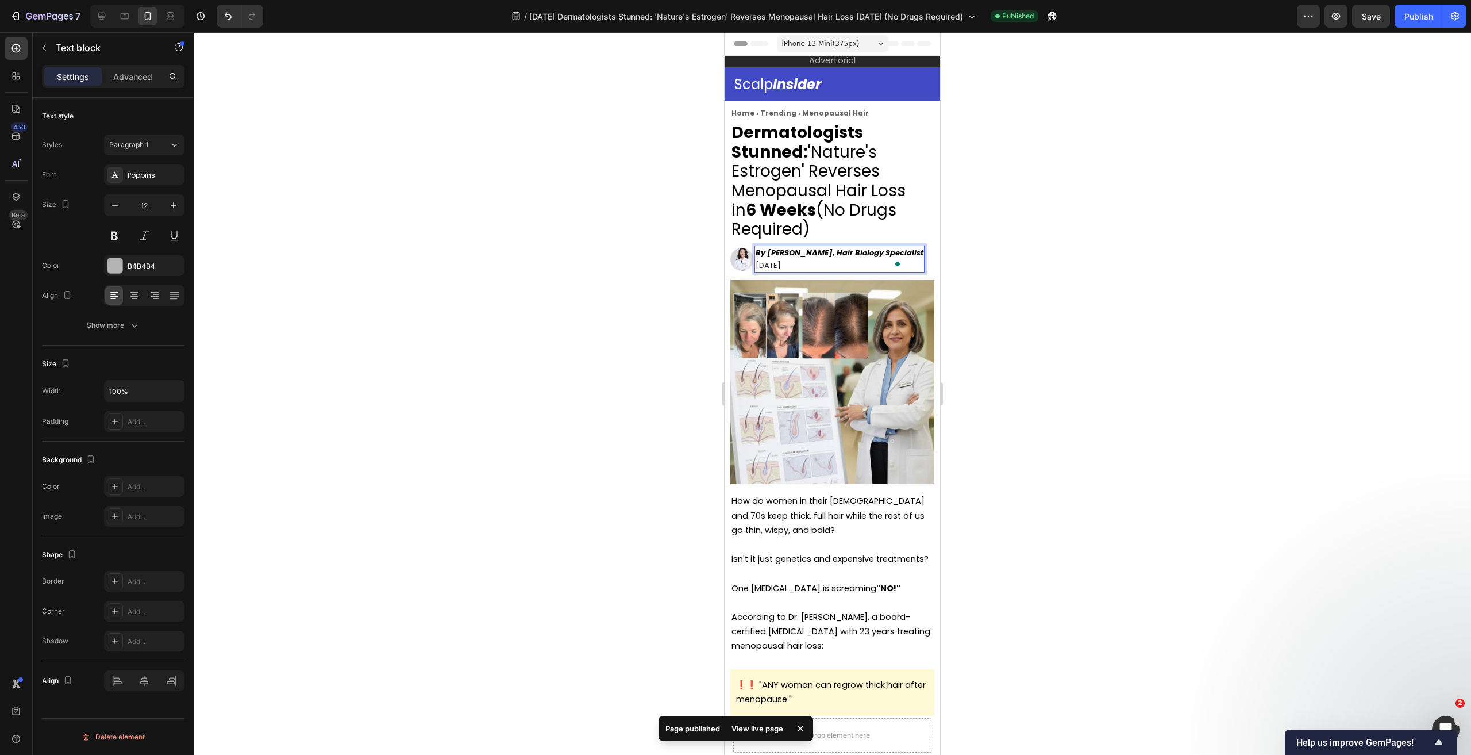
click at [991, 282] on div at bounding box center [832, 393] width 1277 height 722
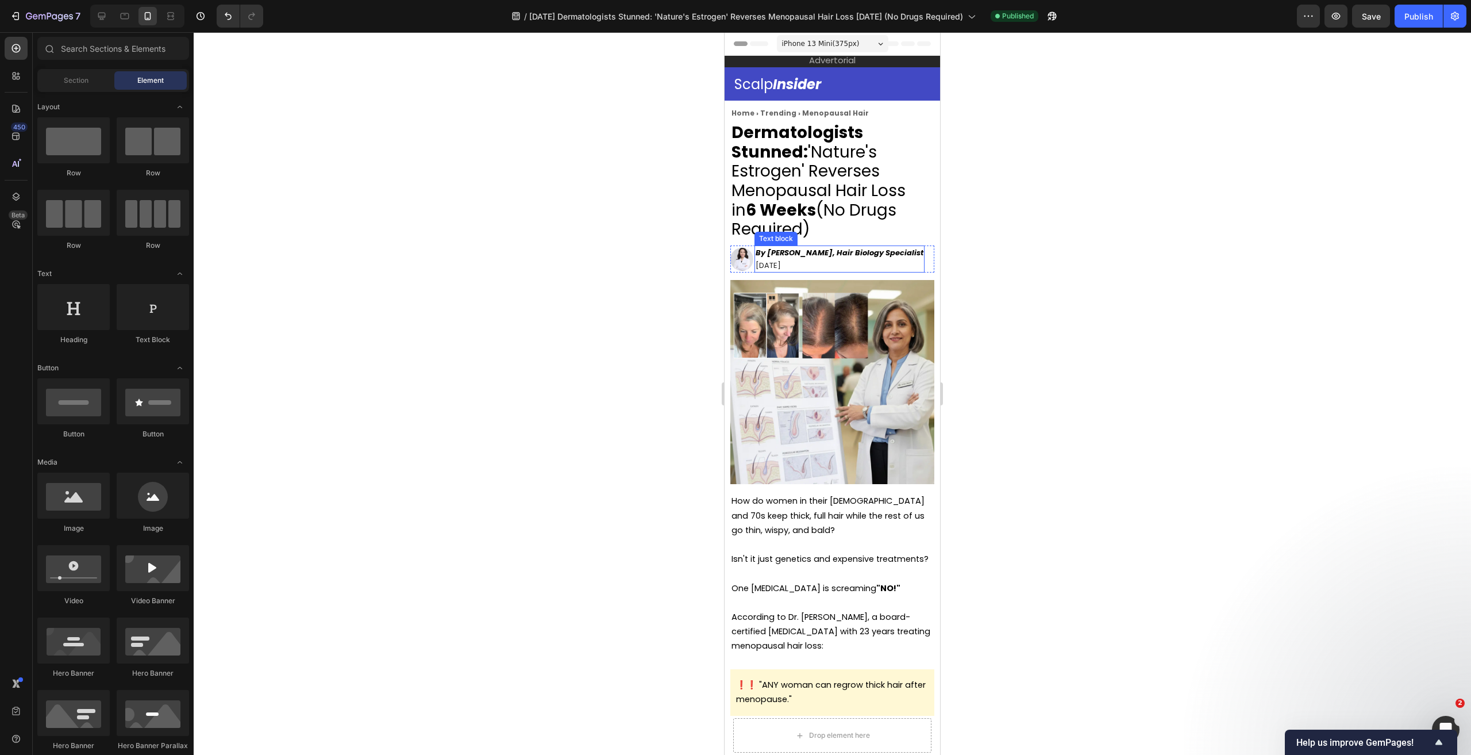
click at [901, 255] on strong "By Sarah Chen, Hair Biology Specialist" at bounding box center [840, 252] width 168 height 11
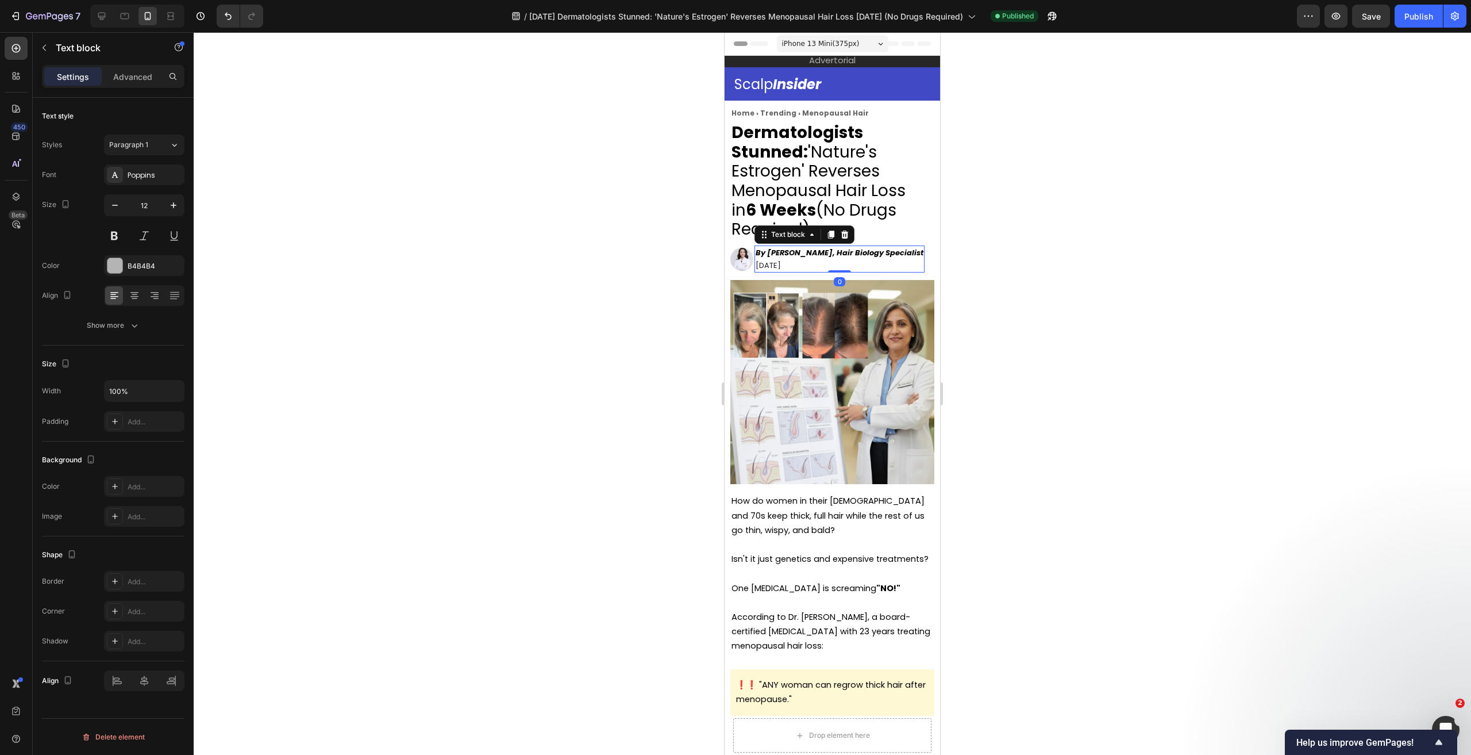
click at [1025, 269] on div at bounding box center [832, 393] width 1277 height 722
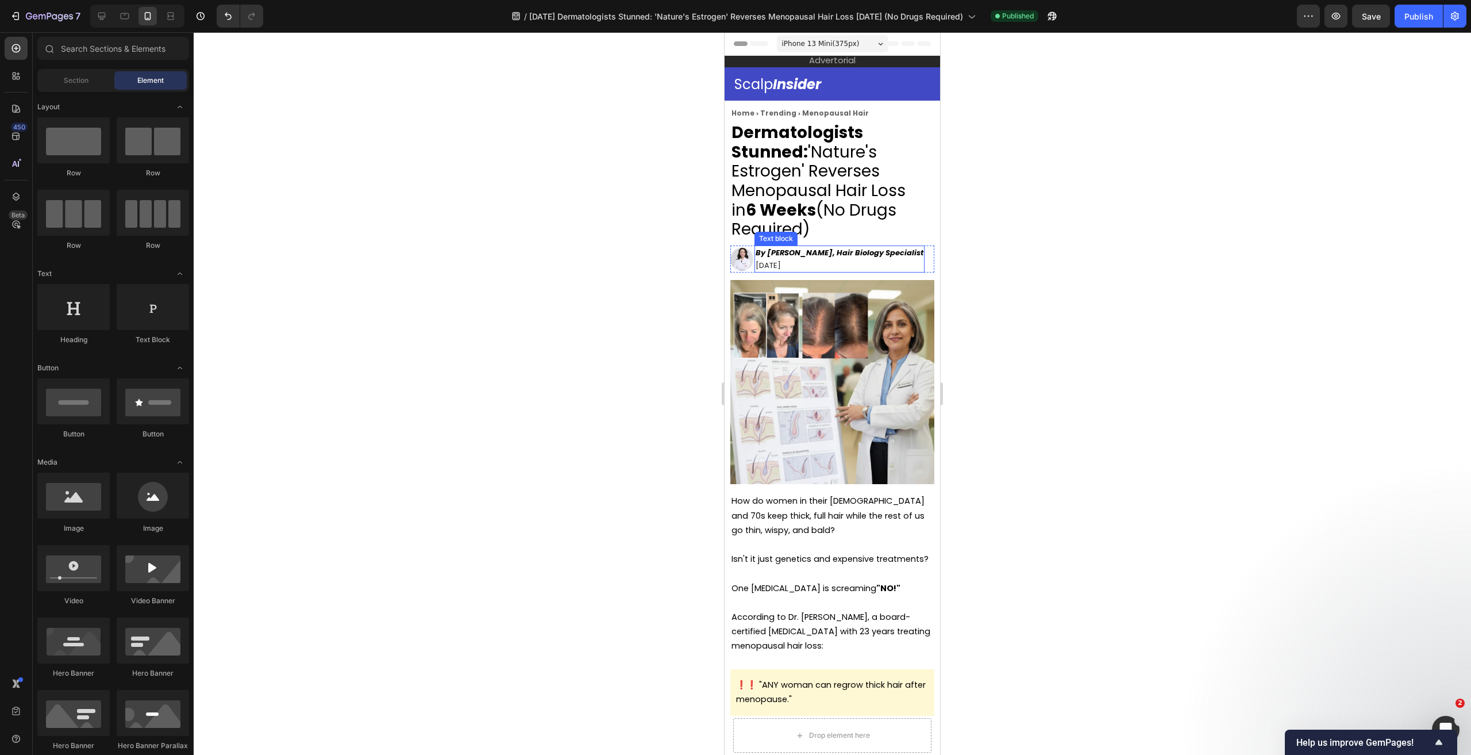
click at [879, 259] on p "[DATE]" at bounding box center [840, 265] width 168 height 13
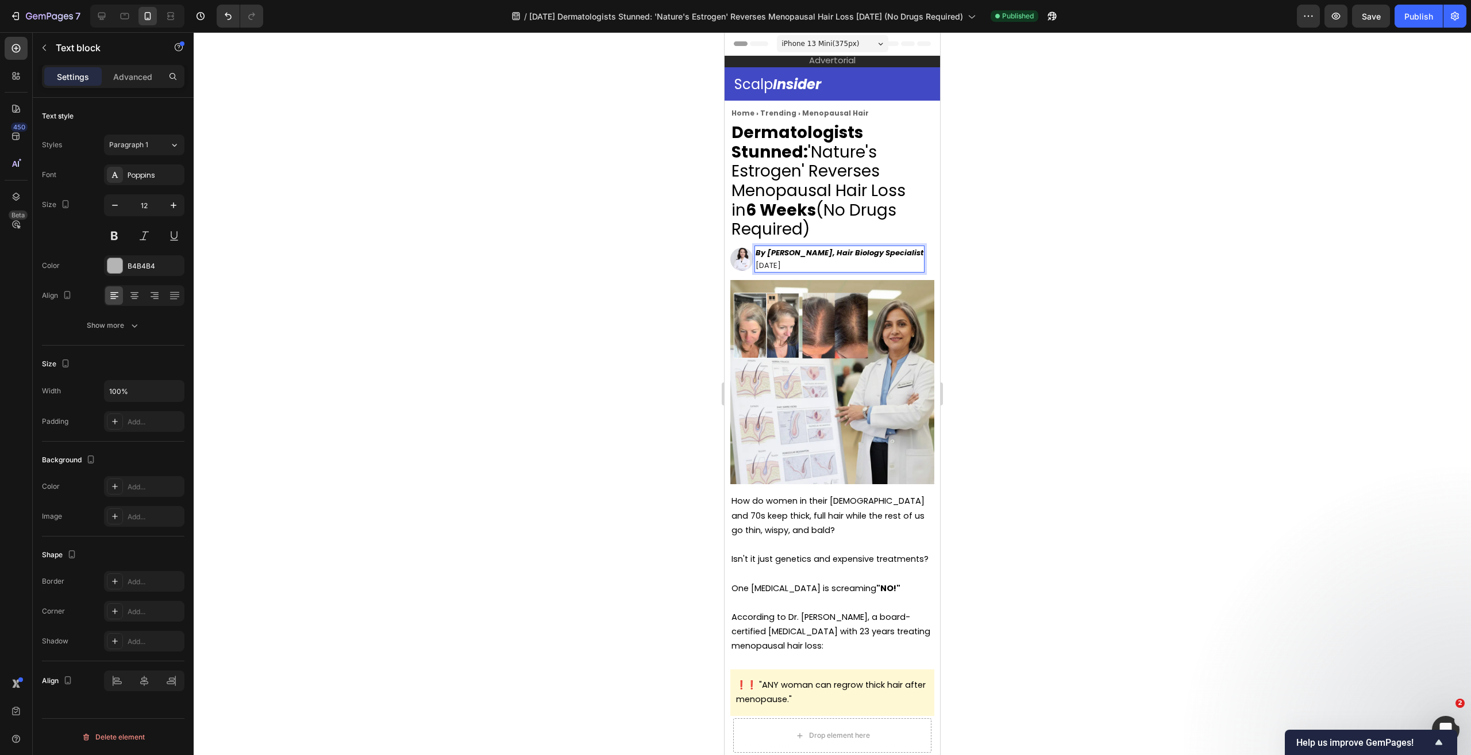
click at [1033, 262] on div at bounding box center [832, 393] width 1277 height 722
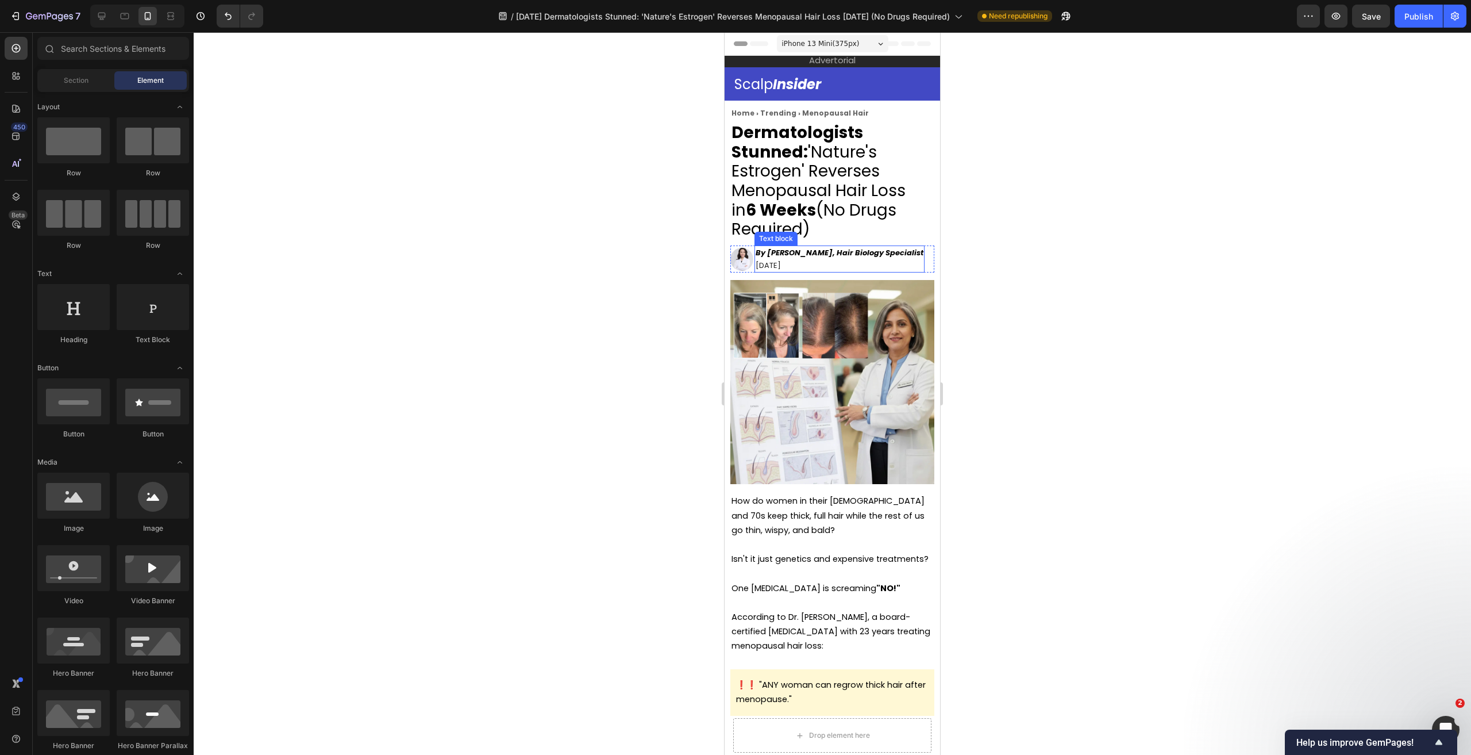
click at [817, 253] on strong "By Sarah Chen, Hair Biology Specialist" at bounding box center [840, 252] width 168 height 11
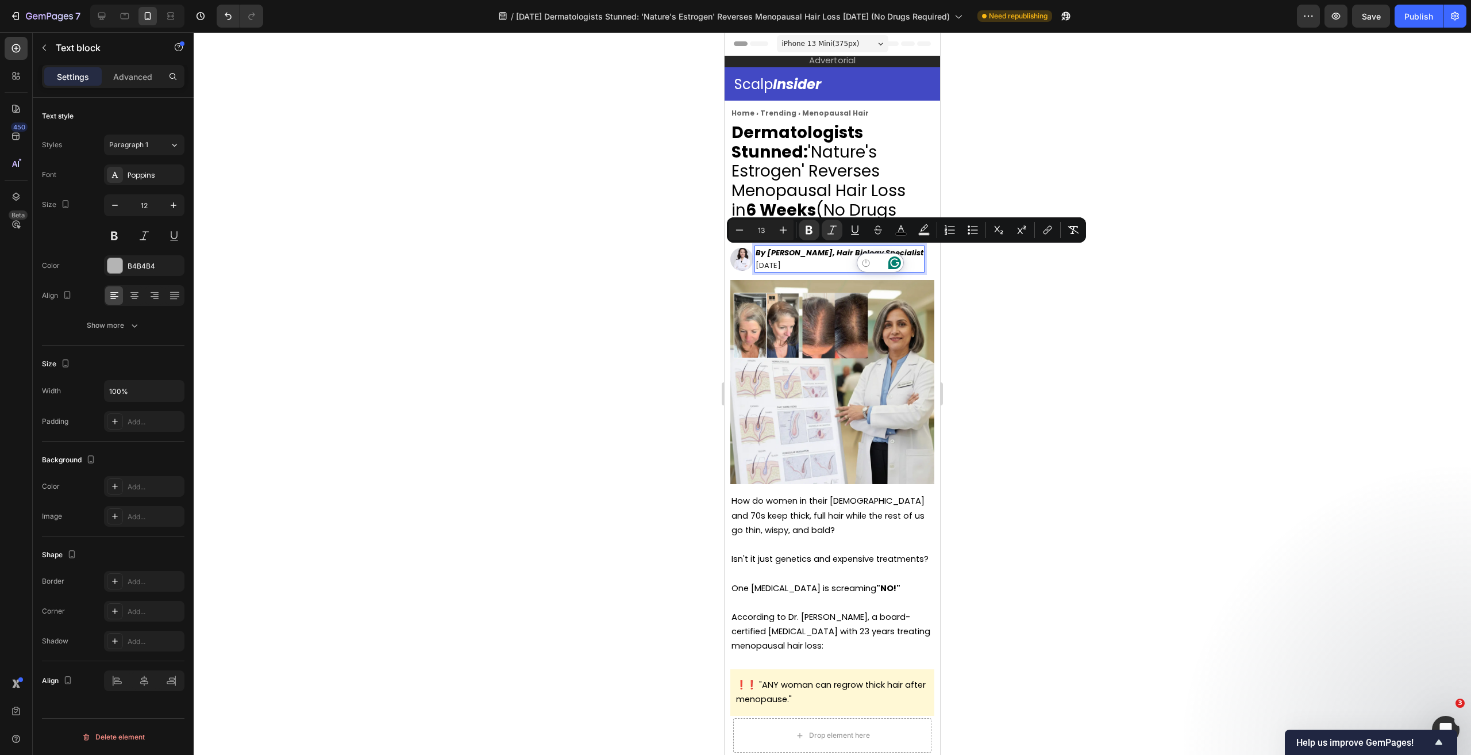
drag, startPoint x: 818, startPoint y: 255, endPoint x: 899, endPoint y: 254, distance: 80.5
click at [1084, 424] on div at bounding box center [832, 393] width 1277 height 722
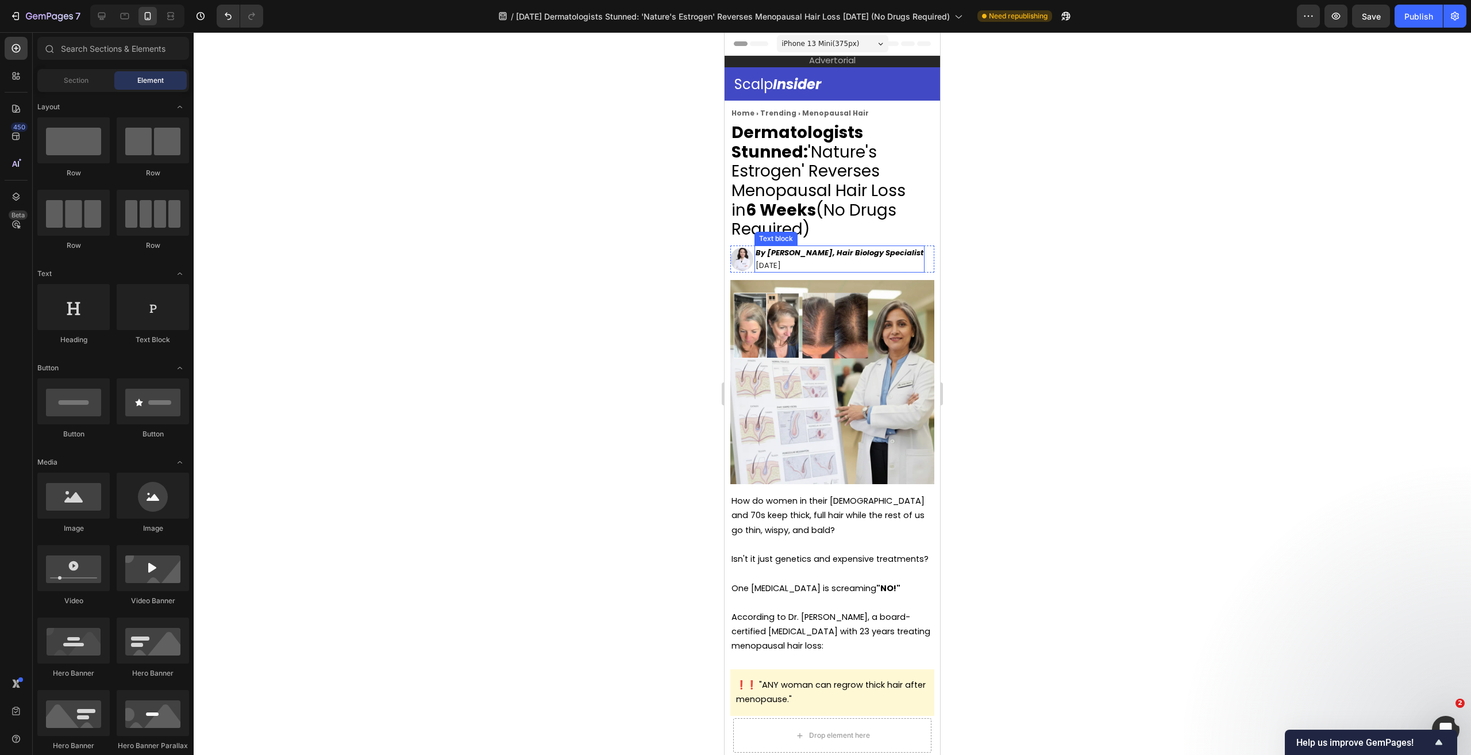
click at [780, 258] on strong "By Sarah Chen, Hair Biology Specialist" at bounding box center [840, 252] width 168 height 11
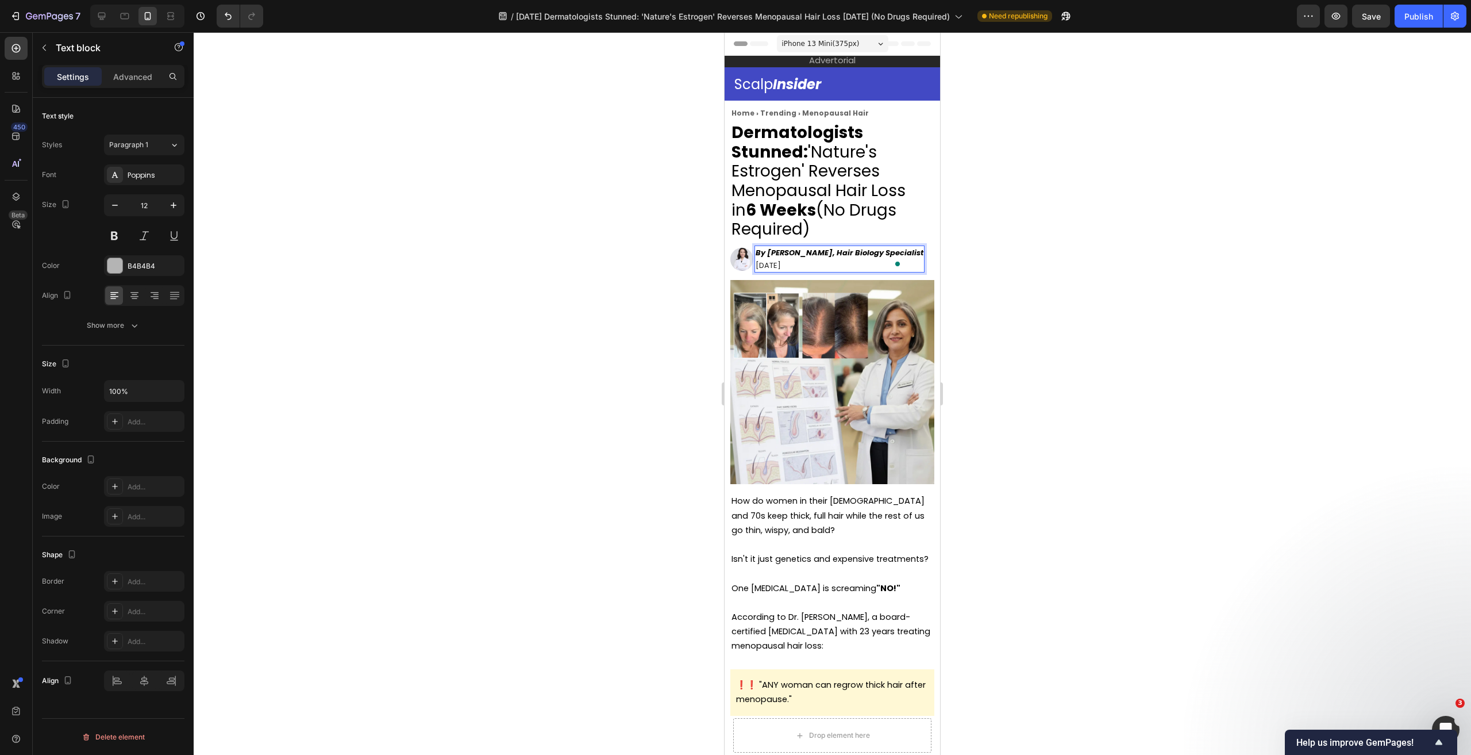
click at [769, 254] on strong "By Sarah Chen, Hair Biology Specialist" at bounding box center [840, 252] width 168 height 11
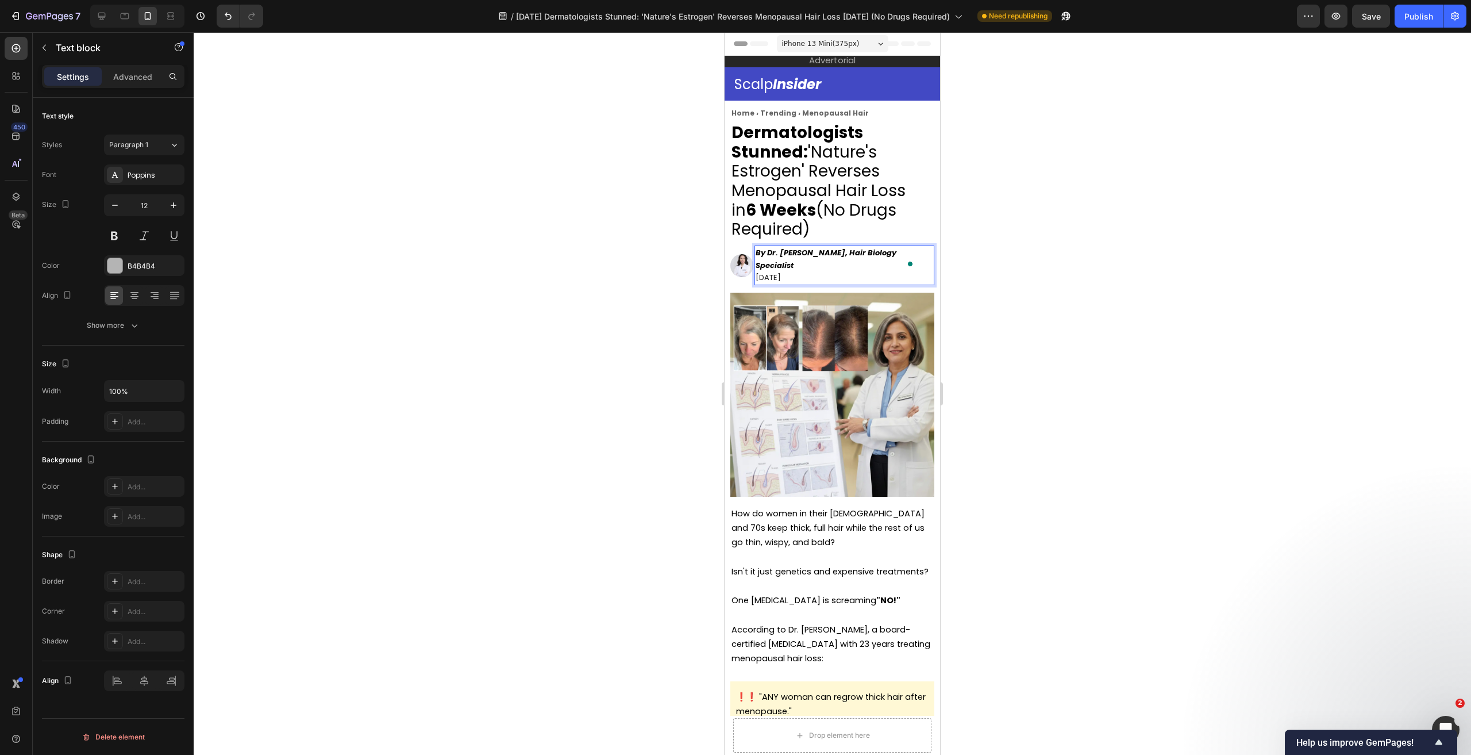
click at [1048, 294] on div at bounding box center [832, 393] width 1277 height 722
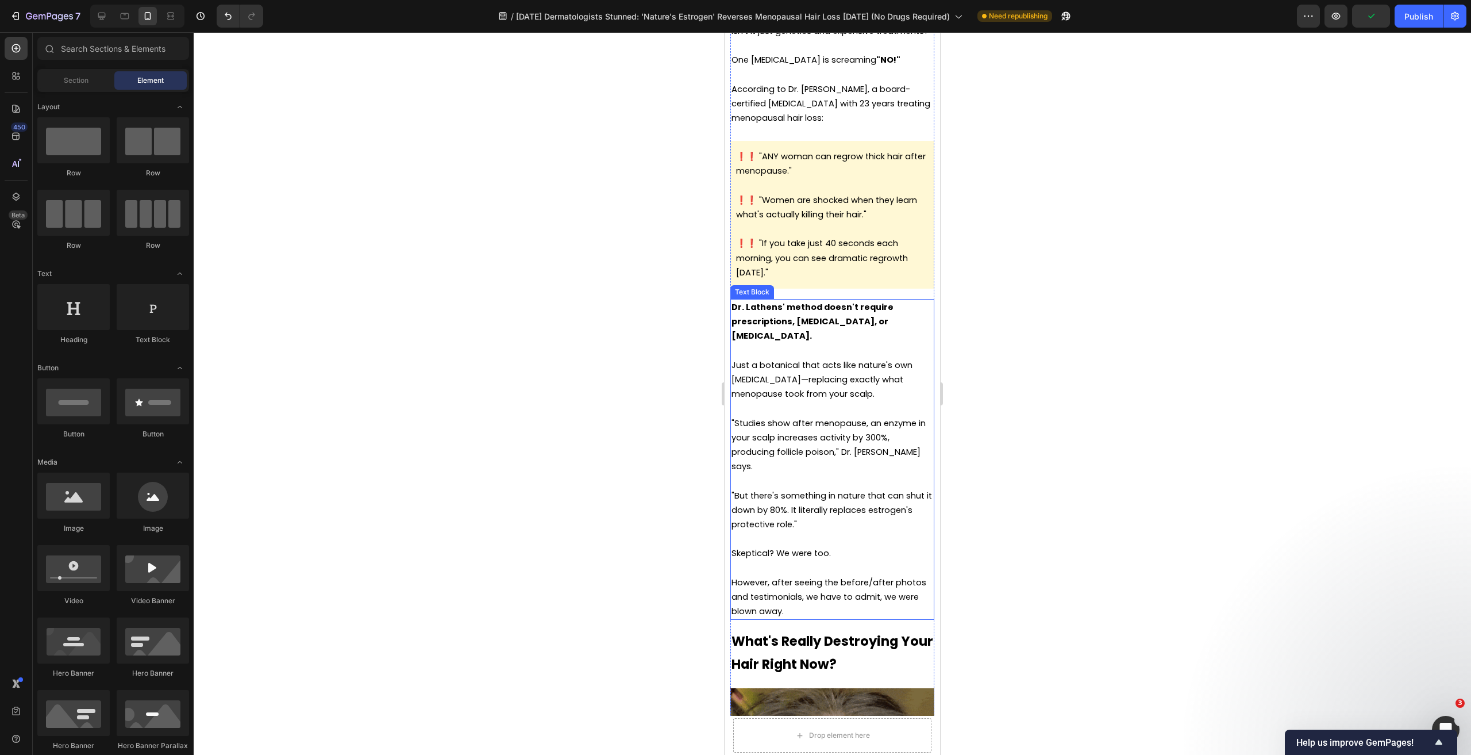
scroll to position [632, 0]
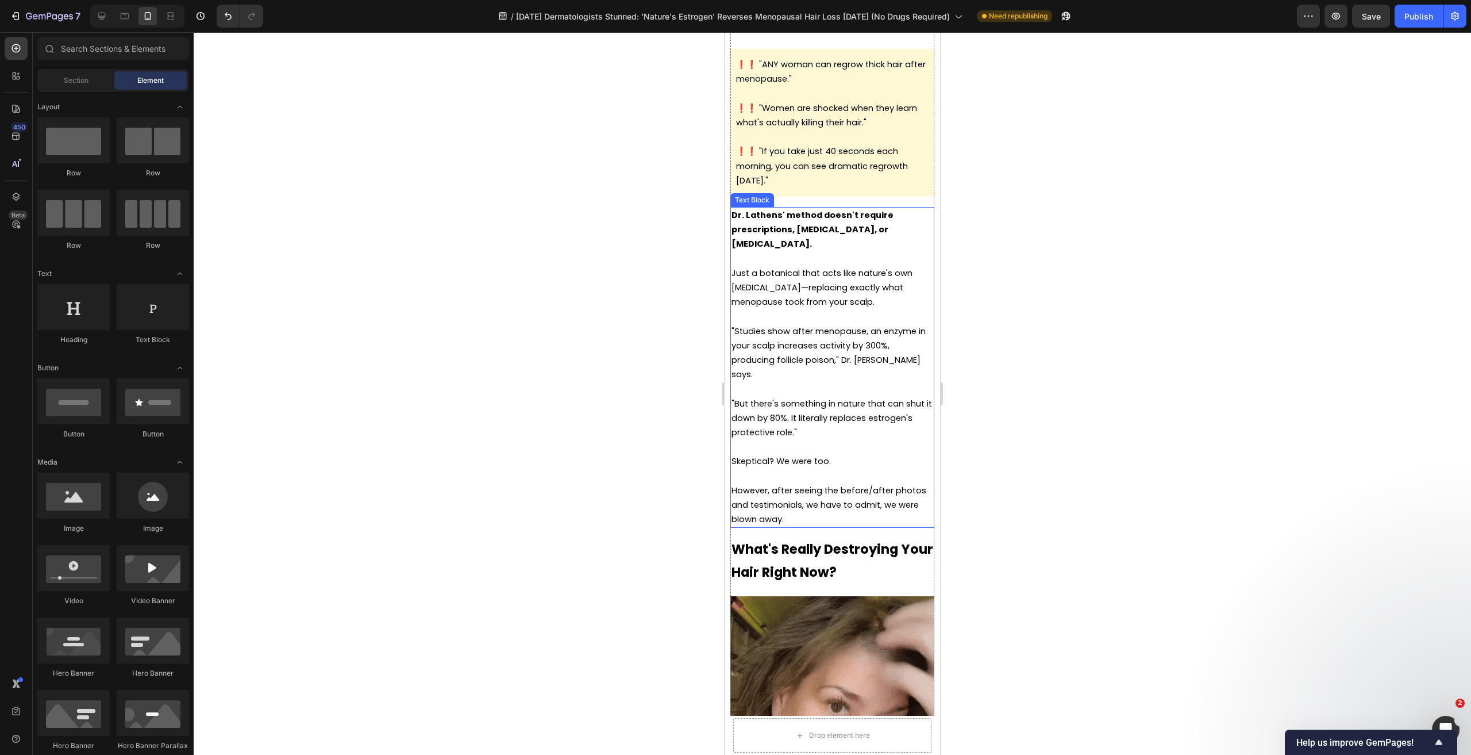
click at [815, 226] on strong "Dr. Lathens' method doesn't require prescriptions, hormone therapy, or Minoxidi…" at bounding box center [813, 229] width 162 height 40
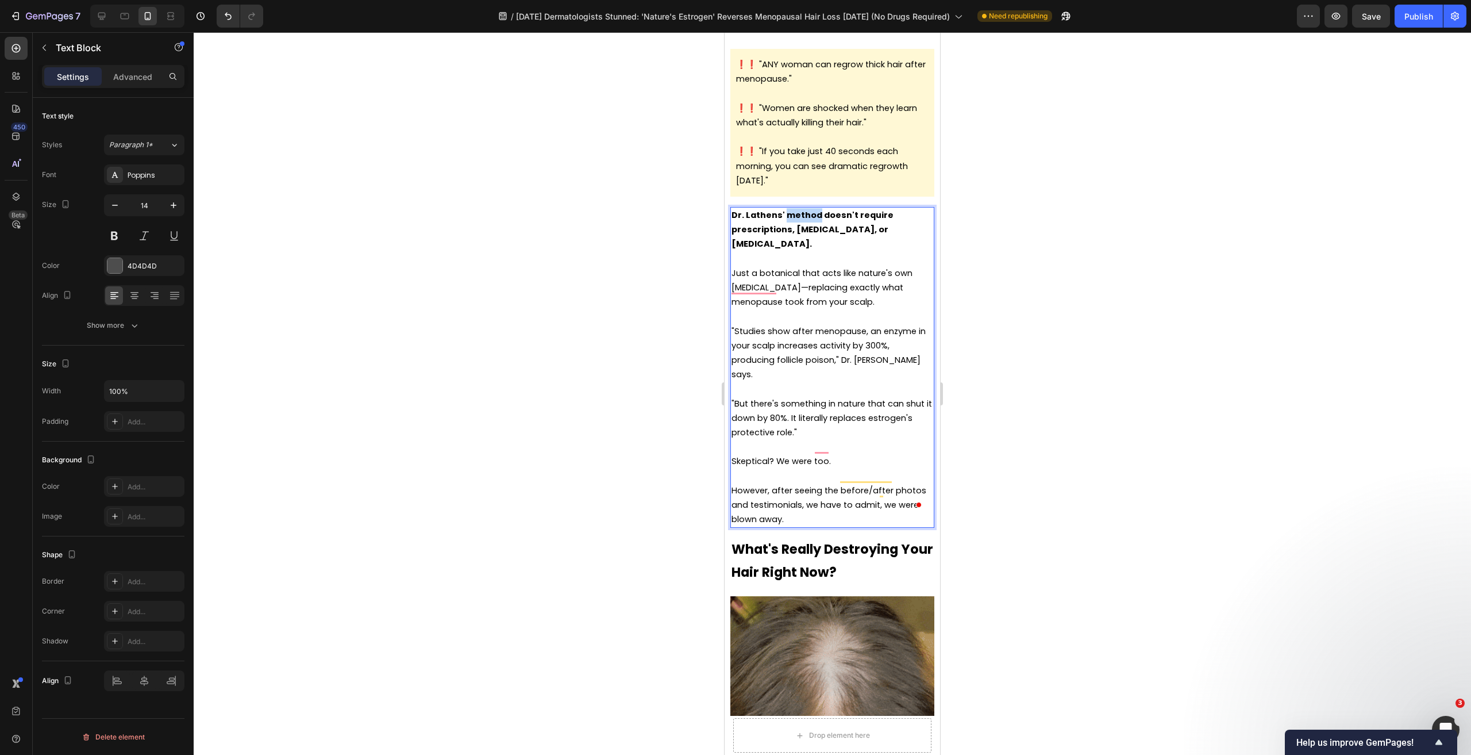
drag, startPoint x: 817, startPoint y: 209, endPoint x: 787, endPoint y: 211, distance: 29.9
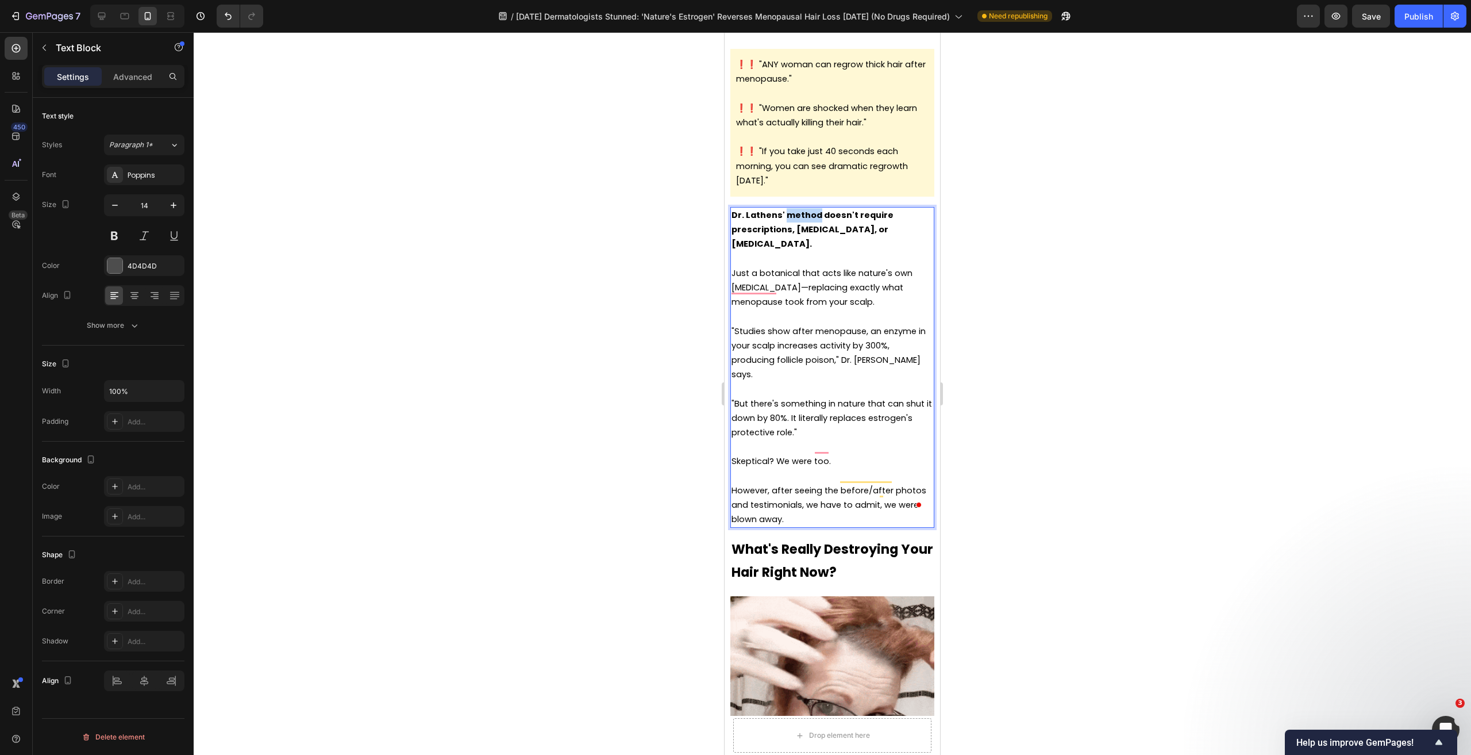
click at [787, 211] on strong "Dr. Lathens' method doesn't require prescriptions, hormone therapy, or Minoxidi…" at bounding box center [813, 229] width 162 height 40
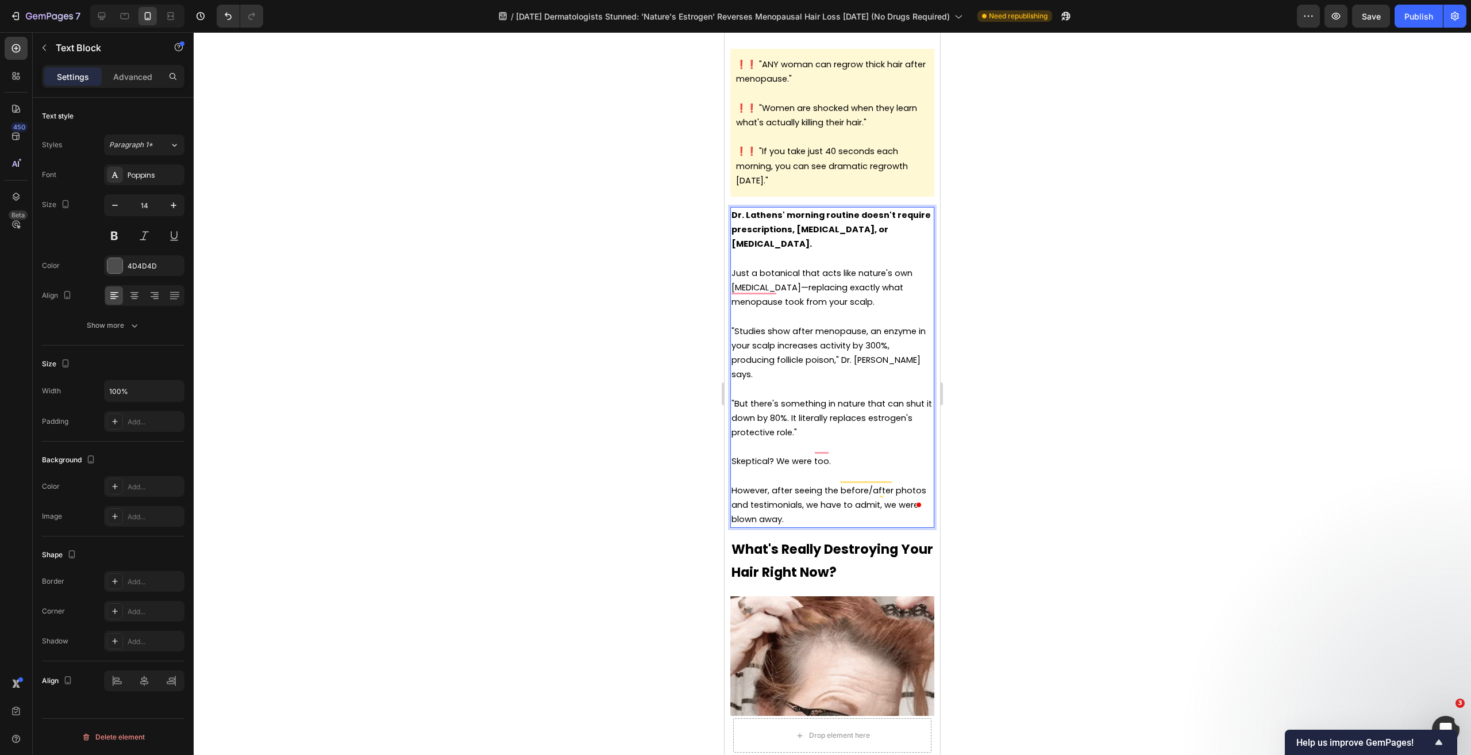
click at [844, 241] on p "Dr. Lathens' morning routine doesn't require prescriptions, [MEDICAL_DATA], or …" at bounding box center [833, 230] width 202 height 44
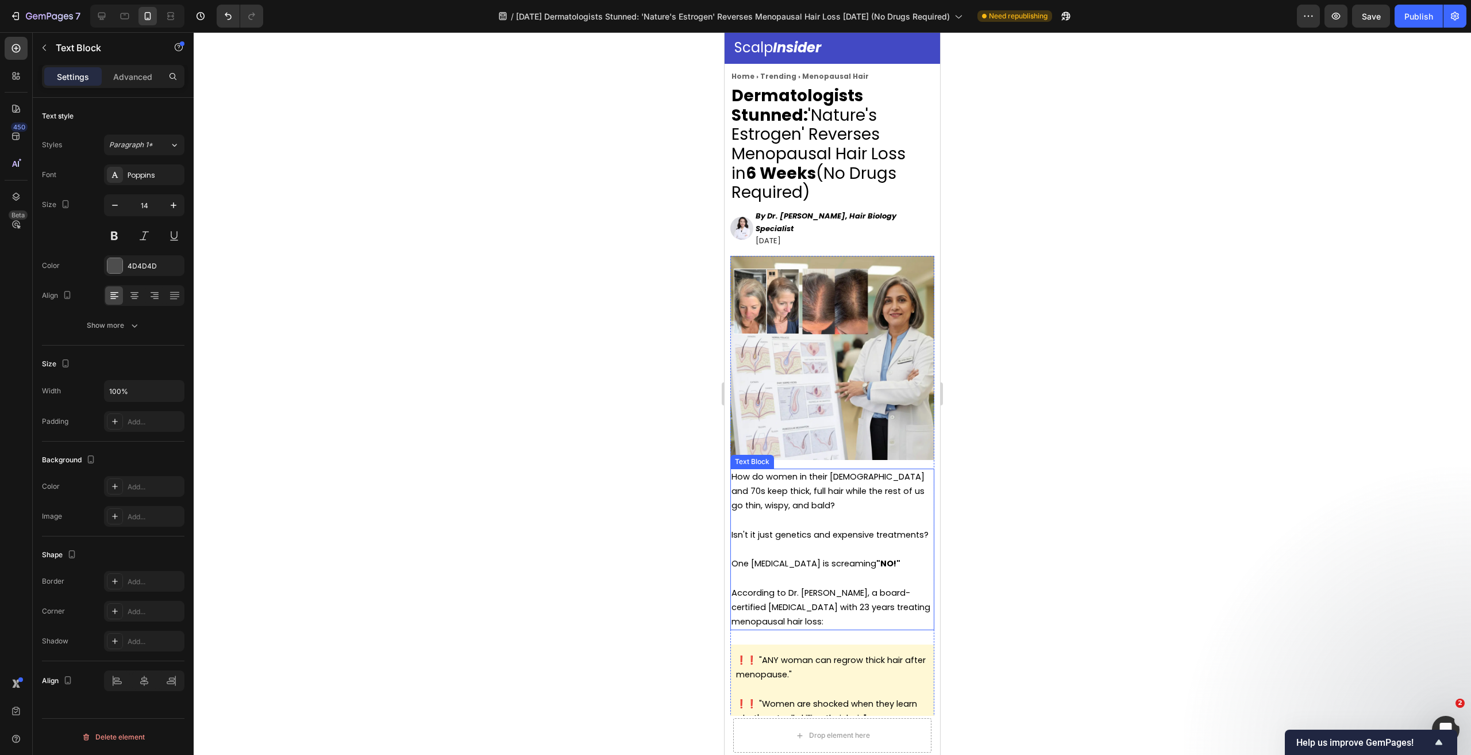
scroll to position [0, 0]
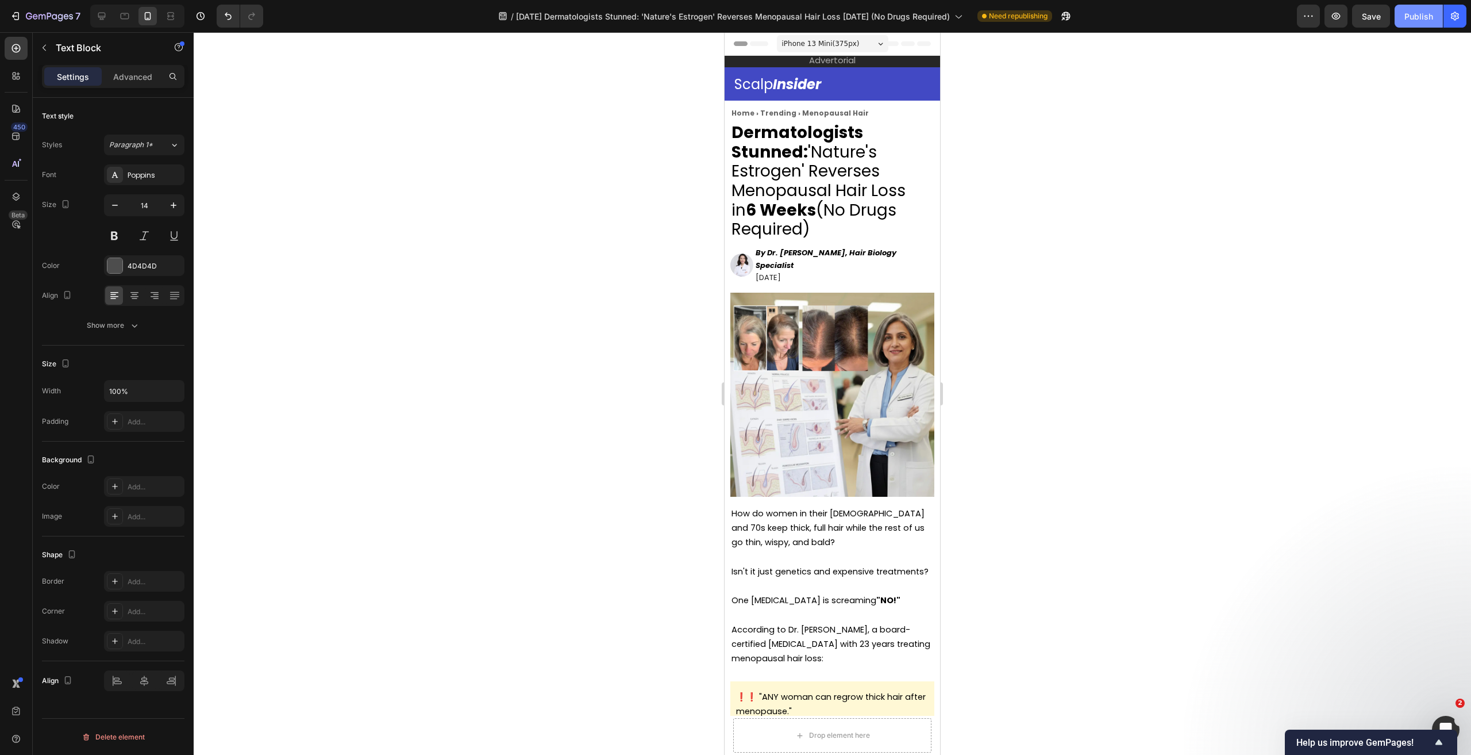
click at [1414, 22] on div "Publish" at bounding box center [1418, 16] width 29 height 12
click at [746, 210] on strong "6 Weeks" at bounding box center [781, 210] width 70 height 22
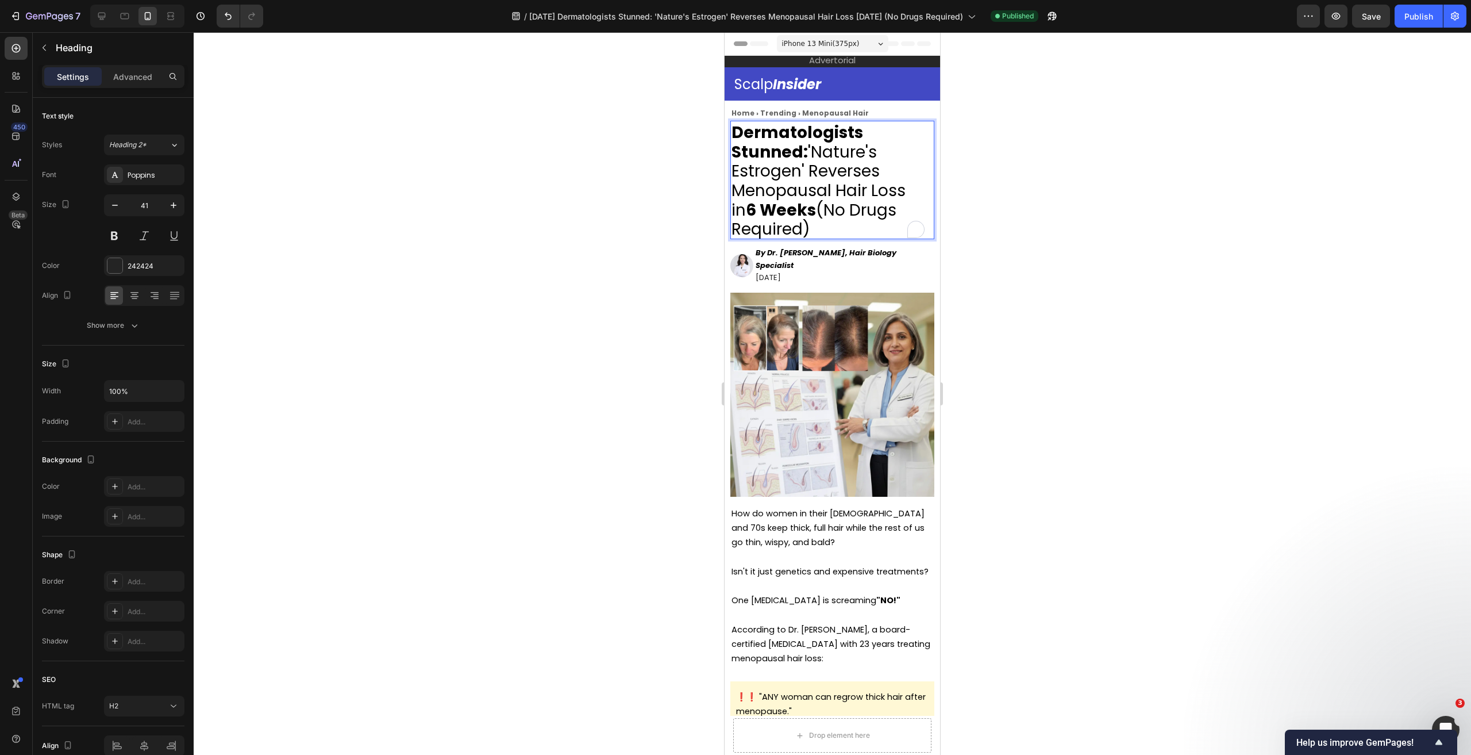
click at [746, 207] on strong "6 Weeks" at bounding box center [781, 210] width 70 height 22
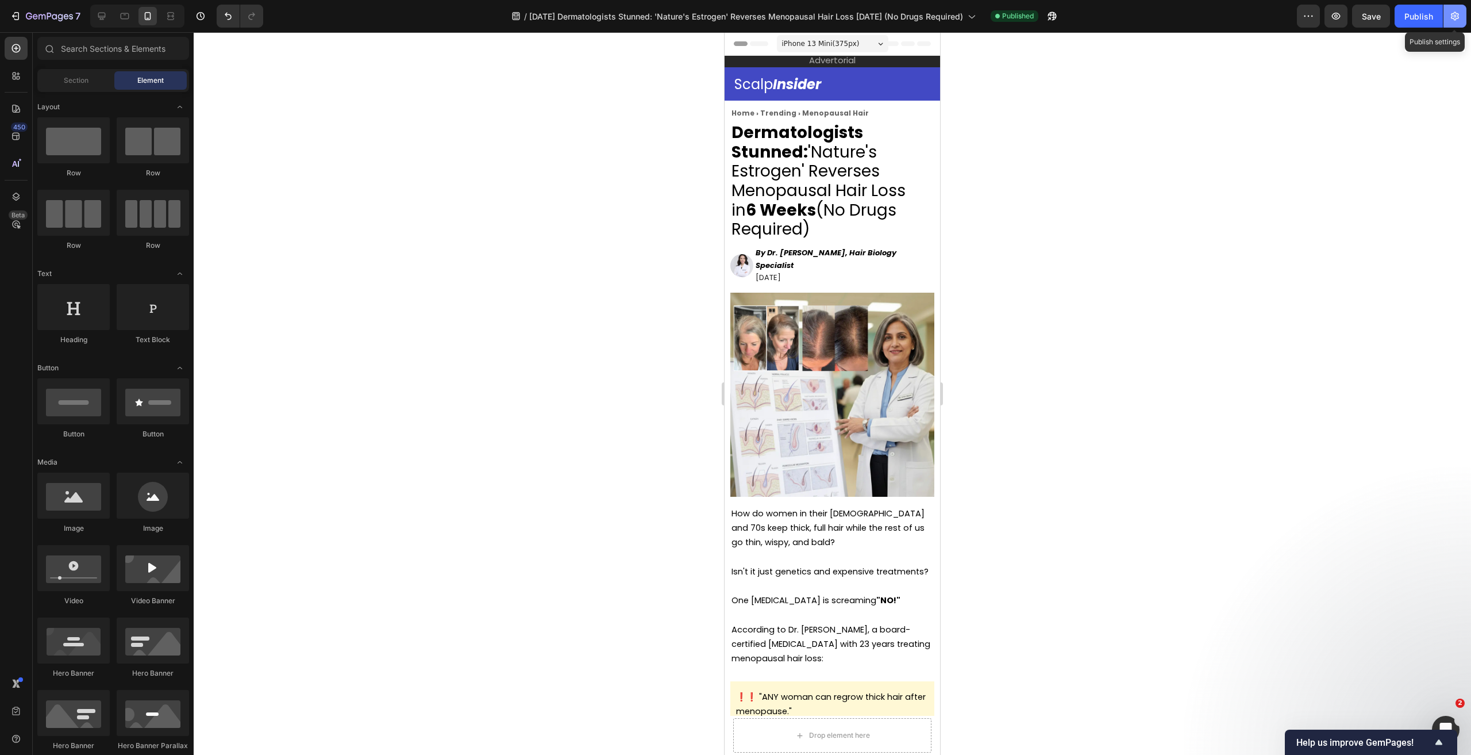
click at [1456, 20] on icon "button" at bounding box center [1455, 16] width 8 height 9
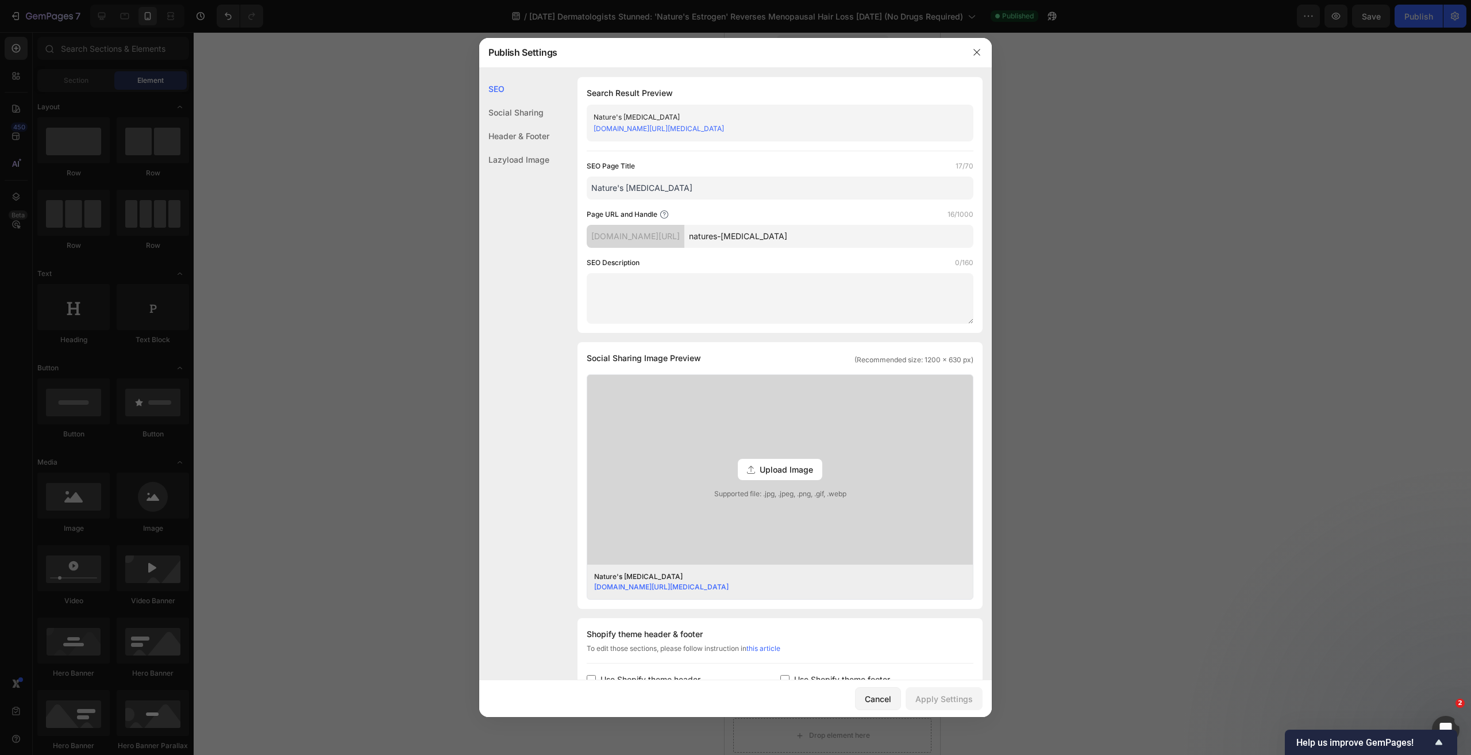
click at [724, 129] on link "[DOMAIN_NAME][URL][MEDICAL_DATA]" at bounding box center [659, 128] width 130 height 9
click at [435, 230] on div at bounding box center [735, 377] width 1471 height 755
